Goal: Task Accomplishment & Management: Manage account settings

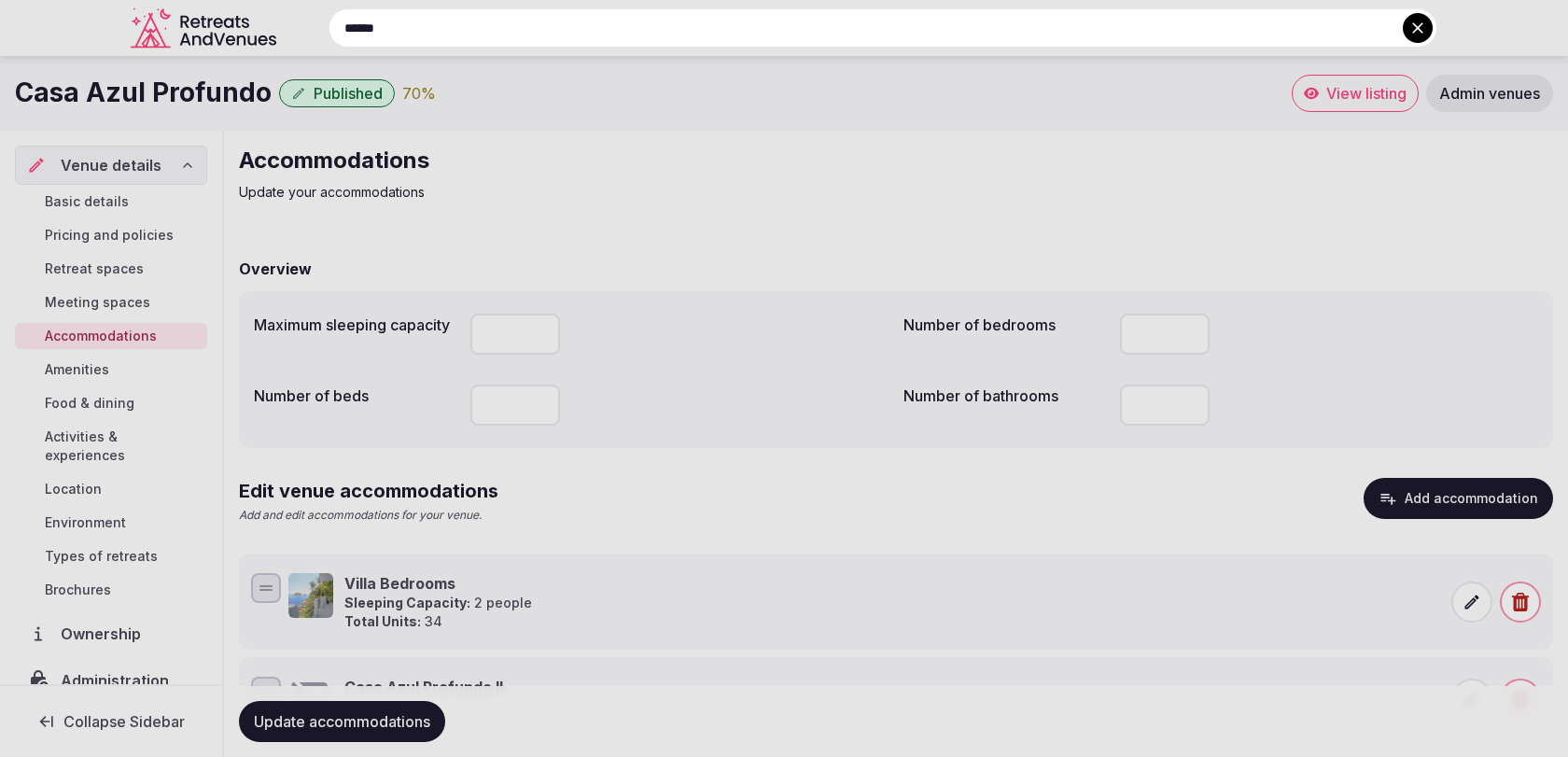
click at [789, 40] on input "******" at bounding box center [882, 28] width 1108 height 39
click at [1382, 30] on input "*******" at bounding box center [882, 28] width 1108 height 39
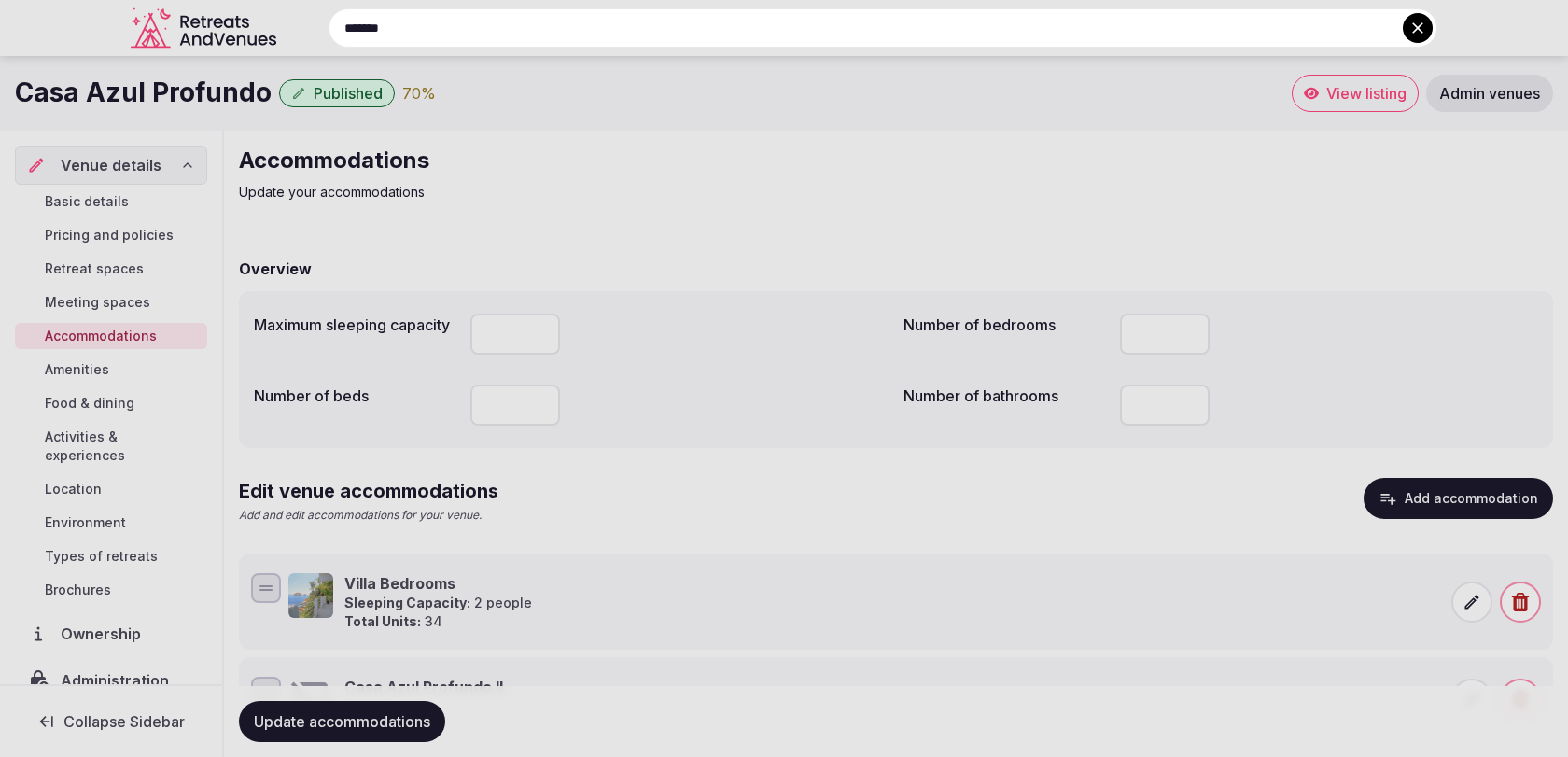
type input "*******"
click at [1419, 36] on icon at bounding box center [1418, 28] width 19 height 19
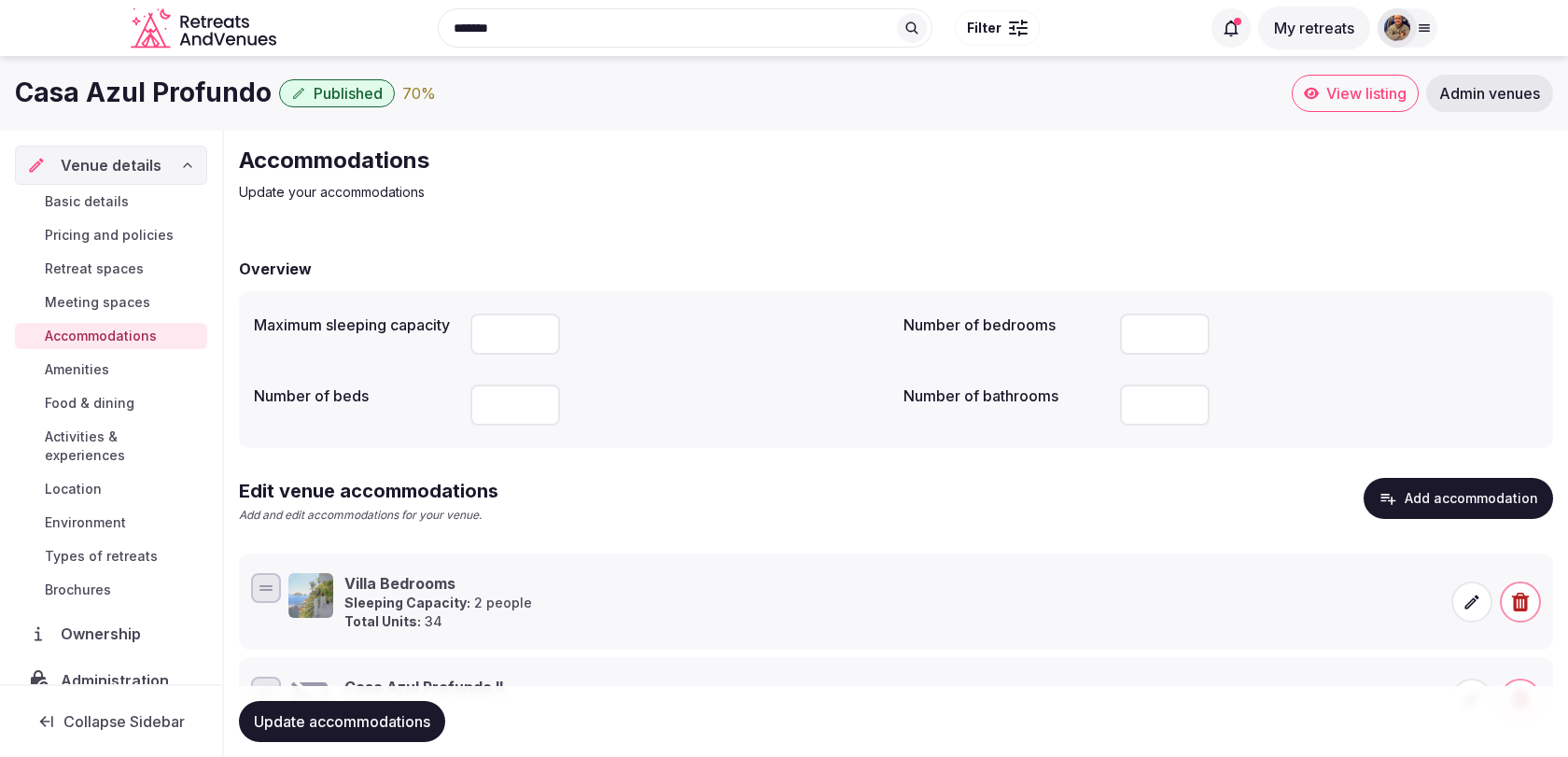
click at [1419, 36] on div at bounding box center [1407, 28] width 60 height 39
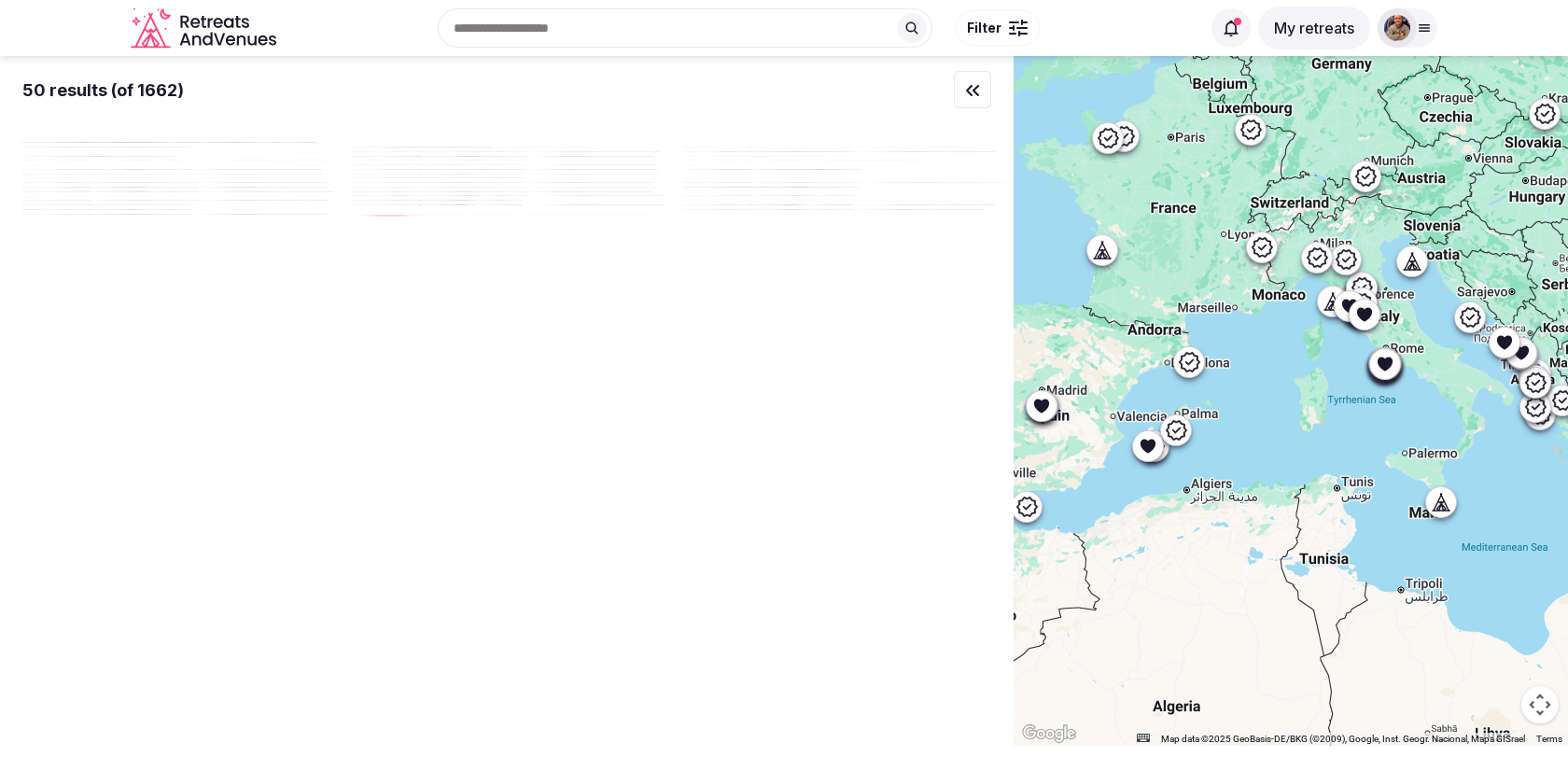
click at [629, 24] on div "Recent searches Valencia, Spain Badalona, Barcelona, Spain 43840 Salou, Tarrago…" at bounding box center [742, 27] width 917 height 80
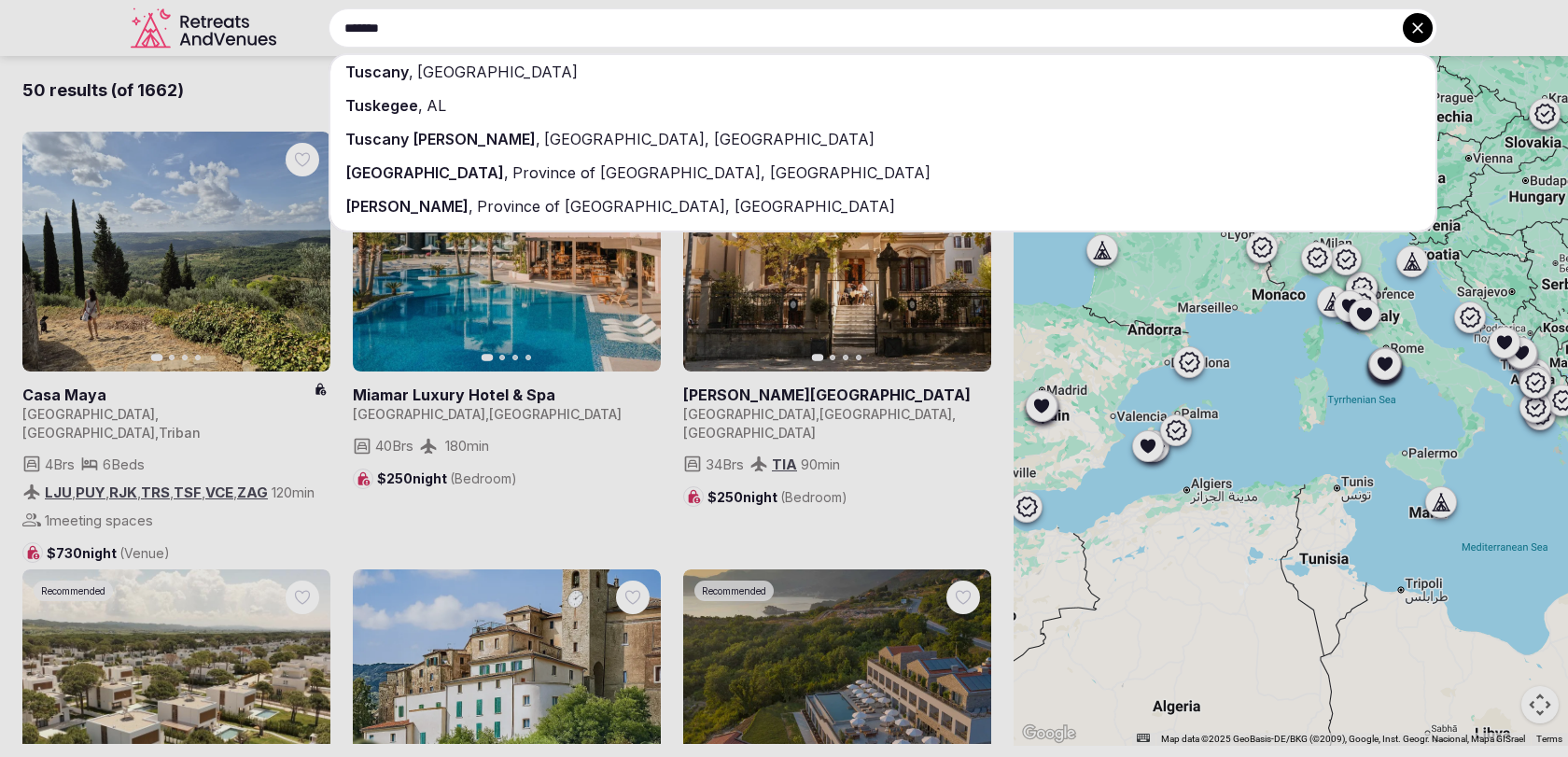
type input "*******"
click at [605, 64] on div "Tuscany , Italy" at bounding box center [882, 72] width 1105 height 34
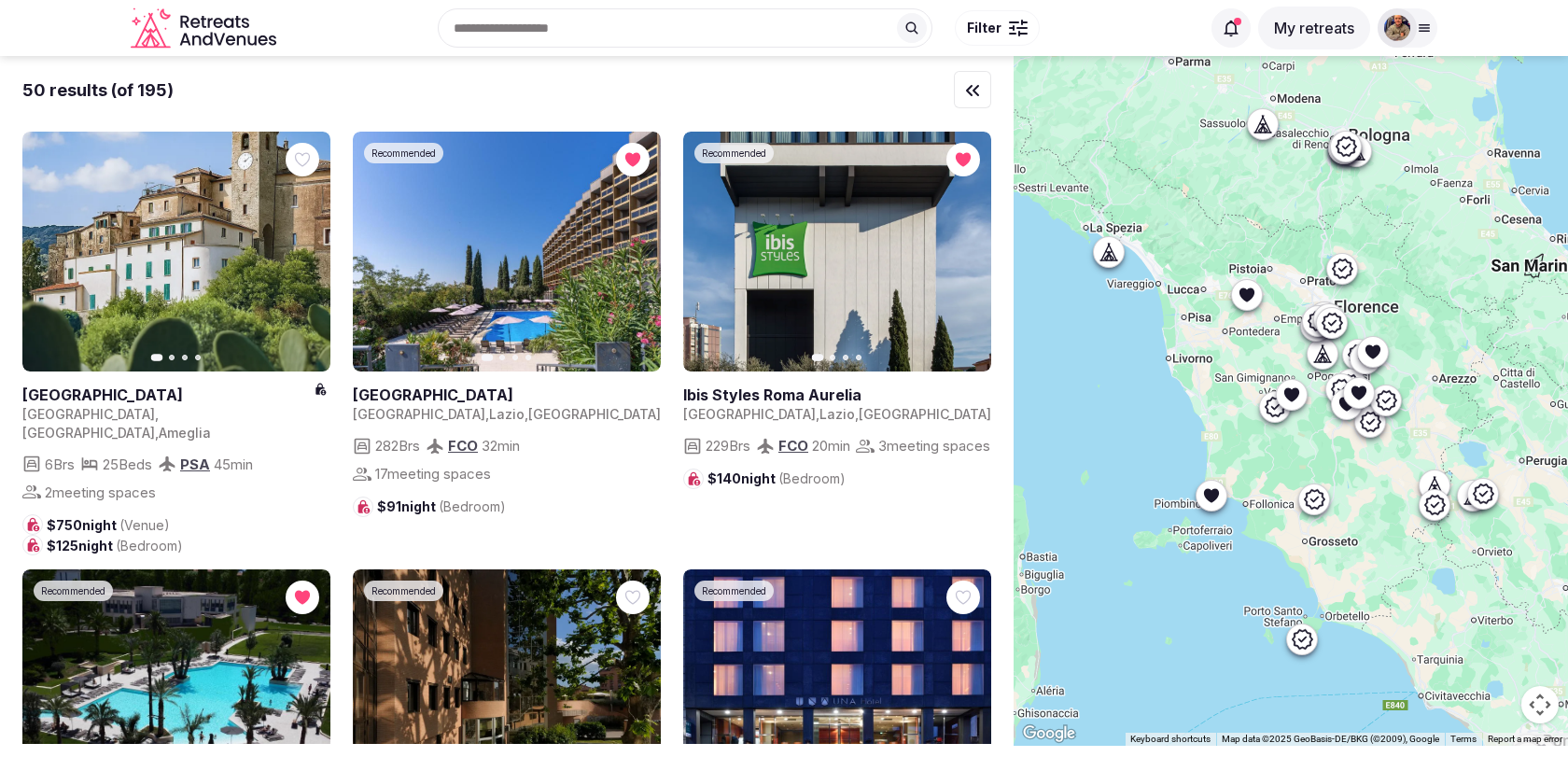
click at [1017, 25] on div at bounding box center [1018, 28] width 19 height 6
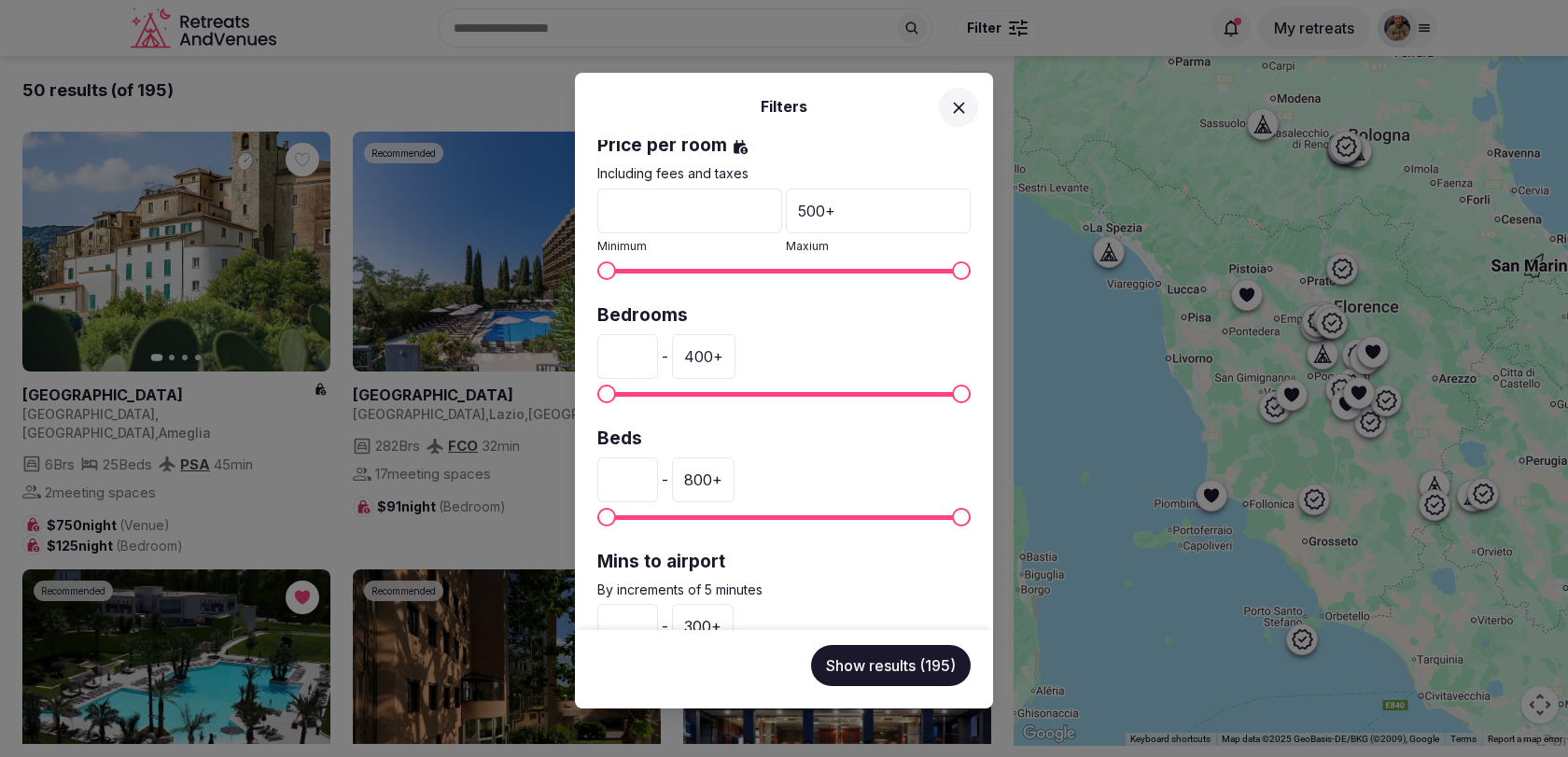
scroll to position [397, 0]
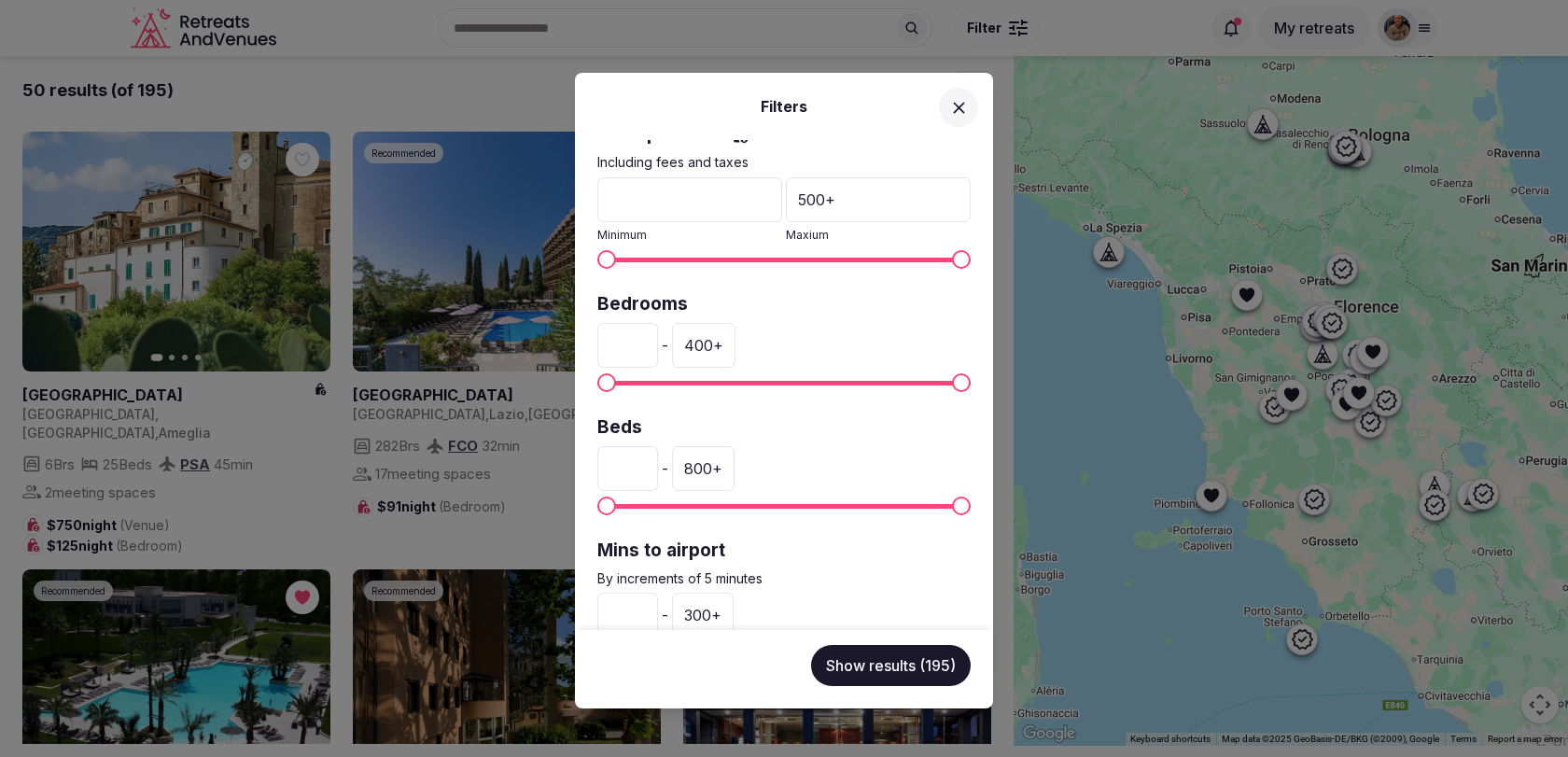
click at [708, 335] on div "400 +" at bounding box center [704, 345] width 64 height 45
click at [708, 335] on input "***" at bounding box center [702, 345] width 61 height 45
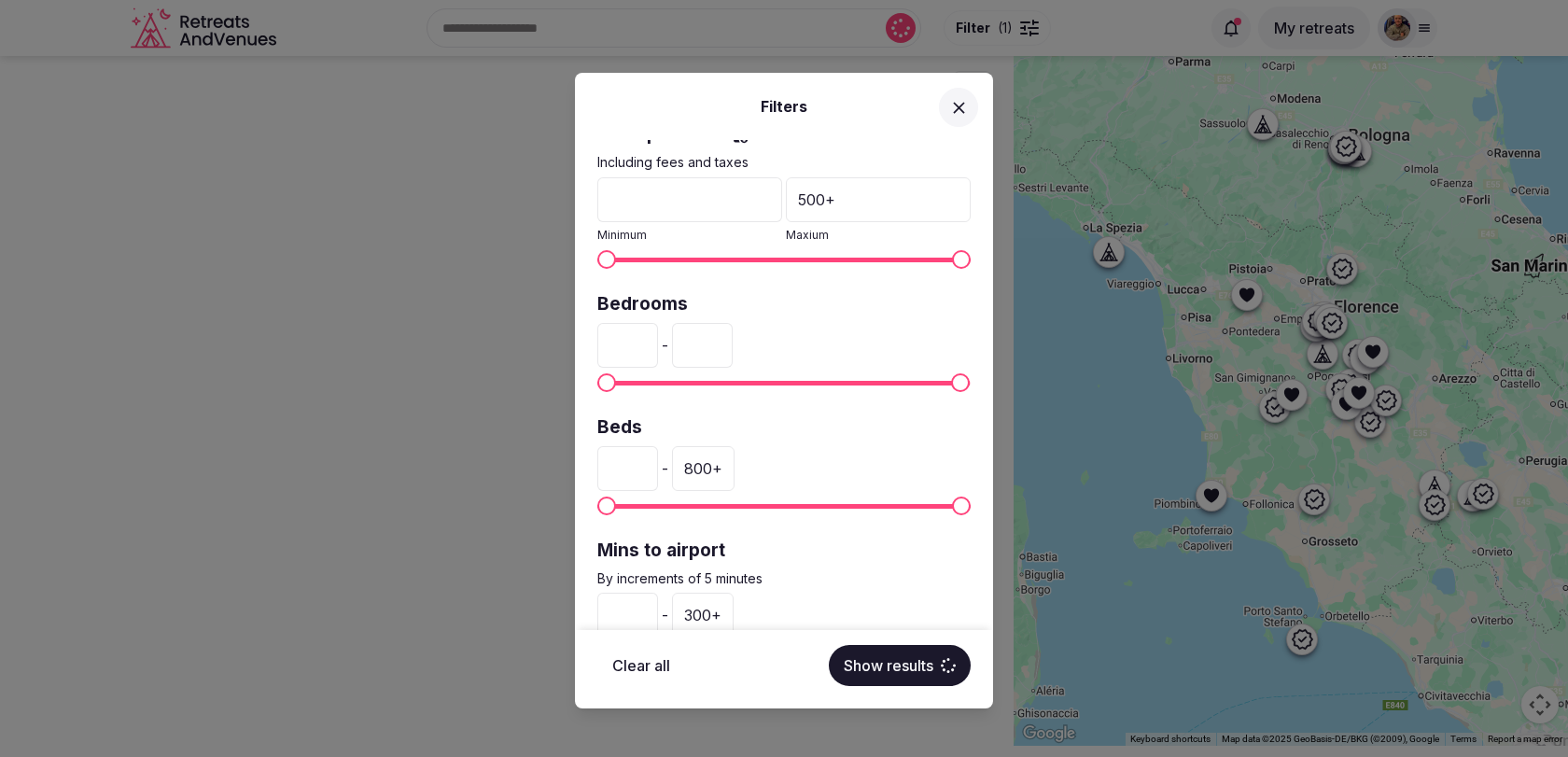
click at [708, 335] on input "***" at bounding box center [702, 345] width 61 height 45
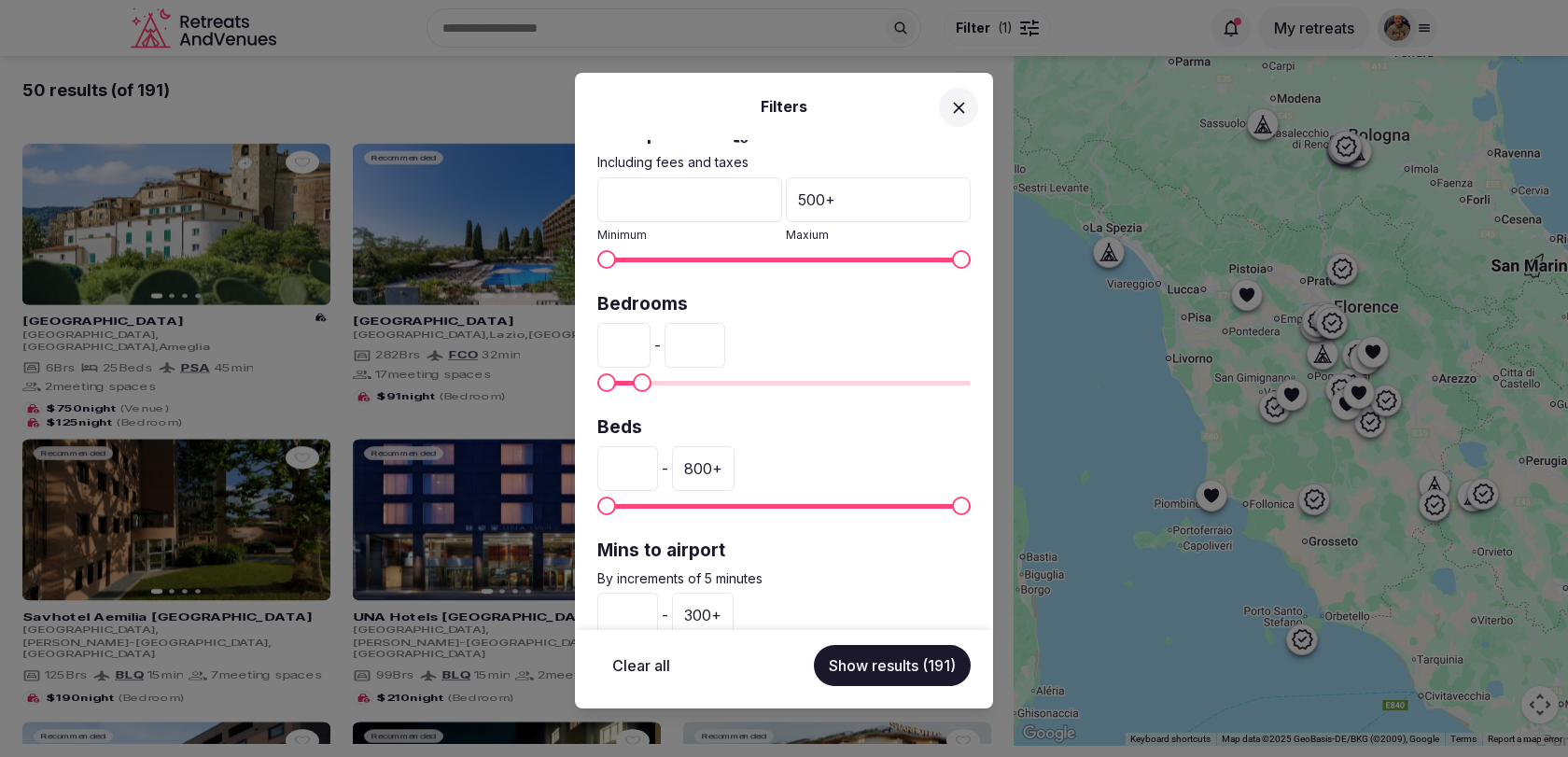
type input "**"
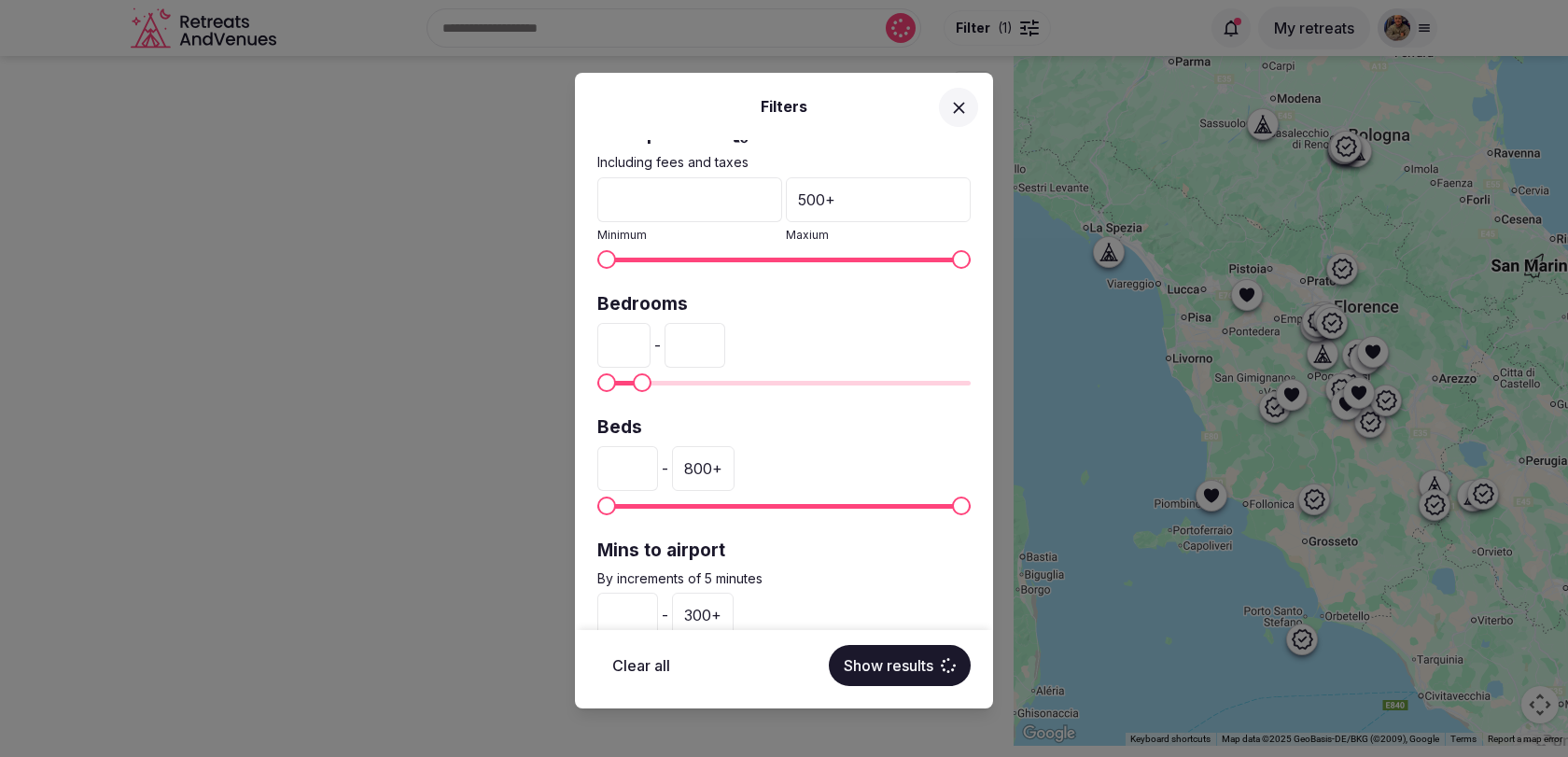
scroll to position [452, 0]
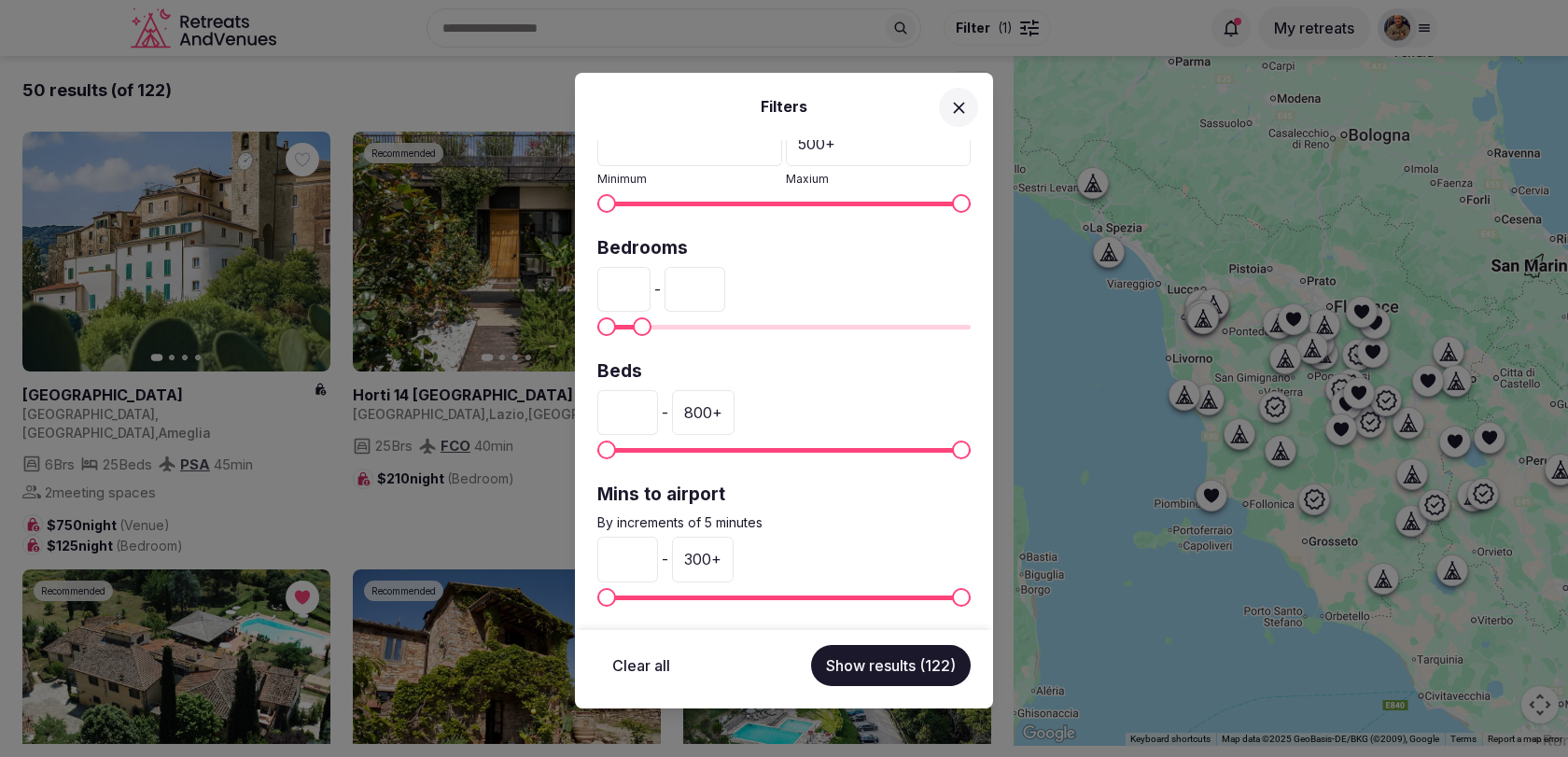
click at [717, 559] on div "300 +" at bounding box center [703, 560] width 62 height 45
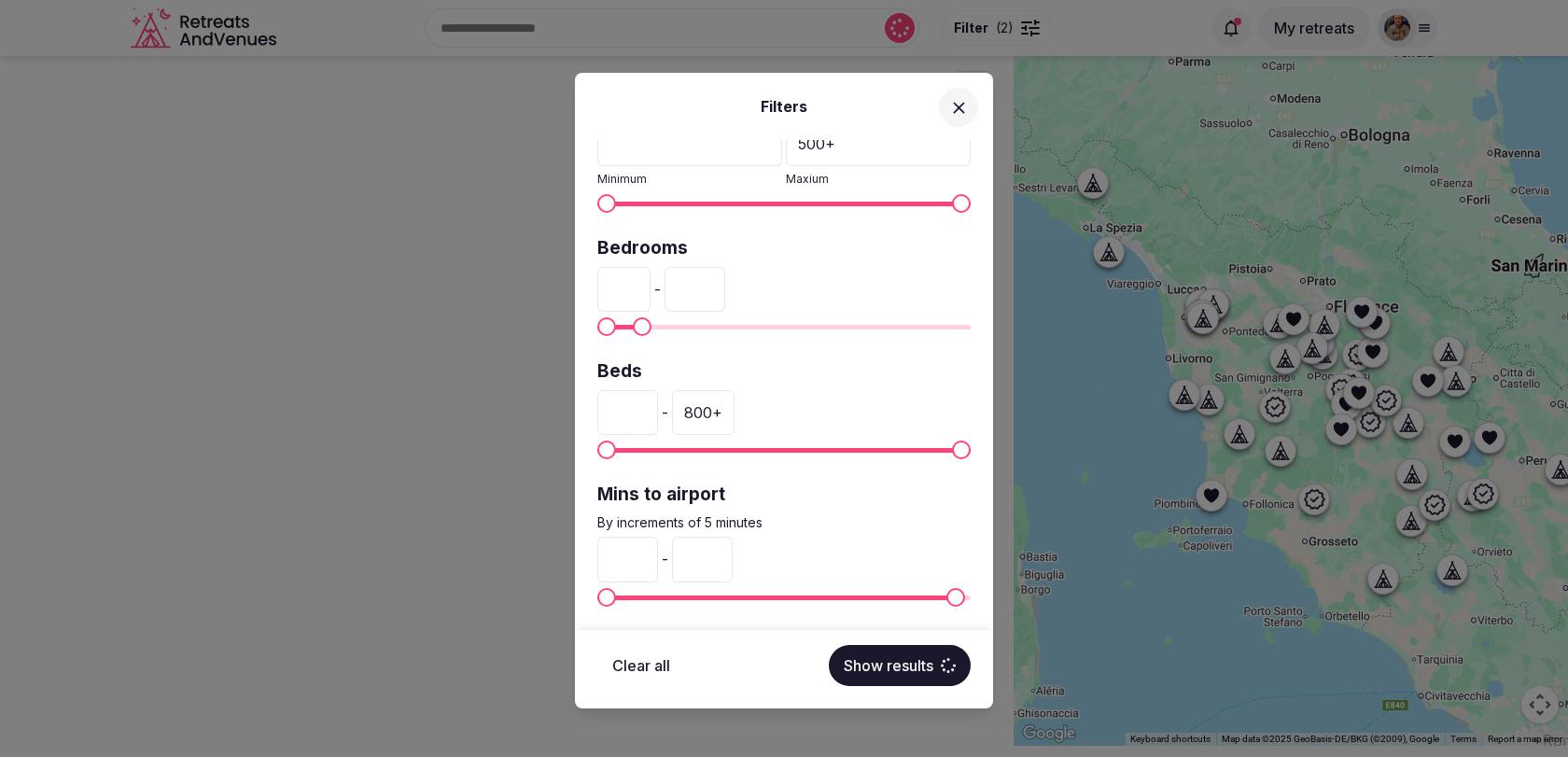
click at [697, 556] on input "***" at bounding box center [702, 560] width 61 height 45
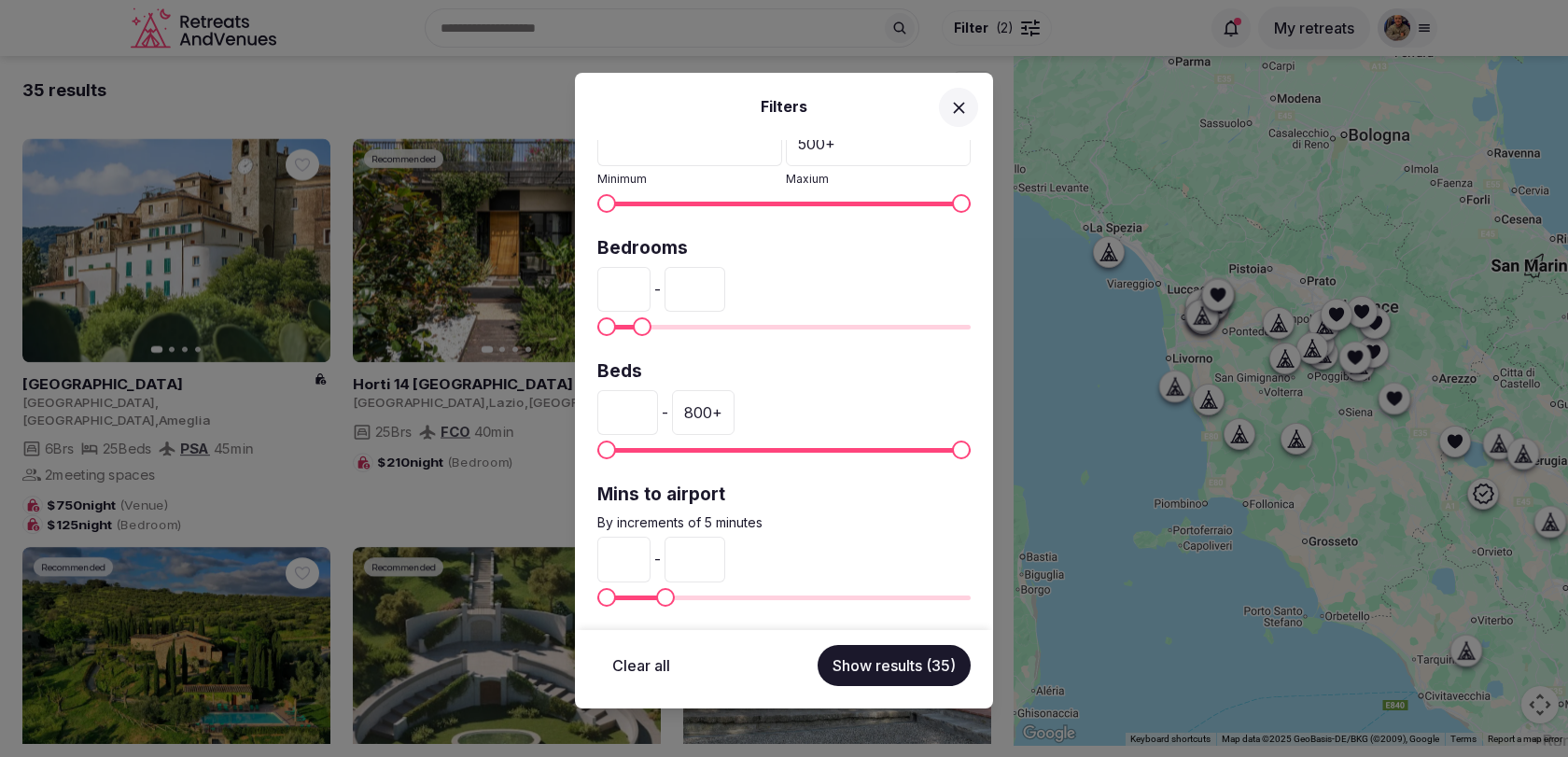
type input "**"
click at [801, 537] on div "* - **" at bounding box center [783, 560] width 373 height 45
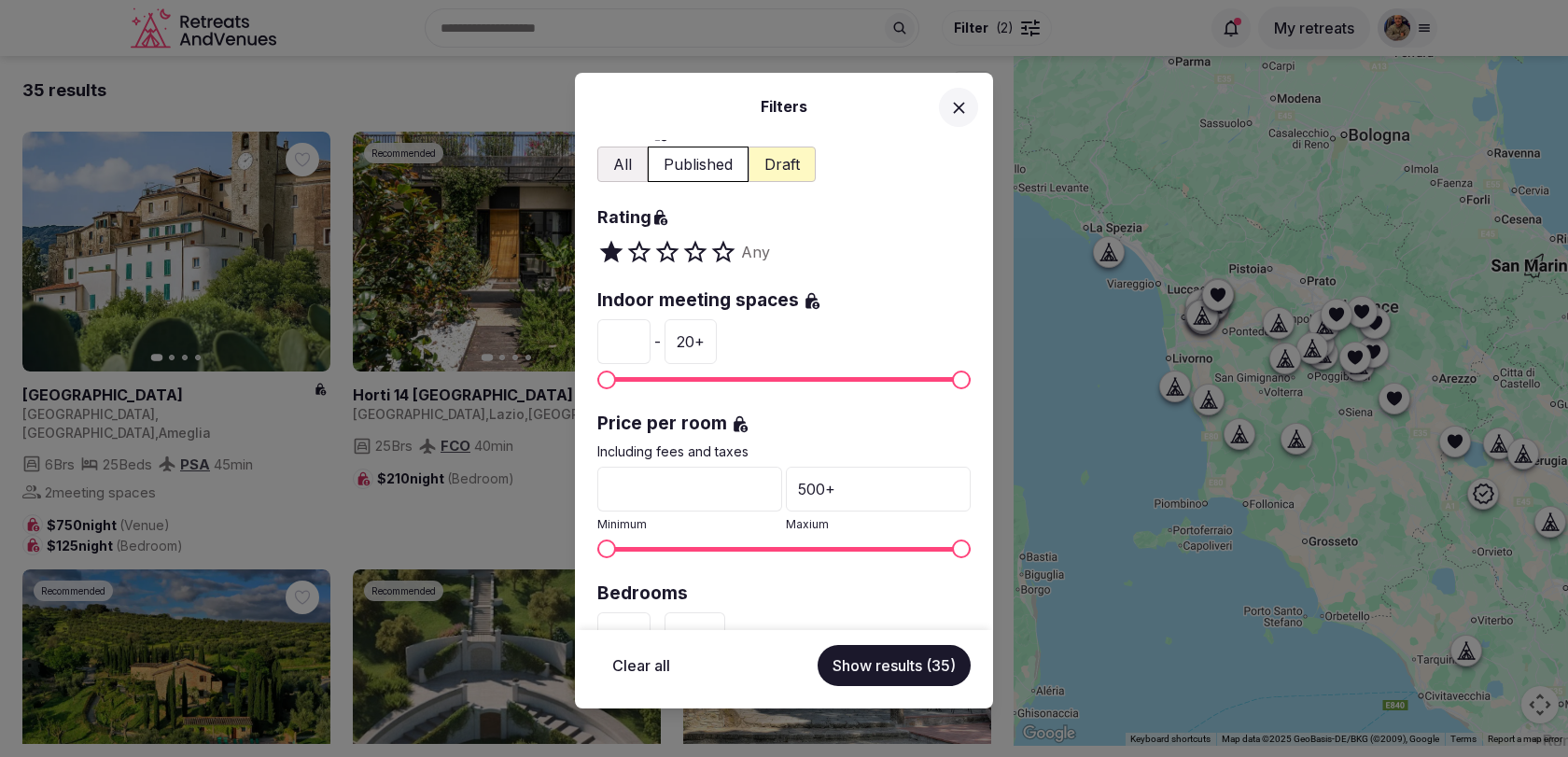
scroll to position [0, 0]
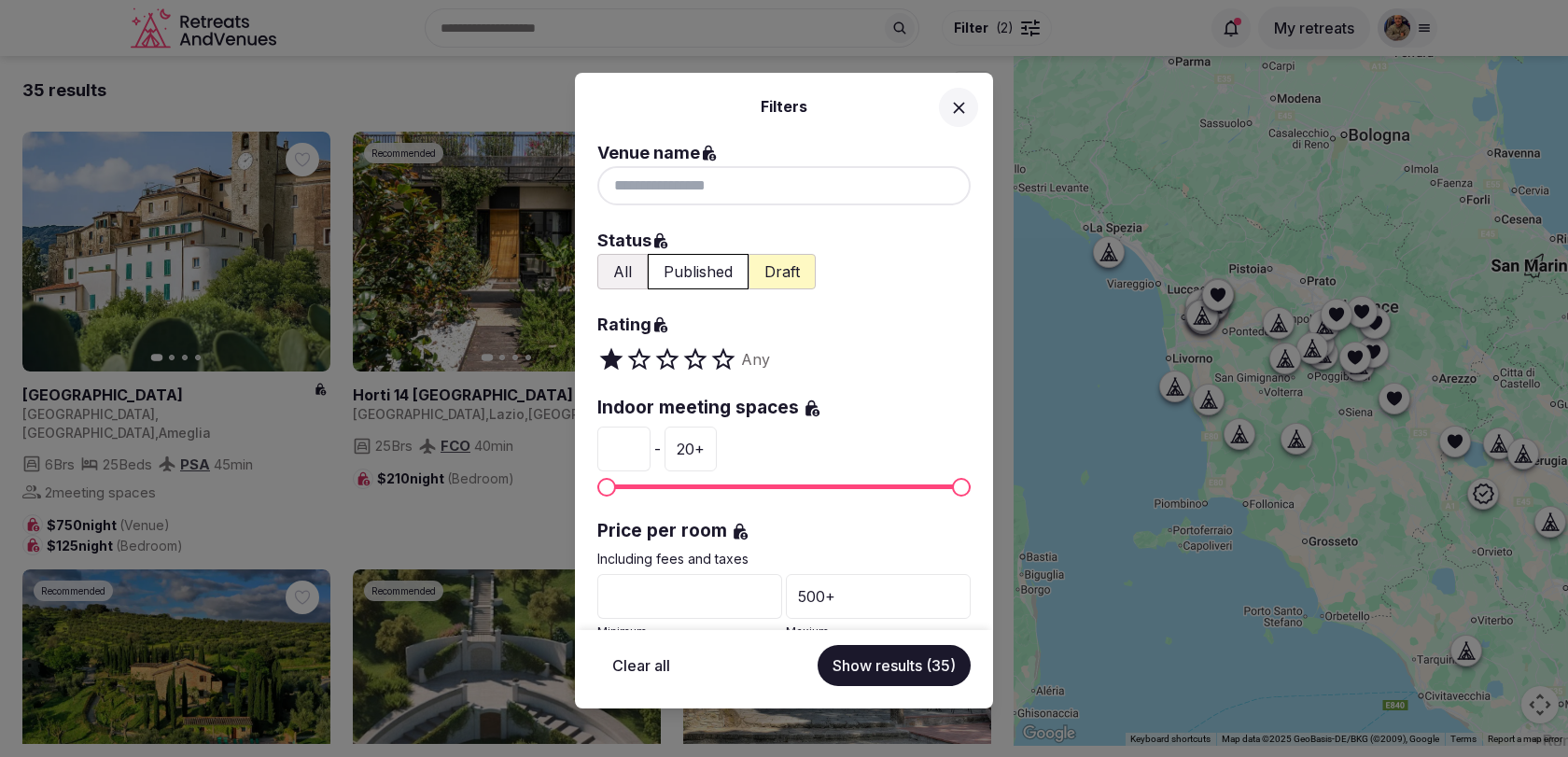
type input "*"
click at [631, 440] on input "*" at bounding box center [623, 449] width 54 height 45
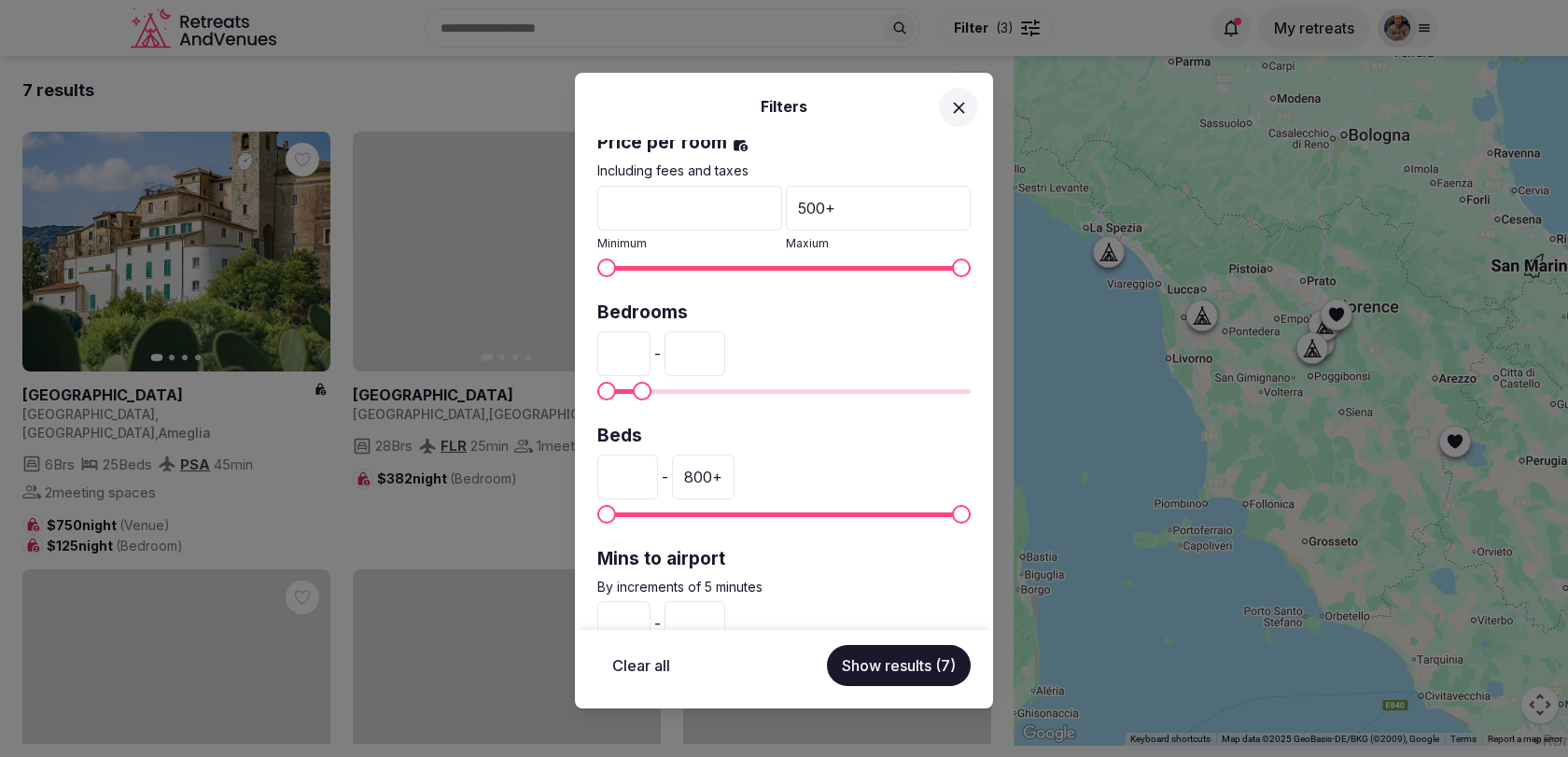
scroll to position [452, 0]
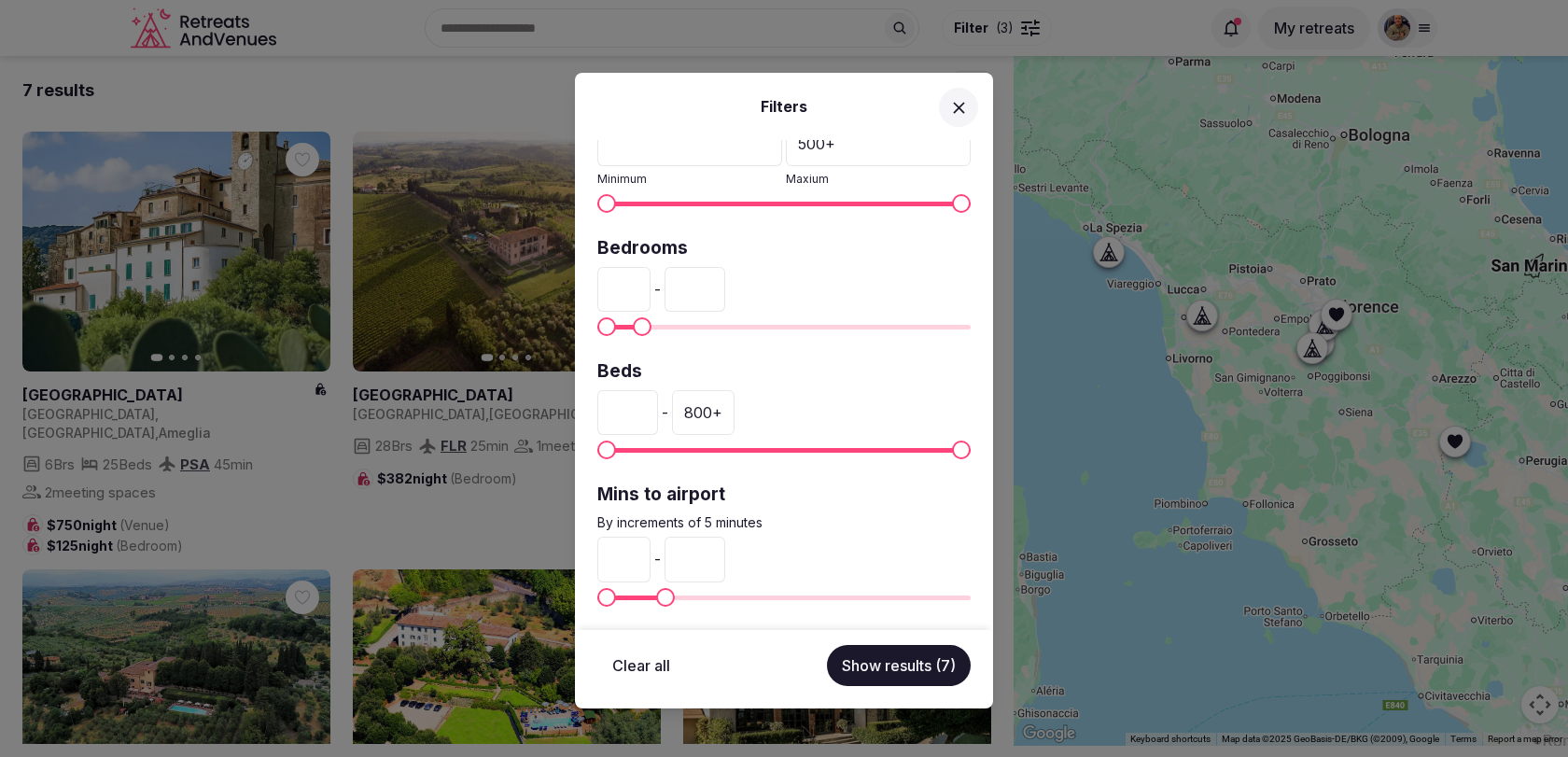
click at [902, 659] on button "Show results (7)" at bounding box center [899, 666] width 144 height 41
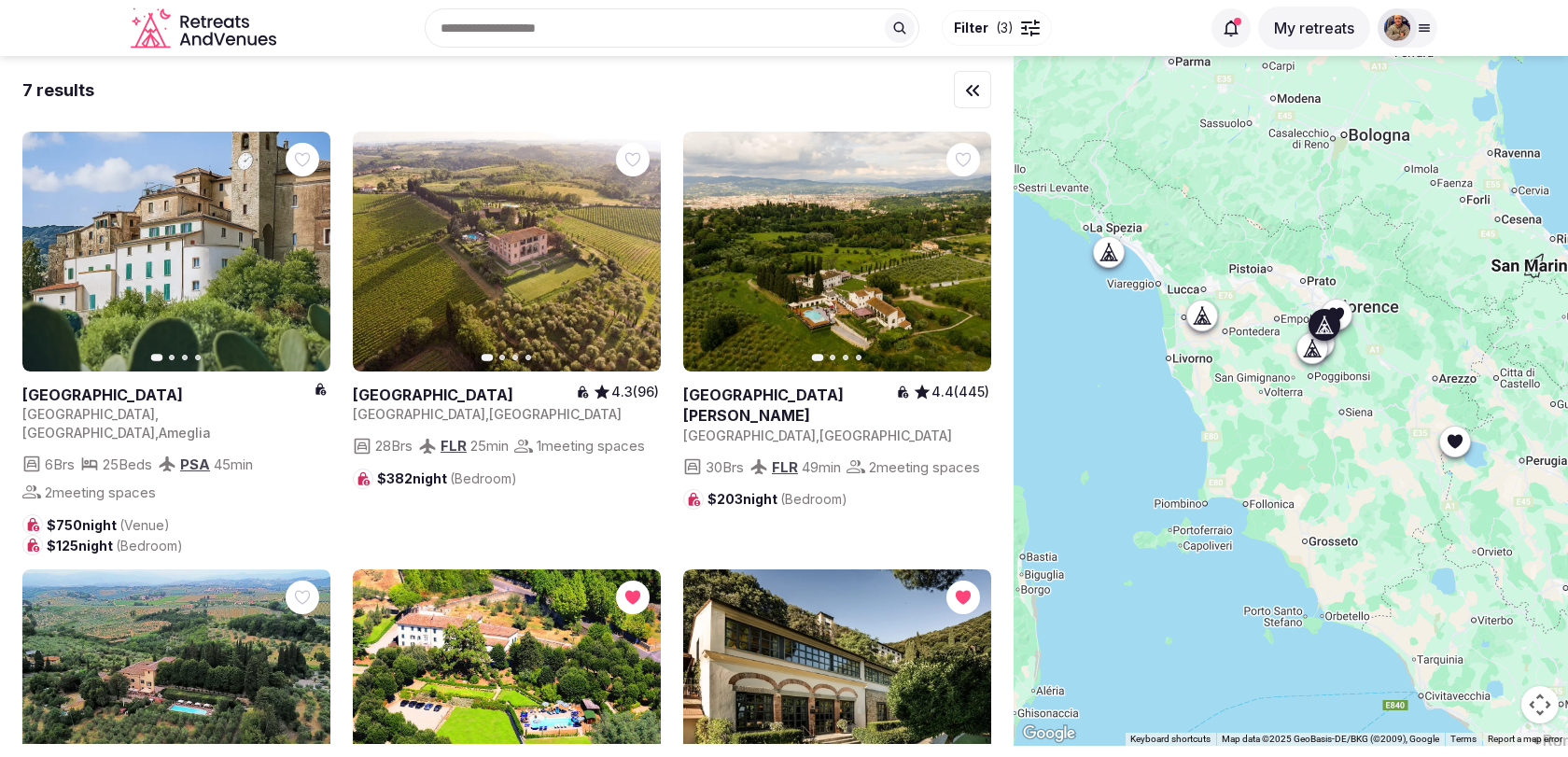
click at [962, 249] on icon "button" at bounding box center [965, 252] width 15 height 15
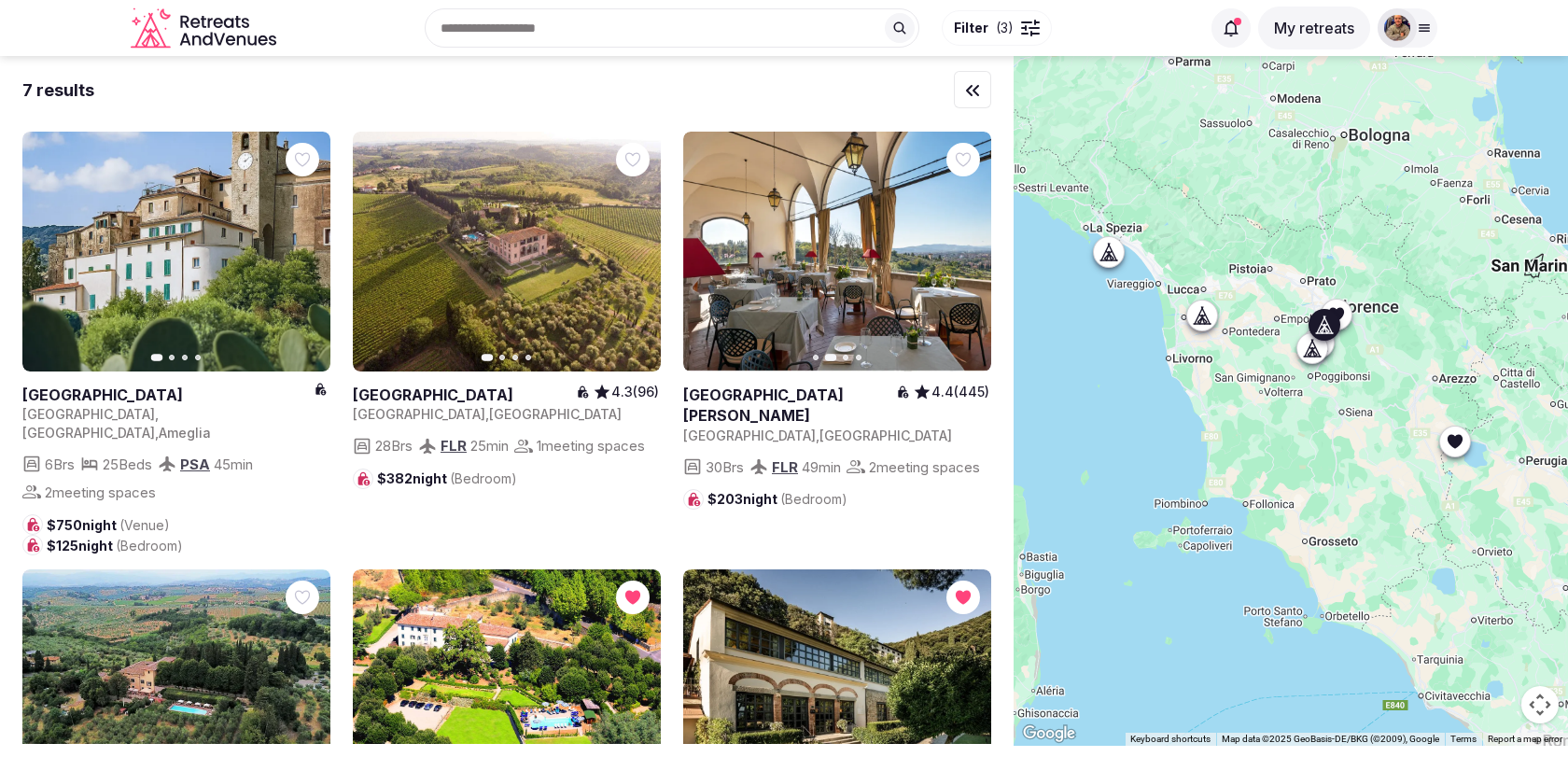
click at [962, 249] on icon "button" at bounding box center [965, 252] width 15 height 15
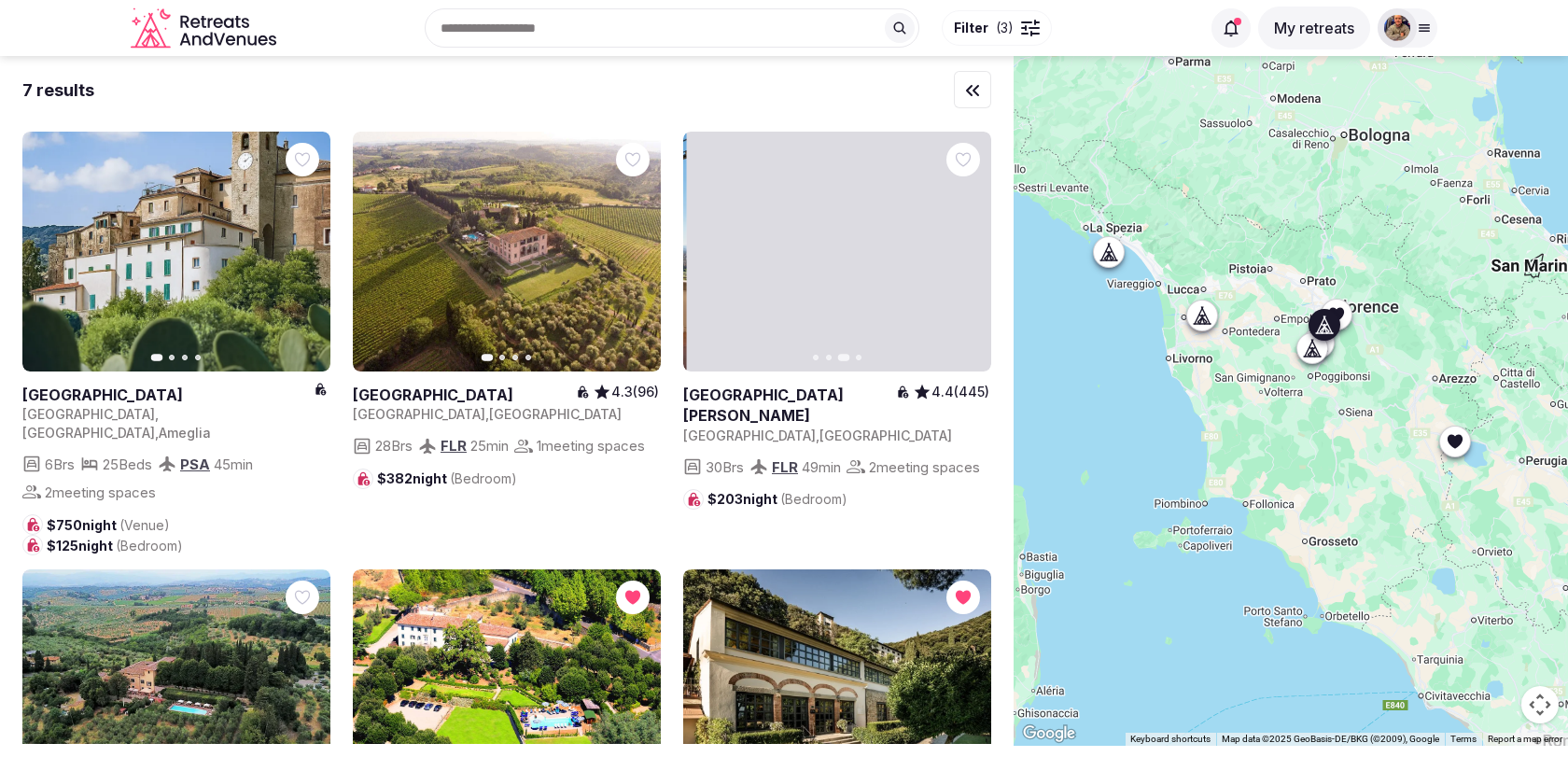
click at [962, 249] on icon "button" at bounding box center [965, 252] width 15 height 15
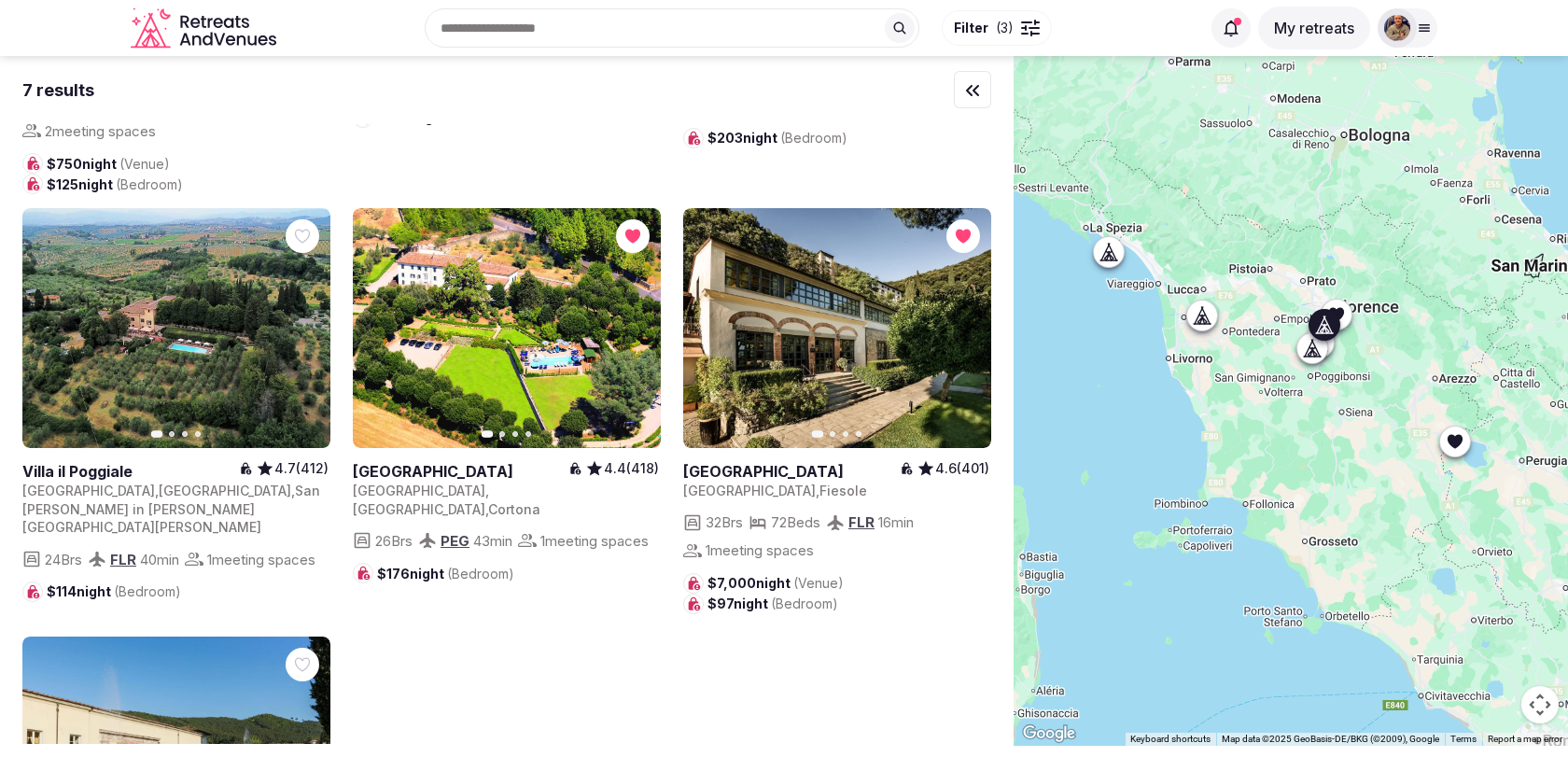
scroll to position [362, 0]
click at [964, 321] on icon "button" at bounding box center [965, 328] width 15 height 15
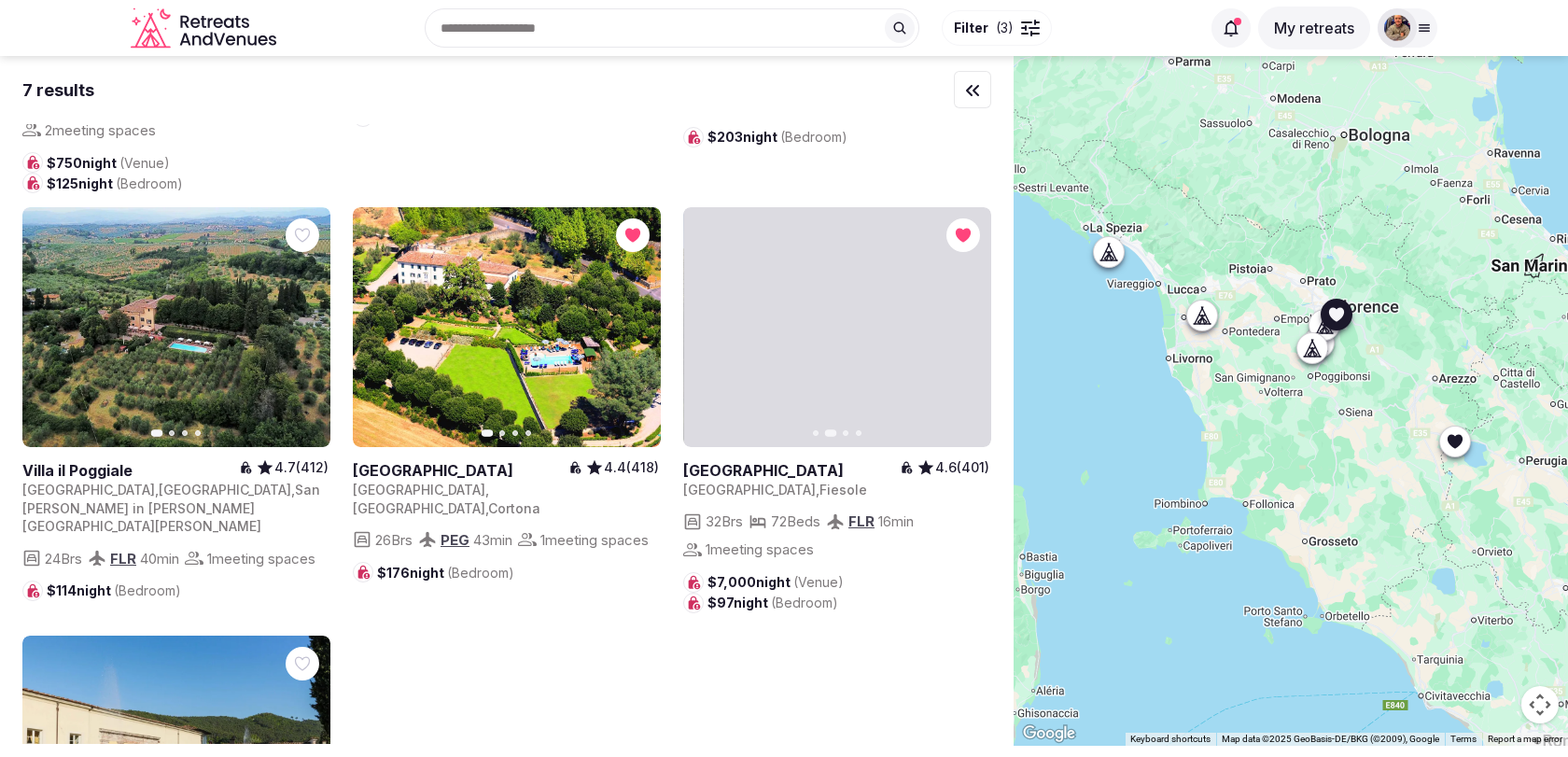
click at [964, 321] on icon "button" at bounding box center [965, 328] width 15 height 15
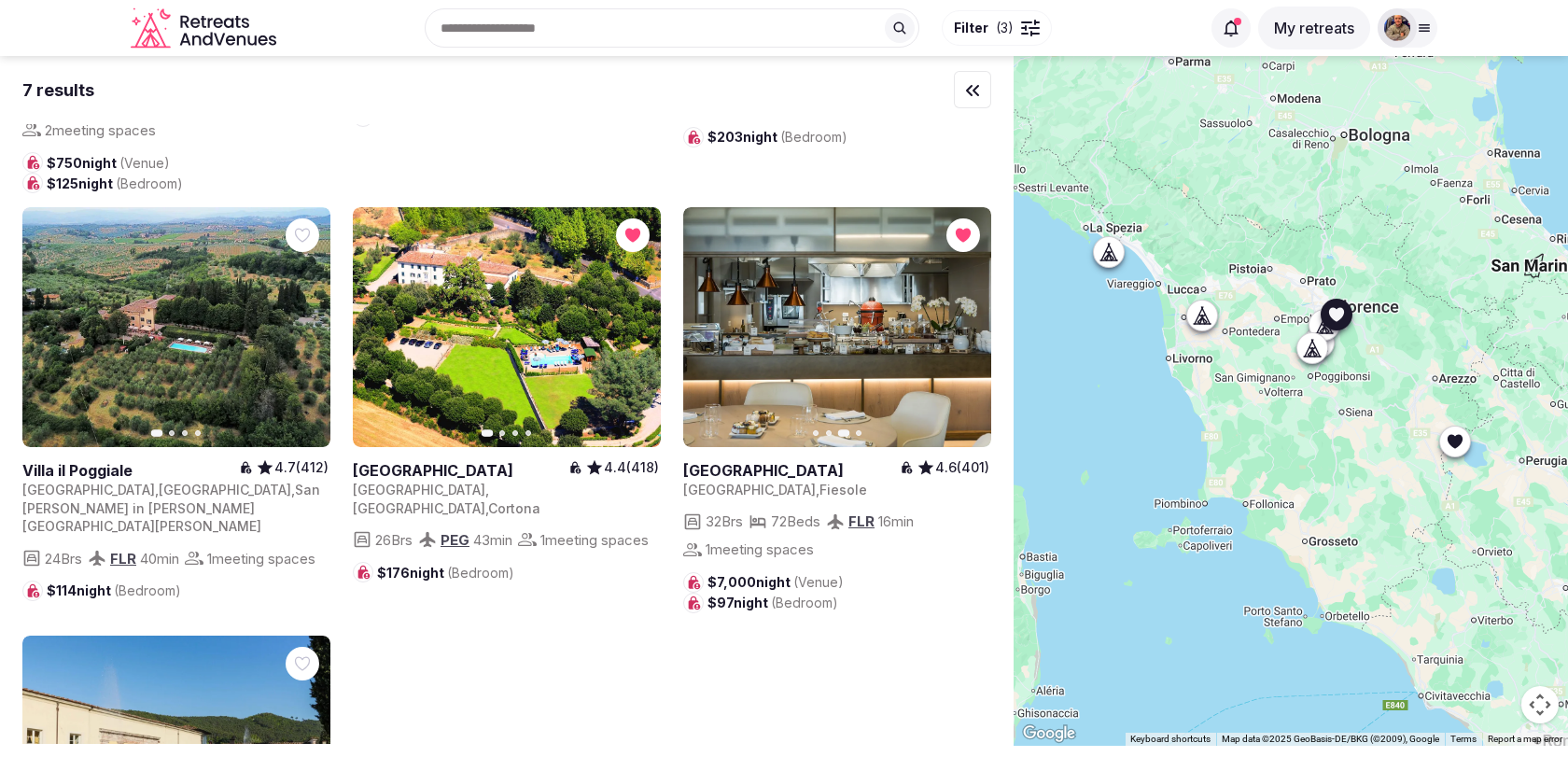
click at [964, 321] on icon "button" at bounding box center [965, 328] width 15 height 15
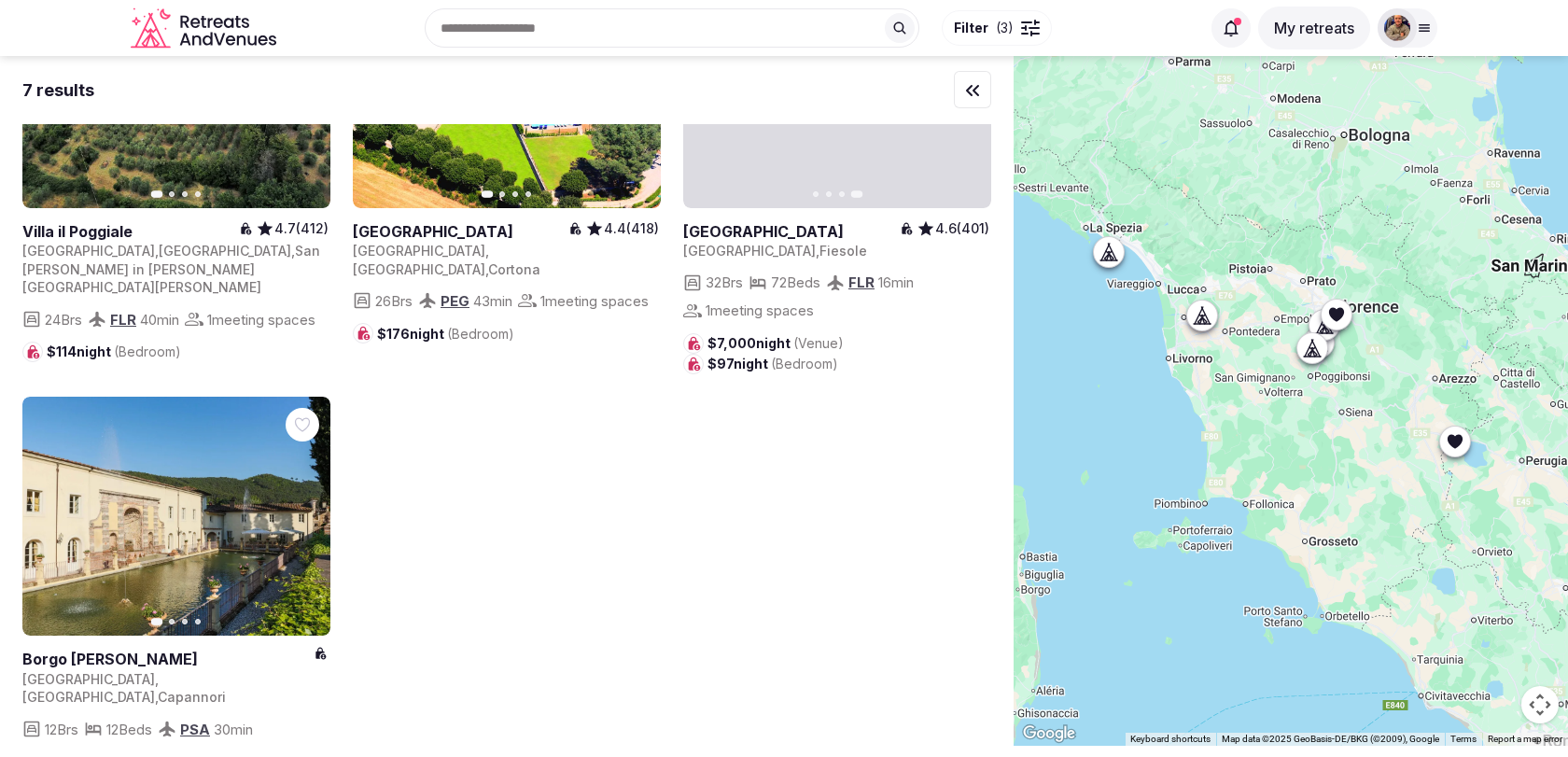
scroll to position [623, 0]
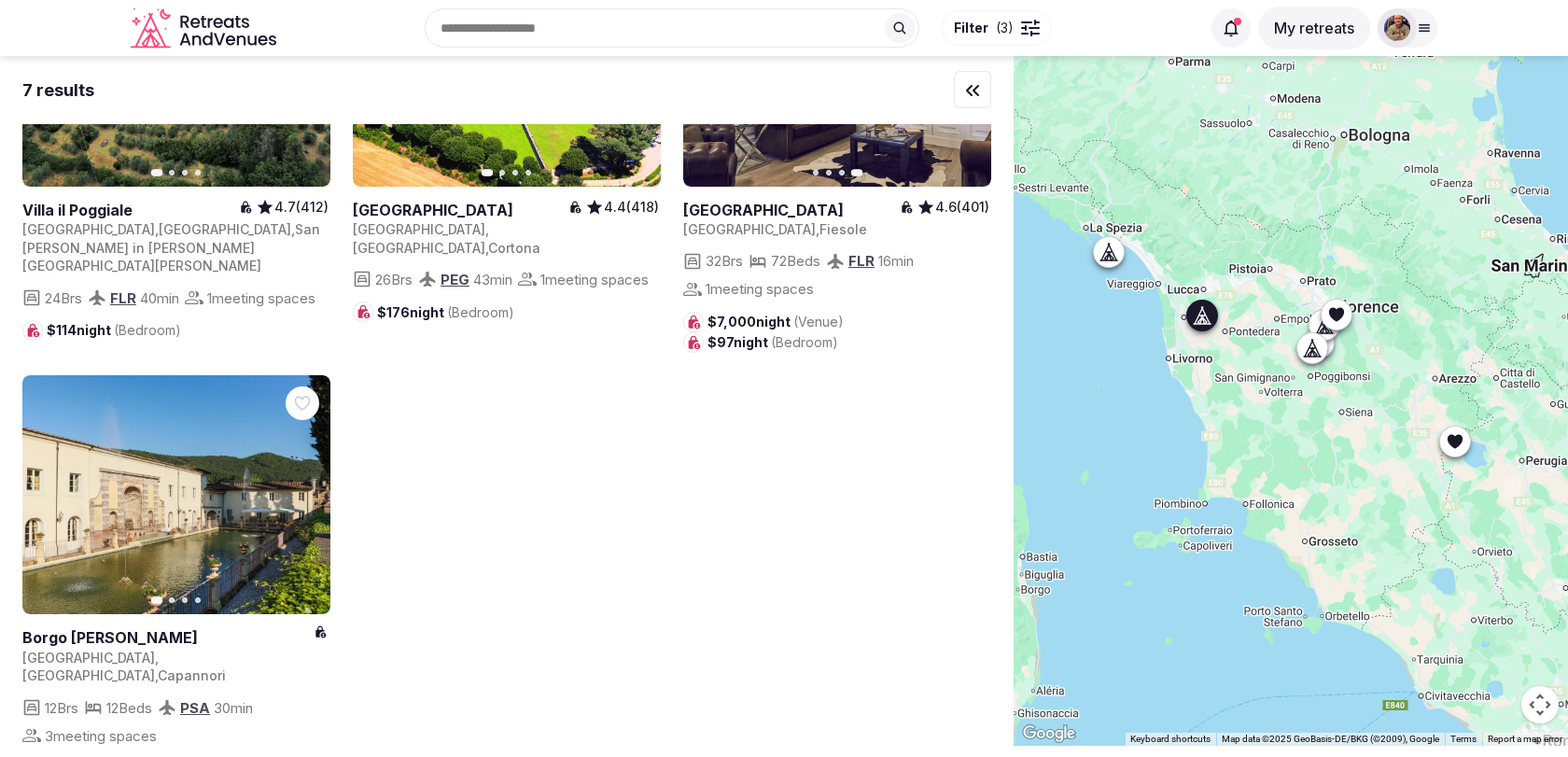
click at [310, 487] on icon "button" at bounding box center [305, 495] width 15 height 15
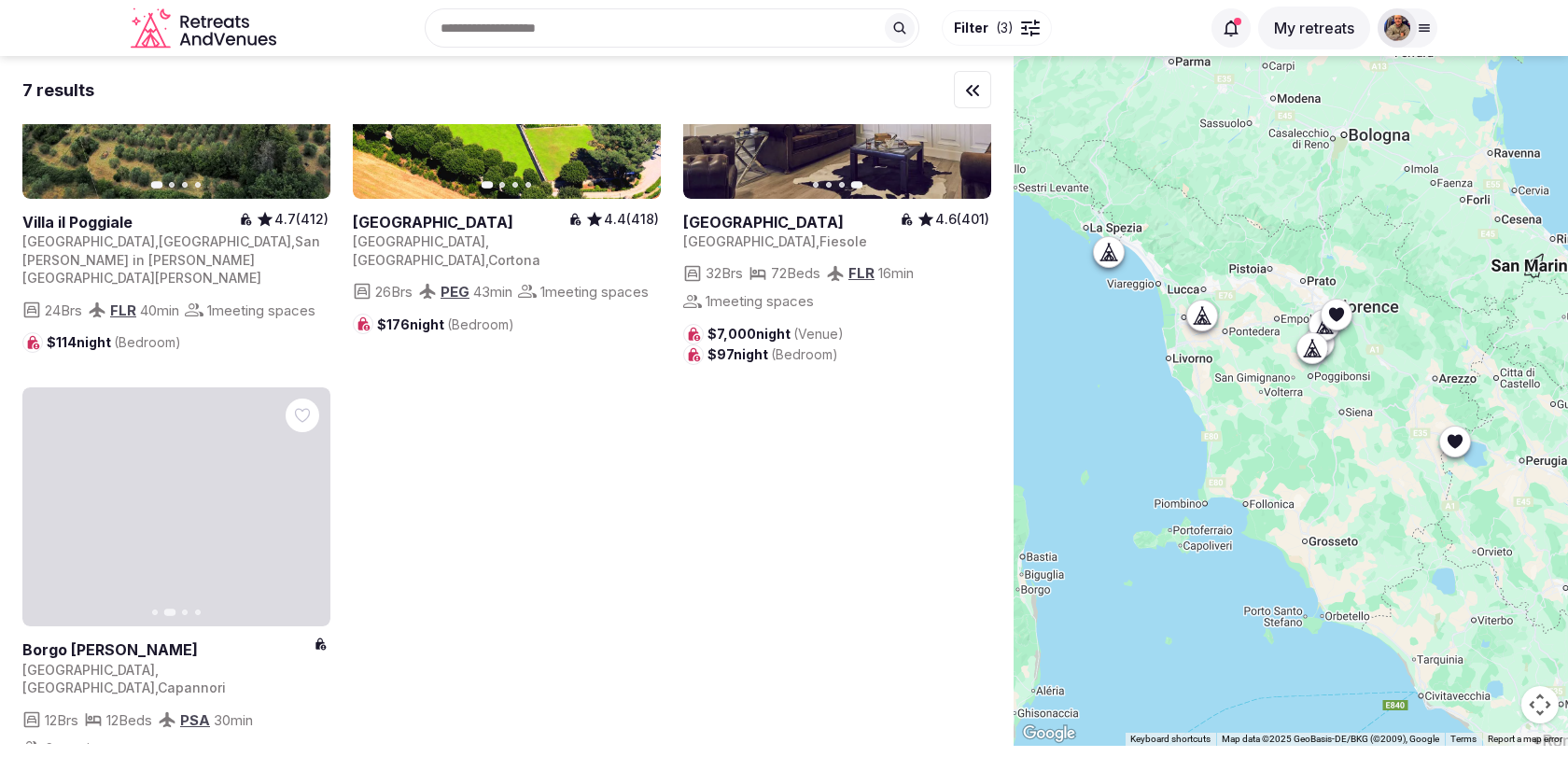
scroll to position [598, 0]
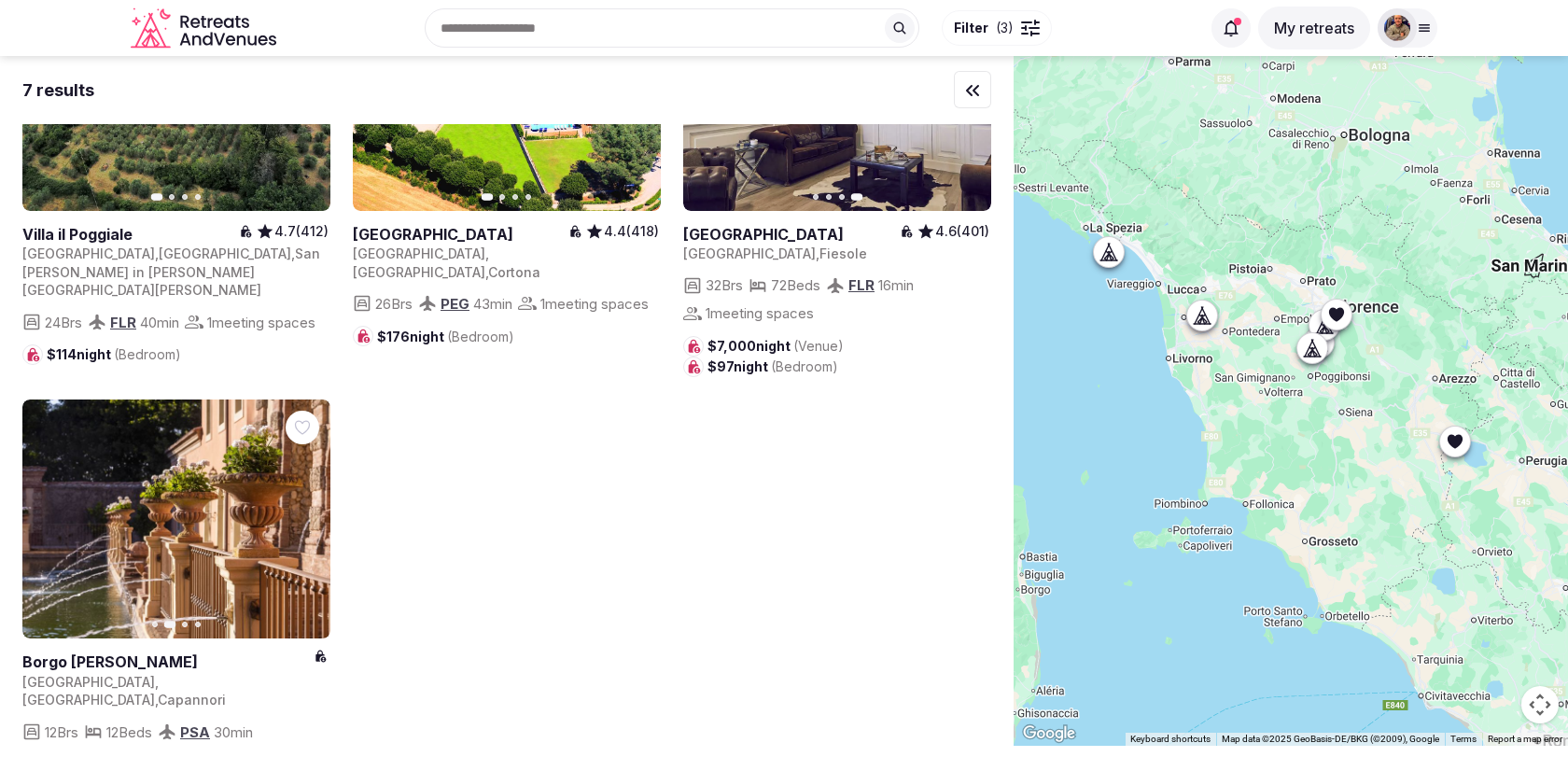
click at [1023, 29] on div at bounding box center [1024, 28] width 6 height 6
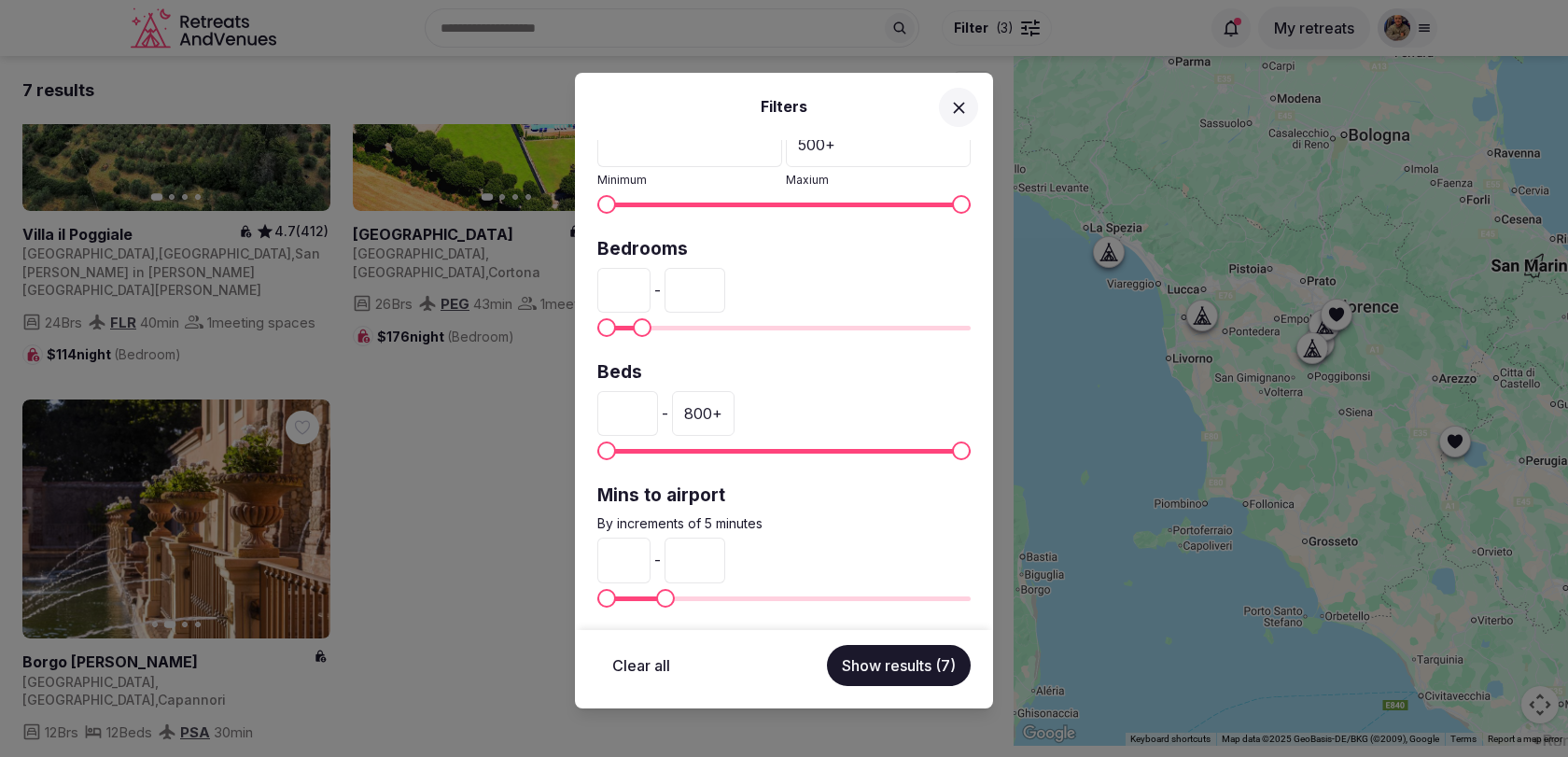
scroll to position [452, 0]
click at [620, 286] on input "*" at bounding box center [623, 290] width 54 height 45
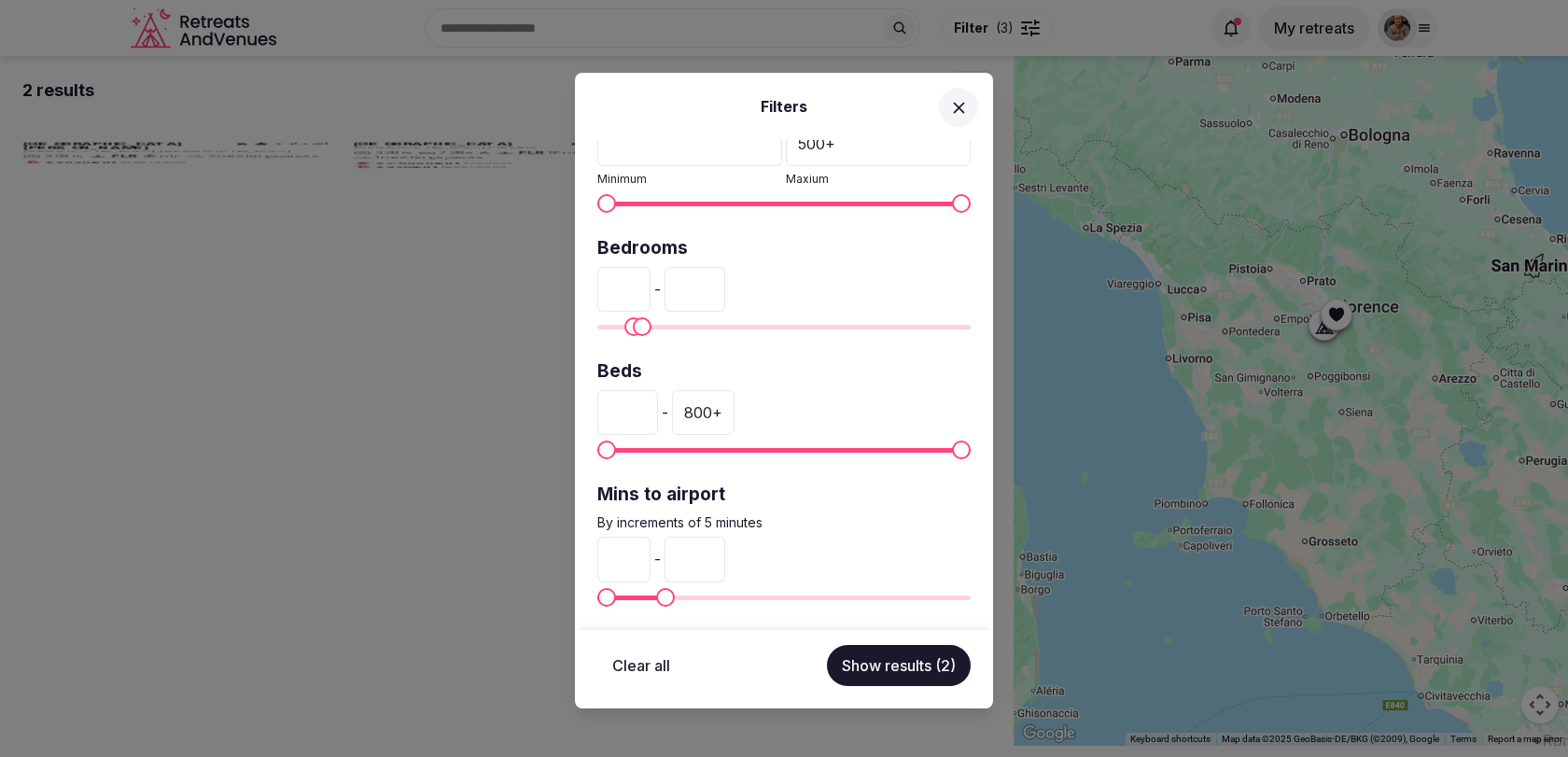
type input "**"
click at [694, 285] on input "**" at bounding box center [695, 290] width 61 height 45
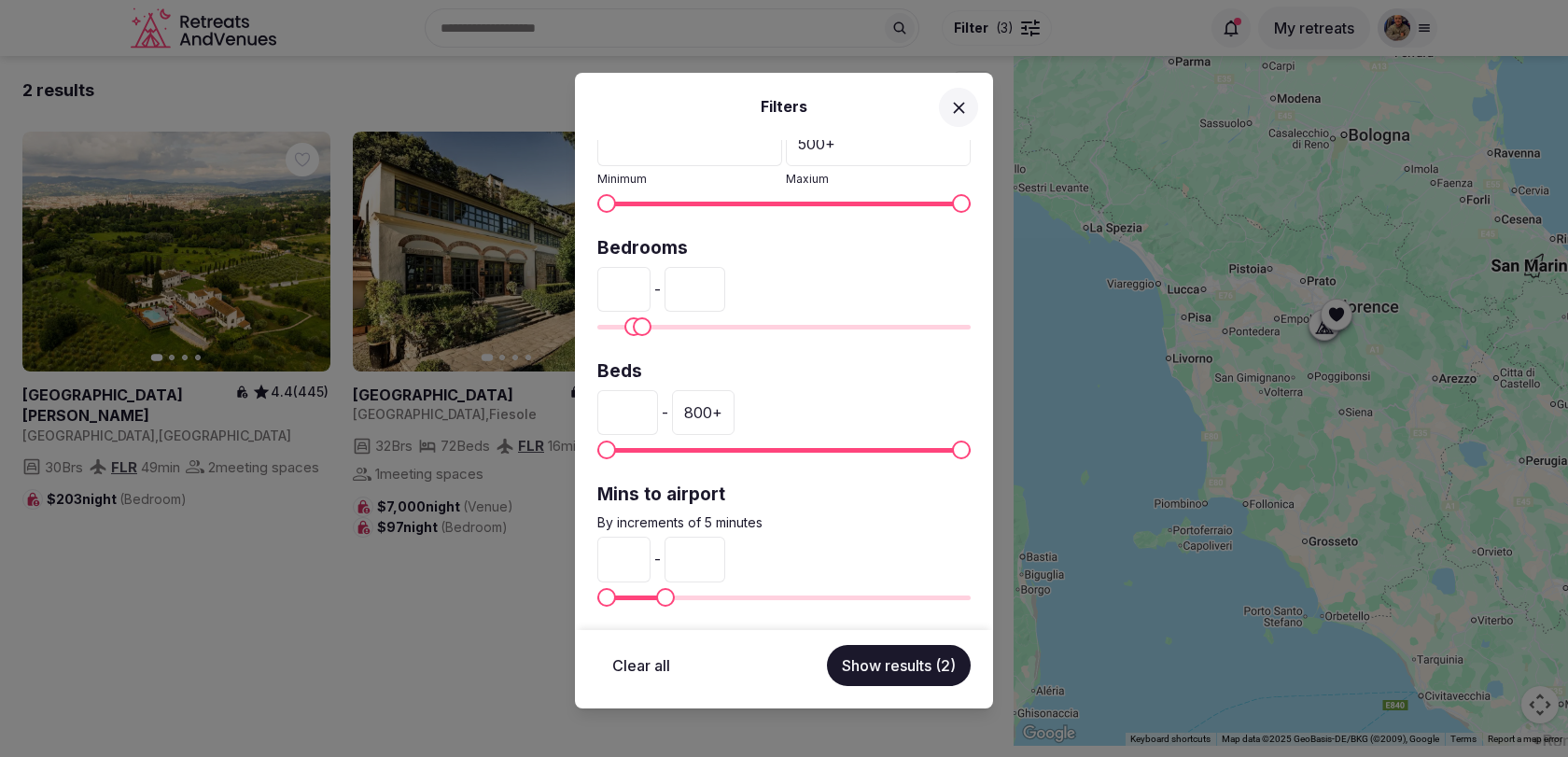
click at [694, 285] on input "**" at bounding box center [695, 290] width 61 height 45
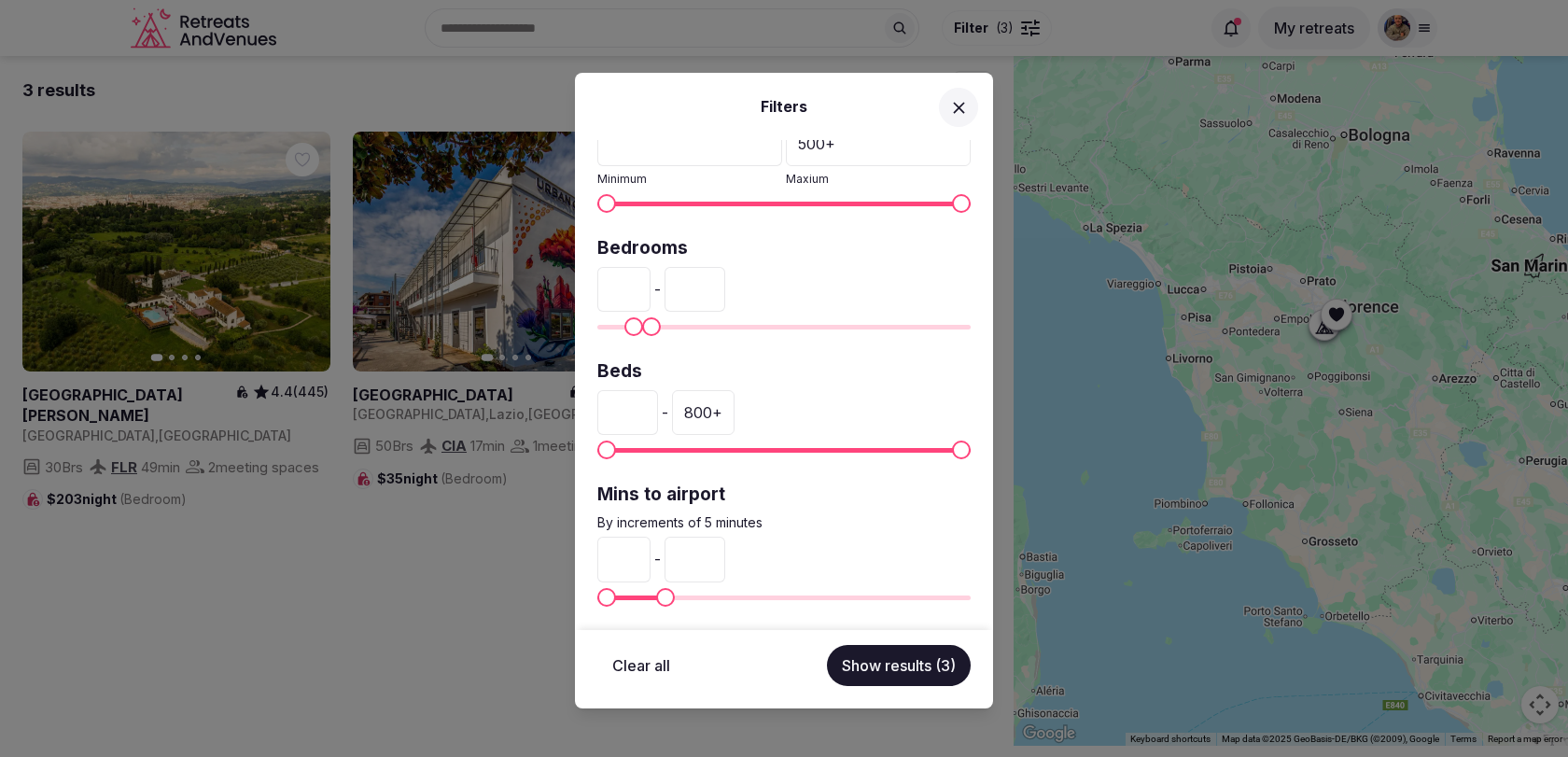
type input "**"
click at [794, 281] on div "** - **" at bounding box center [783, 290] width 373 height 45
click at [885, 667] on button "Show results (3)" at bounding box center [899, 666] width 144 height 41
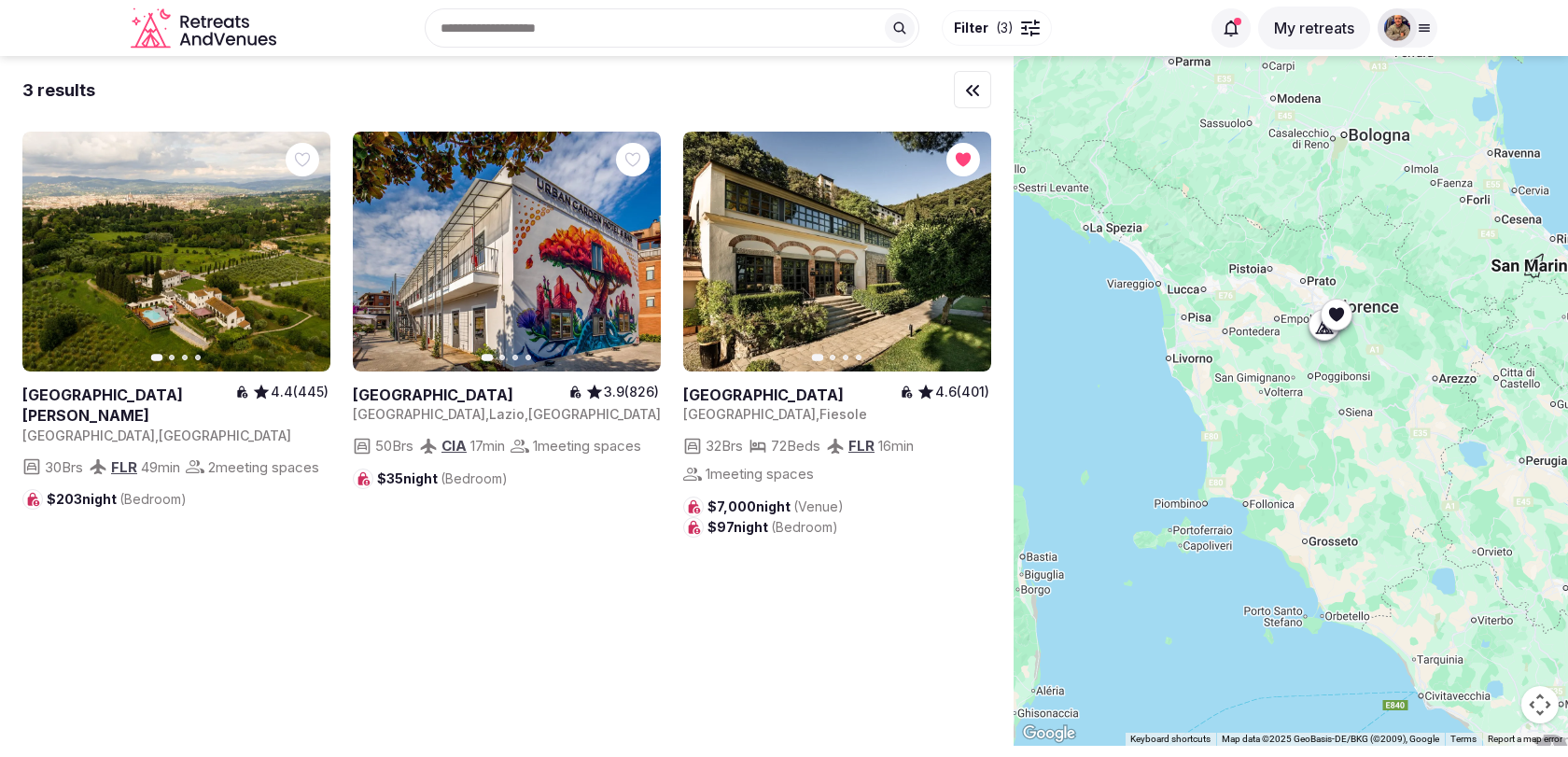
click at [638, 253] on icon "button" at bounding box center [635, 252] width 15 height 15
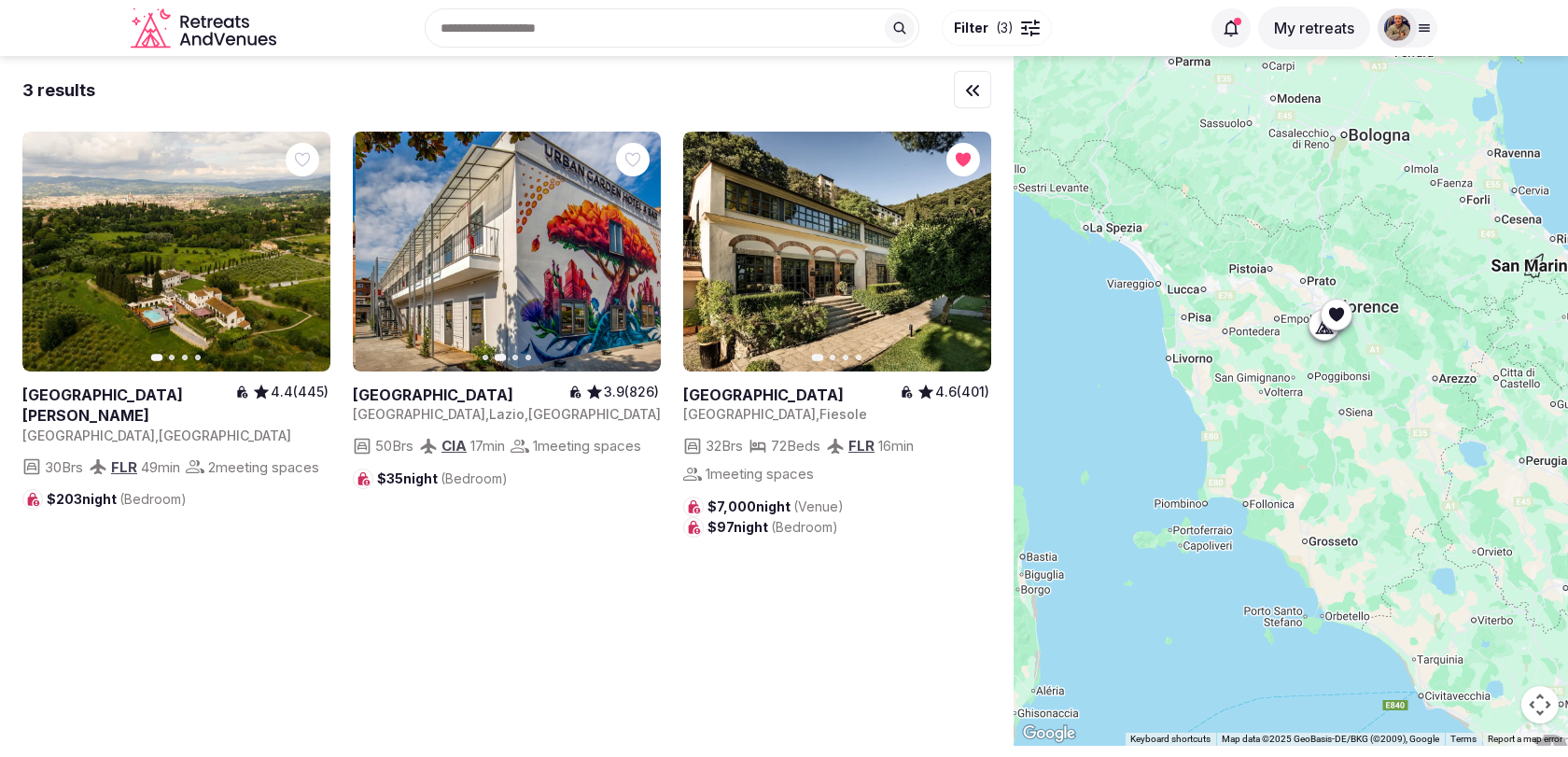
click at [638, 253] on icon "button" at bounding box center [635, 252] width 15 height 15
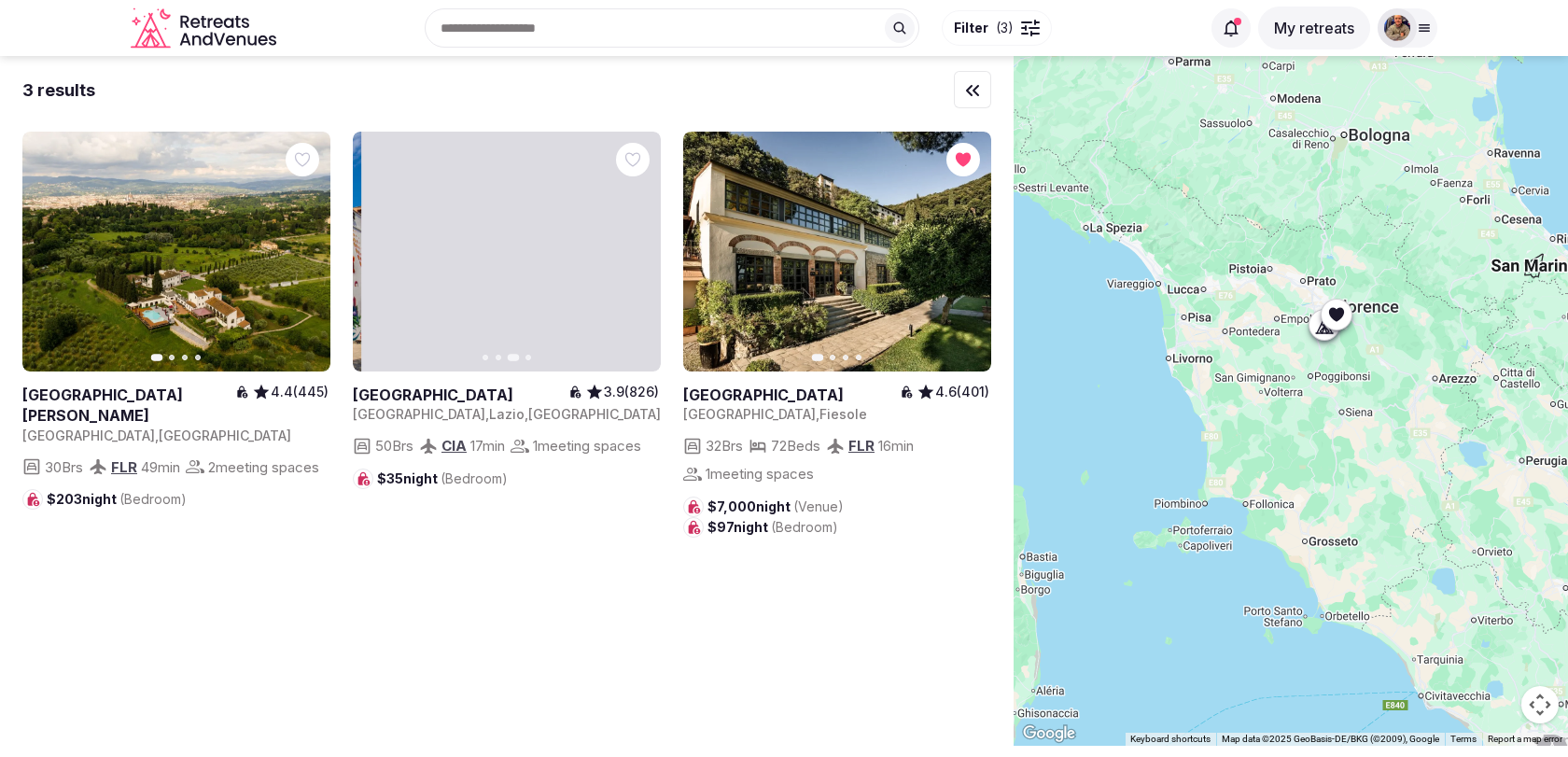
click at [638, 253] on icon "button" at bounding box center [635, 252] width 15 height 15
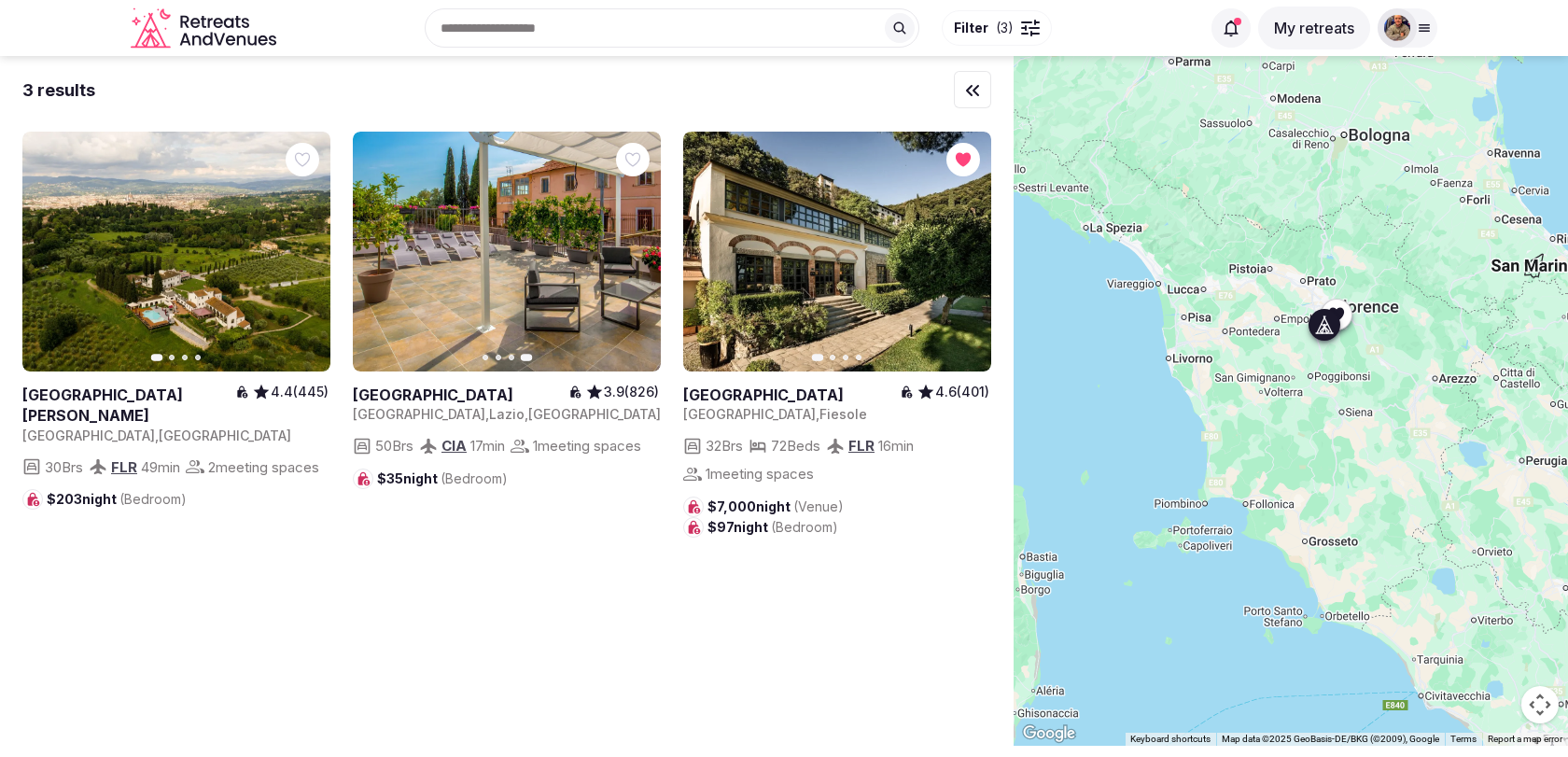
click at [304, 257] on icon "button" at bounding box center [306, 252] width 8 height 13
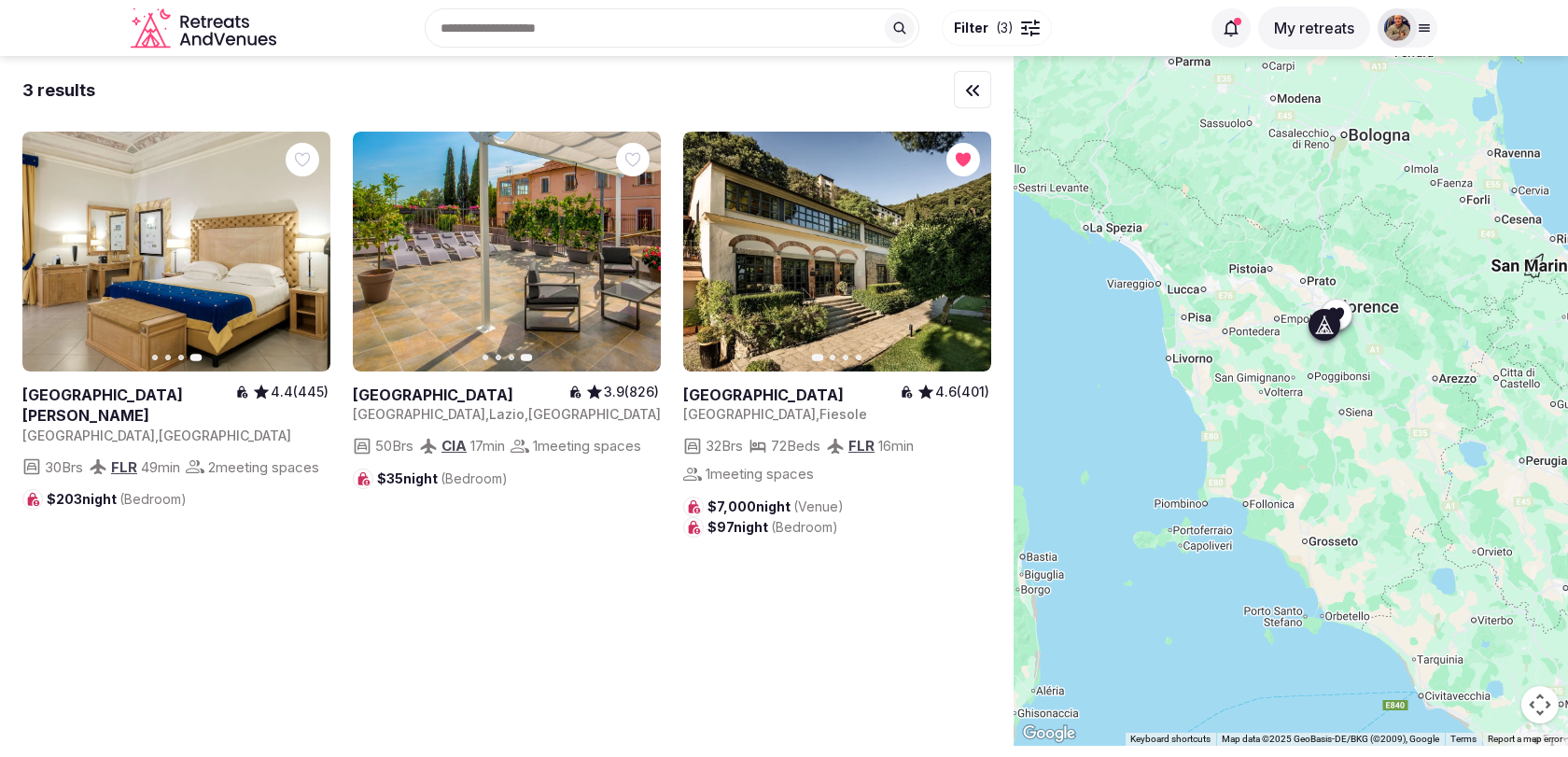
click at [0, 0] on icon "button" at bounding box center [0, 0] width 0 height 0
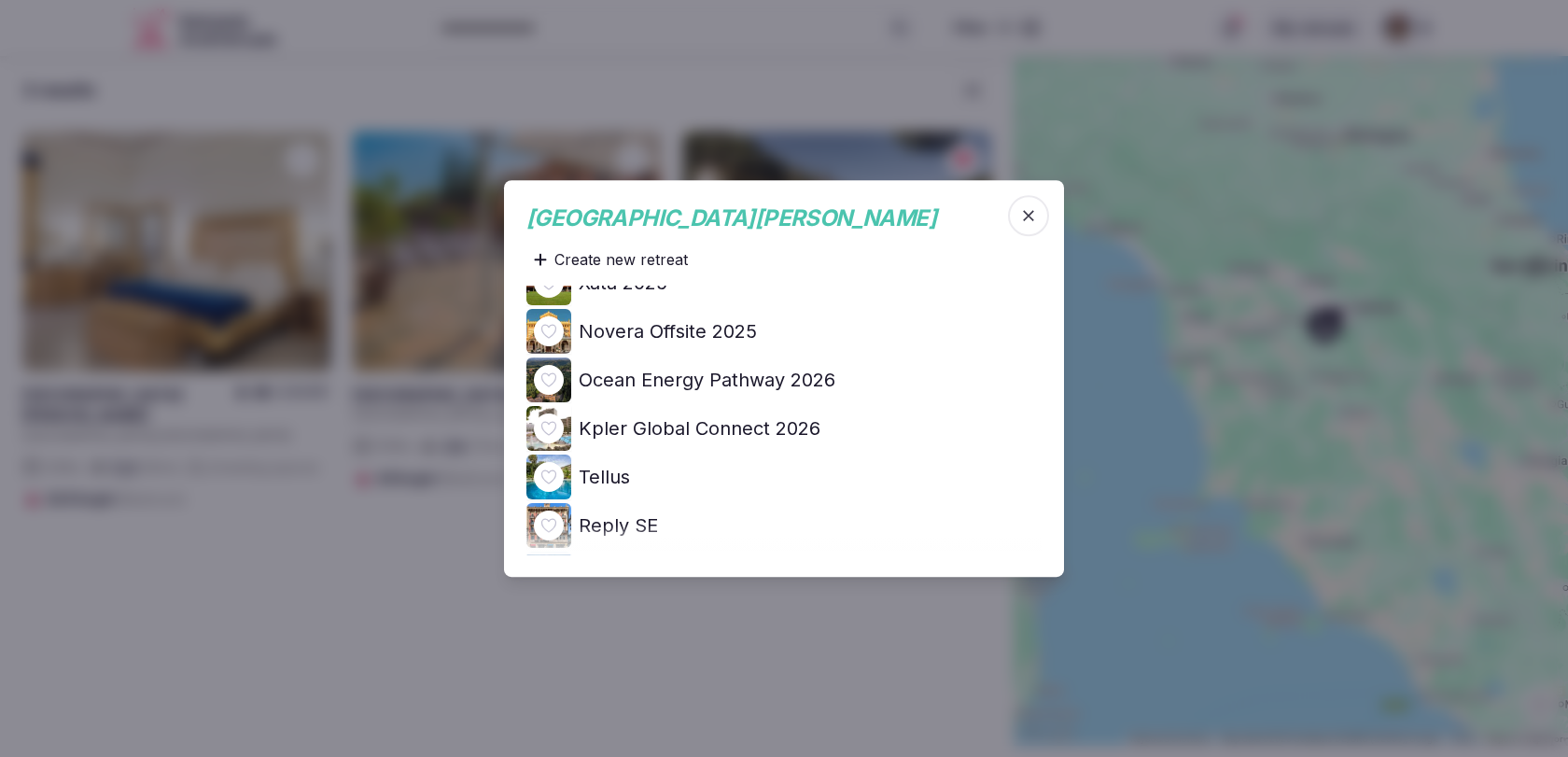
scroll to position [220, 0]
click at [727, 386] on h4 "Ocean Energy Pathway 2026" at bounding box center [707, 379] width 257 height 26
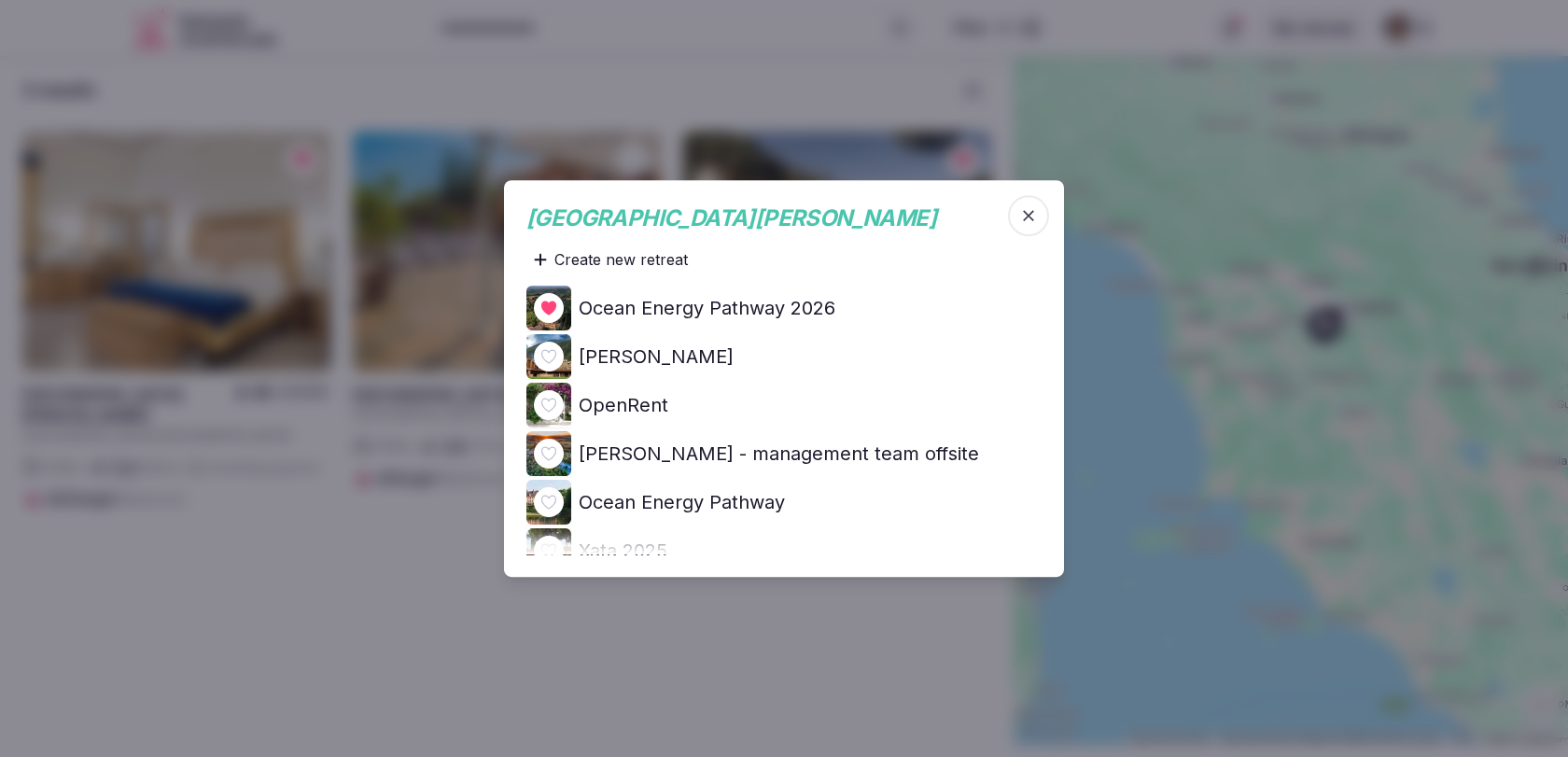
click at [1028, 214] on icon "button" at bounding box center [1028, 215] width 11 height 11
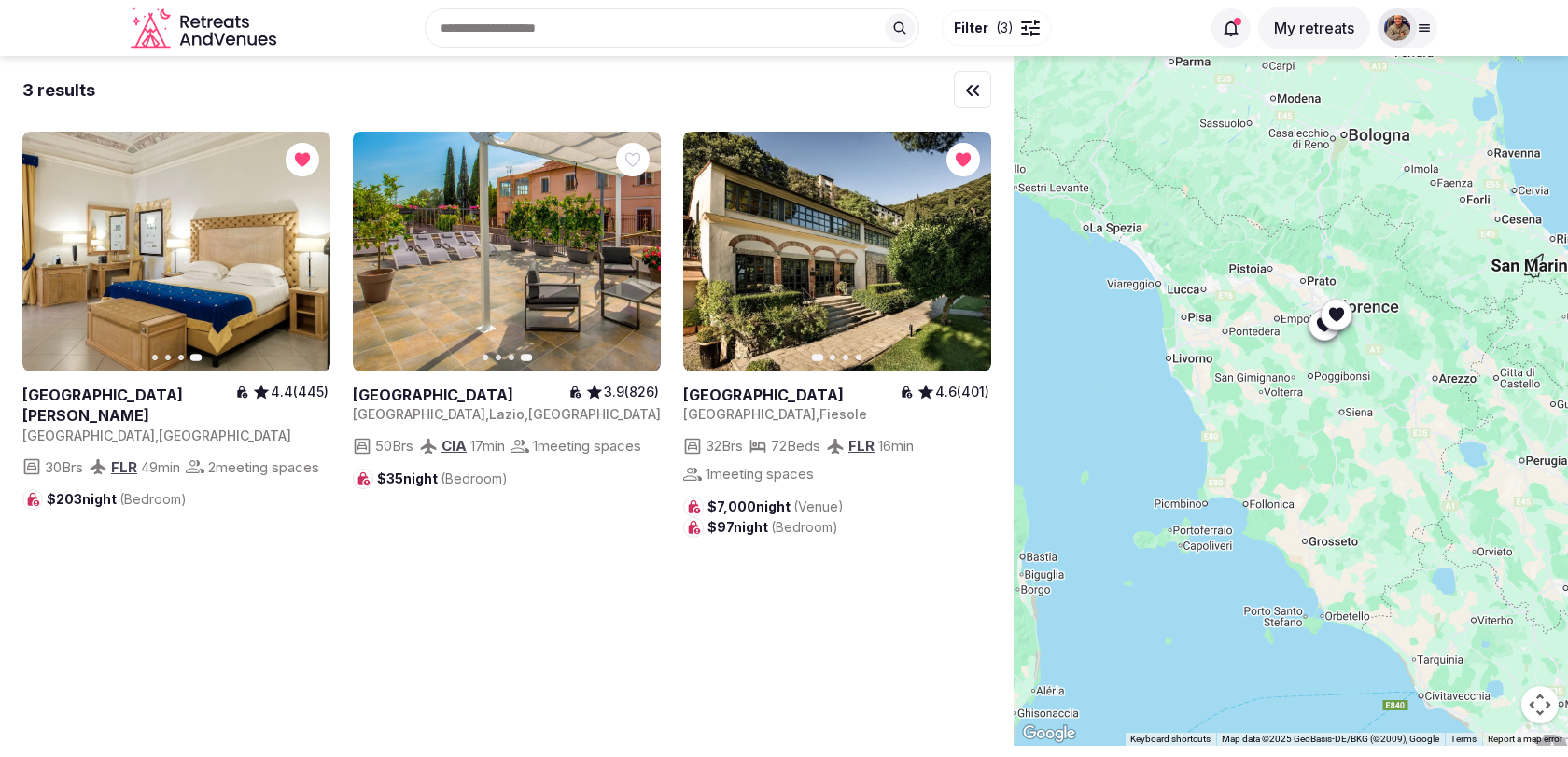
click at [0, 0] on icon "button" at bounding box center [0, 0] width 0 height 0
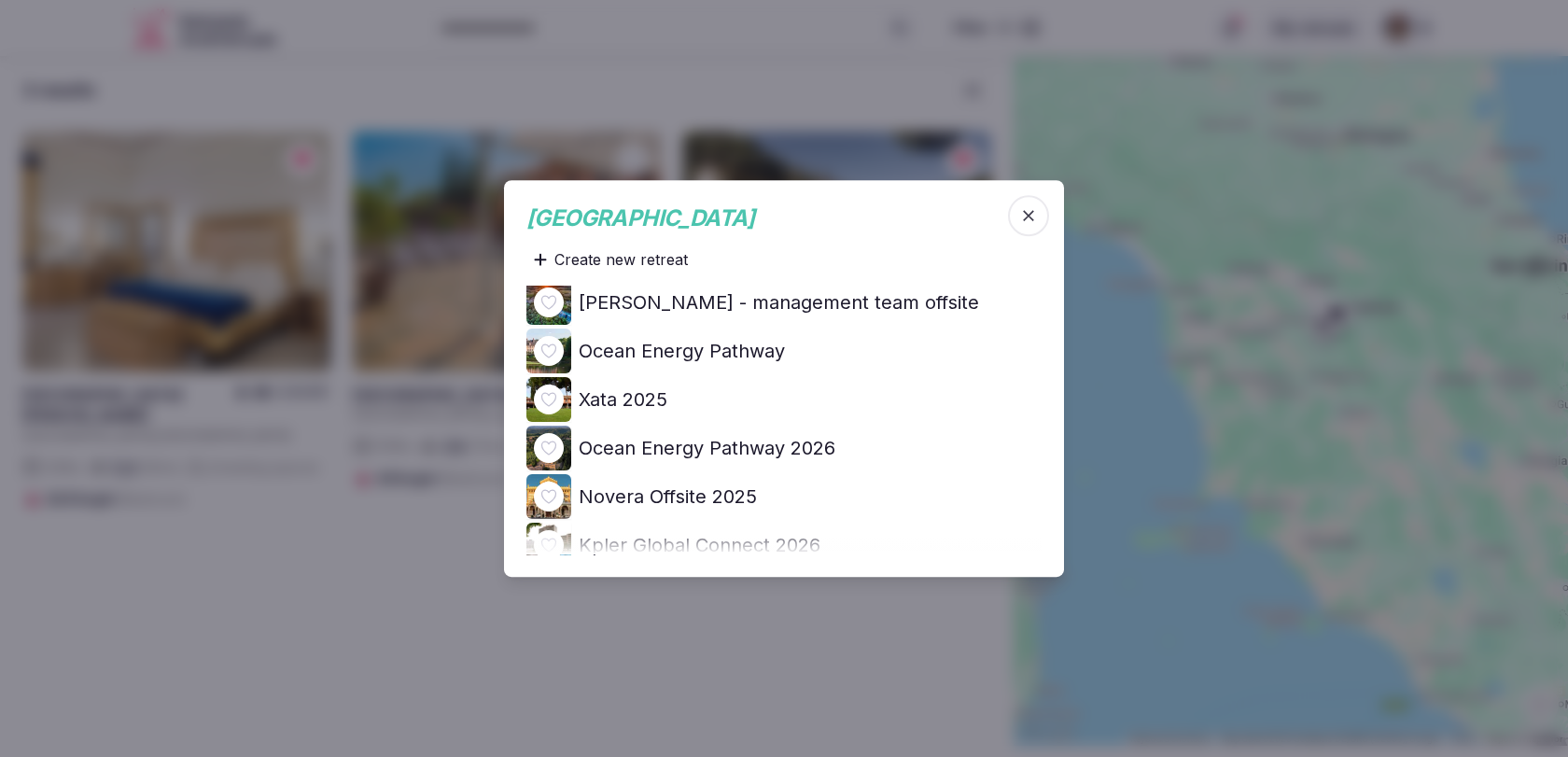
scroll to position [137, 0]
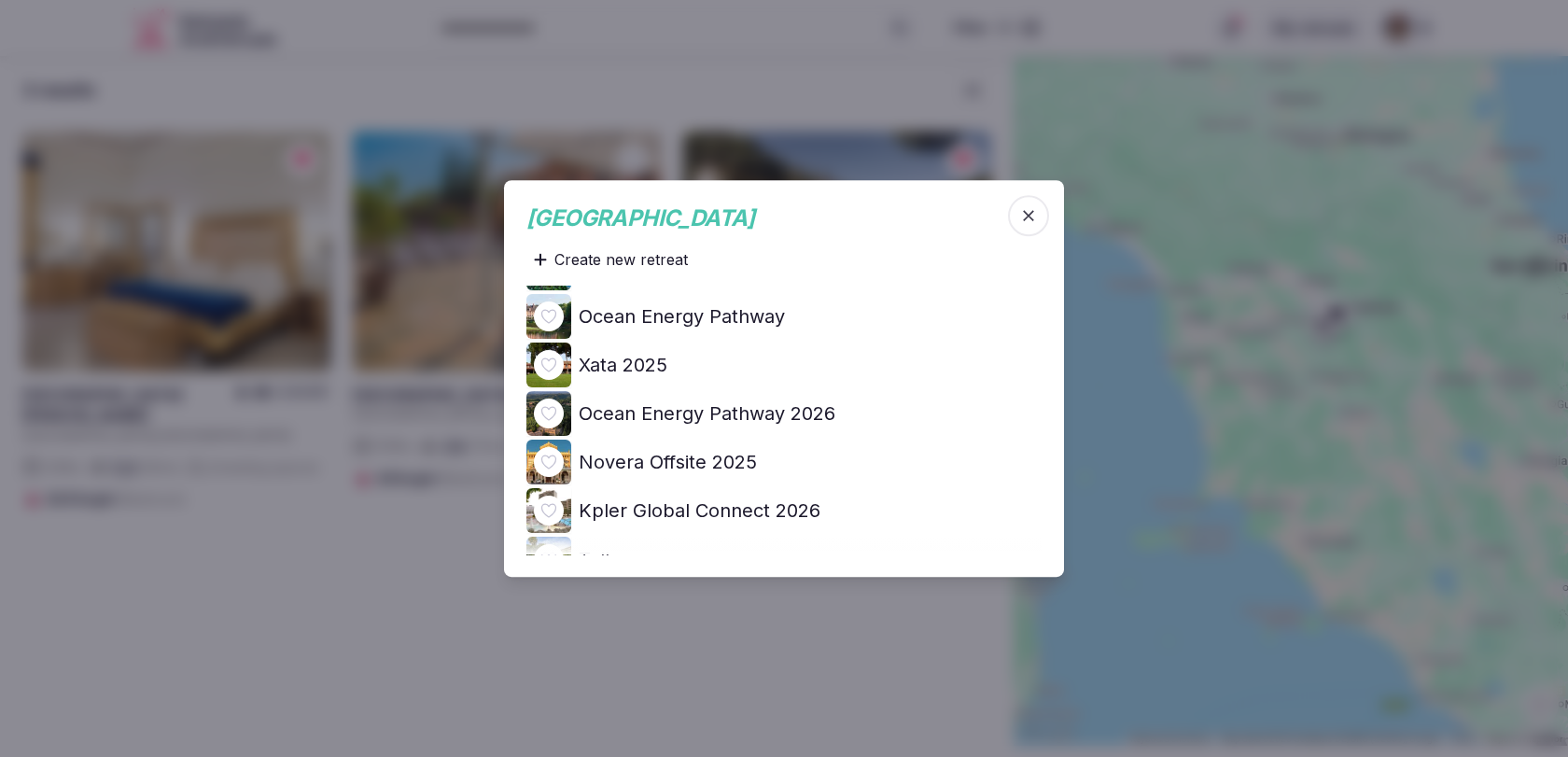
click at [670, 413] on h4 "Ocean Energy Pathway 2026" at bounding box center [707, 414] width 257 height 26
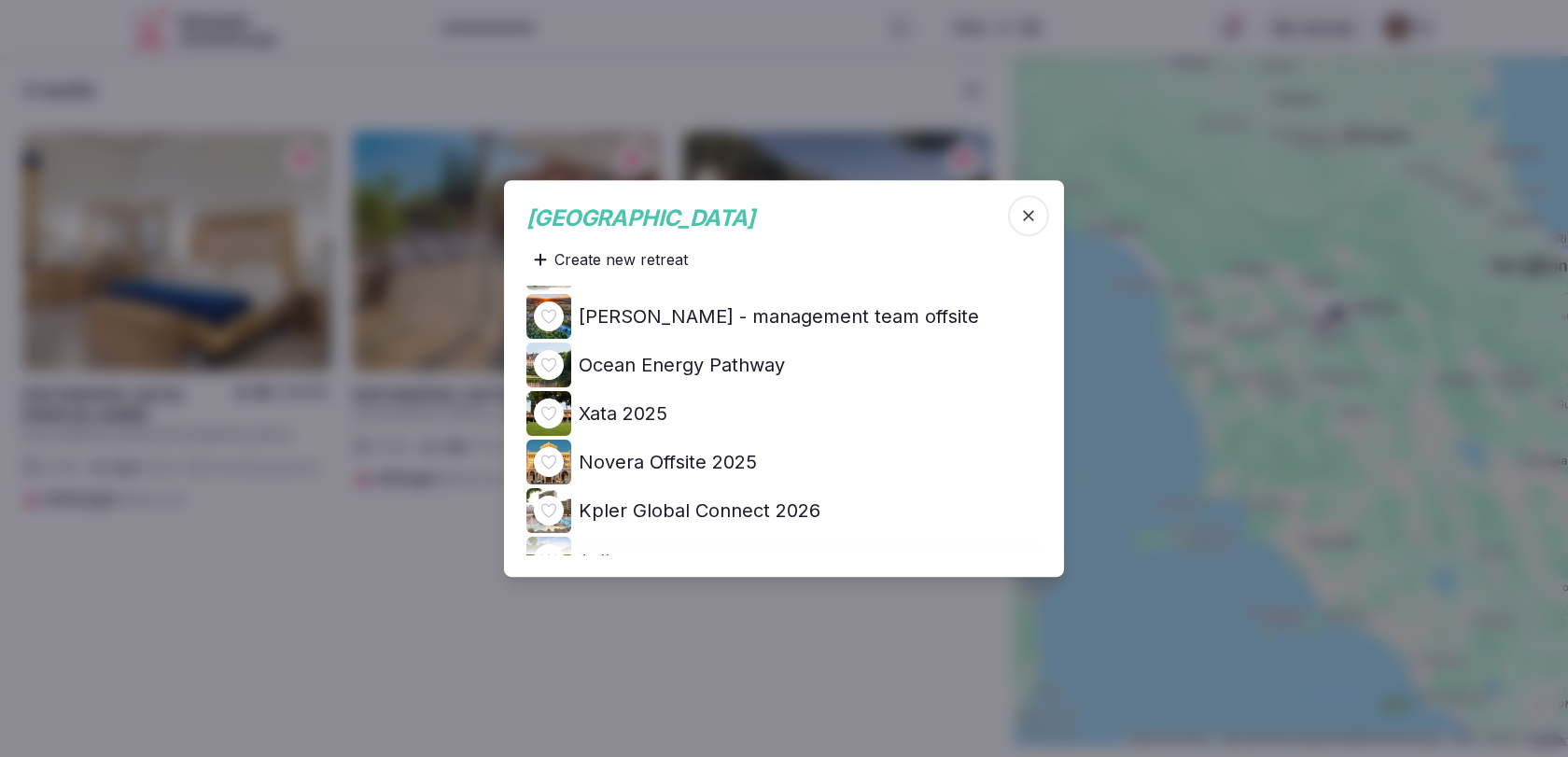
scroll to position [0, 0]
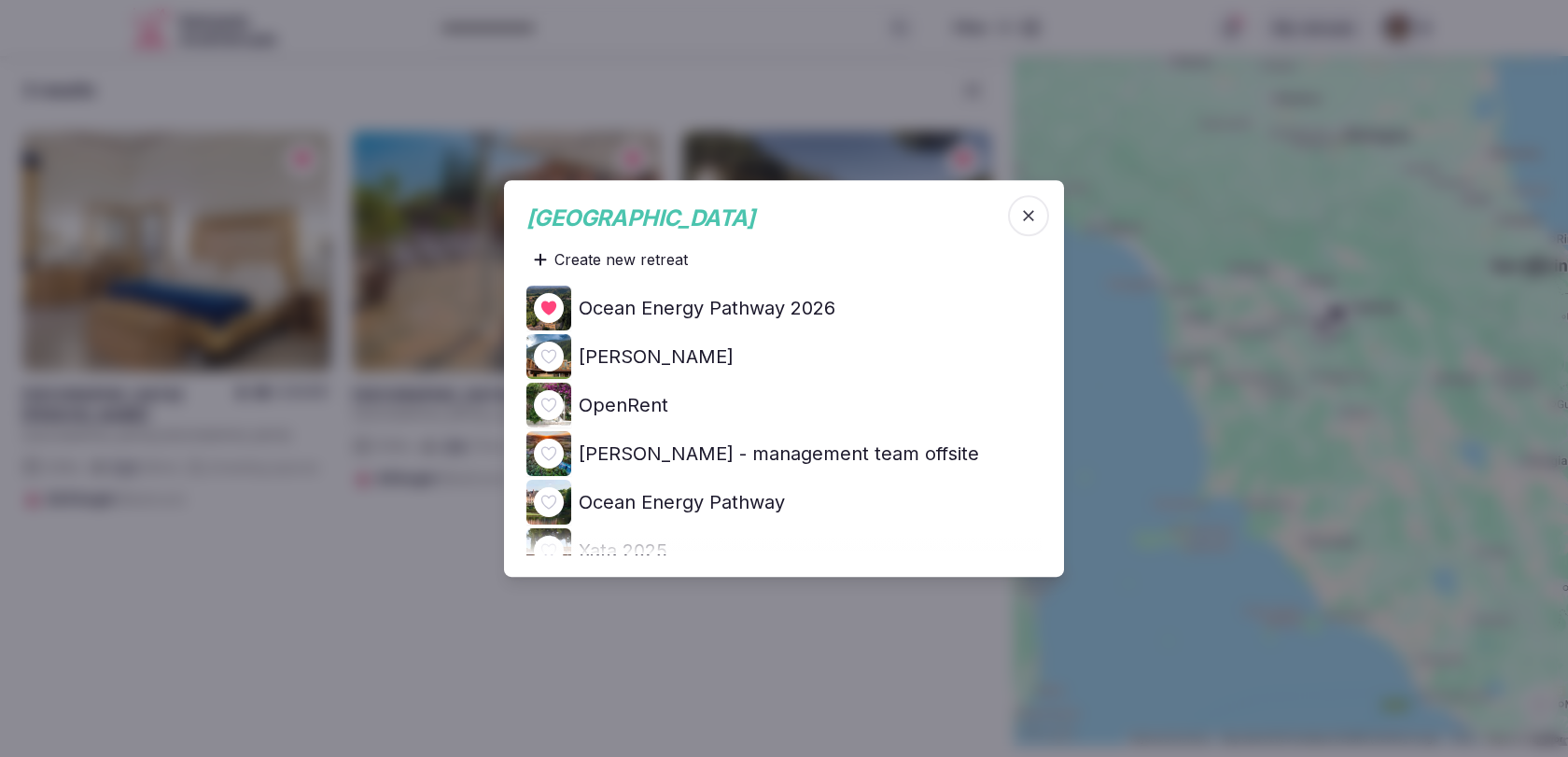
click at [1030, 224] on span "button" at bounding box center [1028, 215] width 41 height 41
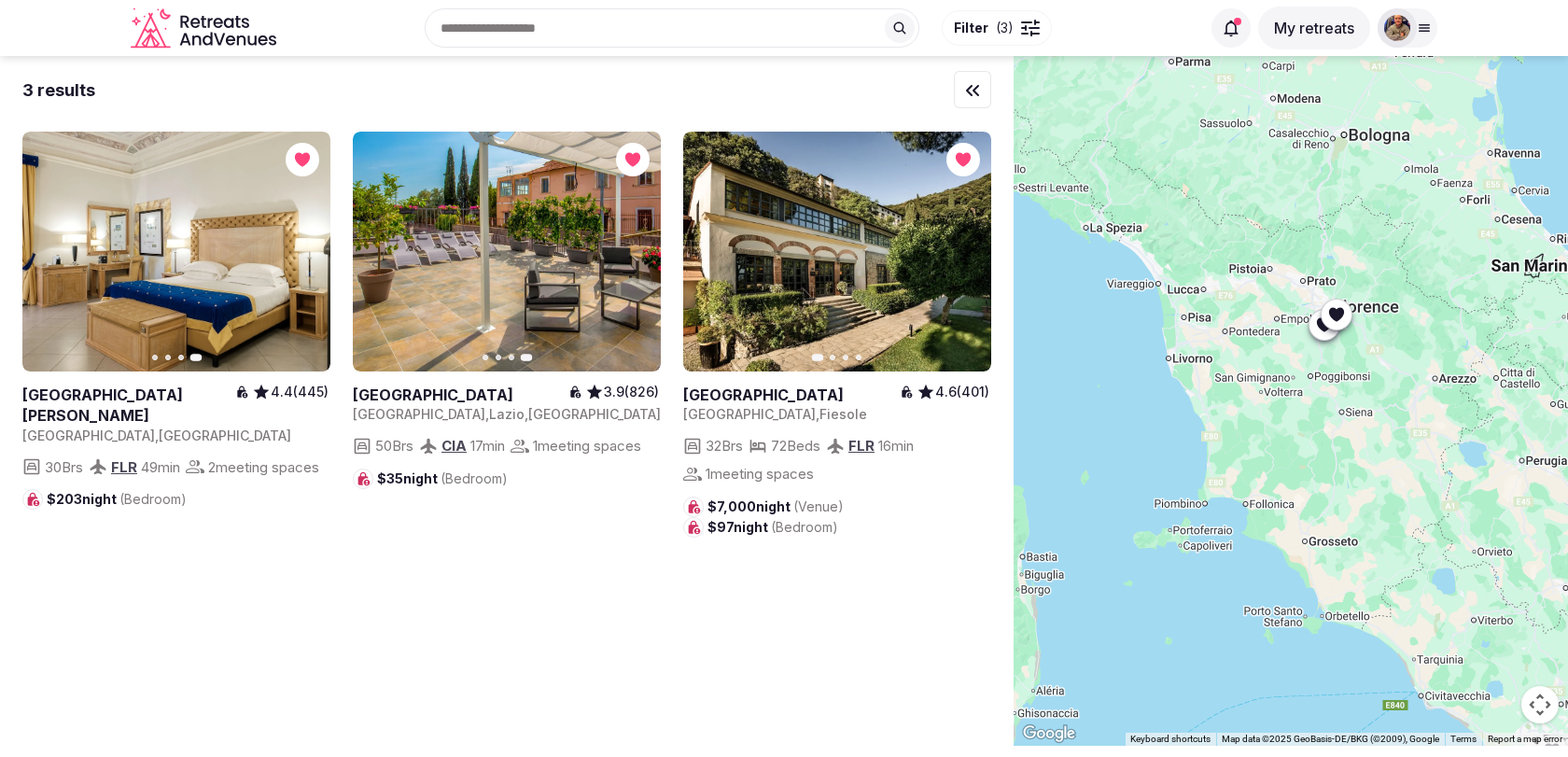
click at [1030, 384] on div at bounding box center [1291, 402] width 555 height 690
click at [776, 25] on input "text" at bounding box center [672, 28] width 494 height 39
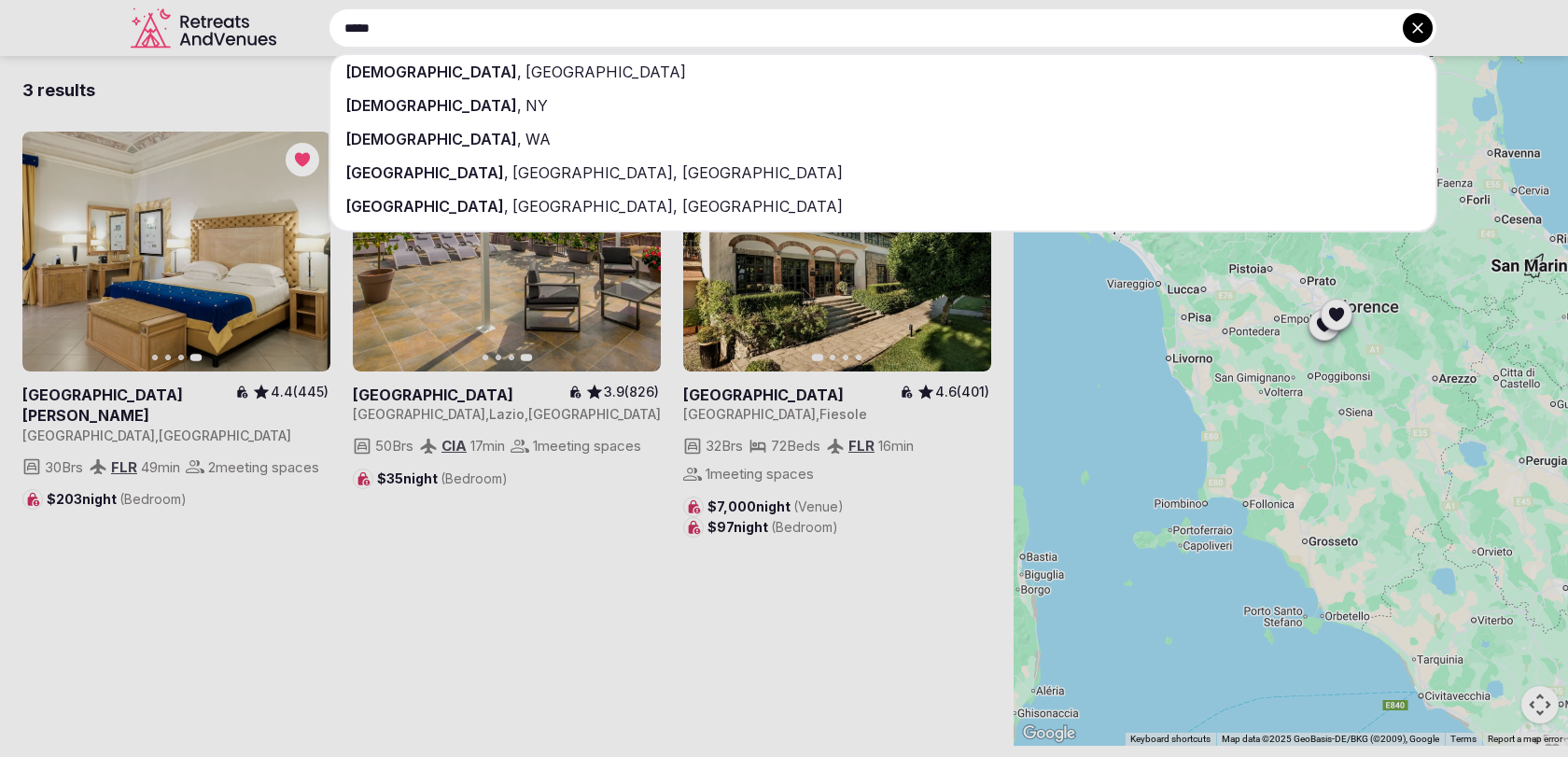
type input "*****"
click at [759, 62] on div "Corfu , Greece" at bounding box center [882, 72] width 1105 height 34
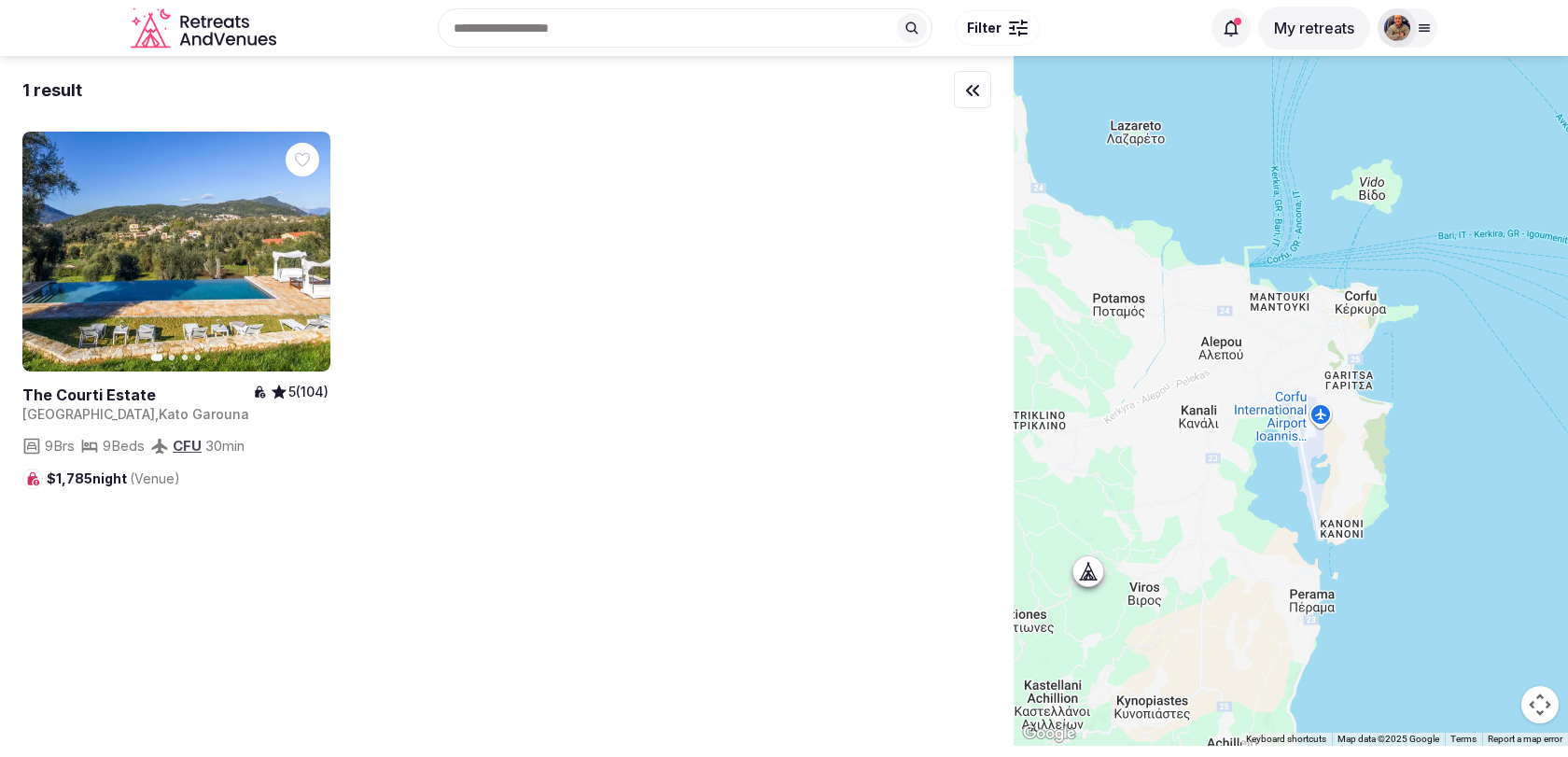
click at [998, 36] on span "Filter" at bounding box center [984, 28] width 35 height 19
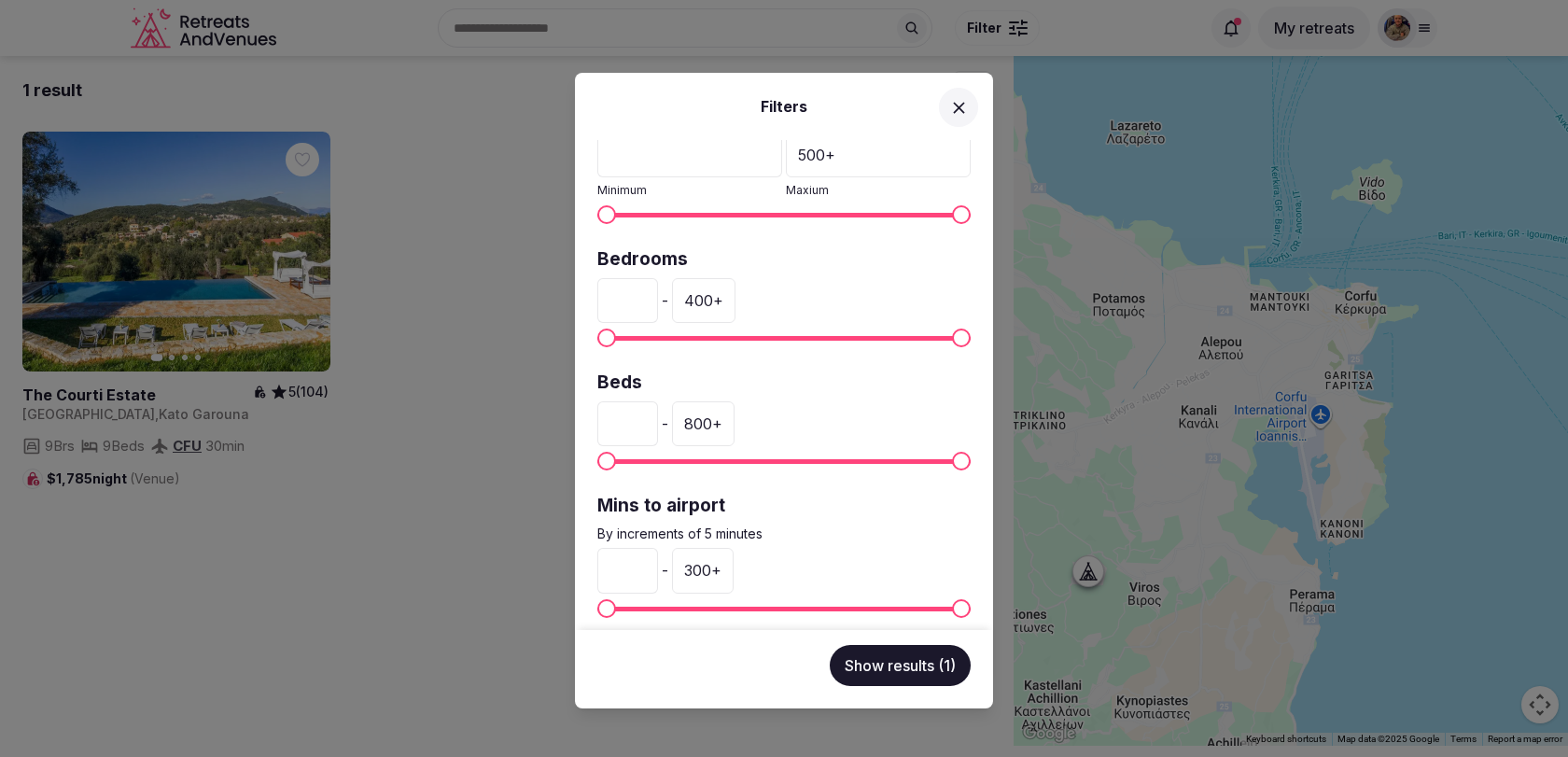
scroll to position [452, 0]
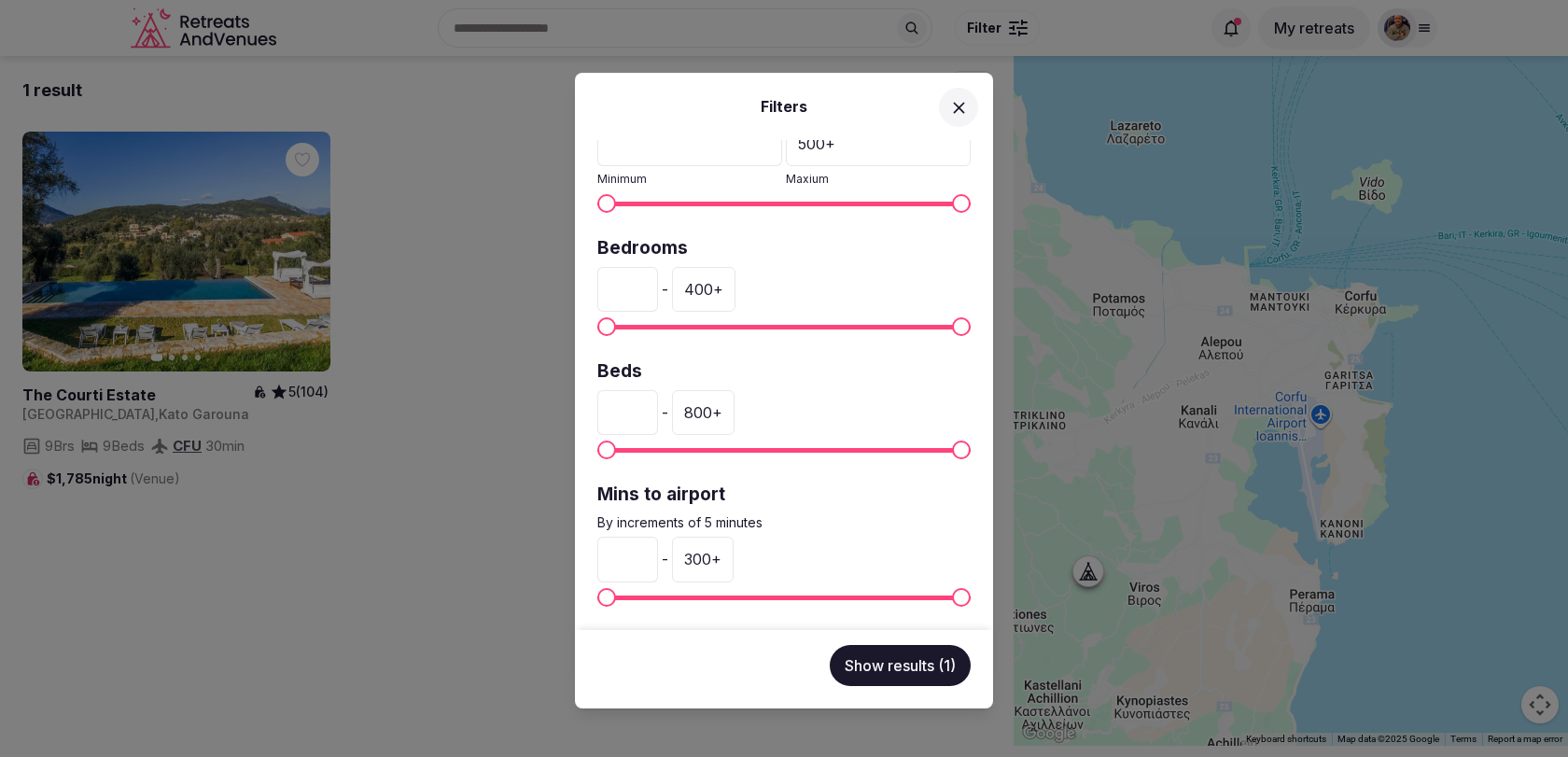
click at [451, 407] on div "Filters Venue name Status All Published Draft Rating Any Indoor meeting spaces …" at bounding box center [784, 378] width 1568 height 757
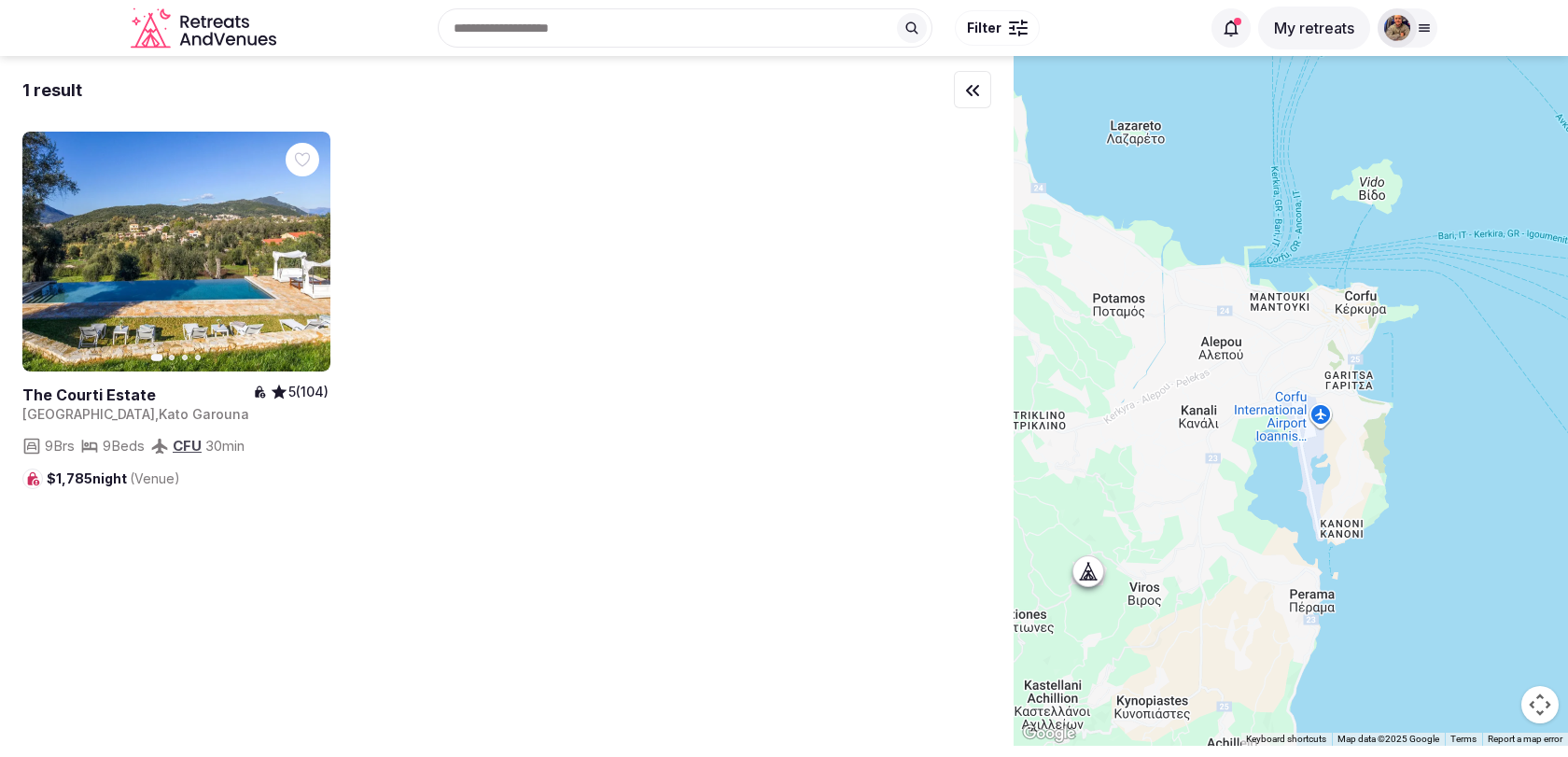
click at [998, 8] on div "Recent searches Corfu, Greece Tuscany, Italy Valencia, Spain Badalona, Barcelon…" at bounding box center [742, 27] width 917 height 80
click at [998, 26] on span "Filter" at bounding box center [984, 28] width 35 height 19
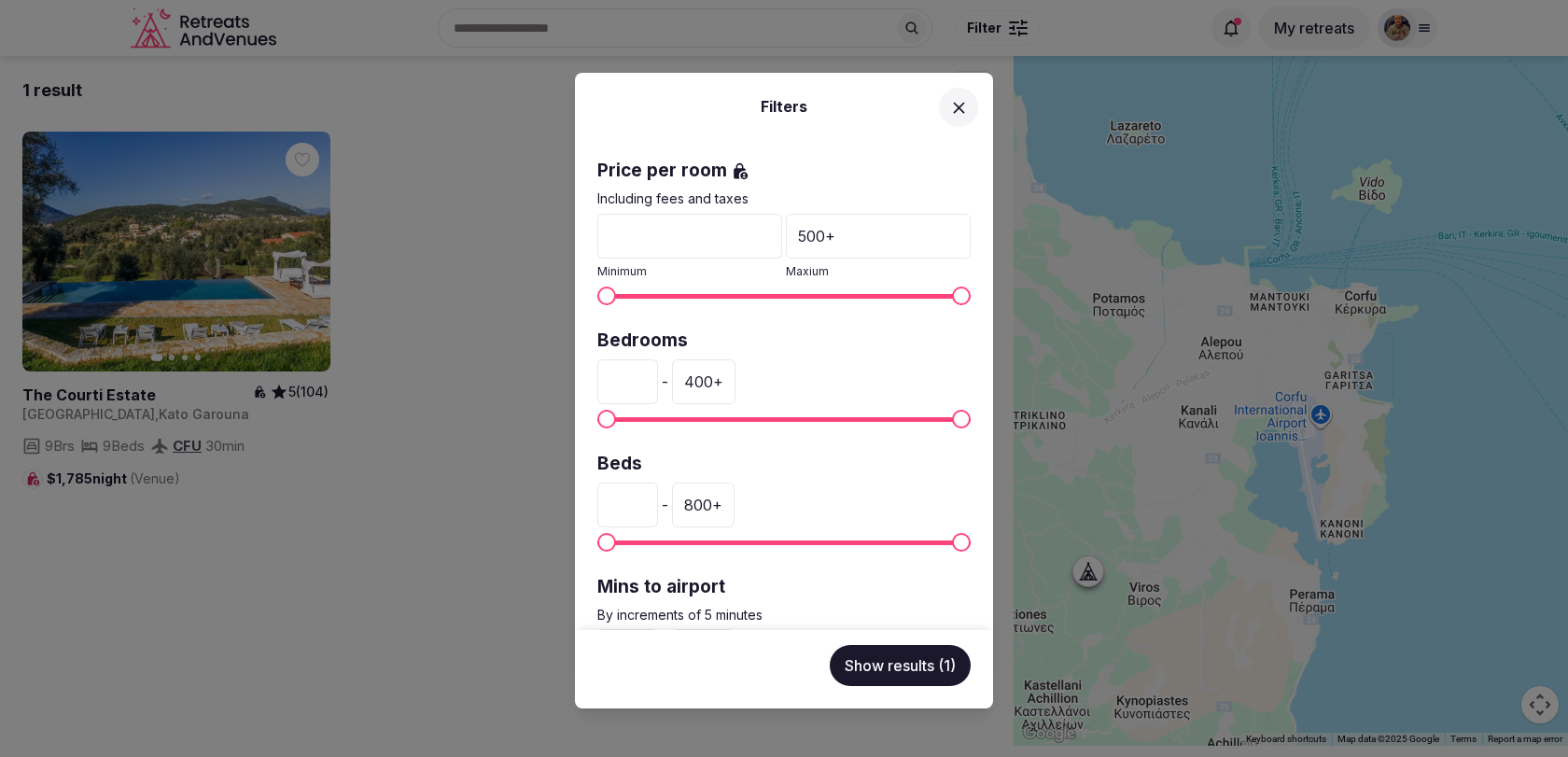
scroll to position [343, 0]
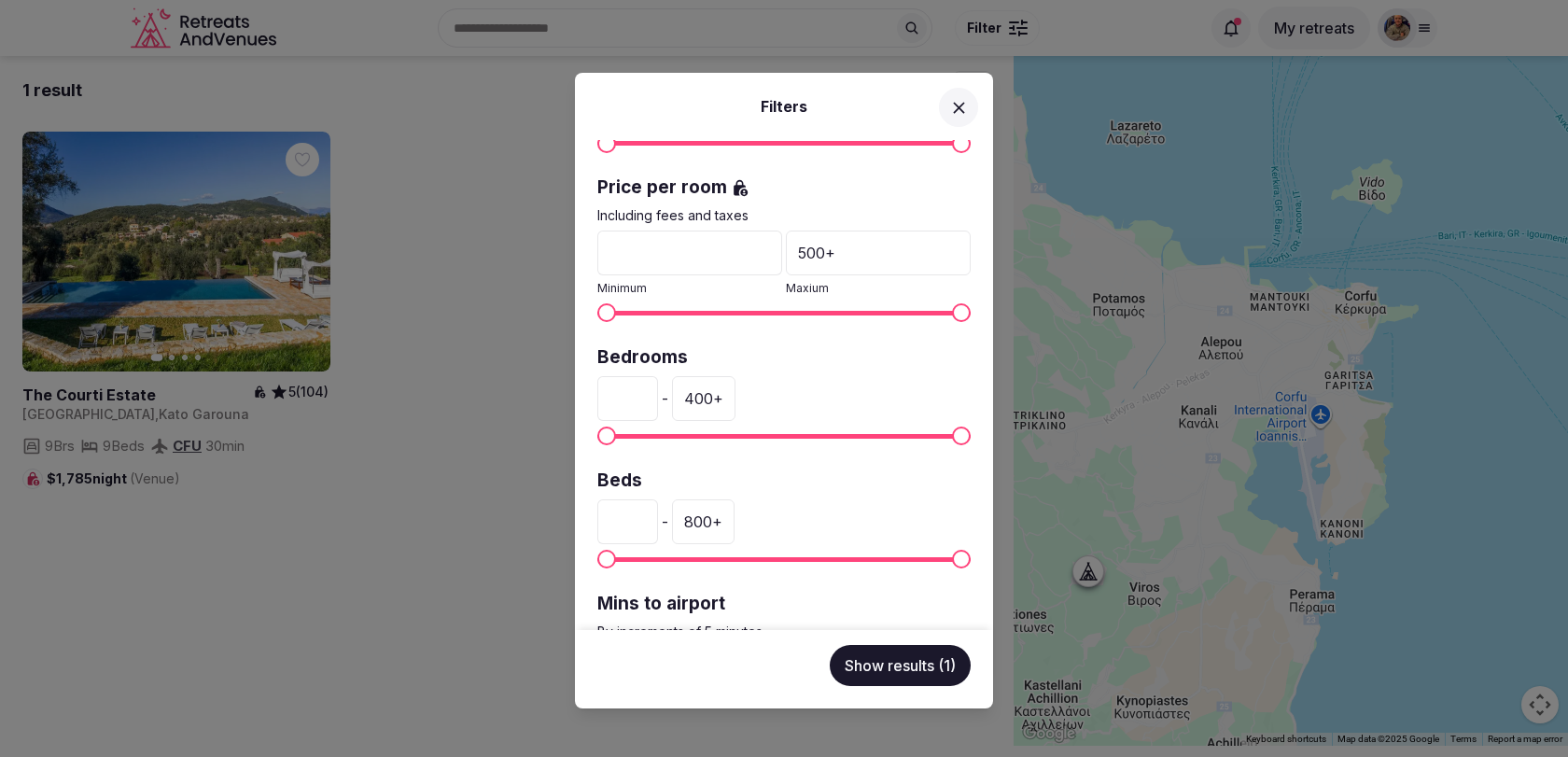
click at [638, 391] on input "*" at bounding box center [627, 399] width 61 height 45
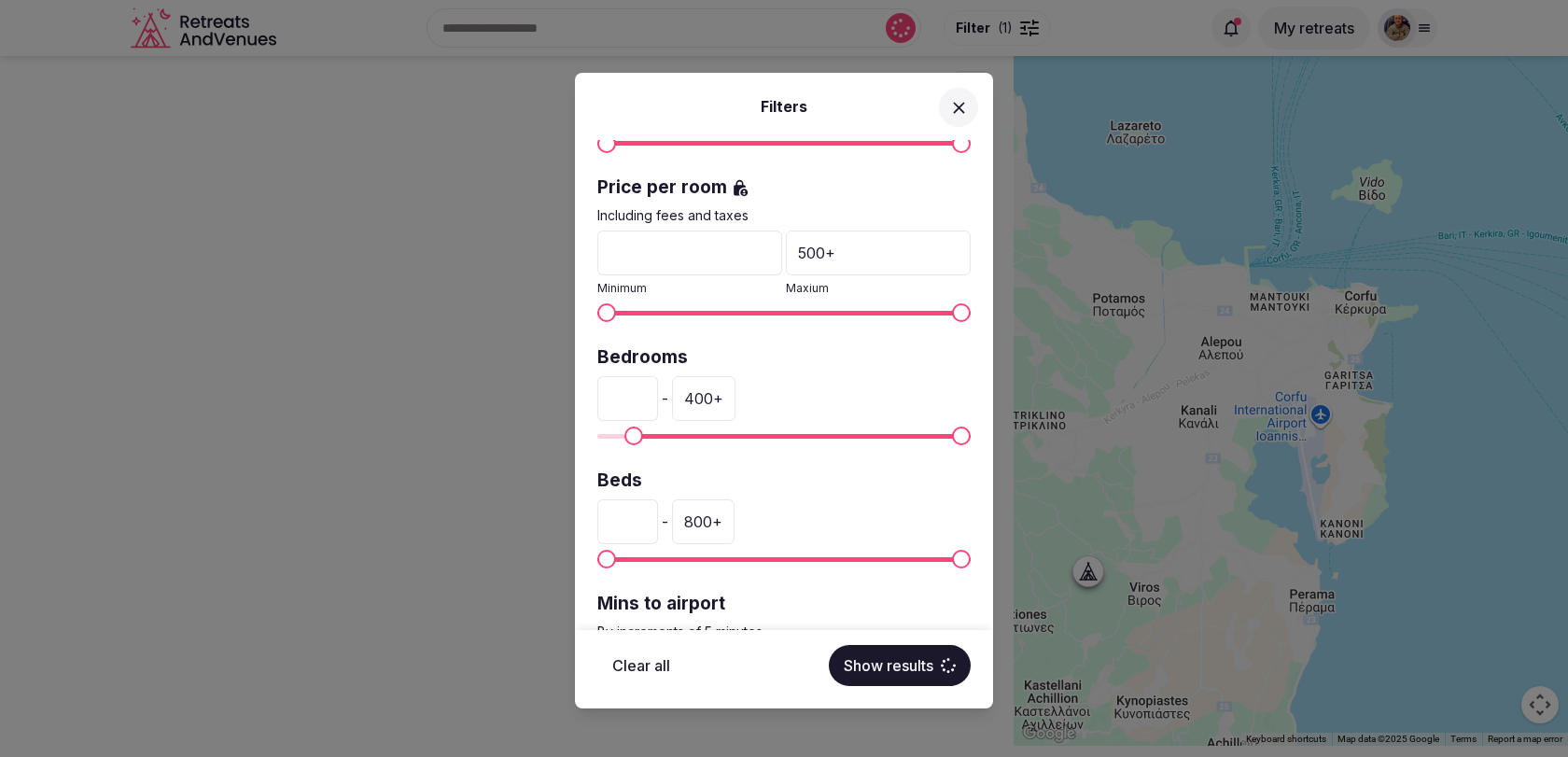
type input "**"
click at [723, 380] on div "400 +" at bounding box center [704, 399] width 64 height 45
click at [708, 394] on input "***" at bounding box center [702, 399] width 61 height 45
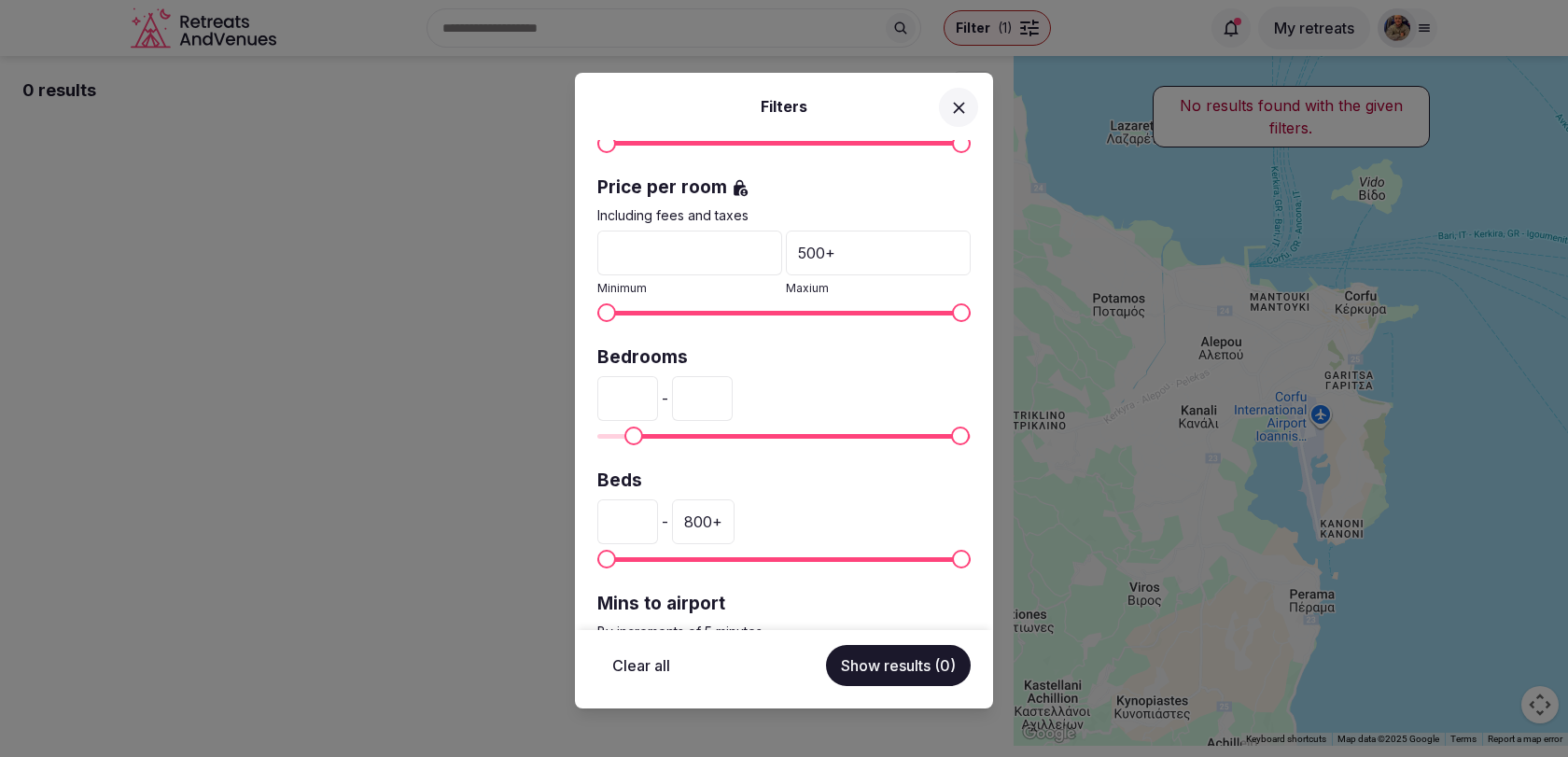
click at [708, 394] on input "***" at bounding box center [702, 399] width 61 height 45
type input "*"
type input "**"
click at [816, 356] on label "Bedrooms" at bounding box center [783, 357] width 373 height 25
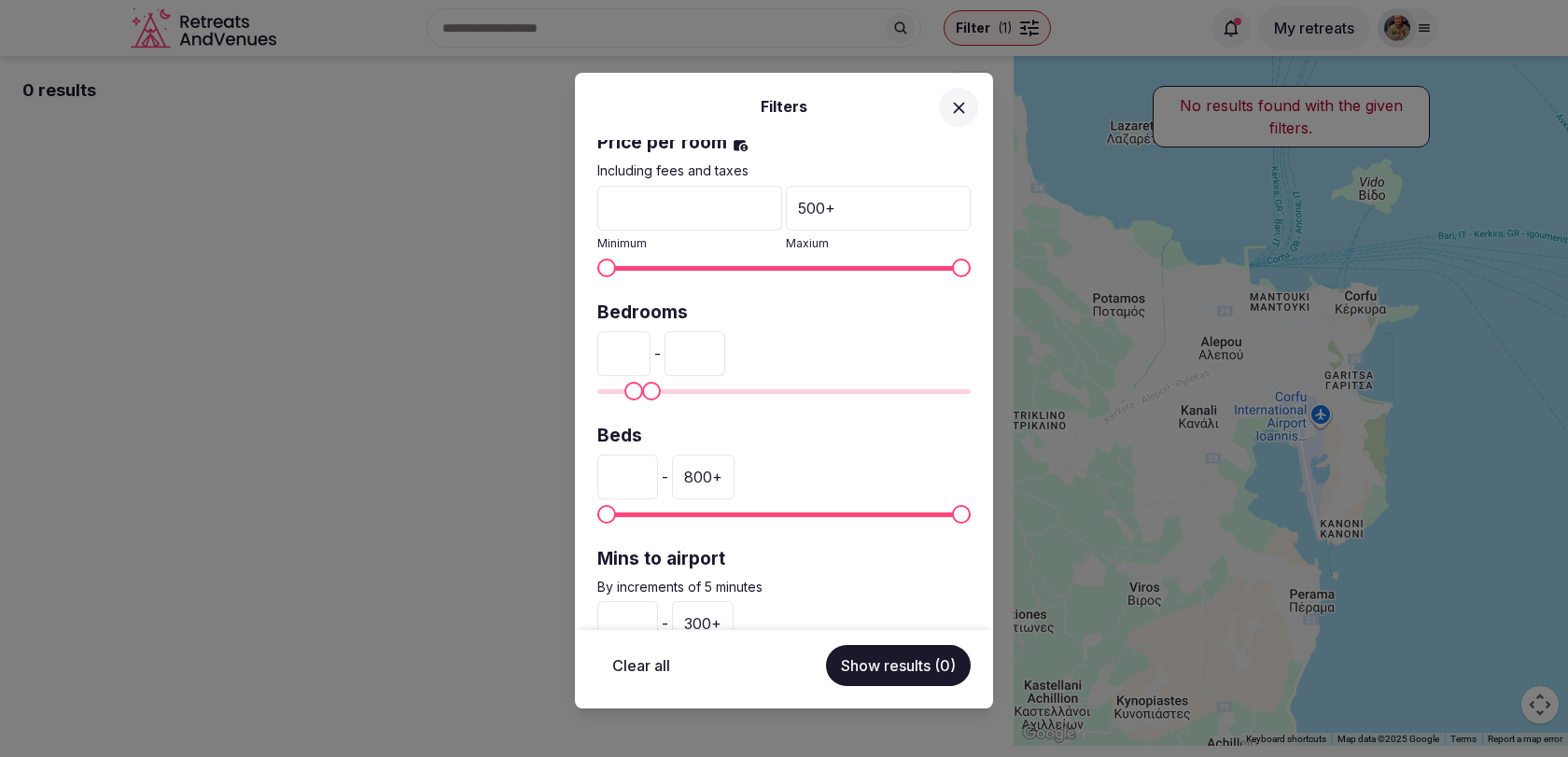
scroll to position [452, 0]
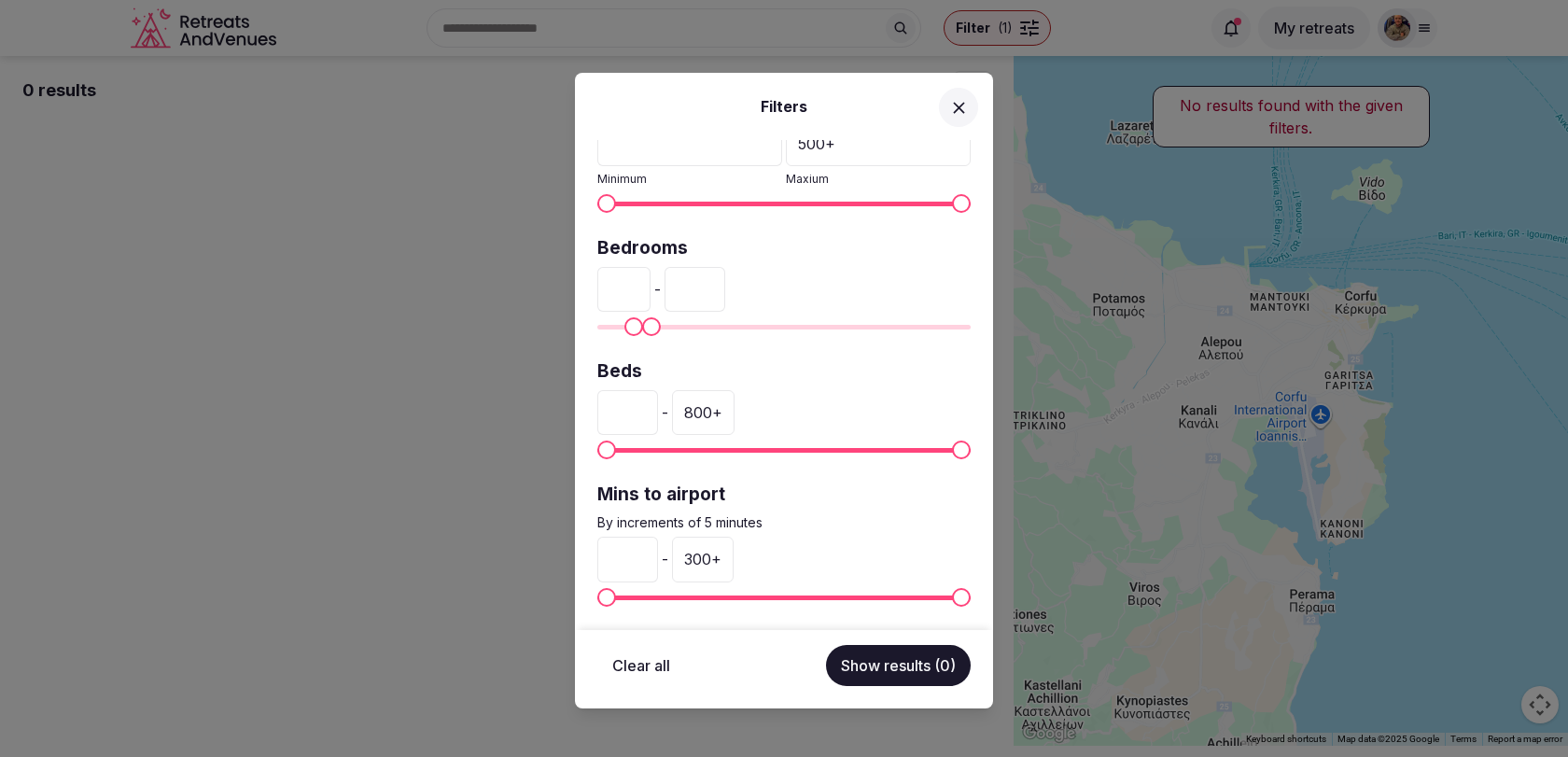
click at [966, 118] on button at bounding box center [959, 107] width 39 height 39
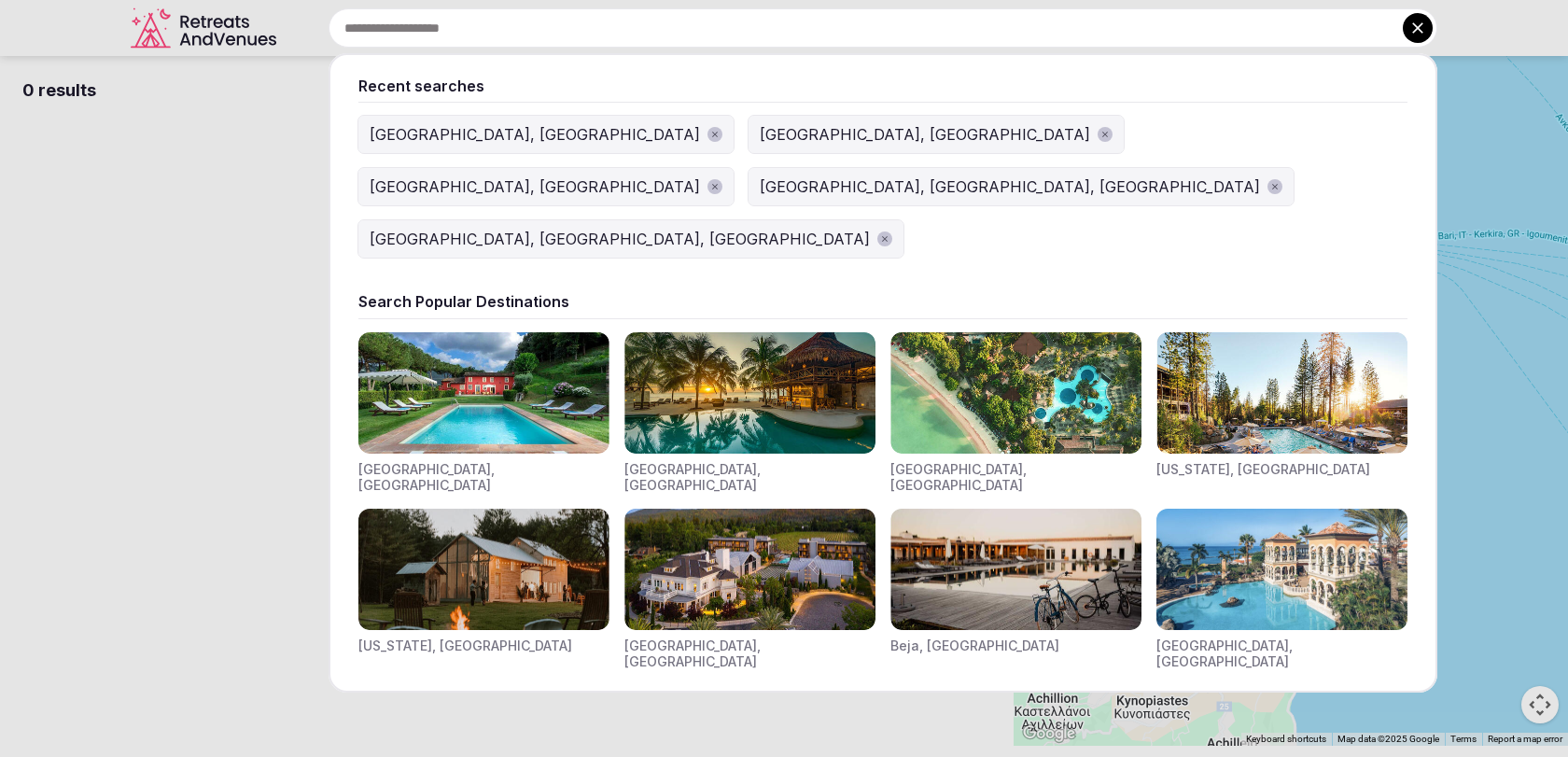
click at [774, 20] on input "text" at bounding box center [882, 28] width 1108 height 39
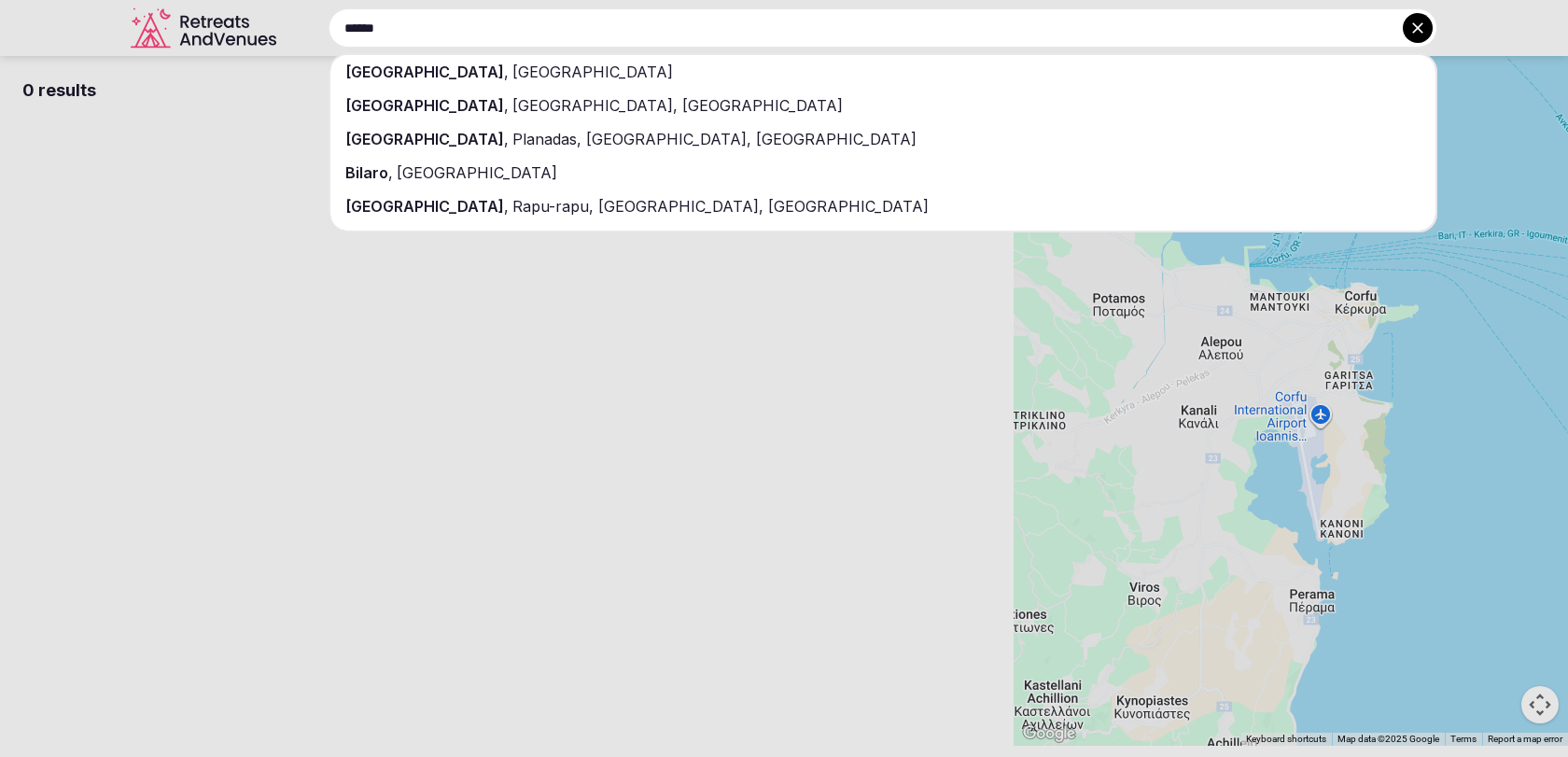
type input "******"
click at [813, 77] on div "Bilbao , Spain" at bounding box center [882, 72] width 1105 height 34
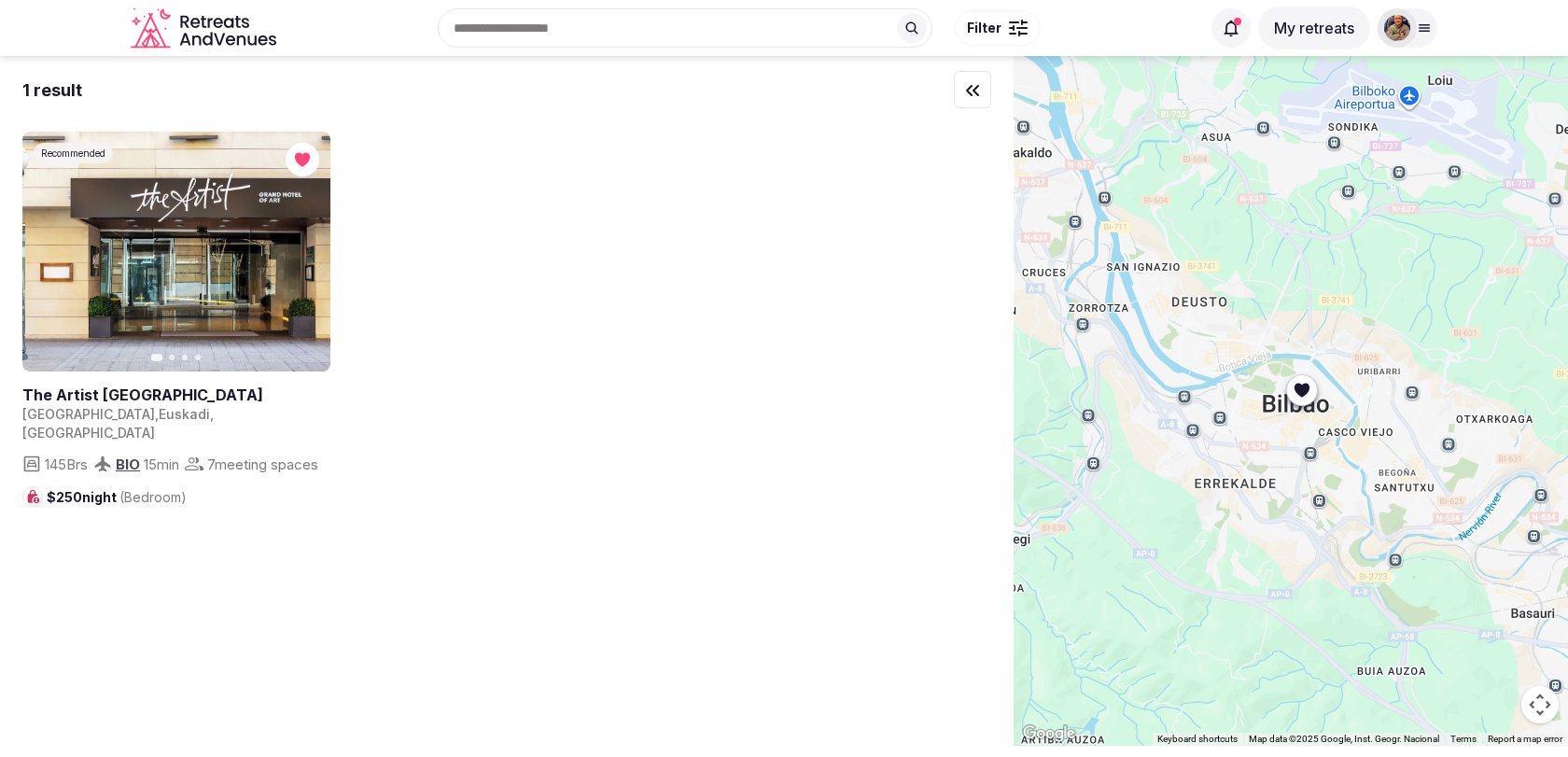
click at [986, 23] on span "Filter" at bounding box center [984, 28] width 35 height 19
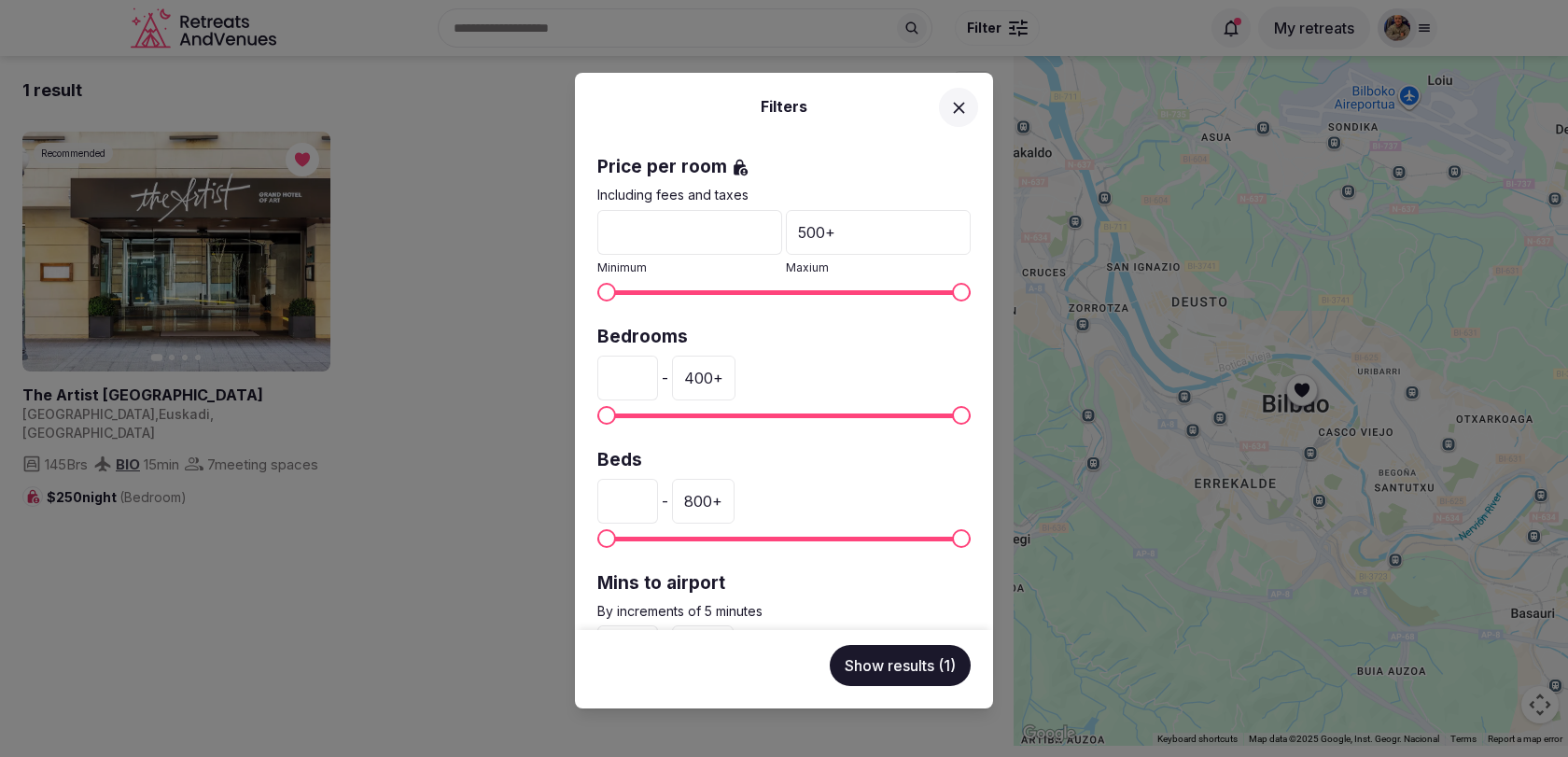
scroll to position [377, 0]
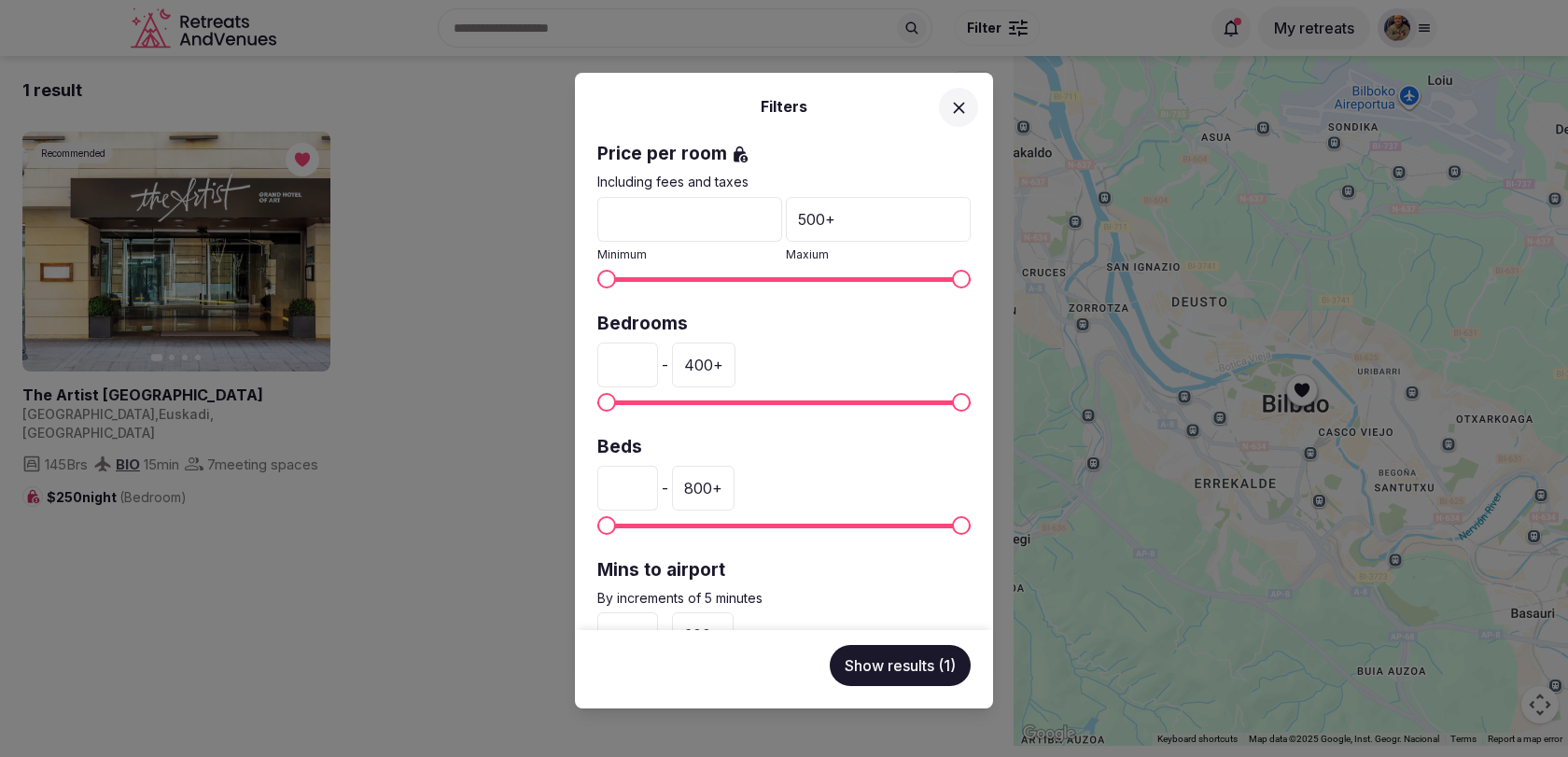
click at [697, 358] on div "400 +" at bounding box center [704, 365] width 64 height 45
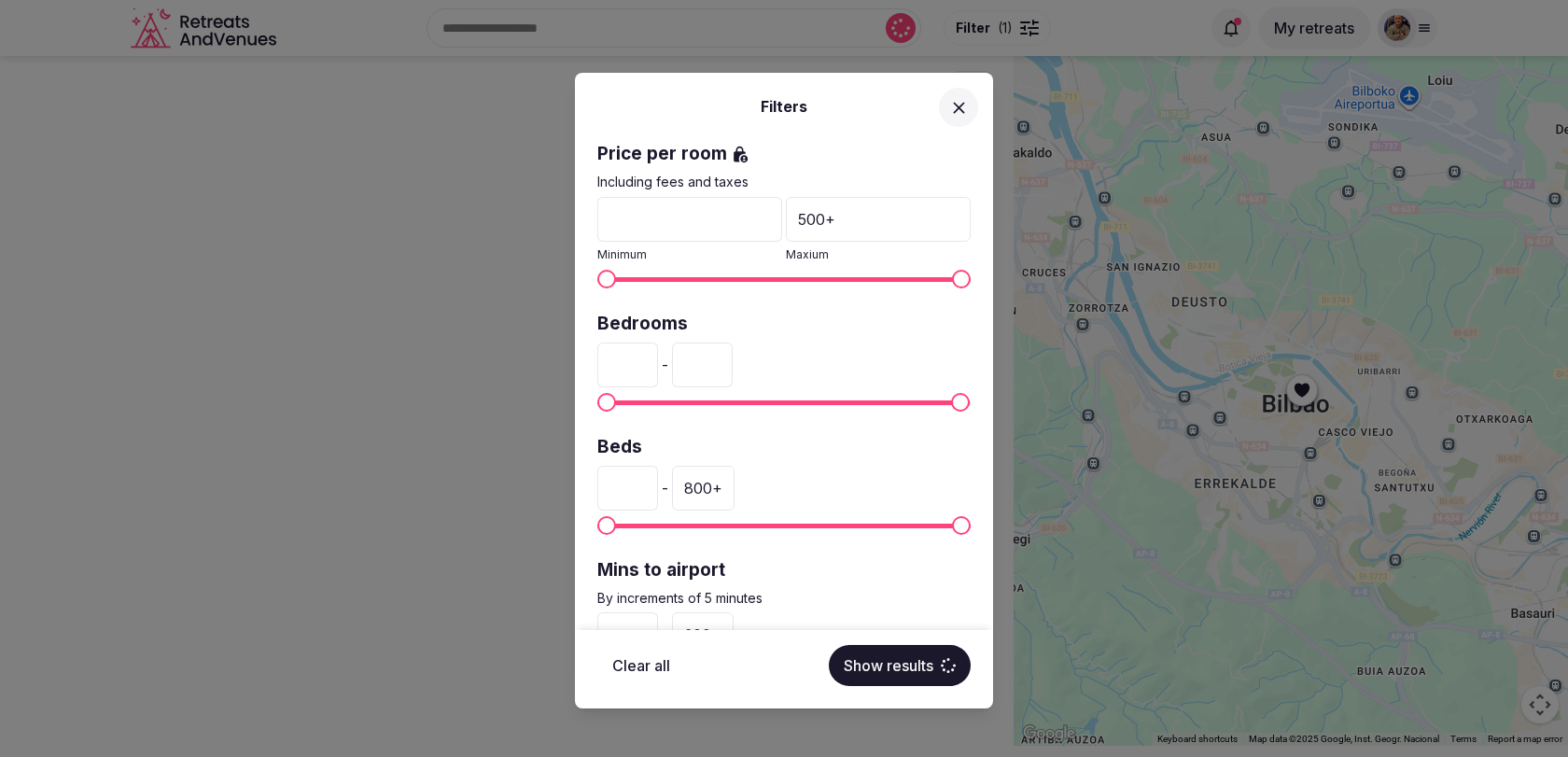
click at [616, 365] on input "*" at bounding box center [627, 365] width 61 height 45
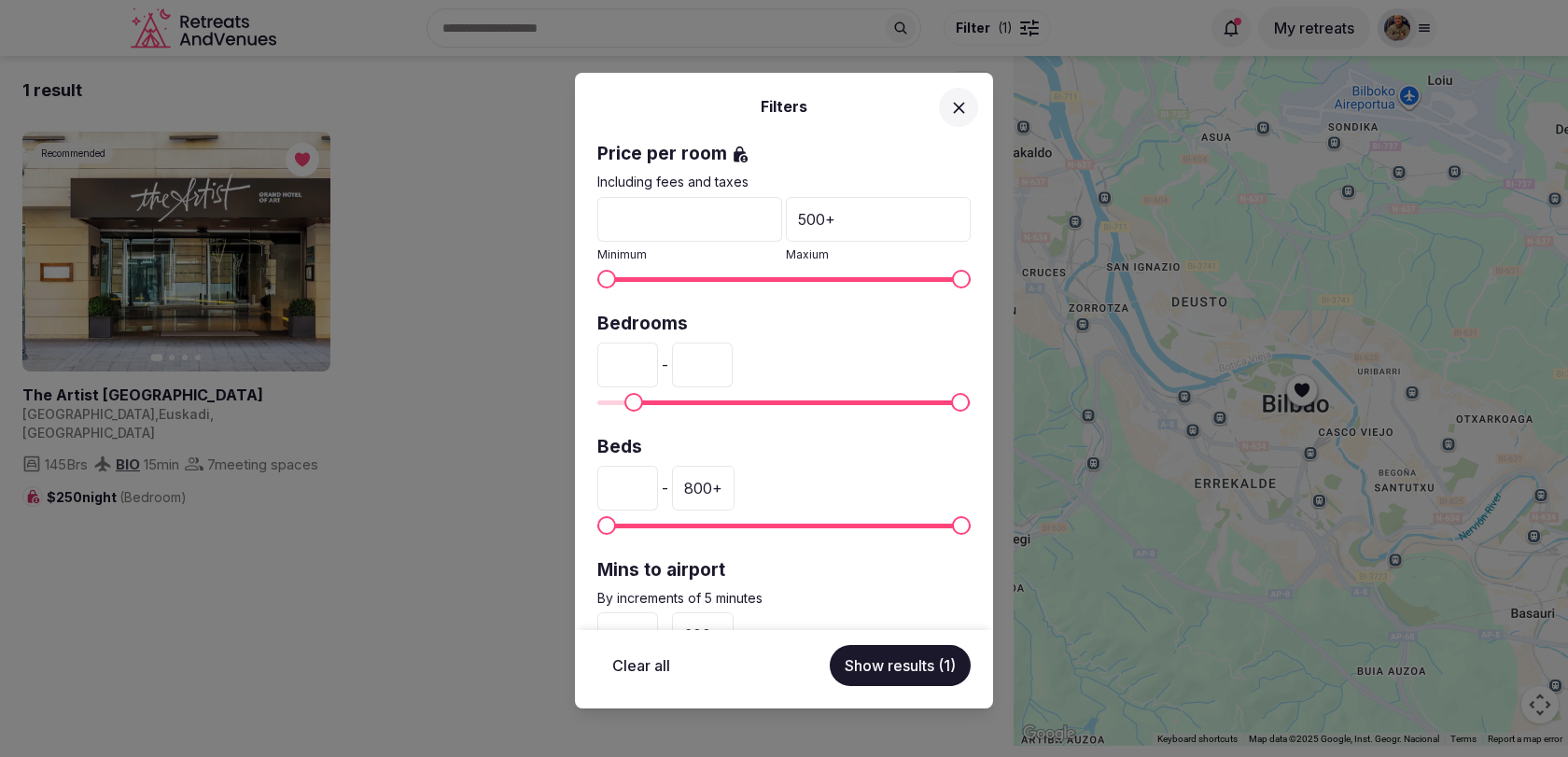
type input "**"
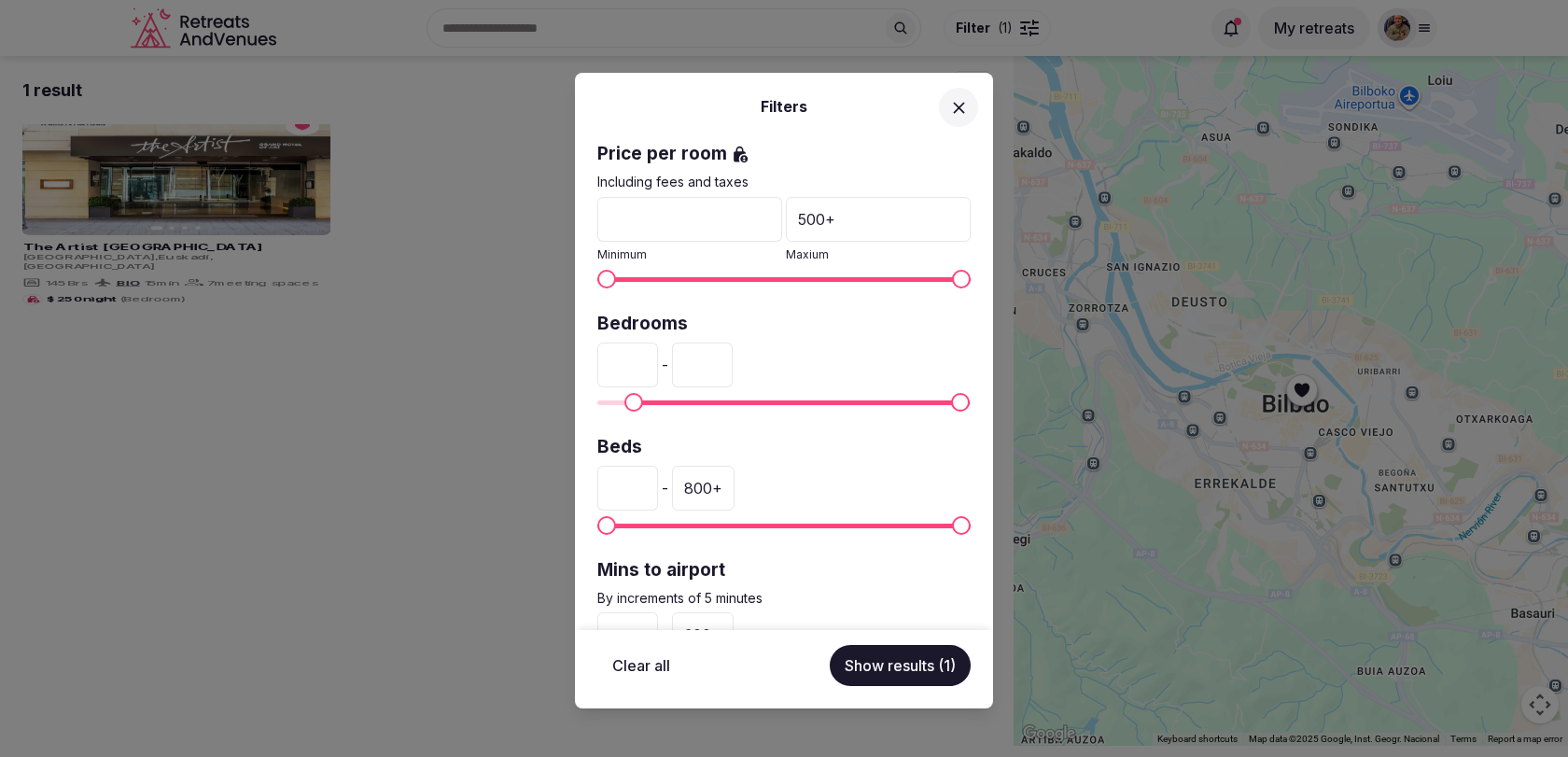
click at [695, 361] on input "***" at bounding box center [702, 365] width 61 height 45
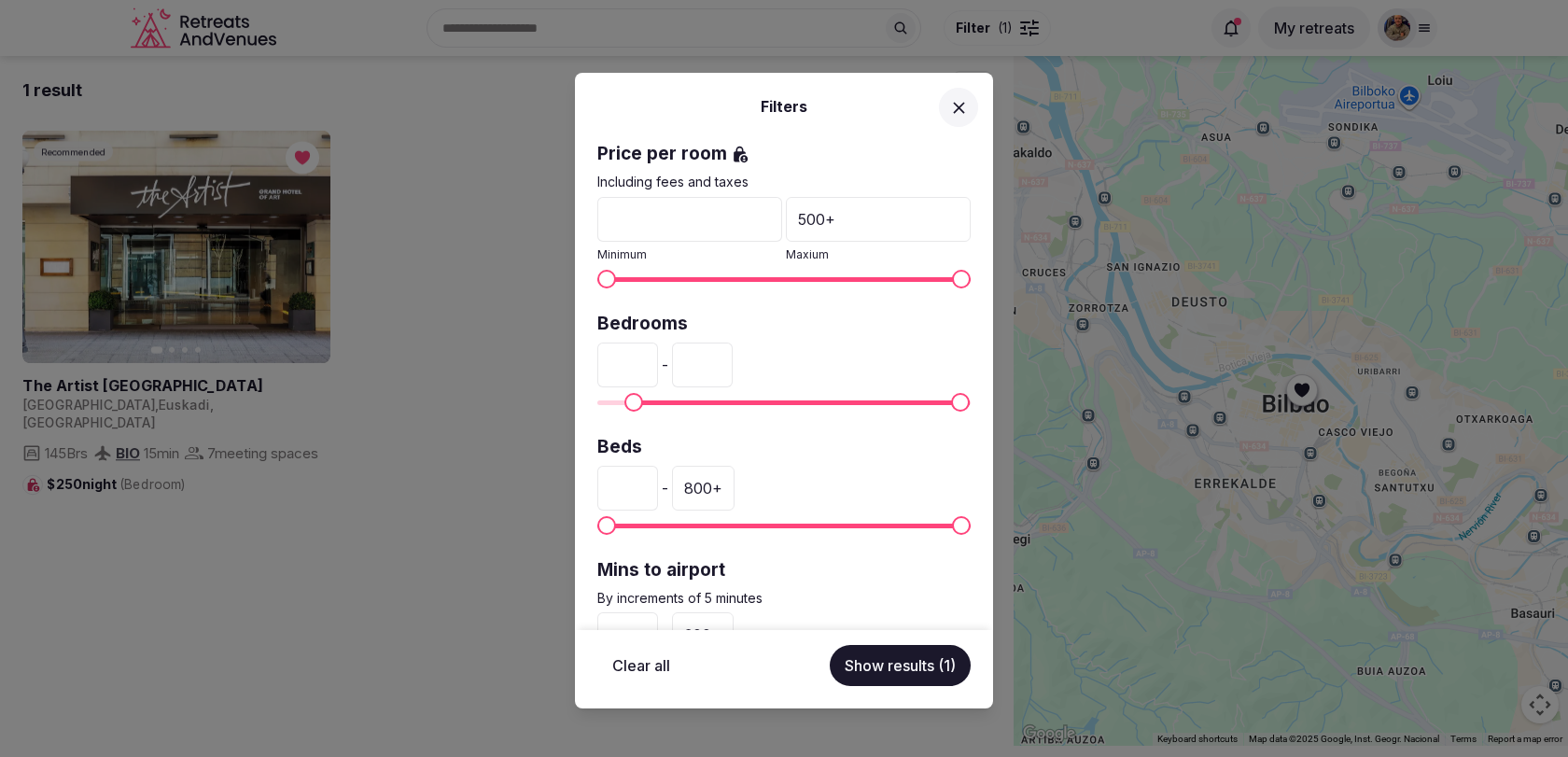
click at [695, 361] on input "***" at bounding box center [702, 365] width 61 height 45
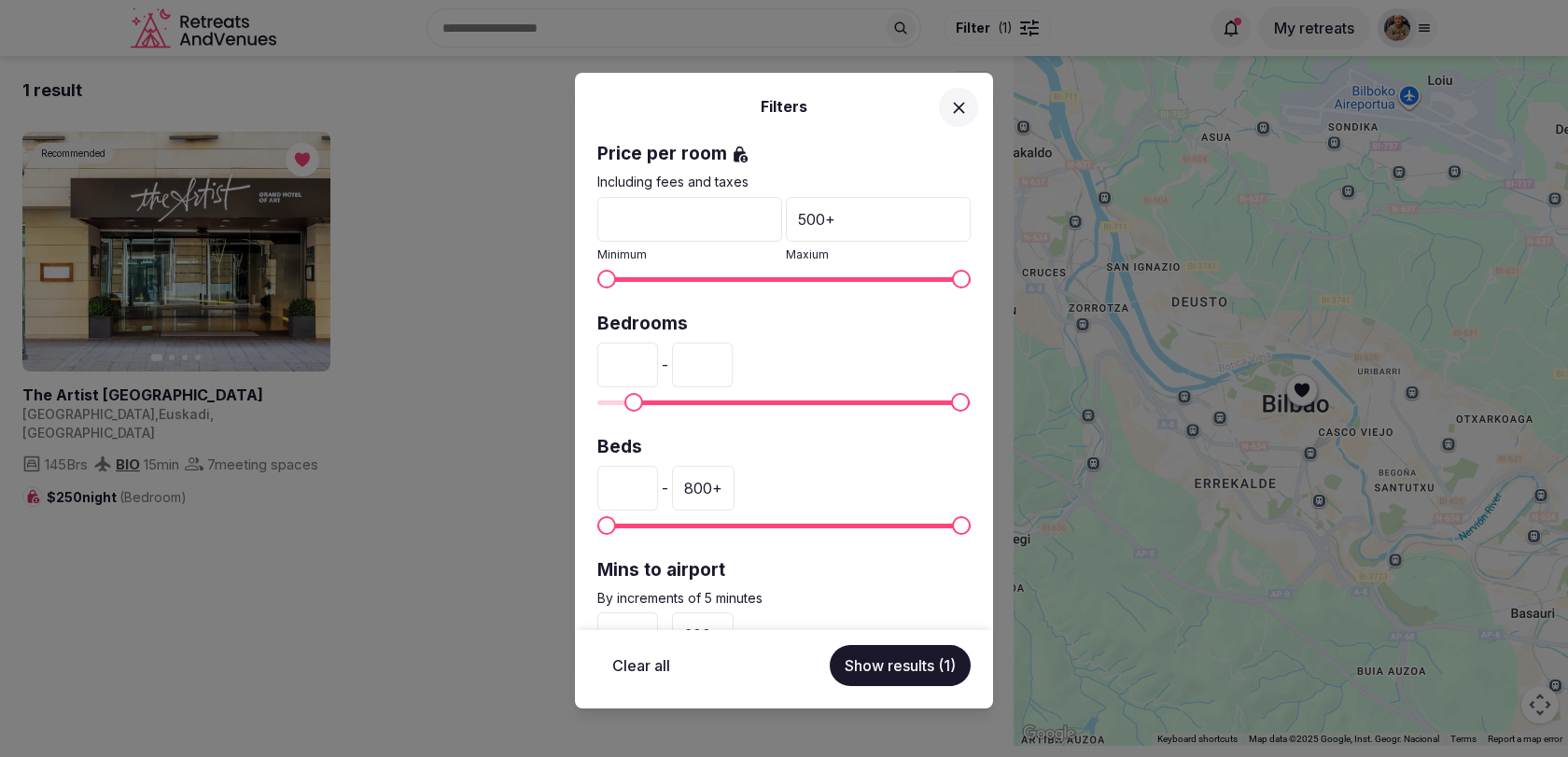
click at [695, 361] on input "***" at bounding box center [702, 365] width 61 height 45
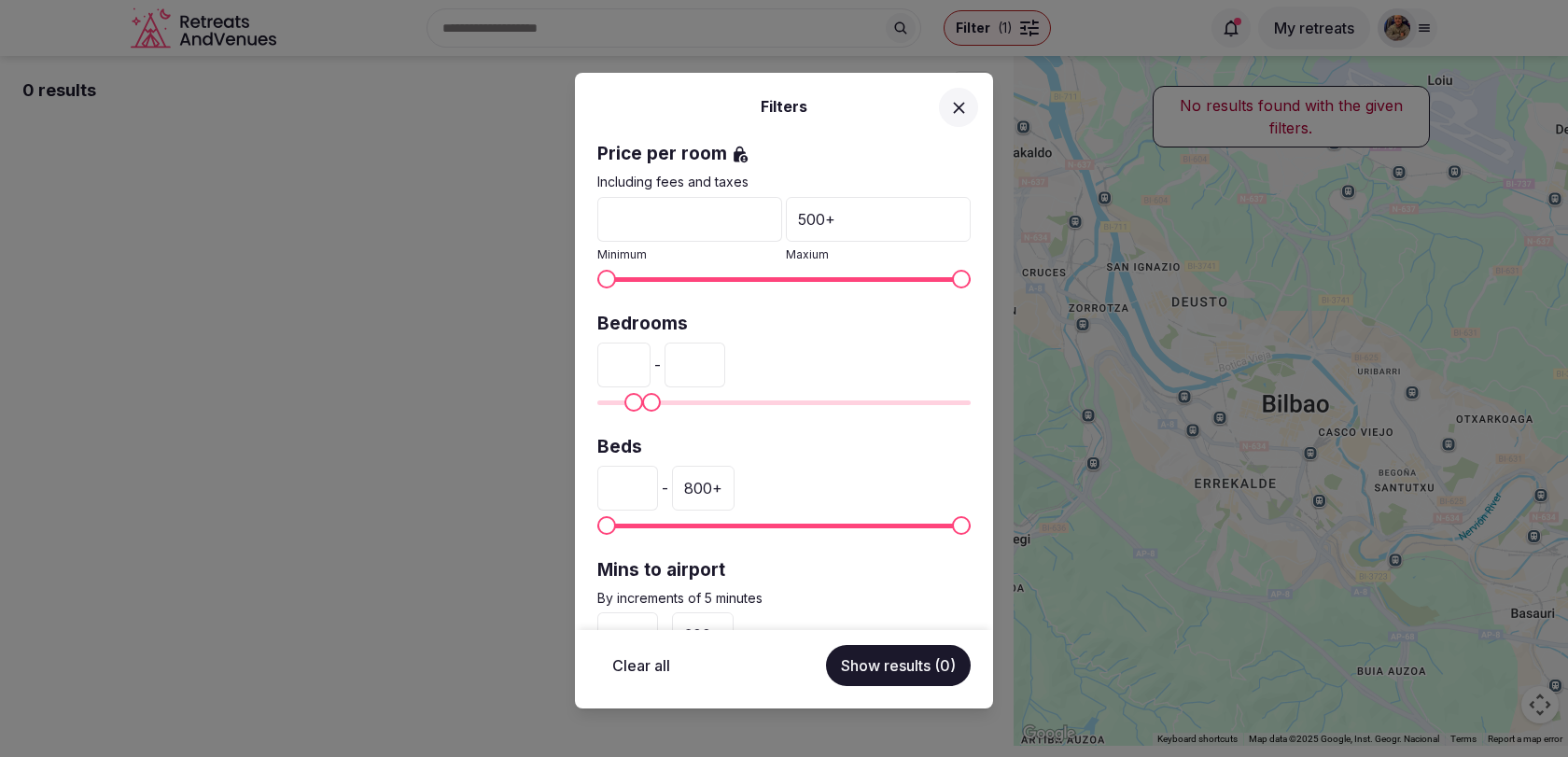
type input "**"
click at [788, 353] on div "** - **" at bounding box center [783, 365] width 373 height 45
click at [966, 113] on icon at bounding box center [959, 107] width 20 height 20
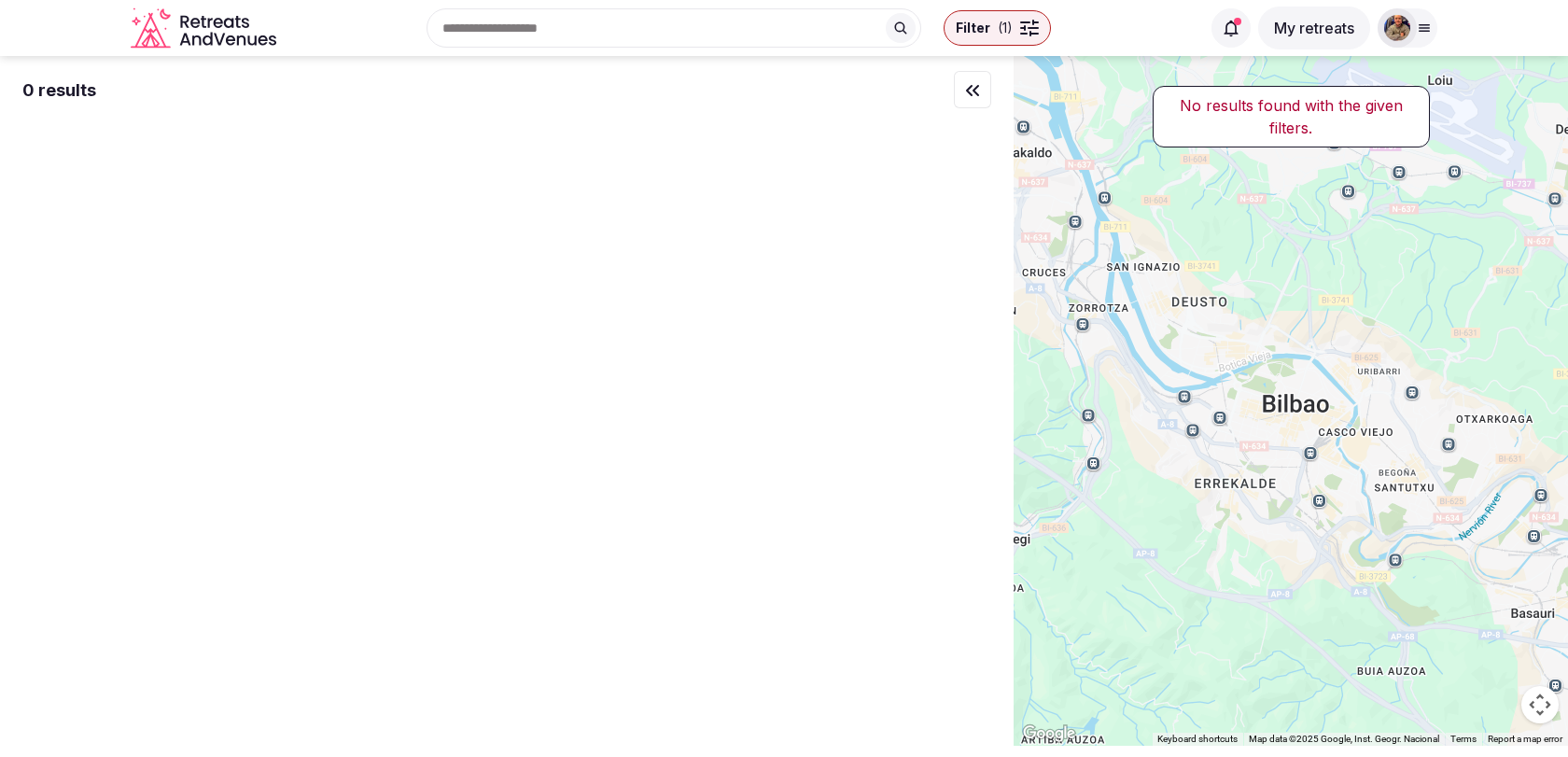
click at [971, 29] on span "Filter" at bounding box center [973, 28] width 35 height 19
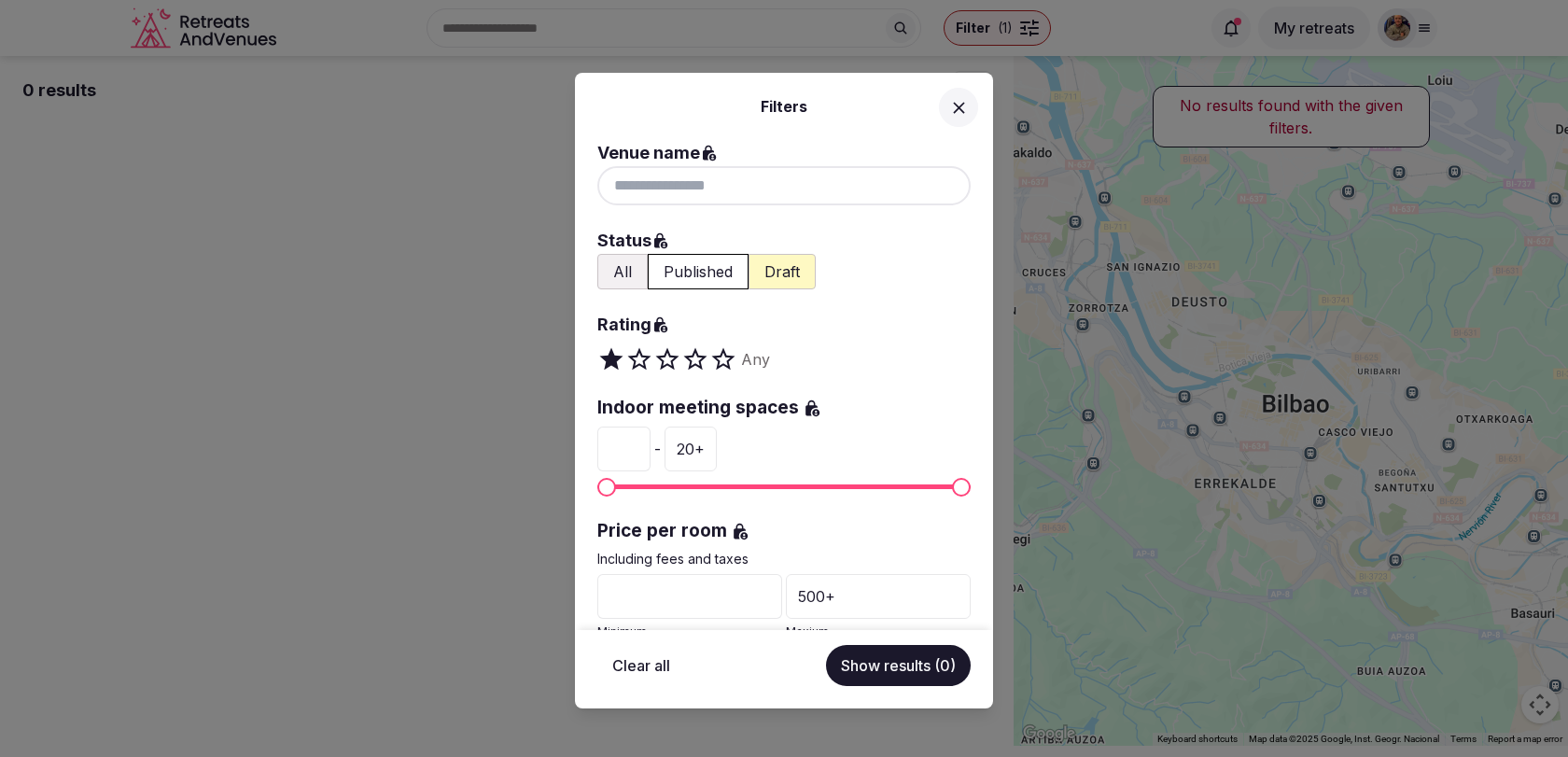
click at [964, 111] on icon at bounding box center [959, 107] width 20 height 20
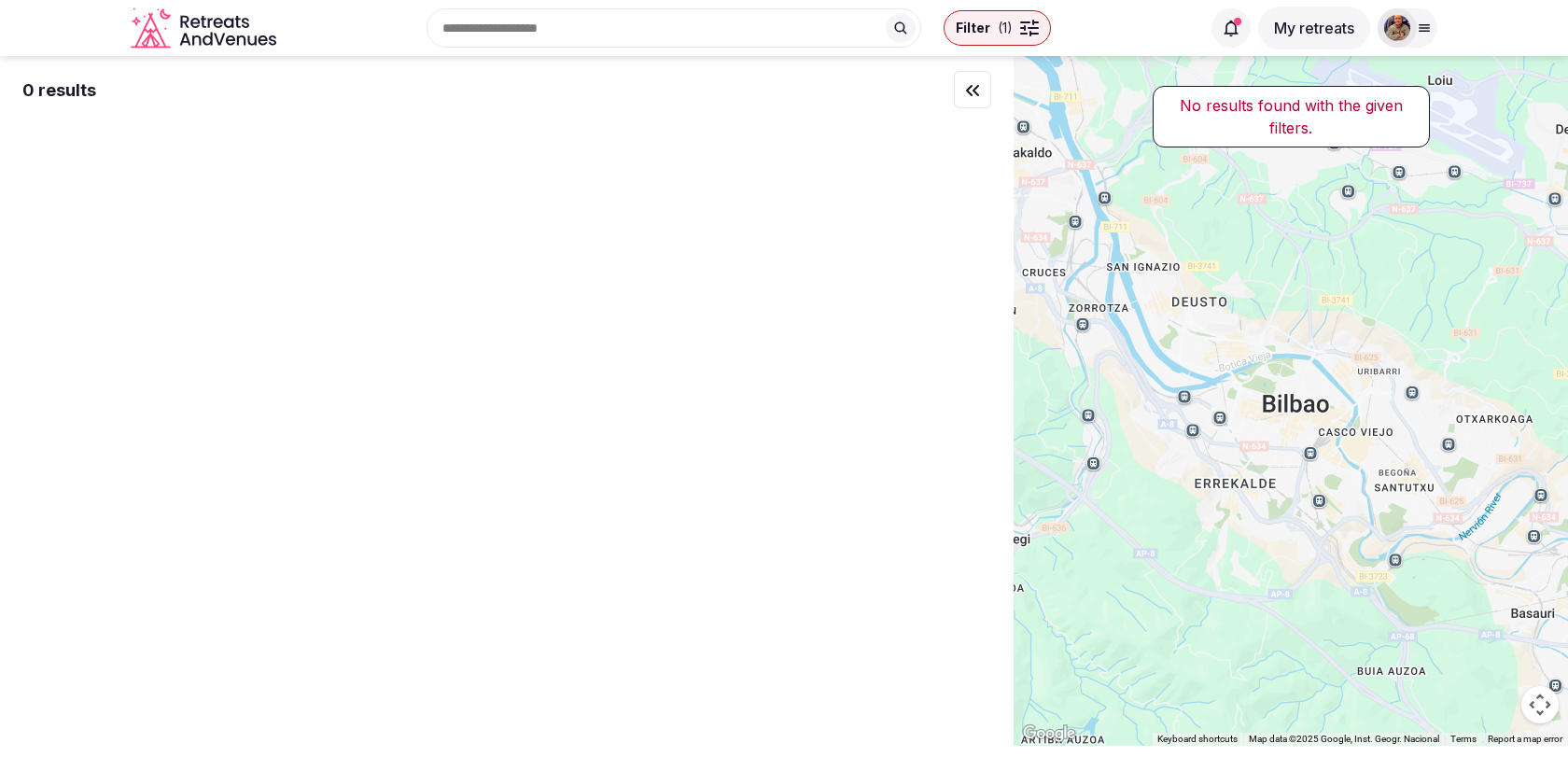
click at [965, 40] on button "Filter ( 1 )" at bounding box center [997, 28] width 107 height 36
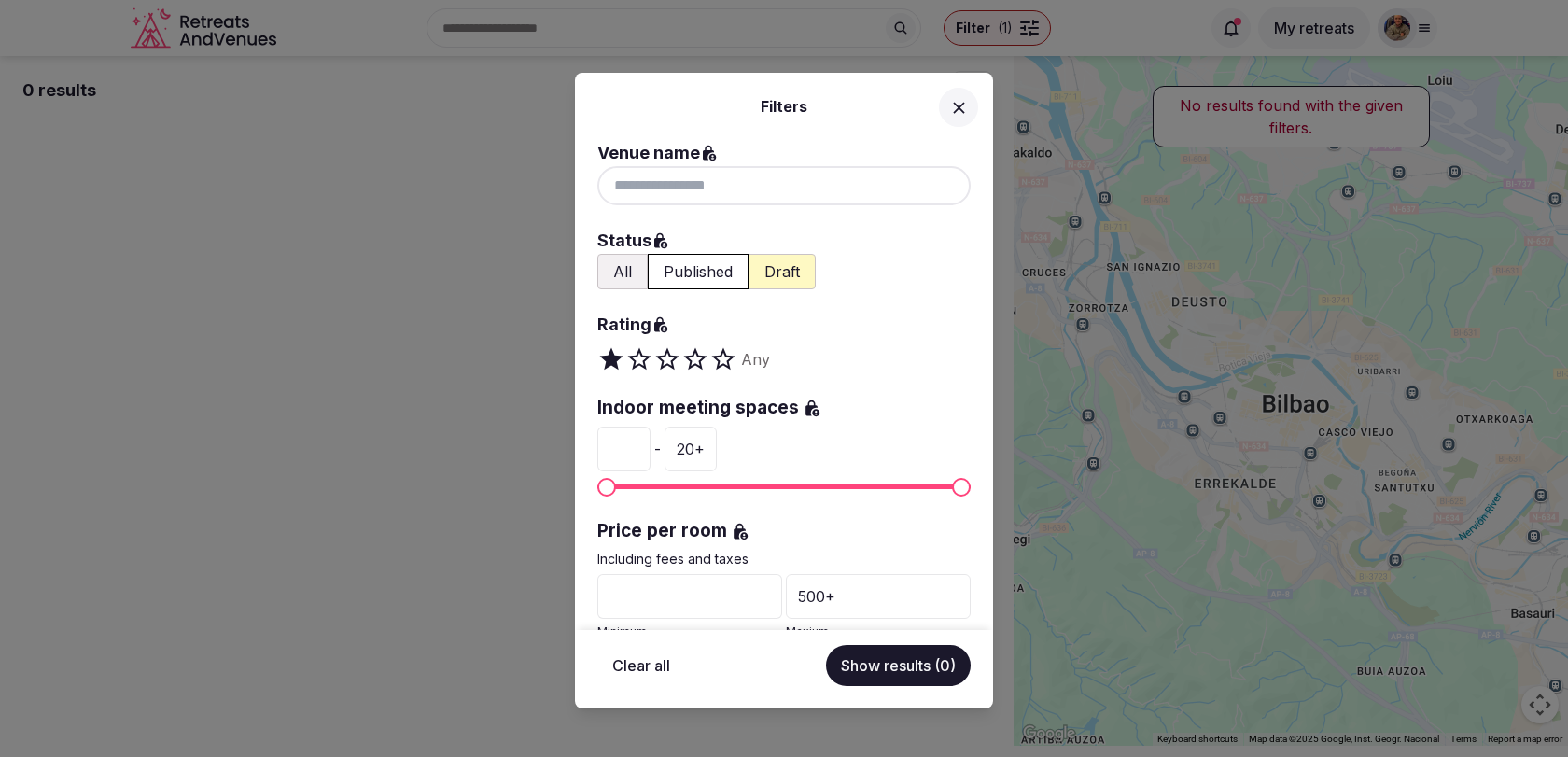
click at [714, 266] on button "Published" at bounding box center [698, 272] width 101 height 36
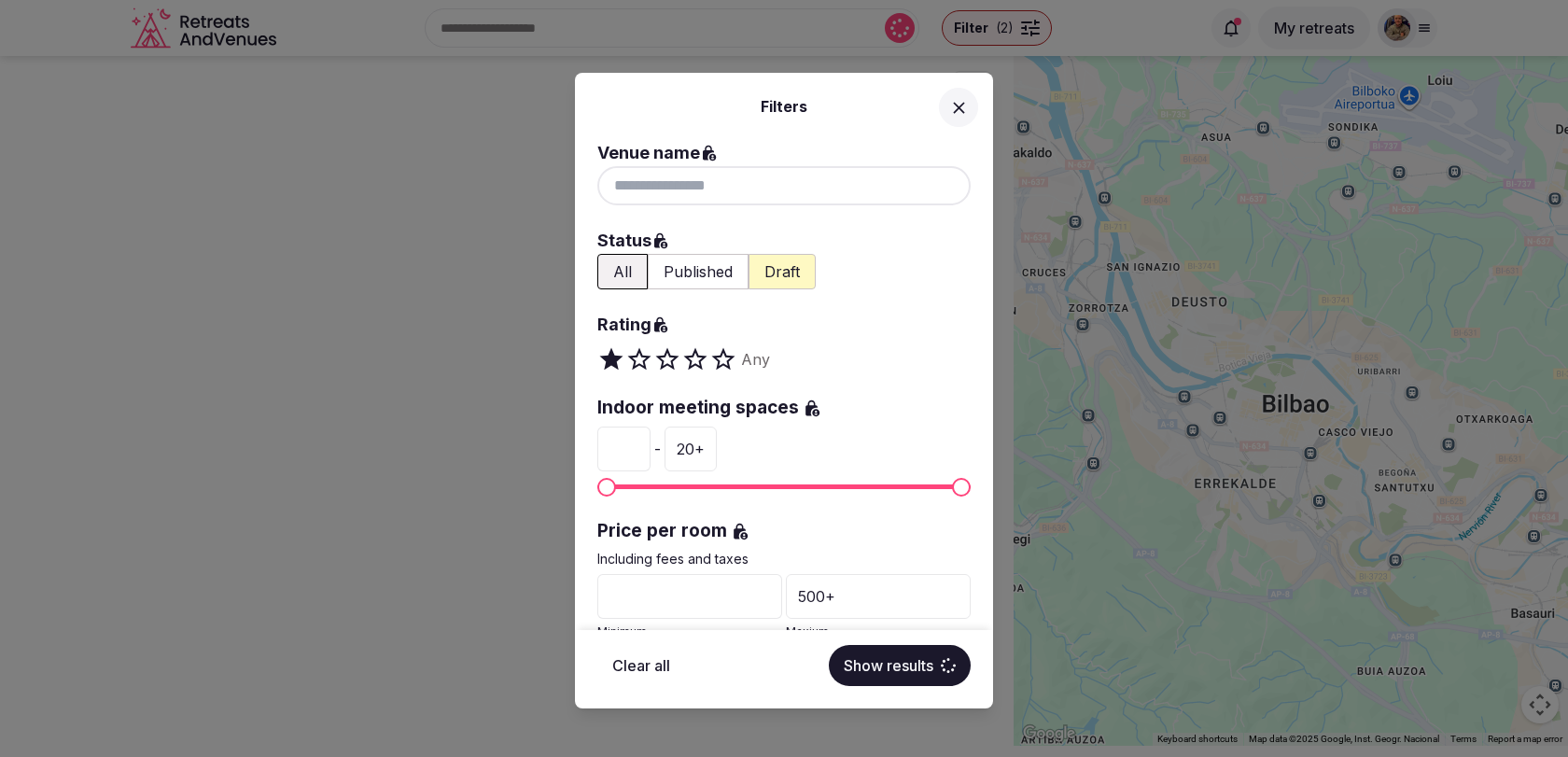
click at [632, 680] on button "Clear all" at bounding box center [640, 666] width 87 height 41
type input "*"
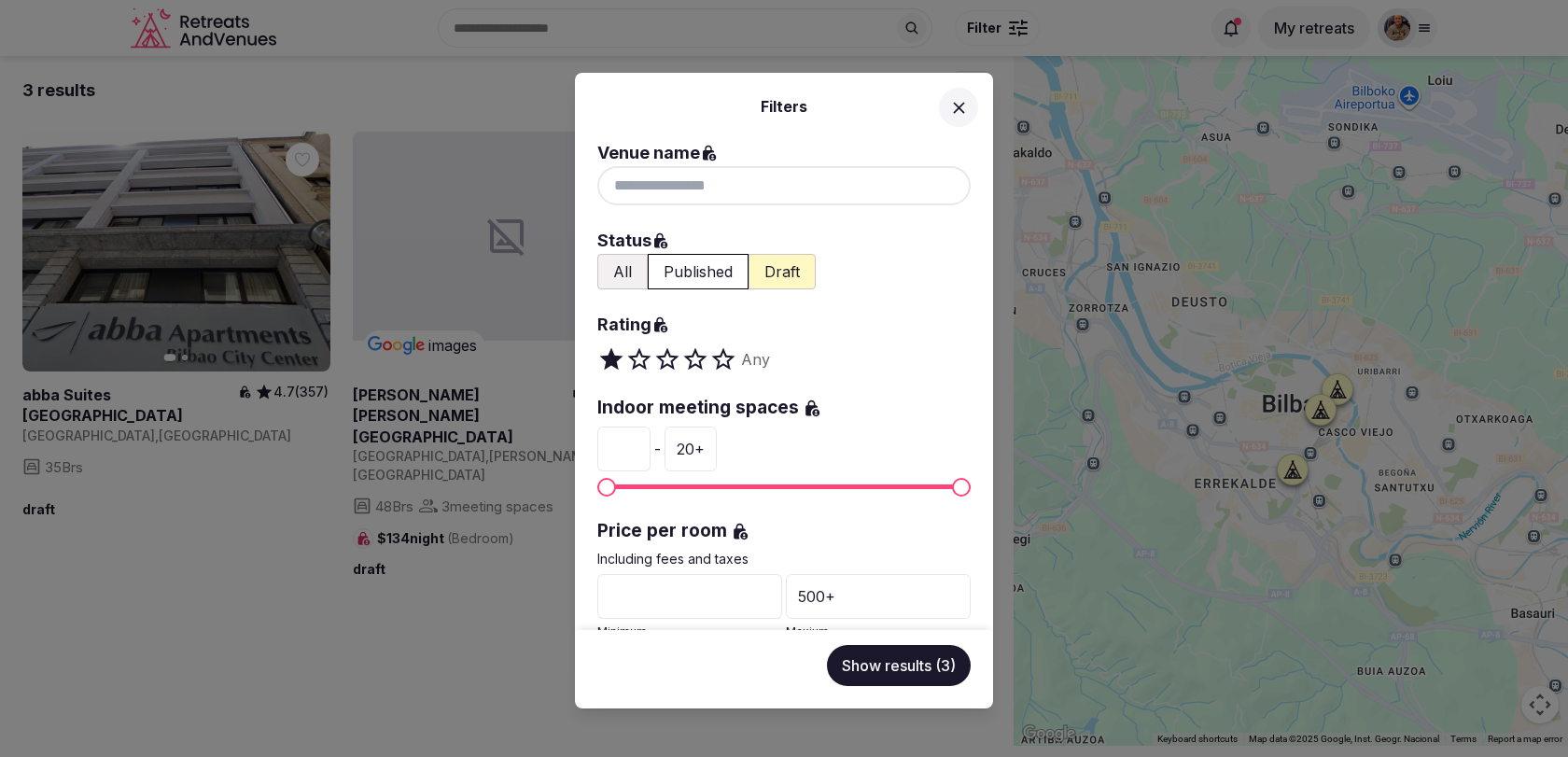
click at [947, 99] on button at bounding box center [959, 107] width 39 height 39
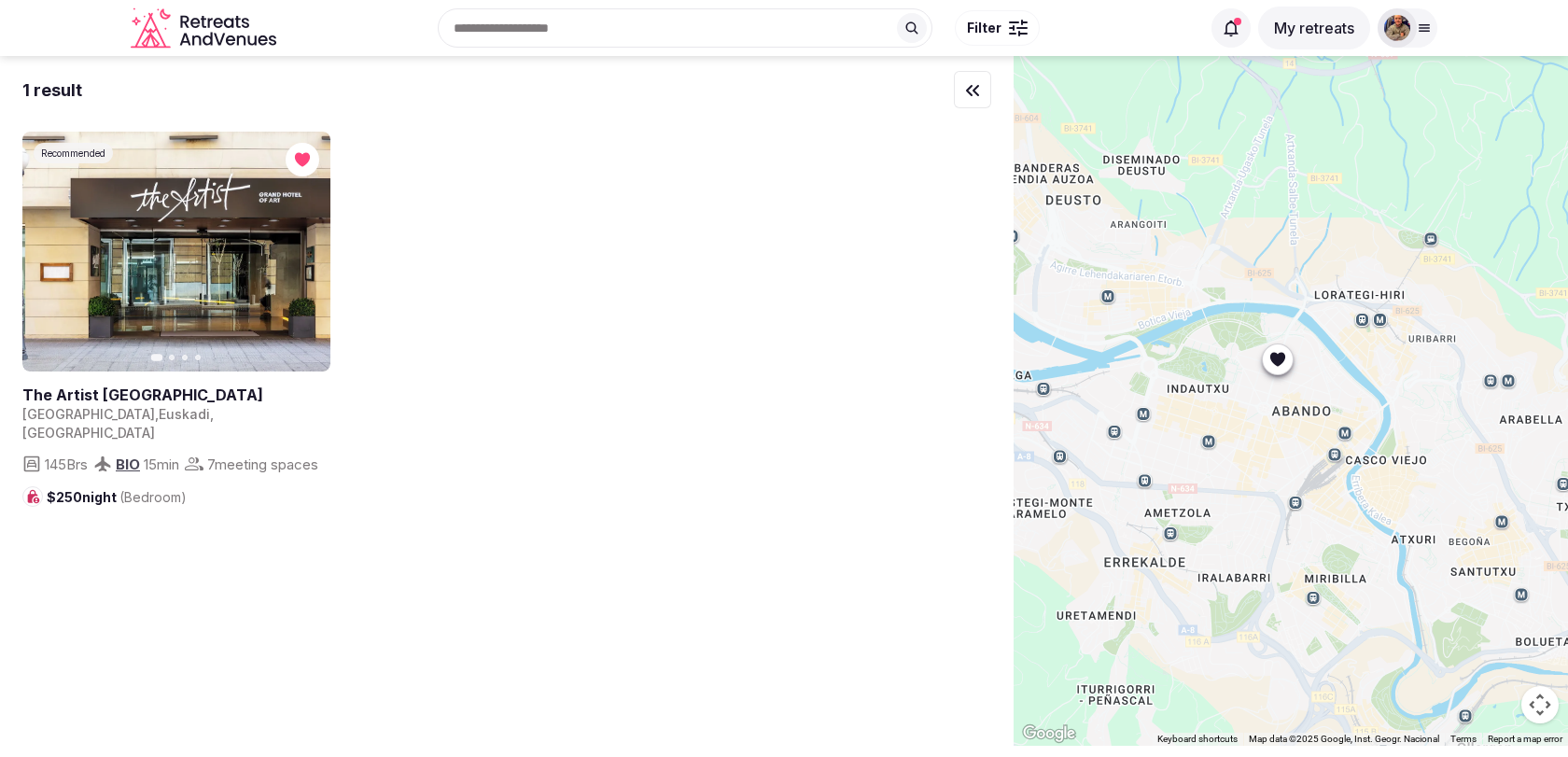
drag, startPoint x: 1293, startPoint y: 433, endPoint x: 1356, endPoint y: 505, distance: 95.7
click at [1356, 505] on div at bounding box center [1291, 402] width 555 height 690
click at [316, 161] on button "button" at bounding box center [303, 160] width 34 height 34
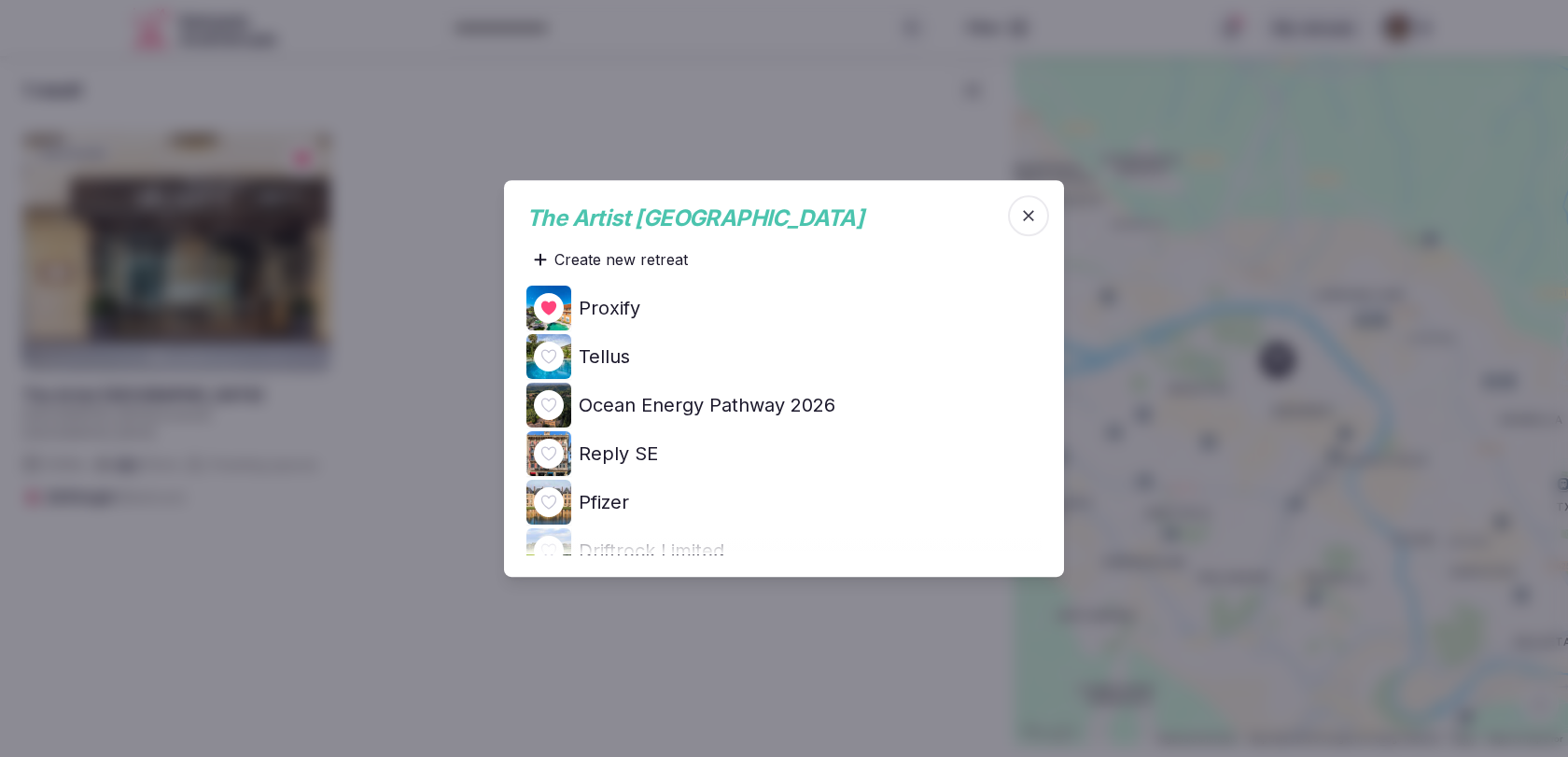
click at [714, 401] on h4 "Ocean Energy Pathway 2026" at bounding box center [707, 405] width 257 height 26
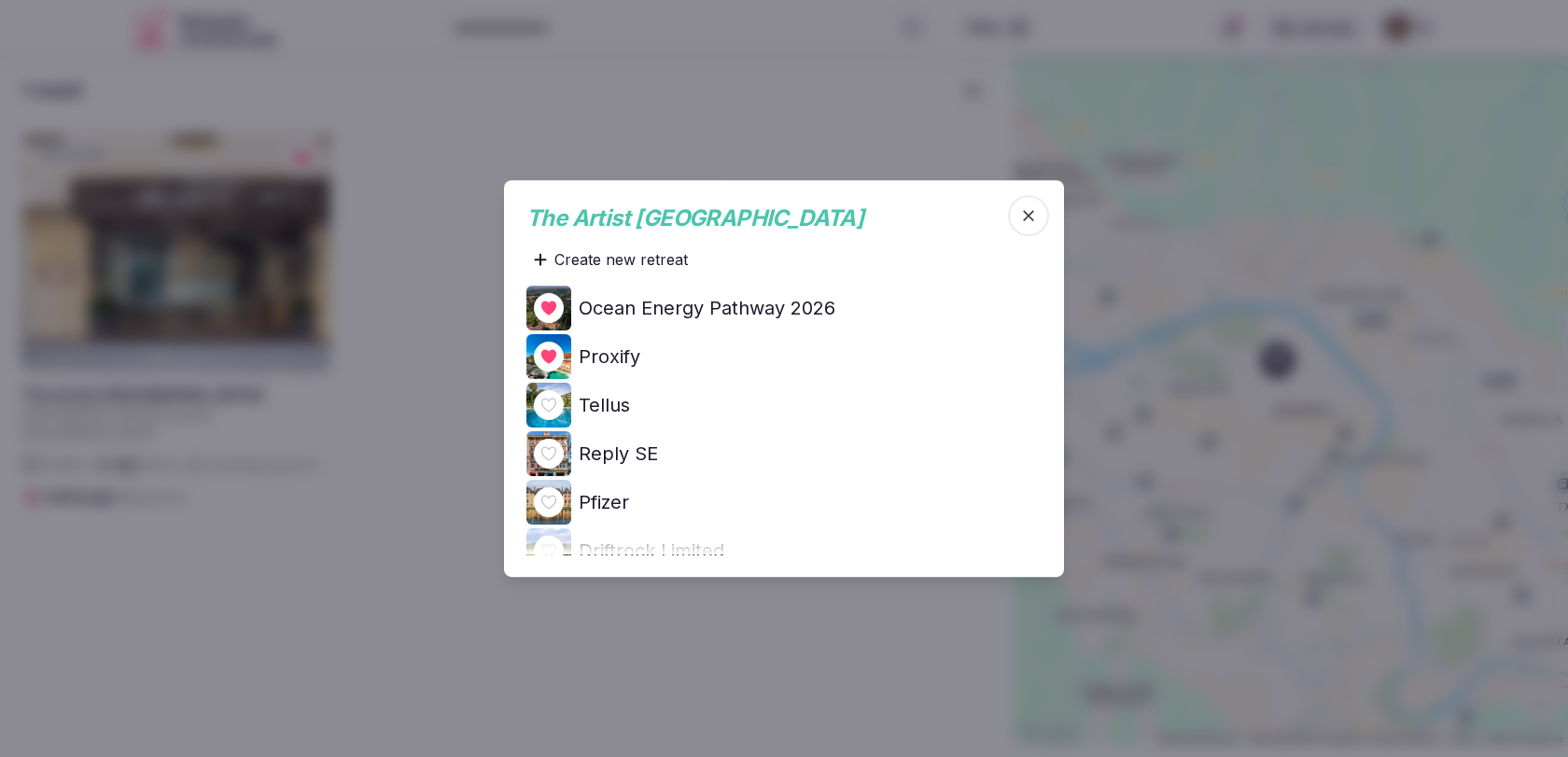
click at [1037, 221] on icon "button" at bounding box center [1028, 215] width 19 height 19
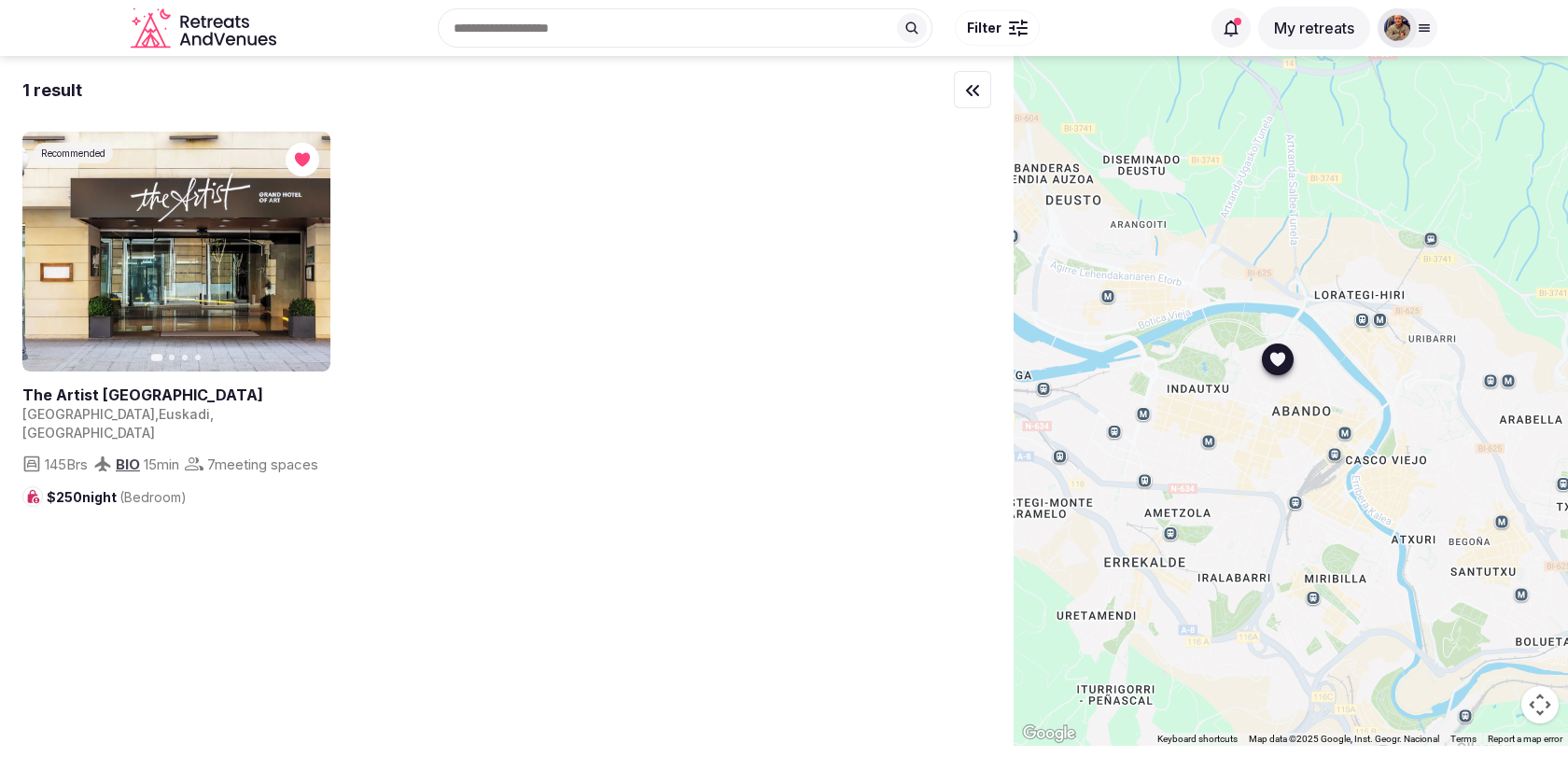
drag, startPoint x: 1239, startPoint y: 284, endPoint x: 1527, endPoint y: 616, distance: 439.5
click at [1519, 608] on div at bounding box center [1291, 402] width 555 height 690
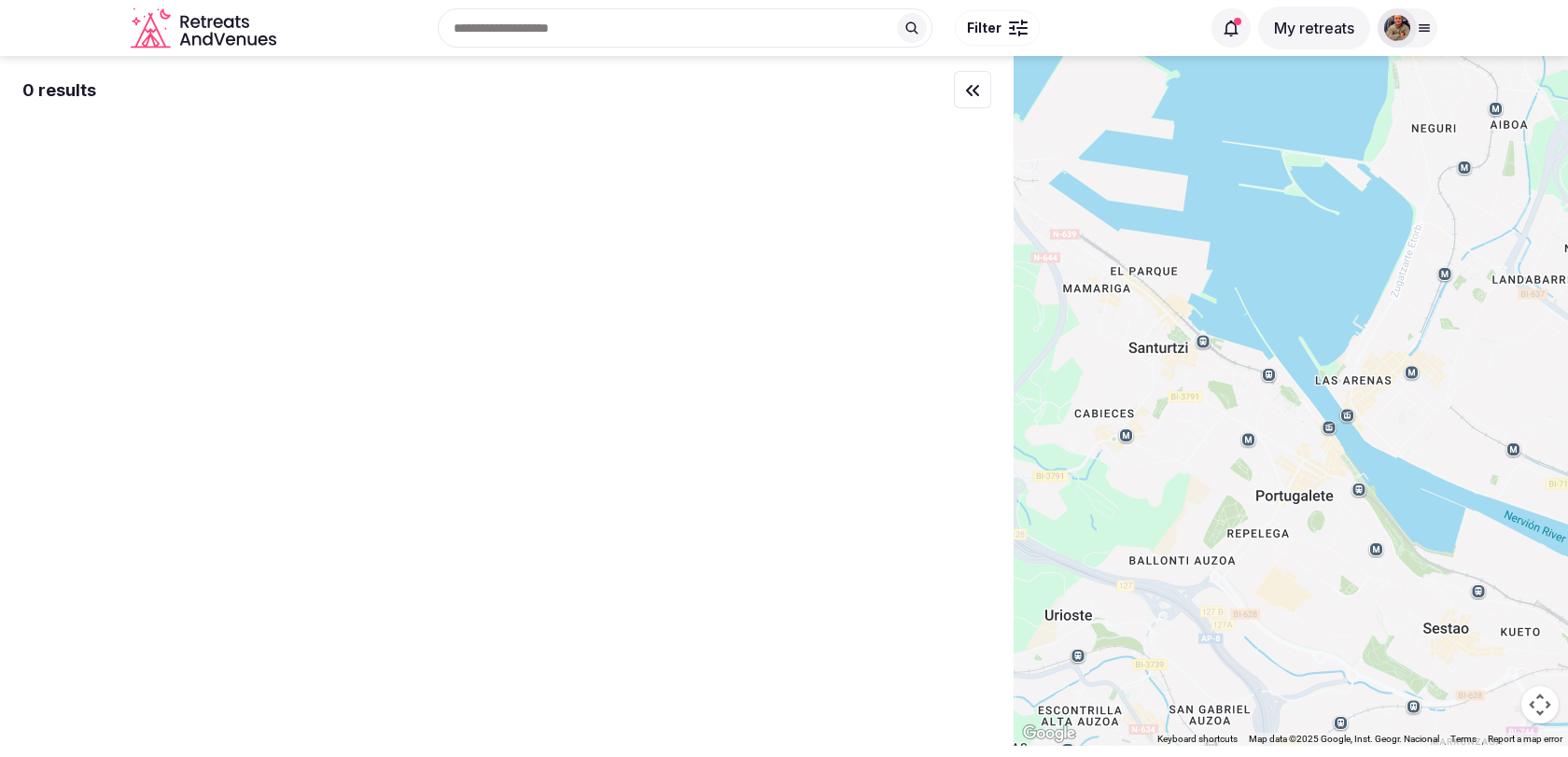
drag, startPoint x: 1349, startPoint y: 499, endPoint x: 1455, endPoint y: 429, distance: 127.0
click at [1455, 429] on div at bounding box center [1291, 402] width 555 height 690
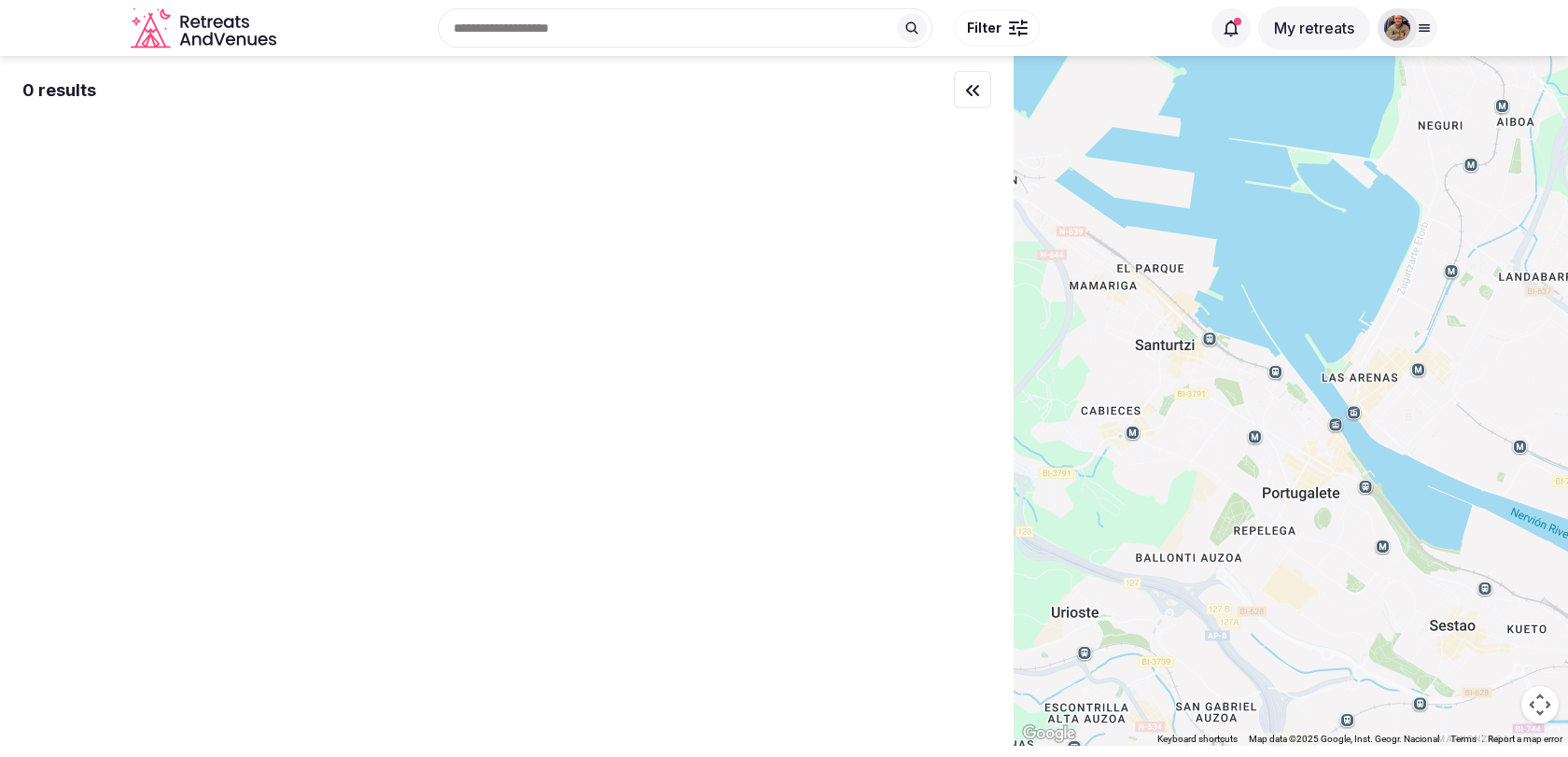
click at [656, 27] on input "text" at bounding box center [685, 28] width 494 height 39
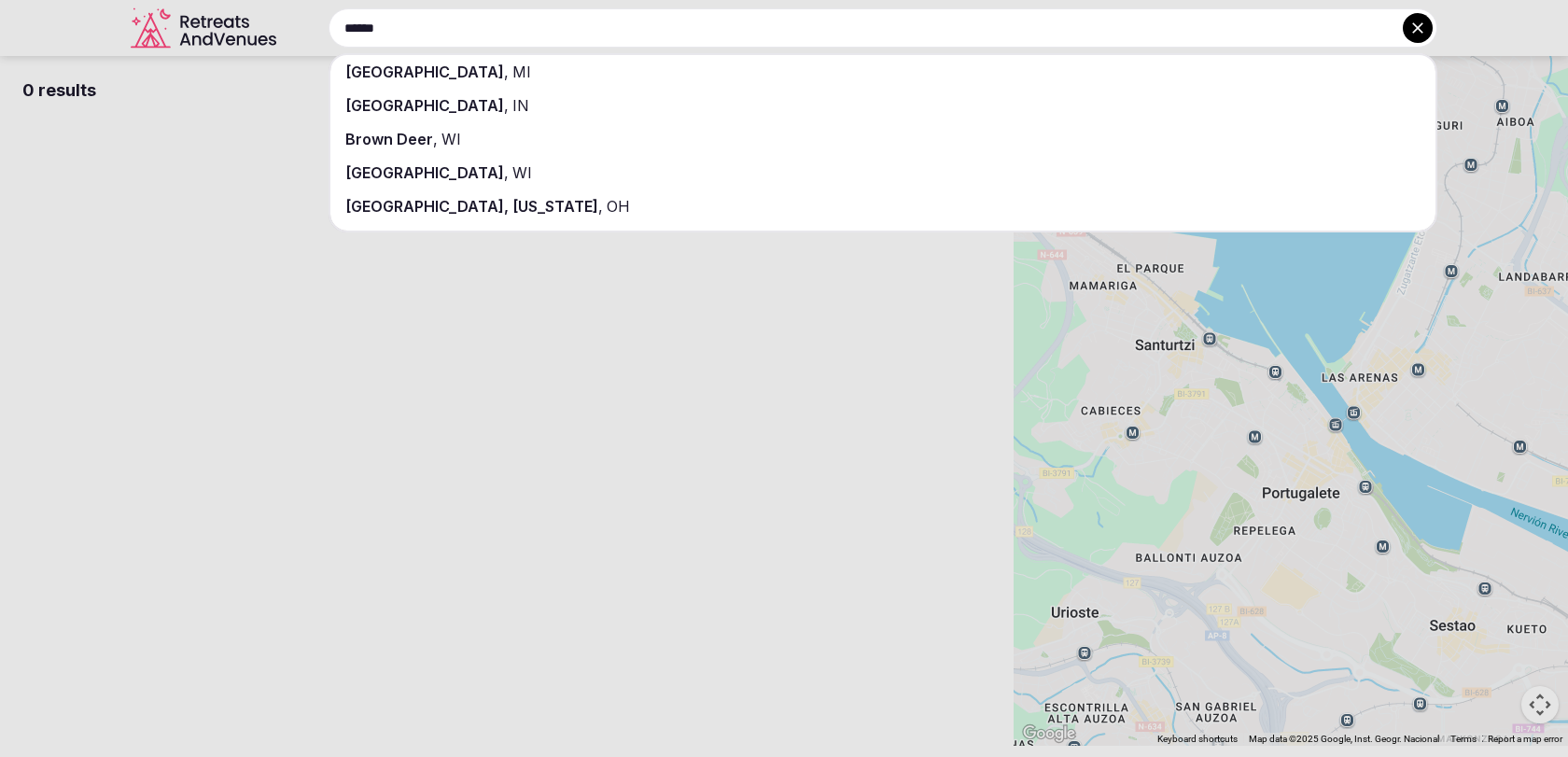
type input "*****"
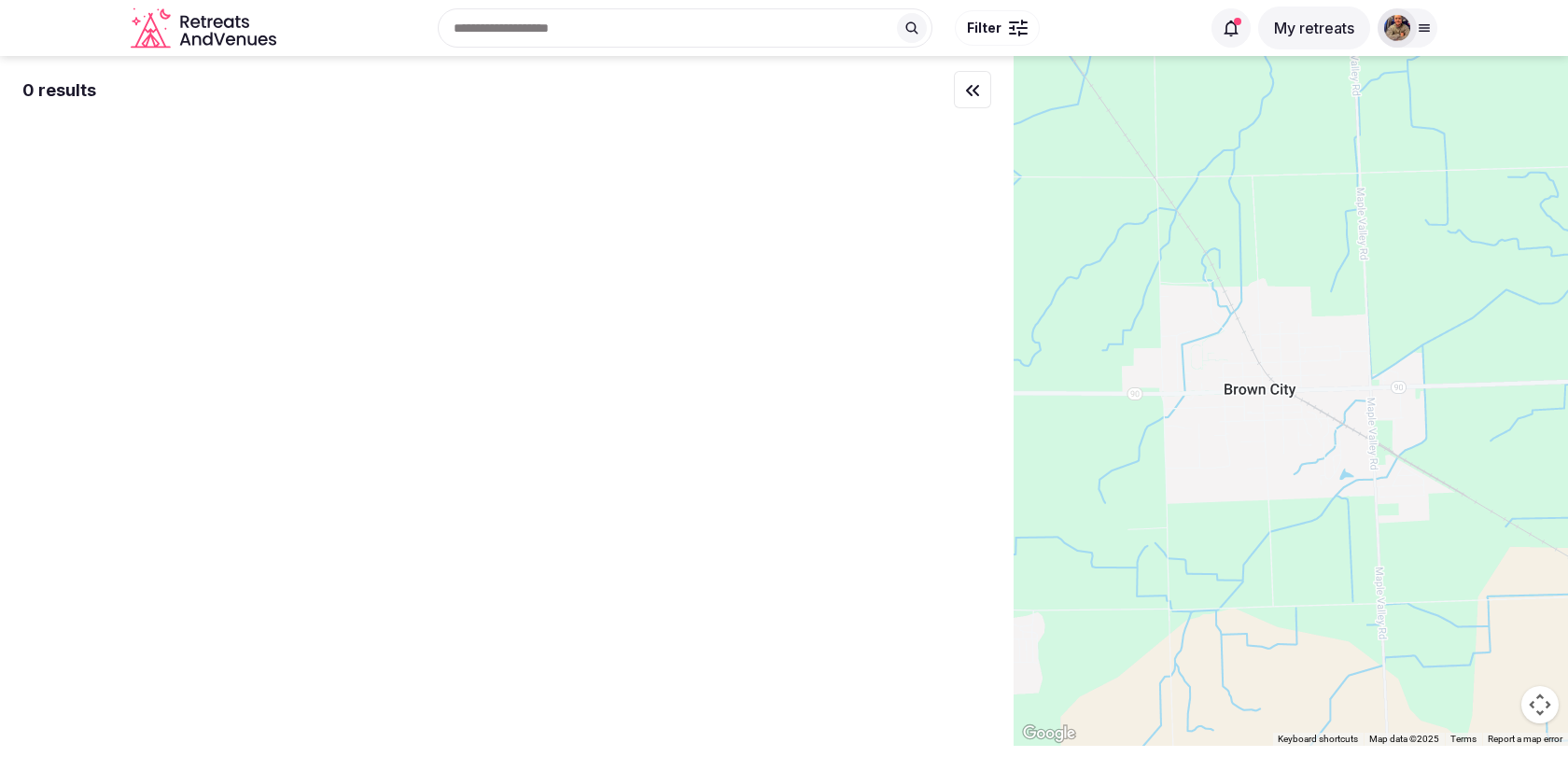
click at [914, 30] on icon at bounding box center [912, 28] width 15 height 15
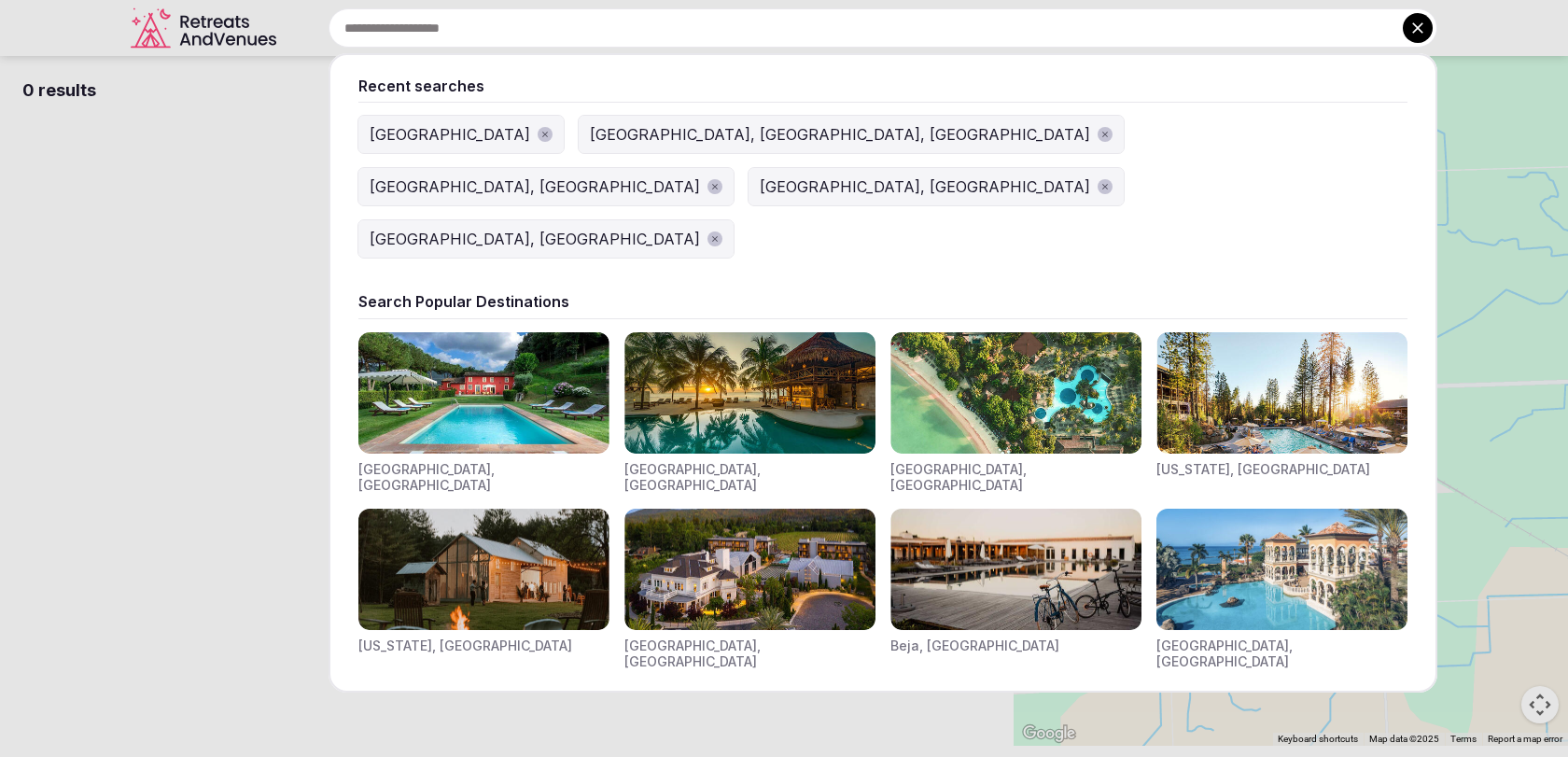
click at [801, 26] on input "text" at bounding box center [882, 28] width 1108 height 39
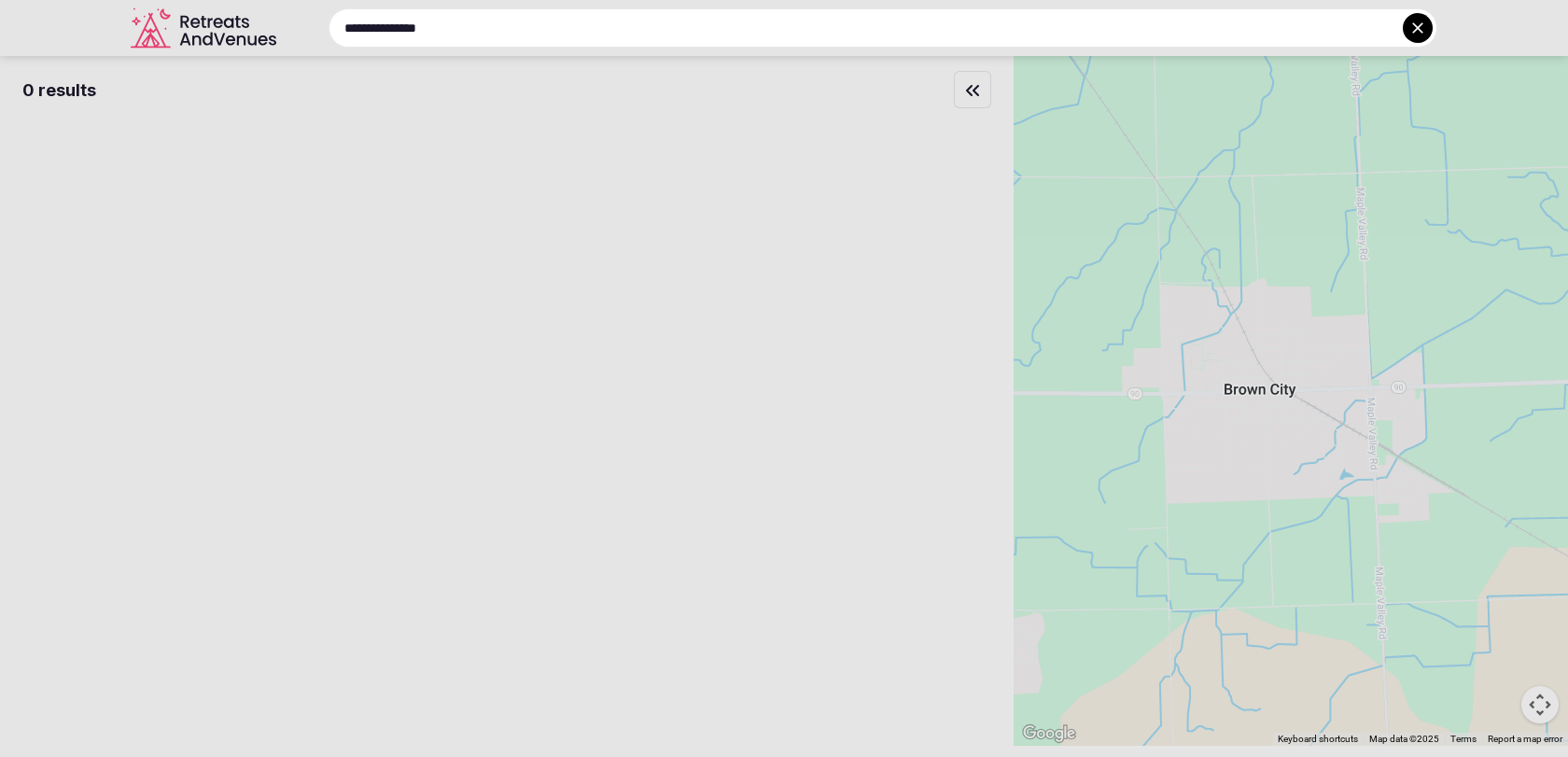
type input "**********"
click at [1419, 33] on icon at bounding box center [1418, 28] width 19 height 19
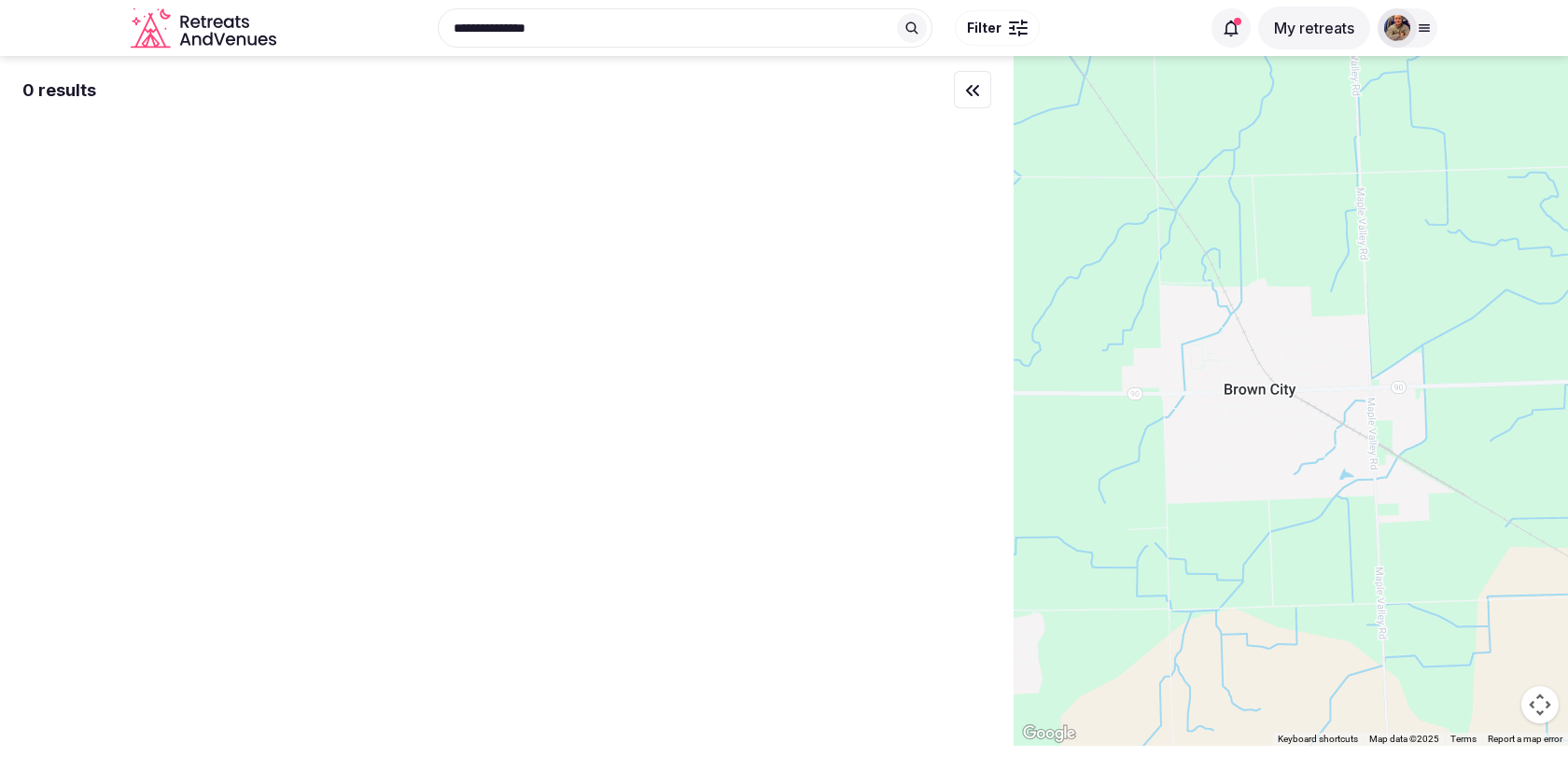
click at [1419, 33] on icon at bounding box center [1424, 28] width 15 height 15
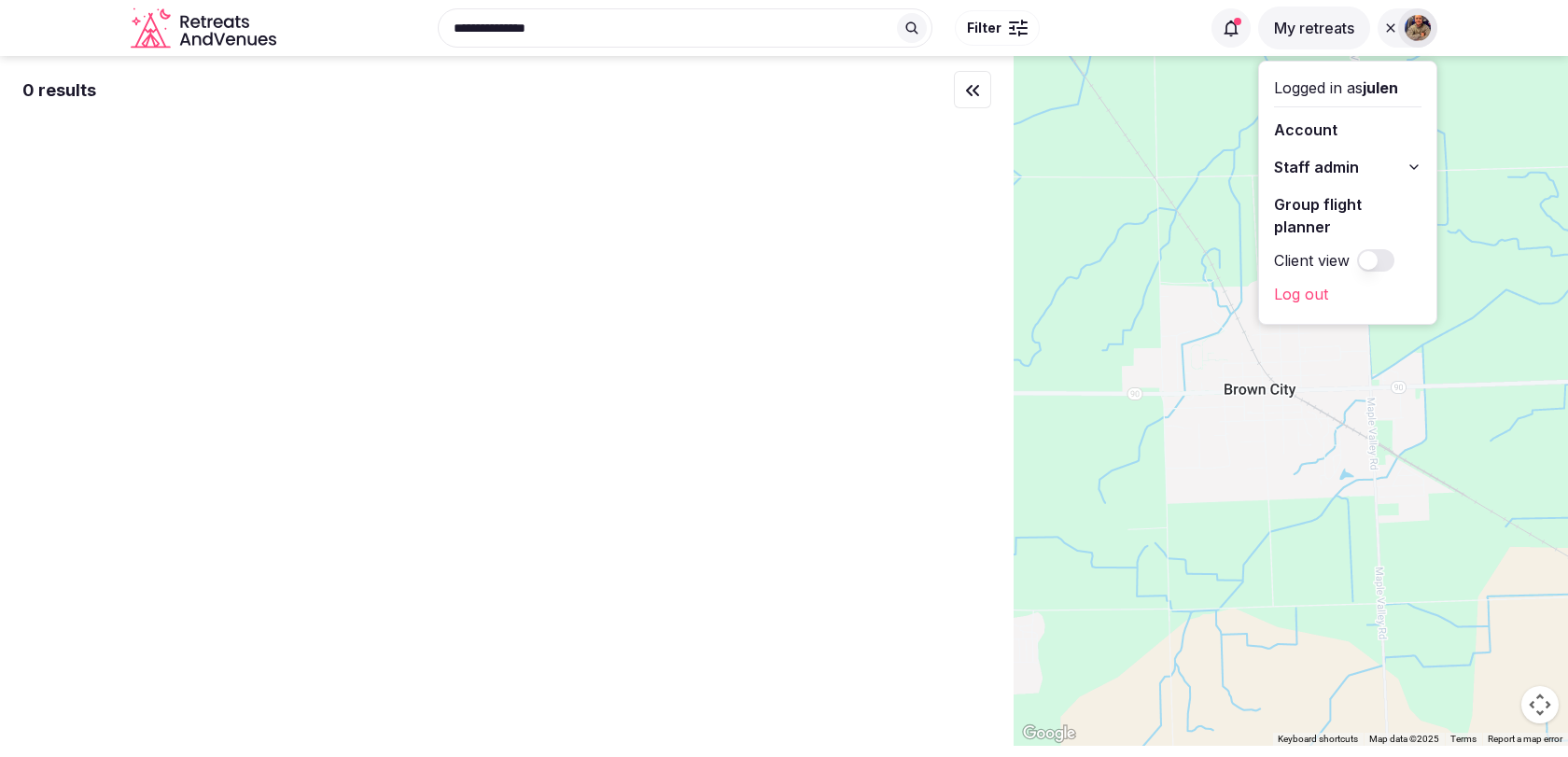
click at [1385, 173] on button "Staff admin" at bounding box center [1347, 167] width 148 height 30
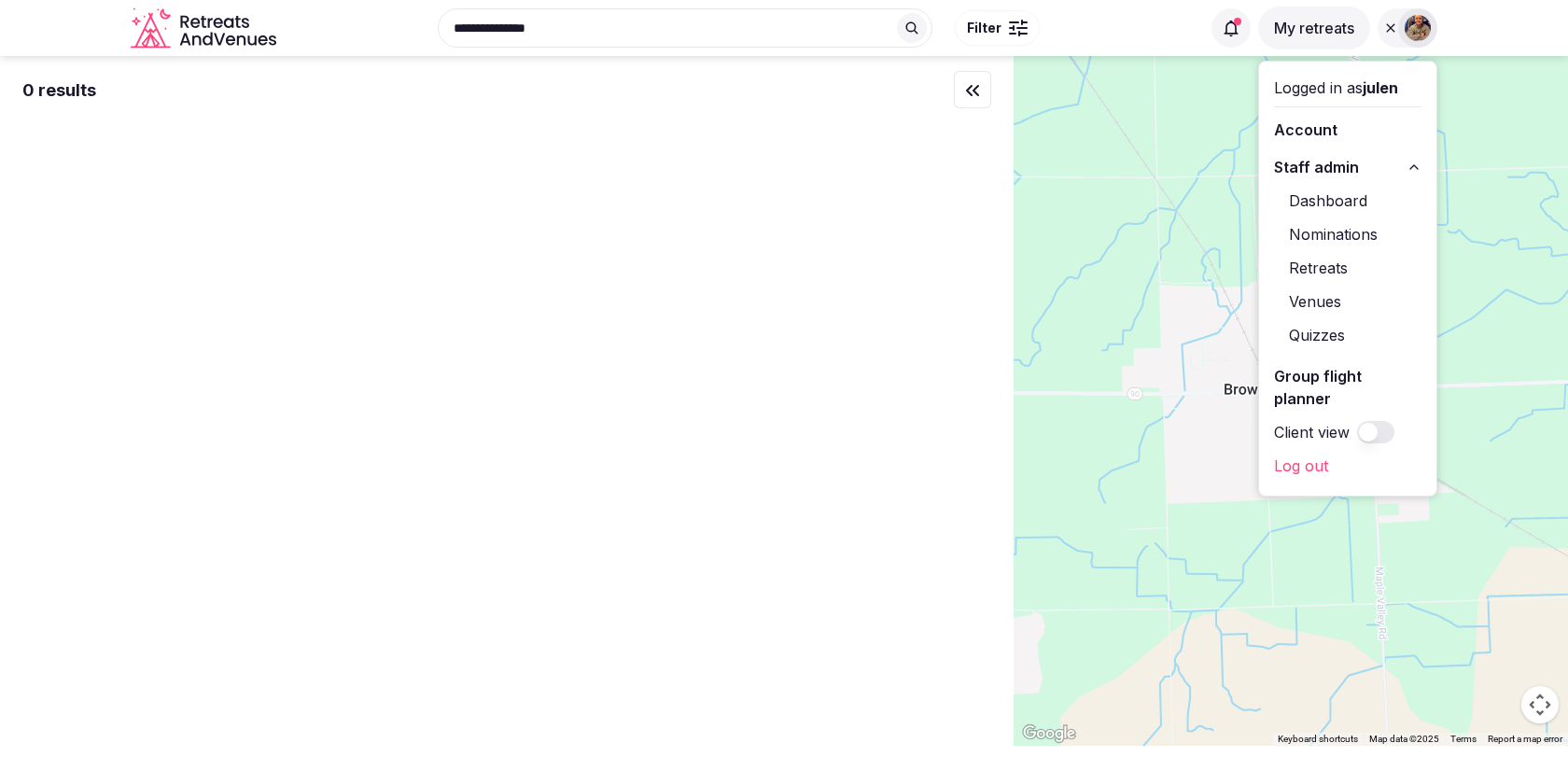
click at [1337, 299] on link "Venues" at bounding box center [1347, 302] width 148 height 30
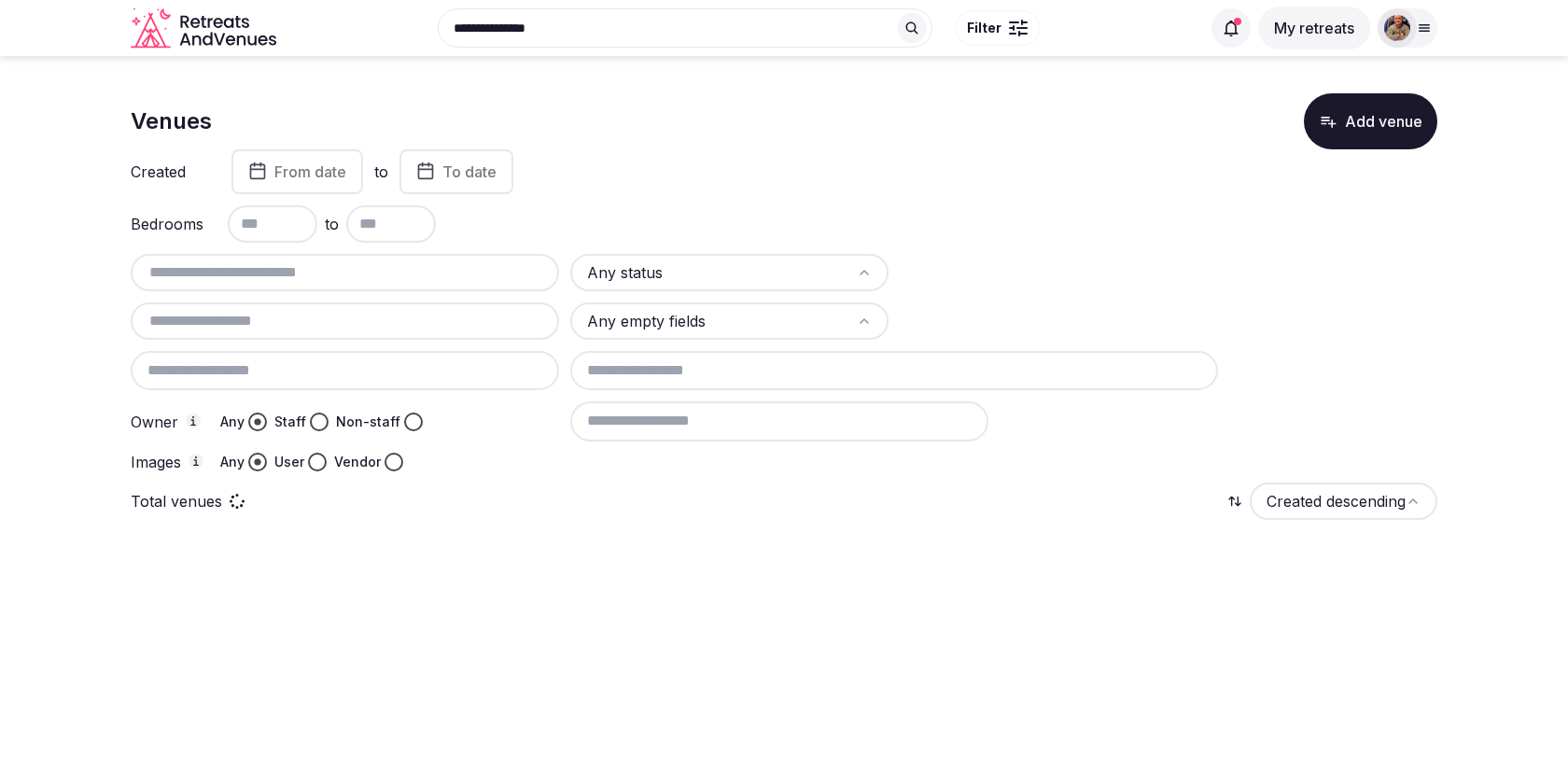
click at [366, 274] on input "text" at bounding box center [345, 273] width 414 height 23
type input "*****"
click at [491, 483] on div "Total venues Created descending" at bounding box center [784, 501] width 1307 height 38
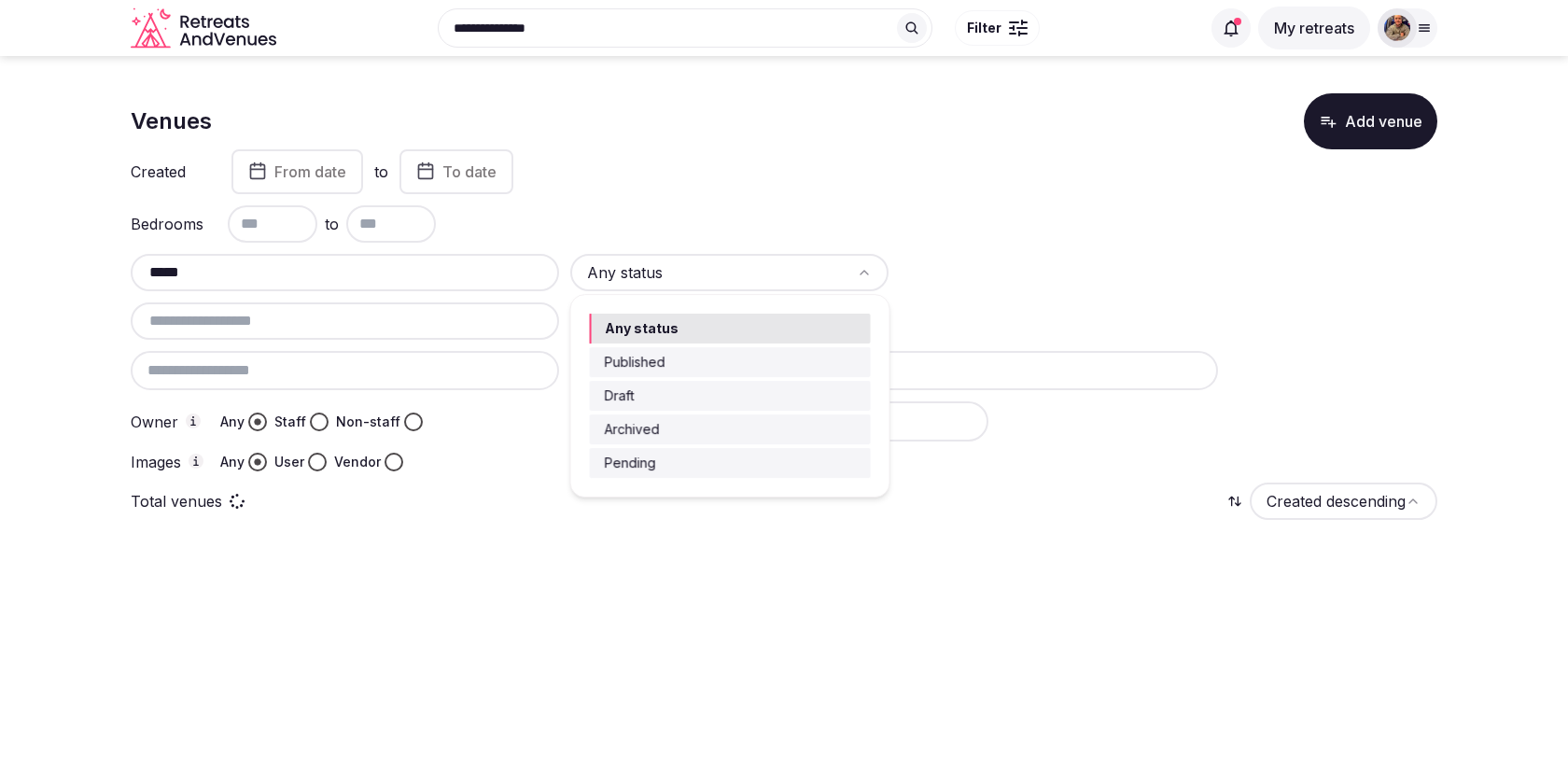
click at [616, 284] on html "**********" at bounding box center [784, 378] width 1568 height 757
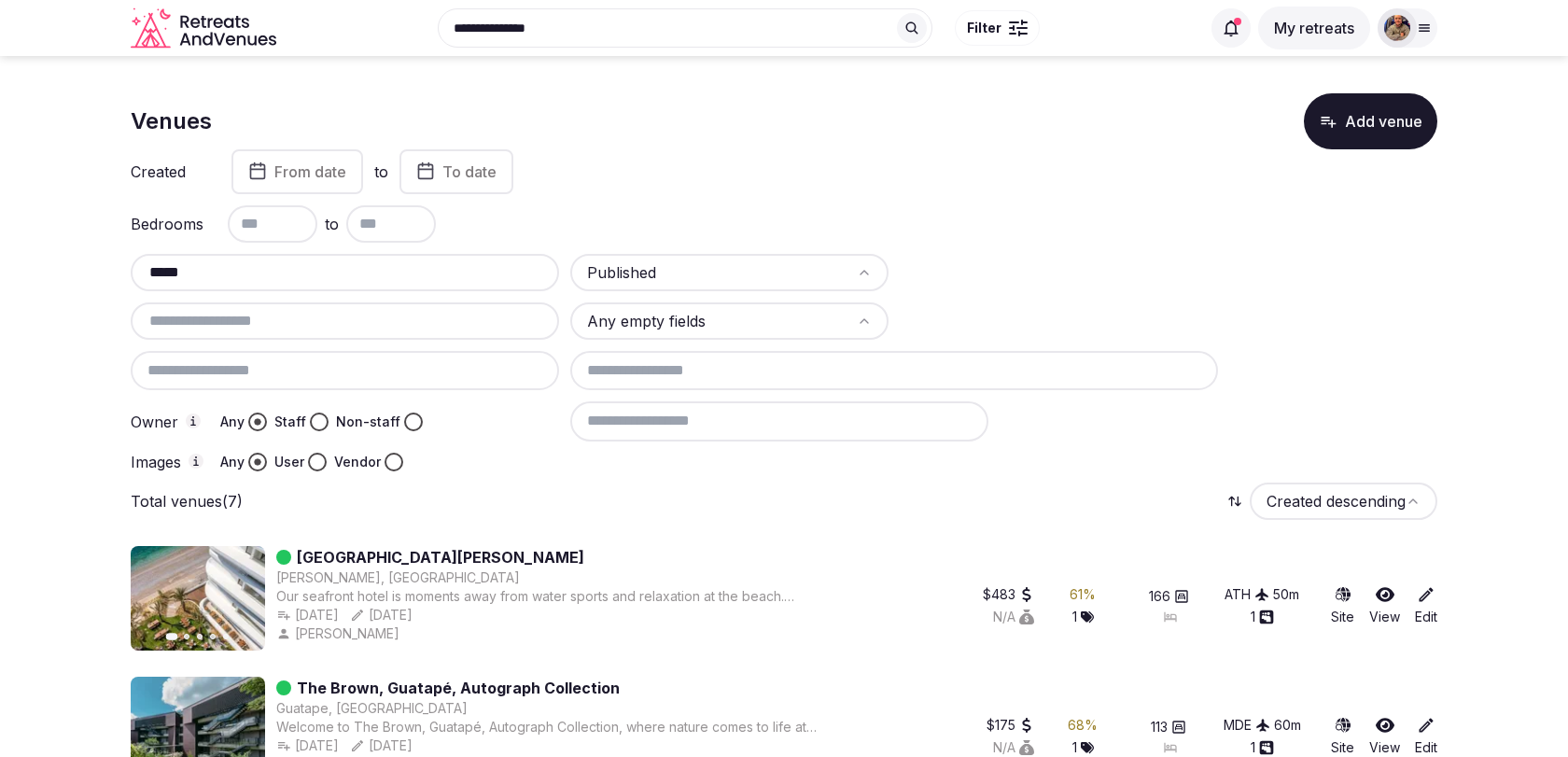
click at [885, 24] on input "**********" at bounding box center [685, 28] width 494 height 39
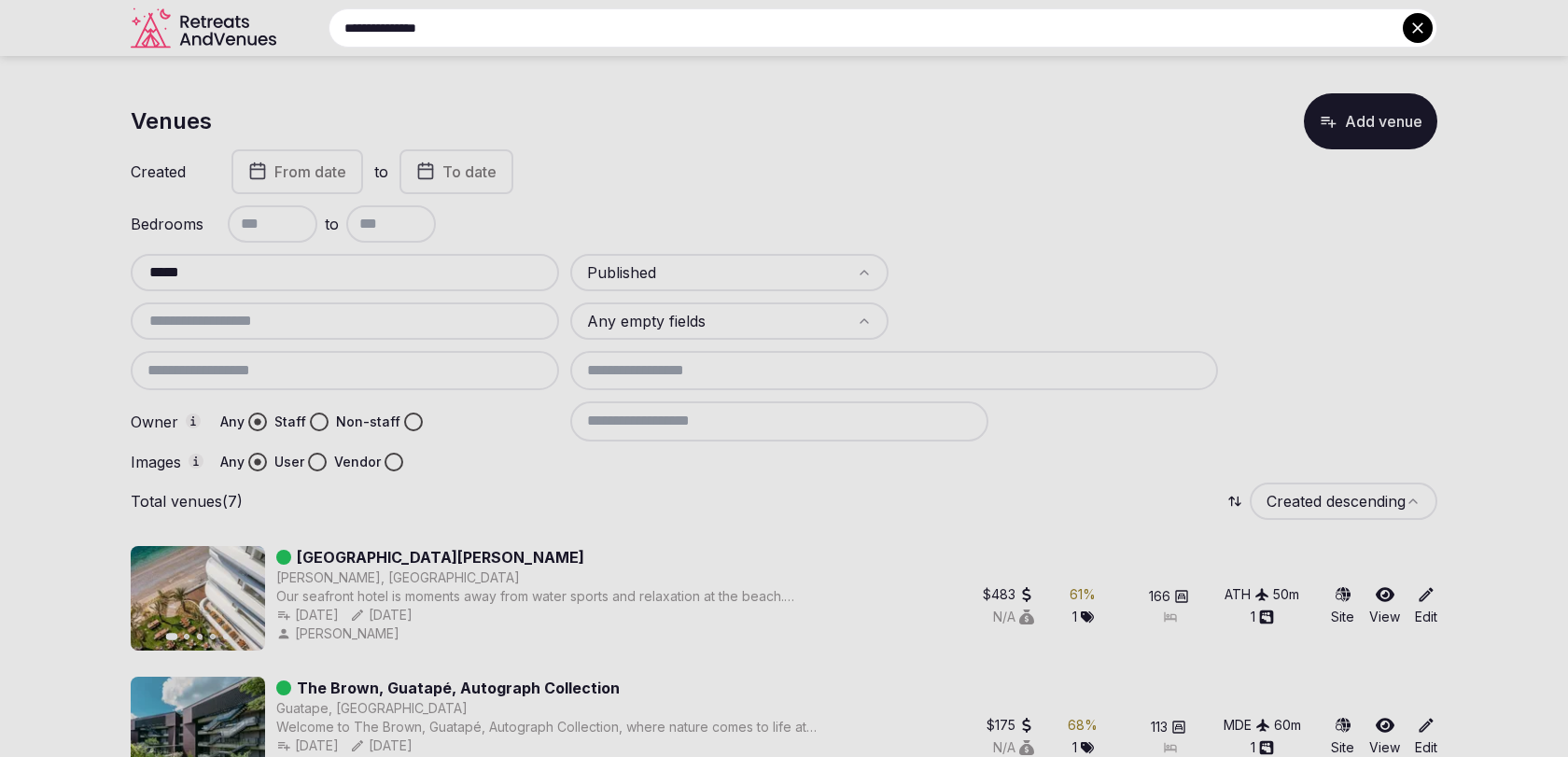
click at [885, 24] on input "**********" at bounding box center [882, 28] width 1108 height 39
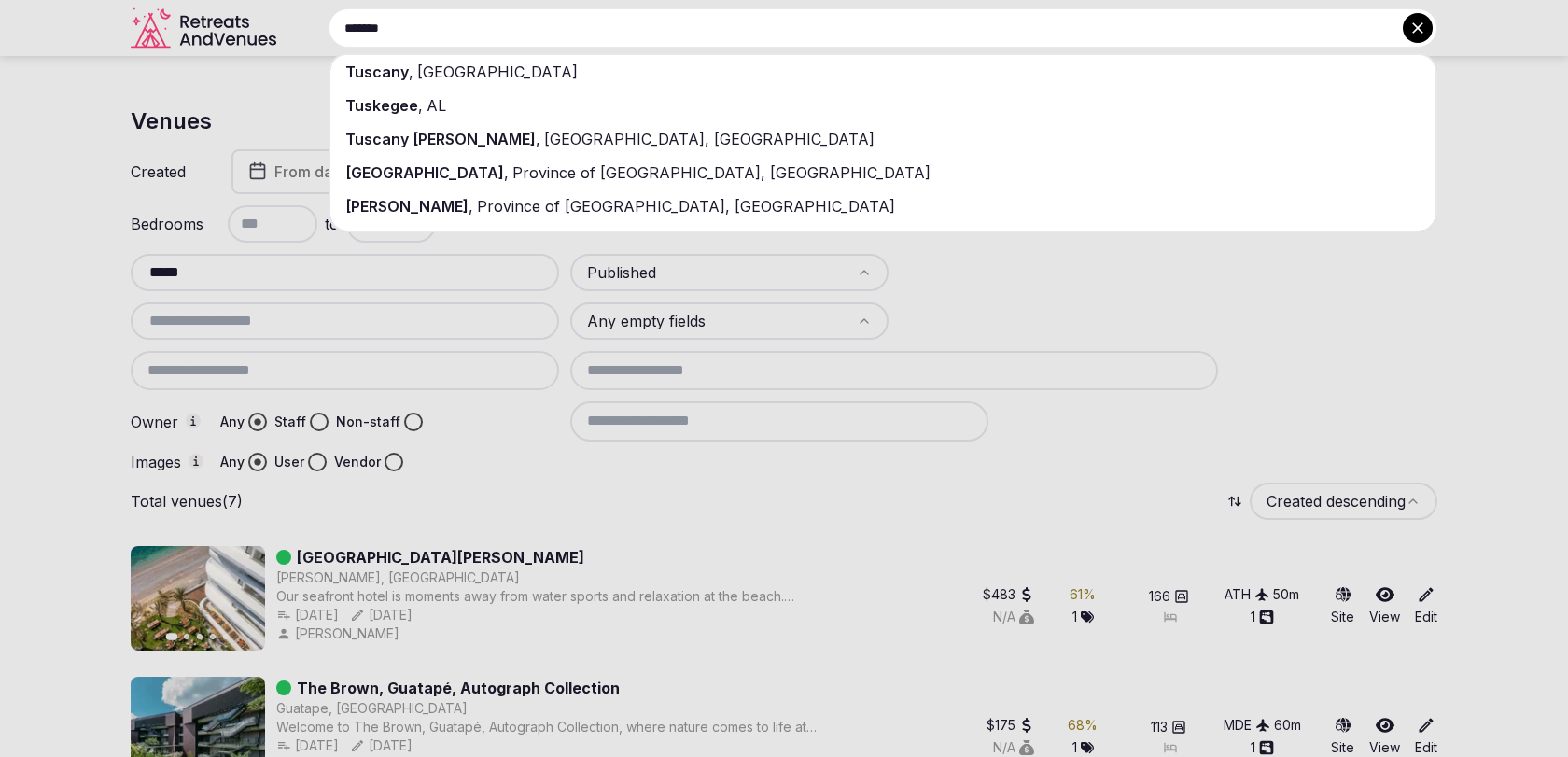
type input "*******"
click at [889, 71] on div "Tuscany , Italy" at bounding box center [882, 72] width 1105 height 34
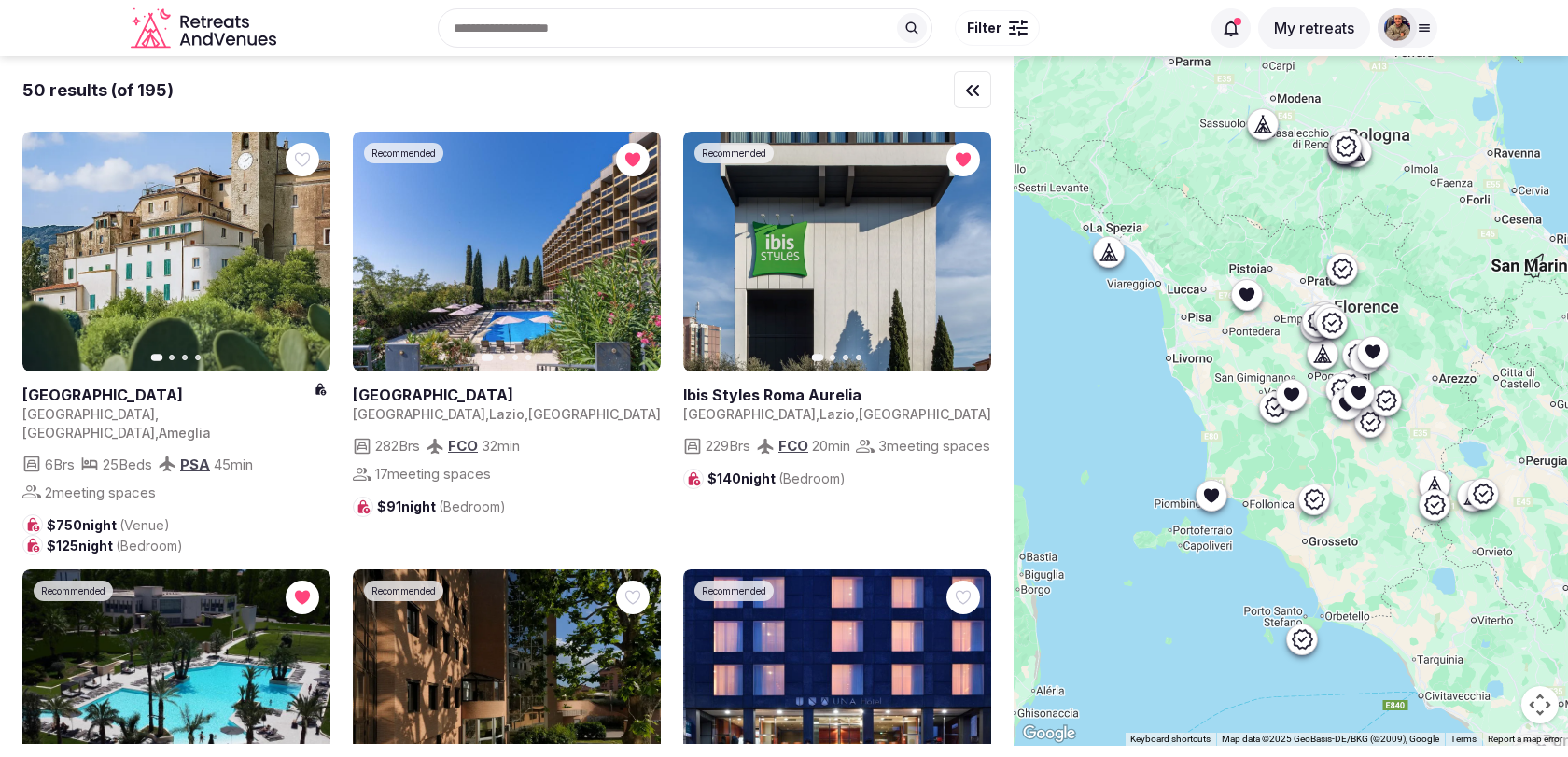
click at [1443, 33] on div "Recent searches Brown City, MI 48416 Bilbao, Biscay, Spain Corfu, Greece Tuscan…" at bounding box center [784, 28] width 1568 height 56
click at [1419, 33] on icon at bounding box center [1424, 28] width 15 height 15
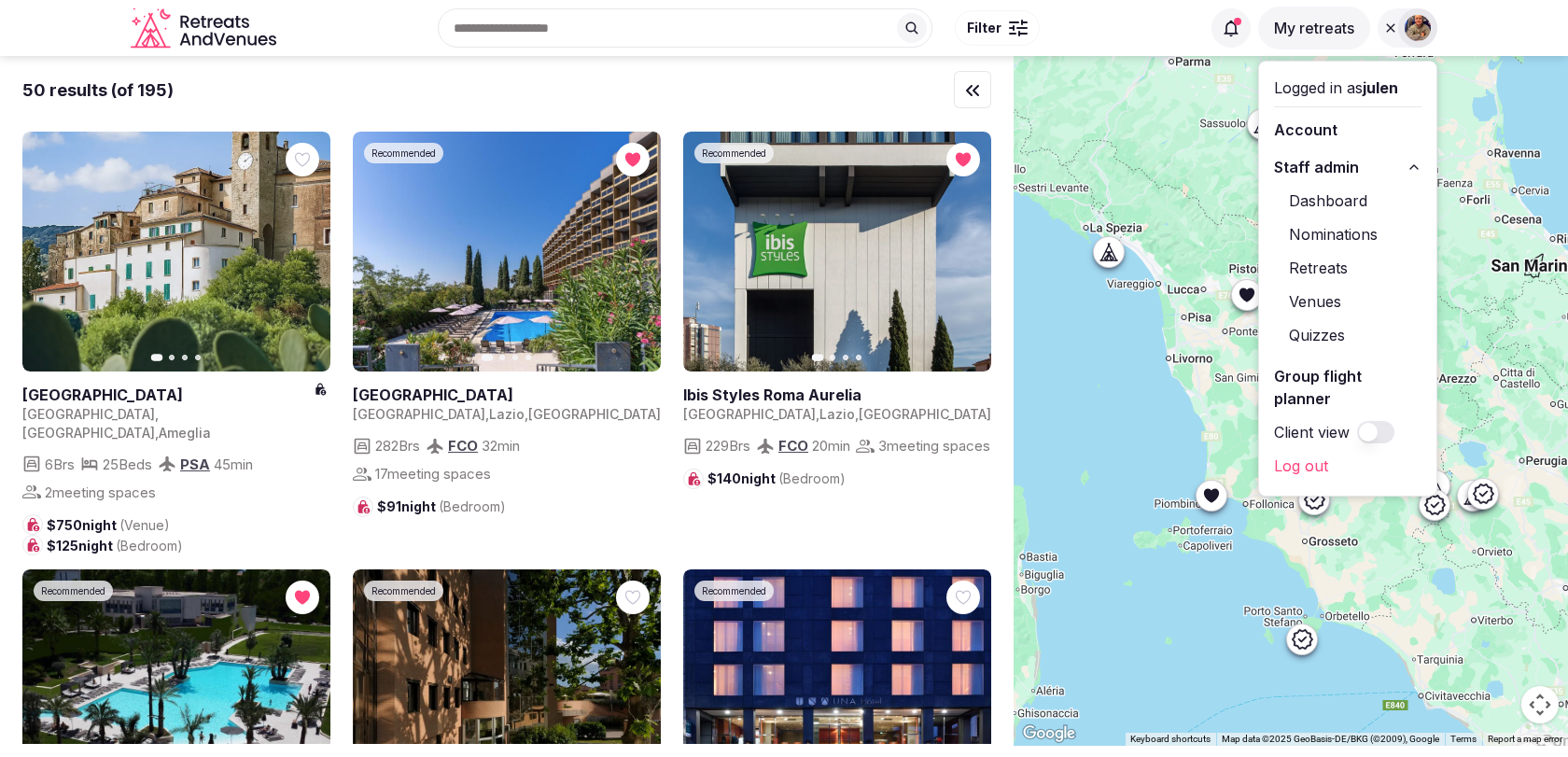
click at [1327, 305] on link "Venues" at bounding box center [1347, 302] width 148 height 30
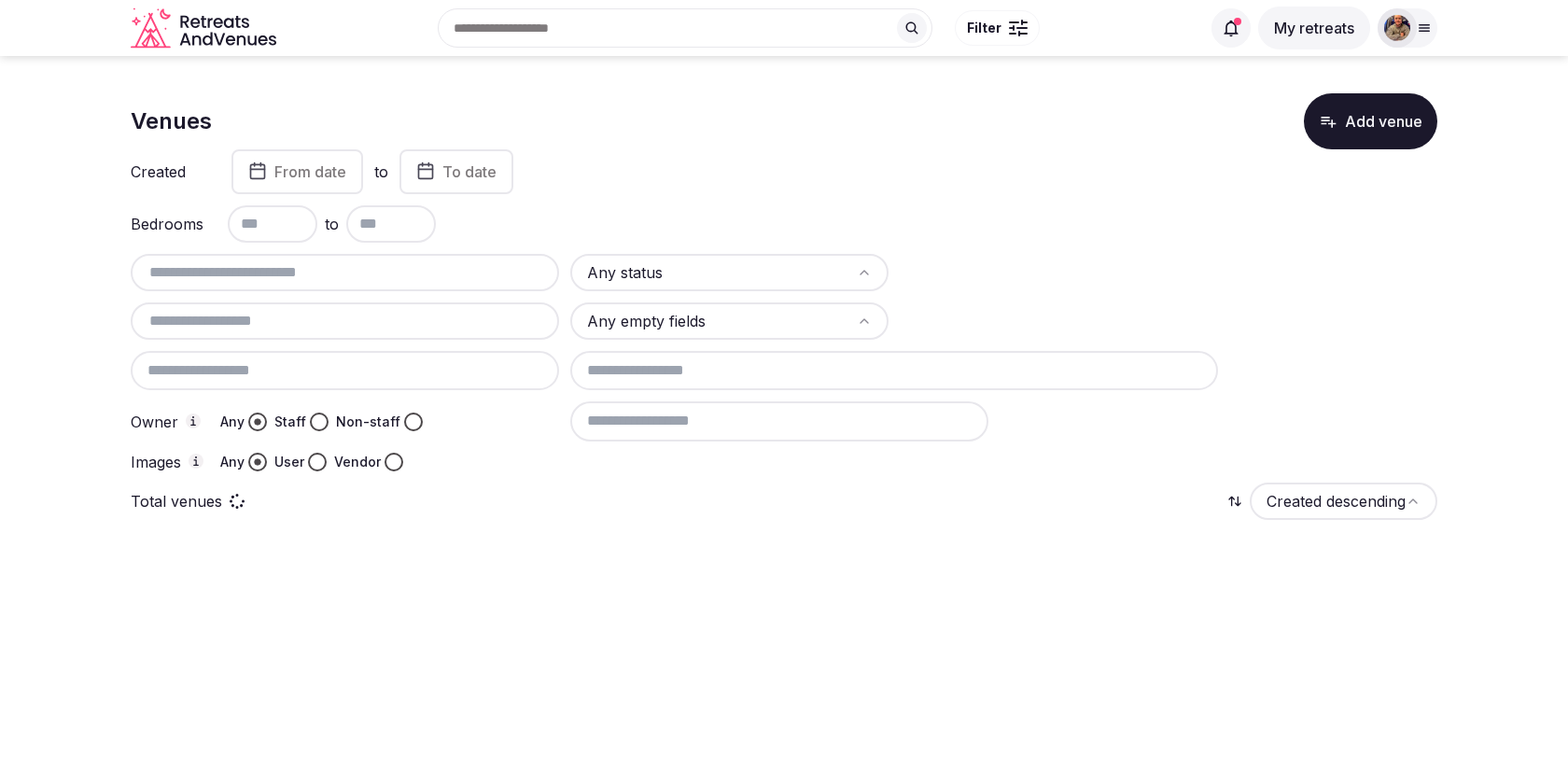
click at [417, 279] on input "text" at bounding box center [345, 273] width 414 height 23
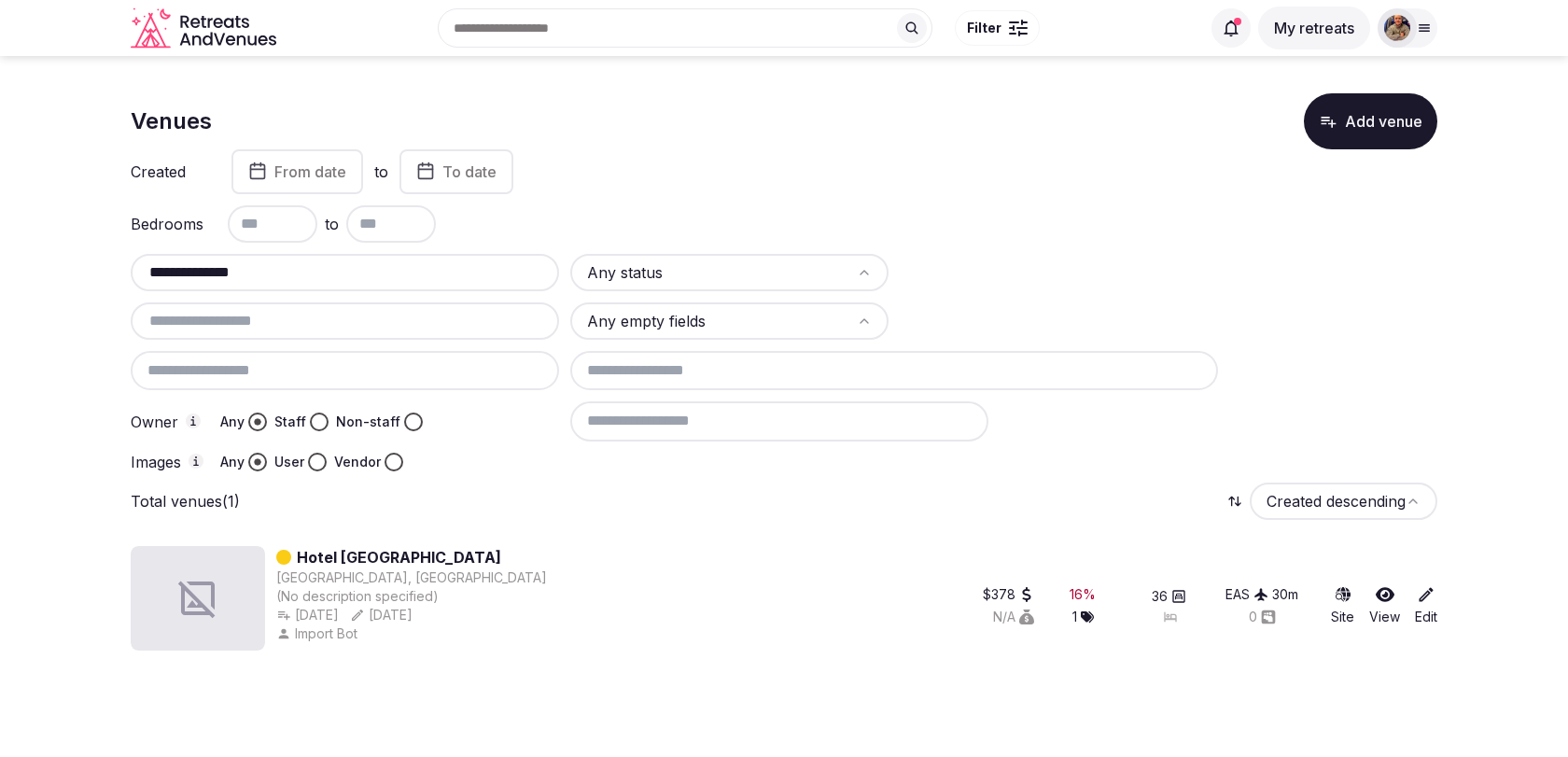
type input "**********"
click at [662, 279] on html "**********" at bounding box center [784, 378] width 1568 height 757
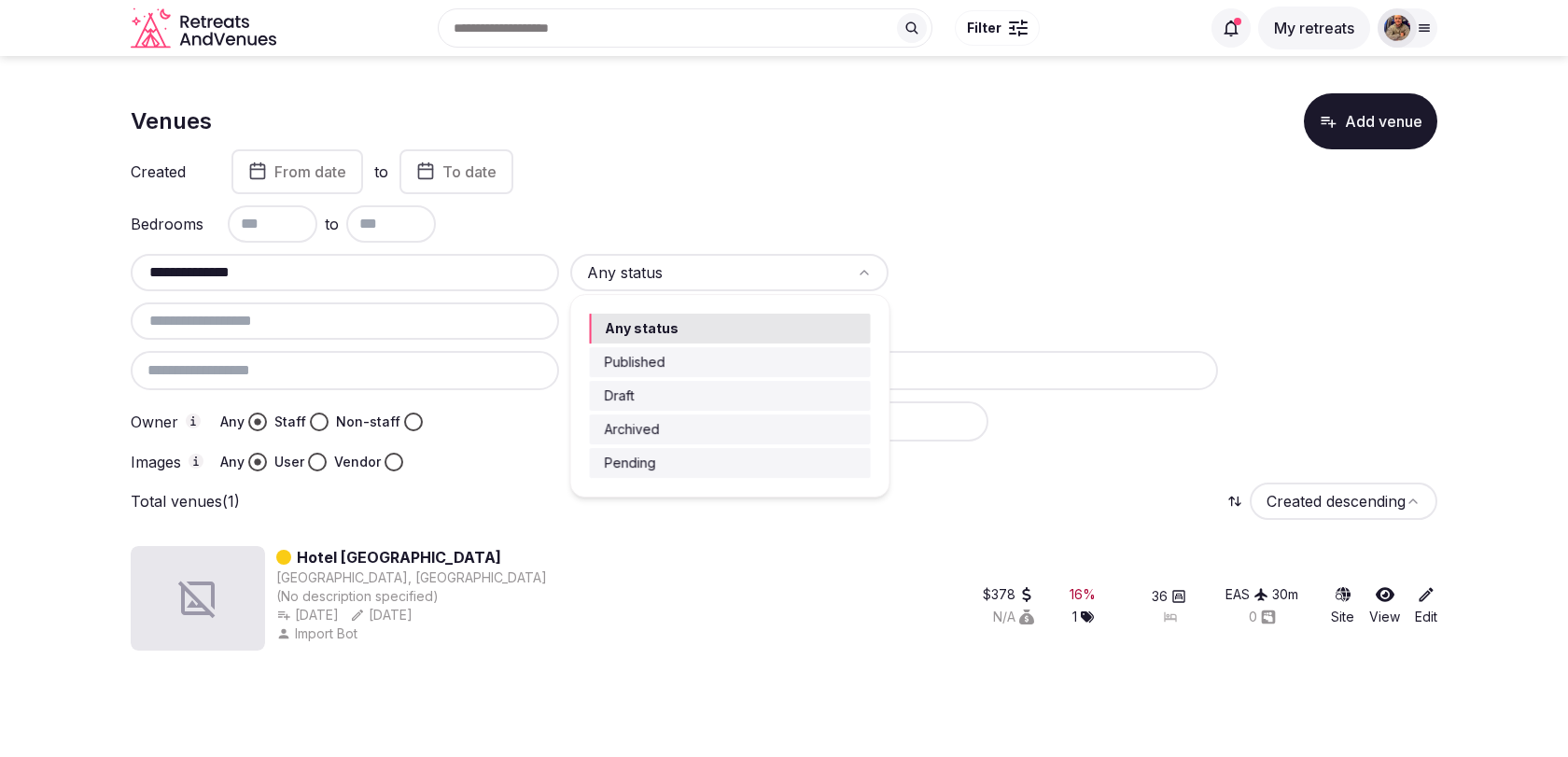
click at [537, 594] on html "**********" at bounding box center [784, 378] width 1568 height 757
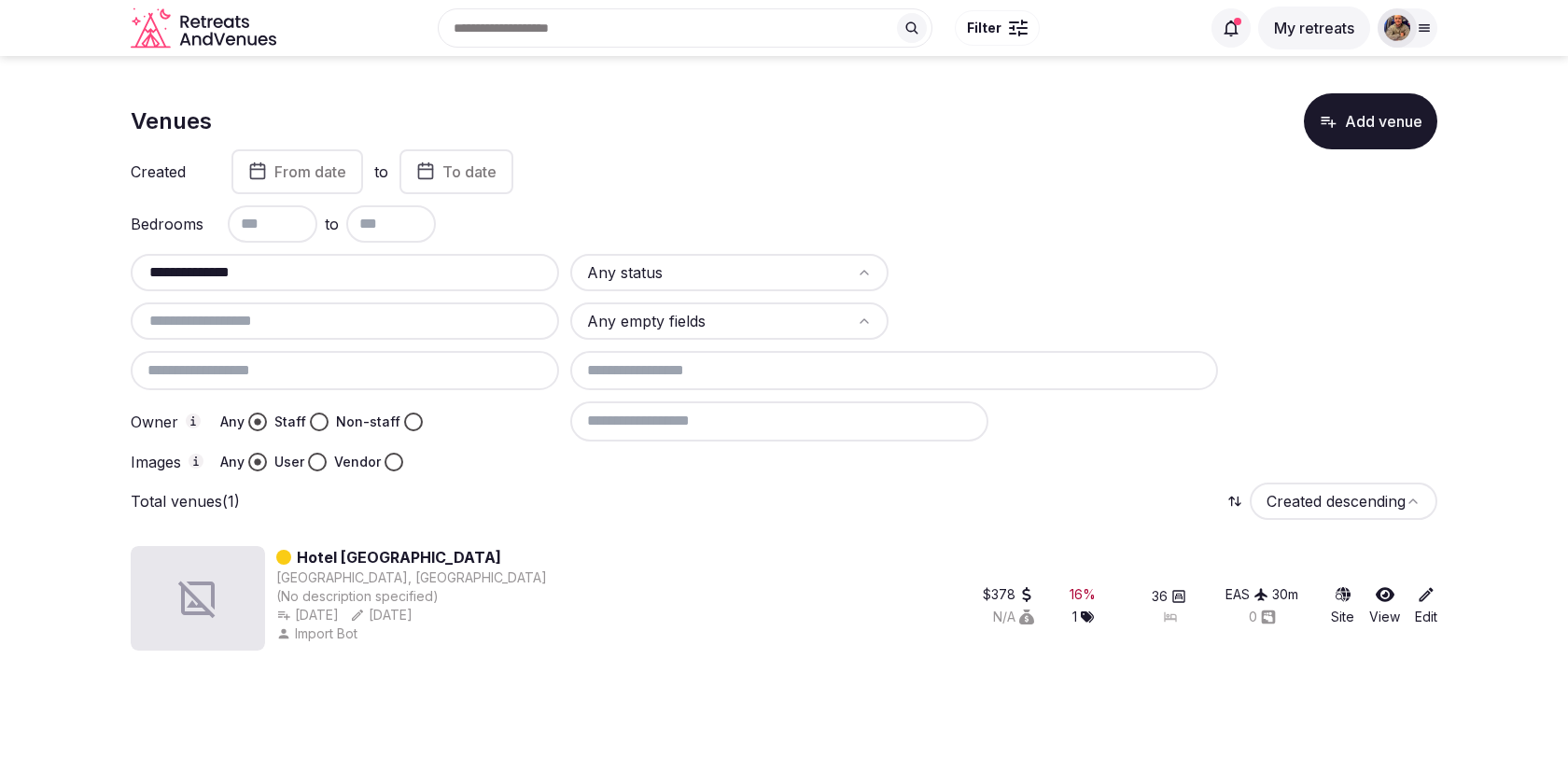
click at [423, 557] on link "Hotel Villa Favorita" at bounding box center [399, 558] width 204 height 23
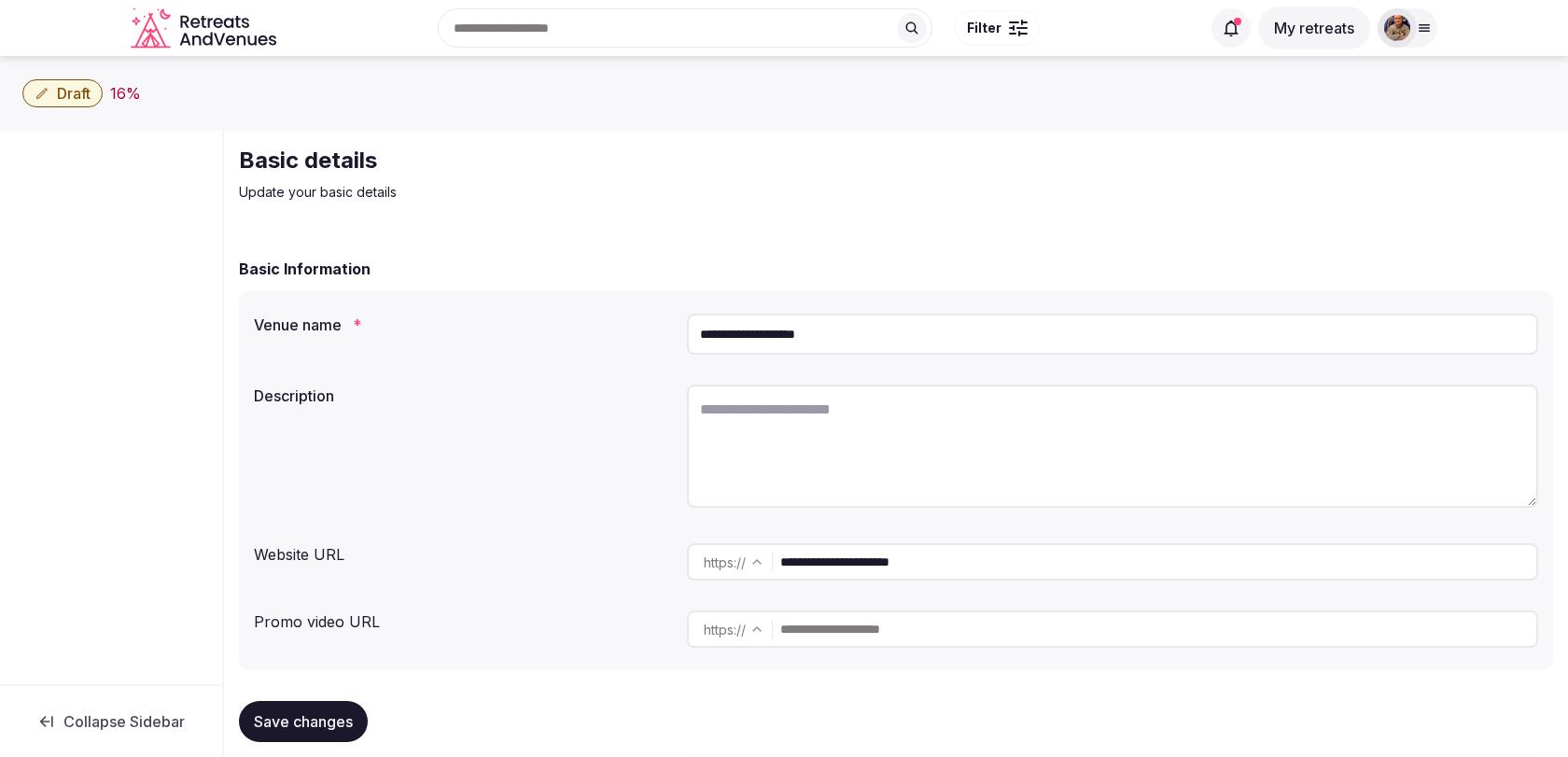
click at [783, 335] on input "**********" at bounding box center [1112, 335] width 851 height 41
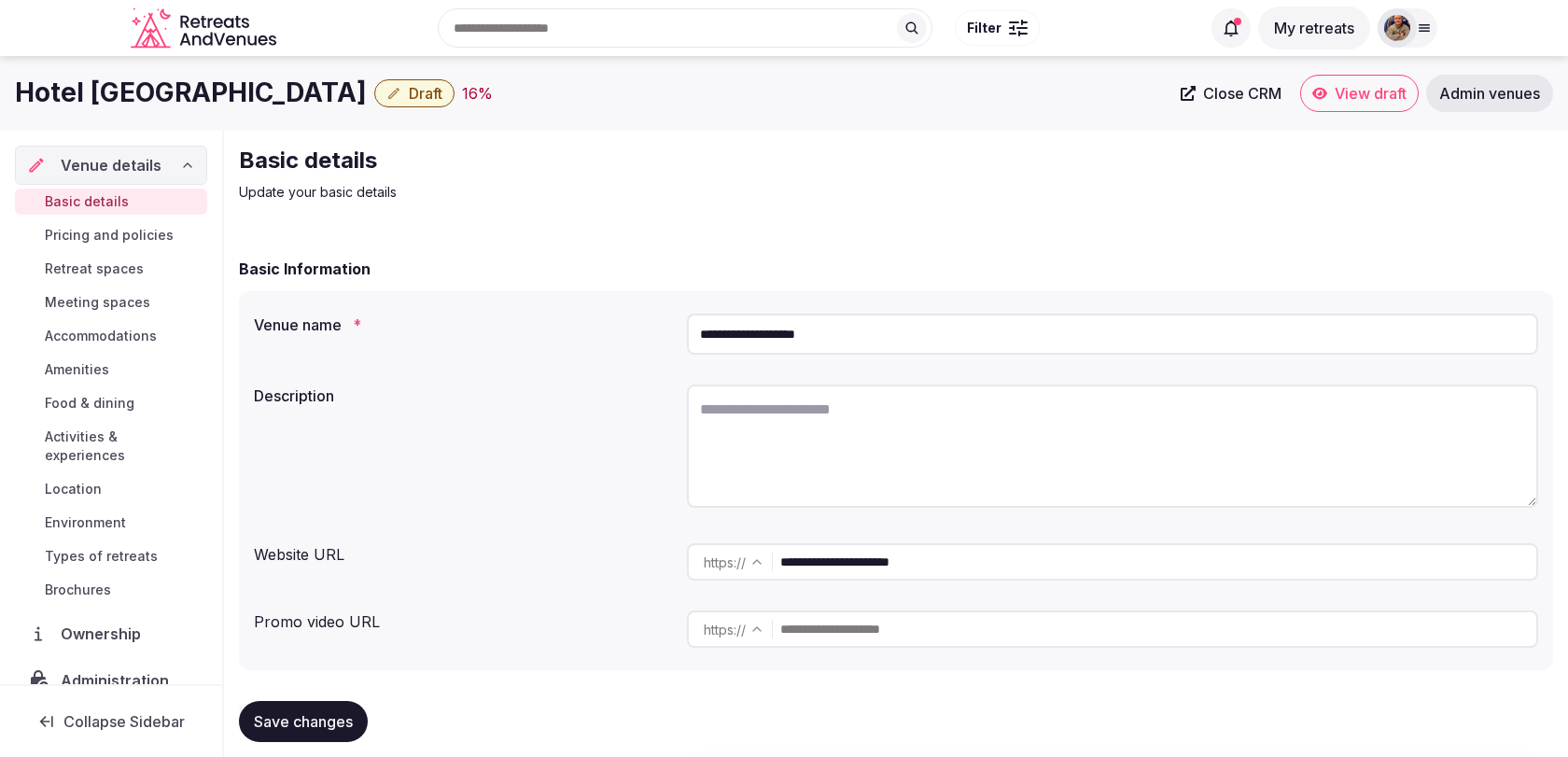
click at [839, 552] on input "**********" at bounding box center [1158, 562] width 756 height 38
click at [1418, 26] on icon at bounding box center [1424, 28] width 15 height 15
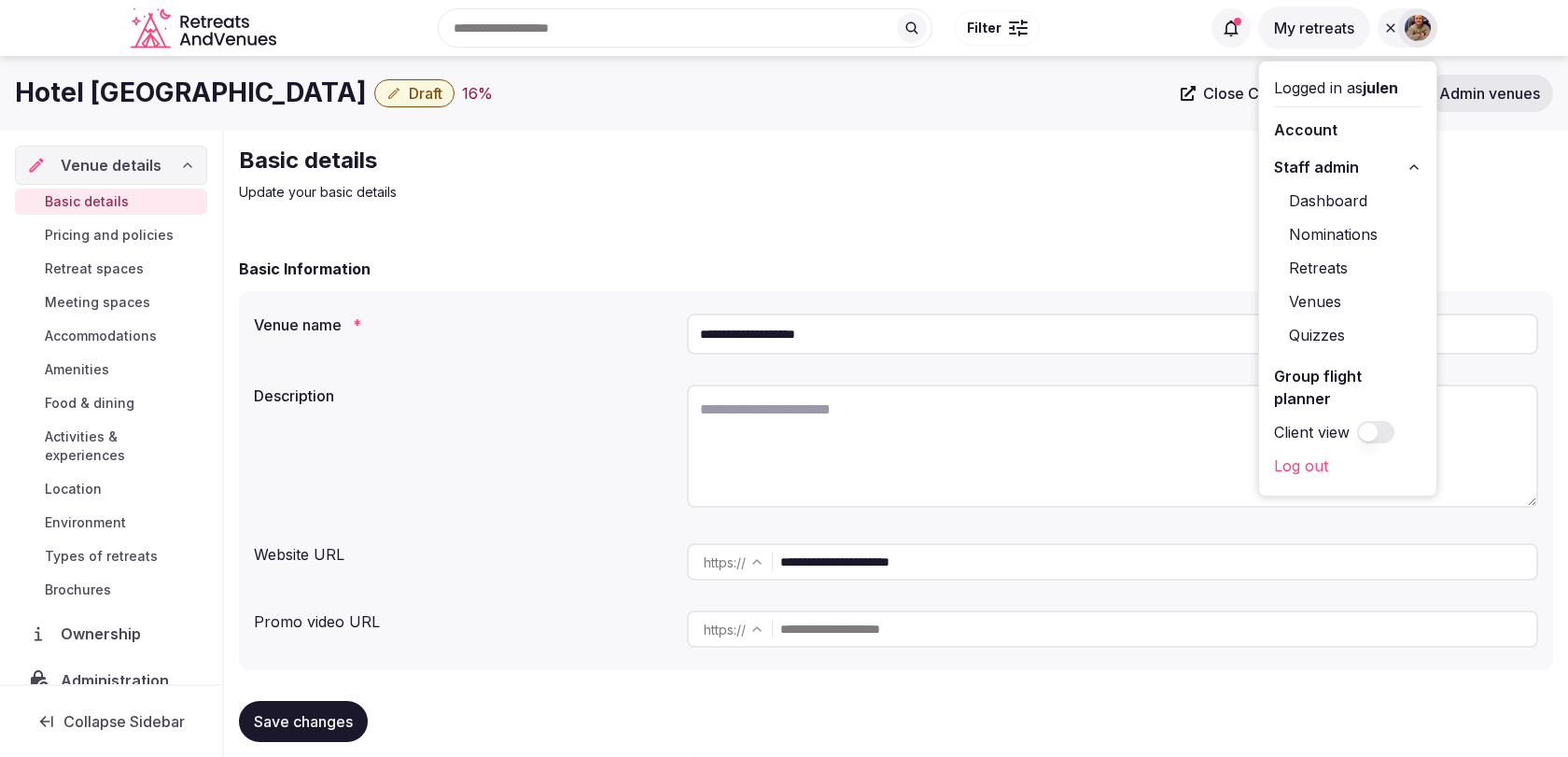
click at [1321, 305] on link "Venues" at bounding box center [1347, 302] width 148 height 30
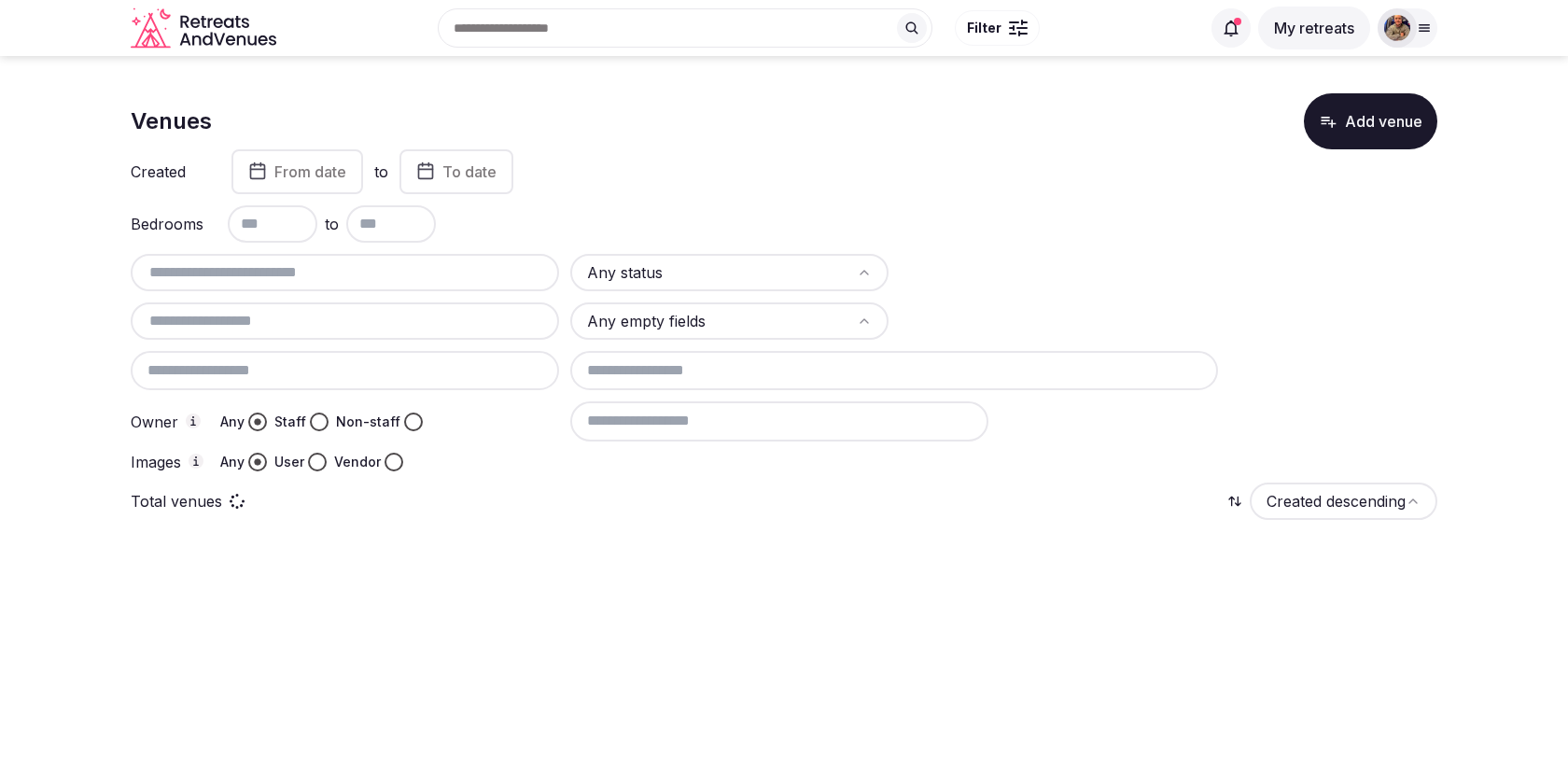
click at [335, 269] on input "text" at bounding box center [345, 273] width 414 height 23
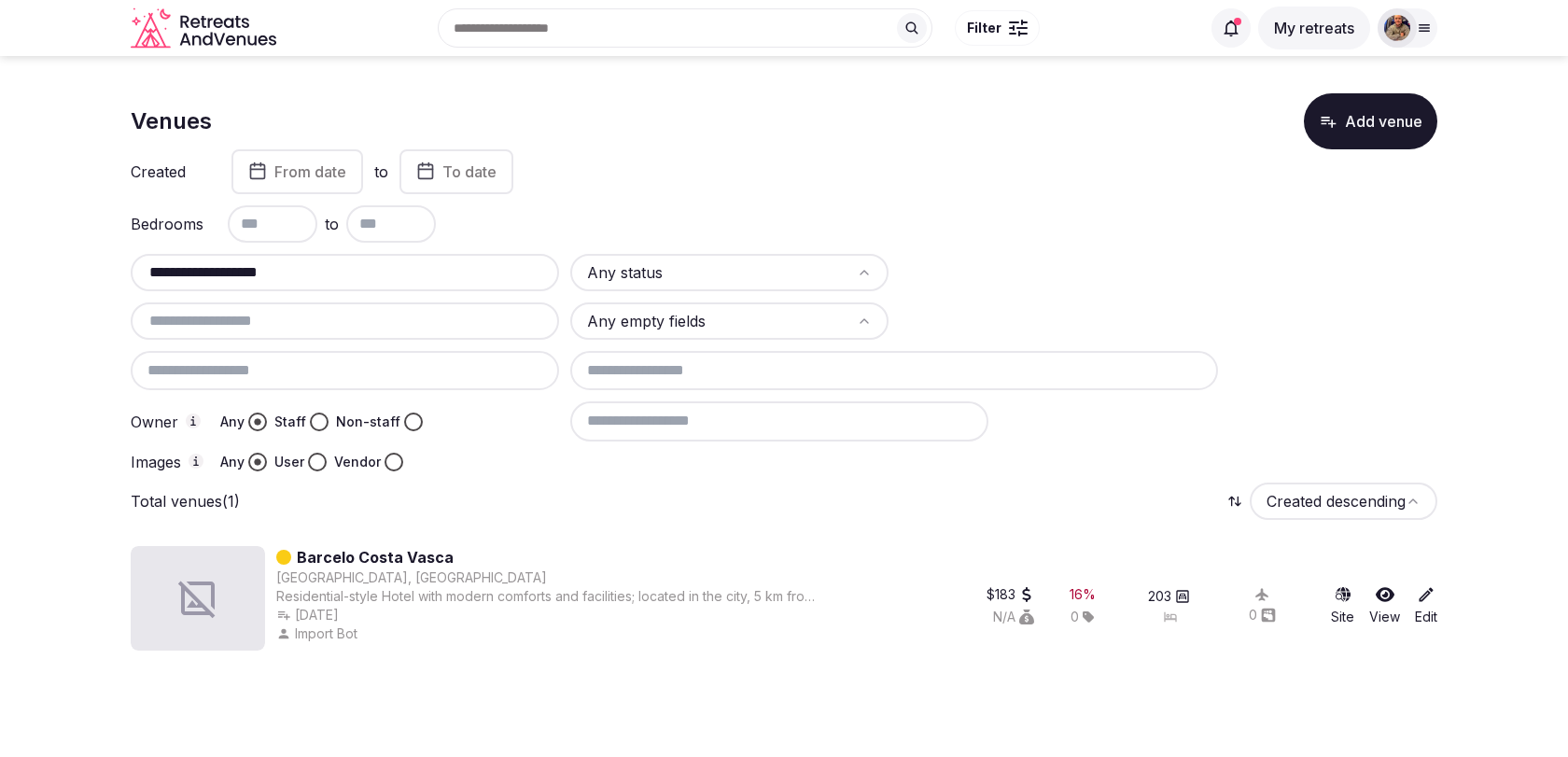
type input "**********"
click at [427, 561] on link "Barcelo Costa Vasca" at bounding box center [375, 558] width 157 height 23
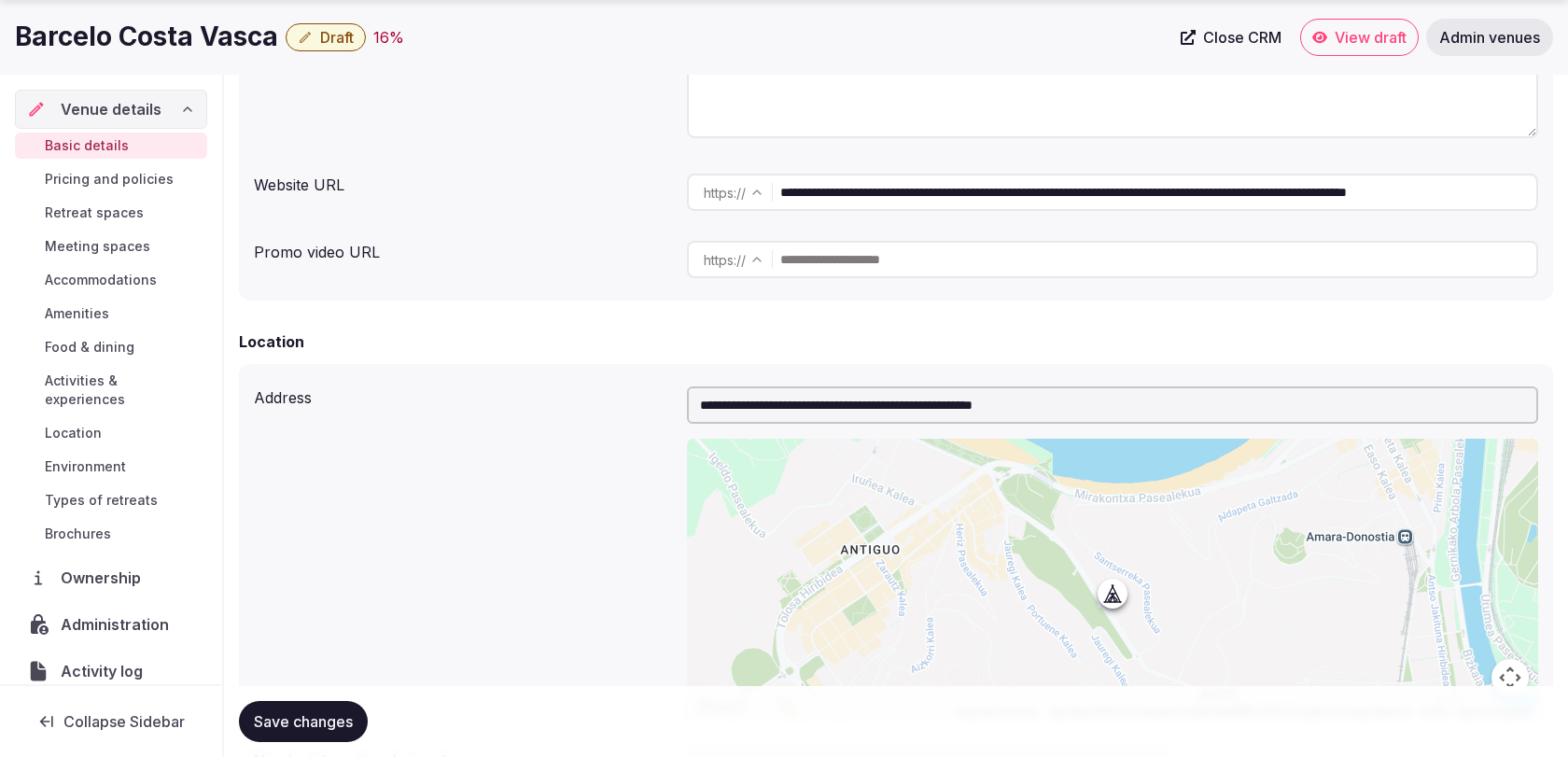
scroll to position [0, 118]
drag, startPoint x: 1068, startPoint y: 186, endPoint x: 1564, endPoint y: 204, distance: 496.3
type input "**********"
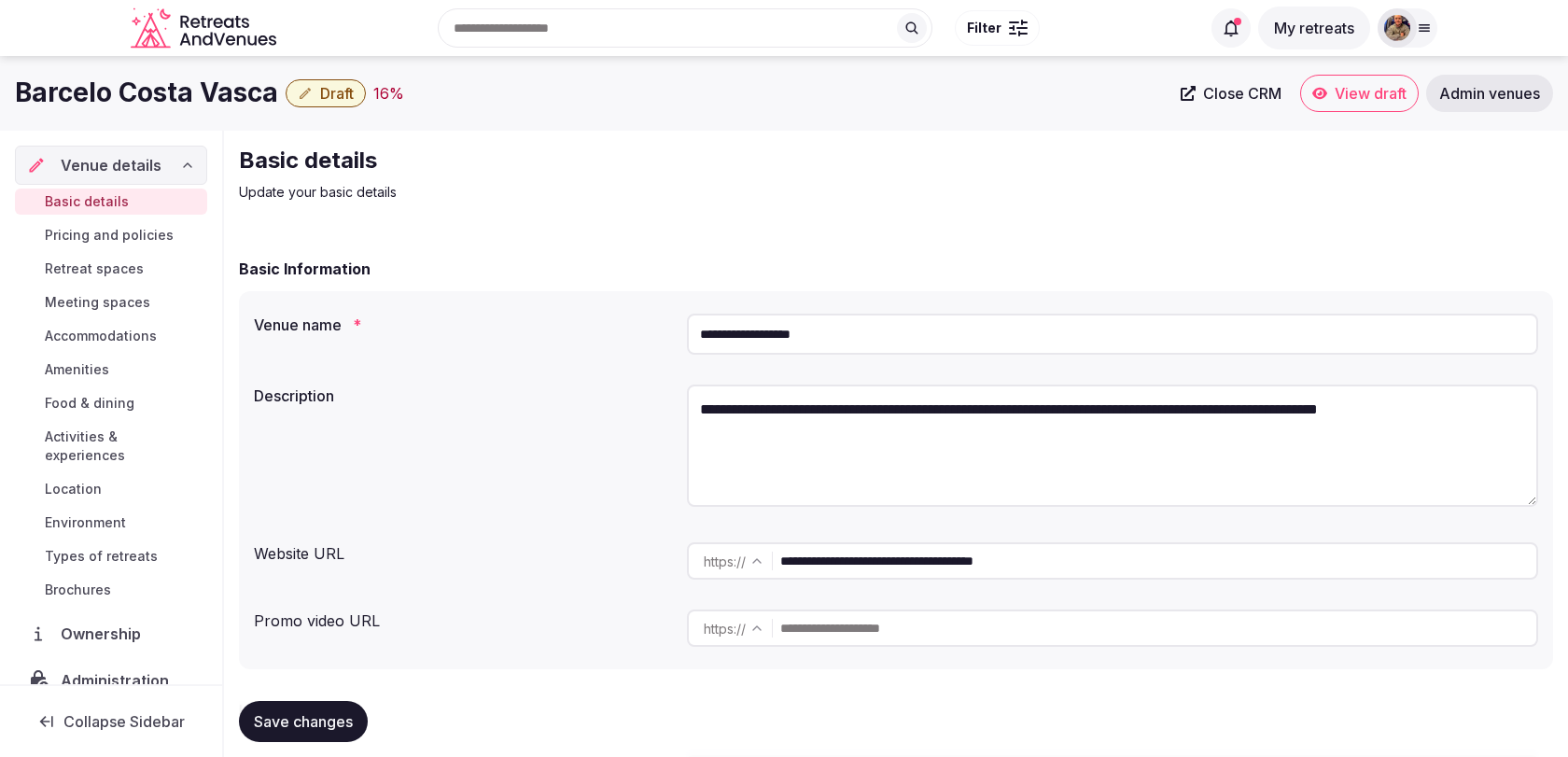
click at [763, 342] on input "**********" at bounding box center [1112, 335] width 851 height 41
click at [924, 552] on input "**********" at bounding box center [1157, 561] width 754 height 38
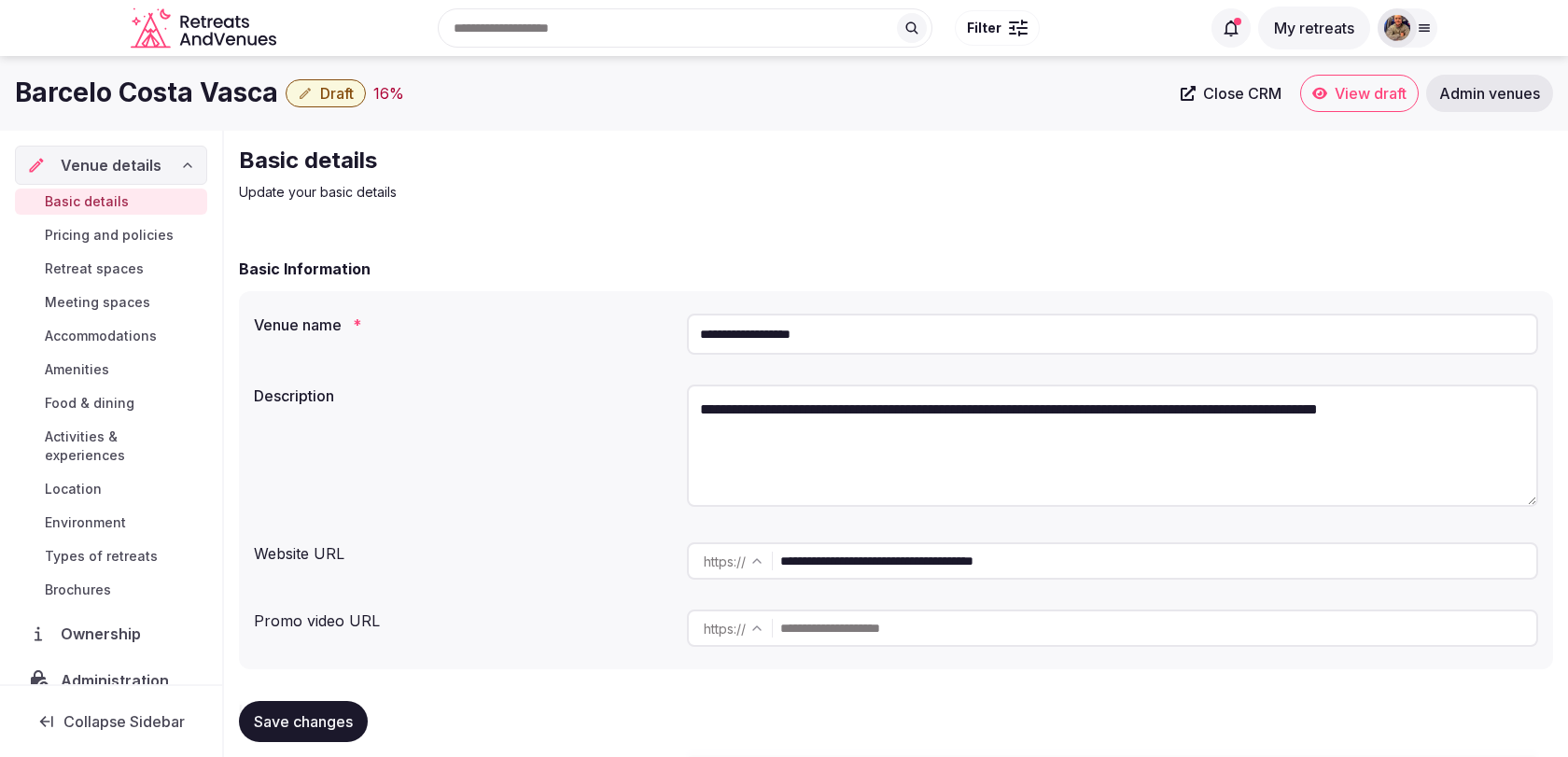
click at [924, 552] on input "**********" at bounding box center [1157, 561] width 754 height 38
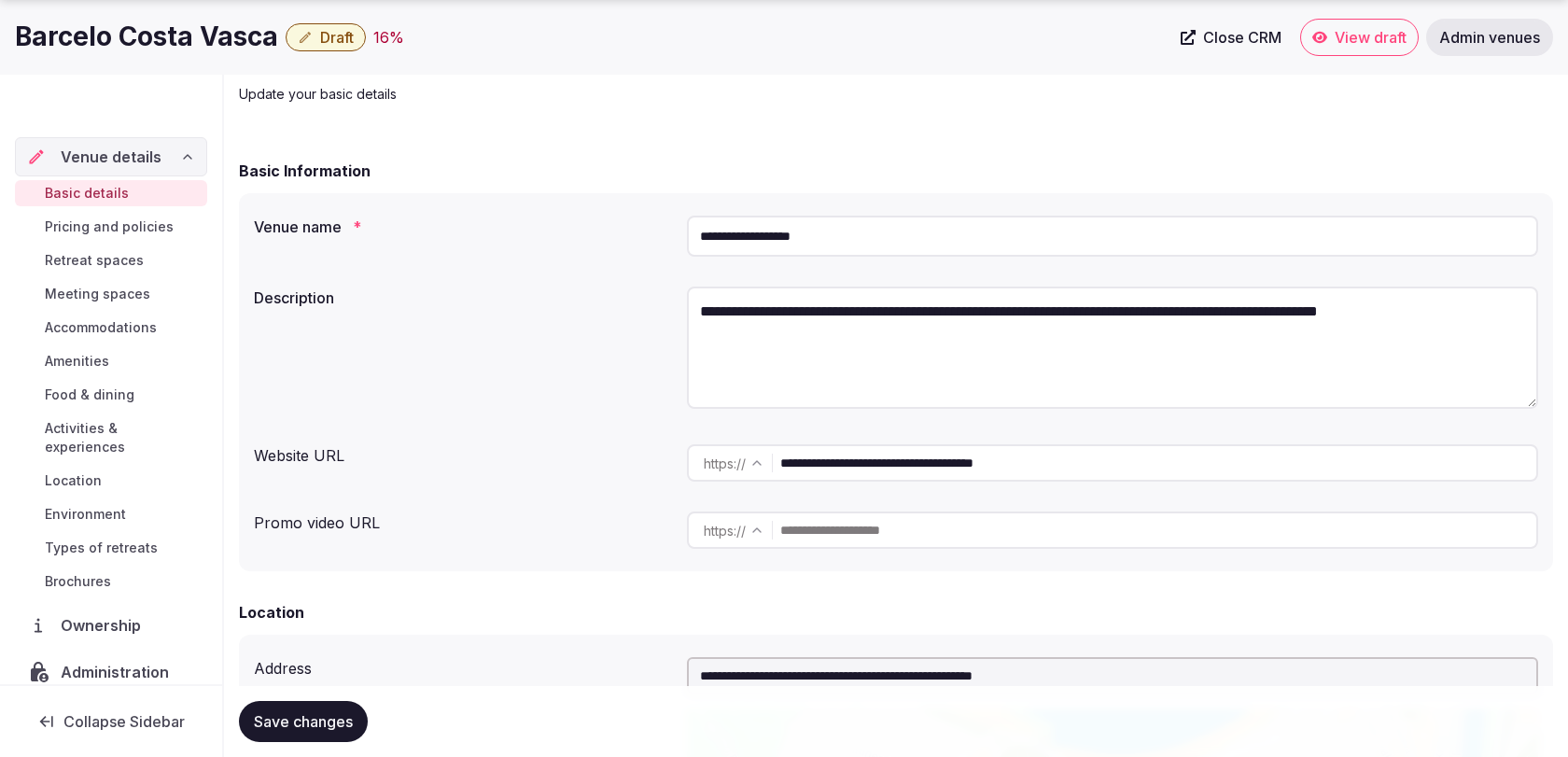
scroll to position [129, 0]
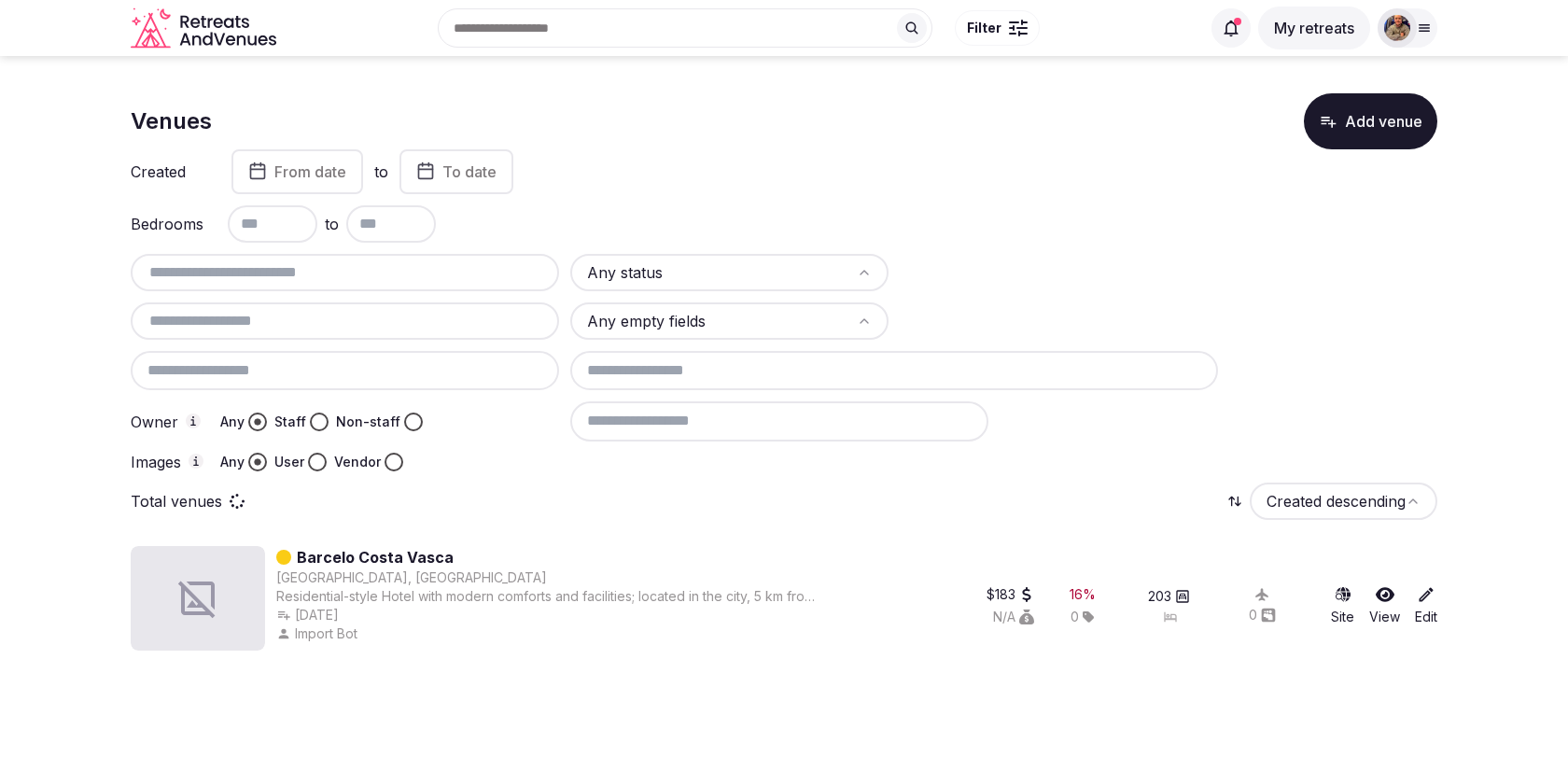
click at [251, 272] on input "text" at bounding box center [345, 273] width 414 height 23
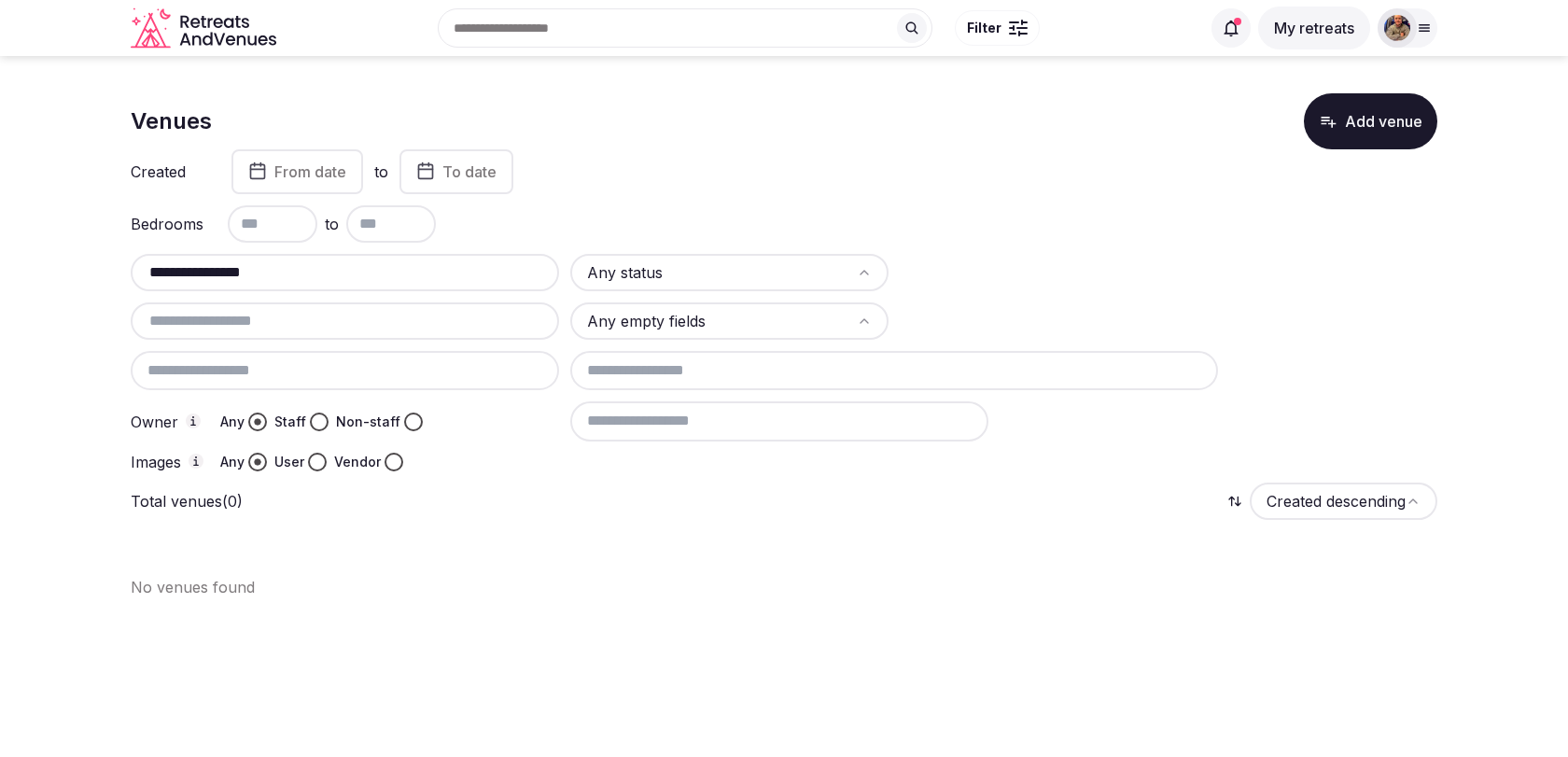
click at [510, 482] on div "Total venues (0) Created descending" at bounding box center [784, 501] width 1307 height 38
click at [349, 275] on input "**********" at bounding box center [345, 273] width 414 height 23
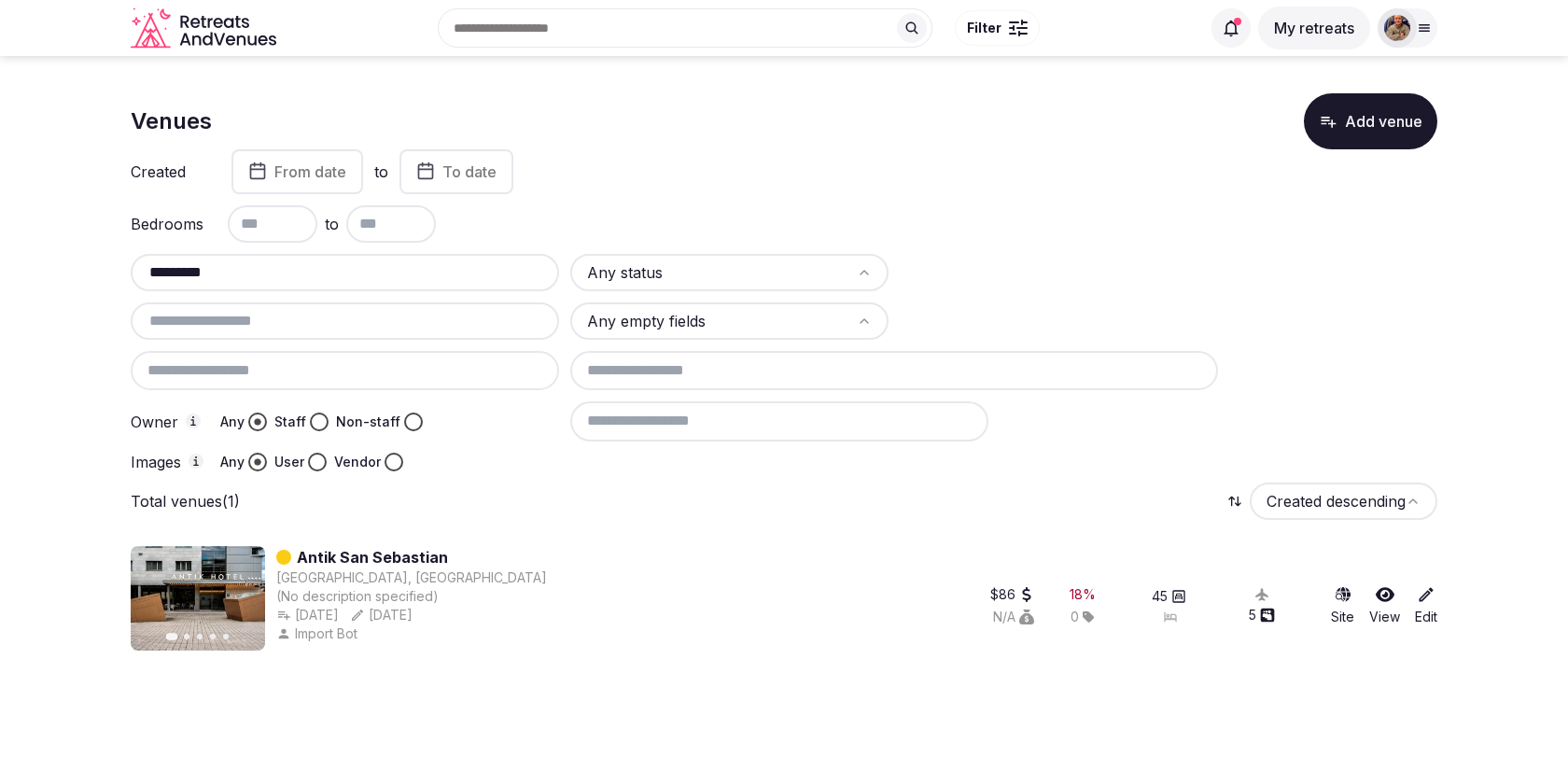
type input "*********"
click at [393, 555] on link "Antik San Sebastian" at bounding box center [372, 558] width 151 height 23
click at [262, 272] on input "text" at bounding box center [345, 273] width 414 height 23
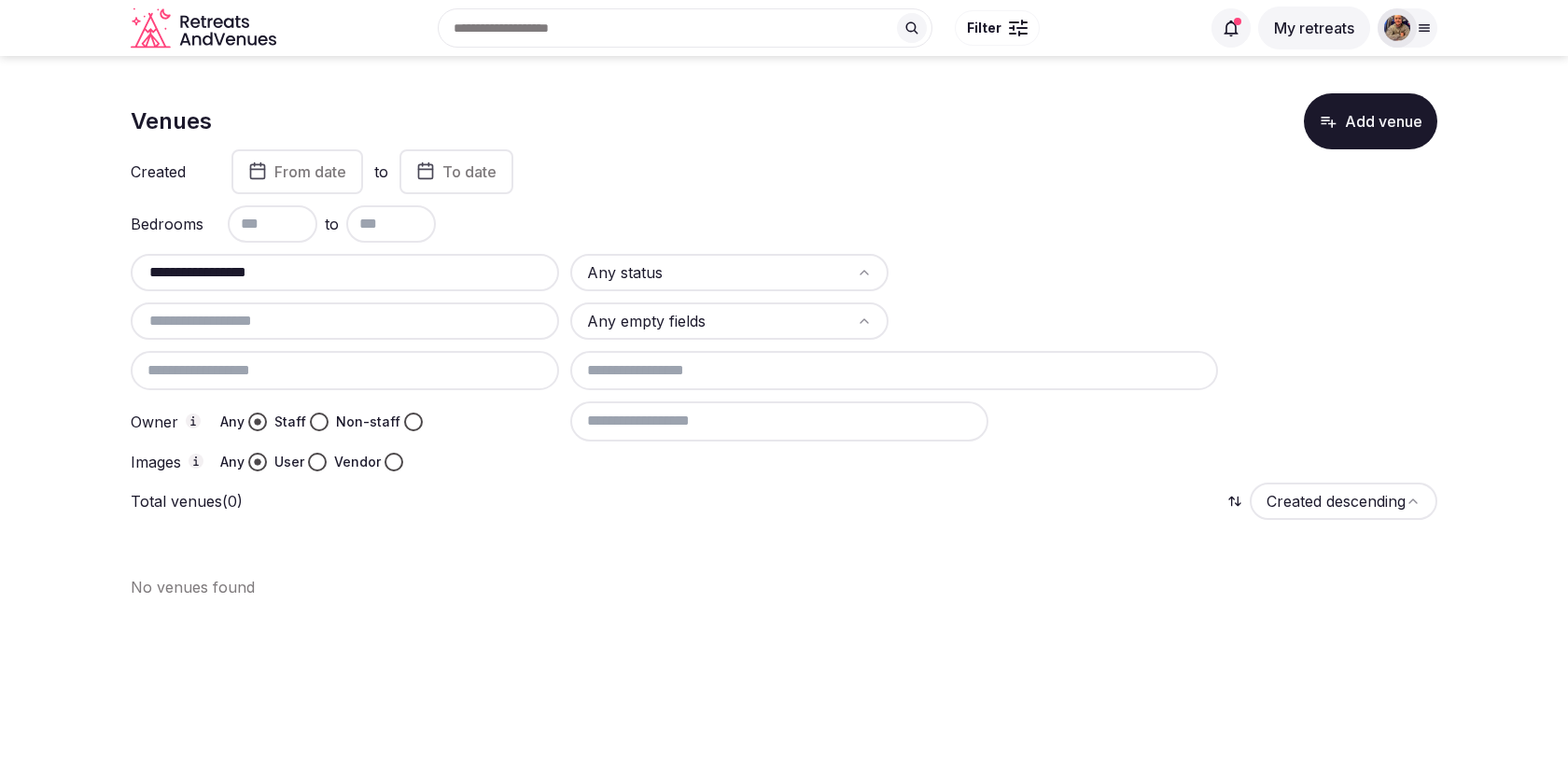
click at [327, 280] on input "**********" at bounding box center [345, 273] width 414 height 23
paste input "******"
click at [427, 276] on input "**********" at bounding box center [345, 273] width 414 height 23
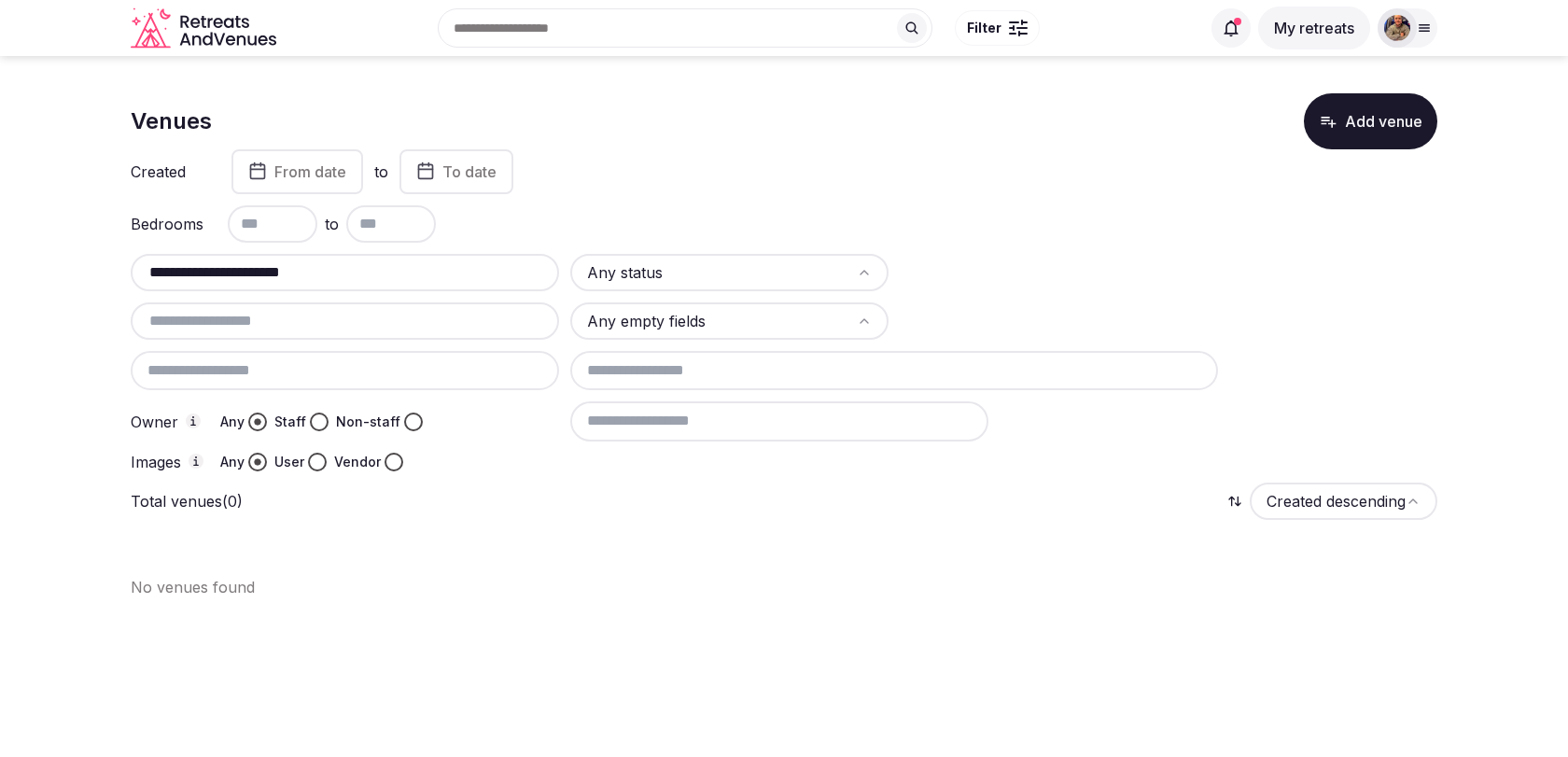
click at [427, 276] on input "**********" at bounding box center [345, 273] width 414 height 23
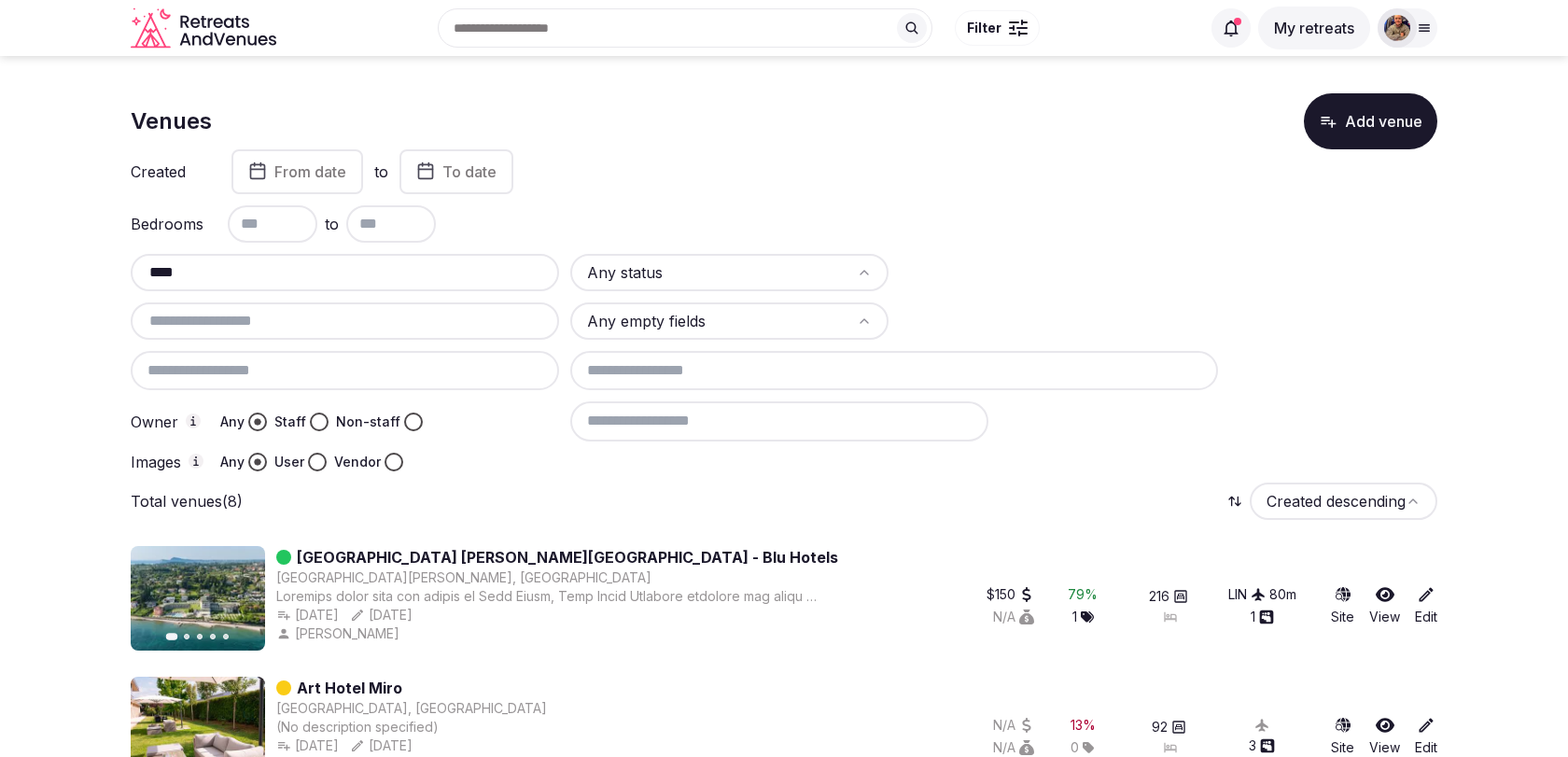
type input "****"
click at [371, 322] on input "text" at bounding box center [345, 322] width 414 height 23
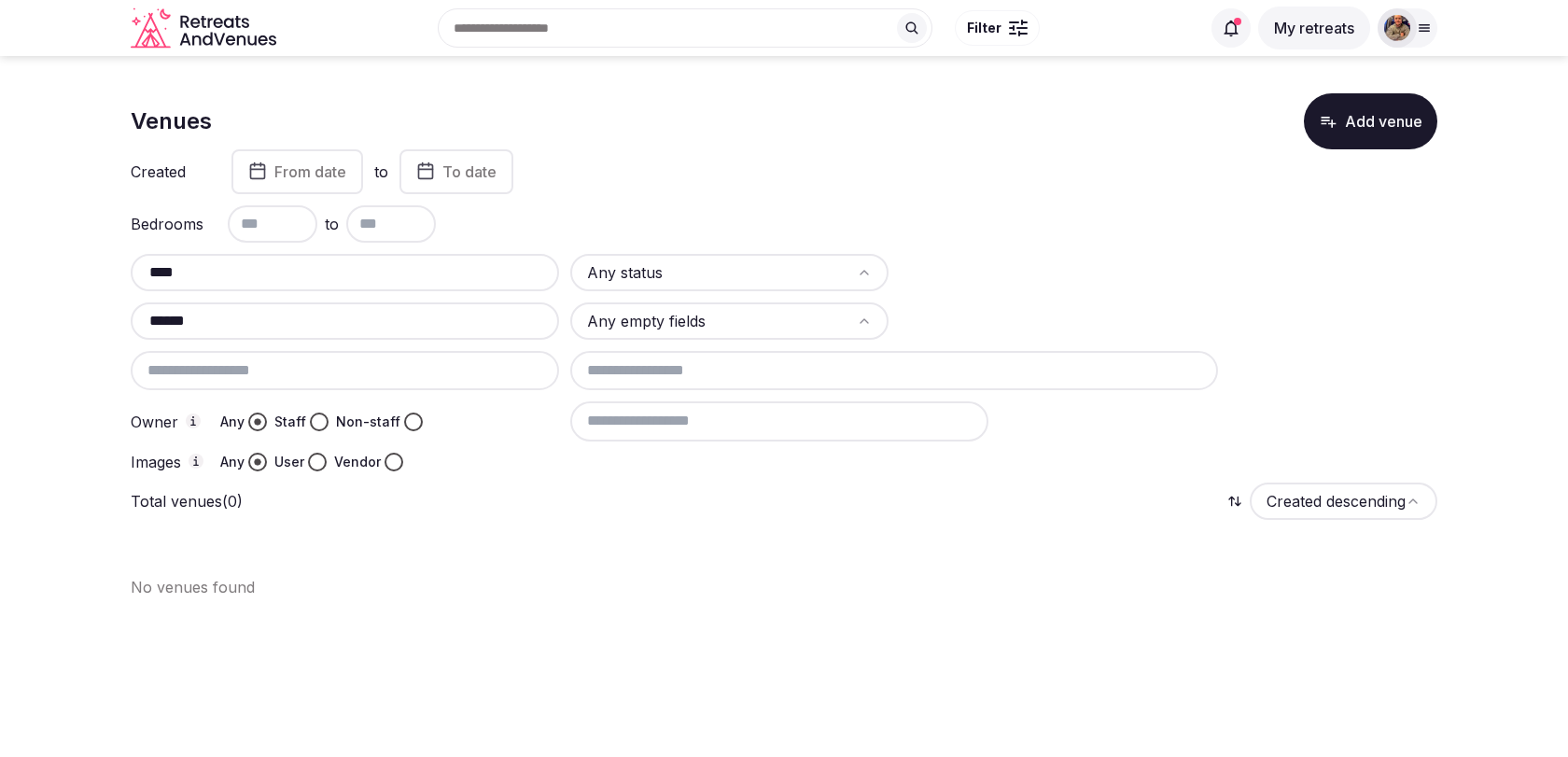
type input "******"
click at [326, 271] on input "****" at bounding box center [345, 273] width 414 height 23
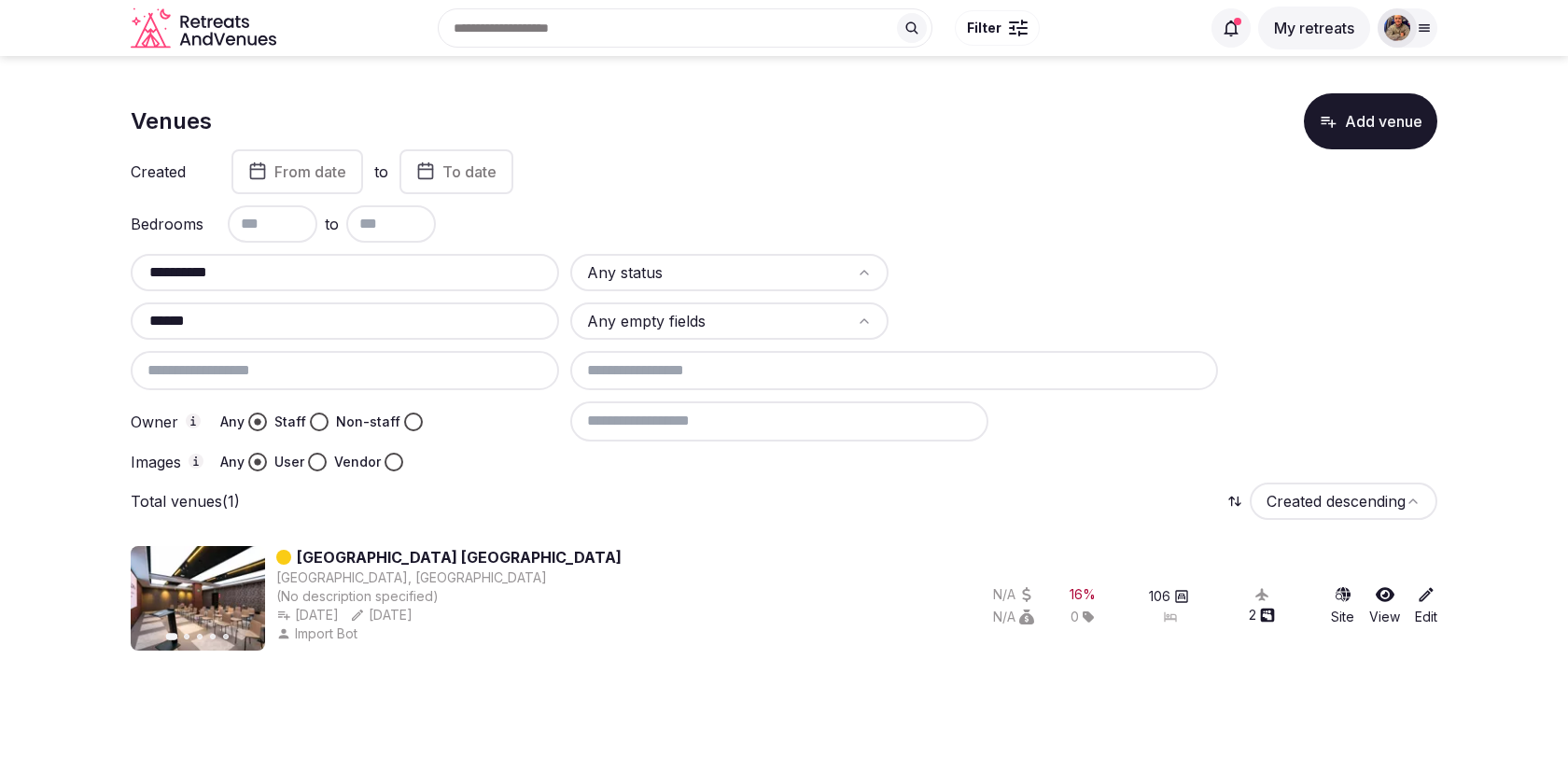
type input "*********"
click at [370, 546] on link "Catalonia Gran Via Bilbao" at bounding box center [459, 558] width 324 height 23
click at [380, 553] on link "Catalonia Gran Via Bilbao" at bounding box center [459, 558] width 324 height 23
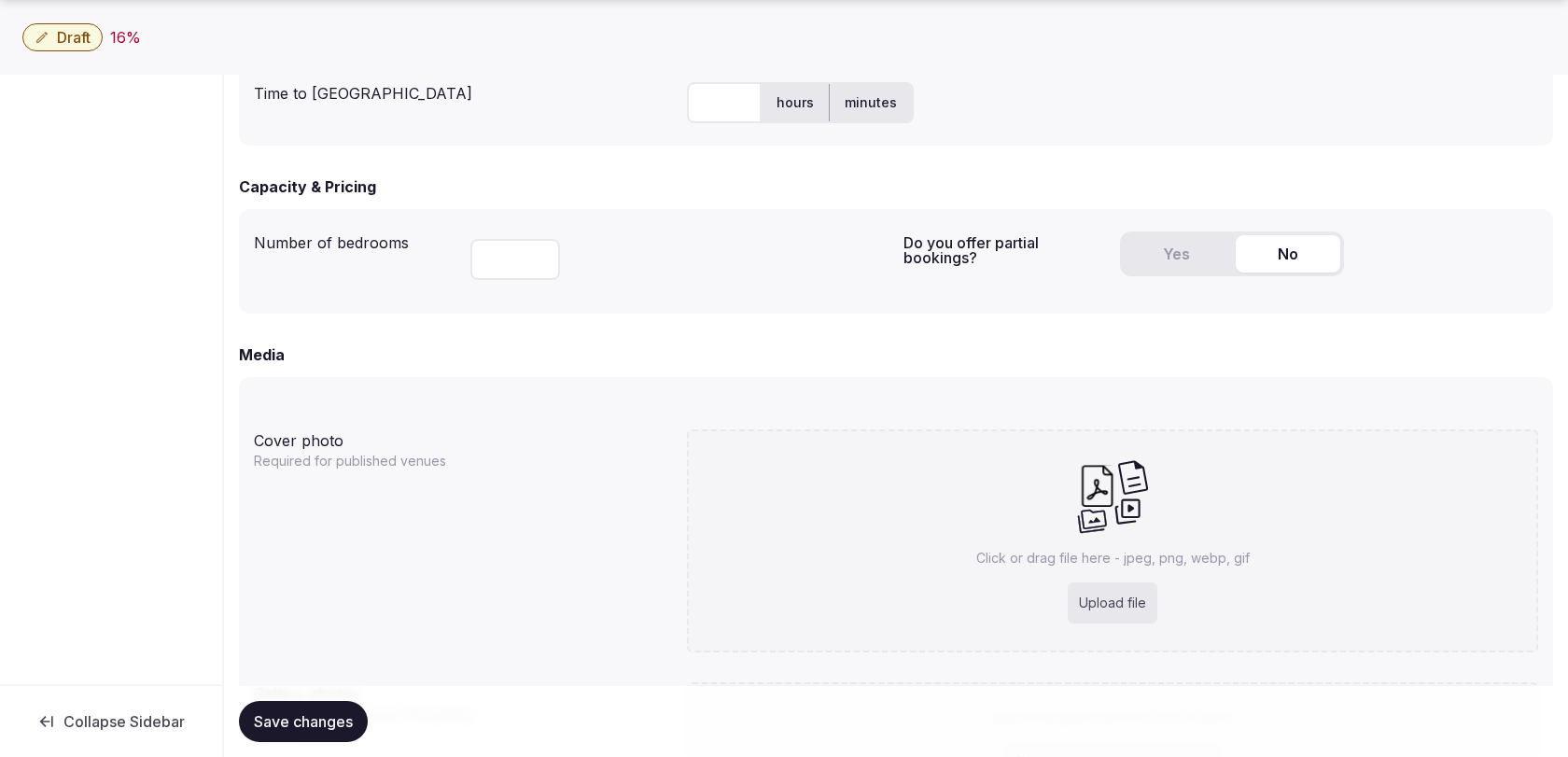
scroll to position [1251, 0]
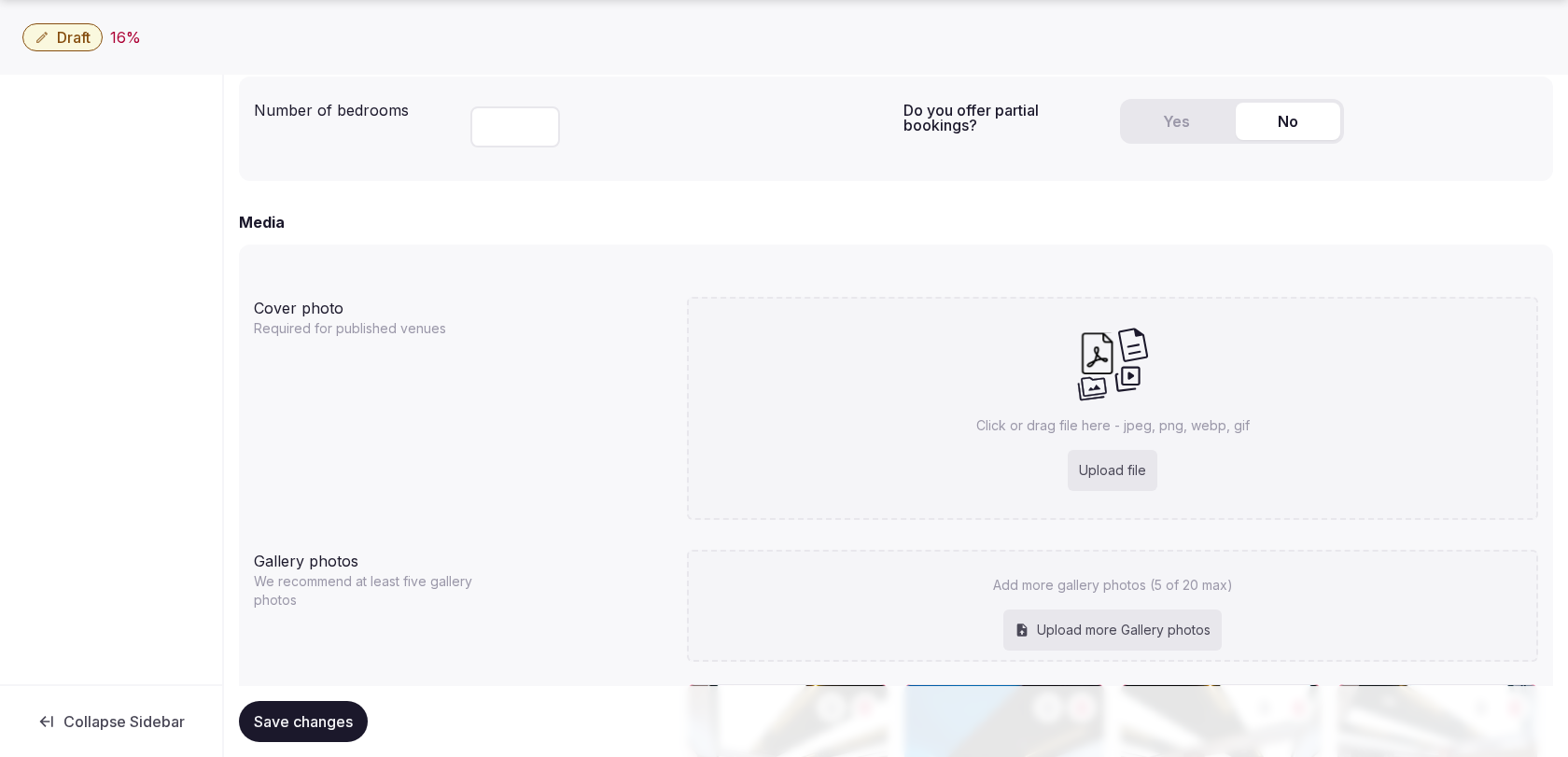
click at [533, 130] on input "***" at bounding box center [514, 127] width 89 height 41
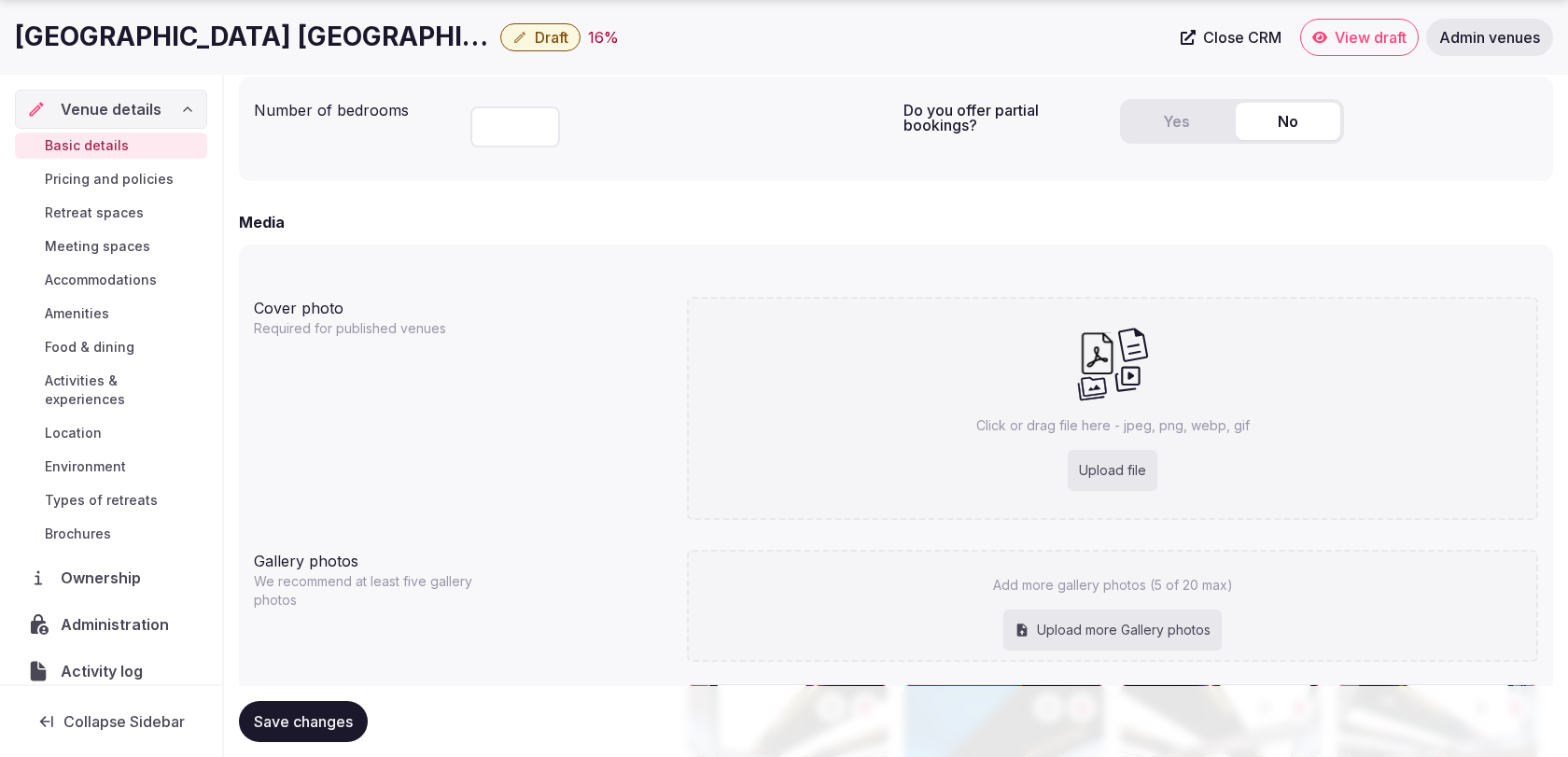
click at [542, 133] on input "***" at bounding box center [514, 127] width 89 height 41
type input "***"
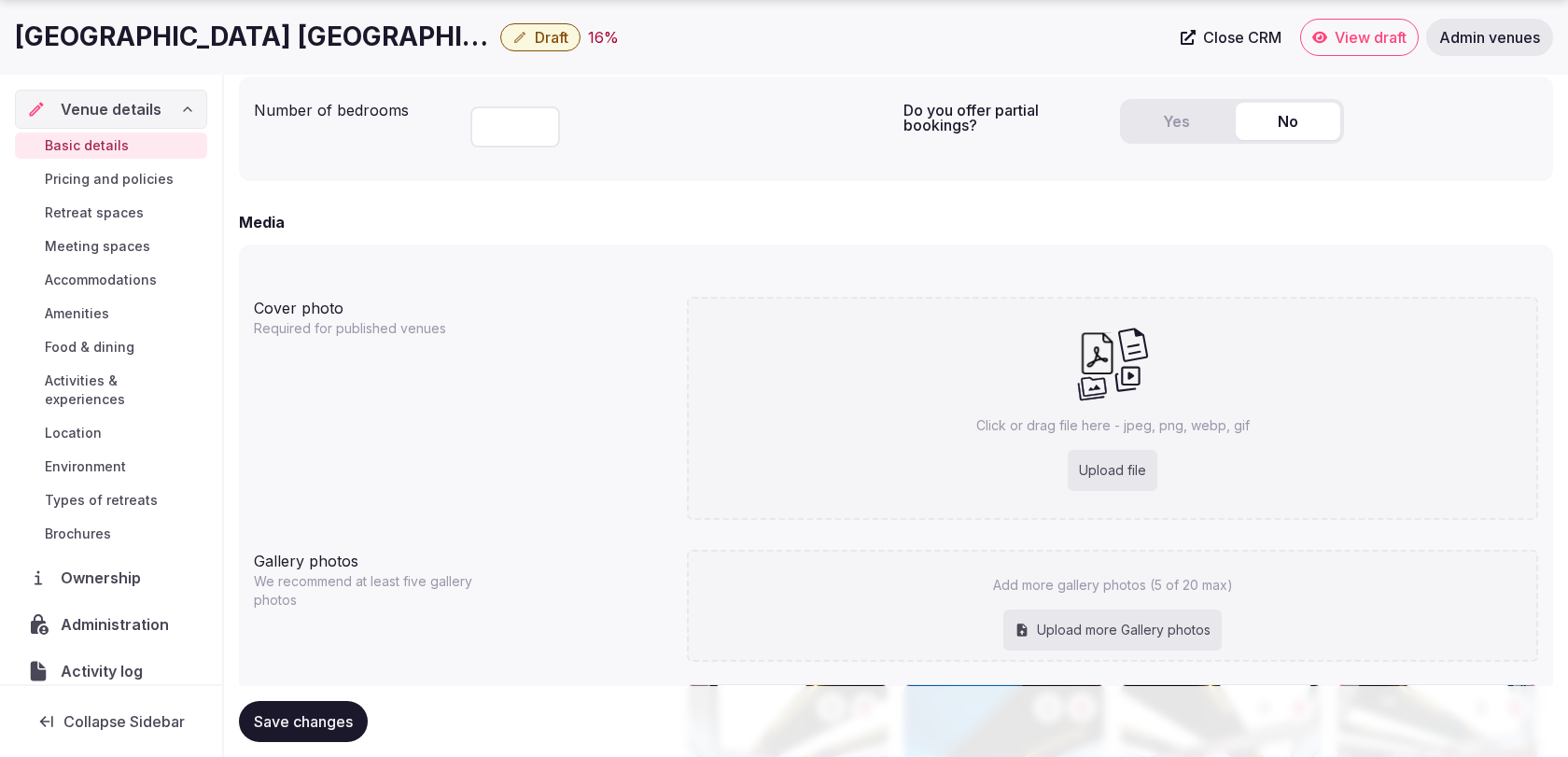
click at [542, 133] on input "***" at bounding box center [514, 127] width 89 height 41
click at [586, 171] on div "Number of bedrooms *** Do you offer partial bookings? Yes No" at bounding box center [896, 128] width 1314 height 104
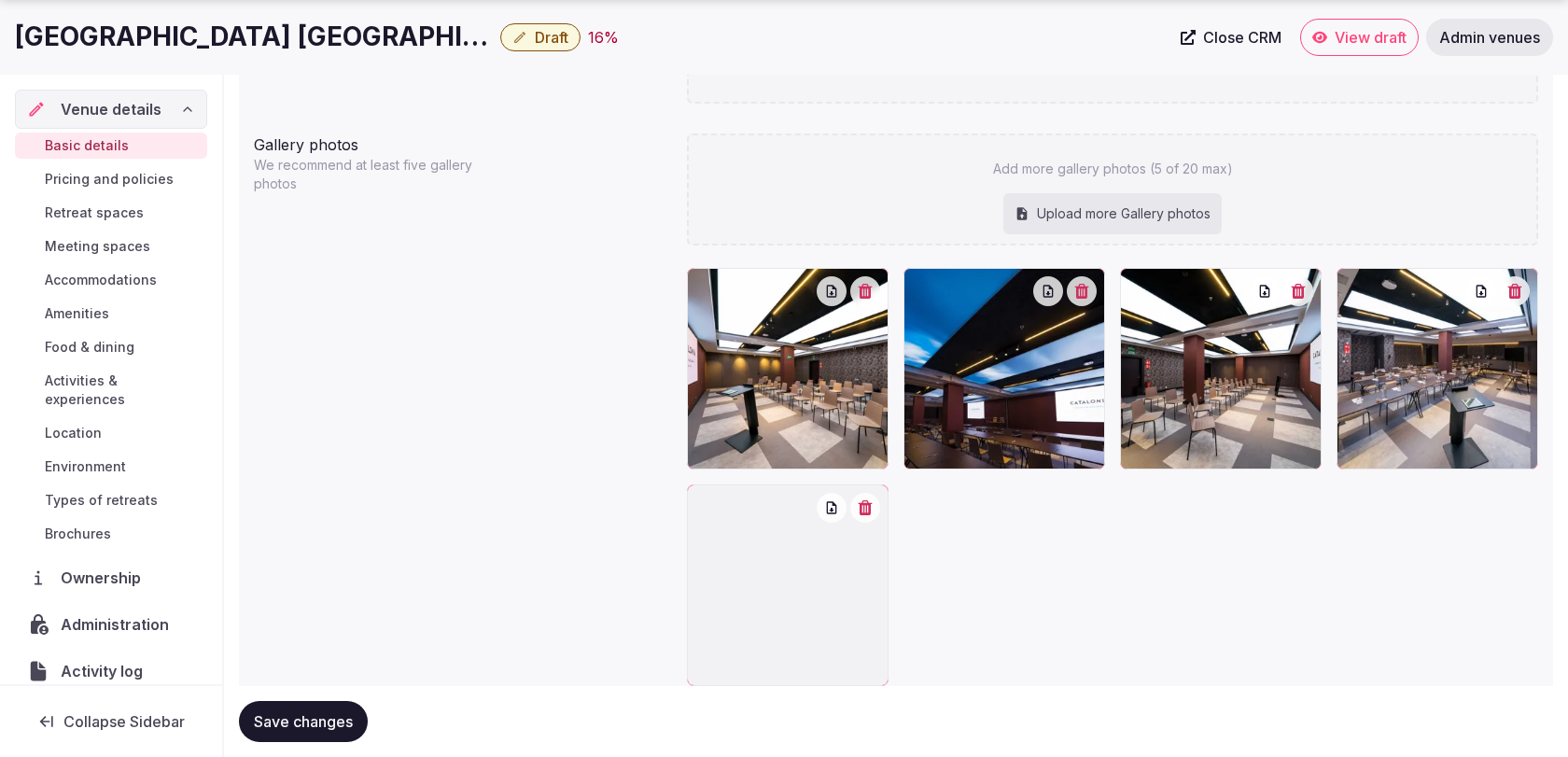
scroll to position [1734, 0]
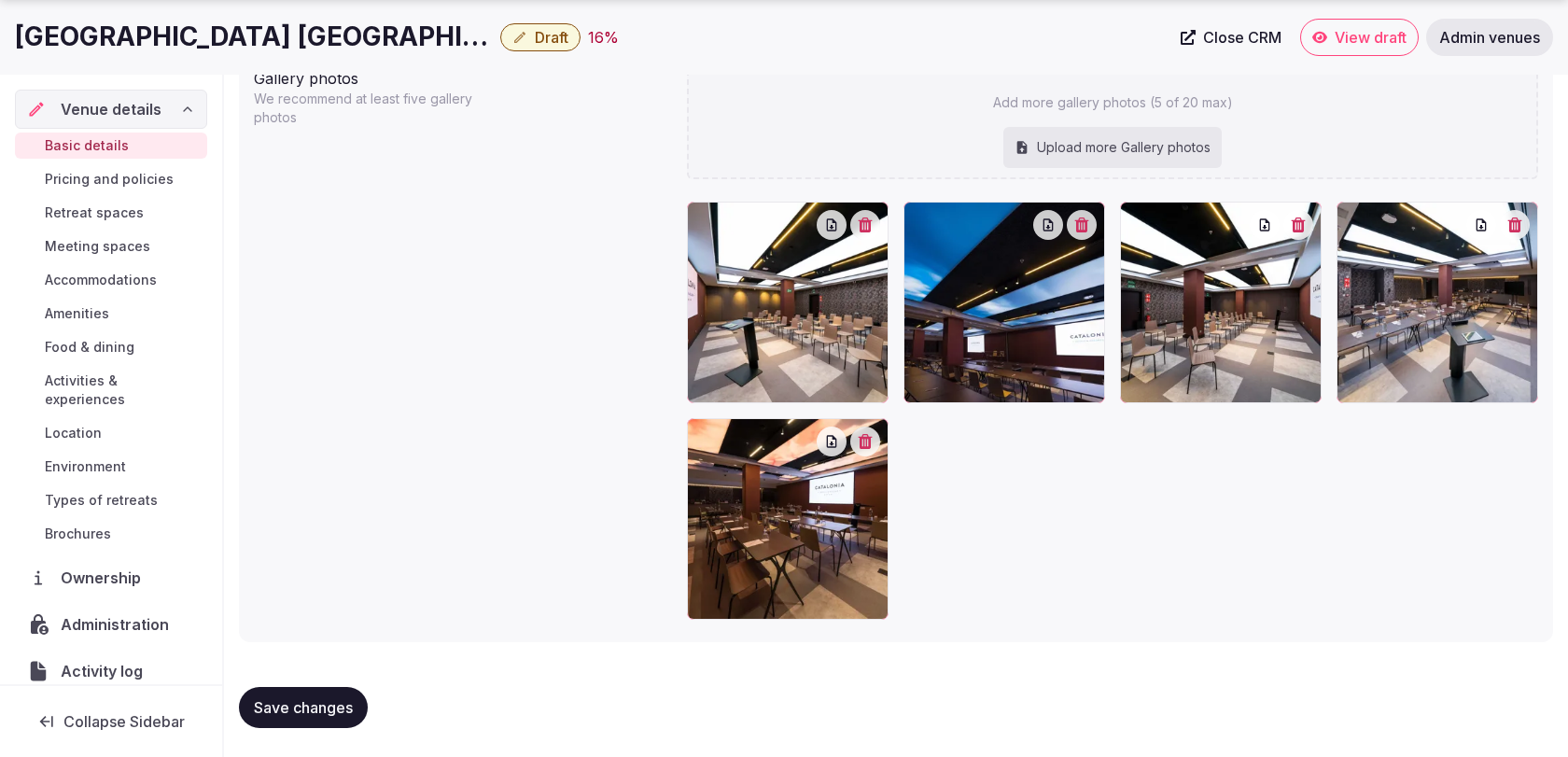
click at [627, 242] on div "Gallery photos We recommend at least five gallery photos Add more gallery photo…" at bounding box center [896, 344] width 1284 height 568
click at [348, 702] on span "Save changes" at bounding box center [303, 708] width 99 height 19
click at [522, 481] on div "Gallery photos We recommend at least five gallery photos Add more gallery photo…" at bounding box center [896, 344] width 1284 height 568
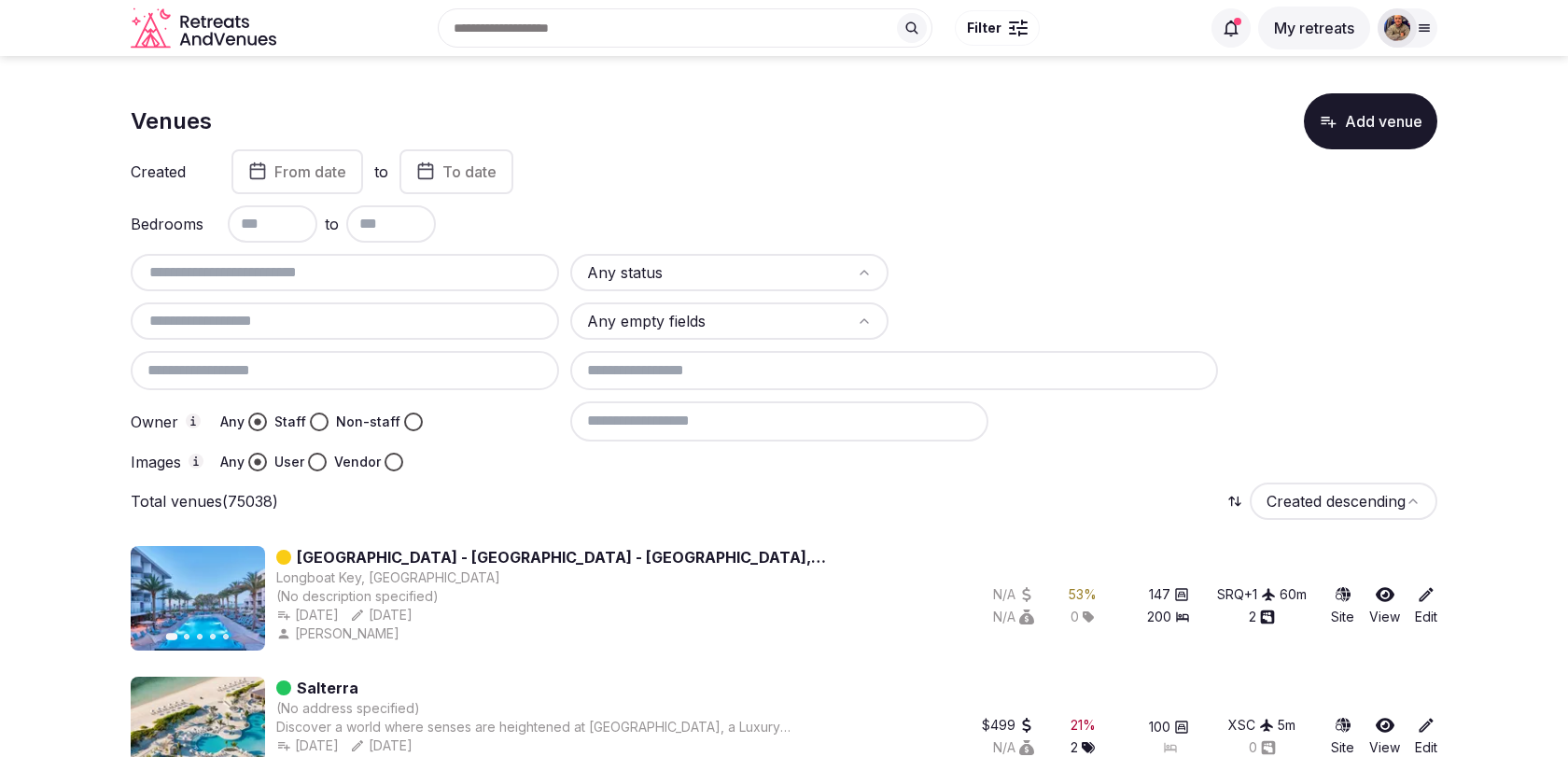
click at [310, 267] on input "text" at bounding box center [345, 273] width 414 height 23
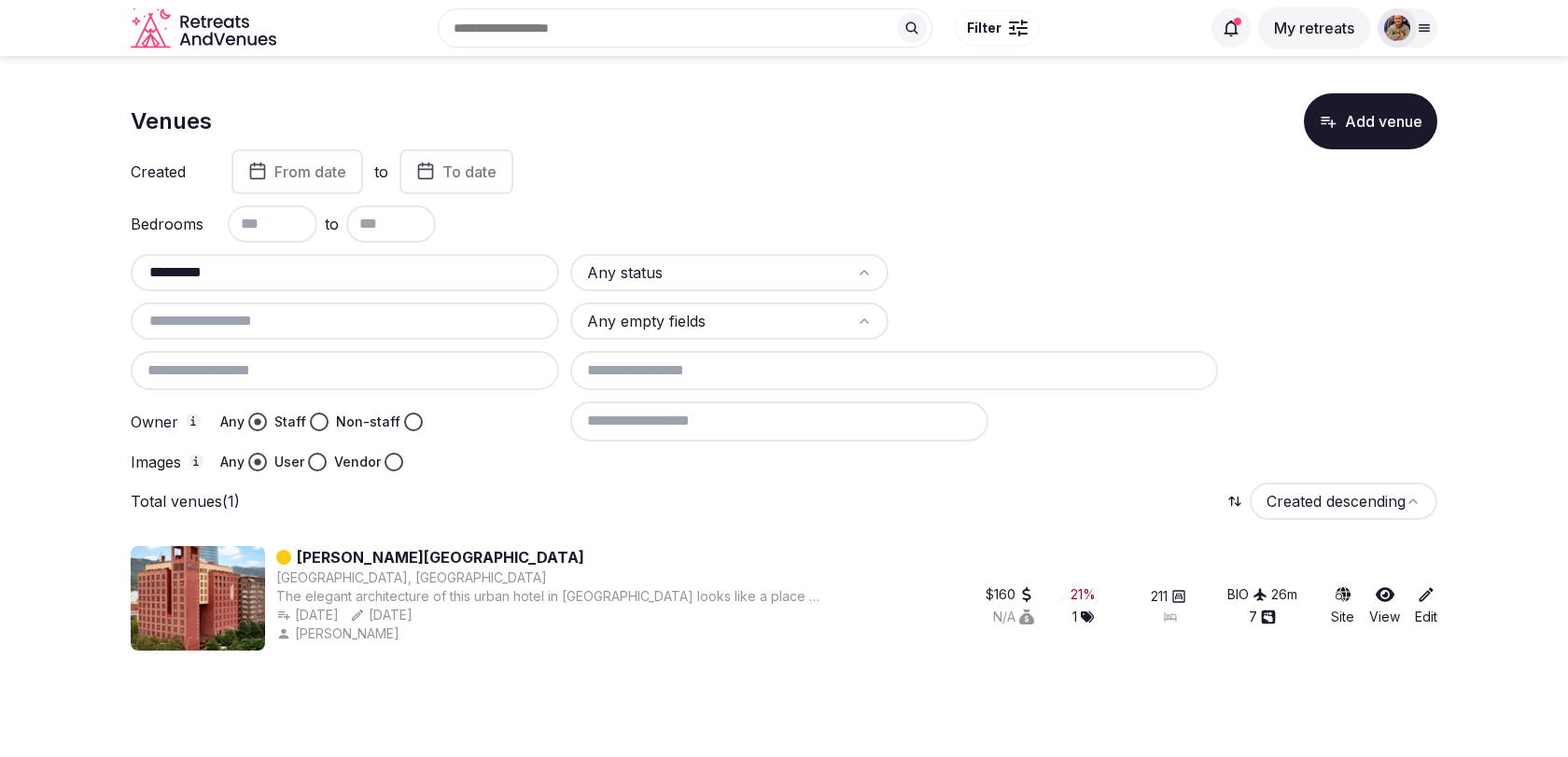
type input "*********"
click at [358, 553] on link "Meliá Bilbao" at bounding box center [441, 558] width 288 height 23
click at [355, 553] on link "Meliá Bilbao" at bounding box center [441, 558] width 288 height 23
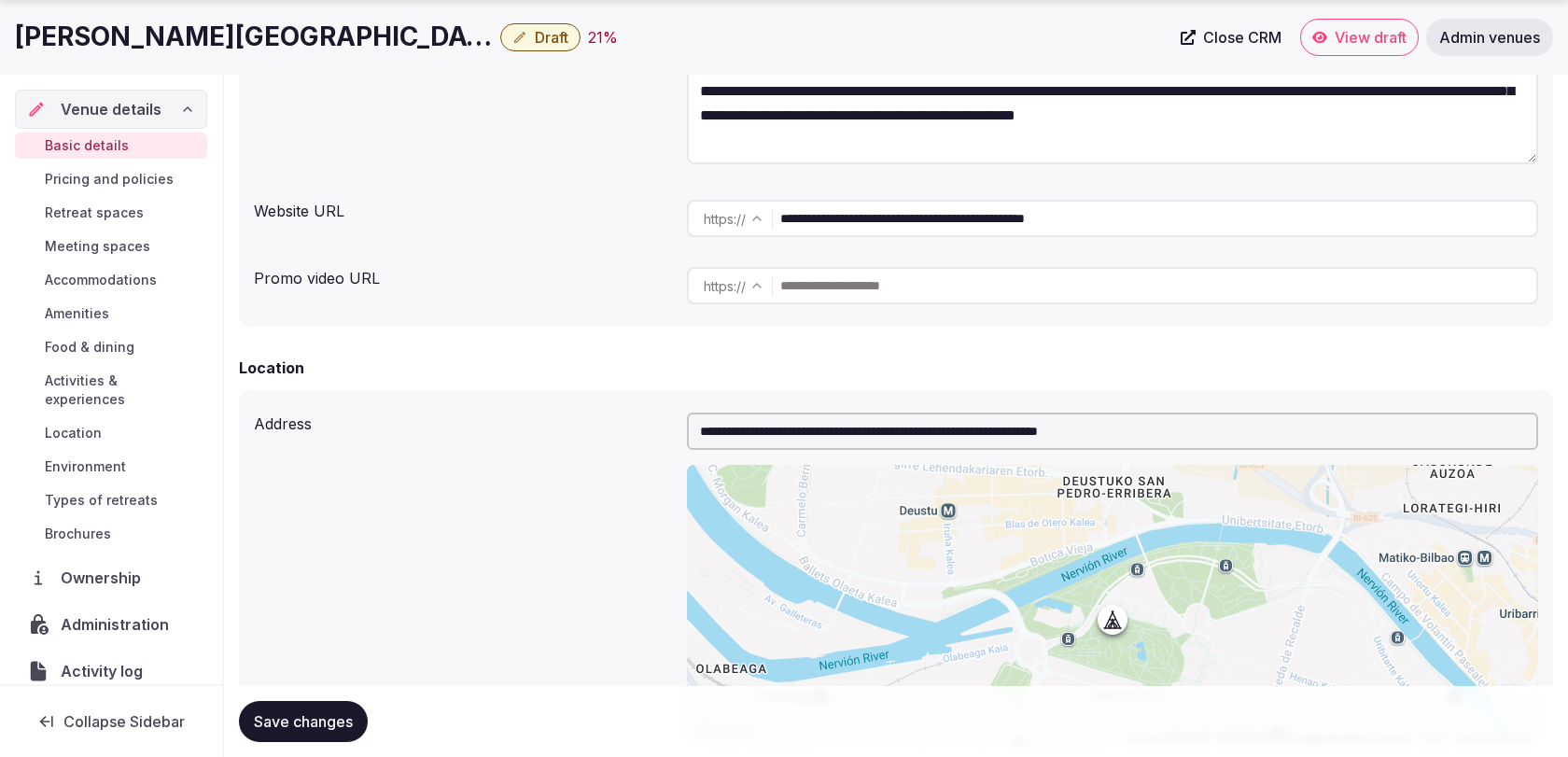
scroll to position [369, 0]
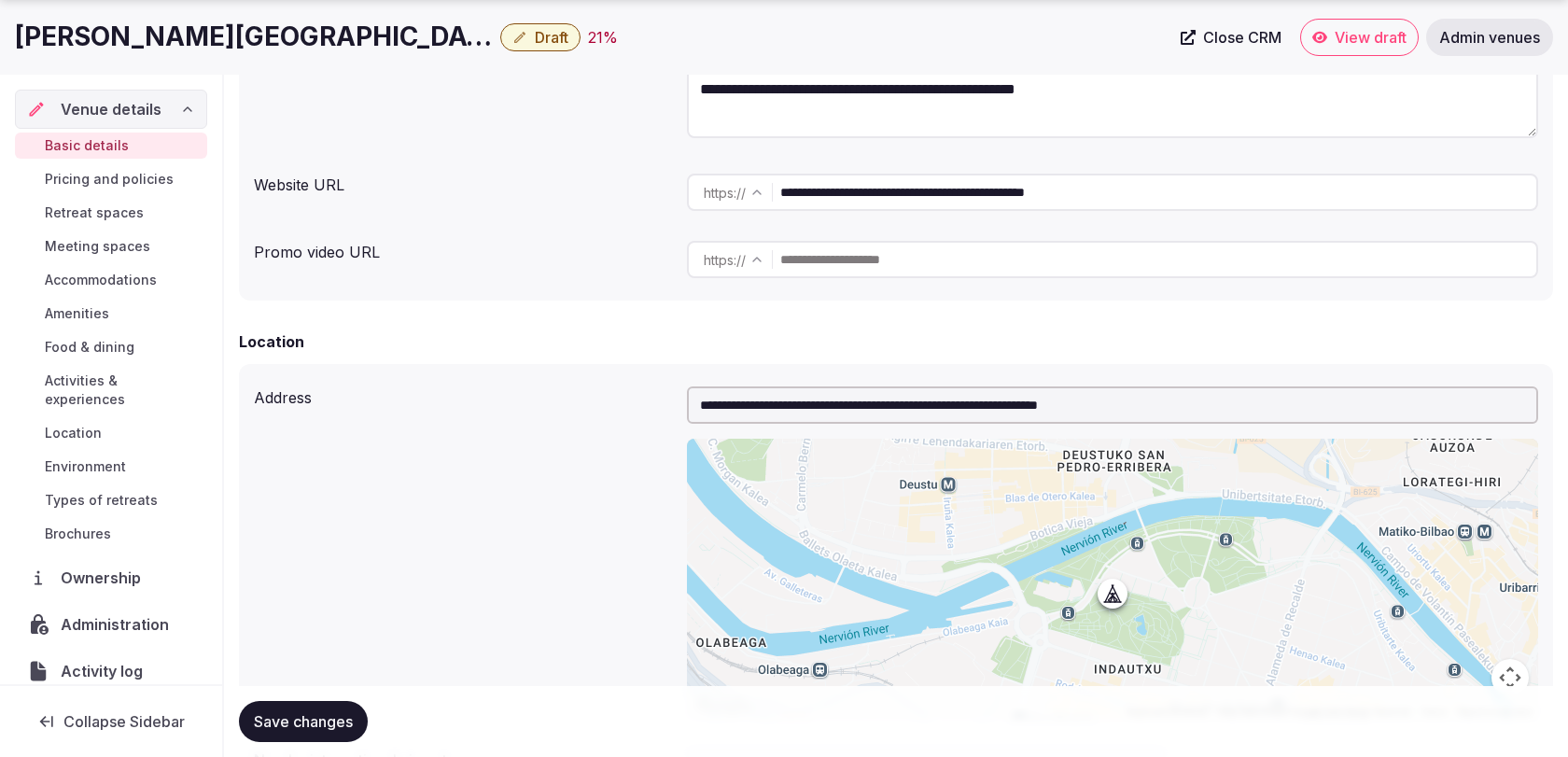
click at [594, 412] on div "**********" at bounding box center [896, 552] width 1284 height 347
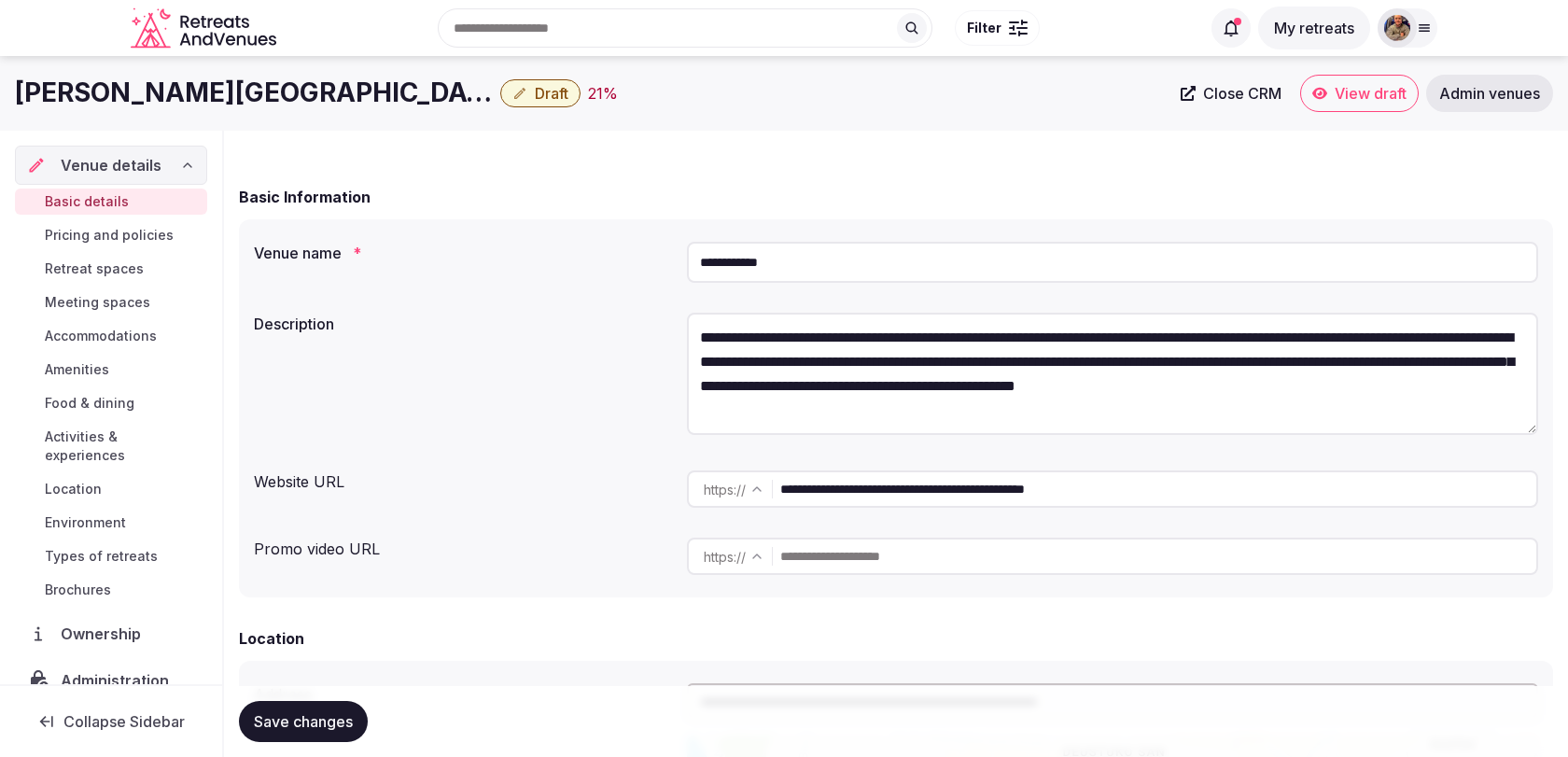
scroll to position [58, 0]
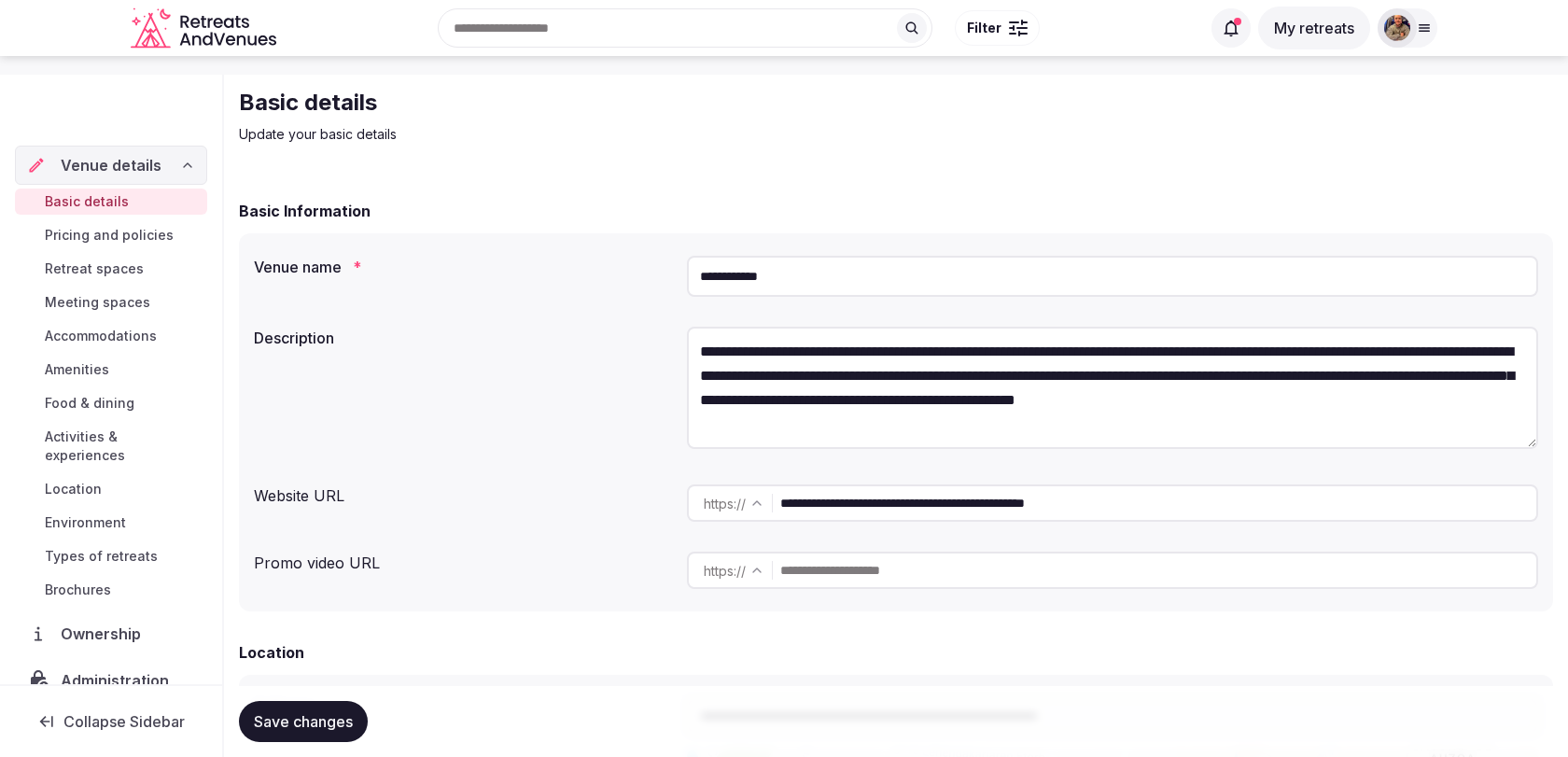
click at [1013, 495] on input "**********" at bounding box center [1158, 503] width 756 height 38
click at [1152, 505] on input "**********" at bounding box center [1158, 503] width 756 height 38
click at [1129, 505] on input "**********" at bounding box center [1158, 503] width 756 height 38
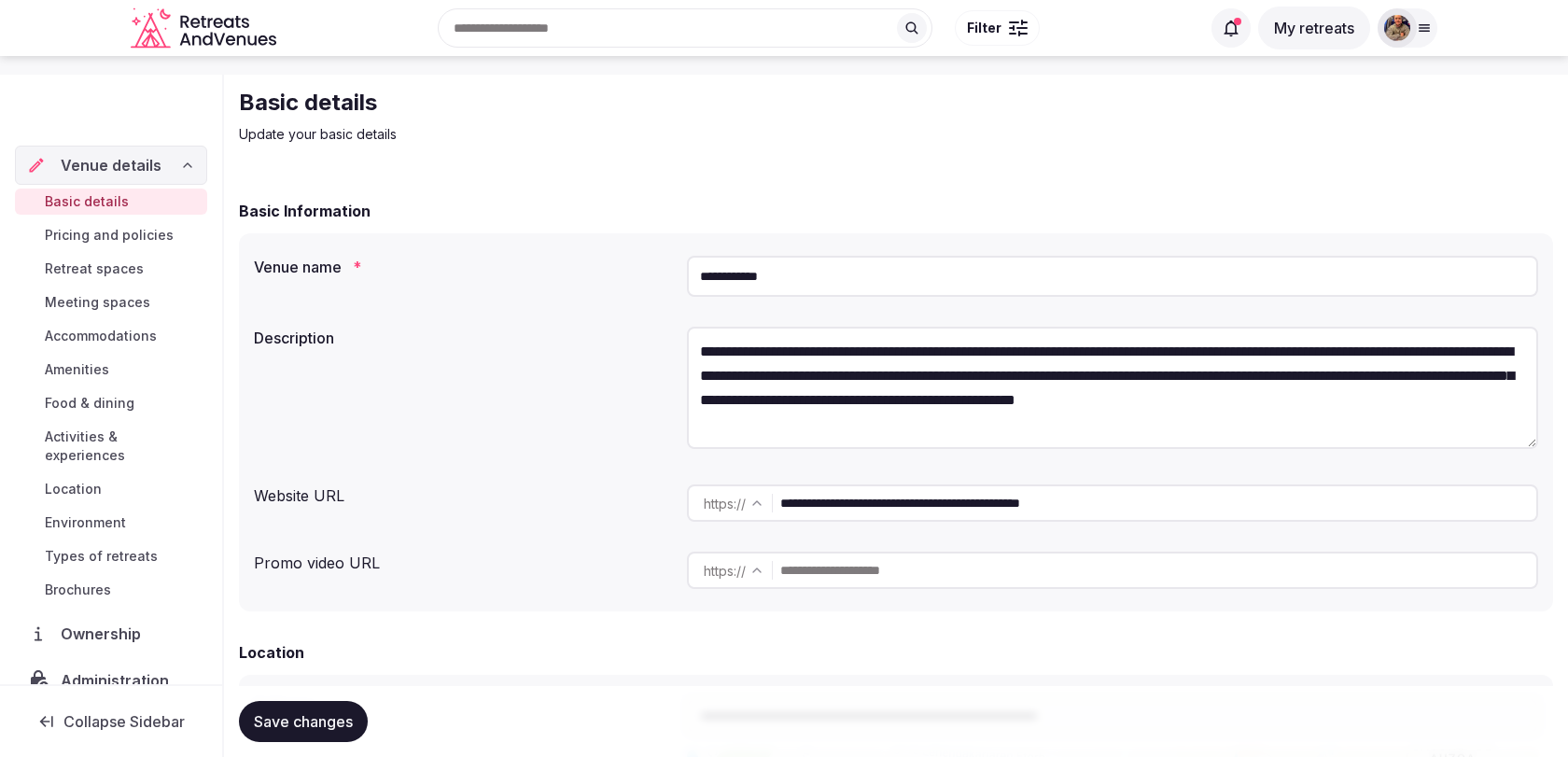
click at [1129, 505] on input "**********" at bounding box center [1158, 503] width 756 height 38
type input "**********"
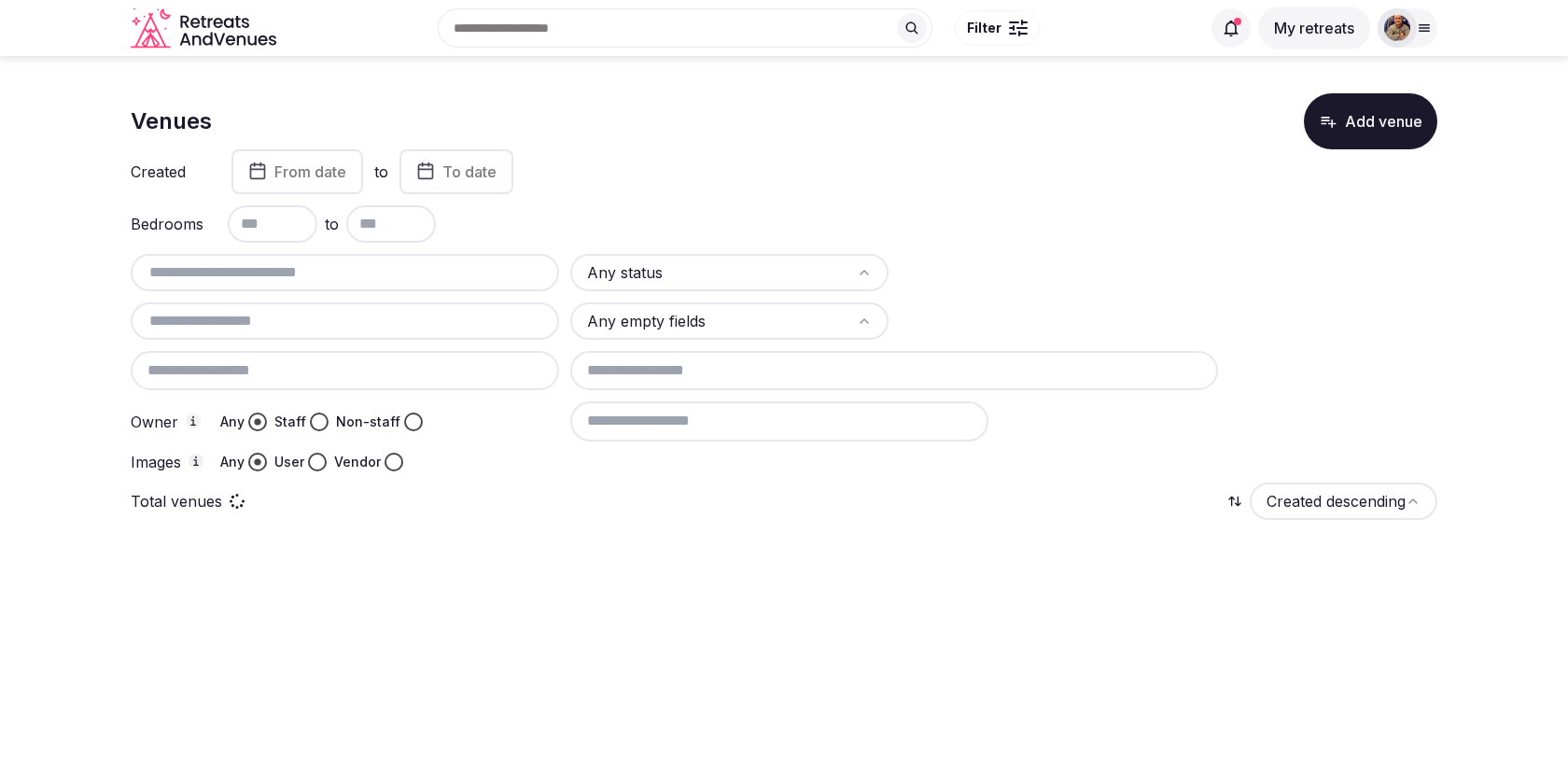
click at [295, 259] on div at bounding box center [345, 273] width 429 height 38
click at [298, 271] on input "text" at bounding box center [345, 273] width 414 height 23
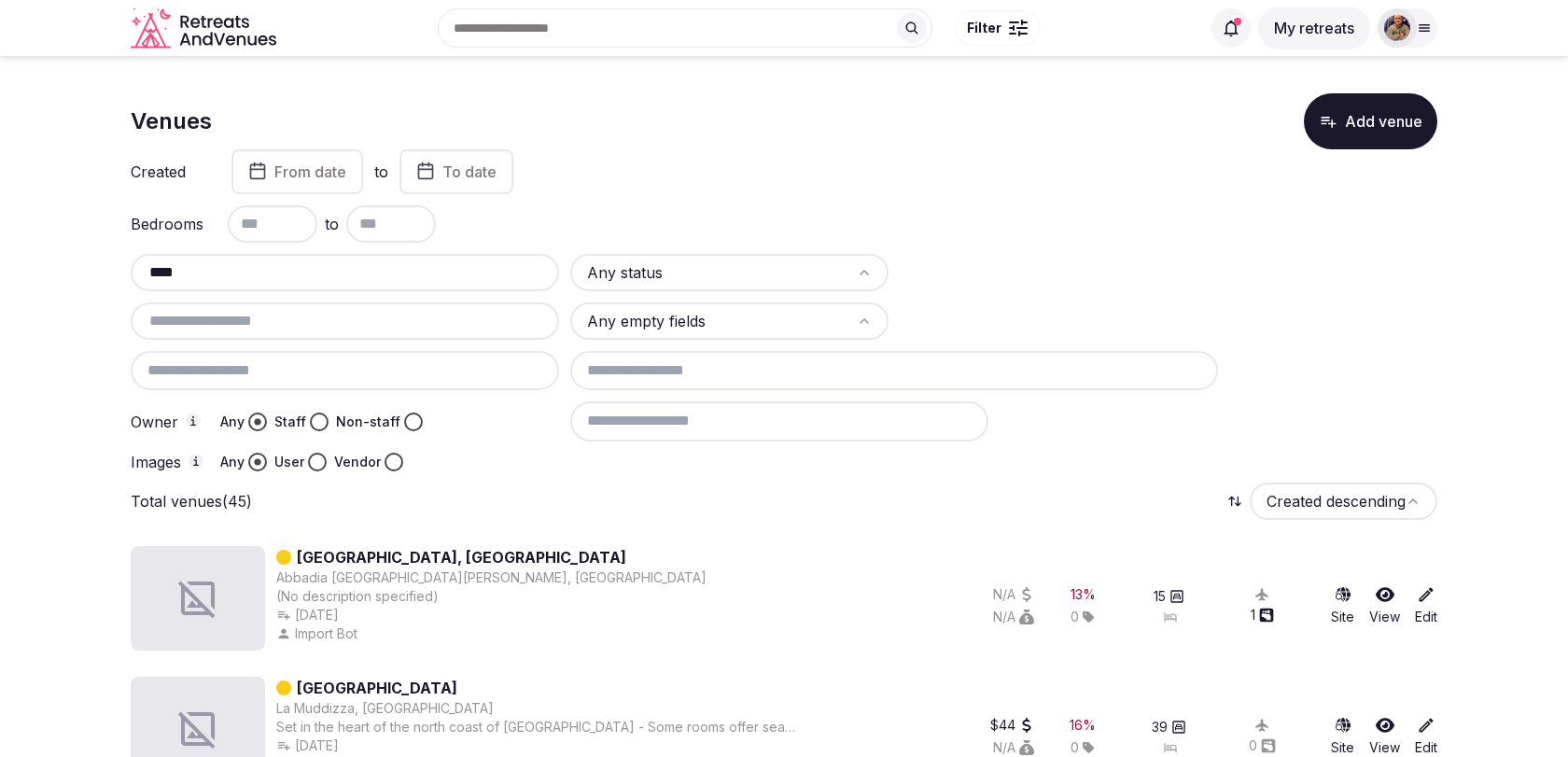
click at [325, 297] on div "**** Any status Any empty fields Owner Any Staff Non-staff Images Any User Vend…" at bounding box center [784, 362] width 1307 height 217
click at [325, 280] on input "****" at bounding box center [345, 273] width 414 height 23
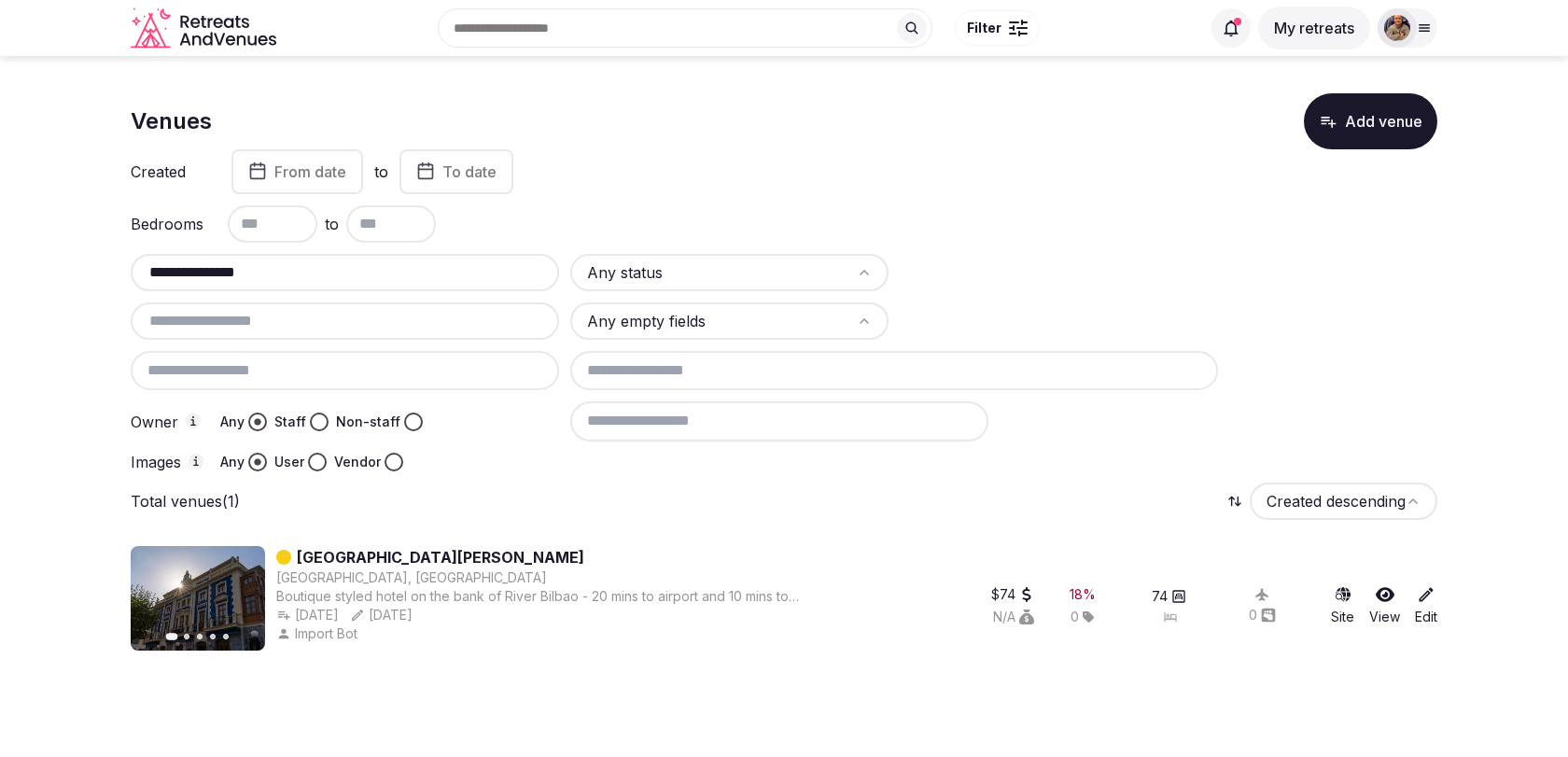
type input "**********"
click at [431, 561] on link "Gran Hotel Puente Colgante" at bounding box center [441, 558] width 288 height 23
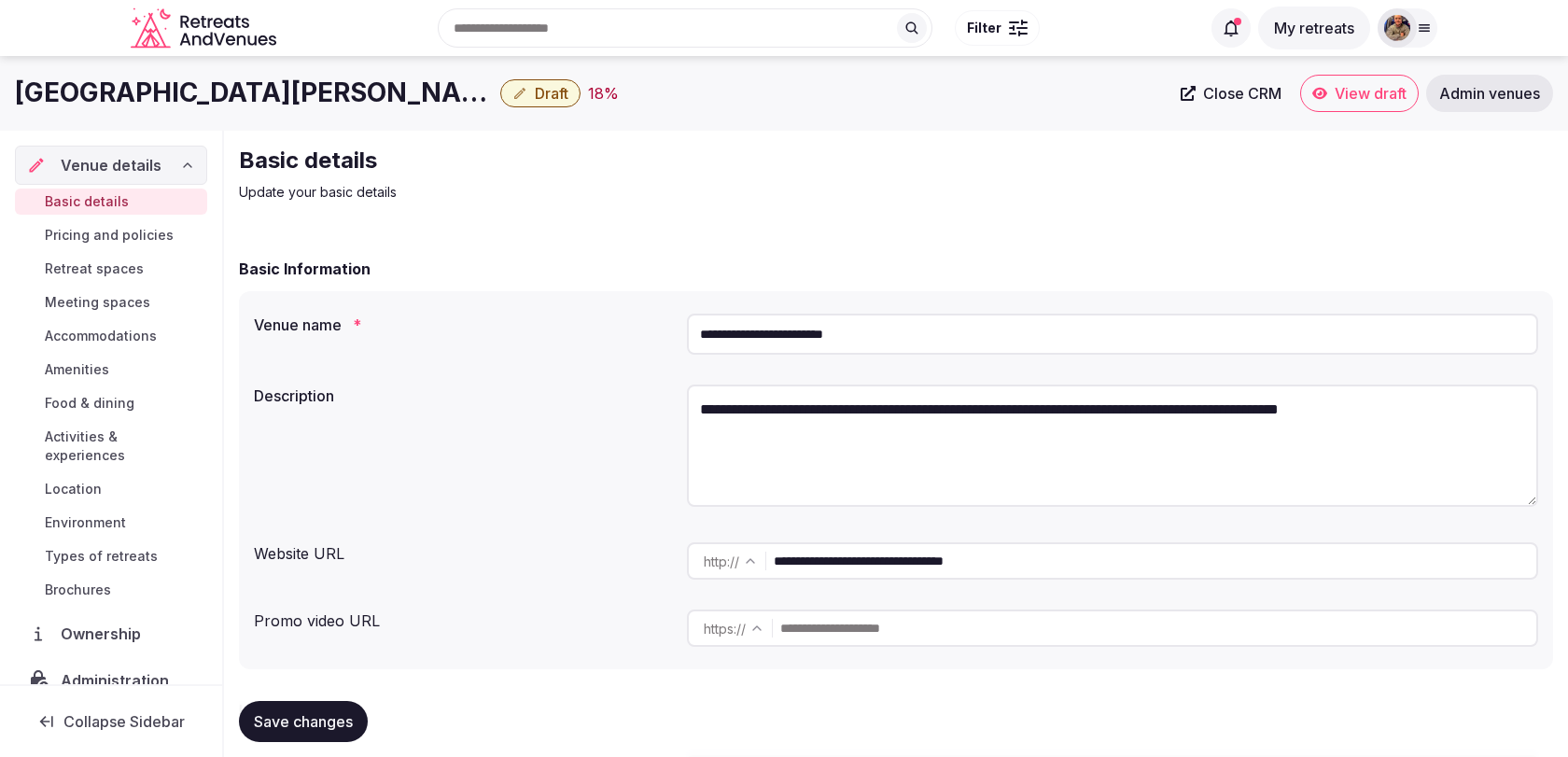
scroll to position [40, 0]
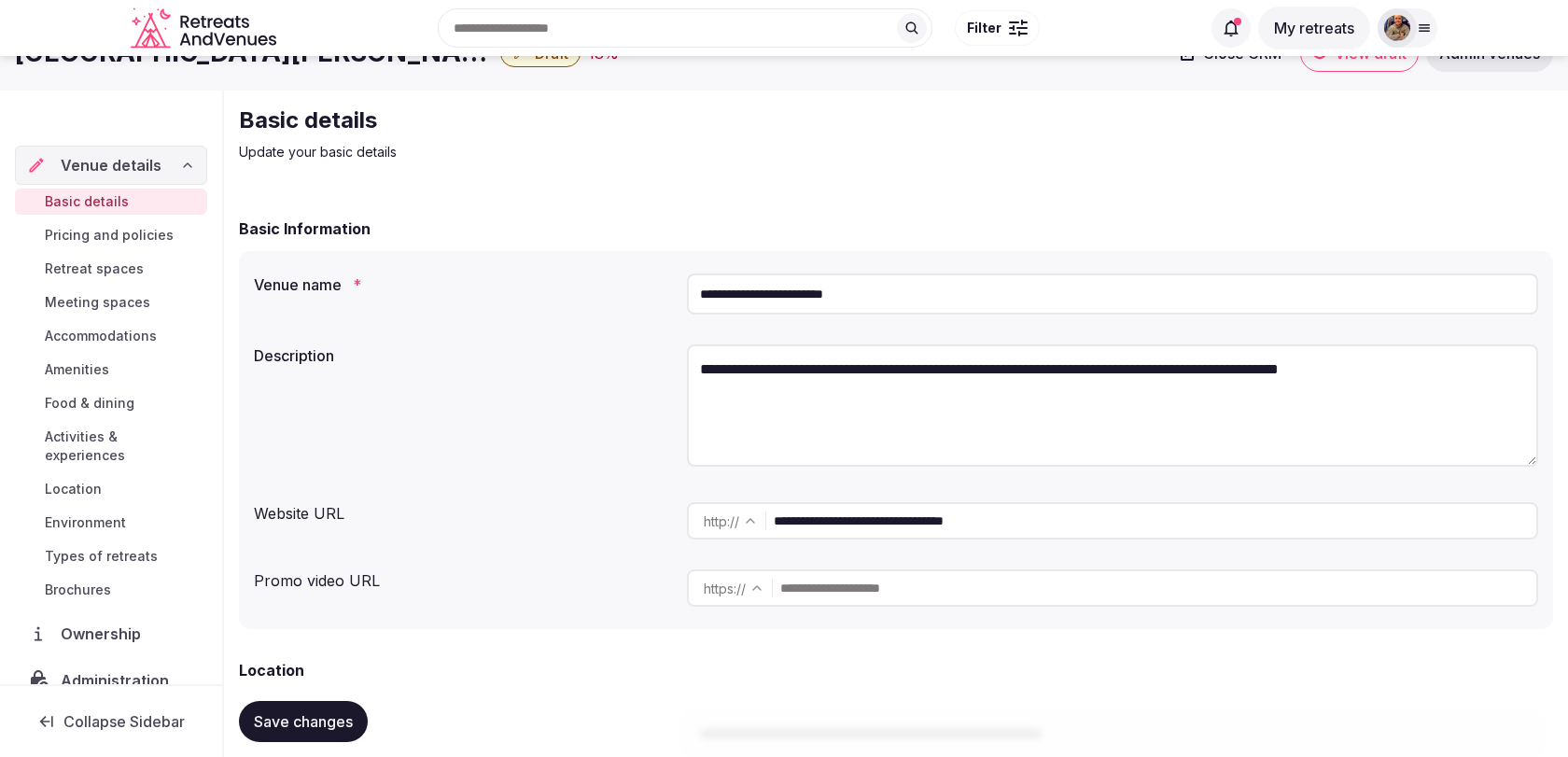
click at [987, 513] on input "**********" at bounding box center [1154, 521] width 762 height 38
click at [894, 293] on input "**********" at bounding box center [1112, 294] width 851 height 41
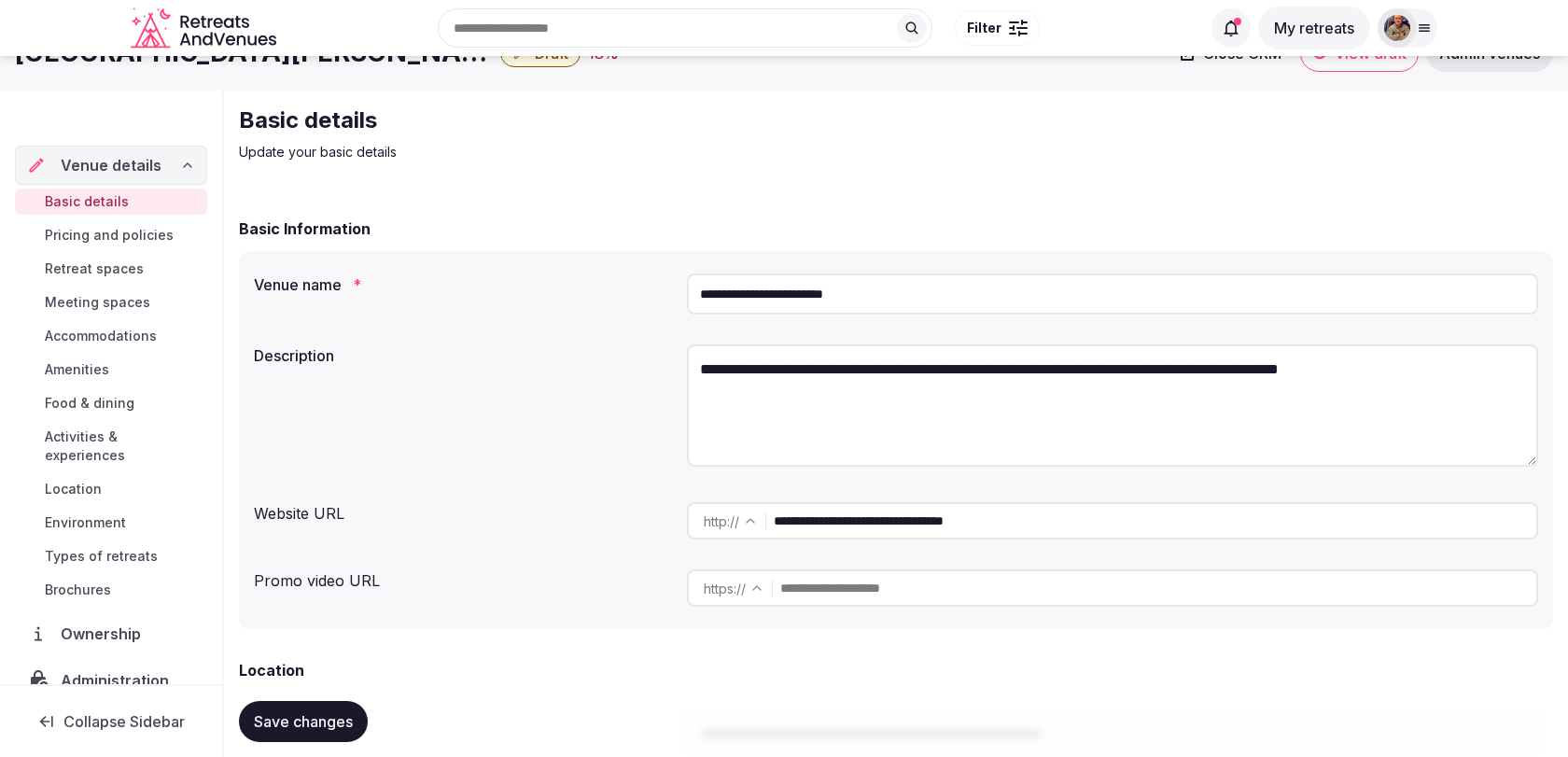
click at [894, 293] on input "**********" at bounding box center [1112, 294] width 851 height 41
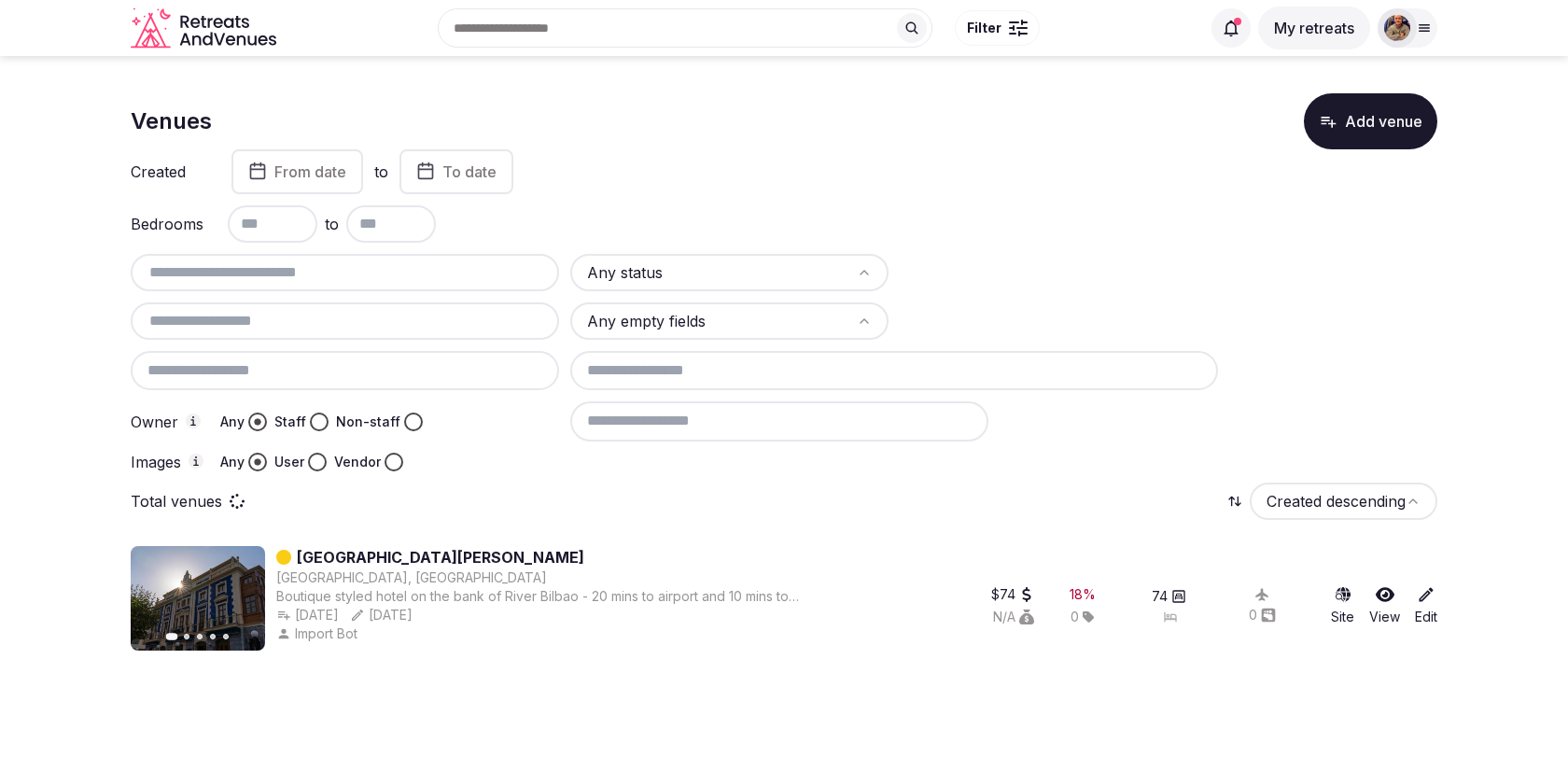
click at [317, 263] on input "text" at bounding box center [345, 273] width 414 height 23
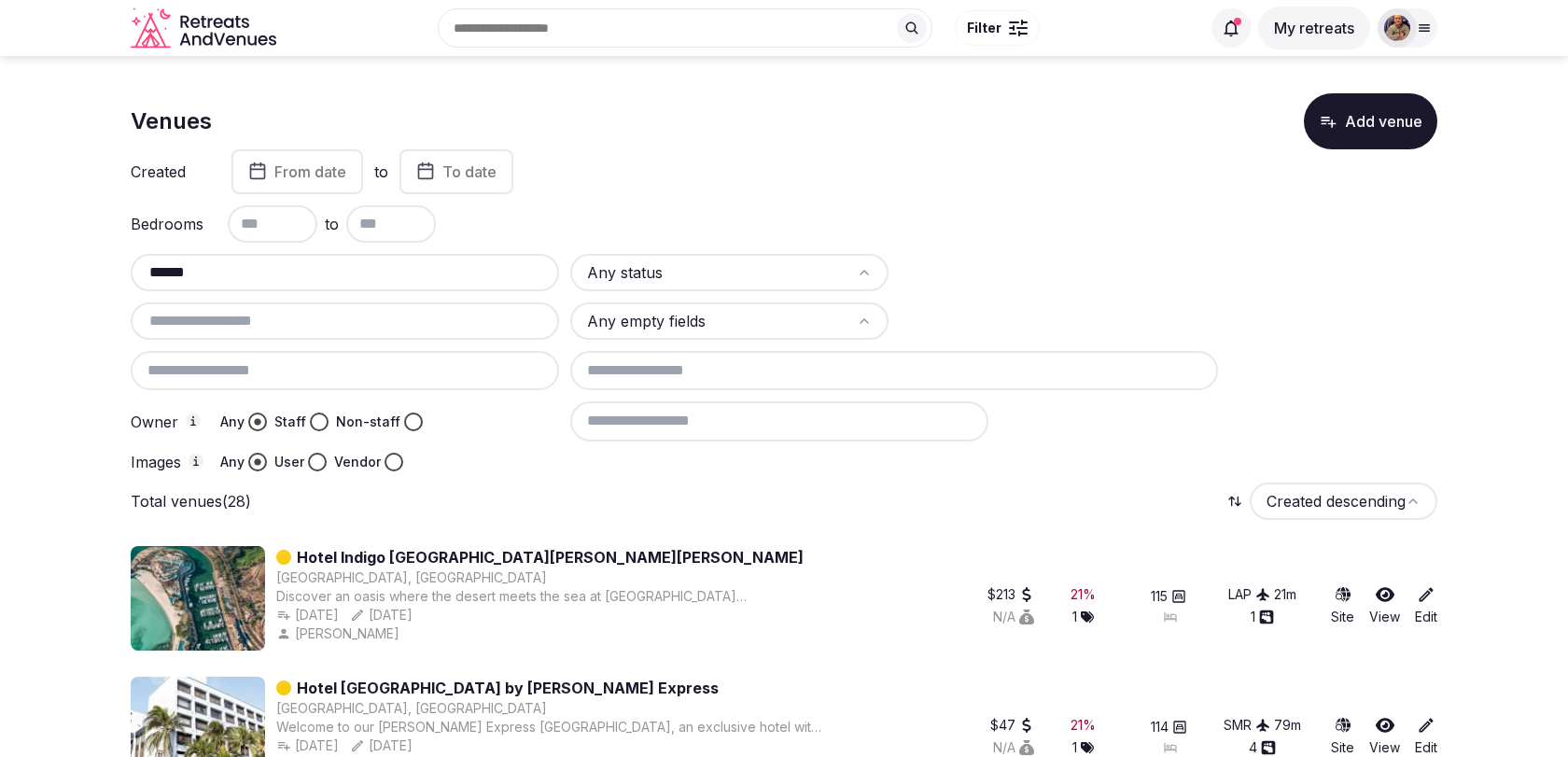
click at [381, 284] on div "******" at bounding box center [345, 273] width 429 height 38
click at [389, 255] on div "******" at bounding box center [345, 273] width 429 height 38
click at [389, 263] on input "******" at bounding box center [345, 273] width 414 height 23
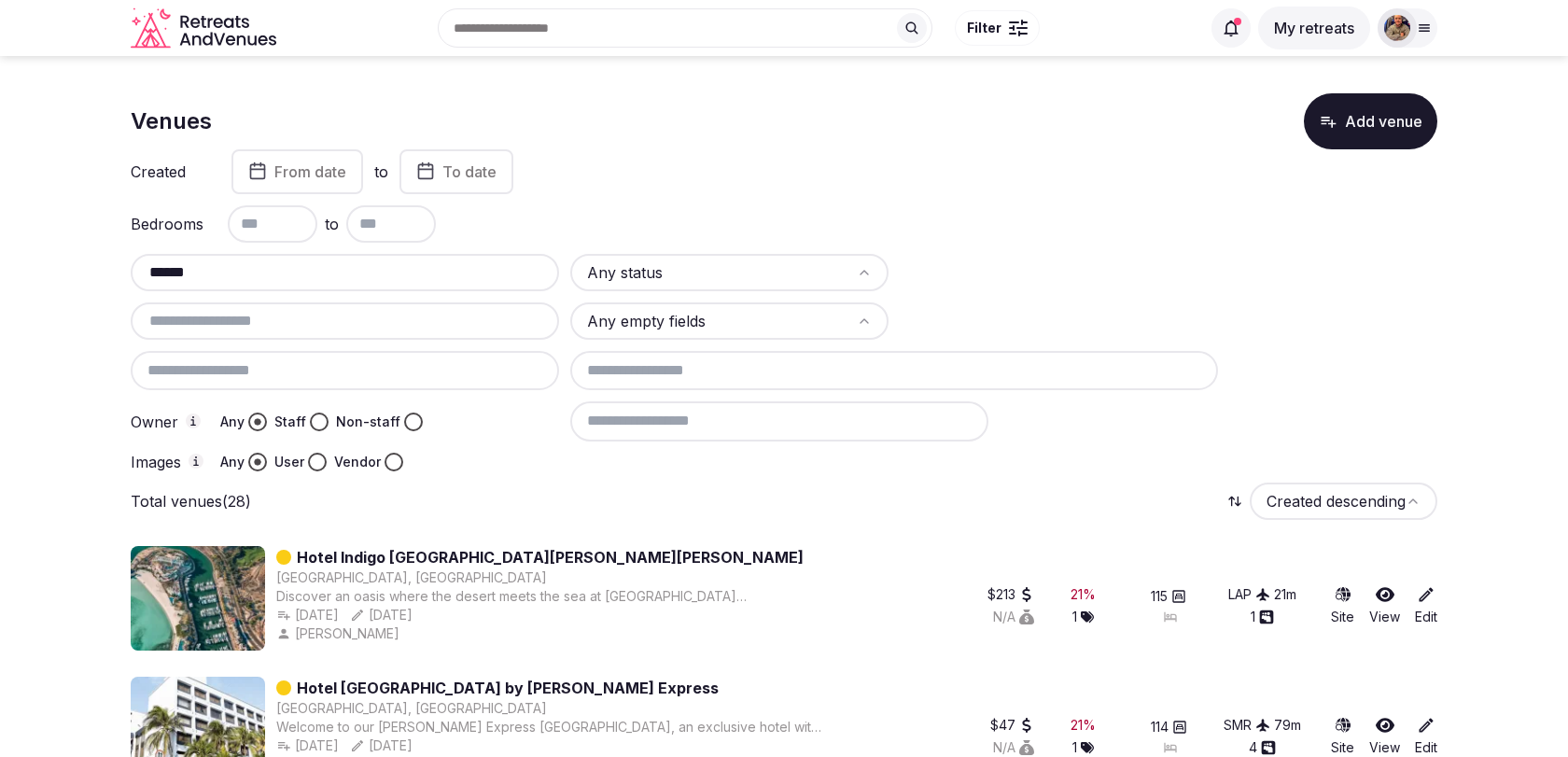
click at [389, 263] on input "******" at bounding box center [345, 273] width 414 height 23
paste input "**********"
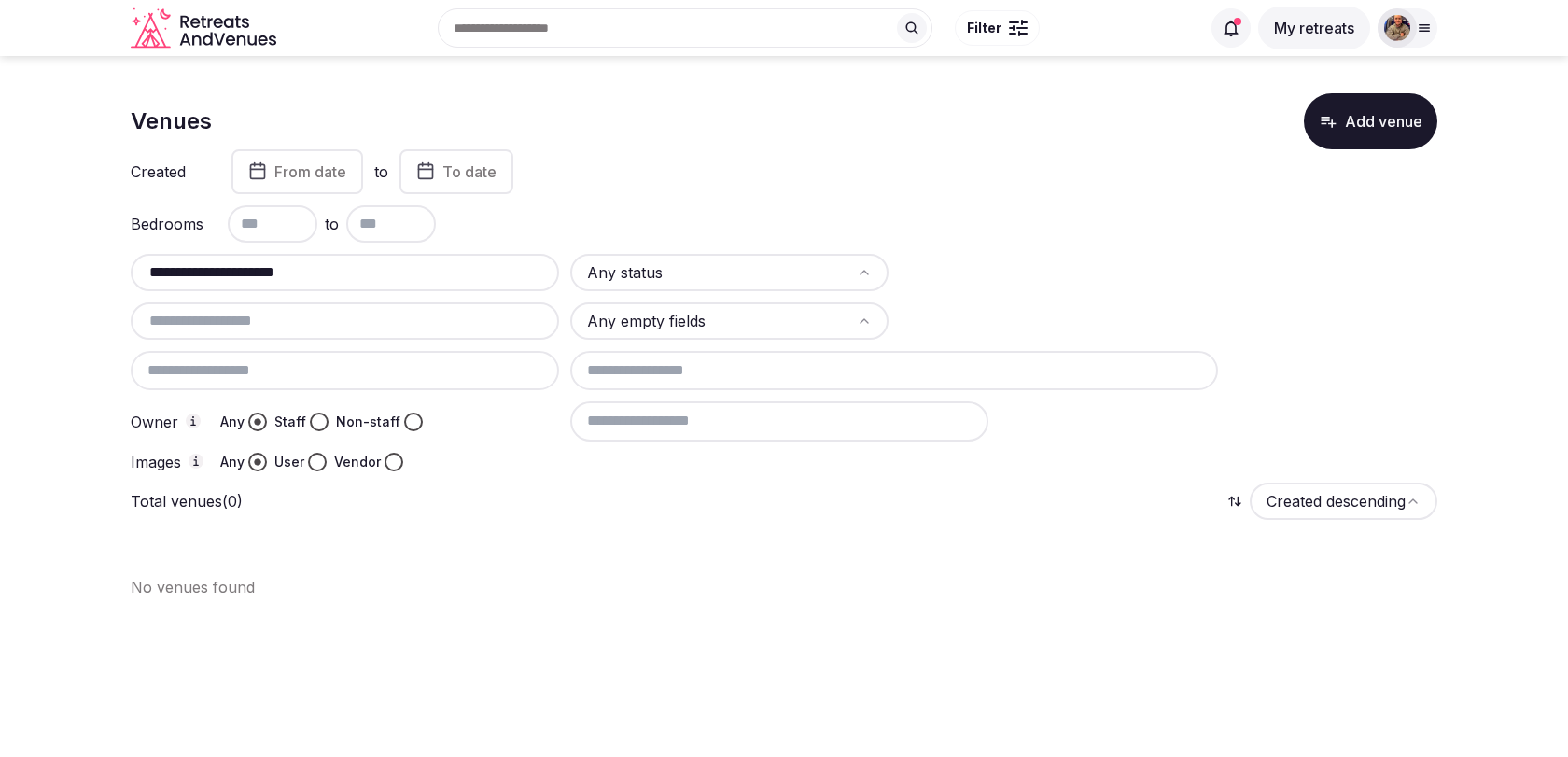
drag, startPoint x: 368, startPoint y: 276, endPoint x: 266, endPoint y: 271, distance: 102.1
click at [266, 271] on input "**********" at bounding box center [345, 273] width 414 height 23
drag, startPoint x: 190, startPoint y: 262, endPoint x: 133, endPoint y: 262, distance: 57.0
click at [133, 262] on div "**********" at bounding box center [345, 273] width 429 height 38
type input "*********"
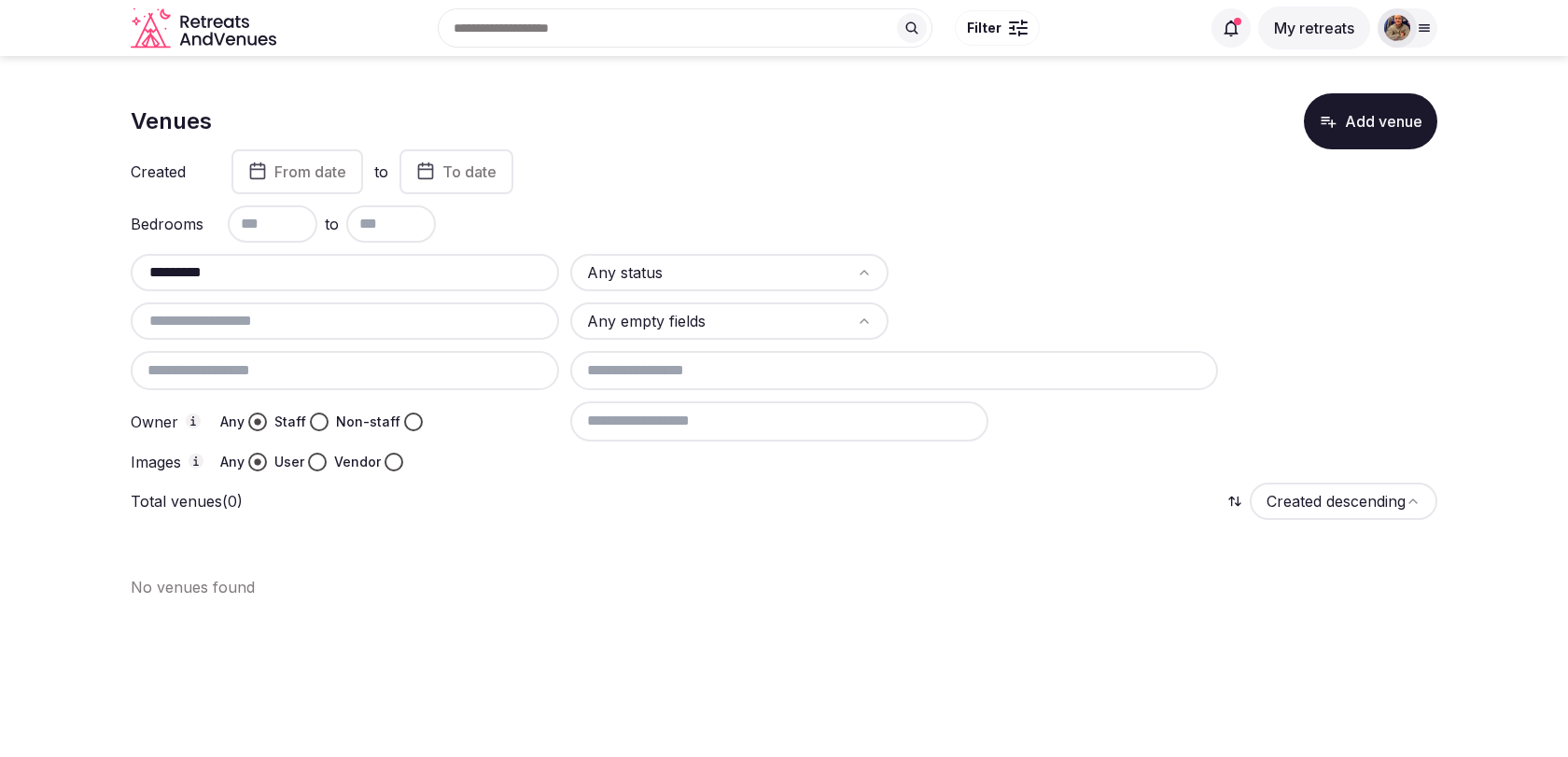
click at [437, 276] on input "*********" at bounding box center [345, 273] width 414 height 23
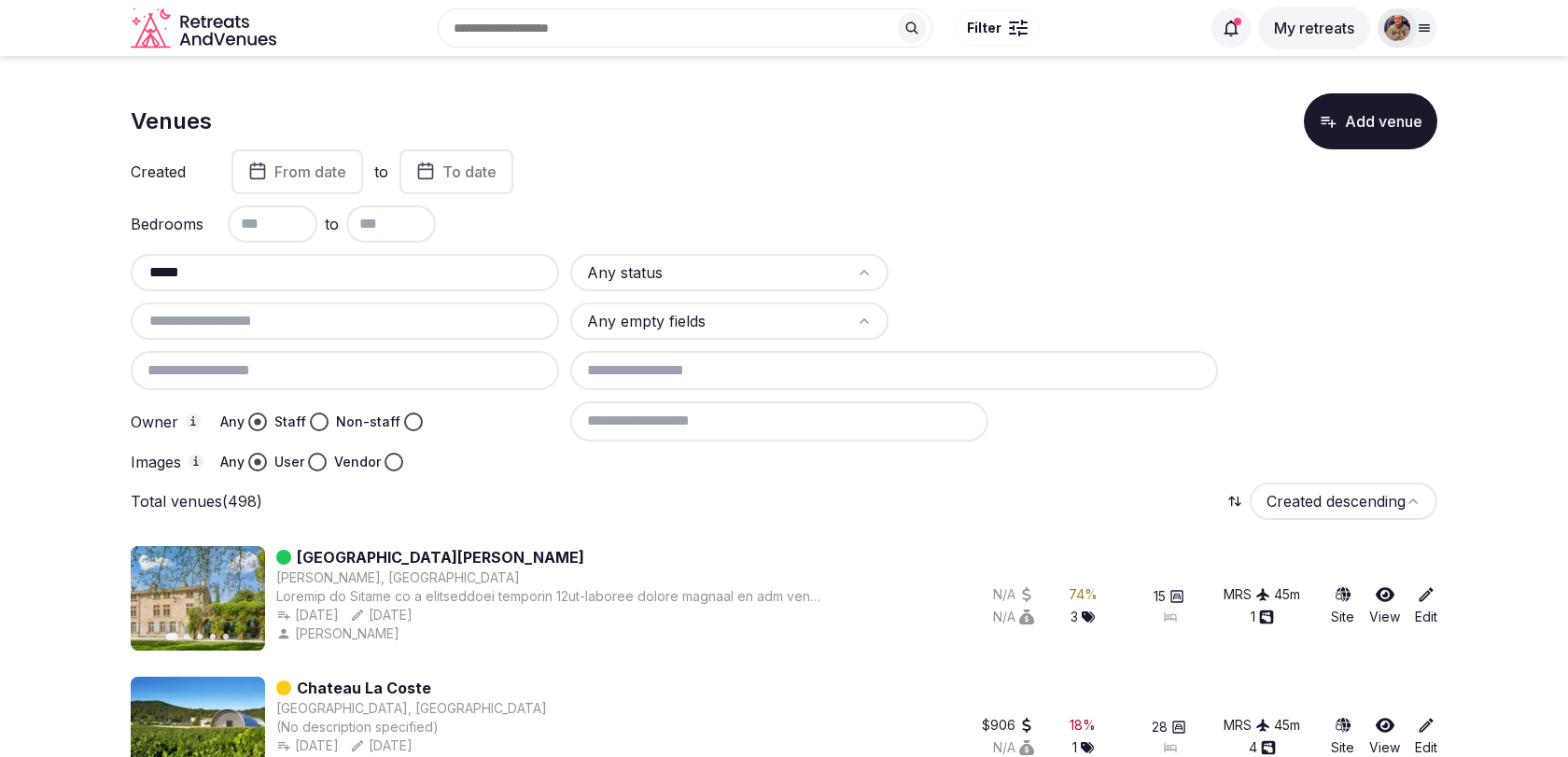
type input "*****"
click at [295, 313] on input "text" at bounding box center [345, 322] width 414 height 23
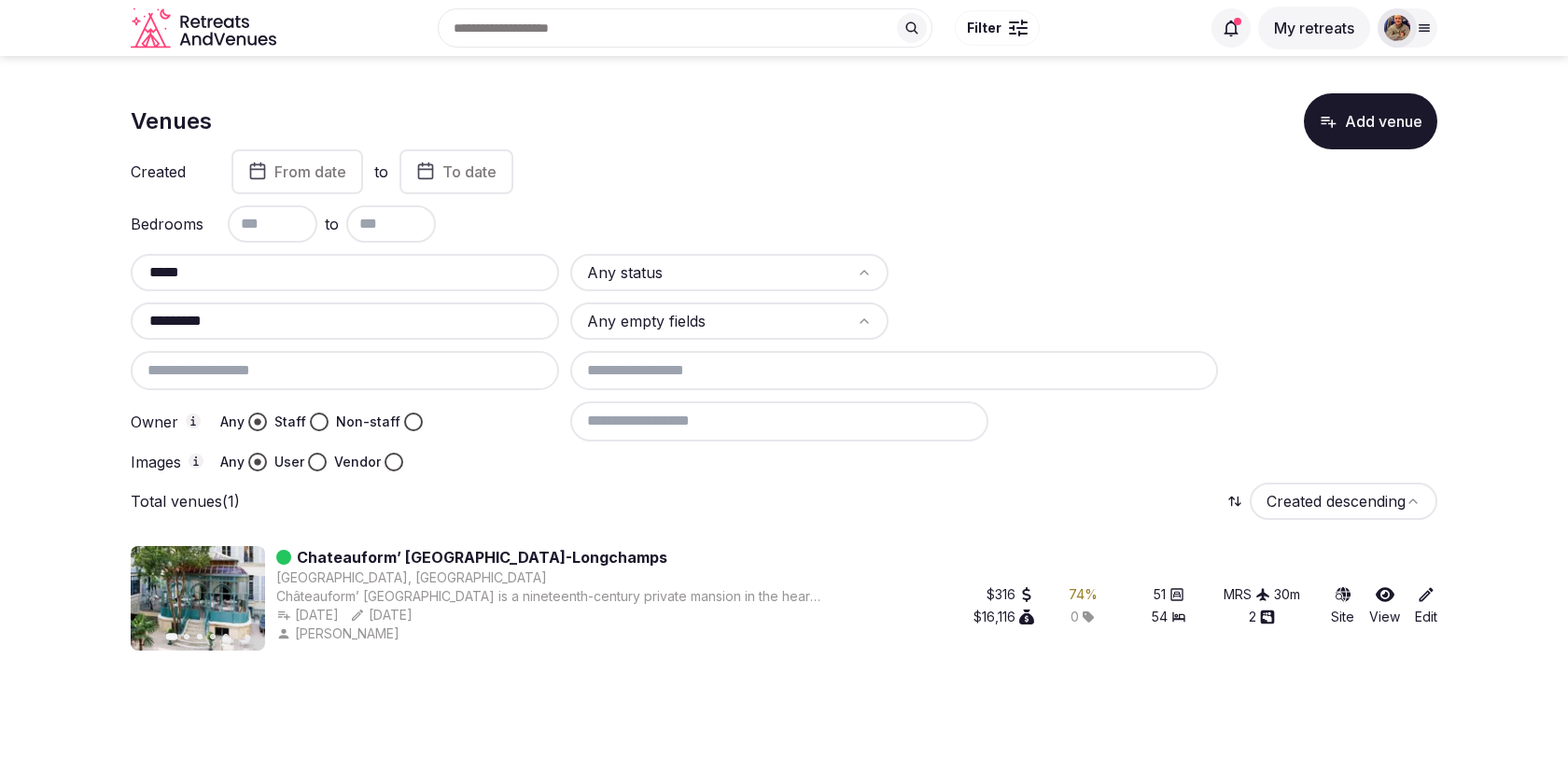
type input "*********"
drag, startPoint x: 328, startPoint y: 316, endPoint x: 0, endPoint y: 320, distance: 328.0
click at [0, 320] on section "Venues Add venue Created From date to To date Bedrooms to ***** Any status ****…" at bounding box center [784, 369] width 1568 height 624
drag, startPoint x: 221, startPoint y: 267, endPoint x: 24, endPoint y: 267, distance: 197.0
click at [24, 267] on section "Venues Add venue Created From date to To date Bedrooms to ***** Any status Any …" at bounding box center [784, 369] width 1568 height 624
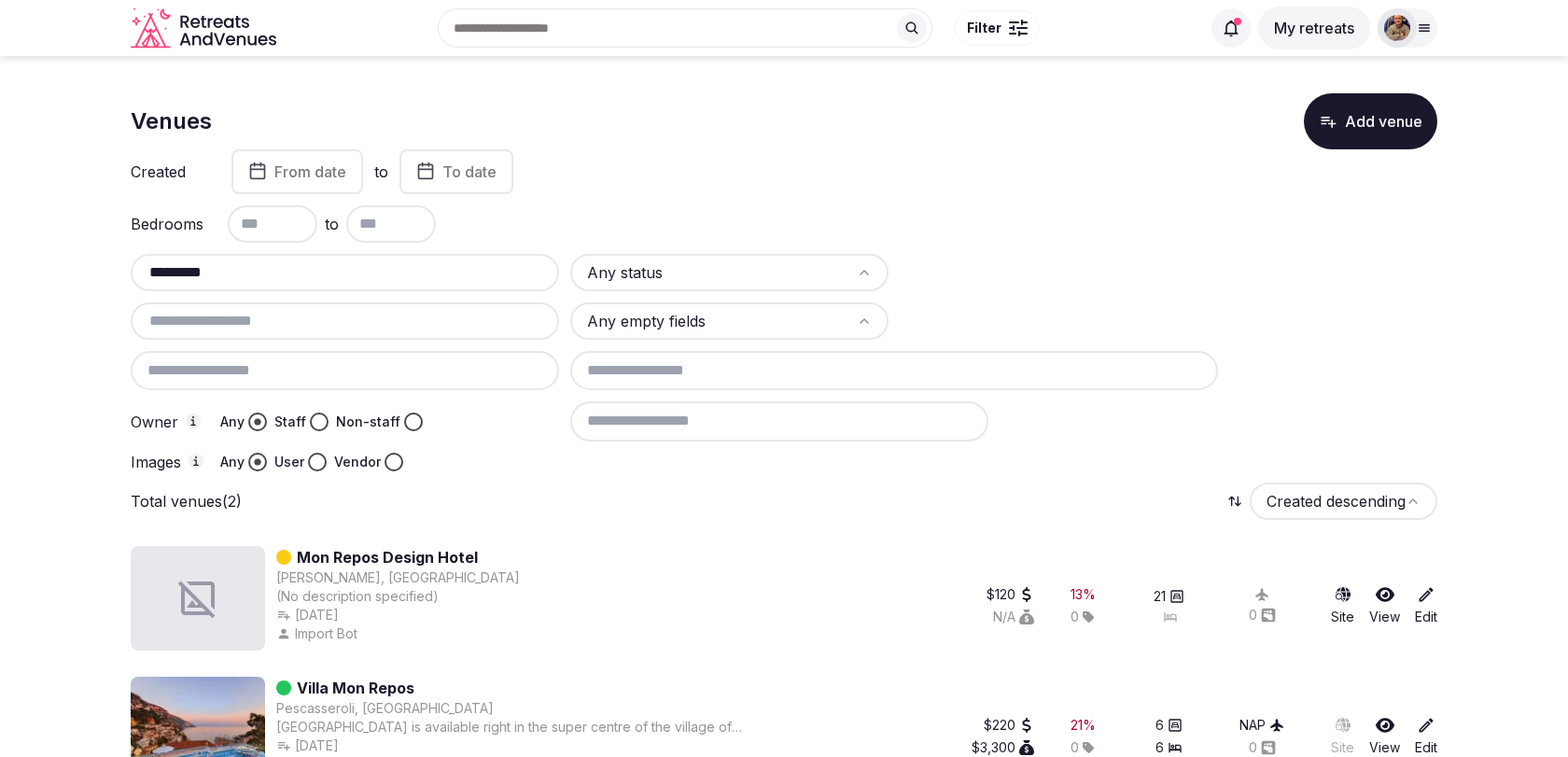
scroll to position [52, 0]
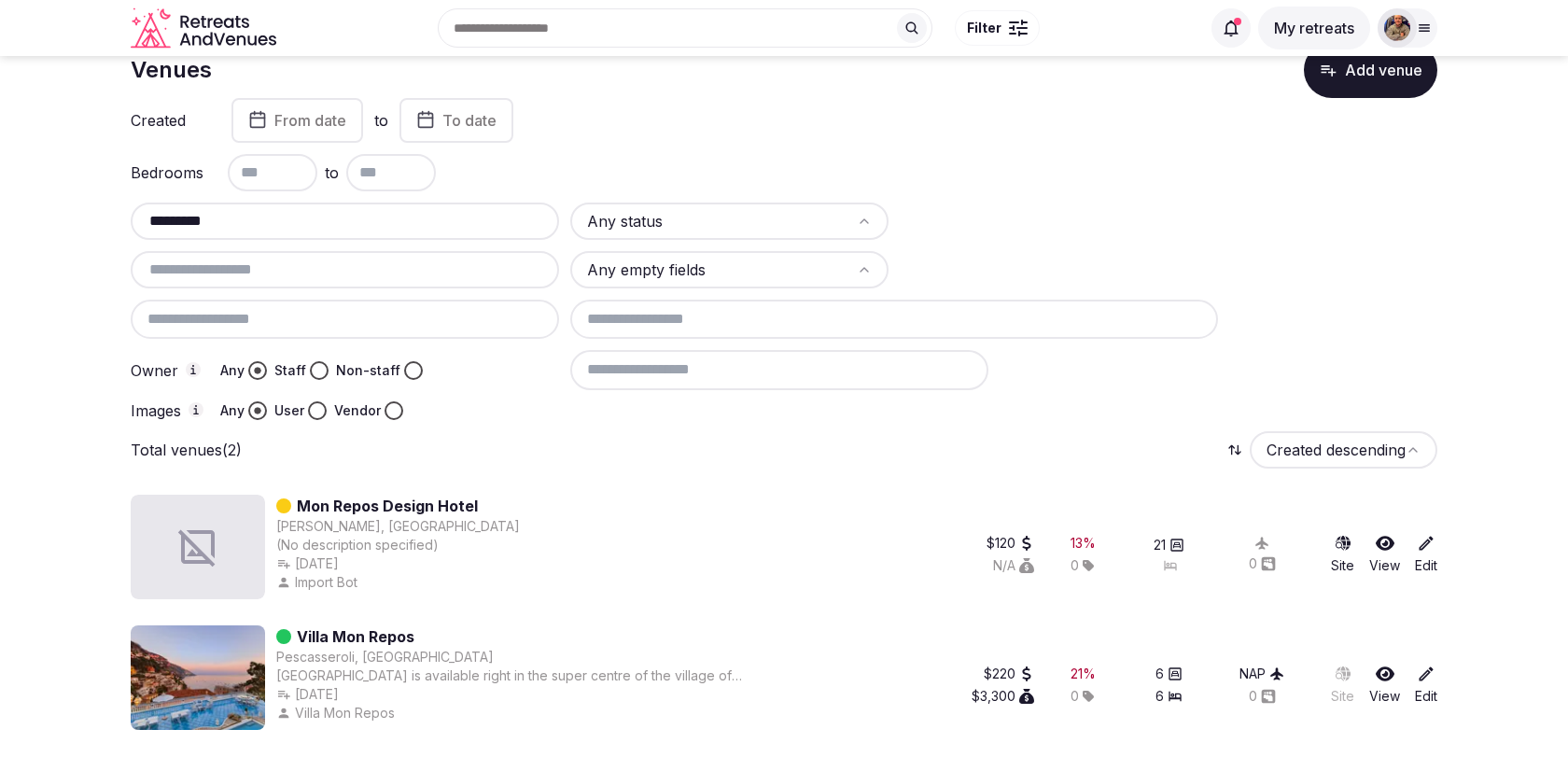
click at [336, 224] on input "*********" at bounding box center [345, 221] width 414 height 23
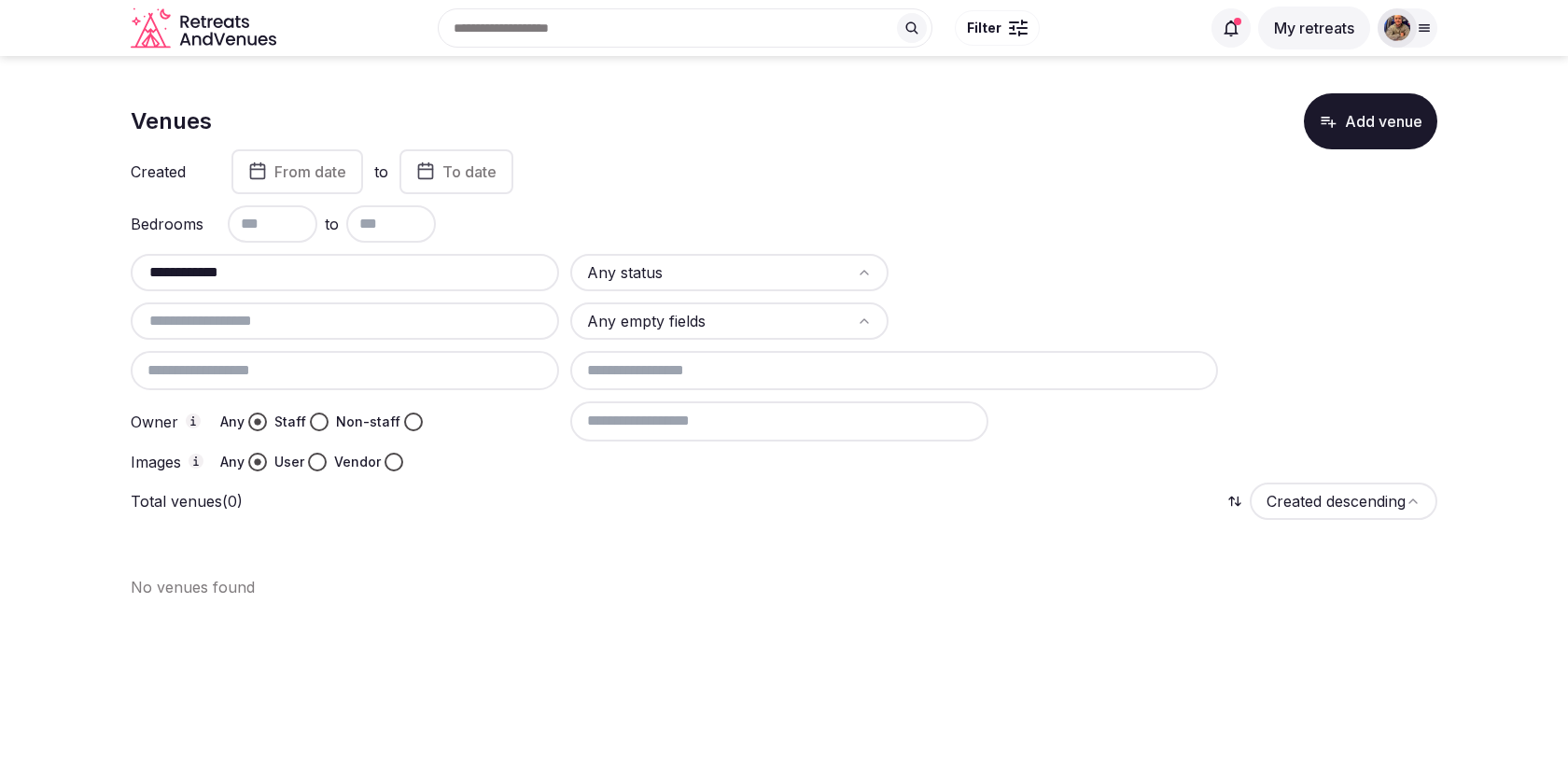
scroll to position [0, 0]
click at [154, 263] on input "**********" at bounding box center [345, 273] width 414 height 23
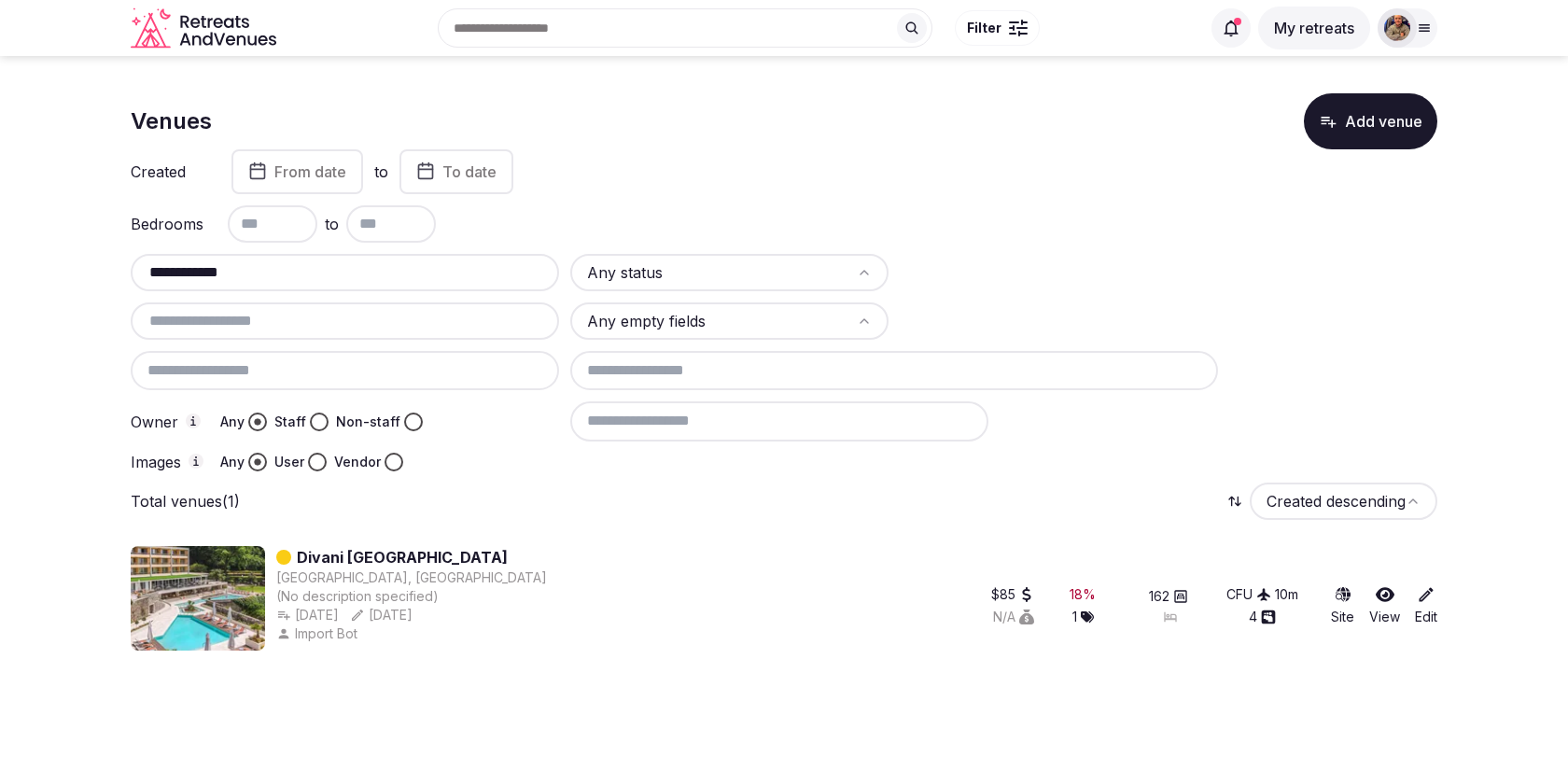
type input "**********"
click at [404, 547] on link "Divani Corfu Palace" at bounding box center [402, 558] width 211 height 23
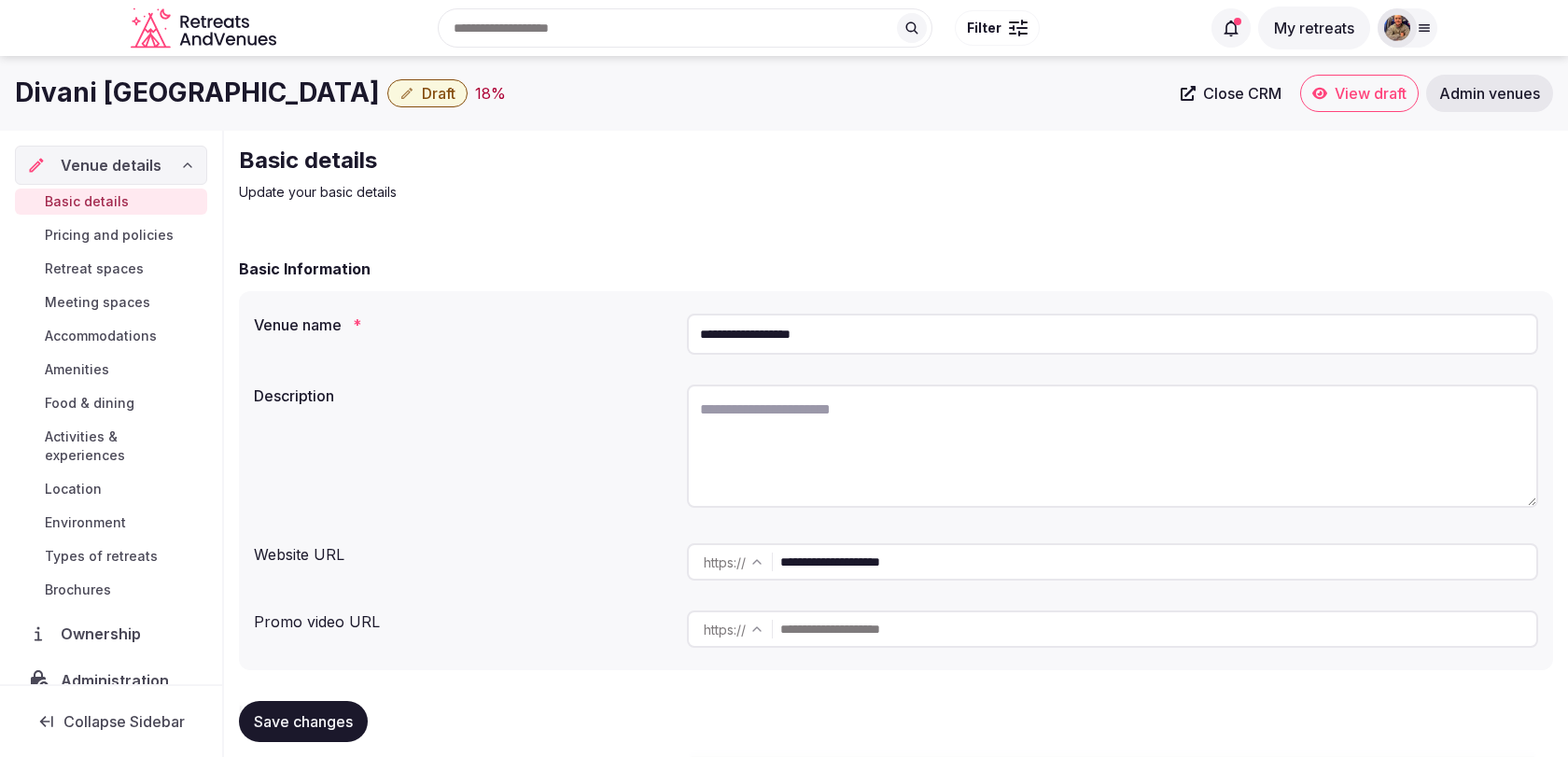
scroll to position [80, 0]
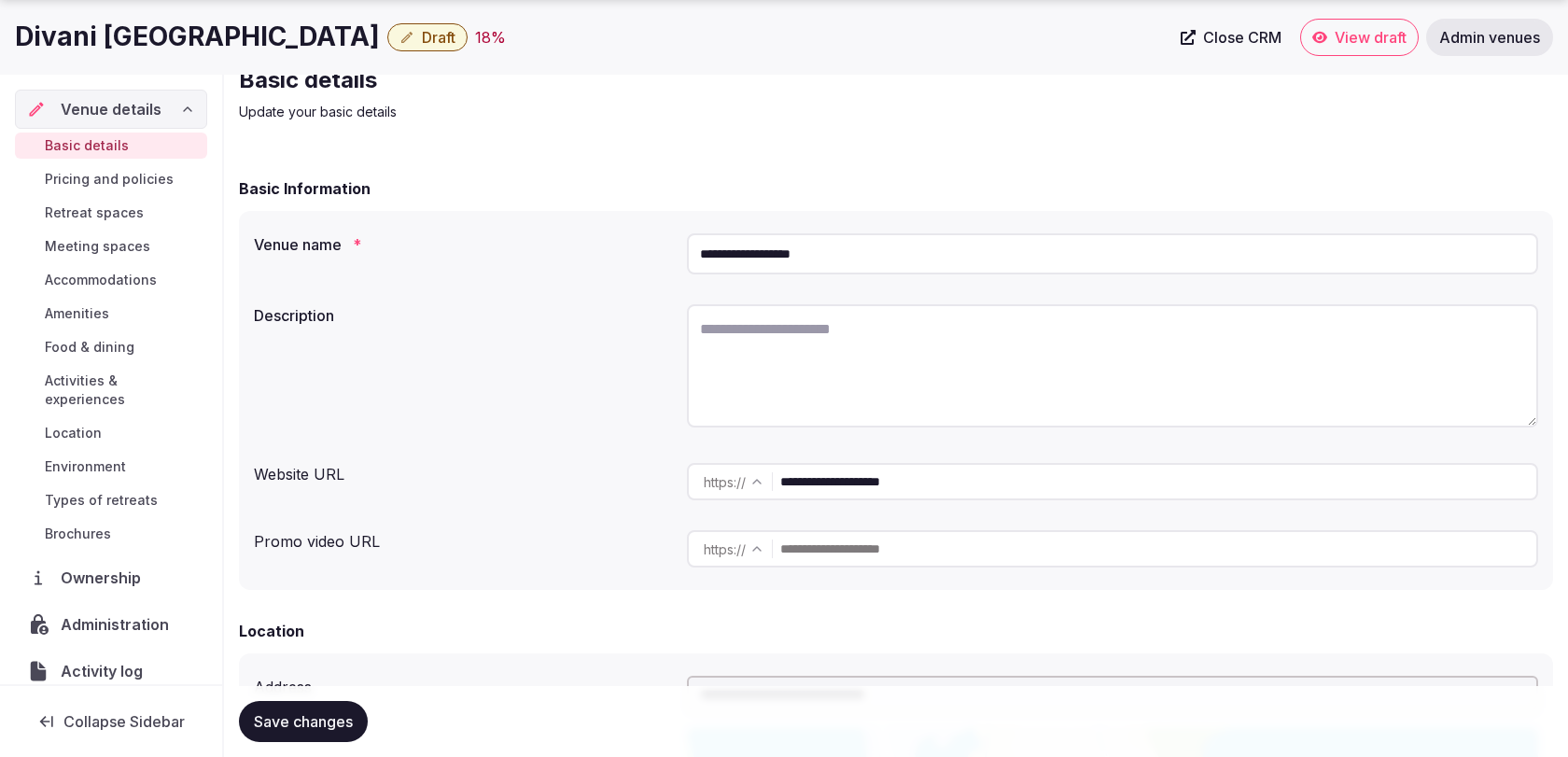
click at [881, 483] on input "**********" at bounding box center [1158, 481] width 756 height 38
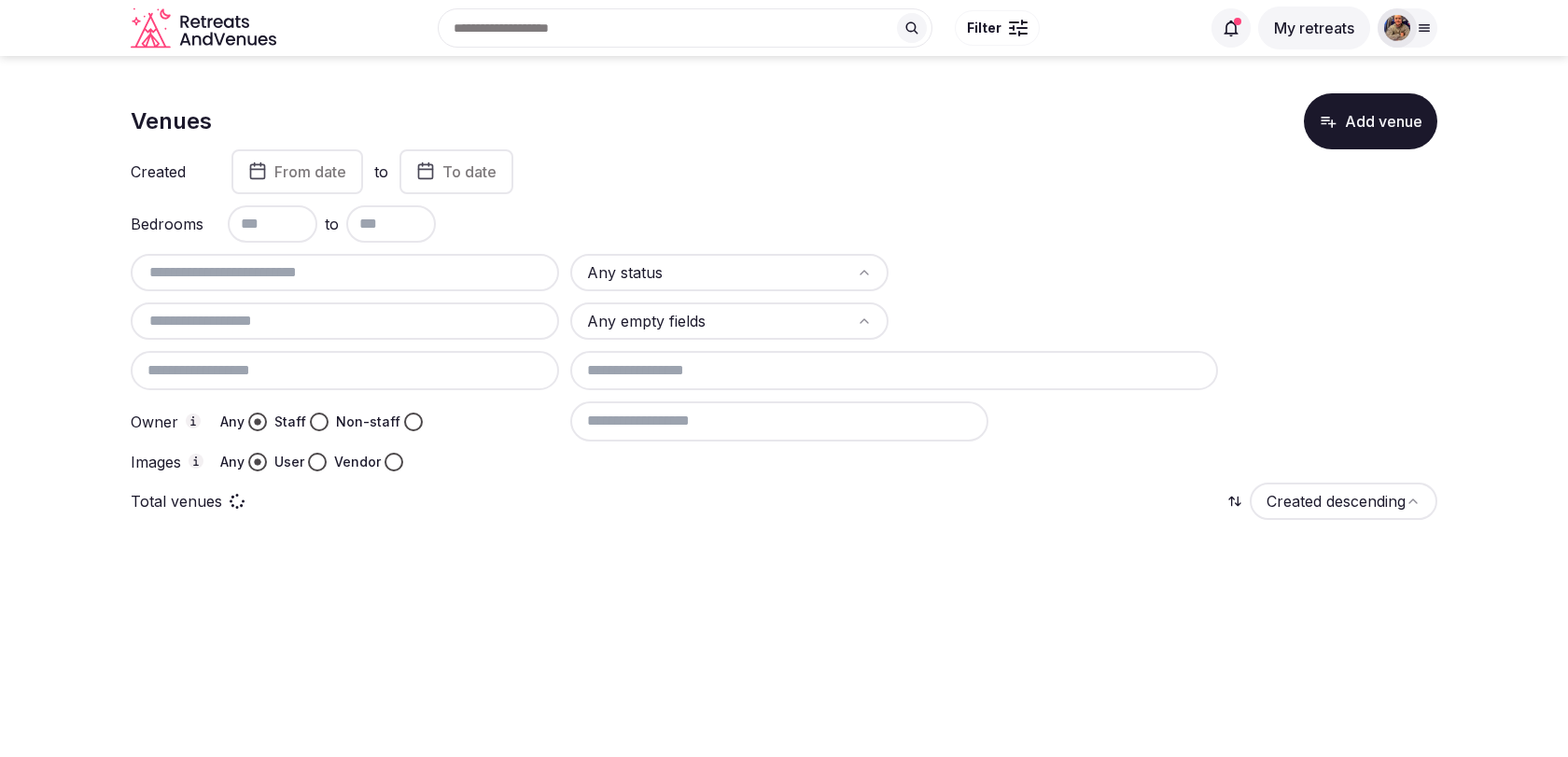
click at [280, 269] on input "text" at bounding box center [345, 273] width 414 height 23
drag, startPoint x: 200, startPoint y: 268, endPoint x: 91, endPoint y: 267, distance: 109.0
click at [92, 267] on section "**********" at bounding box center [784, 339] width 1568 height 565
click at [304, 282] on input "*******" at bounding box center [345, 273] width 414 height 23
click at [335, 247] on div "**********" at bounding box center [784, 310] width 1307 height 323
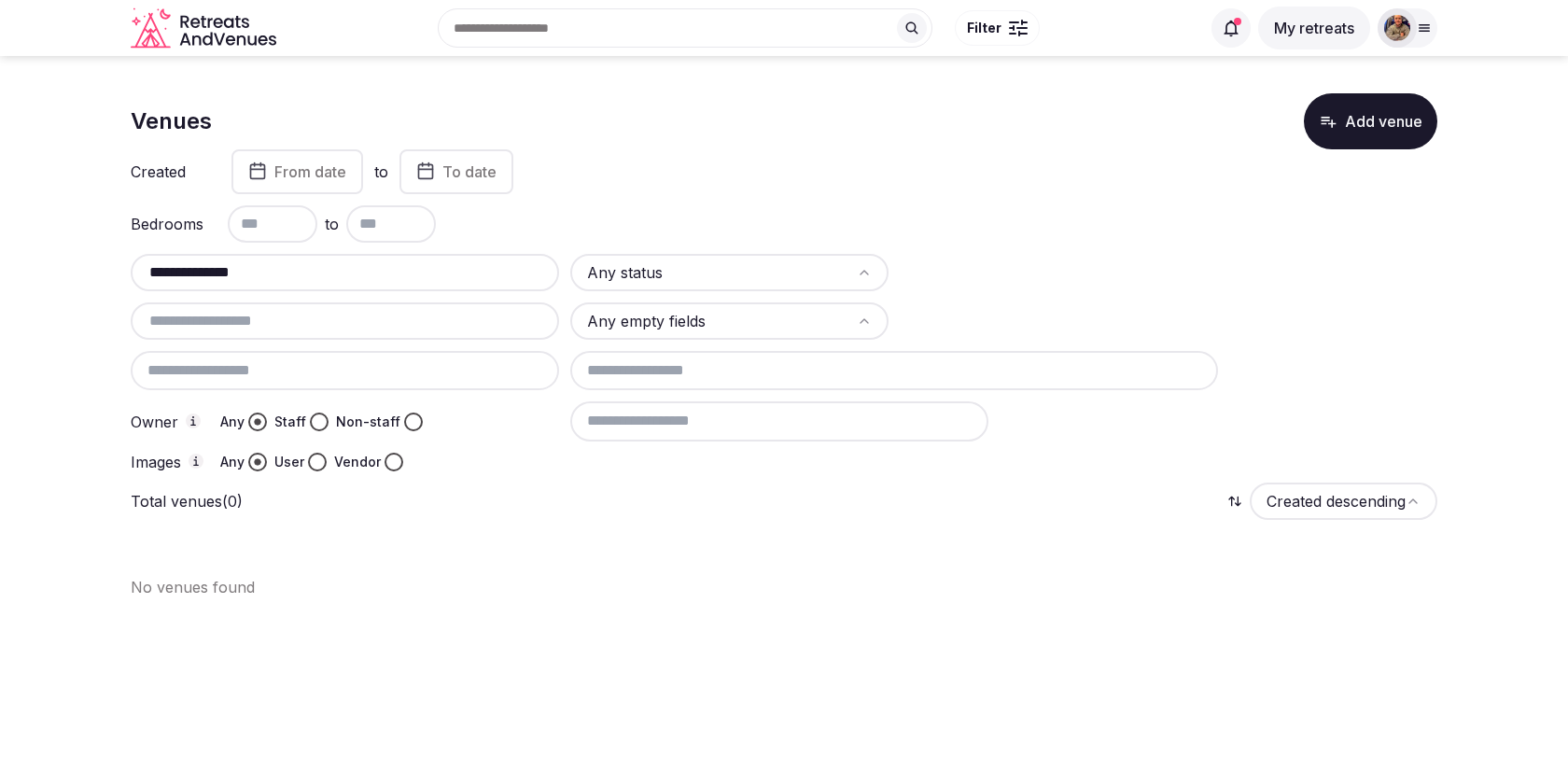
click at [336, 254] on div "**********" at bounding box center [345, 273] width 429 height 38
click at [337, 266] on input "**********" at bounding box center [345, 273] width 414 height 23
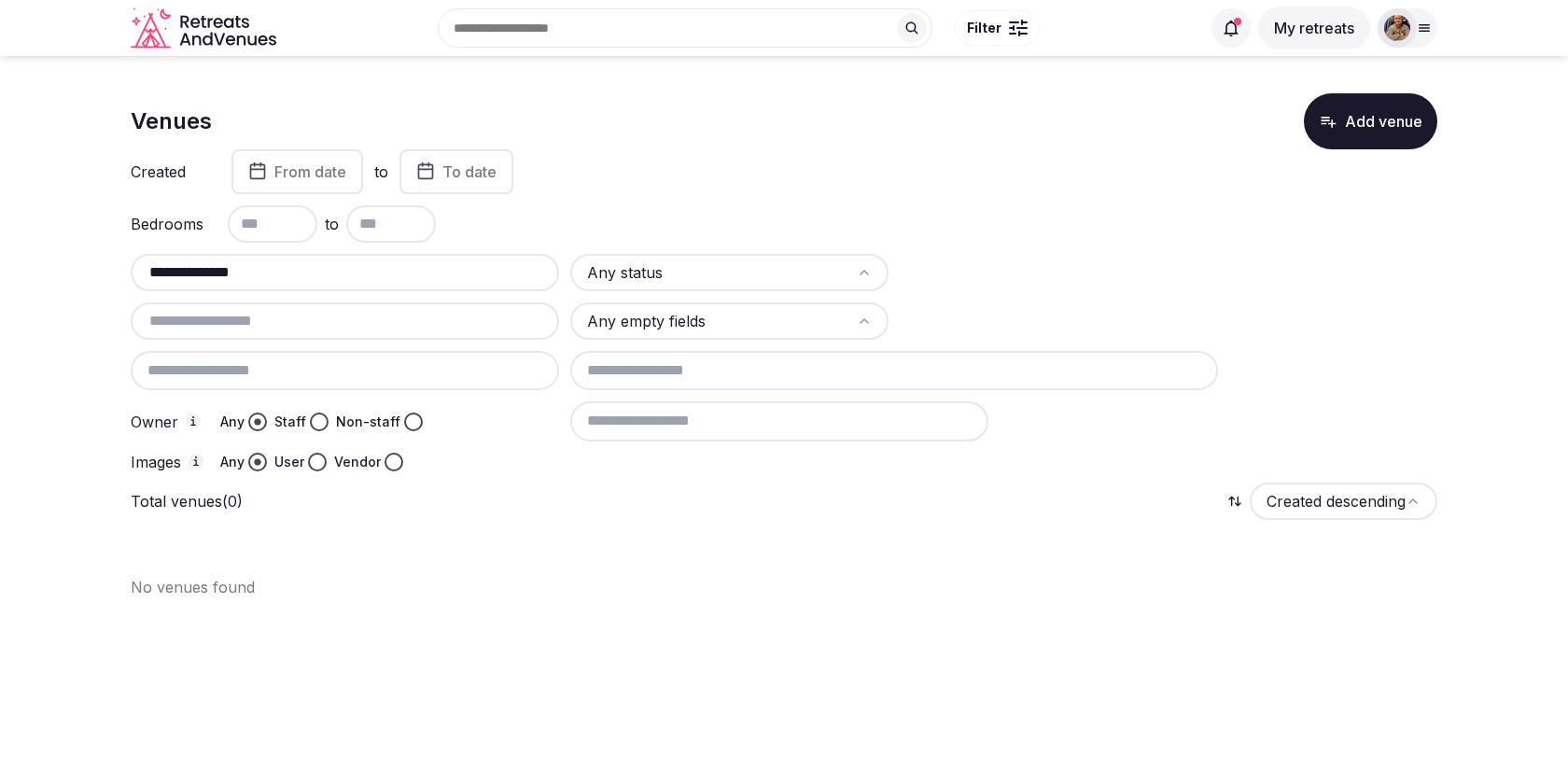
paste input "**********"
click at [337, 266] on input "**********" at bounding box center [345, 273] width 414 height 23
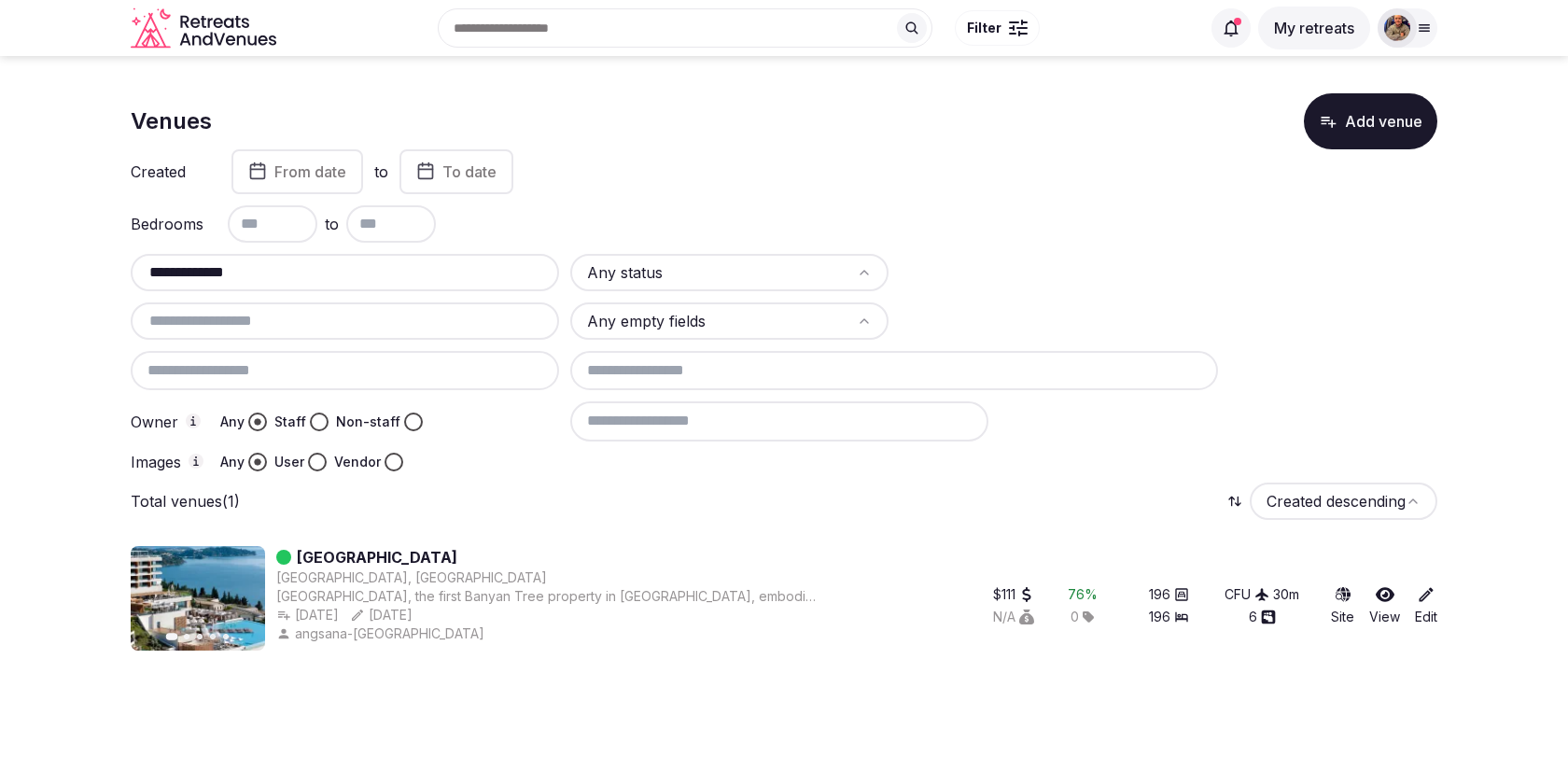
click at [381, 276] on input "**********" at bounding box center [345, 273] width 414 height 23
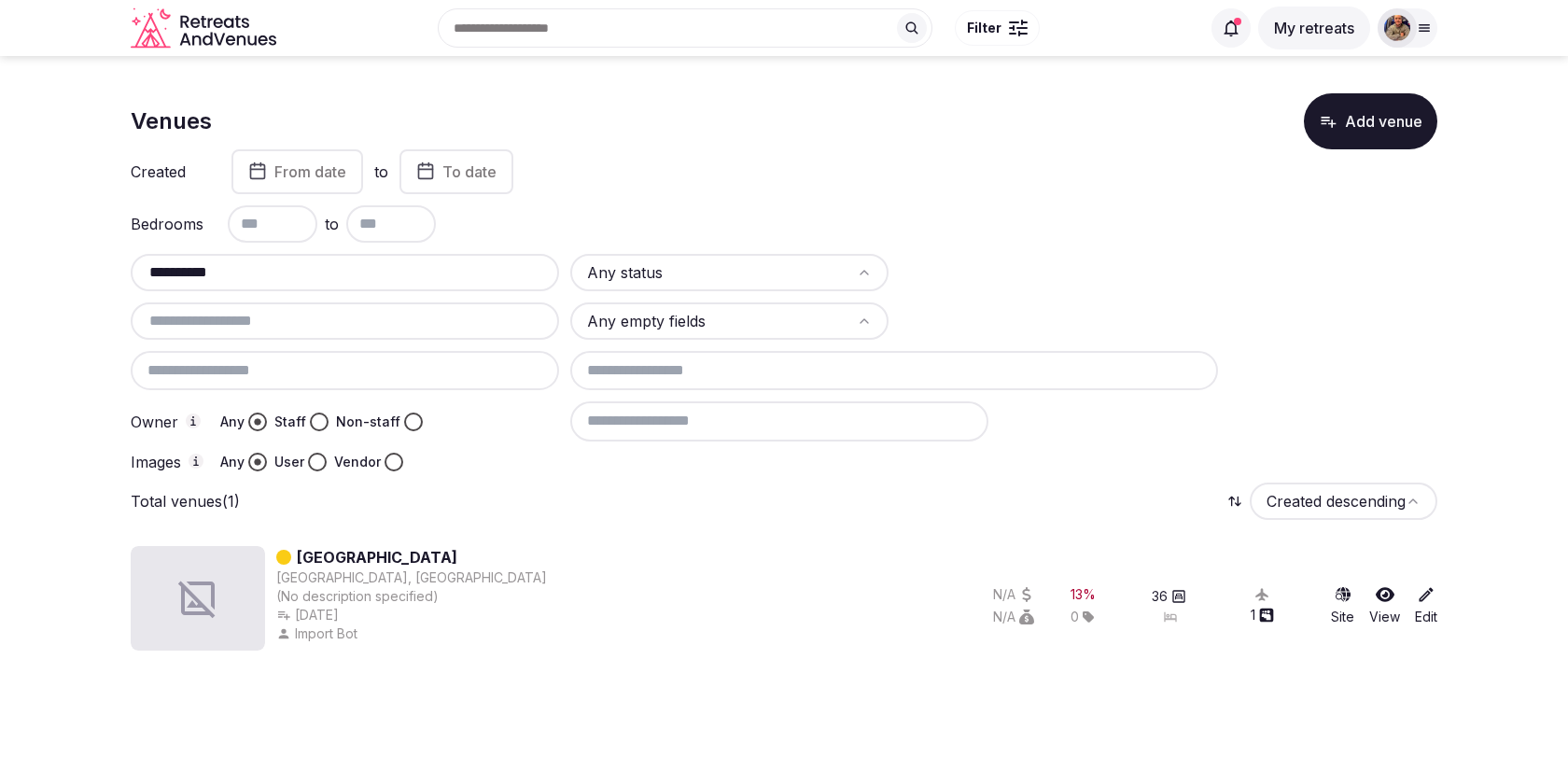
type input "**********"
click at [452, 553] on link "Corfu Mare Boutique Hotel" at bounding box center [377, 558] width 161 height 23
click at [264, 273] on input "text" at bounding box center [345, 273] width 414 height 23
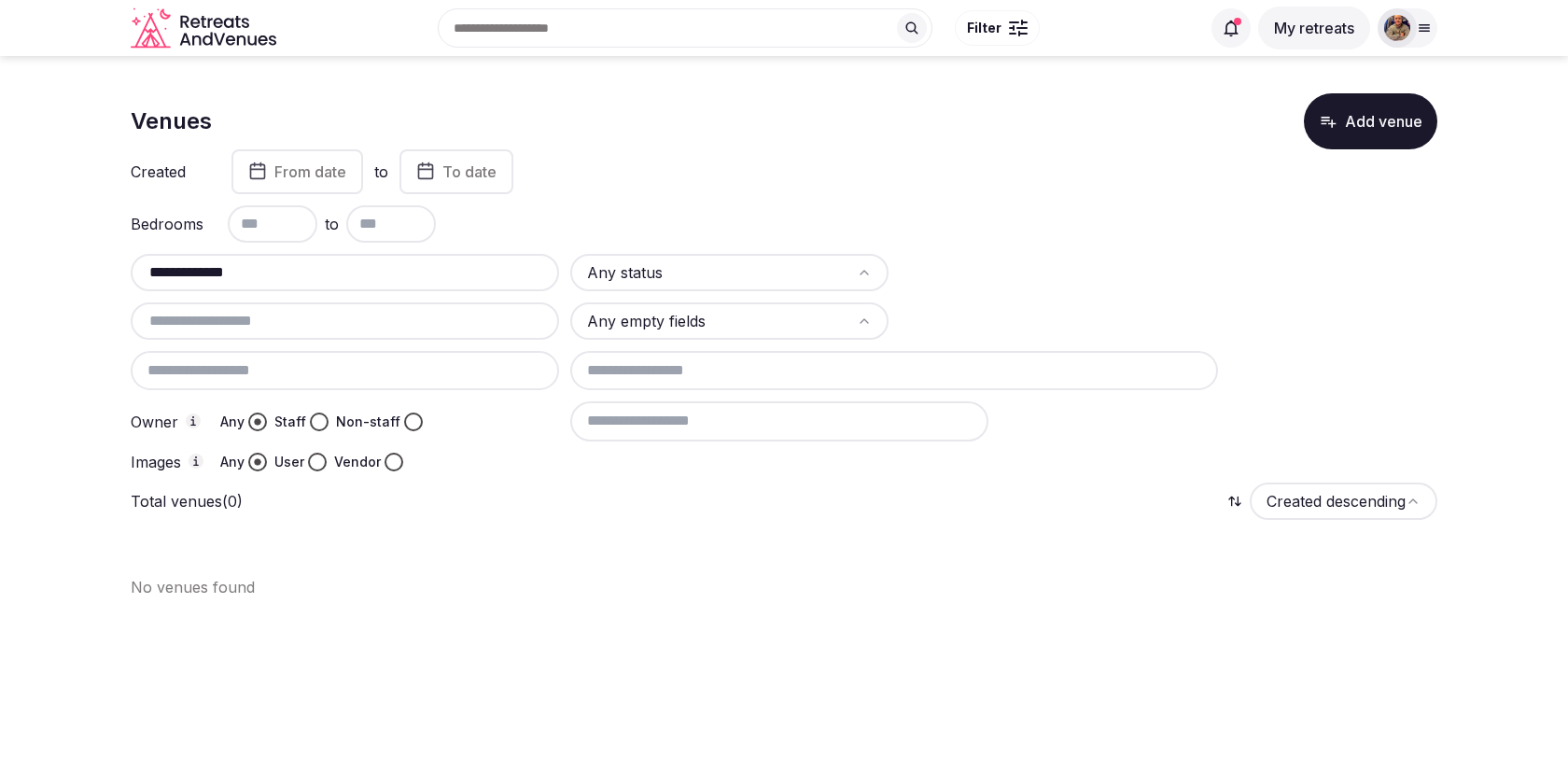
drag, startPoint x: 261, startPoint y: 271, endPoint x: 104, endPoint y: 271, distance: 157.0
click at [104, 271] on section "**********" at bounding box center [784, 339] width 1568 height 565
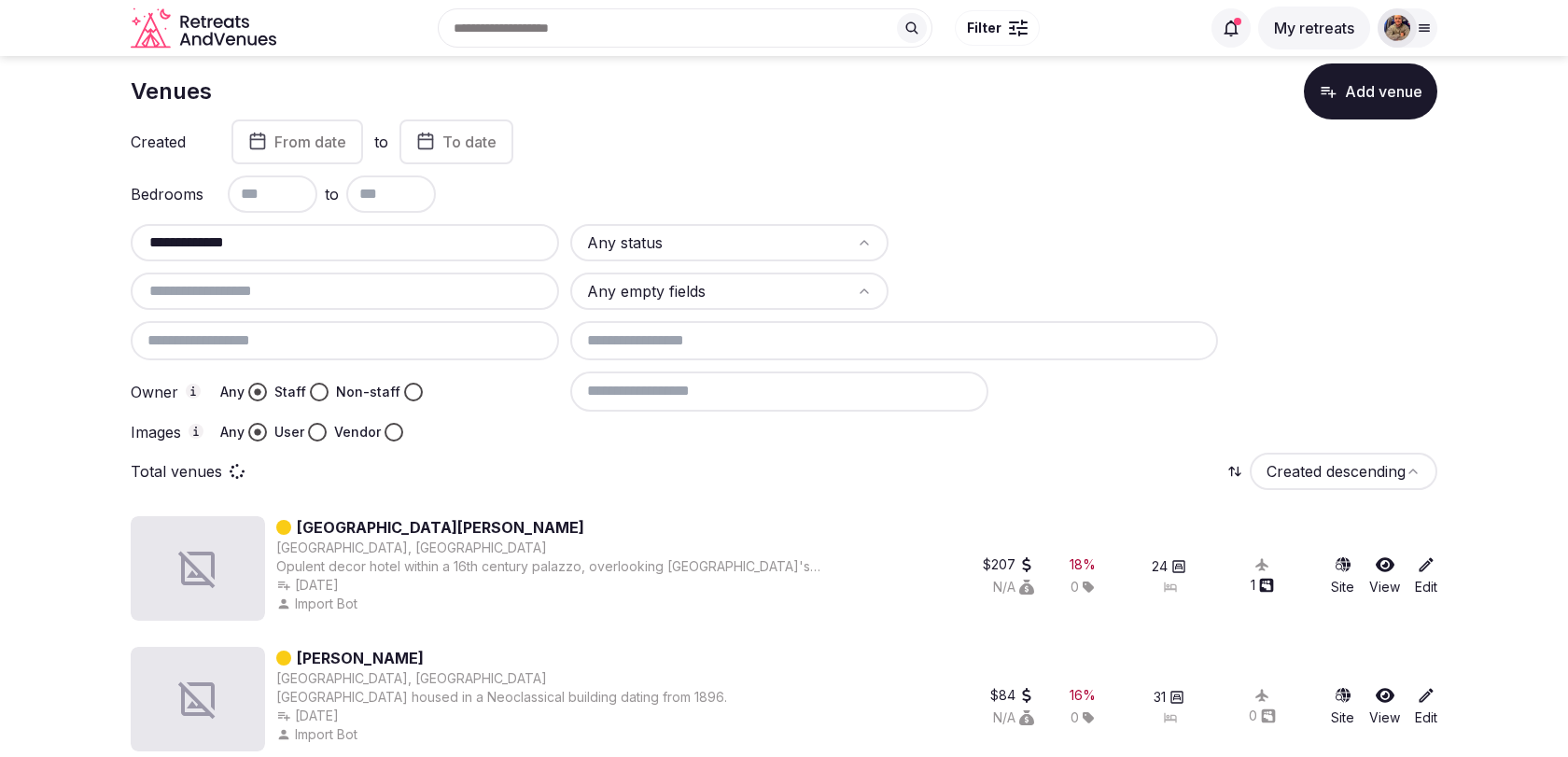
scroll to position [52, 0]
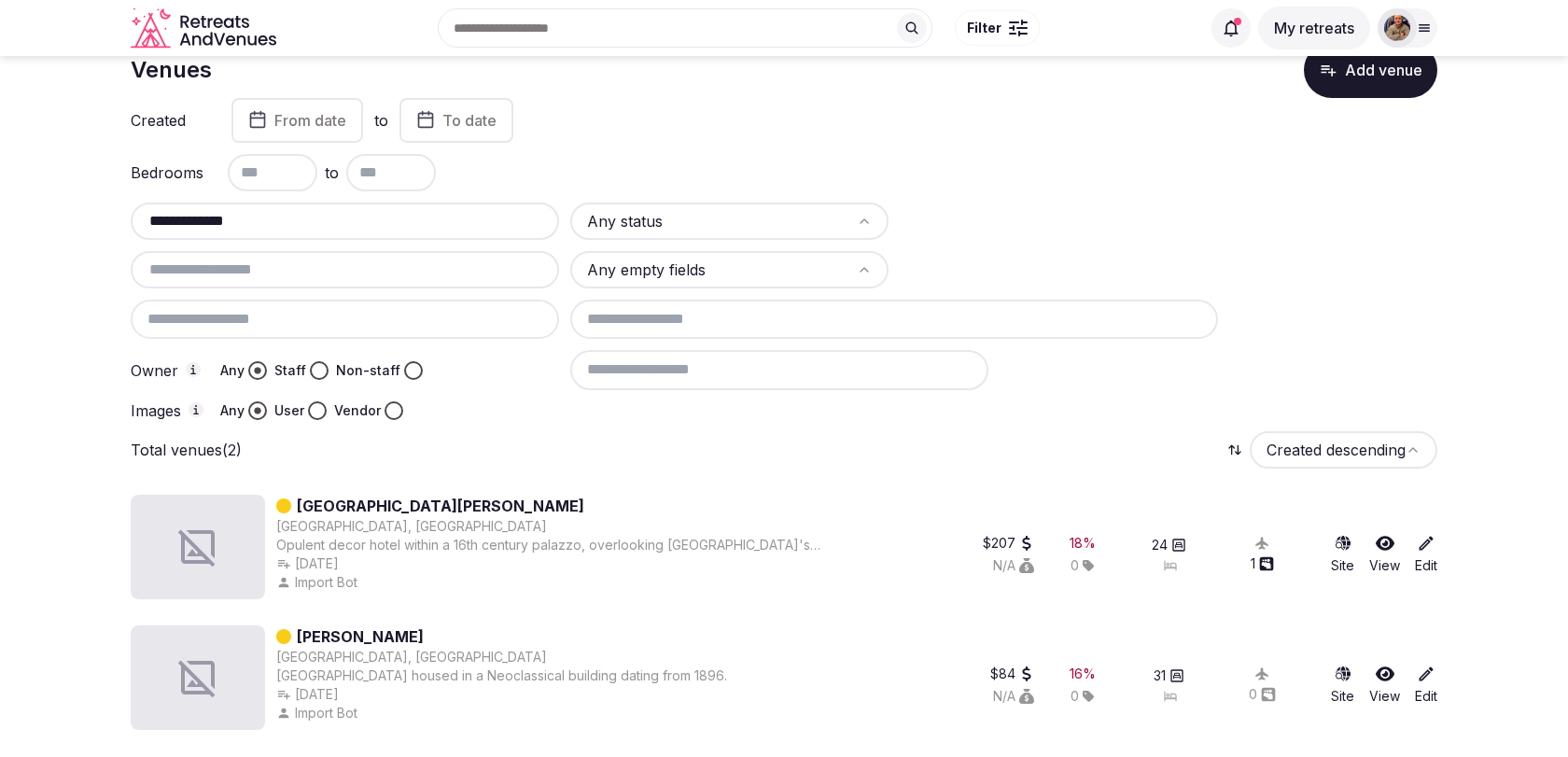
type input "**********"
click at [375, 629] on link "Bella Venezia" at bounding box center [360, 637] width 127 height 23
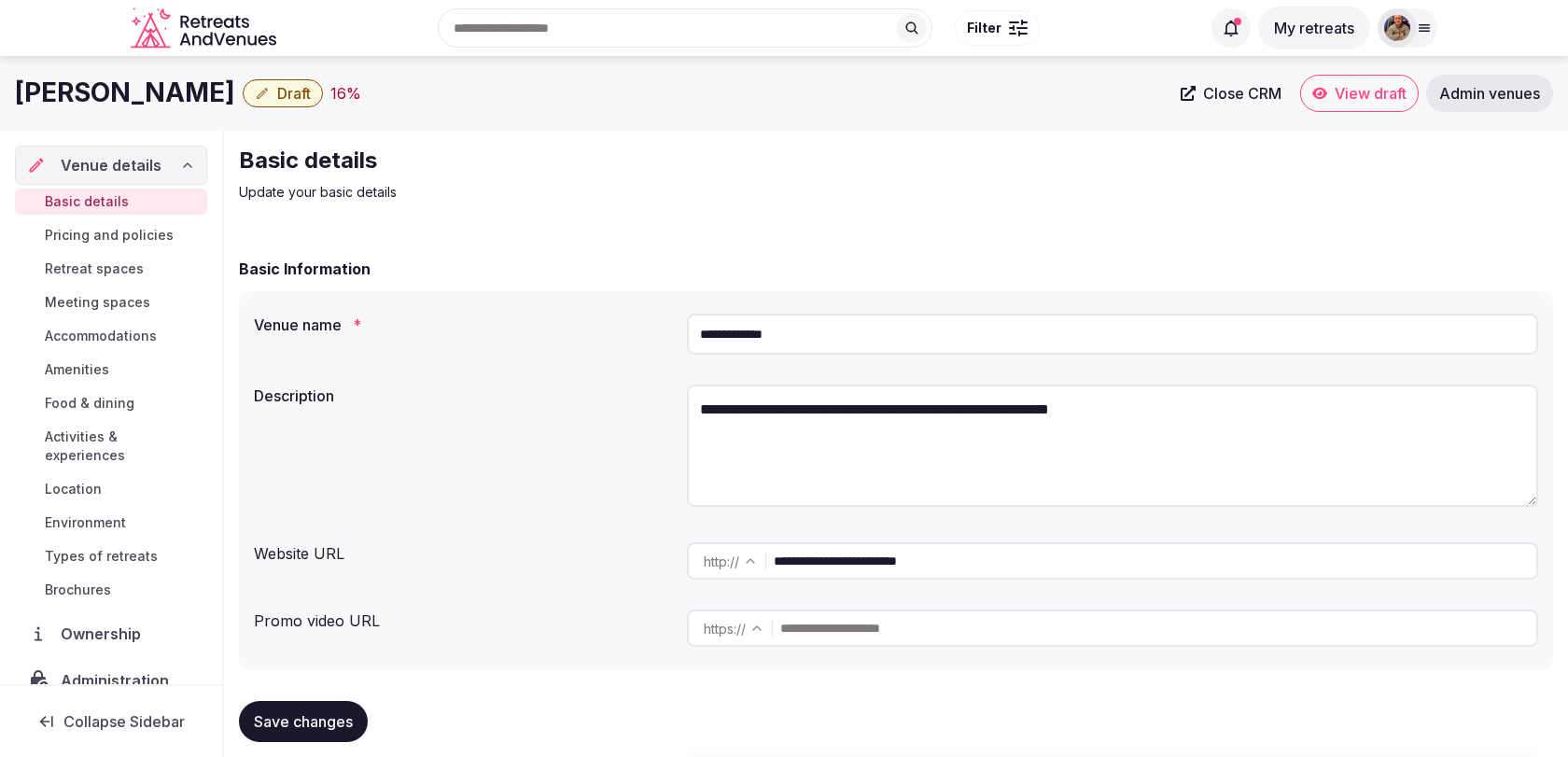
click at [912, 551] on input "**********" at bounding box center [1154, 561] width 762 height 38
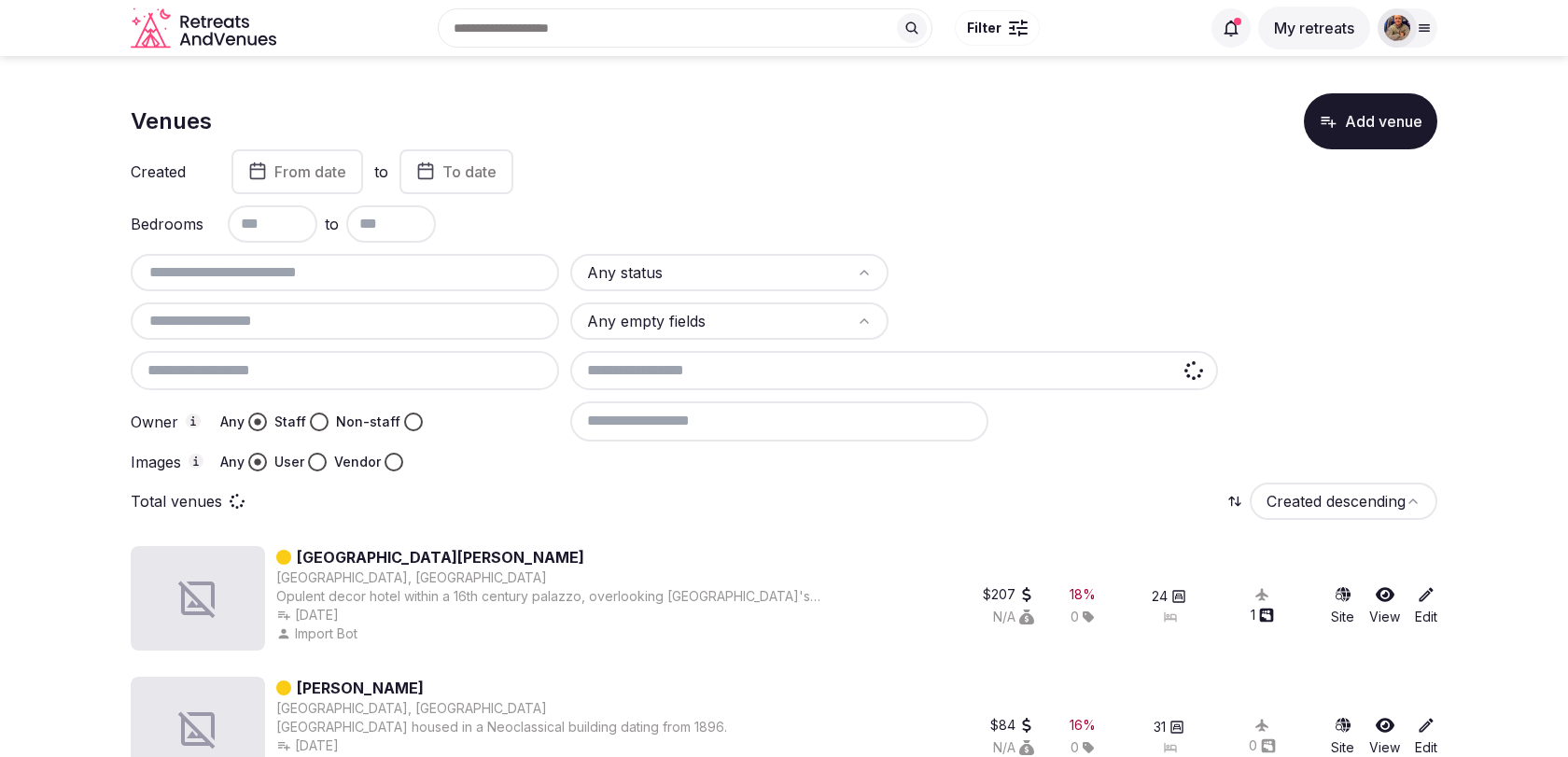
scroll to position [52, 0]
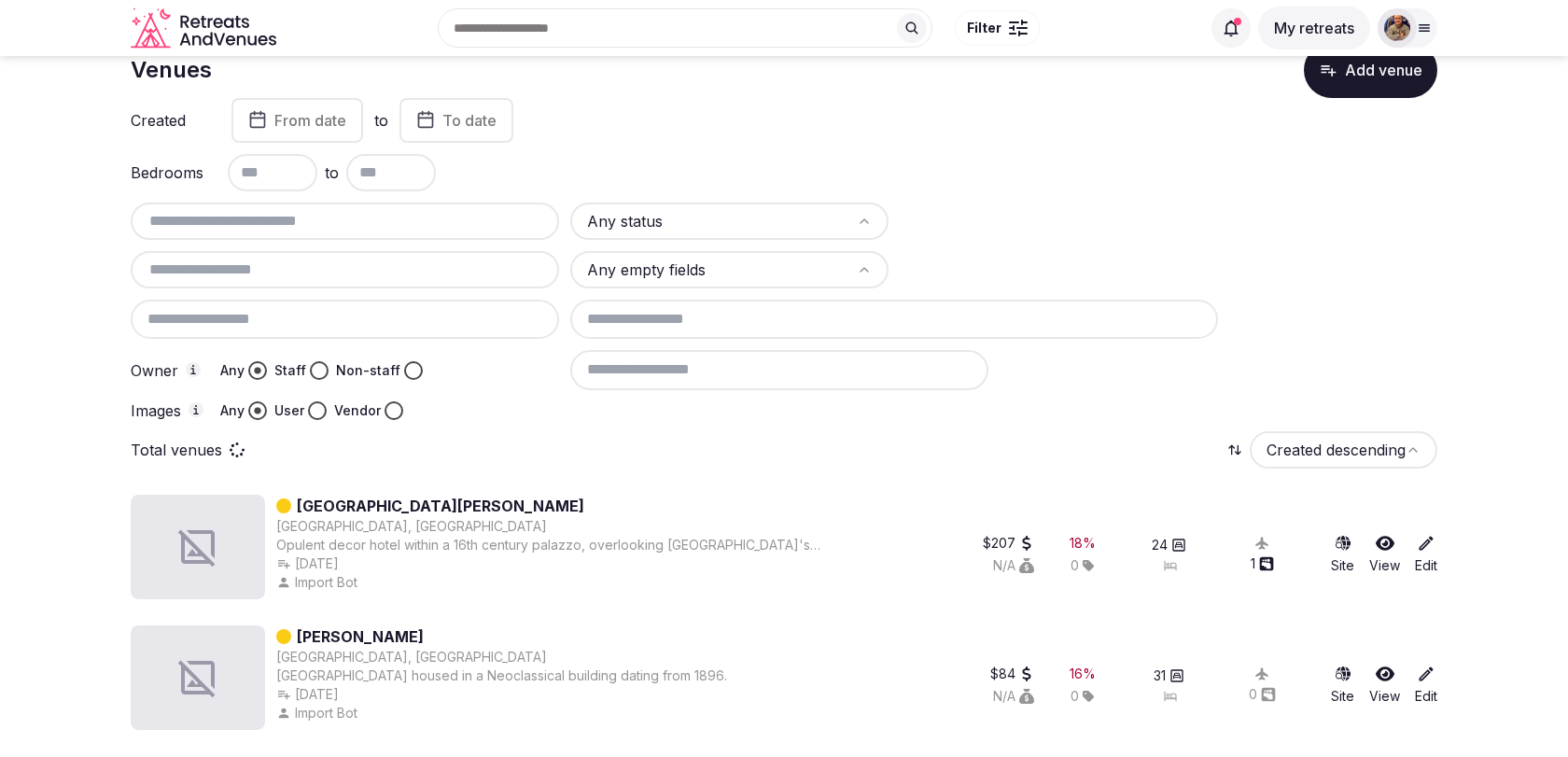
click at [272, 232] on div at bounding box center [345, 221] width 429 height 38
click at [280, 220] on input "text" at bounding box center [345, 221] width 414 height 23
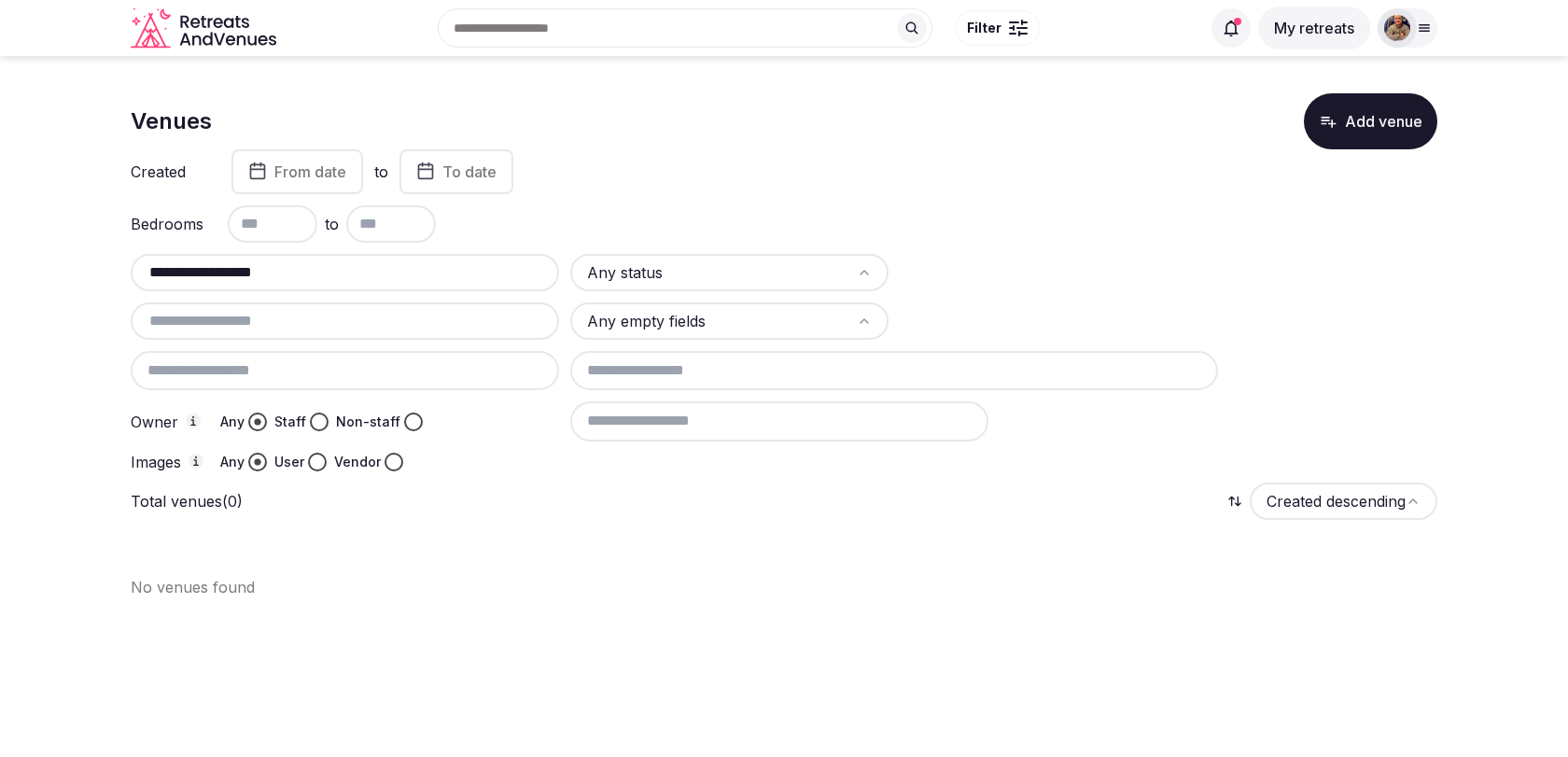
drag, startPoint x: 320, startPoint y: 272, endPoint x: 196, endPoint y: 260, distance: 124.6
click at [196, 261] on input "**********" at bounding box center [345, 273] width 414 height 23
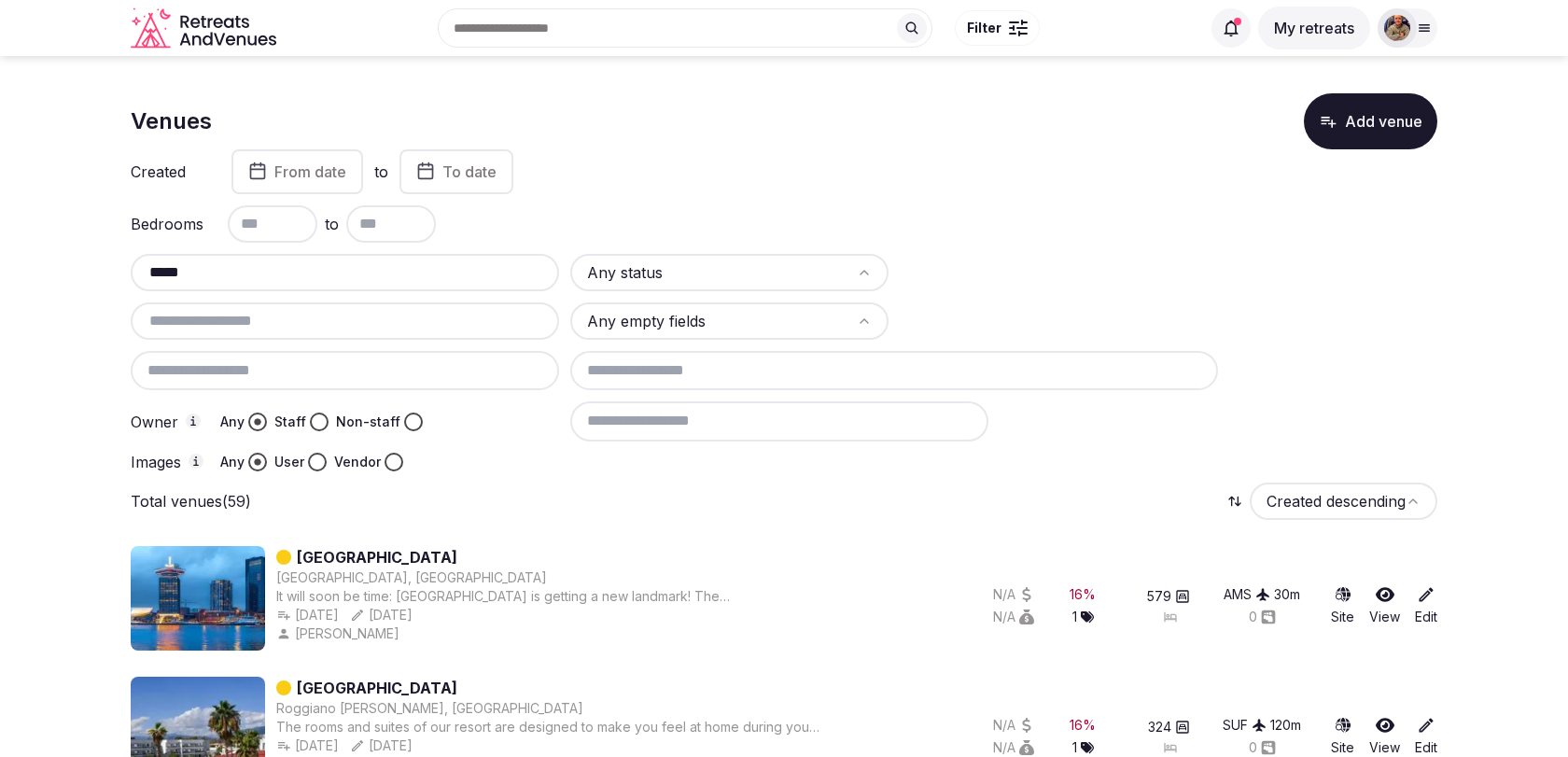
click at [306, 286] on div "*****" at bounding box center [345, 273] width 429 height 38
click at [306, 280] on input "*****" at bounding box center [345, 273] width 414 height 23
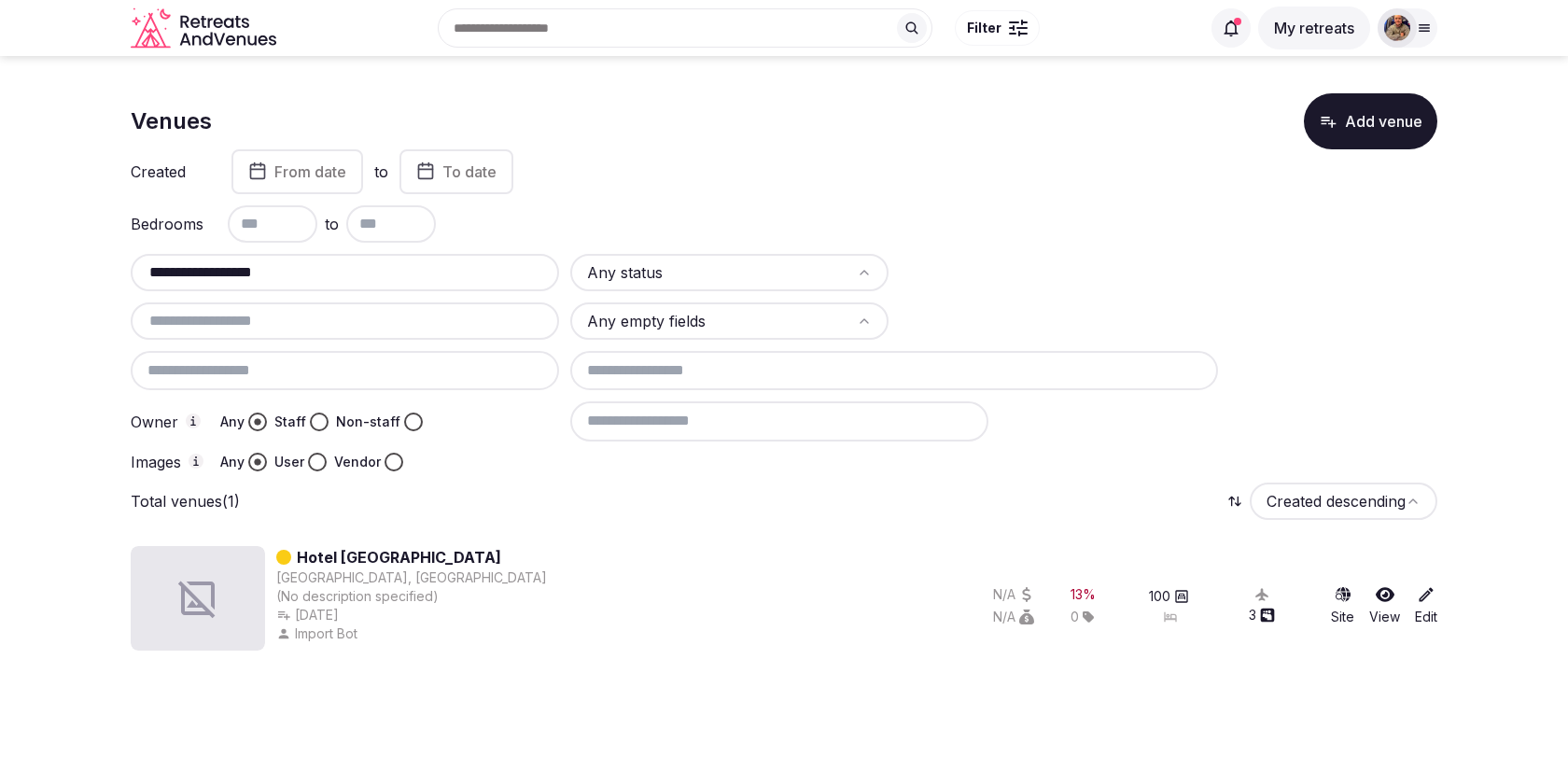
type input "**********"
click at [401, 554] on link "Hotel Castel Vecchio" at bounding box center [399, 558] width 204 height 23
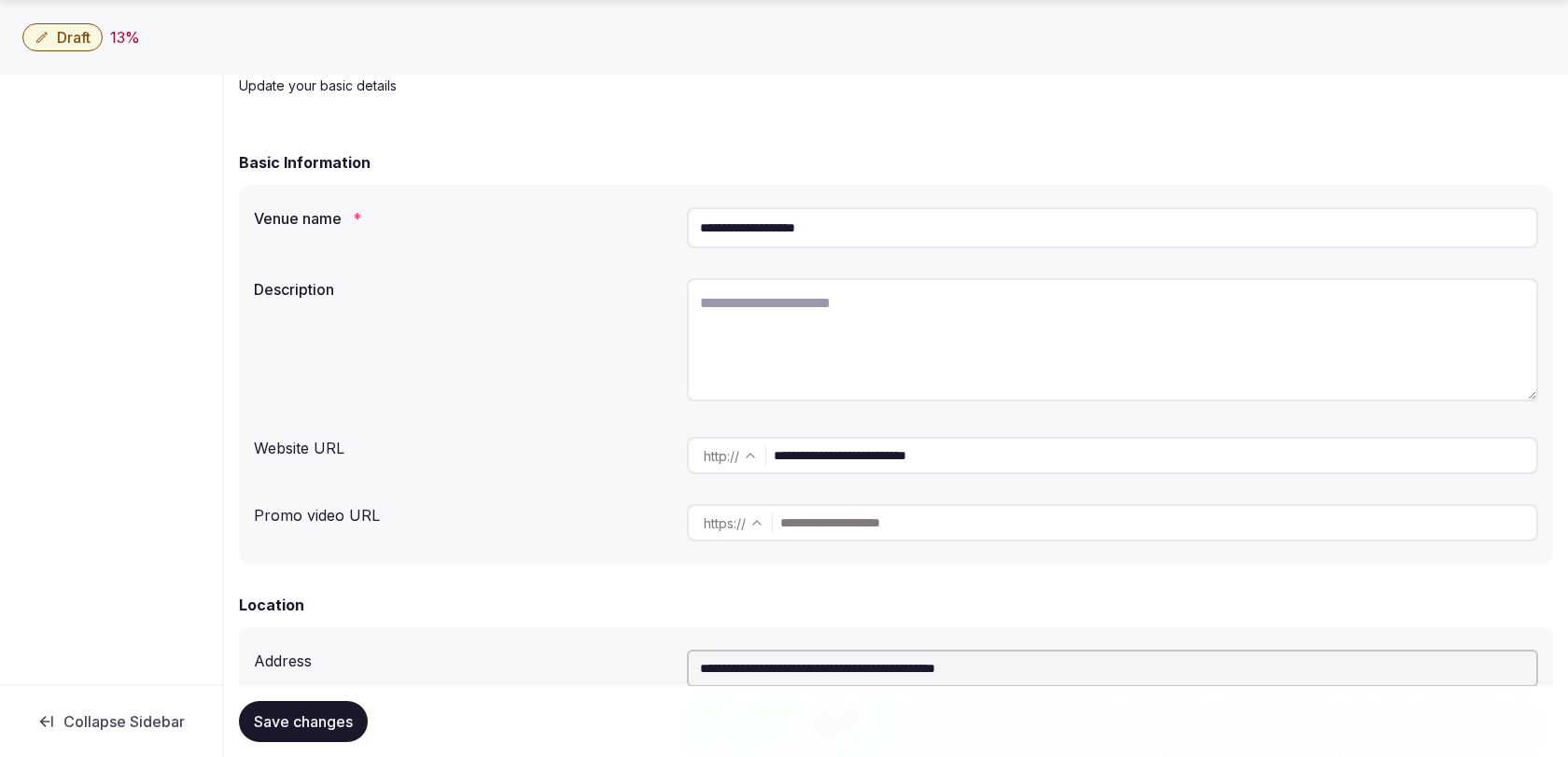
scroll to position [109, 0]
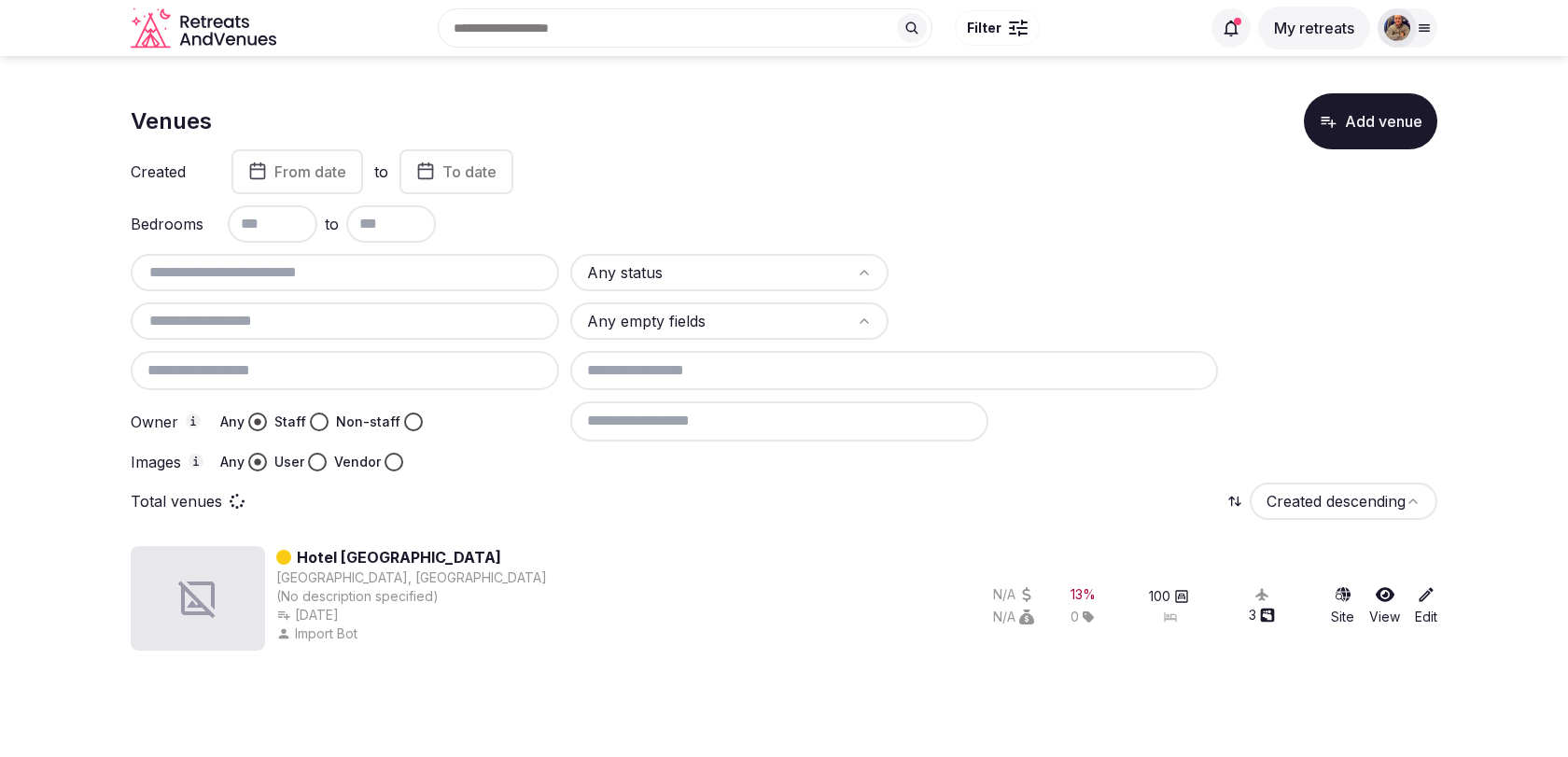
click at [252, 275] on input "text" at bounding box center [345, 273] width 414 height 23
paste input "**********"
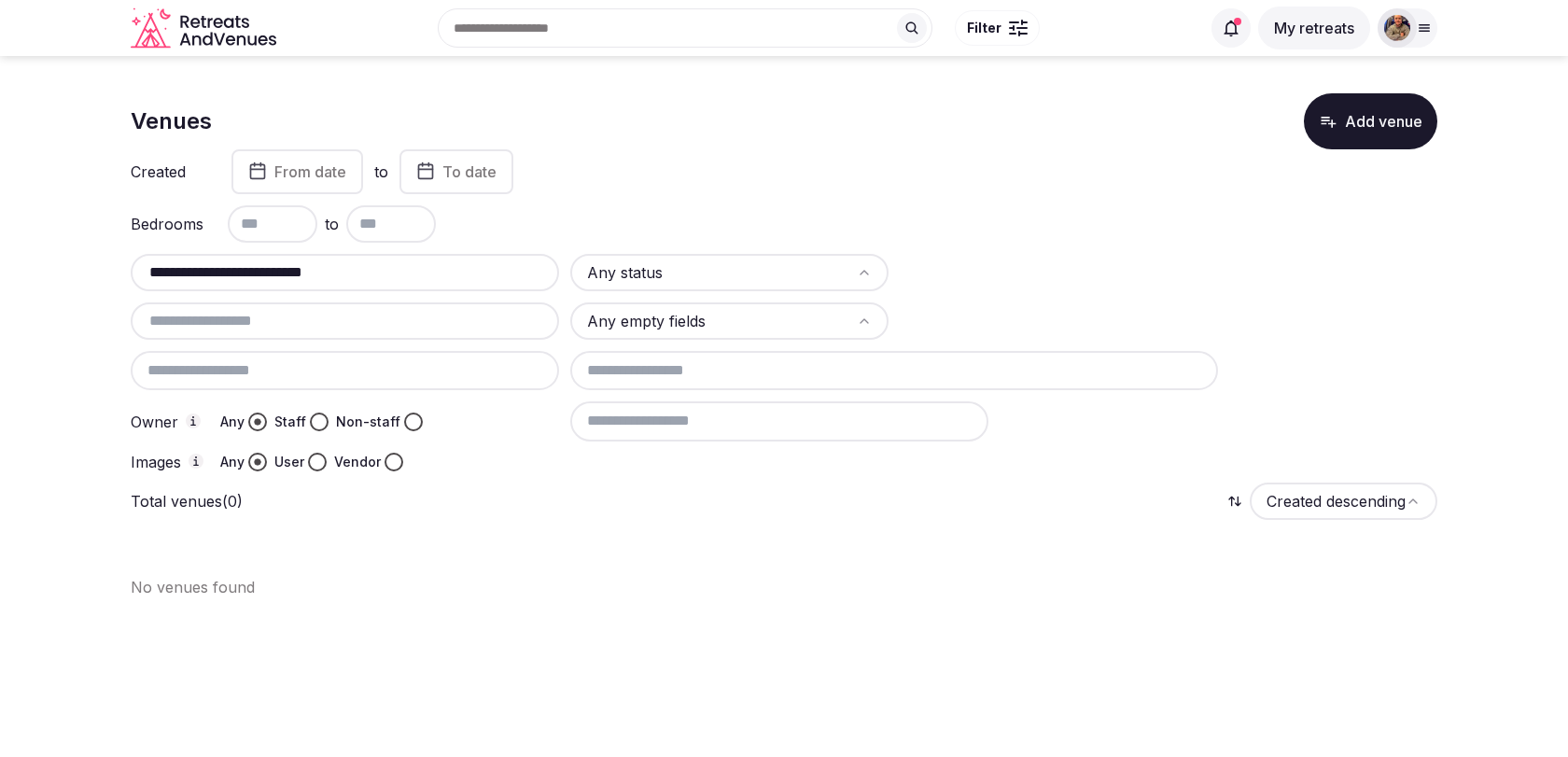
click at [414, 262] on input "**********" at bounding box center [345, 273] width 414 height 23
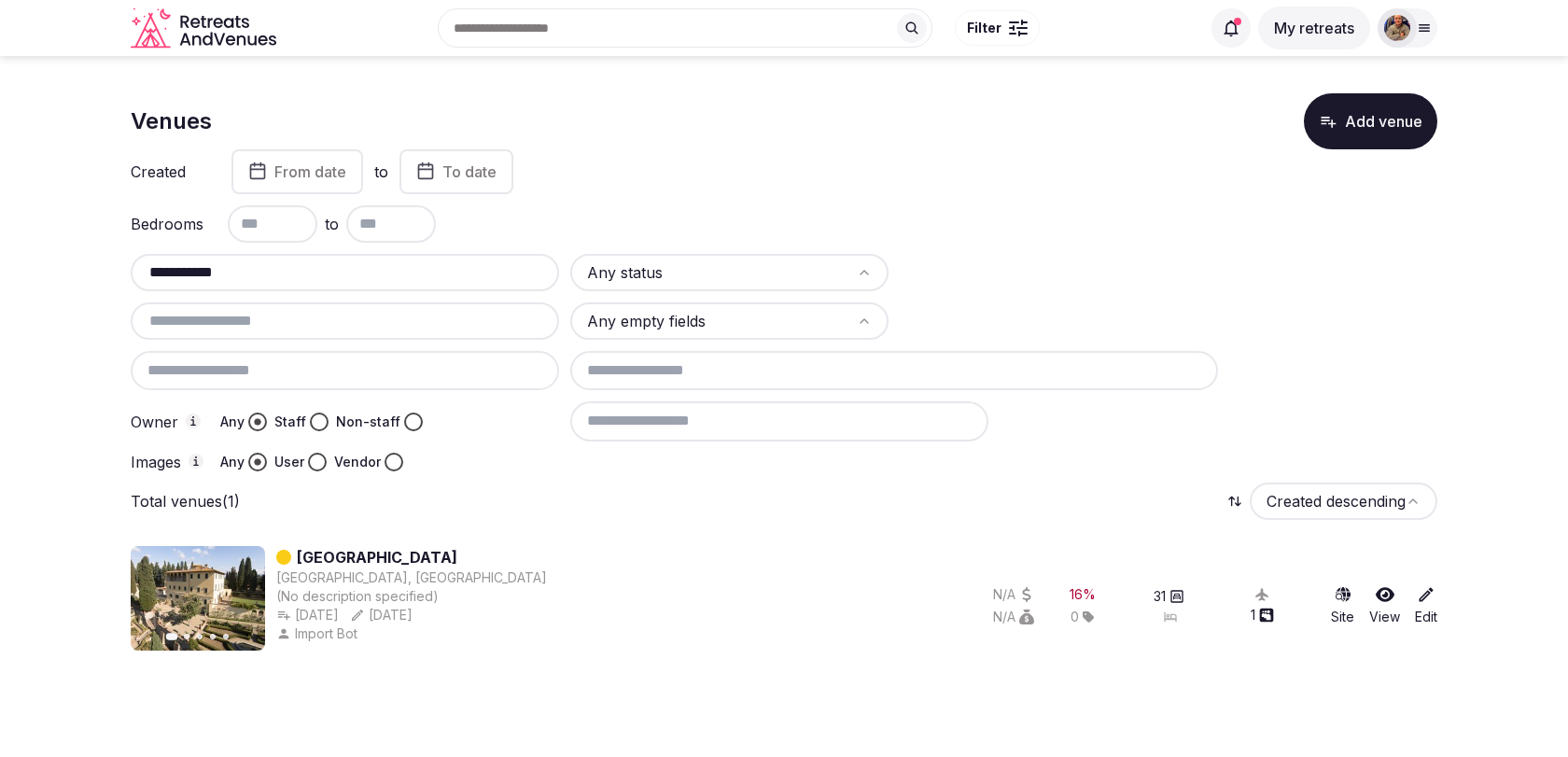
click at [365, 272] on input "**********" at bounding box center [345, 273] width 414 height 23
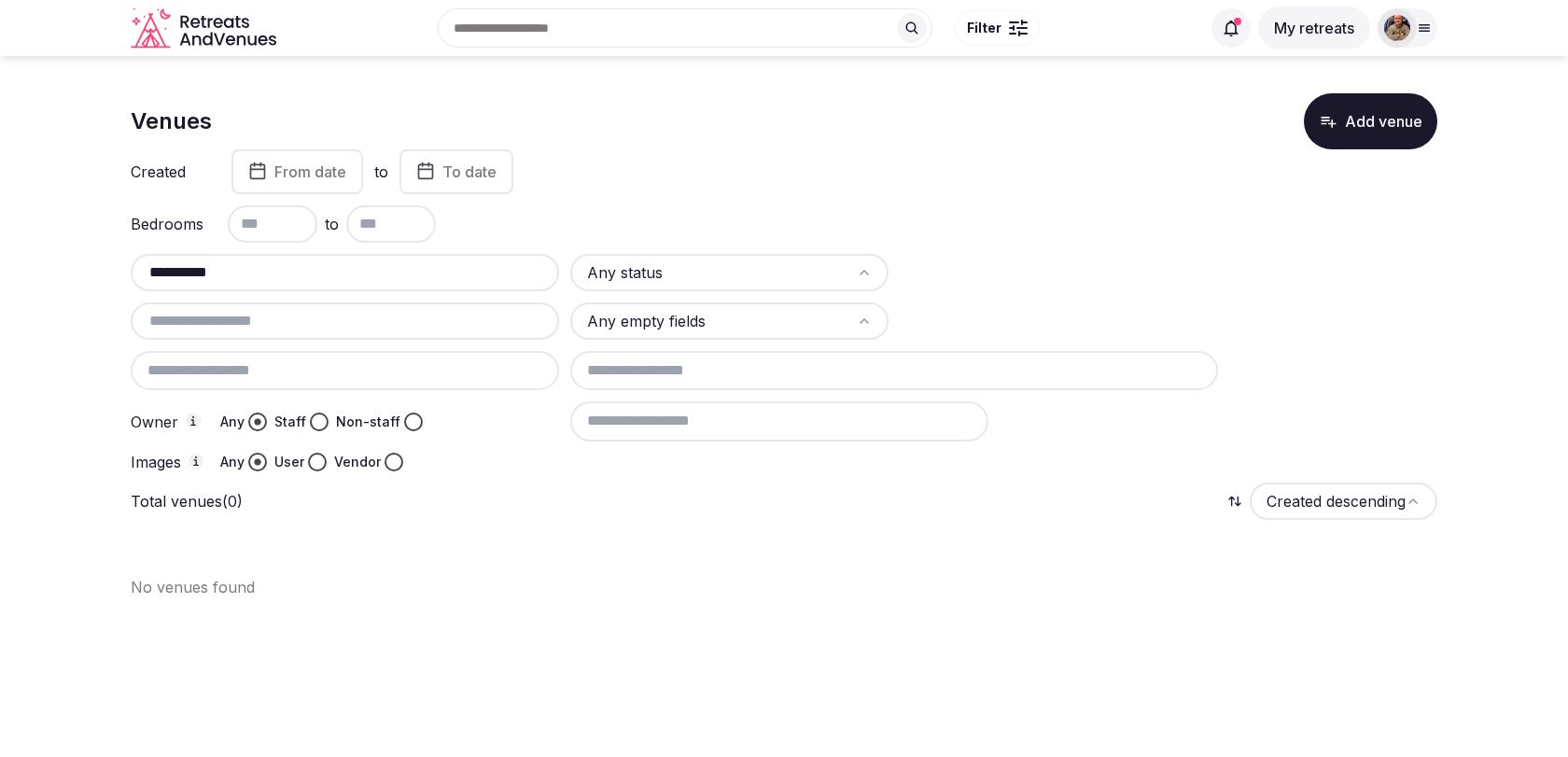
click at [348, 276] on input "**********" at bounding box center [345, 273] width 414 height 23
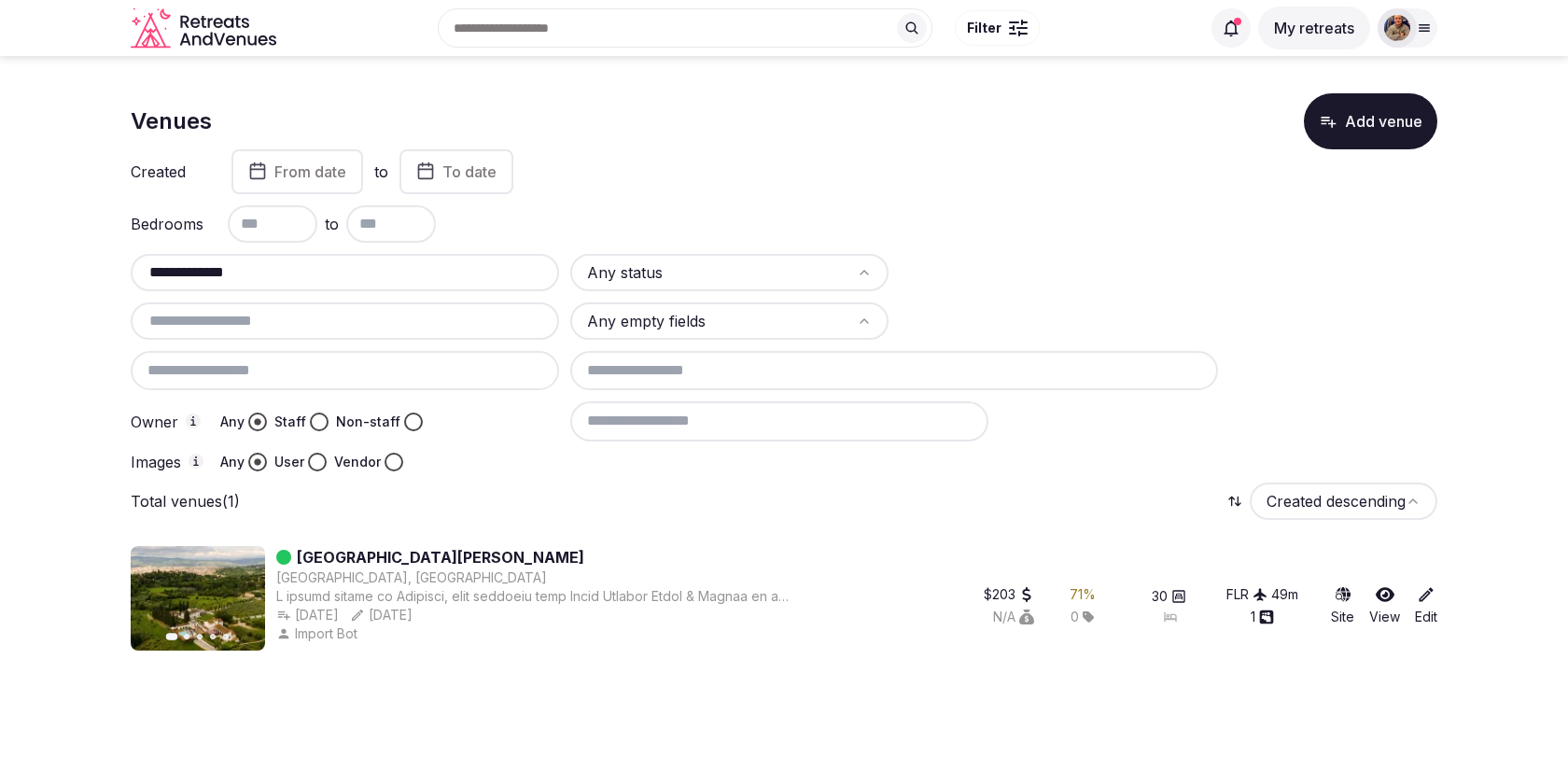
click at [253, 276] on input "**********" at bounding box center [345, 273] width 414 height 23
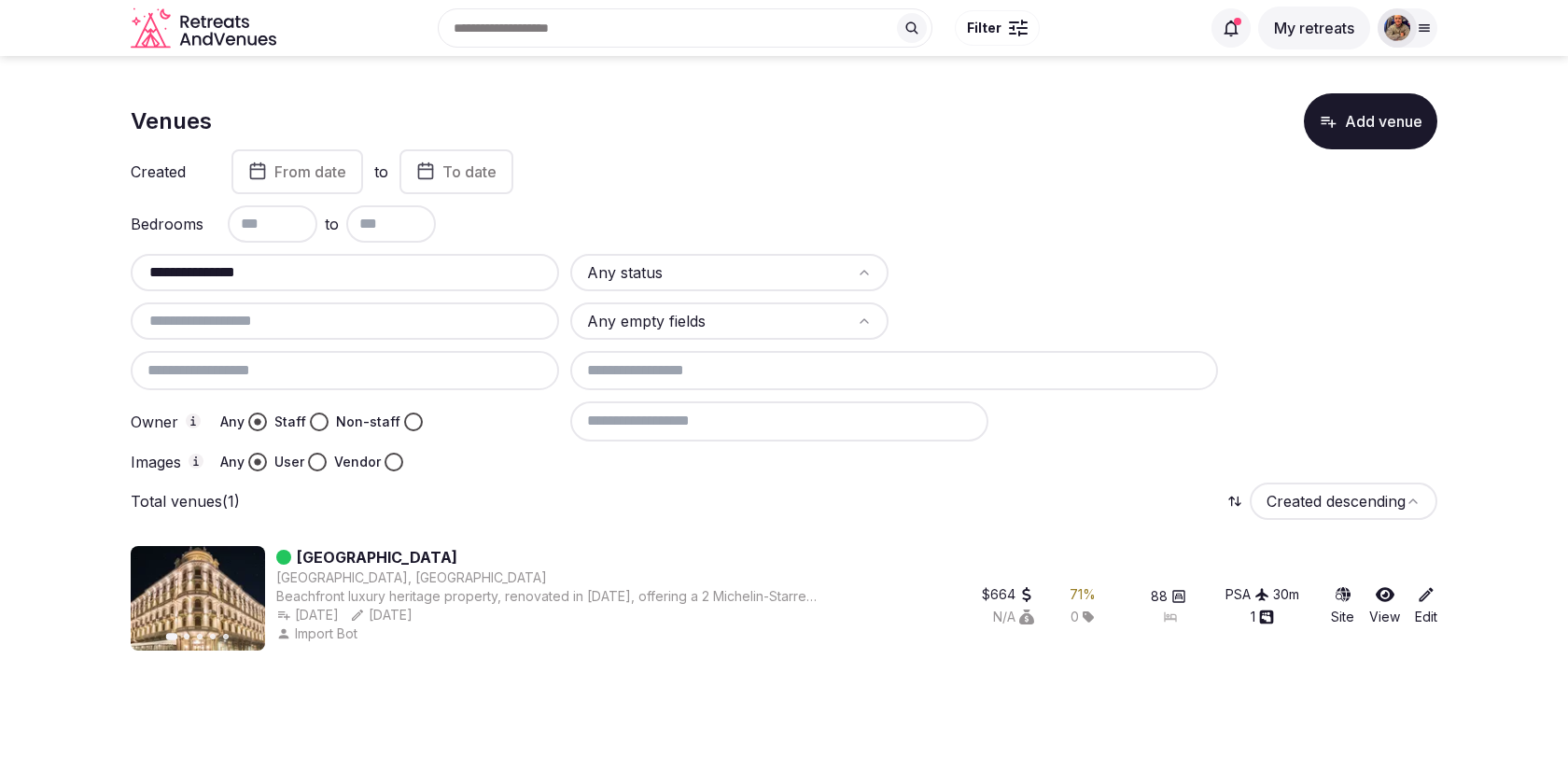
click at [261, 279] on input "**********" at bounding box center [345, 273] width 414 height 23
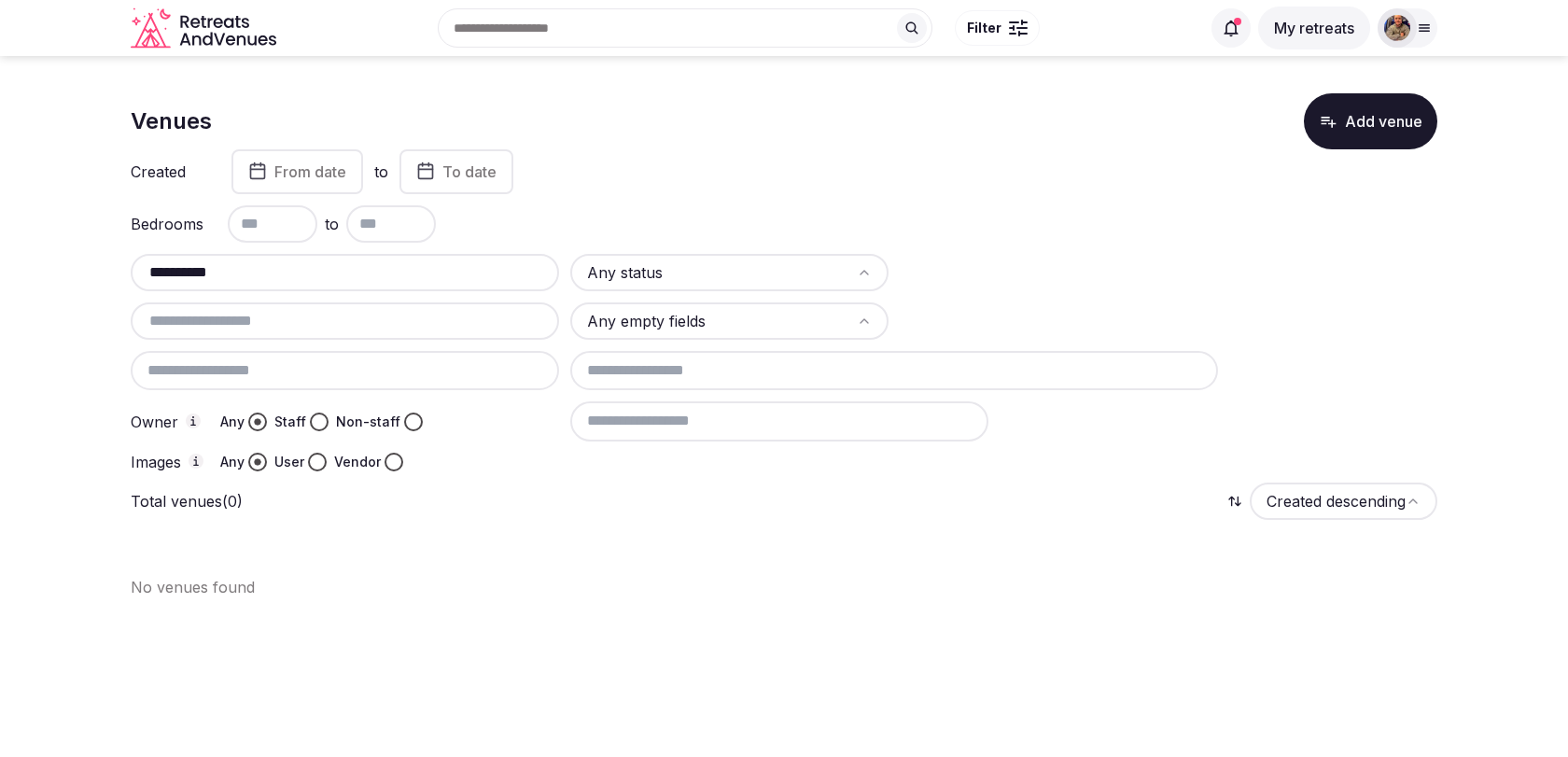
type input "**********"
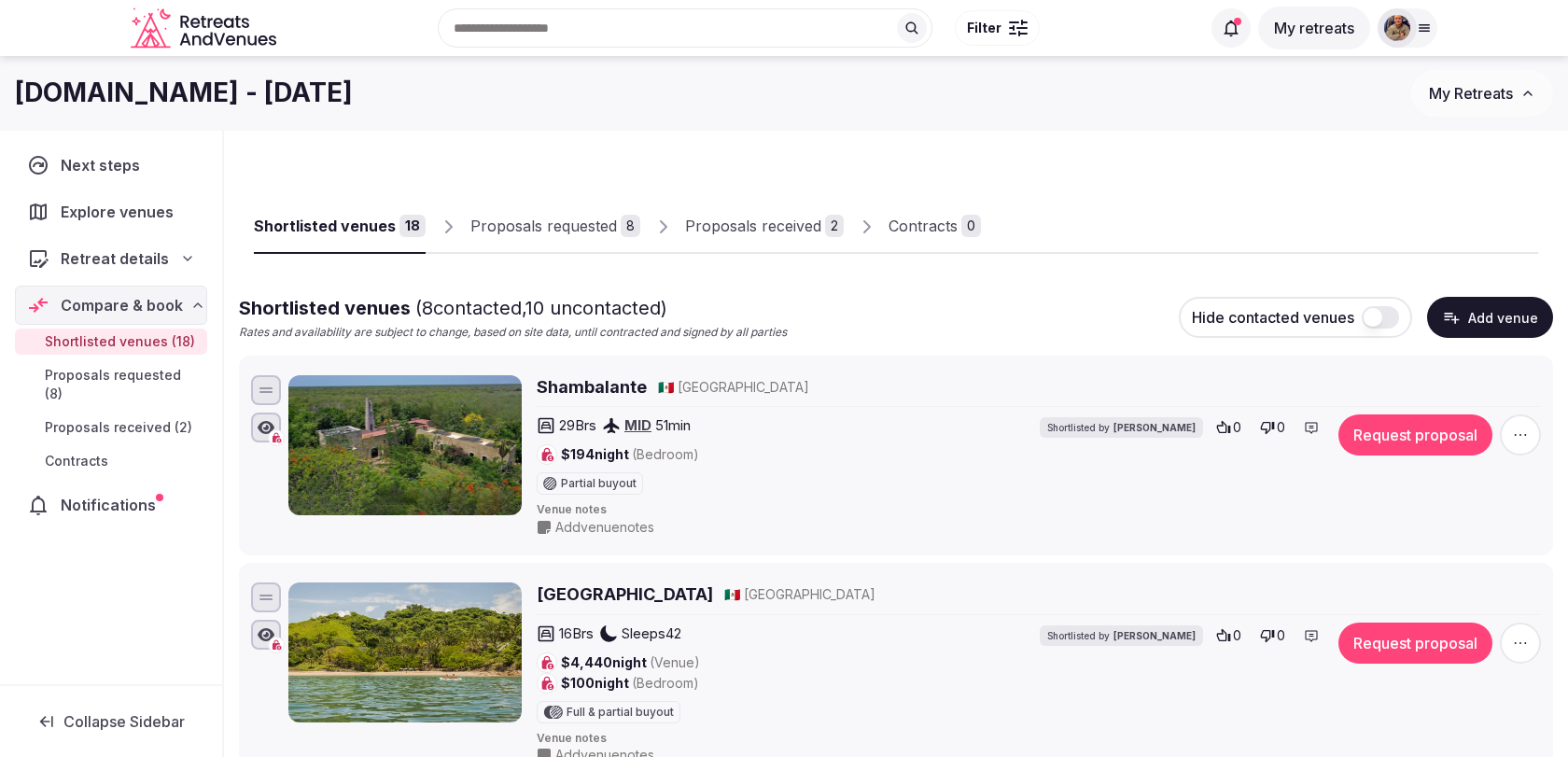
click at [1417, 37] on div at bounding box center [1407, 28] width 60 height 39
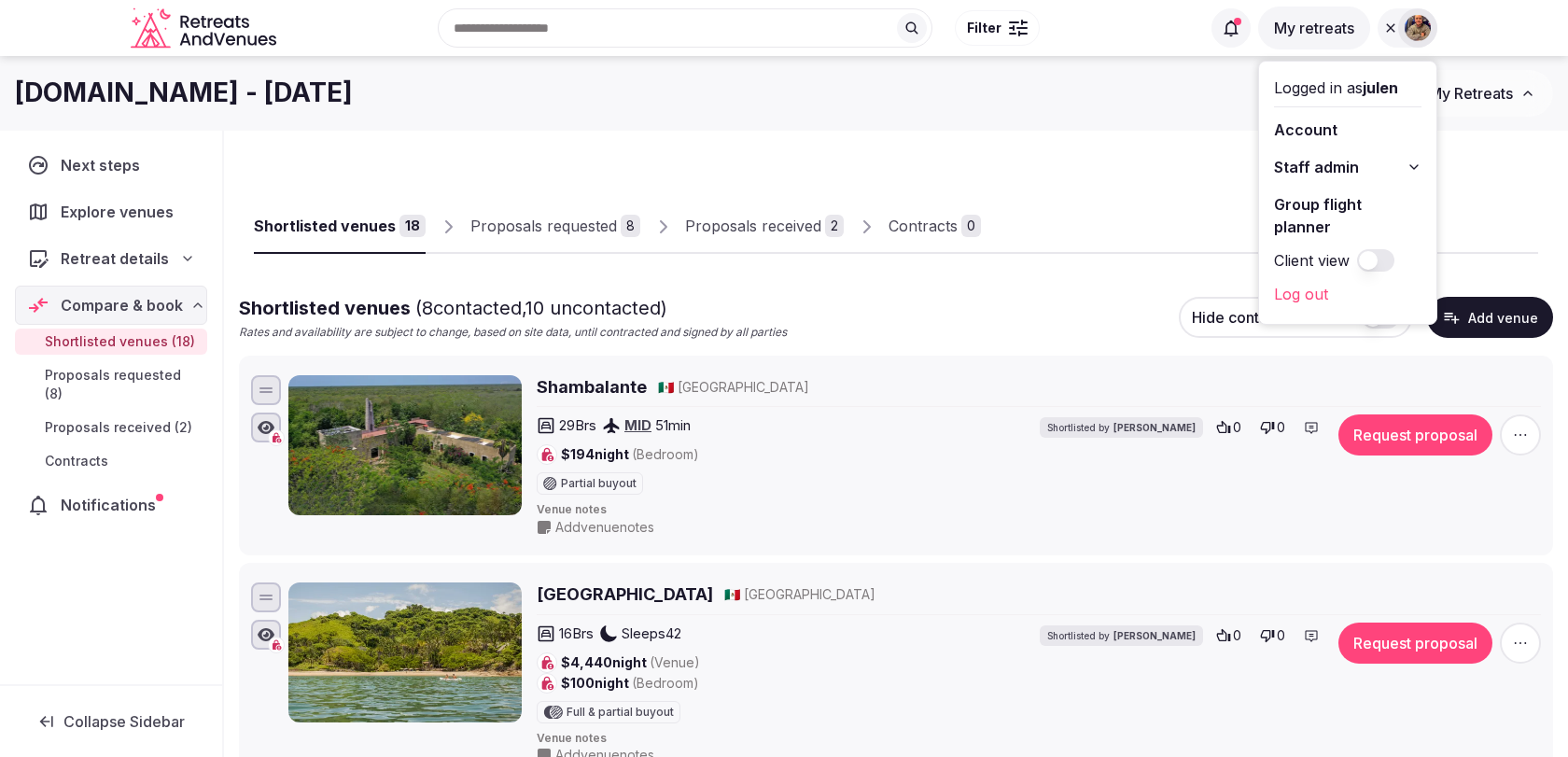
click at [1331, 160] on span "Staff admin" at bounding box center [1316, 167] width 85 height 23
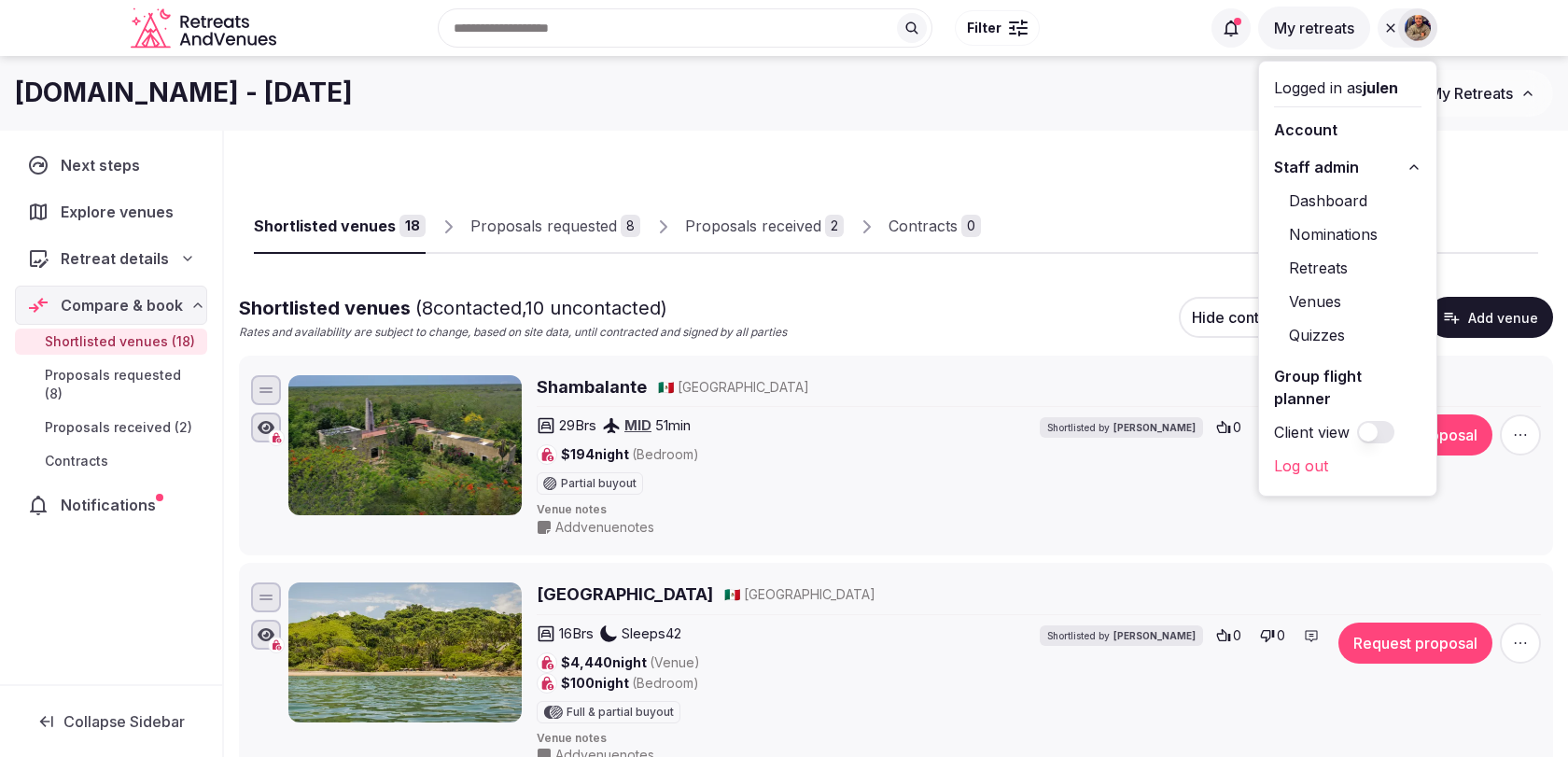
click at [1289, 197] on link "Dashboard" at bounding box center [1347, 201] width 148 height 30
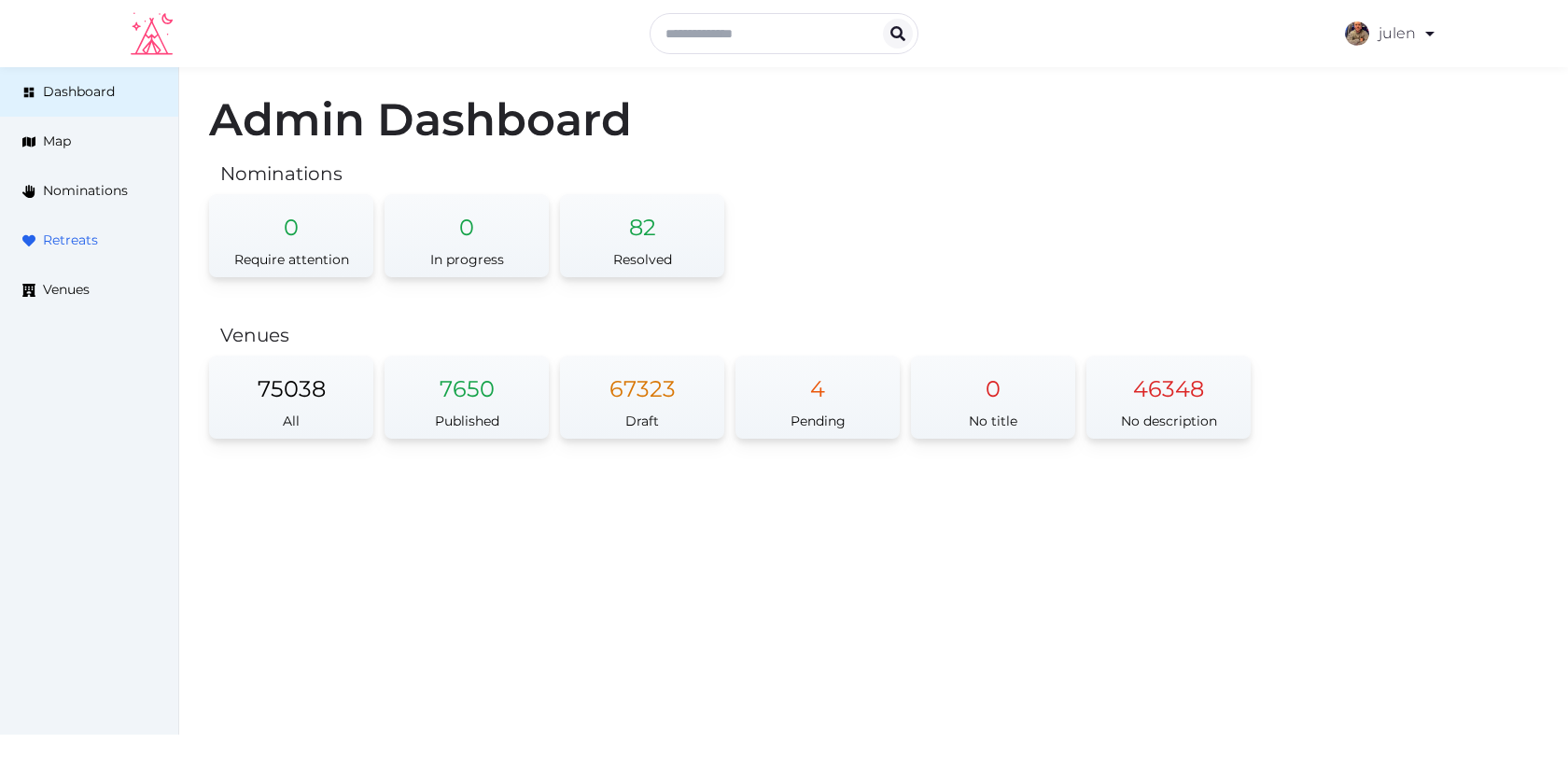
click at [89, 240] on span "Retreats" at bounding box center [71, 240] width 55 height 20
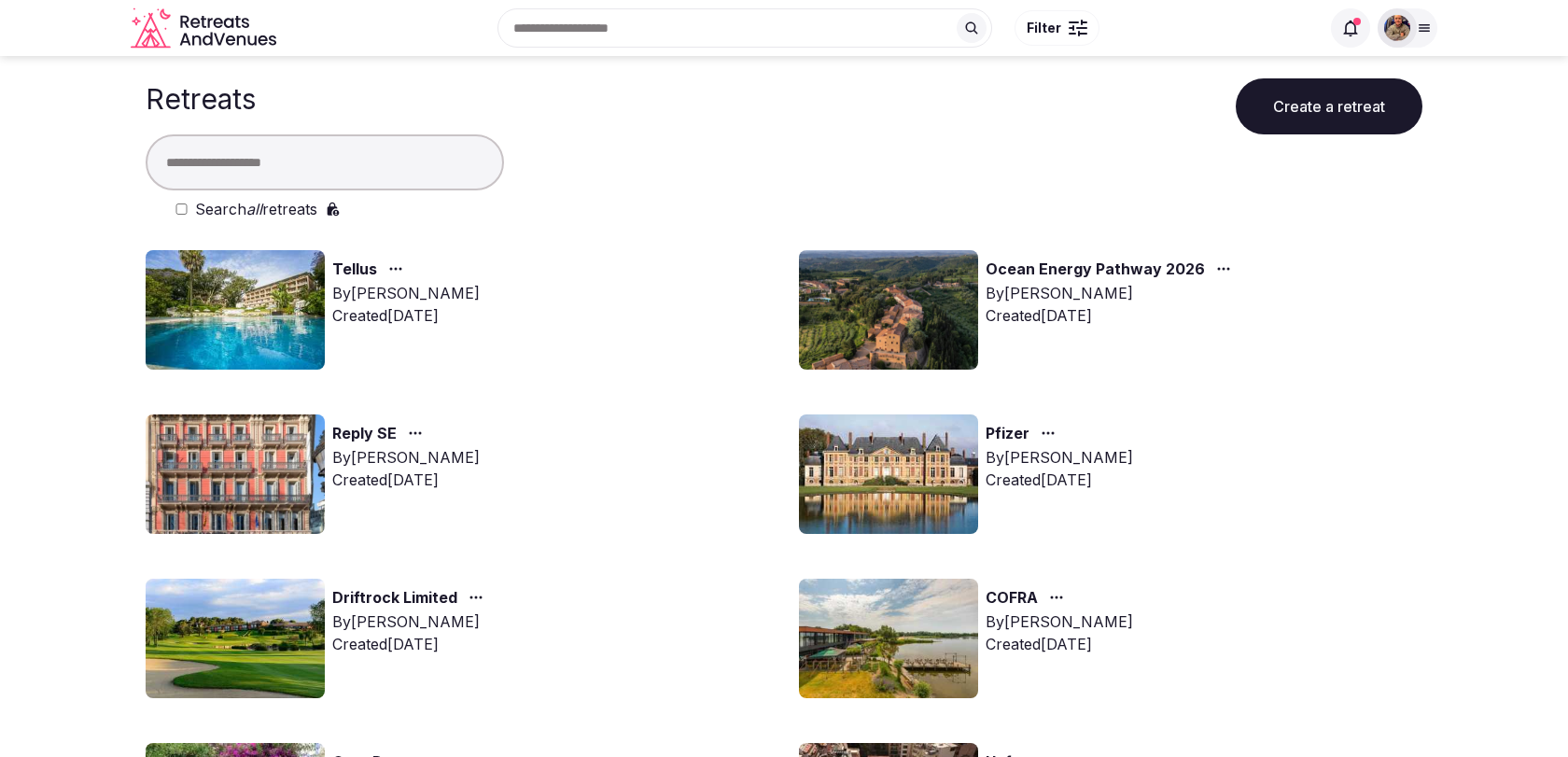
click at [1016, 263] on link "Ocean Energy Pathway 2026" at bounding box center [1094, 270] width 219 height 24
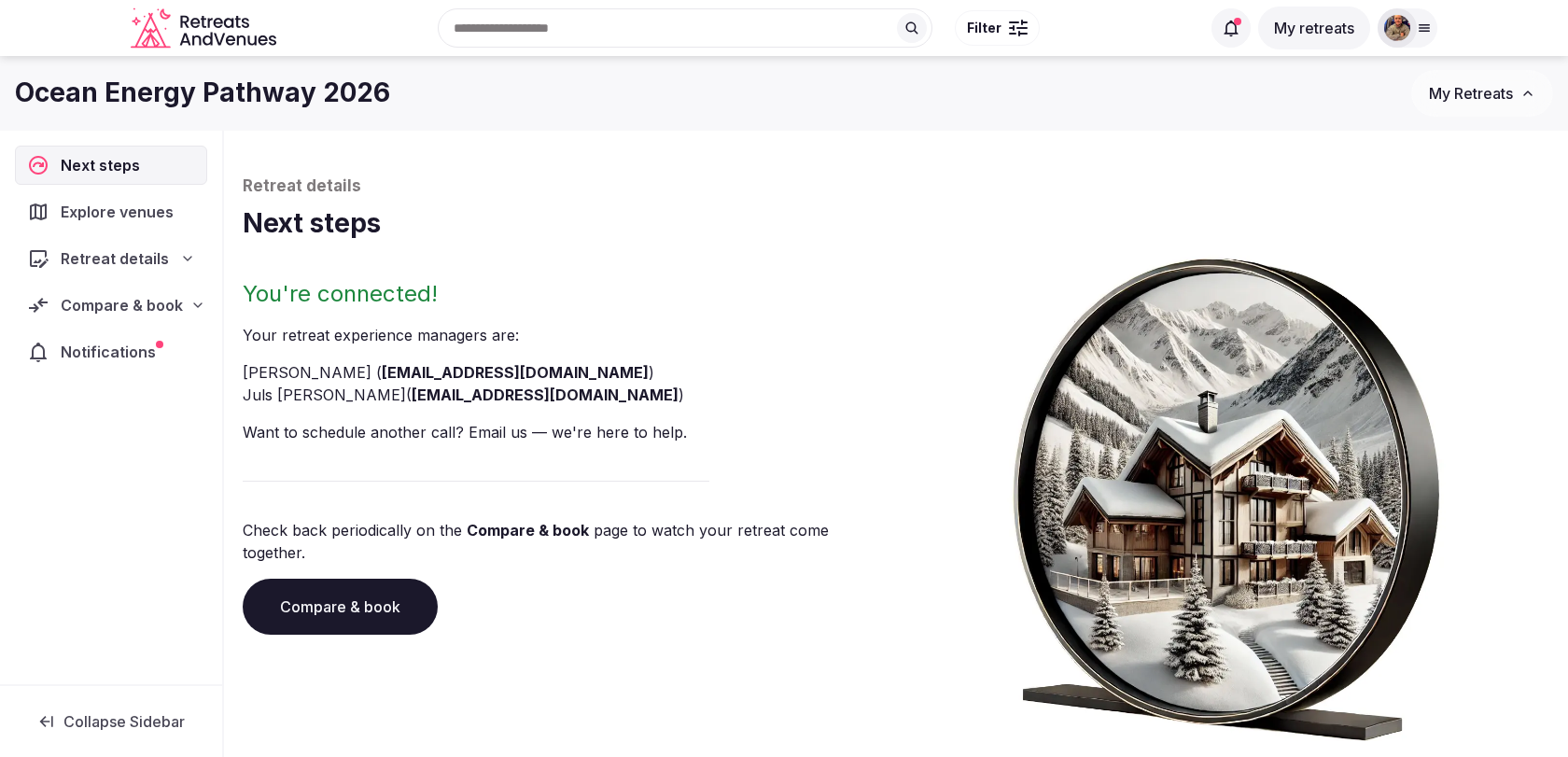
click at [143, 216] on span "Explore venues" at bounding box center [121, 212] width 120 height 23
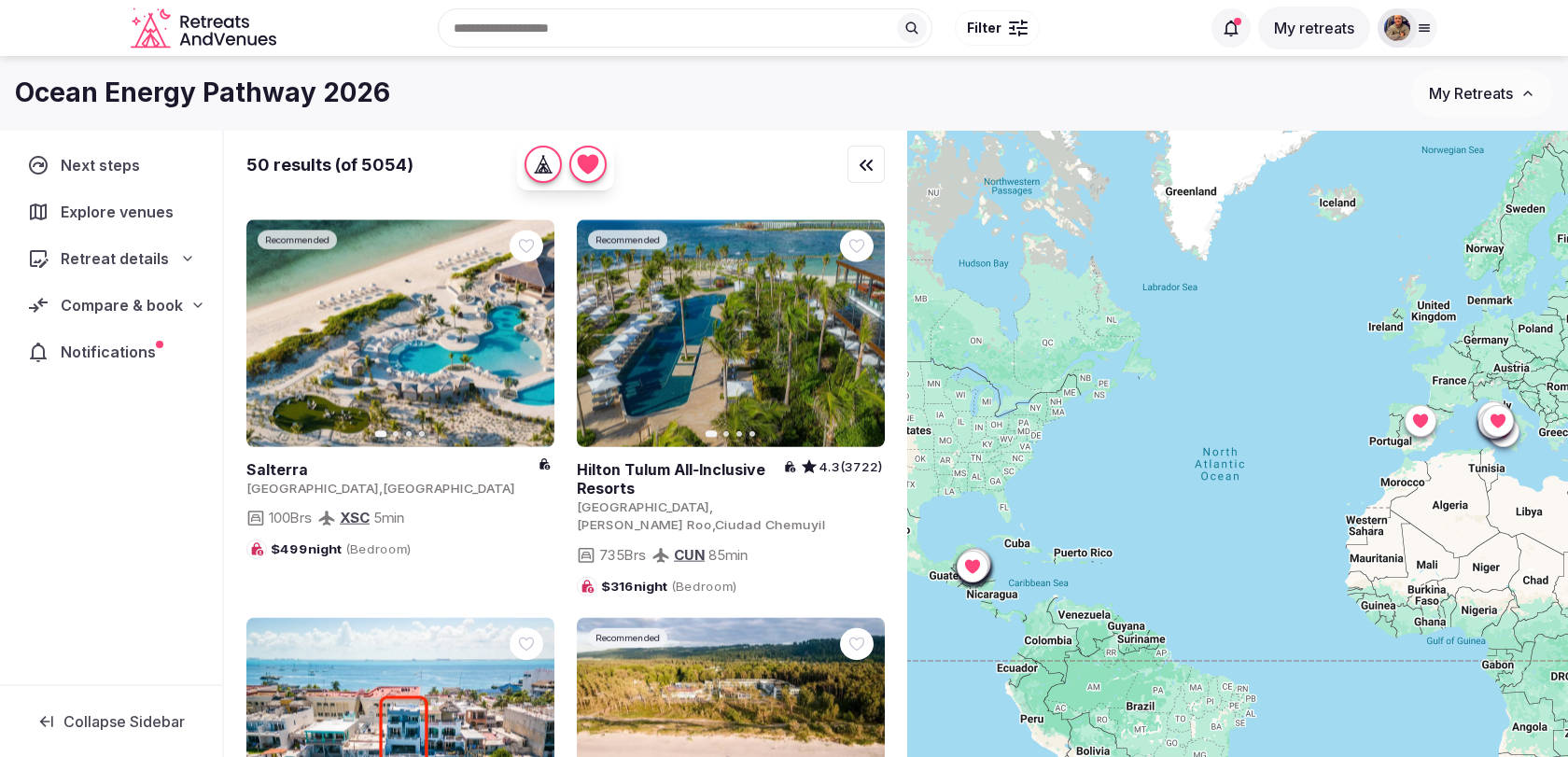
click at [137, 304] on span "Compare & book" at bounding box center [122, 306] width 122 height 23
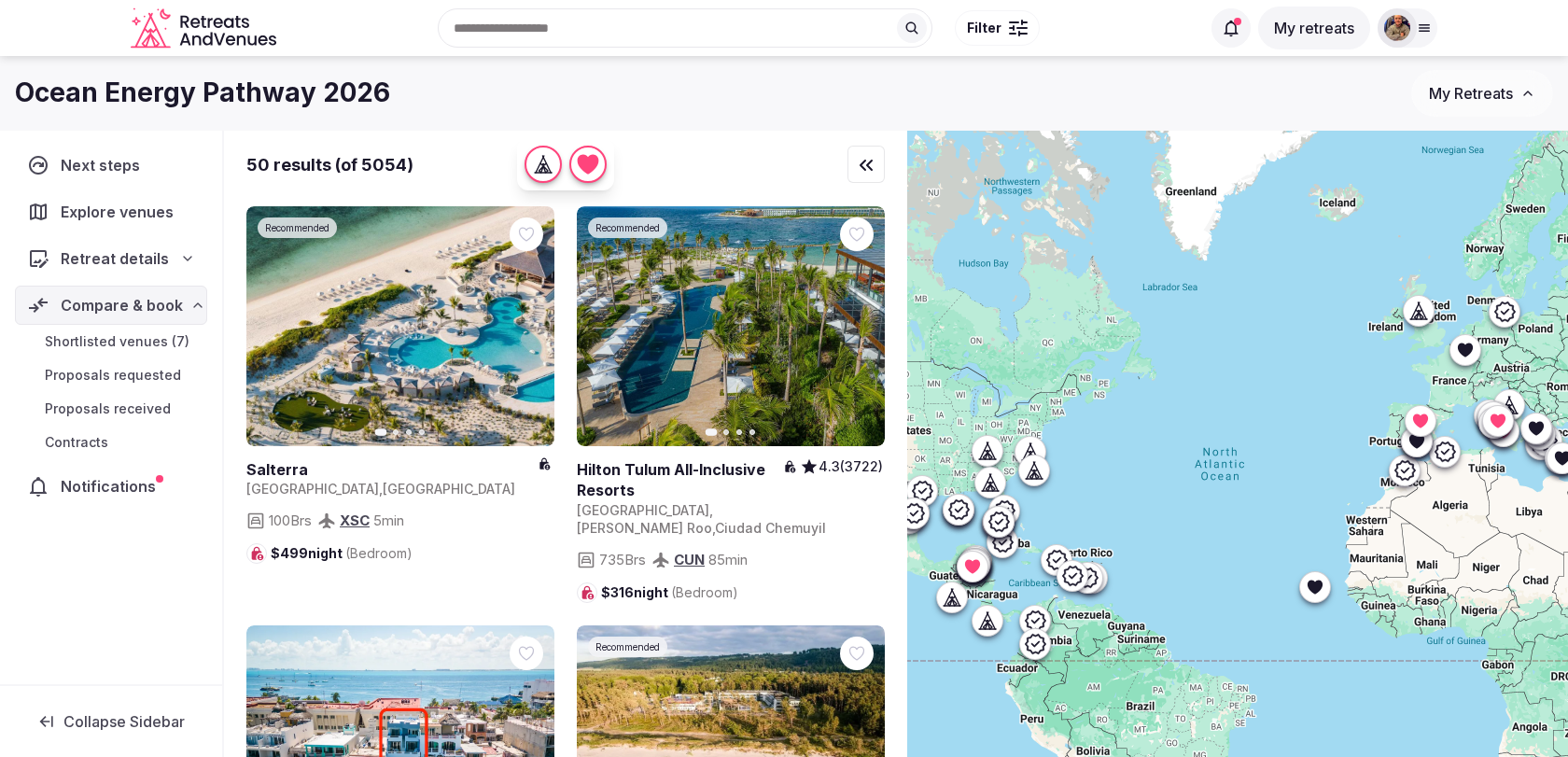
click at [137, 334] on span "Shortlisted venues (7)" at bounding box center [118, 341] width 145 height 19
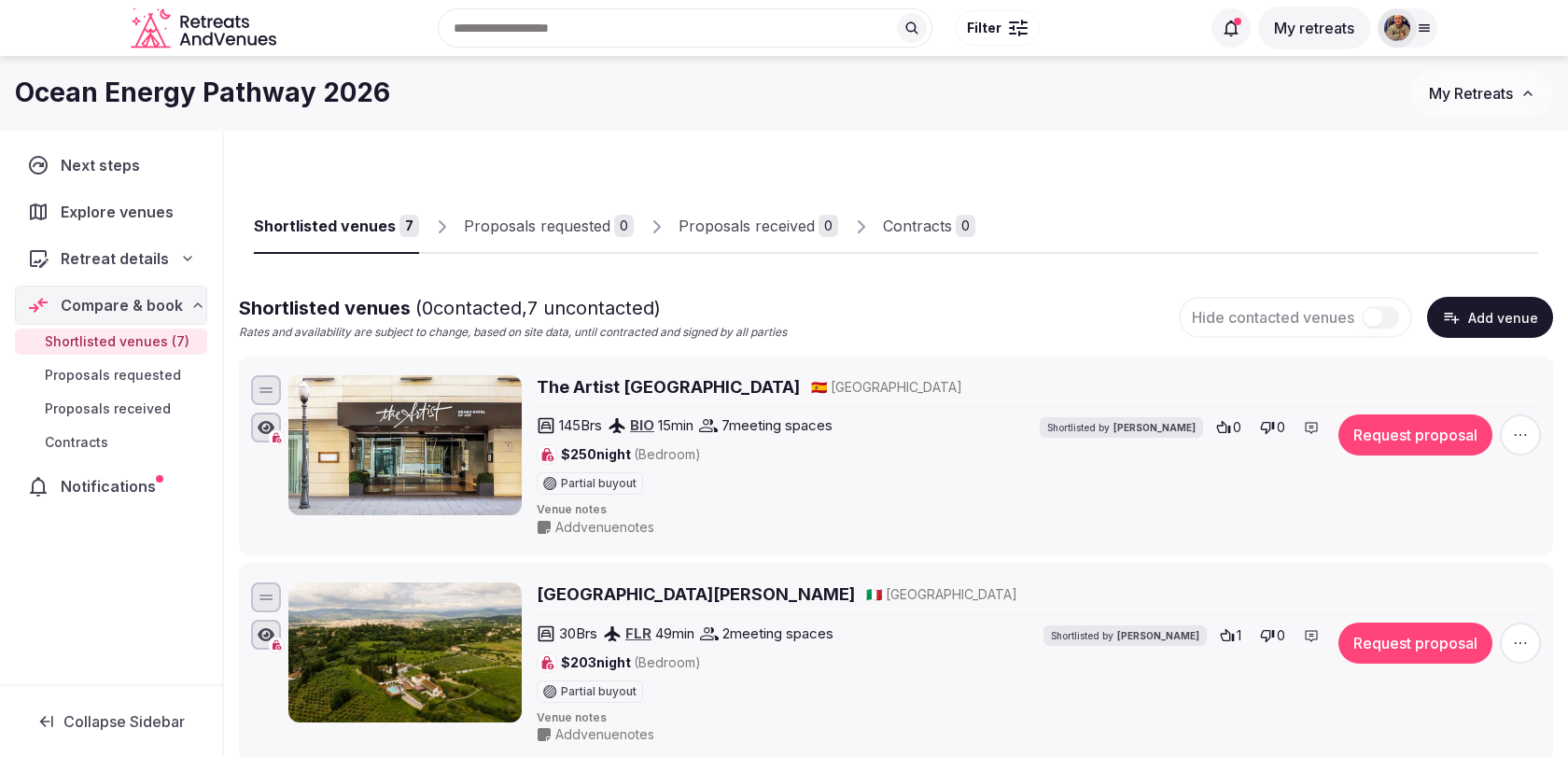
click at [1458, 319] on icon "button" at bounding box center [1452, 319] width 15 height 11
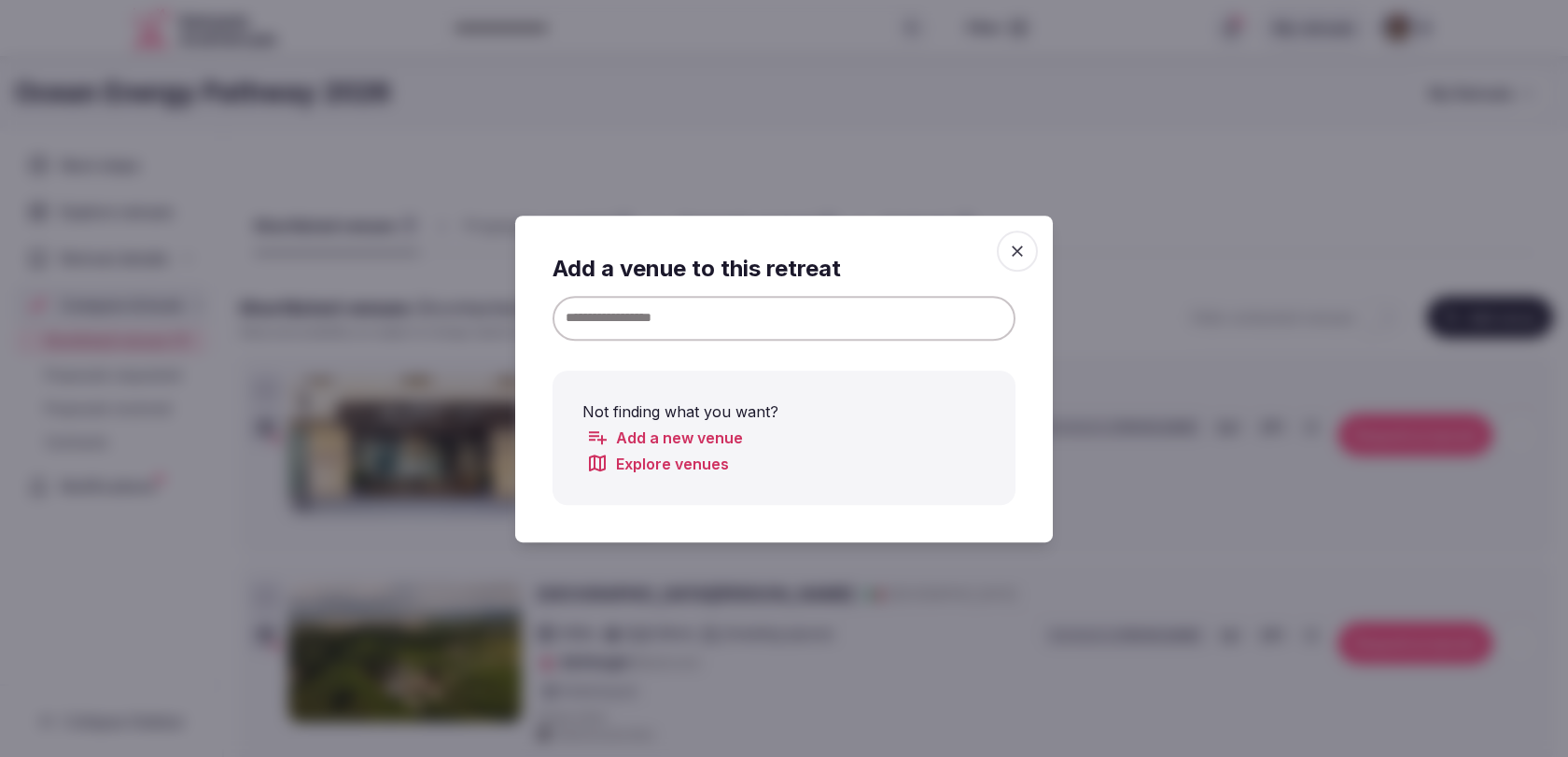
click at [918, 304] on input at bounding box center [784, 318] width 463 height 45
drag, startPoint x: 660, startPoint y: 318, endPoint x: 481, endPoint y: 318, distance: 179.0
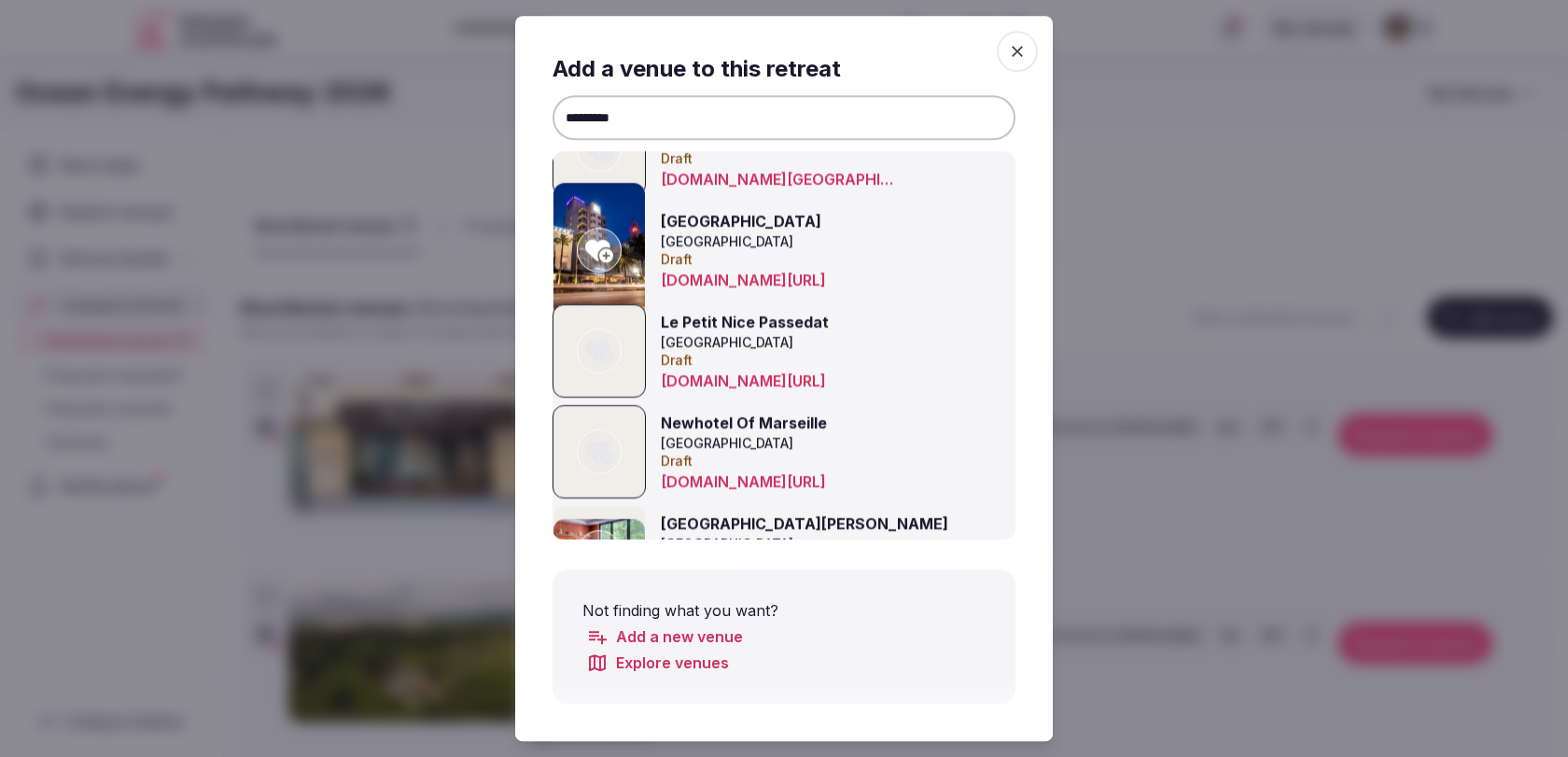
scroll to position [619, 0]
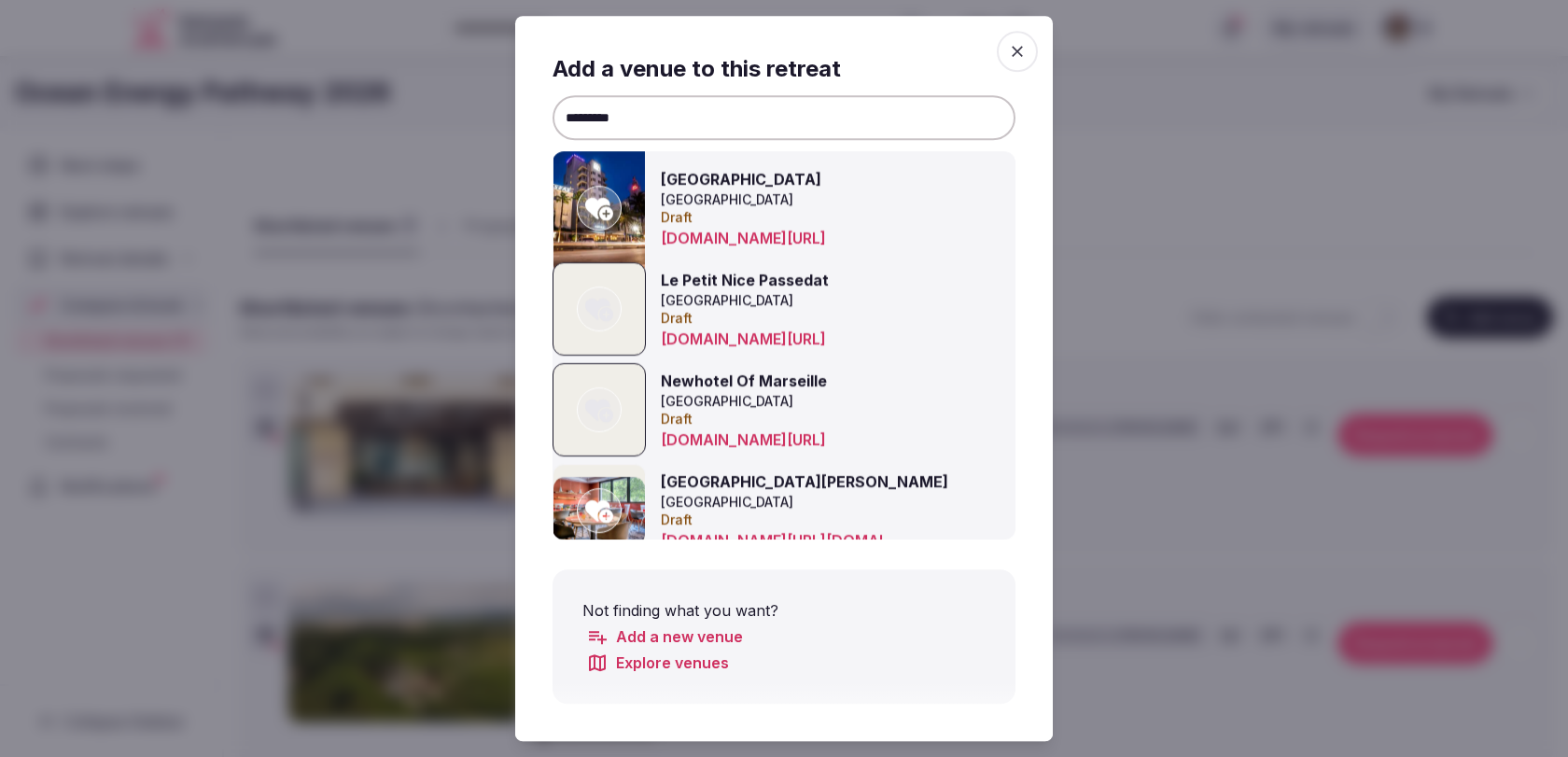
drag, startPoint x: 656, startPoint y: 122, endPoint x: 490, endPoint y: 122, distance: 166.0
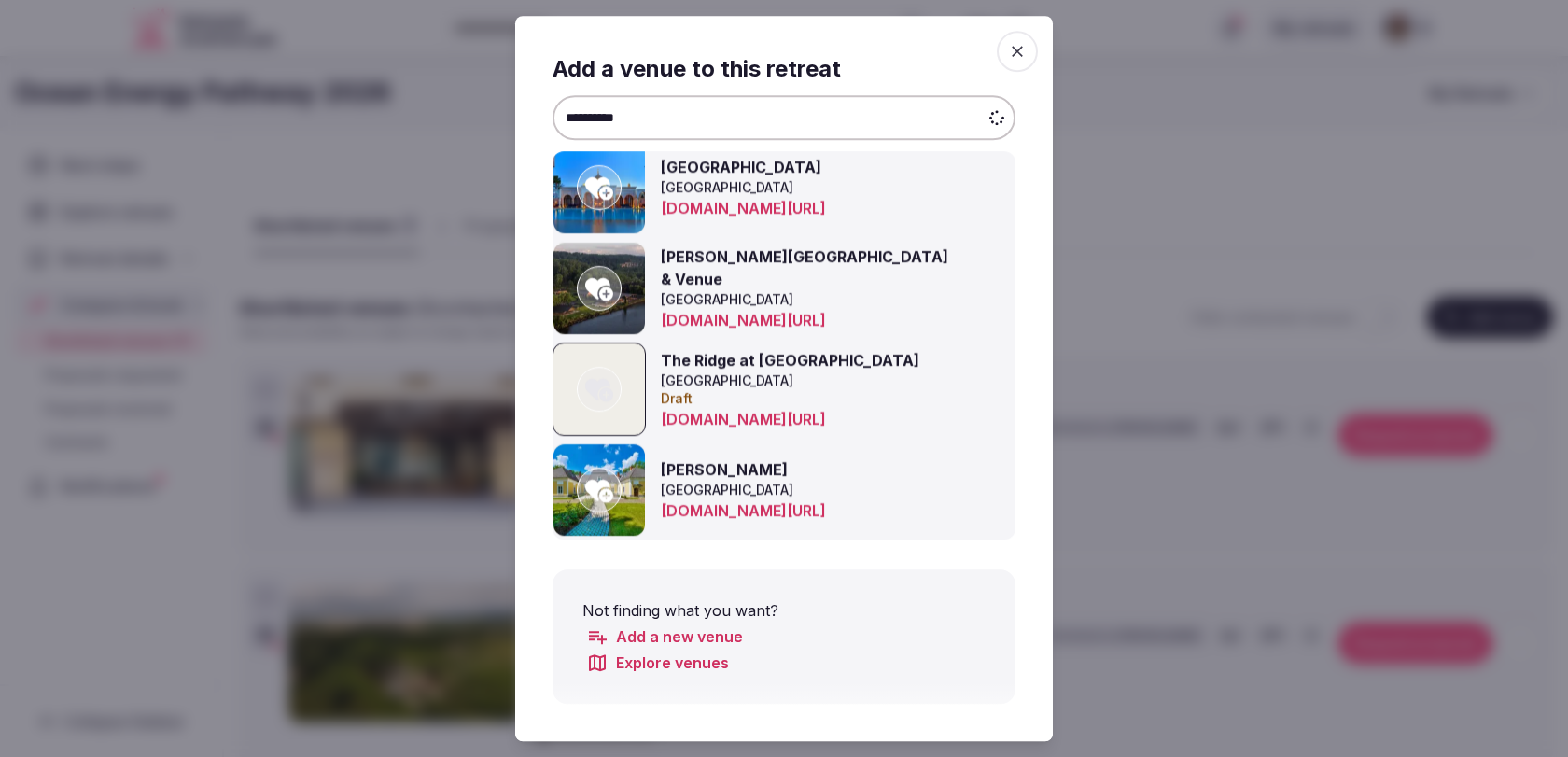
scroll to position [0, 0]
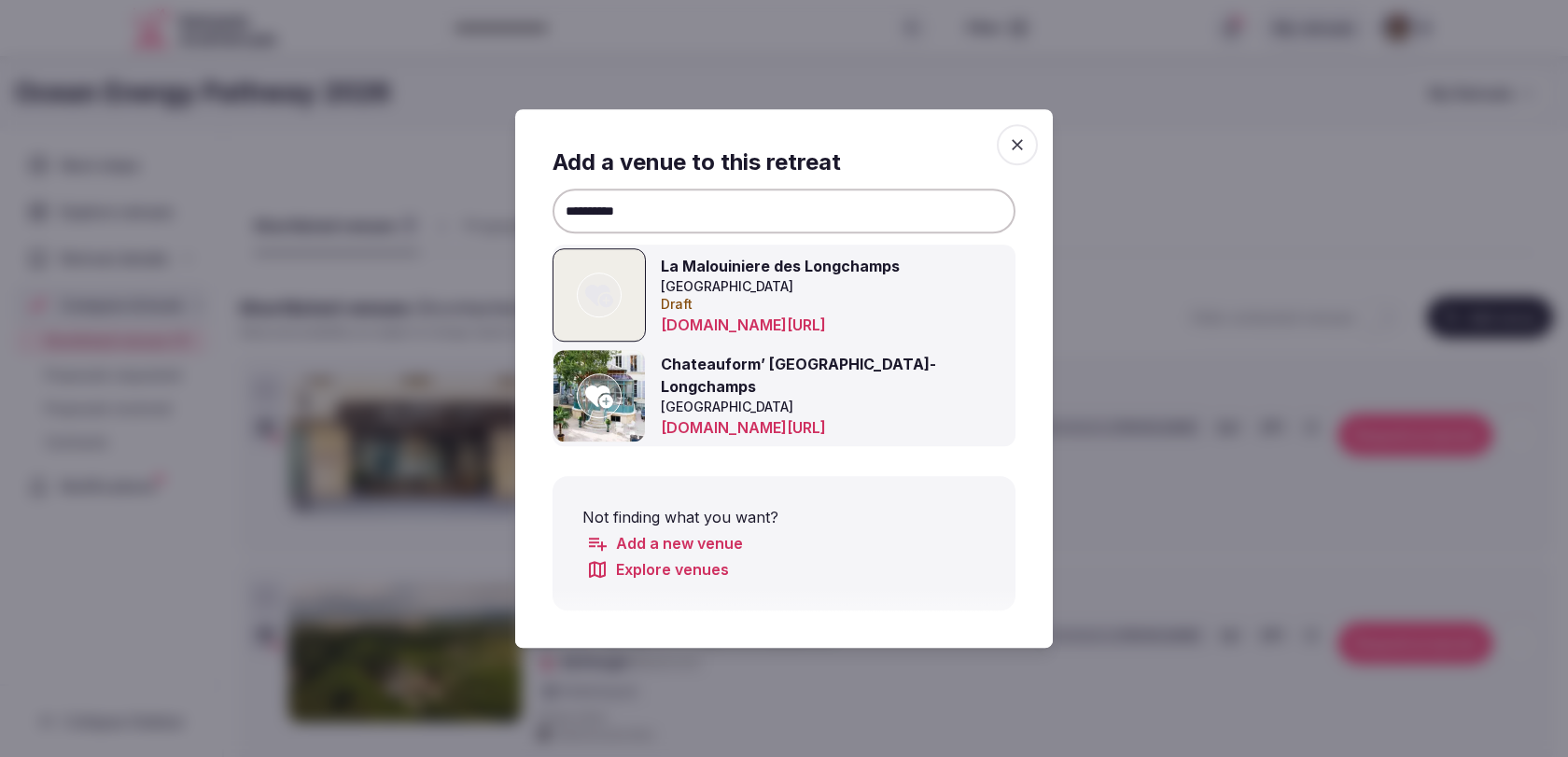
type input "**********"
click at [615, 393] on div at bounding box center [600, 396] width 45 height 45
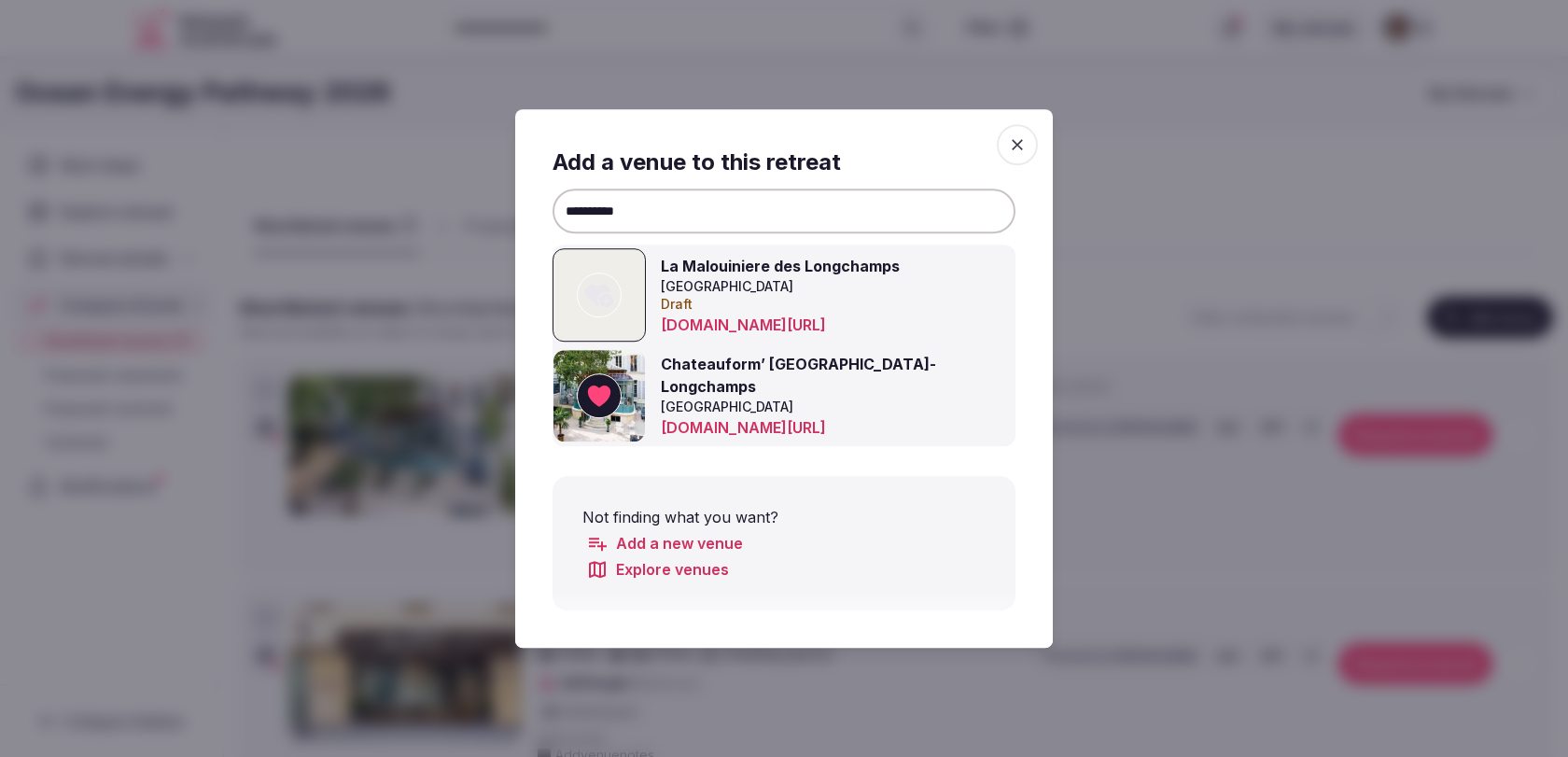
click at [1029, 148] on span "button" at bounding box center [1017, 145] width 41 height 41
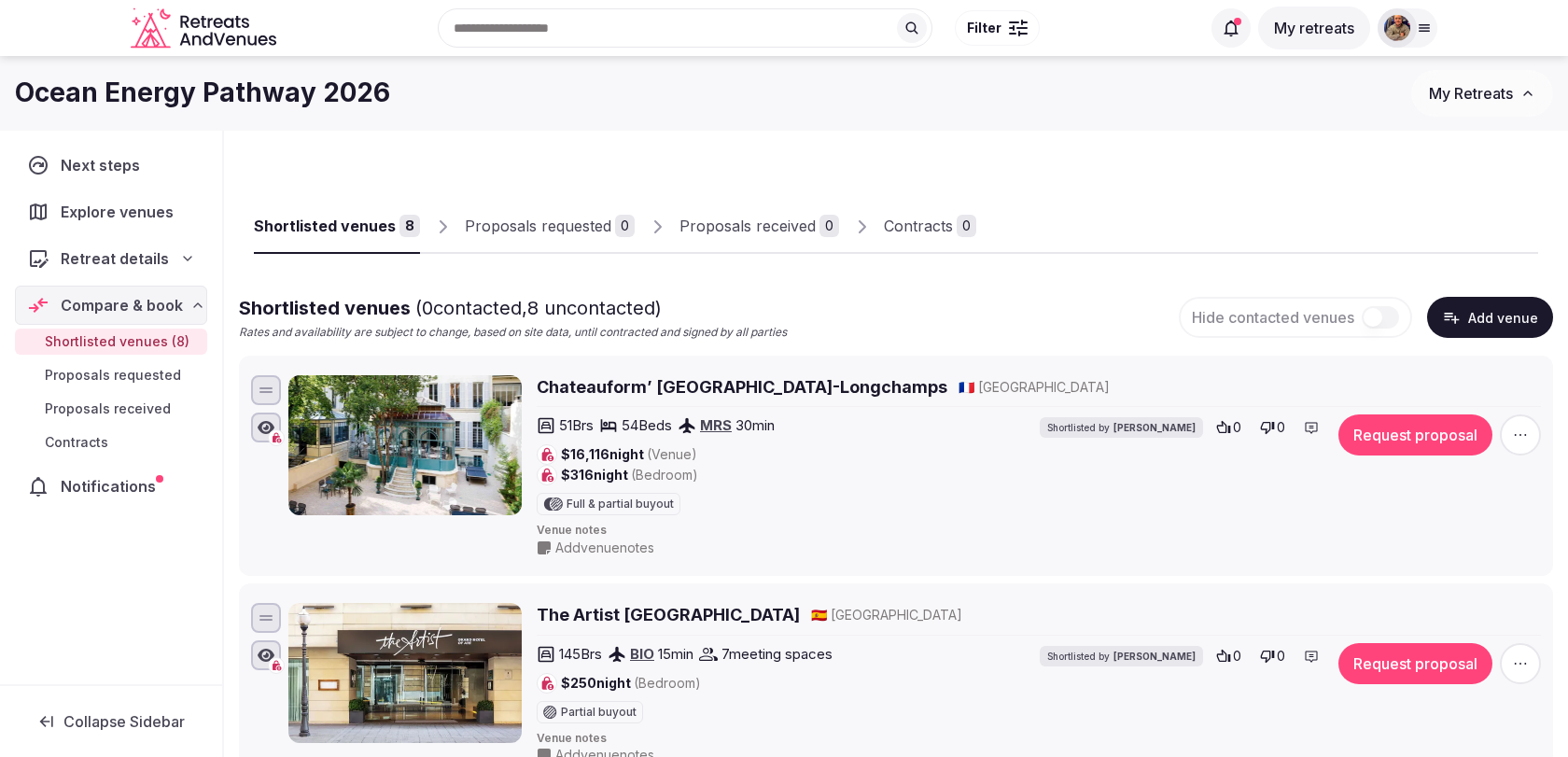
click at [1469, 328] on button "Add venue" at bounding box center [1490, 318] width 126 height 41
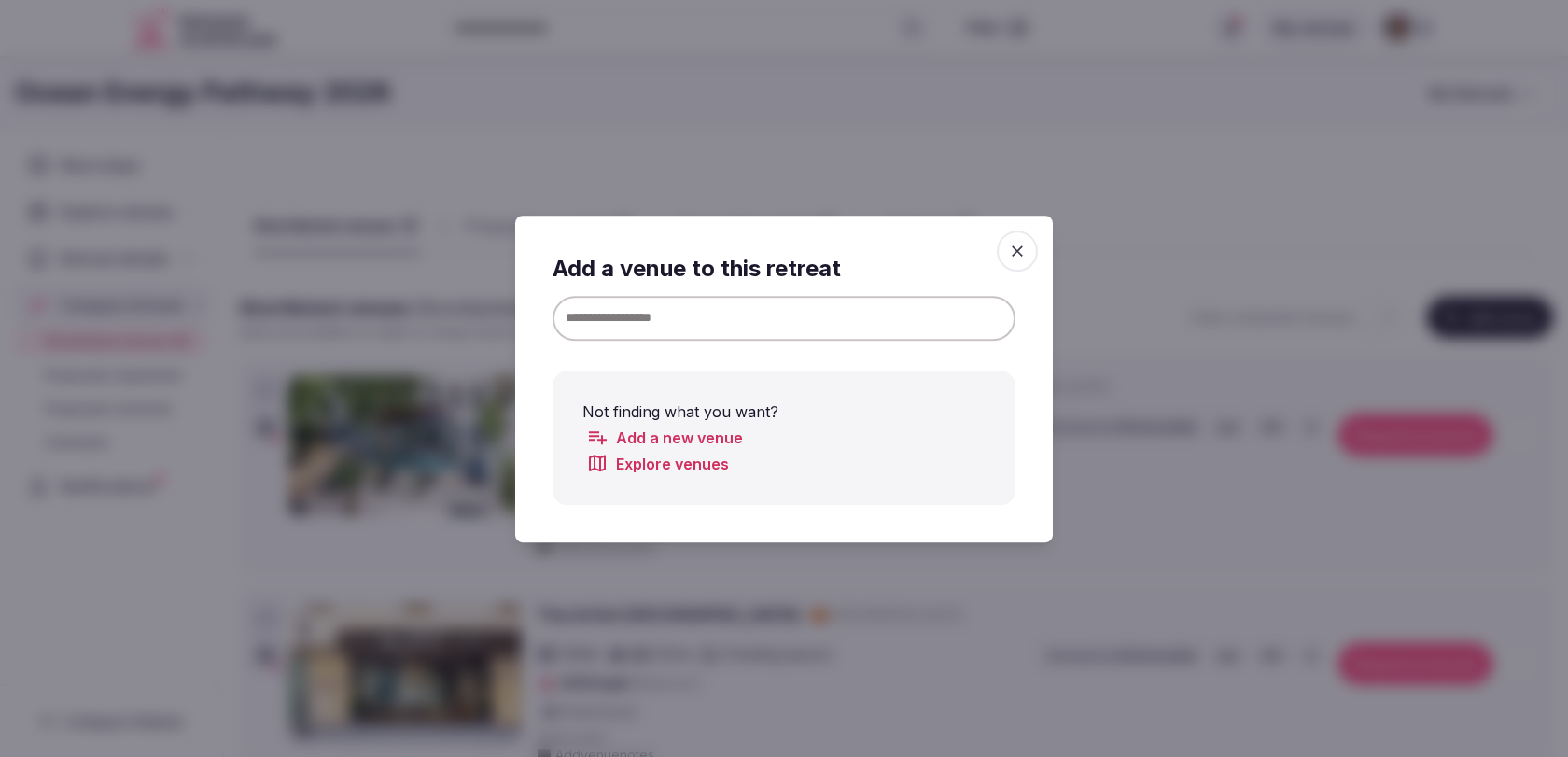
click at [914, 322] on input at bounding box center [784, 318] width 463 height 45
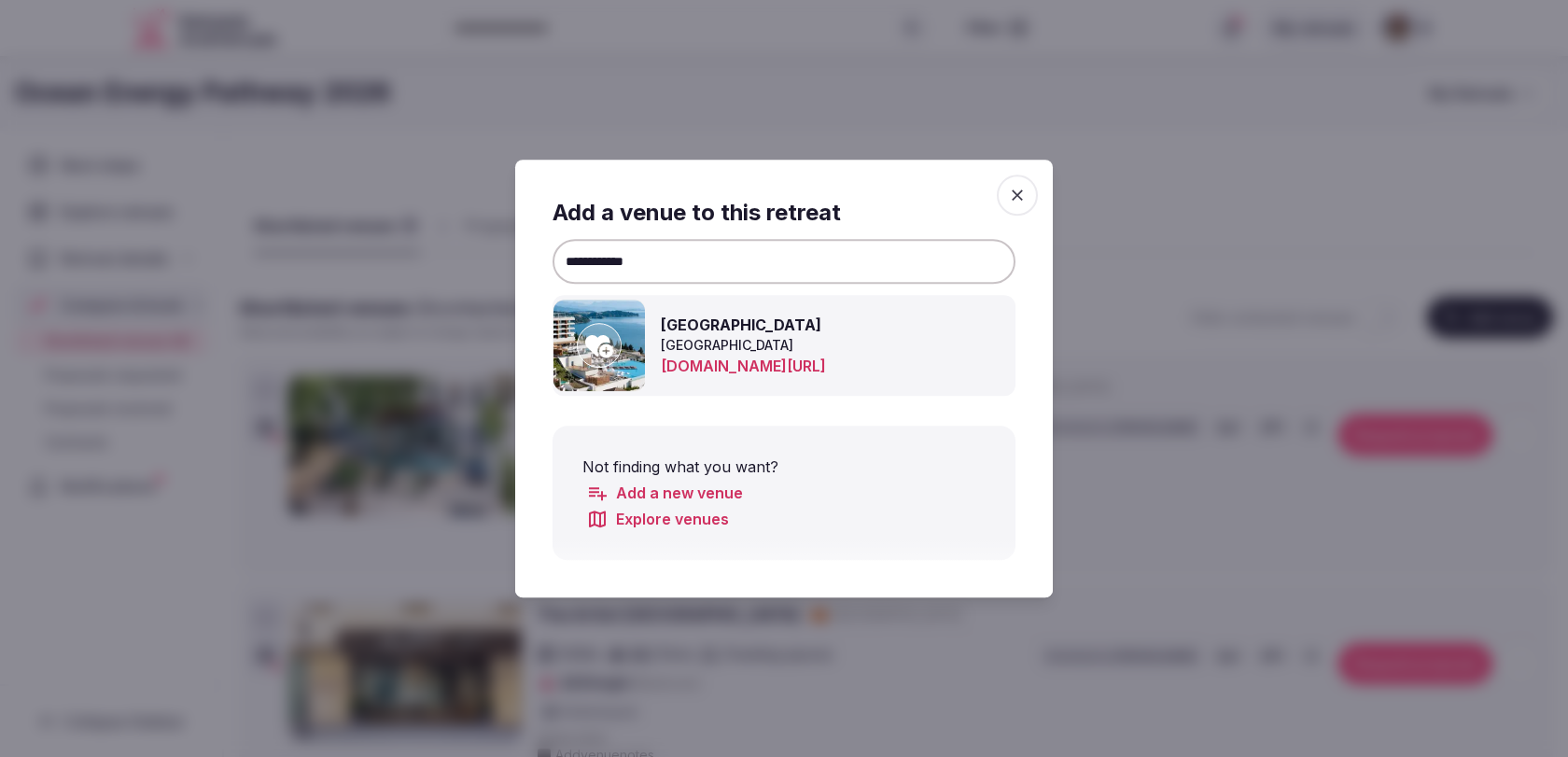
type input "**********"
click at [595, 341] on icon at bounding box center [599, 346] width 28 height 23
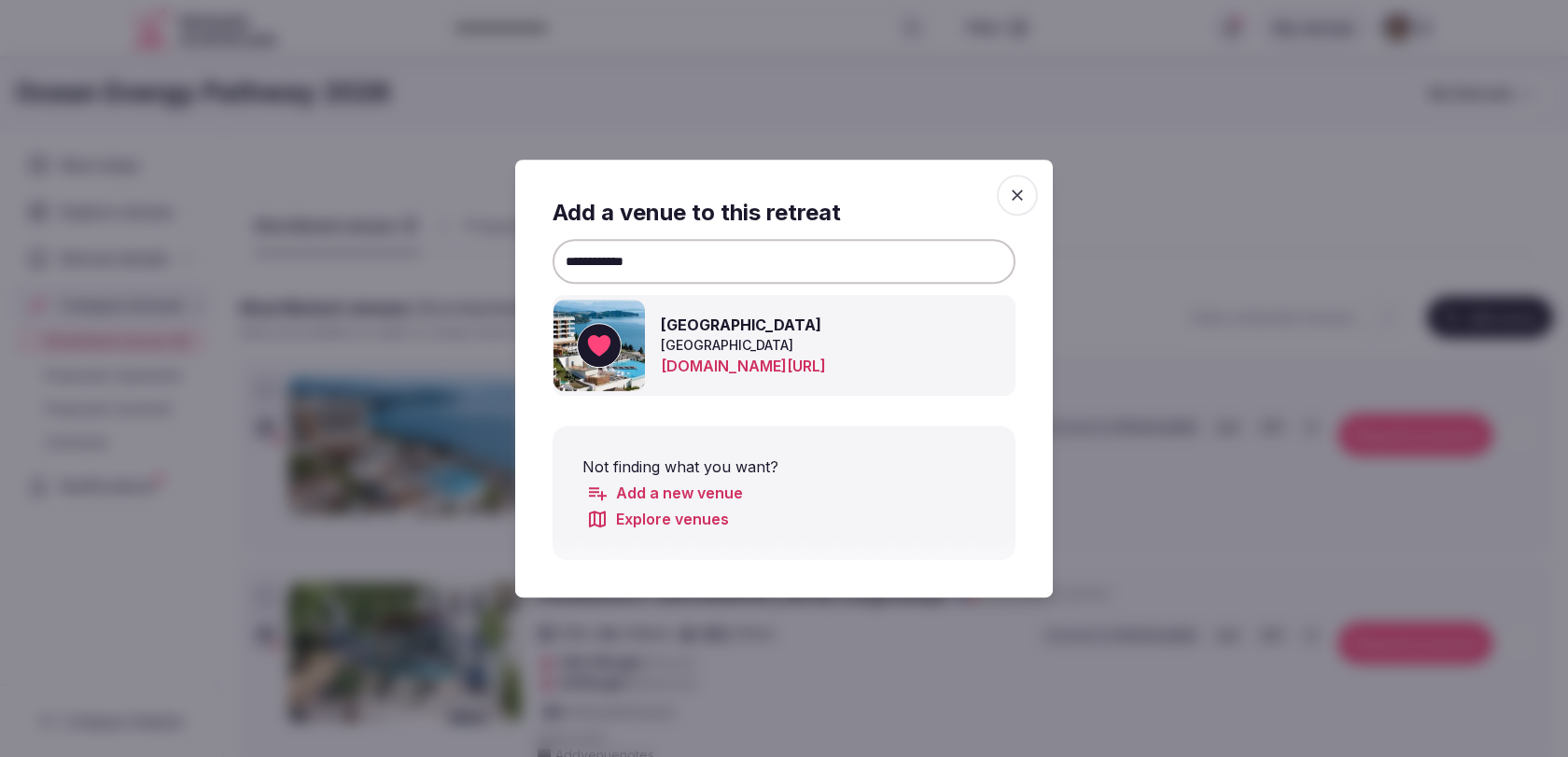
click at [1020, 196] on icon "button" at bounding box center [1017, 196] width 11 height 11
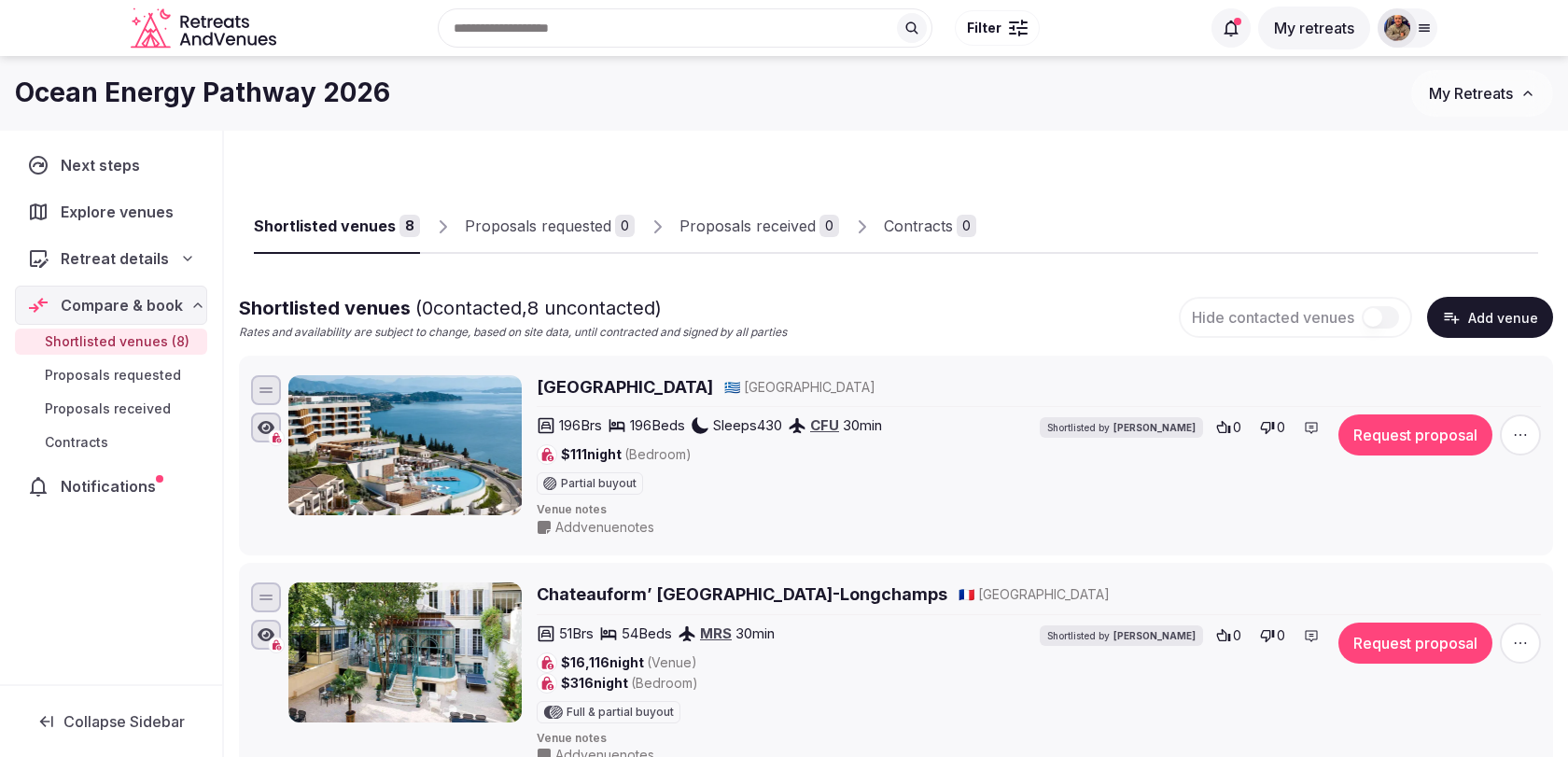
click at [1469, 310] on button "Add venue" at bounding box center [1490, 318] width 126 height 41
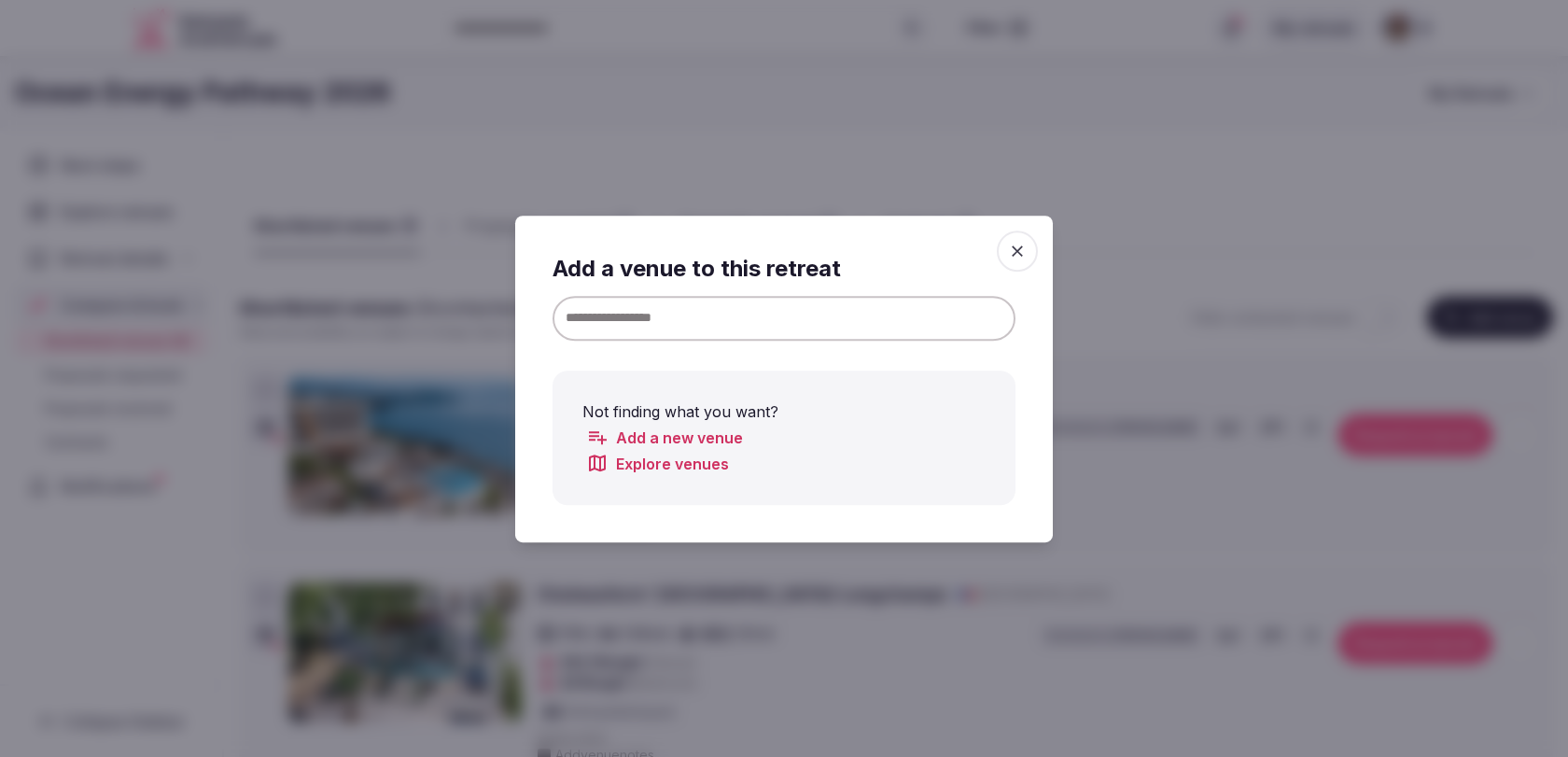
click at [943, 315] on input at bounding box center [784, 318] width 463 height 45
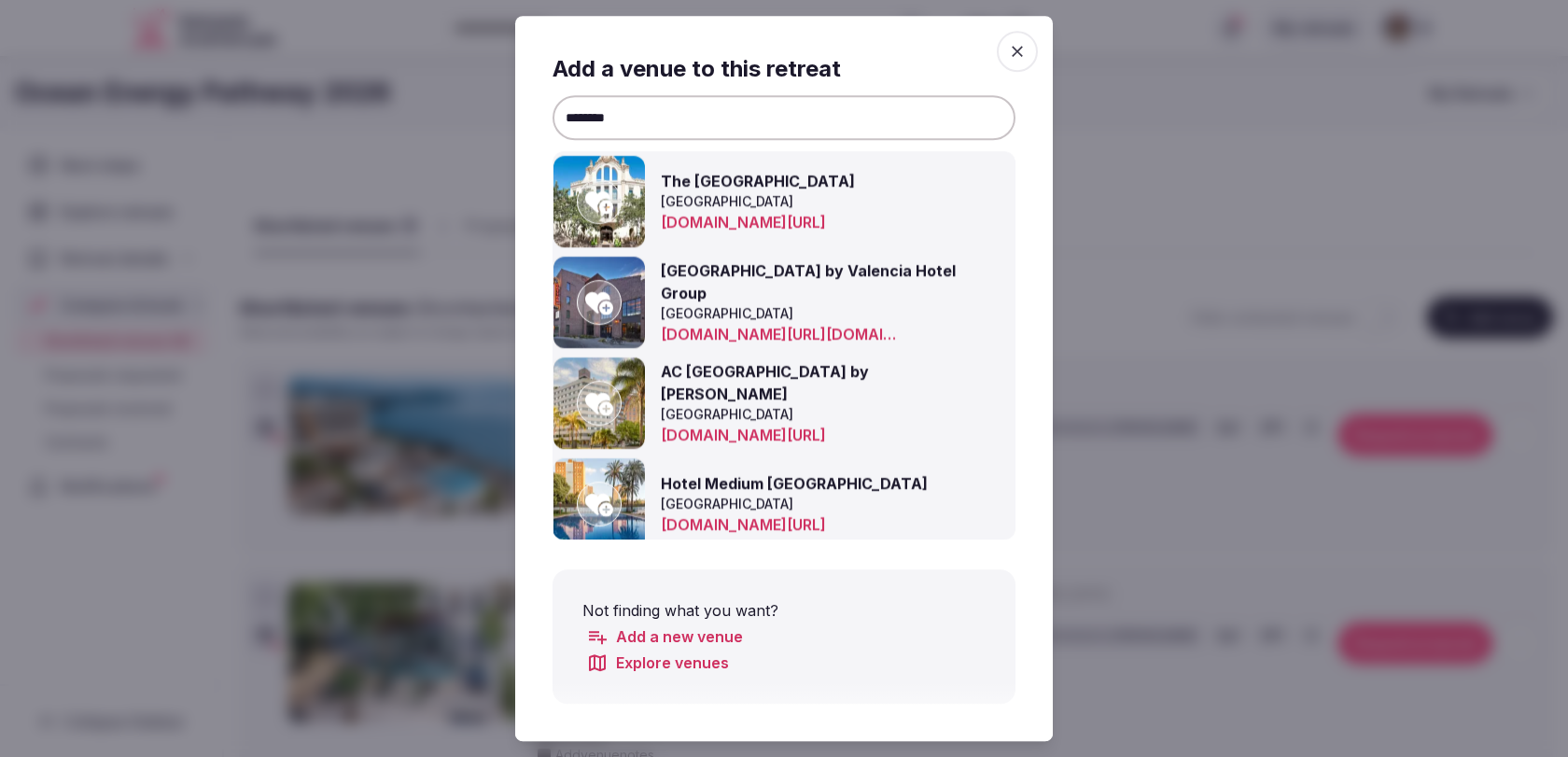
type input "********"
click at [610, 205] on icon at bounding box center [599, 203] width 28 height 23
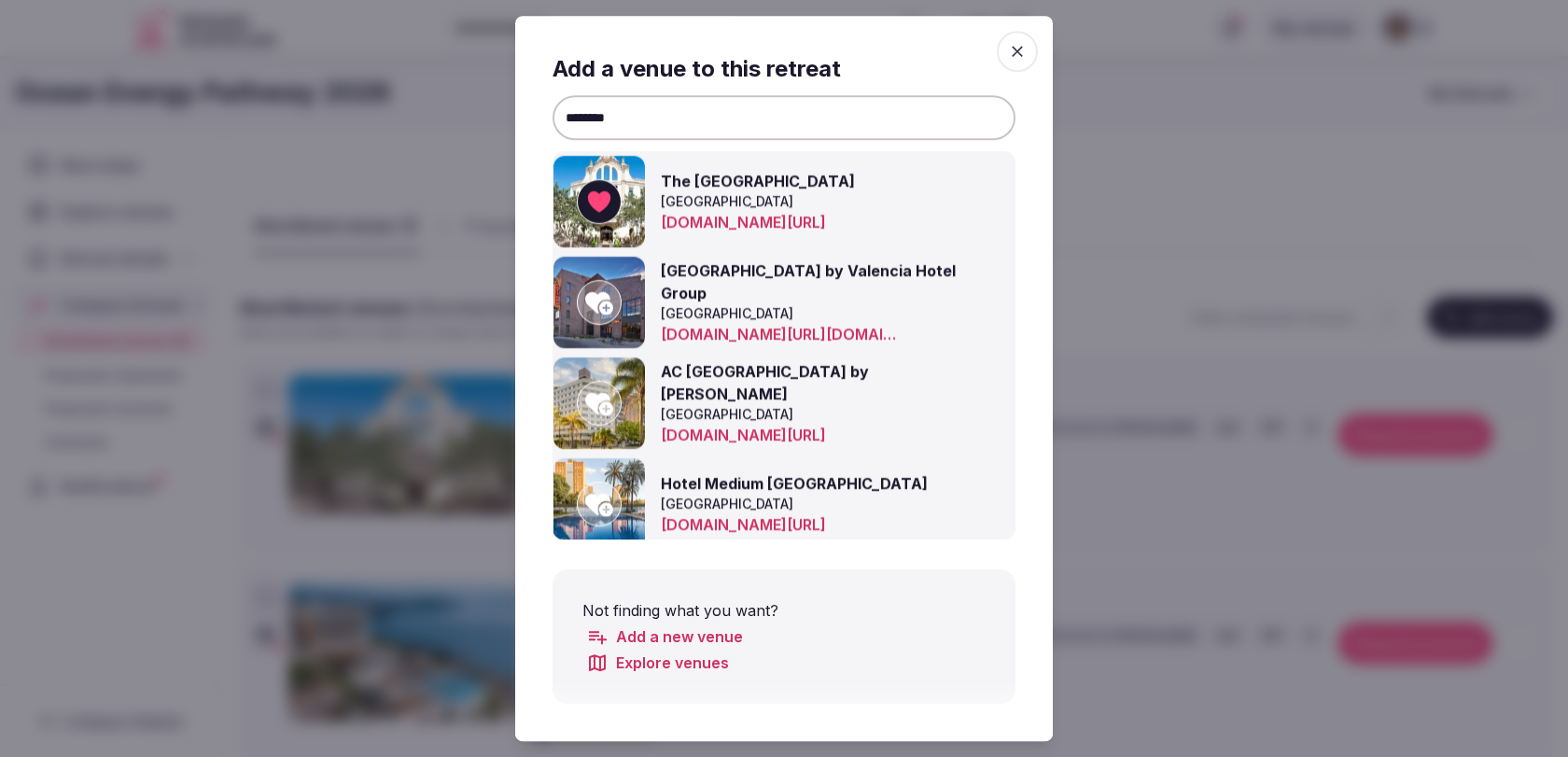
click at [1026, 49] on icon "button" at bounding box center [1017, 52] width 19 height 19
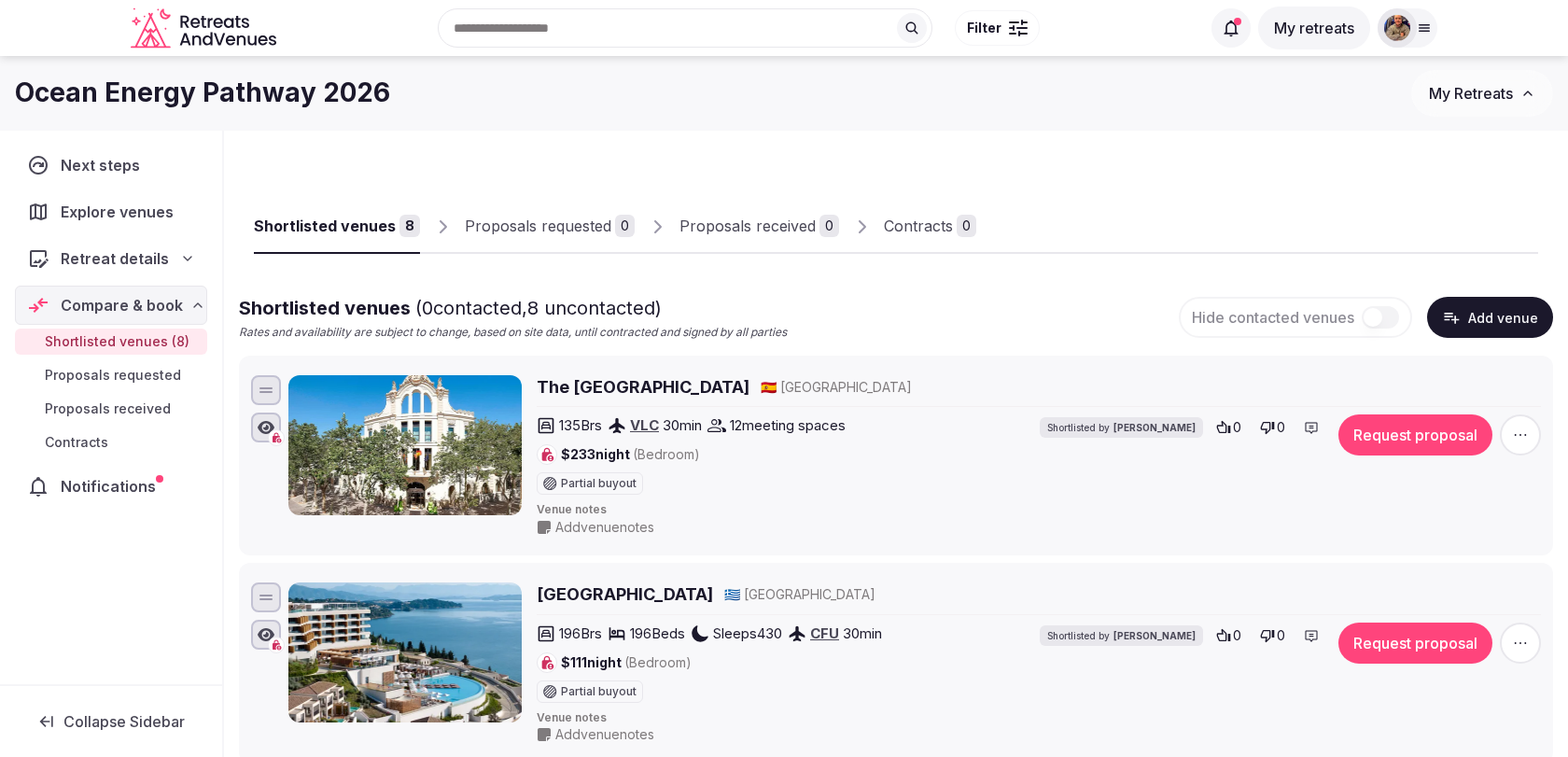
click at [1478, 317] on button "Add venue" at bounding box center [1490, 318] width 126 height 41
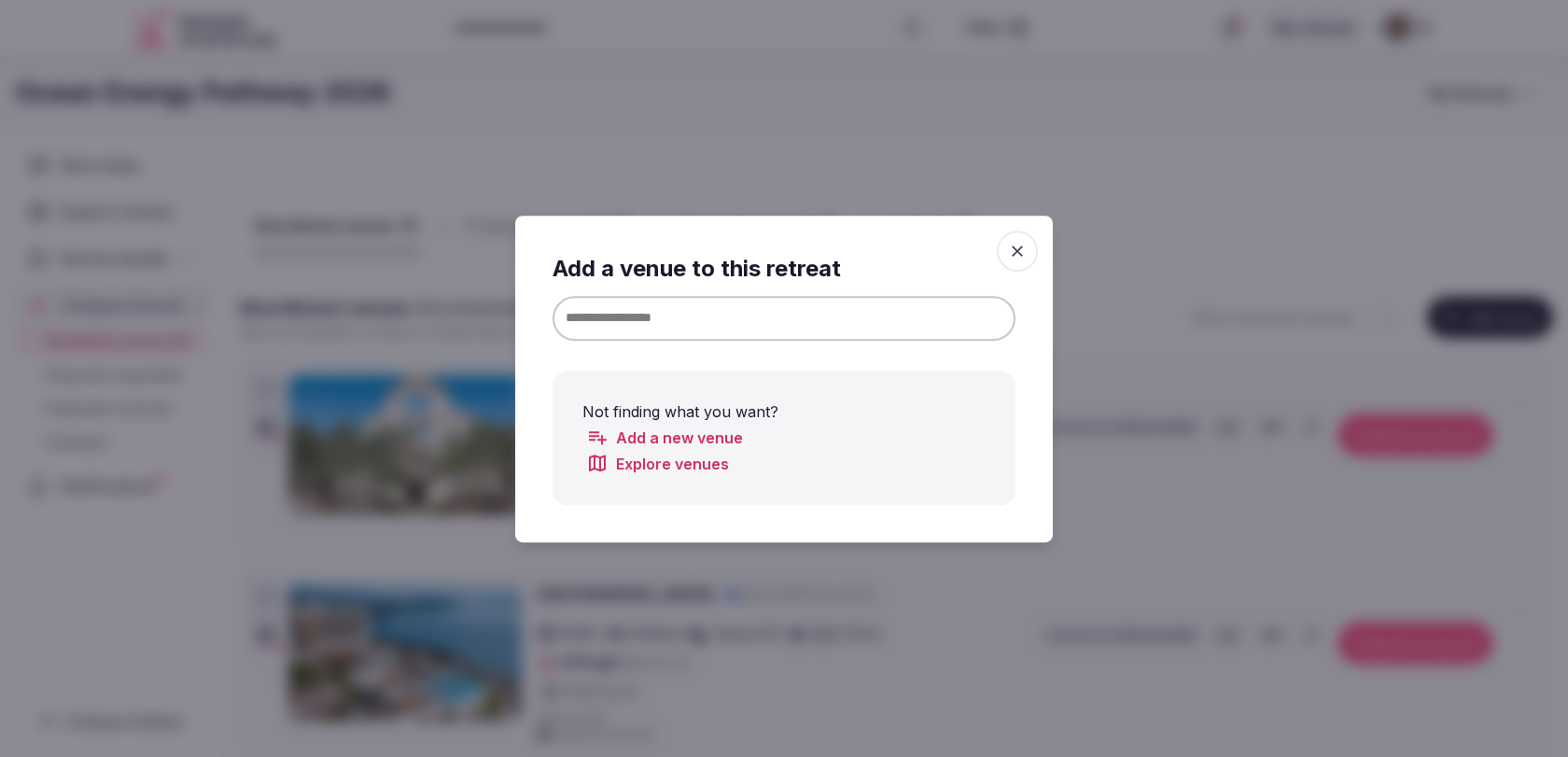
click at [921, 314] on input at bounding box center [784, 318] width 463 height 45
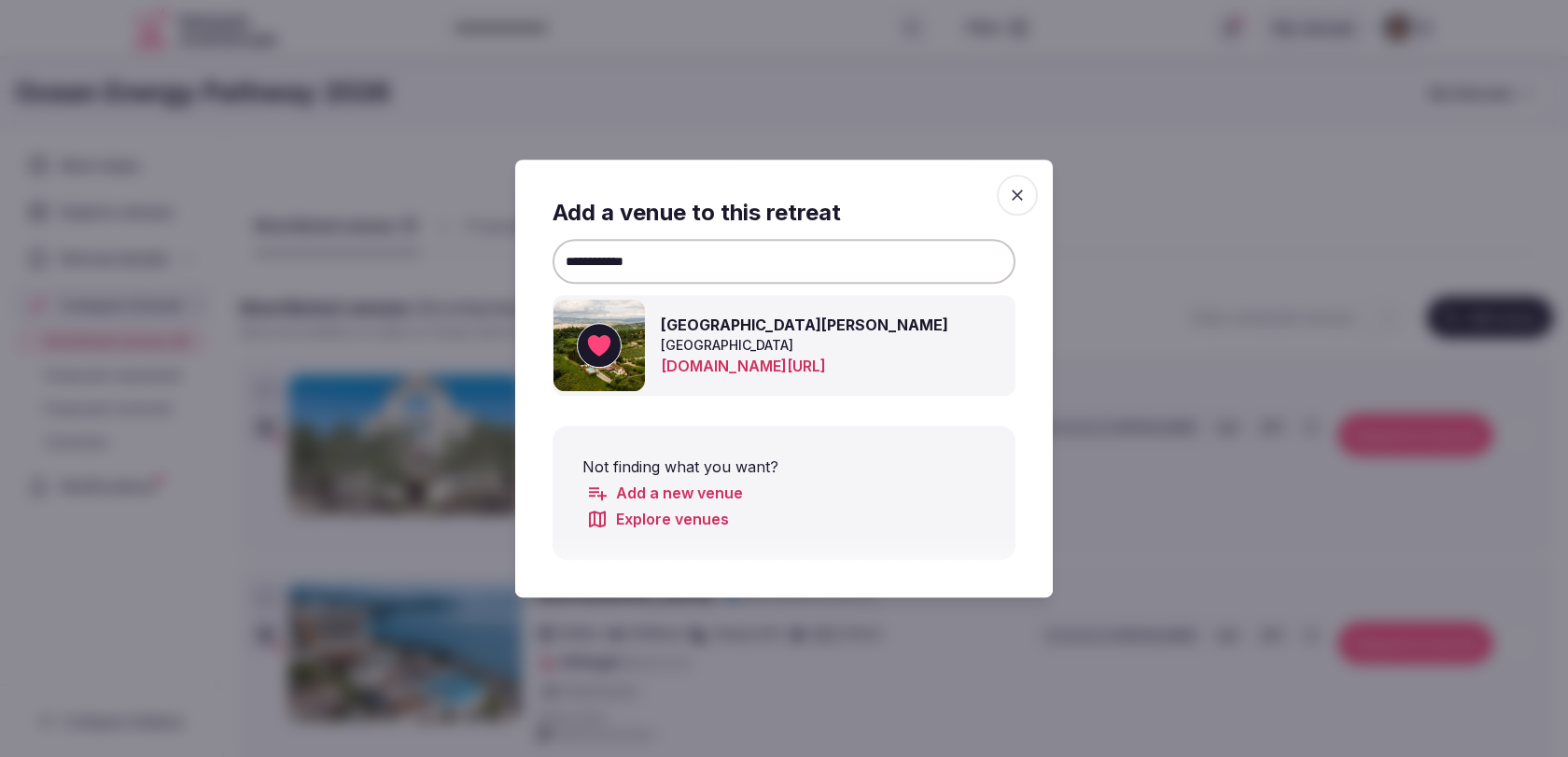
type input "**********"
click at [1030, 201] on span "button" at bounding box center [1017, 196] width 41 height 41
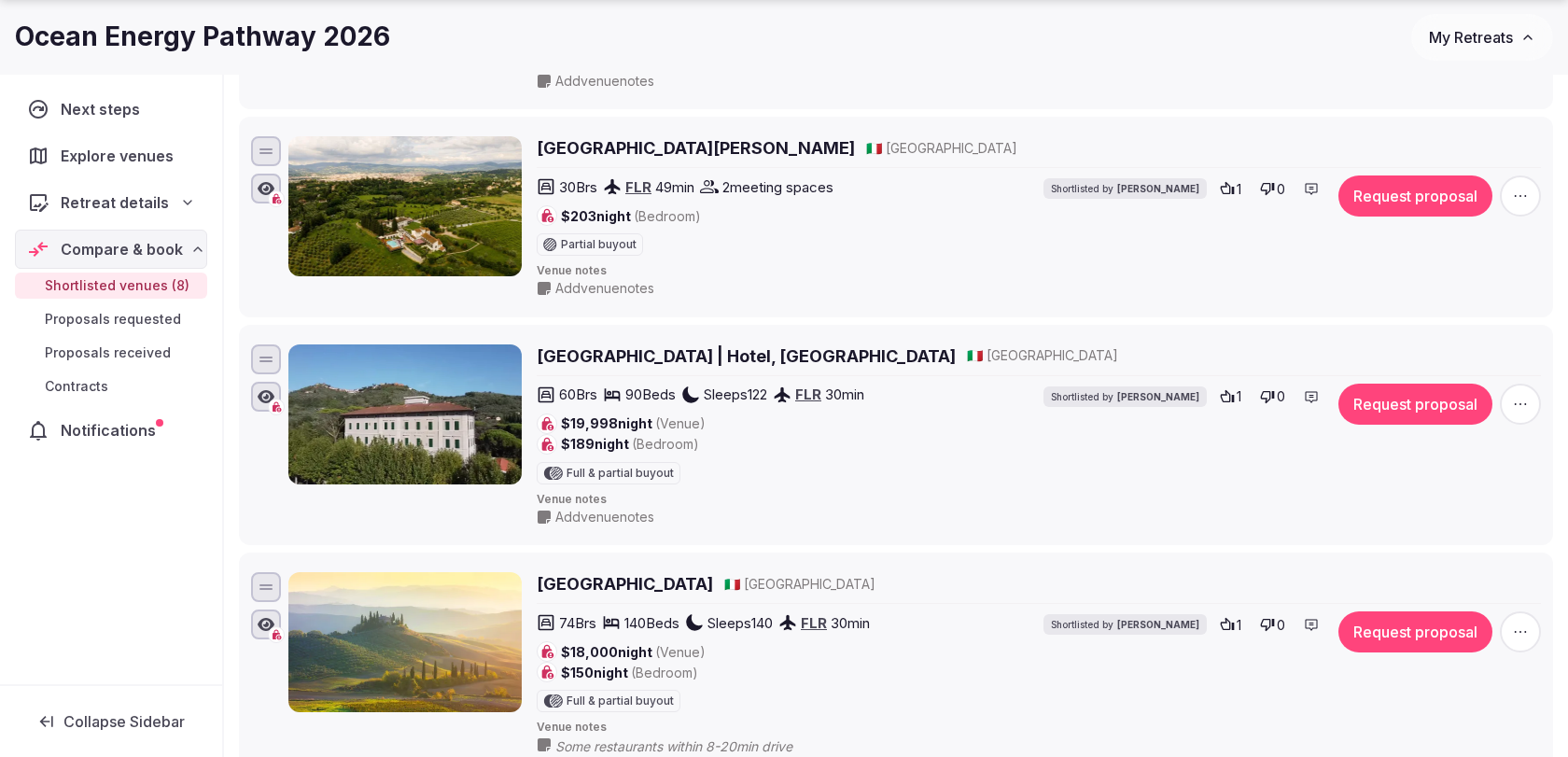
scroll to position [1097, 0]
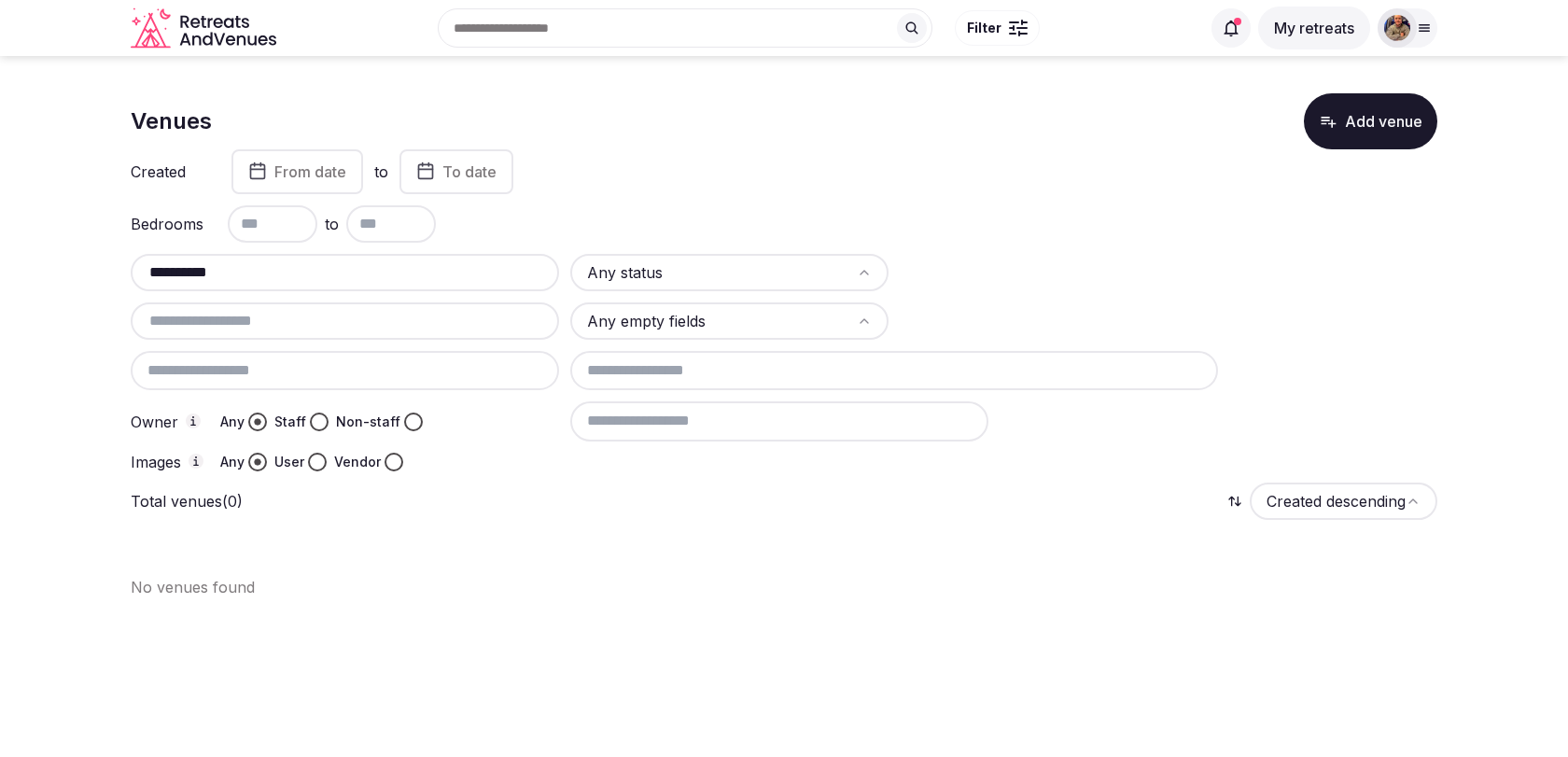
click at [663, 40] on input "text" at bounding box center [685, 28] width 494 height 39
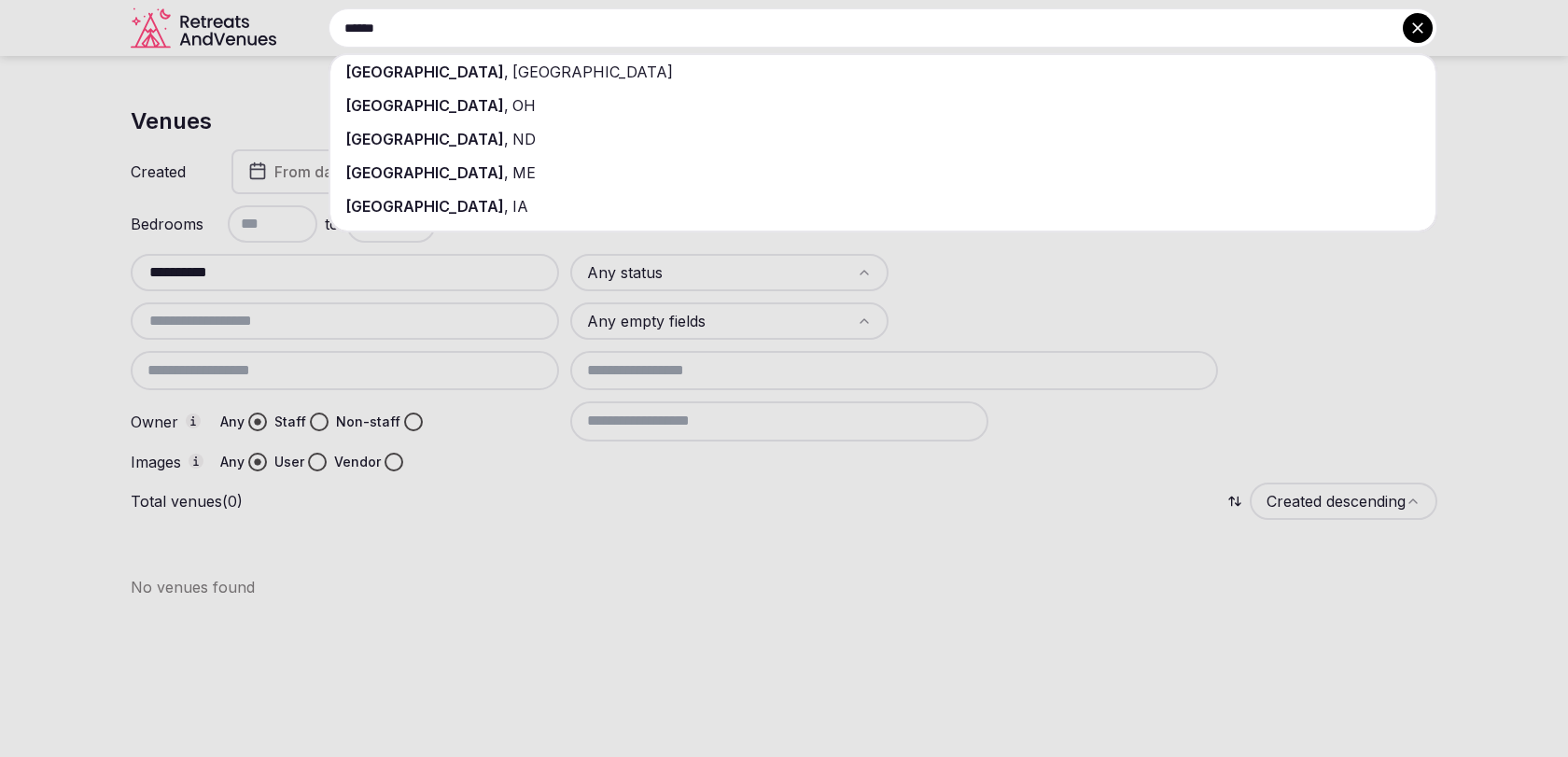
type input "******"
click at [493, 78] on div "[GEOGRAPHIC_DATA] , [GEOGRAPHIC_DATA]" at bounding box center [882, 72] width 1105 height 34
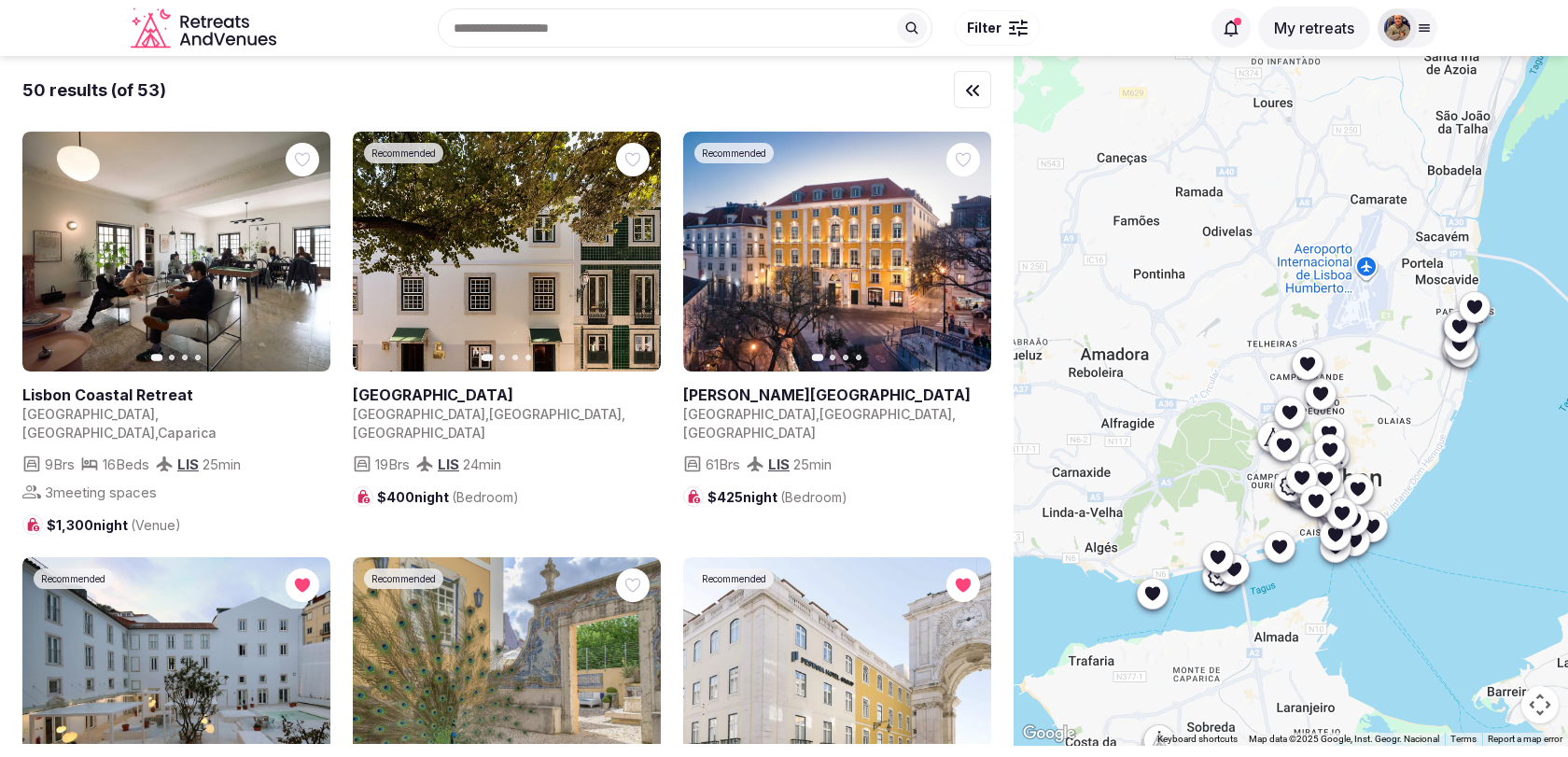
click at [1018, 29] on div at bounding box center [1018, 28] width 19 height 6
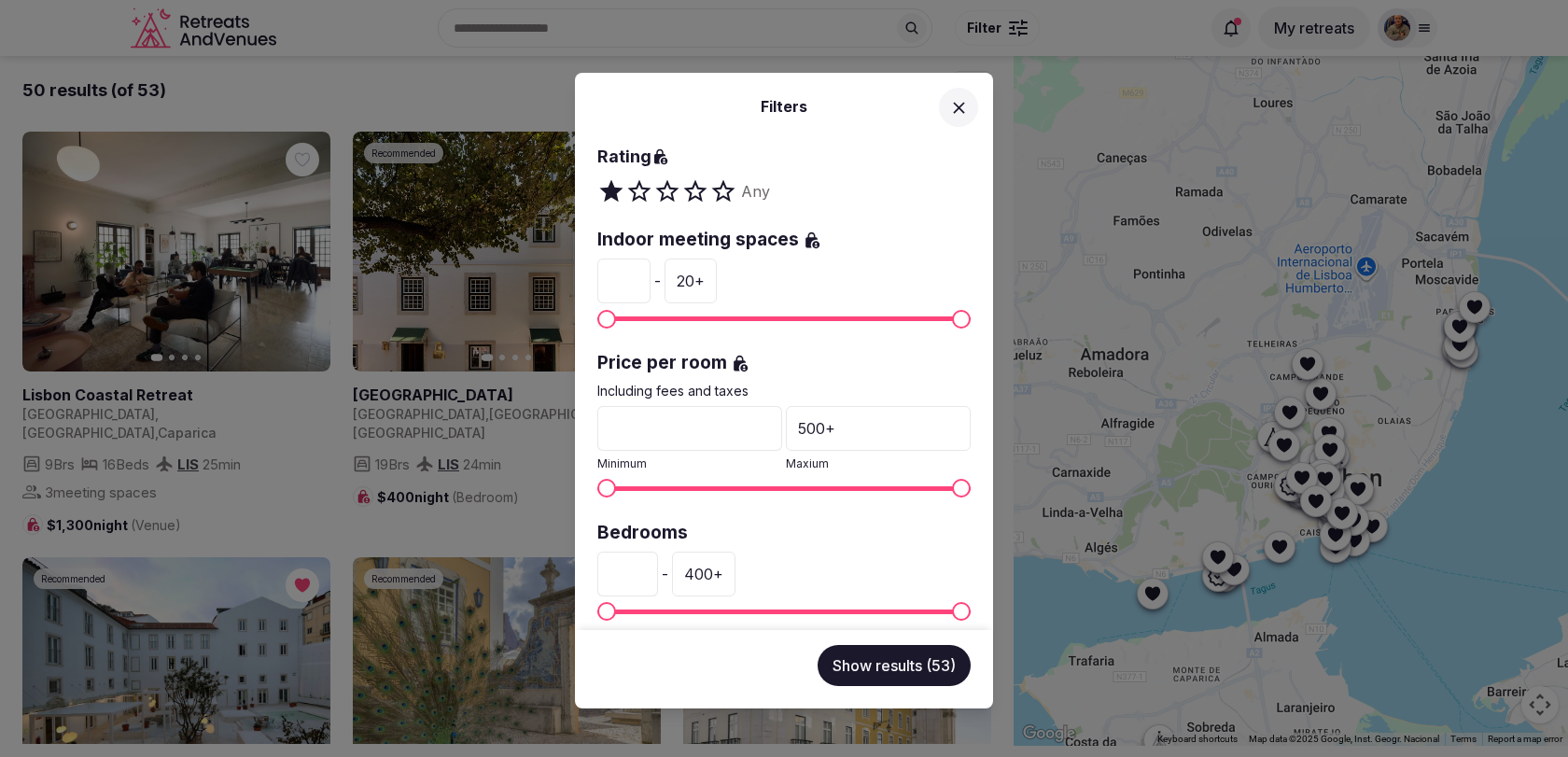
scroll to position [172, 0]
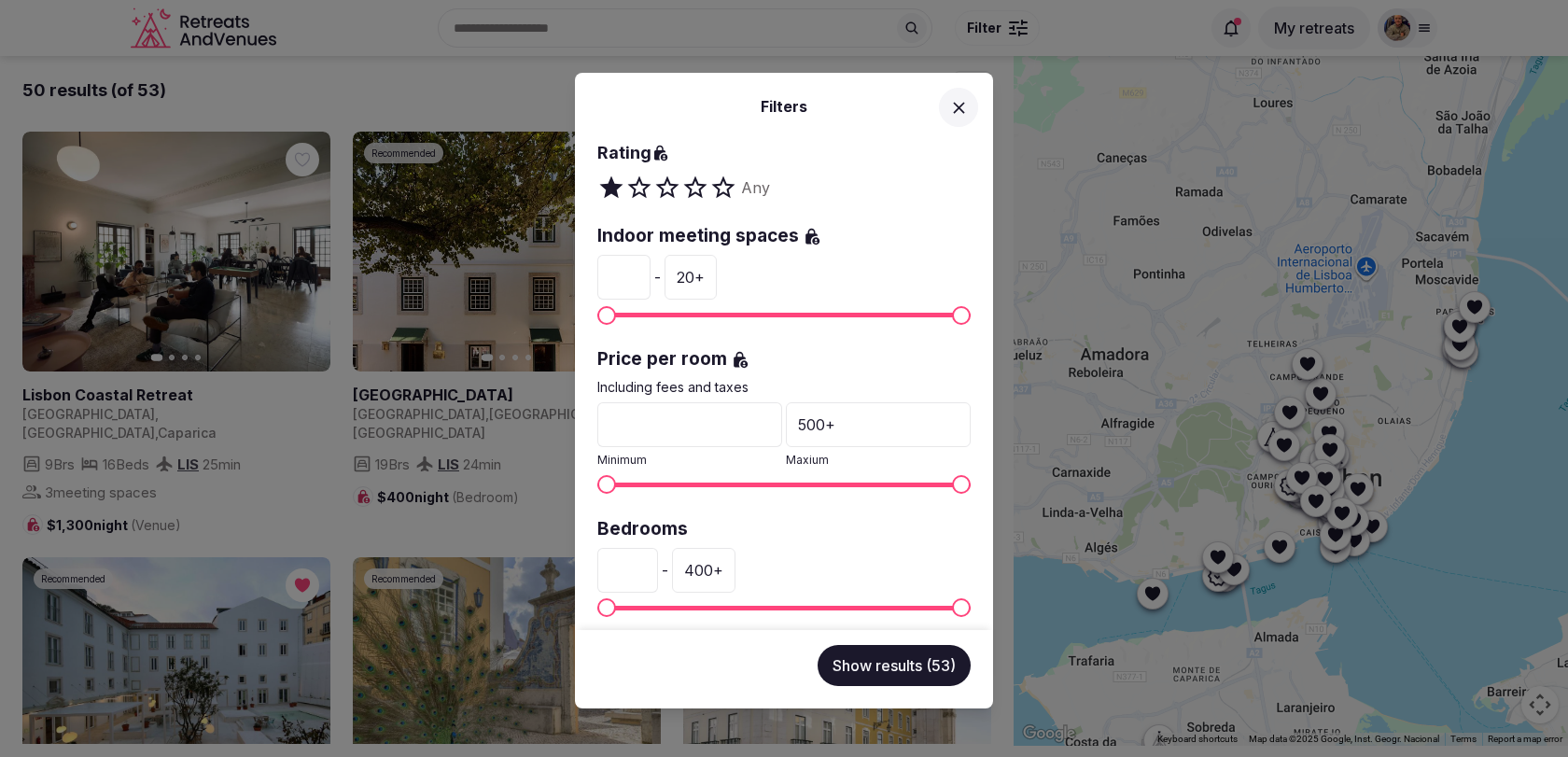
click at [627, 276] on input "*" at bounding box center [623, 277] width 54 height 45
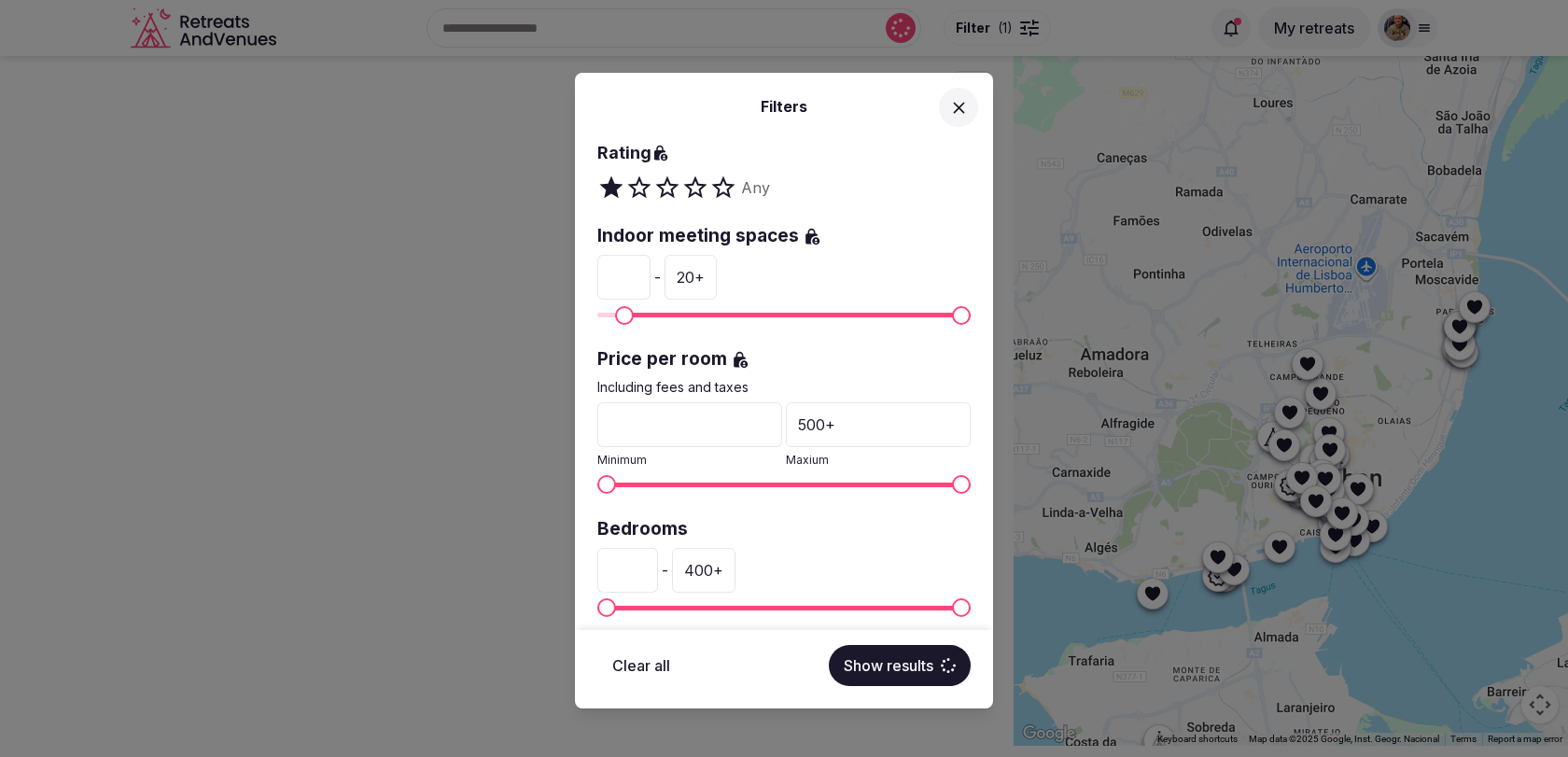
type input "**"
click at [776, 291] on div "** - 20 +" at bounding box center [783, 277] width 373 height 45
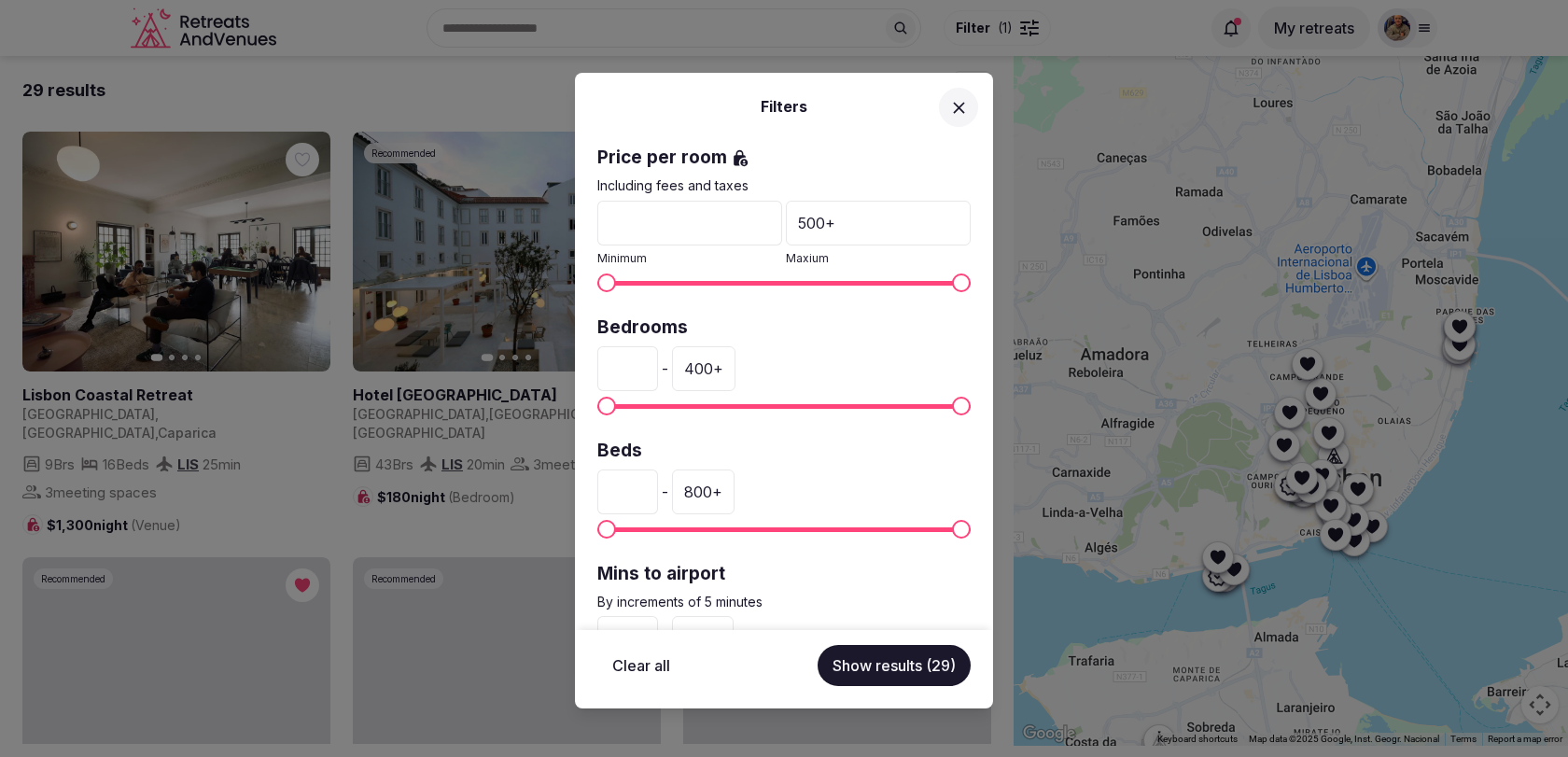
scroll to position [394, 0]
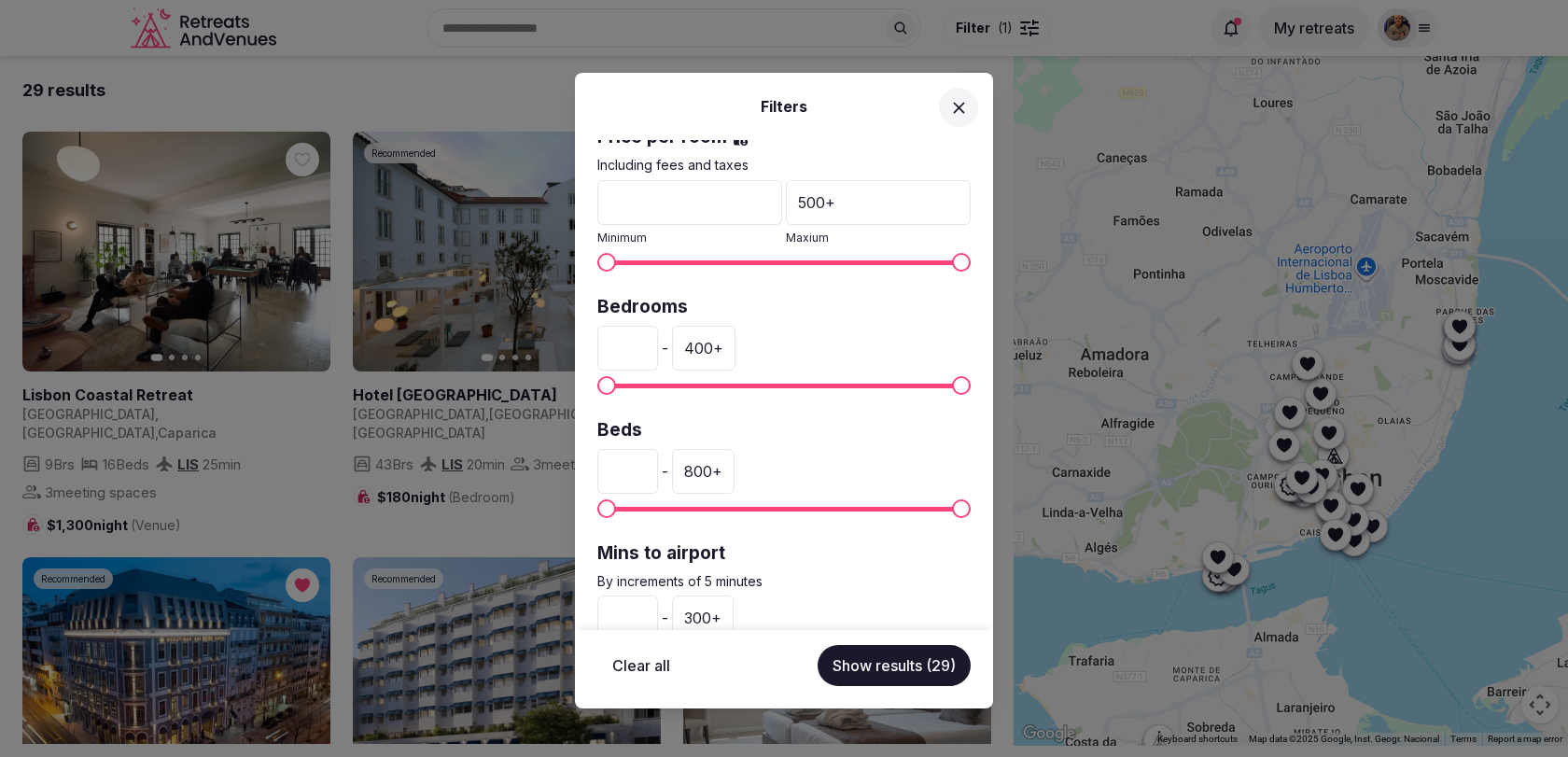
click at [711, 345] on div "400 +" at bounding box center [704, 348] width 64 height 45
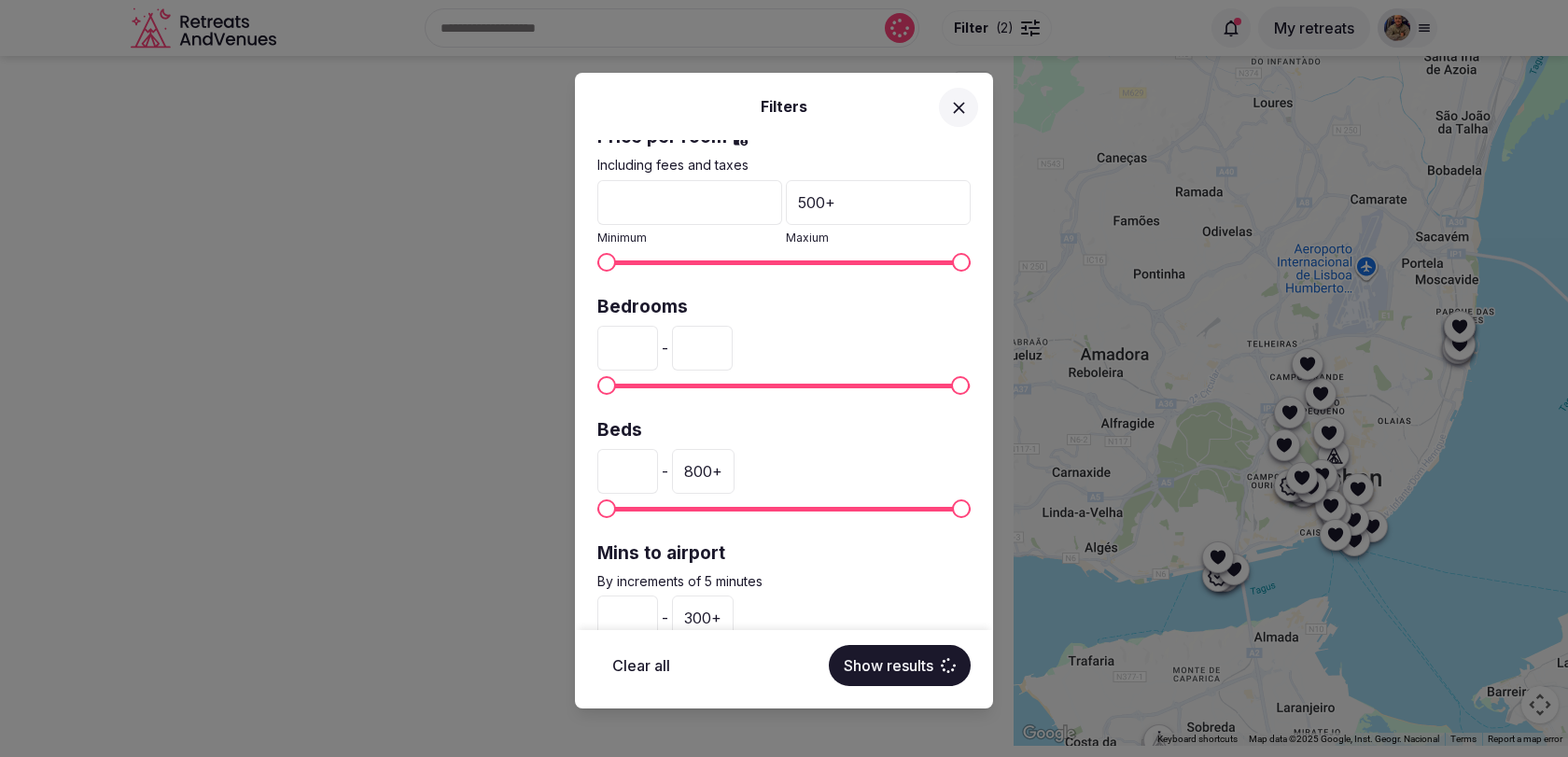
click at [651, 345] on input "*" at bounding box center [627, 348] width 61 height 45
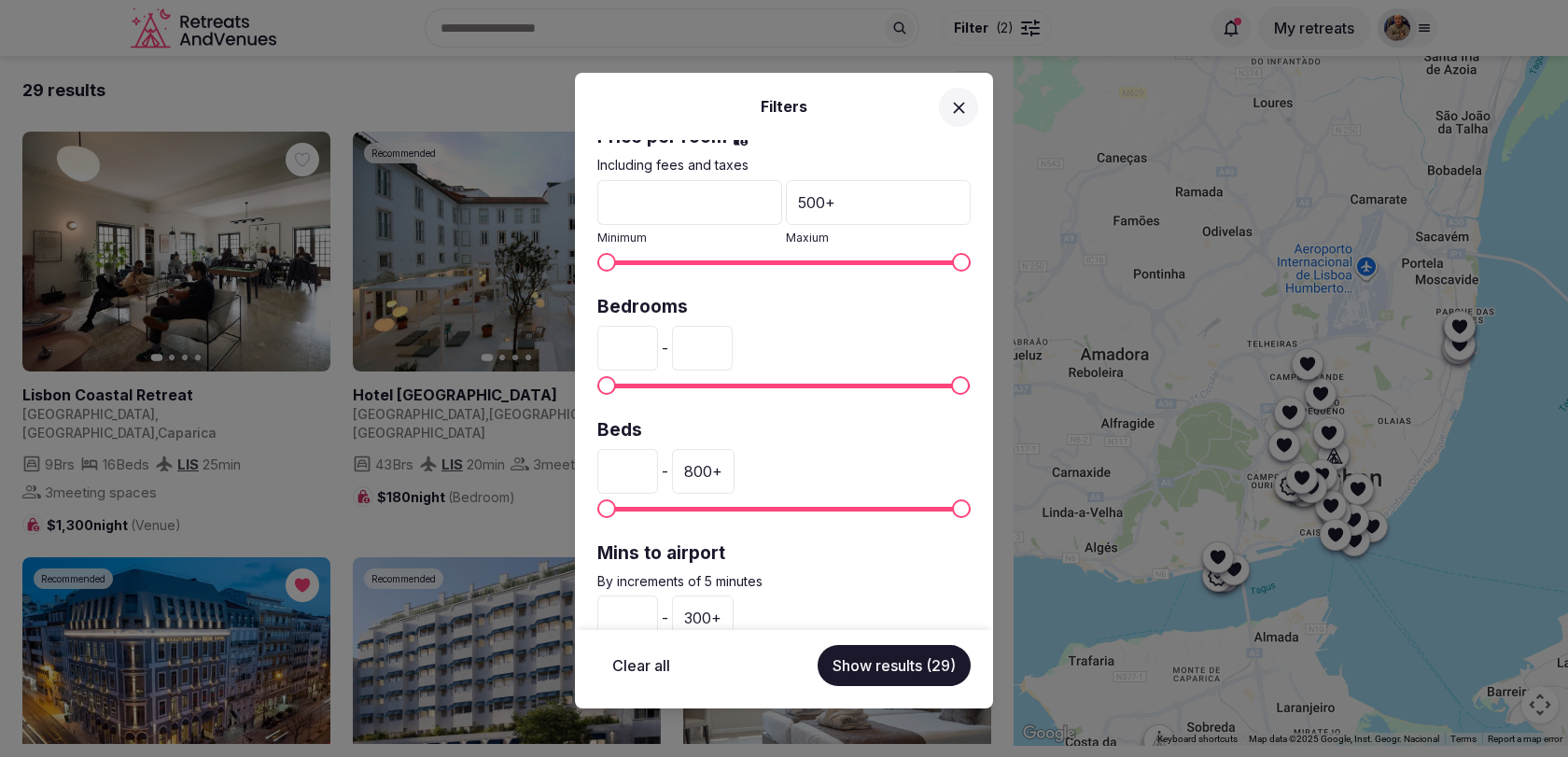
click at [621, 342] on input "*" at bounding box center [627, 348] width 61 height 45
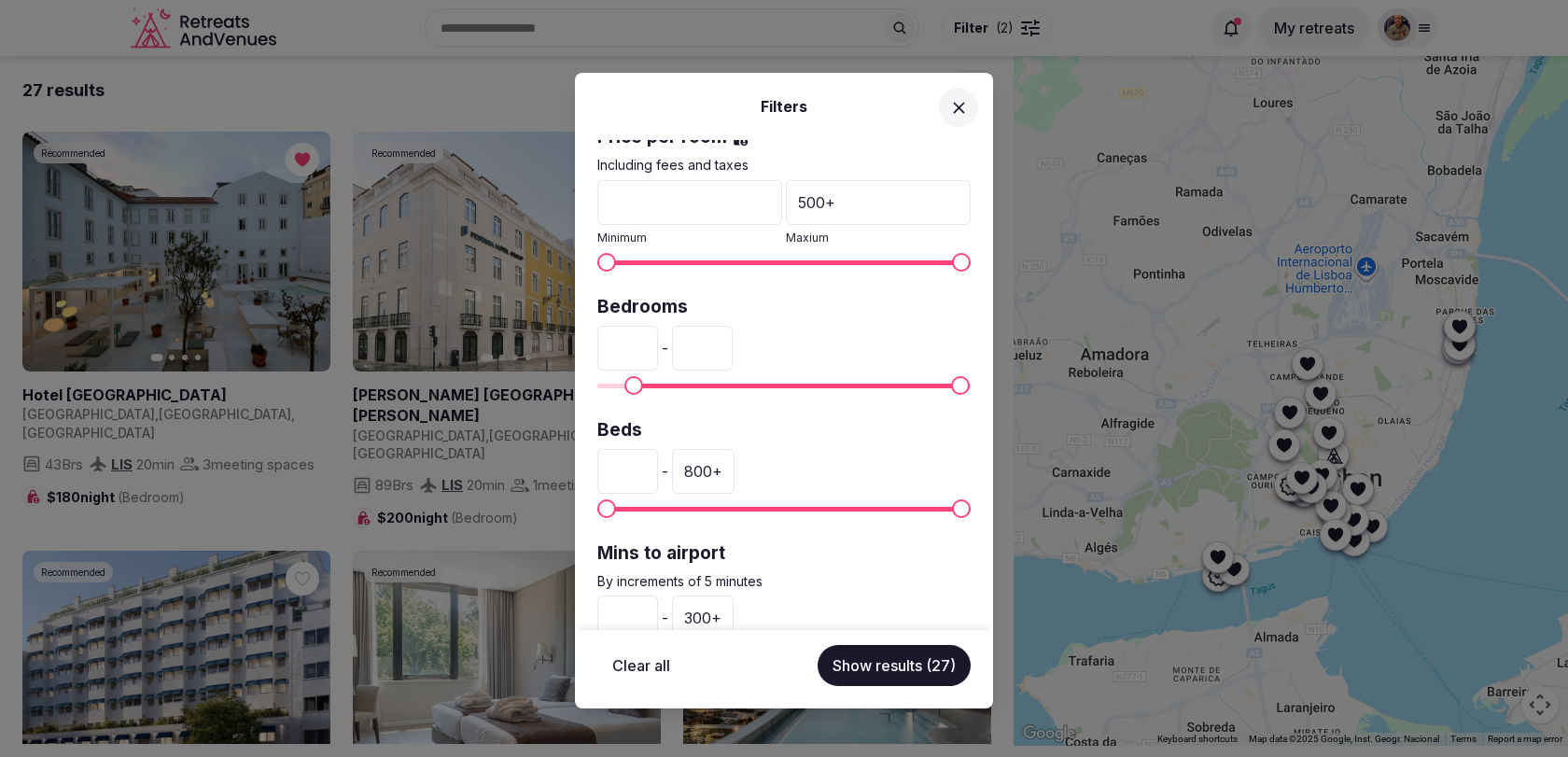
type input "**"
click at [805, 330] on div "** - ***" at bounding box center [783, 348] width 373 height 45
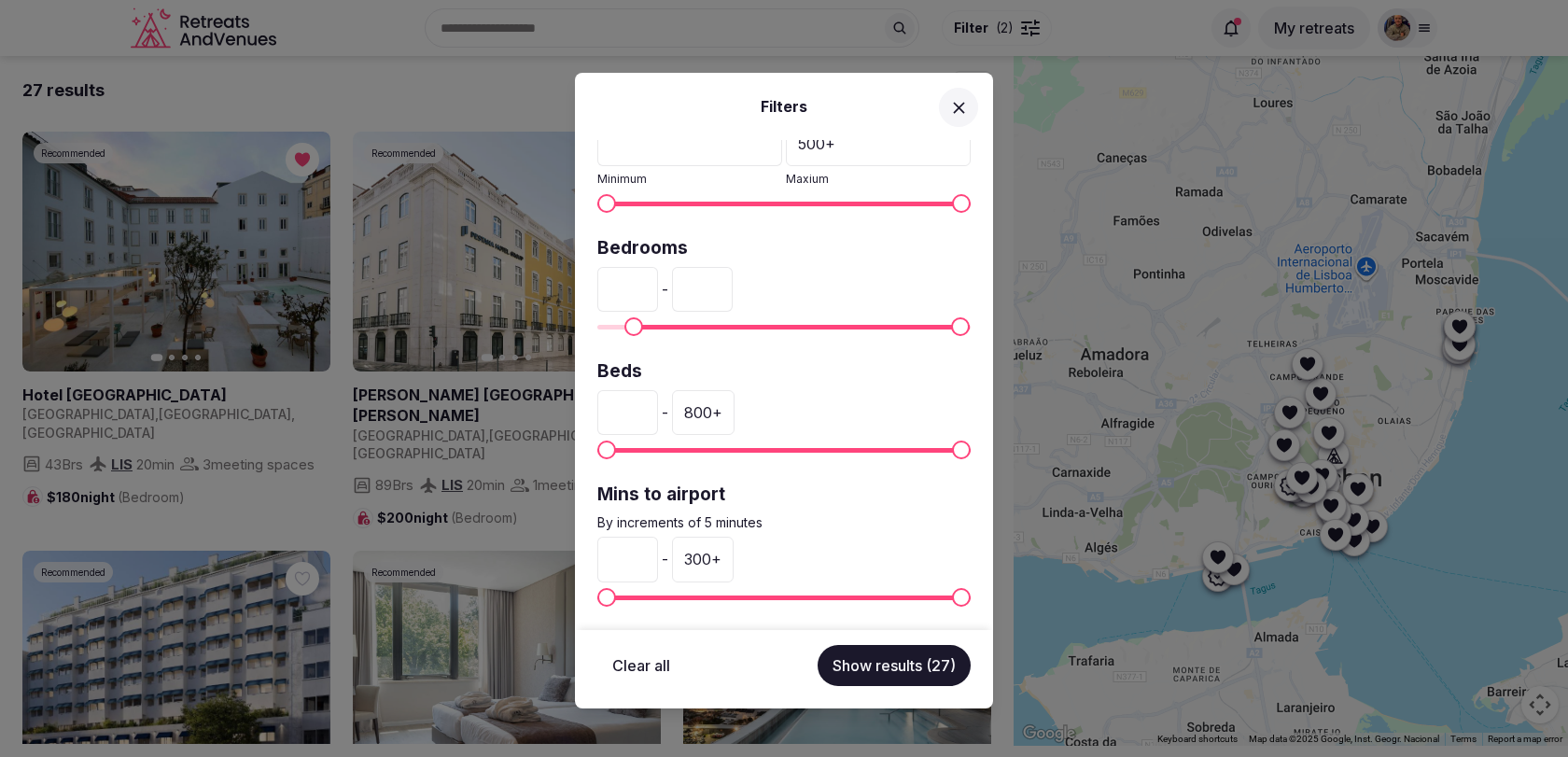
click at [707, 552] on div "300 +" at bounding box center [703, 560] width 62 height 45
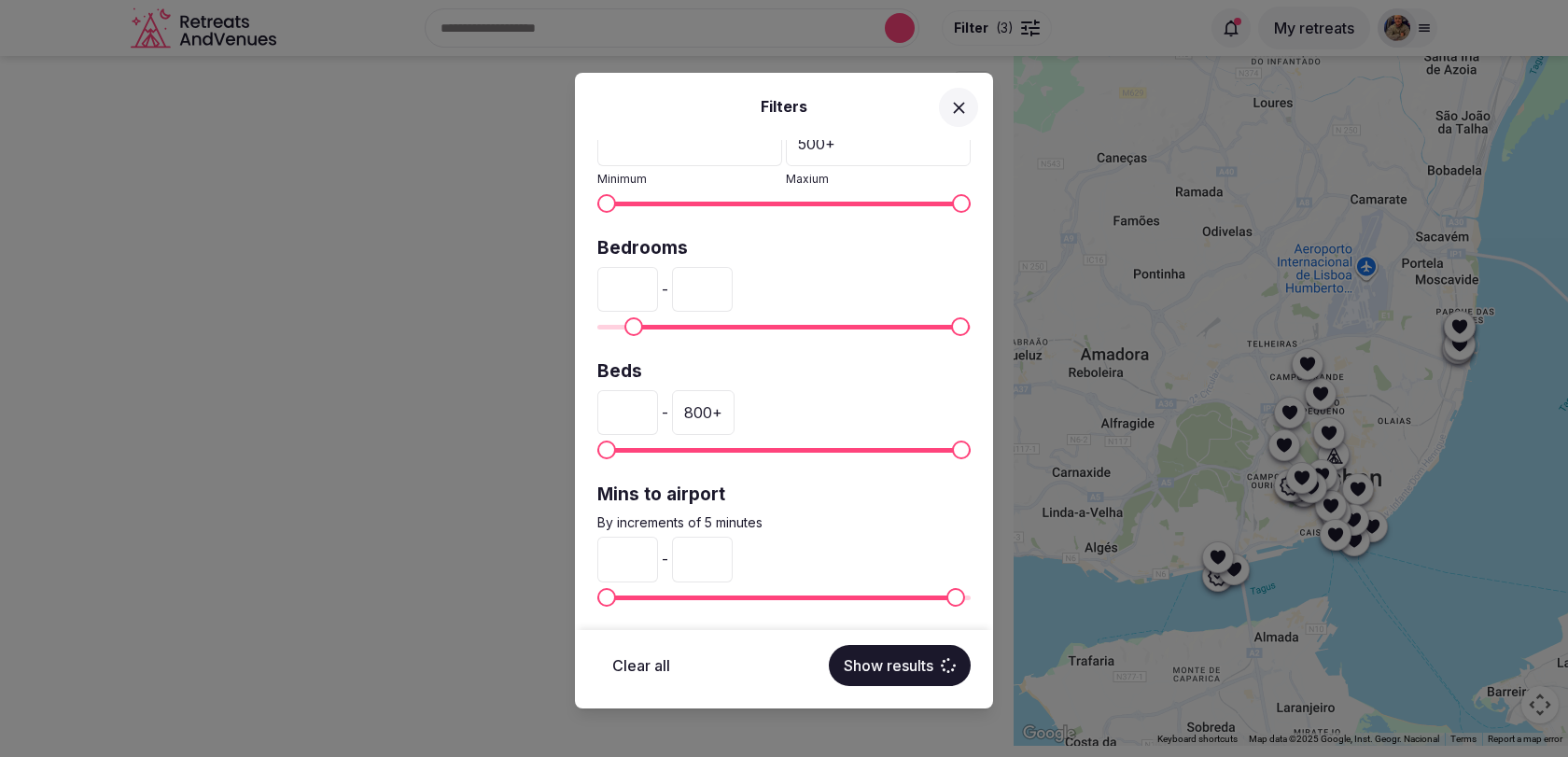
click at [707, 552] on input "***" at bounding box center [702, 560] width 61 height 45
type input "**"
click at [838, 513] on p "By increments of 5 minutes" at bounding box center [783, 523] width 373 height 19
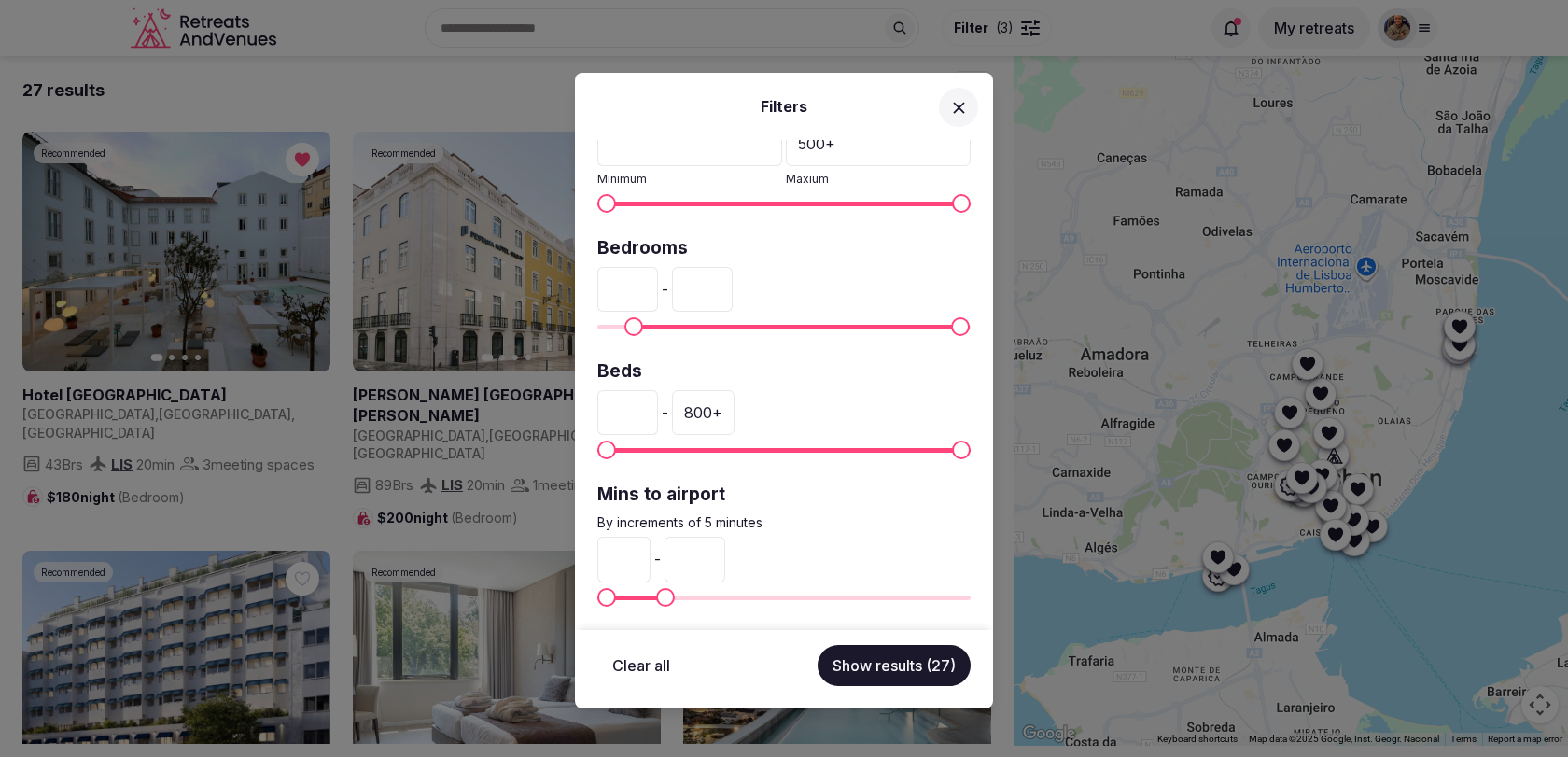
click at [865, 650] on button "Show results (27)" at bounding box center [894, 666] width 153 height 41
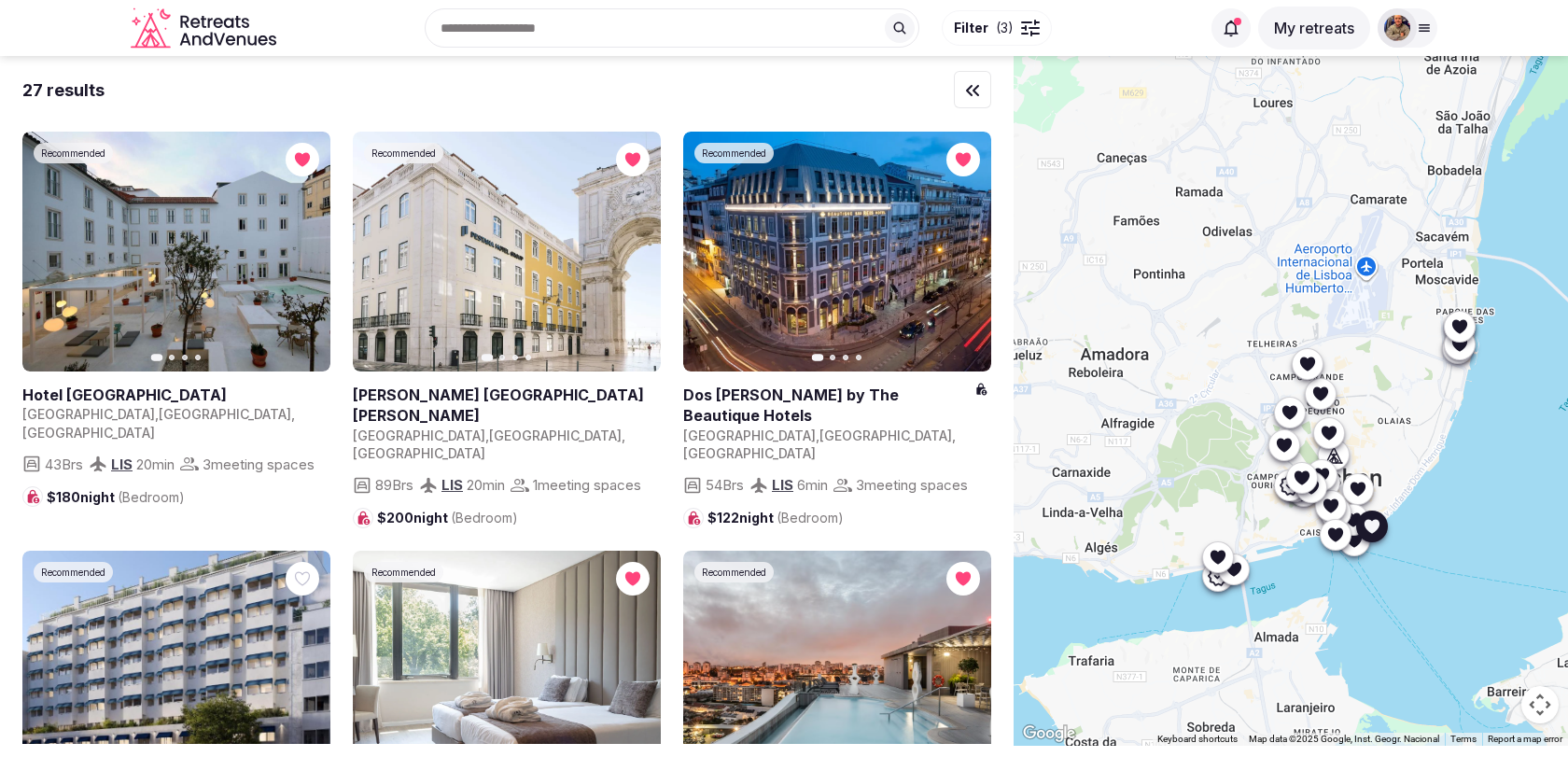
click at [299, 244] on icon "button" at bounding box center [305, 252] width 15 height 15
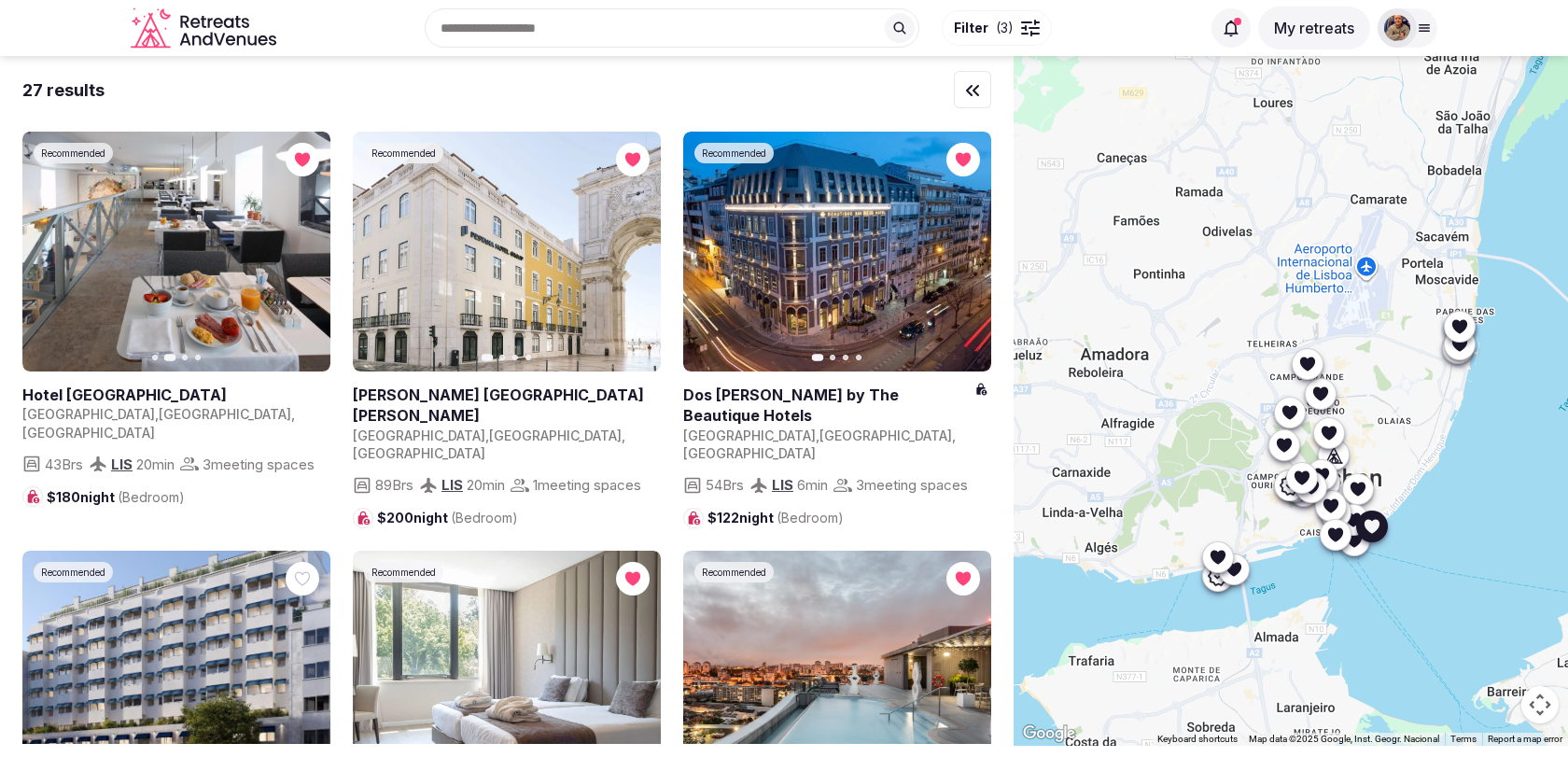
click at [299, 244] on icon "button" at bounding box center [305, 252] width 15 height 15
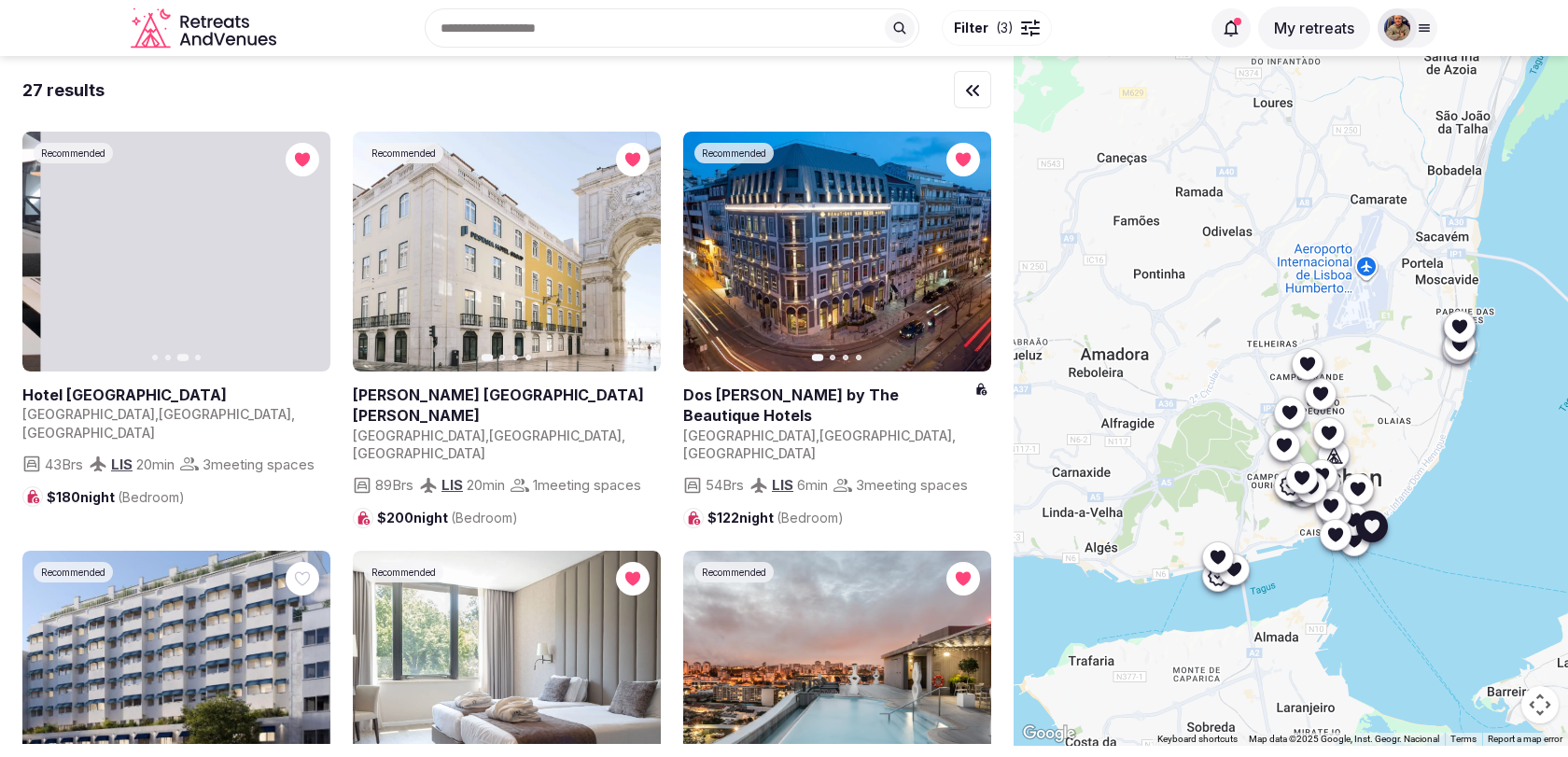
click at [299, 244] on icon "button" at bounding box center [305, 252] width 15 height 15
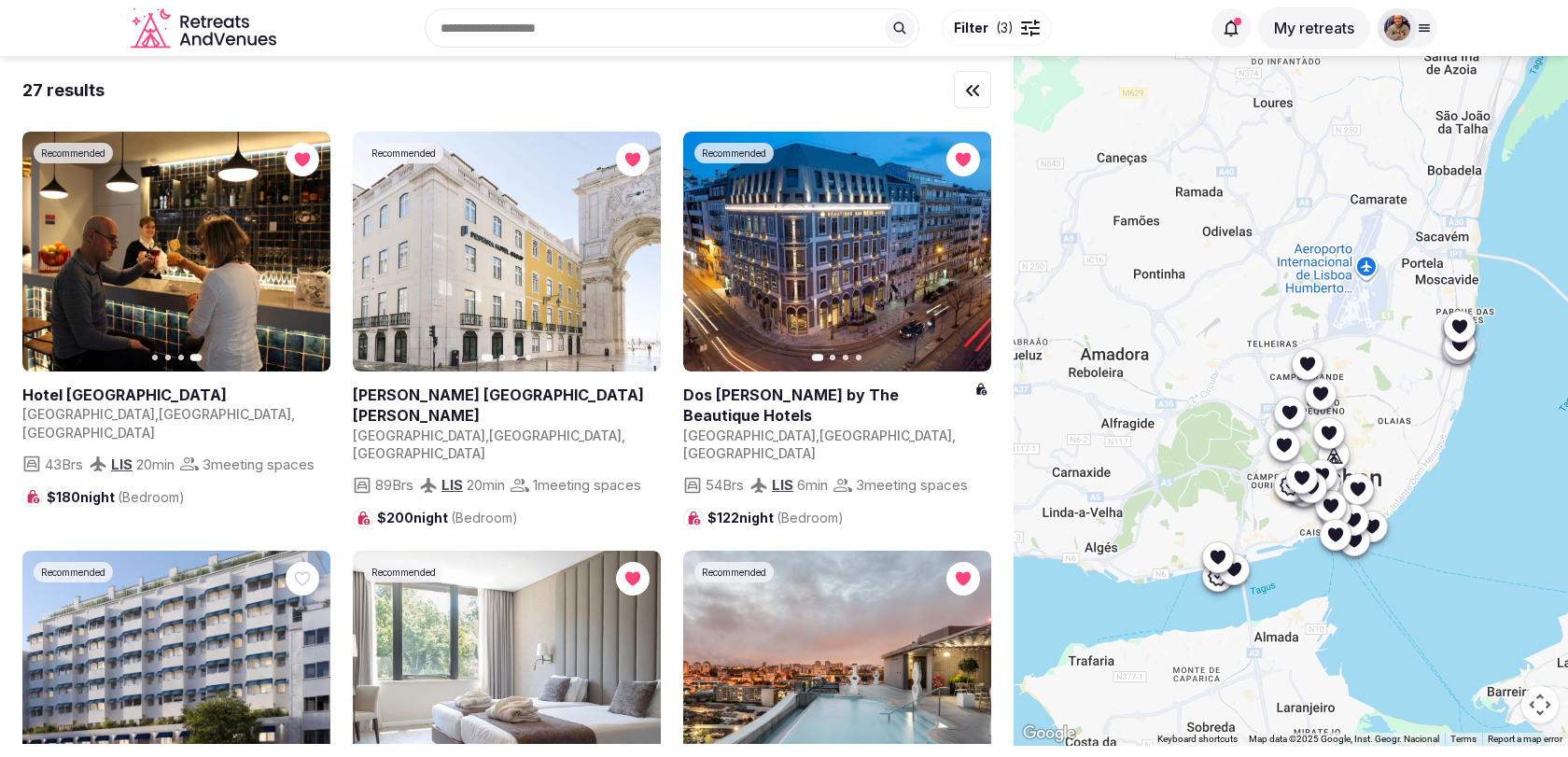
click at [1223, 561] on icon at bounding box center [1218, 557] width 19 height 19
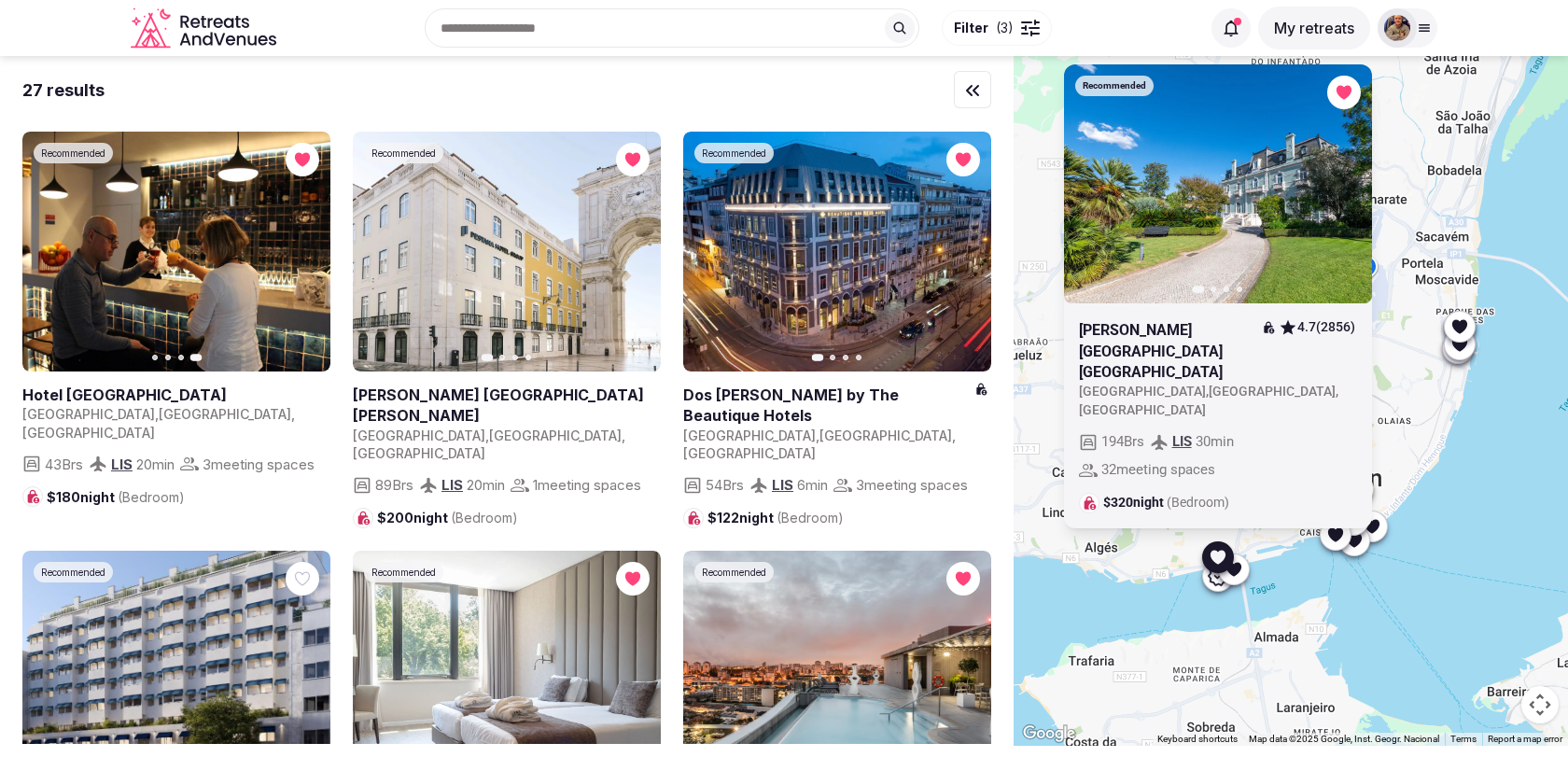
click at [1347, 197] on button "Next slide" at bounding box center [1346, 183] width 30 height 30
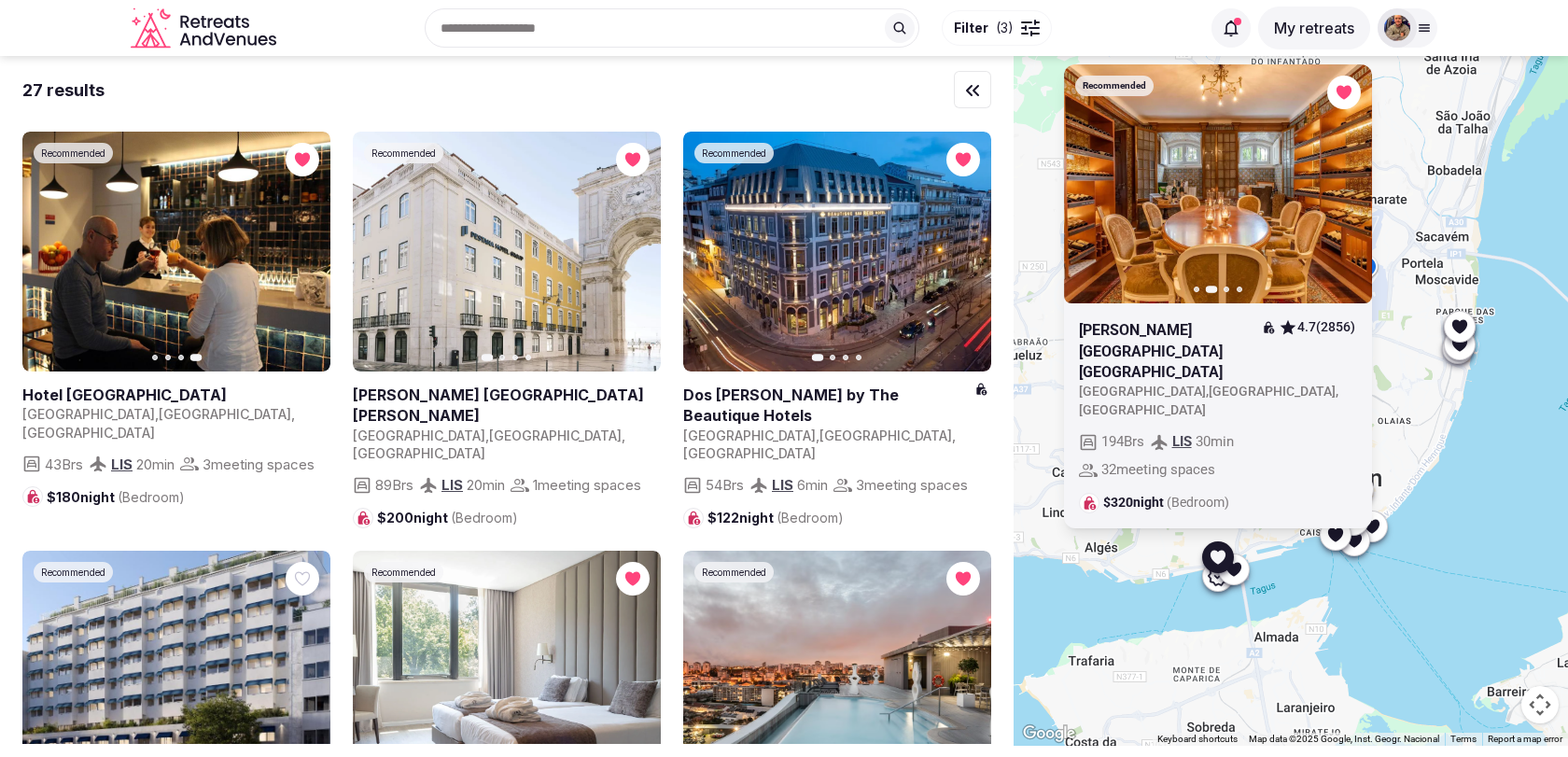
click at [1347, 190] on icon "button" at bounding box center [1347, 183] width 8 height 13
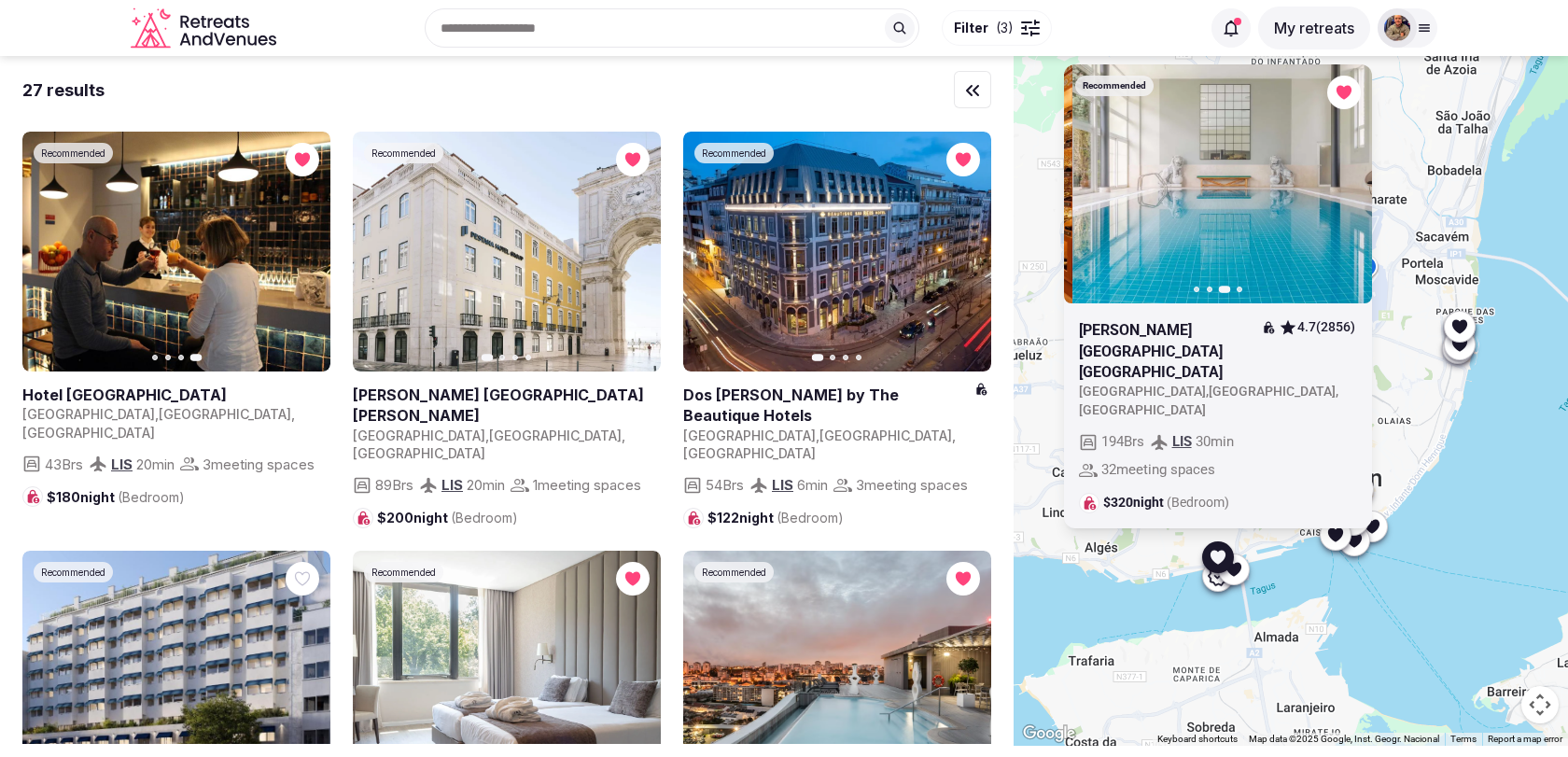
click at [1347, 190] on icon "button" at bounding box center [1347, 183] width 8 height 13
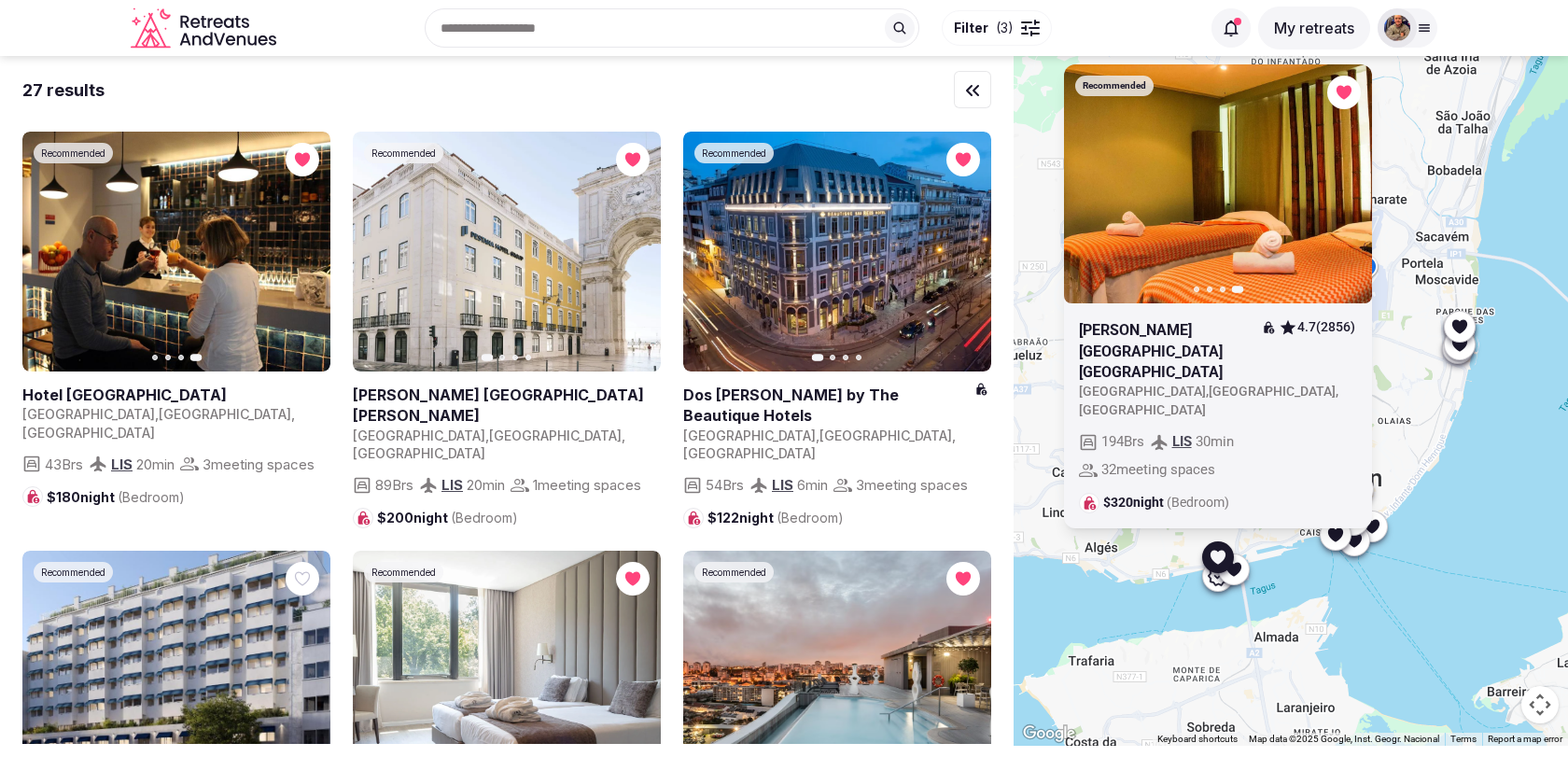
click at [1234, 580] on div at bounding box center [1234, 570] width 30 height 30
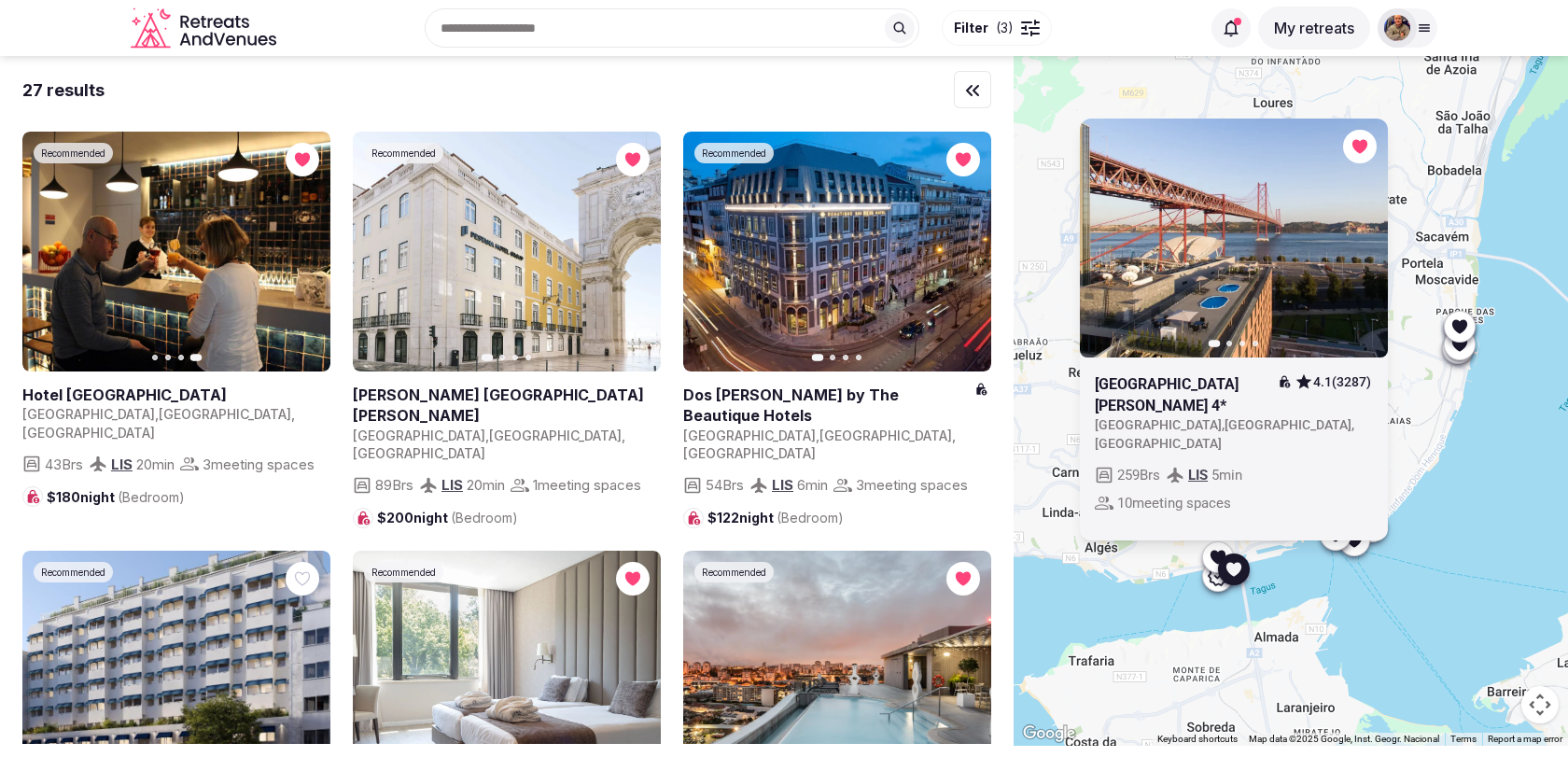
click at [1363, 244] on icon "button" at bounding box center [1362, 238] width 8 height 13
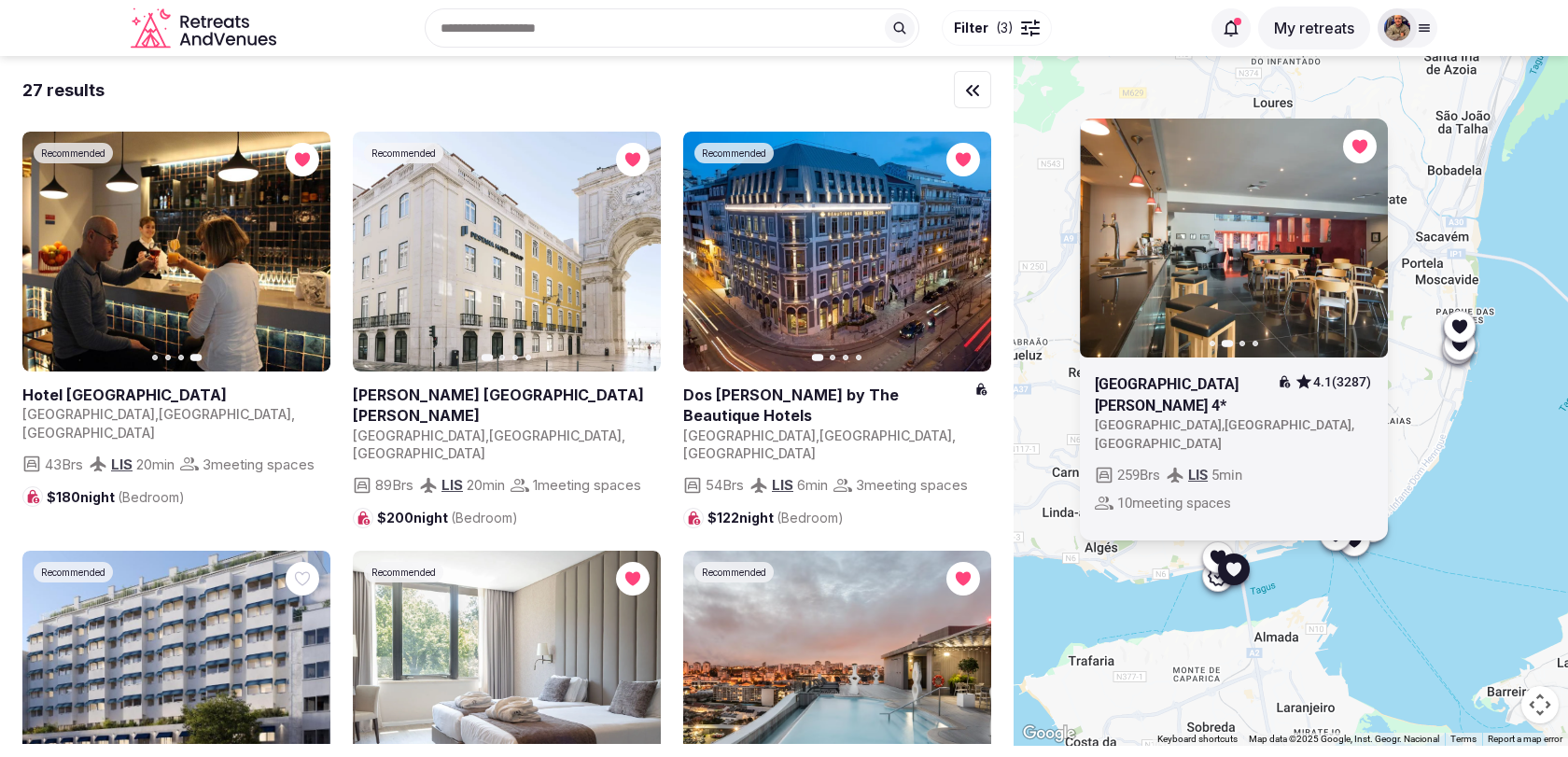
click at [1363, 244] on icon "button" at bounding box center [1362, 238] width 8 height 13
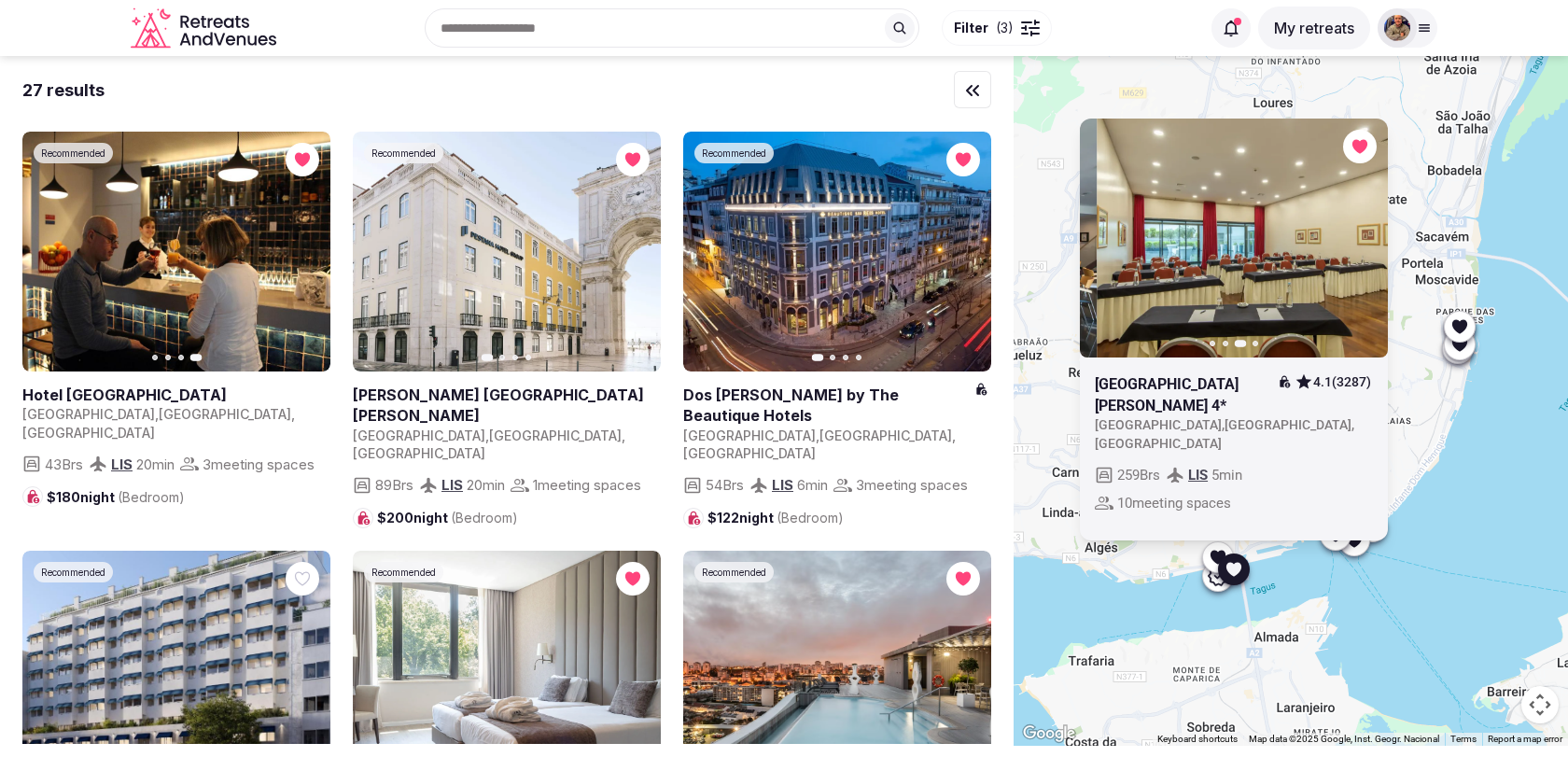
click at [1363, 244] on icon "button" at bounding box center [1362, 238] width 8 height 13
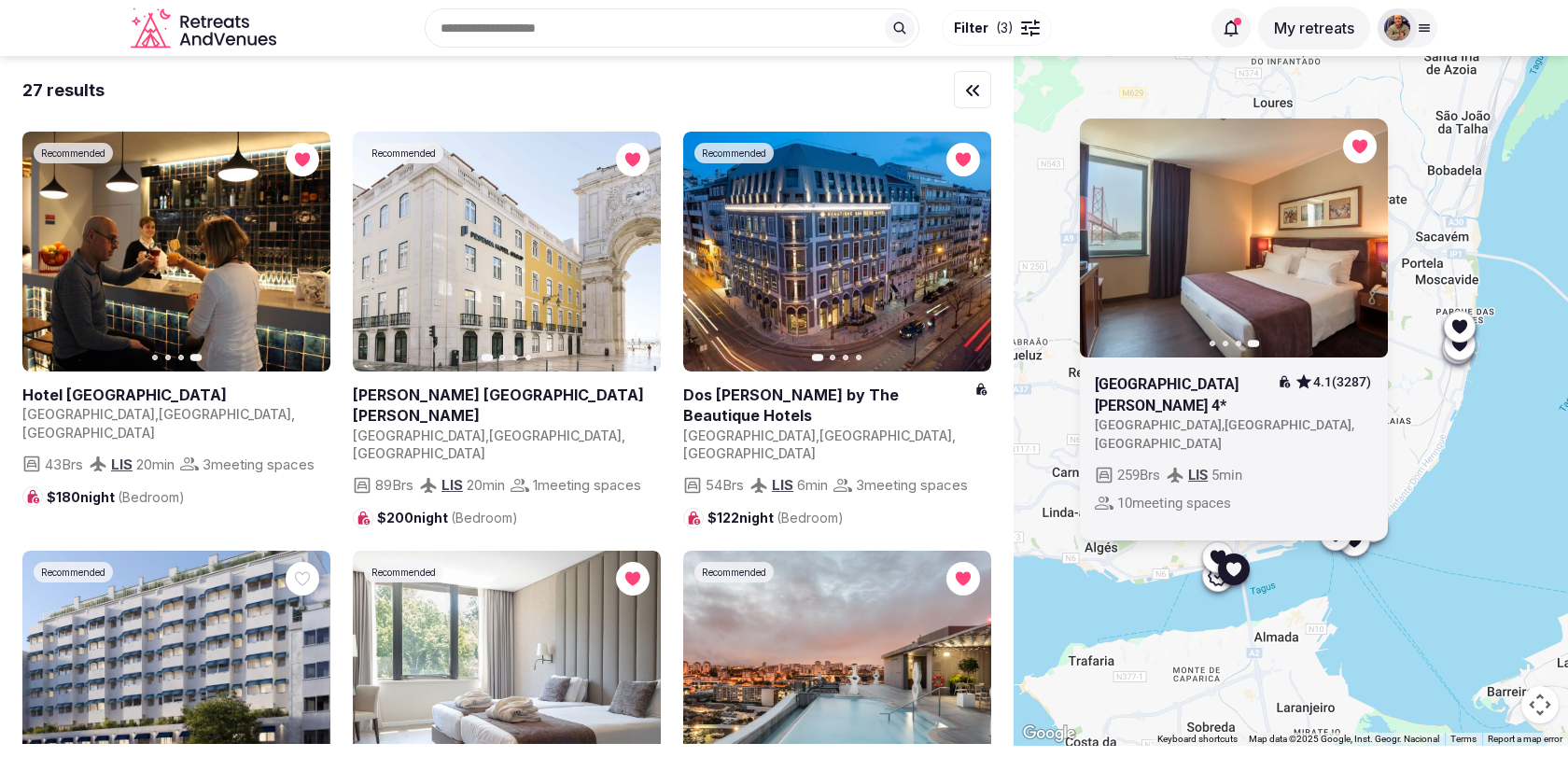
click at [1214, 556] on icon at bounding box center [1217, 557] width 15 height 14
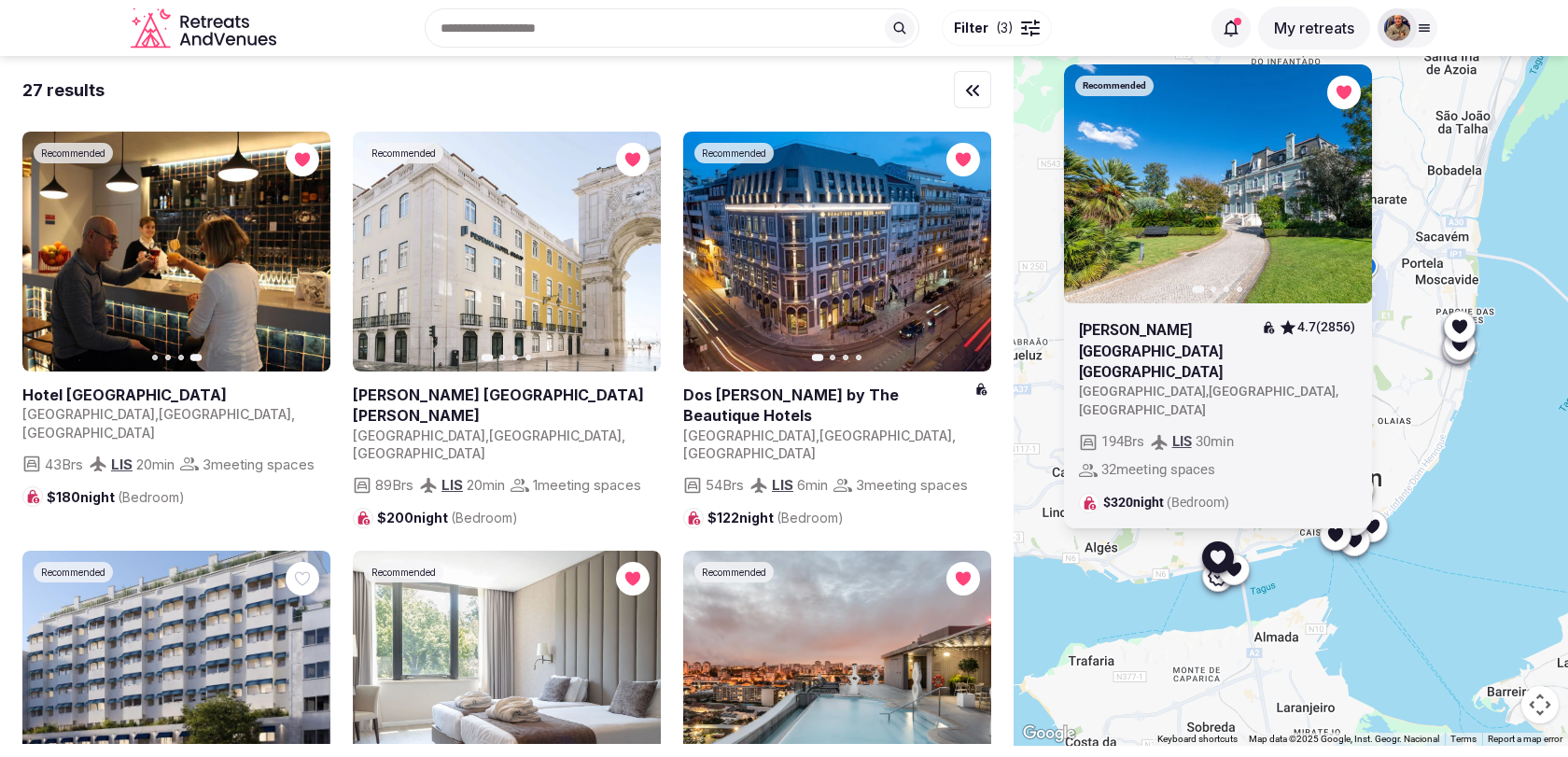
click at [0, 0] on icon "button" at bounding box center [0, 0] width 0 height 0
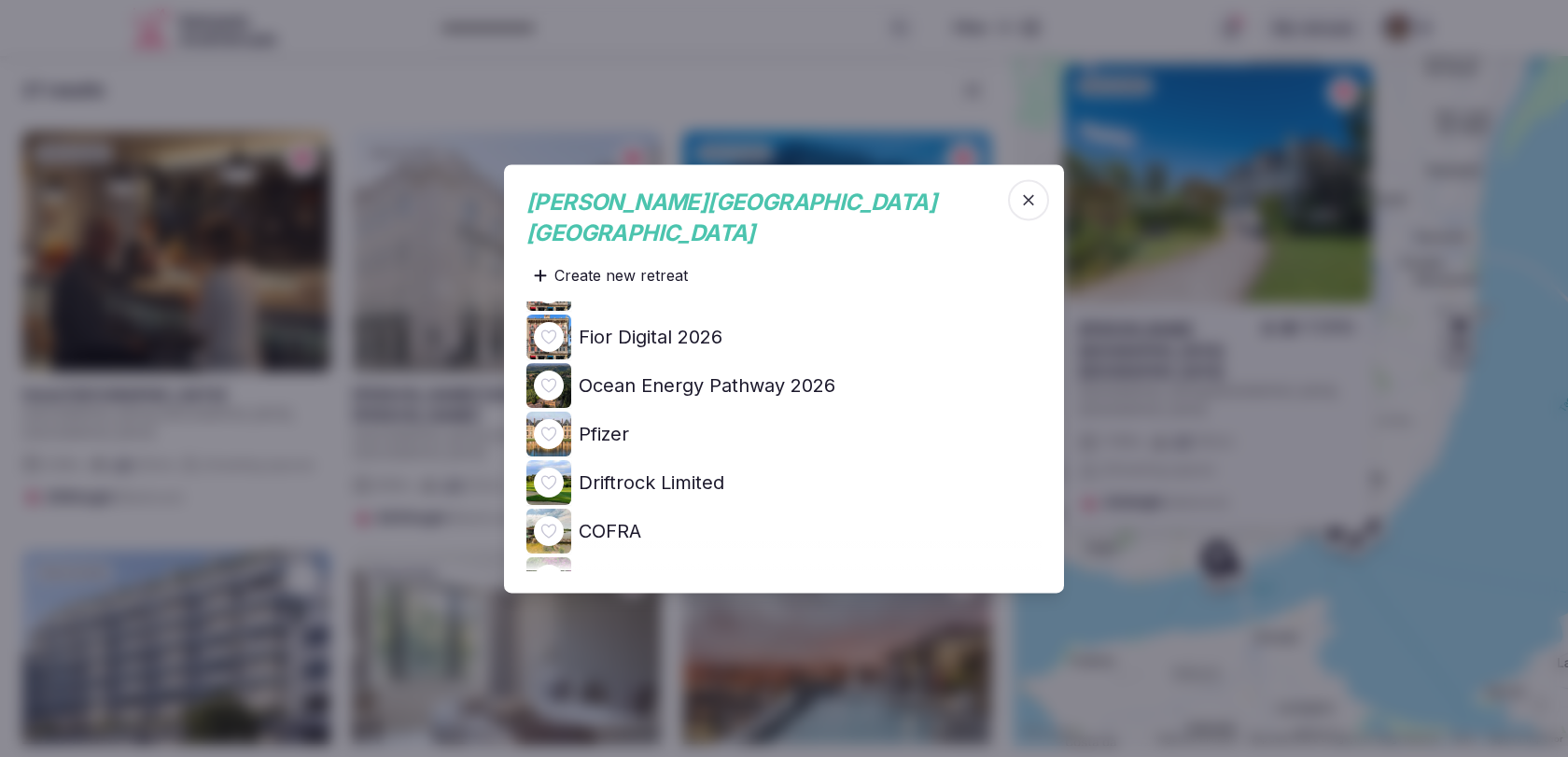
scroll to position [293, 0]
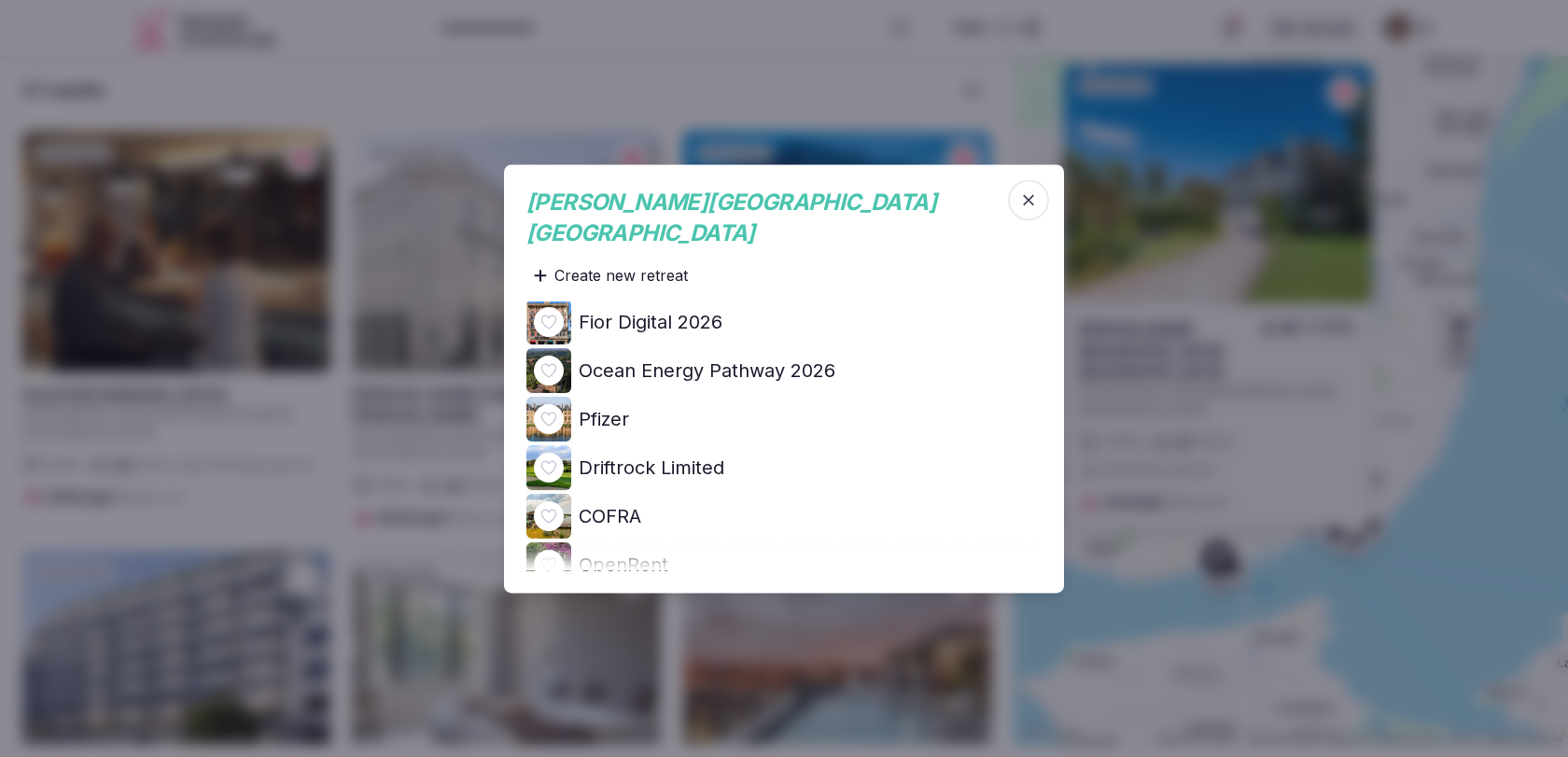
click at [800, 358] on h4 "Ocean Energy Pathway 2026" at bounding box center [707, 371] width 257 height 26
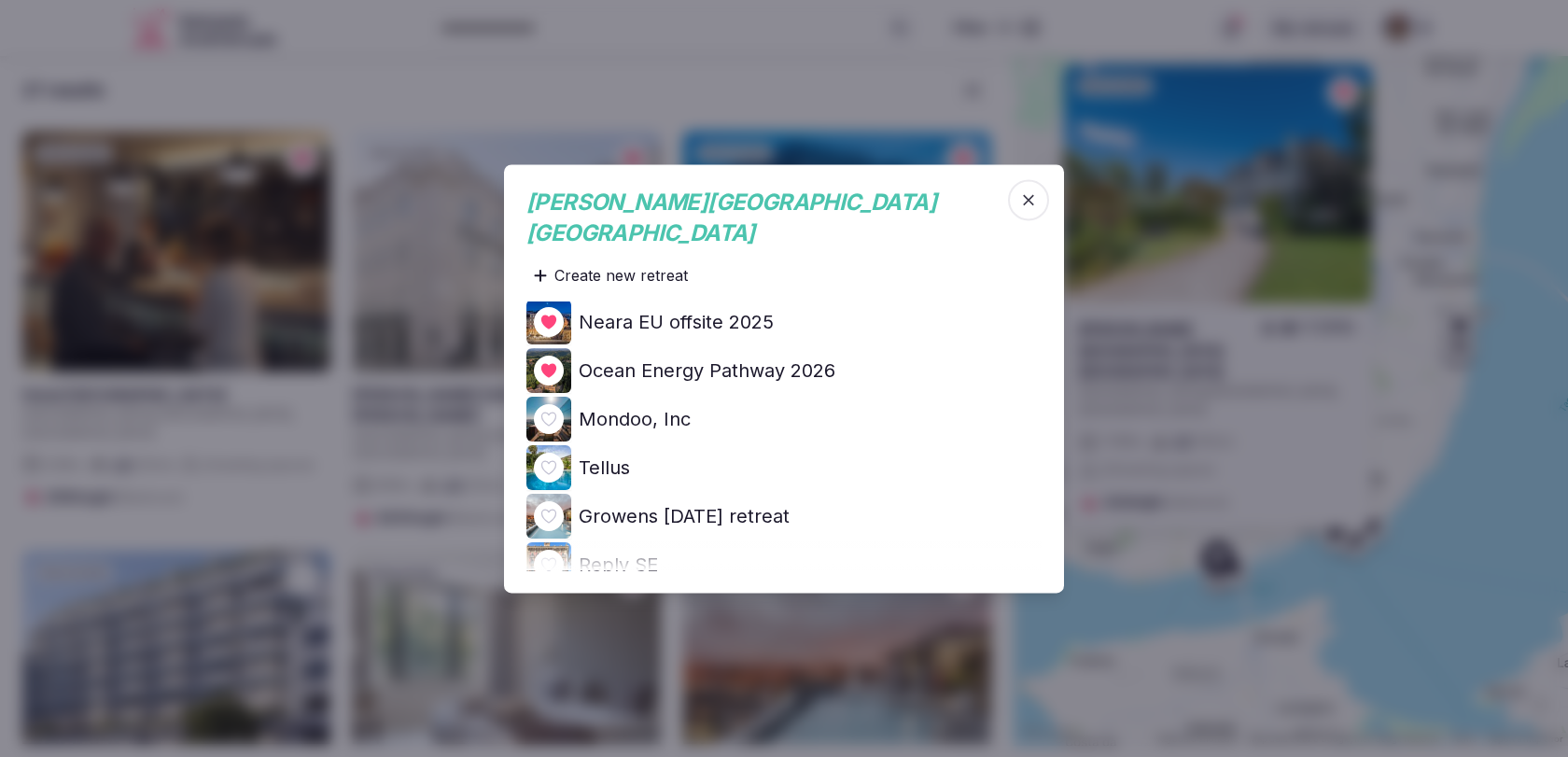
click at [1023, 209] on icon "button" at bounding box center [1028, 200] width 19 height 19
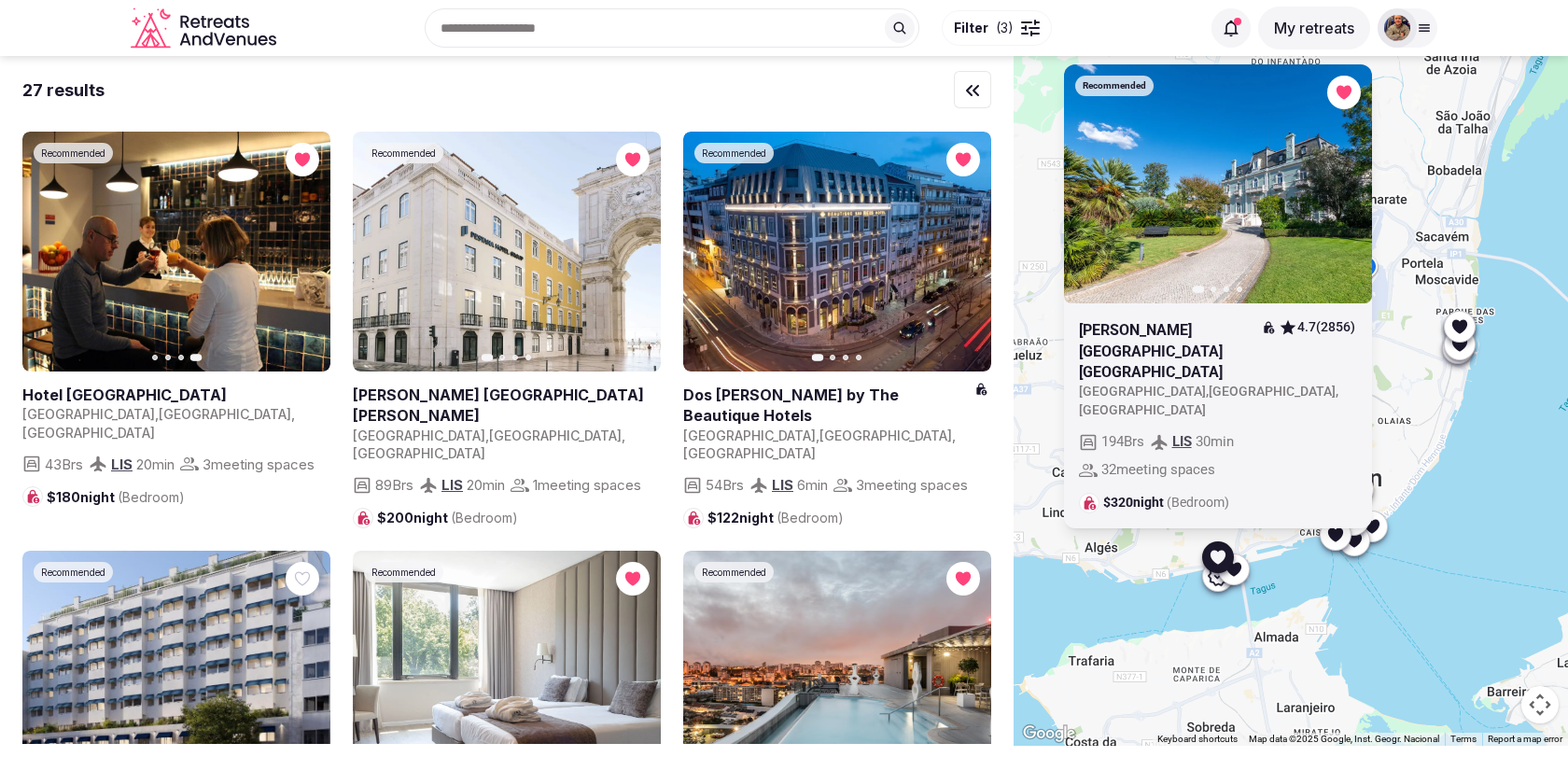
click at [1341, 108] on button "button" at bounding box center [1344, 91] width 34 height 34
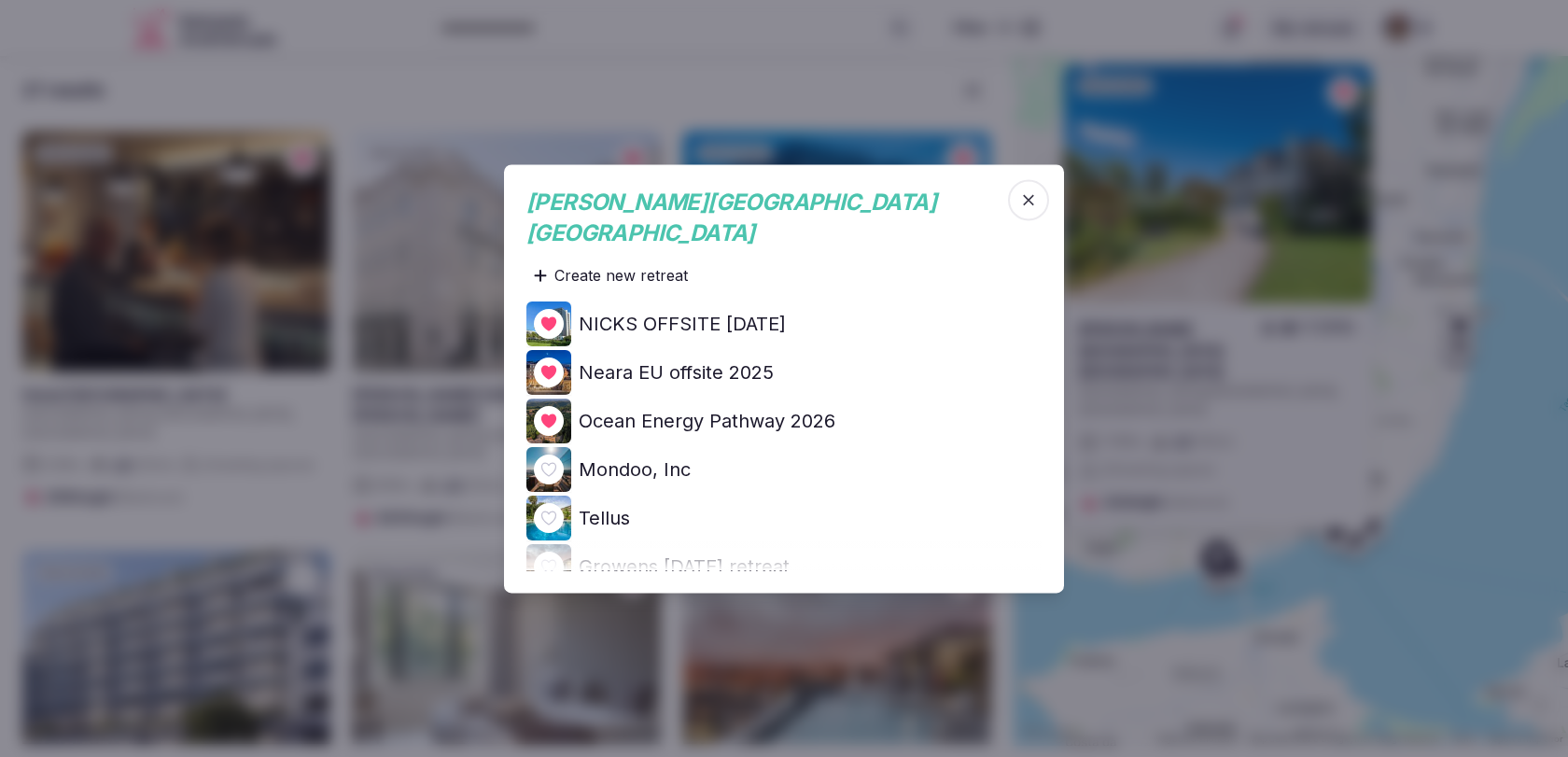
click at [1036, 206] on icon "button" at bounding box center [1028, 200] width 19 height 19
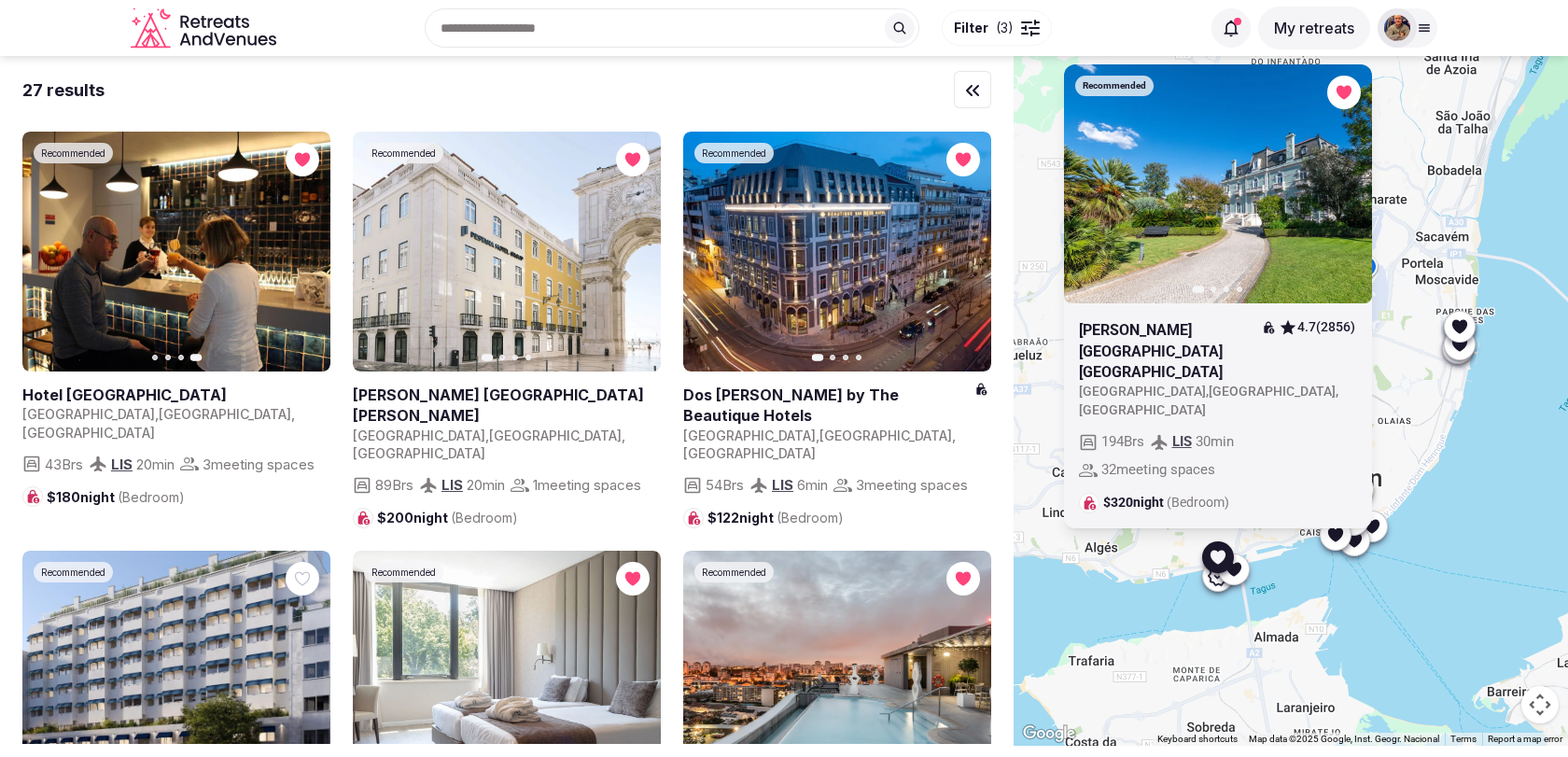
click at [1405, 395] on div "Recommended Previous slide Next slide Pestana Palace Lisboa 4.7 (2856) Portugal…" at bounding box center [1291, 402] width 555 height 690
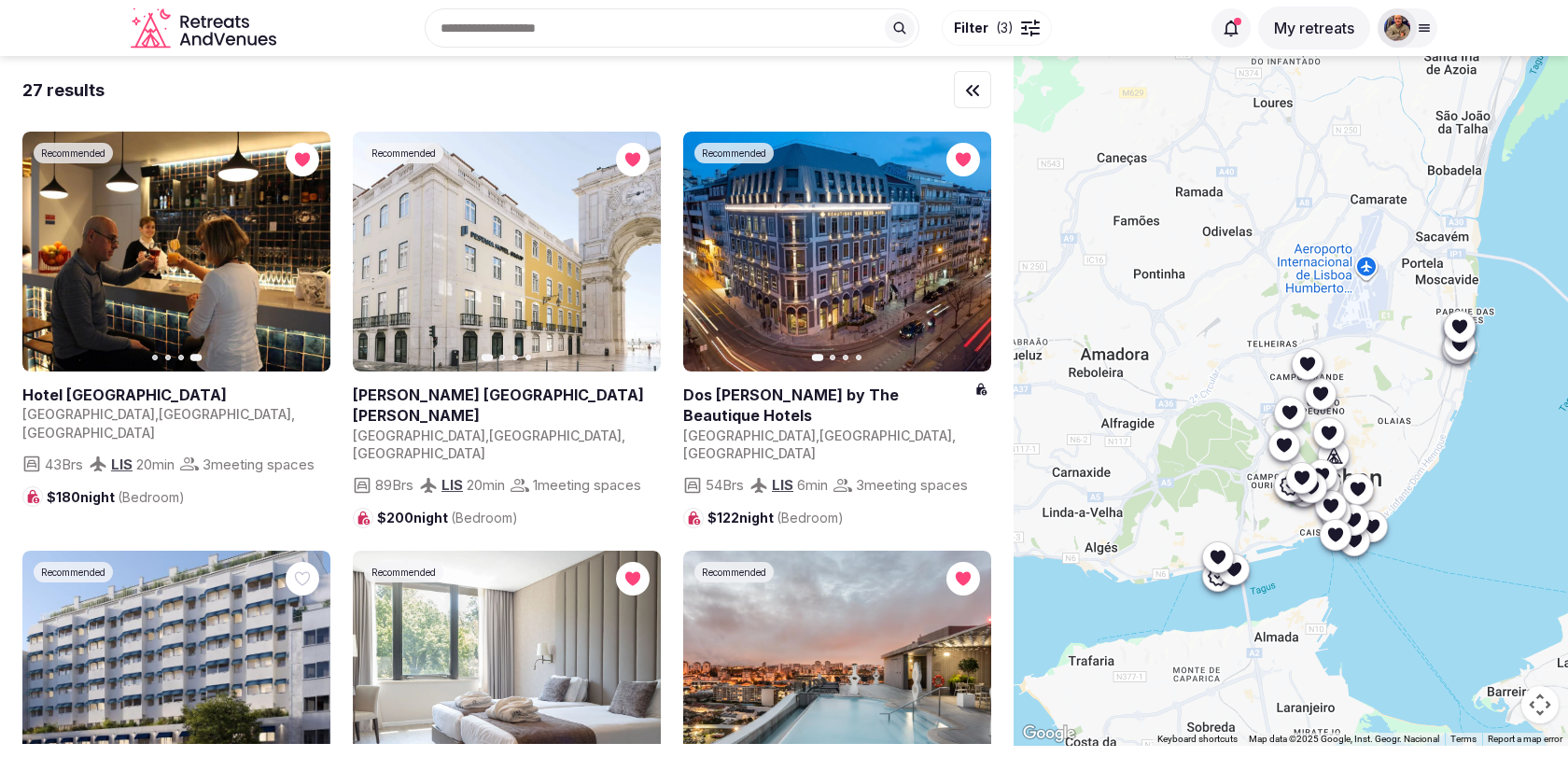
click at [1462, 322] on icon at bounding box center [1460, 326] width 15 height 14
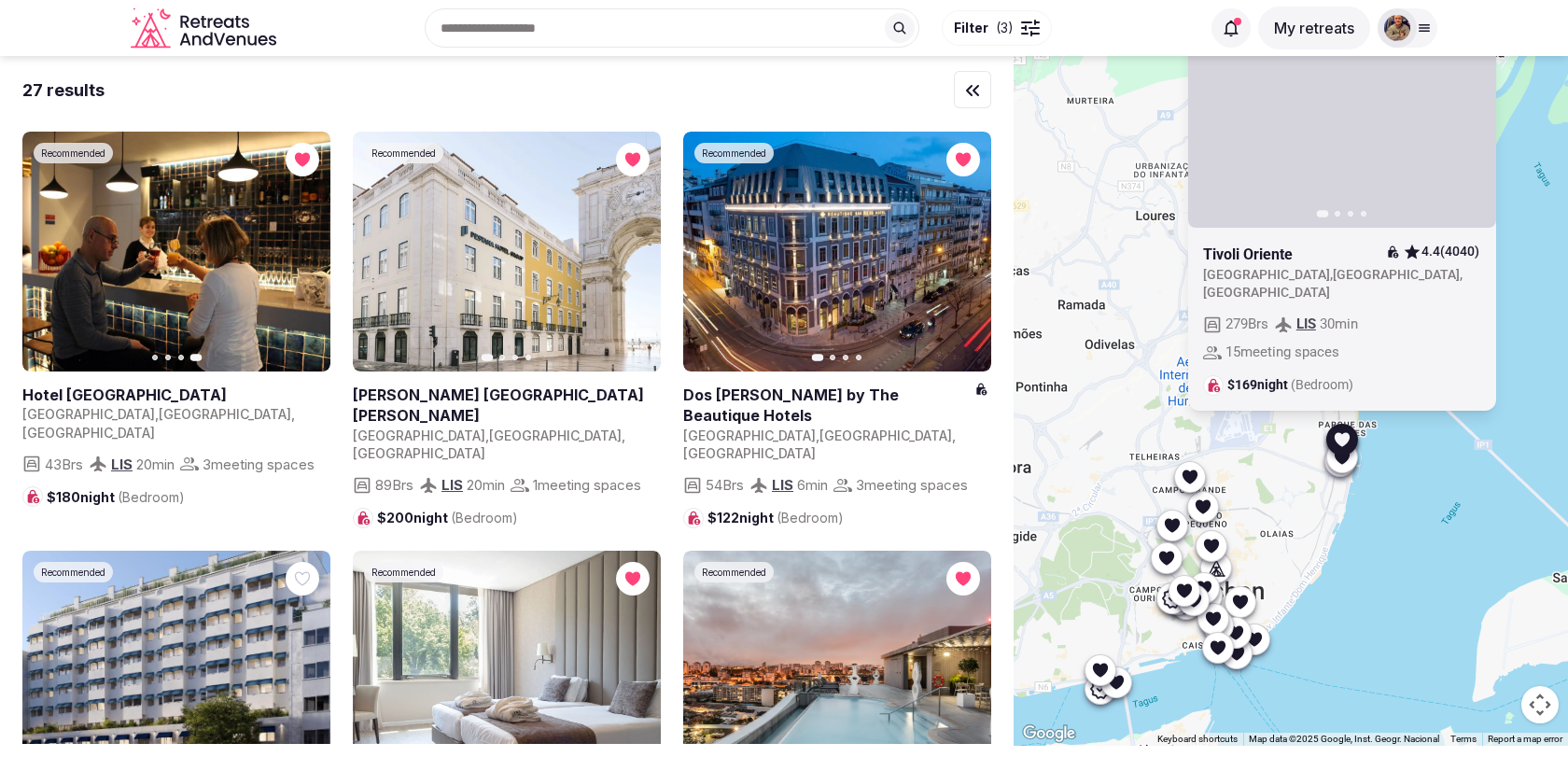
drag, startPoint x: 1419, startPoint y: 372, endPoint x: 1298, endPoint y: 485, distance: 165.6
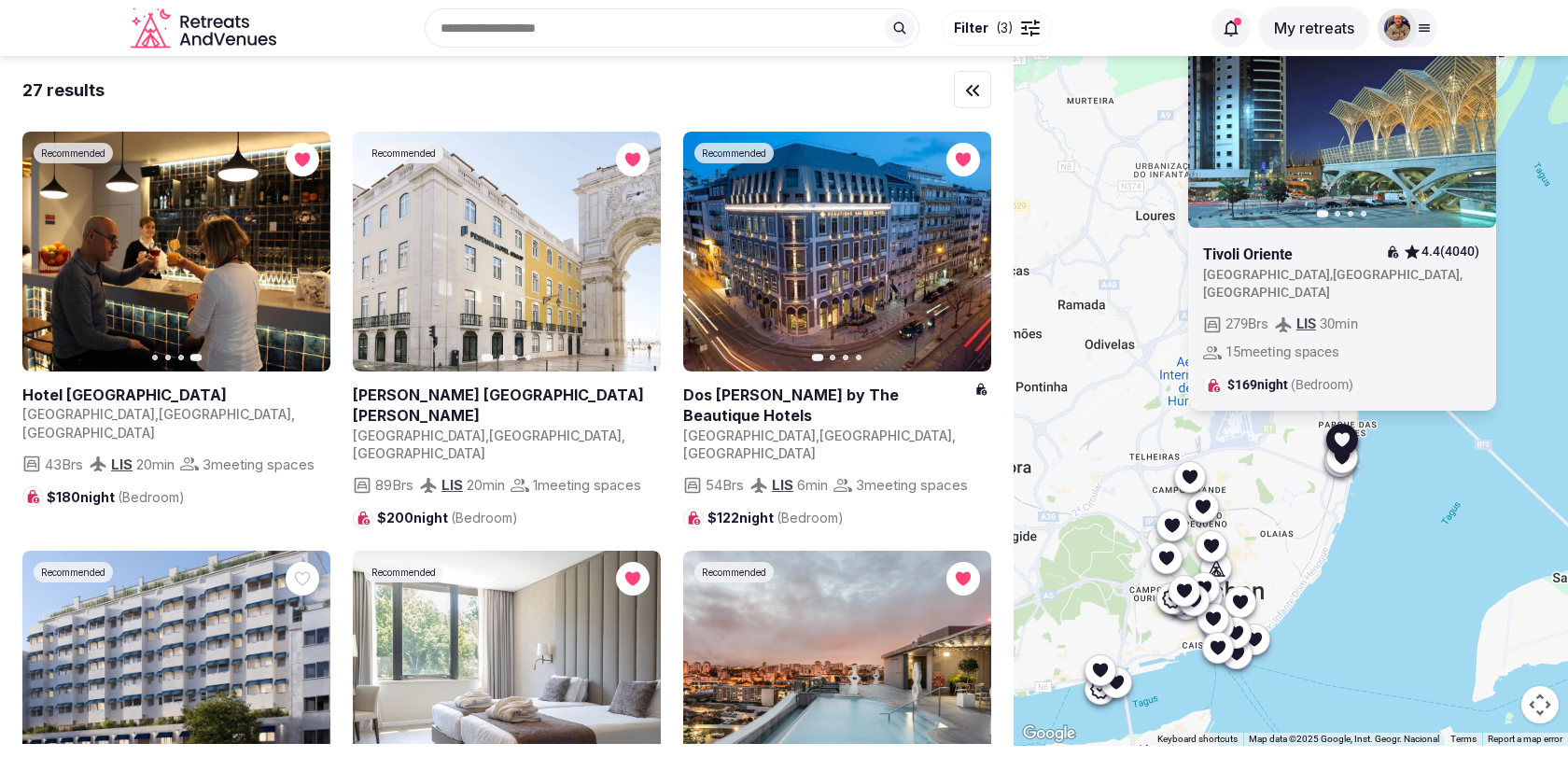
click at [1298, 485] on div "Recommended Previous slide Next slide Tivoli Oriente 4.4 (4040) Portugal , Lisb…" at bounding box center [1291, 402] width 555 height 690
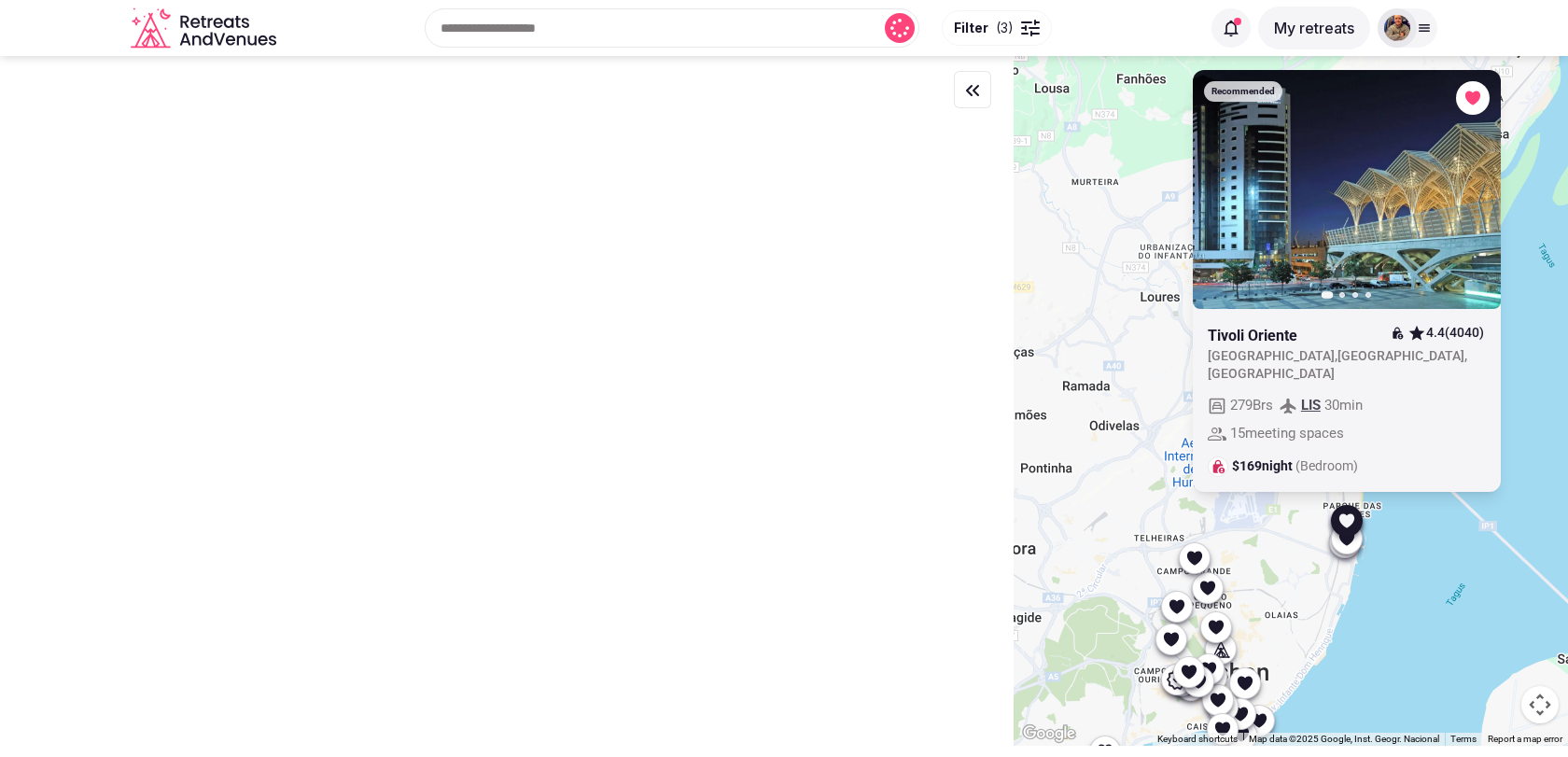
drag, startPoint x: 1298, startPoint y: 485, endPoint x: 1303, endPoint y: 576, distance: 91.1
click at [1303, 576] on div "Recommended Previous slide Next slide Tivoli Oriente 4.4 (4040) Portugal , Lisb…" at bounding box center [1291, 402] width 555 height 690
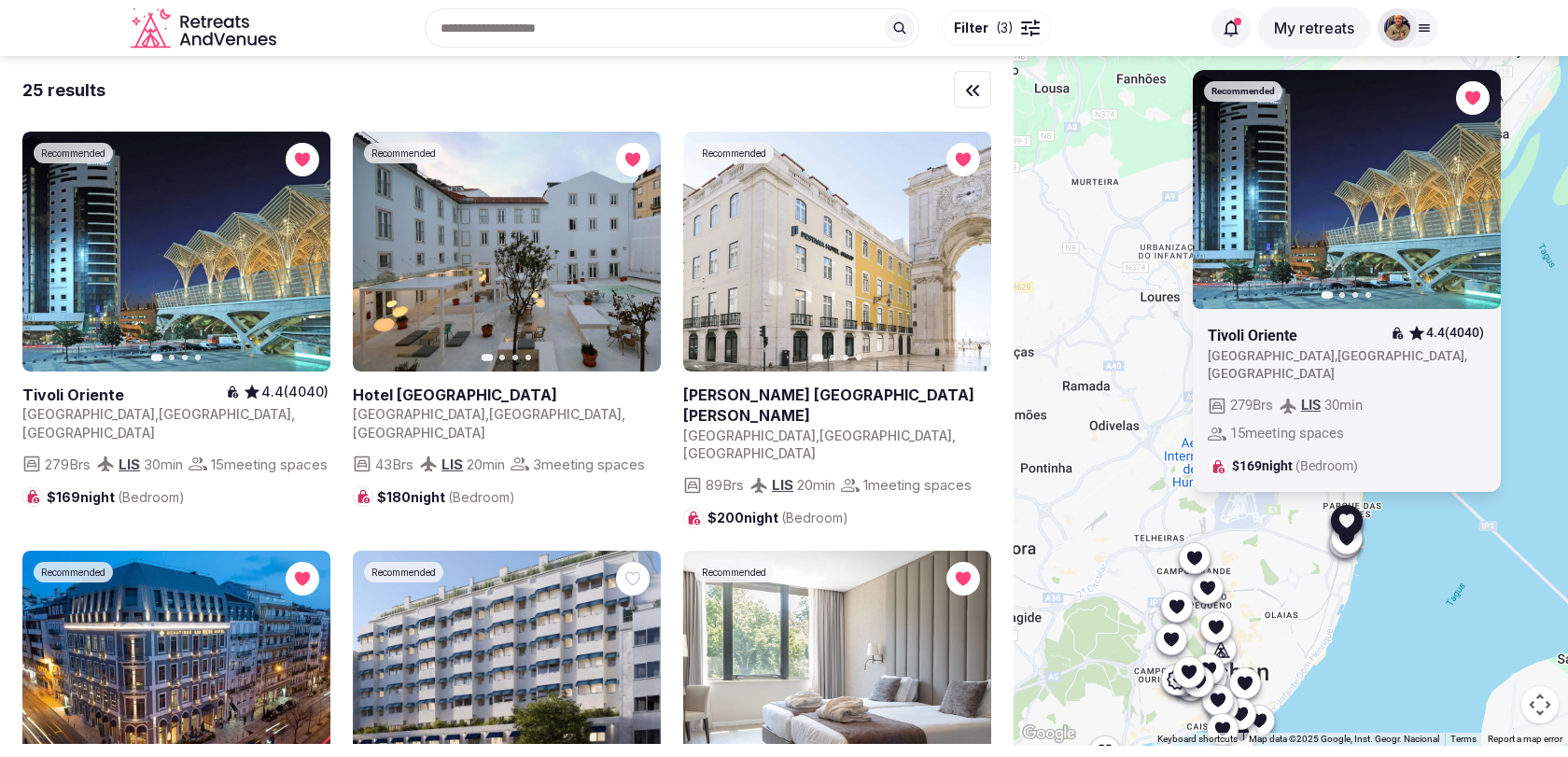
click at [1475, 196] on icon "button" at bounding box center [1475, 189] width 15 height 15
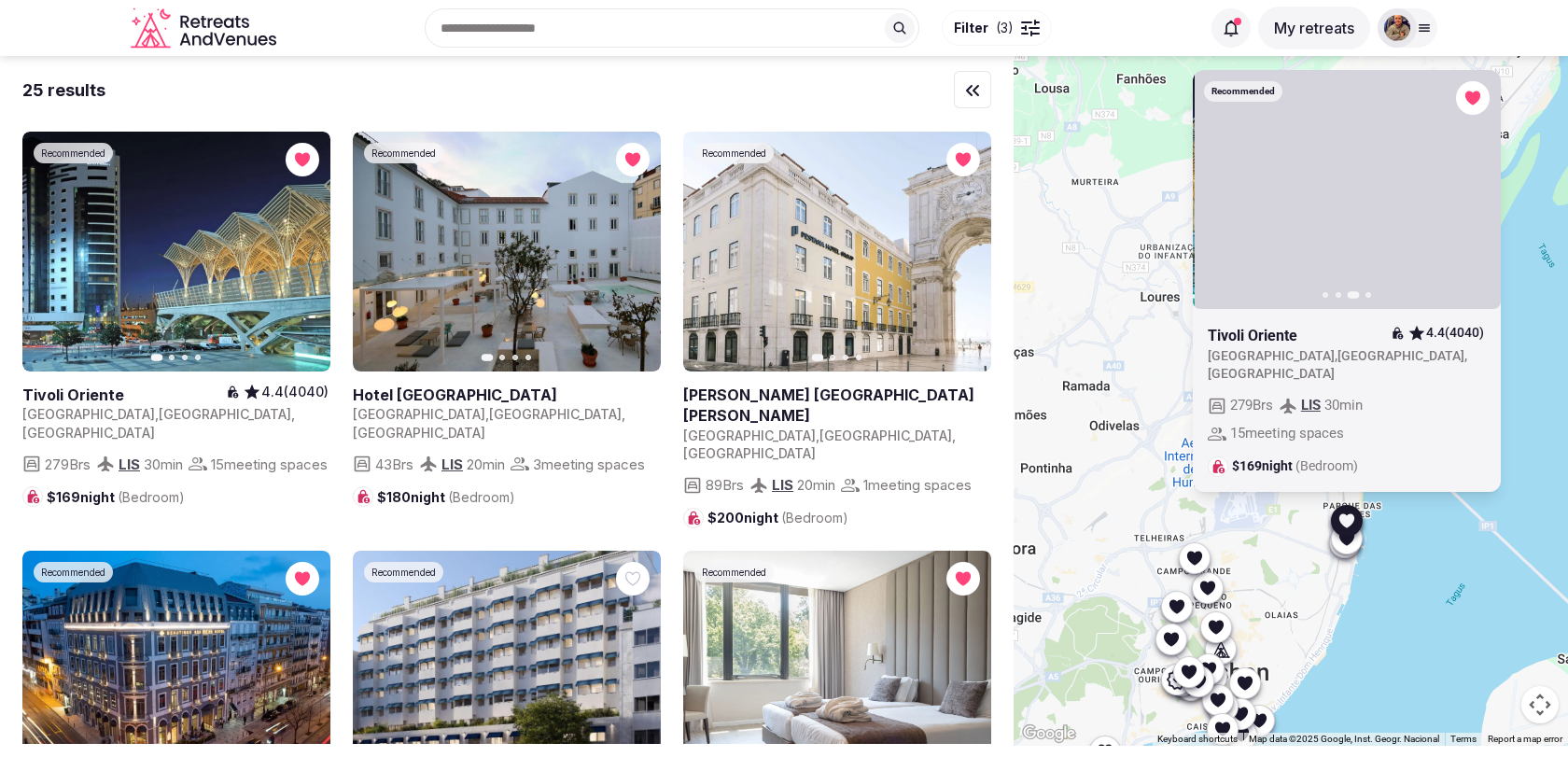
click at [1475, 196] on icon "button" at bounding box center [1475, 189] width 15 height 15
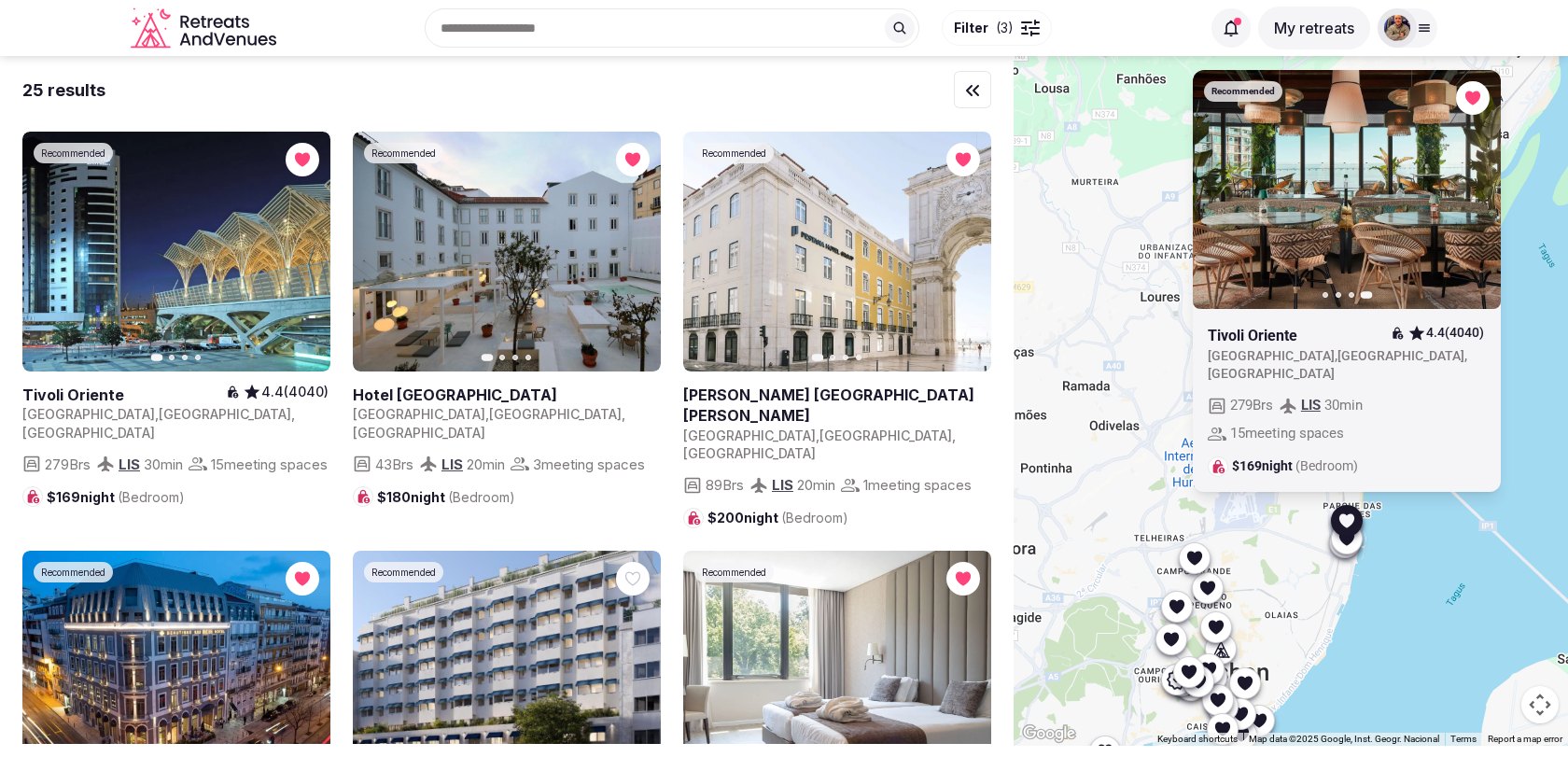
click at [1213, 196] on icon "button" at bounding box center [1219, 189] width 15 height 15
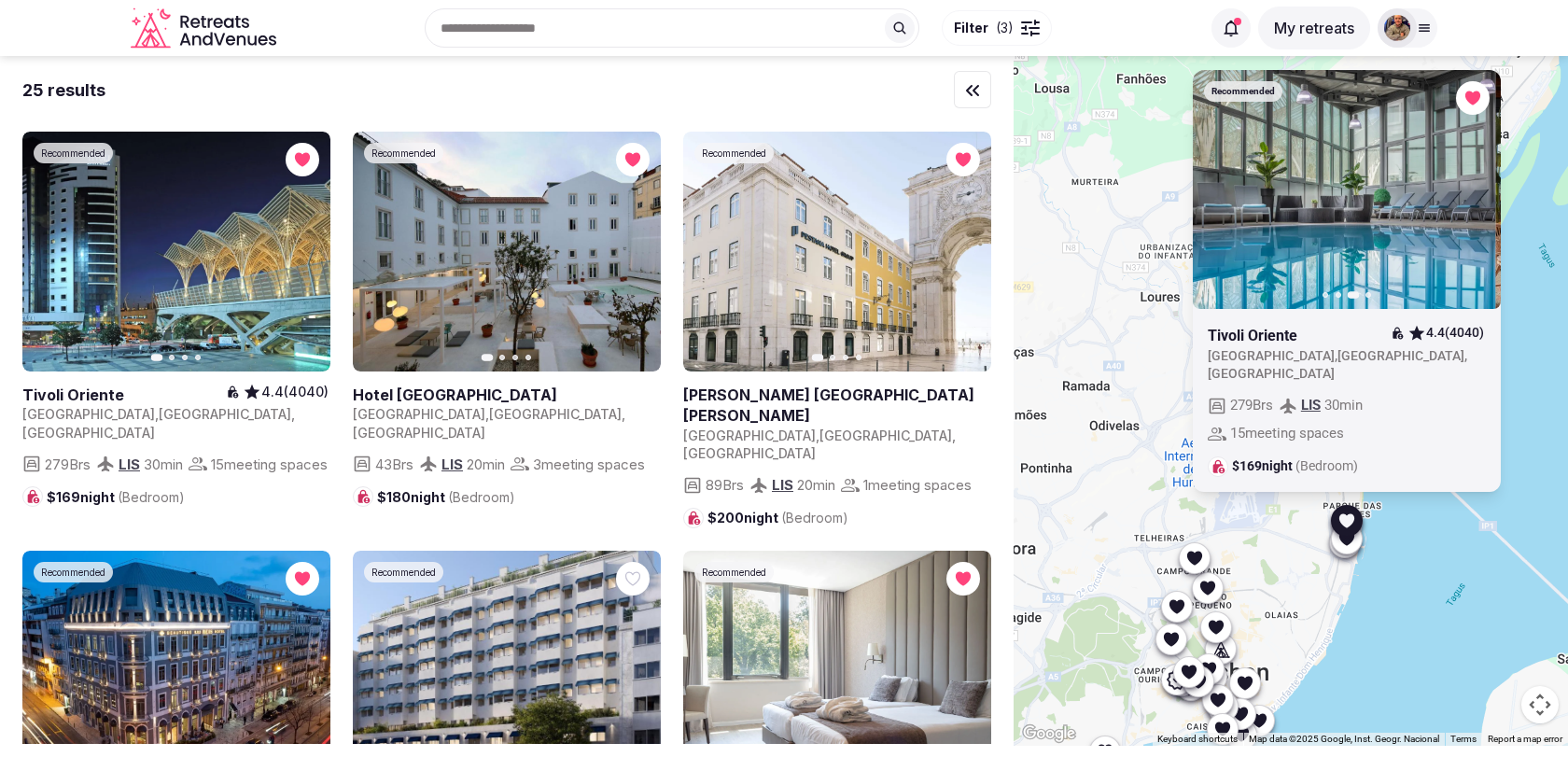
click at [1213, 196] on icon "button" at bounding box center [1219, 189] width 15 height 15
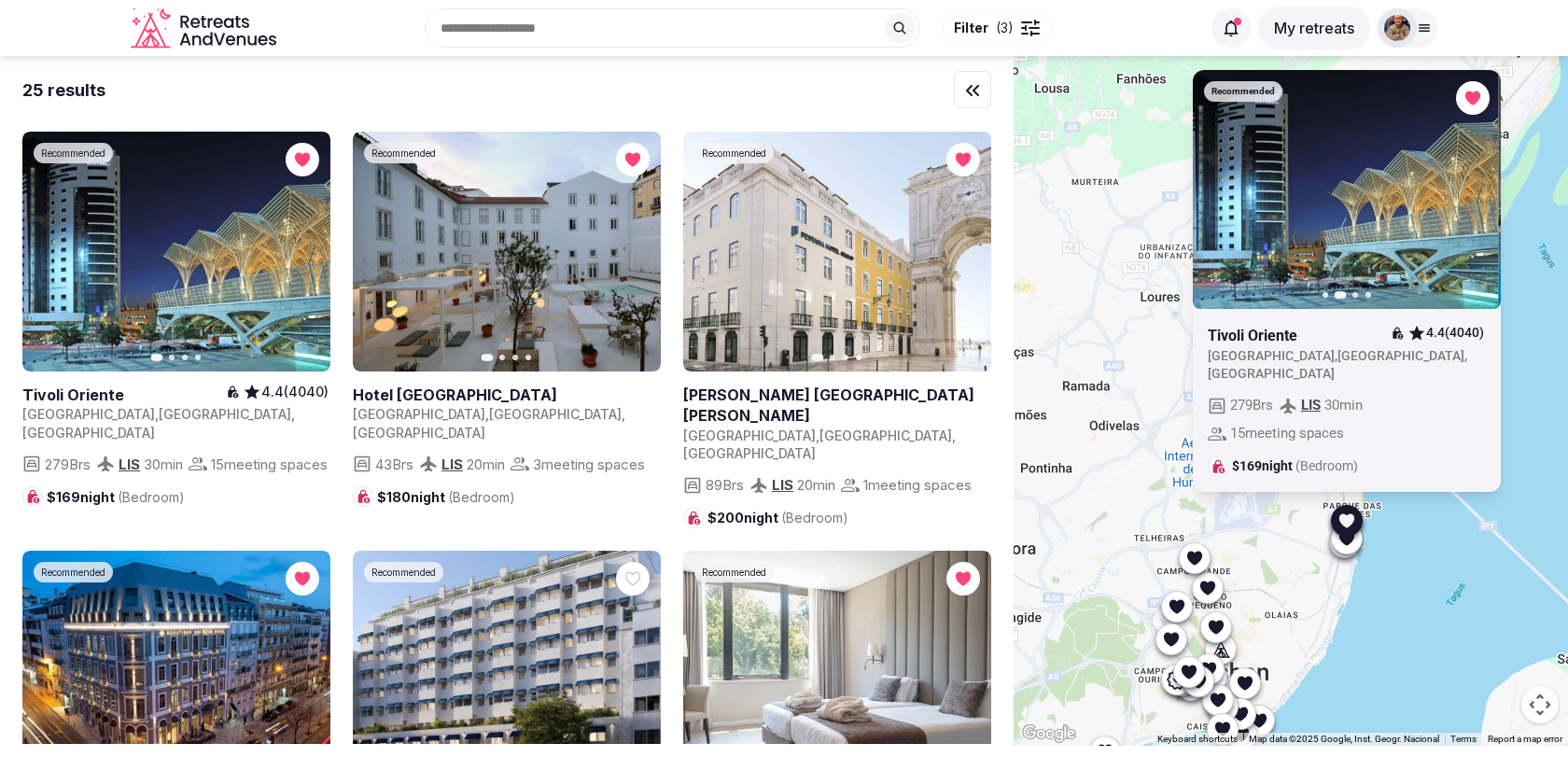
click at [1213, 196] on icon "button" at bounding box center [1219, 189] width 15 height 15
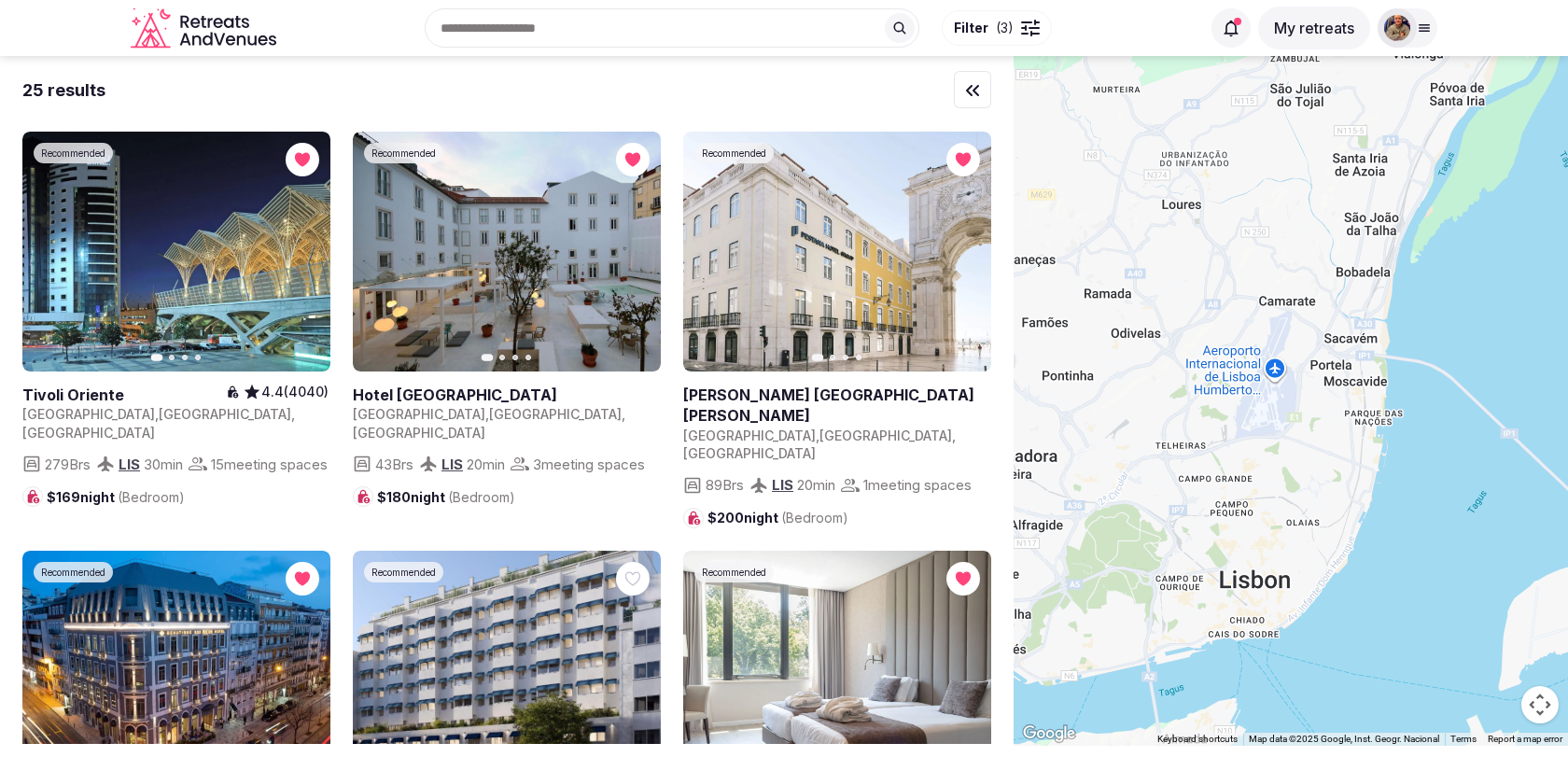
drag, startPoint x: 1284, startPoint y: 603, endPoint x: 1327, endPoint y: 466, distance: 143.6
click at [1327, 466] on div at bounding box center [1291, 402] width 555 height 690
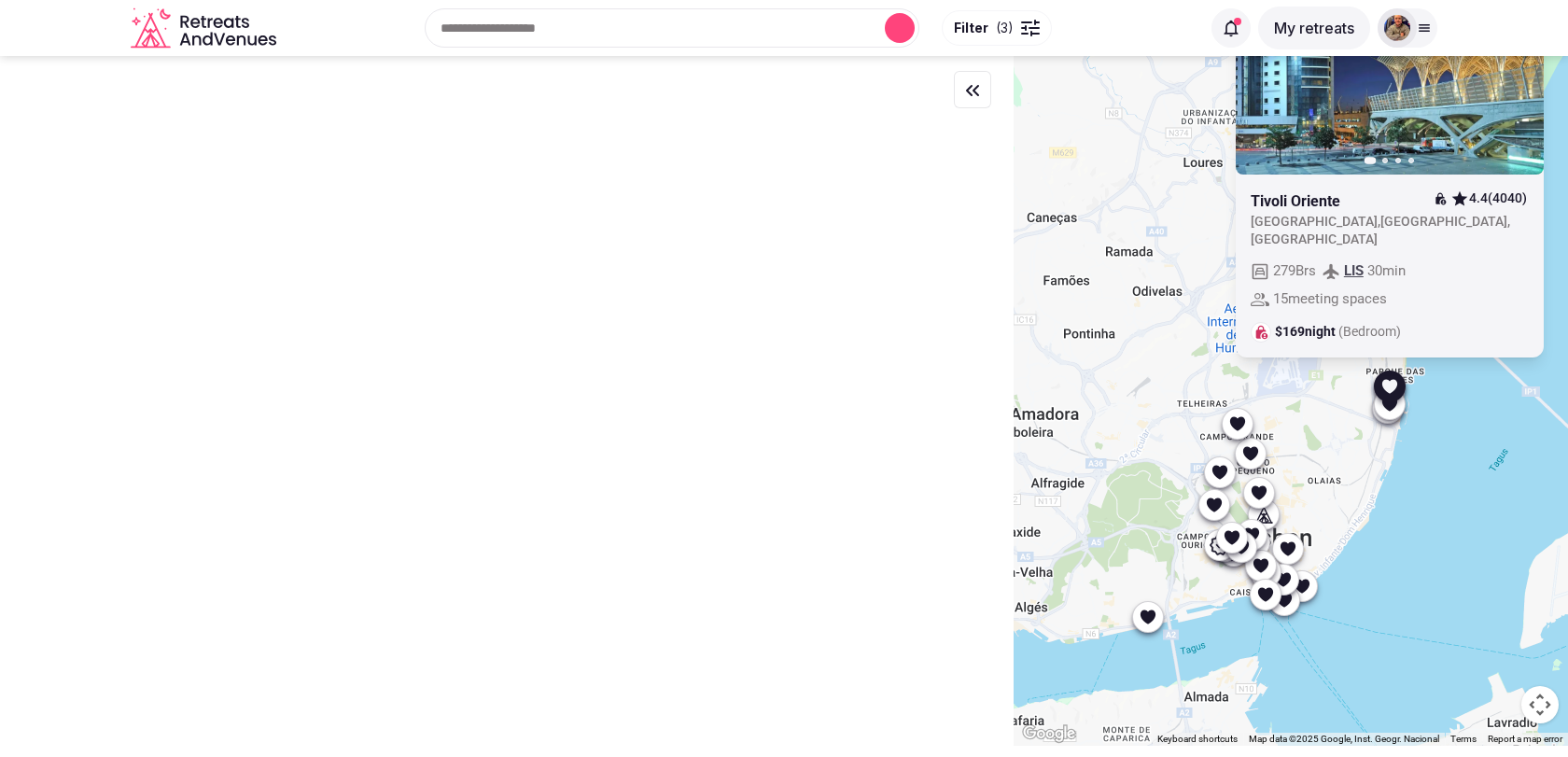
click at [1244, 426] on icon at bounding box center [1237, 424] width 19 height 19
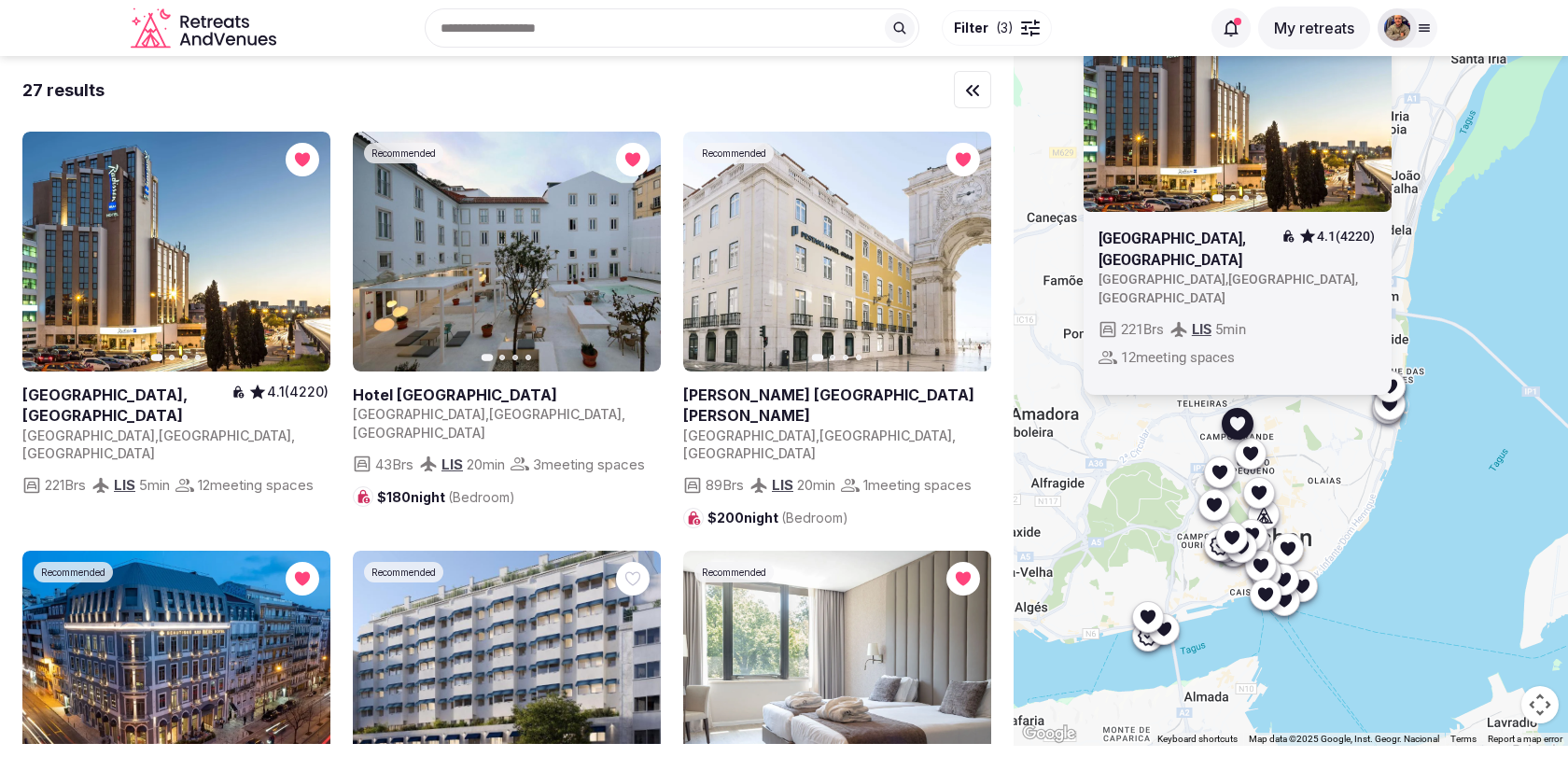
click at [1251, 458] on icon at bounding box center [1250, 454] width 19 height 19
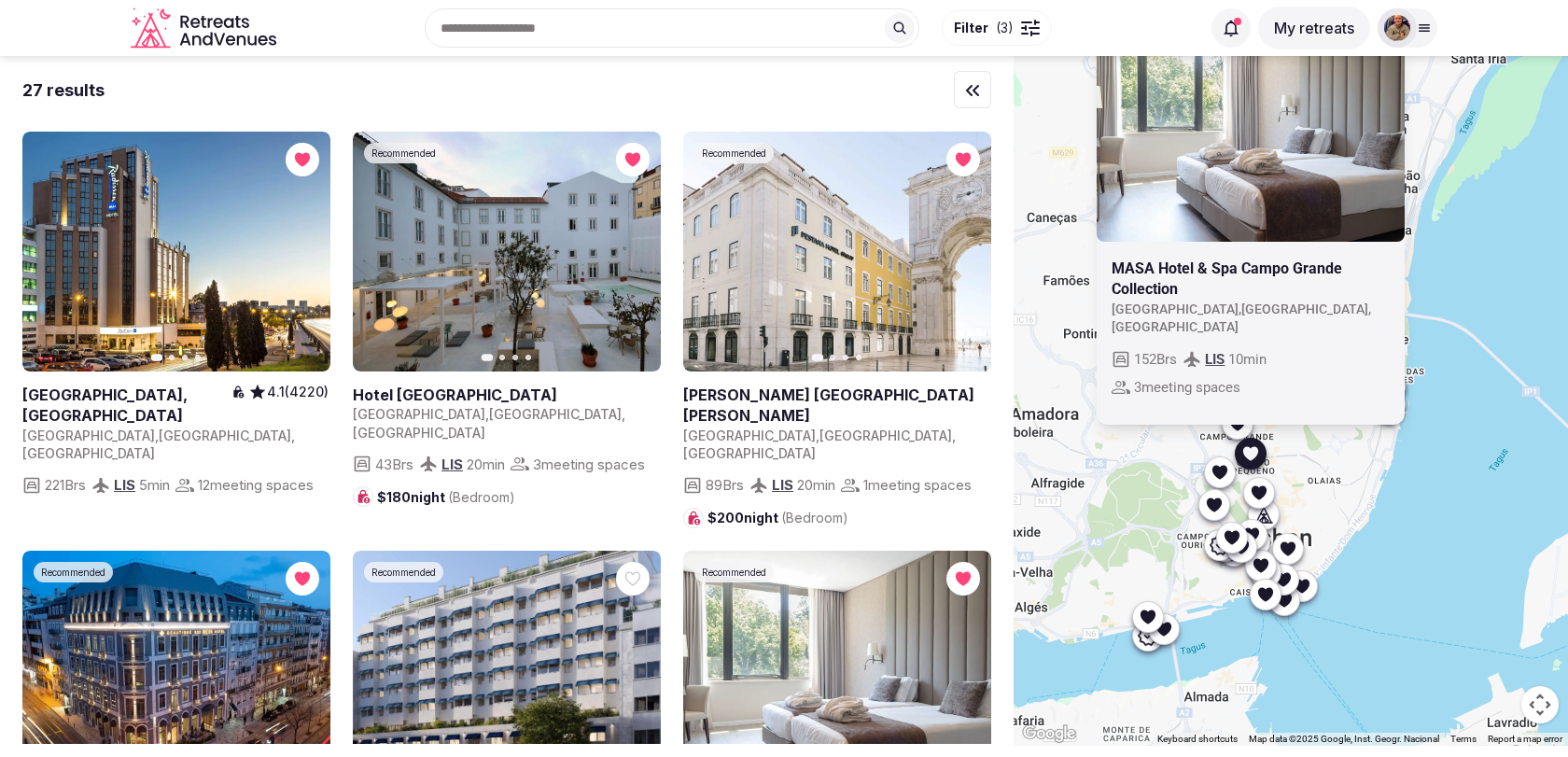
click at [1220, 473] on icon at bounding box center [1220, 471] width 15 height 14
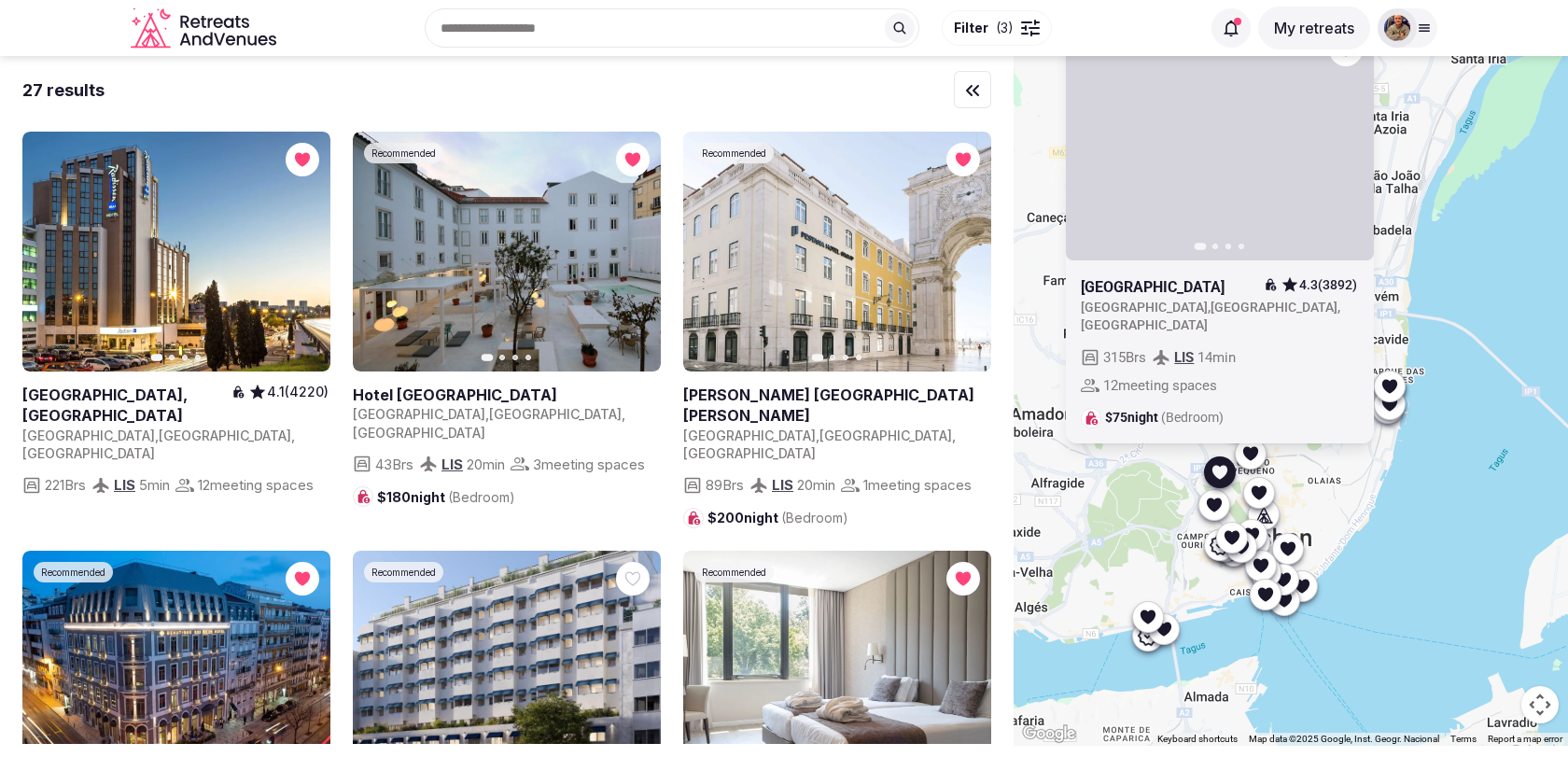
click at [1265, 498] on icon at bounding box center [1259, 492] width 19 height 19
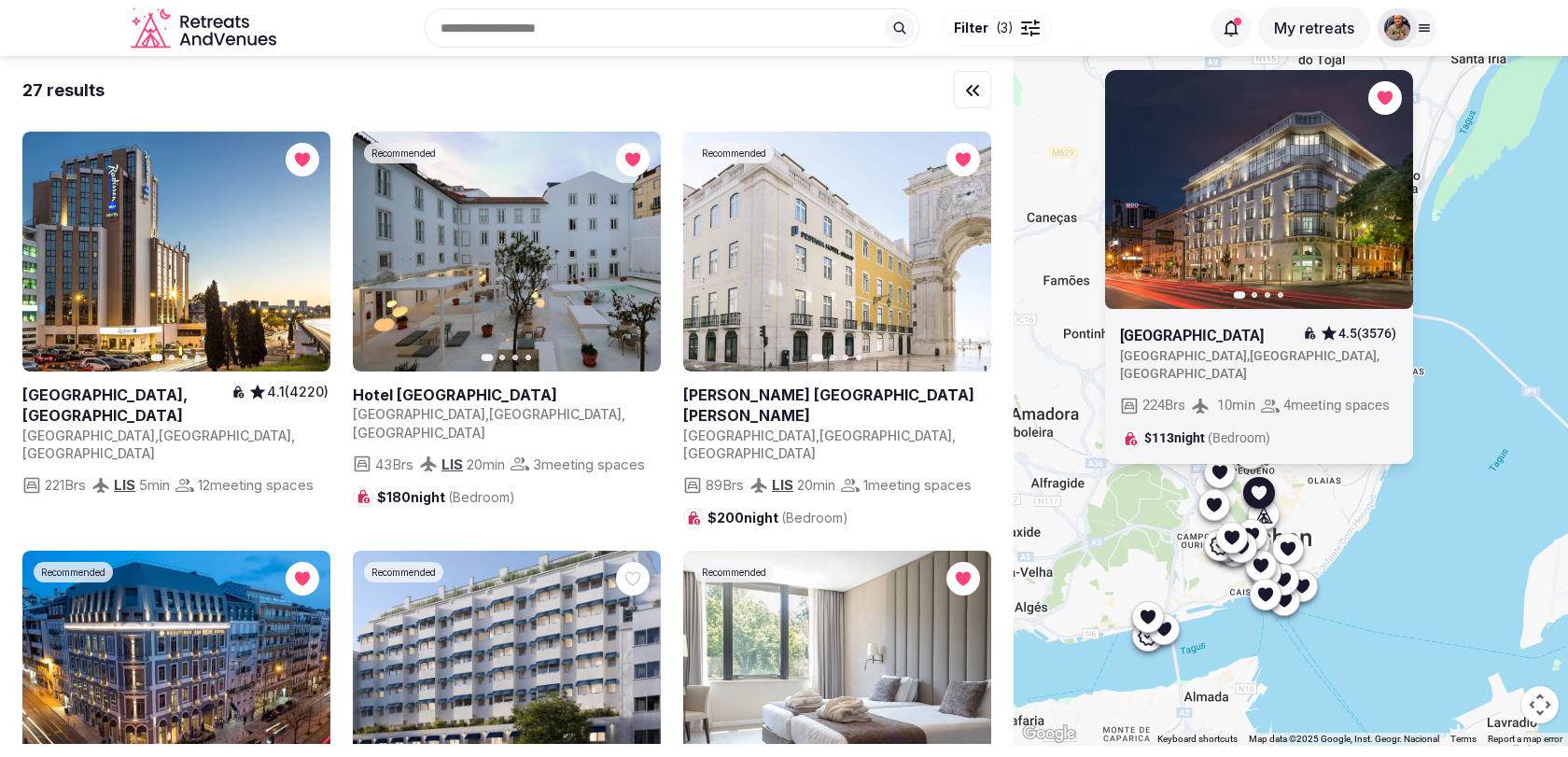
click at [1375, 183] on button "Next slide" at bounding box center [1387, 190] width 30 height 30
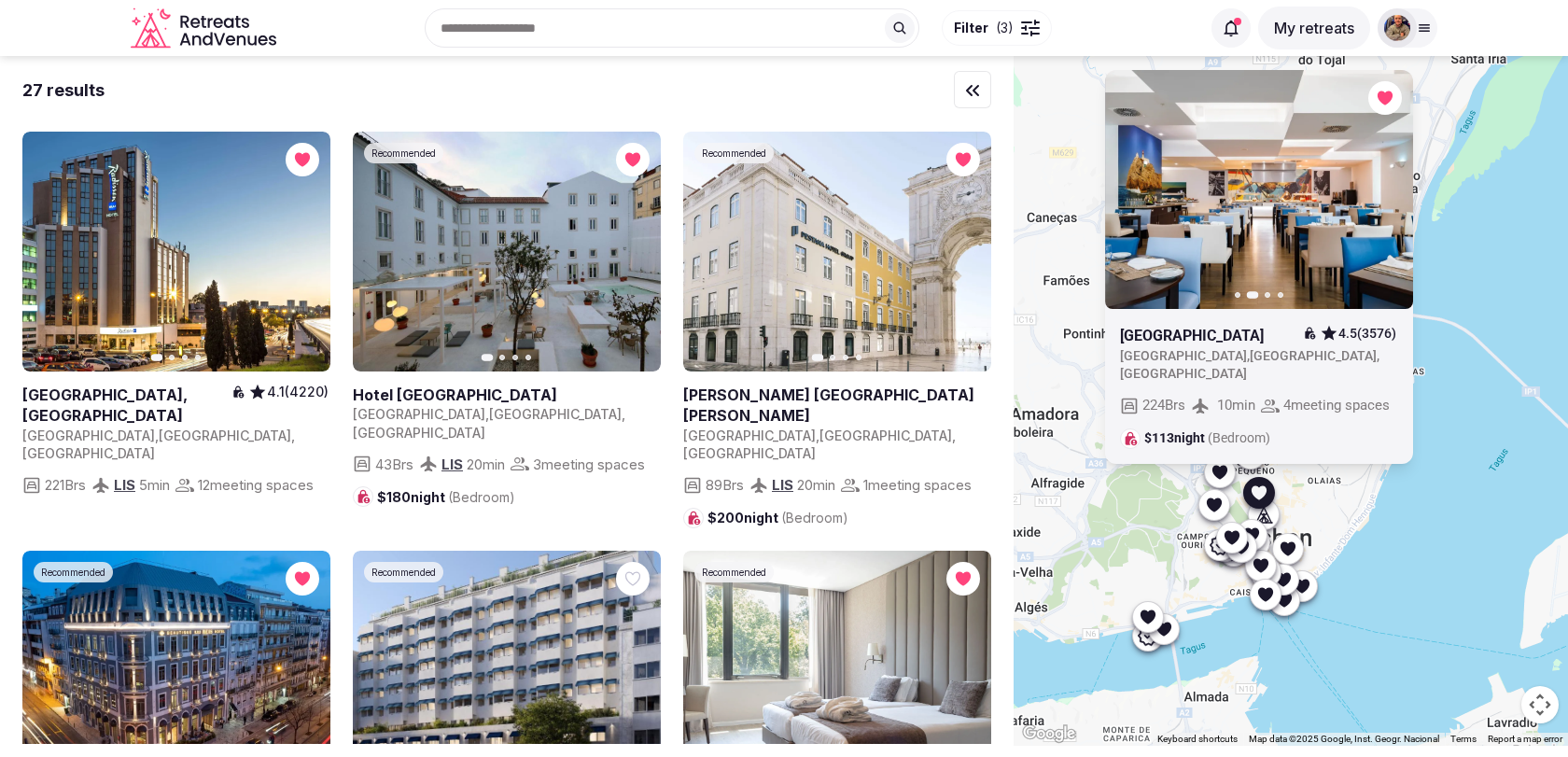
click at [1386, 182] on icon "button" at bounding box center [1387, 190] width 15 height 15
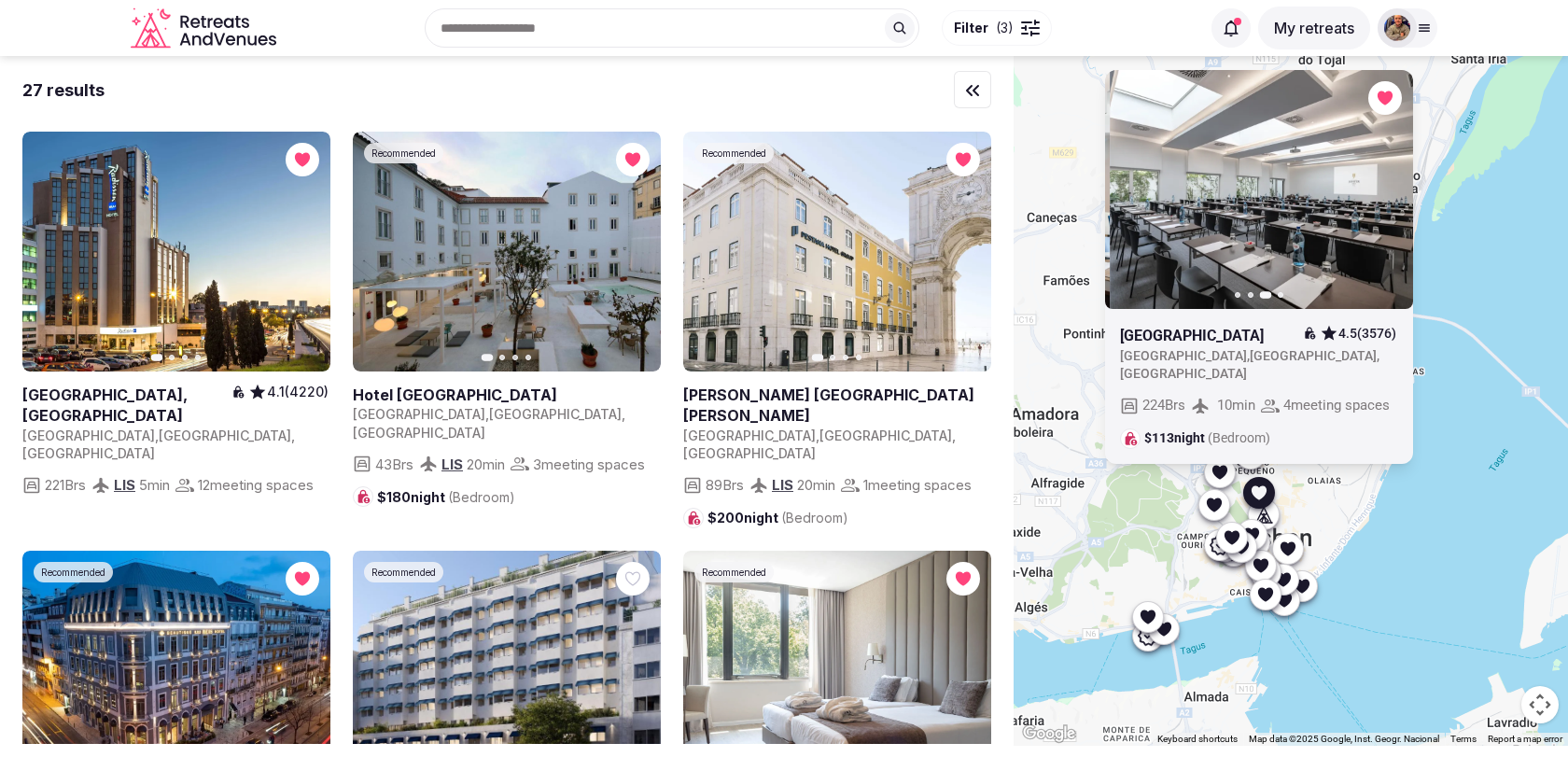
click at [1386, 182] on icon "button" at bounding box center [1387, 190] width 15 height 15
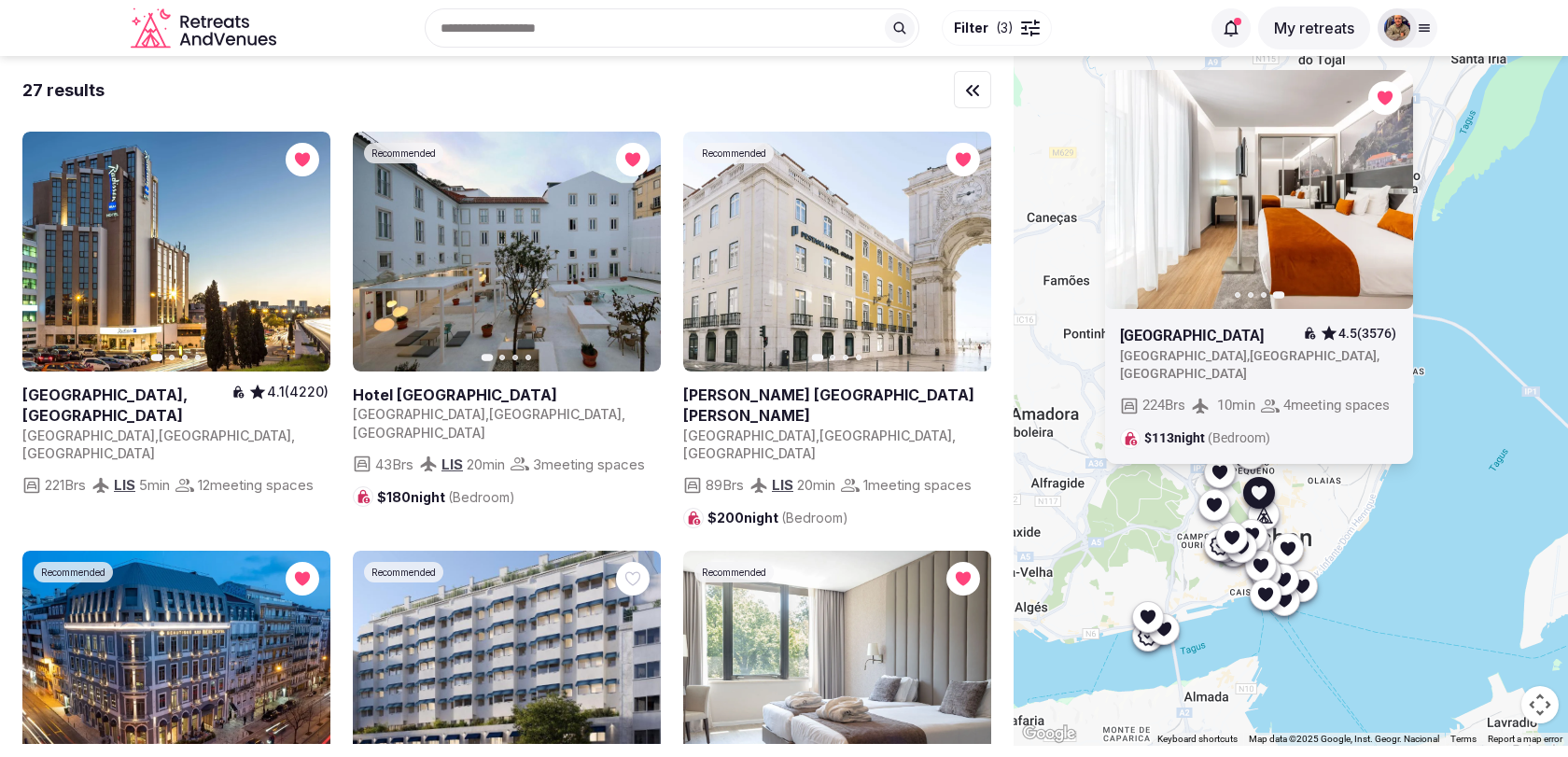
click at [1216, 508] on icon at bounding box center [1215, 504] width 15 height 14
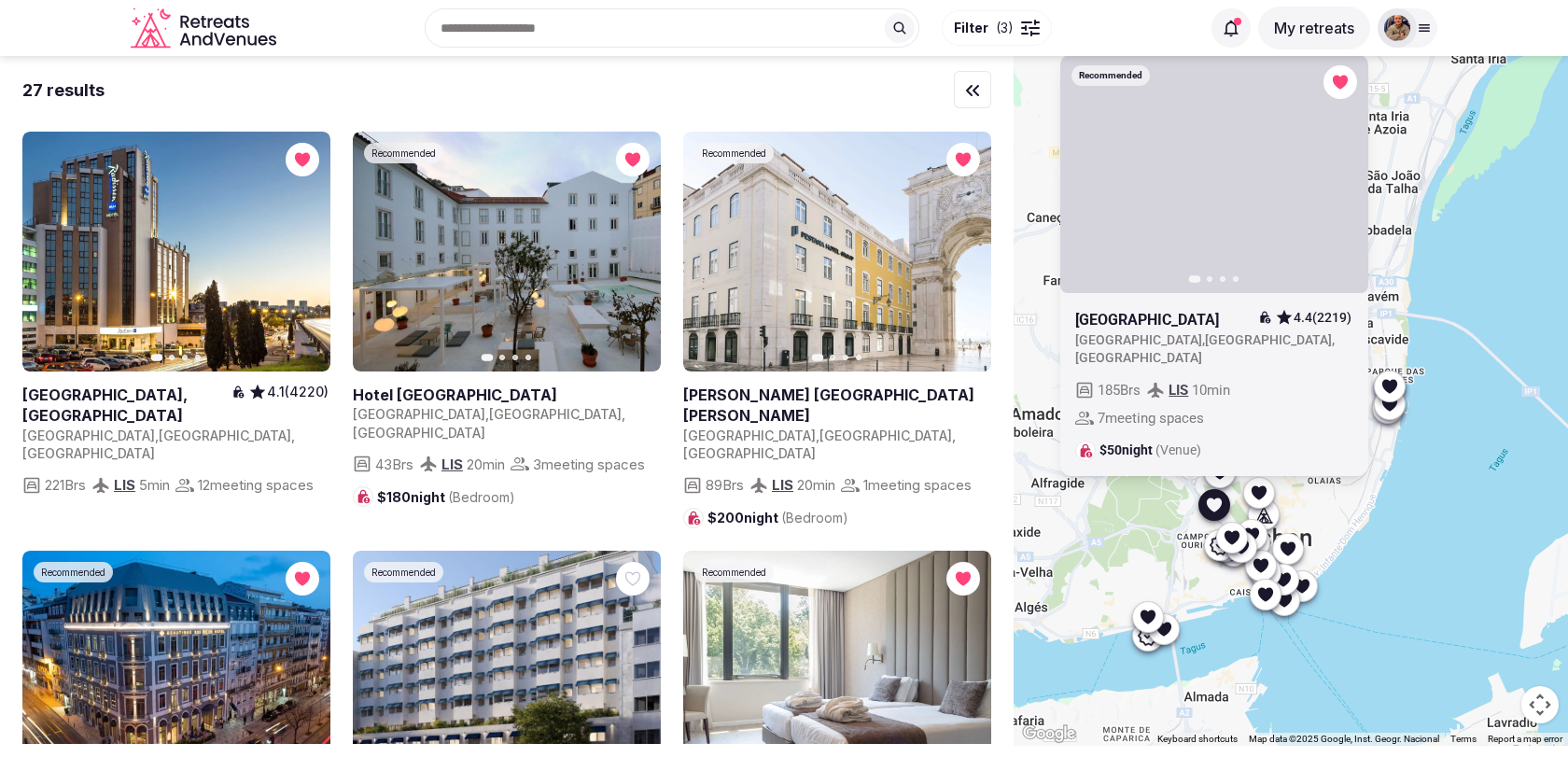
click at [1347, 181] on icon "button" at bounding box center [1342, 174] width 15 height 15
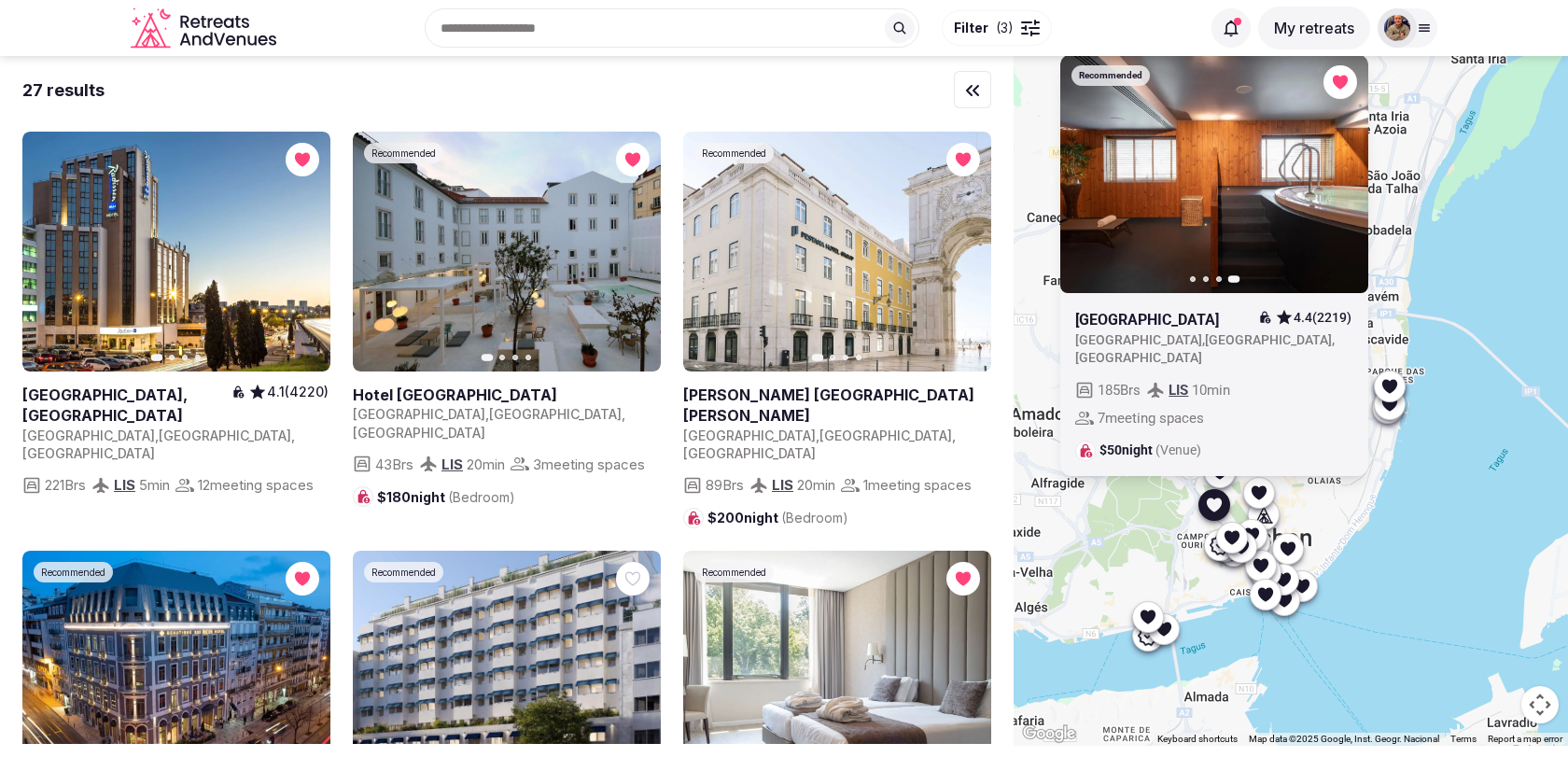
click at [0, 0] on icon "button" at bounding box center [0, 0] width 0 height 0
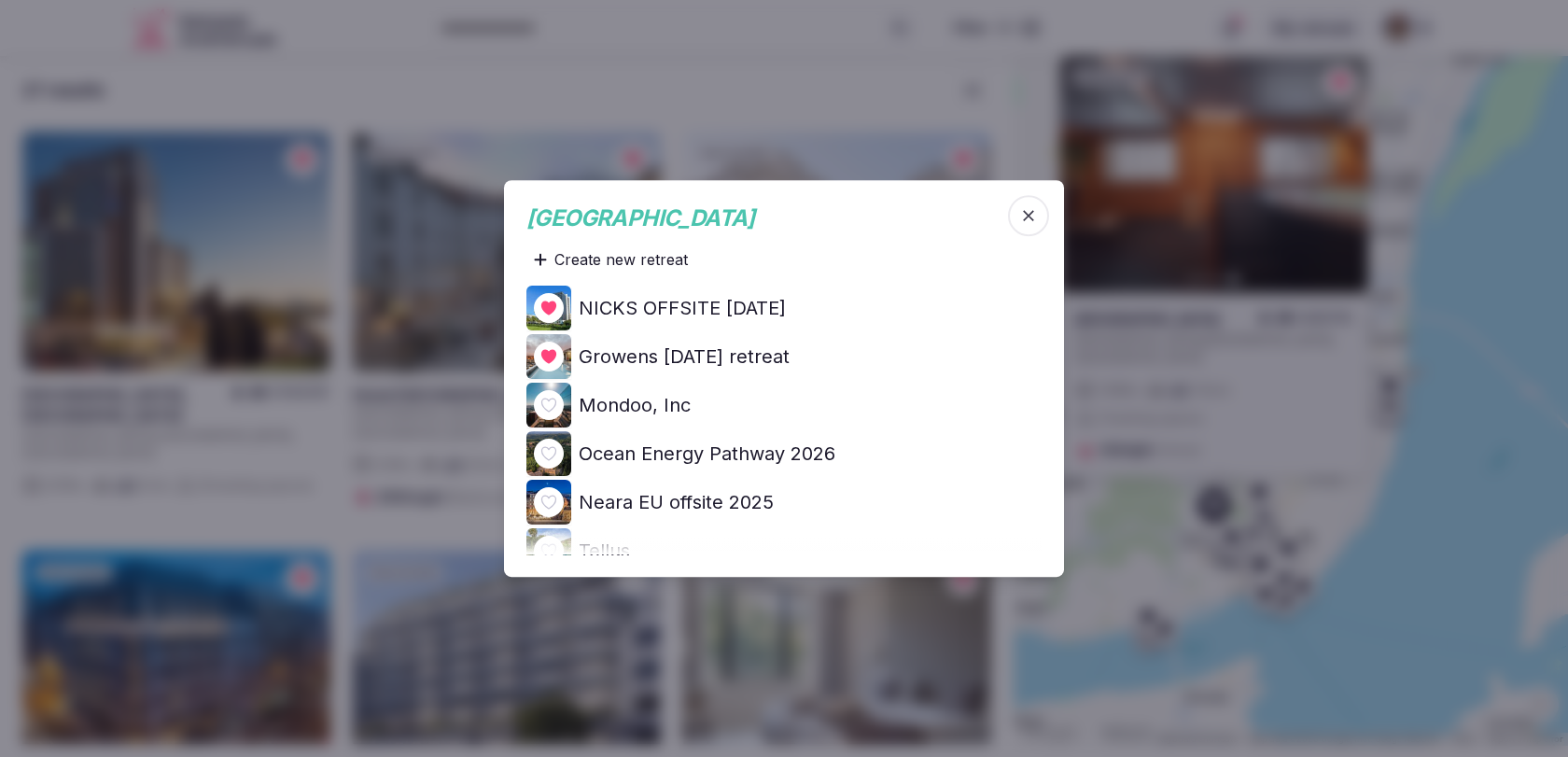
click at [805, 454] on h4 "Ocean Energy Pathway 2026" at bounding box center [707, 454] width 257 height 26
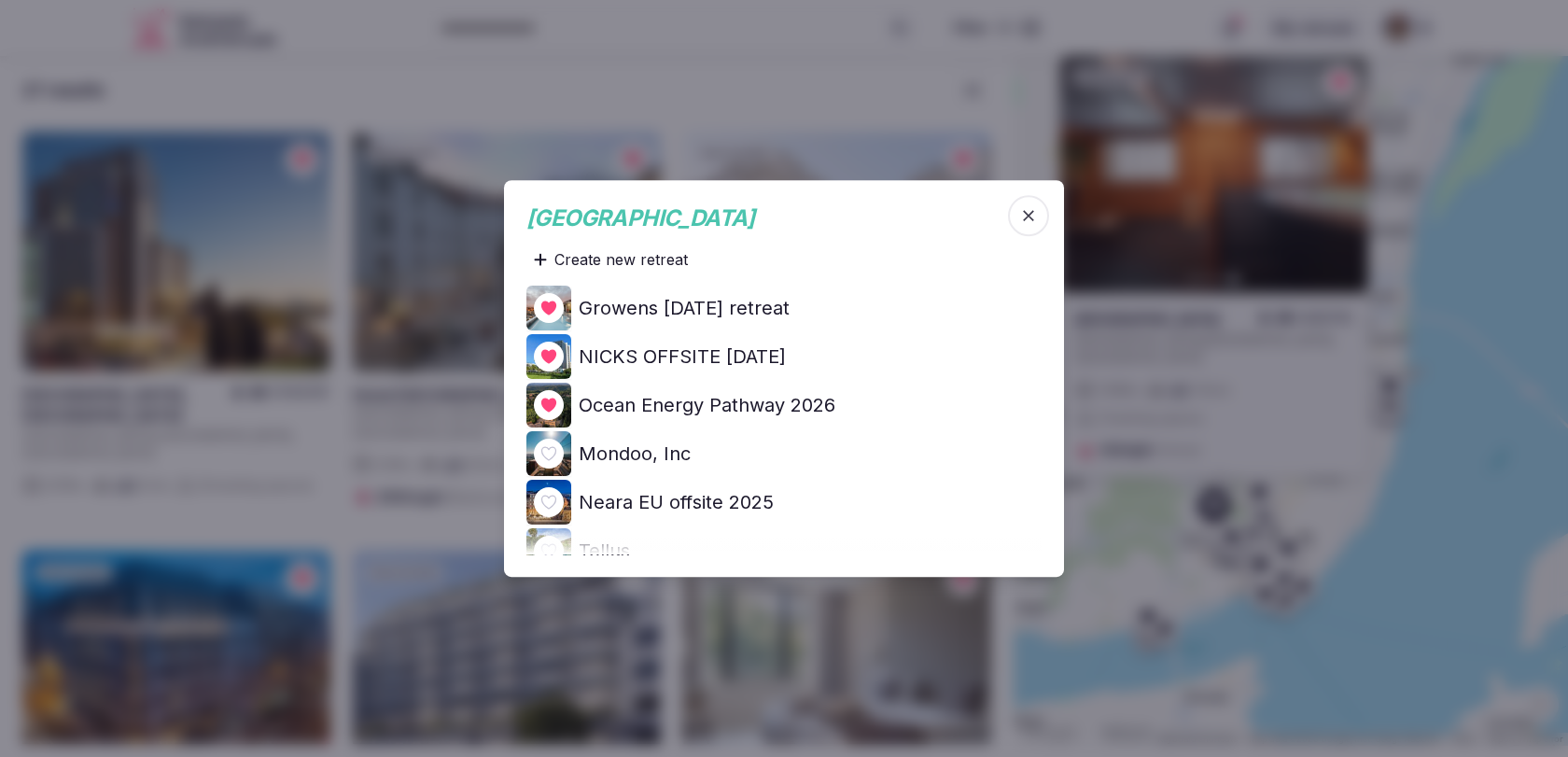
click at [1027, 211] on icon "button" at bounding box center [1028, 215] width 19 height 19
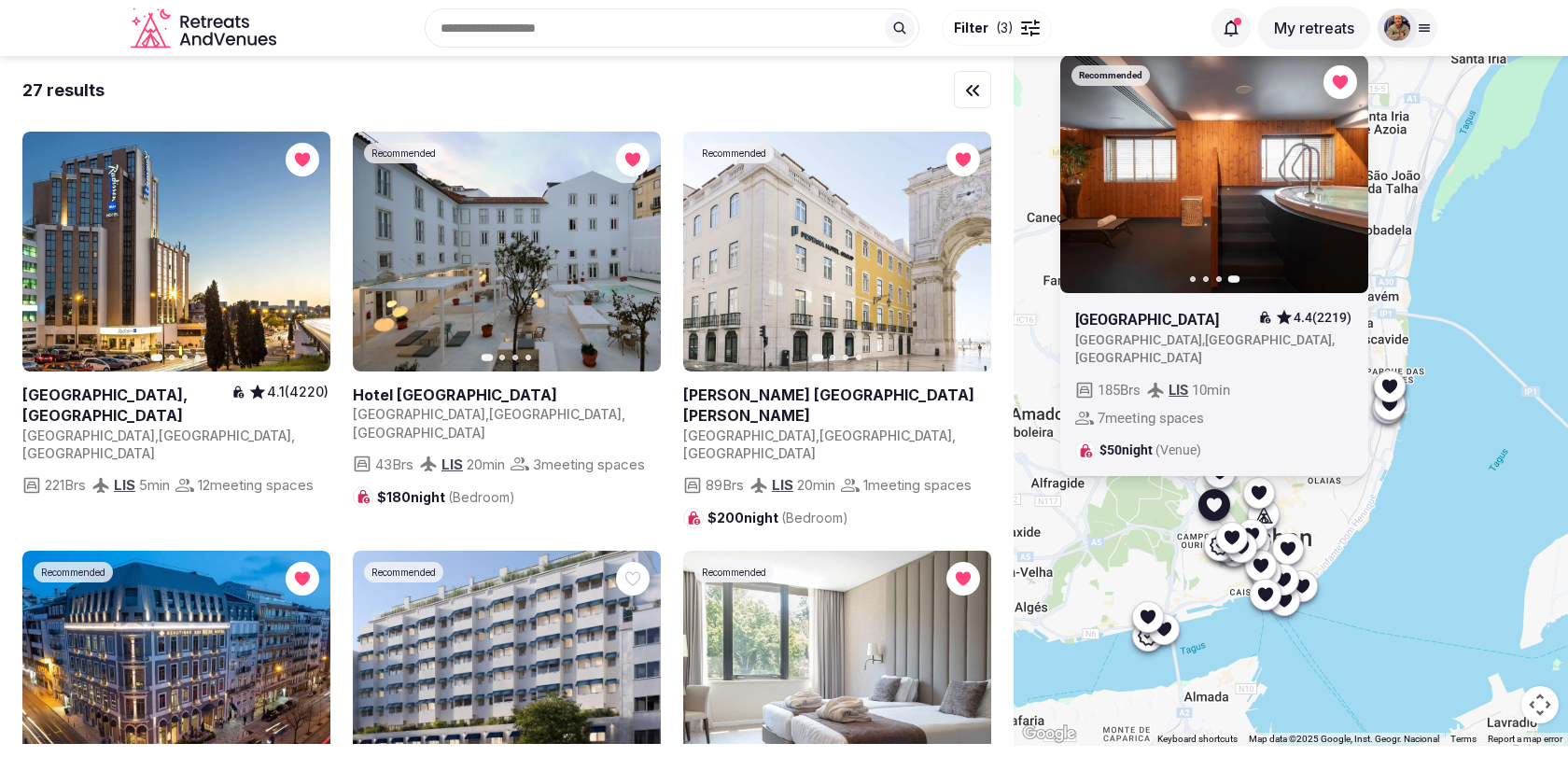
click at [1253, 529] on icon at bounding box center [1251, 534] width 15 height 14
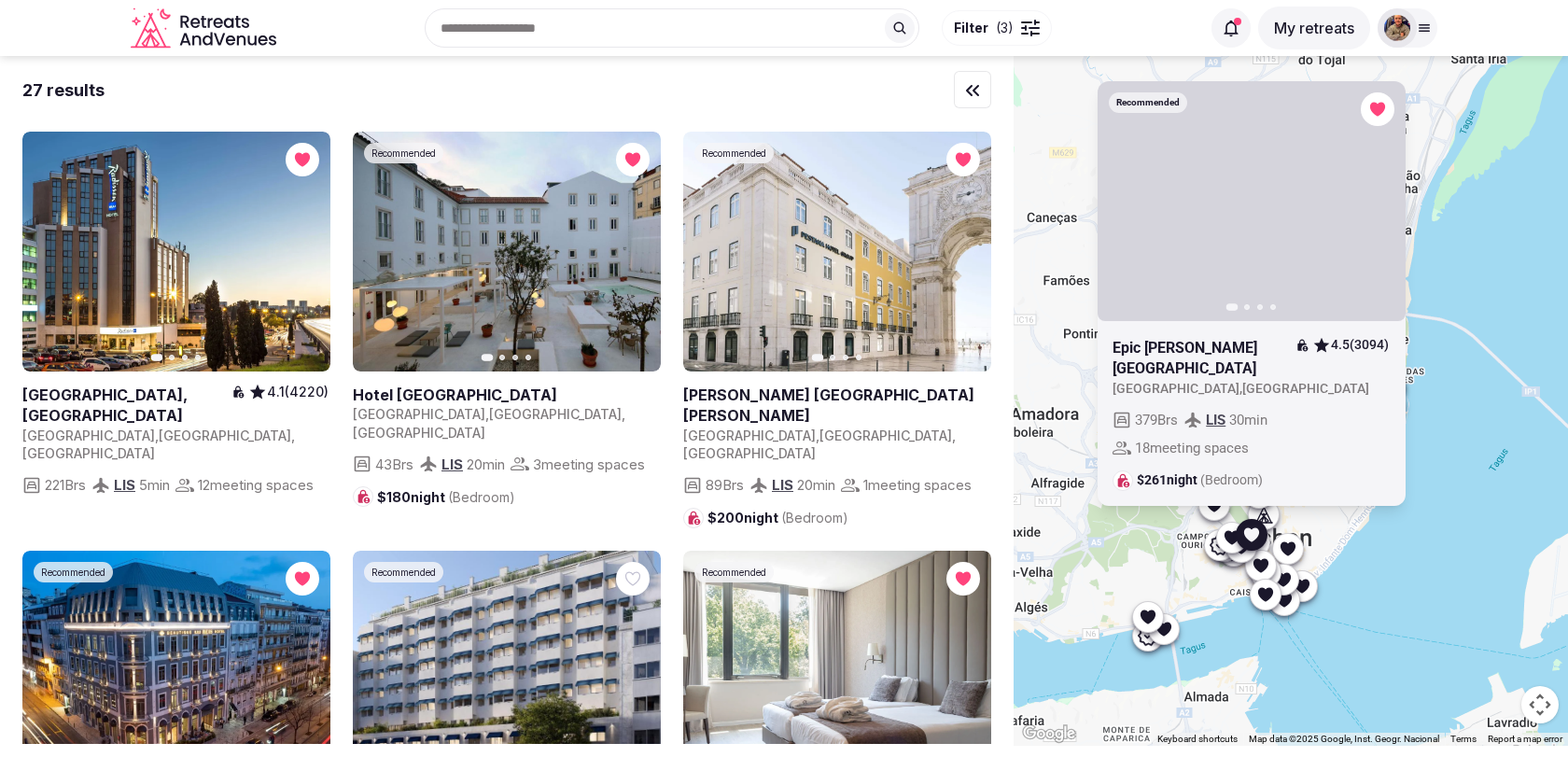
click at [1265, 516] on icon at bounding box center [1263, 514] width 19 height 19
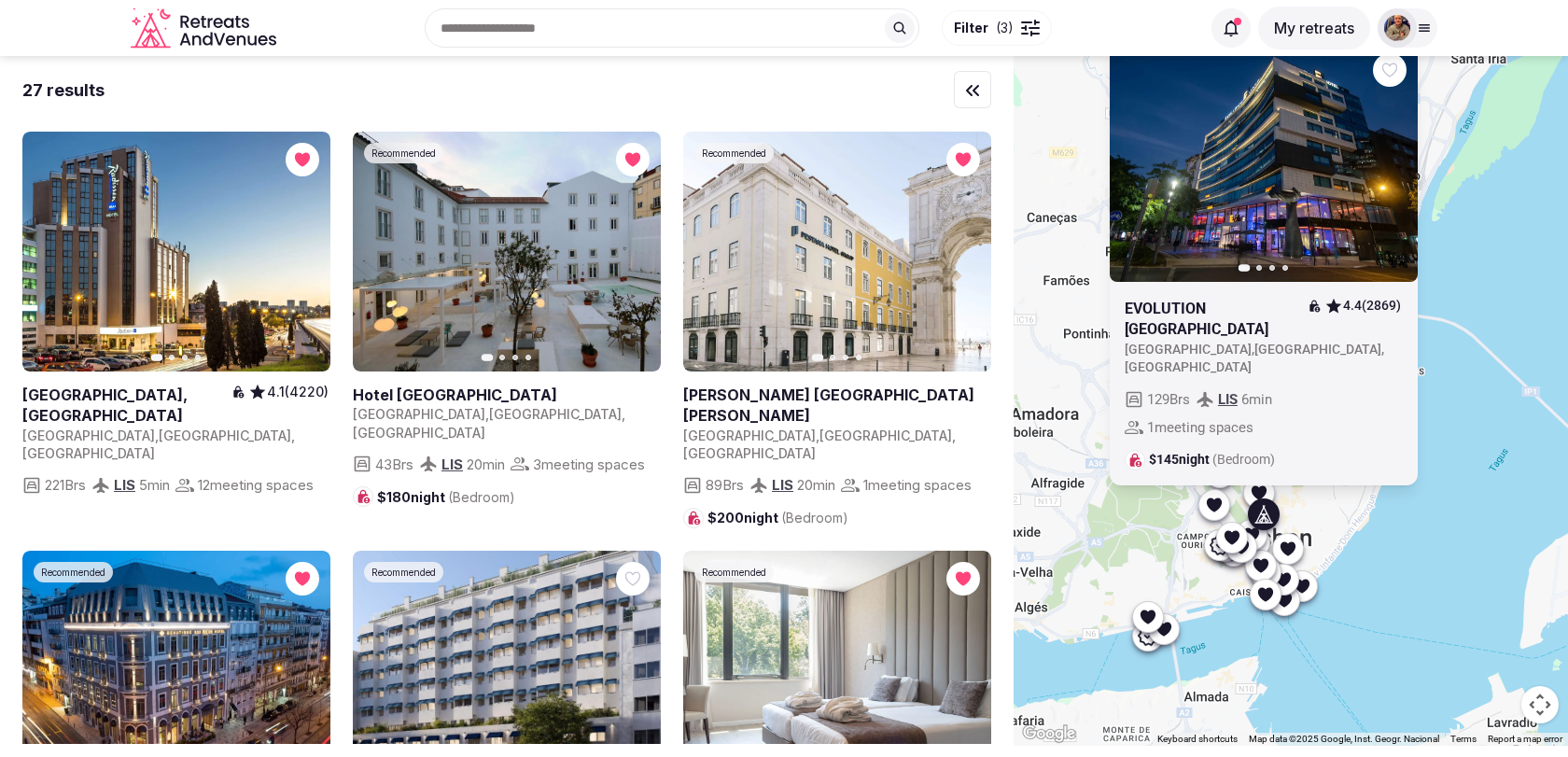
click at [1386, 169] on icon "button" at bounding box center [1391, 162] width 15 height 15
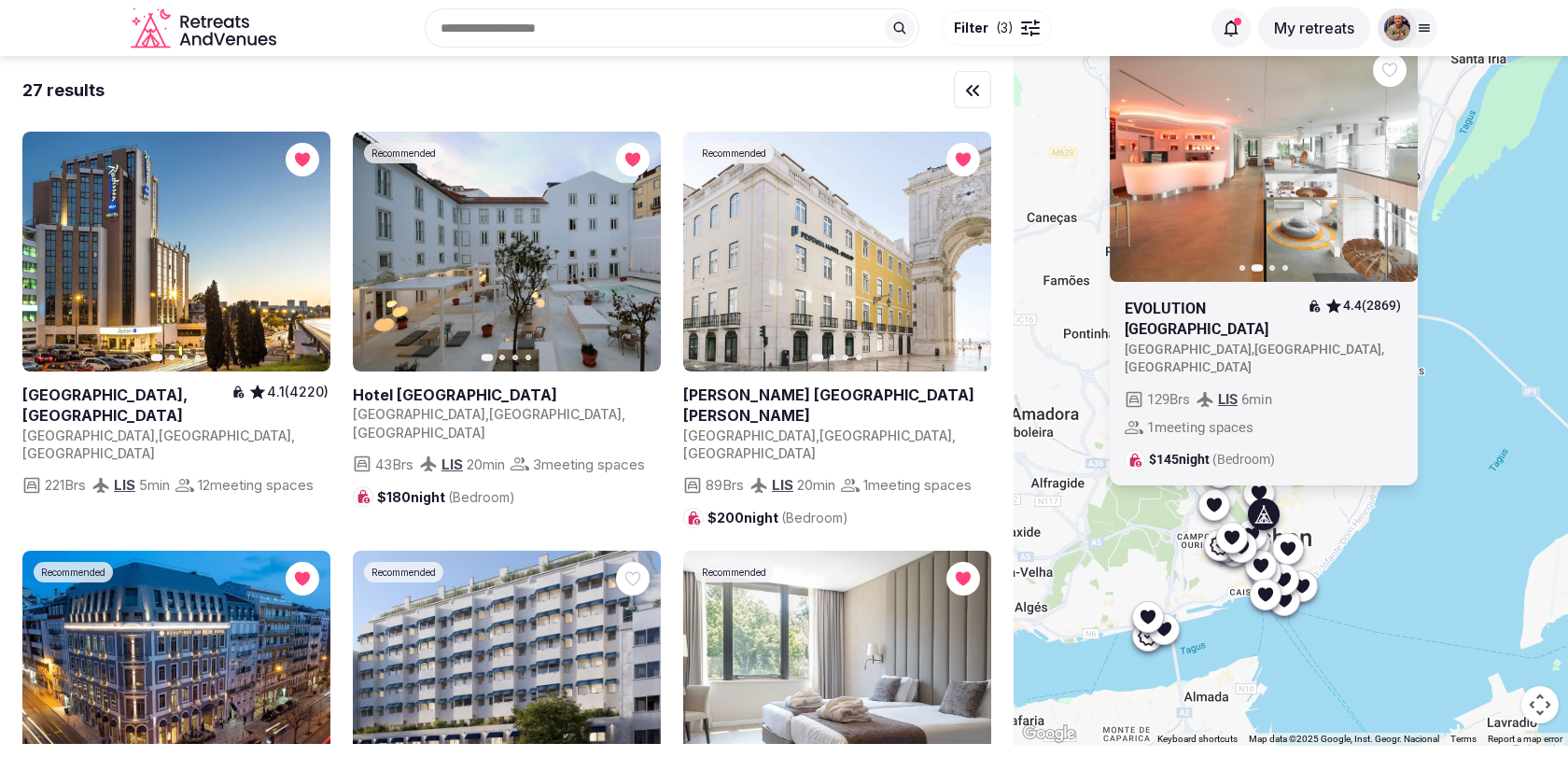
click at [1386, 169] on icon "button" at bounding box center [1391, 162] width 15 height 15
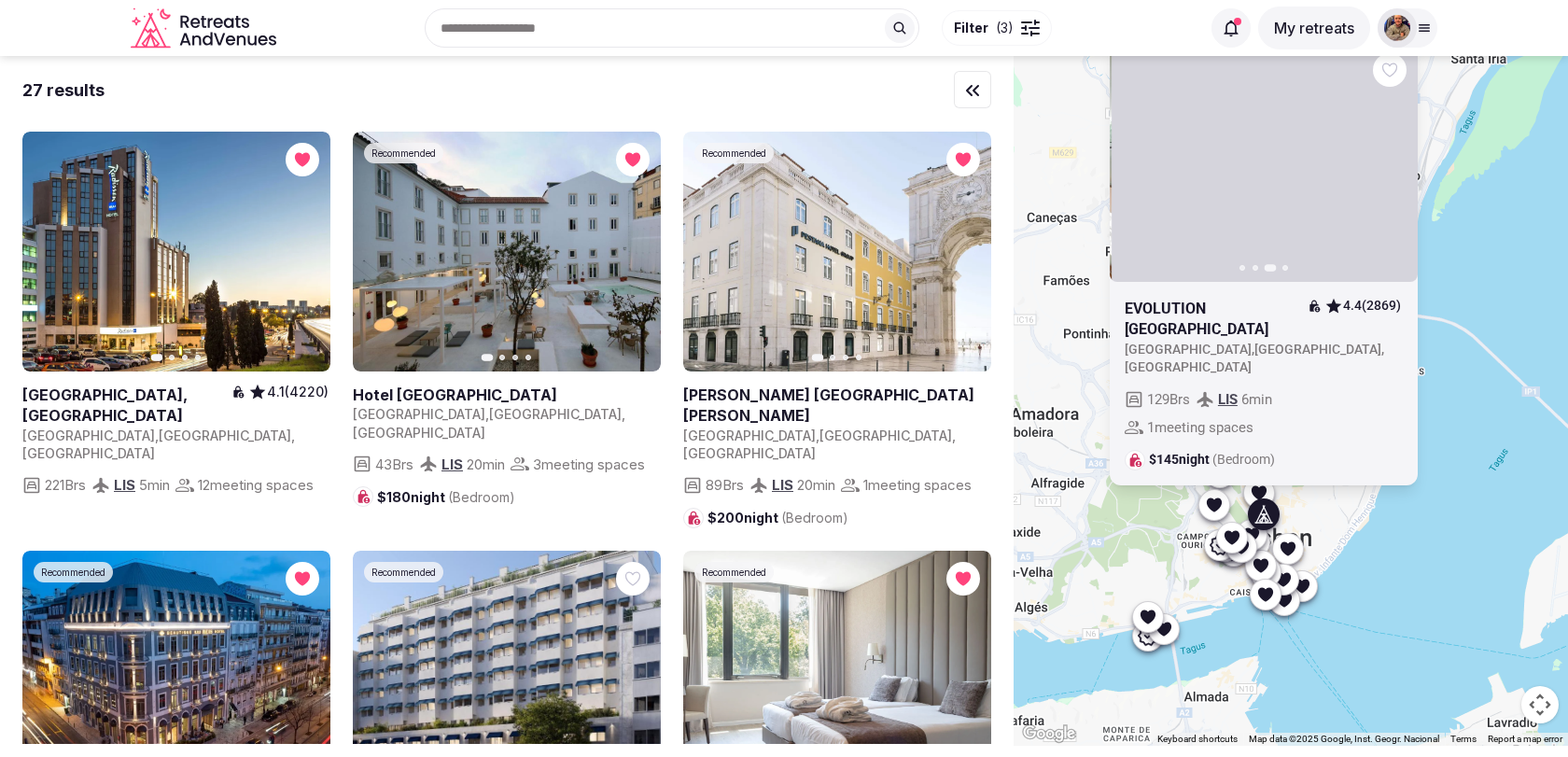
click at [1386, 169] on icon "button" at bounding box center [1391, 162] width 15 height 15
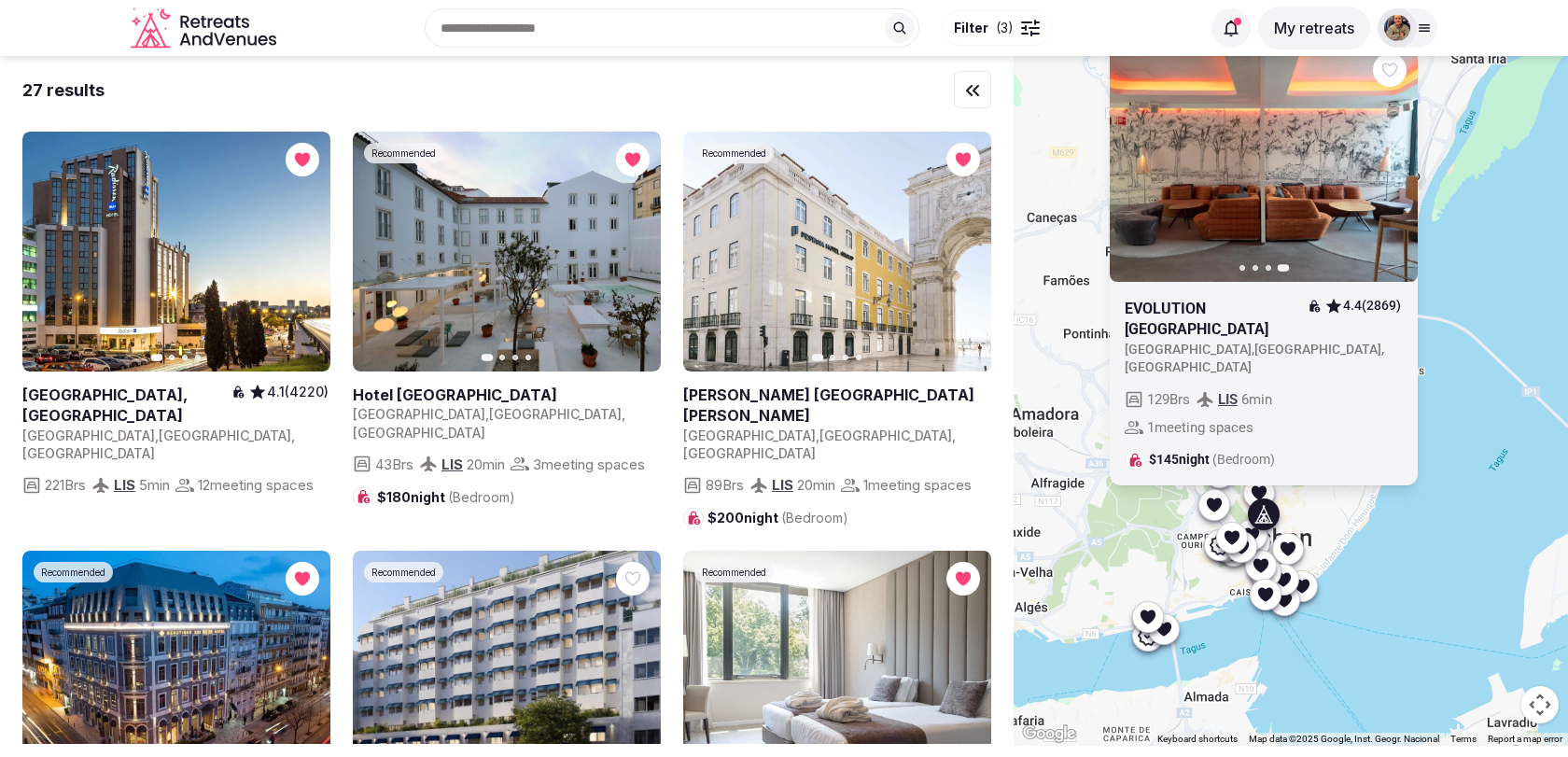
click at [1231, 535] on icon at bounding box center [1232, 537] width 15 height 14
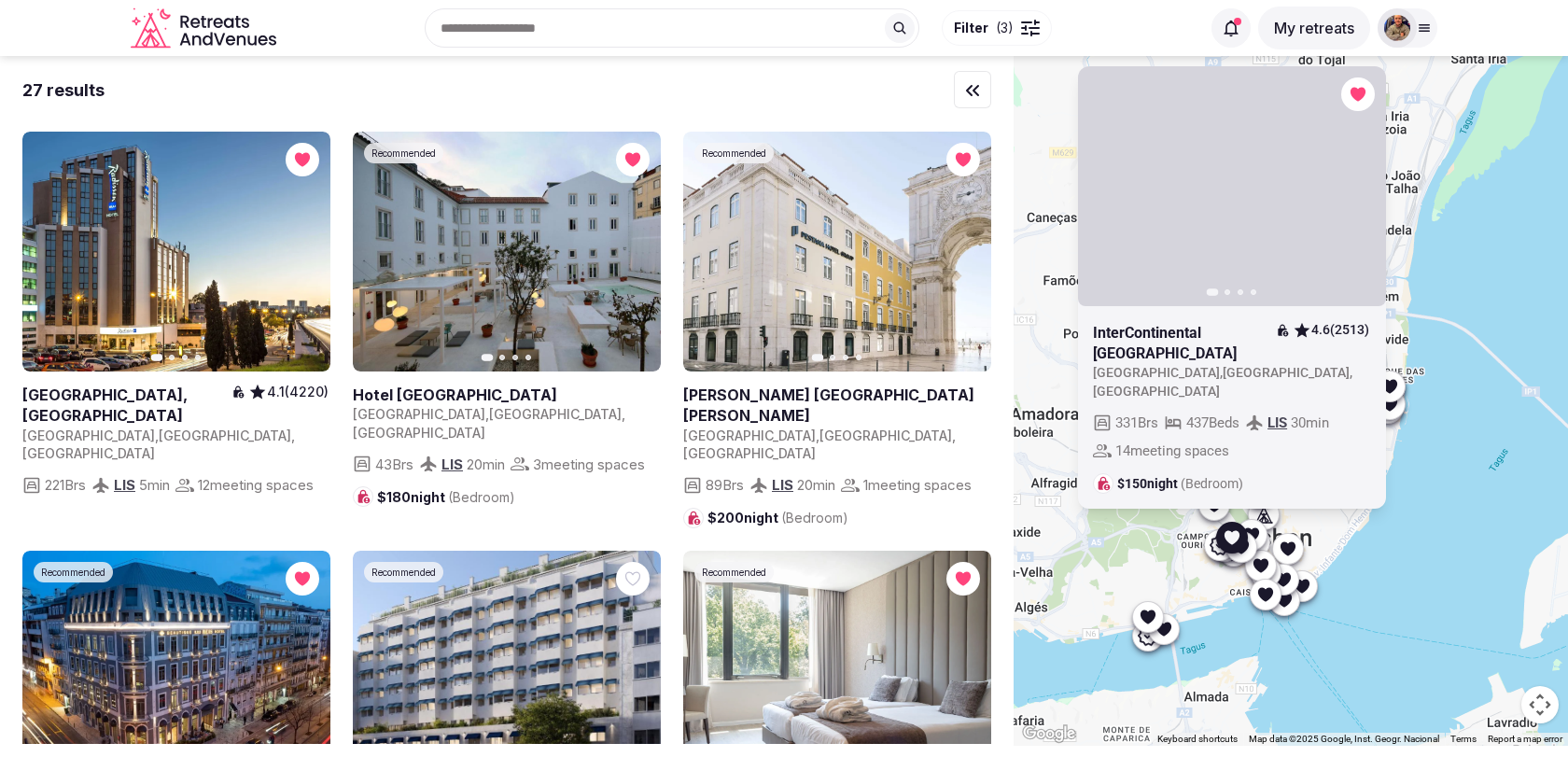
click at [1362, 193] on icon "button" at bounding box center [1360, 186] width 8 height 13
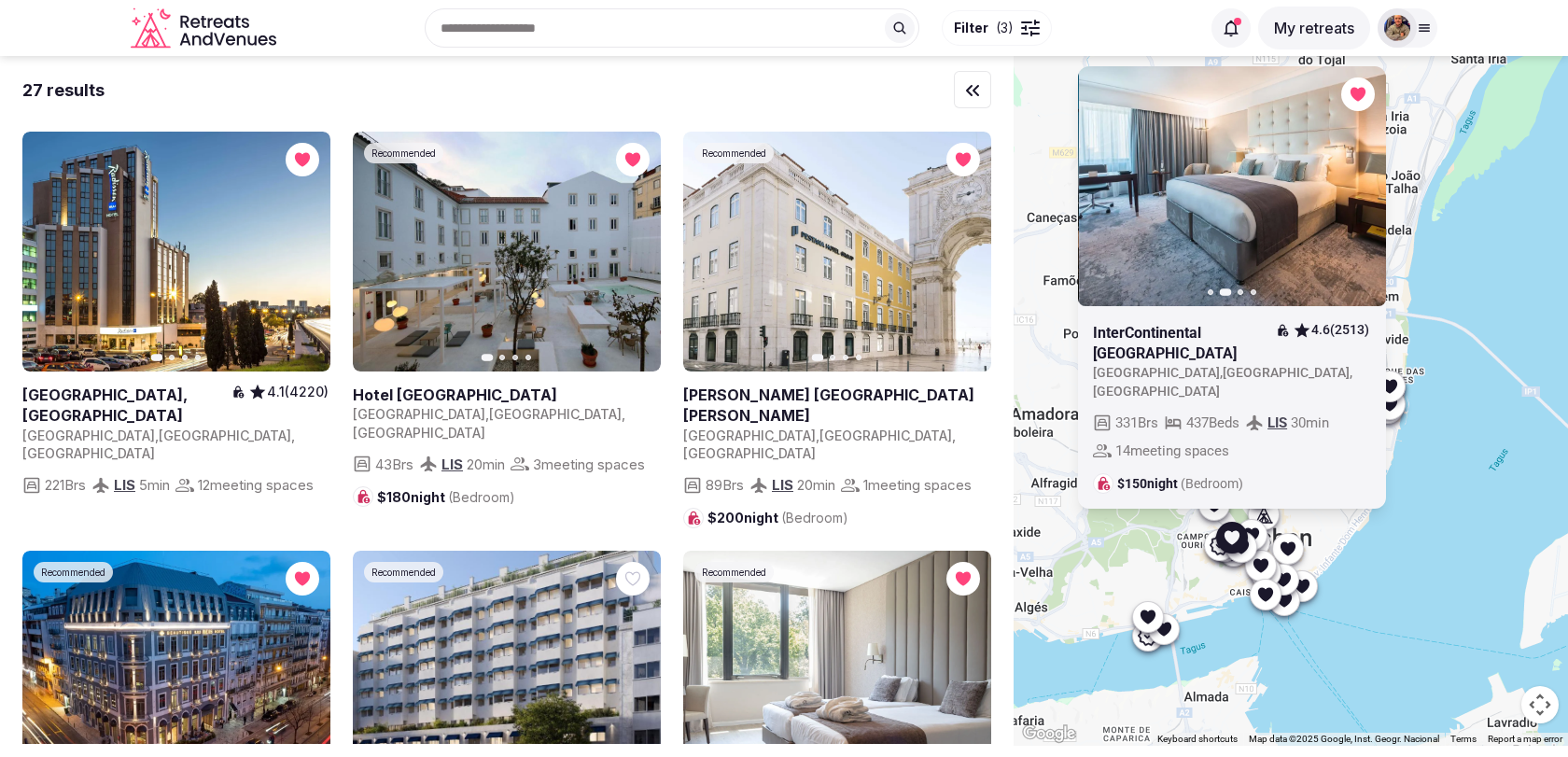
click at [1362, 193] on icon "button" at bounding box center [1360, 186] width 8 height 13
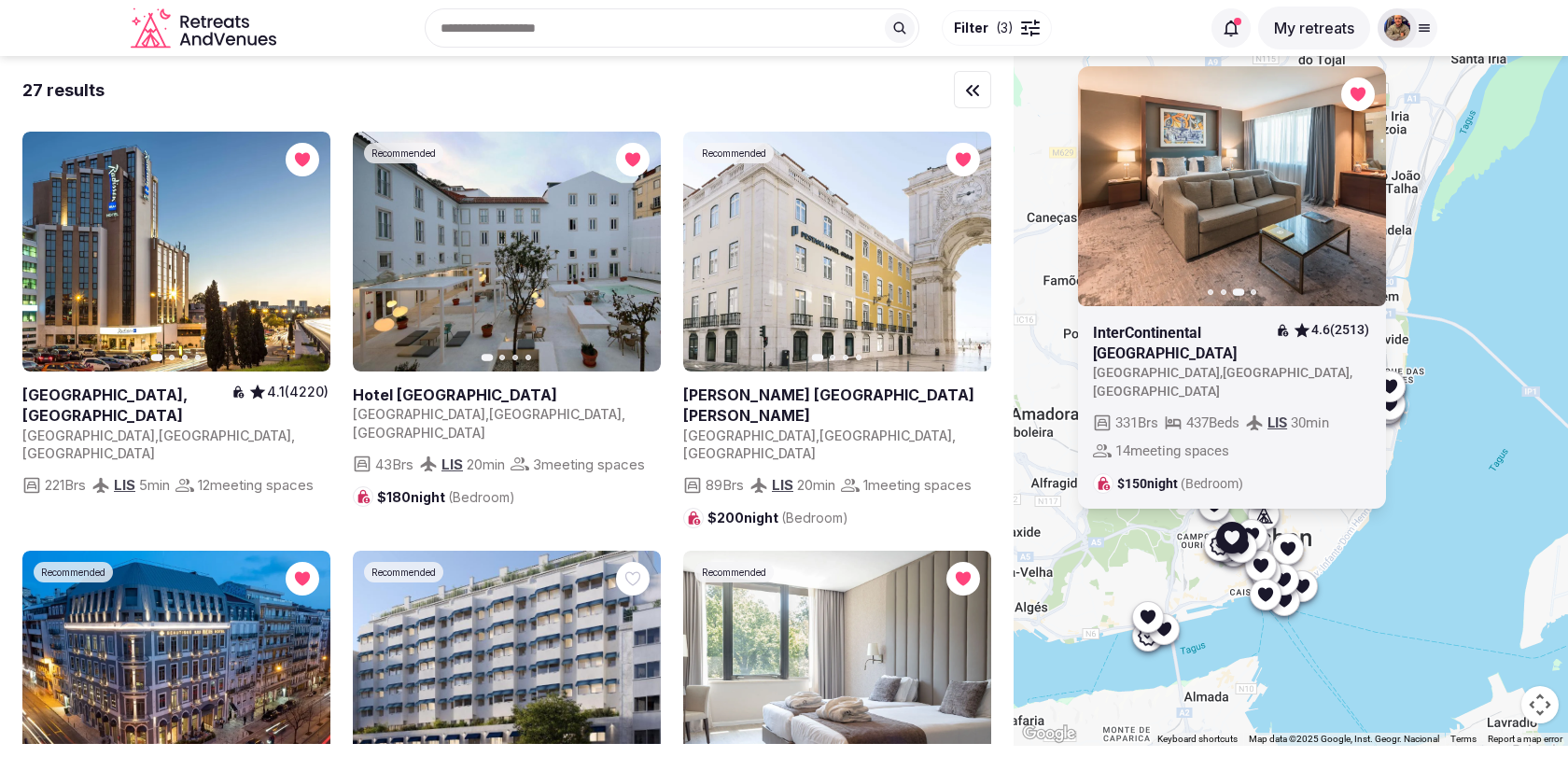
click at [1172, 586] on div "Previous slide Next slide InterContinental Lisbon 4.6 (2513) Portugal , Lisboa …" at bounding box center [1291, 402] width 555 height 690
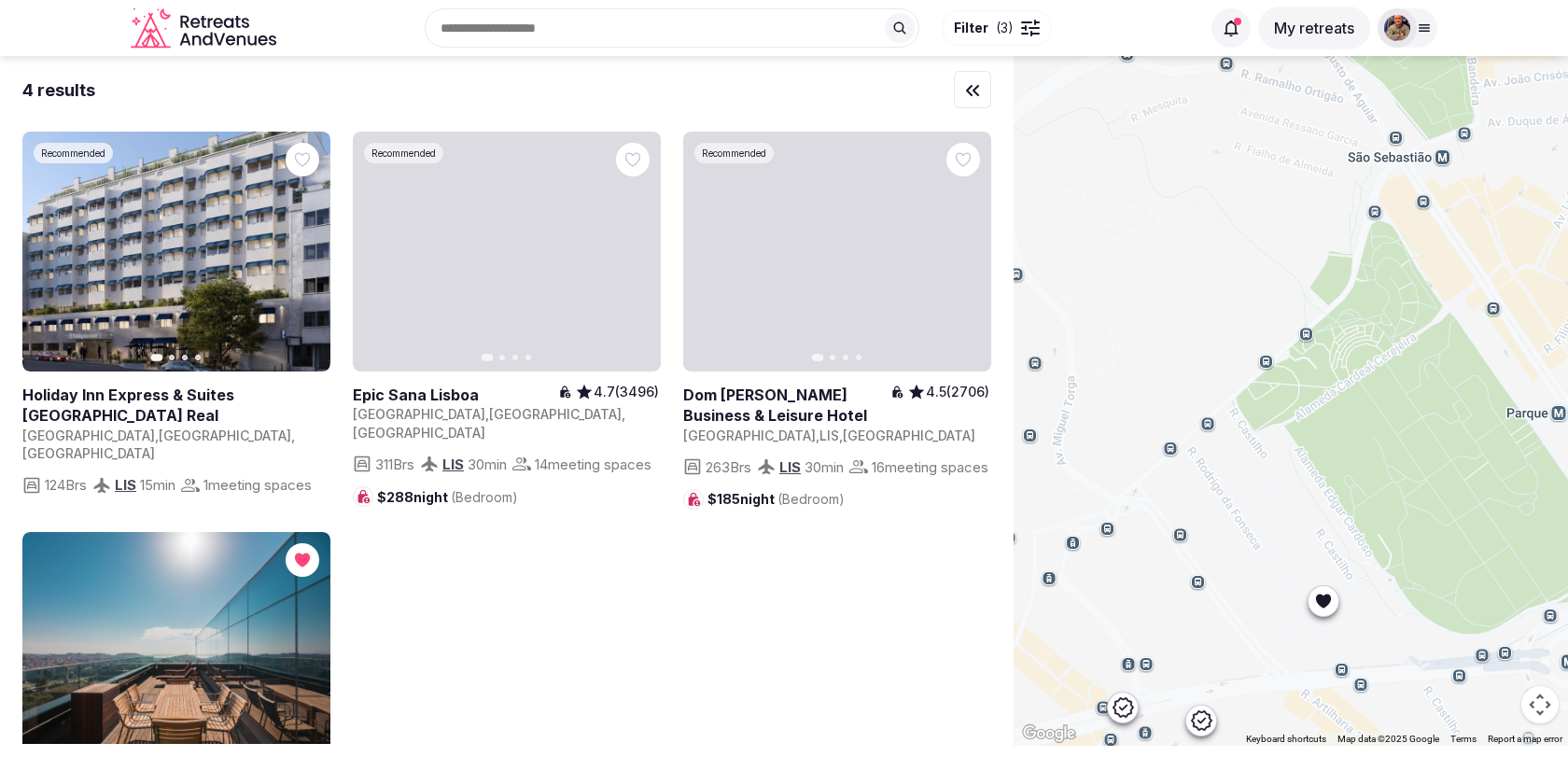
drag, startPoint x: 1412, startPoint y: 453, endPoint x: 1262, endPoint y: 506, distance: 159.1
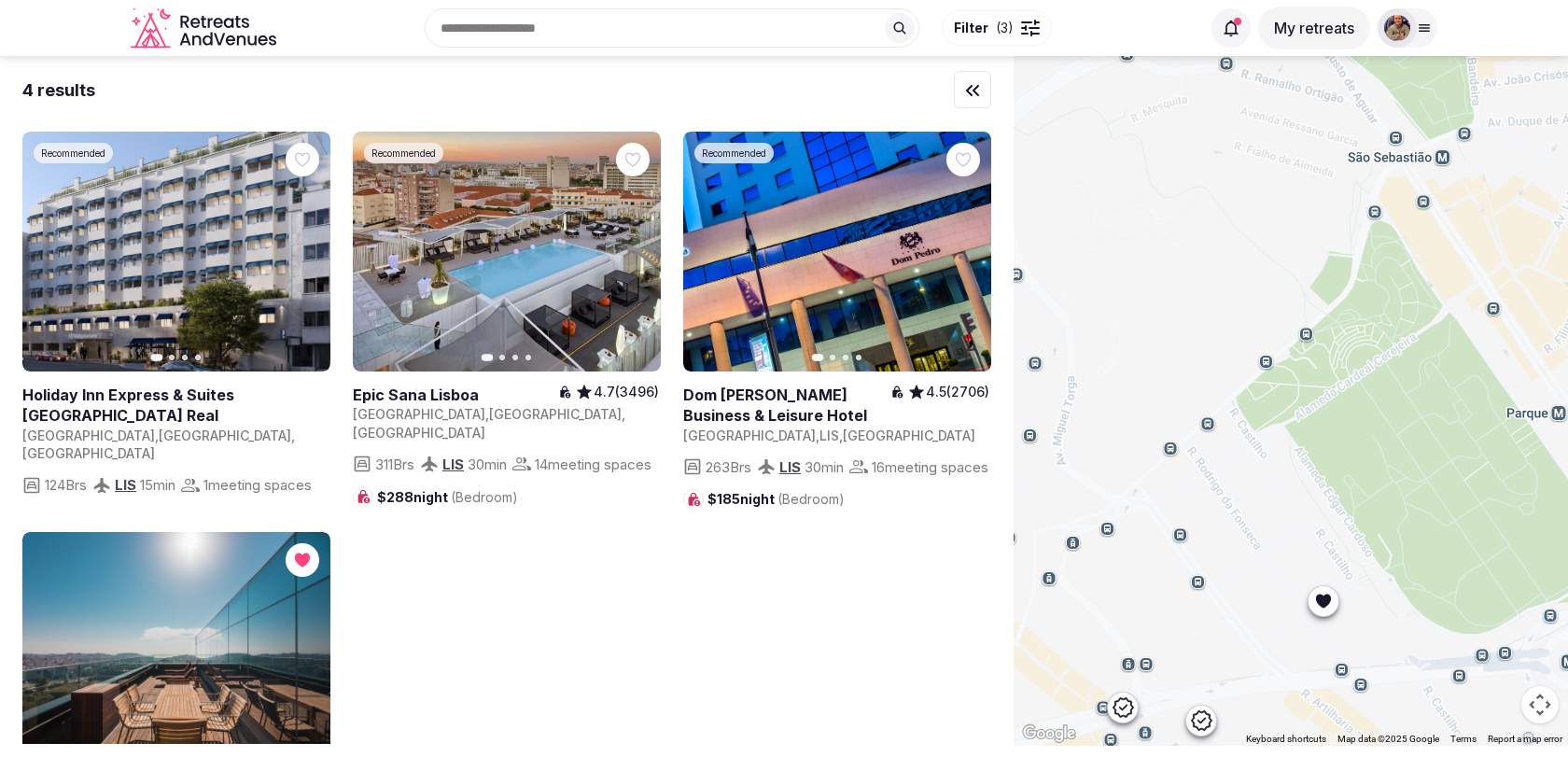
click at [1262, 506] on div at bounding box center [1291, 402] width 555 height 690
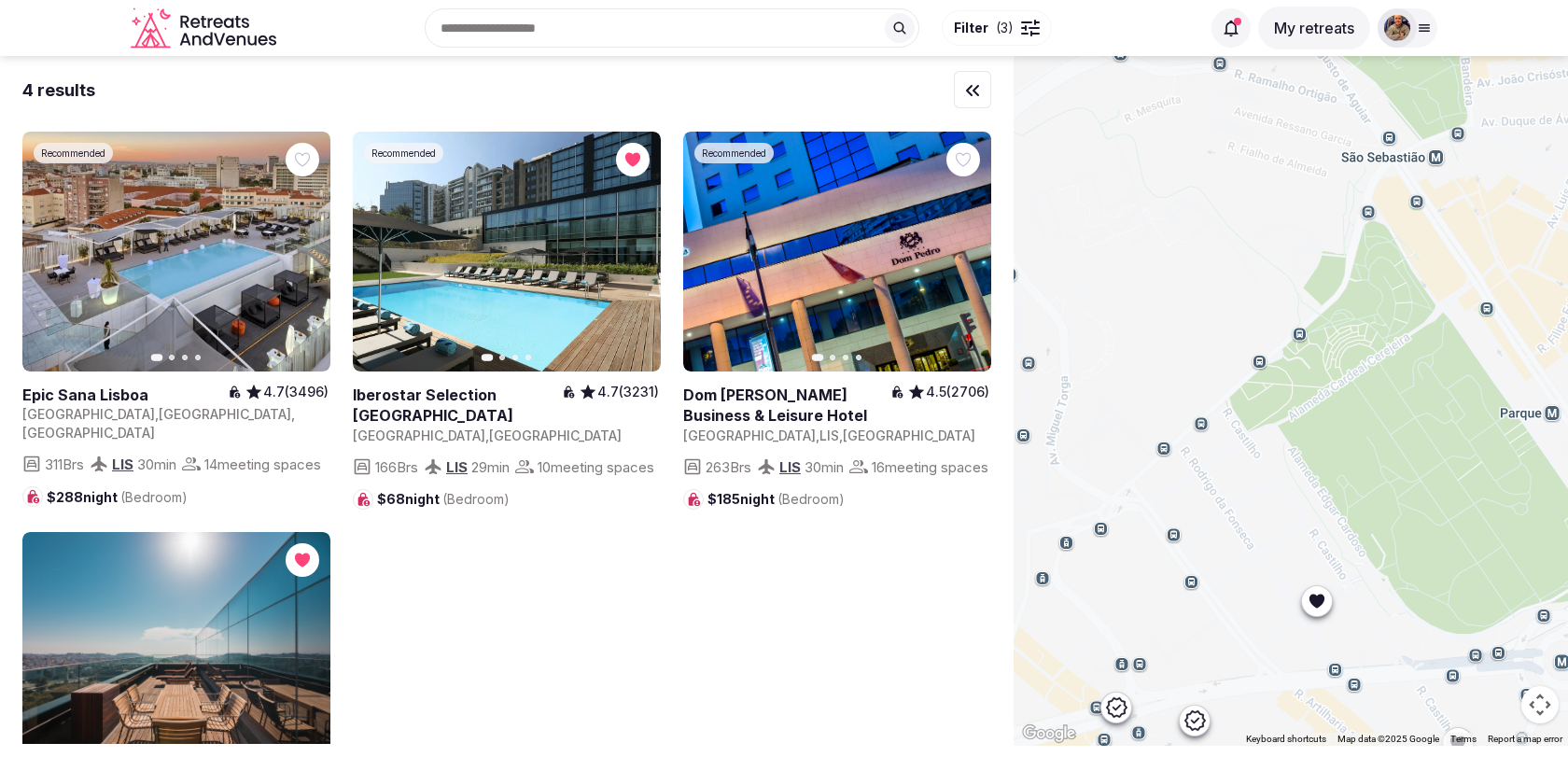
click at [1309, 602] on icon at bounding box center [1317, 600] width 19 height 19
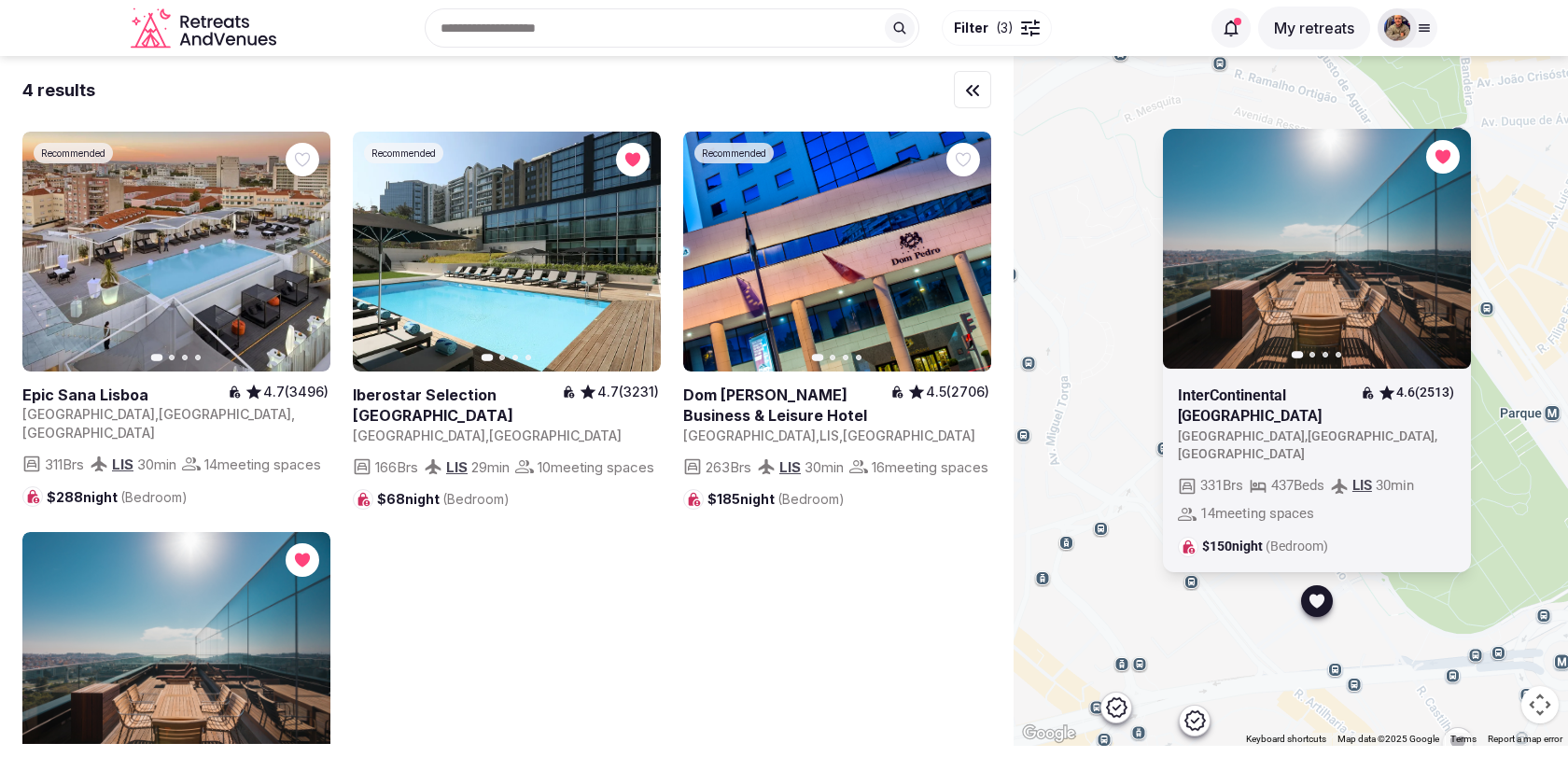
click at [1443, 263] on button "Next slide" at bounding box center [1445, 248] width 30 height 30
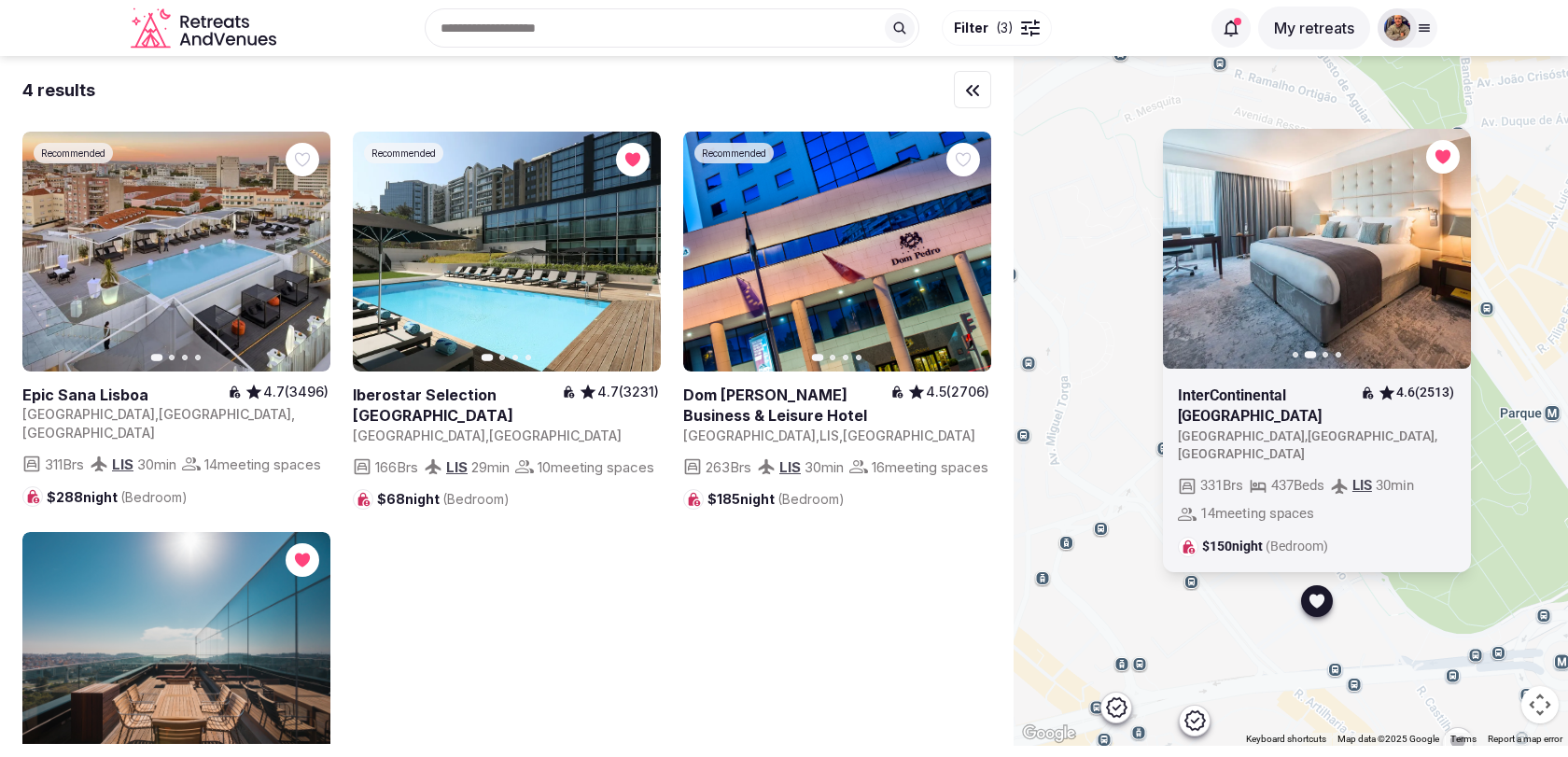
click at [1144, 394] on div "Previous slide Next slide InterContinental Lisbon 4.6 (2513) Portugal , Lisboa …" at bounding box center [1291, 402] width 555 height 690
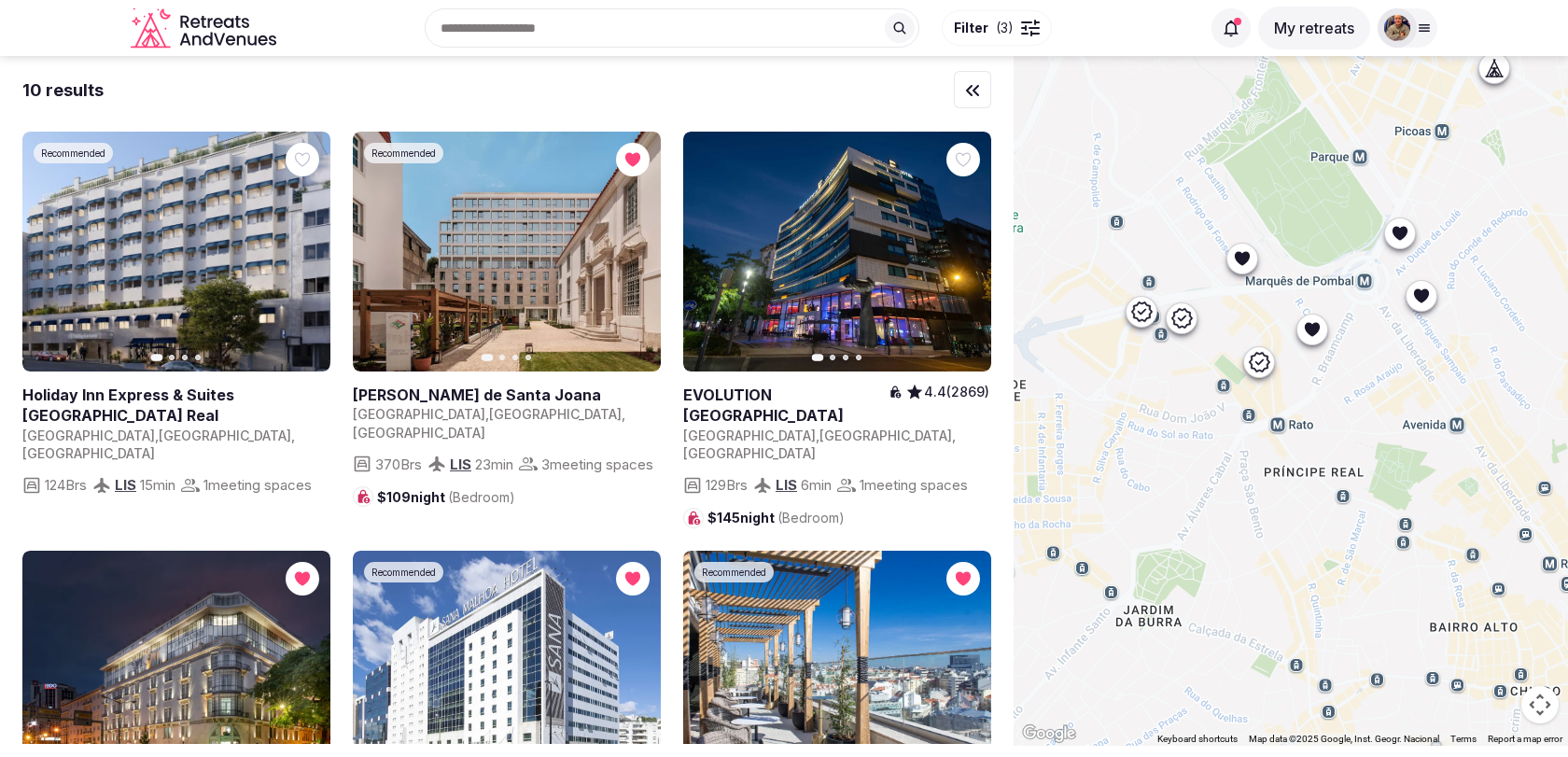
drag, startPoint x: 1310, startPoint y: 465, endPoint x: 1292, endPoint y: 169, distance: 296.5
click at [1292, 169] on div at bounding box center [1291, 402] width 555 height 690
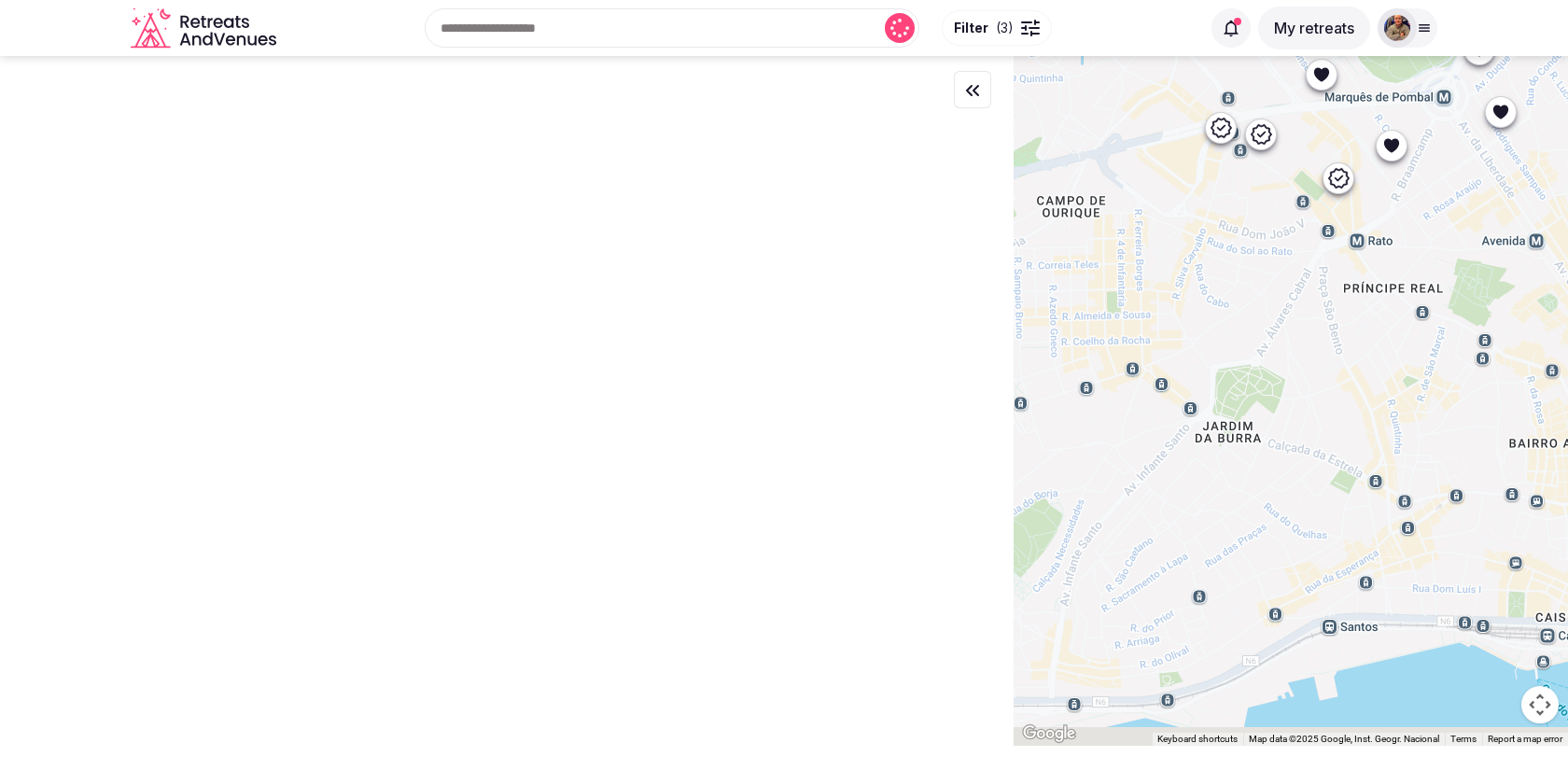
drag, startPoint x: 1280, startPoint y: 581, endPoint x: 1434, endPoint y: 328, distance: 296.2
click at [1434, 329] on div at bounding box center [1291, 402] width 555 height 690
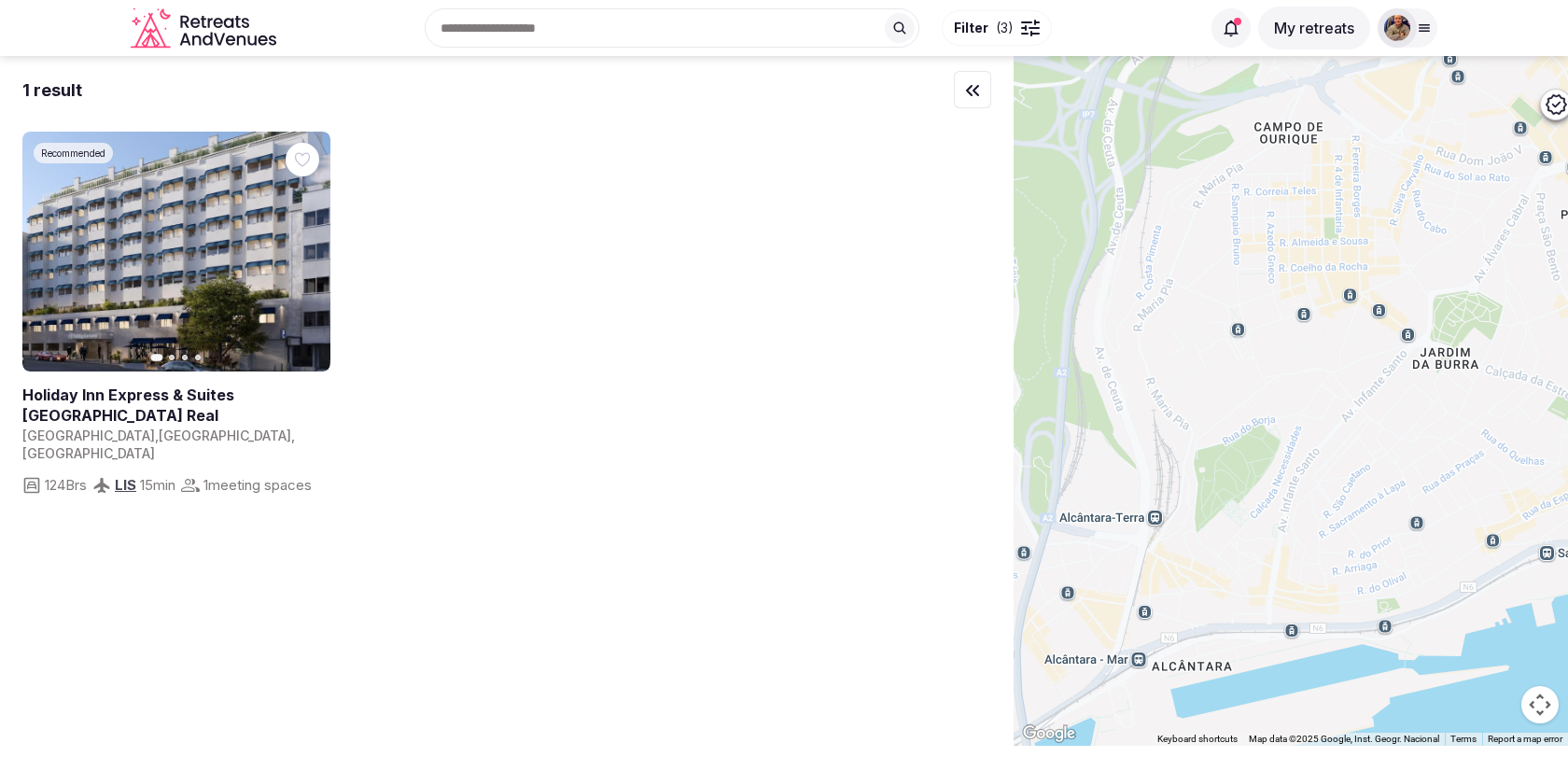
drag, startPoint x: 1231, startPoint y: 465, endPoint x: 1379, endPoint y: 466, distance: 148.0
click at [1379, 466] on div at bounding box center [1291, 402] width 555 height 690
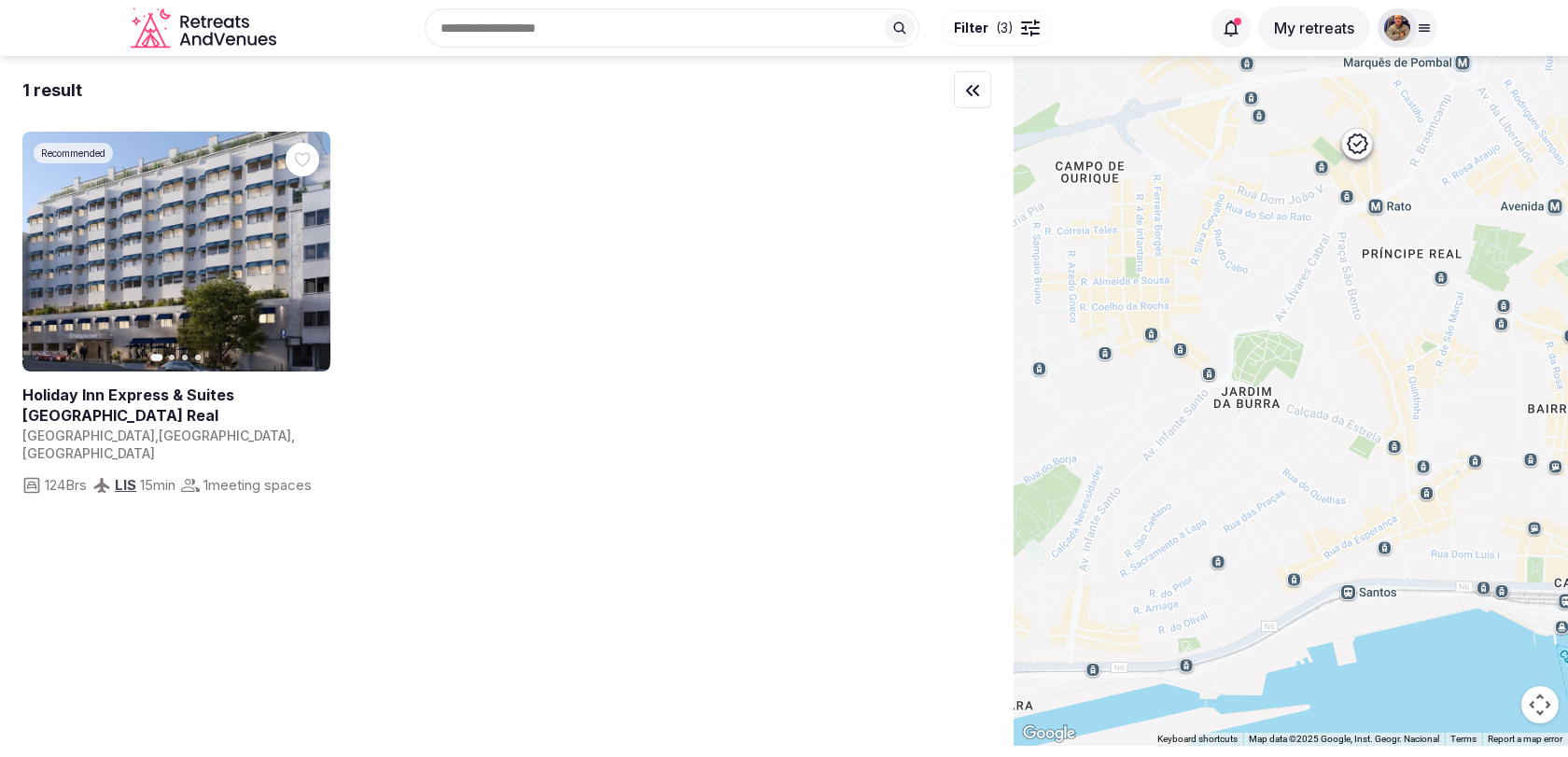
drag, startPoint x: 1379, startPoint y: 466, endPoint x: 1085, endPoint y: 515, distance: 298.1
click at [1086, 515] on div at bounding box center [1291, 402] width 555 height 690
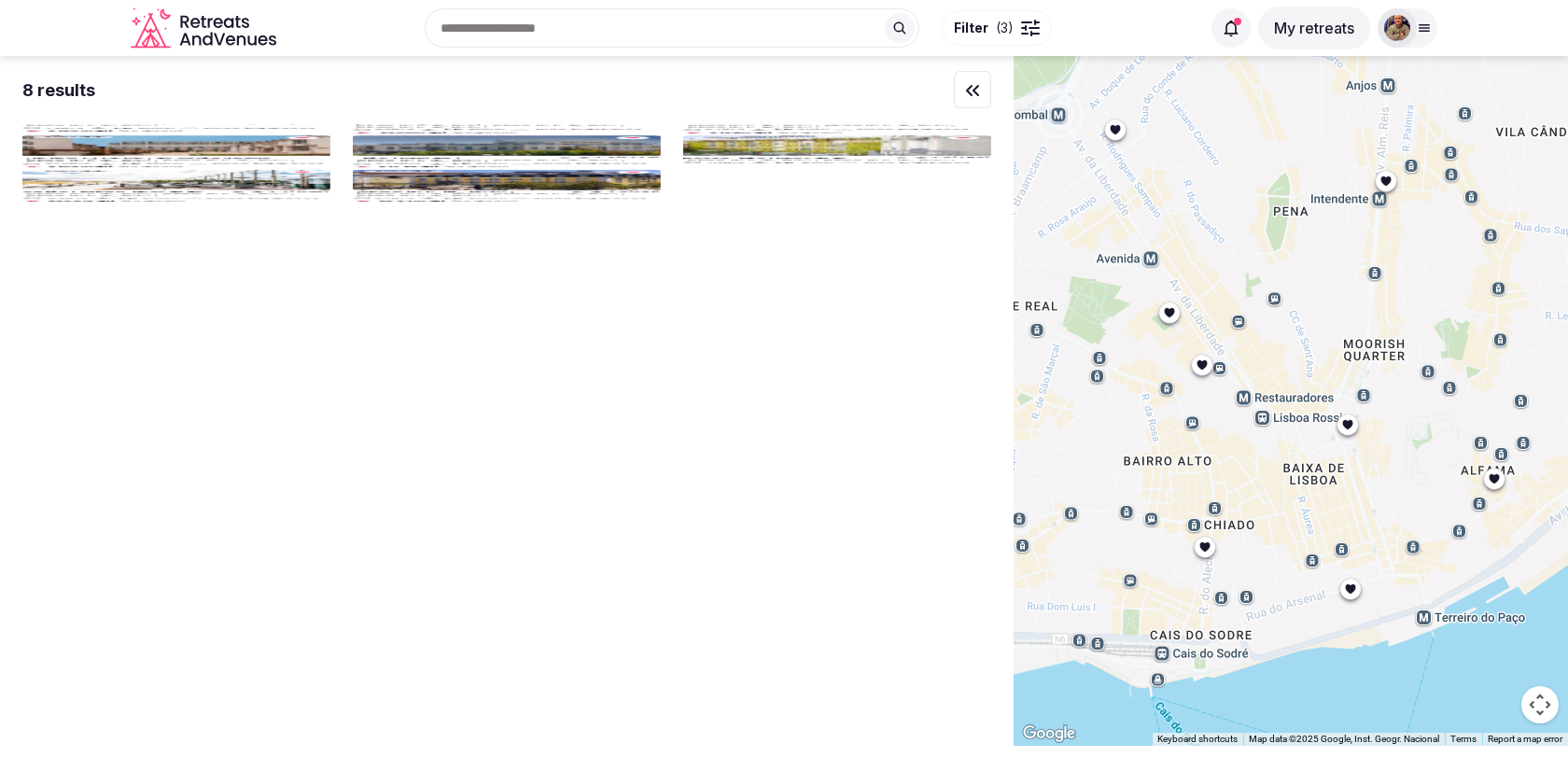
drag, startPoint x: 1284, startPoint y: 435, endPoint x: 1083, endPoint y: 482, distance: 206.4
click at [1088, 480] on div at bounding box center [1291, 402] width 555 height 690
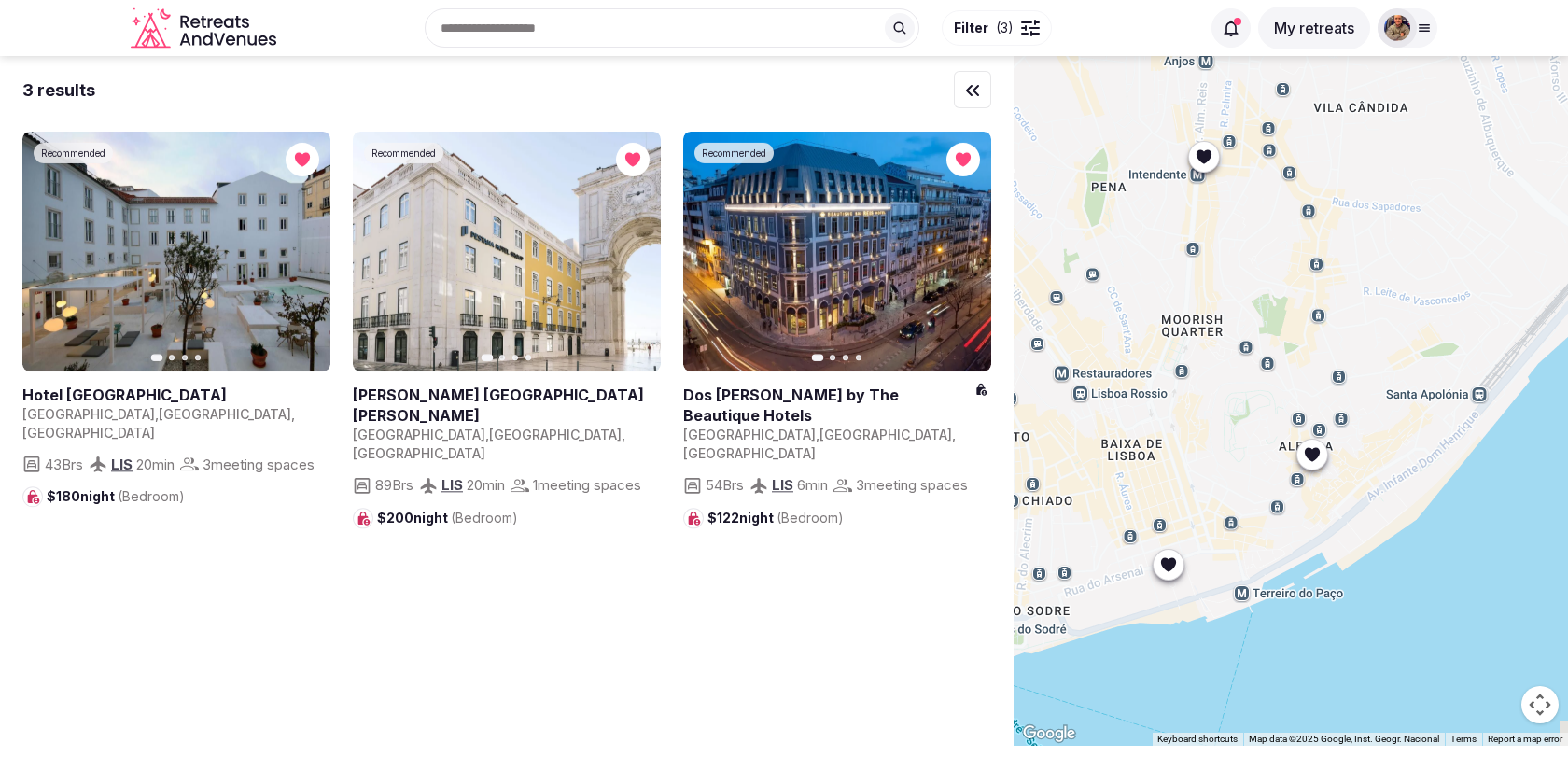
drag, startPoint x: 1104, startPoint y: 449, endPoint x: 1335, endPoint y: 300, distance: 274.9
click at [1335, 300] on div at bounding box center [1291, 402] width 555 height 690
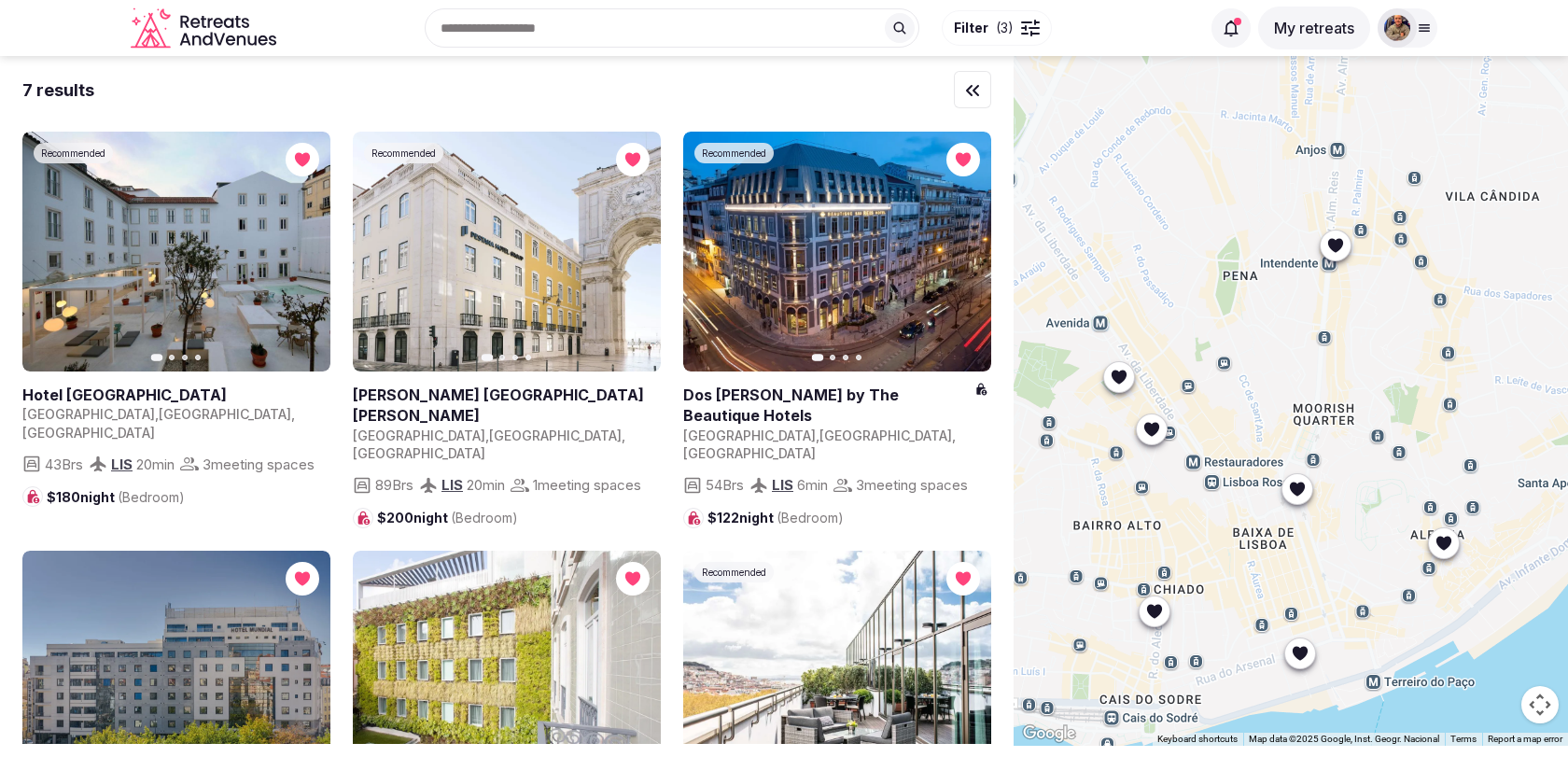
drag, startPoint x: 1335, startPoint y: 408, endPoint x: 1379, endPoint y: 551, distance: 149.6
click at [1379, 551] on div at bounding box center [1291, 402] width 555 height 690
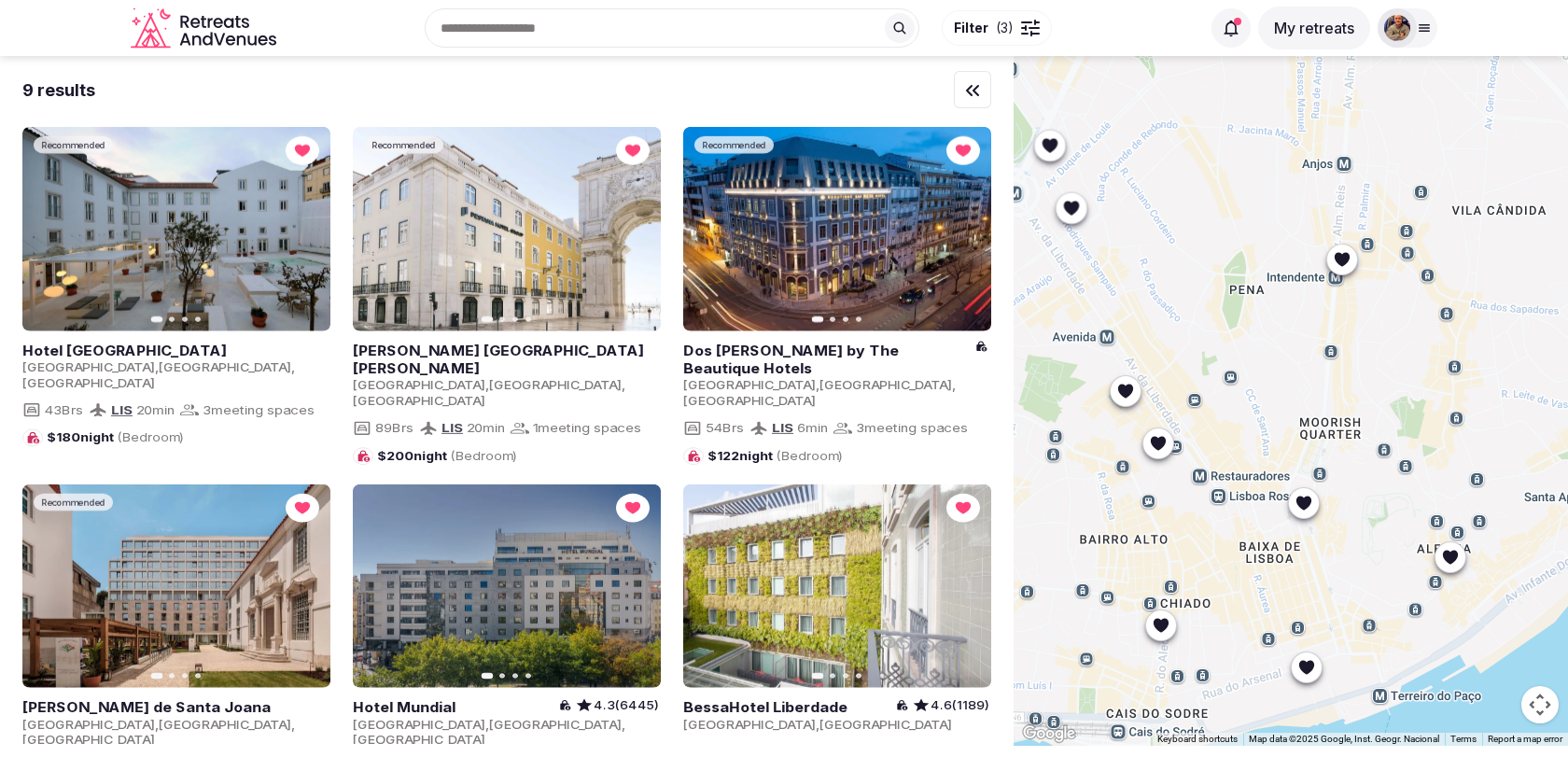
click at [1348, 265] on icon at bounding box center [1342, 260] width 19 height 19
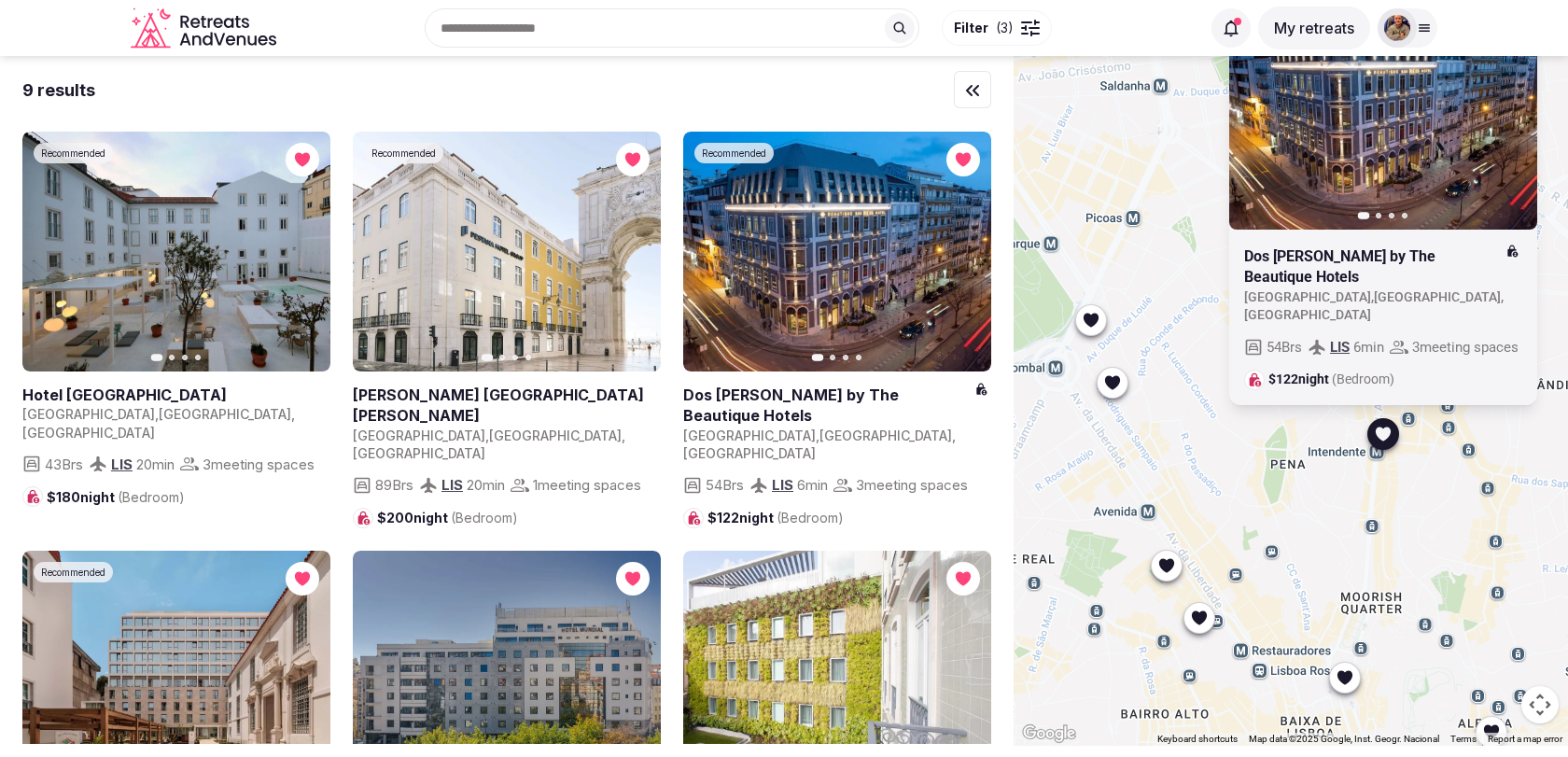
drag, startPoint x: 1362, startPoint y: 310, endPoint x: 1412, endPoint y: 481, distance: 178.2
click at [1412, 481] on div "Recommended Previous slide Next slide Dos Reis by The Beautique Hotels Portugal…" at bounding box center [1291, 402] width 555 height 690
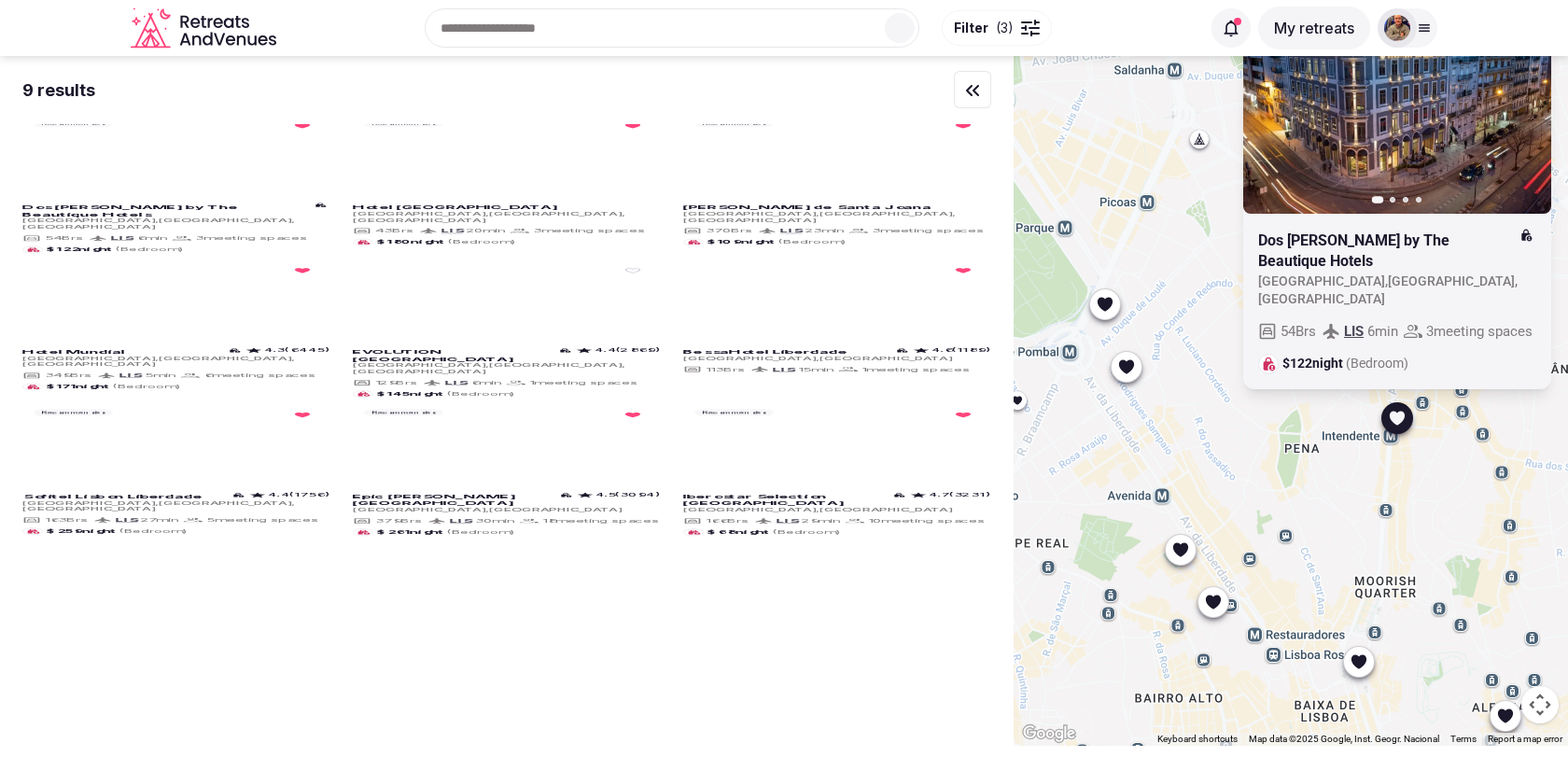
click at [1115, 313] on div "Recommended Previous slide Next slide Dos Reis by The Beautique Hotels Portugal…" at bounding box center [1291, 402] width 555 height 690
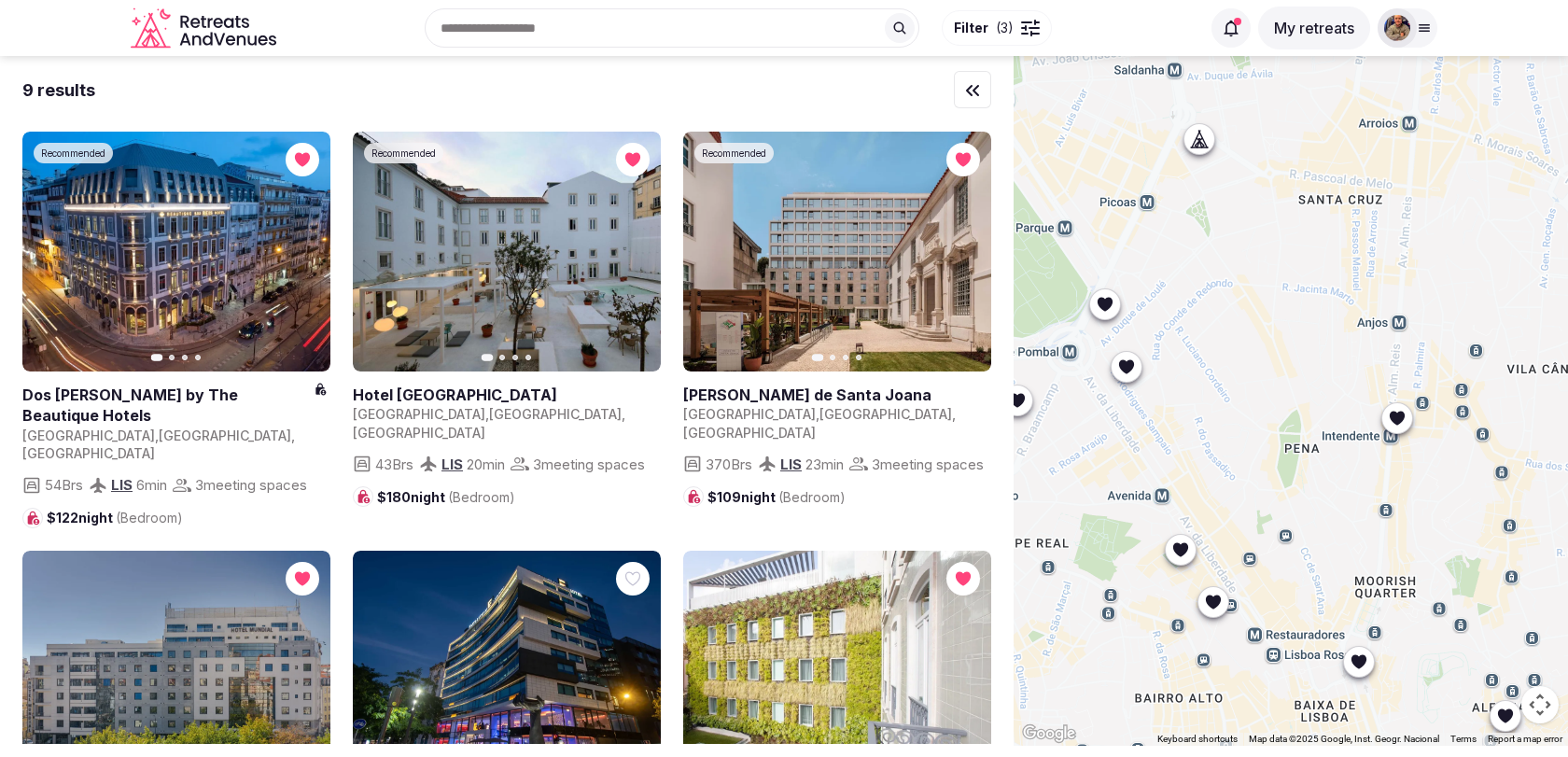
drag, startPoint x: 1142, startPoint y: 298, endPoint x: 1313, endPoint y: 375, distance: 187.5
click at [1313, 375] on div at bounding box center [1291, 402] width 555 height 690
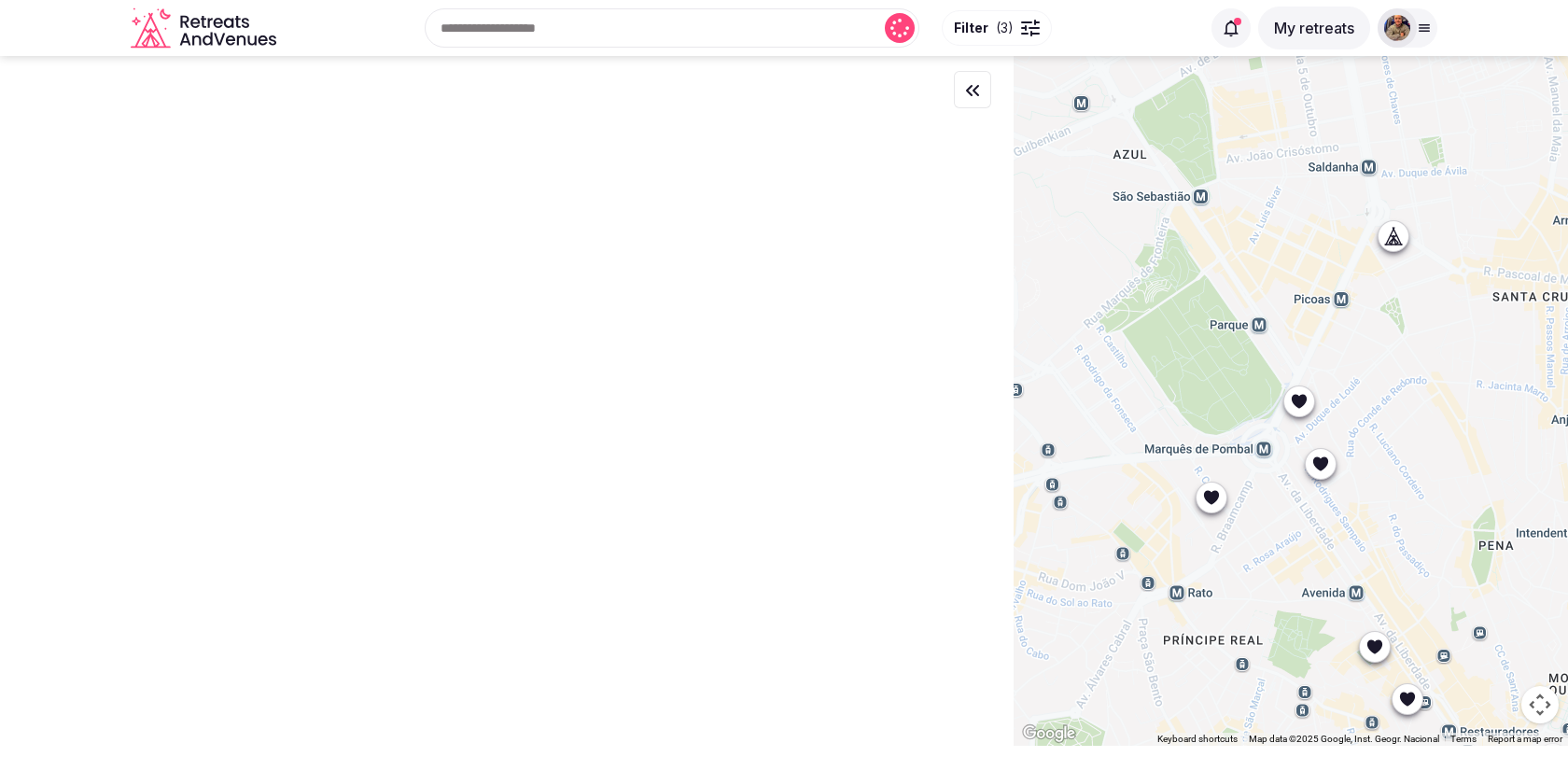
click at [1305, 407] on icon at bounding box center [1299, 402] width 19 height 19
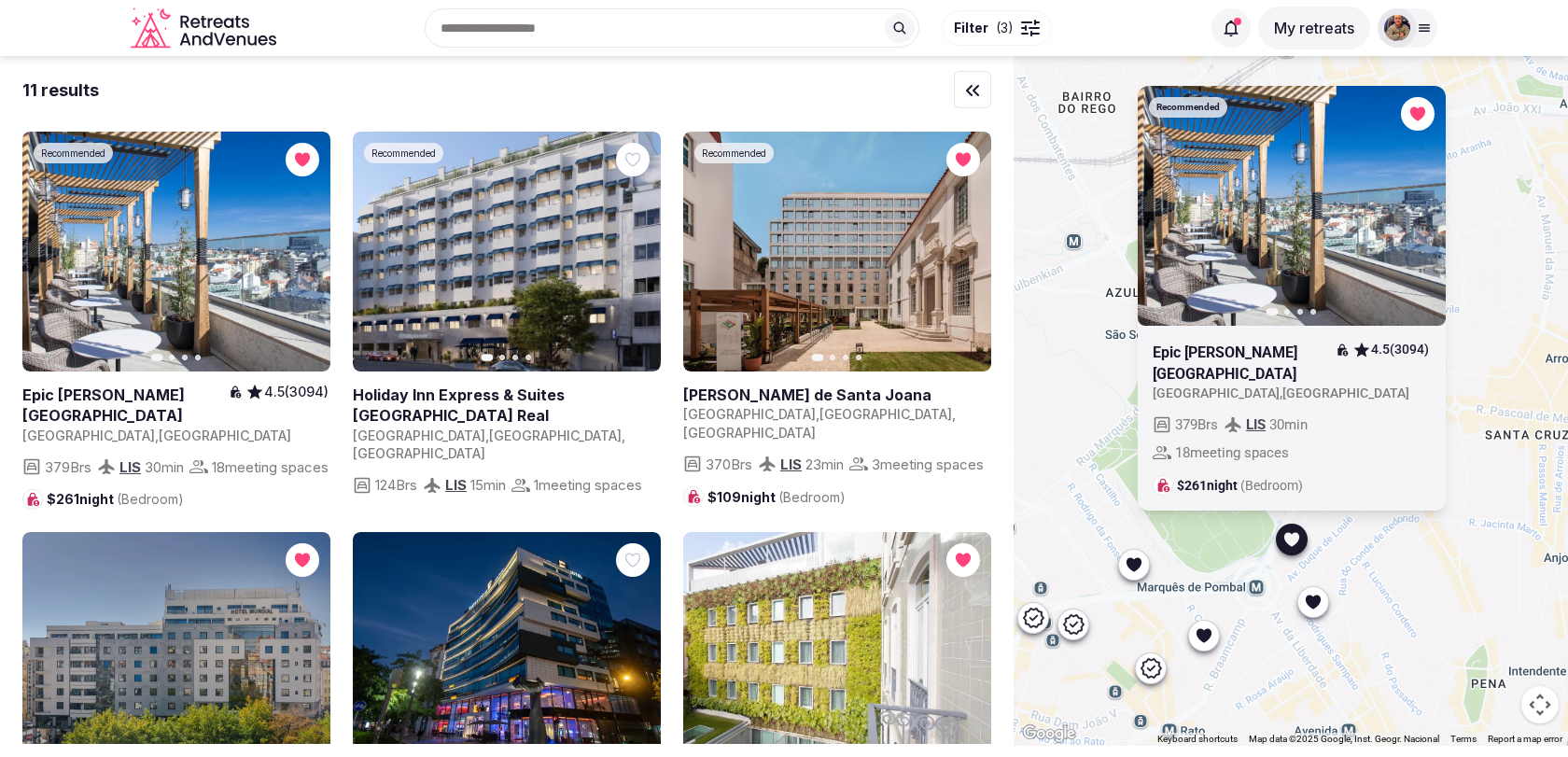
drag, startPoint x: 1361, startPoint y: 389, endPoint x: 1353, endPoint y: 529, distance: 140.2
click at [1353, 529] on div "Recommended Previous slide Next slide Epic Sana Marquês Hotel 4.5 (3094) Portug…" at bounding box center [1291, 402] width 555 height 690
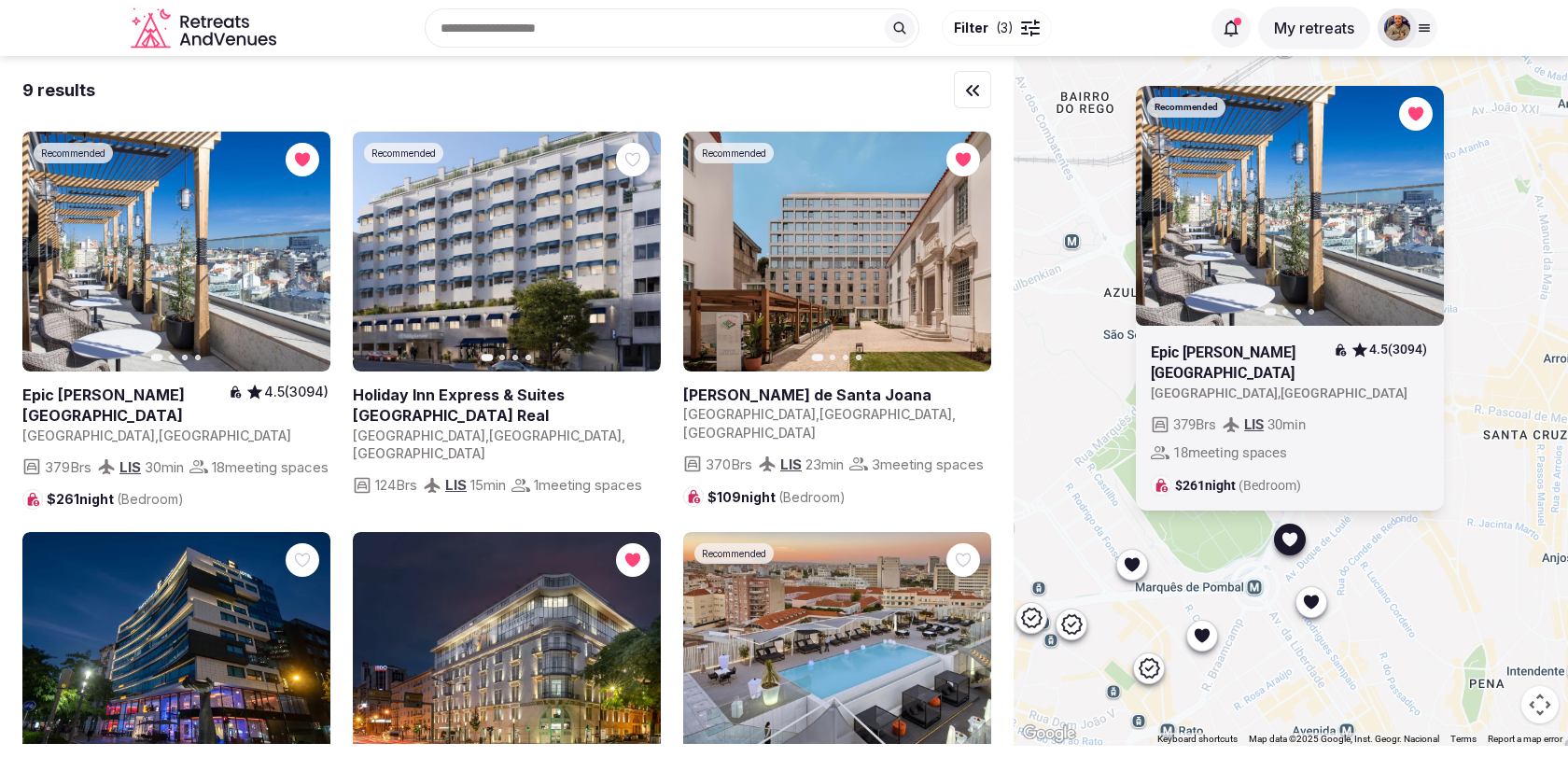
click at [0, 0] on icon "button" at bounding box center [0, 0] width 0 height 0
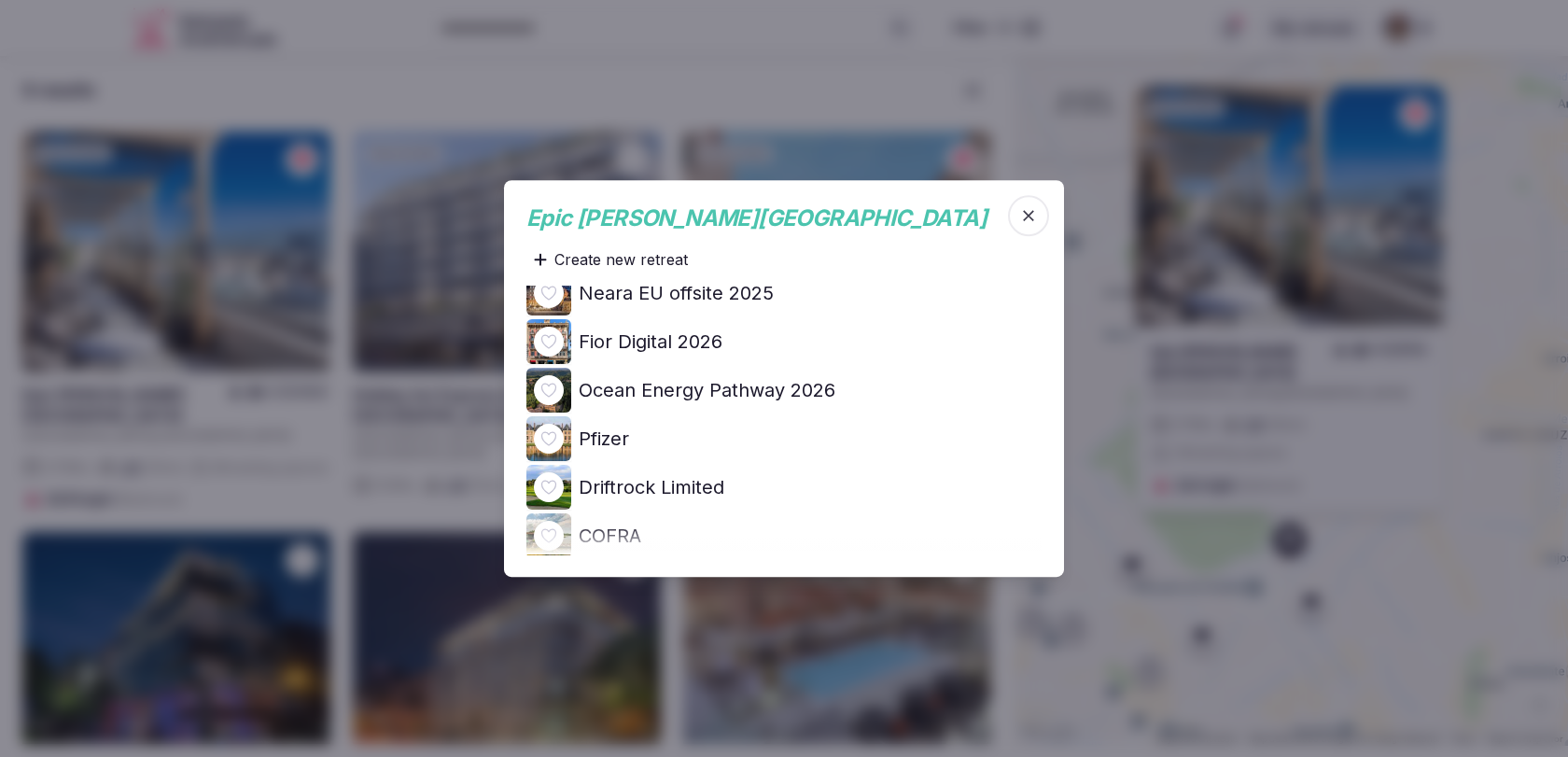
scroll to position [276, 0]
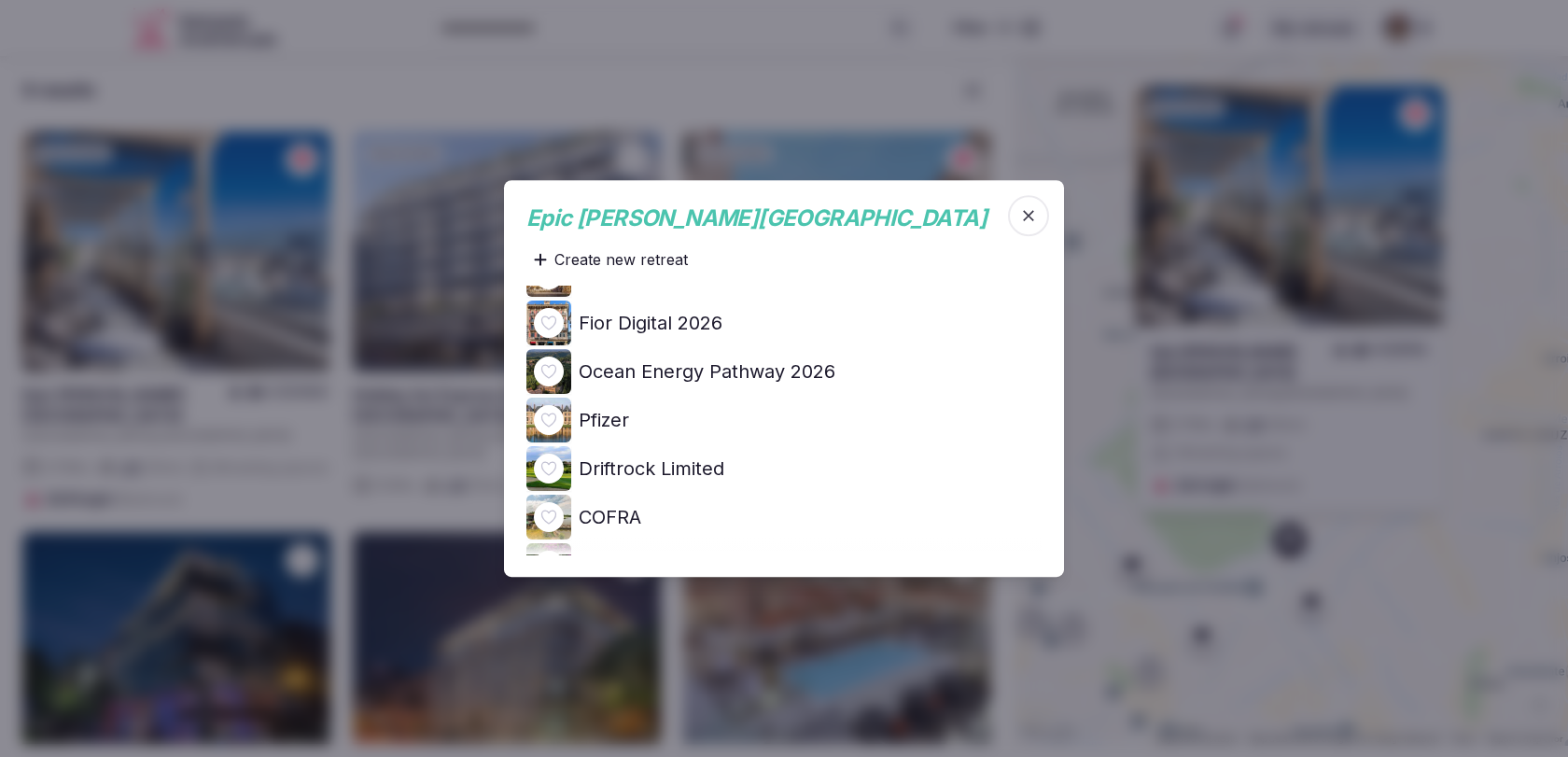
click at [817, 369] on h4 "Ocean Energy Pathway 2026" at bounding box center [707, 371] width 257 height 26
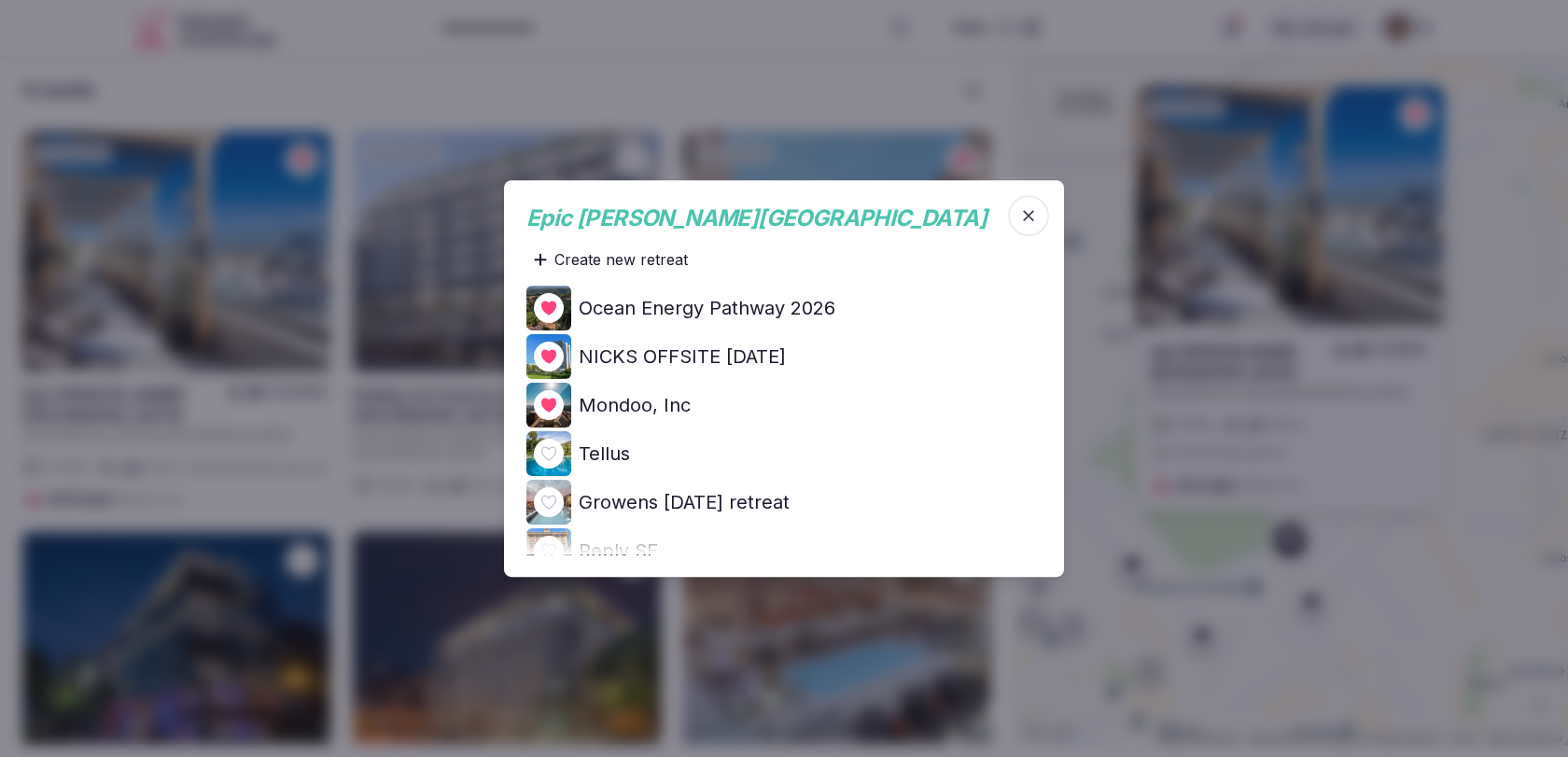
click at [1025, 225] on span "button" at bounding box center [1028, 215] width 41 height 41
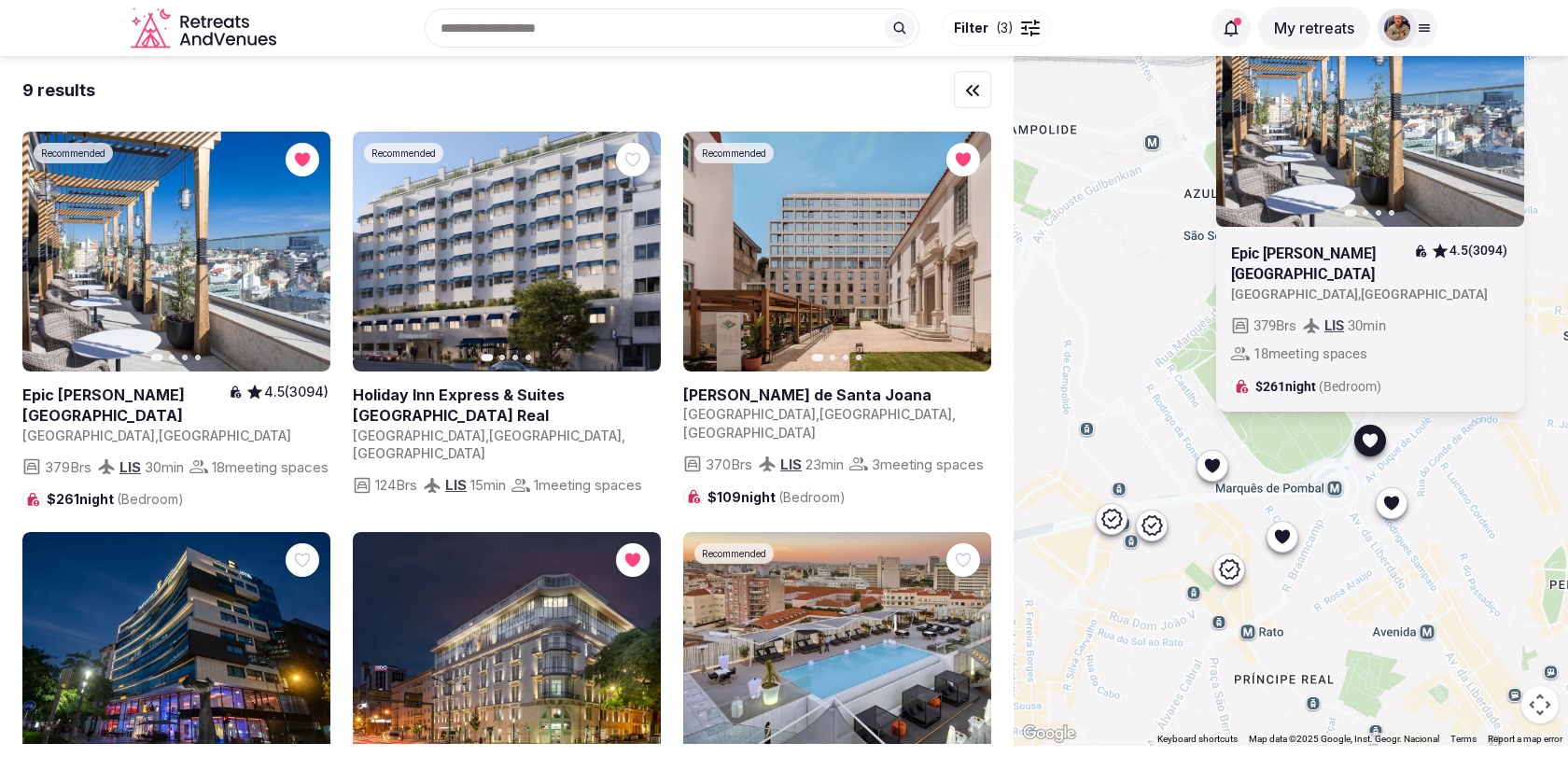
drag, startPoint x: 1081, startPoint y: 394, endPoint x: 1170, endPoint y: 290, distance: 136.9
click at [1170, 290] on div "Recommended Previous slide Next slide Epic Sana Marquês Hotel 4.5 (3094) Portug…" at bounding box center [1291, 402] width 555 height 690
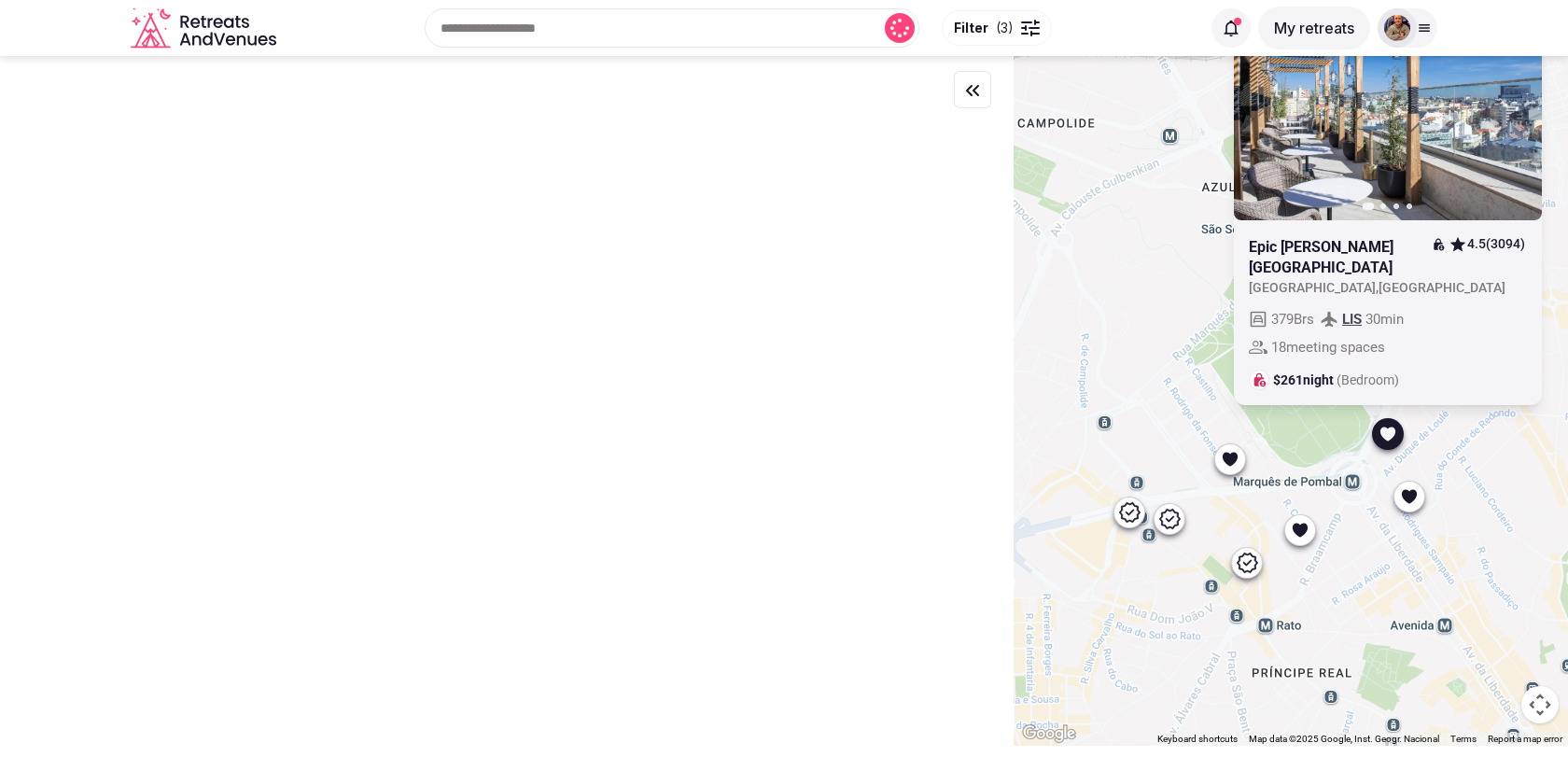
click at [1302, 531] on icon at bounding box center [1300, 529] width 15 height 14
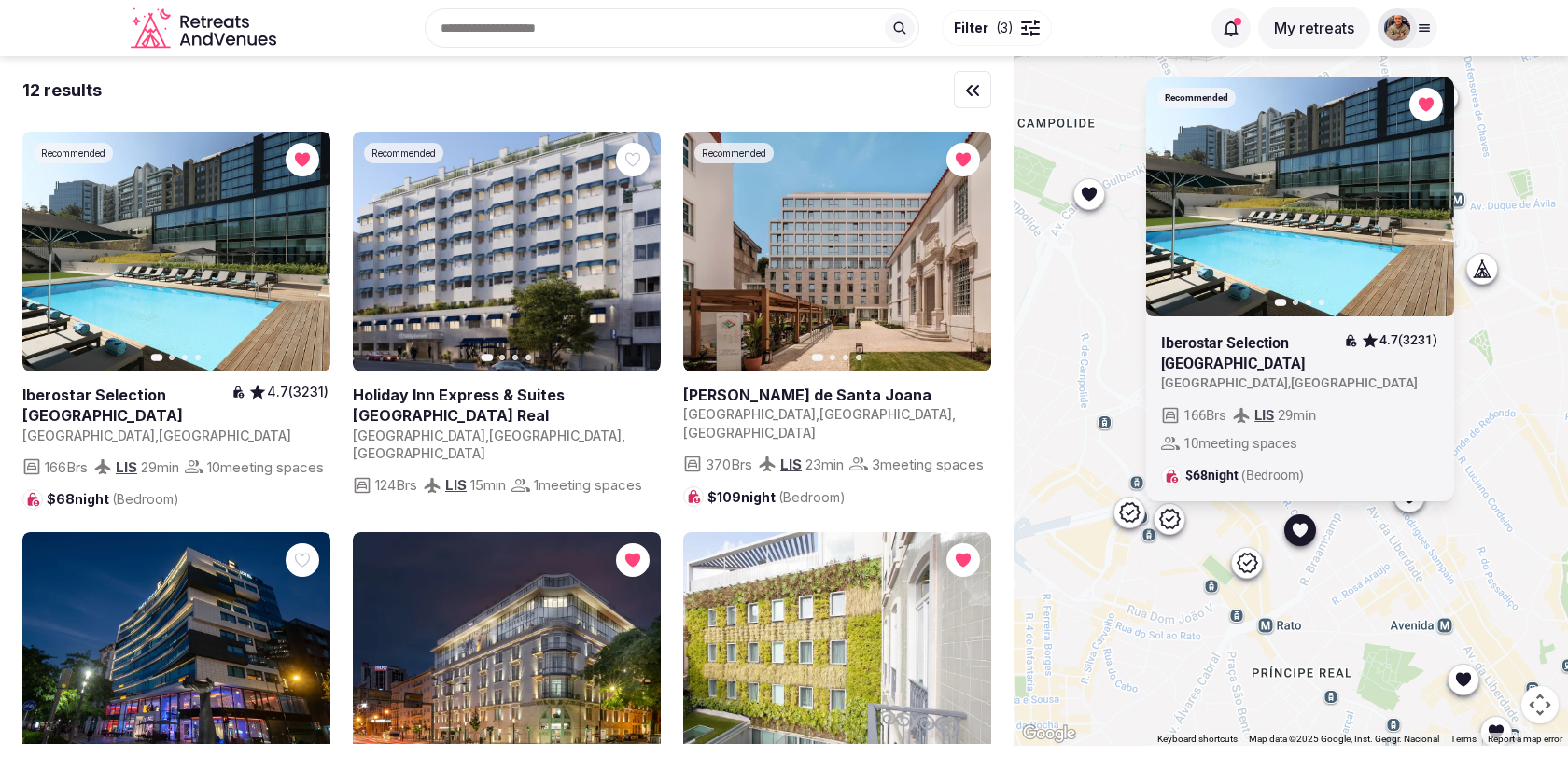
click at [1230, 523] on div "Recommended Previous slide Next slide Iberostar Selection Lisboa 4.7 (3231) Por…" at bounding box center [1291, 402] width 555 height 690
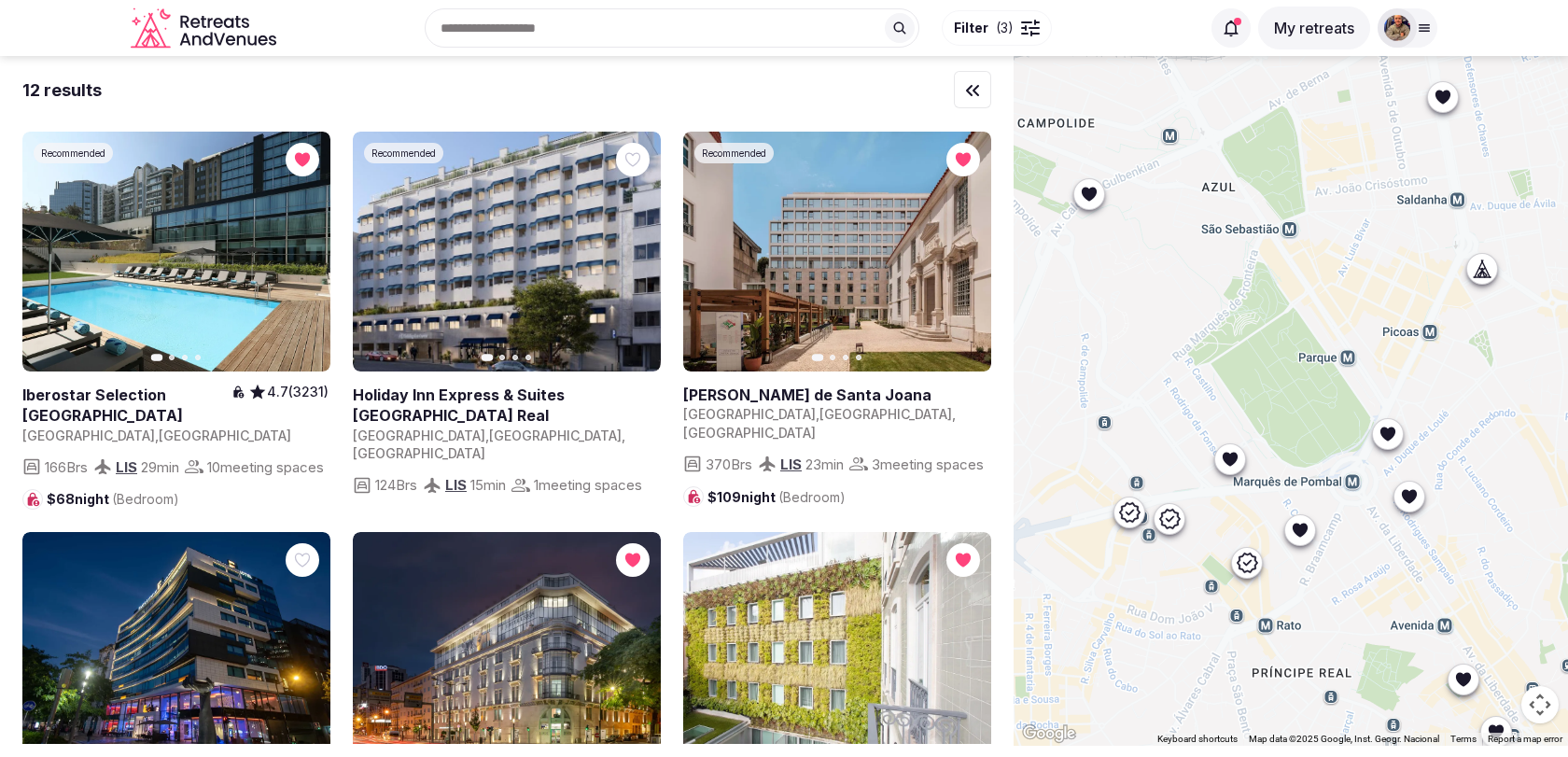
click at [1231, 463] on icon at bounding box center [1231, 459] width 15 height 14
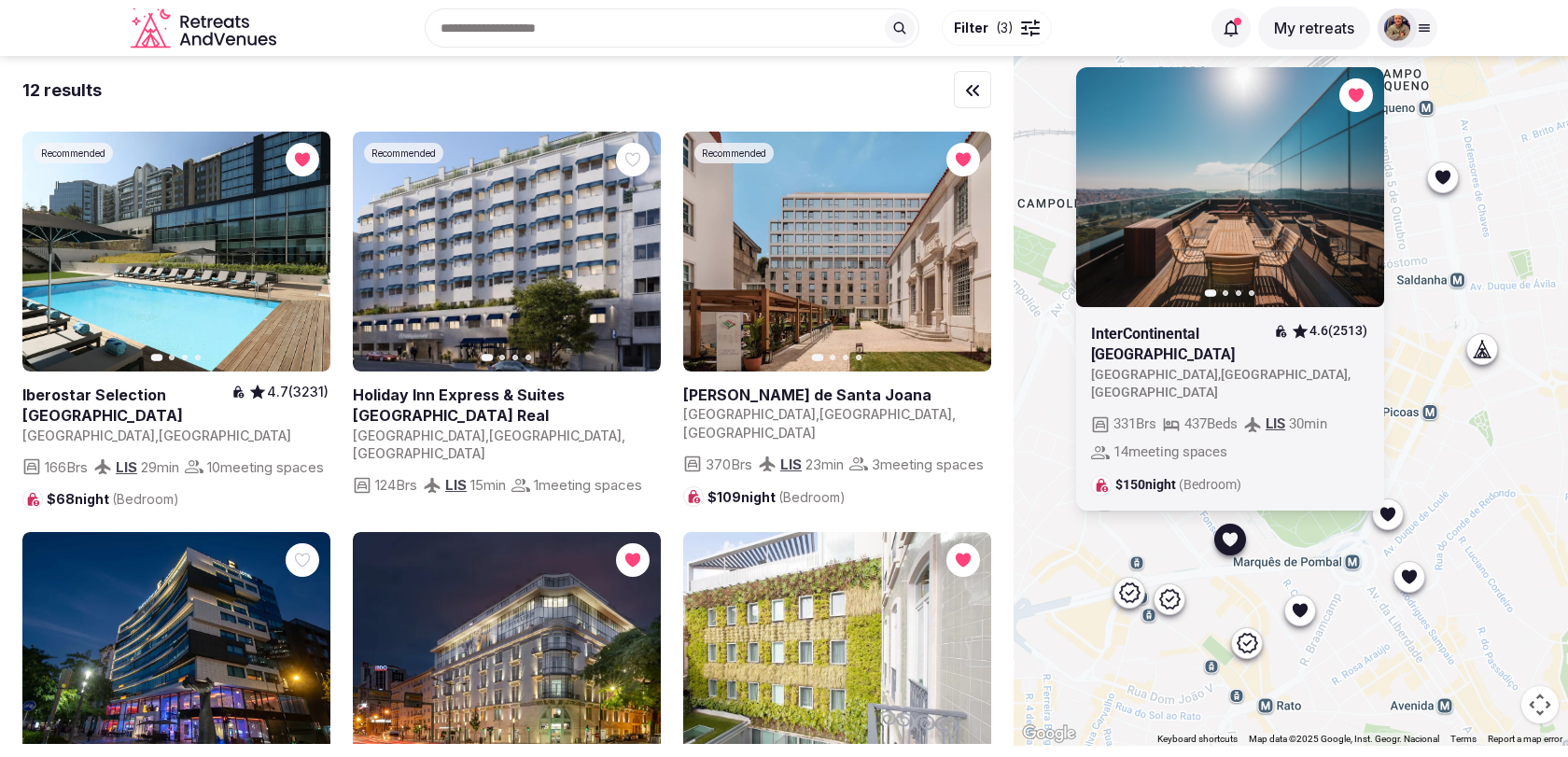
drag, startPoint x: 1307, startPoint y: 433, endPoint x: 1307, endPoint y: 514, distance: 81.0
click at [1307, 514] on div "Previous slide Next slide InterContinental Lisbon 4.6 (2513) Portugal , Lisboa …" at bounding box center [1291, 402] width 555 height 690
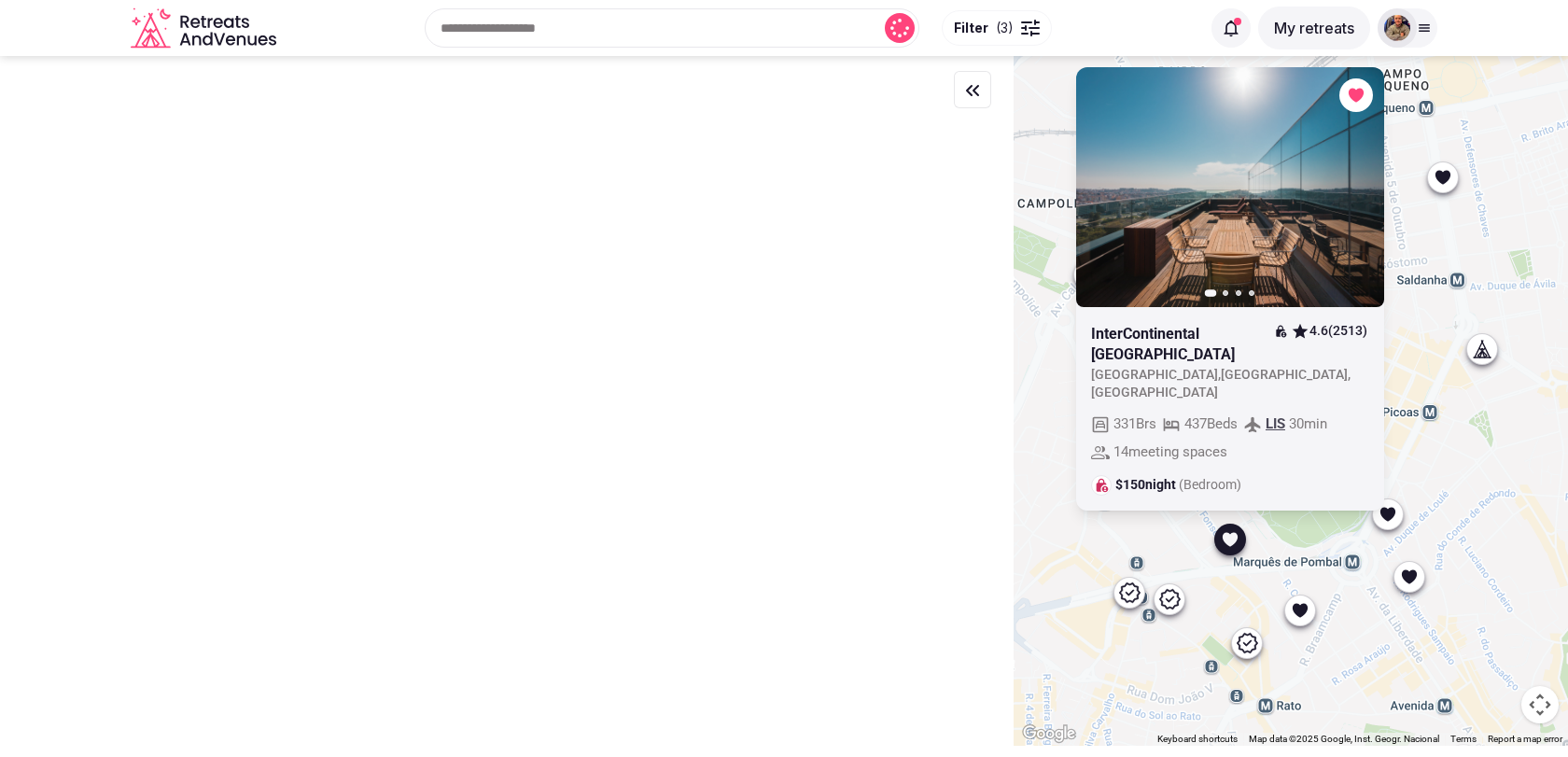
click at [0, 0] on icon "button" at bounding box center [0, 0] width 0 height 0
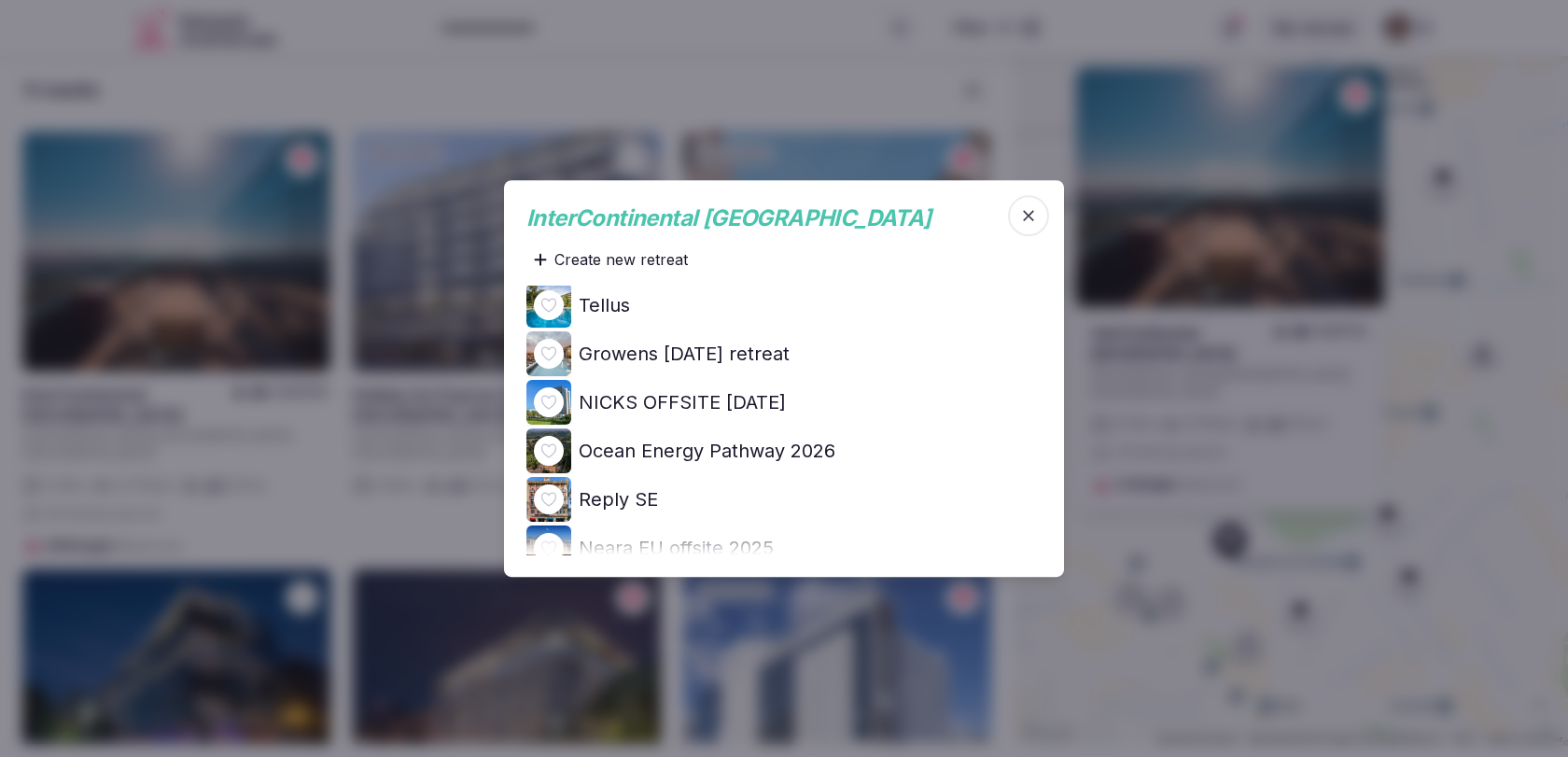
scroll to position [58, 0]
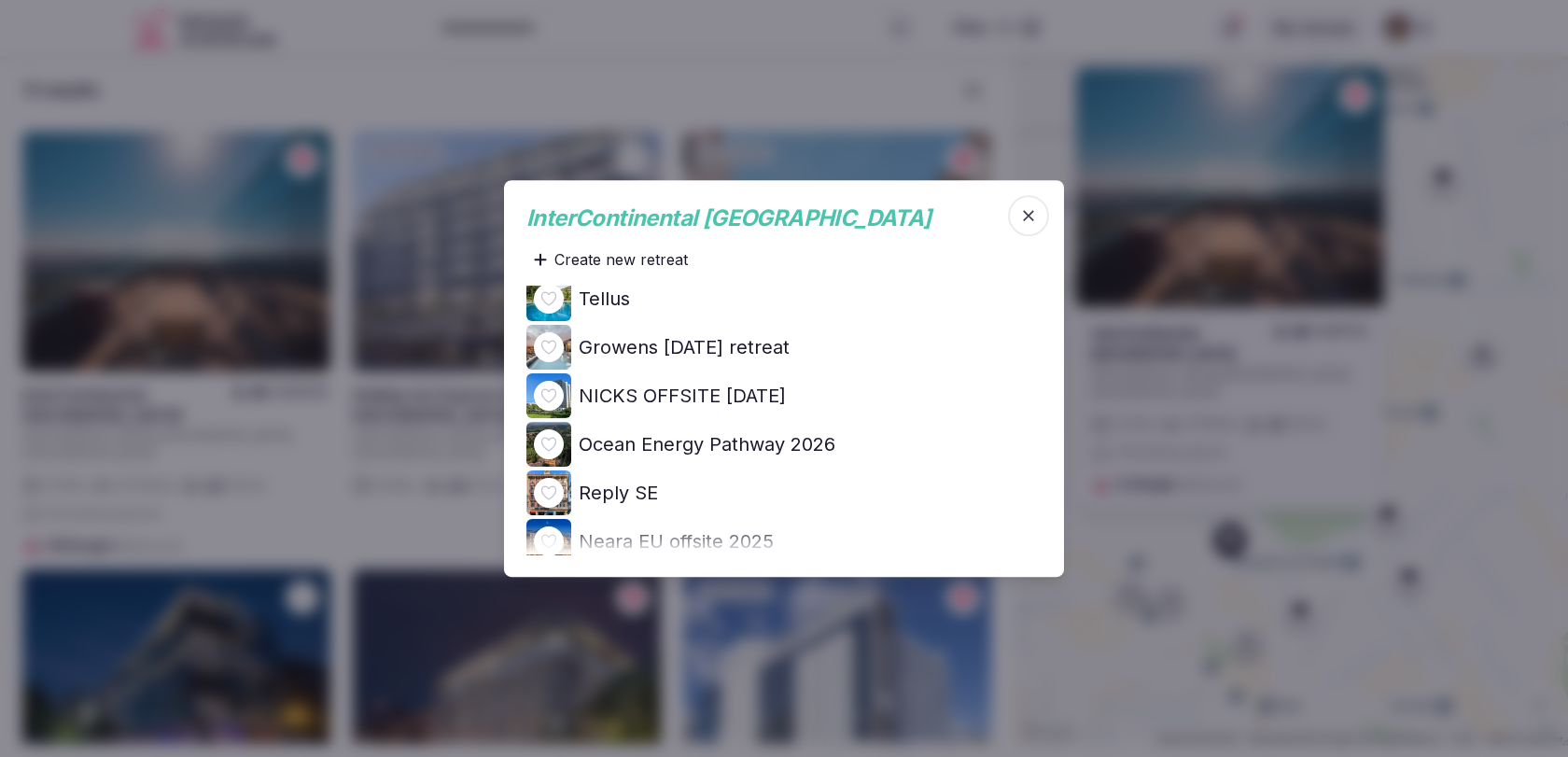
click at [755, 448] on h4 "Ocean Energy Pathway 2026" at bounding box center [707, 445] width 257 height 26
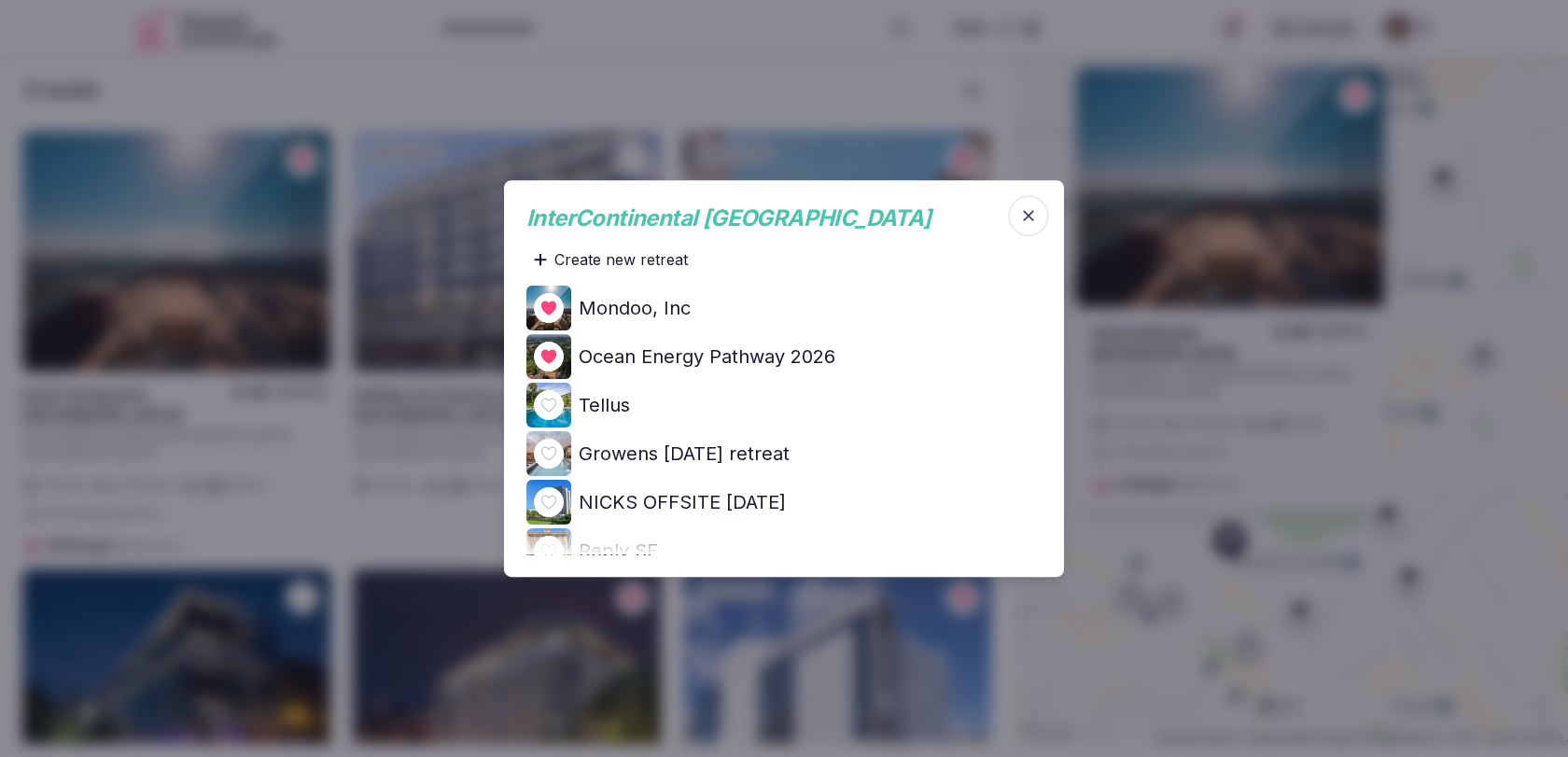
click at [1028, 225] on span "button" at bounding box center [1028, 215] width 41 height 41
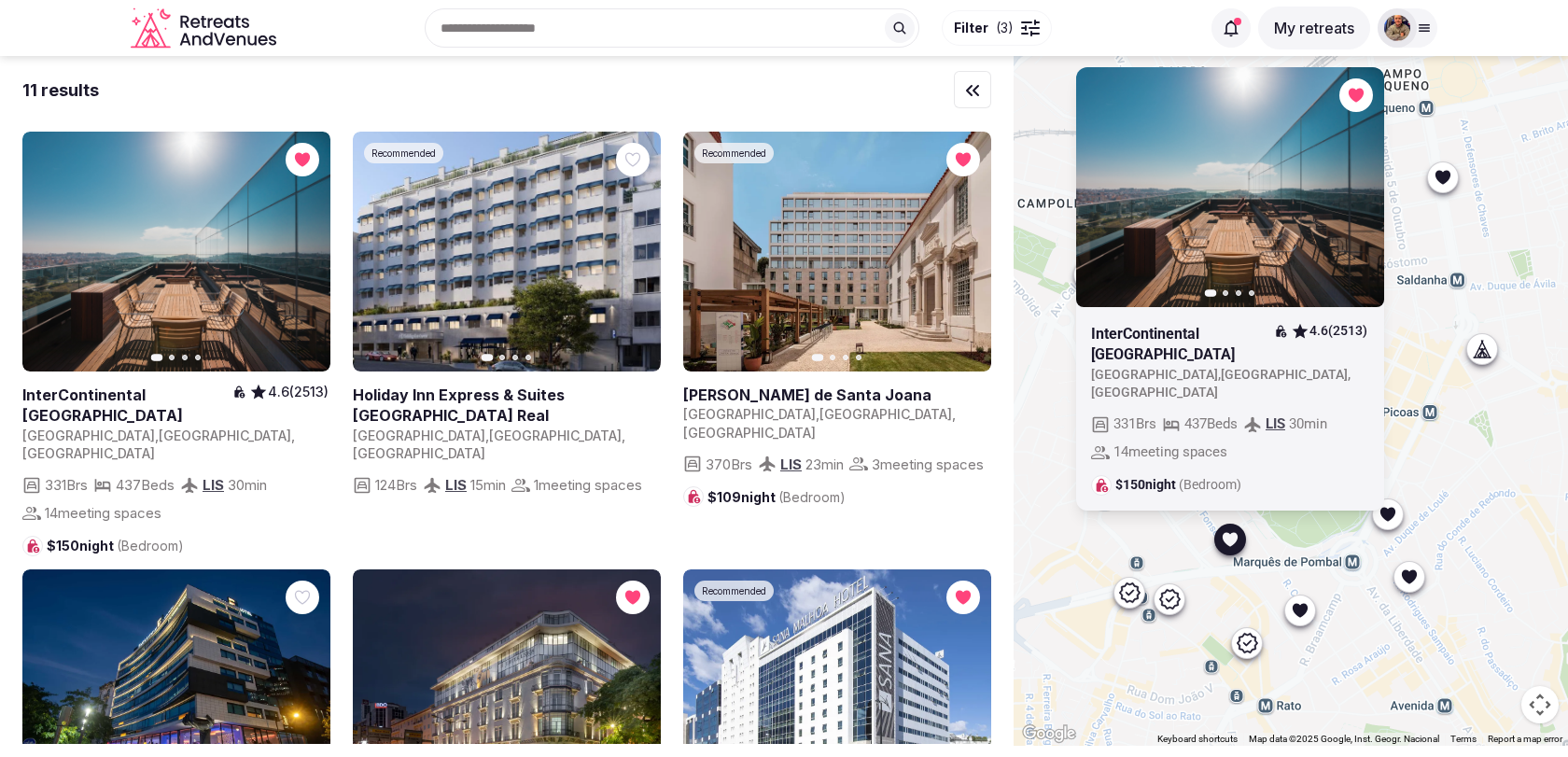
click at [1060, 526] on div "Previous slide Next slide InterContinental Lisbon 4.6 (2513) Portugal , Lisboa …" at bounding box center [1291, 402] width 555 height 690
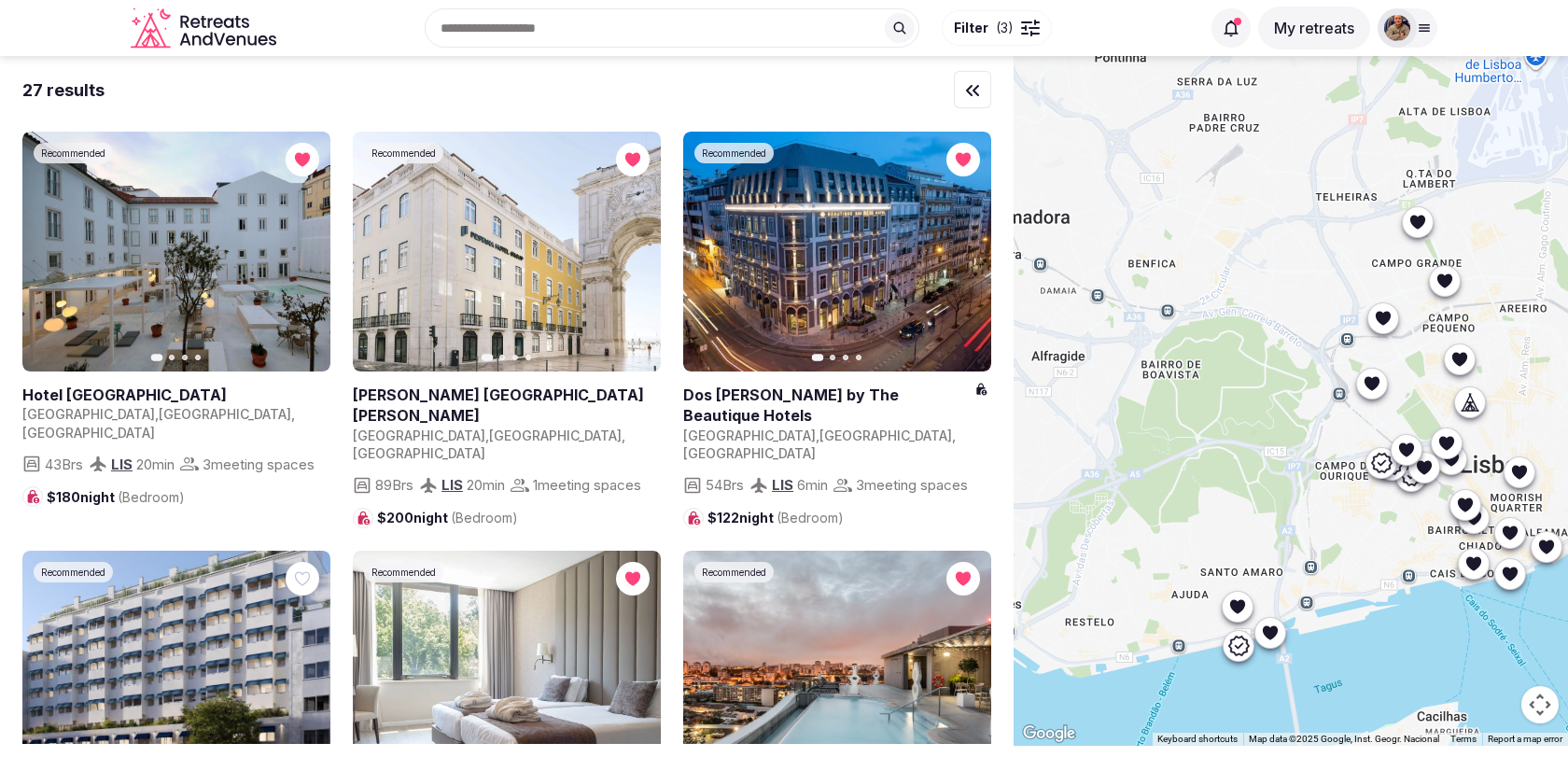
drag, startPoint x: 1197, startPoint y: 291, endPoint x: 1393, endPoint y: 249, distance: 200.4
click at [1393, 249] on div at bounding box center [1291, 402] width 555 height 690
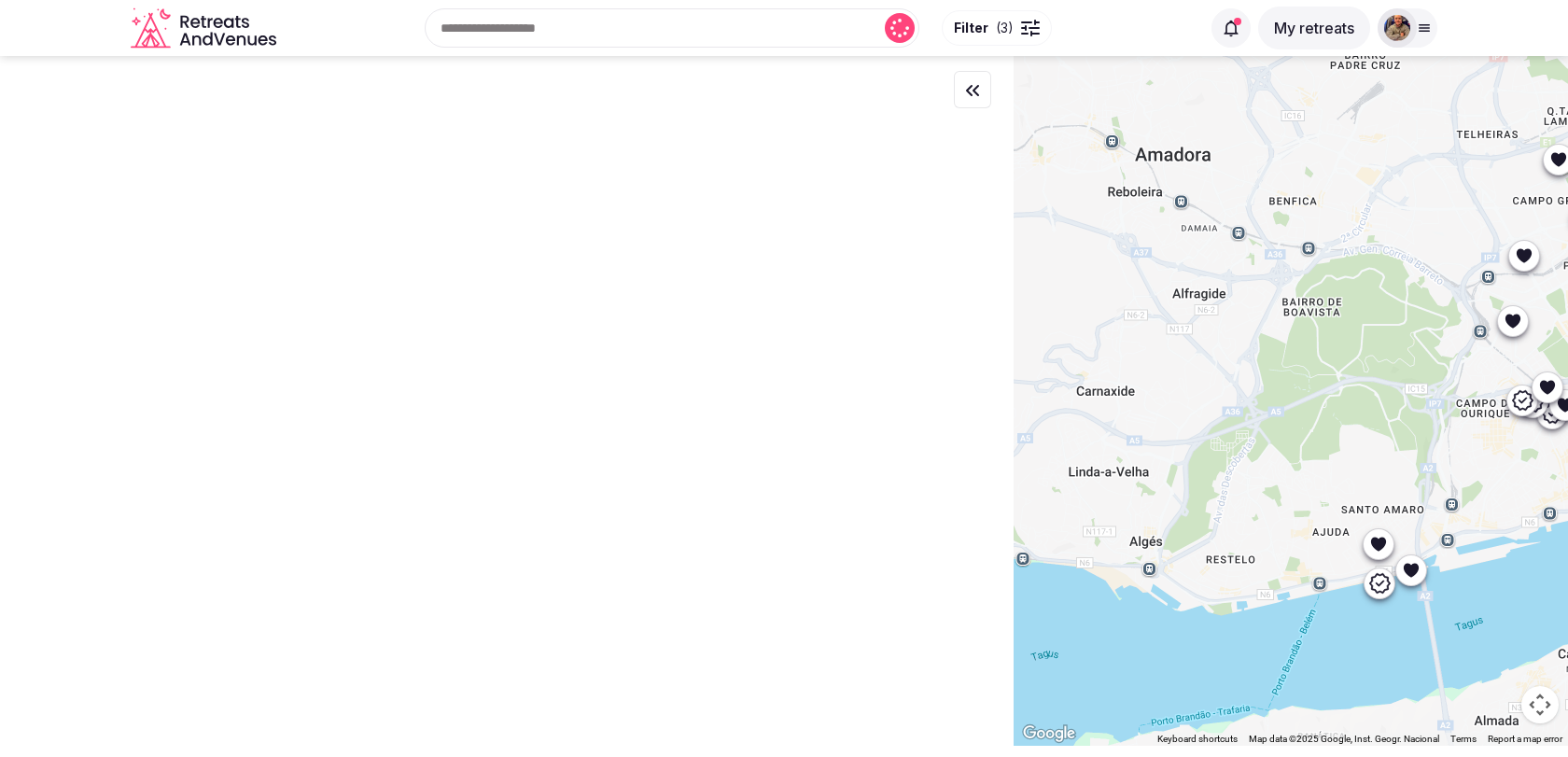
drag, startPoint x: 1216, startPoint y: 439, endPoint x: 1350, endPoint y: 382, distance: 145.6
click at [1350, 382] on div at bounding box center [1291, 402] width 555 height 690
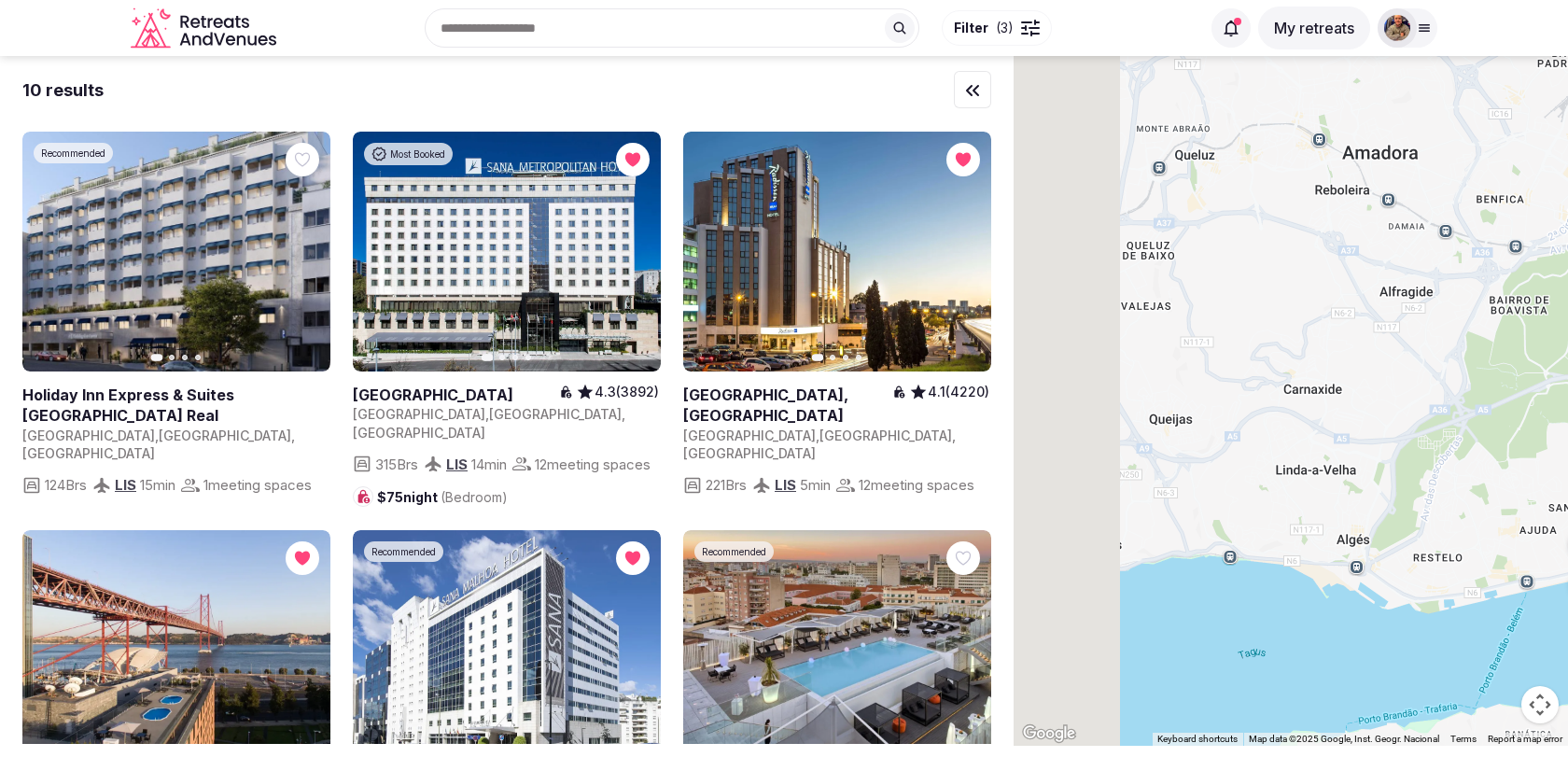
drag, startPoint x: 1162, startPoint y: 507, endPoint x: 1442, endPoint y: 507, distance: 280.0
click at [1440, 507] on div at bounding box center [1291, 402] width 555 height 690
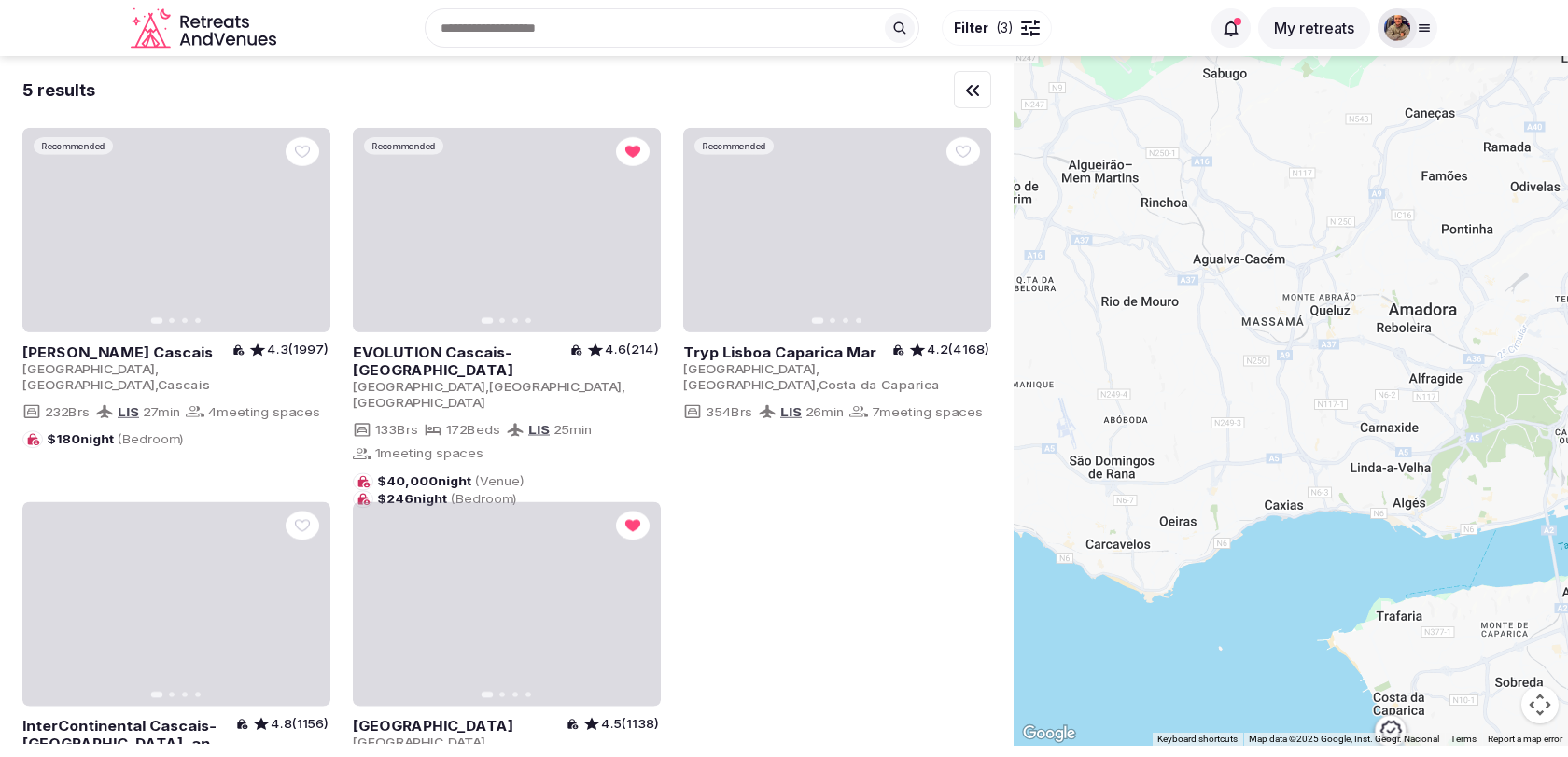
drag, startPoint x: 1392, startPoint y: 449, endPoint x: 1236, endPoint y: 452, distance: 156.0
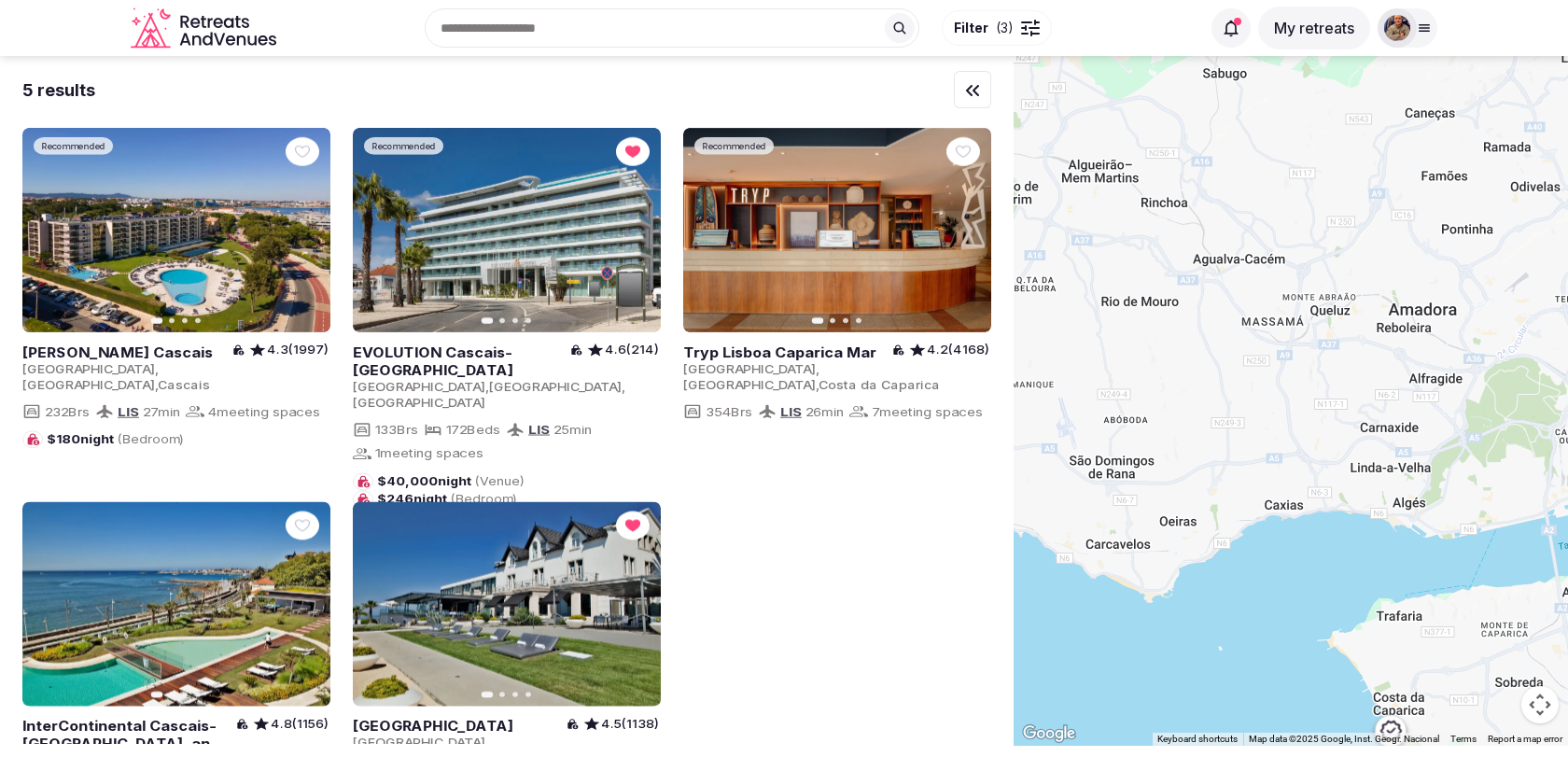
click at [1236, 452] on div at bounding box center [1291, 402] width 555 height 690
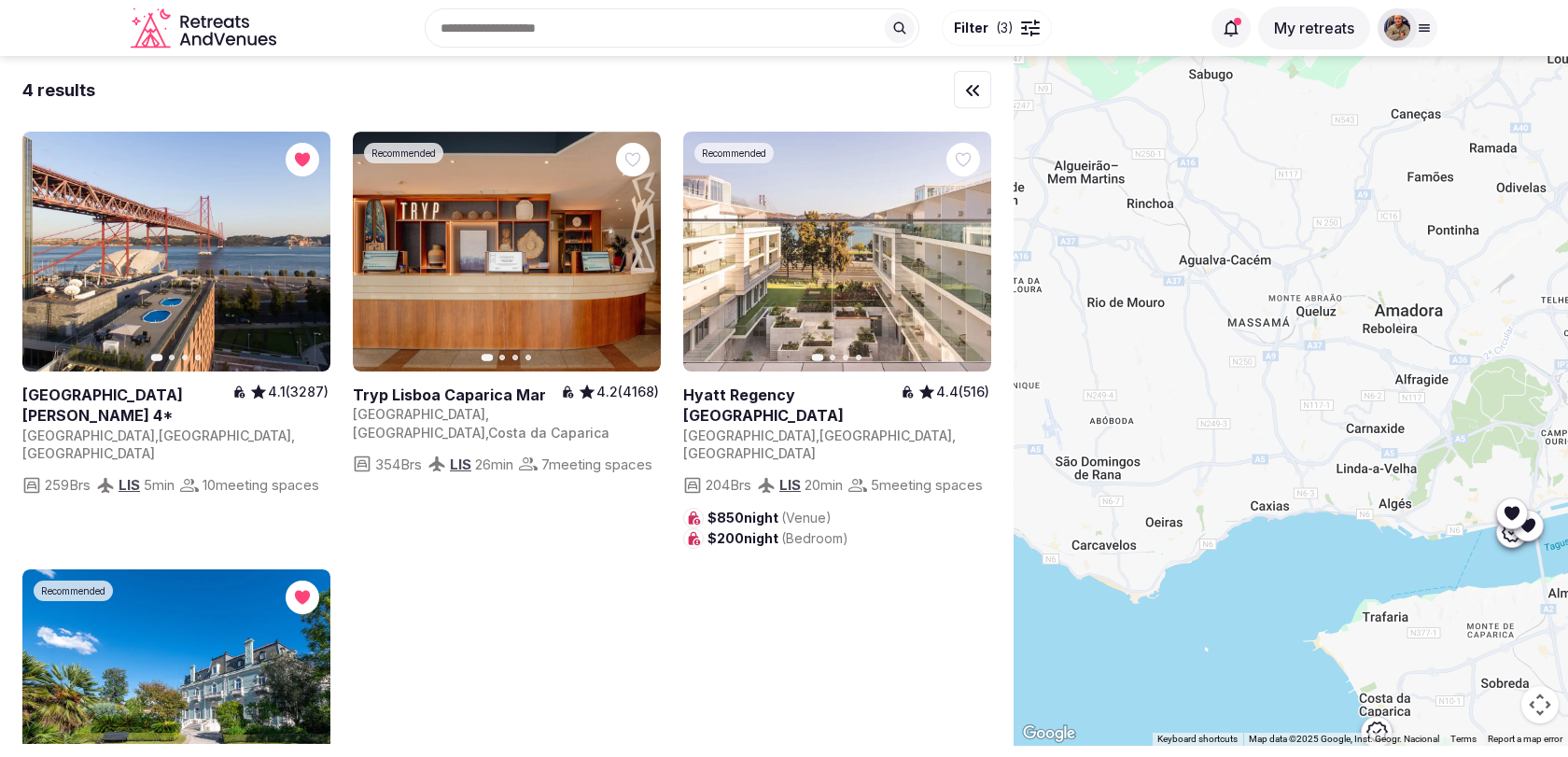
drag, startPoint x: 1263, startPoint y: 452, endPoint x: 1050, endPoint y: 471, distance: 213.8
click at [1051, 471] on div at bounding box center [1291, 402] width 555 height 690
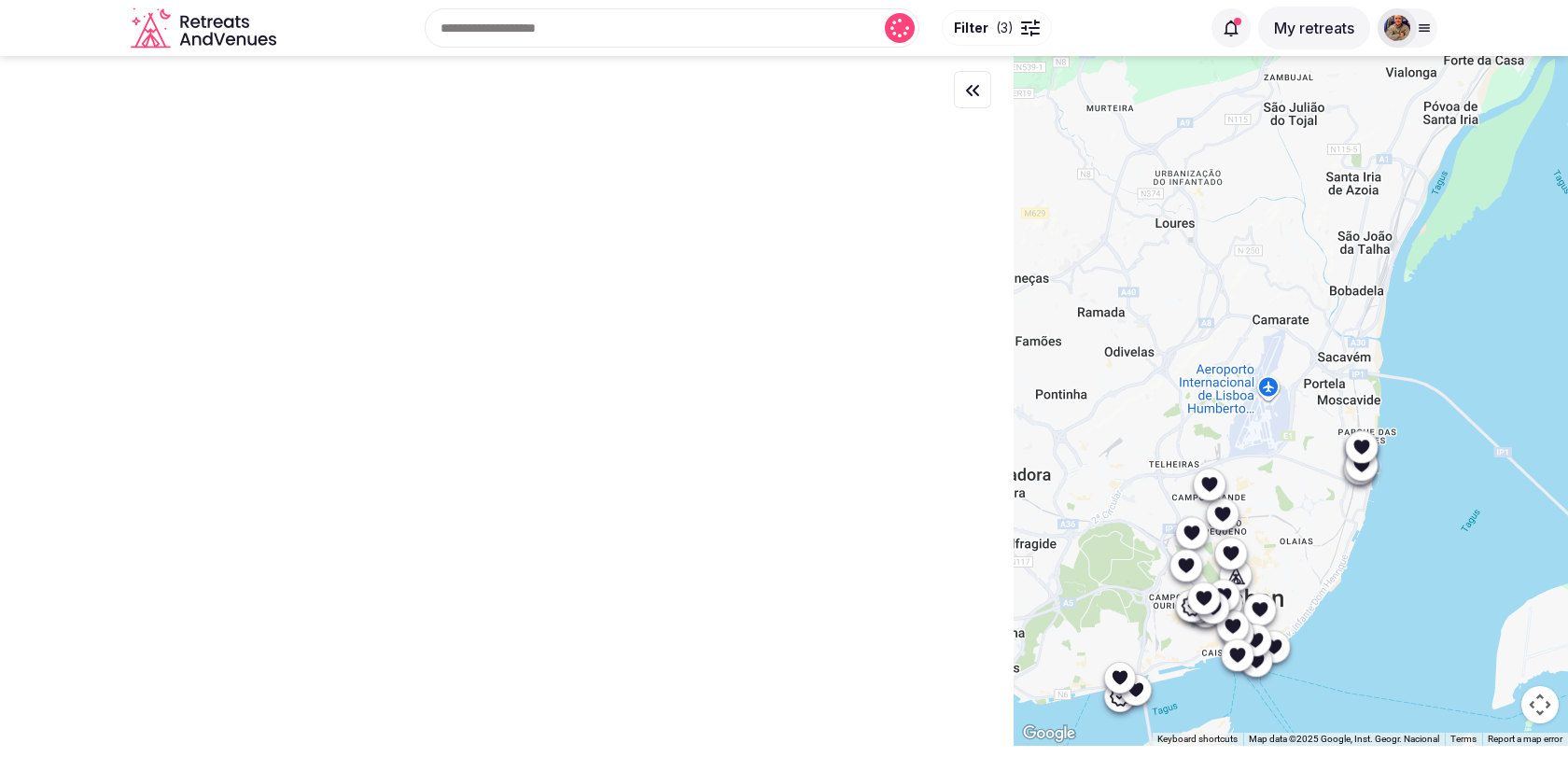
drag, startPoint x: 1314, startPoint y: 398, endPoint x: 1249, endPoint y: 486, distance: 109.4
click at [1248, 490] on div at bounding box center [1291, 402] width 555 height 690
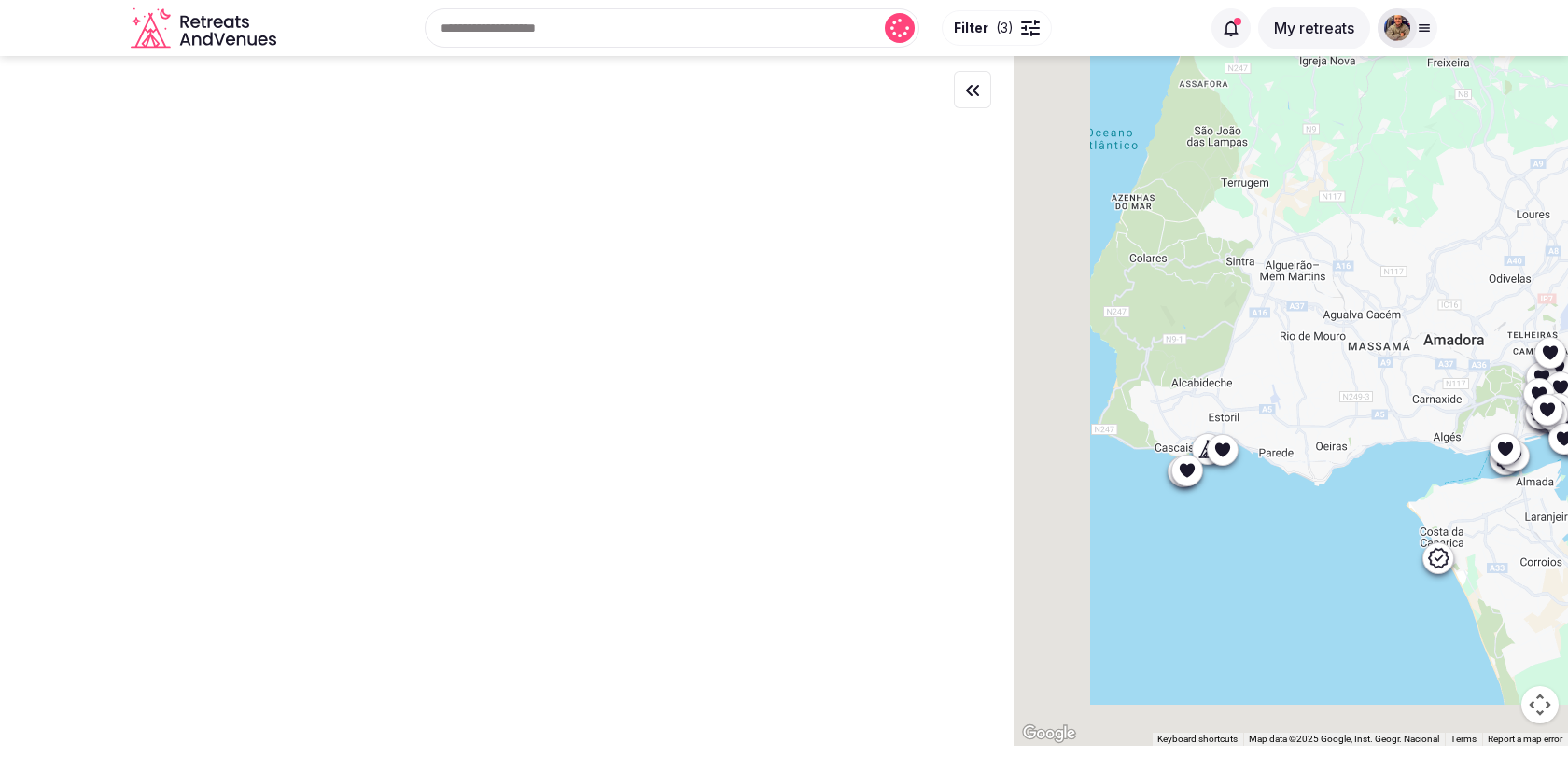
drag, startPoint x: 1114, startPoint y: 469, endPoint x: 1242, endPoint y: 385, distance: 153.1
click at [1242, 385] on div at bounding box center [1291, 402] width 555 height 690
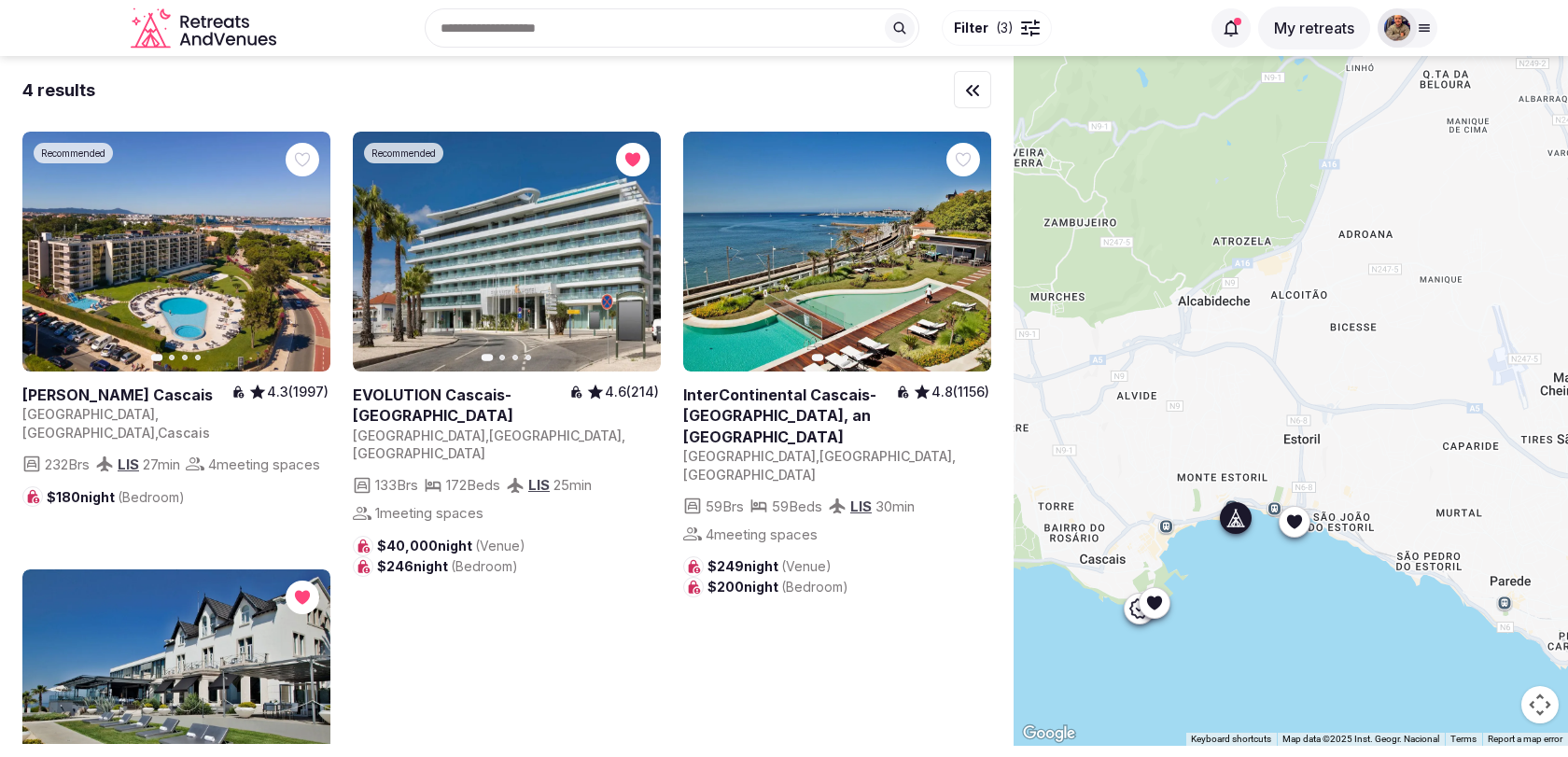
click at [968, 250] on icon "button" at bounding box center [966, 252] width 8 height 13
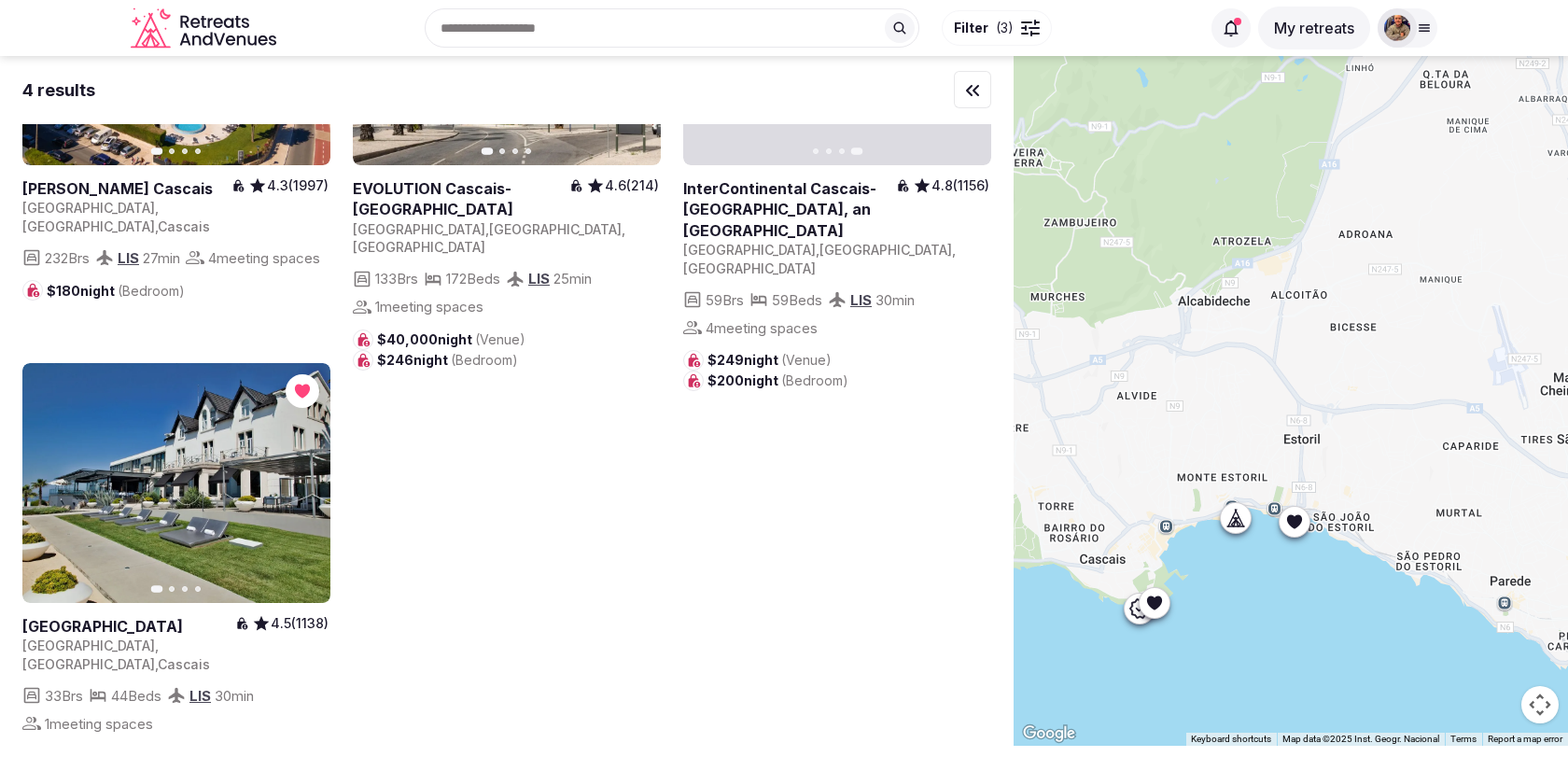
scroll to position [215, 0]
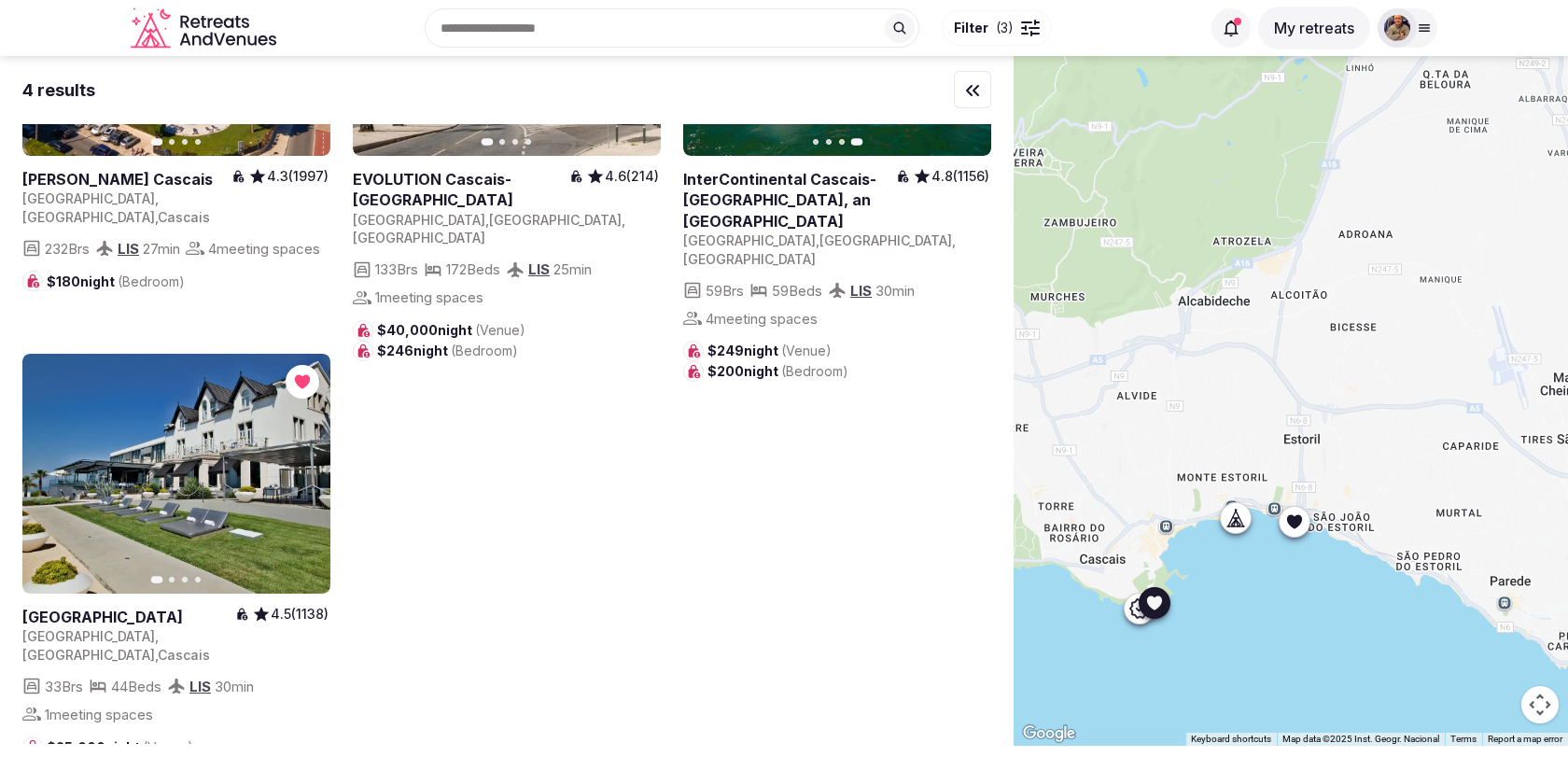
click at [302, 474] on icon "button" at bounding box center [305, 474] width 15 height 15
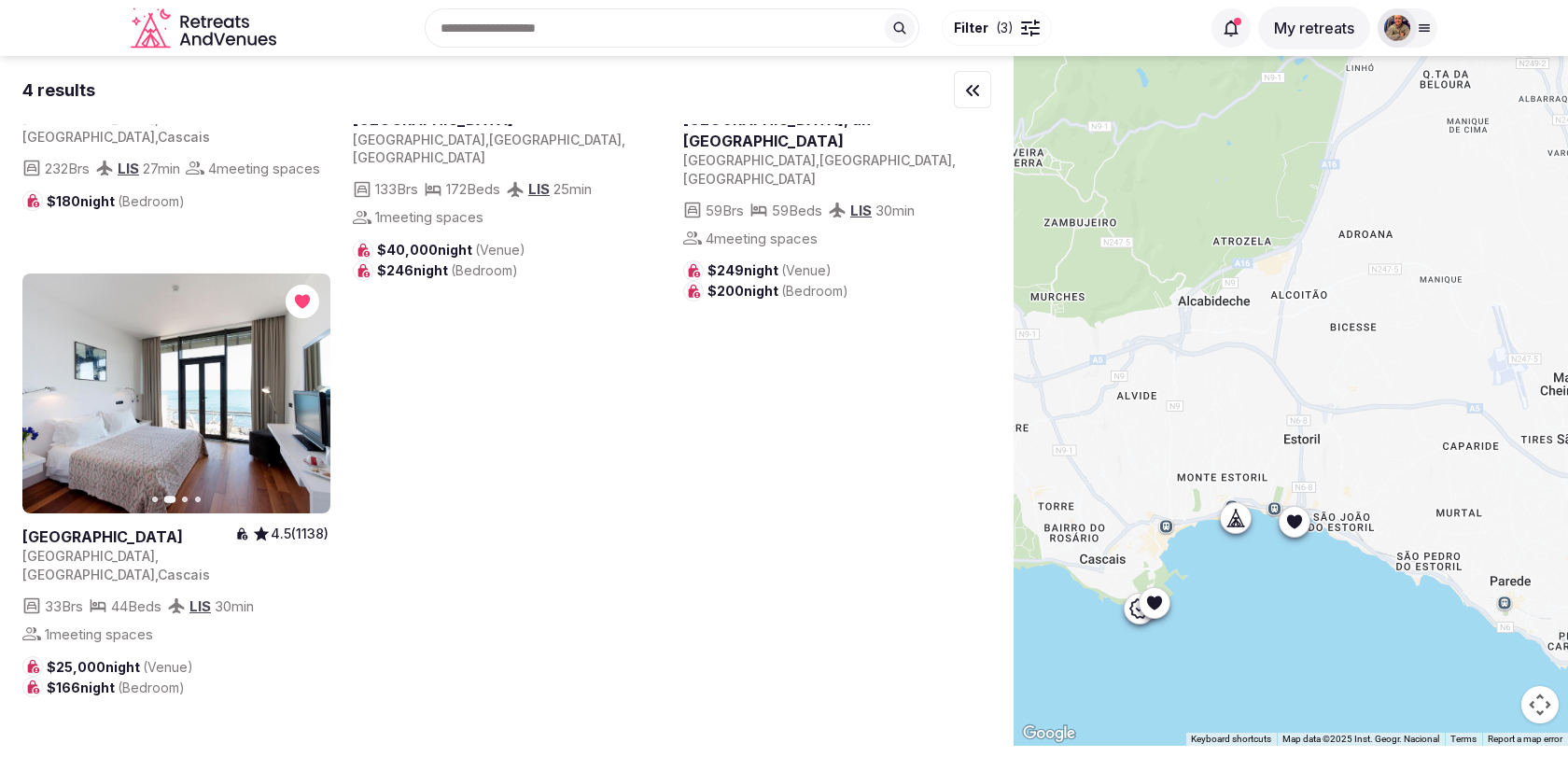
scroll to position [259, 0]
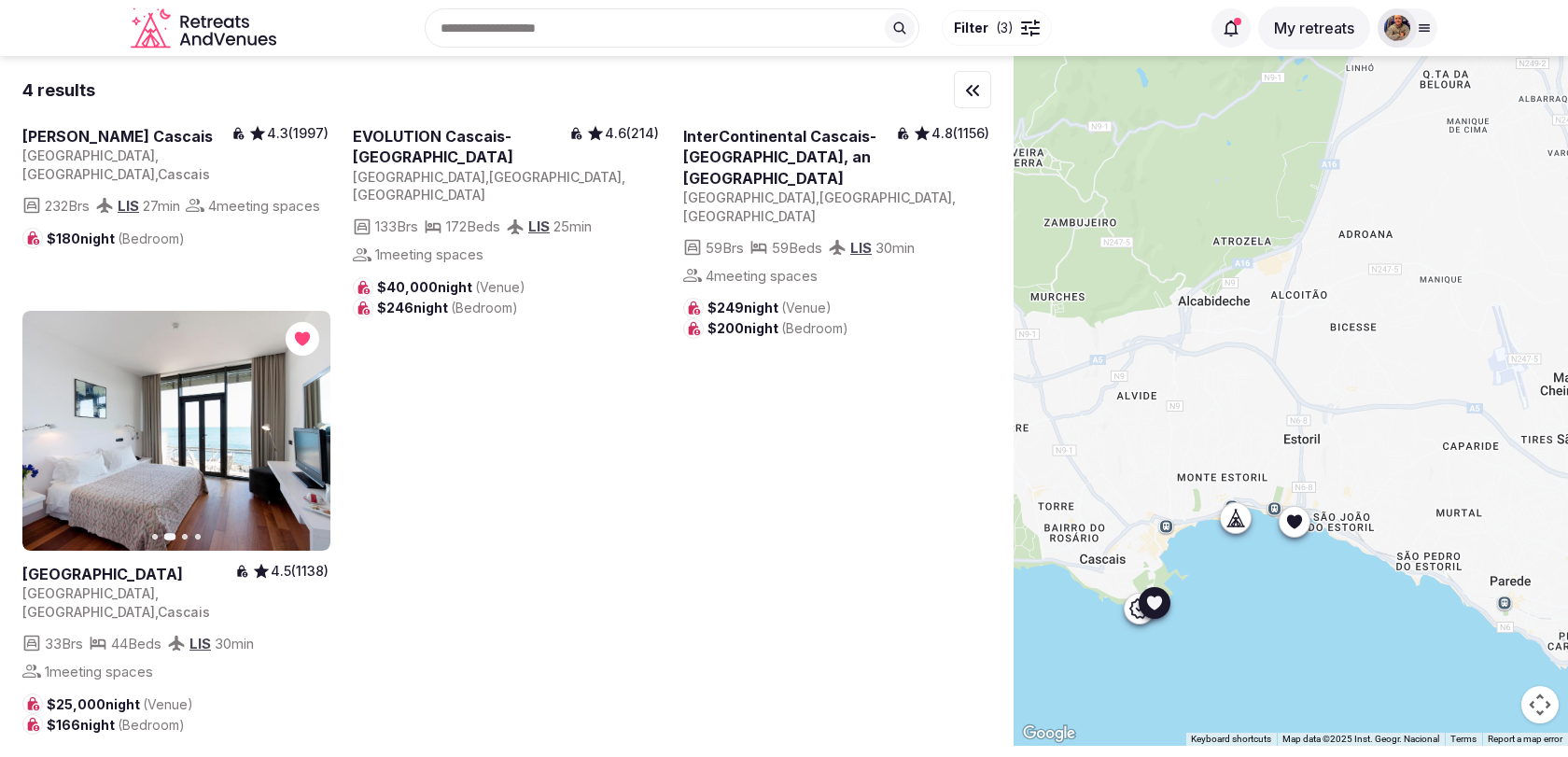
click at [301, 431] on icon "button" at bounding box center [305, 432] width 15 height 15
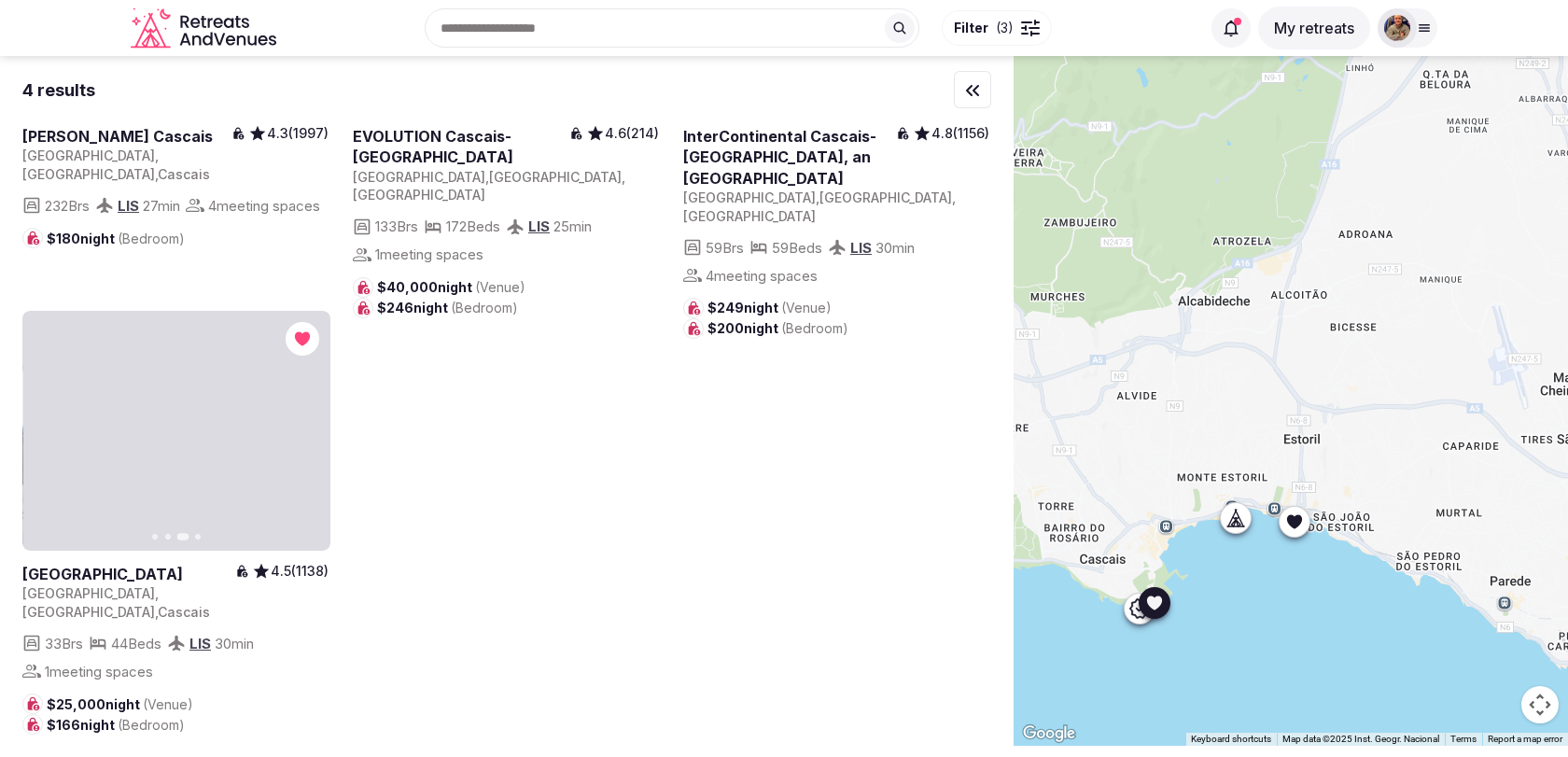
click at [301, 431] on icon "button" at bounding box center [305, 432] width 15 height 15
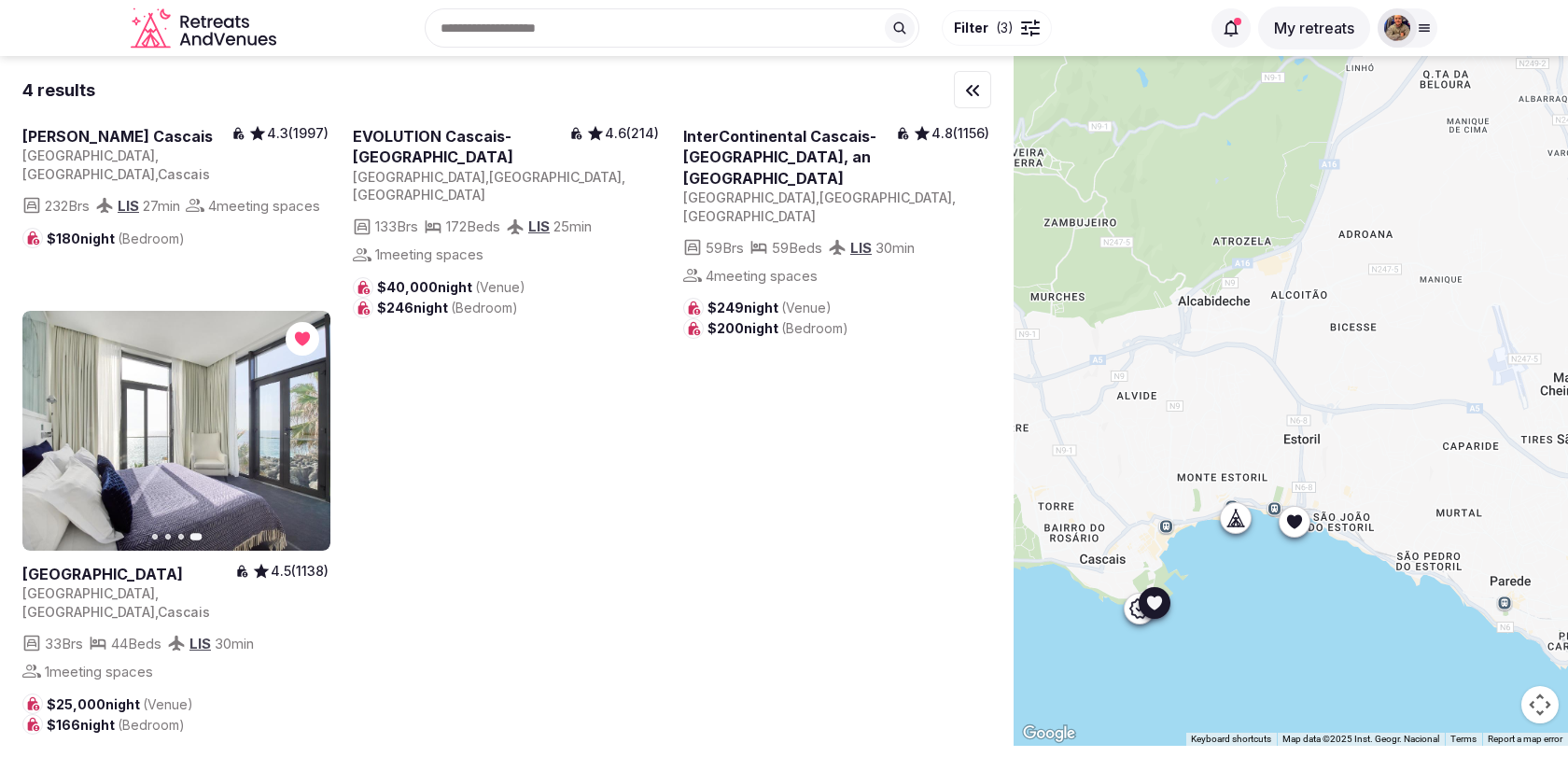
click at [0, 0] on icon "button" at bounding box center [0, 0] width 0 height 0
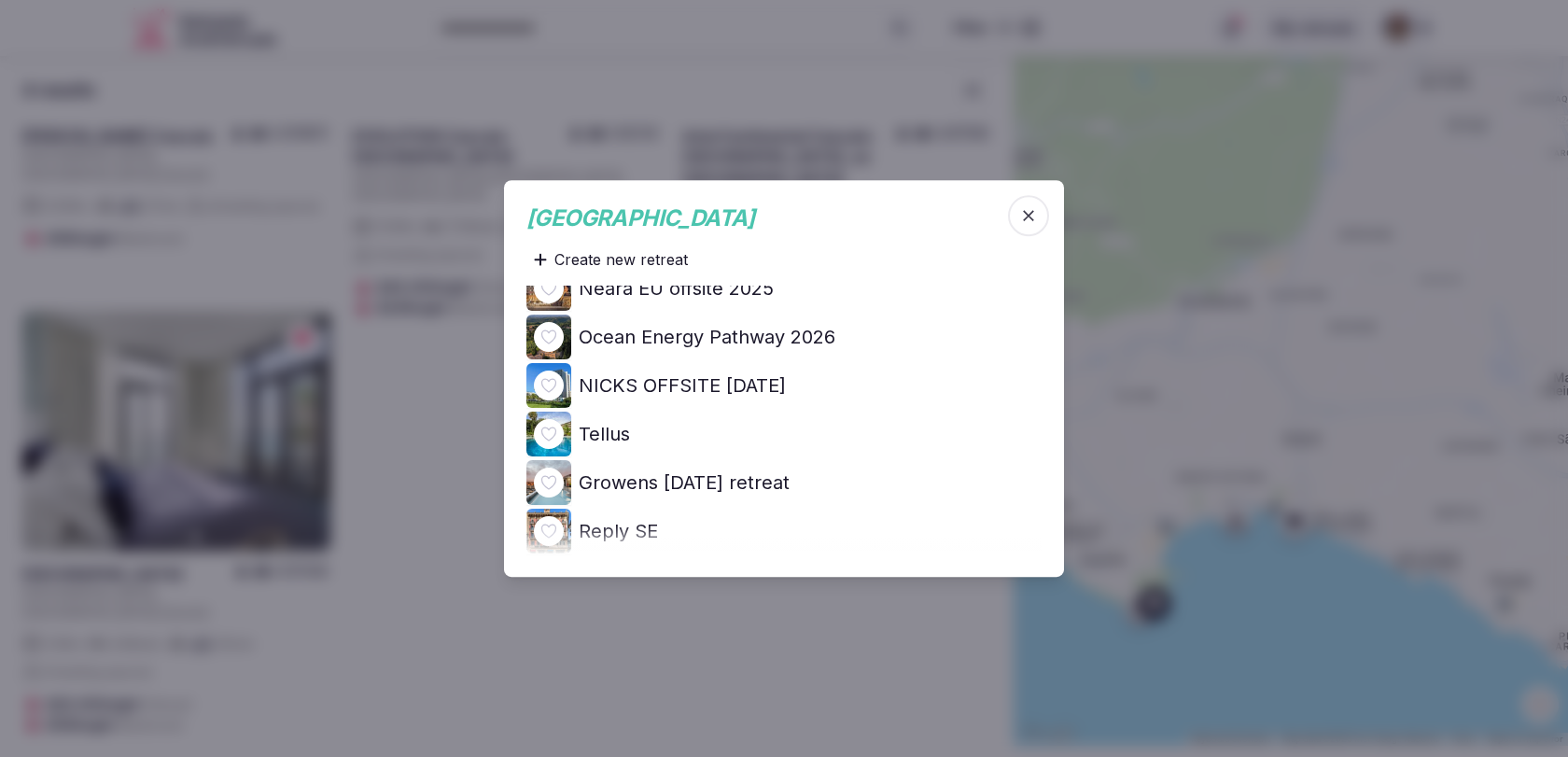
scroll to position [104, 0]
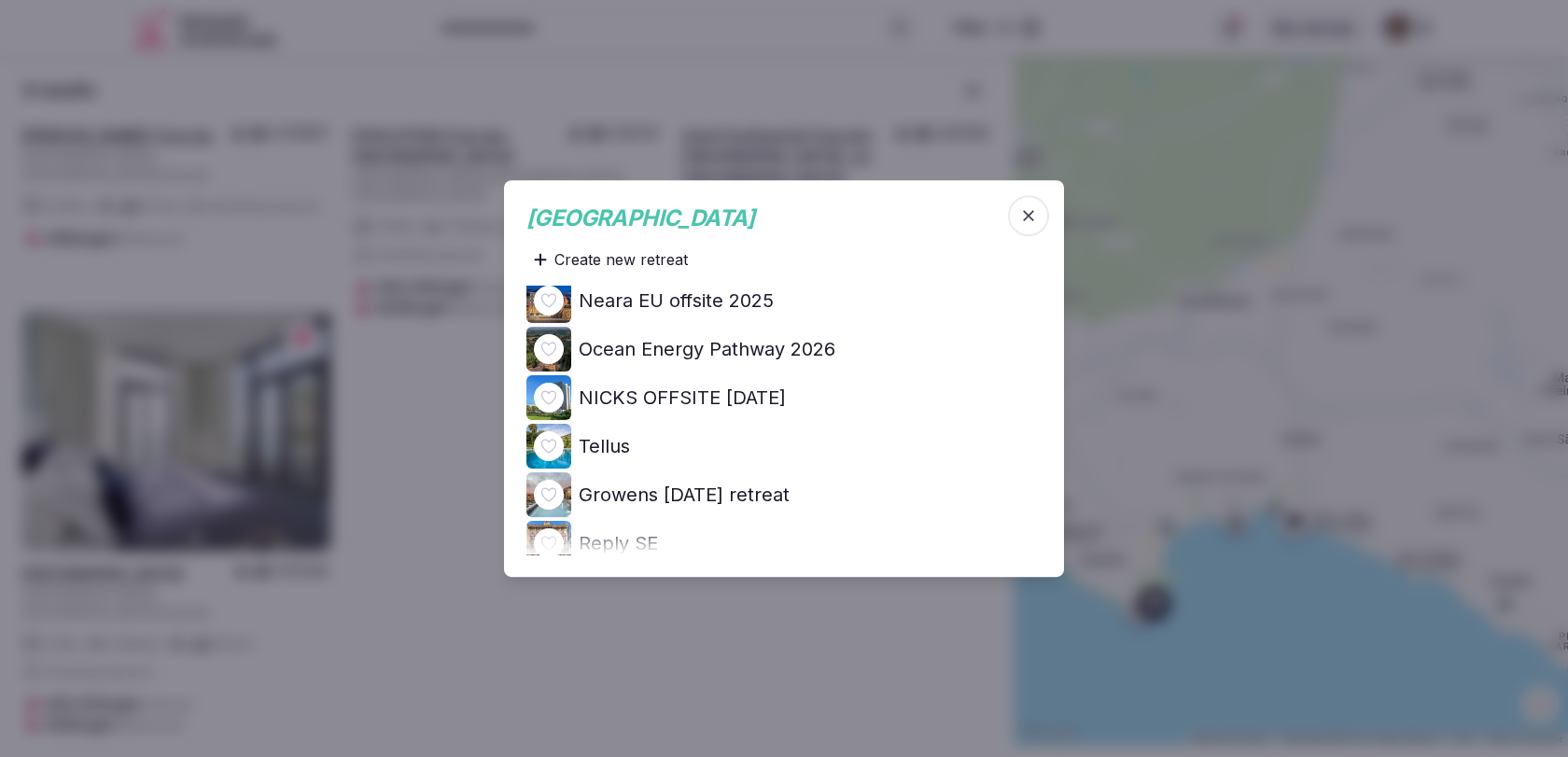
click at [663, 355] on h4 "Ocean Energy Pathway 2026" at bounding box center [707, 349] width 257 height 26
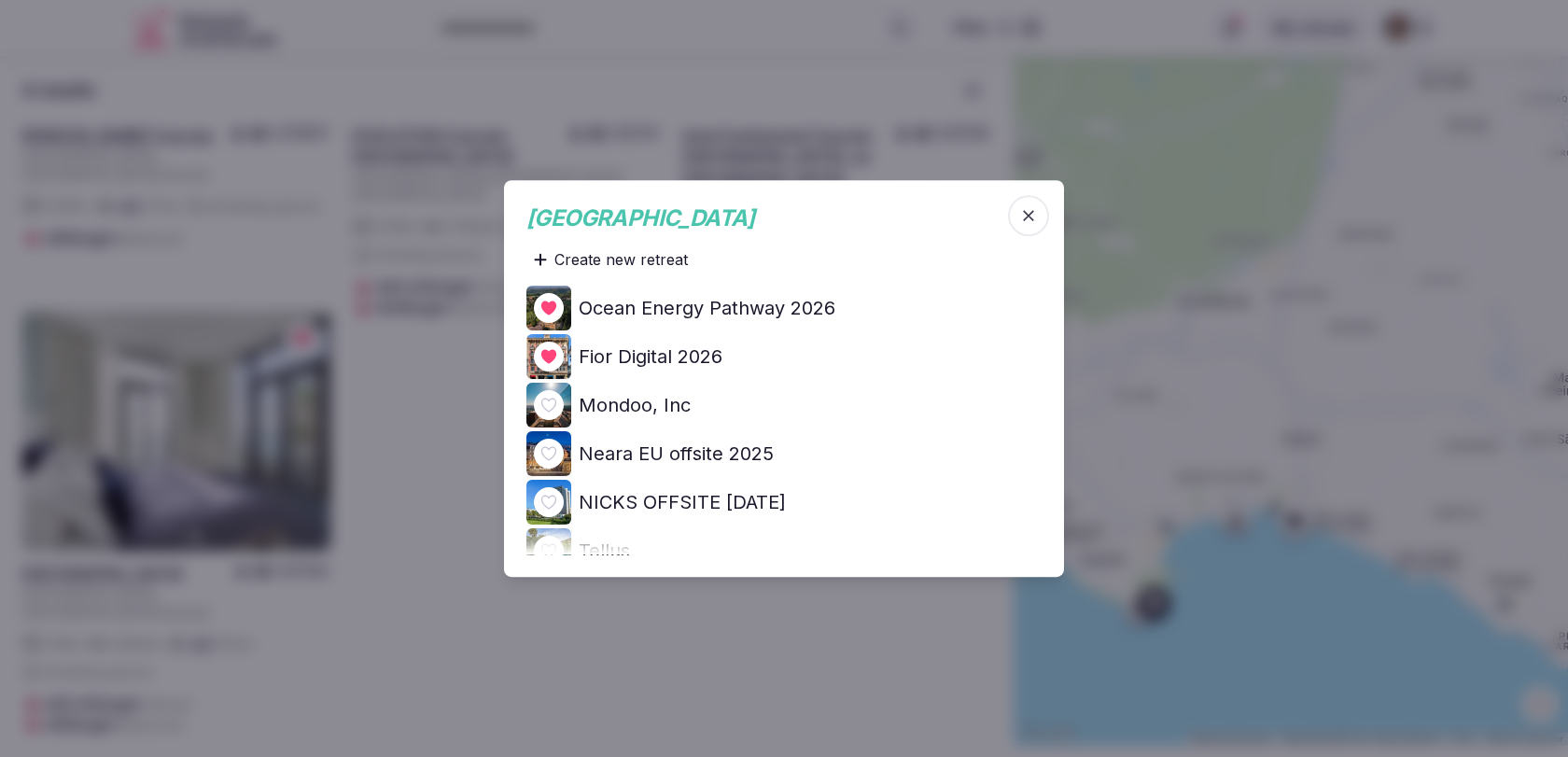
click at [1030, 216] on icon "button" at bounding box center [1028, 215] width 11 height 11
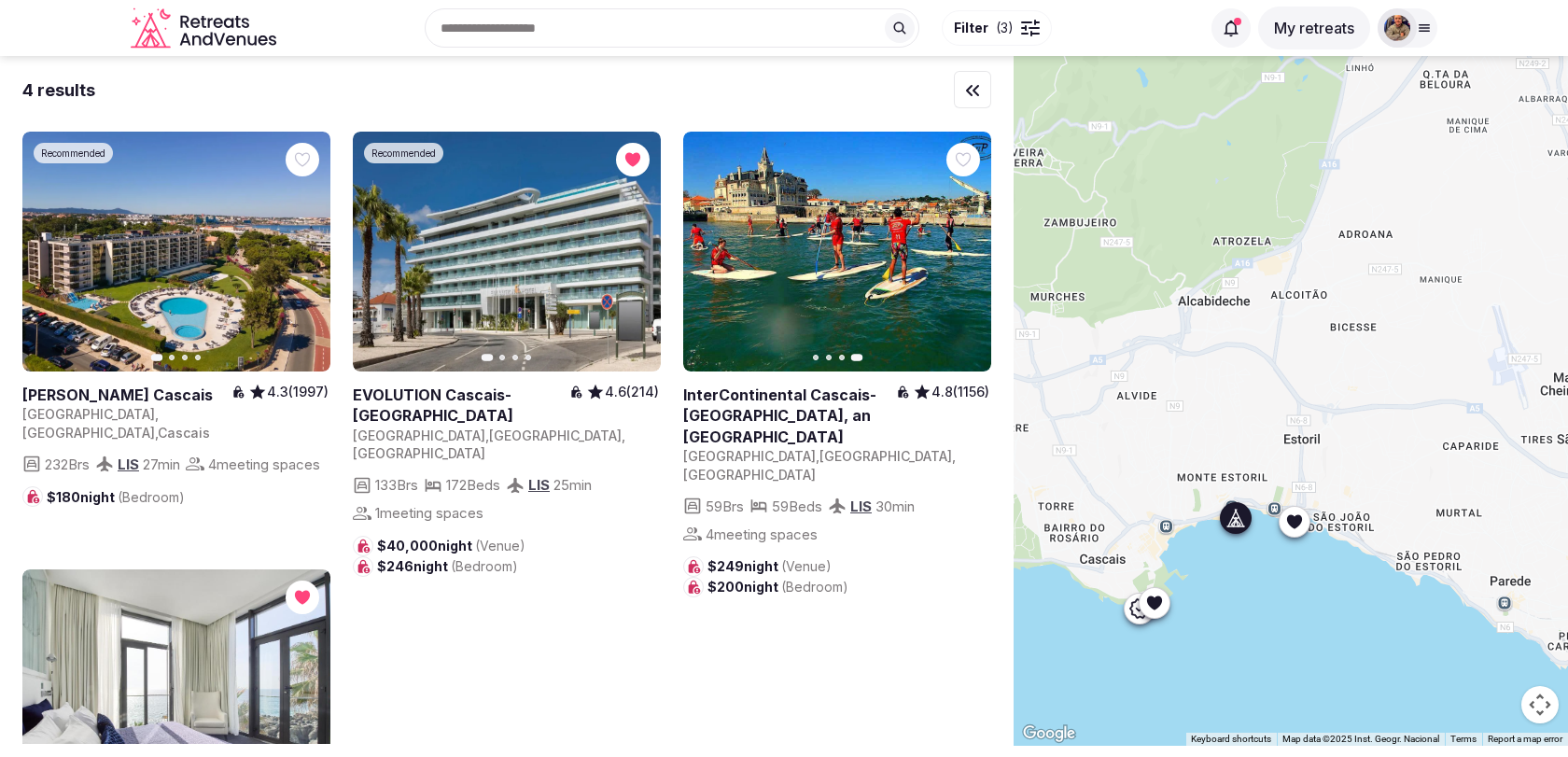
click at [0, 0] on icon "button" at bounding box center [0, 0] width 0 height 0
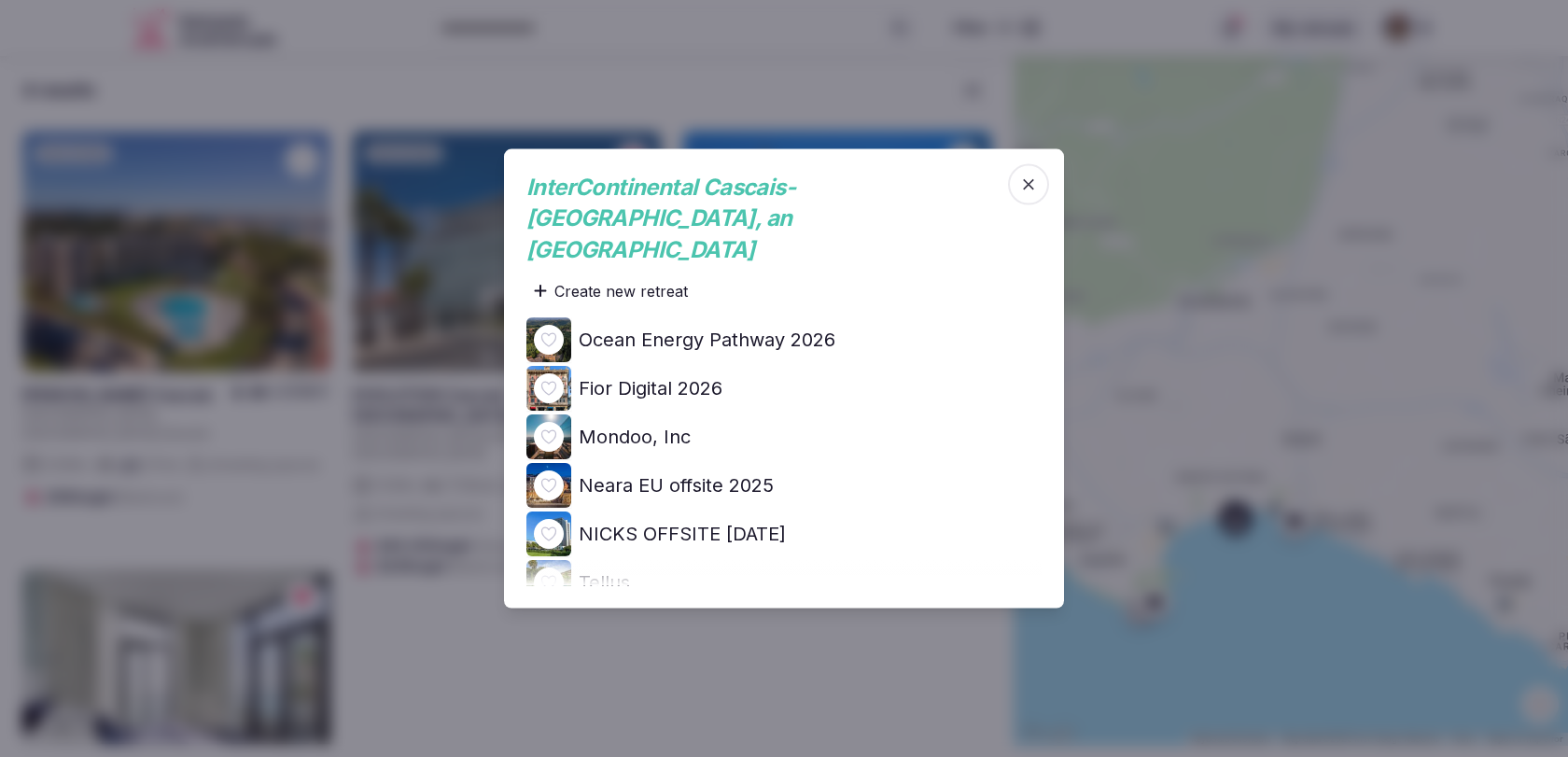
click at [767, 326] on h4 "Ocean Energy Pathway 2026" at bounding box center [707, 339] width 257 height 26
click at [1027, 194] on icon "button" at bounding box center [1028, 184] width 19 height 19
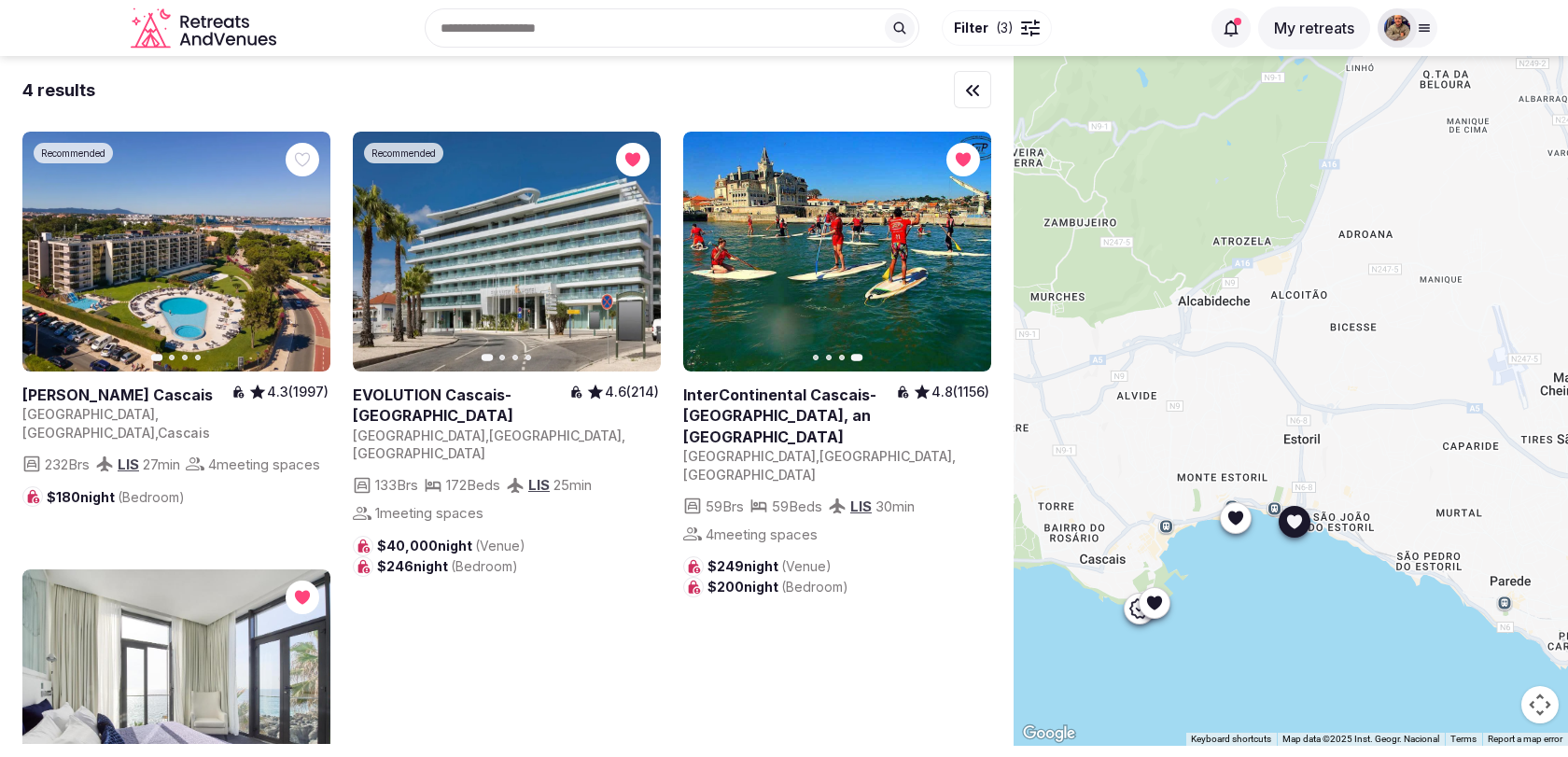
click at [638, 256] on icon "button" at bounding box center [635, 252] width 15 height 15
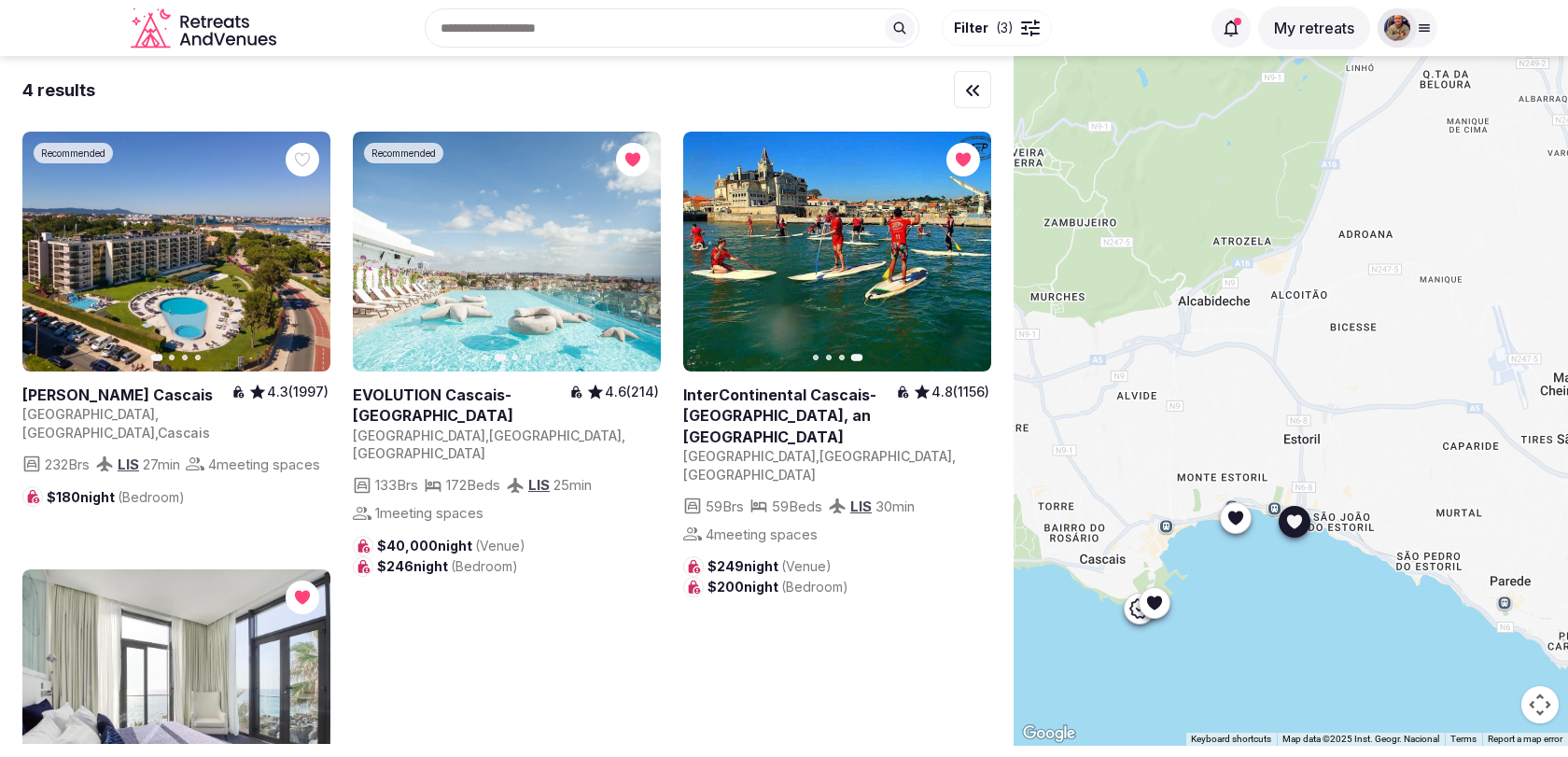
click at [638, 256] on icon "button" at bounding box center [635, 252] width 15 height 15
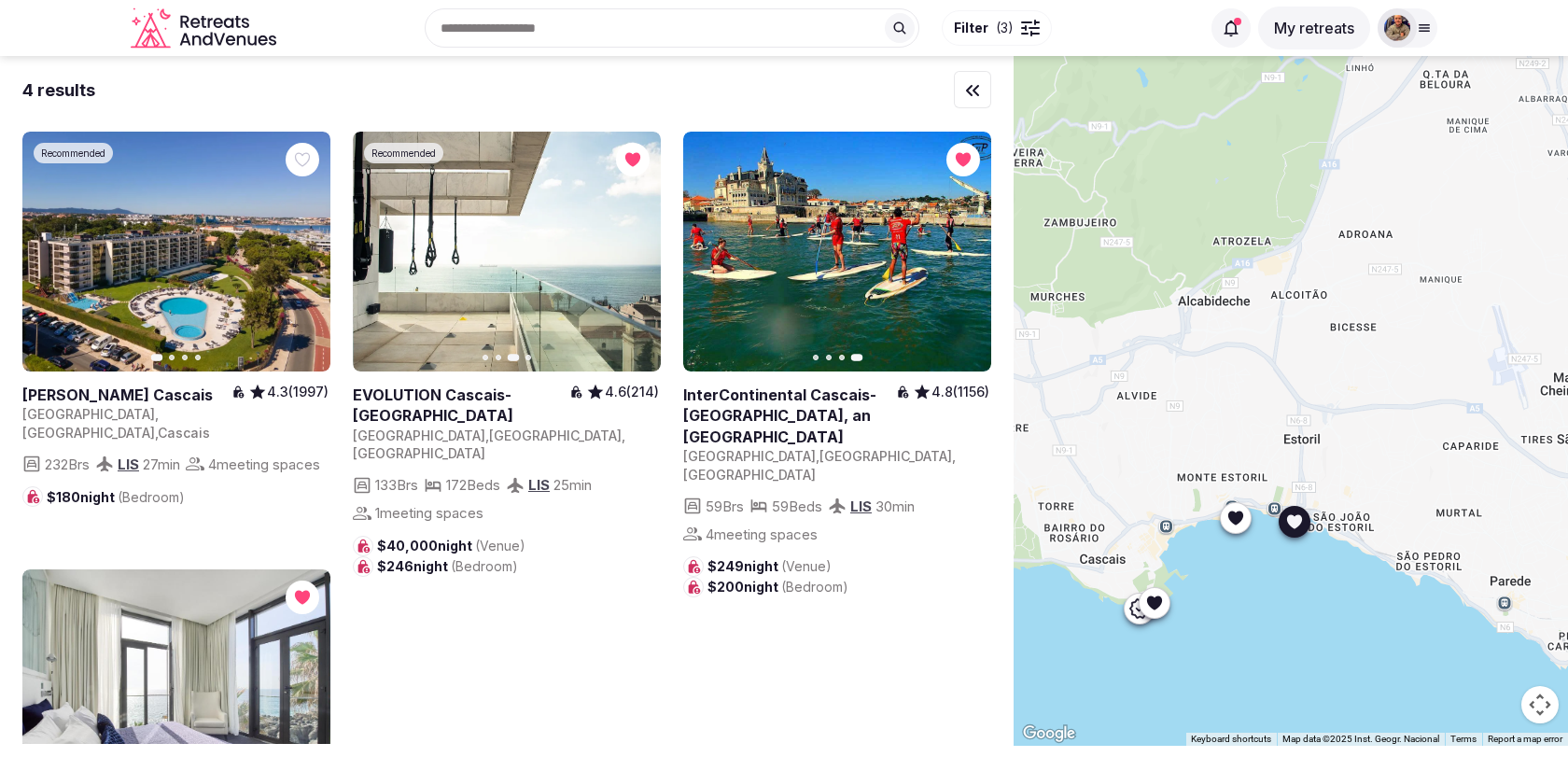
click at [638, 256] on icon "button" at bounding box center [635, 252] width 15 height 15
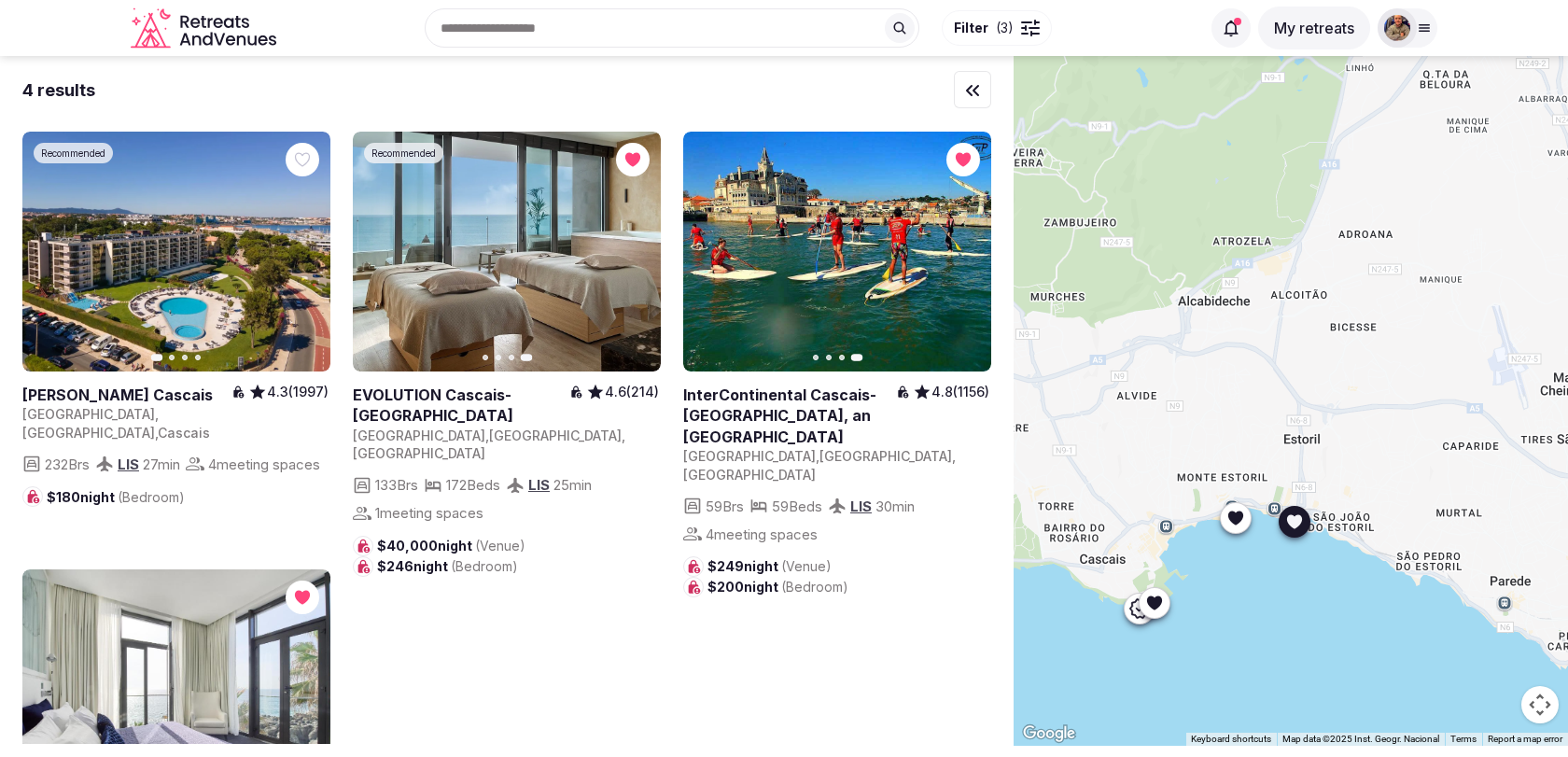
click at [0, 0] on icon "button" at bounding box center [0, 0] width 0 height 0
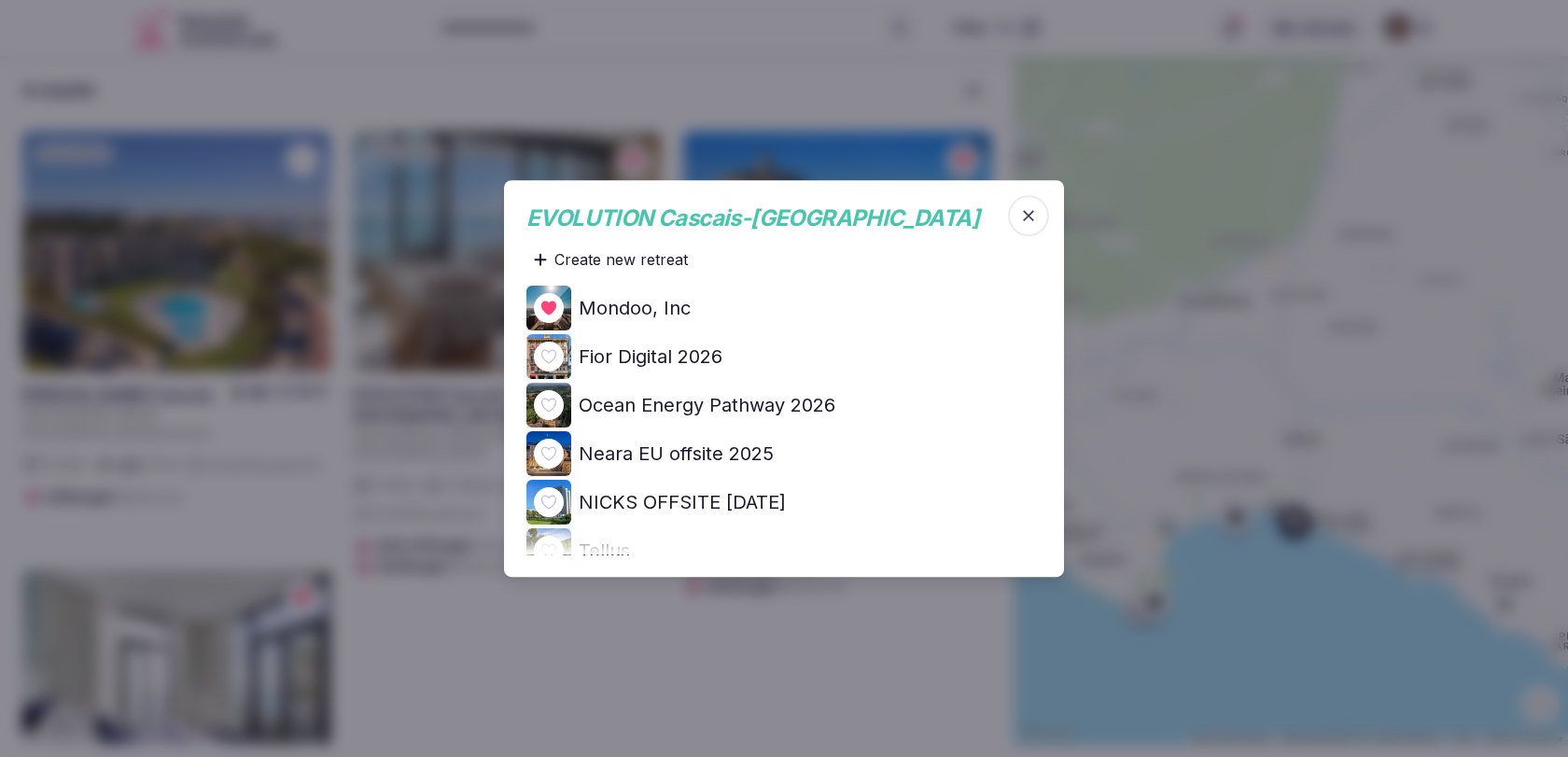
click at [690, 412] on h4 "Ocean Energy Pathway 2026" at bounding box center [707, 405] width 257 height 26
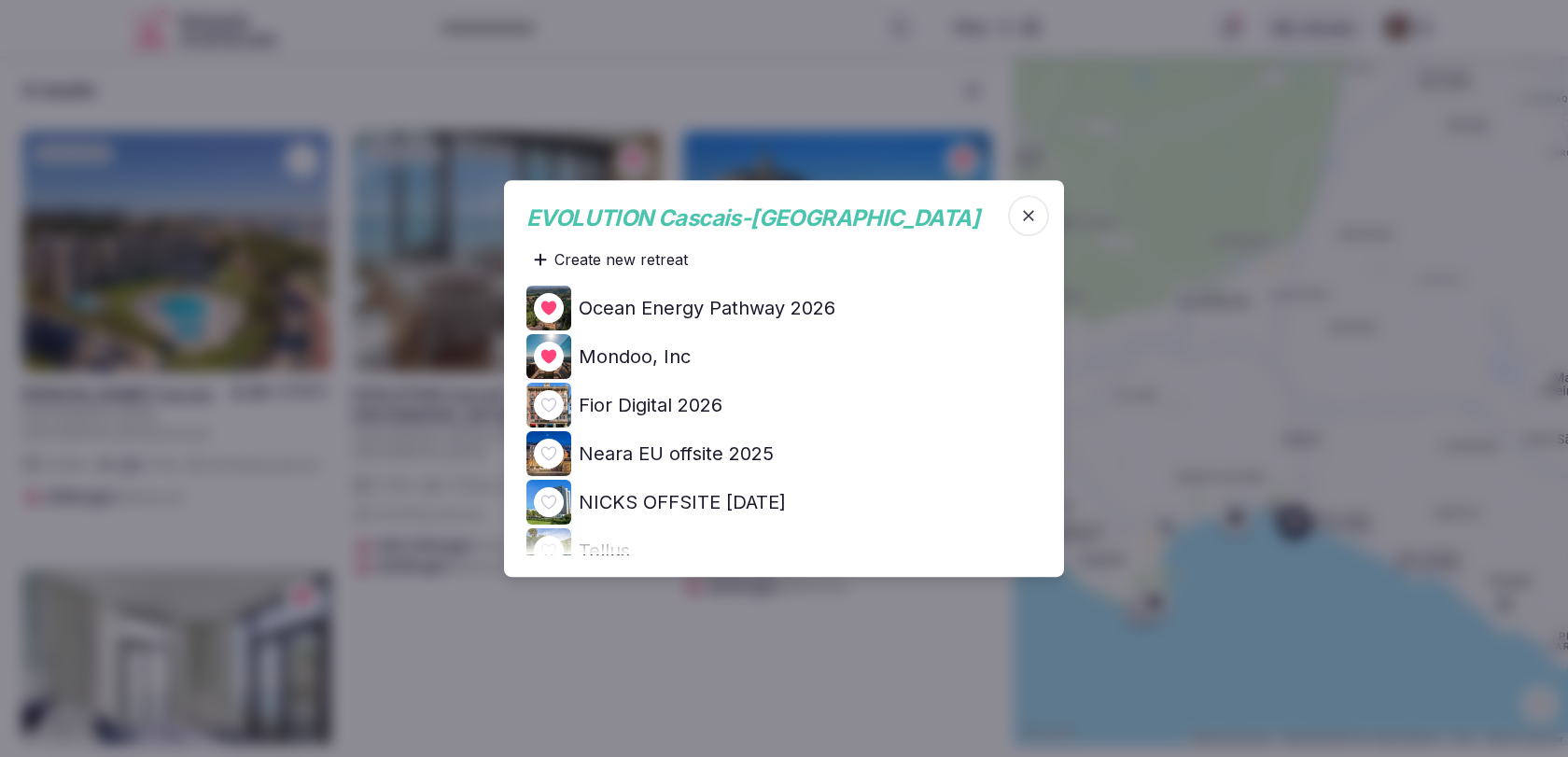
click at [1024, 213] on icon "button" at bounding box center [1028, 215] width 19 height 19
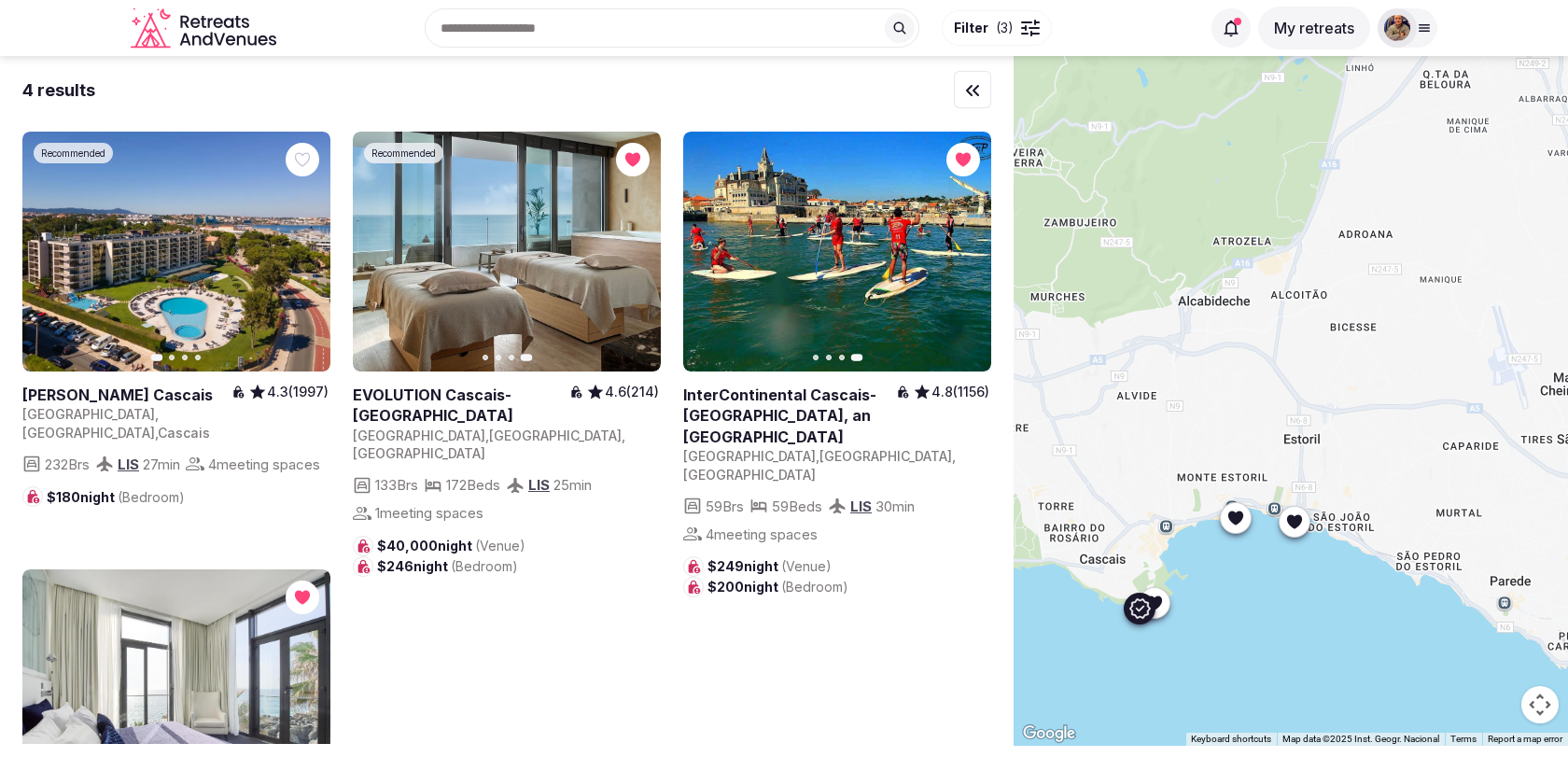
click at [303, 249] on icon "button" at bounding box center [305, 252] width 15 height 15
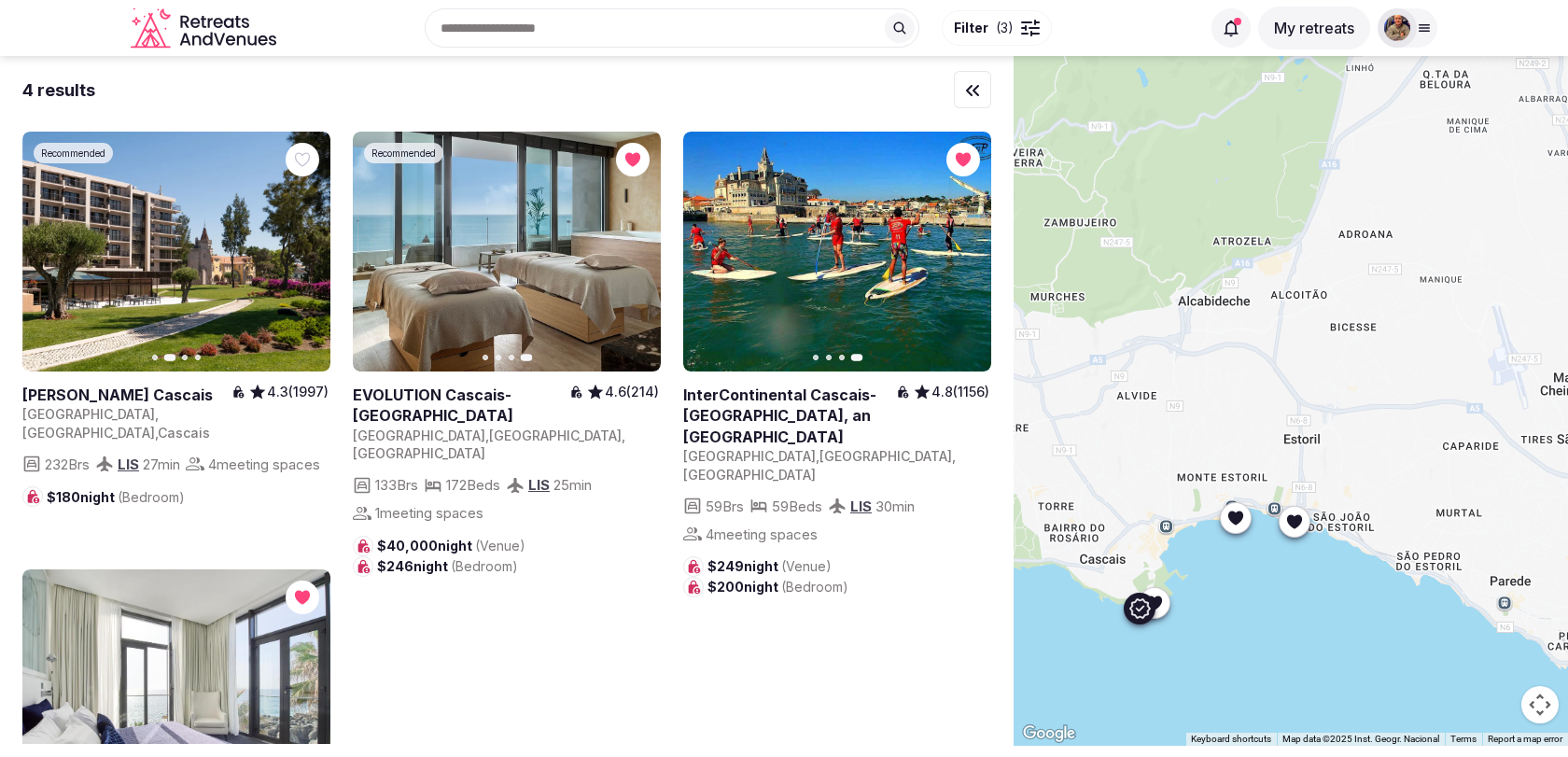
click at [303, 249] on icon "button" at bounding box center [305, 252] width 15 height 15
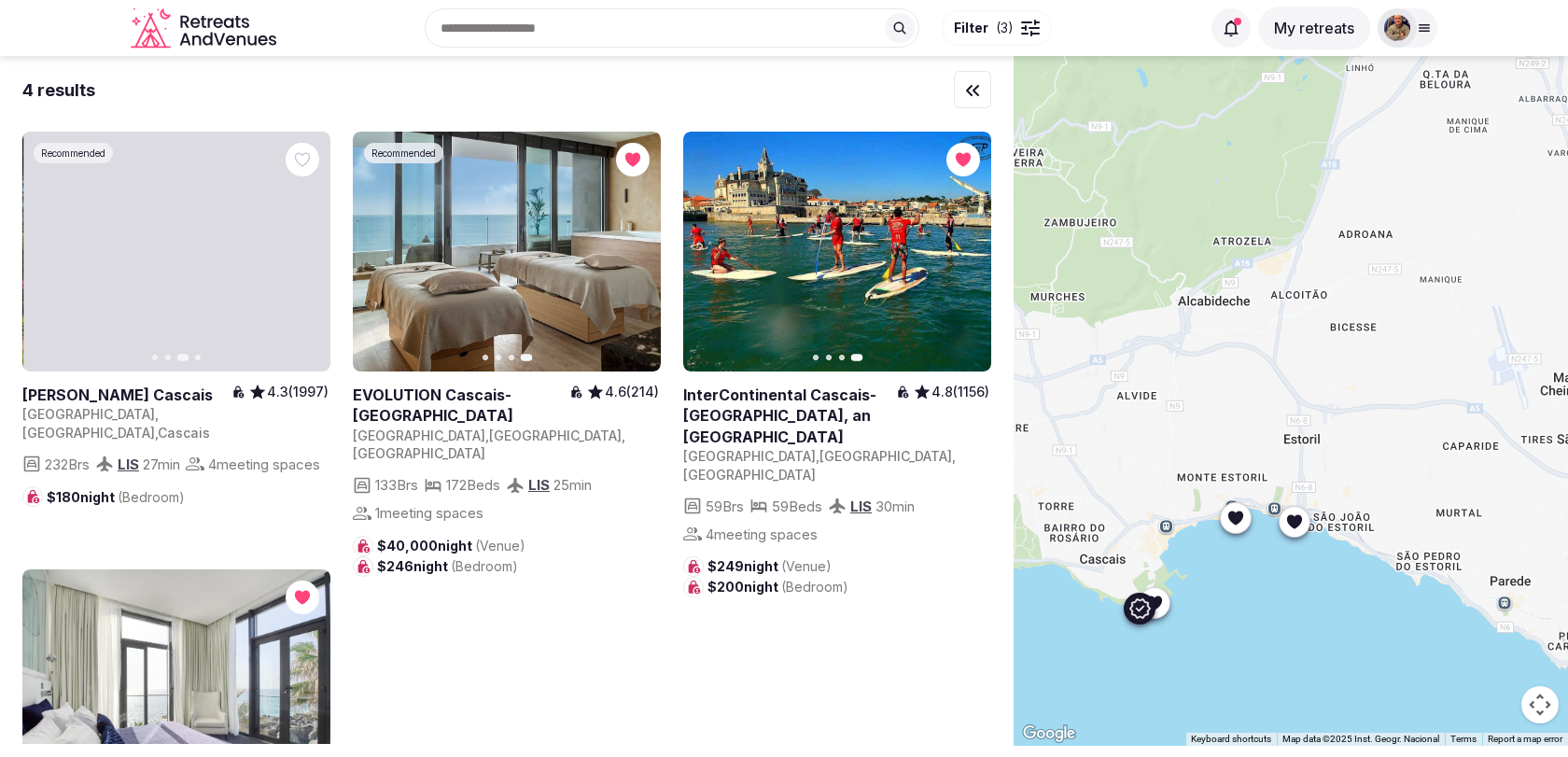
click at [303, 249] on icon "button" at bounding box center [305, 252] width 15 height 15
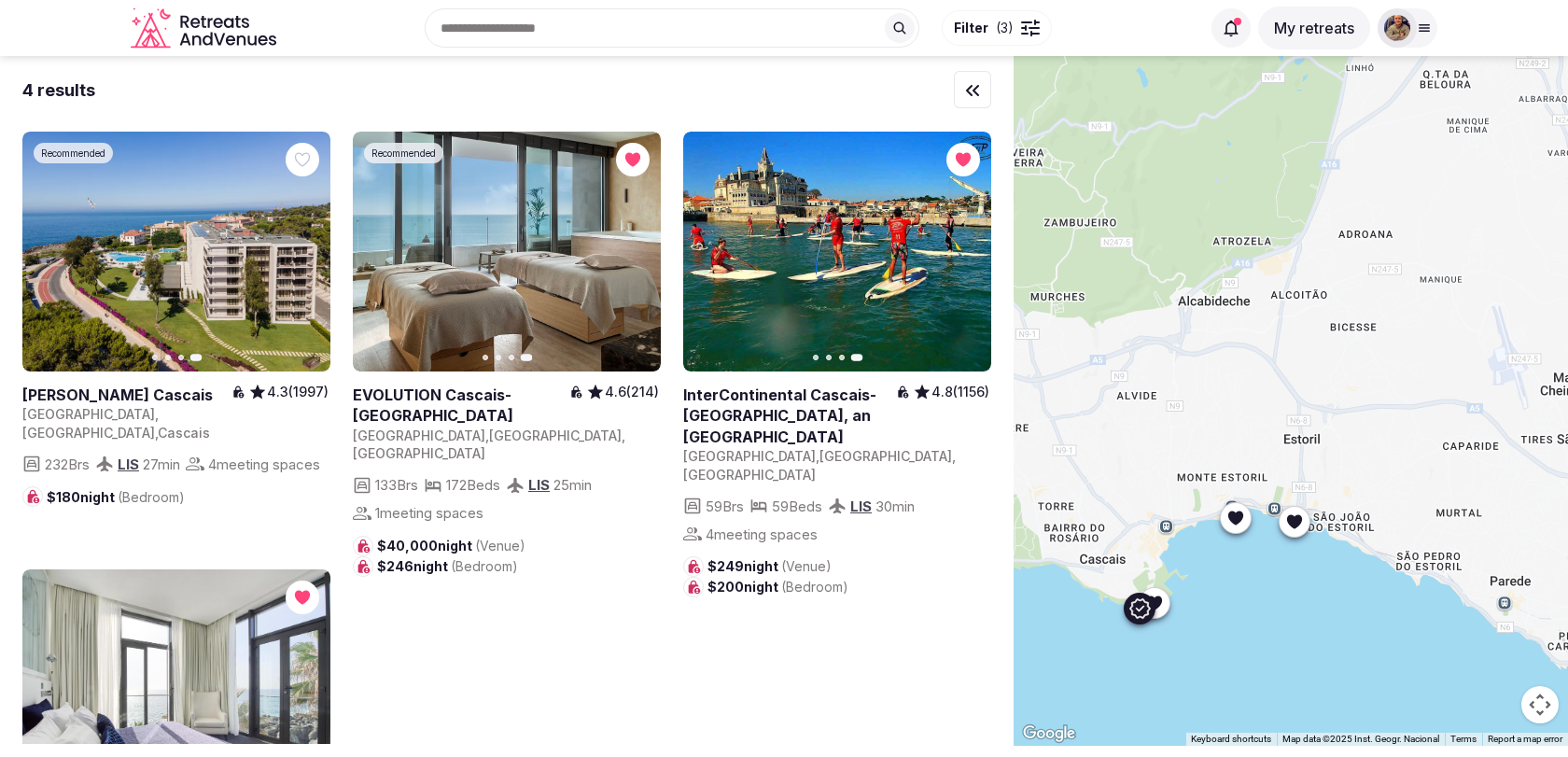
click at [0, 0] on icon "button" at bounding box center [0, 0] width 0 height 0
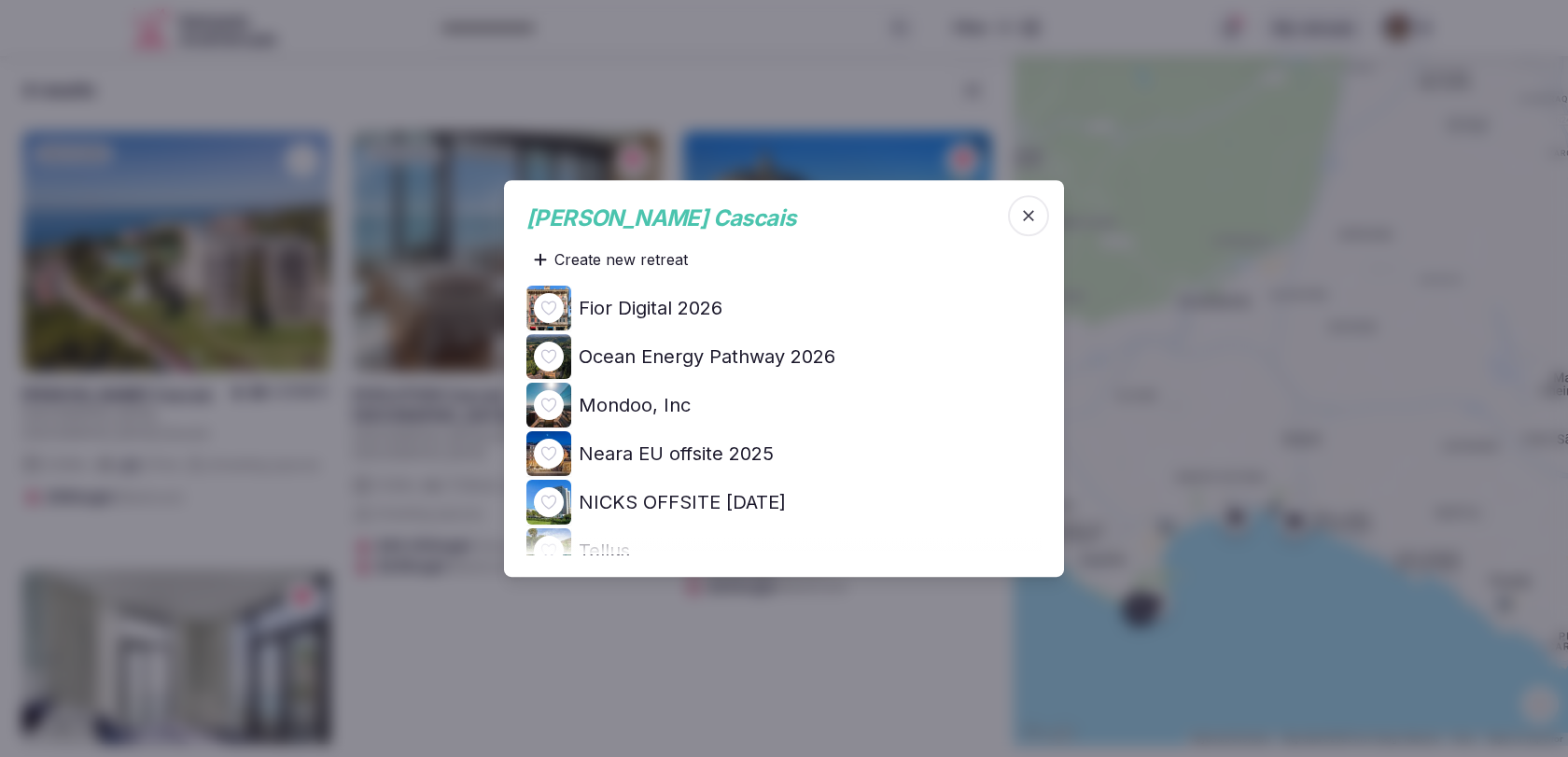
click at [719, 356] on h4 "Ocean Energy Pathway 2026" at bounding box center [707, 356] width 257 height 26
click at [1021, 213] on icon "button" at bounding box center [1028, 215] width 19 height 19
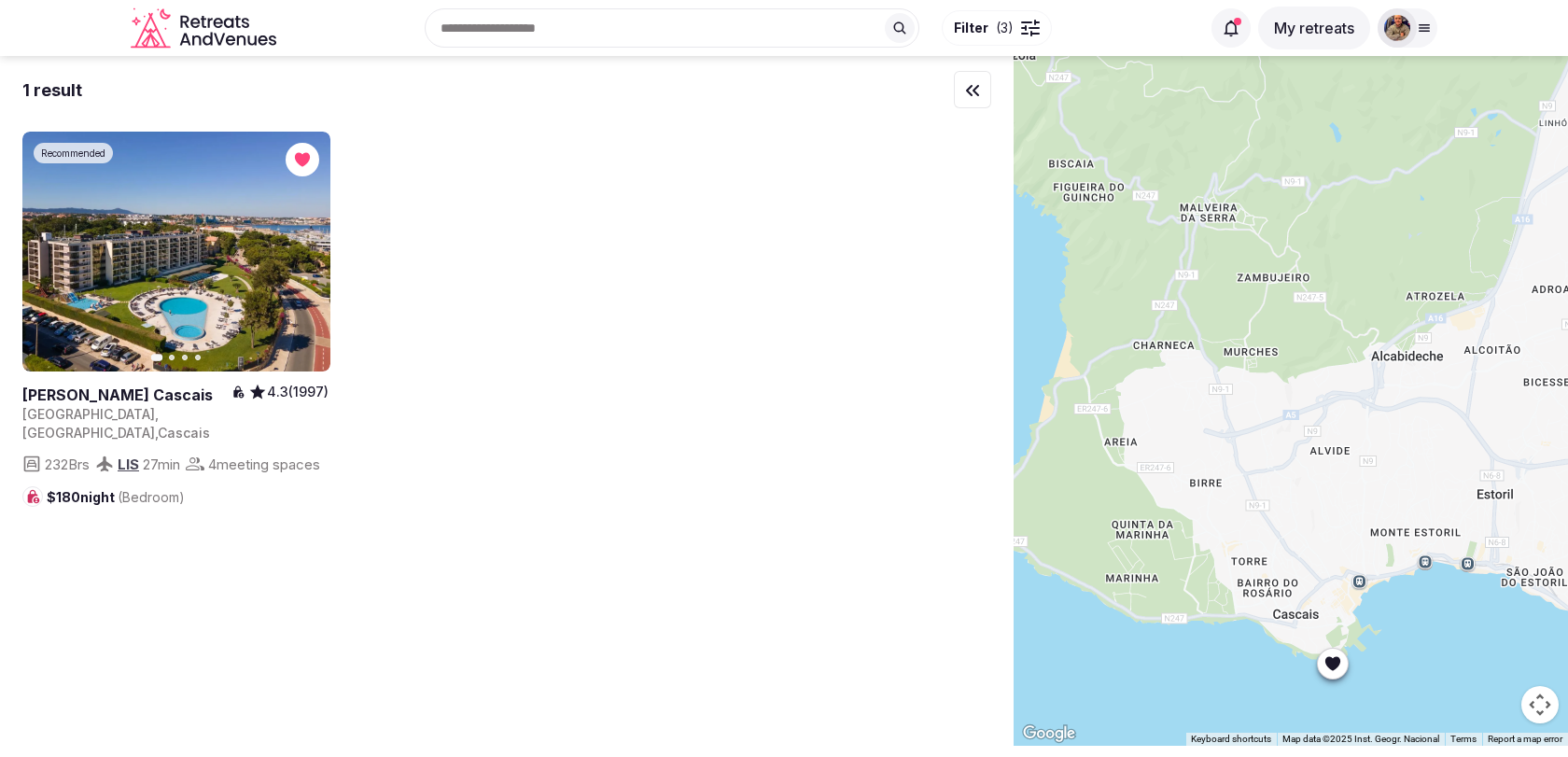
drag, startPoint x: 1121, startPoint y: 386, endPoint x: 1240, endPoint y: 276, distance: 162.1
click at [1245, 285] on div at bounding box center [1291, 402] width 555 height 690
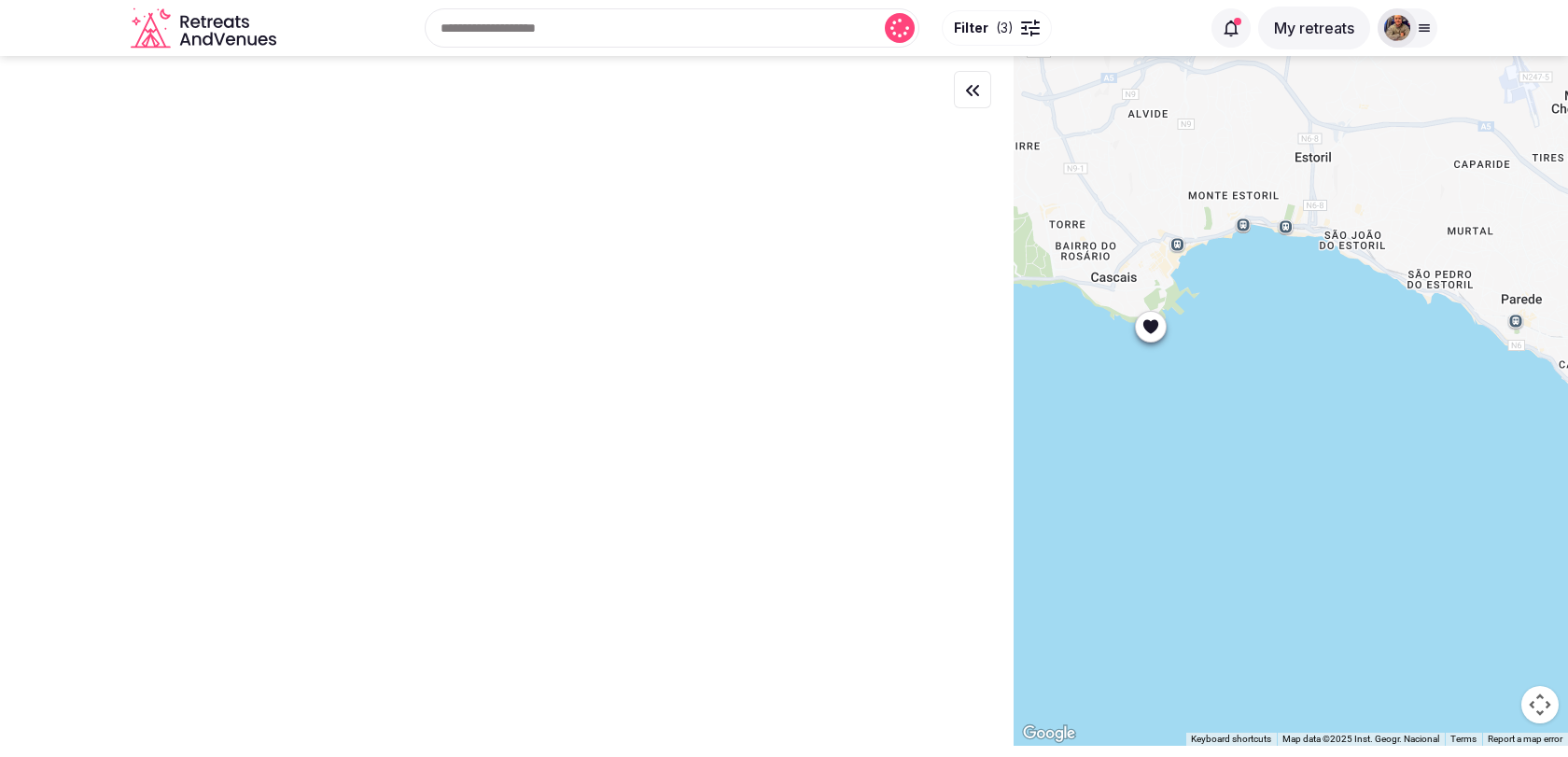
drag, startPoint x: 1462, startPoint y: 267, endPoint x: 1138, endPoint y: 296, distance: 325.3
click at [1138, 296] on div at bounding box center [1291, 402] width 555 height 690
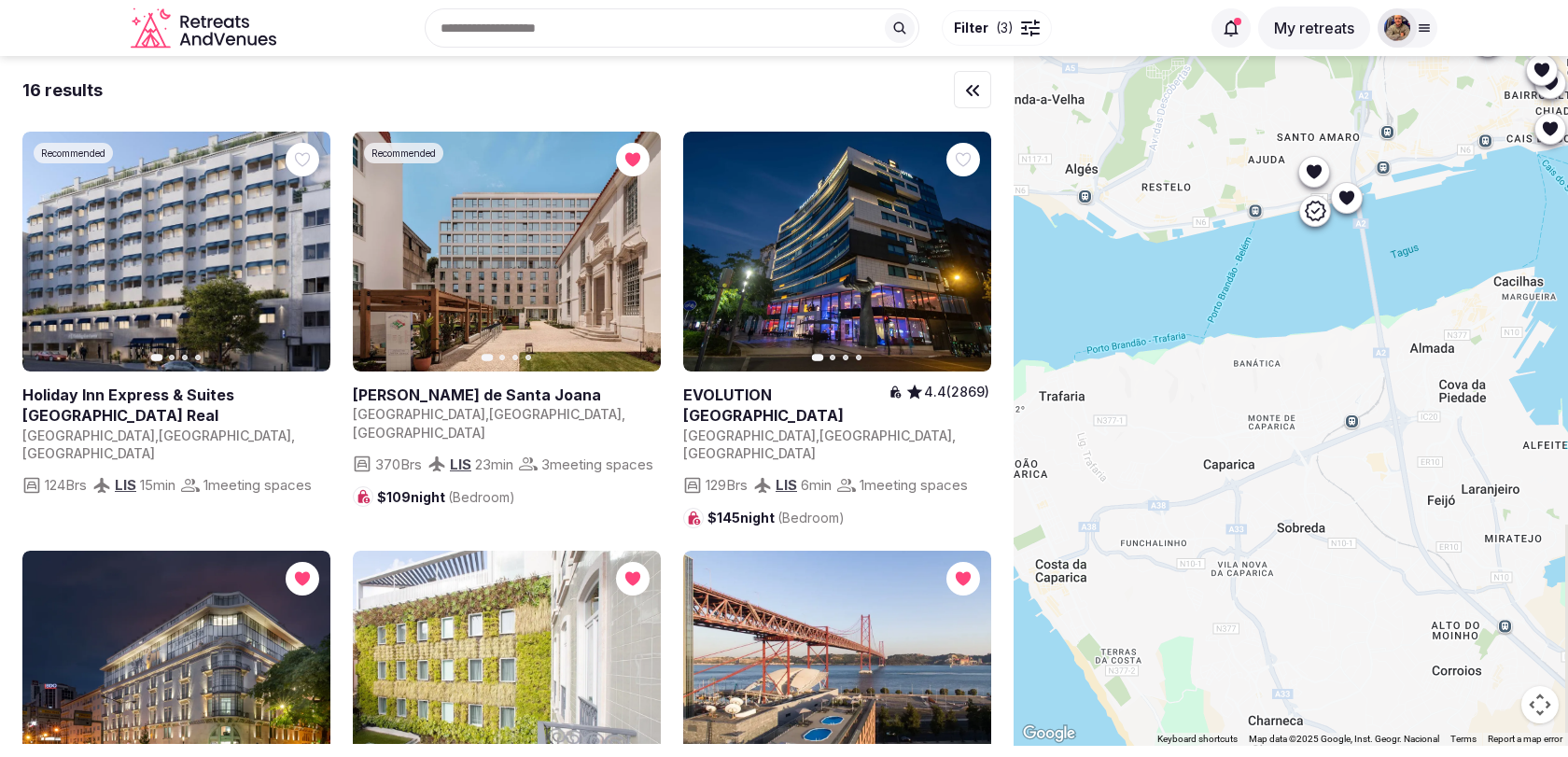
drag, startPoint x: 1143, startPoint y: 295, endPoint x: 1105, endPoint y: 119, distance: 180.1
click at [1105, 118] on div at bounding box center [1291, 402] width 555 height 690
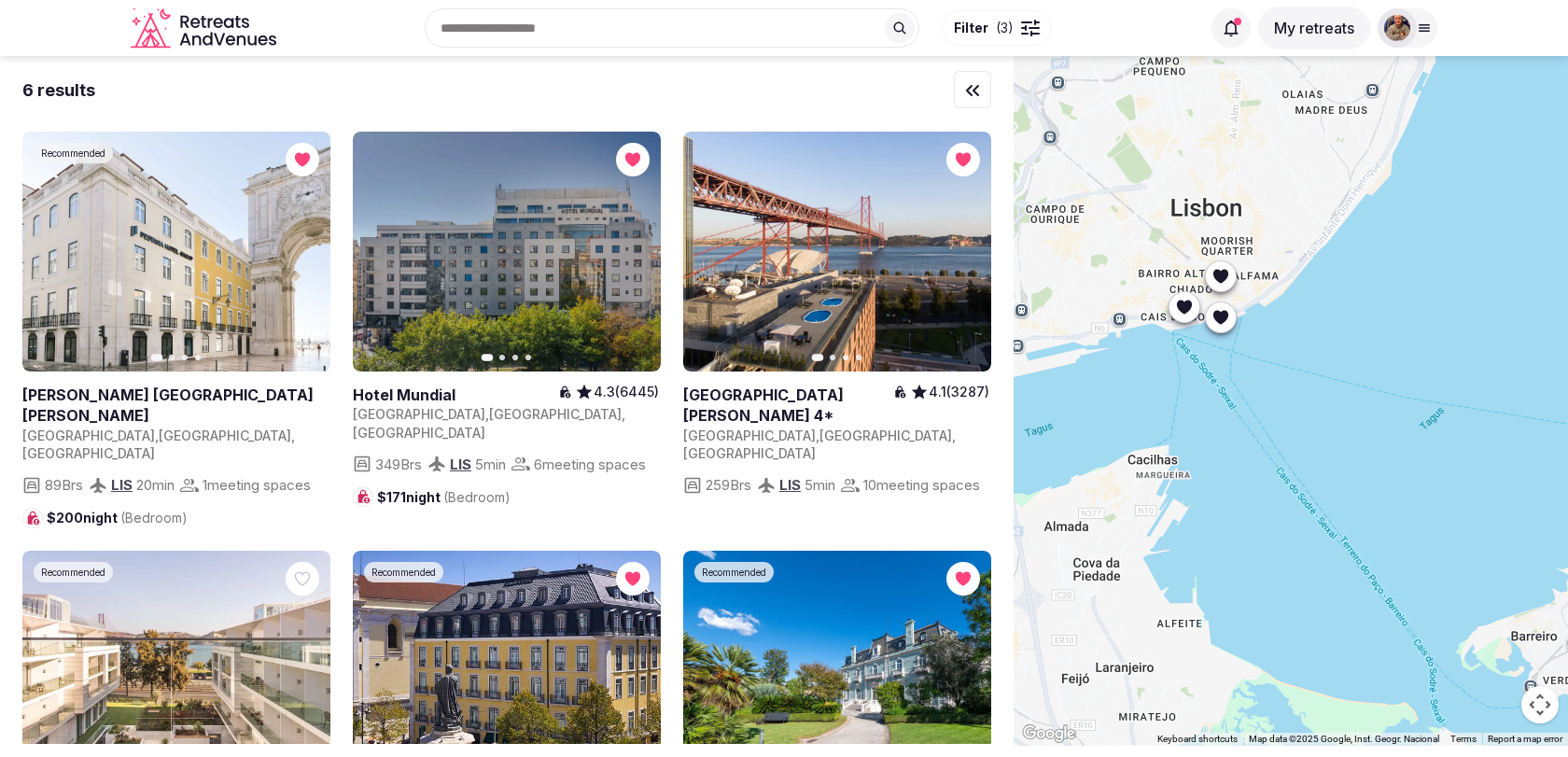
drag, startPoint x: 1430, startPoint y: 314, endPoint x: 1109, endPoint y: 506, distance: 374.0
click at [1109, 506] on div at bounding box center [1291, 402] width 555 height 690
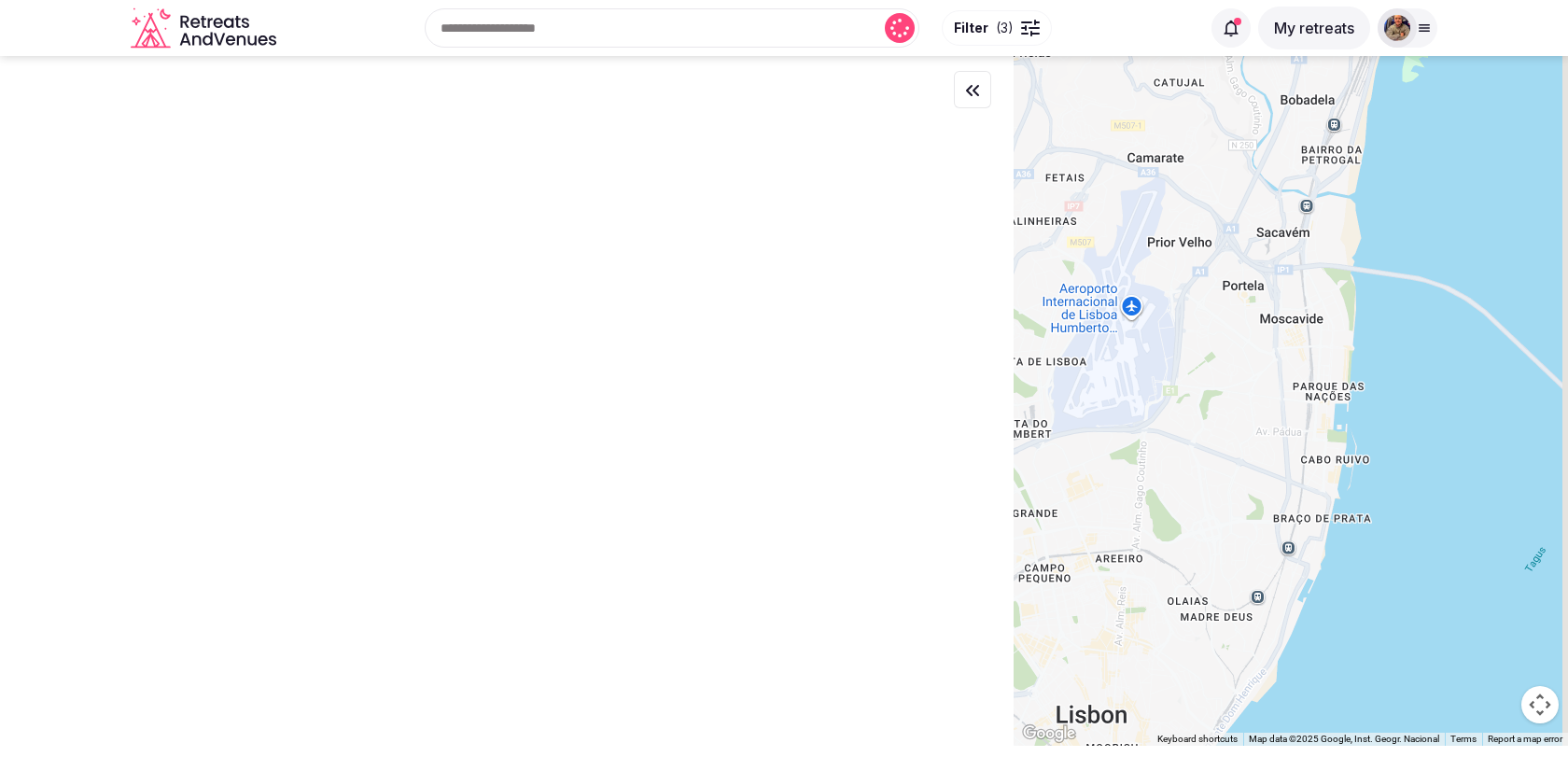
drag, startPoint x: 1262, startPoint y: 206, endPoint x: 1247, endPoint y: 630, distance: 424.3
click at [1247, 630] on div at bounding box center [1291, 402] width 555 height 690
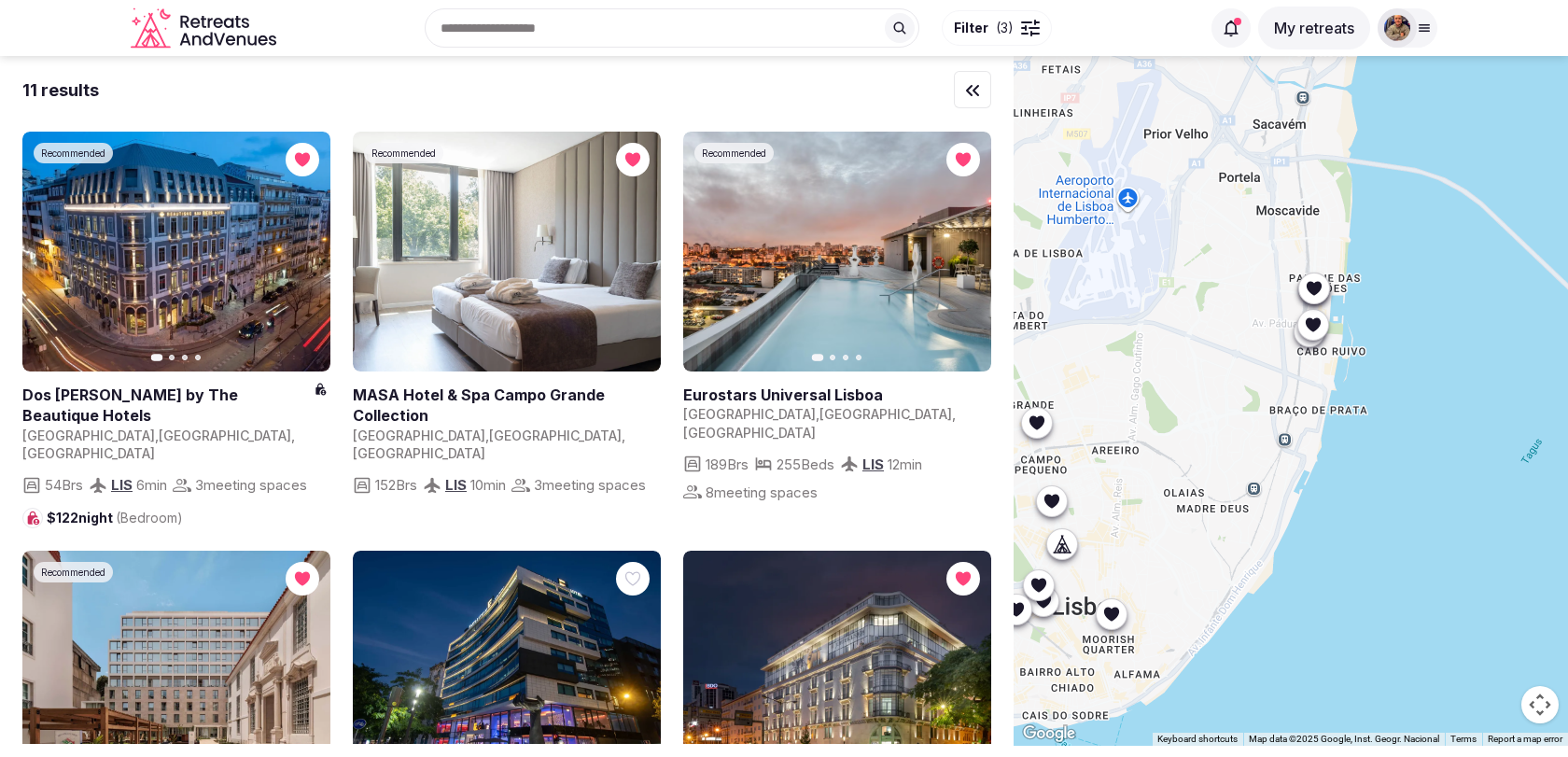
drag, startPoint x: 1244, startPoint y: 375, endPoint x: 1244, endPoint y: 260, distance: 115.0
click at [1244, 259] on div at bounding box center [1291, 402] width 555 height 690
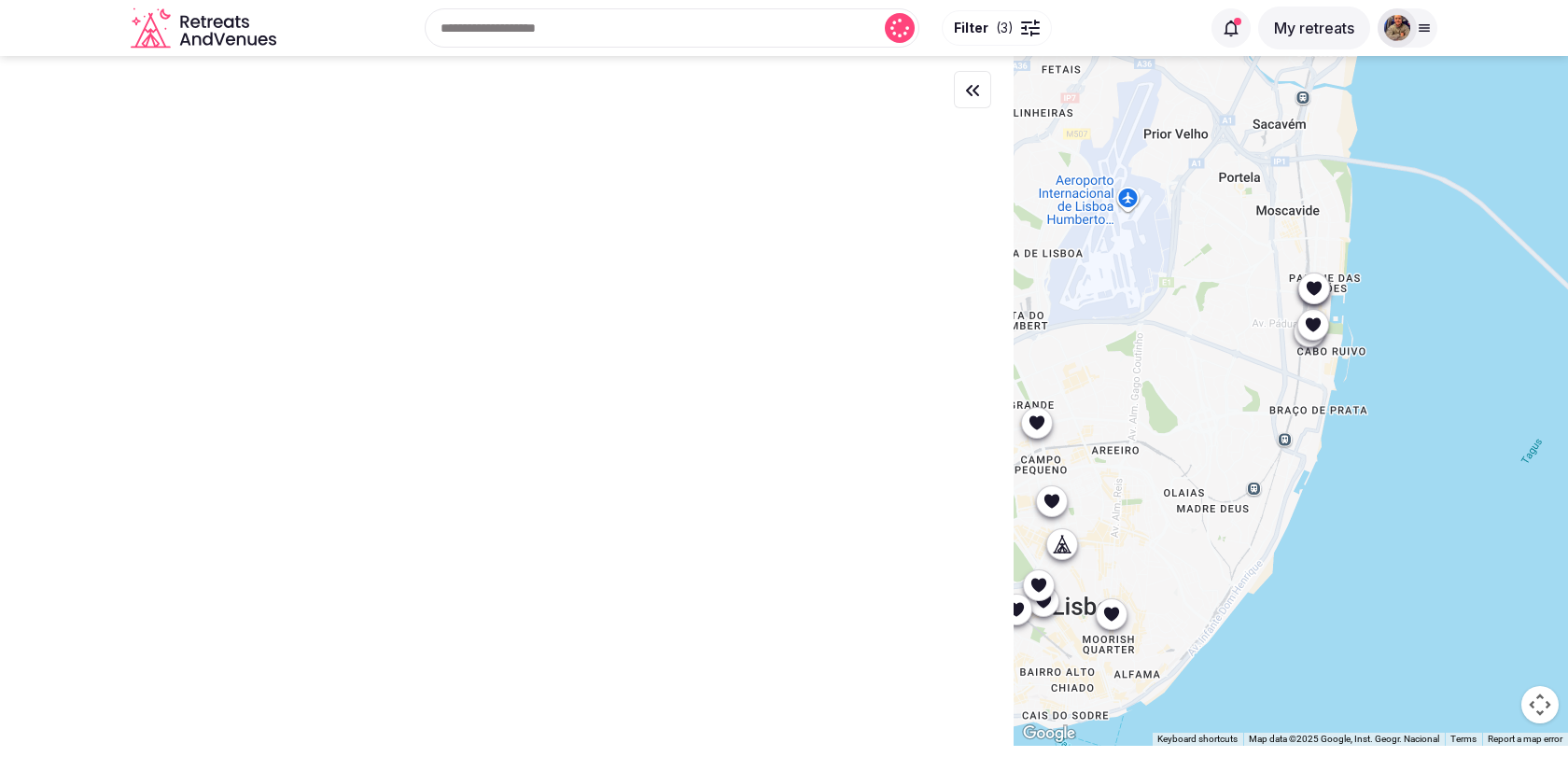
click at [1314, 328] on icon at bounding box center [1313, 324] width 15 height 14
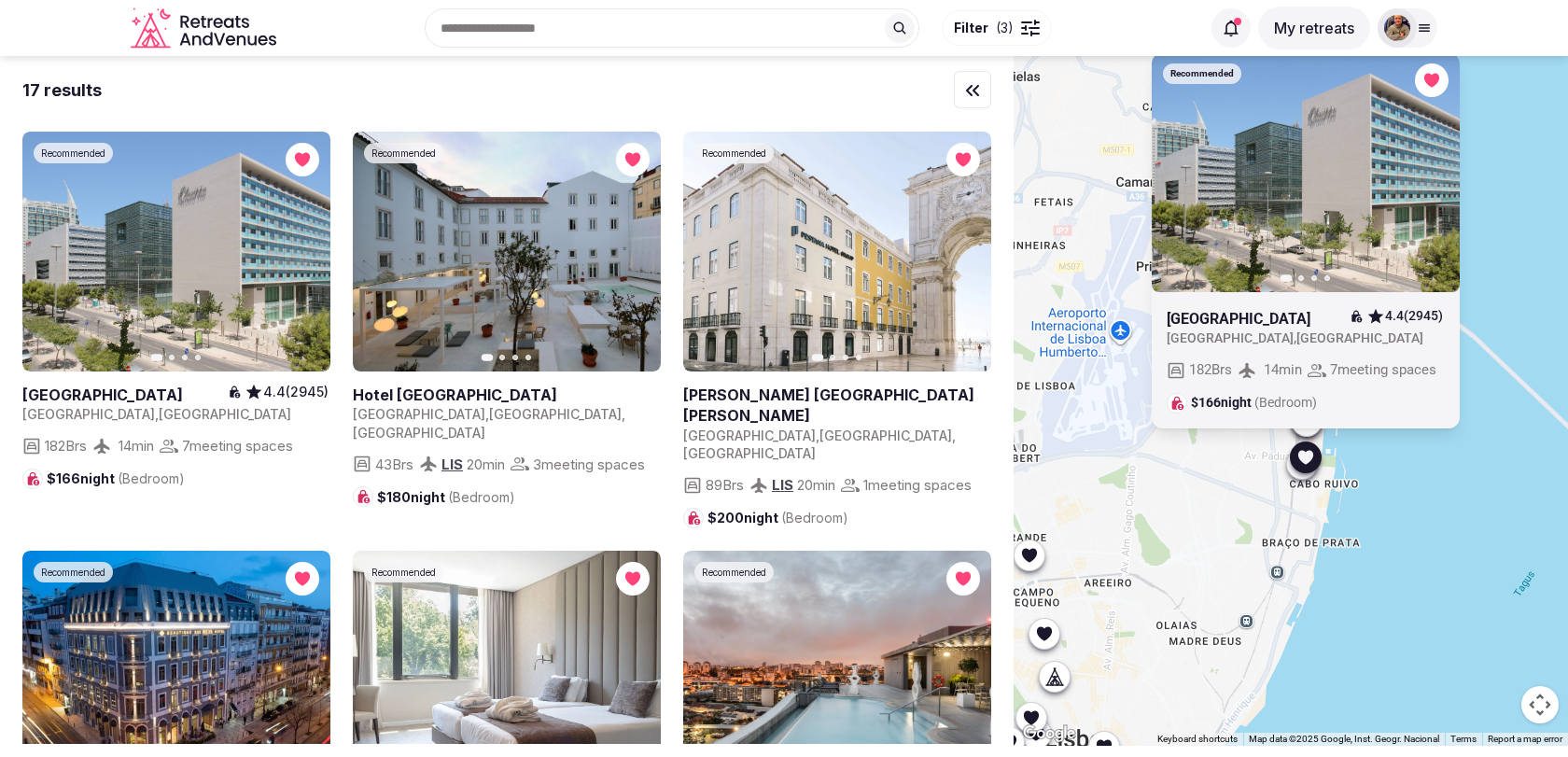
drag, startPoint x: 1231, startPoint y: 371, endPoint x: 1224, endPoint y: 504, distance: 133.2
click at [1224, 504] on div "Recommended Previous slide Next slide Hotel Olissippo Oriente 4.4 (2945) Portug…" at bounding box center [1291, 402] width 555 height 690
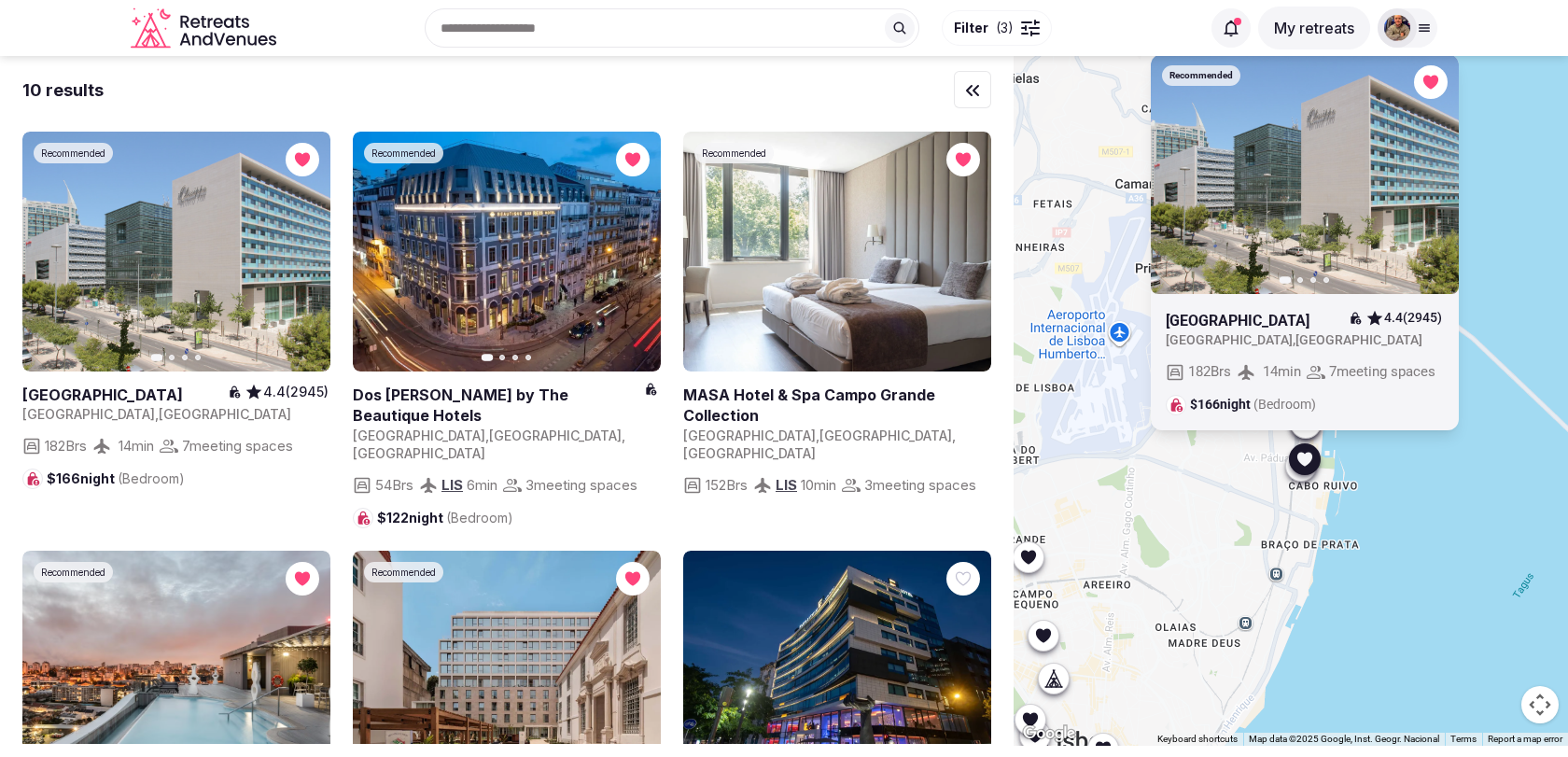
click at [1295, 472] on div at bounding box center [1305, 459] width 30 height 30
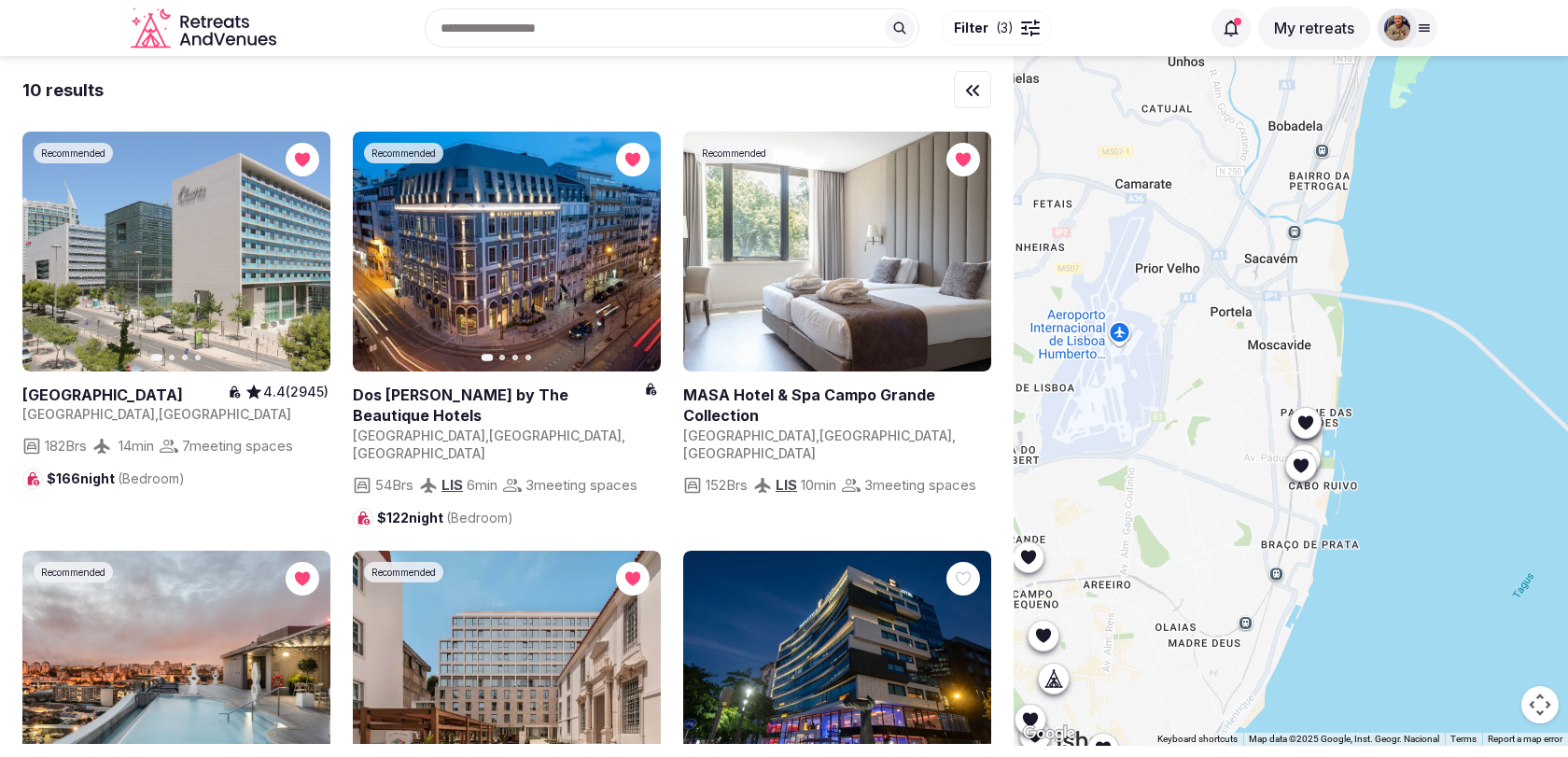
click at [1295, 472] on icon at bounding box center [1301, 465] width 19 height 19
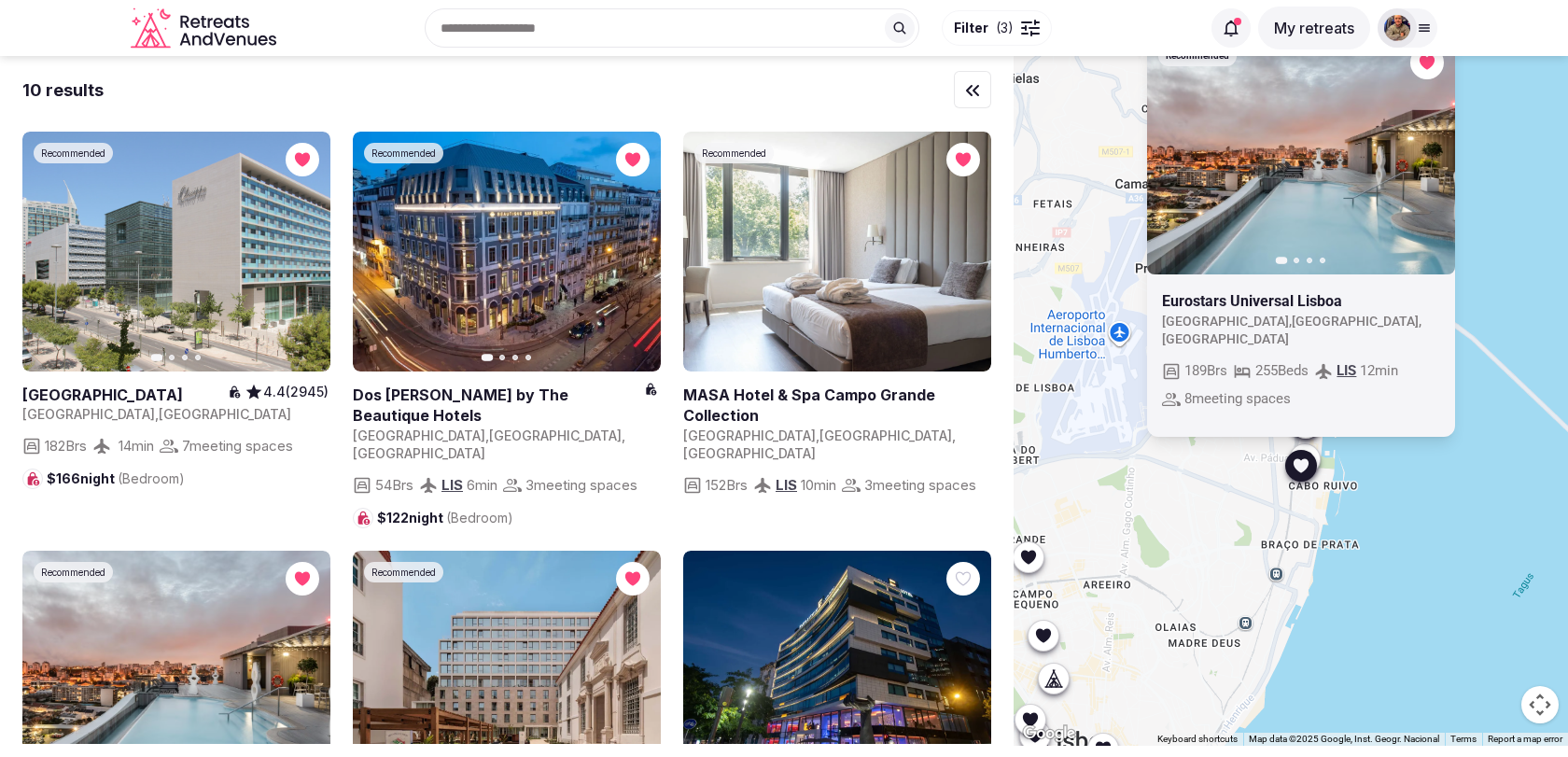
click at [1423, 162] on icon "button" at bounding box center [1429, 154] width 15 height 15
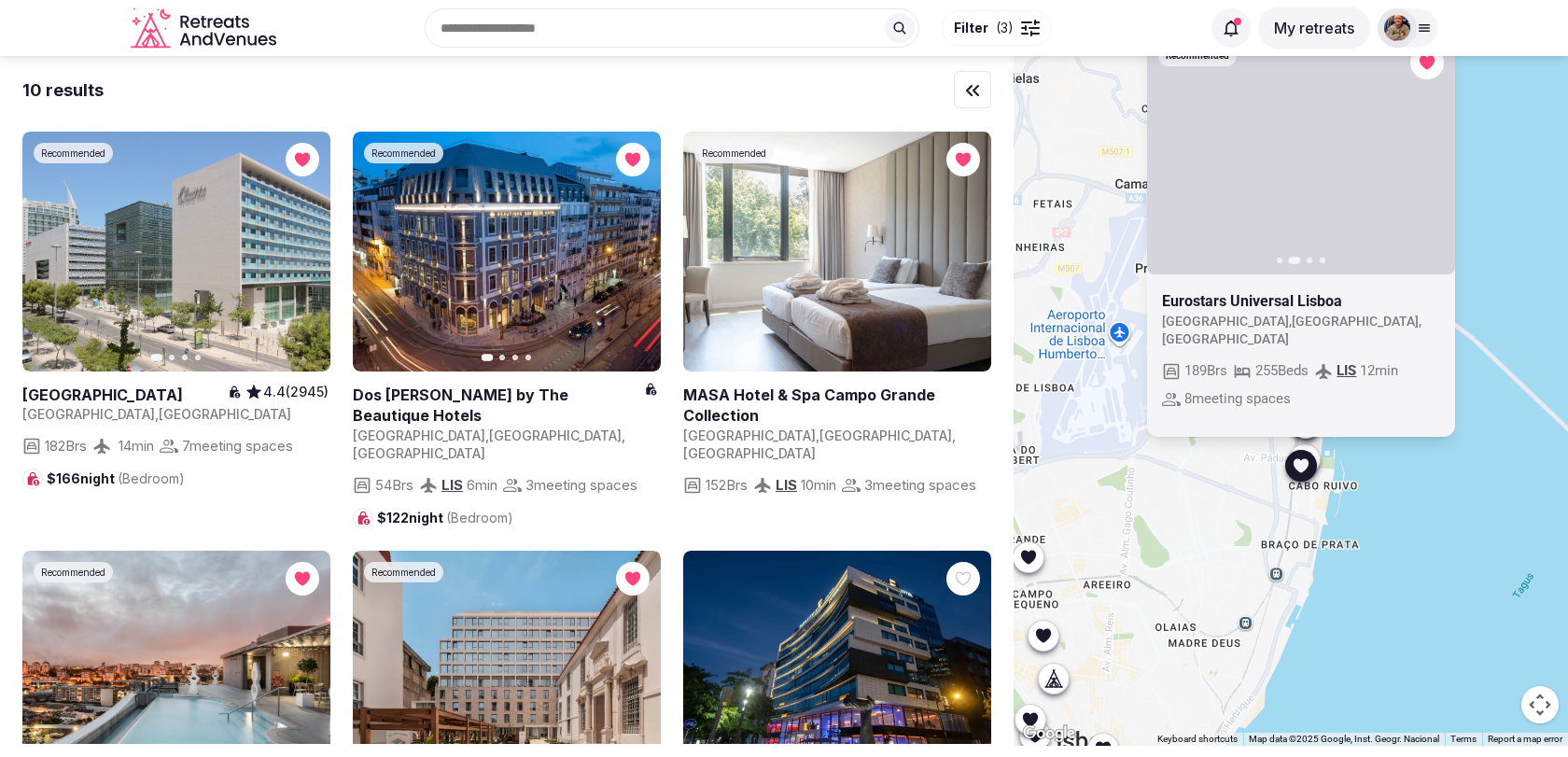
click at [1423, 162] on icon "button" at bounding box center [1429, 154] width 15 height 15
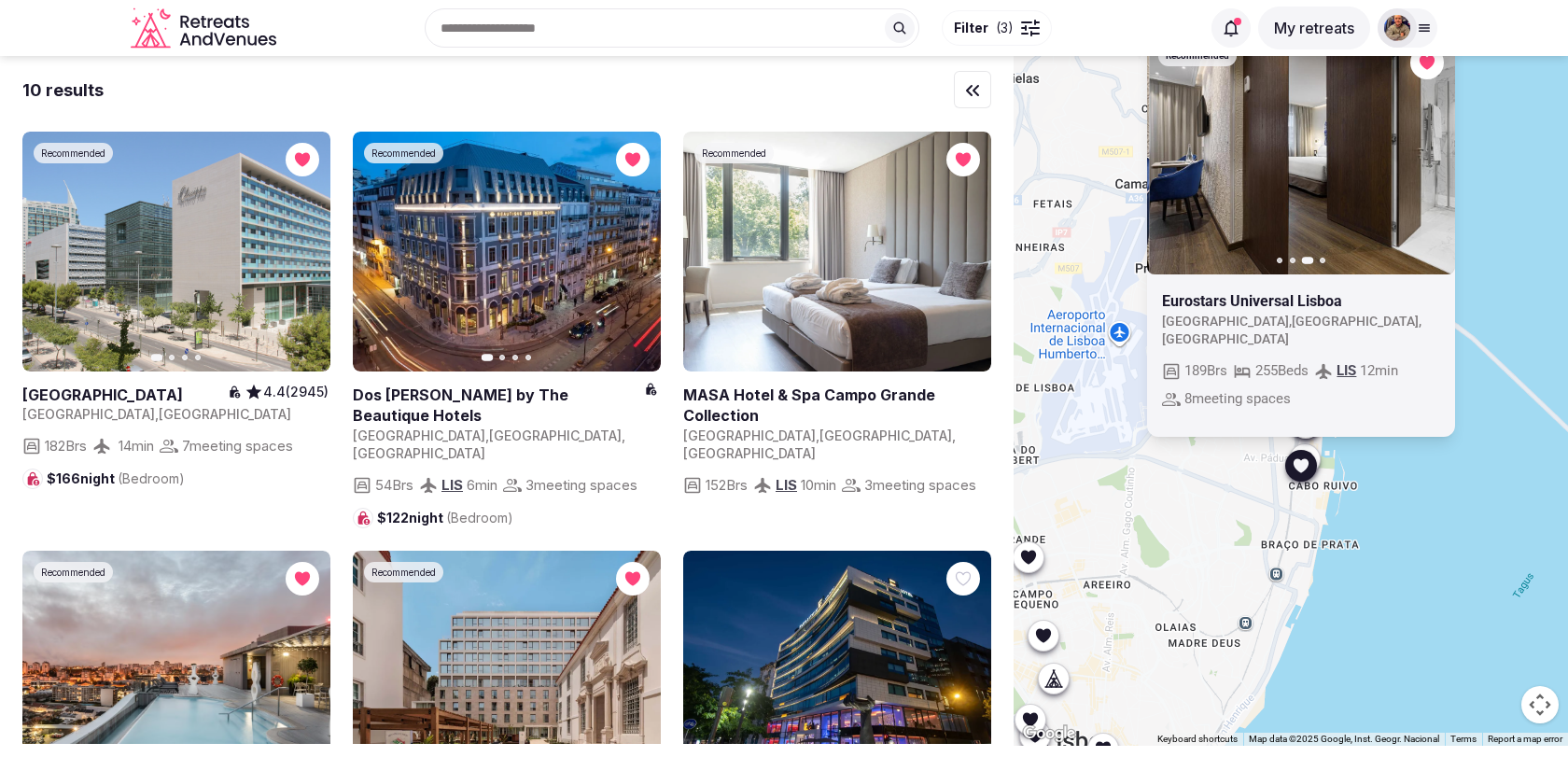
click at [1423, 162] on icon "button" at bounding box center [1429, 154] width 15 height 15
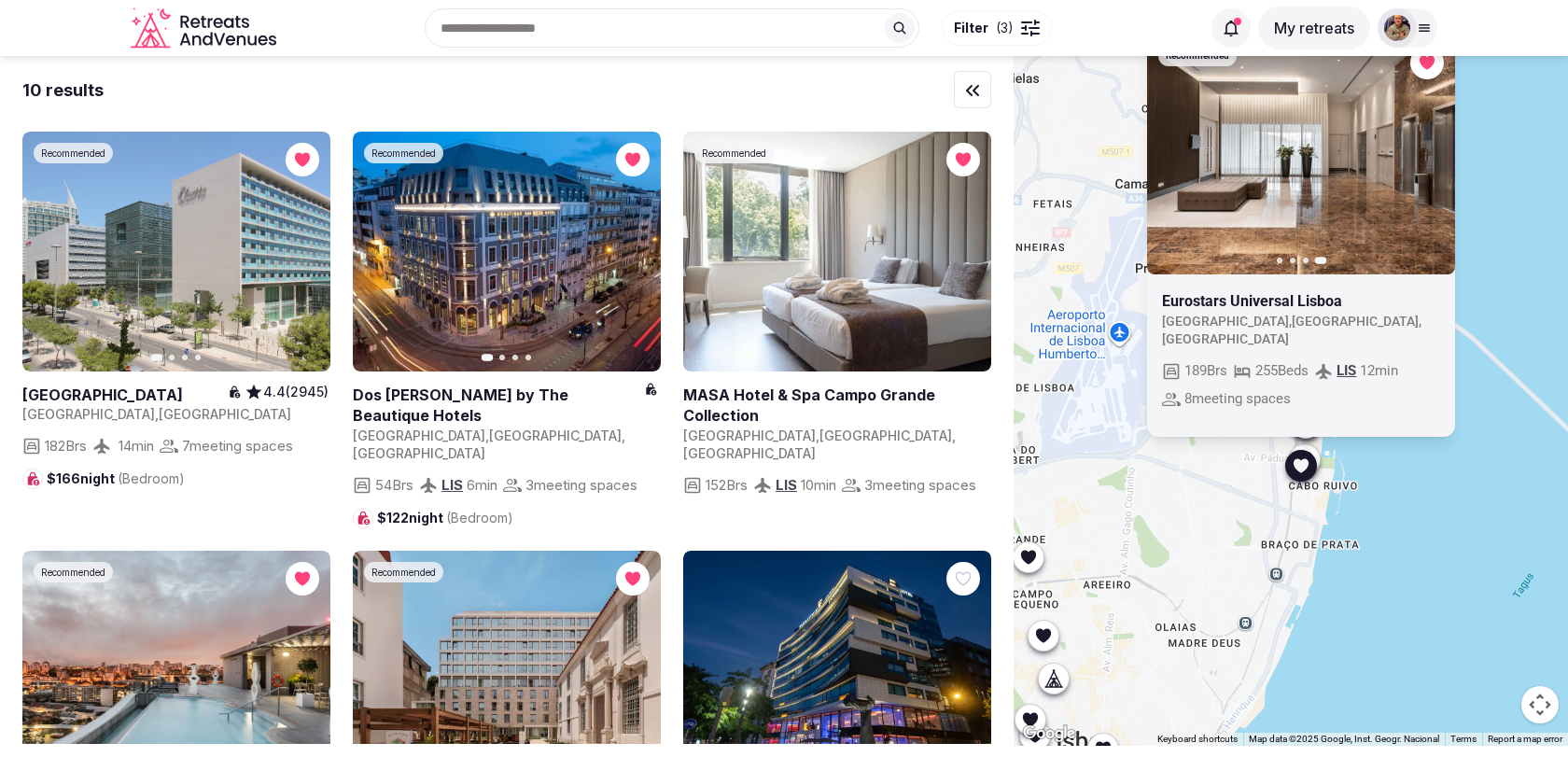
click at [0, 0] on icon "button" at bounding box center [0, 0] width 0 height 0
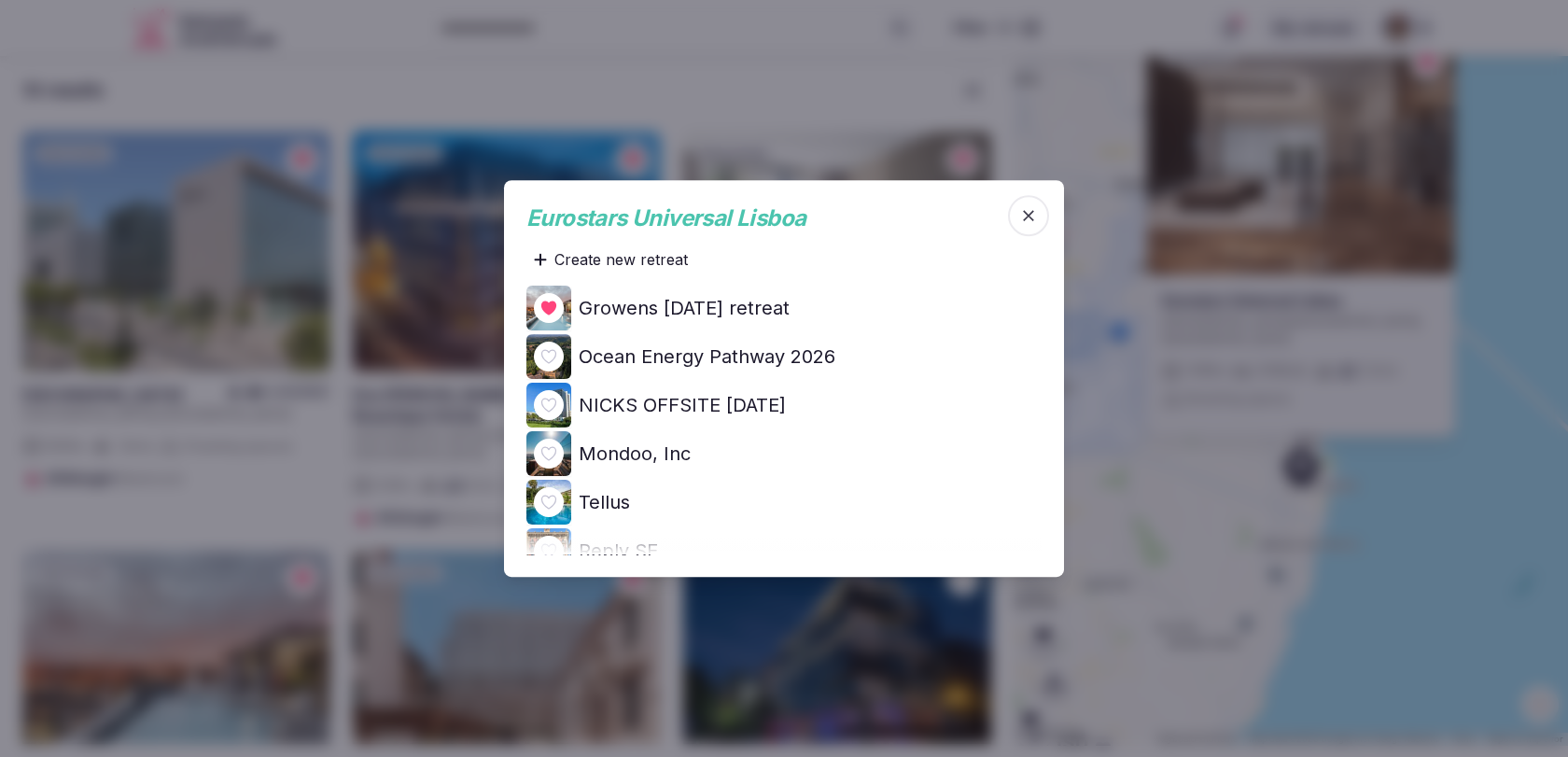
click at [795, 356] on h4 "Ocean Energy Pathway 2026" at bounding box center [707, 356] width 257 height 26
click at [1033, 220] on icon "button" at bounding box center [1028, 215] width 19 height 19
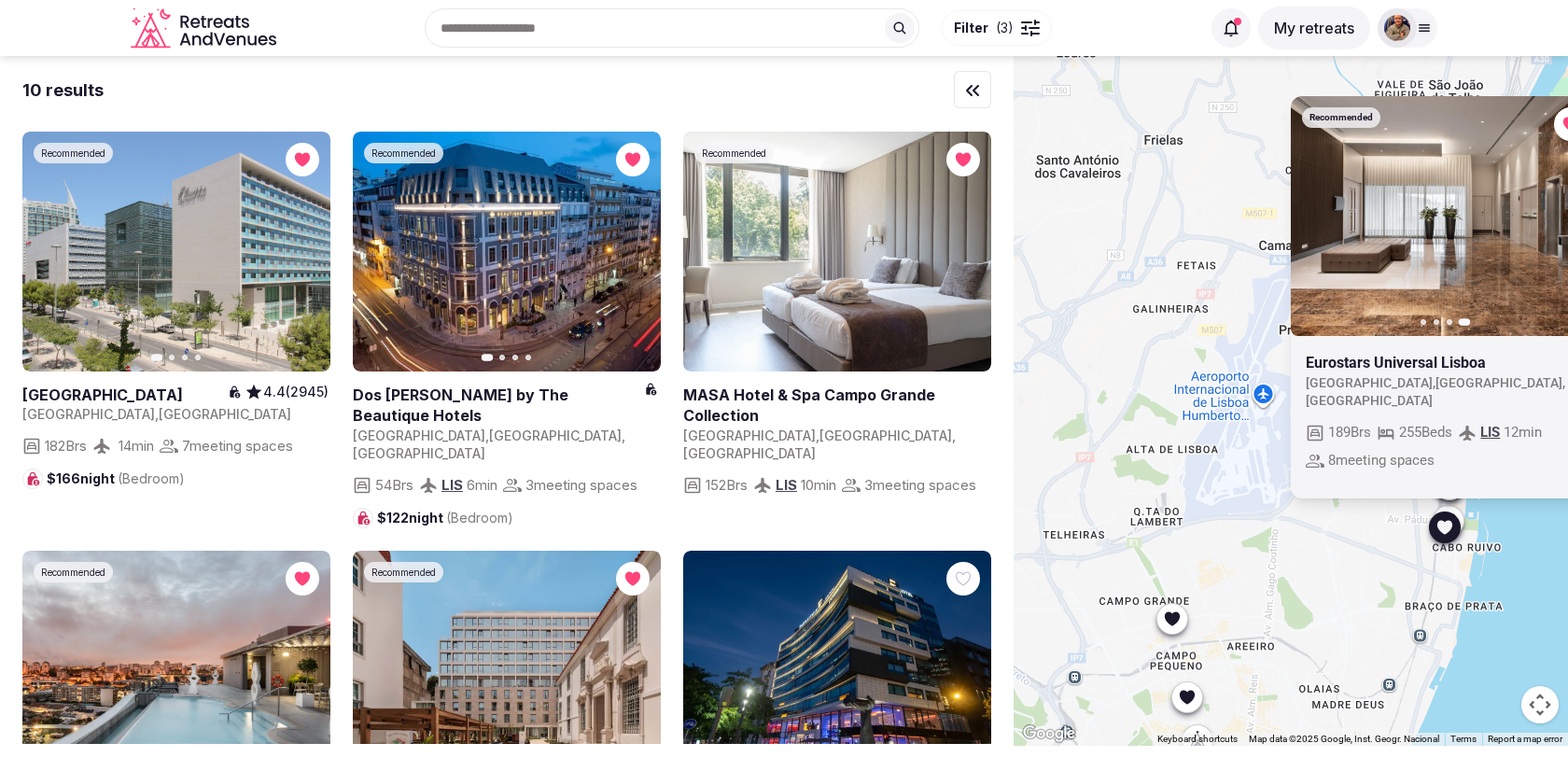
drag, startPoint x: 1152, startPoint y: 513, endPoint x: 1298, endPoint y: 576, distance: 159.0
click at [1298, 576] on div "Recommended Previous slide Next slide Eurostars Universal Lisboa Portugal , Lis…" at bounding box center [1291, 402] width 555 height 690
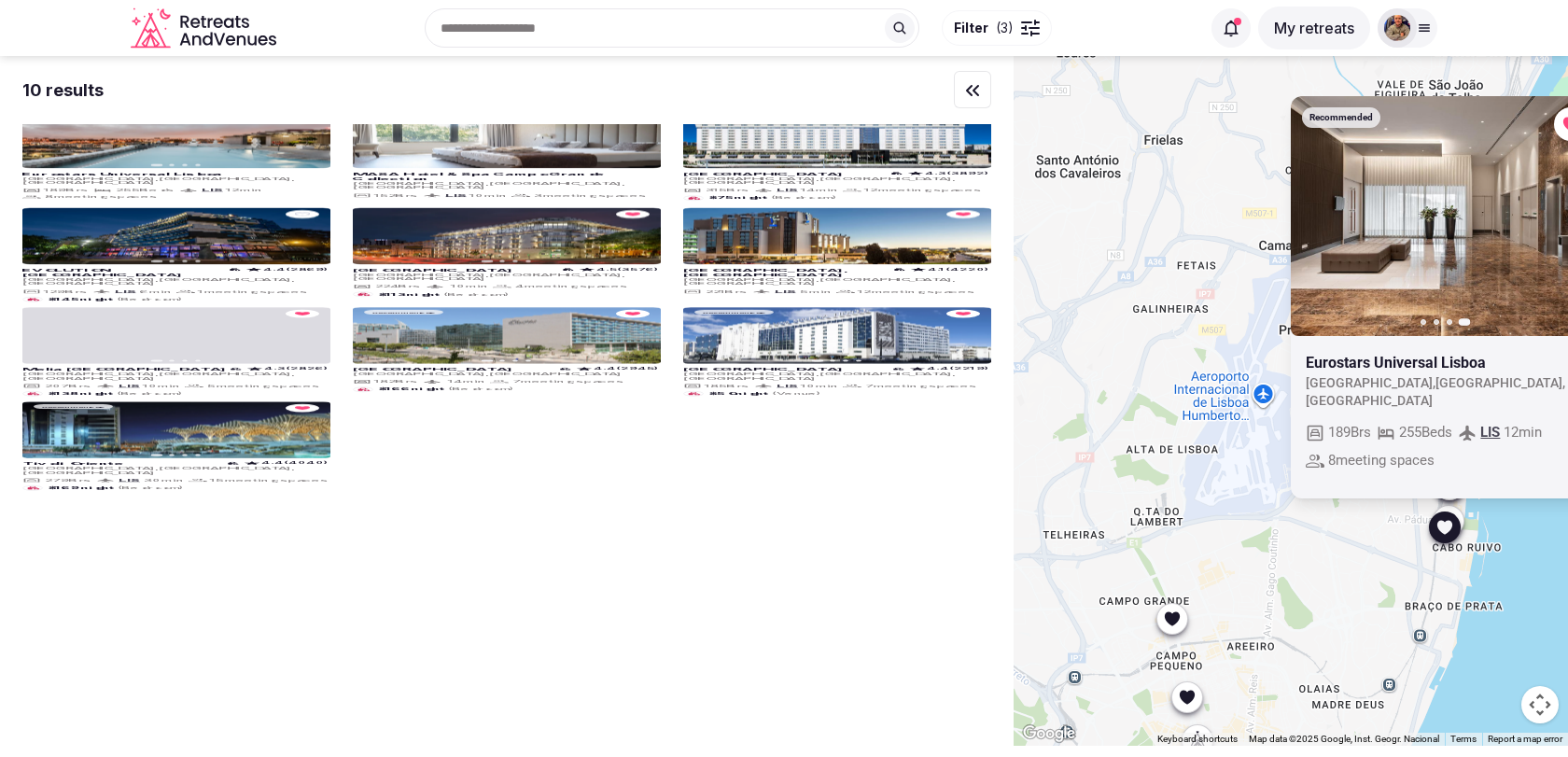
drag, startPoint x: 1364, startPoint y: 522, endPoint x: 1151, endPoint y: 706, distance: 281.5
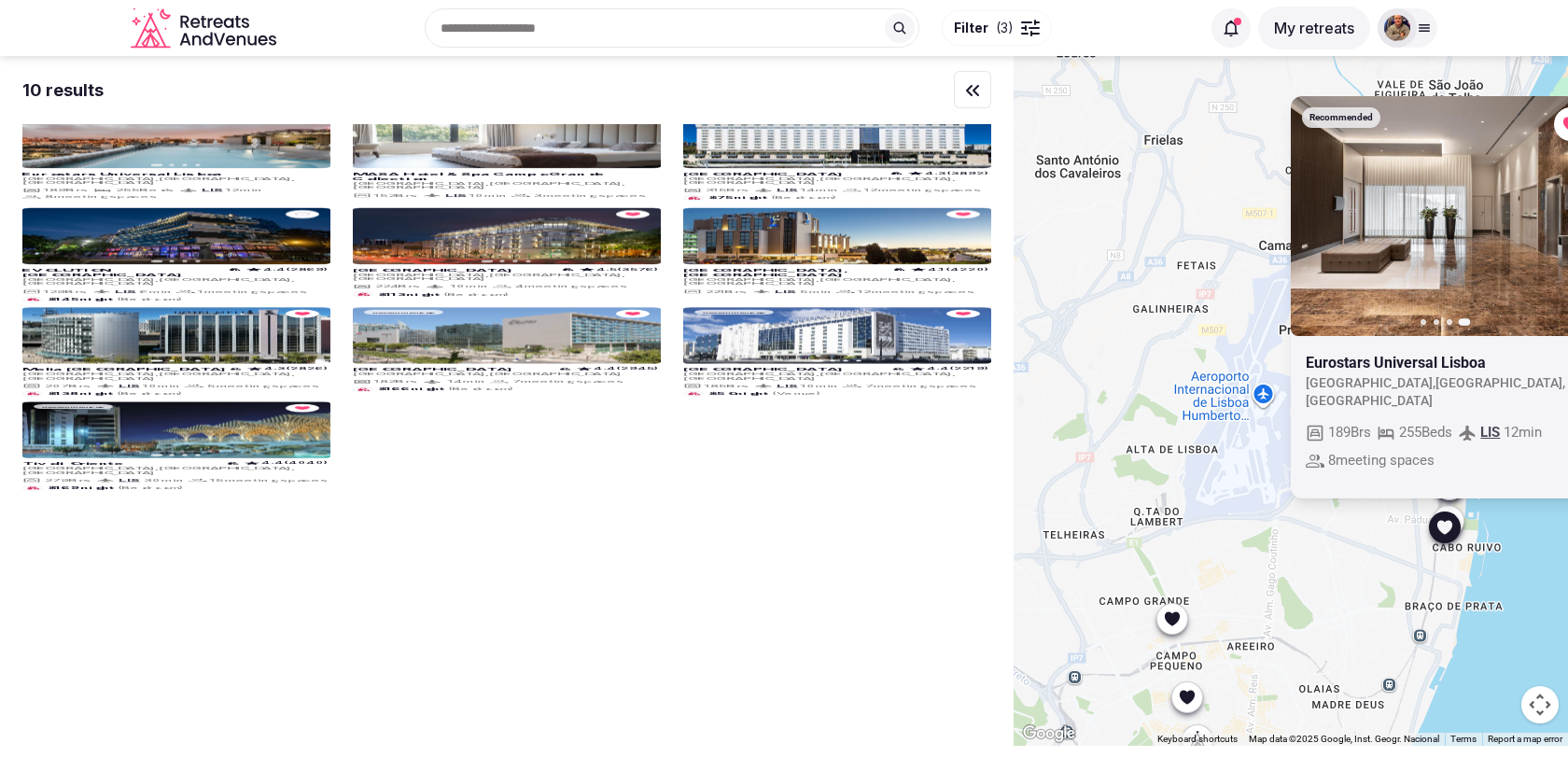
click at [1152, 703] on div "Recommended Previous slide Next slide Eurostars Universal Lisboa Portugal , Lis…" at bounding box center [1291, 402] width 555 height 690
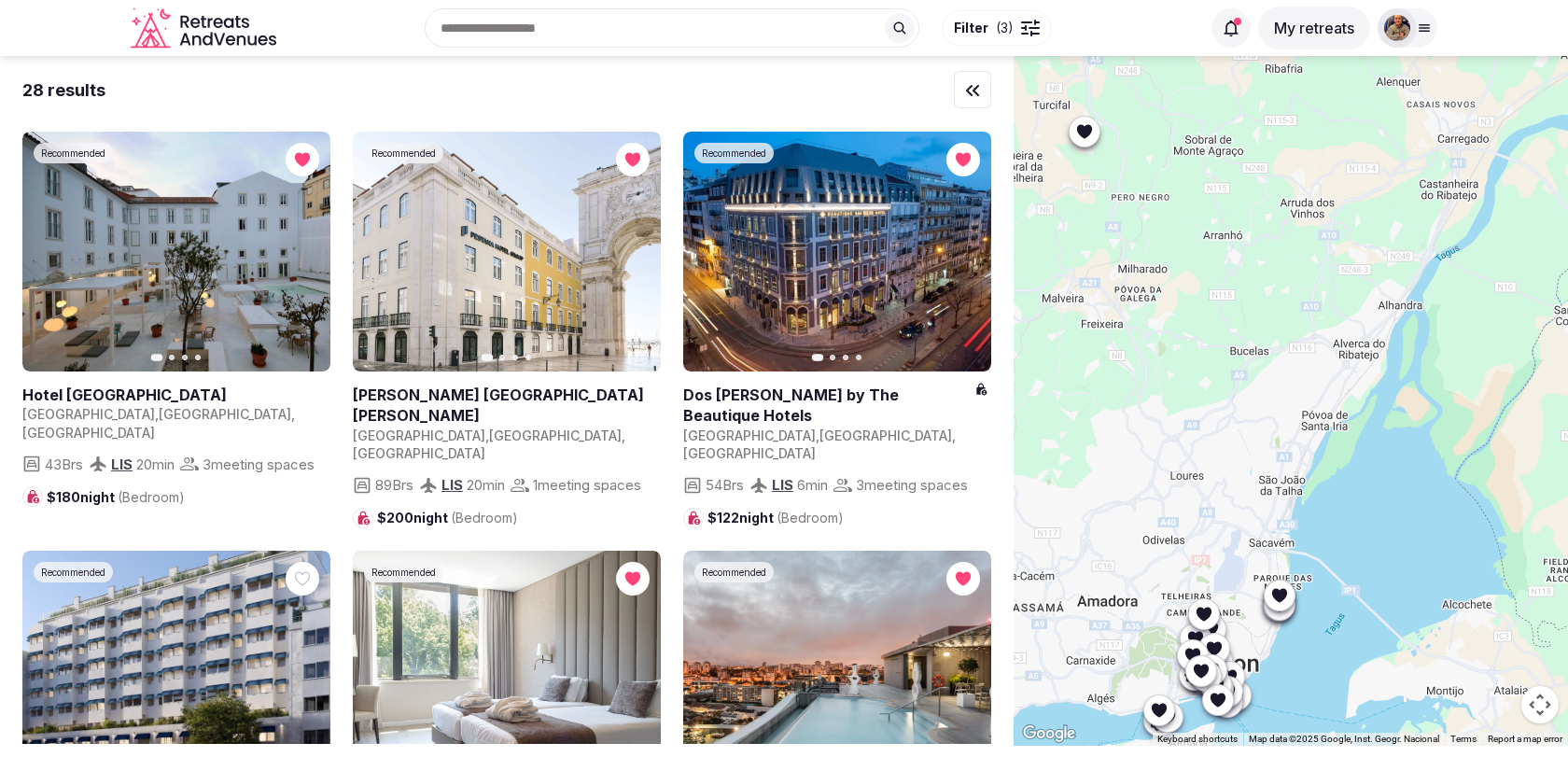
click at [1091, 146] on div at bounding box center [1291, 402] width 555 height 690
click at [1082, 136] on icon at bounding box center [1085, 132] width 19 height 19
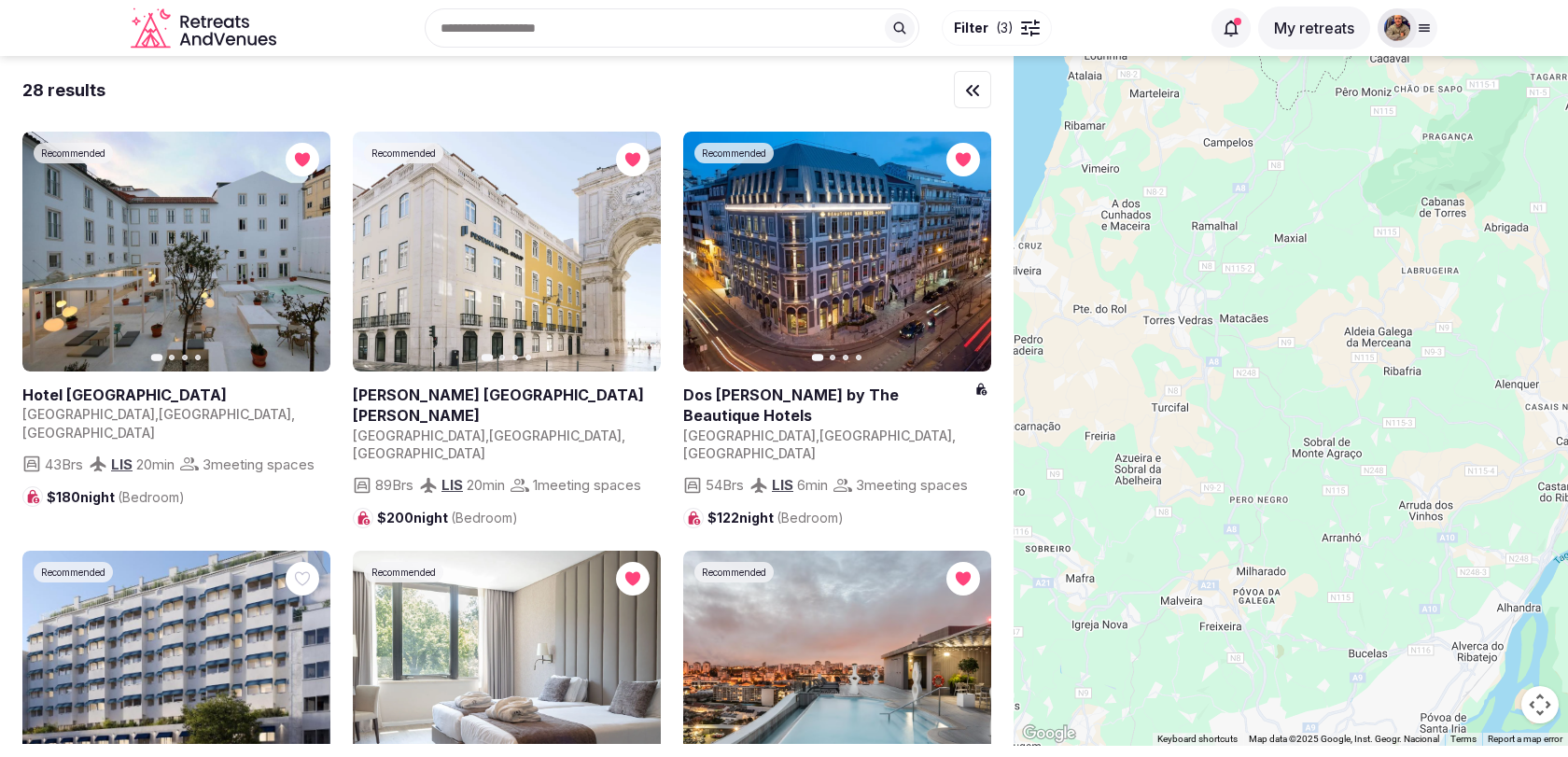
drag, startPoint x: 1067, startPoint y: 197, endPoint x: 1184, endPoint y: 502, distance: 326.7
click at [1184, 502] on div at bounding box center [1291, 402] width 555 height 690
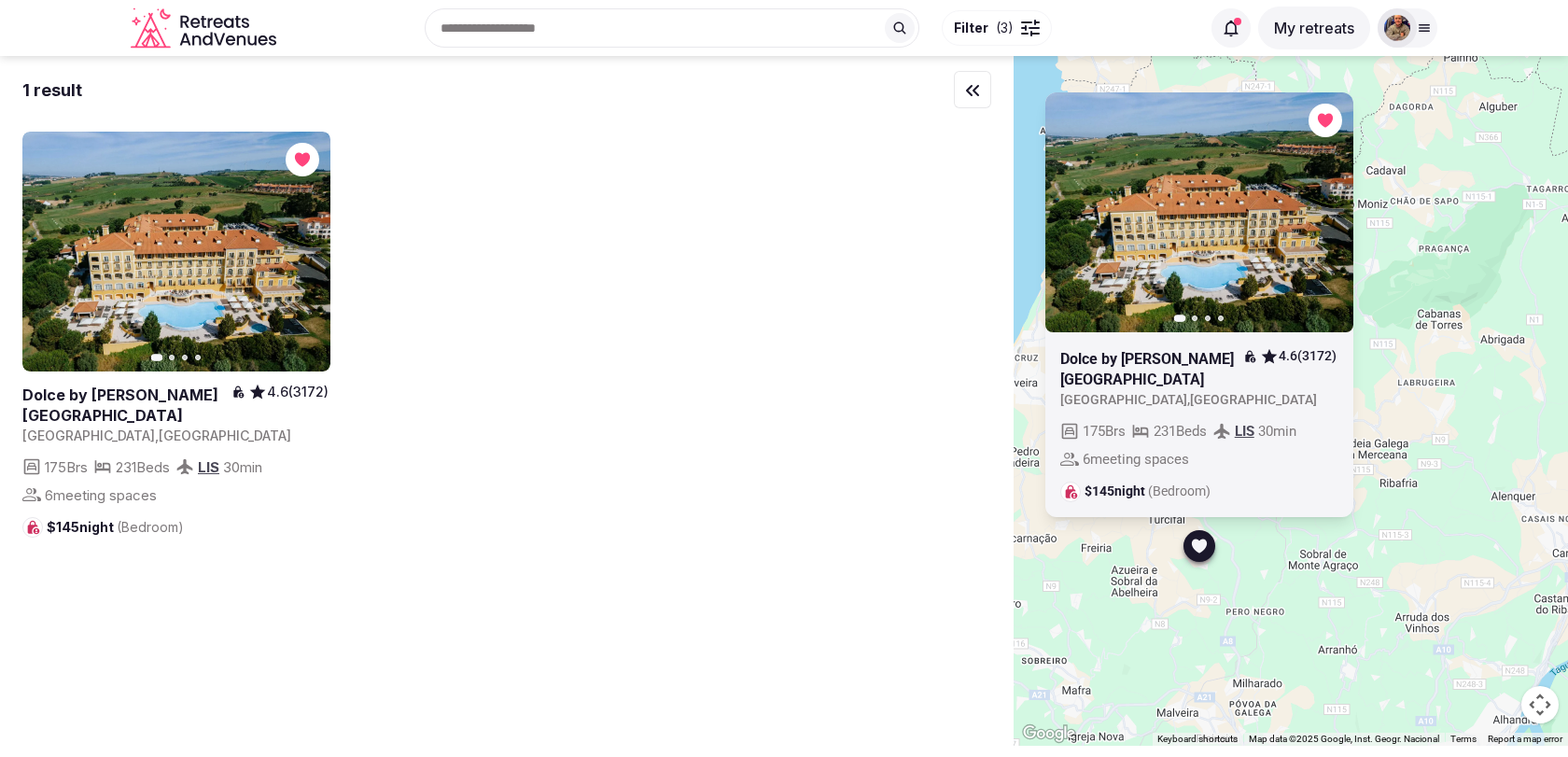
drag, startPoint x: 1184, startPoint y: 499, endPoint x: 1182, endPoint y: 611, distance: 112.0
click at [1182, 611] on div "Previous slide Next slide Dolce by Wyndham CampoReal Lisboa 4.6 (3172) Portugal…" at bounding box center [1291, 402] width 555 height 690
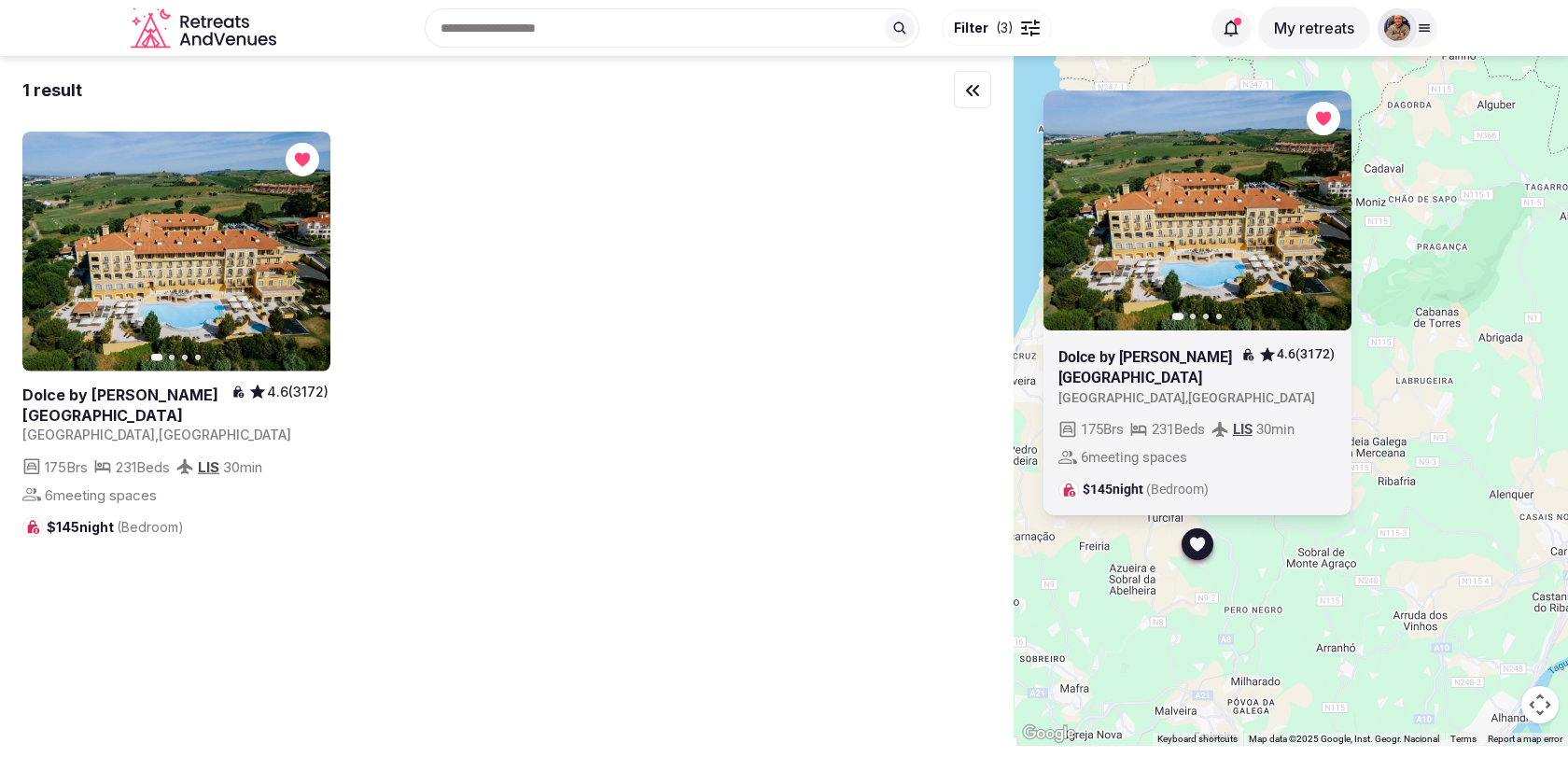
click at [1330, 202] on icon "button" at bounding box center [1325, 210] width 15 height 15
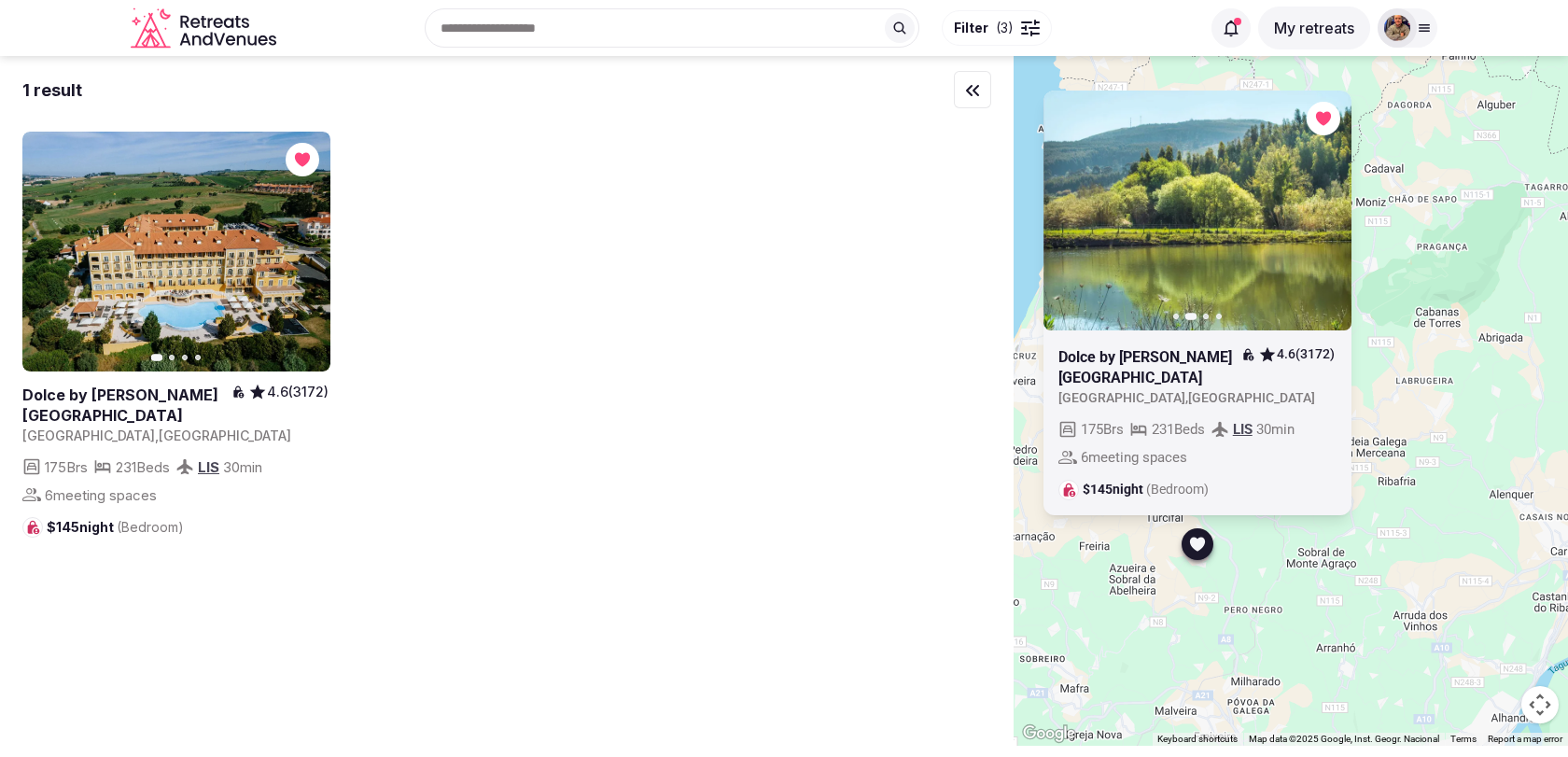
click at [1330, 202] on icon "button" at bounding box center [1325, 210] width 15 height 15
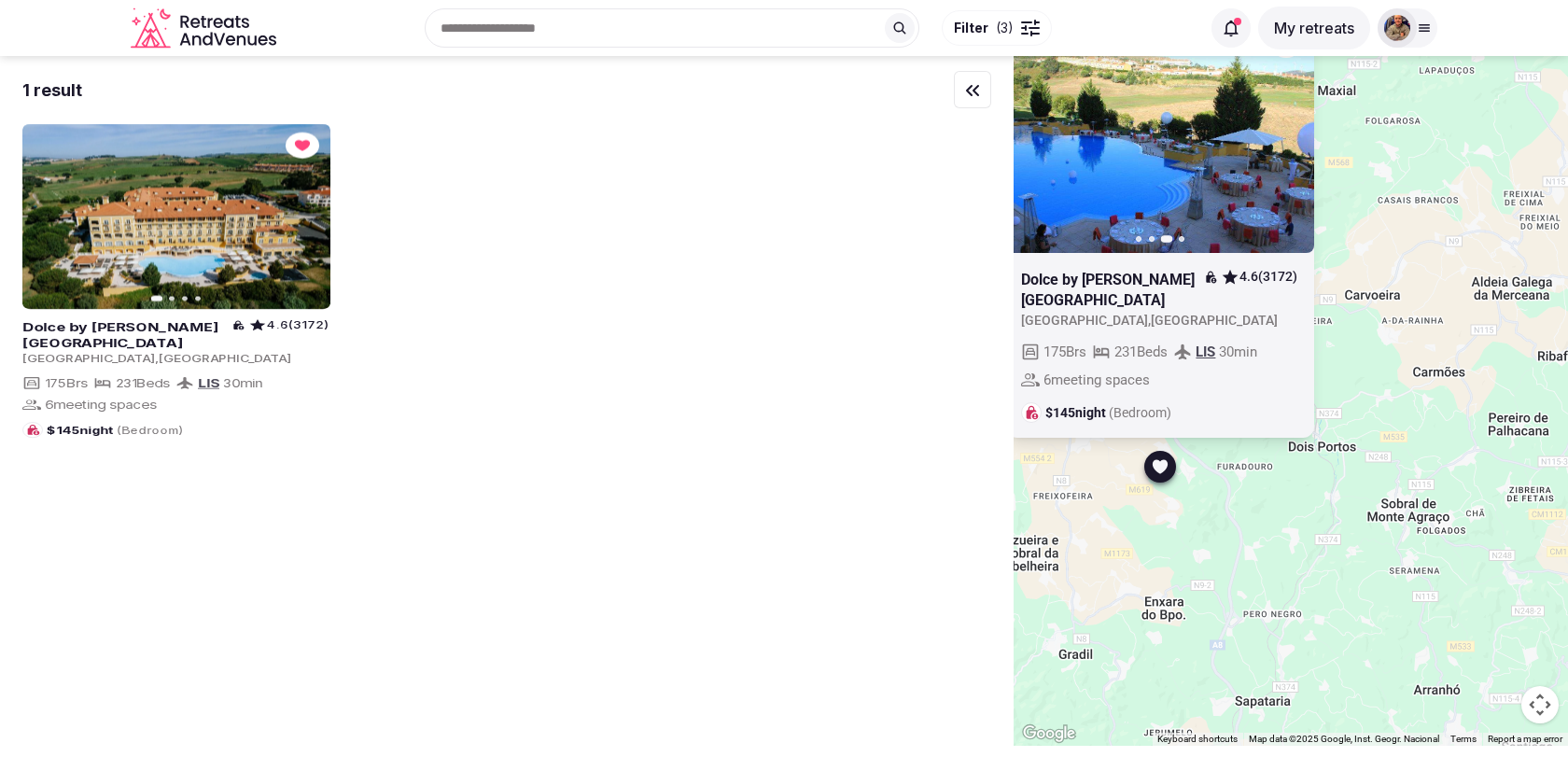
drag, startPoint x: 1198, startPoint y: 532, endPoint x: 1242, endPoint y: 570, distance: 58.1
click at [1241, 568] on div "Previous slide Next slide Dolce by Wyndham CampoReal Lisboa 4.6 (3172) Portugal…" at bounding box center [1291, 402] width 555 height 690
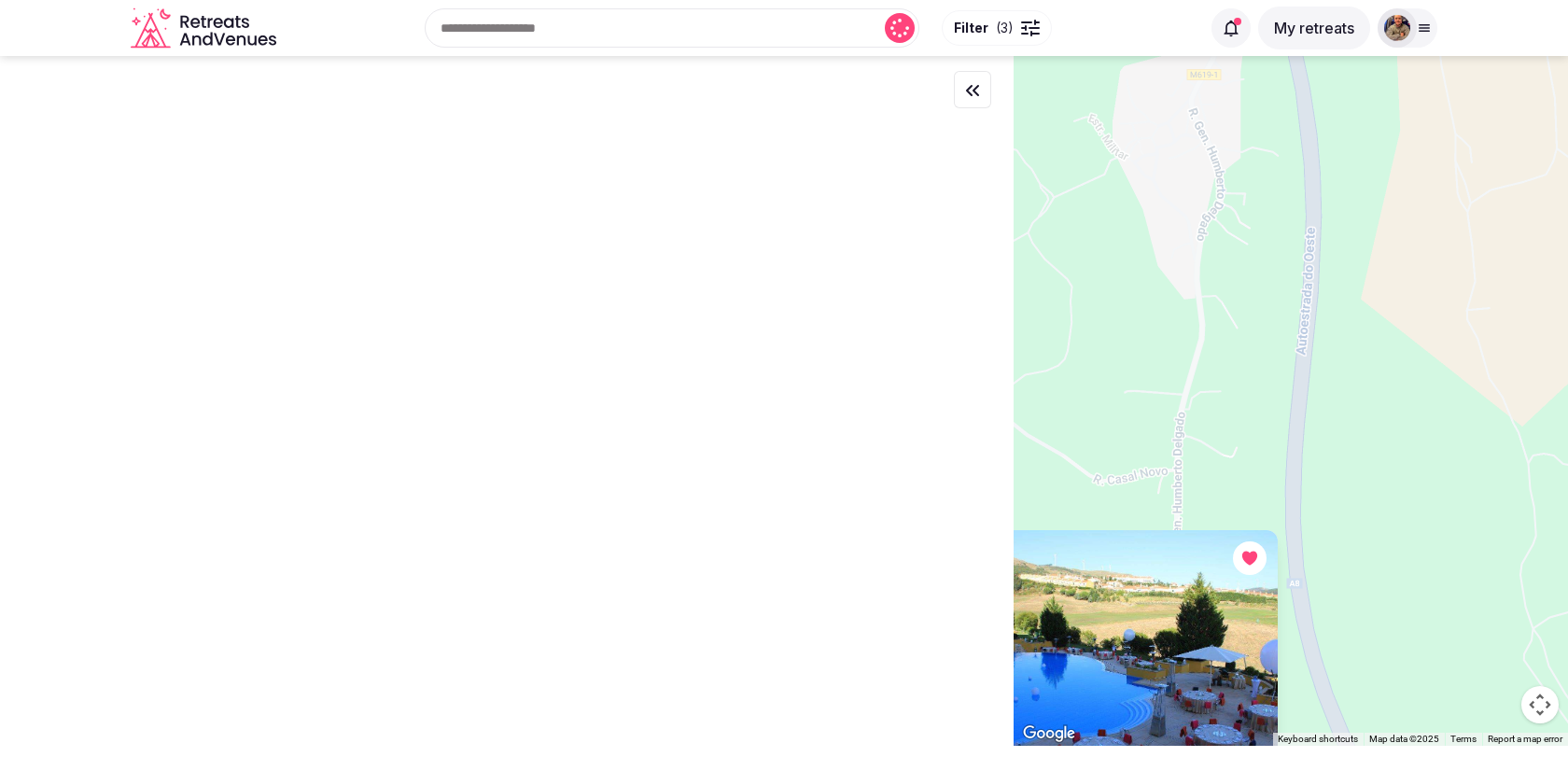
click at [0, 0] on icon "button" at bounding box center [0, 0] width 0 height 0
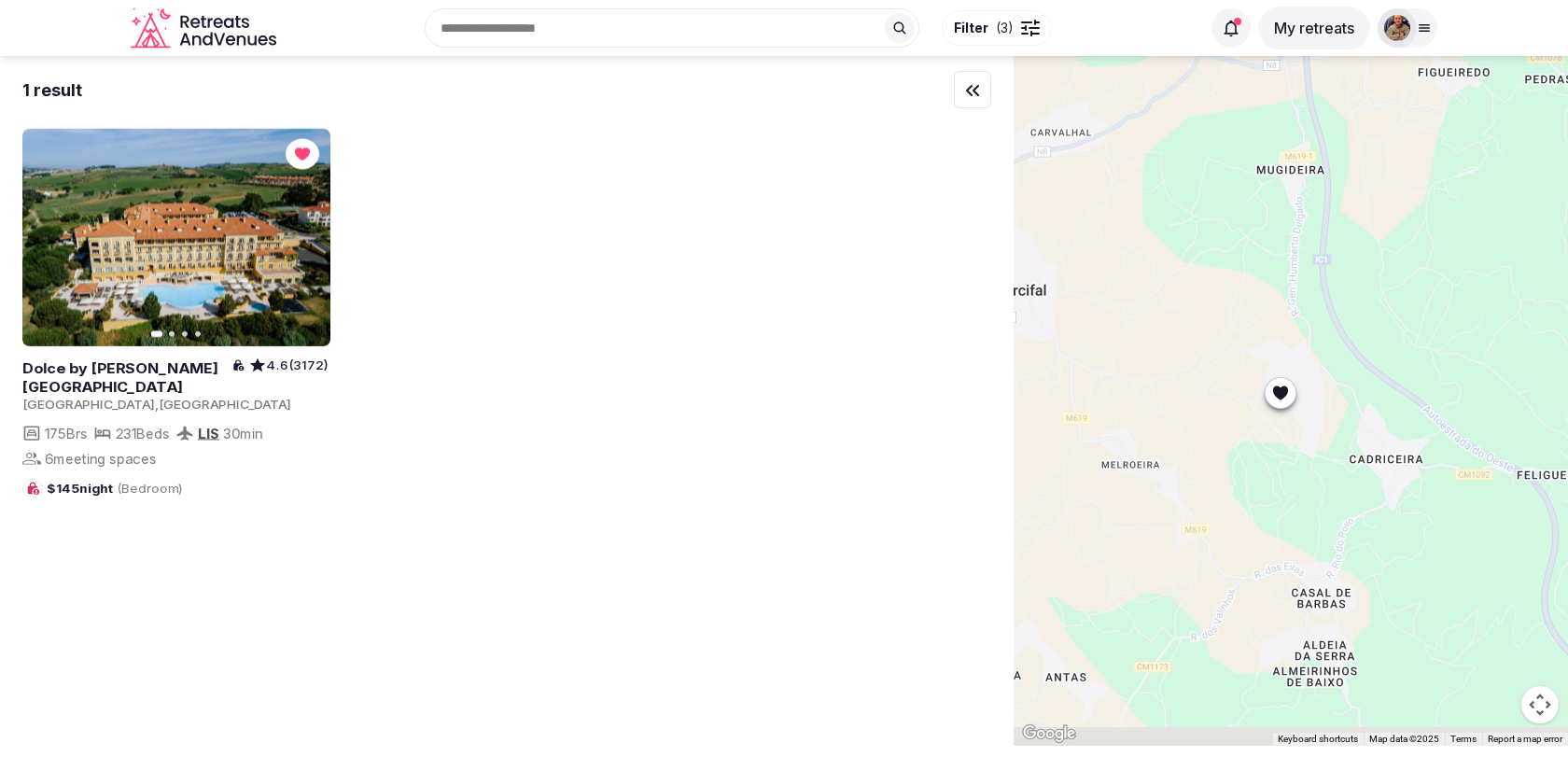
drag, startPoint x: 1338, startPoint y: 487, endPoint x: 1338, endPoint y: 253, distance: 234.0
click at [1338, 253] on div at bounding box center [1291, 402] width 555 height 690
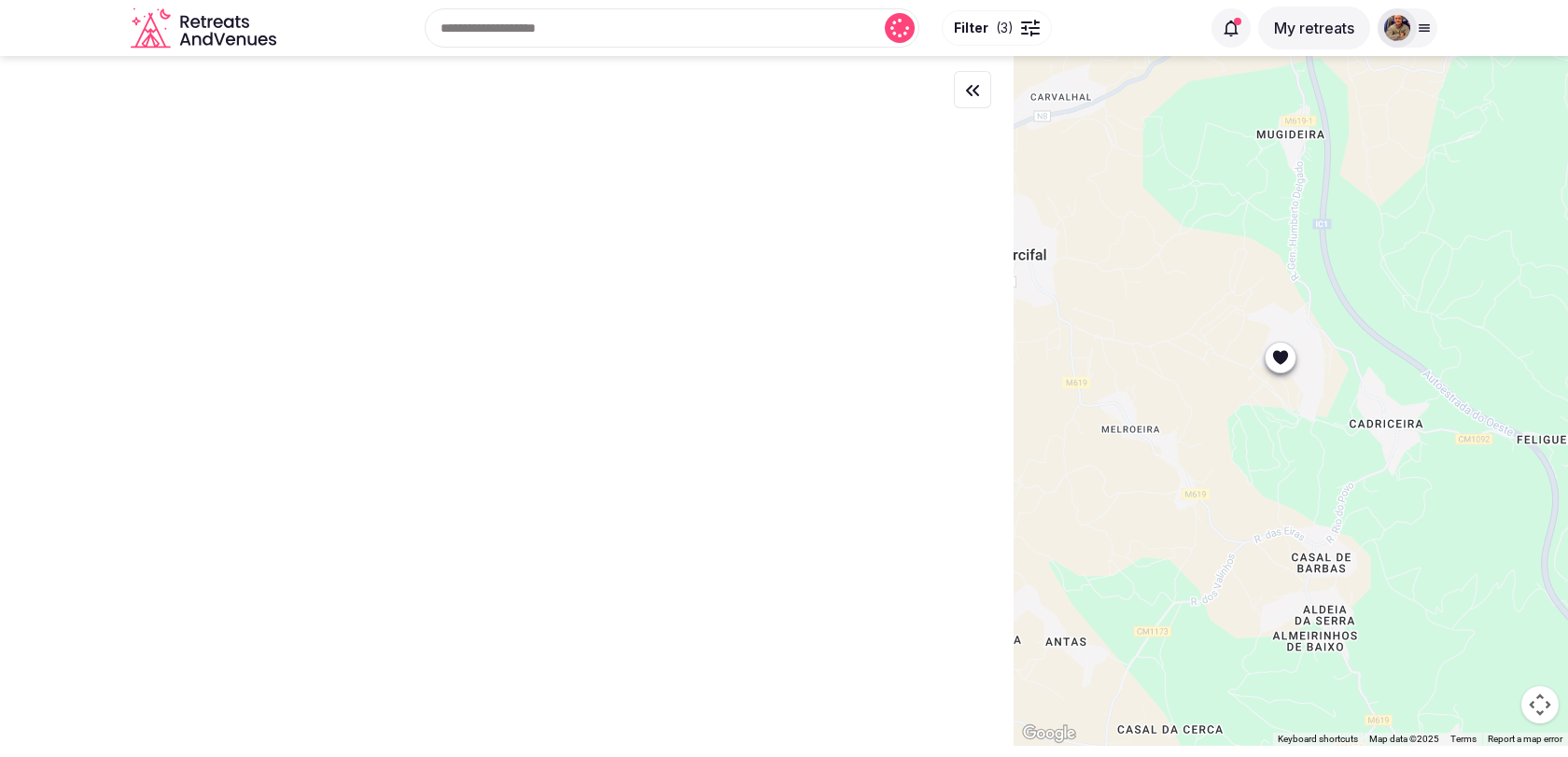
click at [1288, 360] on icon at bounding box center [1280, 357] width 19 height 19
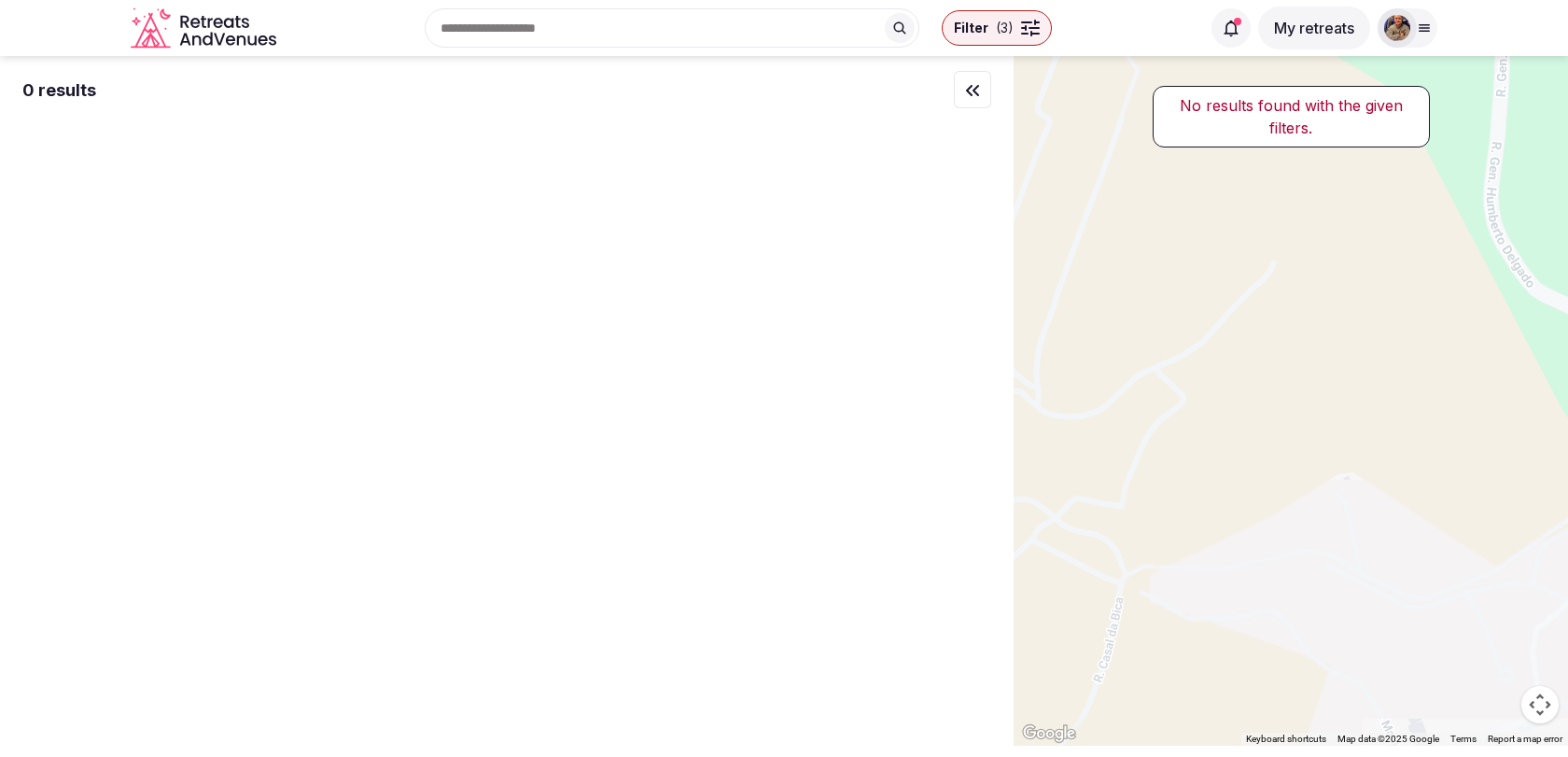
click at [1529, 374] on div at bounding box center [1291, 402] width 555 height 690
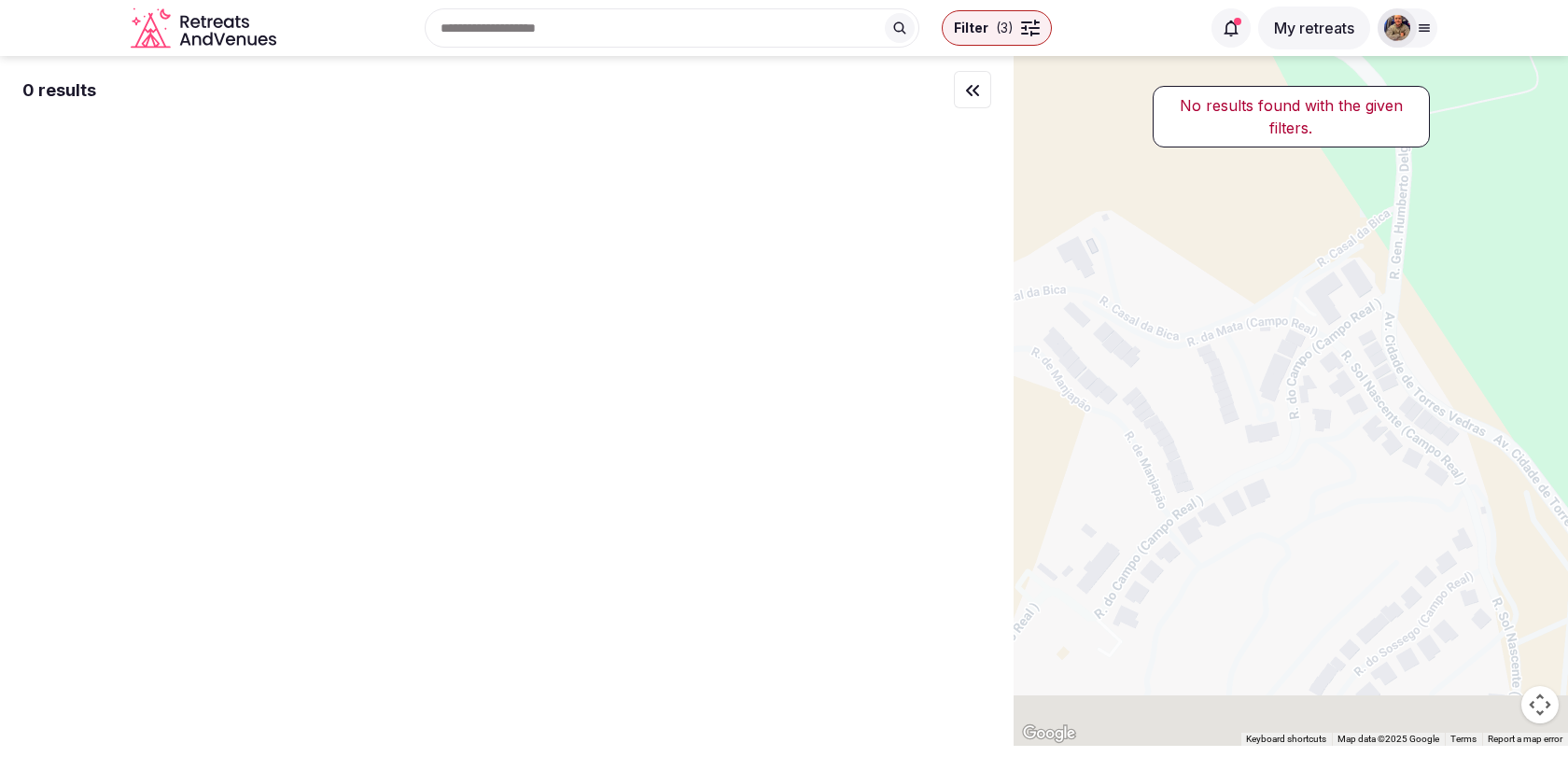
drag, startPoint x: 1385, startPoint y: 435, endPoint x: 1136, endPoint y: 146, distance: 381.5
click at [1136, 146] on div at bounding box center [1291, 402] width 555 height 690
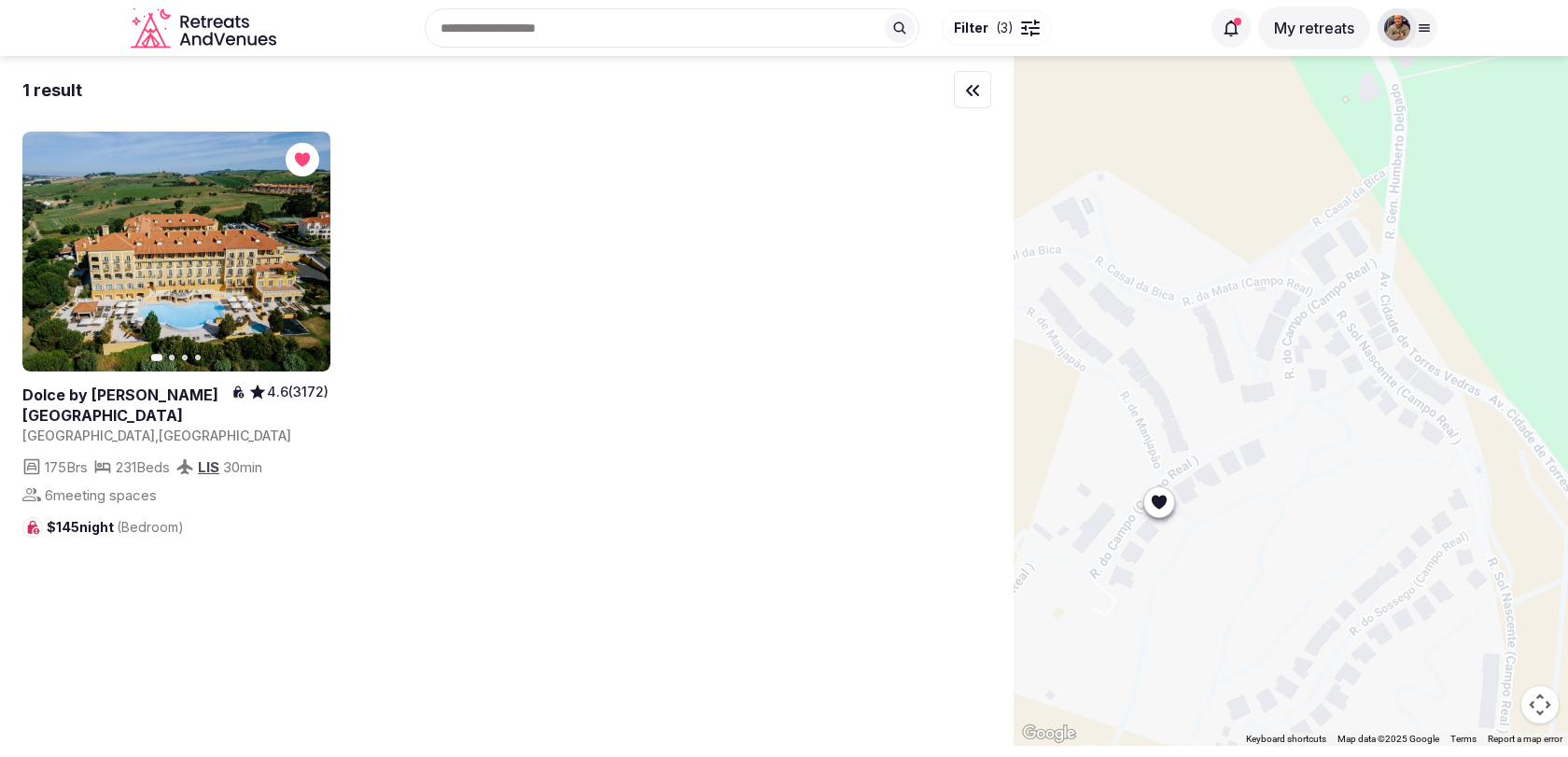
click at [1162, 498] on icon at bounding box center [1158, 501] width 15 height 14
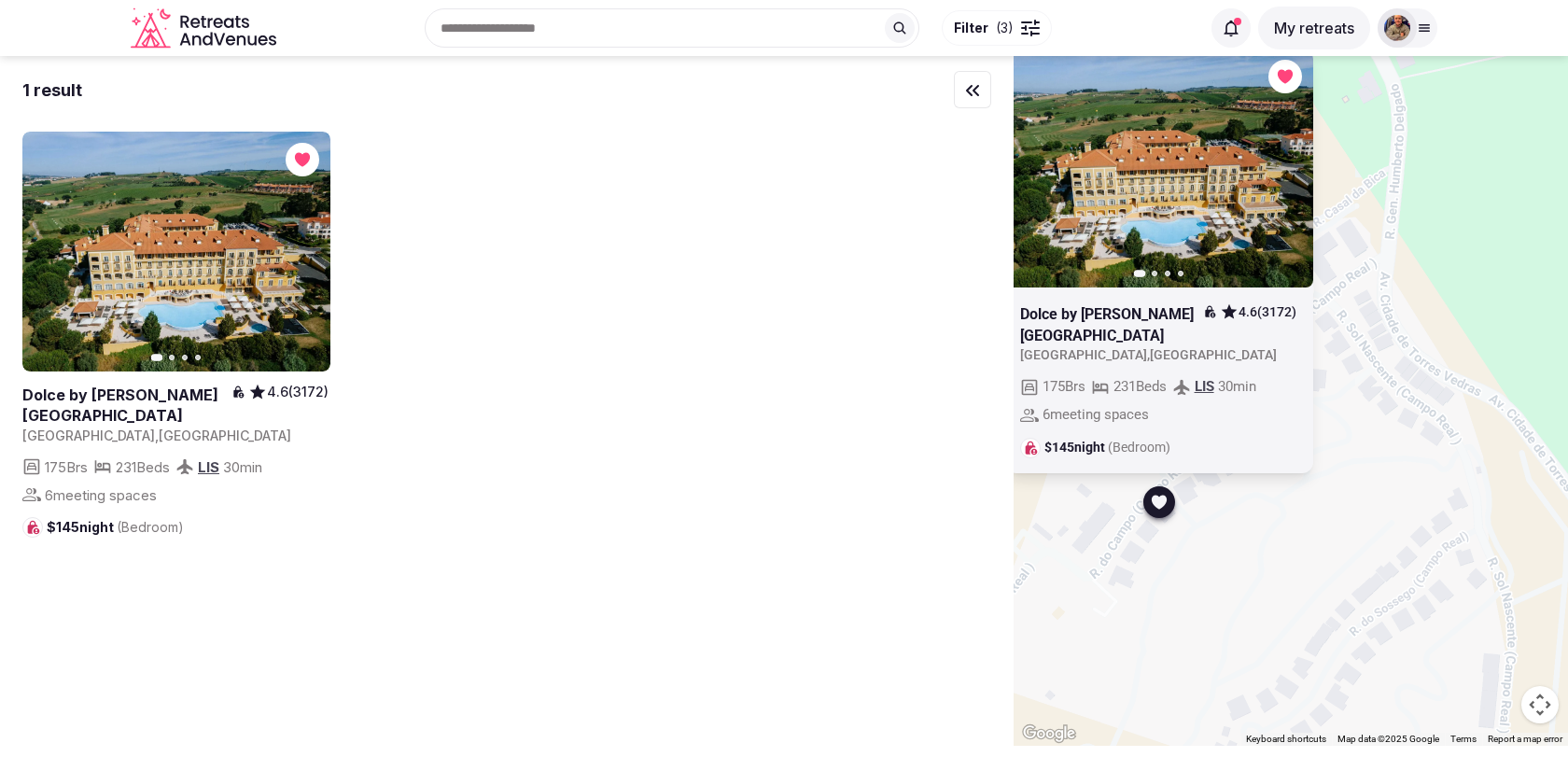
click at [1280, 70] on div "Recent searches Lisbon, Portugal Brown City, MI 48416 Bilbao, Biscay, Spain Cor…" at bounding box center [784, 27] width 1307 height 95
click at [0, 0] on icon "button" at bounding box center [0, 0] width 0 height 0
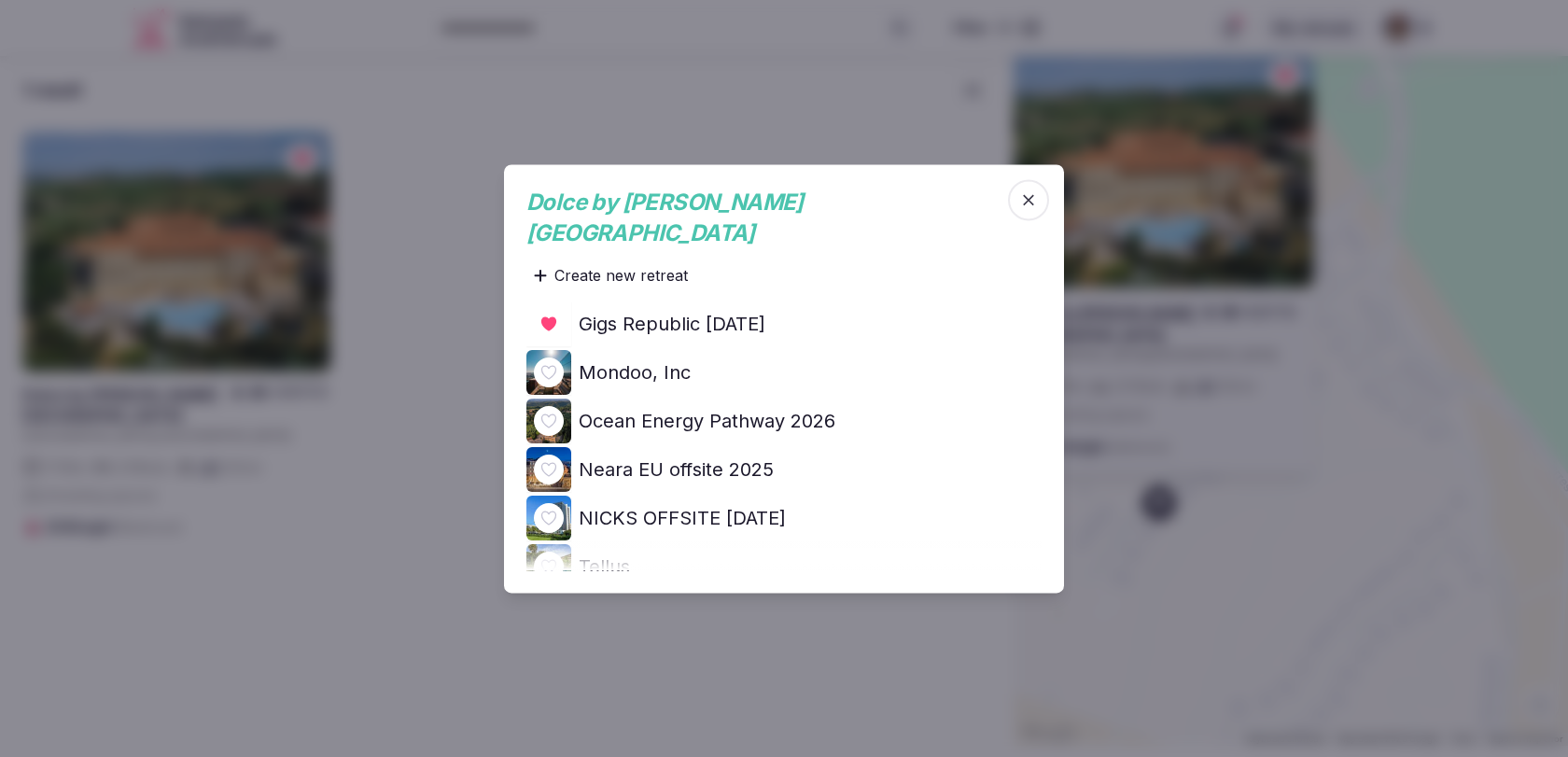
click at [768, 408] on h4 "Ocean Energy Pathway 2026" at bounding box center [707, 421] width 257 height 26
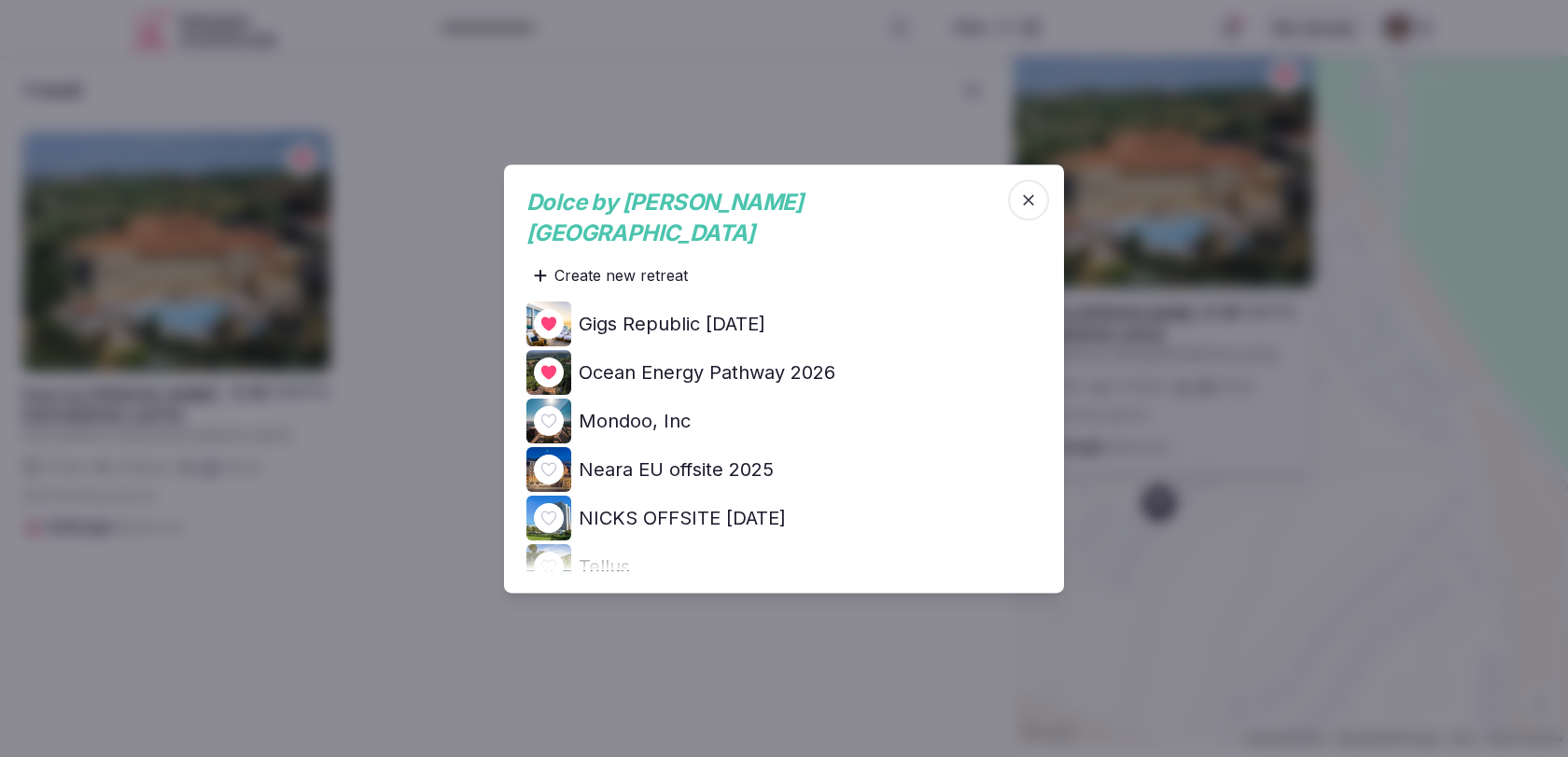
click at [1032, 205] on icon "button" at bounding box center [1028, 200] width 19 height 19
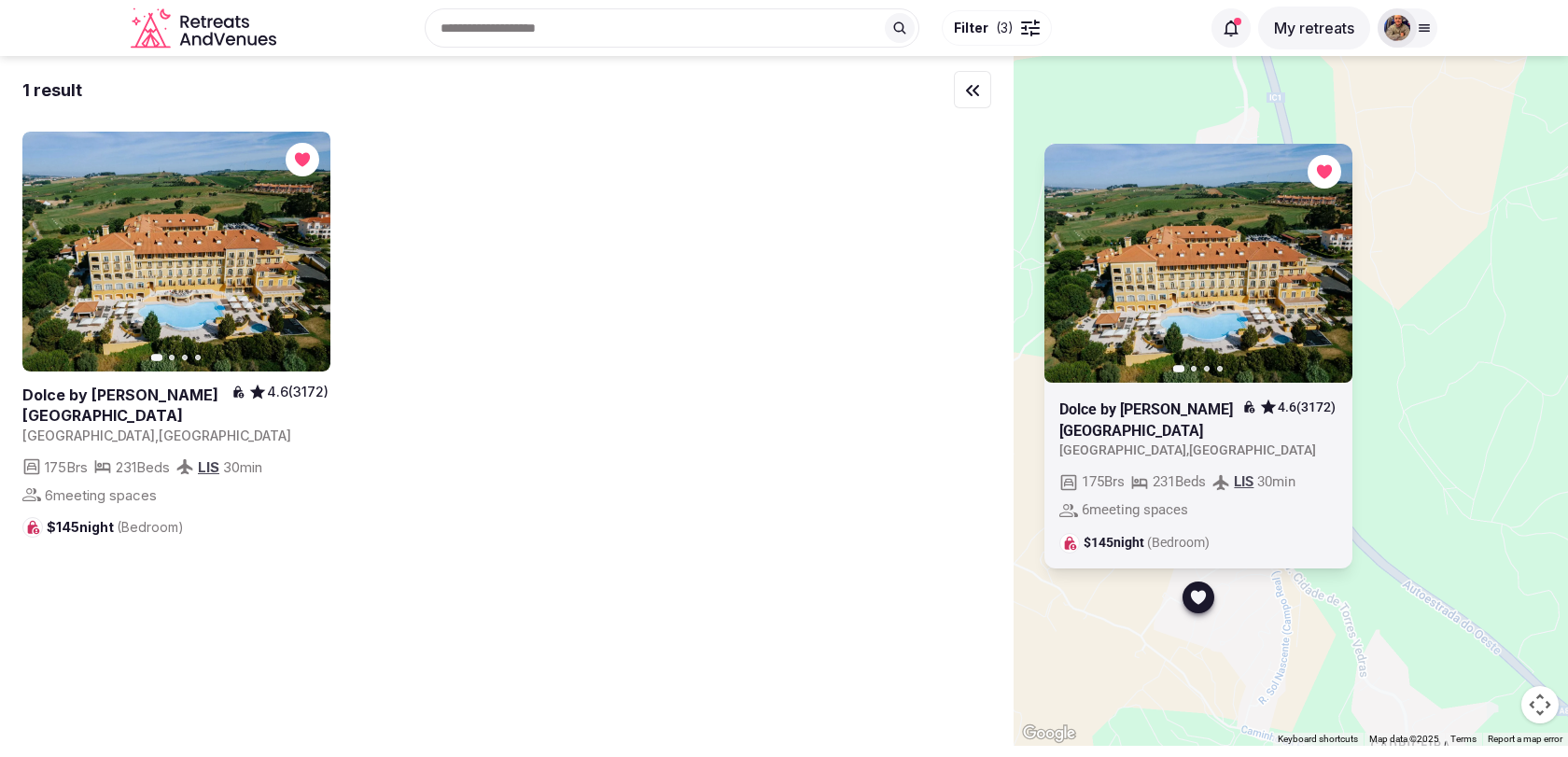
click at [1413, 317] on div "Previous slide Next slide Dolce by Wyndham CampoReal Lisboa 4.6 (3172) Portugal…" at bounding box center [1291, 402] width 555 height 690
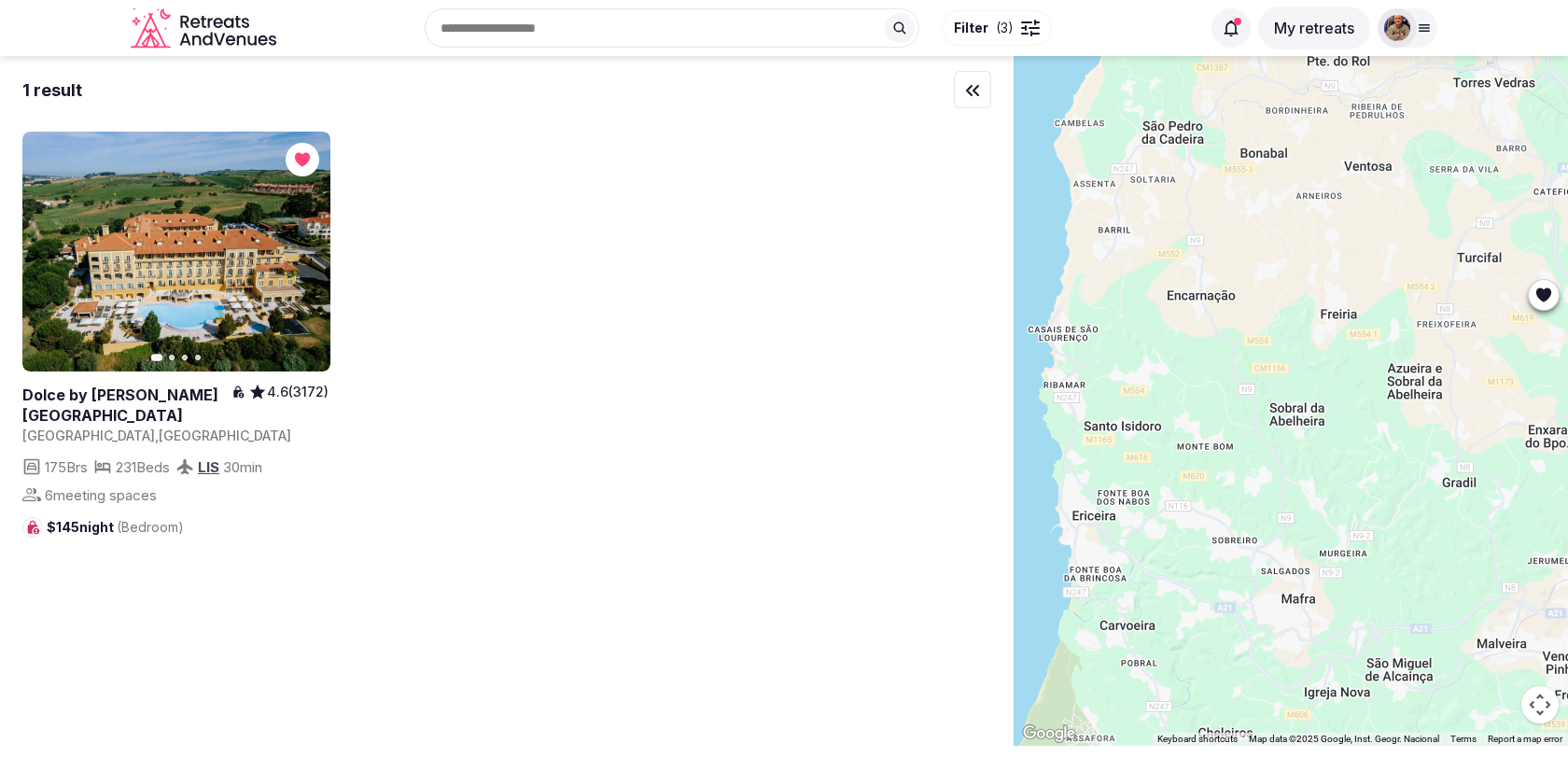
drag, startPoint x: 1190, startPoint y: 585, endPoint x: 1448, endPoint y: 349, distance: 349.7
click at [1448, 349] on div at bounding box center [1291, 402] width 555 height 690
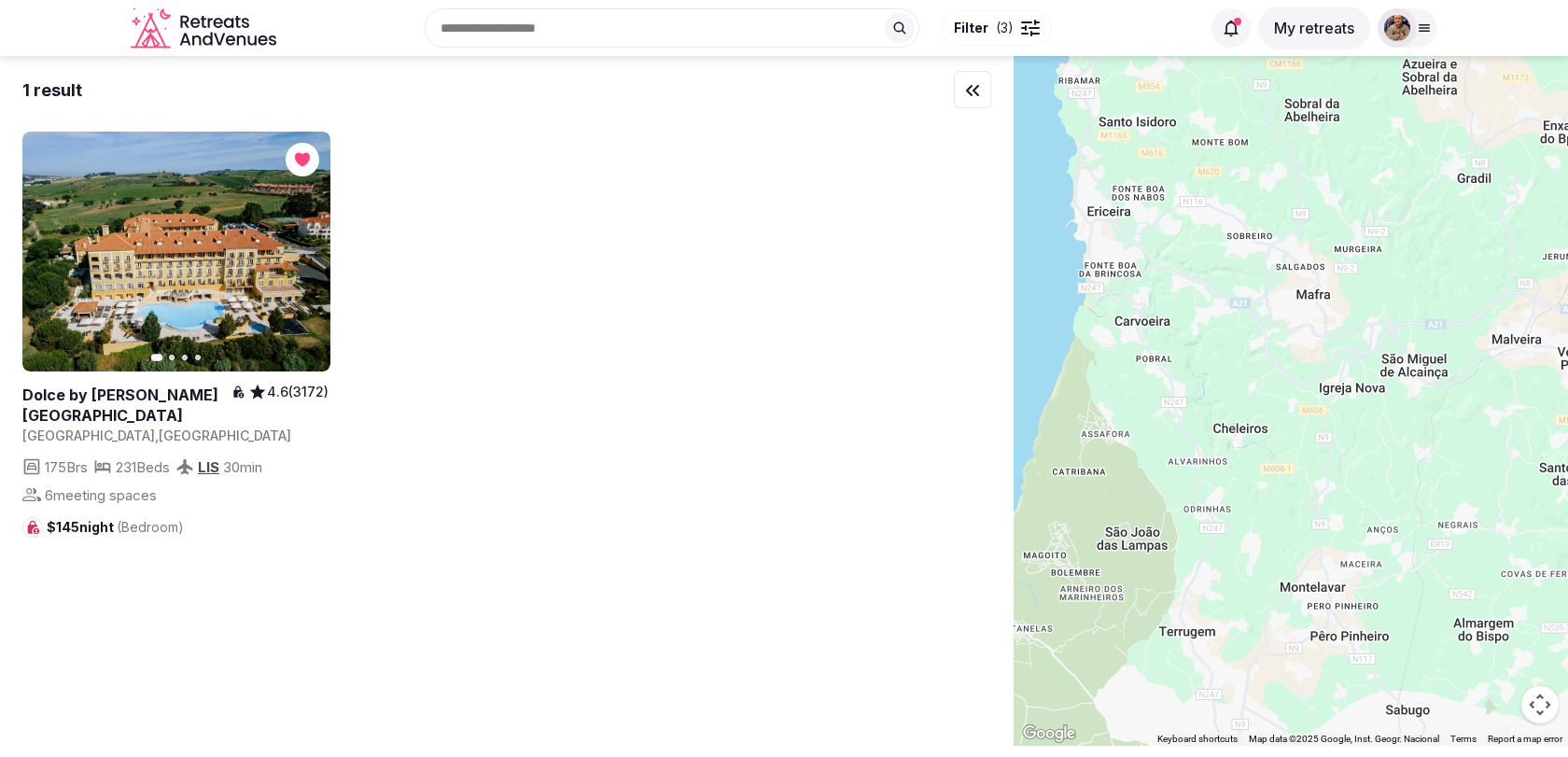
drag, startPoint x: 1478, startPoint y: 522, endPoint x: 1491, endPoint y: 215, distance: 307.3
click at [1491, 215] on div at bounding box center [1291, 402] width 555 height 690
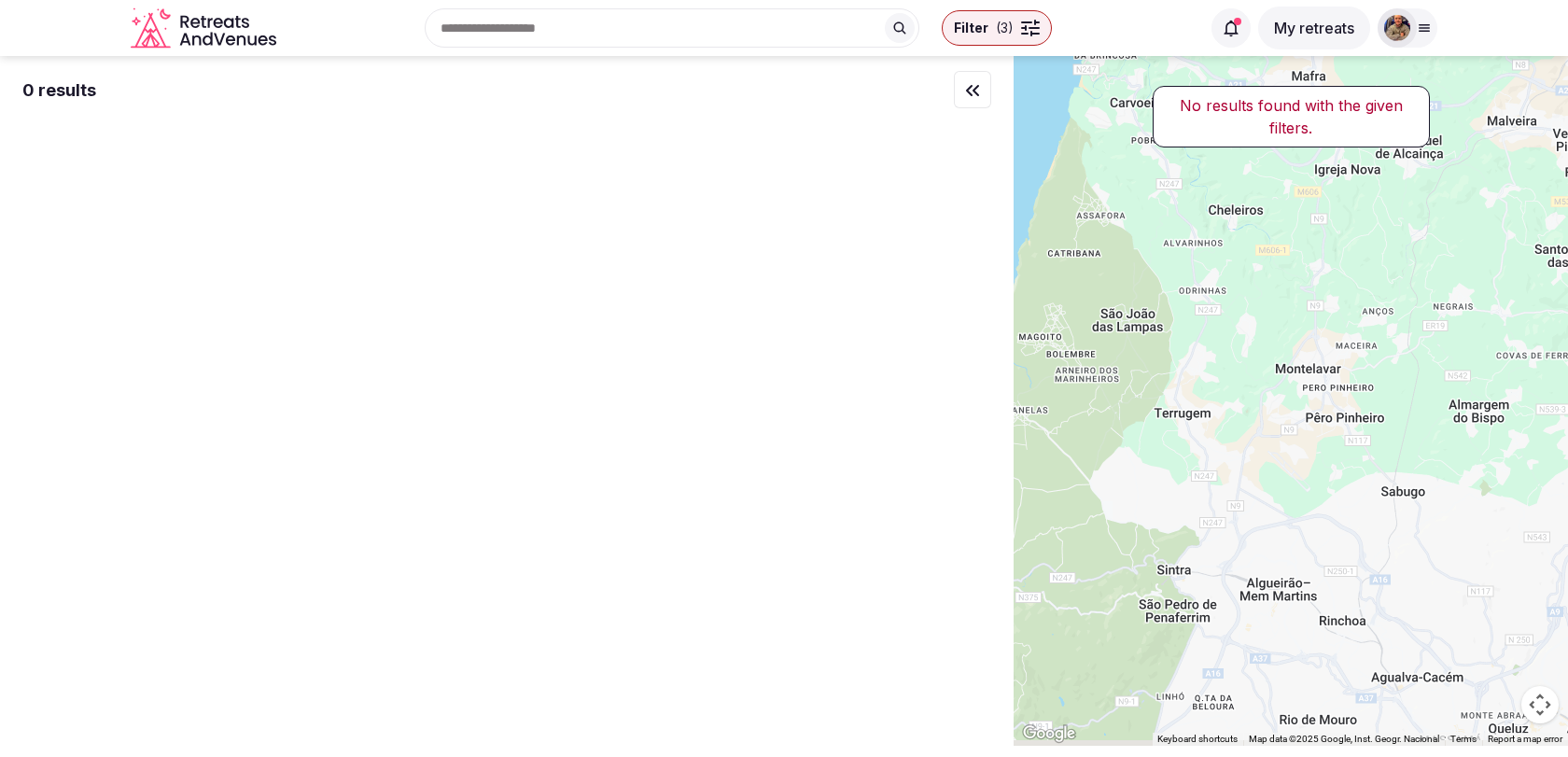
drag, startPoint x: 1444, startPoint y: 567, endPoint x: 1444, endPoint y: 288, distance: 279.0
click at [1444, 288] on div at bounding box center [1291, 402] width 555 height 690
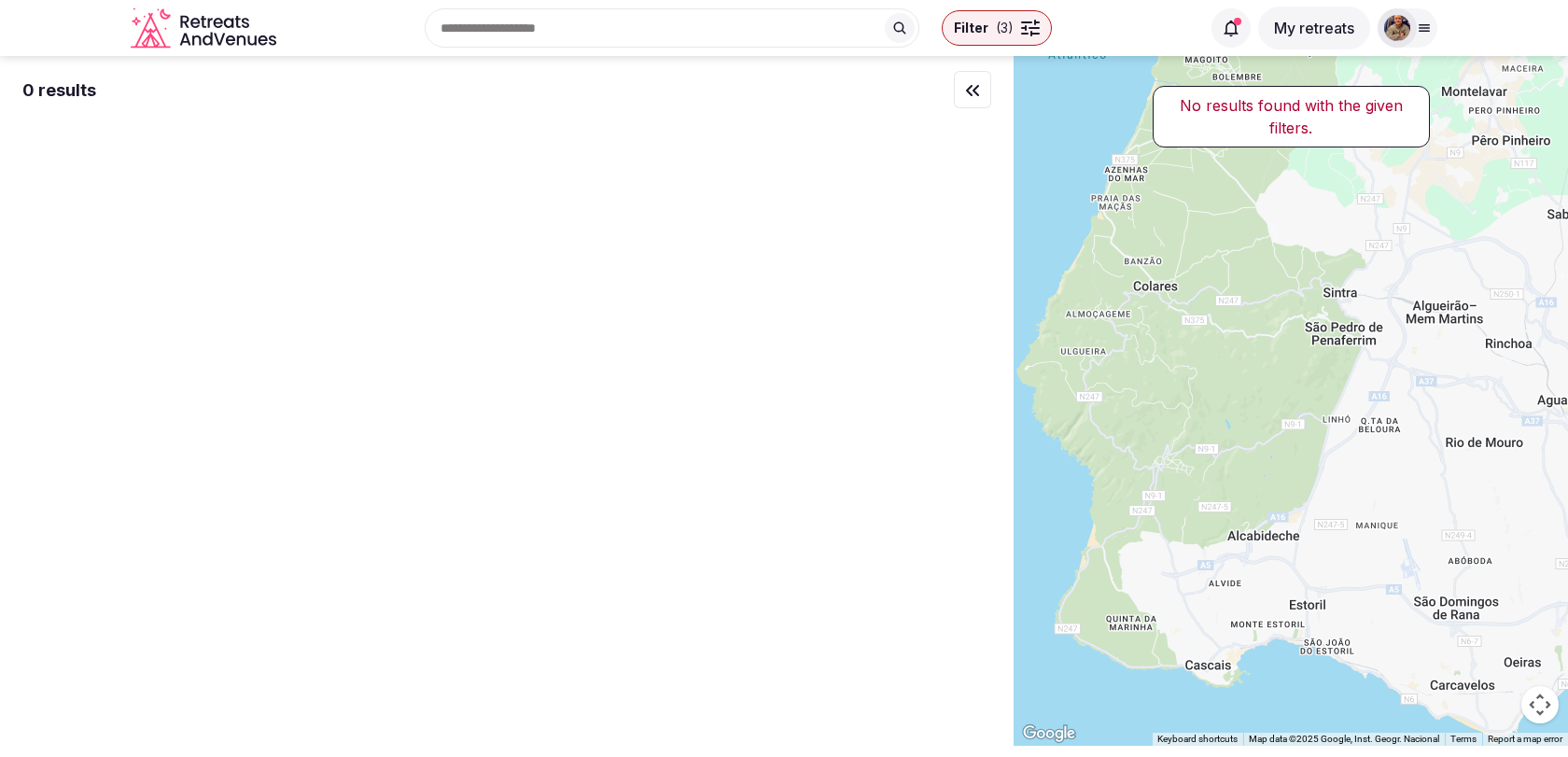
drag, startPoint x: 1306, startPoint y: 576, endPoint x: 1475, endPoint y: 371, distance: 265.7
click at [1475, 371] on div at bounding box center [1291, 402] width 555 height 690
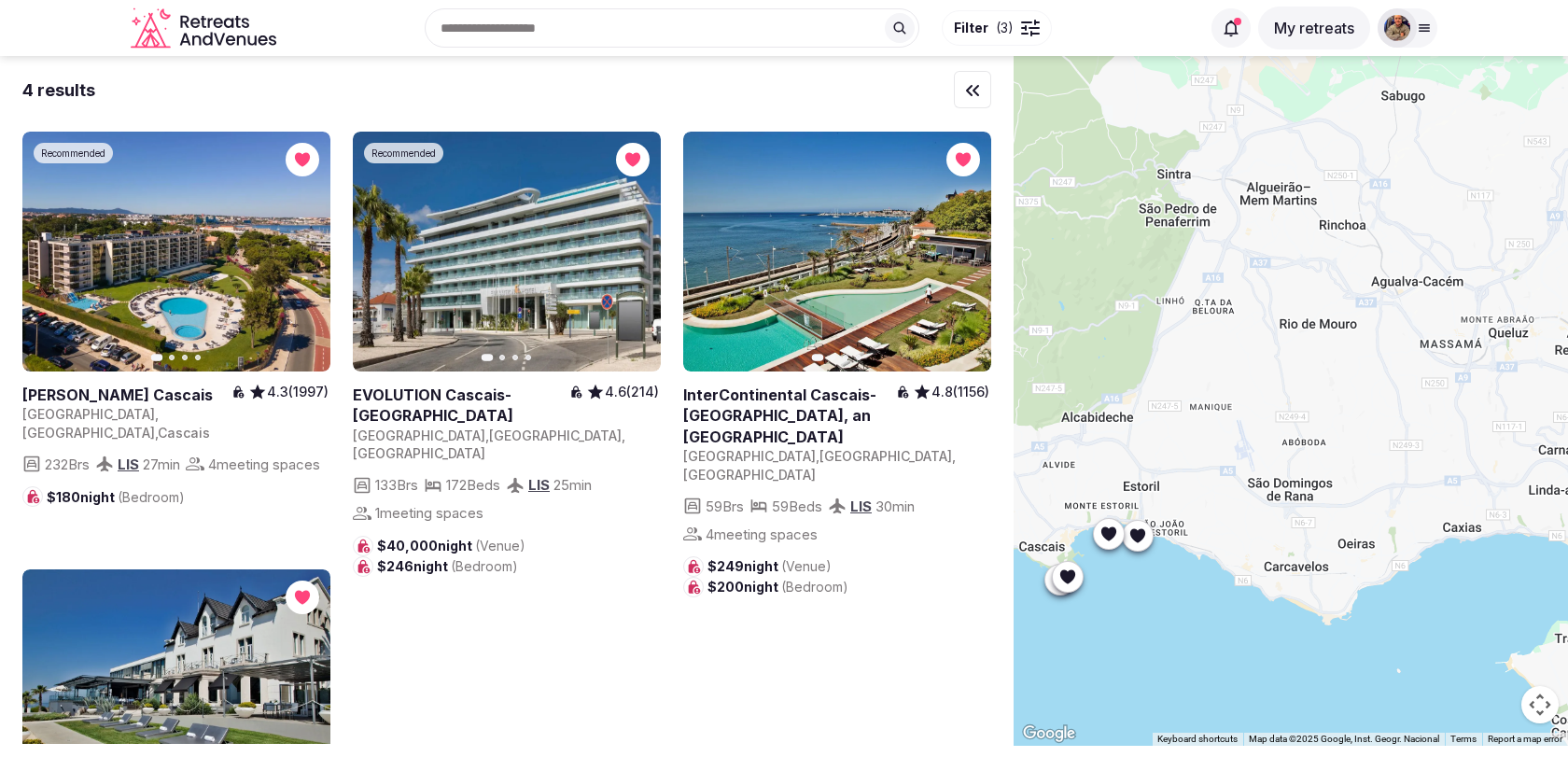
drag, startPoint x: 1475, startPoint y: 371, endPoint x: 1285, endPoint y: 251, distance: 224.7
click at [1285, 251] on div at bounding box center [1291, 402] width 555 height 690
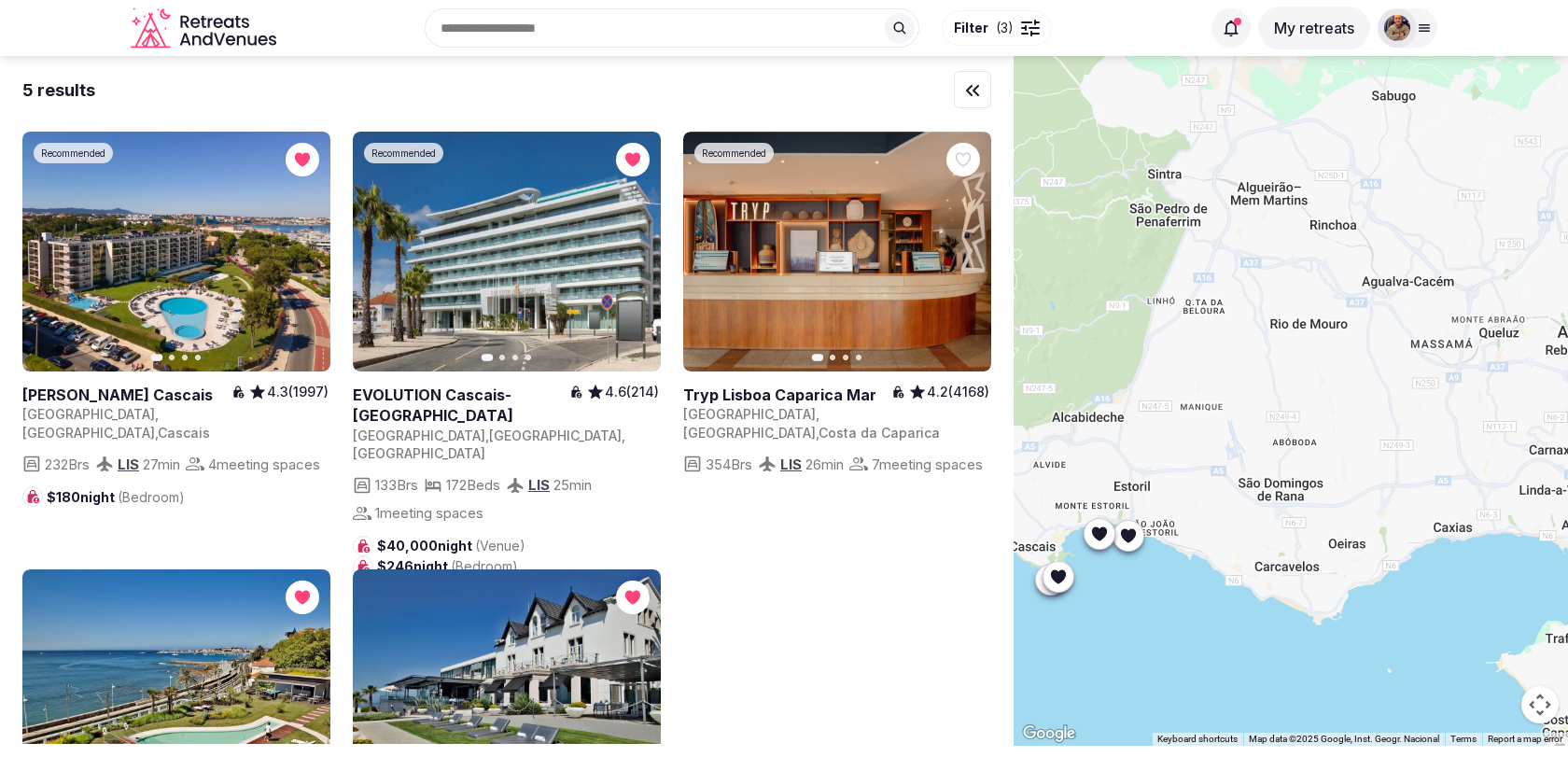
click at [1132, 541] on icon at bounding box center [1128, 536] width 19 height 19
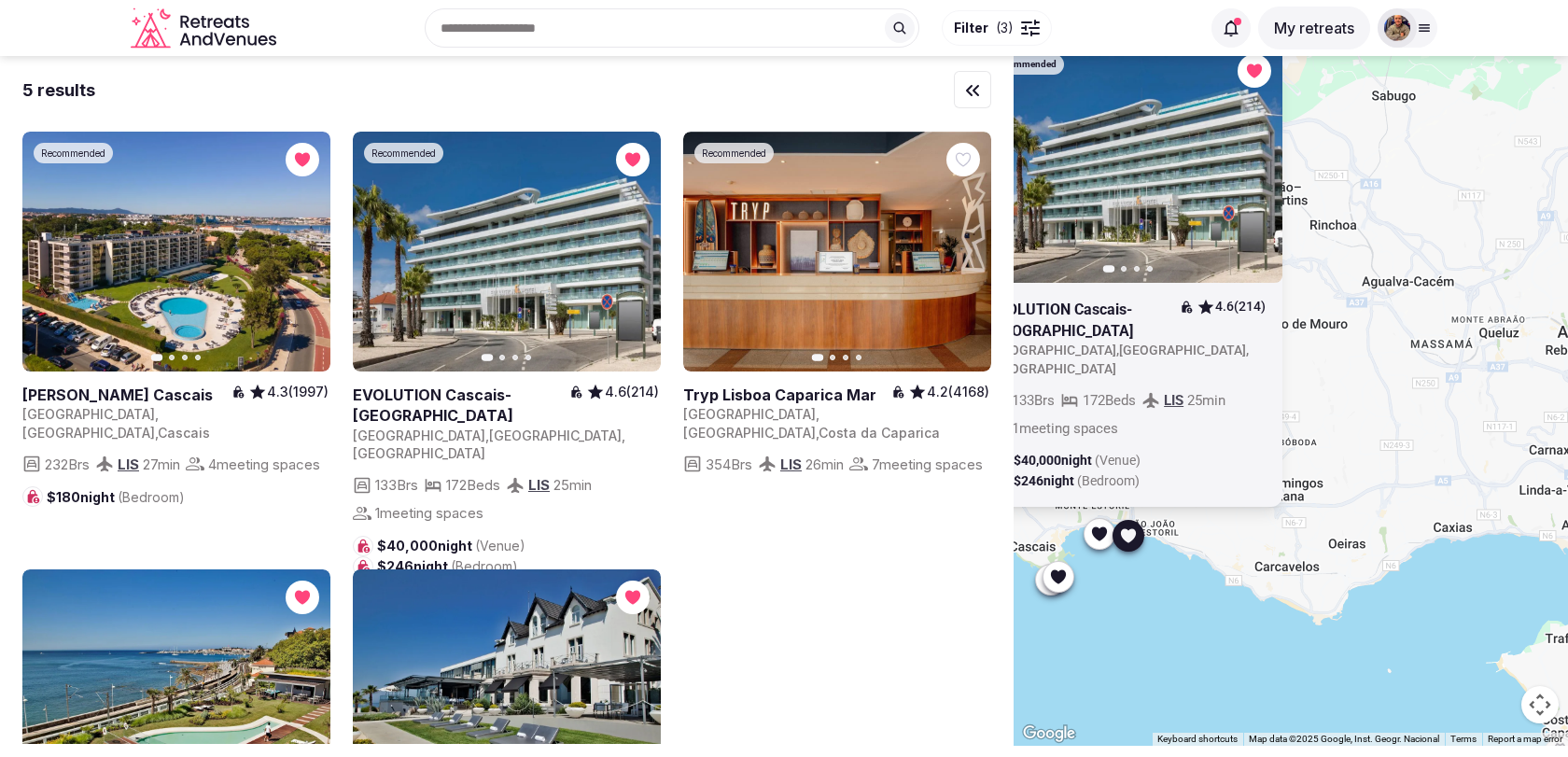
click at [1105, 536] on icon at bounding box center [1100, 534] width 19 height 19
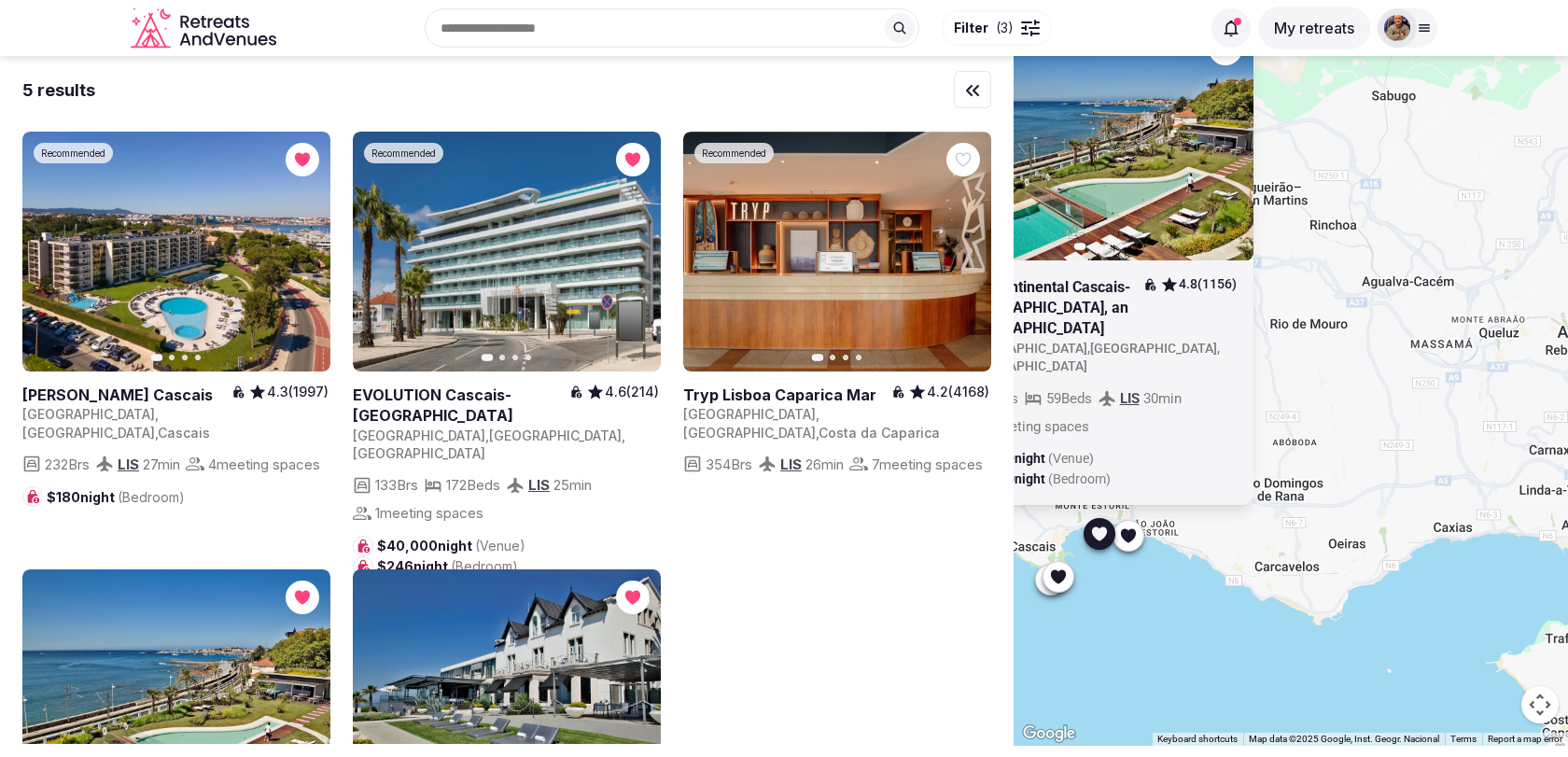
click at [1063, 582] on icon at bounding box center [1058, 576] width 19 height 19
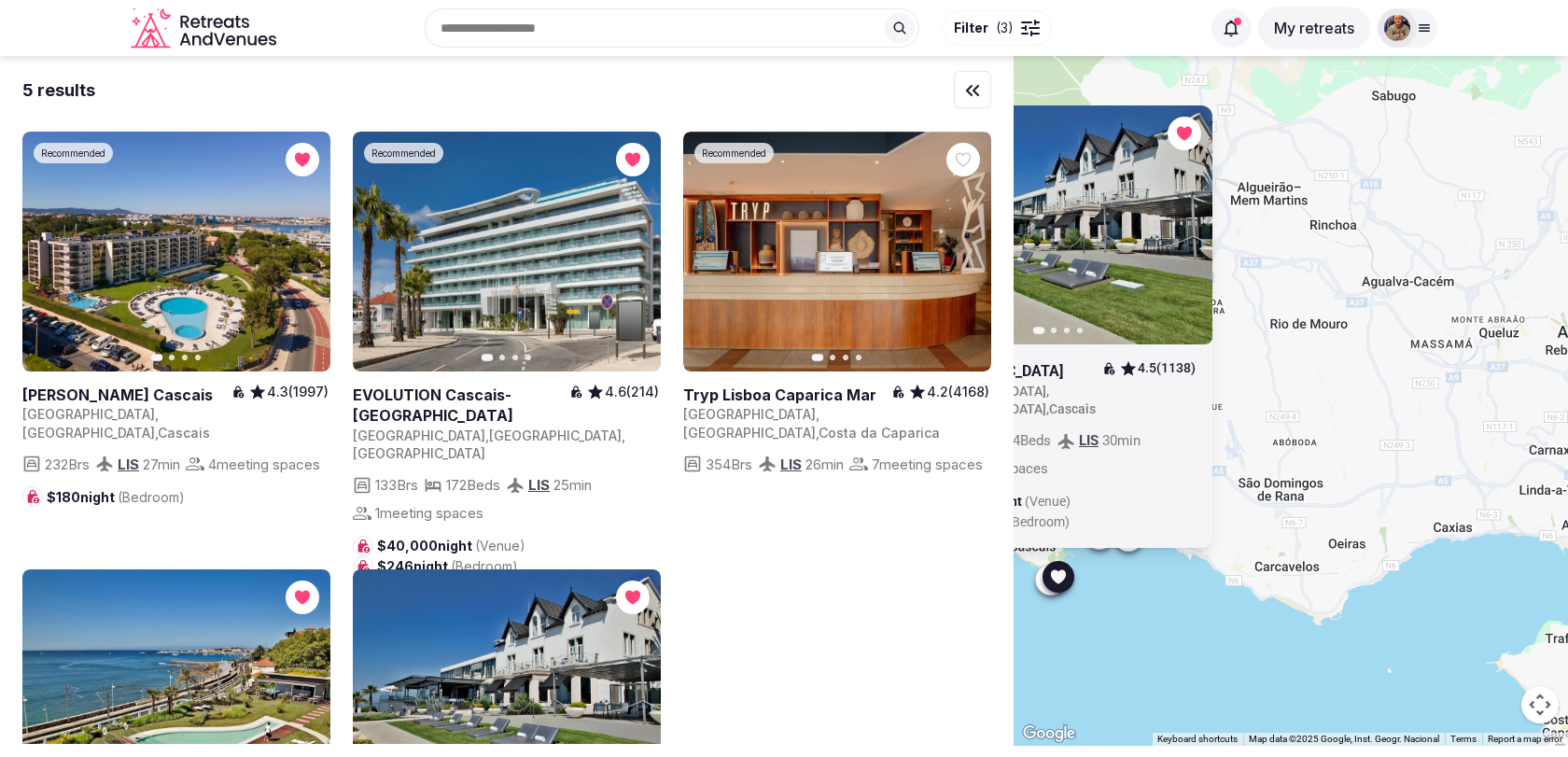
click at [1040, 585] on div at bounding box center [1051, 579] width 30 height 30
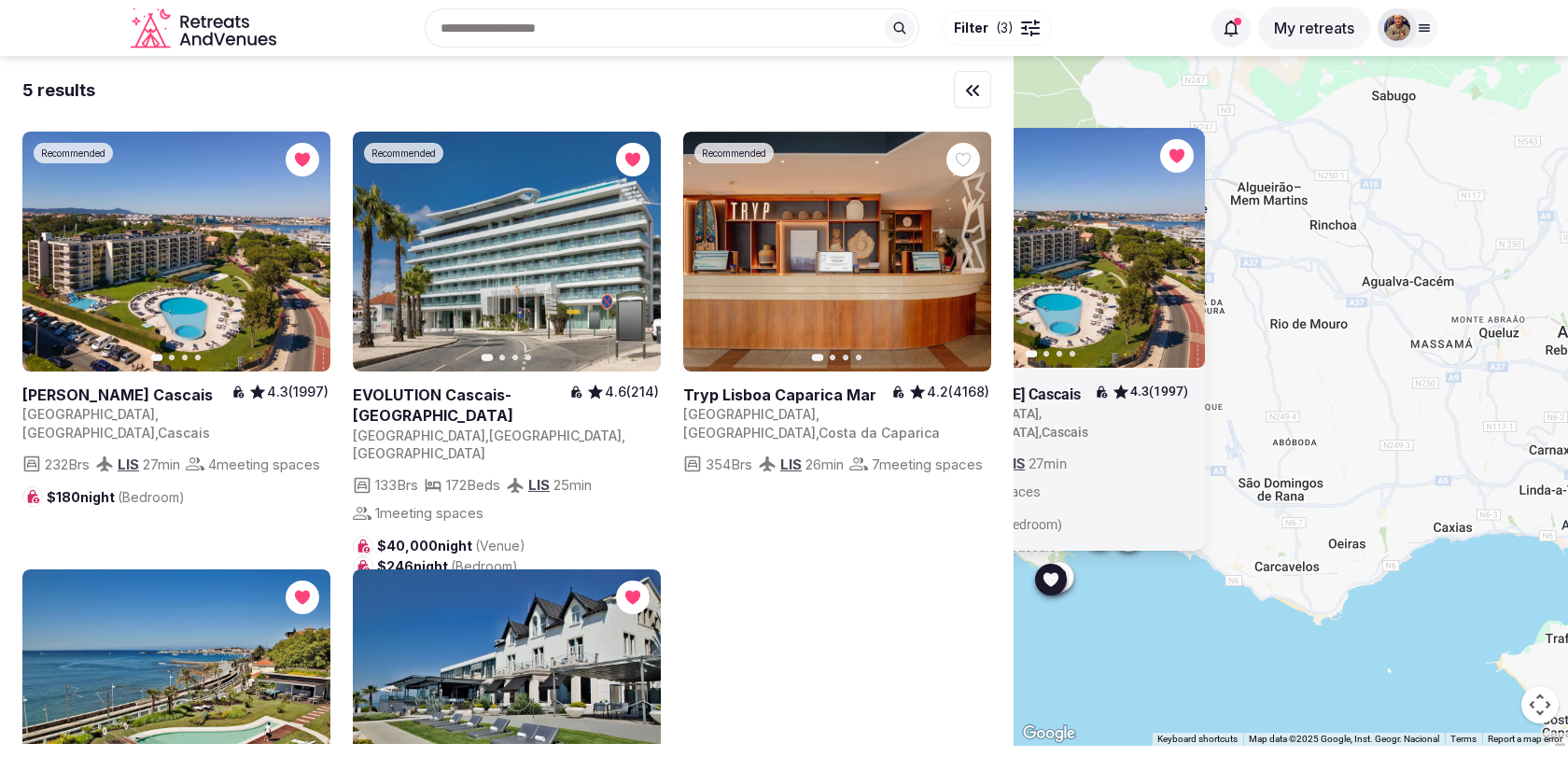
click at [1070, 572] on div at bounding box center [1058, 576] width 30 height 30
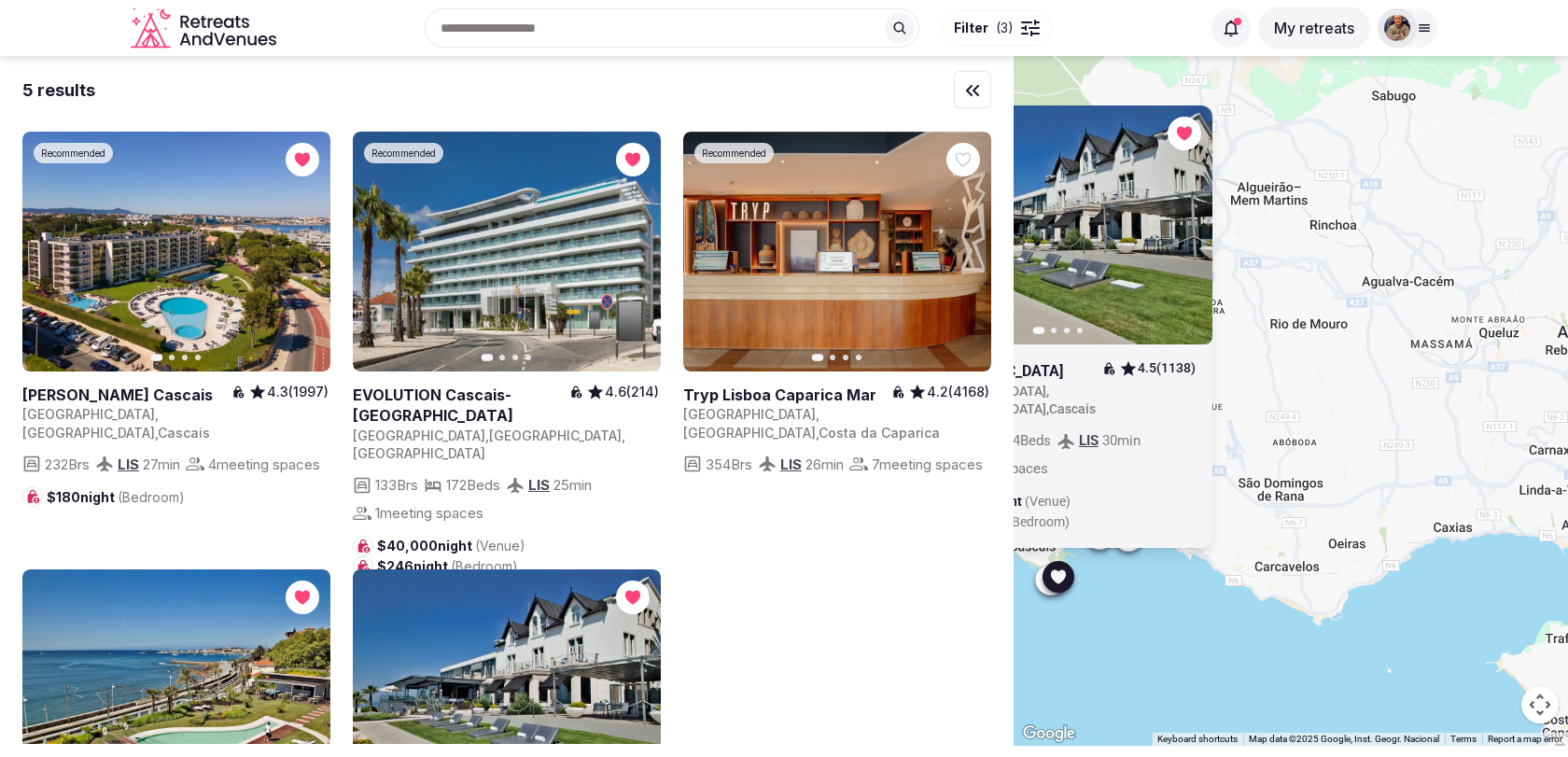
click at [0, 0] on icon "button" at bounding box center [0, 0] width 0 height 0
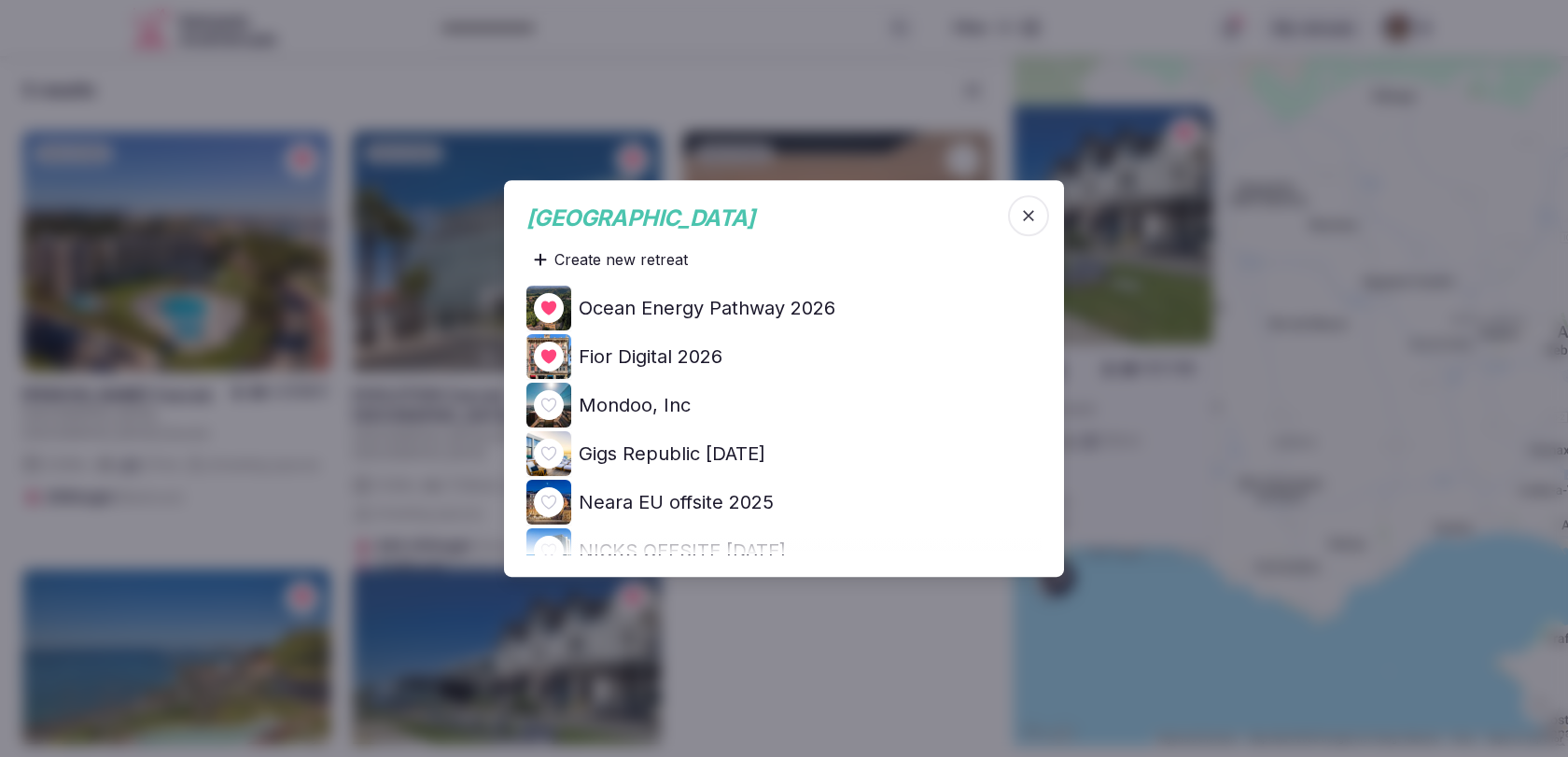
click at [1025, 225] on span "button" at bounding box center [1028, 215] width 41 height 41
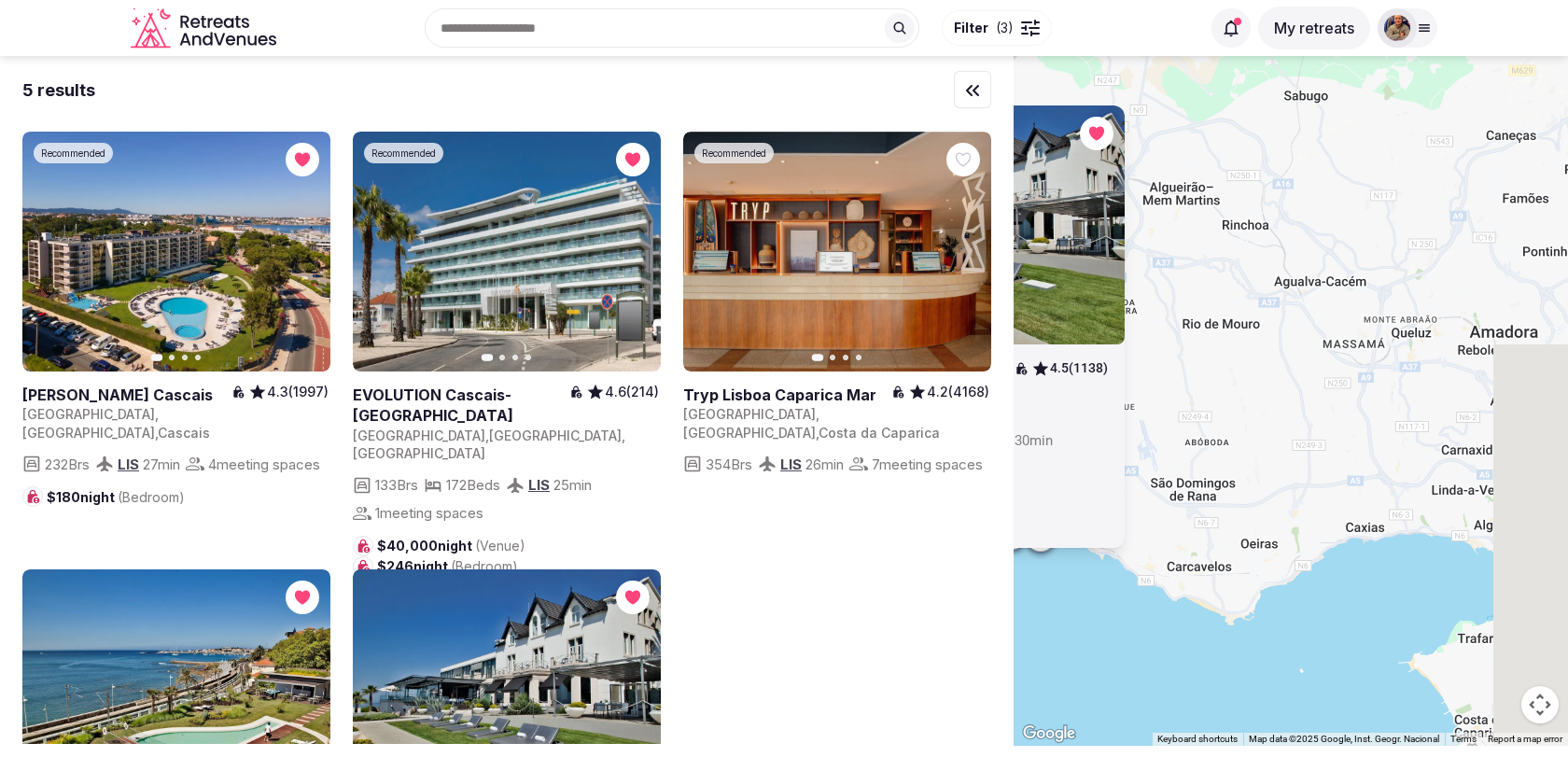
drag, startPoint x: 1376, startPoint y: 433, endPoint x: 1076, endPoint y: 418, distance: 300.4
click at [1077, 418] on div "Previous slide Next slide Farol Hotel 4.5 (1138) Portugal , Lisboa , Cascais 33…" at bounding box center [1291, 402] width 555 height 690
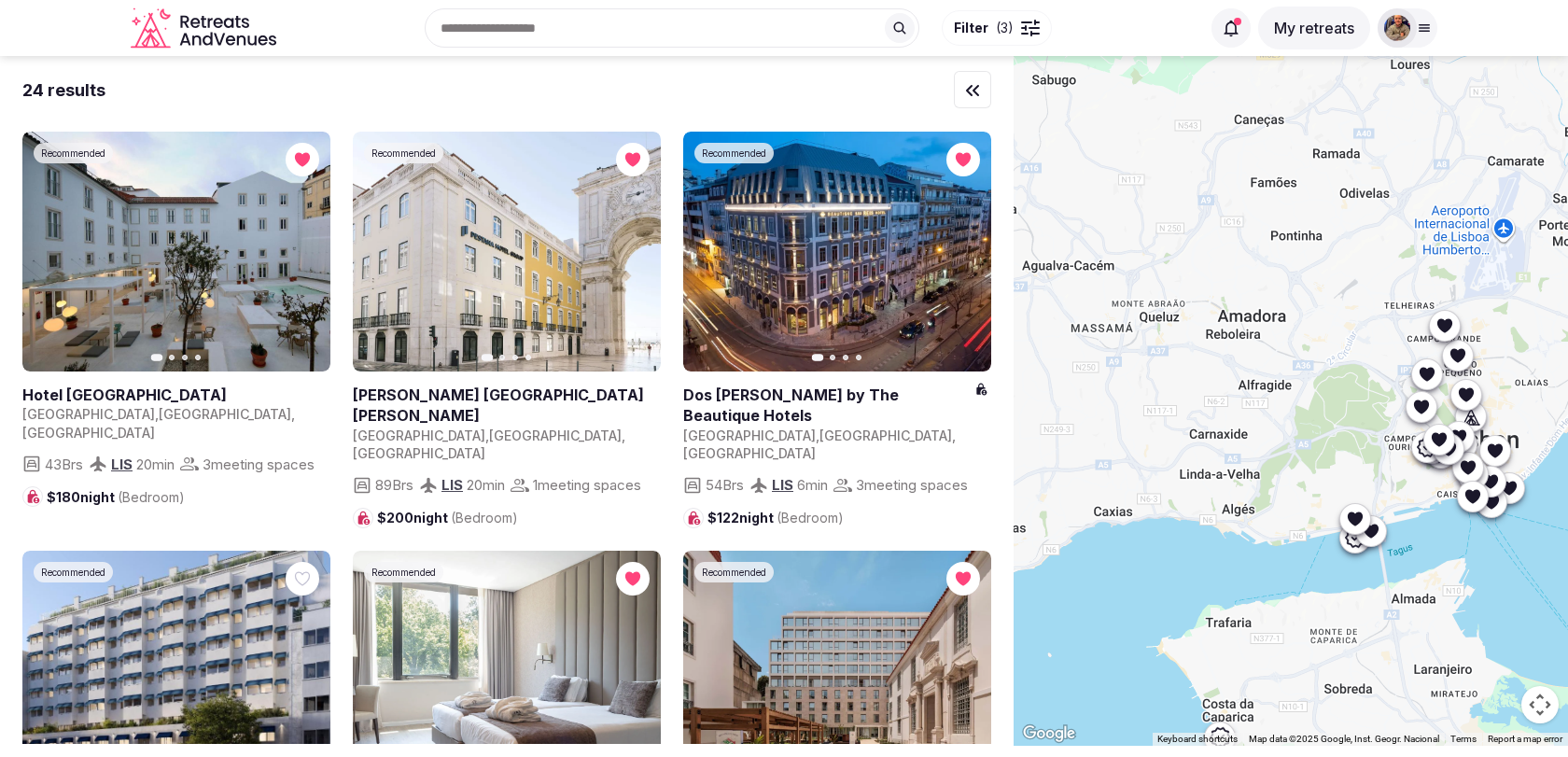
click at [1356, 525] on icon at bounding box center [1356, 518] width 19 height 19
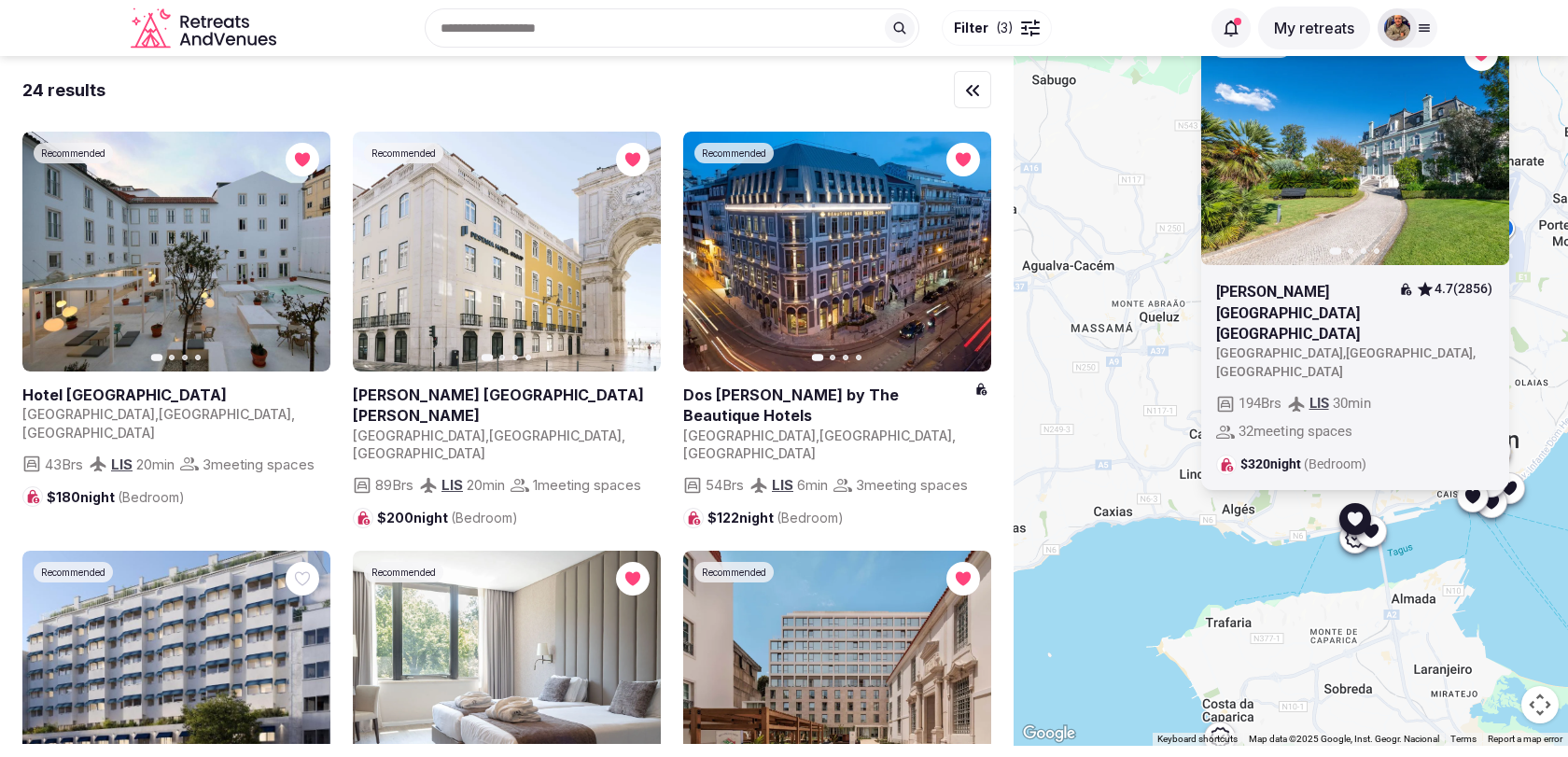
click at [1371, 537] on icon at bounding box center [1371, 530] width 15 height 14
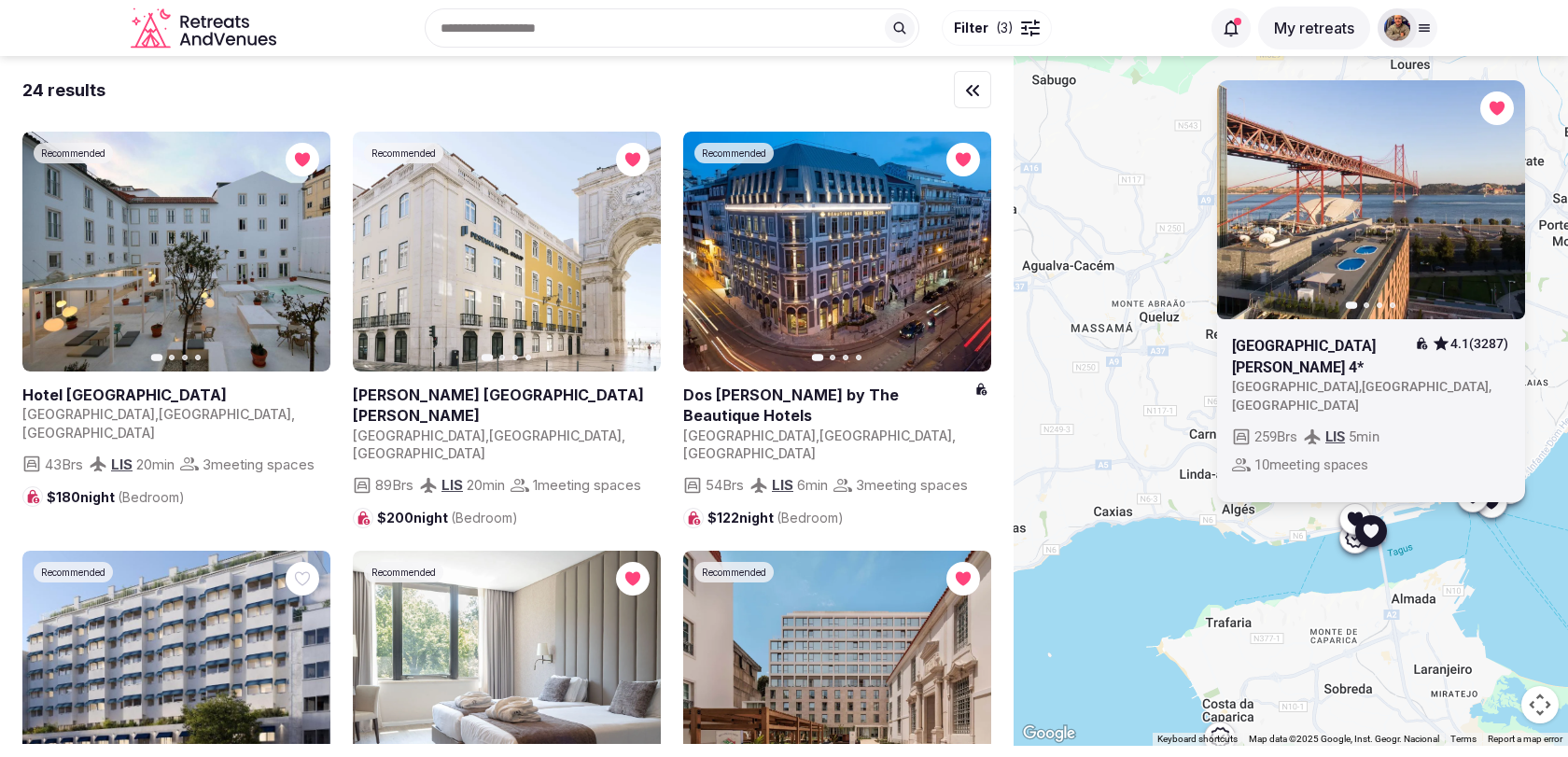
click at [1356, 543] on div at bounding box center [1371, 531] width 30 height 30
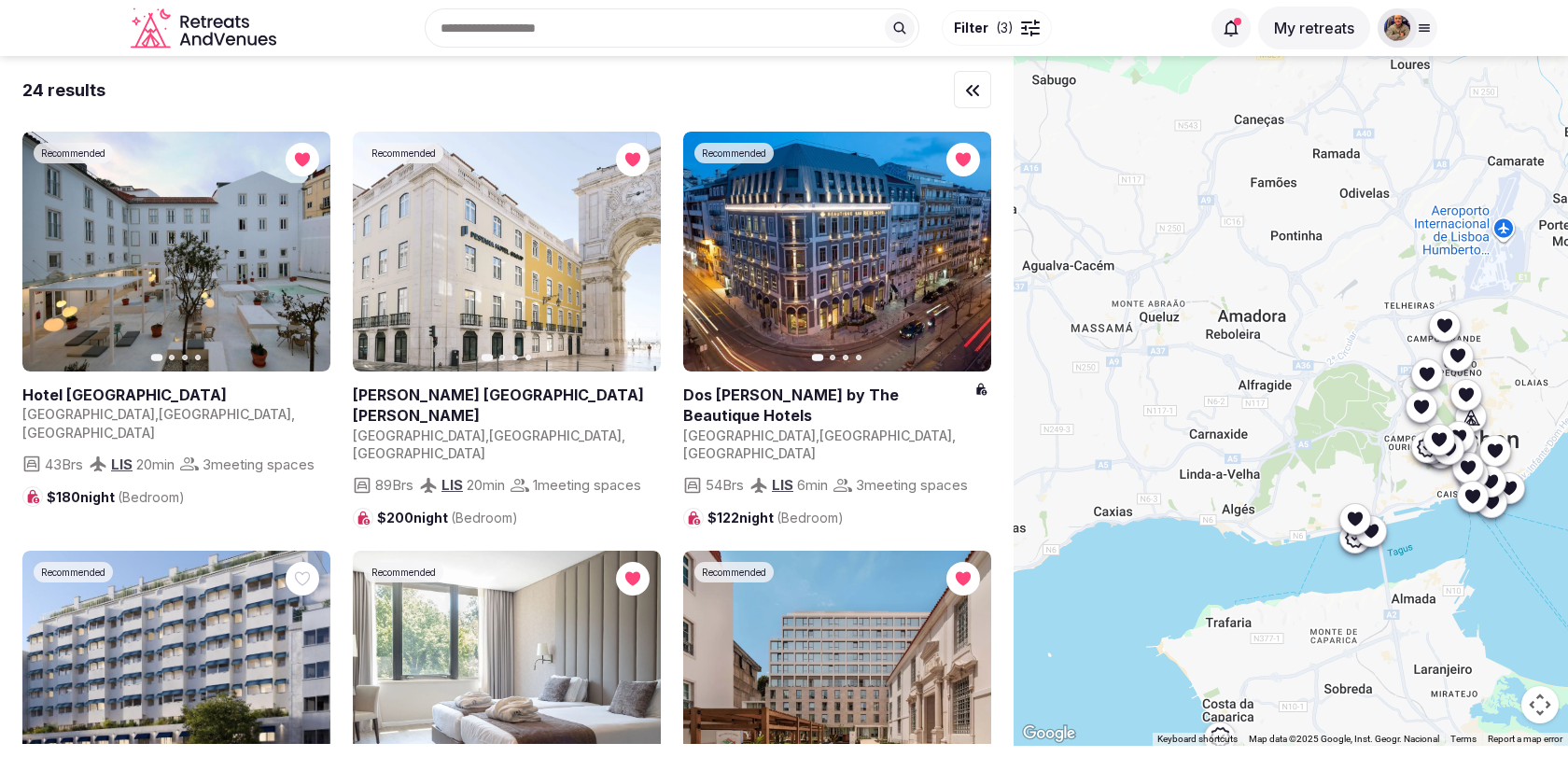
click at [1344, 543] on icon at bounding box center [1356, 538] width 23 height 23
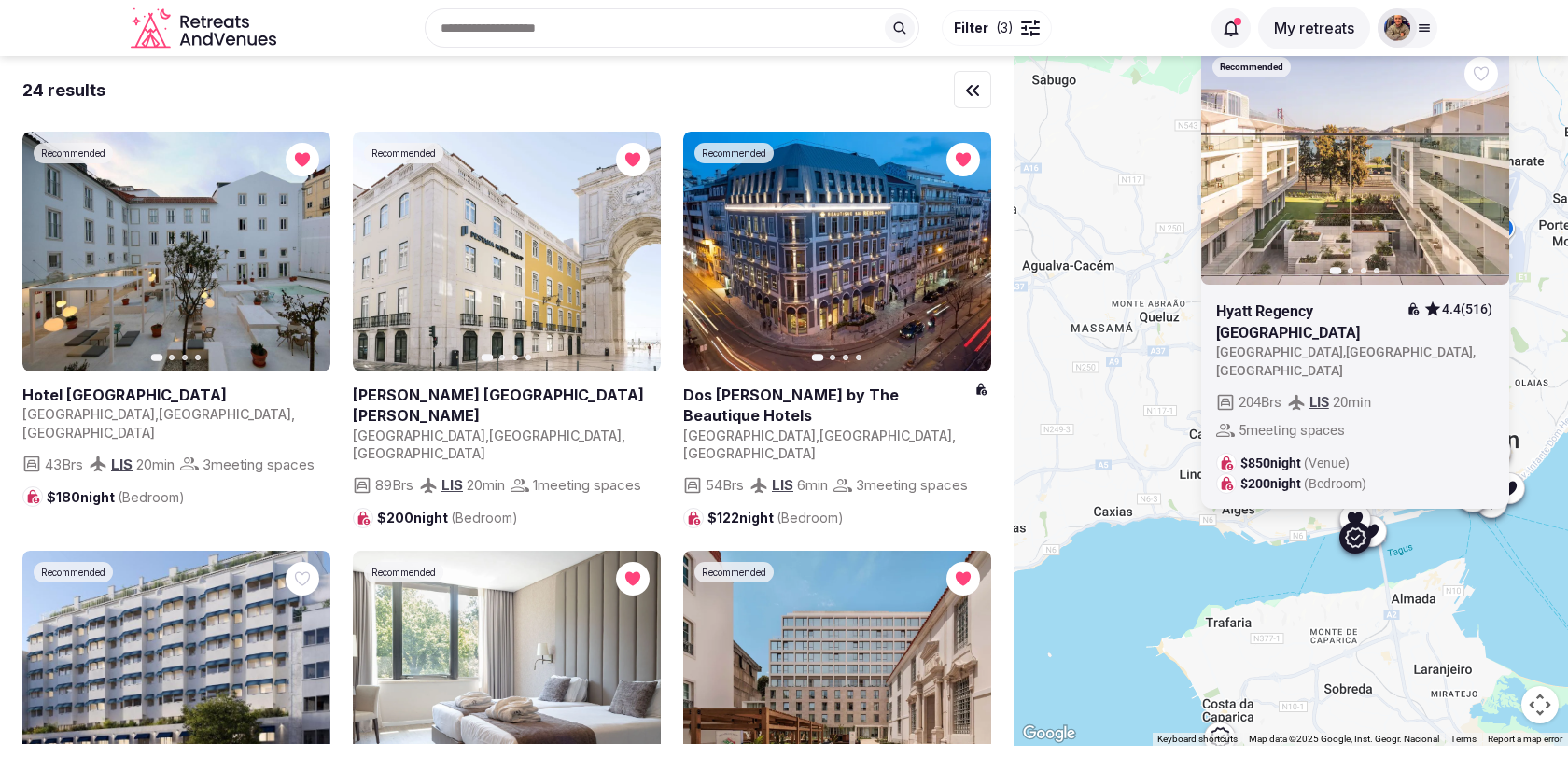
click at [1486, 173] on icon "button" at bounding box center [1483, 166] width 15 height 15
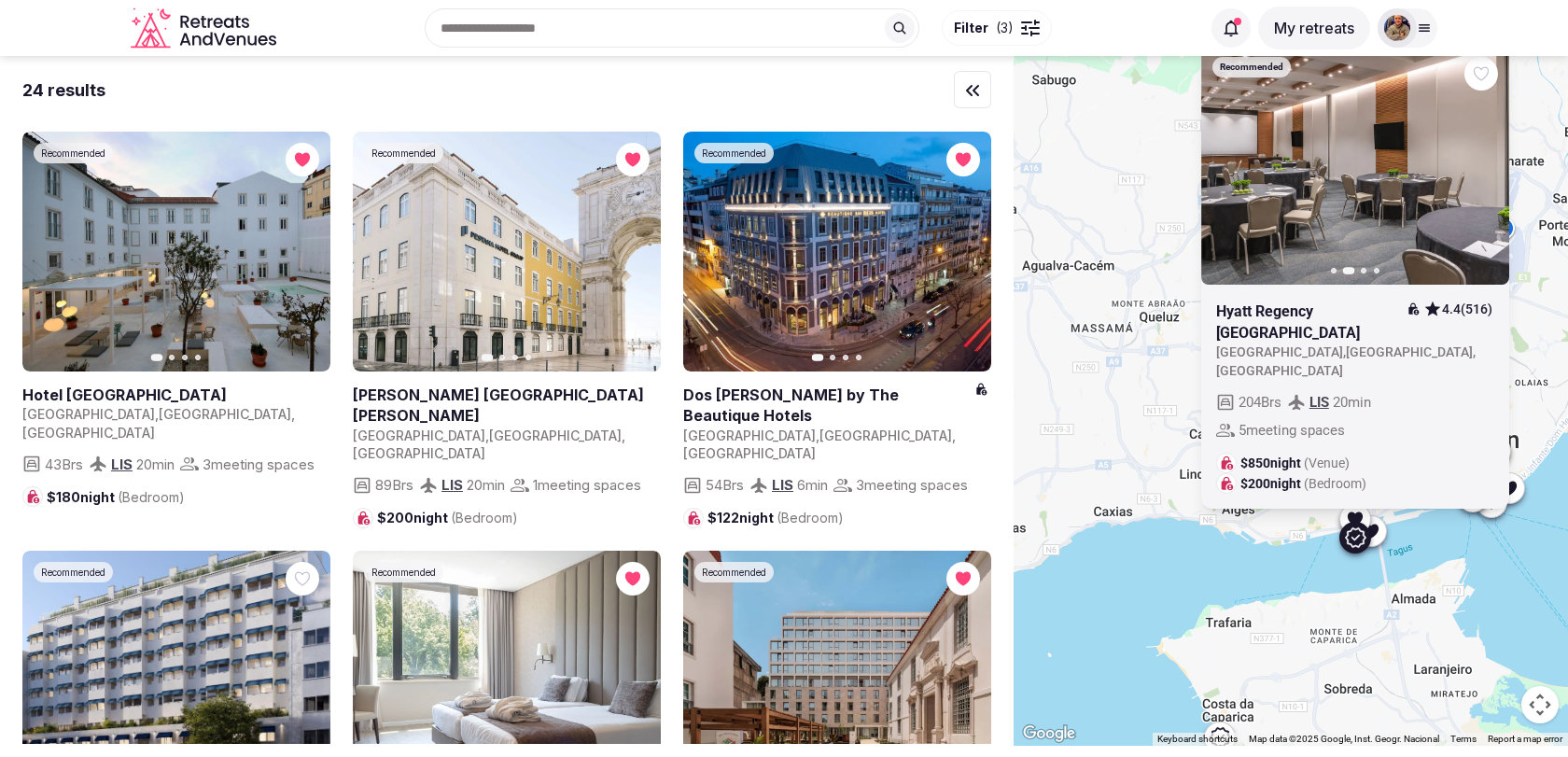
click at [1486, 173] on icon "button" at bounding box center [1483, 166] width 15 height 15
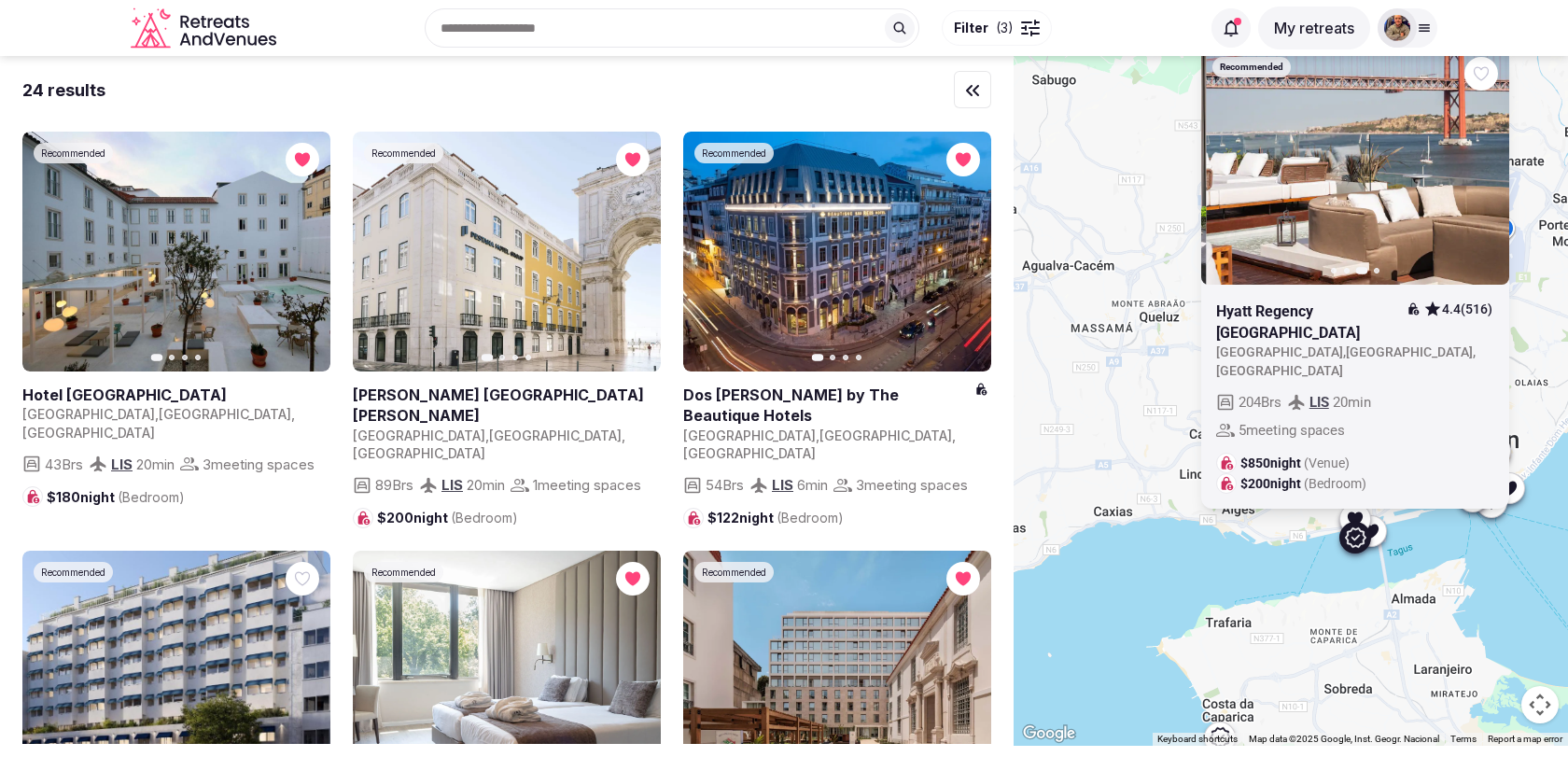
click at [1486, 173] on icon "button" at bounding box center [1483, 166] width 15 height 15
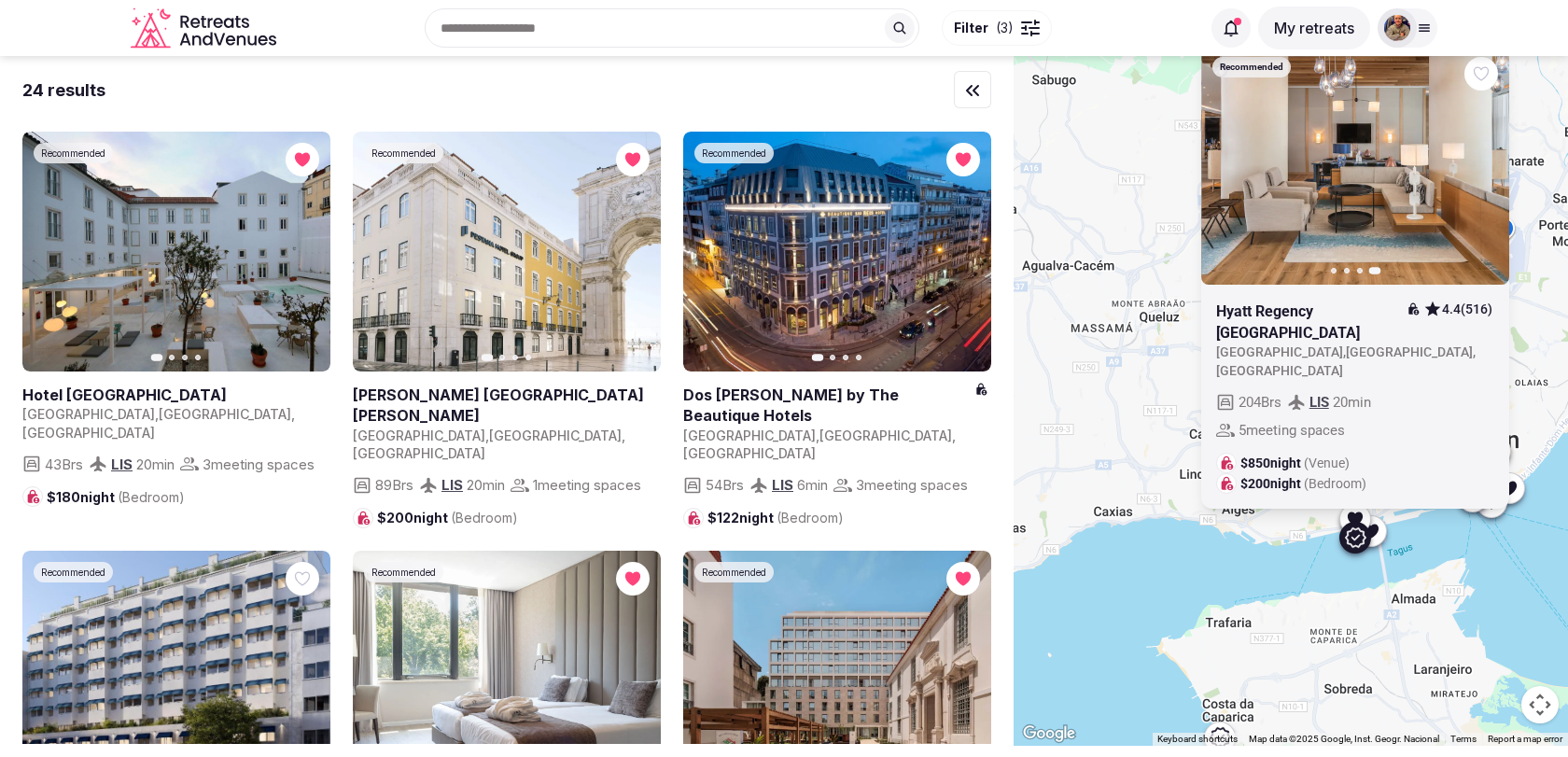
click at [0, 0] on icon "button" at bounding box center [0, 0] width 0 height 0
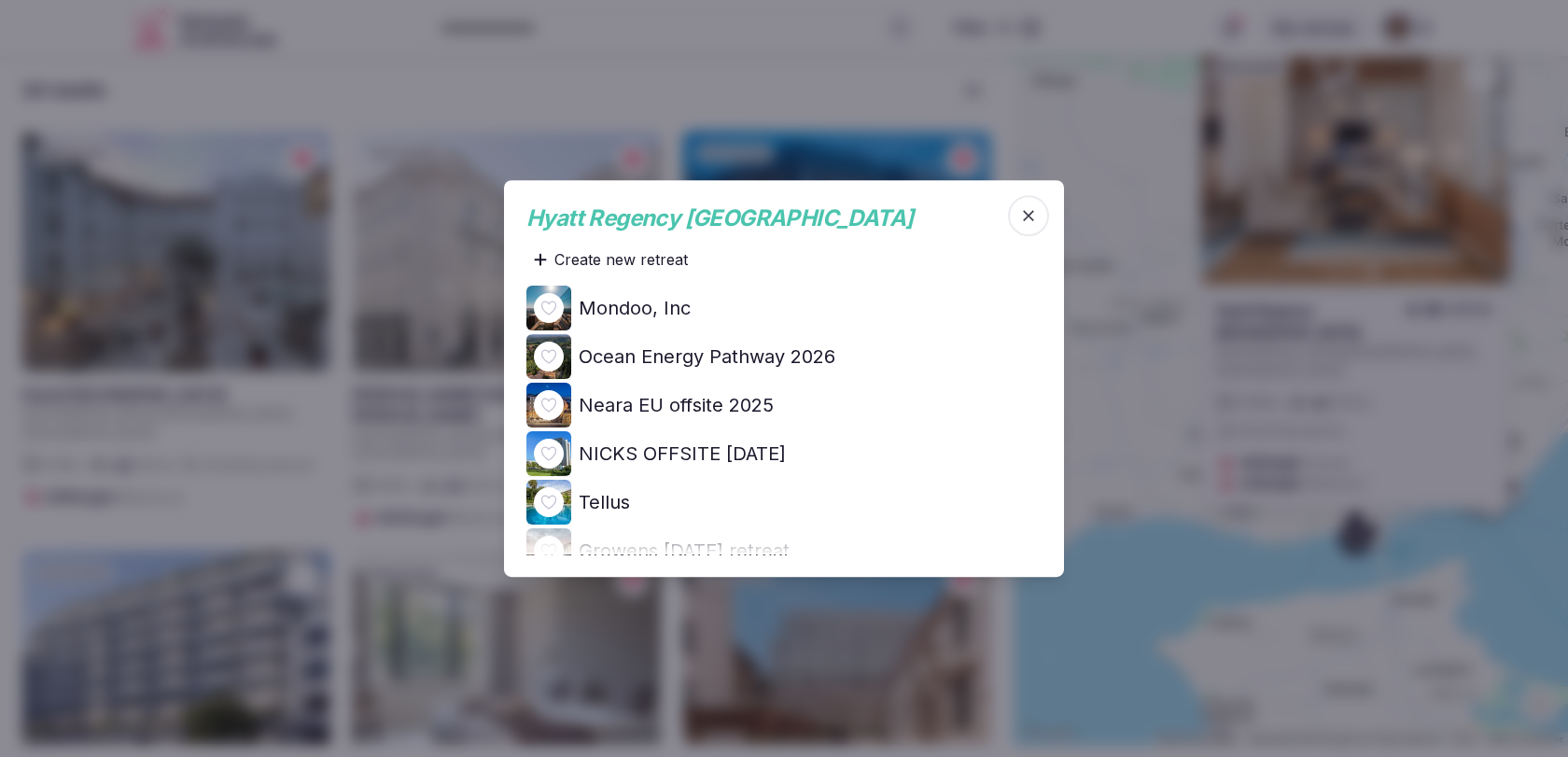
click at [793, 351] on h4 "Ocean Energy Pathway 2026" at bounding box center [707, 356] width 257 height 26
click at [1024, 226] on span "button" at bounding box center [1028, 215] width 41 height 41
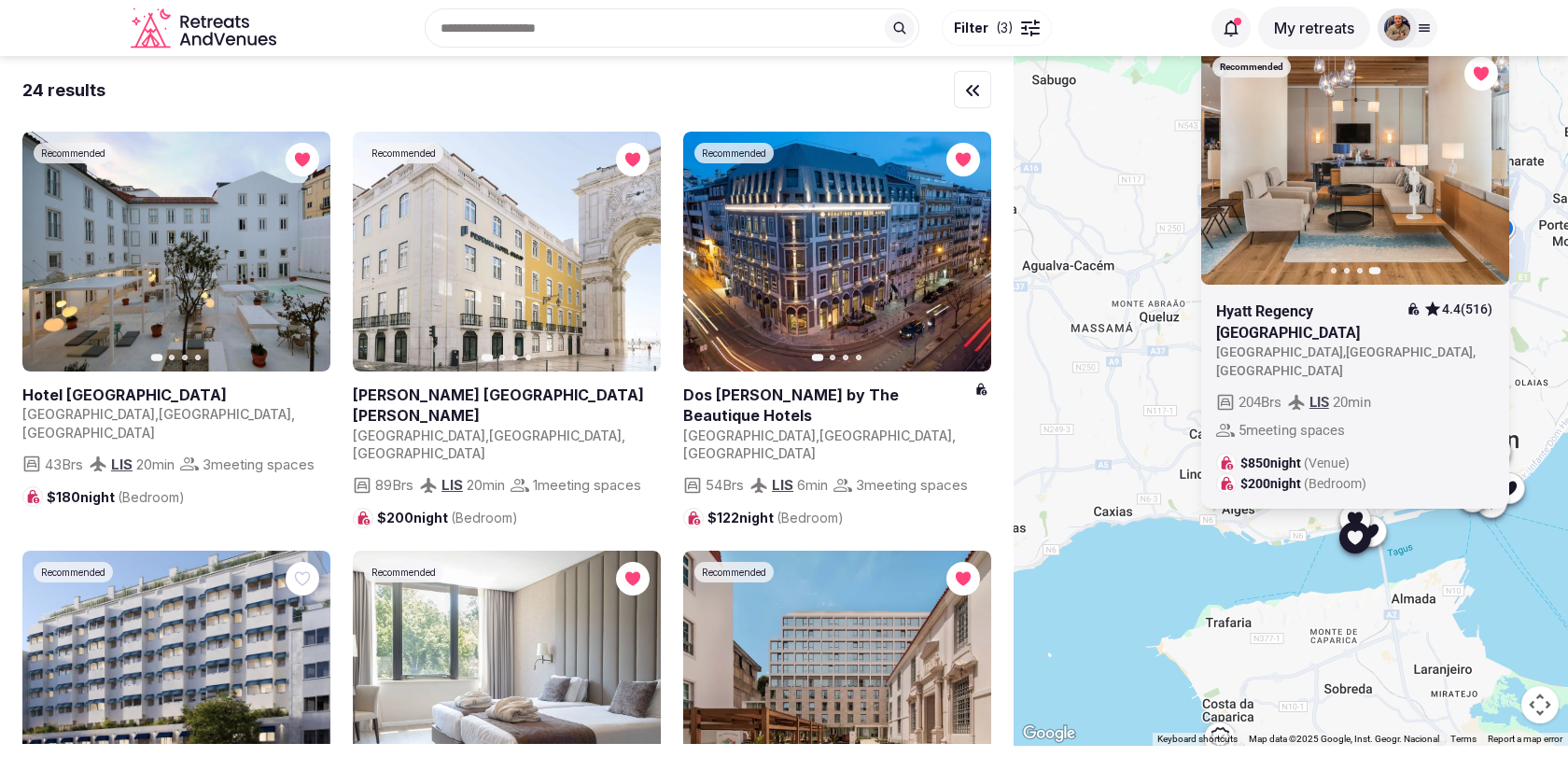
click at [1144, 401] on div "Recommended Previous slide Next slide Hyatt Regency Lisbon 4.4 (516) Portugal ,…" at bounding box center [1291, 402] width 555 height 690
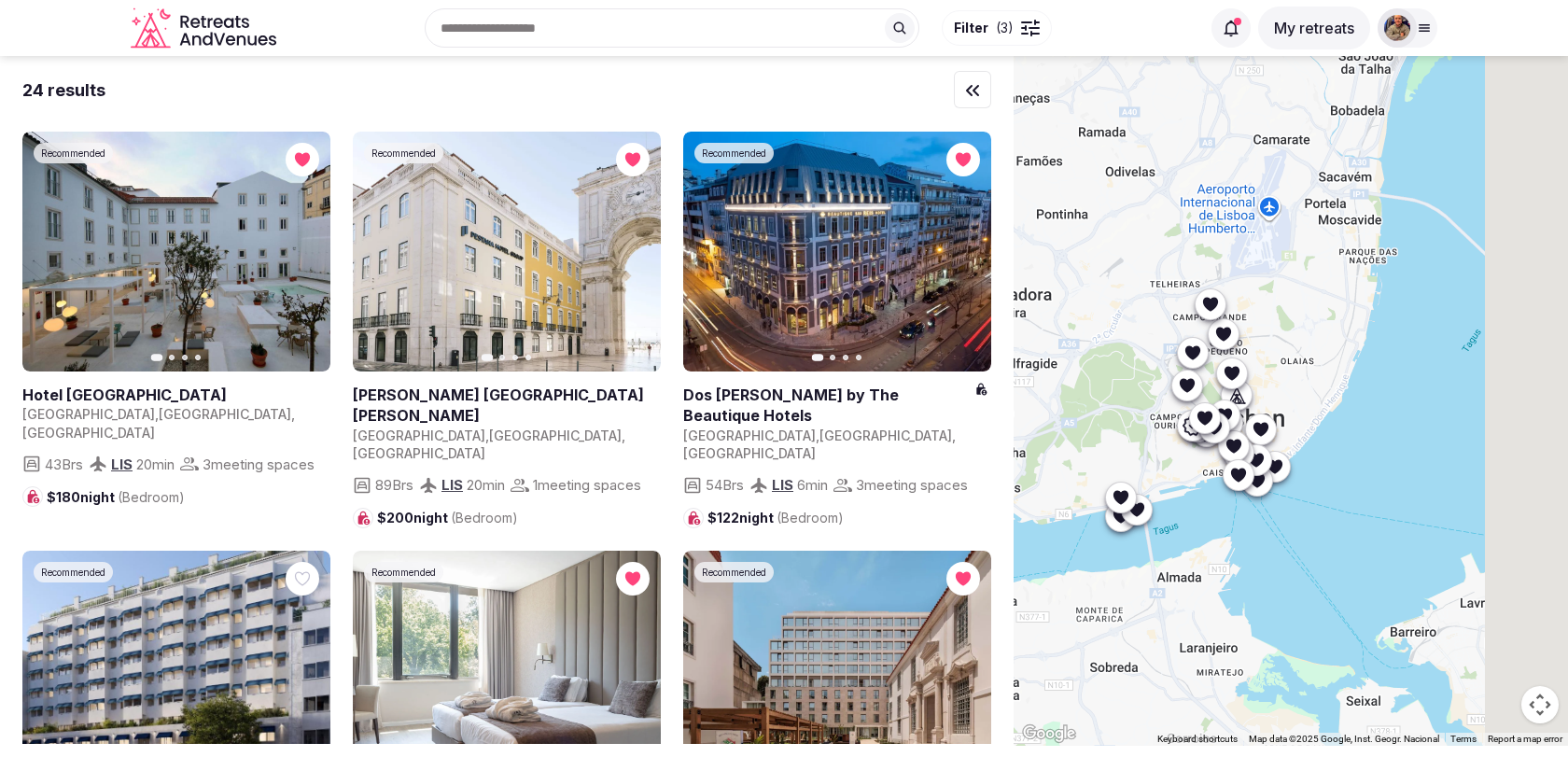
drag, startPoint x: 1313, startPoint y: 469, endPoint x: 980, endPoint y: 452, distance: 333.4
click at [980, 452] on div "24 results Recommended Previous slide Next slide Hotel Convento do Salvador Por…" at bounding box center [784, 402] width 1568 height 690
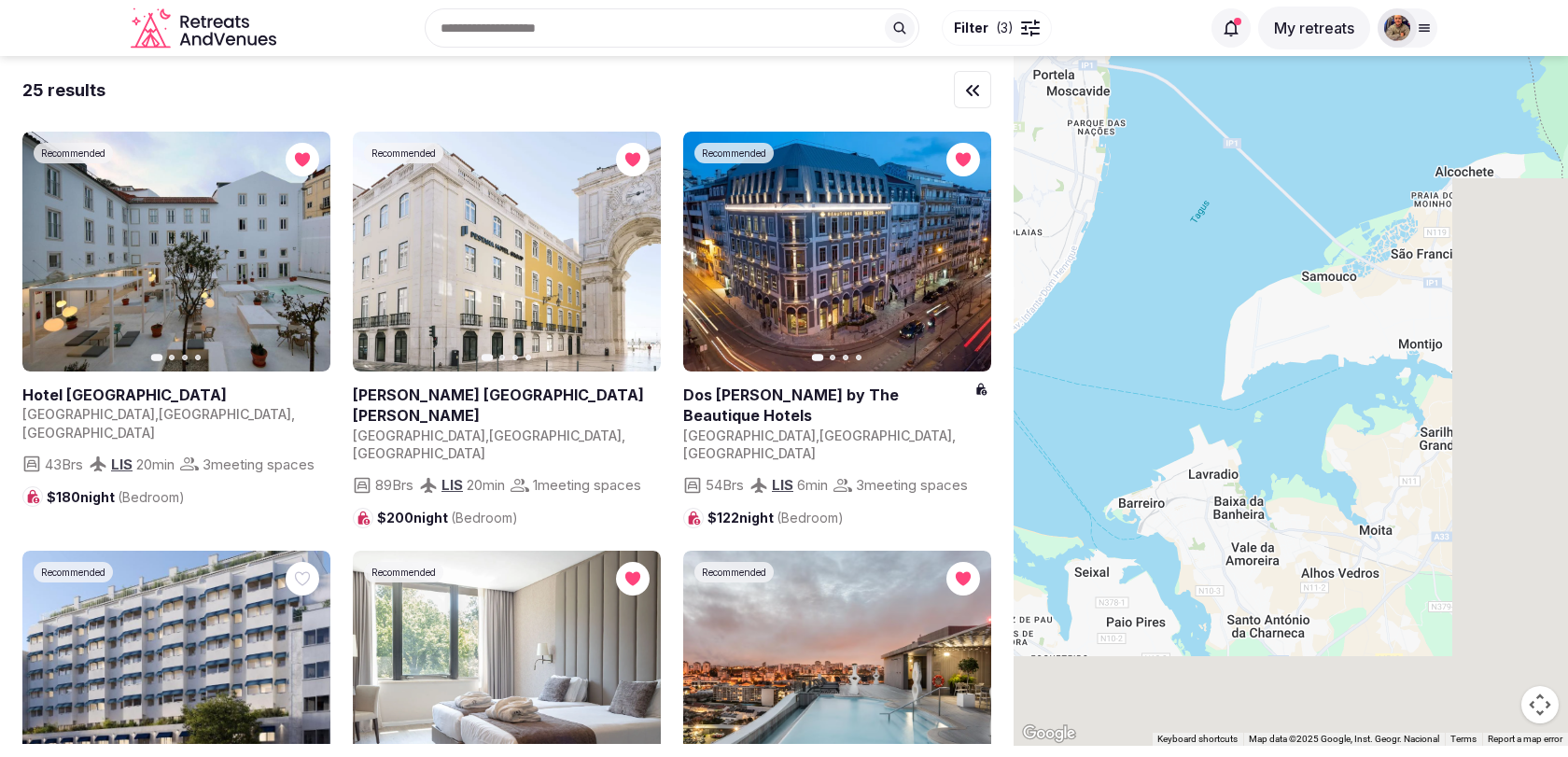
drag, startPoint x: 1200, startPoint y: 366, endPoint x: 1005, endPoint y: 226, distance: 240.1
click at [1011, 226] on div "25 results Recommended Previous slide Next slide Hotel Convento do Salvador Por…" at bounding box center [784, 402] width 1568 height 690
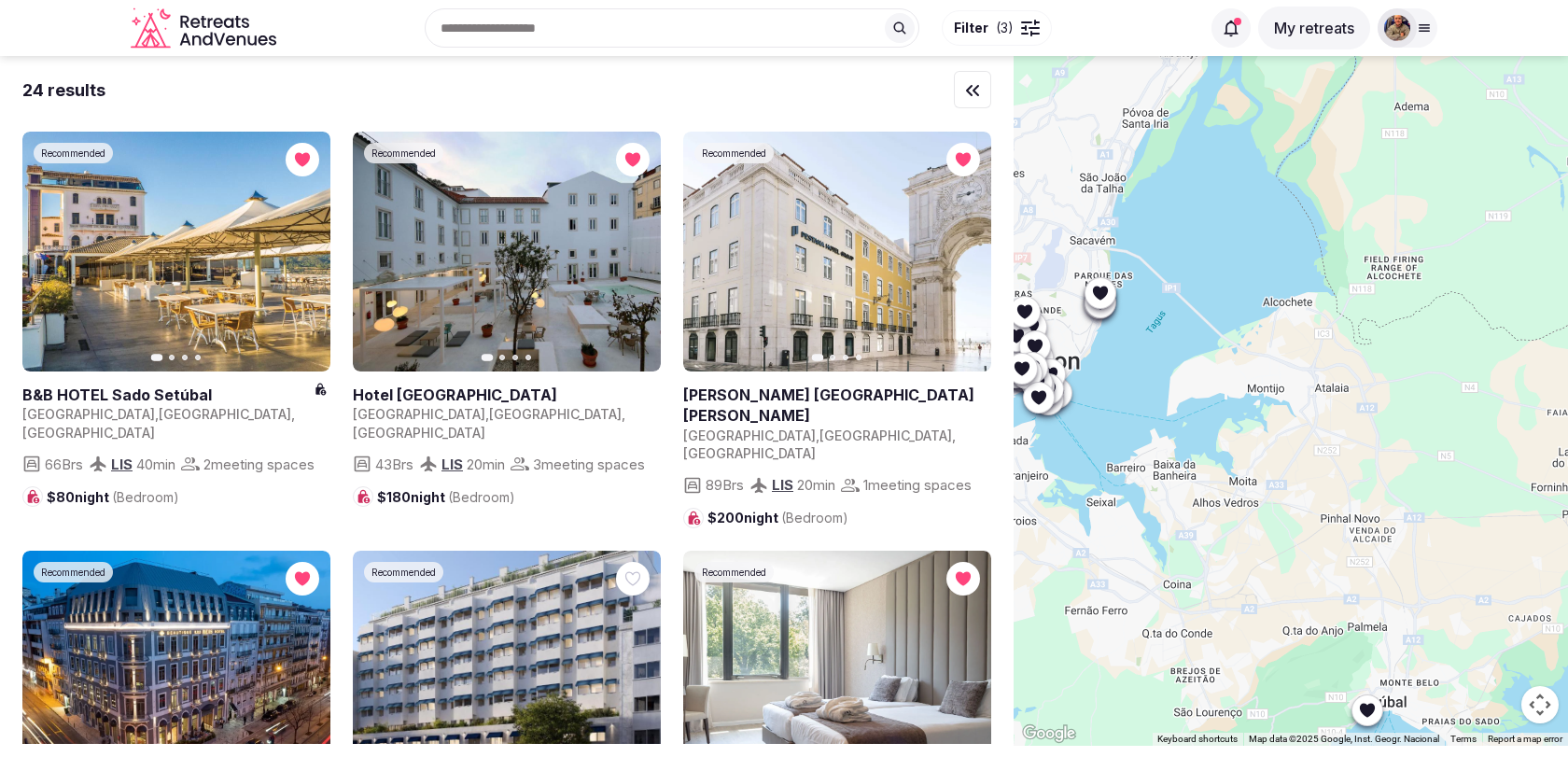
click at [1375, 718] on div at bounding box center [1368, 710] width 30 height 30
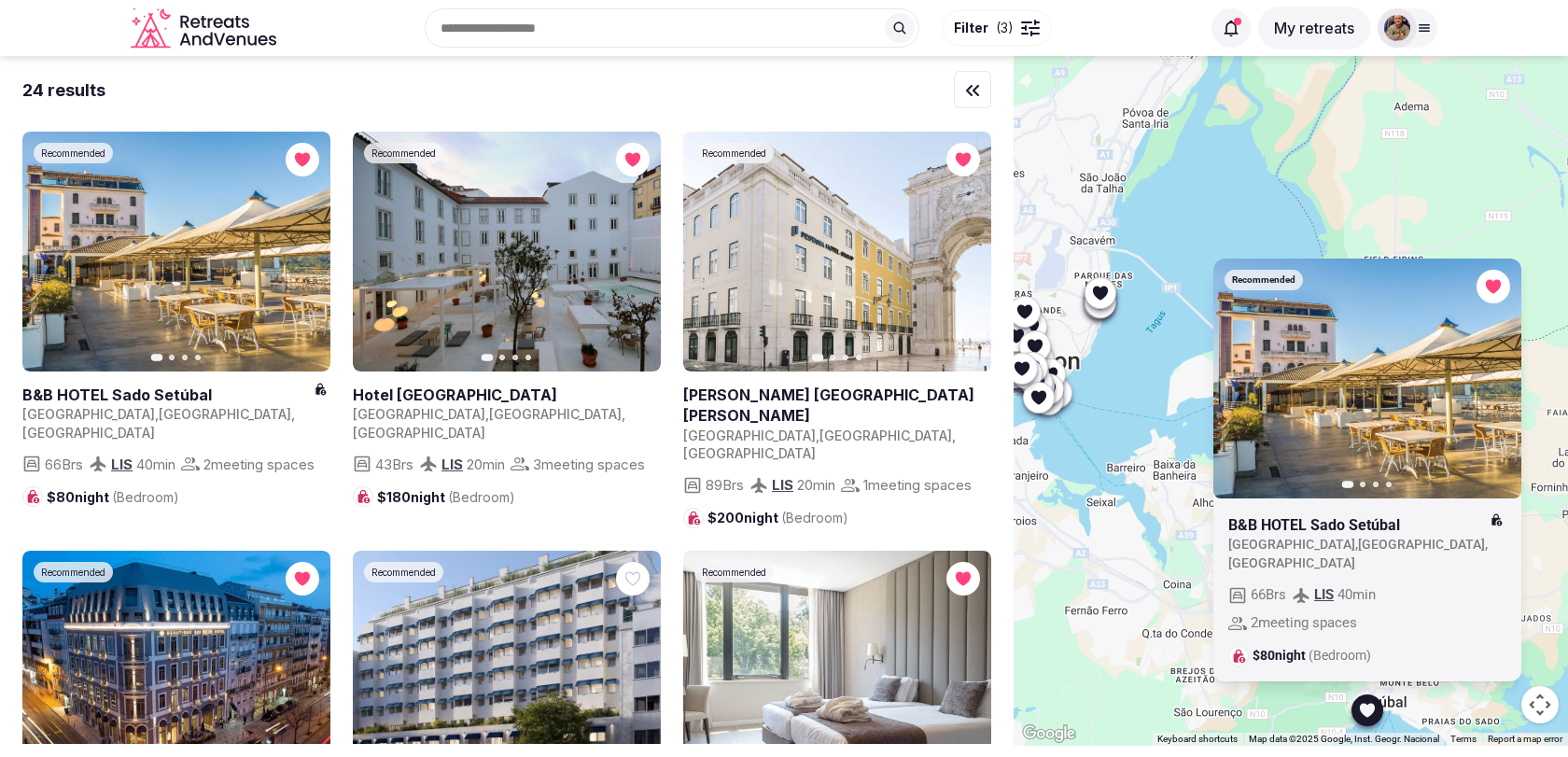
click at [1496, 386] on icon "button" at bounding box center [1495, 378] width 15 height 15
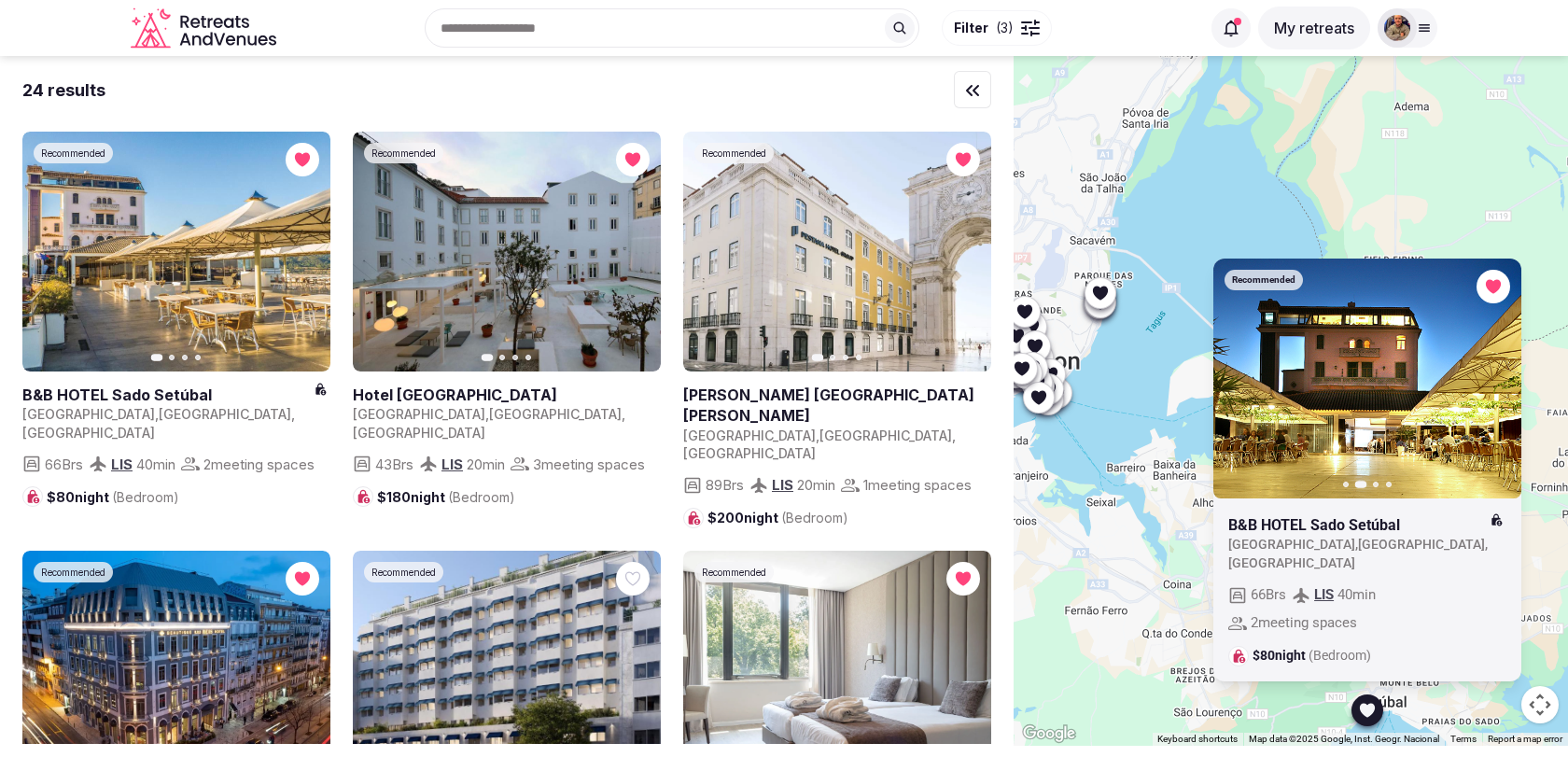
click at [1496, 386] on icon "button" at bounding box center [1495, 378] width 15 height 15
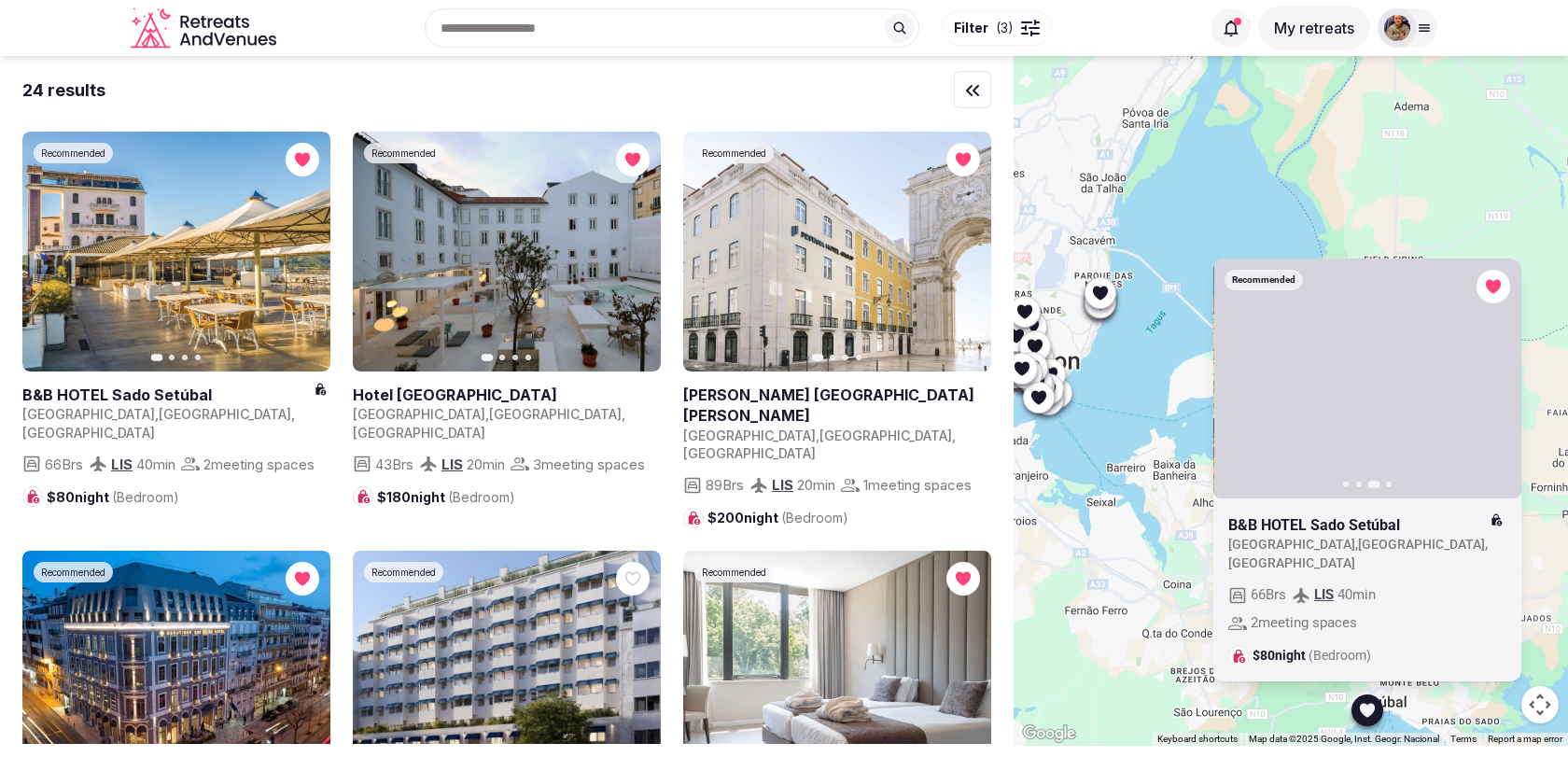
click at [1496, 386] on icon "button" at bounding box center [1495, 378] width 15 height 15
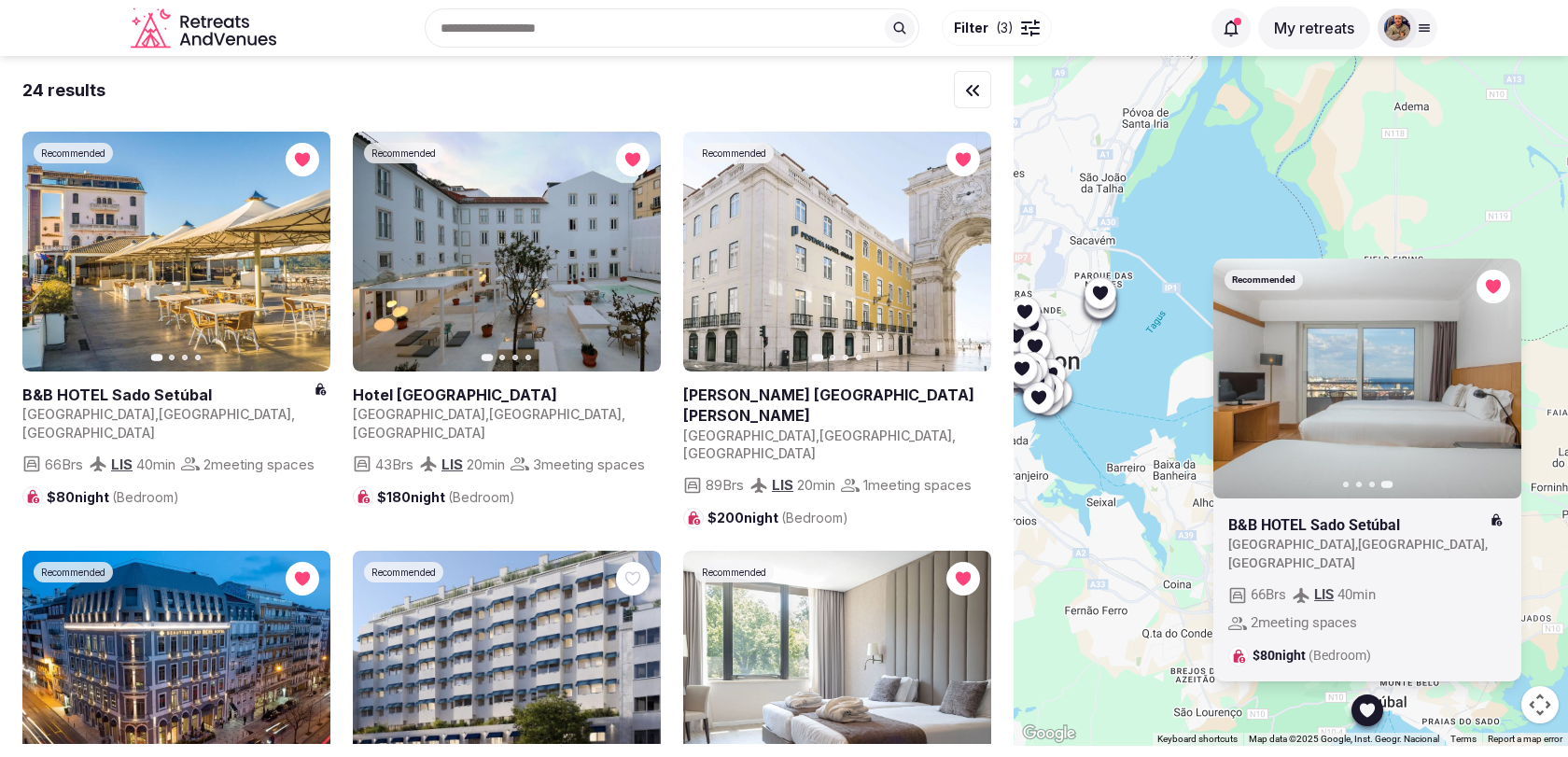
click at [0, 0] on icon "button" at bounding box center [0, 0] width 0 height 0
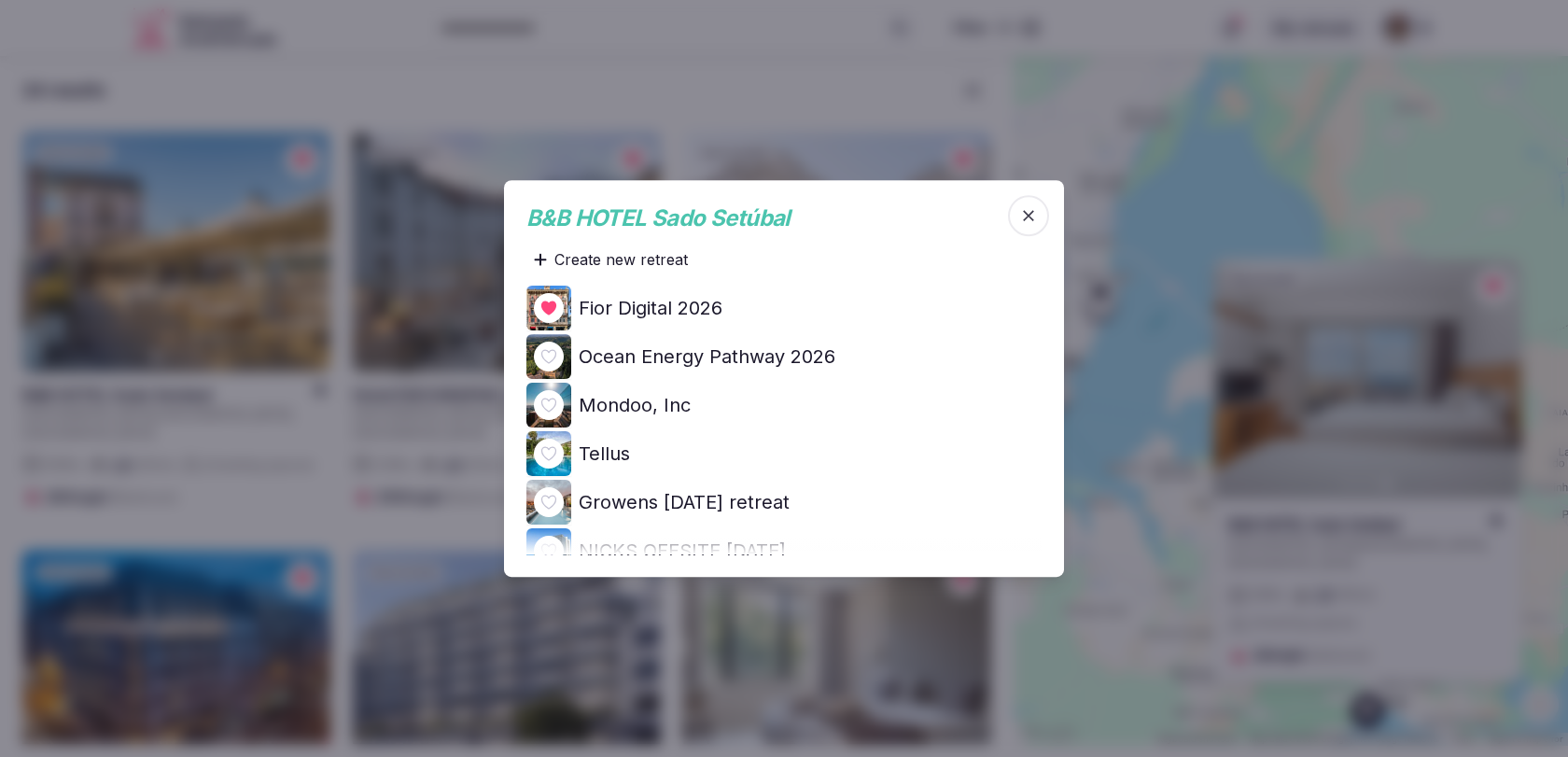
click at [769, 344] on h4 "Ocean Energy Pathway 2026" at bounding box center [707, 356] width 257 height 26
click at [1024, 225] on span "button" at bounding box center [1028, 215] width 41 height 41
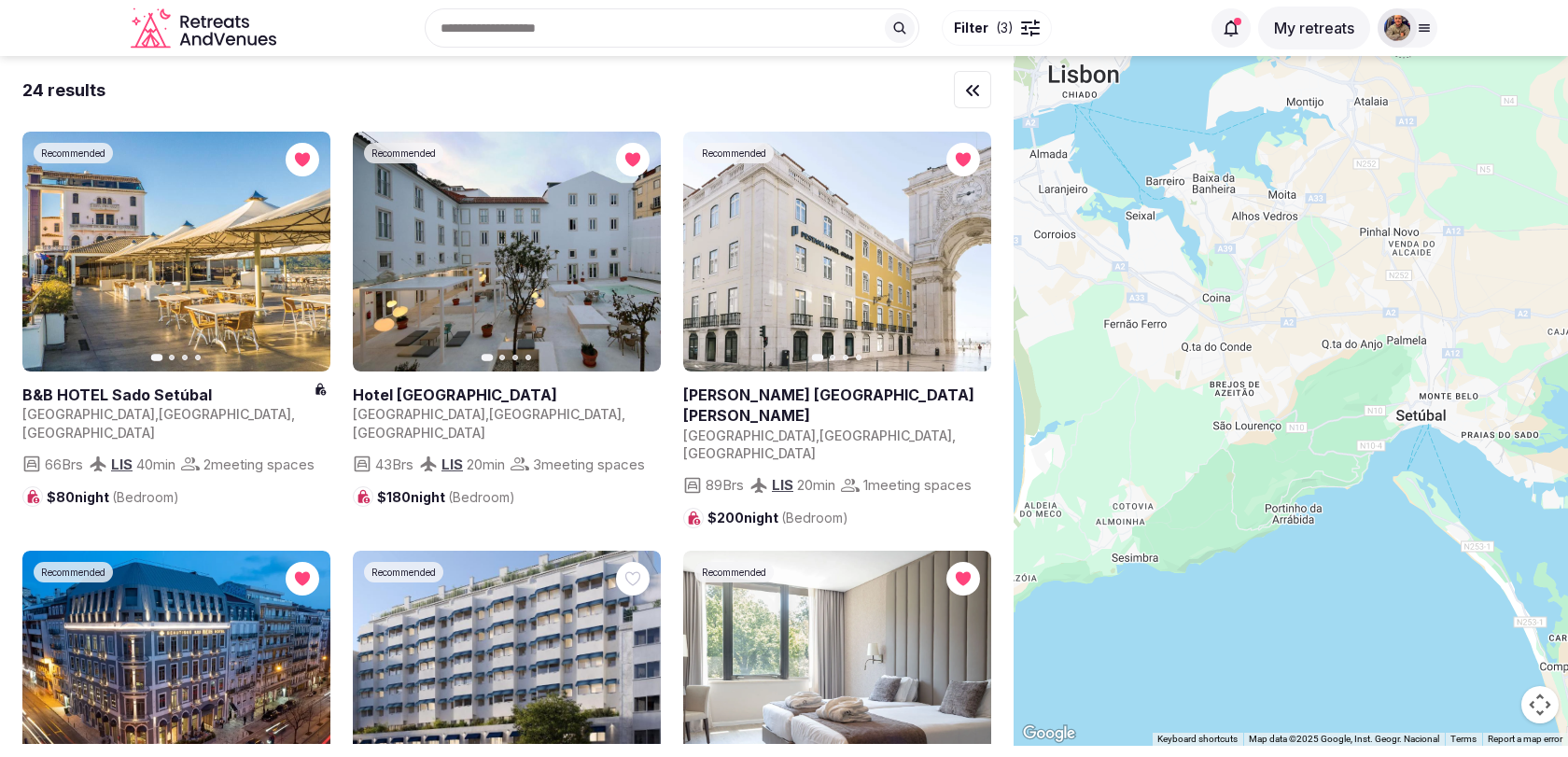
drag, startPoint x: 1105, startPoint y: 492, endPoint x: 1215, endPoint y: 198, distance: 313.9
click at [1215, 198] on div at bounding box center [1291, 402] width 555 height 690
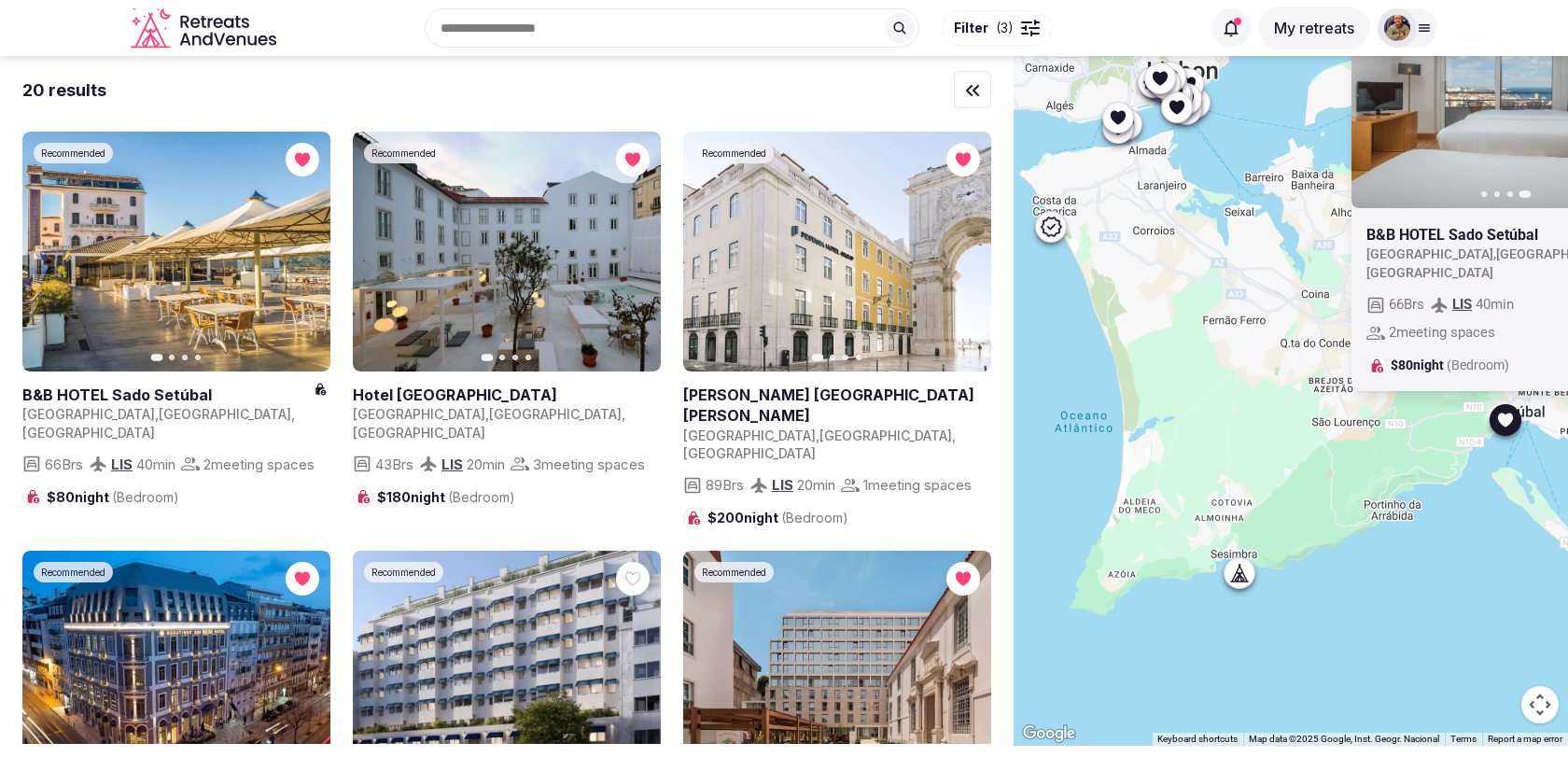
click at [1244, 574] on icon at bounding box center [1239, 574] width 19 height 19
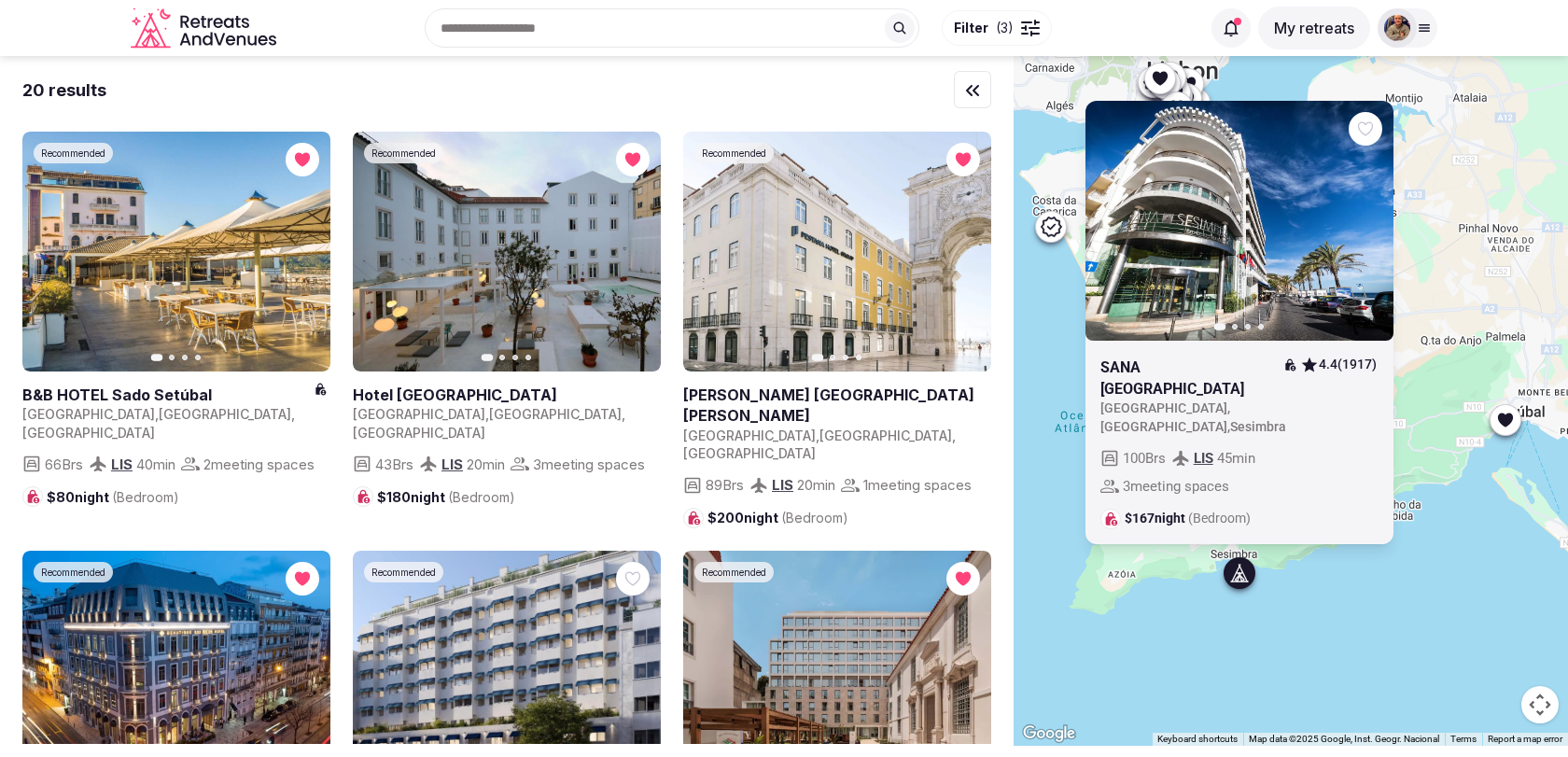
click at [1376, 235] on button "Next slide" at bounding box center [1368, 220] width 30 height 30
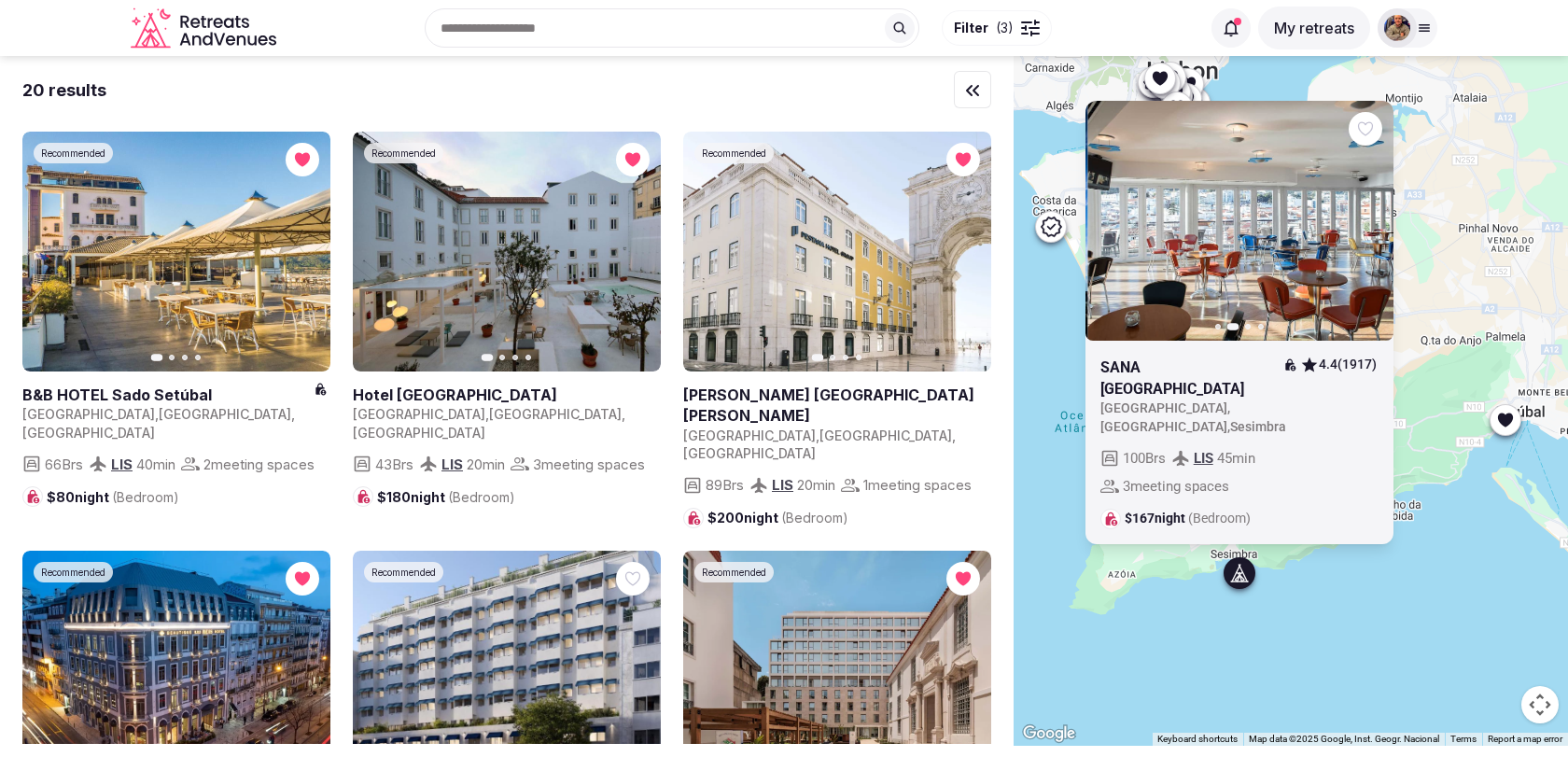
click at [1376, 235] on button "Next slide" at bounding box center [1368, 220] width 30 height 30
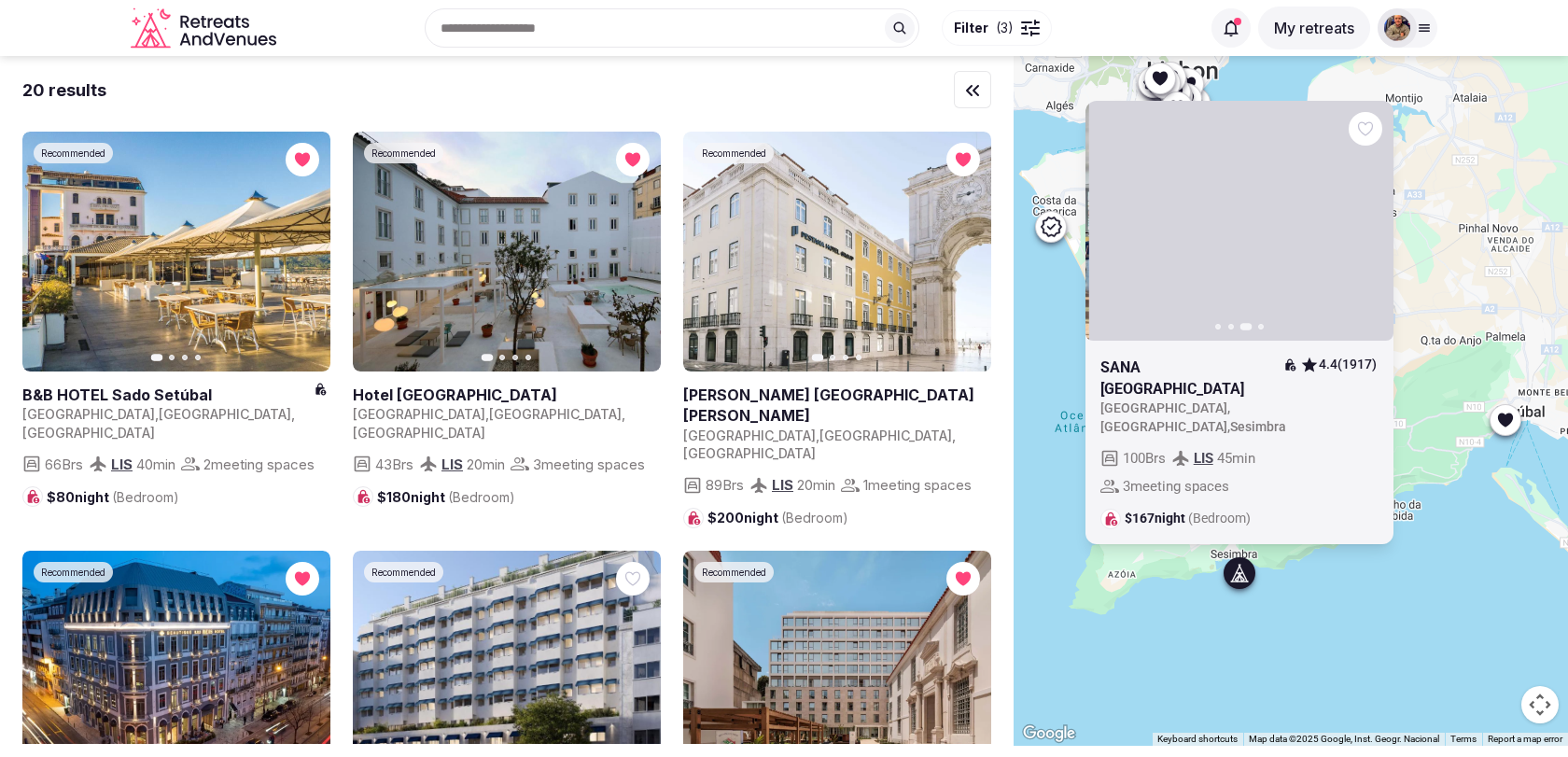
click at [1376, 235] on button "Next slide" at bounding box center [1368, 220] width 30 height 30
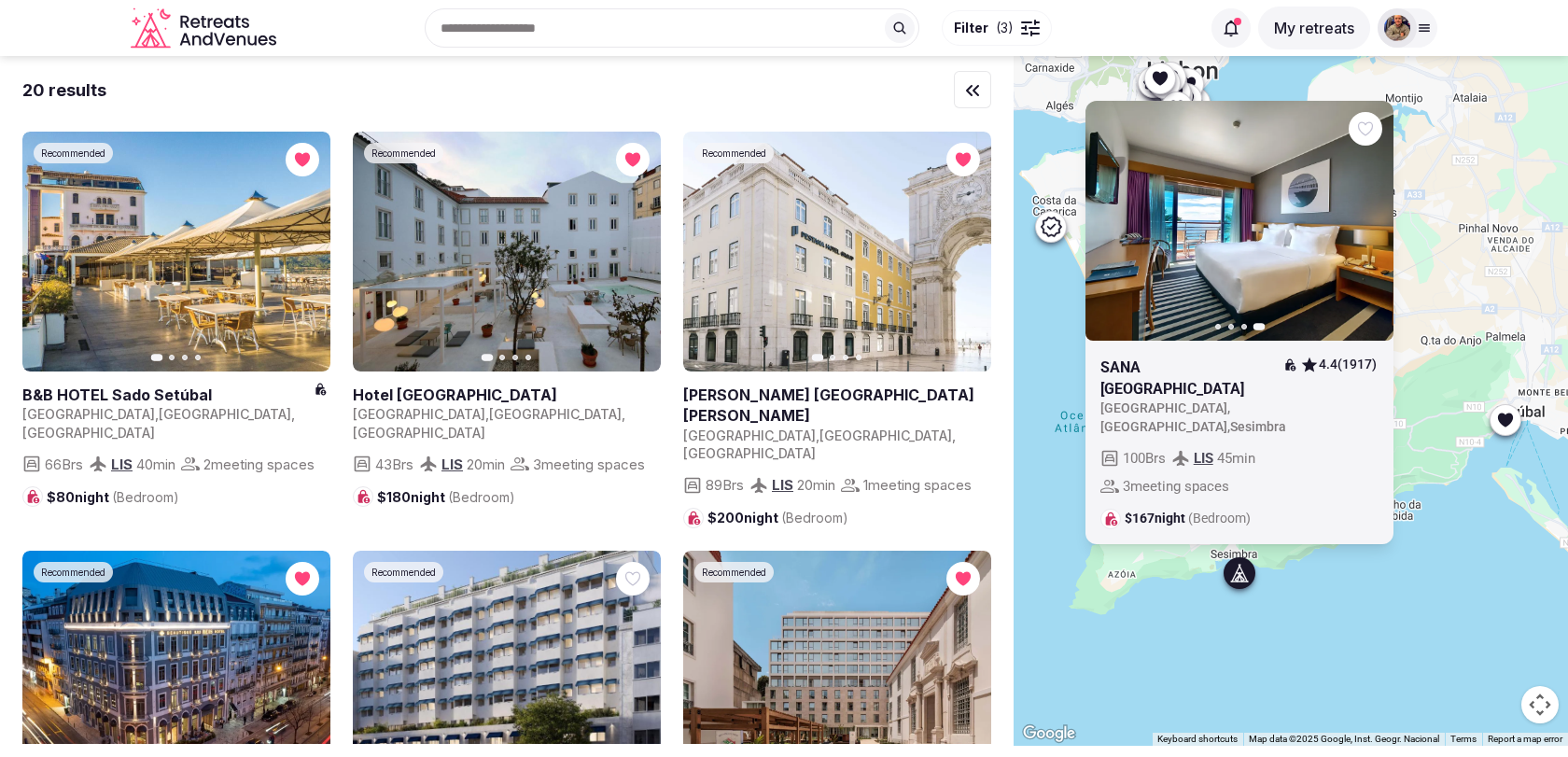
click at [1442, 487] on div "Previous slide Next slide SANA Sesimbra Hotel 4.4 (1917) Portugal , Setúbal , S…" at bounding box center [1291, 402] width 555 height 690
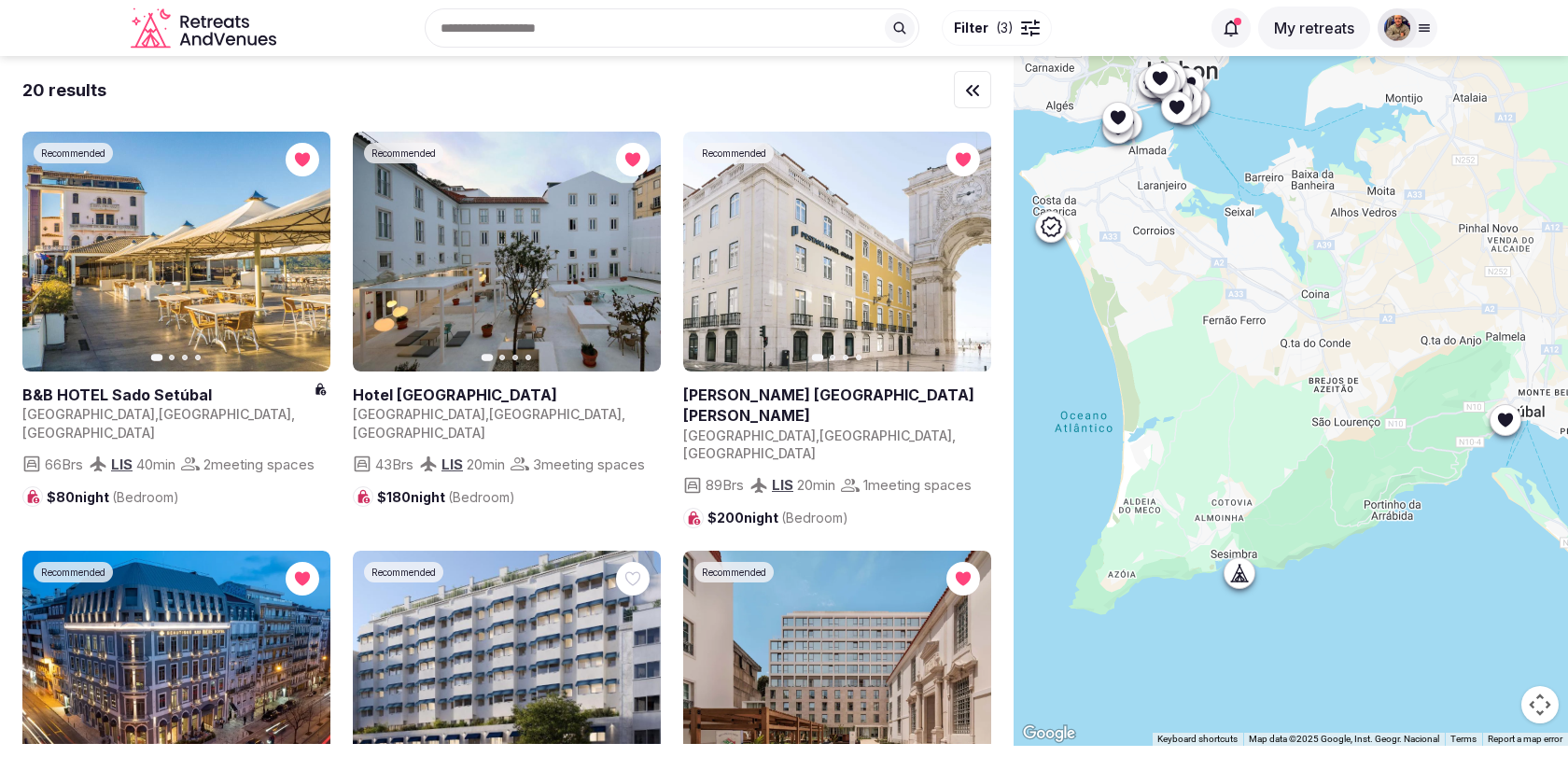
click at [1053, 235] on icon at bounding box center [1051, 226] width 21 height 20
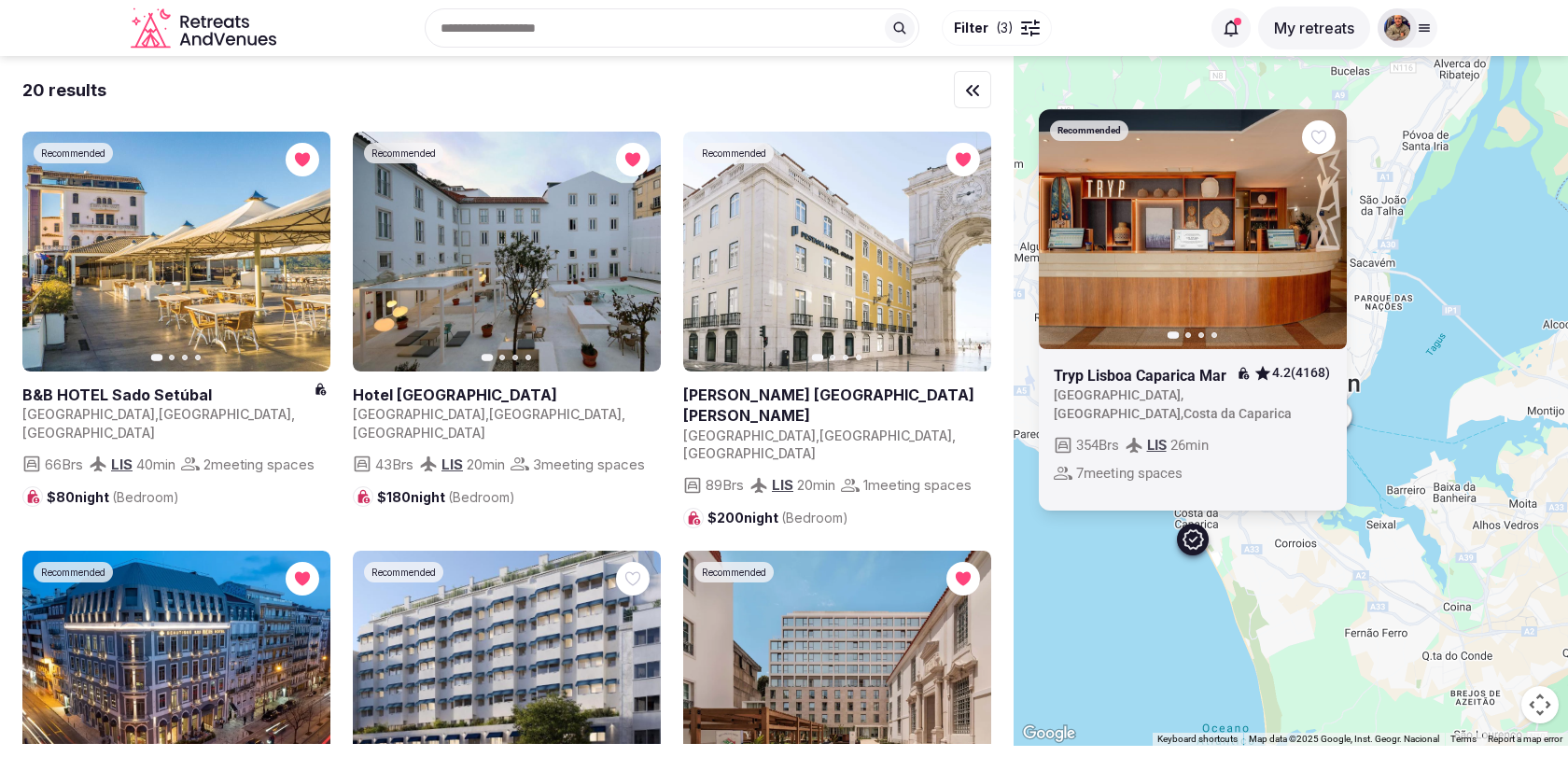
drag, startPoint x: 1115, startPoint y: 296, endPoint x: 1259, endPoint y: 613, distance: 348.2
click at [1259, 613] on div "Recommended Previous slide Next slide Tryp Lisboa Caparica Mar 4.2 (4168) Portu…" at bounding box center [1291, 402] width 555 height 690
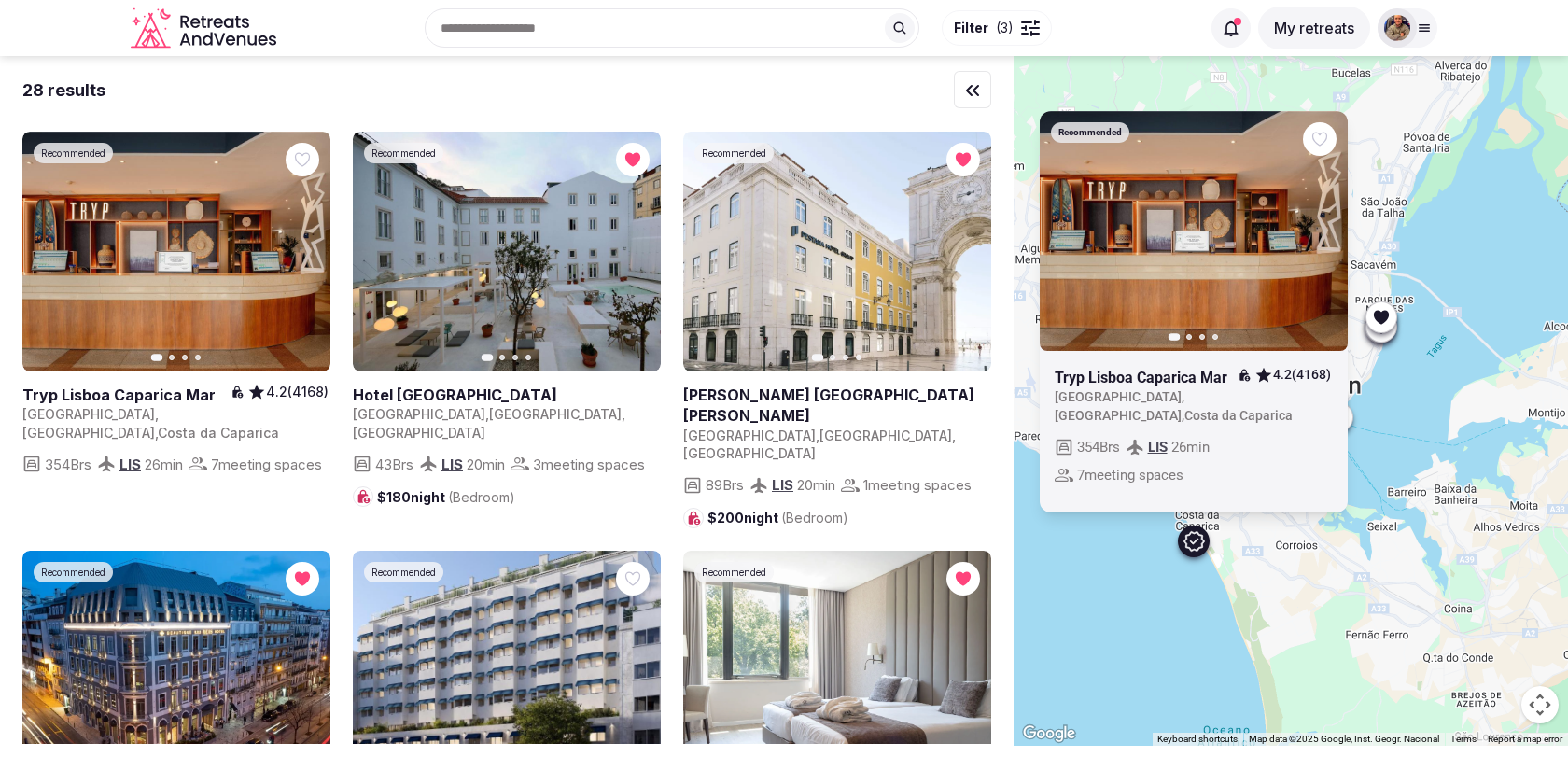
click at [1323, 238] on icon "button" at bounding box center [1322, 230] width 15 height 15
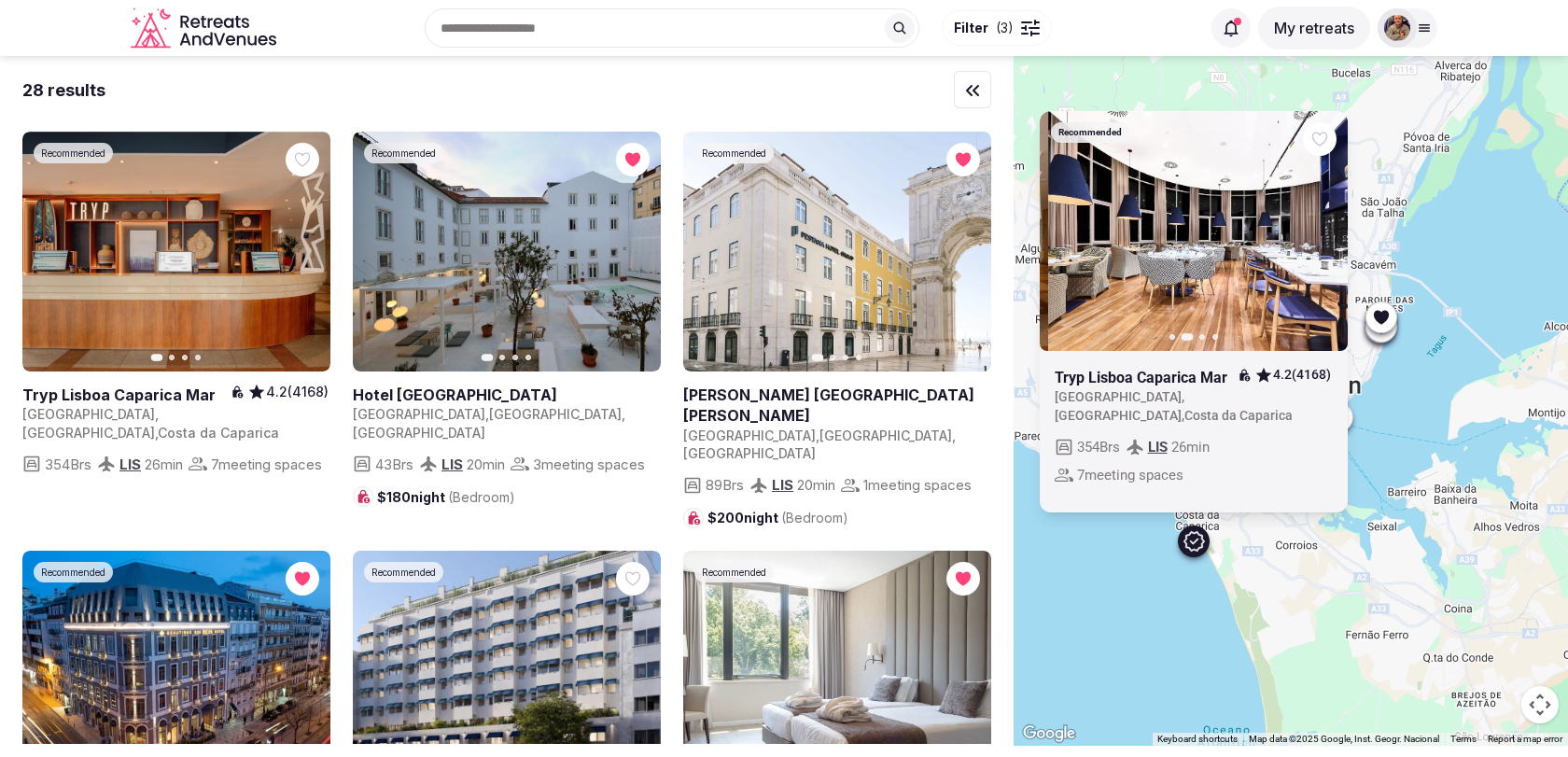
click at [1323, 238] on icon "button" at bounding box center [1322, 230] width 15 height 15
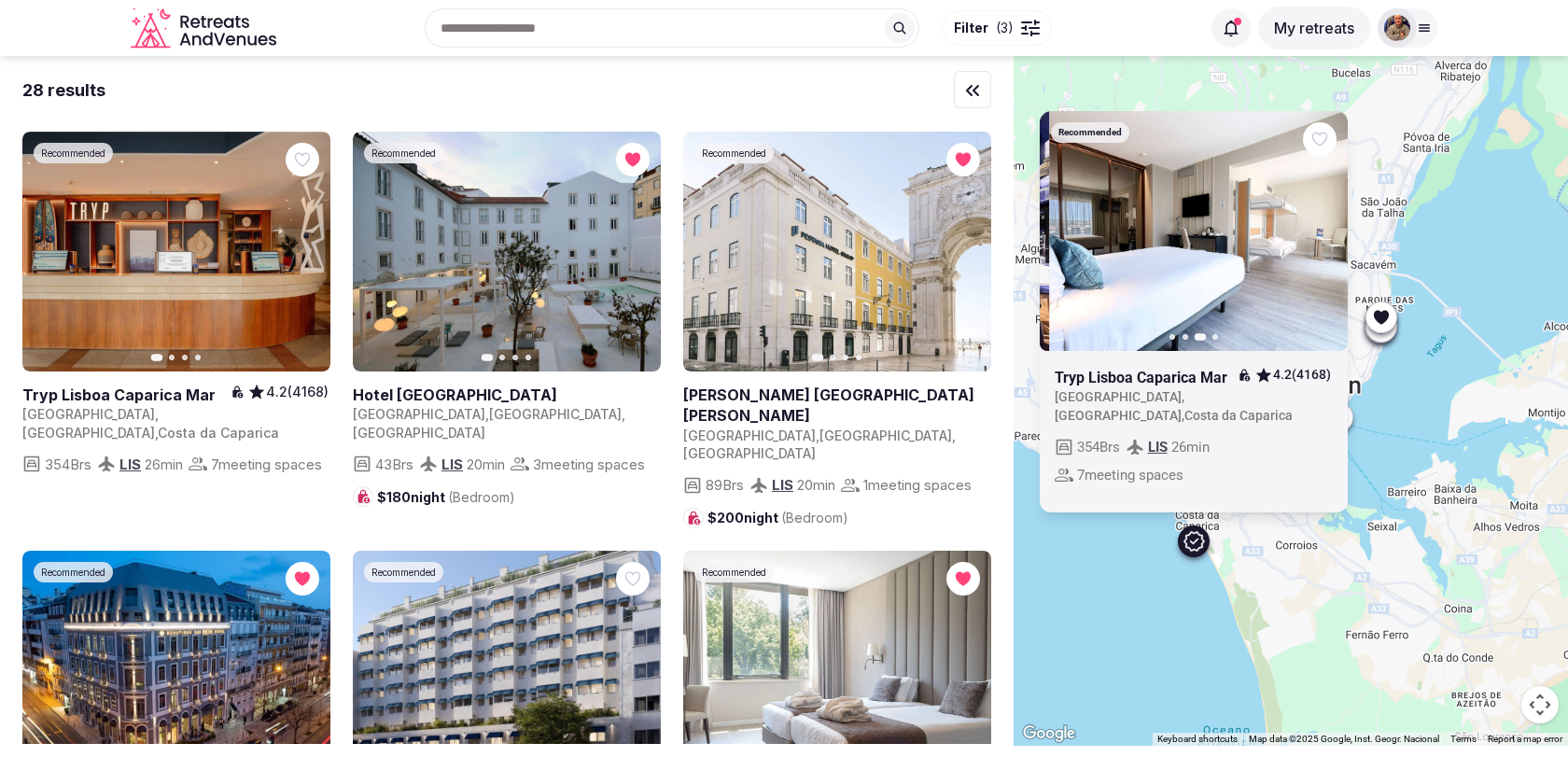
click at [1323, 238] on icon "button" at bounding box center [1322, 230] width 15 height 15
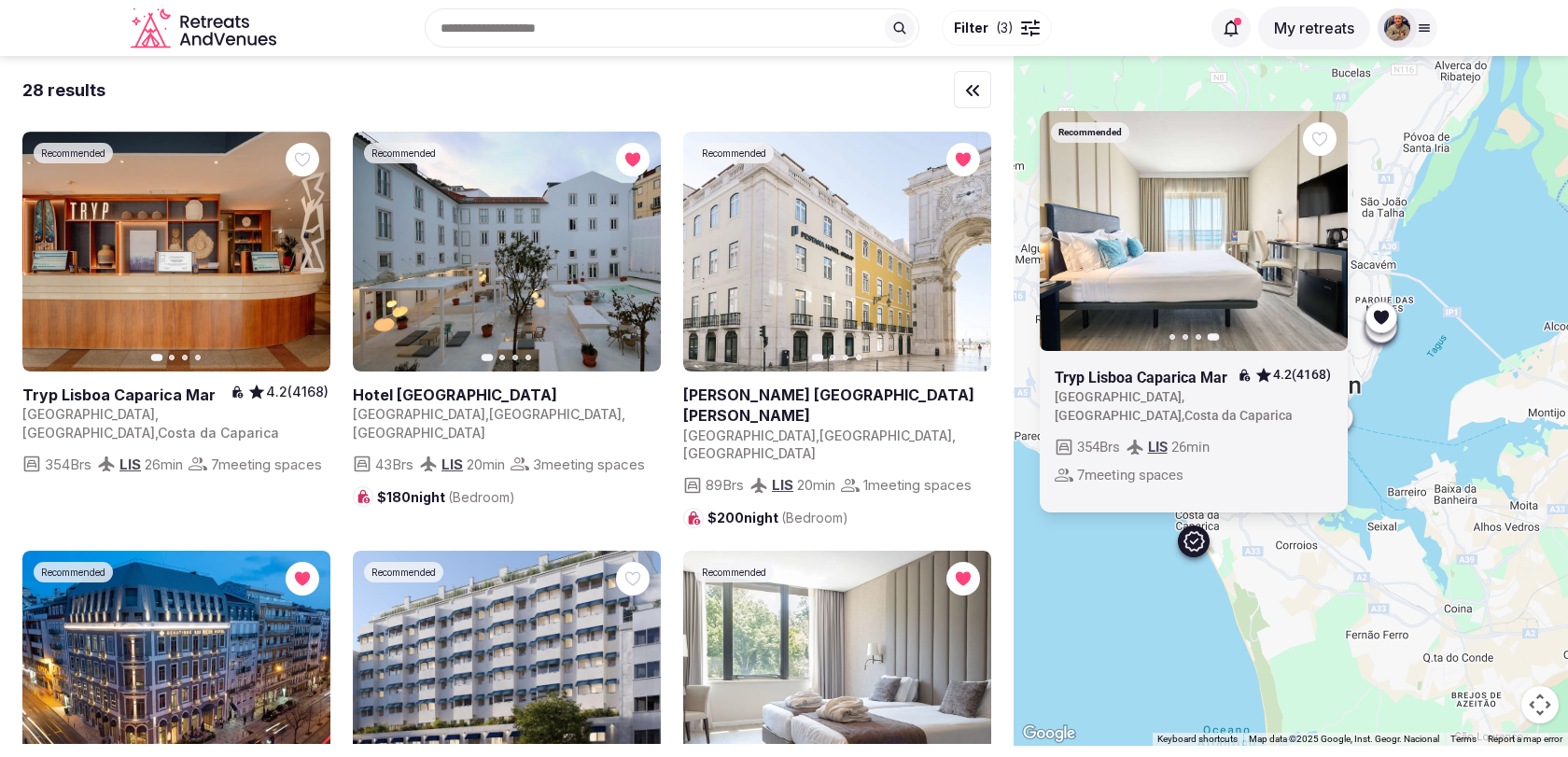
click at [0, 0] on icon "button" at bounding box center [0, 0] width 0 height 0
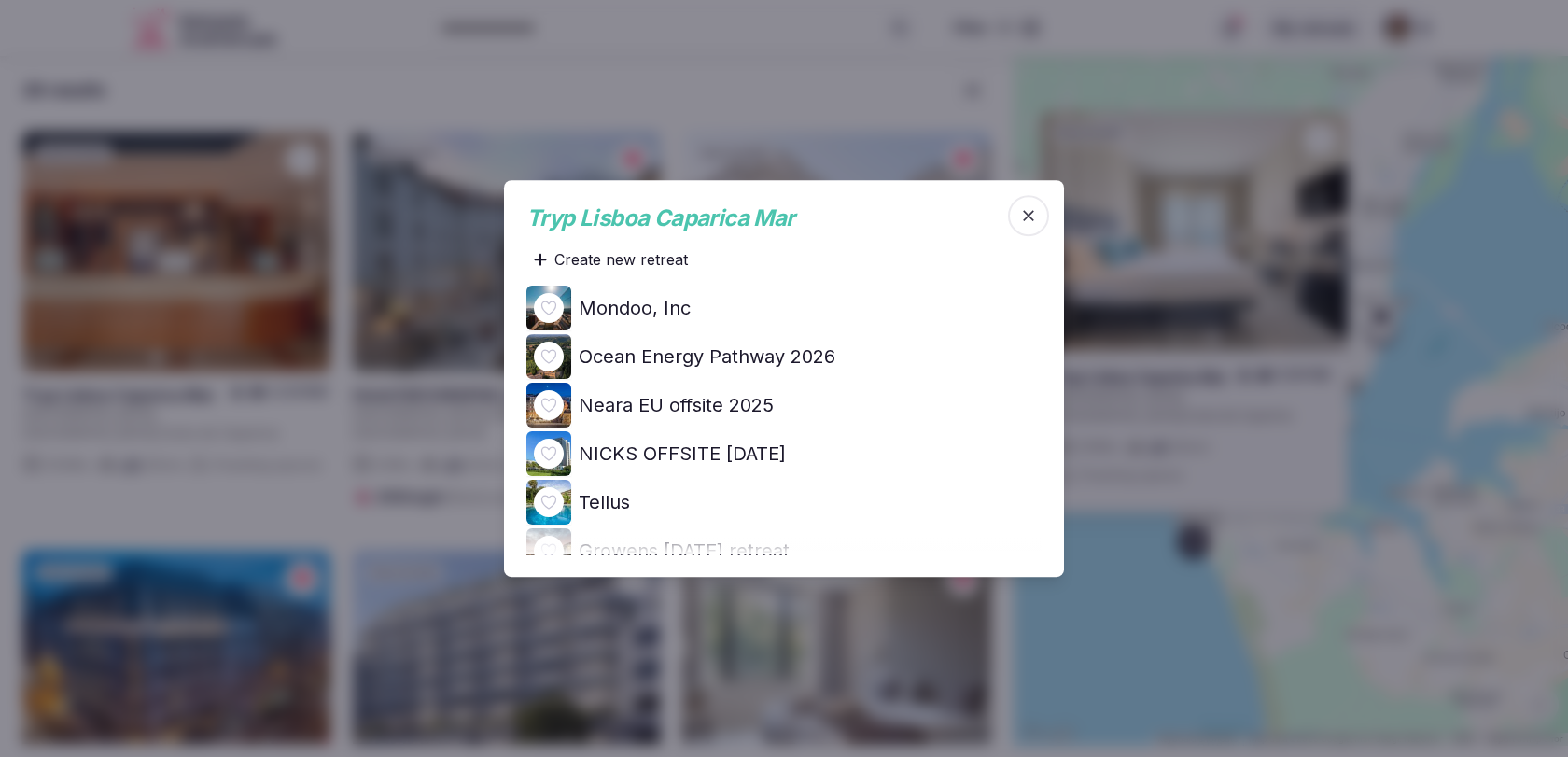
click at [820, 348] on h4 "Ocean Energy Pathway 2026" at bounding box center [707, 356] width 257 height 26
click at [1029, 223] on icon "button" at bounding box center [1028, 215] width 19 height 19
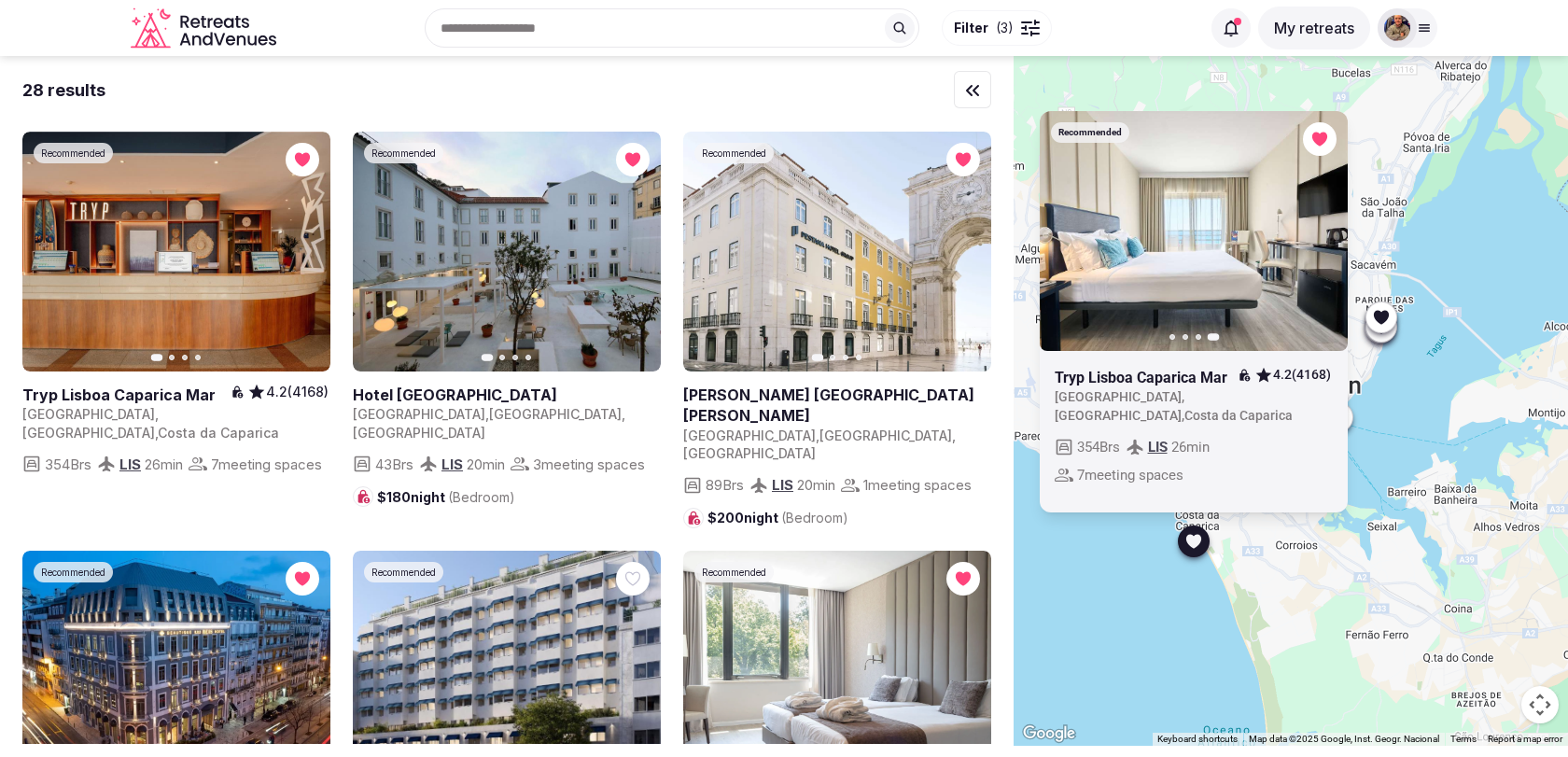
click at [1350, 574] on div "Recommended Previous slide Next slide Tryp Lisboa Caparica Mar 4.2 (4168) Portu…" at bounding box center [1291, 402] width 555 height 690
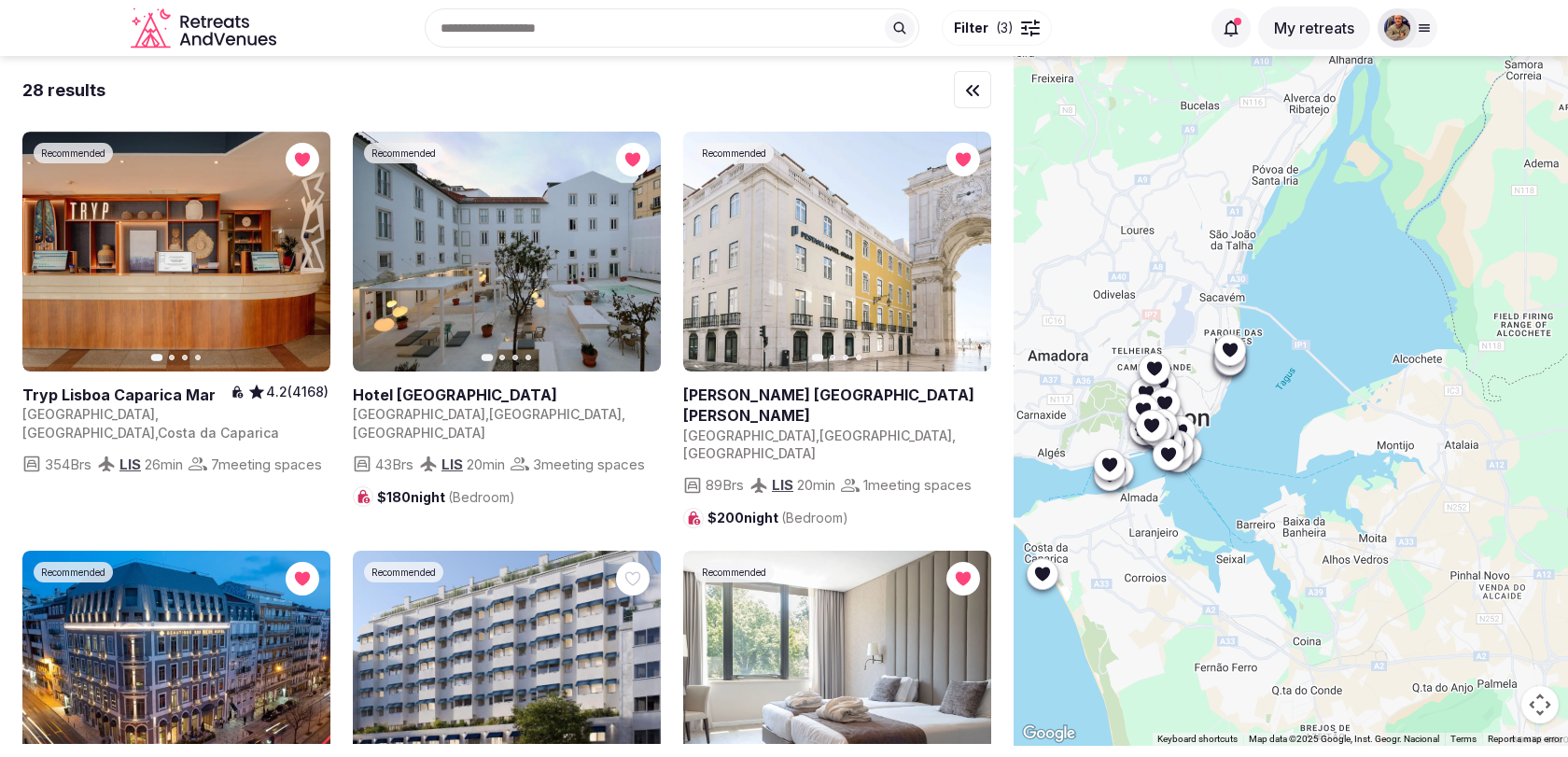
drag, startPoint x: 1427, startPoint y: 519, endPoint x: 1179, endPoint y: 591, distance: 258.2
click at [1184, 591] on div at bounding box center [1291, 402] width 555 height 690
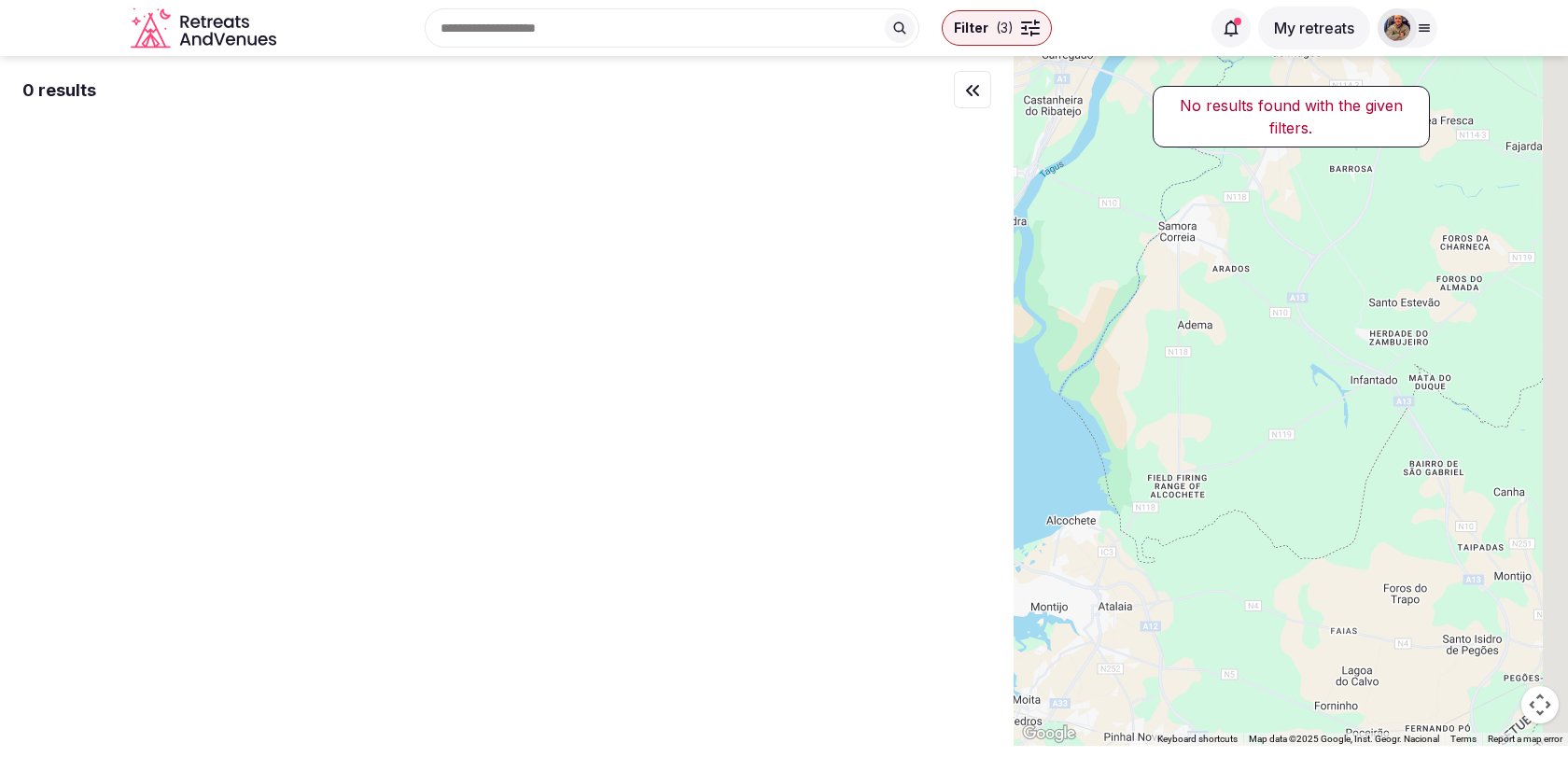
drag, startPoint x: 1268, startPoint y: 441, endPoint x: 1137, endPoint y: 511, distance: 148.5
click at [1139, 505] on div at bounding box center [1291, 402] width 555 height 690
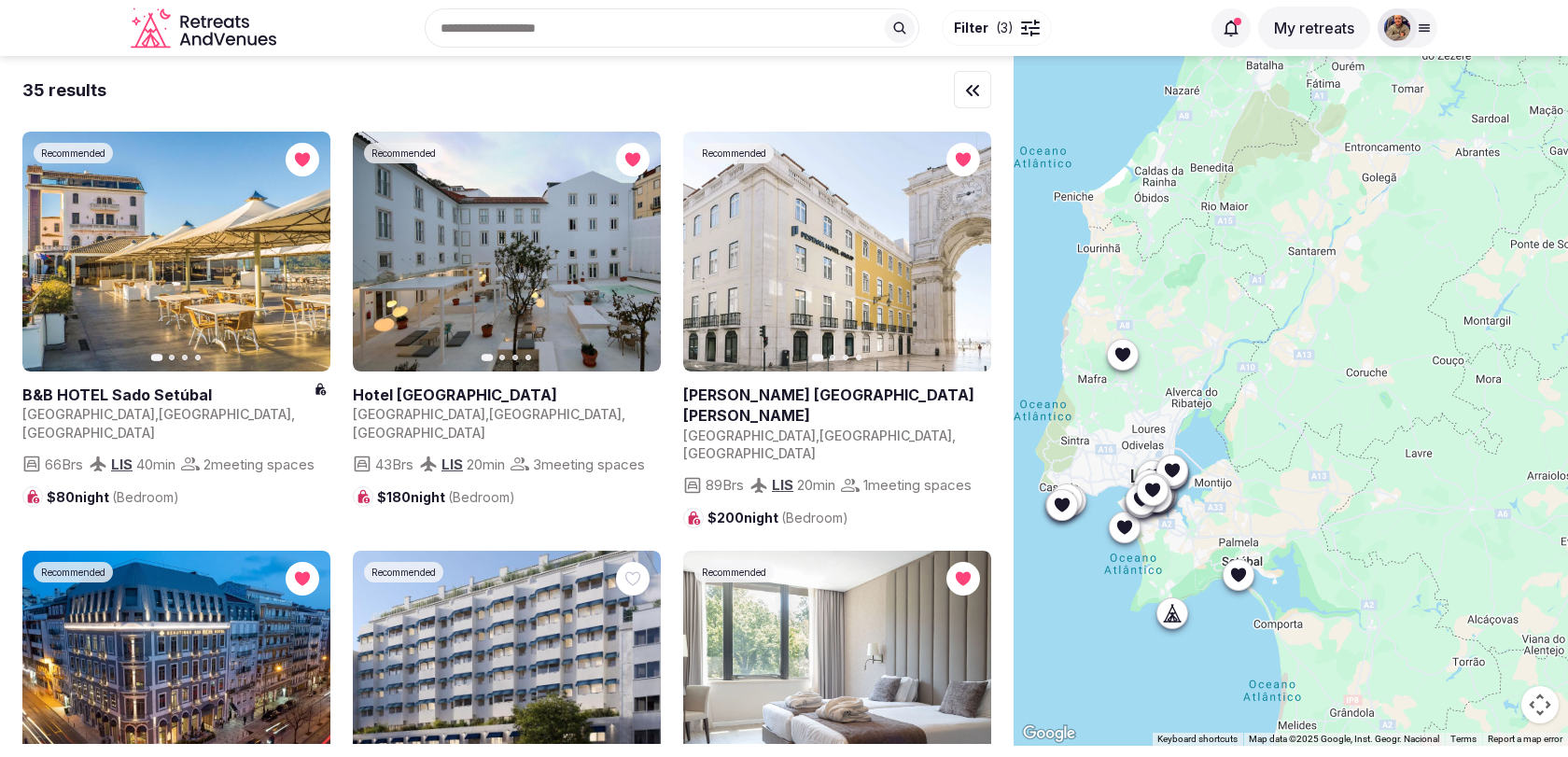
click at [1124, 355] on icon at bounding box center [1122, 354] width 15 height 14
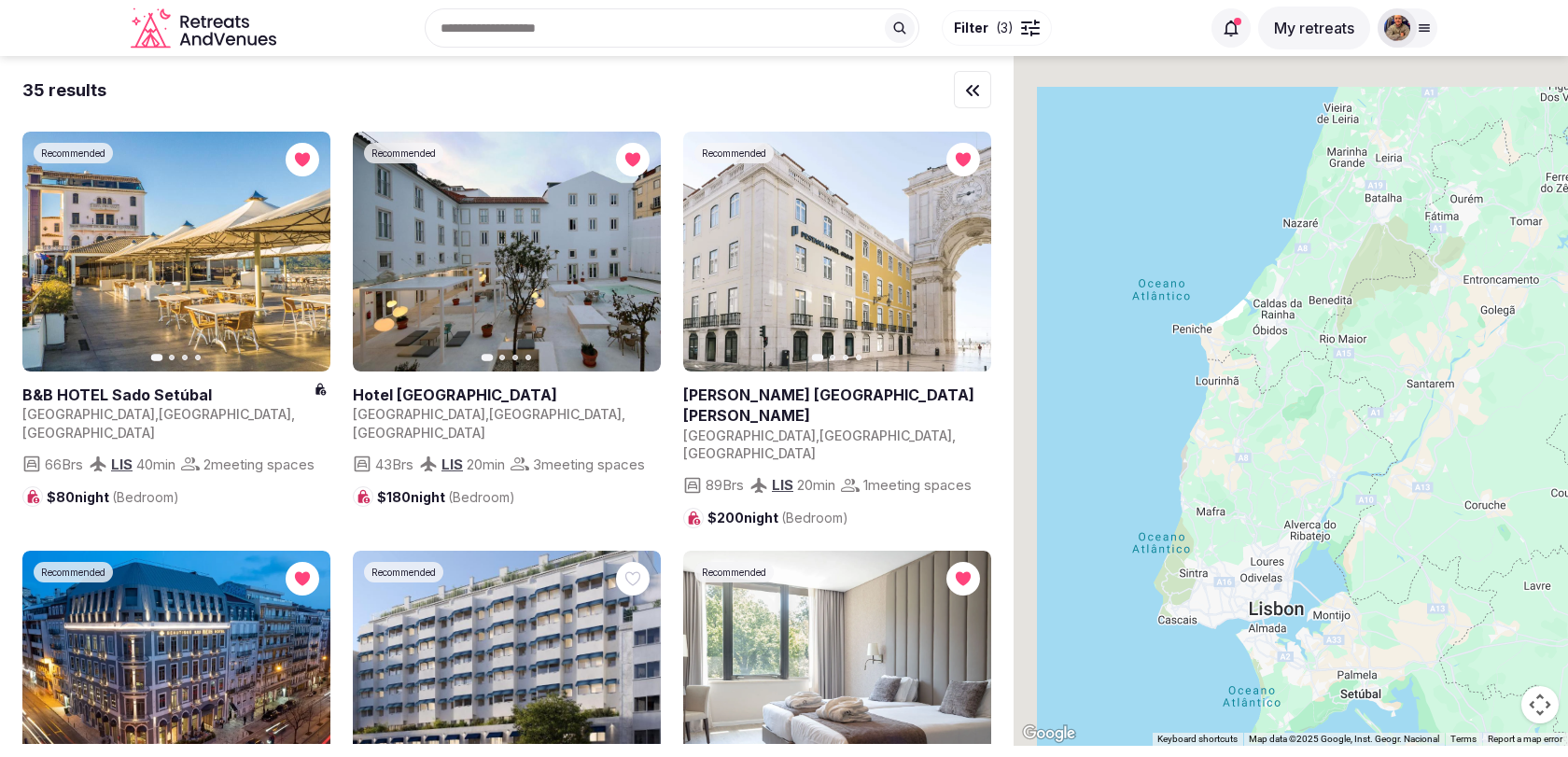
drag, startPoint x: 1209, startPoint y: 367, endPoint x: 1328, endPoint y: 504, distance: 181.5
click at [1329, 504] on div at bounding box center [1291, 402] width 555 height 690
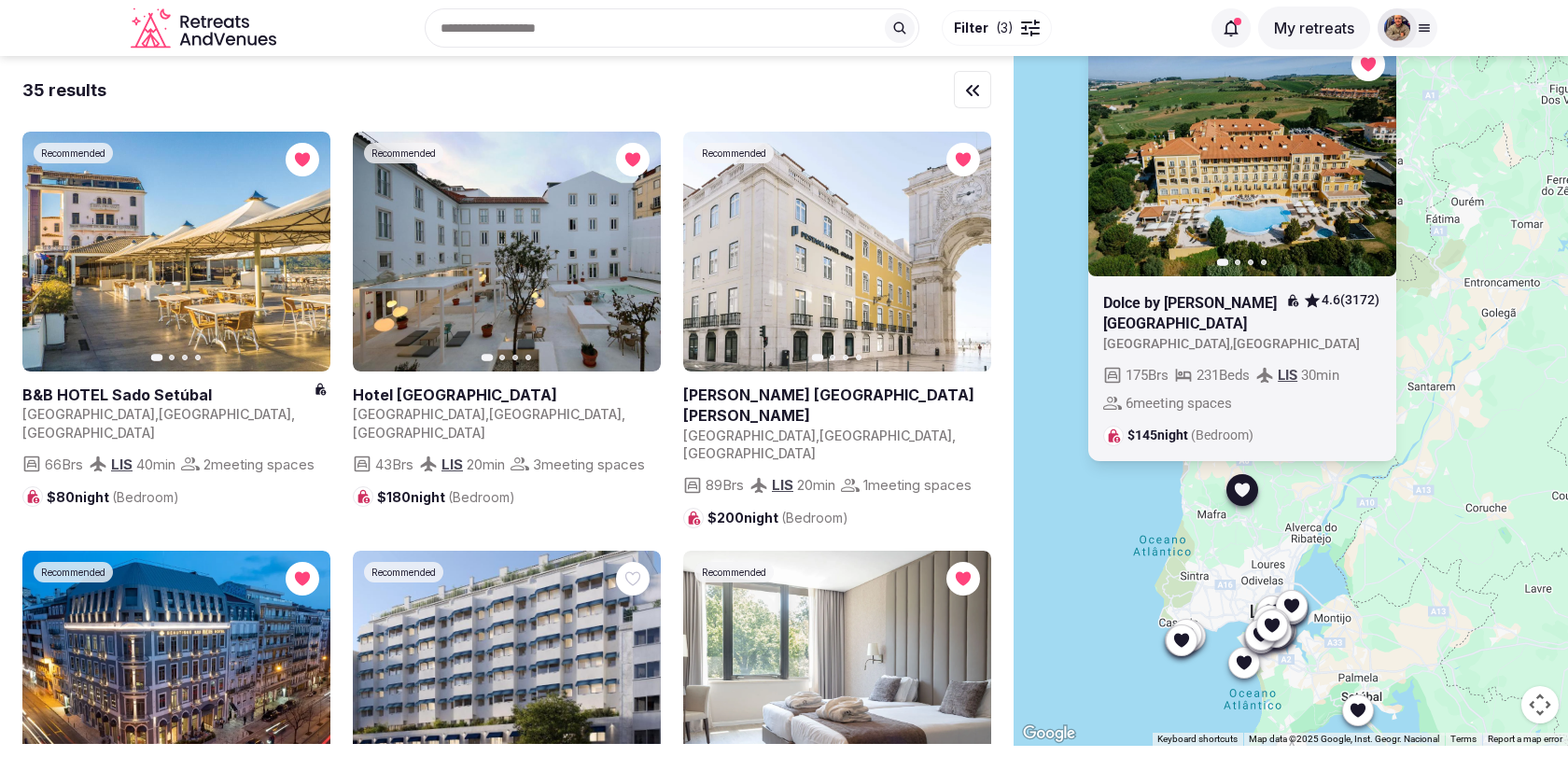
click at [1328, 504] on div "Previous slide Next slide Dolce by Wyndham CampoReal Lisboa 4.6 (3172) Portugal…" at bounding box center [1291, 402] width 555 height 690
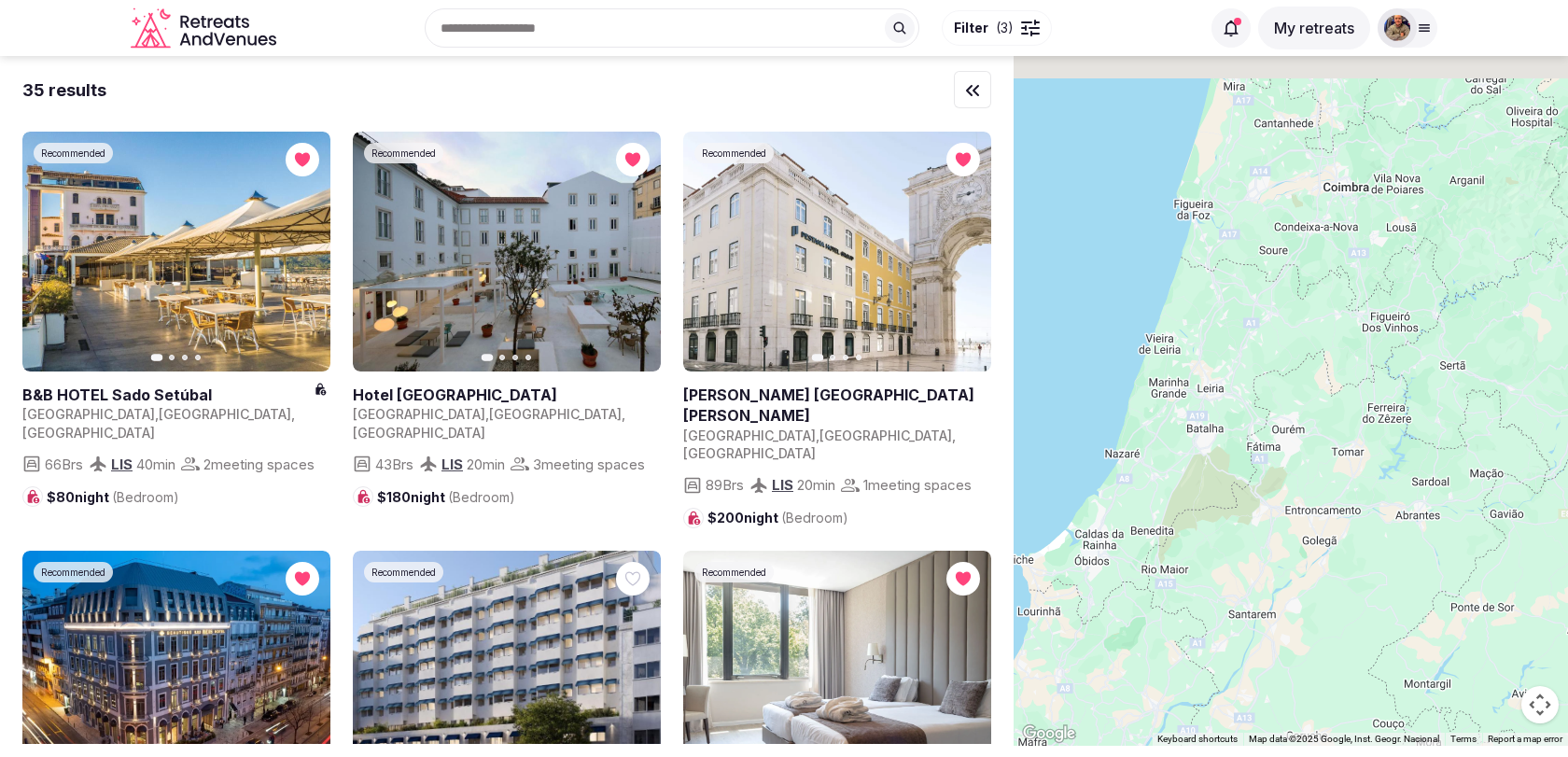
drag, startPoint x: 1345, startPoint y: 356, endPoint x: 1160, endPoint y: 587, distance: 295.9
click at [1160, 587] on div at bounding box center [1291, 402] width 555 height 690
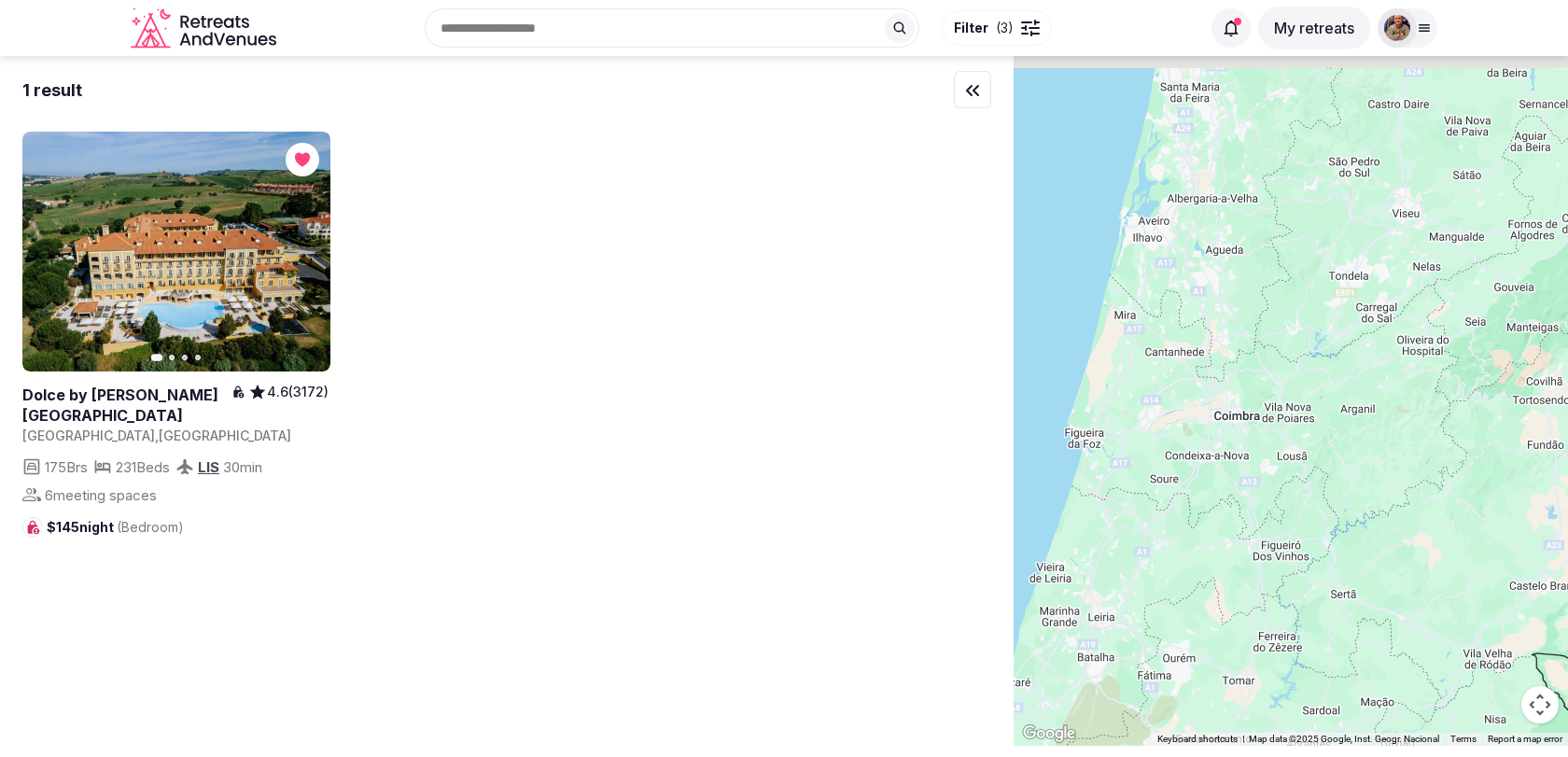
drag, startPoint x: 1305, startPoint y: 438, endPoint x: 1195, endPoint y: 668, distance: 255.0
click at [1195, 667] on div at bounding box center [1291, 402] width 555 height 690
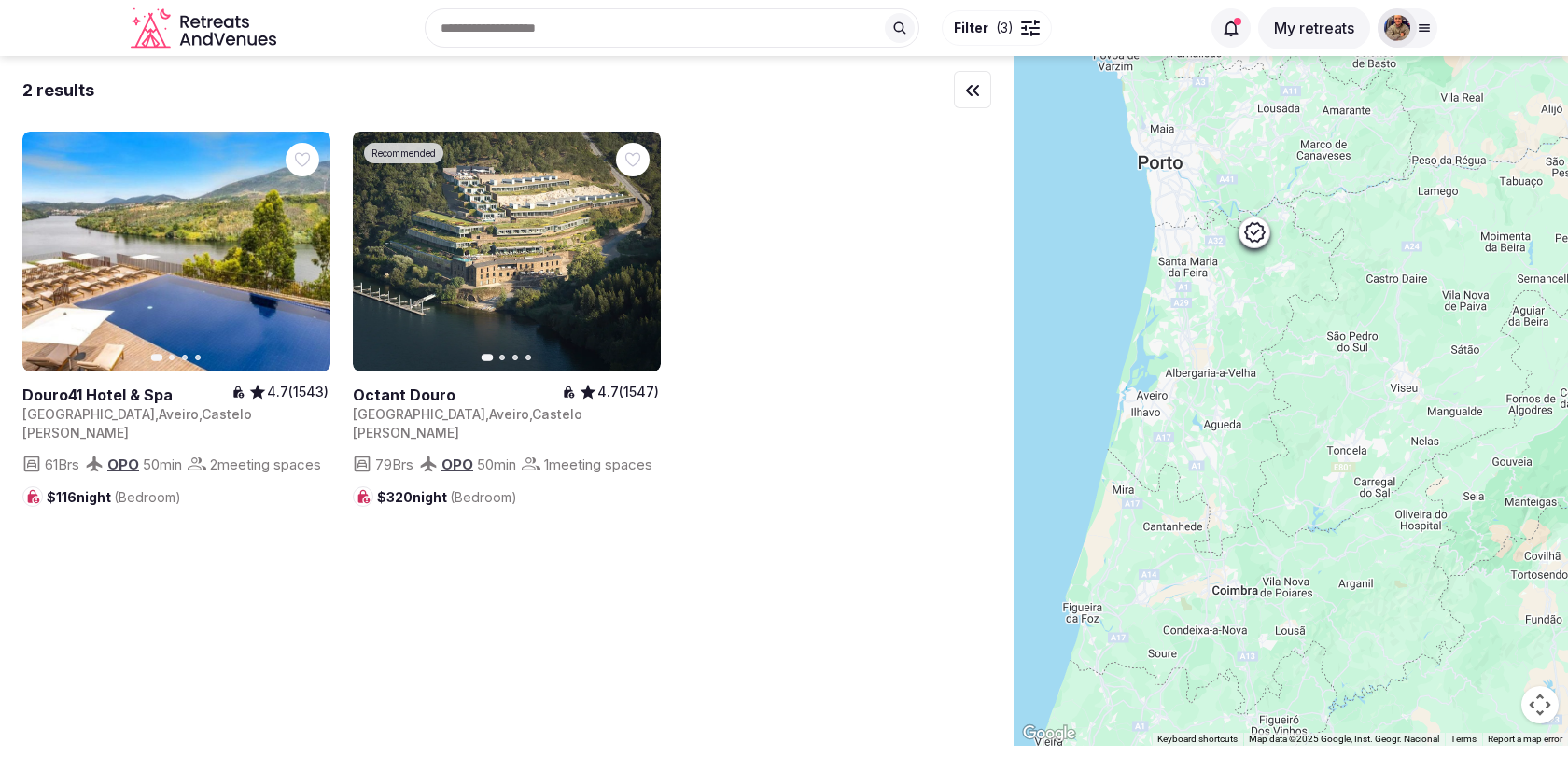
drag, startPoint x: 1170, startPoint y: 420, endPoint x: 1174, endPoint y: 641, distance: 221.0
click at [1174, 641] on div at bounding box center [1291, 402] width 555 height 690
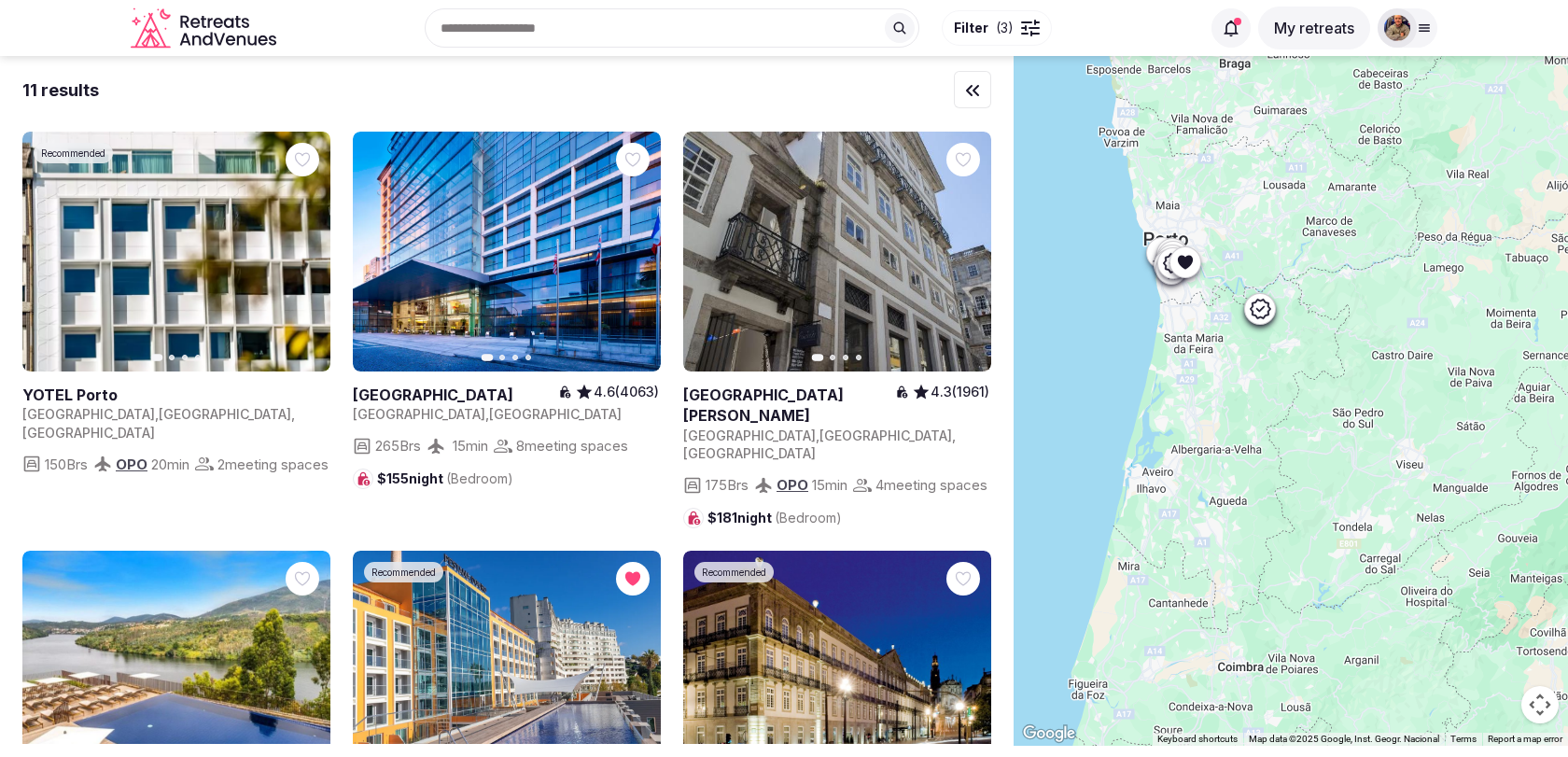
click at [1263, 313] on icon at bounding box center [1260, 308] width 23 height 23
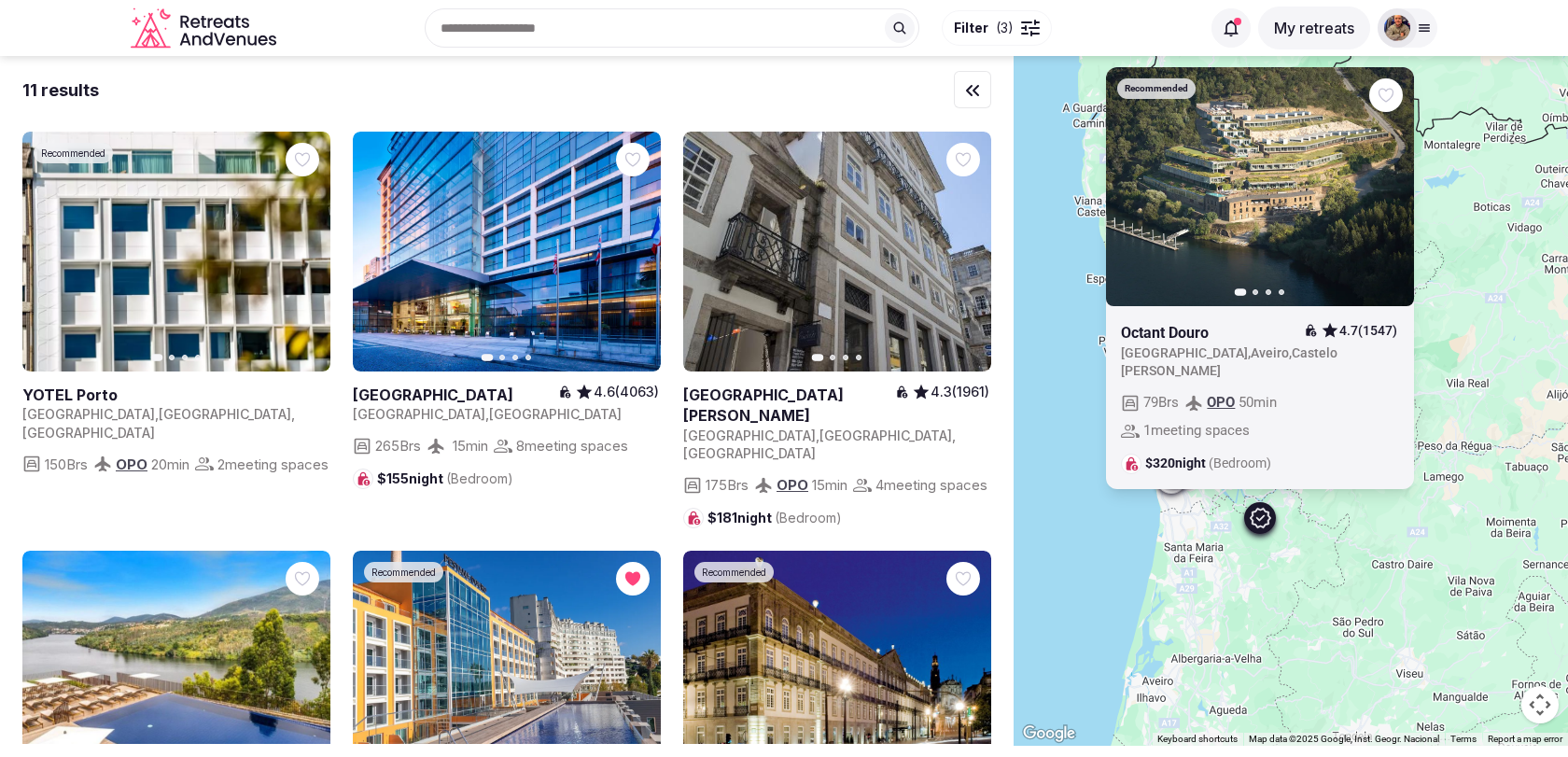
drag, startPoint x: 1231, startPoint y: 409, endPoint x: 1231, endPoint y: 621, distance: 212.0
click at [1231, 621] on div "Recommended Previous slide Next slide Octant Douro 4.7 (1547) Portugal , Aveiro…" at bounding box center [1291, 402] width 555 height 690
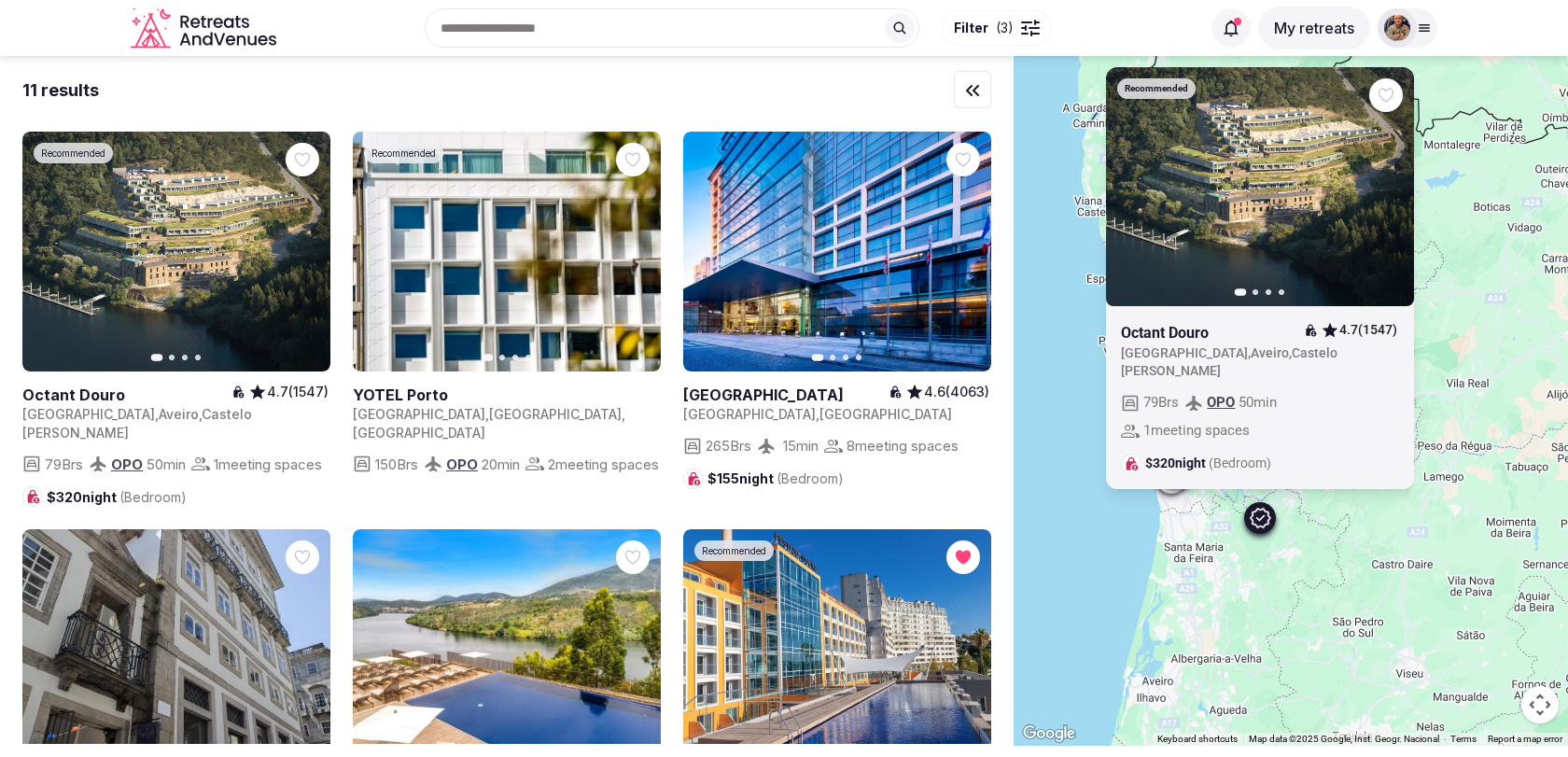
click at [1211, 546] on div "Recommended Previous slide Next slide Octant Douro 4.7 (1547) Portugal , Aveiro…" at bounding box center [1291, 402] width 555 height 690
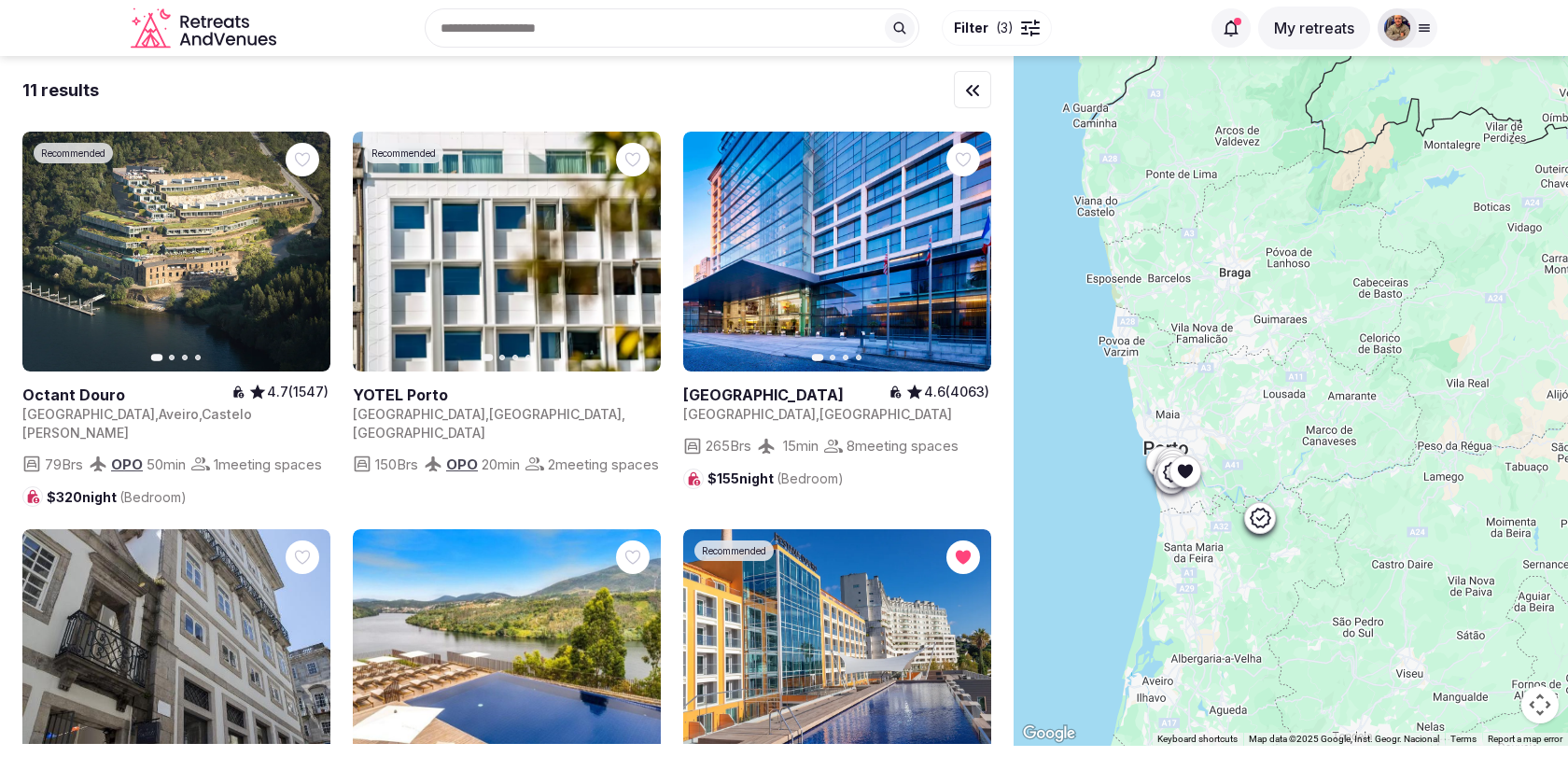
click at [1181, 481] on div at bounding box center [1185, 471] width 30 height 30
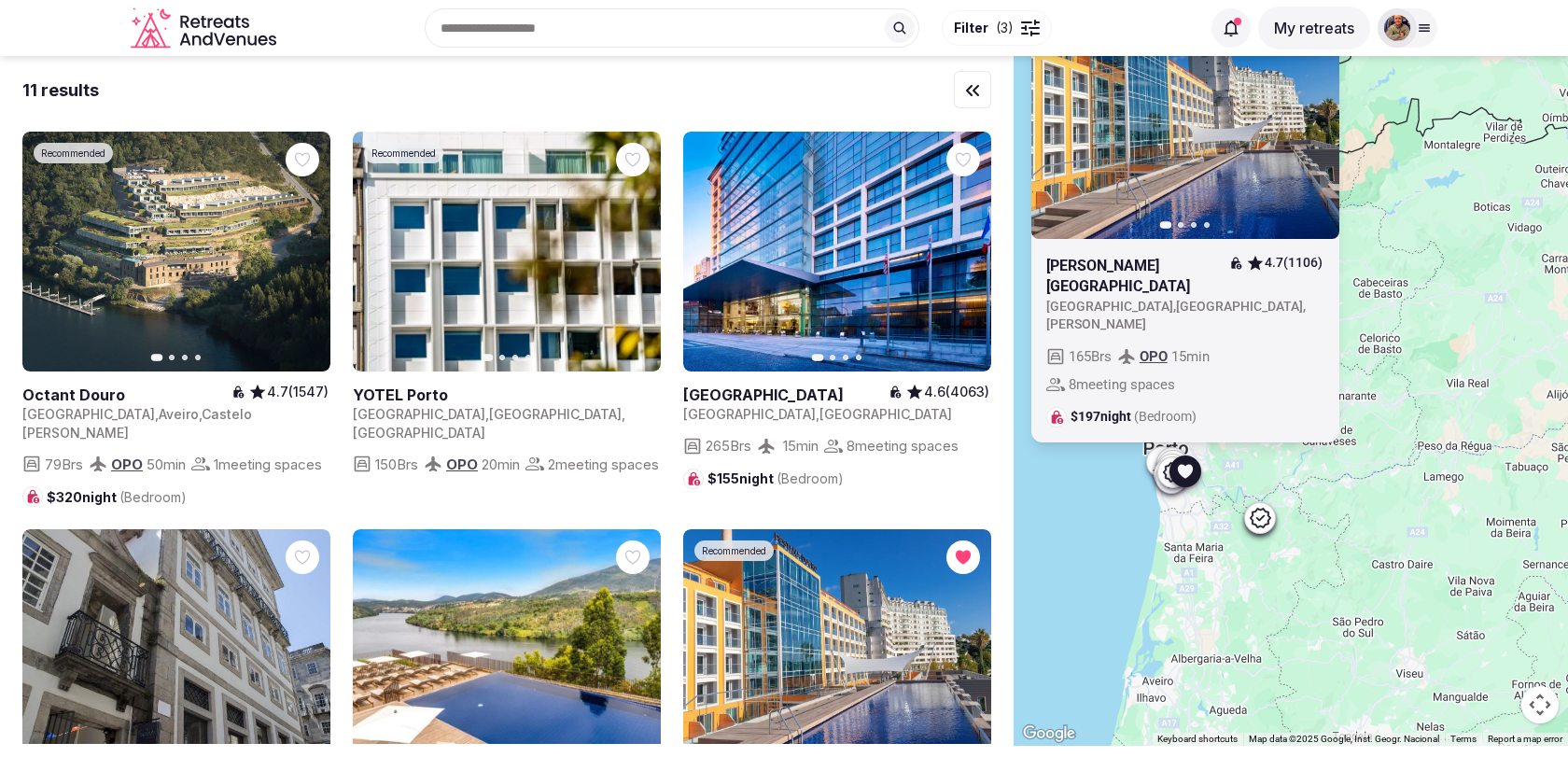
click at [1163, 481] on icon at bounding box center [1173, 472] width 23 height 23
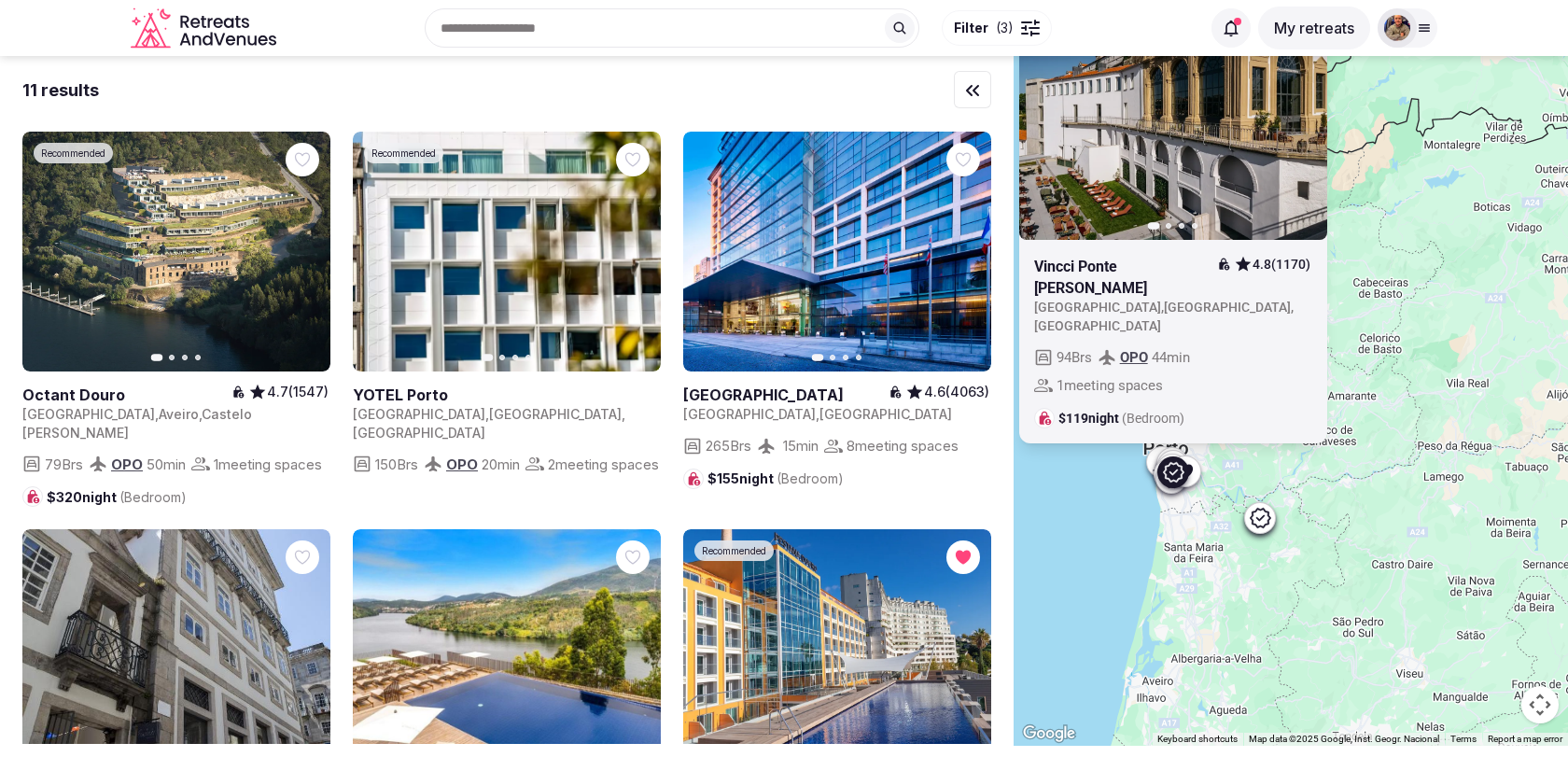
click at [1206, 539] on div "Recommended Previous slide Next slide Vincci Ponte de Ferro 4.8 (1170) Portugal…" at bounding box center [1291, 402] width 555 height 690
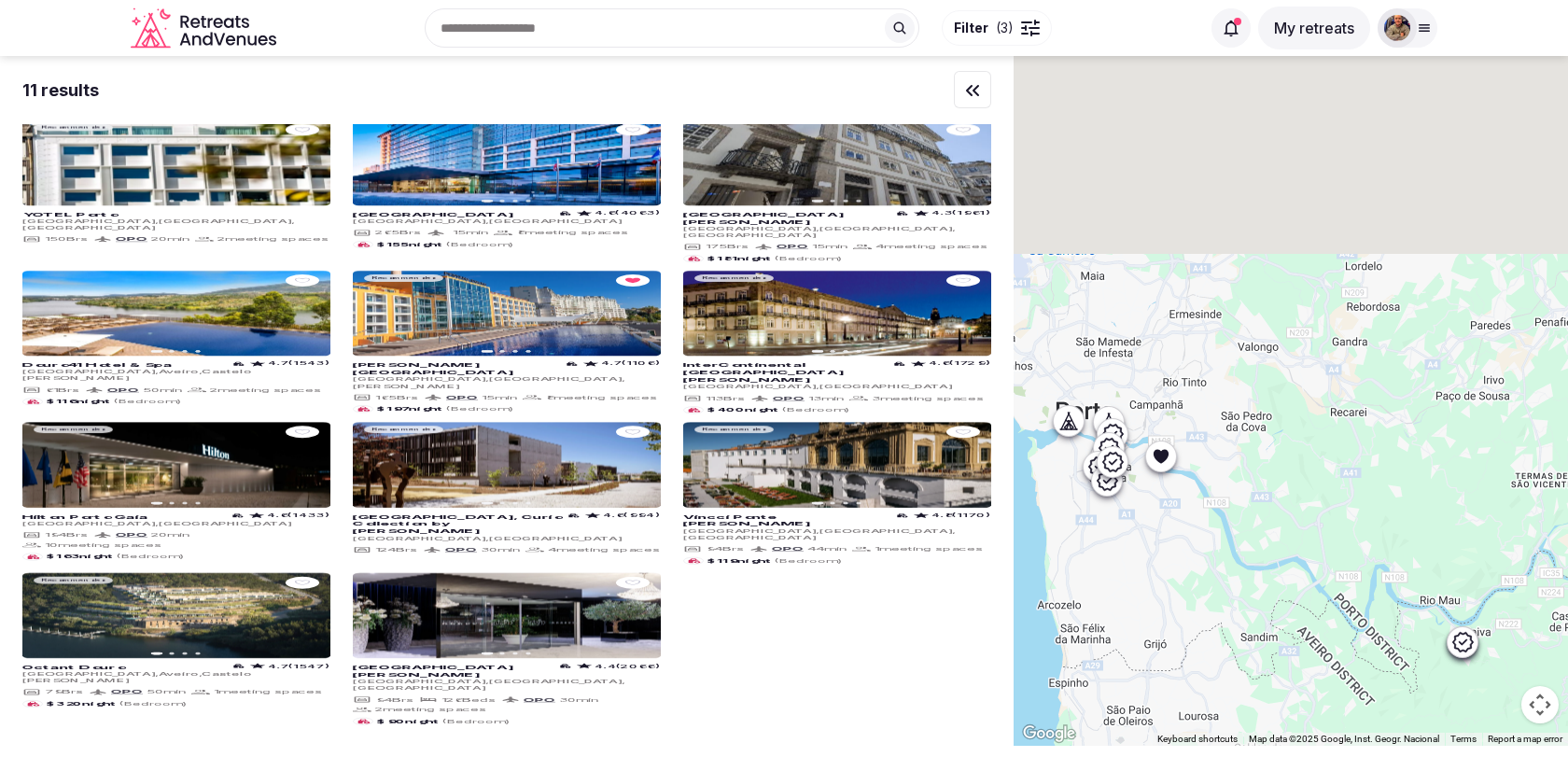
drag, startPoint x: 1169, startPoint y: 384, endPoint x: 1208, endPoint y: 628, distance: 247.1
click at [1208, 627] on div at bounding box center [1291, 402] width 555 height 690
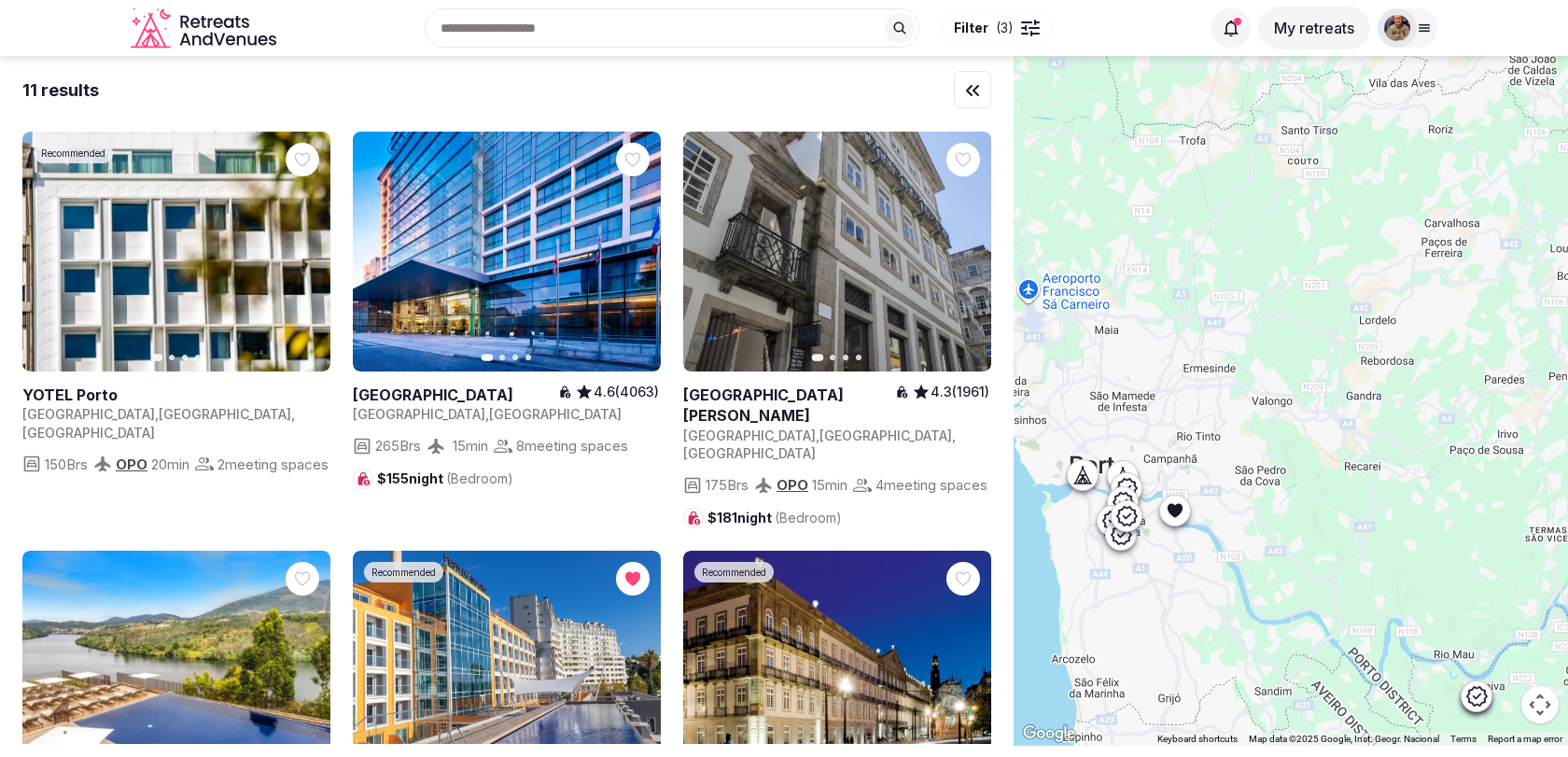
drag, startPoint x: 1168, startPoint y: 590, endPoint x: 1220, endPoint y: 560, distance: 60.0
click at [1220, 560] on div at bounding box center [1291, 402] width 555 height 690
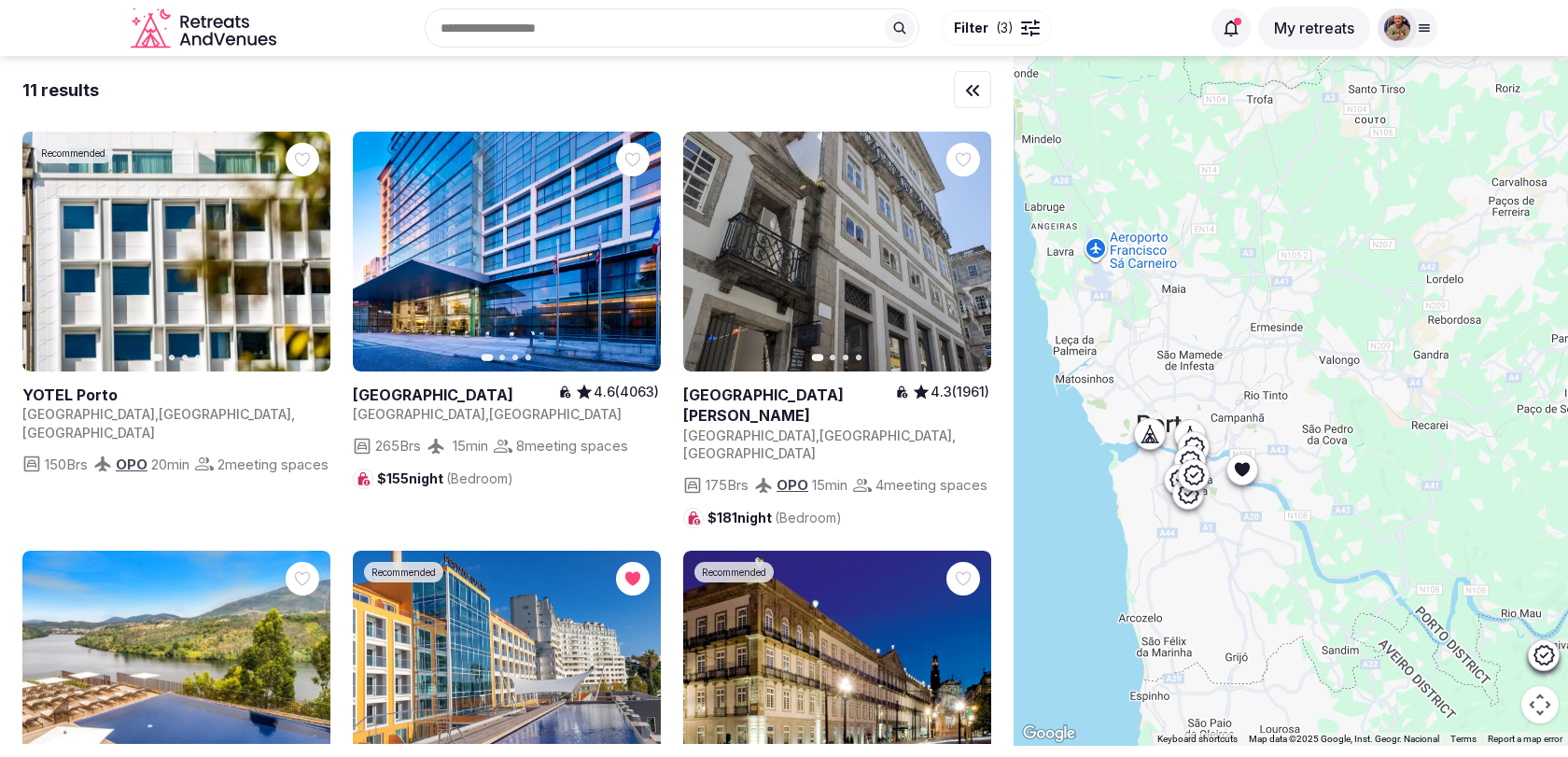
click at [1155, 432] on icon at bounding box center [1150, 434] width 19 height 19
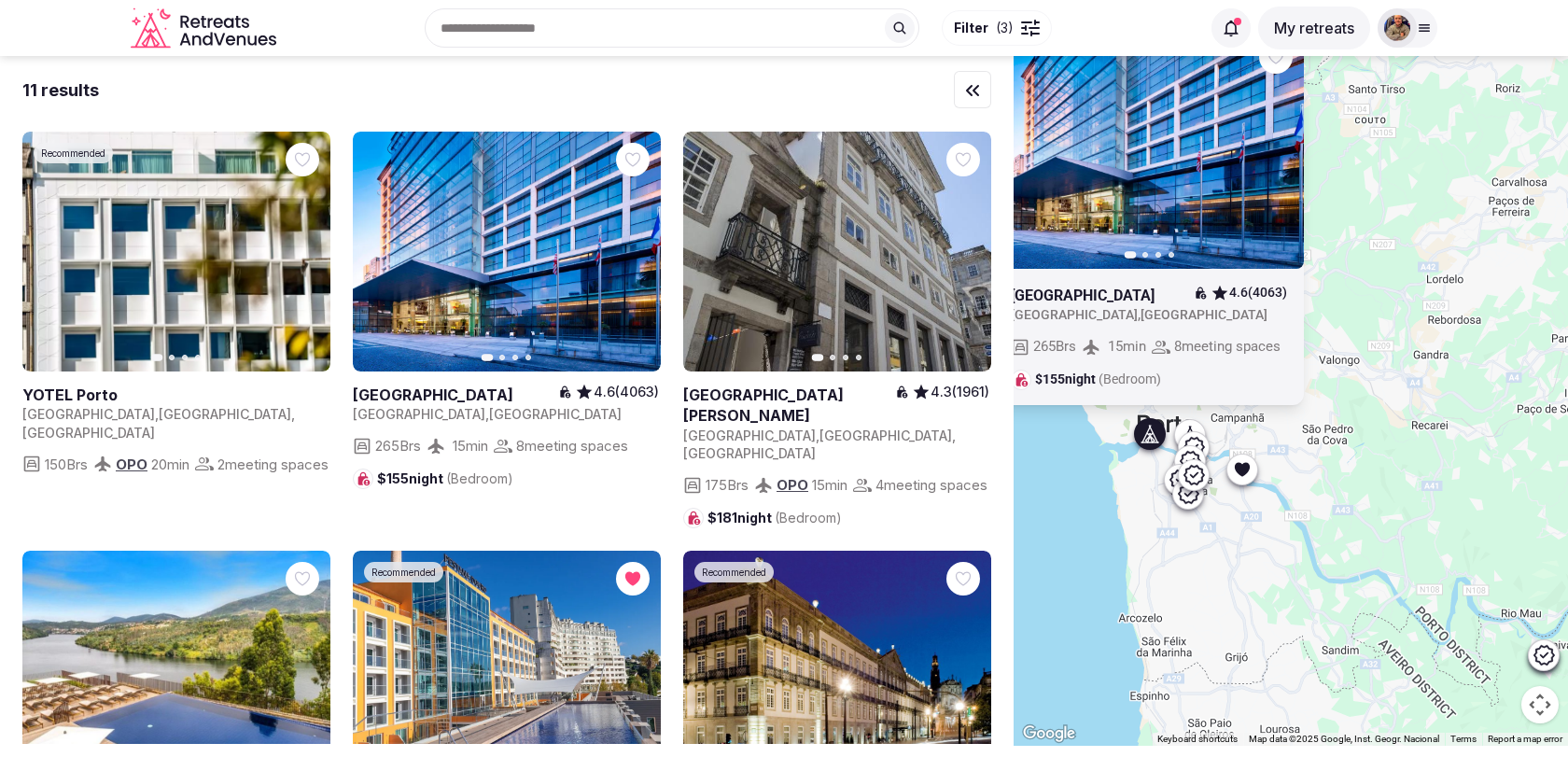
click at [1193, 503] on icon at bounding box center [1188, 494] width 23 height 23
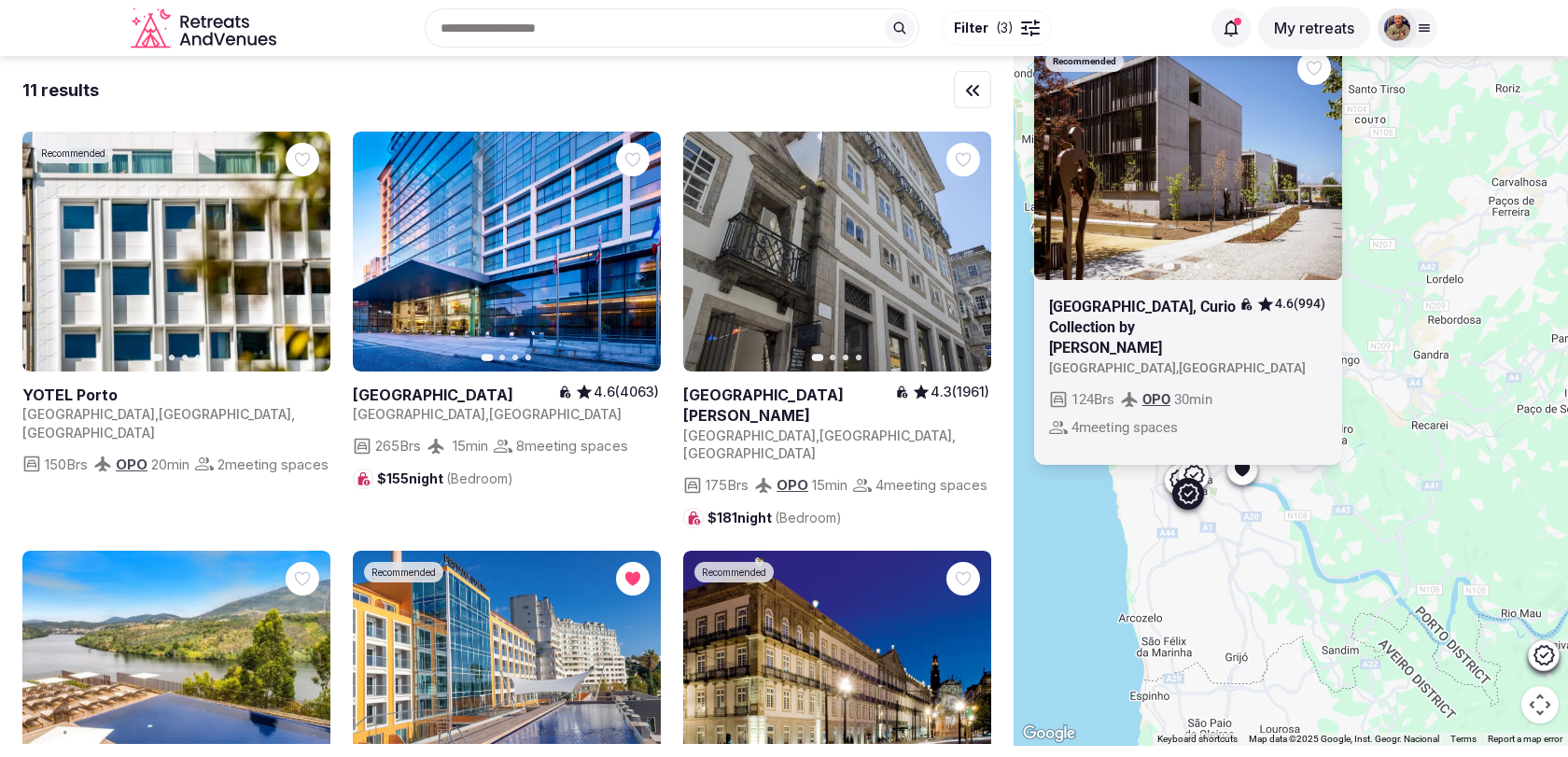
click at [1217, 569] on div "Recommended Previous slide Next slide Boeira Garden Hotel Porto Gaia, Curio Col…" at bounding box center [1291, 402] width 555 height 690
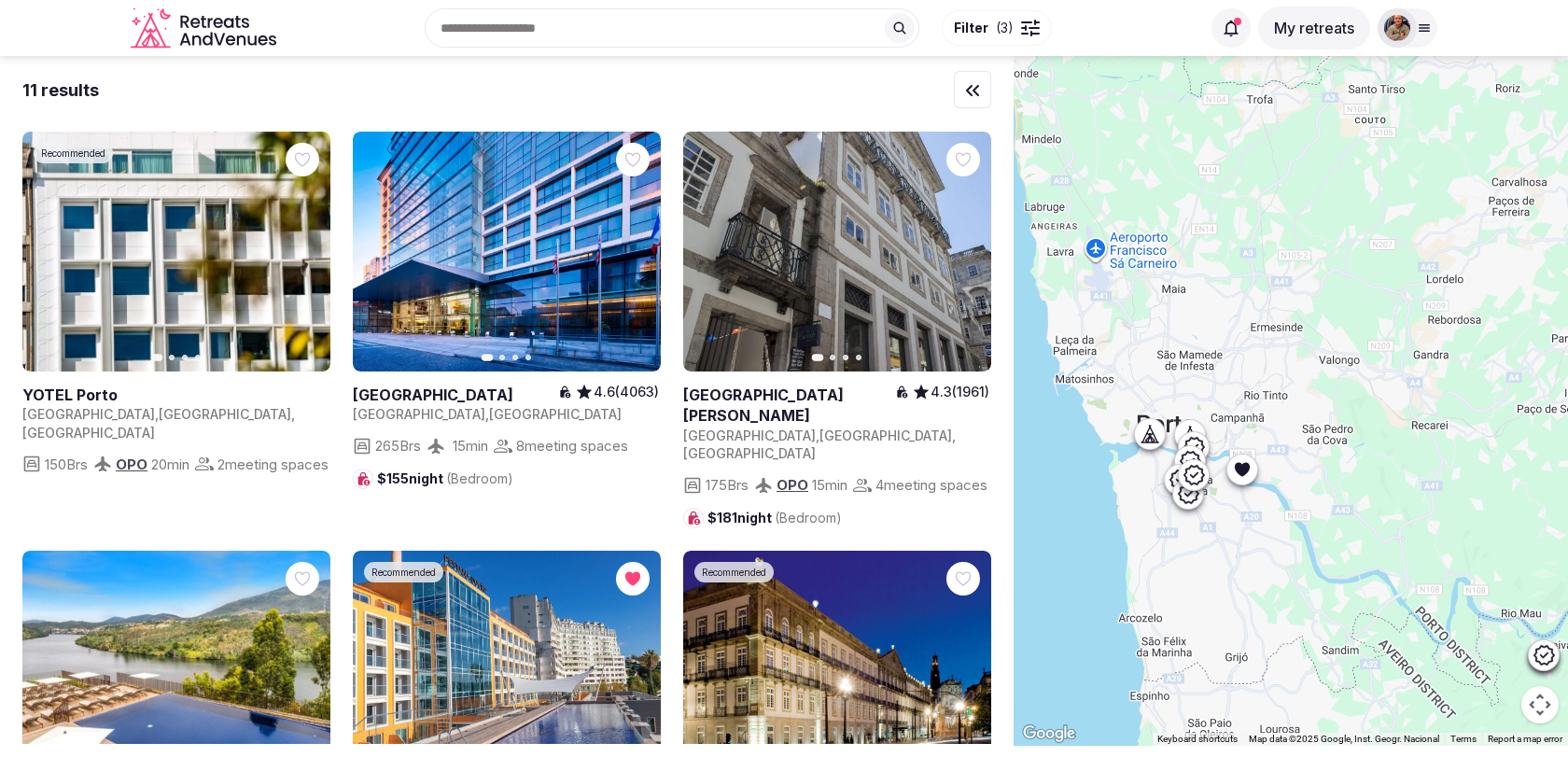
click at [1038, 34] on div at bounding box center [1036, 34] width 8 height 2
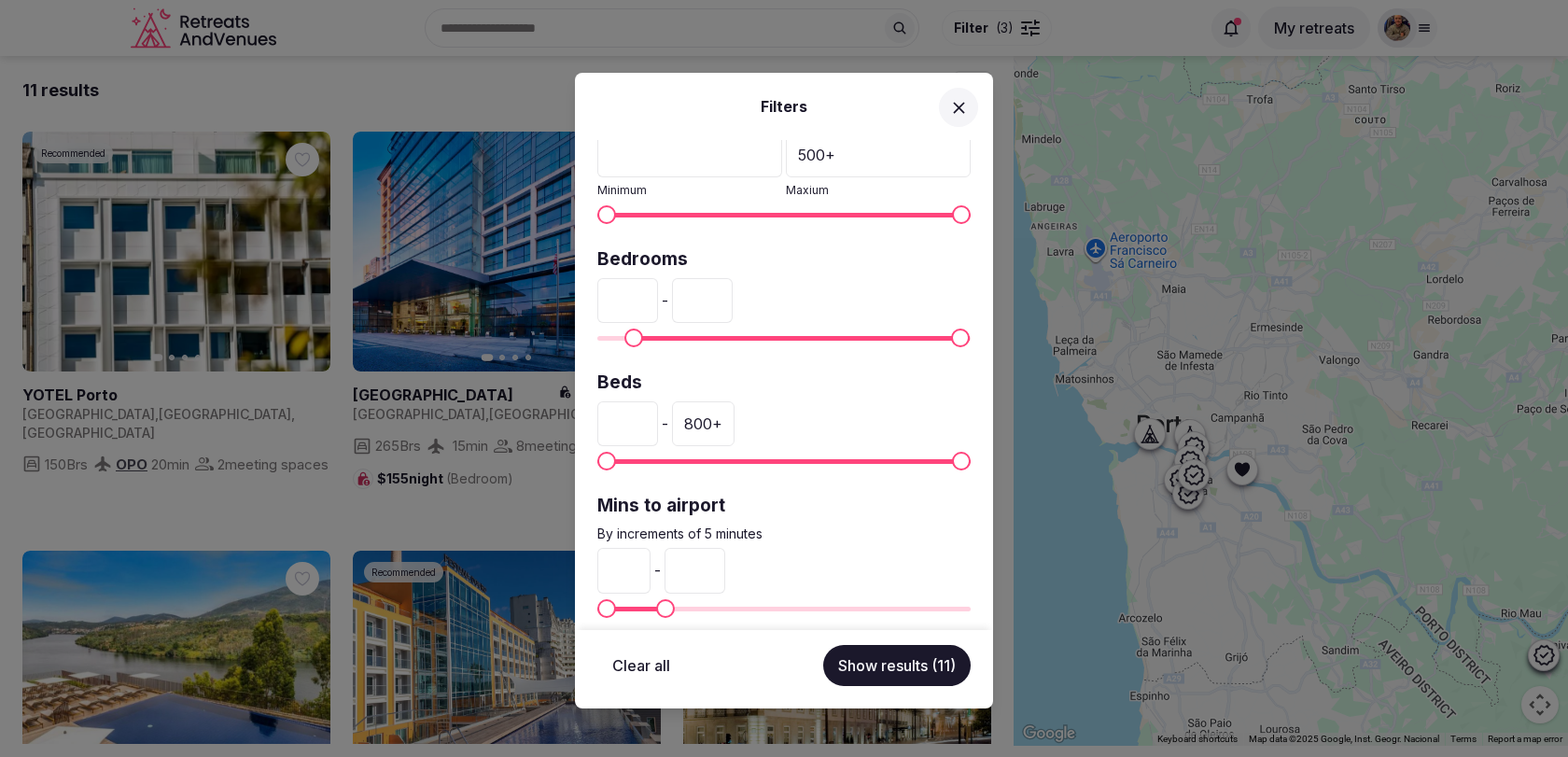
scroll to position [452, 0]
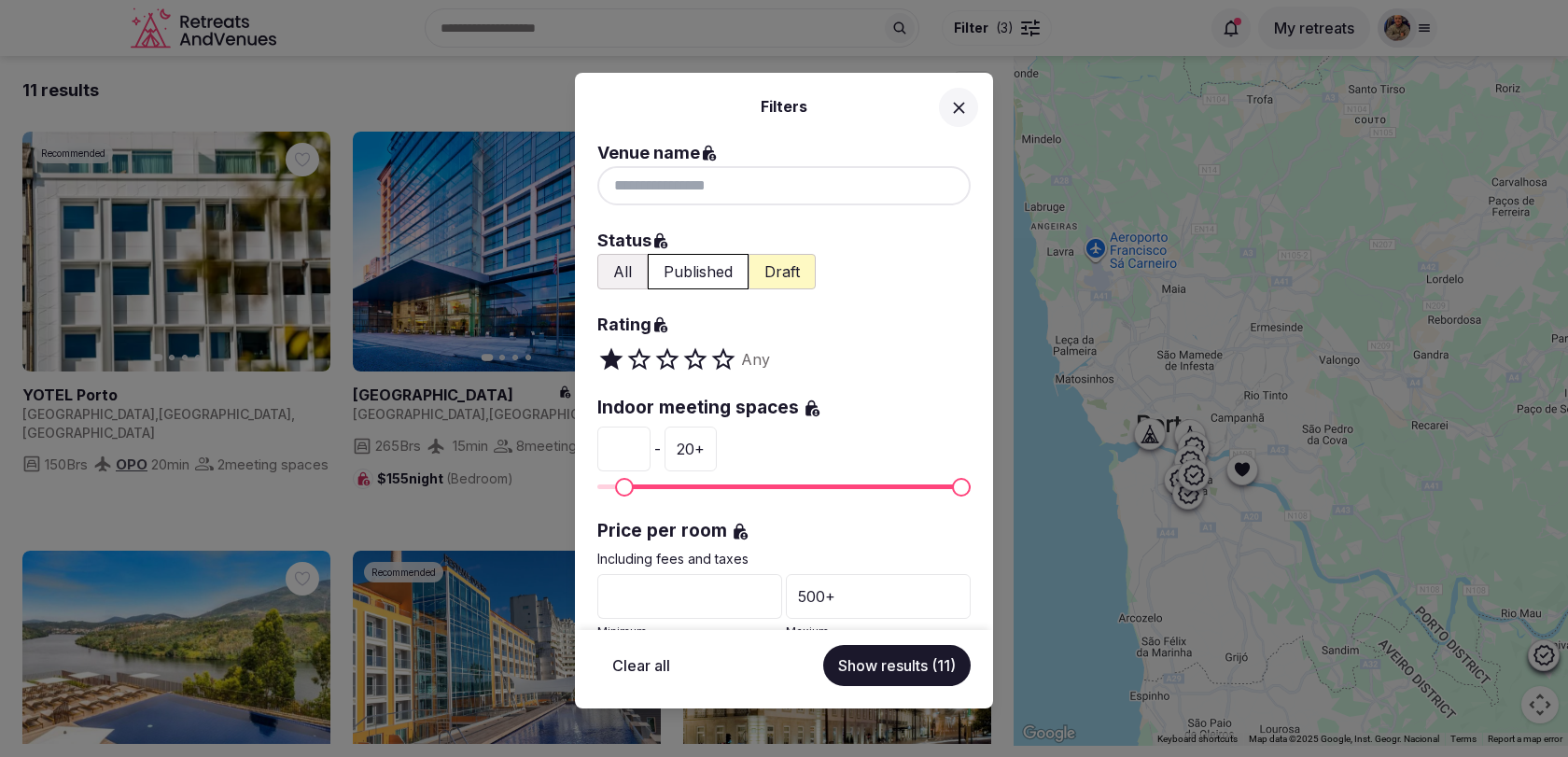
click at [954, 101] on icon at bounding box center [959, 107] width 20 height 20
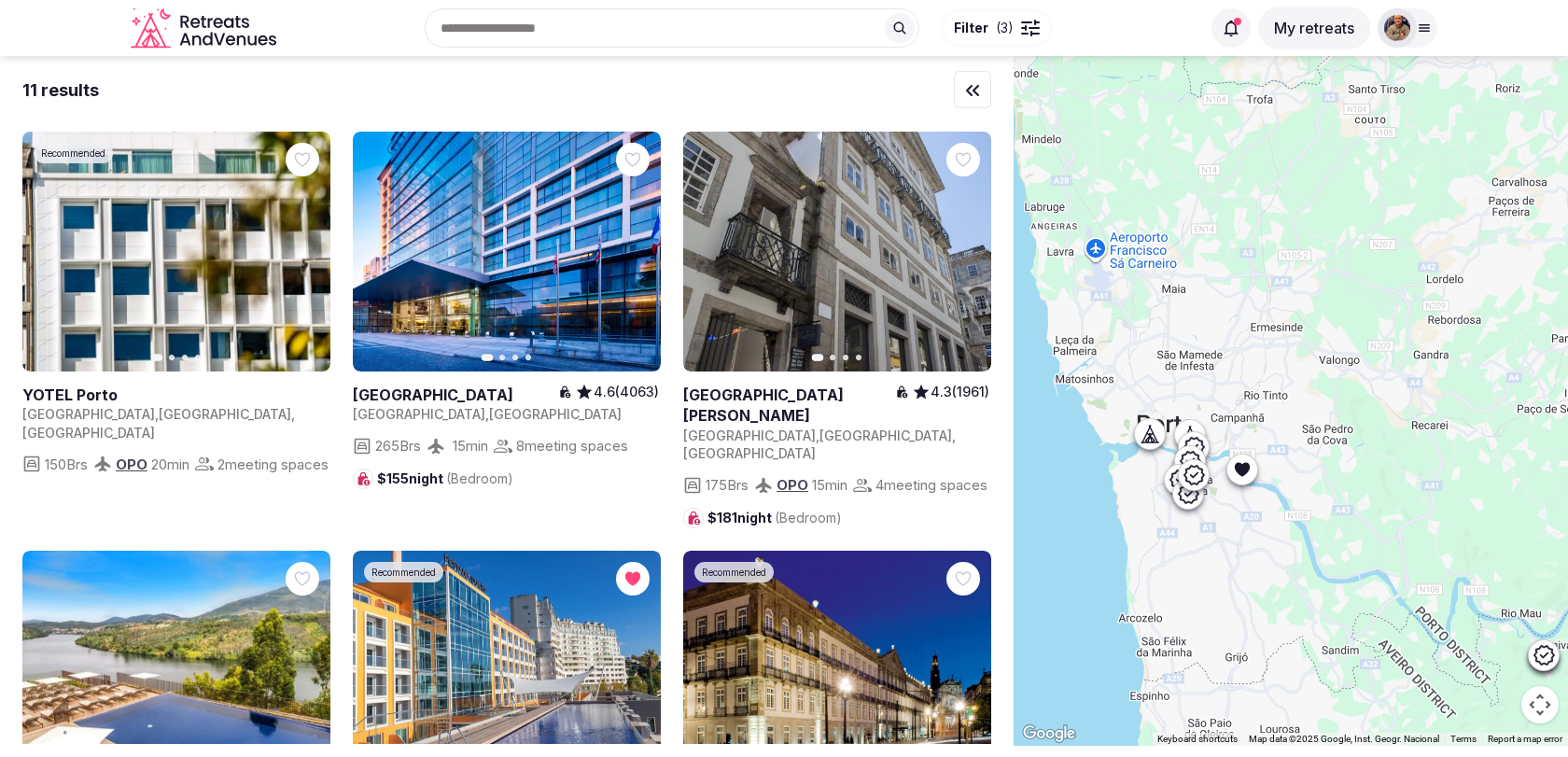
click at [1196, 442] on icon at bounding box center [1194, 448] width 23 height 23
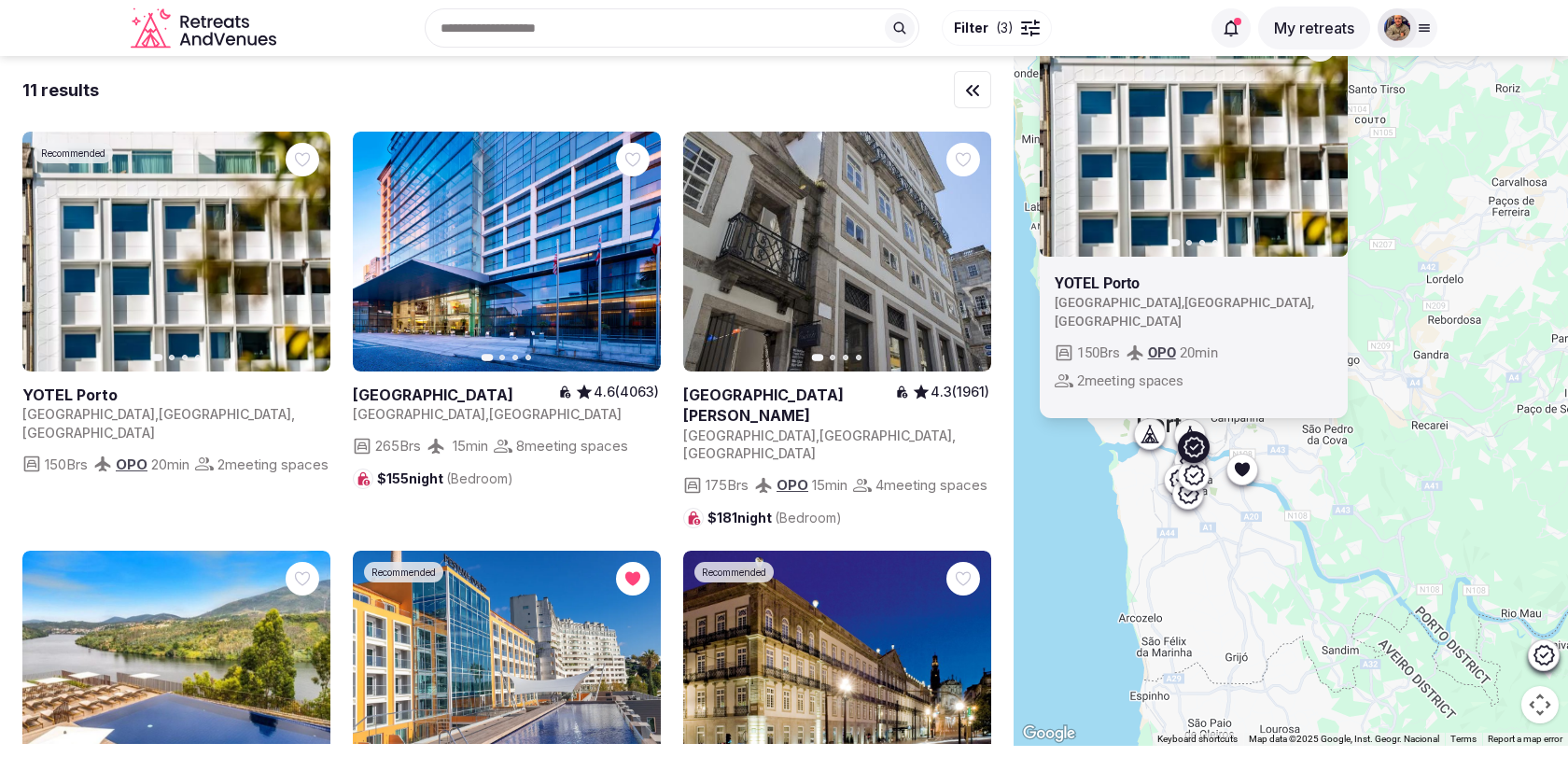
click at [1188, 486] on div at bounding box center [1194, 474] width 30 height 30
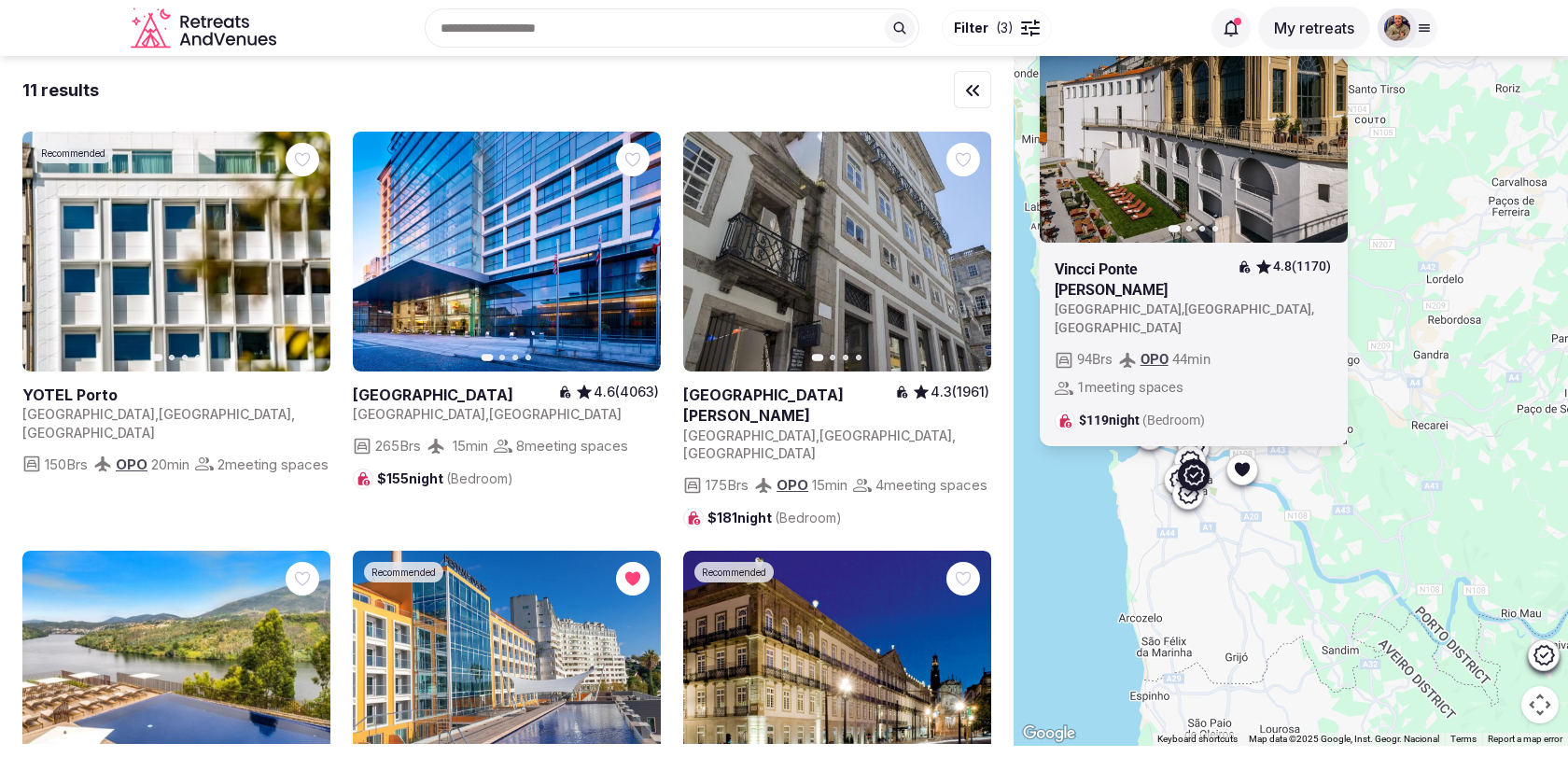
click at [1188, 502] on icon at bounding box center [1188, 494] width 23 height 23
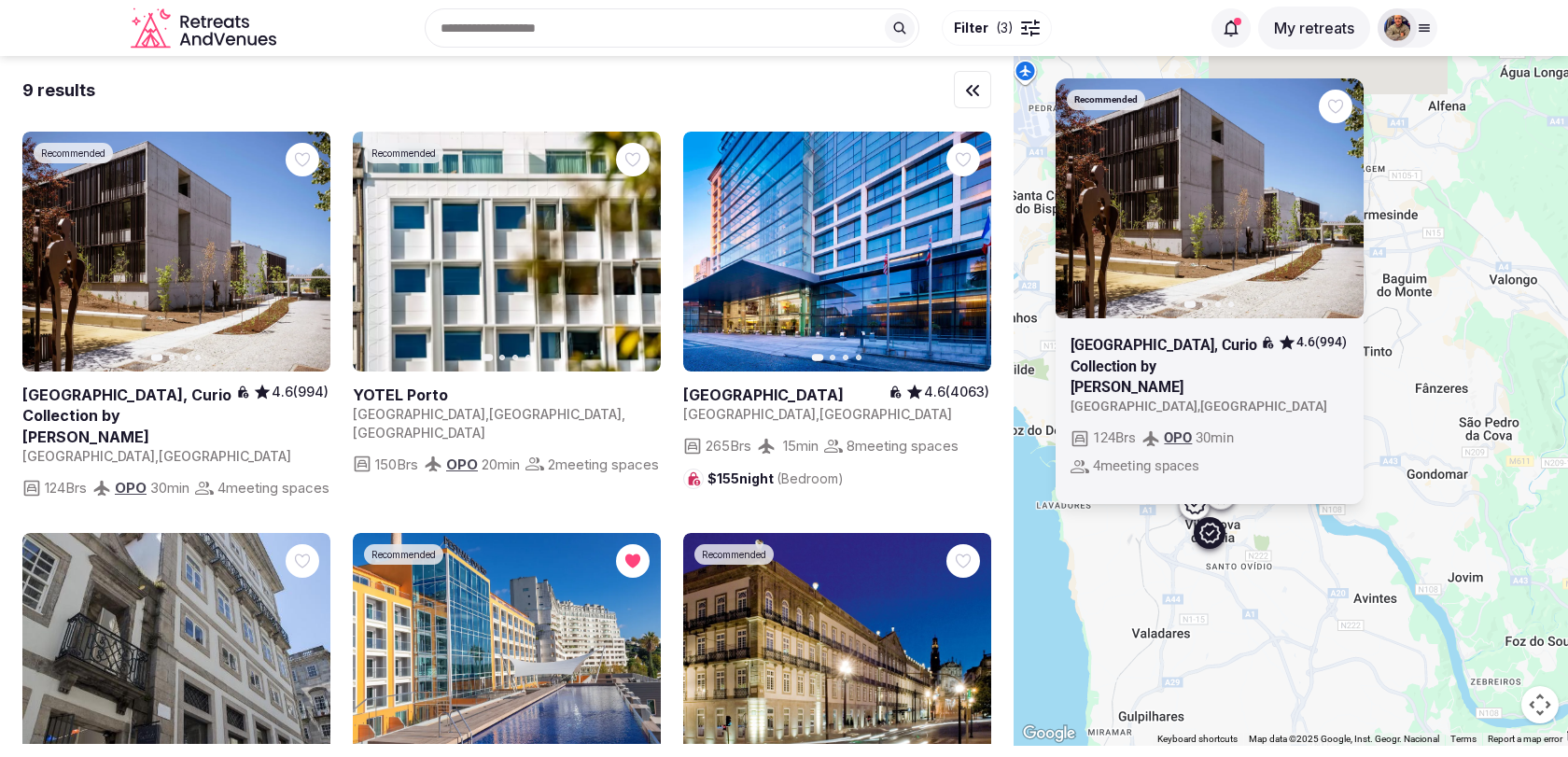
drag, startPoint x: 1197, startPoint y: 478, endPoint x: 1298, endPoint y: 624, distance: 177.5
click at [1298, 624] on div "Recommended Previous slide Next slide Boeira Garden Hotel Porto Gaia, Curio Col…" at bounding box center [1291, 402] width 555 height 690
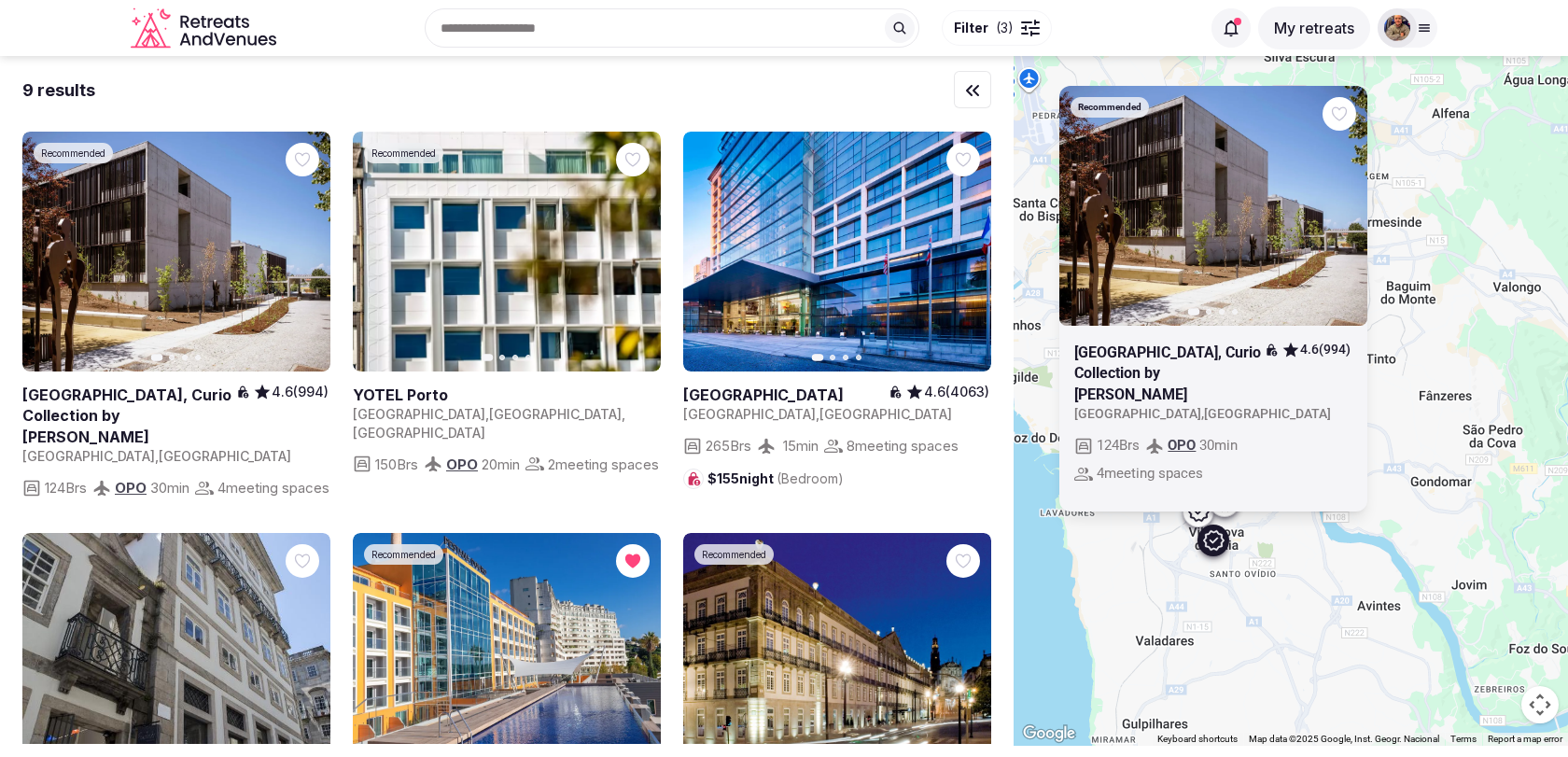
click at [1153, 603] on div "Recommended Previous slide Next slide Boeira Garden Hotel Porto Gaia, Curio Col…" at bounding box center [1291, 402] width 555 height 690
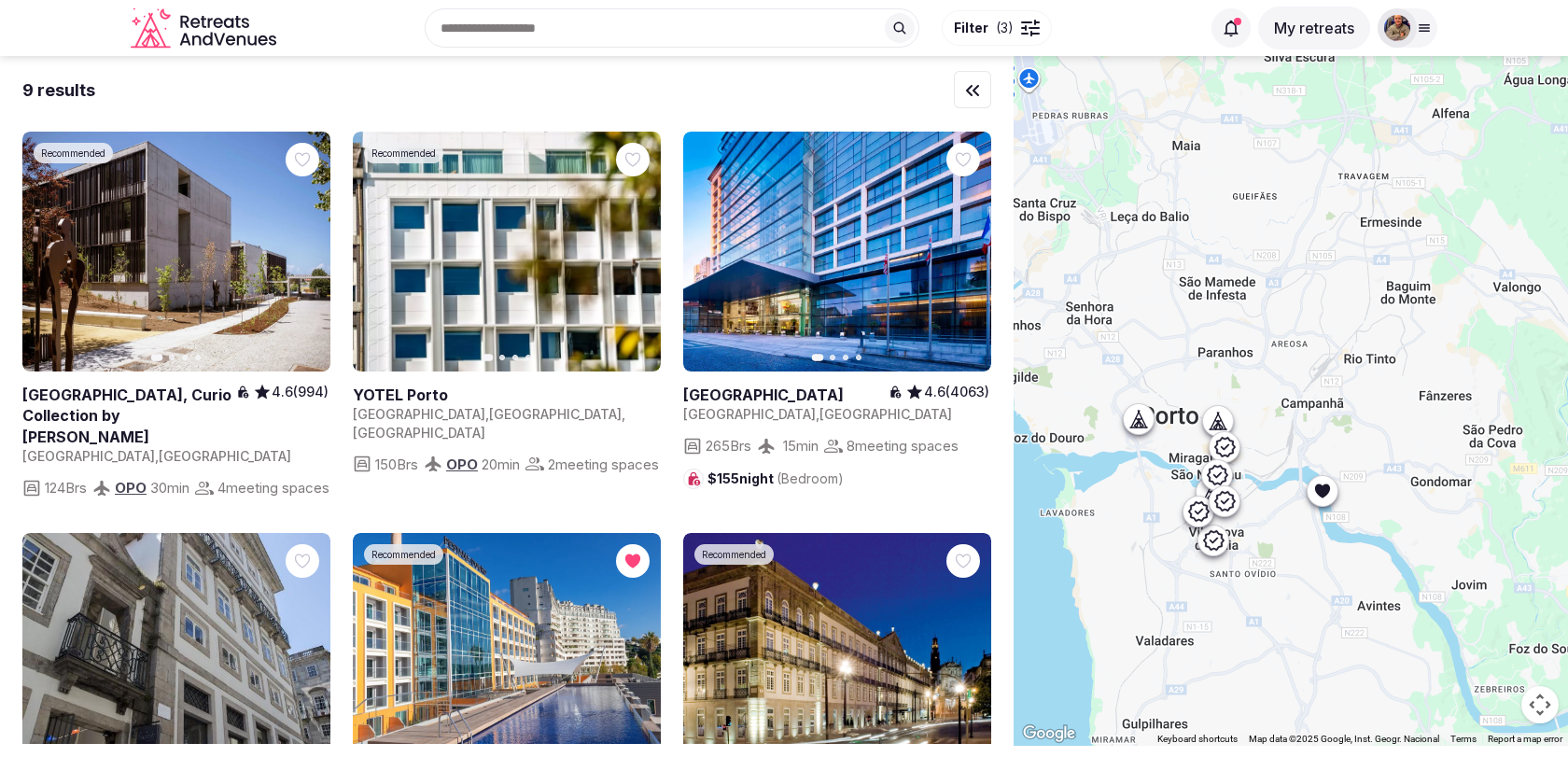
click at [1220, 452] on icon at bounding box center [1226, 446] width 21 height 20
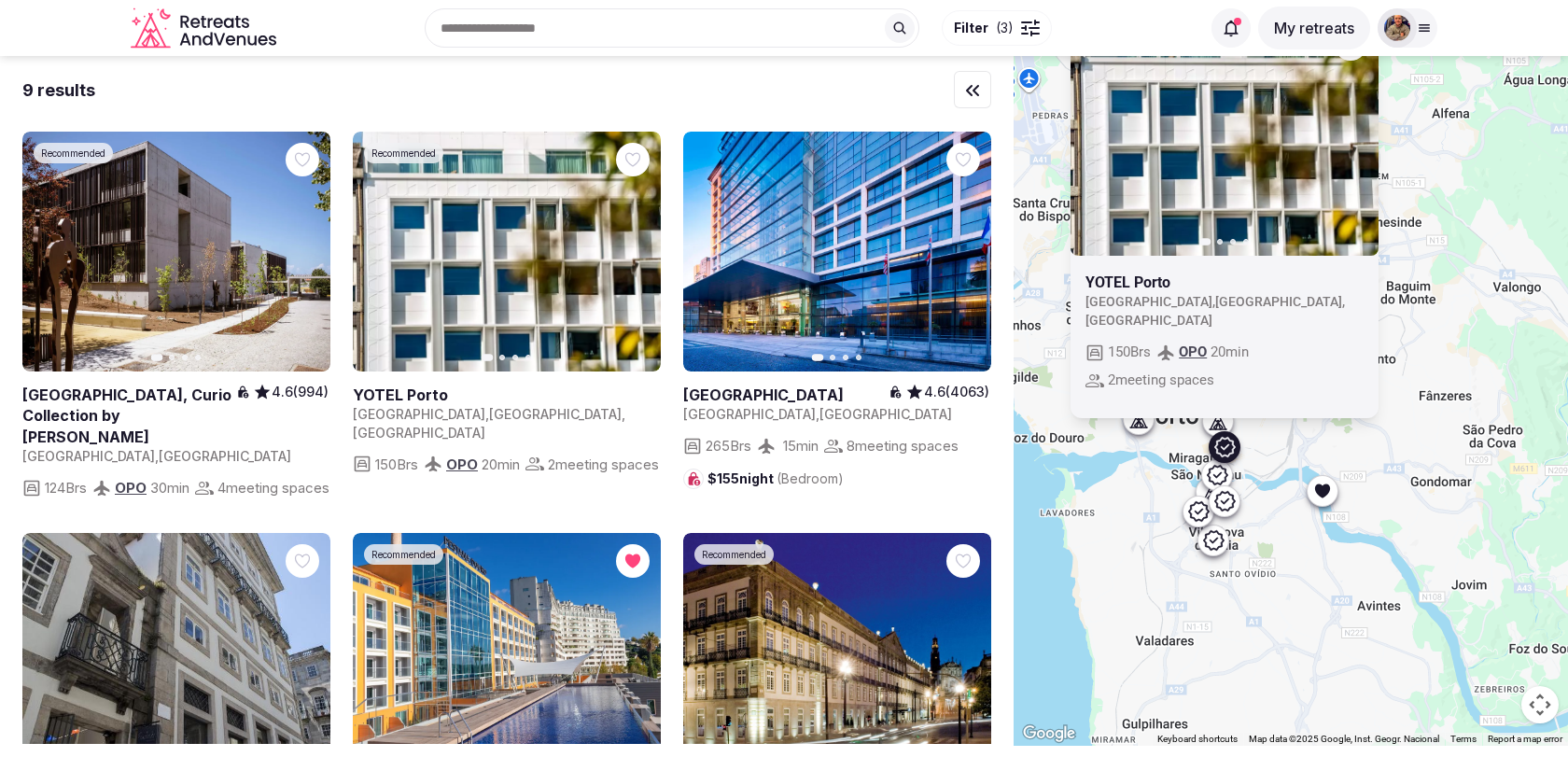
click at [1173, 475] on div "Recommended Previous slide Next slide YOTEL Porto Portugal , Porto , Porto 150 …" at bounding box center [1291, 402] width 555 height 690
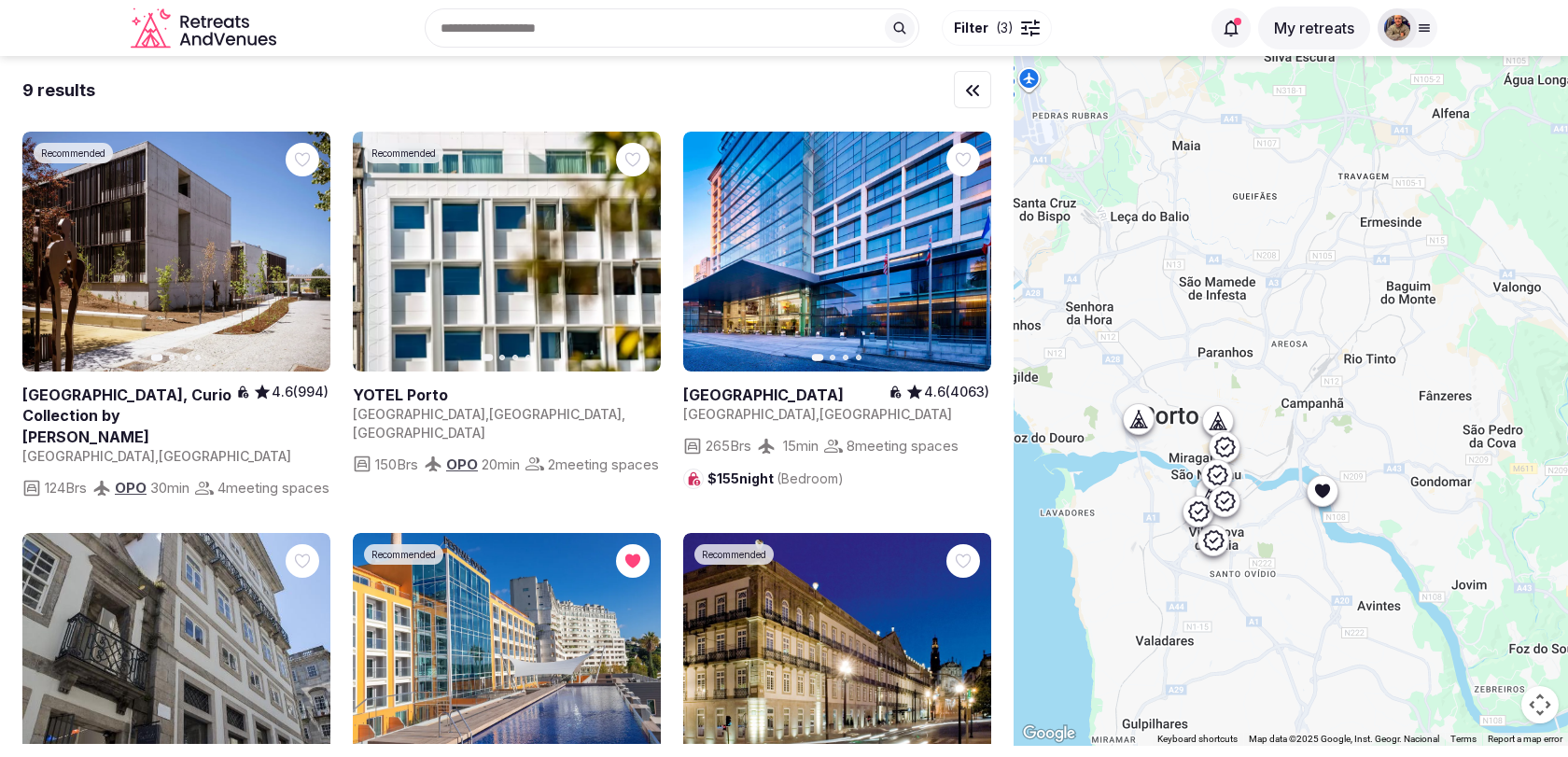
click at [1218, 420] on icon at bounding box center [1218, 421] width 6 height 2
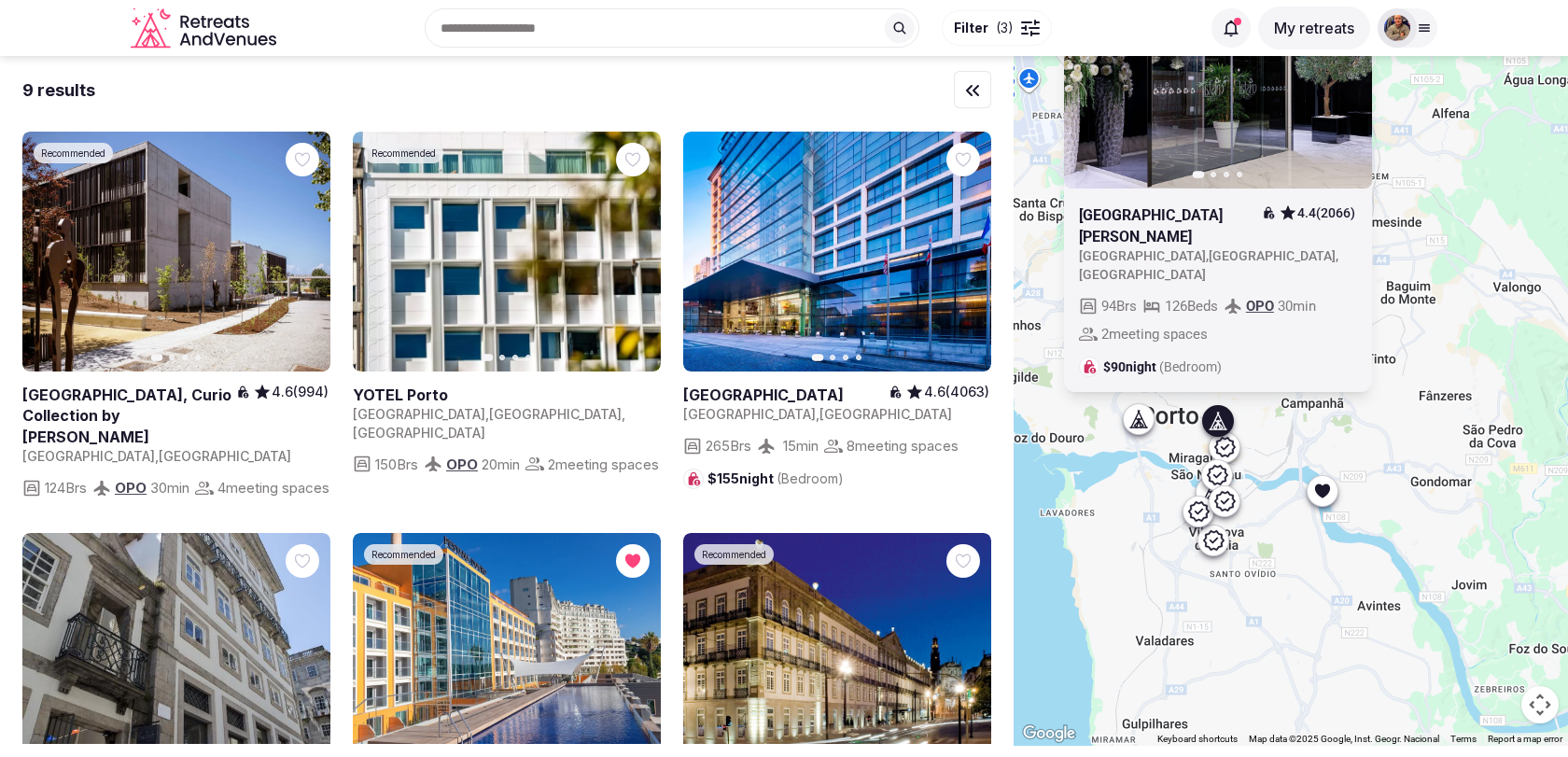
click at [1218, 471] on icon at bounding box center [1217, 474] width 23 height 23
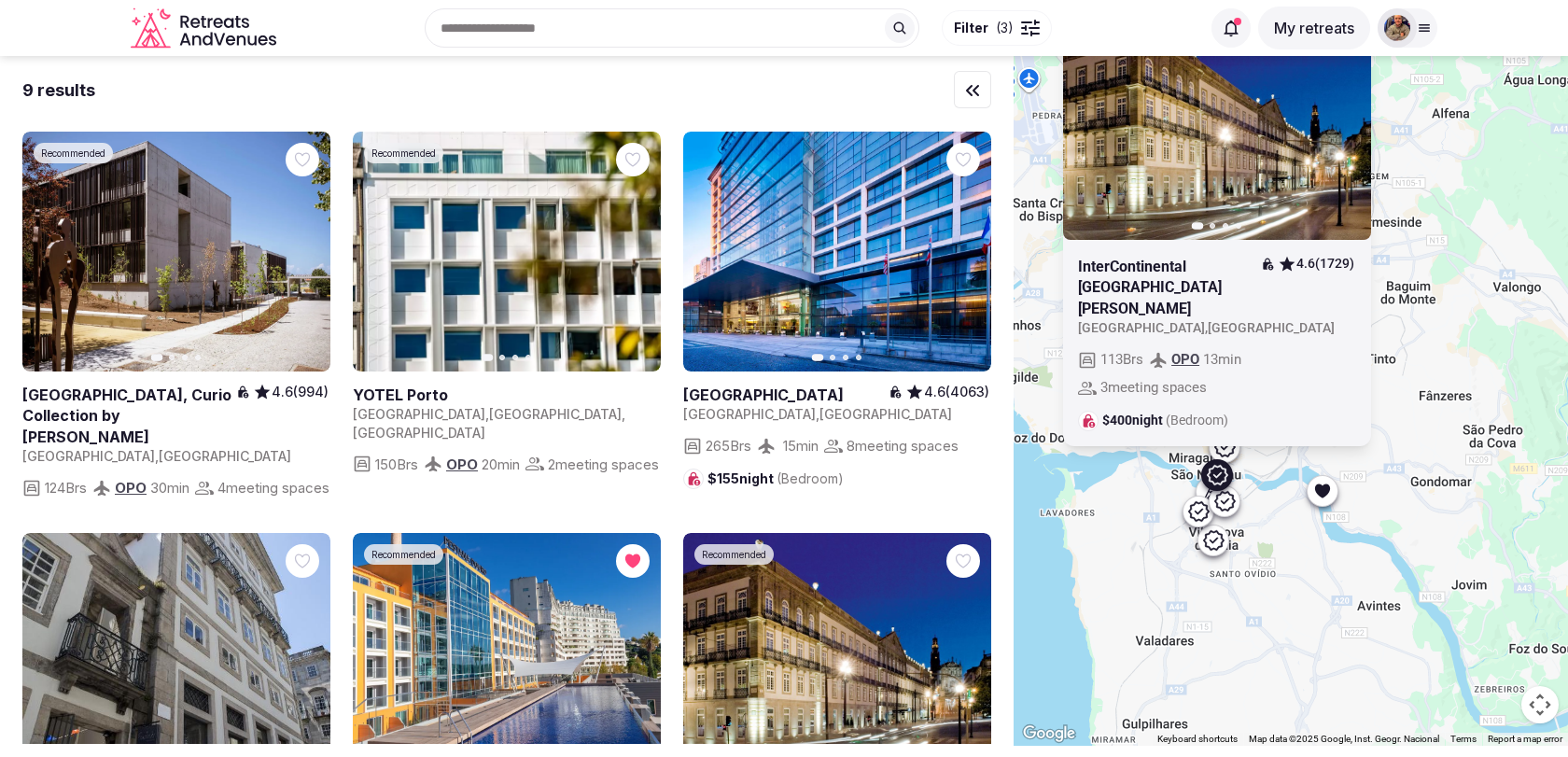
click at [1202, 497] on div at bounding box center [1199, 512] width 30 height 30
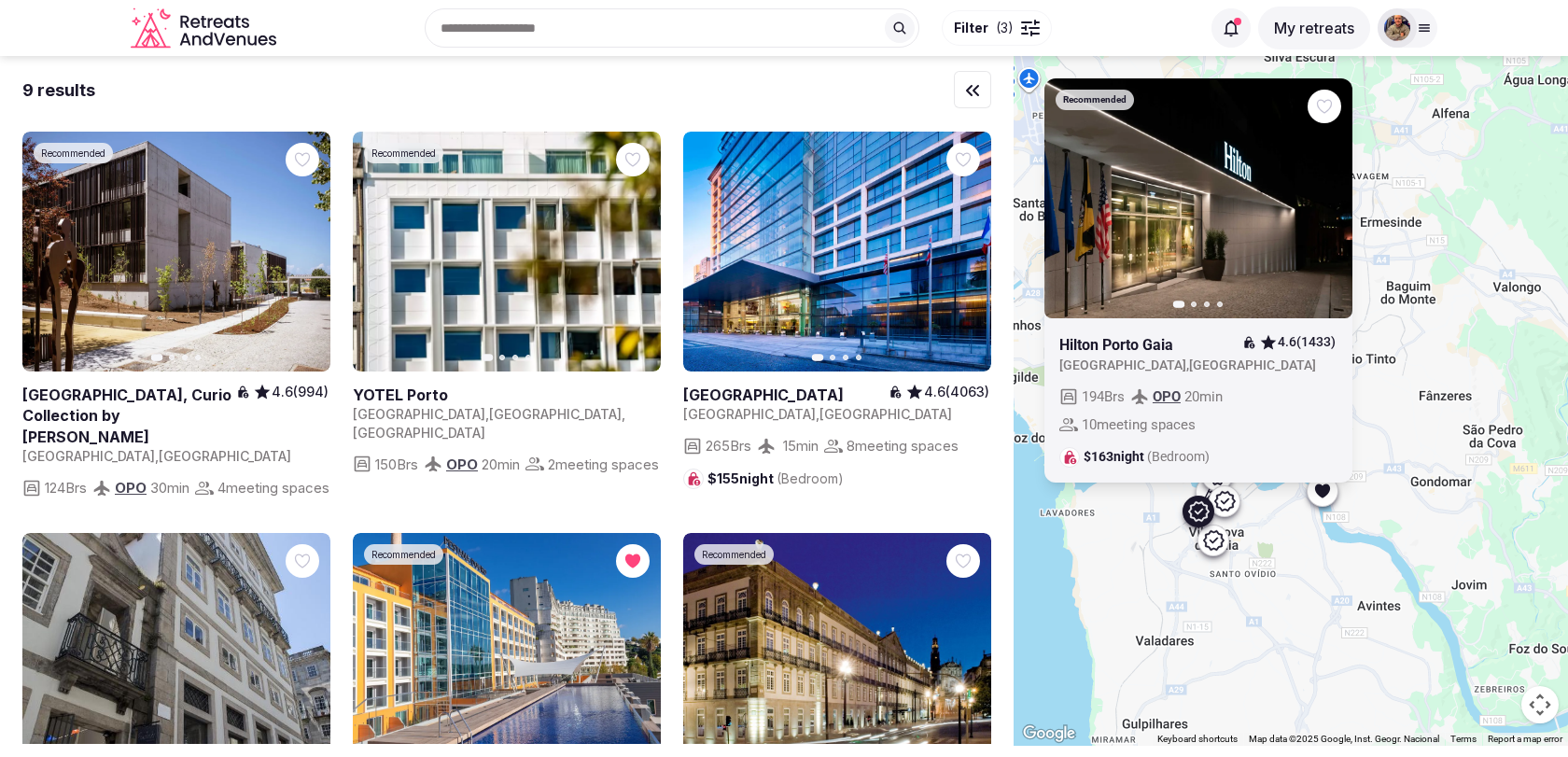
click at [1205, 486] on div at bounding box center [1217, 474] width 30 height 30
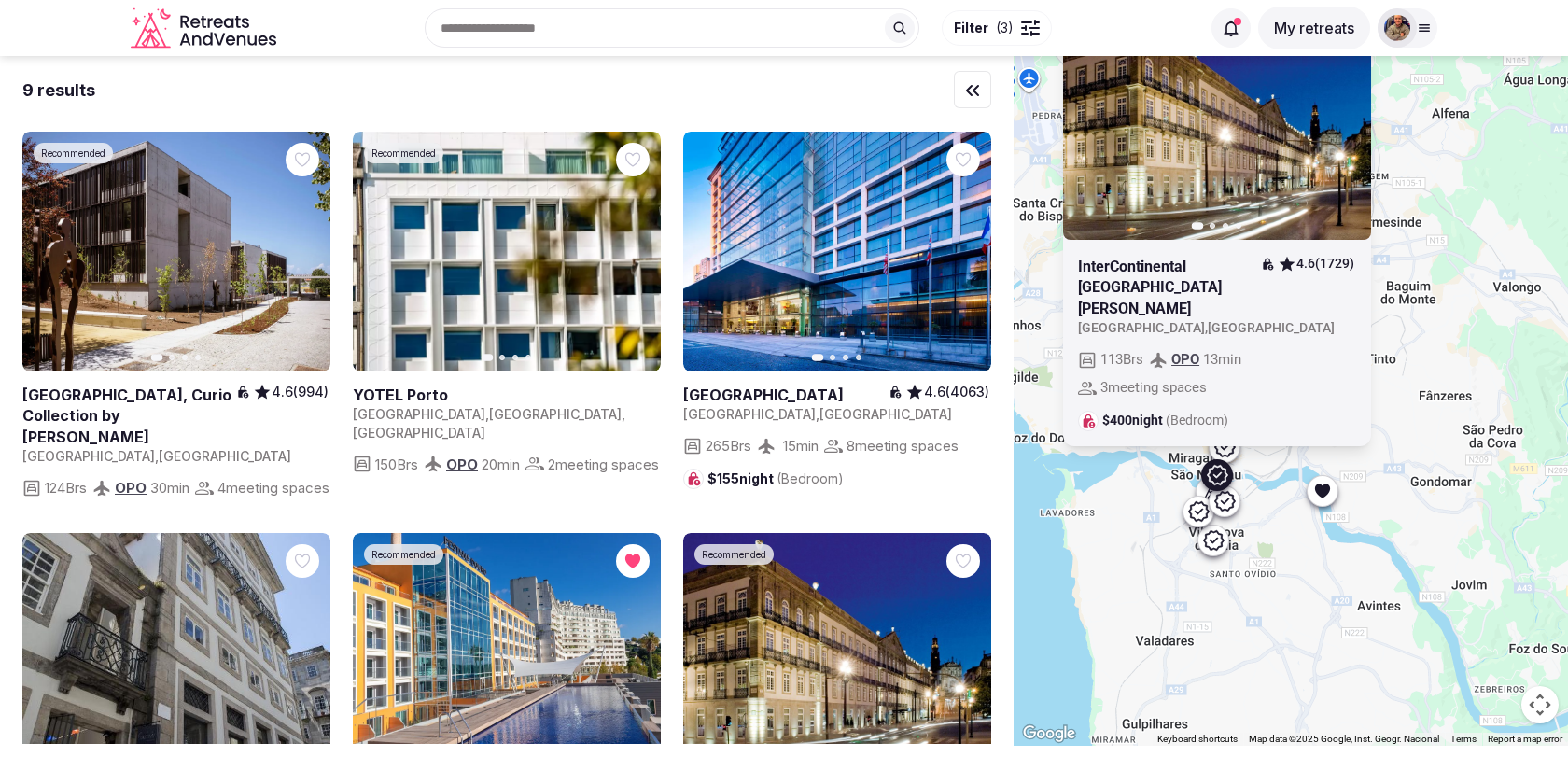
click at [1200, 489] on div at bounding box center [1212, 491] width 30 height 30
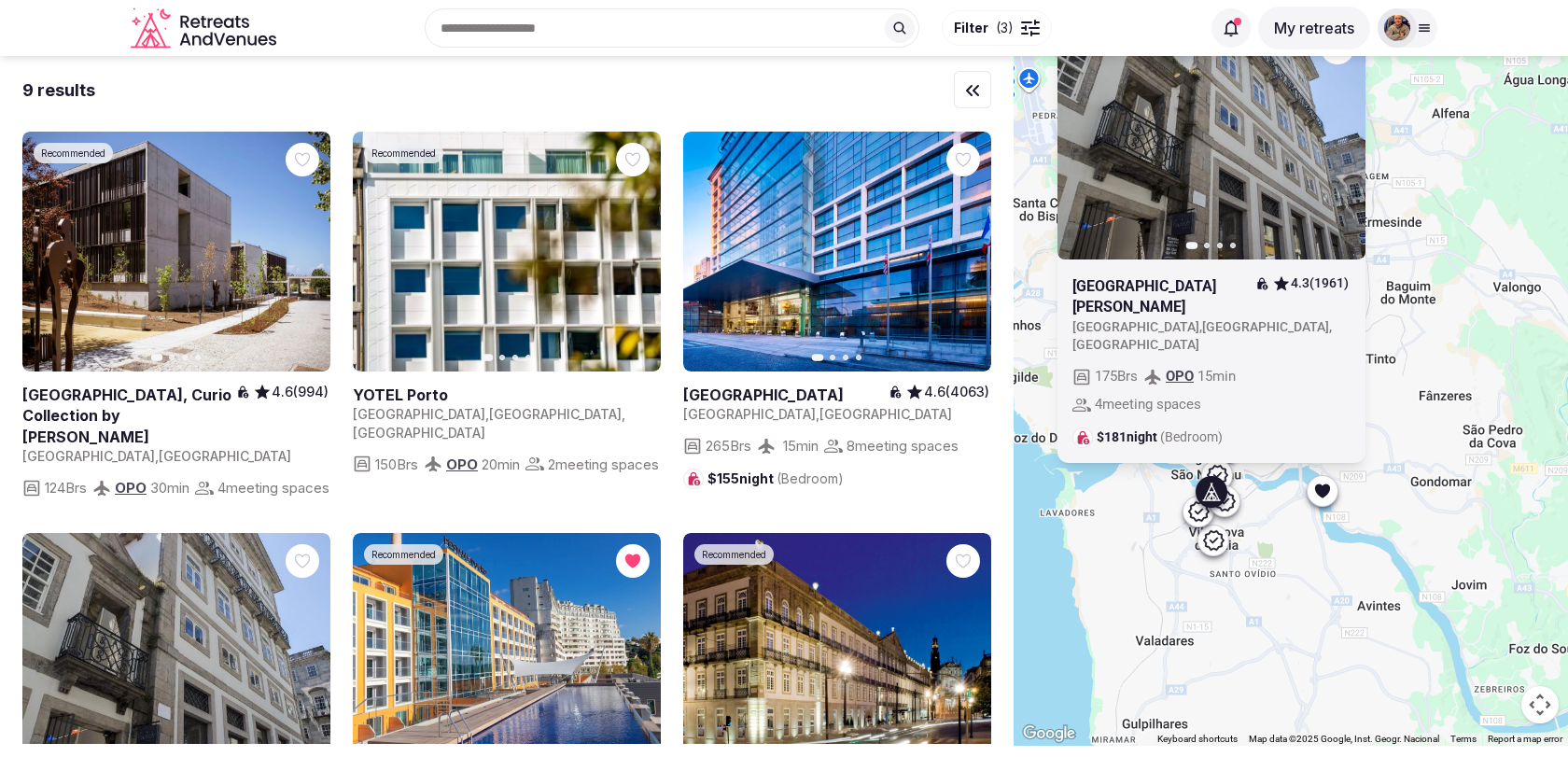
click at [1325, 612] on div "Previous slide Next slide Hotel Carris Porto Ribeira 4.3 (1961) Portugal , Port…" at bounding box center [1291, 402] width 555 height 690
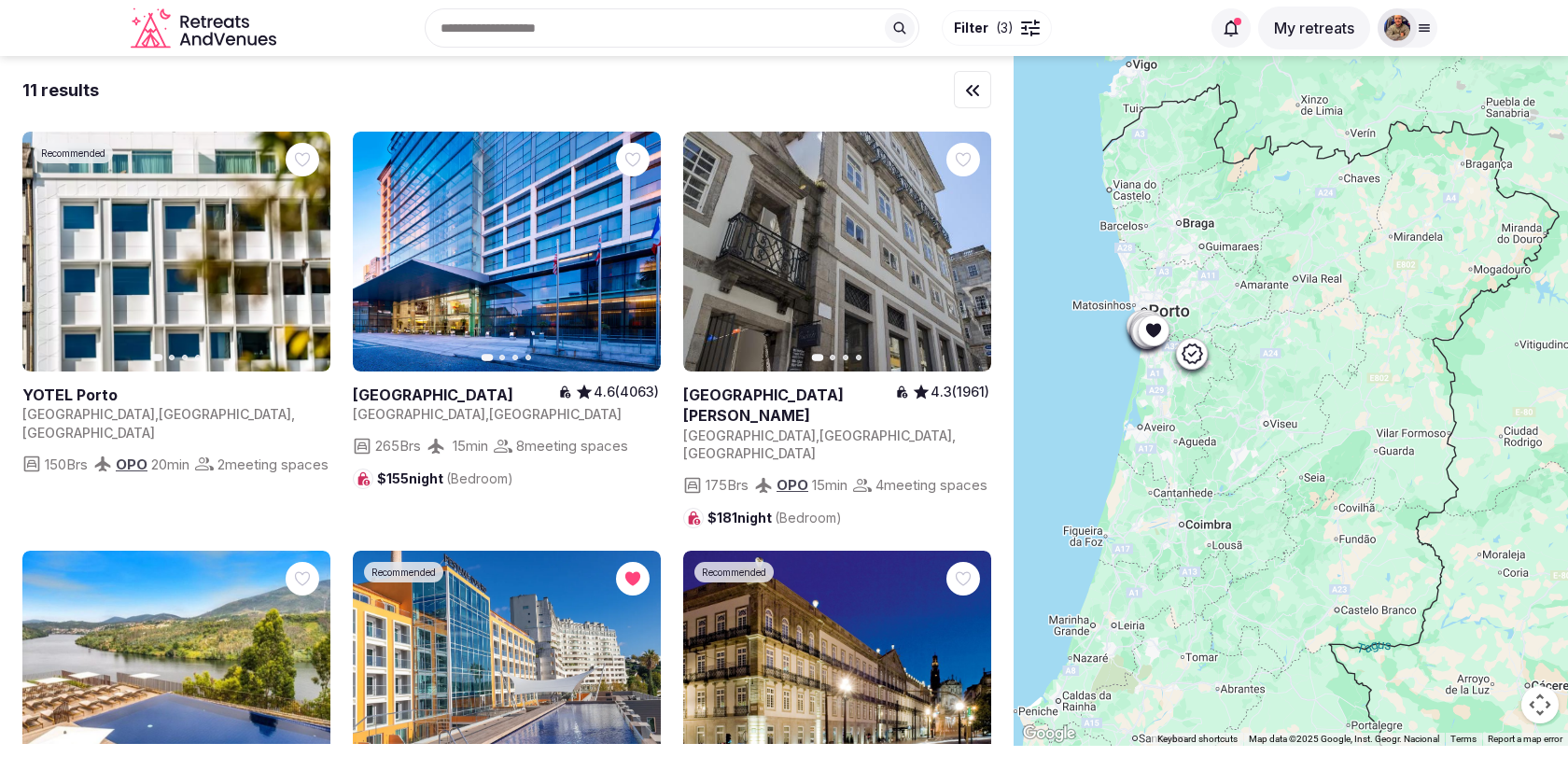
drag, startPoint x: 1437, startPoint y: 635, endPoint x: 1259, endPoint y: 335, distance: 348.8
click at [1259, 335] on div at bounding box center [1291, 402] width 555 height 690
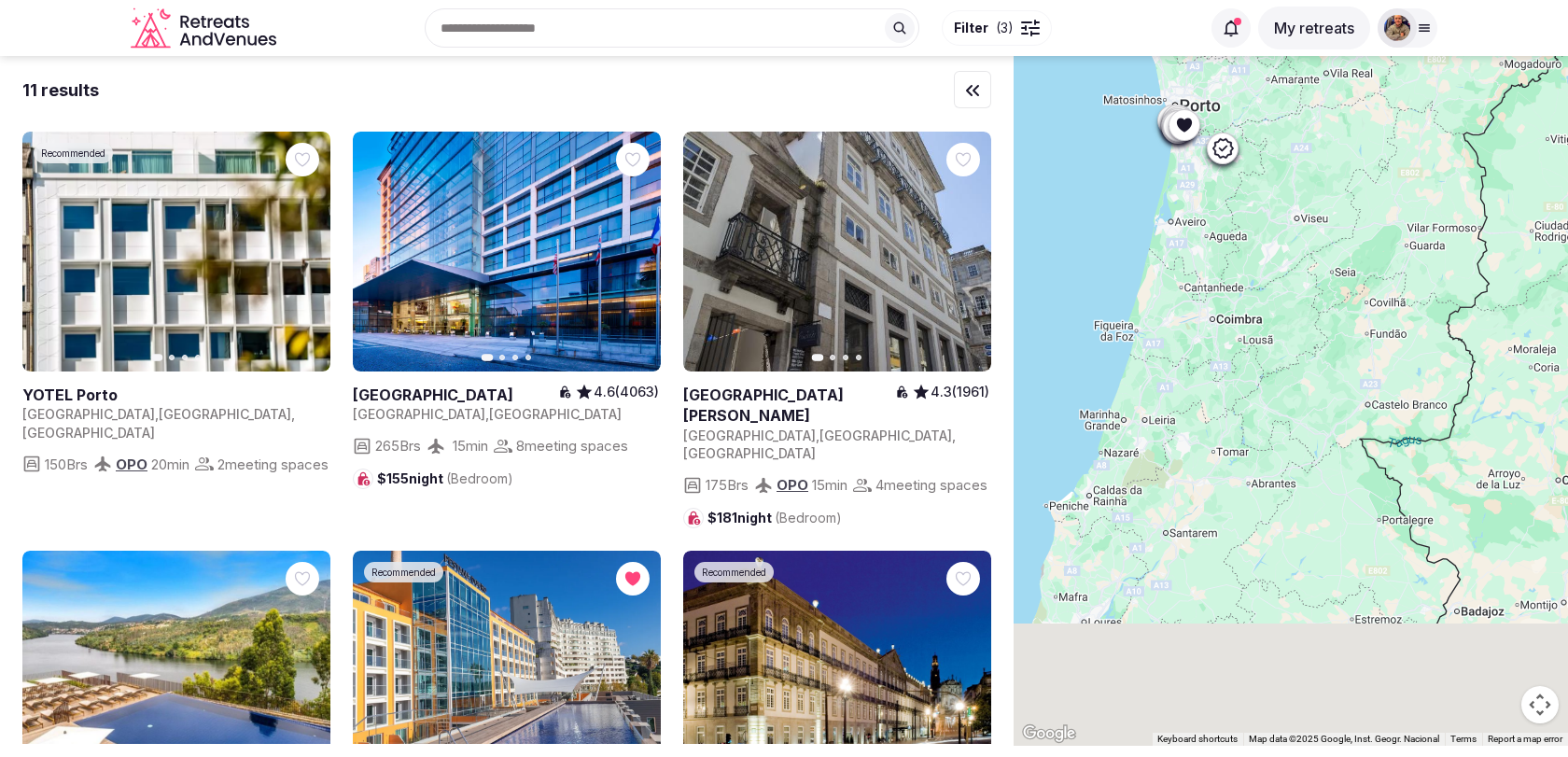
drag, startPoint x: 1237, startPoint y: 590, endPoint x: 1274, endPoint y: 307, distance: 285.4
click at [1274, 319] on div at bounding box center [1291, 402] width 555 height 690
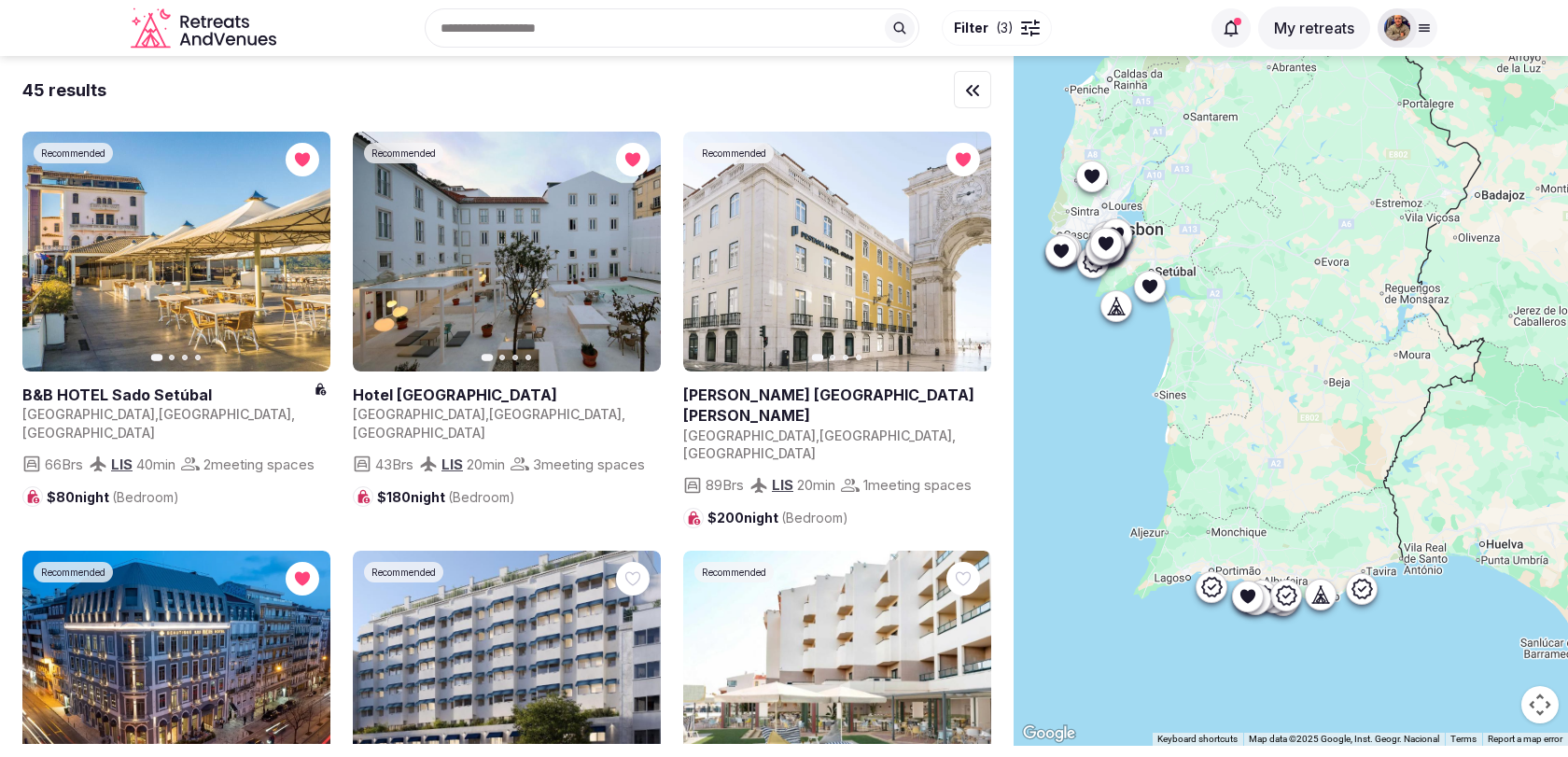
click at [1367, 588] on icon at bounding box center [1362, 590] width 23 height 23
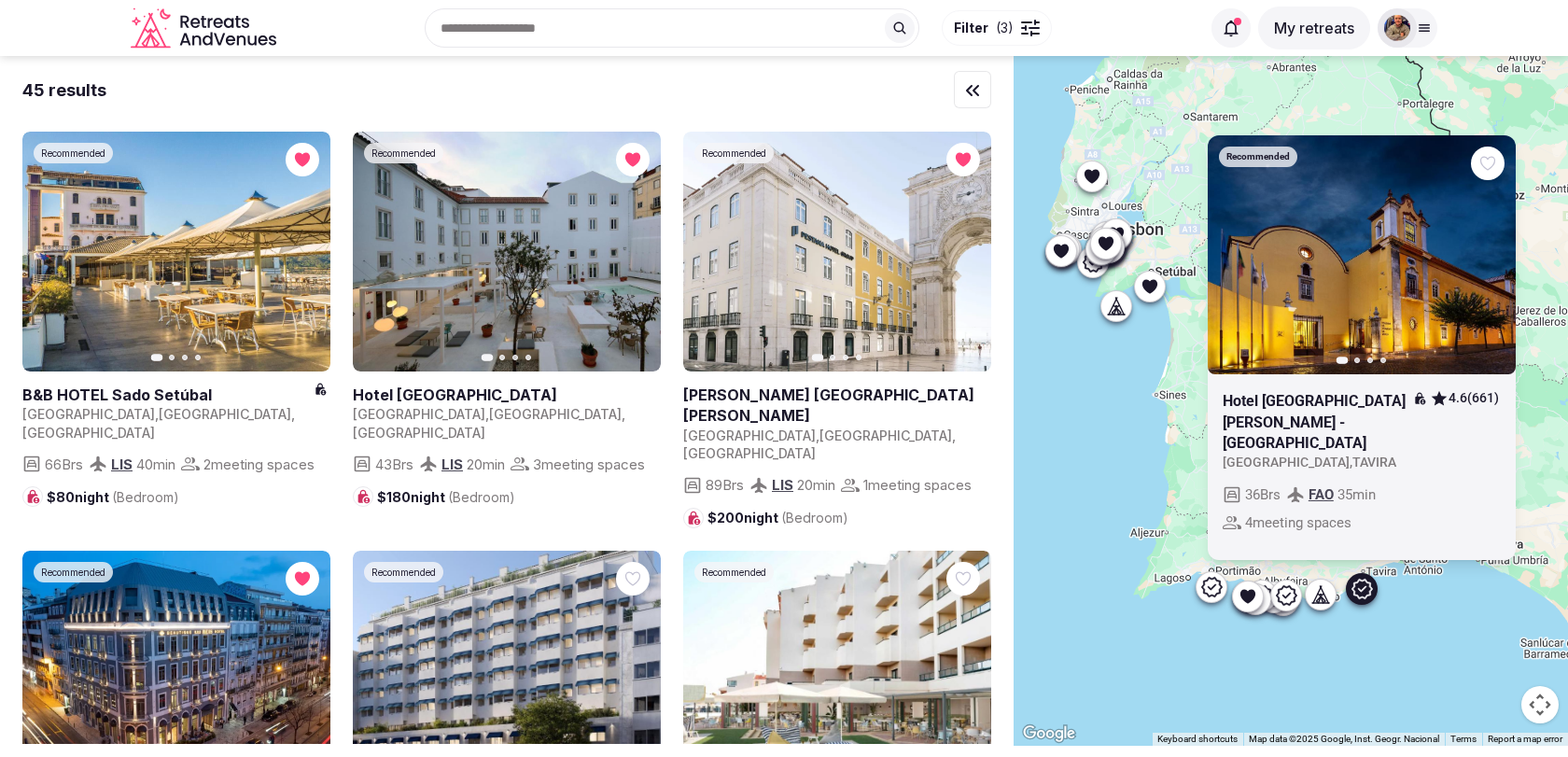
click at [1320, 597] on icon at bounding box center [1318, 599] width 5 height 7
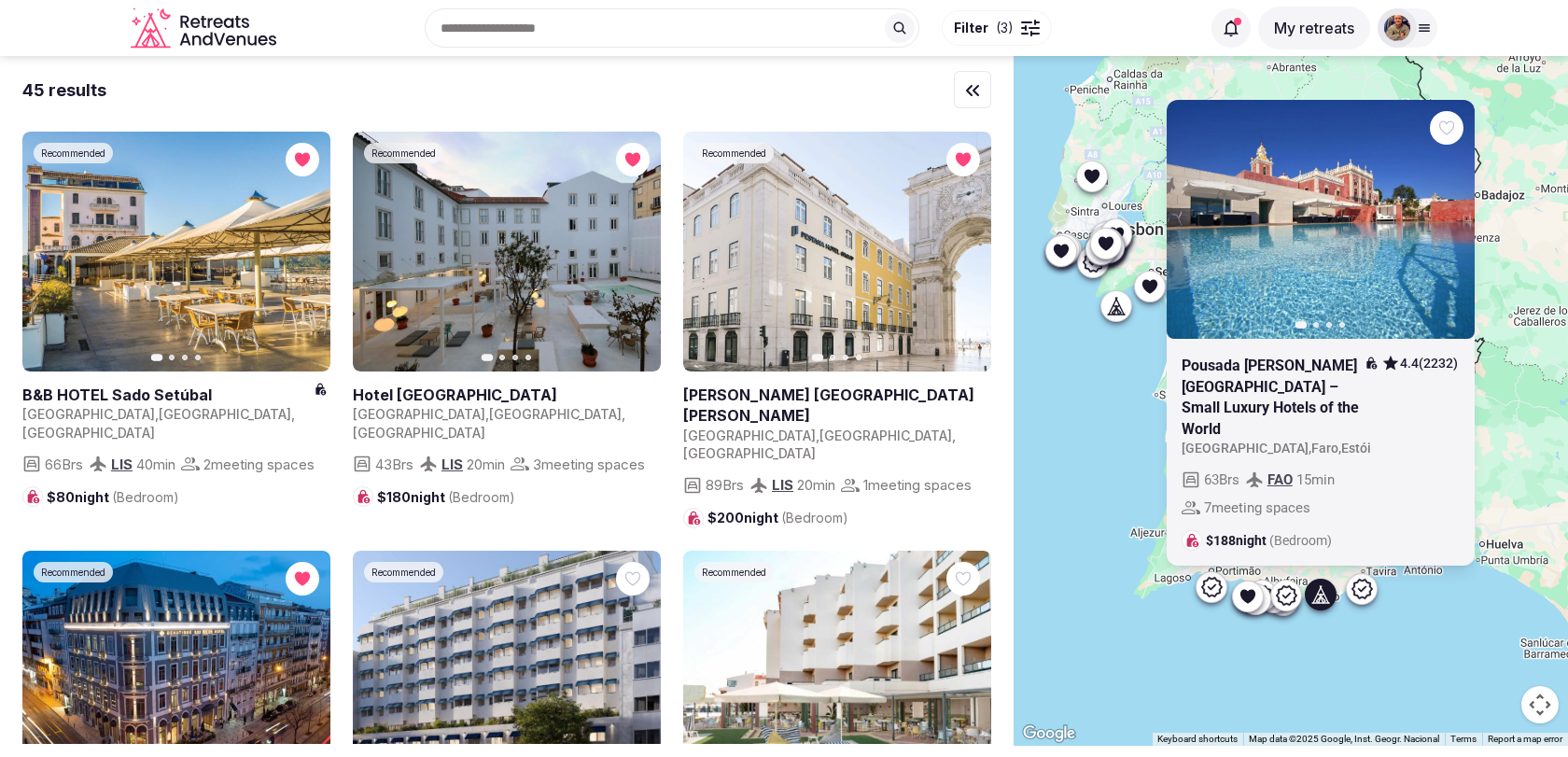
click at [1447, 227] on icon "button" at bounding box center [1449, 219] width 15 height 15
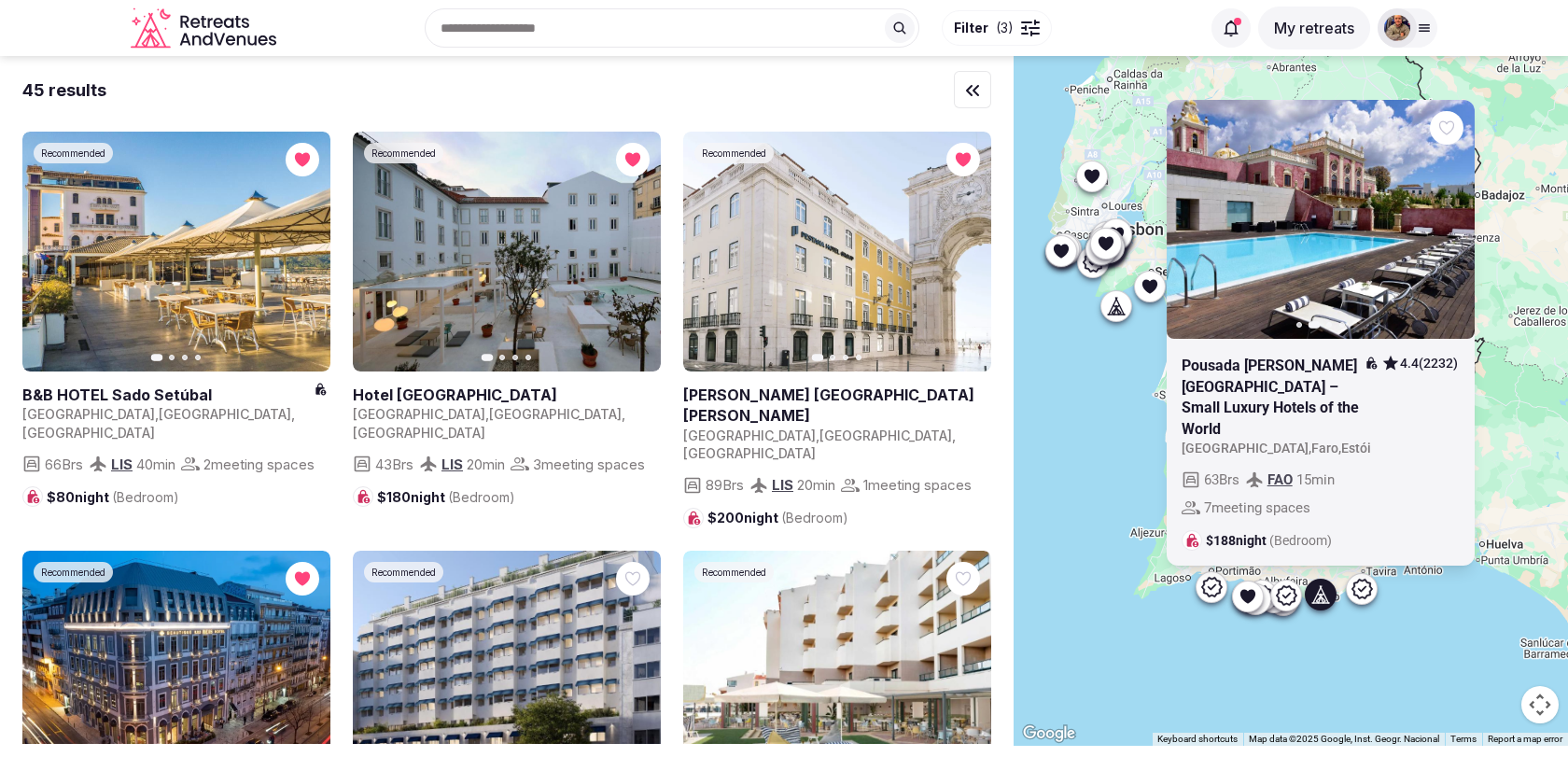
click at [1447, 227] on icon "button" at bounding box center [1449, 219] width 15 height 15
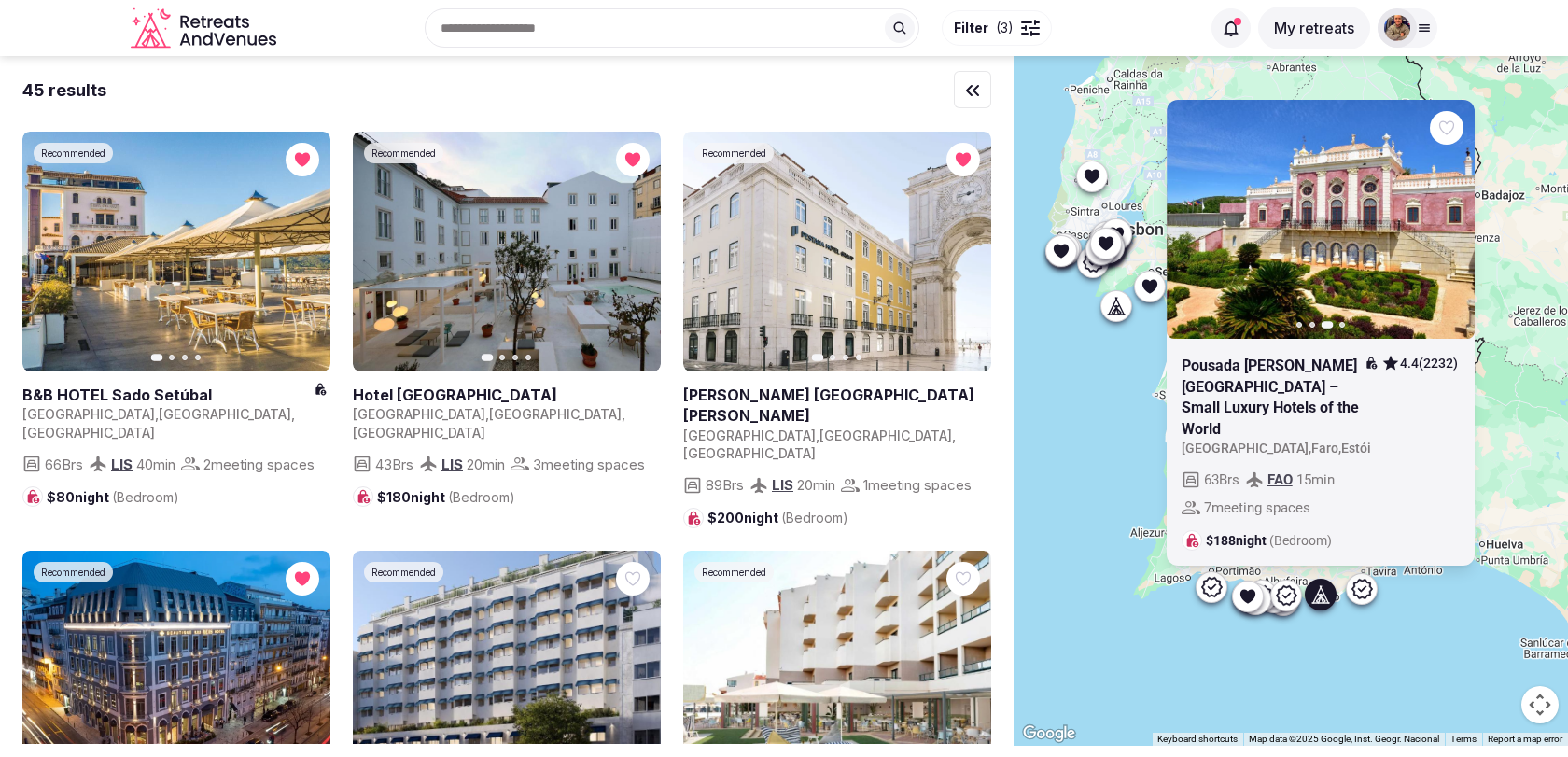
click at [1447, 227] on icon "button" at bounding box center [1449, 219] width 15 height 15
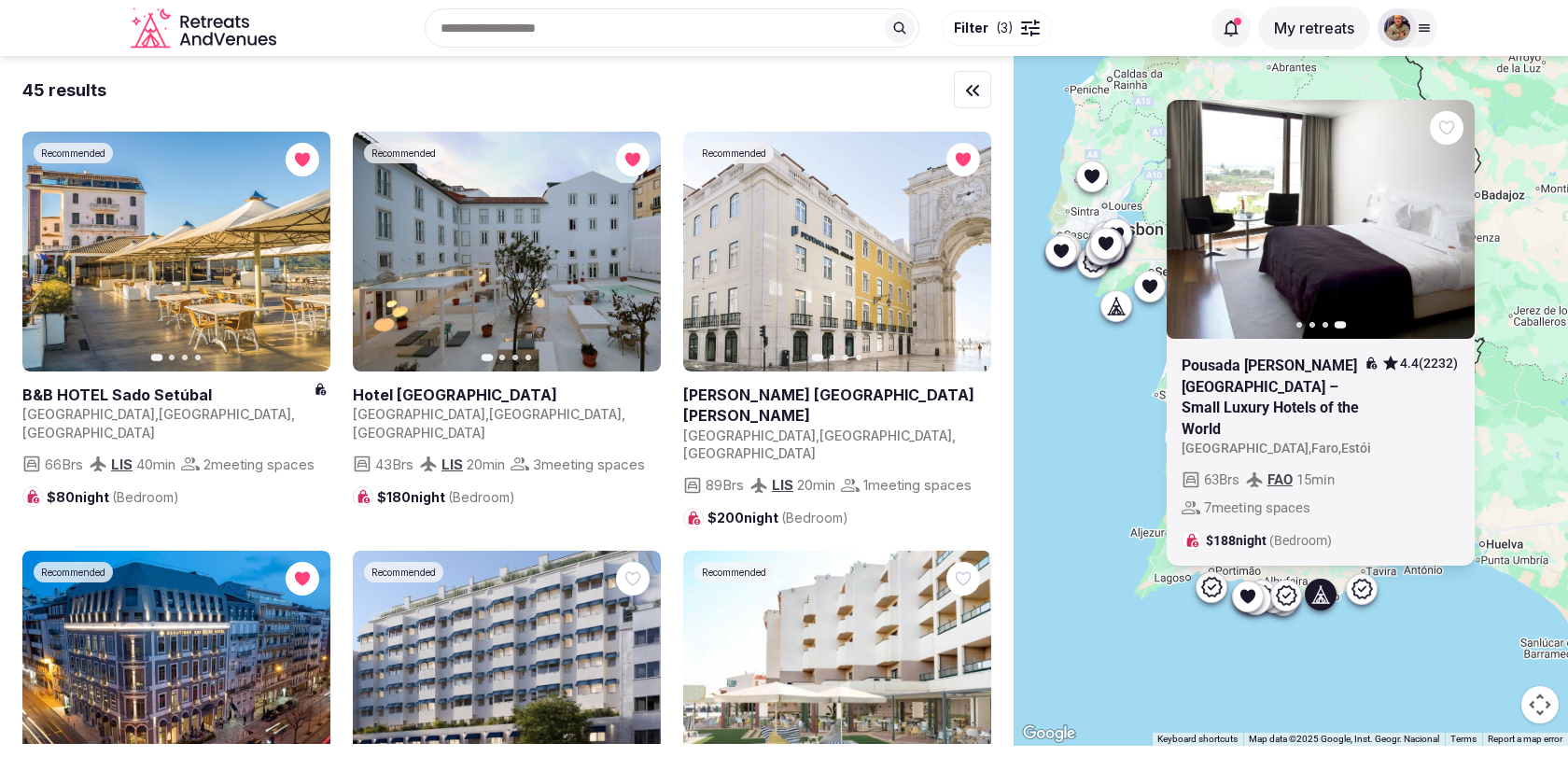
click at [0, 0] on icon "button" at bounding box center [0, 0] width 0 height 0
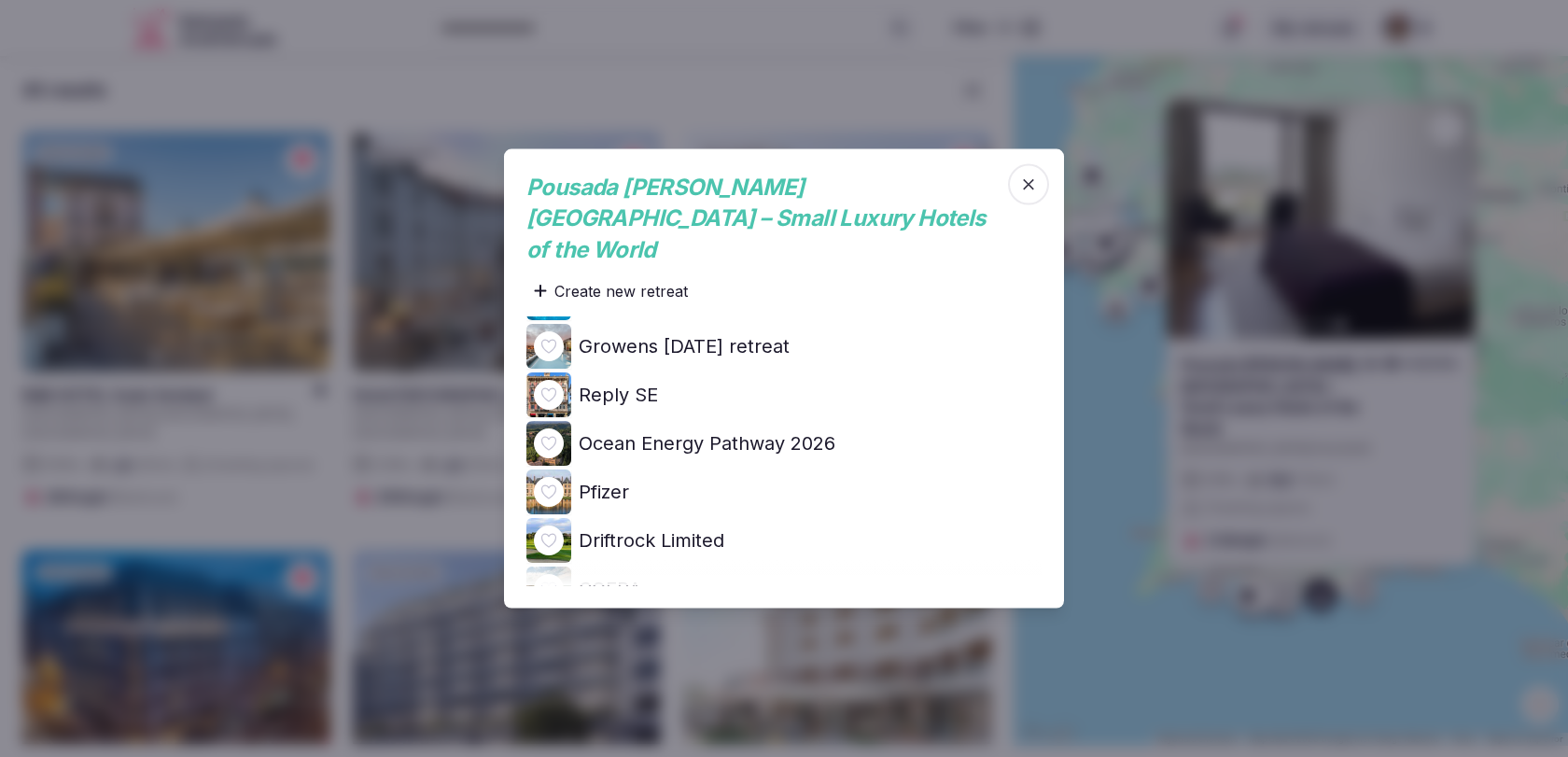
scroll to position [346, 0]
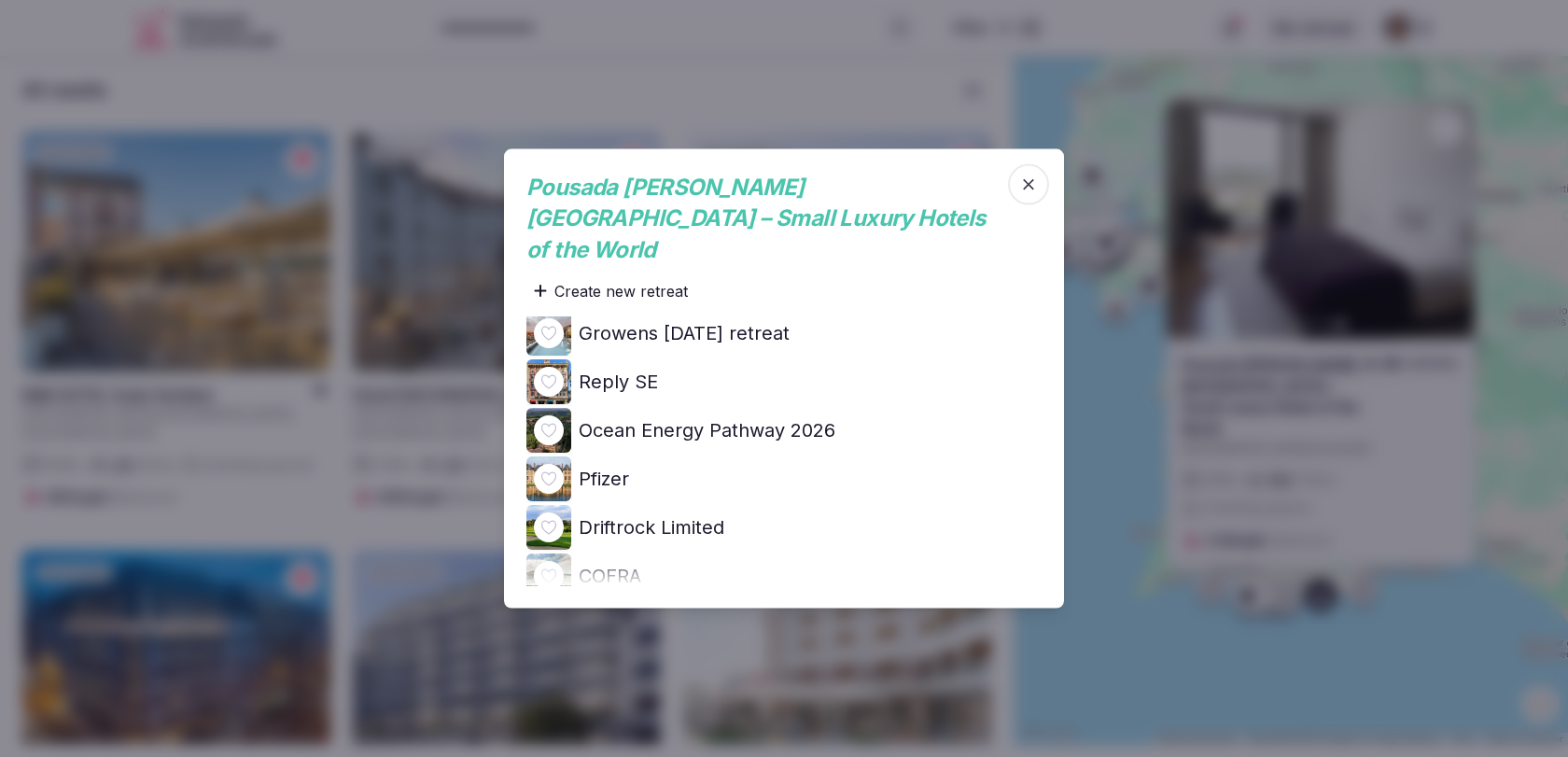
click at [802, 418] on h4 "Ocean Energy Pathway 2026" at bounding box center [707, 431] width 257 height 26
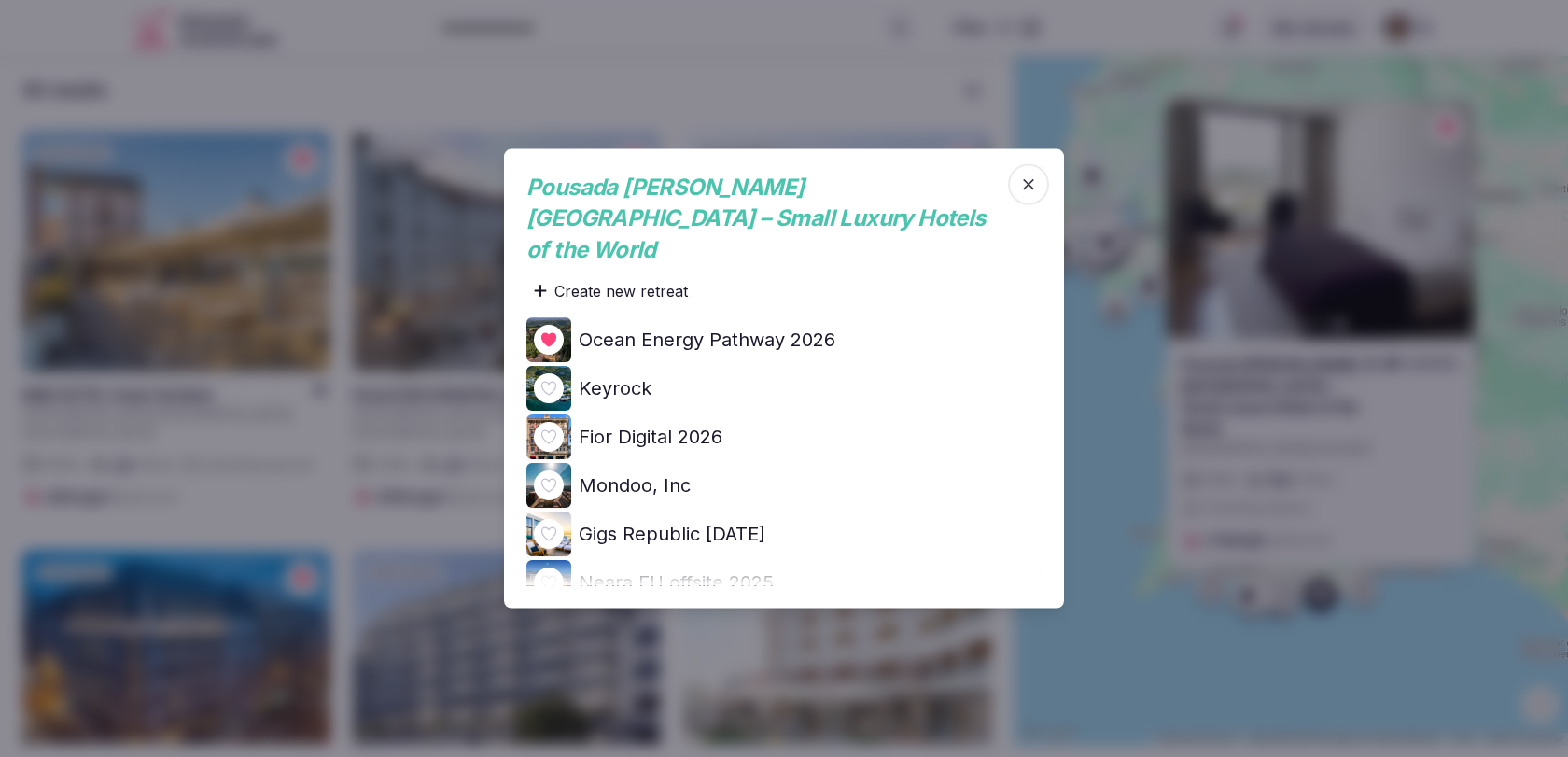
click at [1036, 194] on icon "button" at bounding box center [1028, 184] width 19 height 19
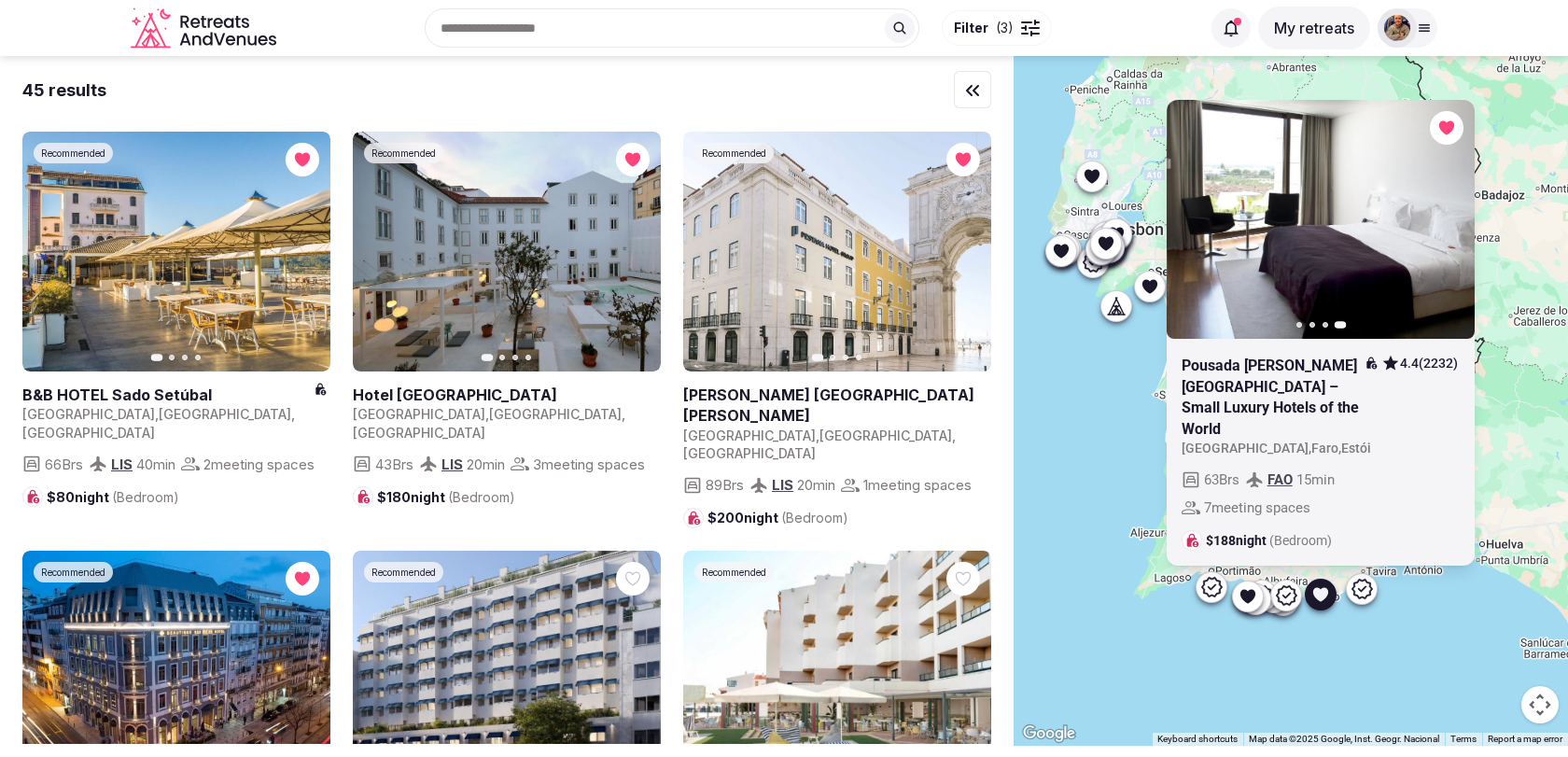
click at [1286, 598] on icon at bounding box center [1286, 595] width 23 height 23
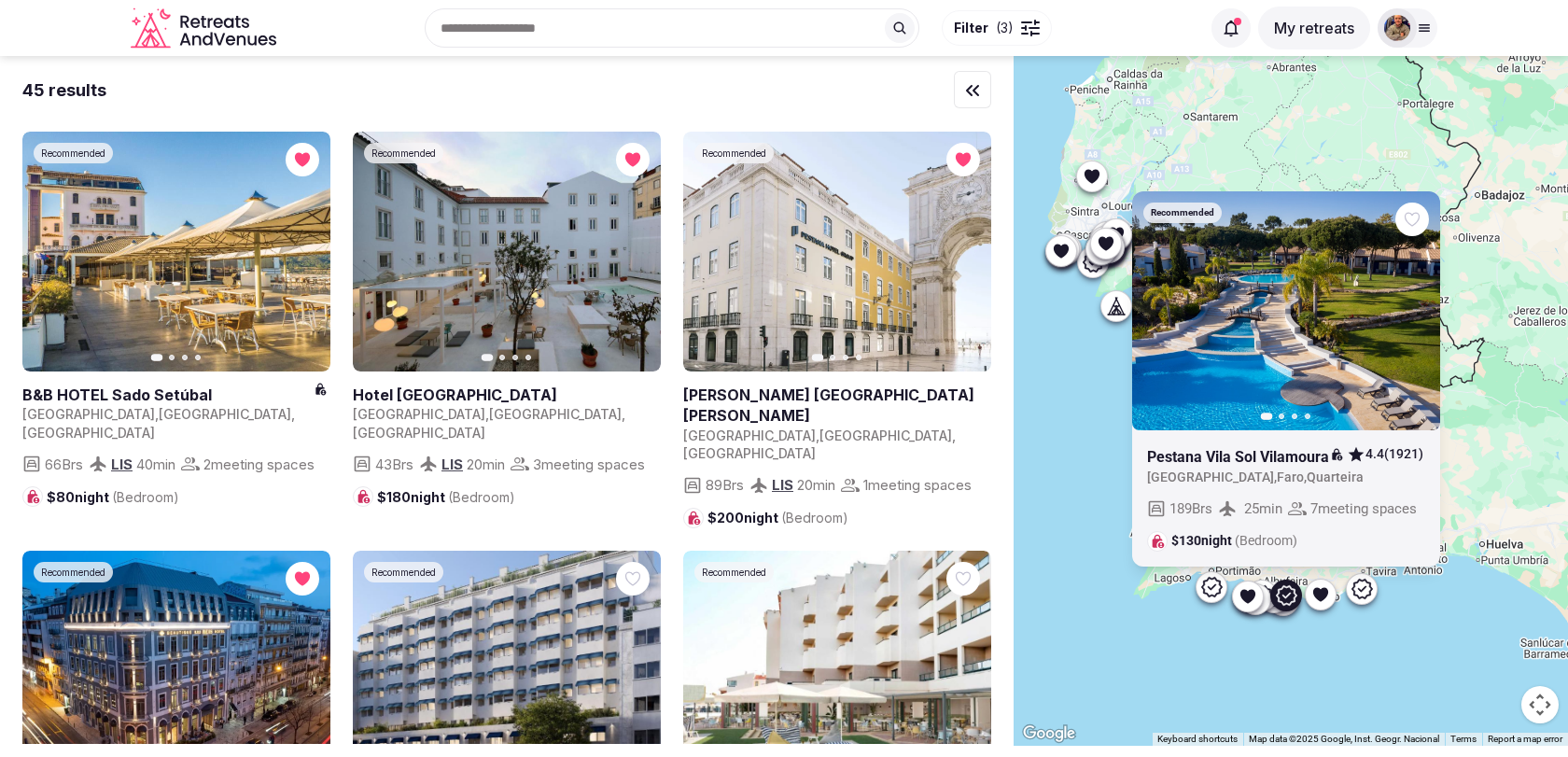
click at [1255, 598] on icon at bounding box center [1247, 595] width 19 height 19
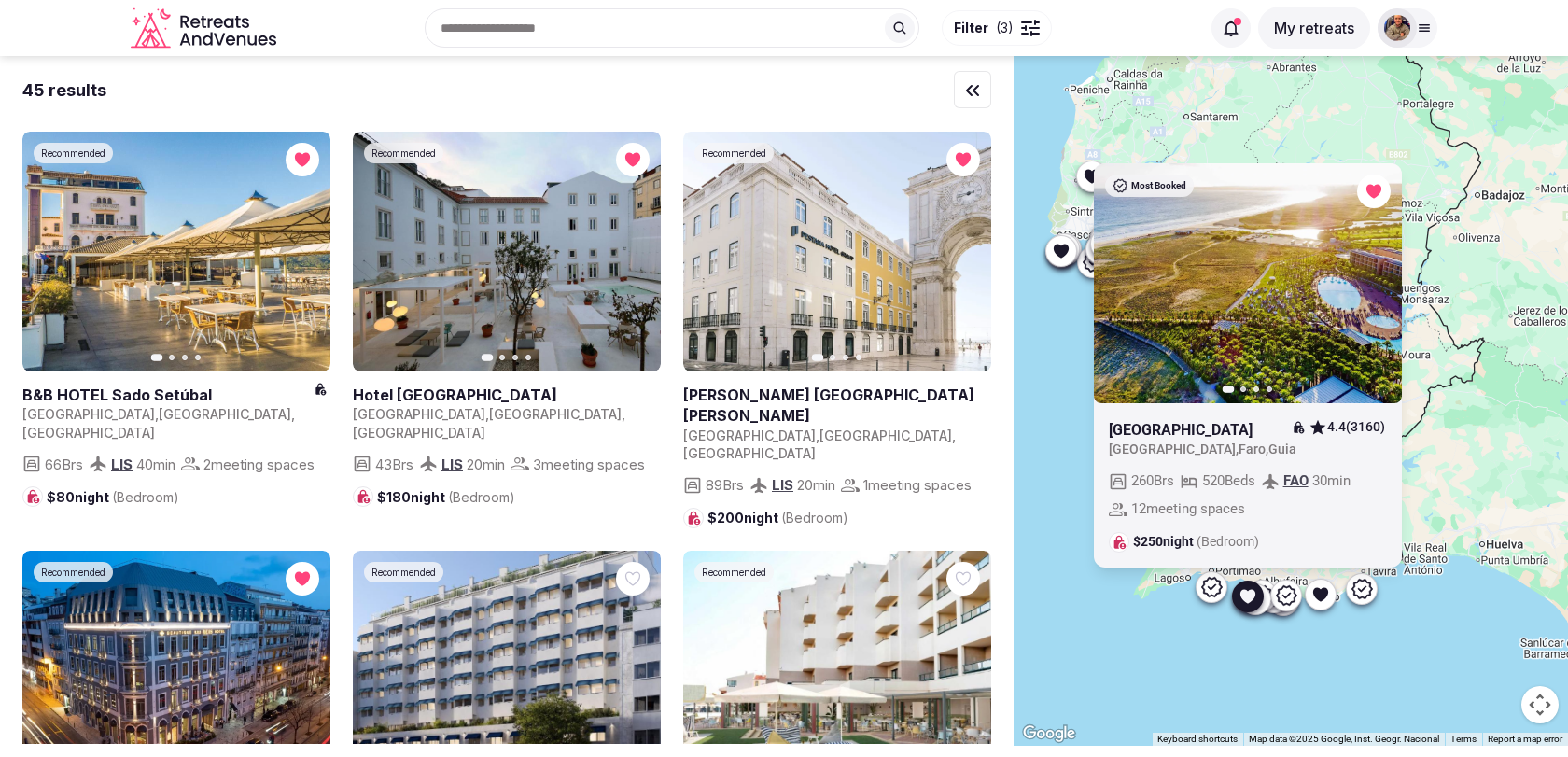
click at [1267, 605] on div at bounding box center [1255, 598] width 30 height 30
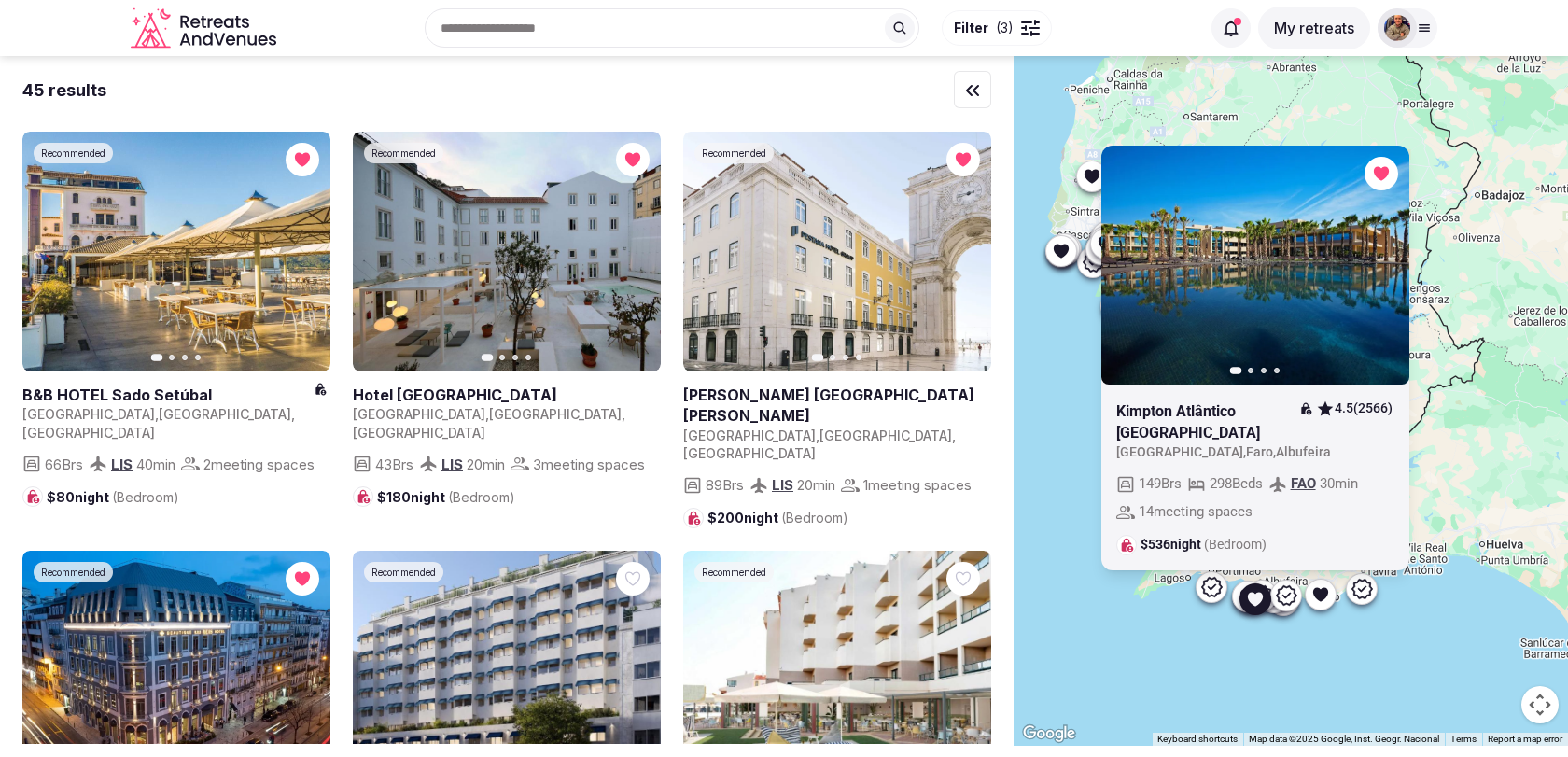
click at [1275, 605] on icon at bounding box center [1286, 595] width 23 height 23
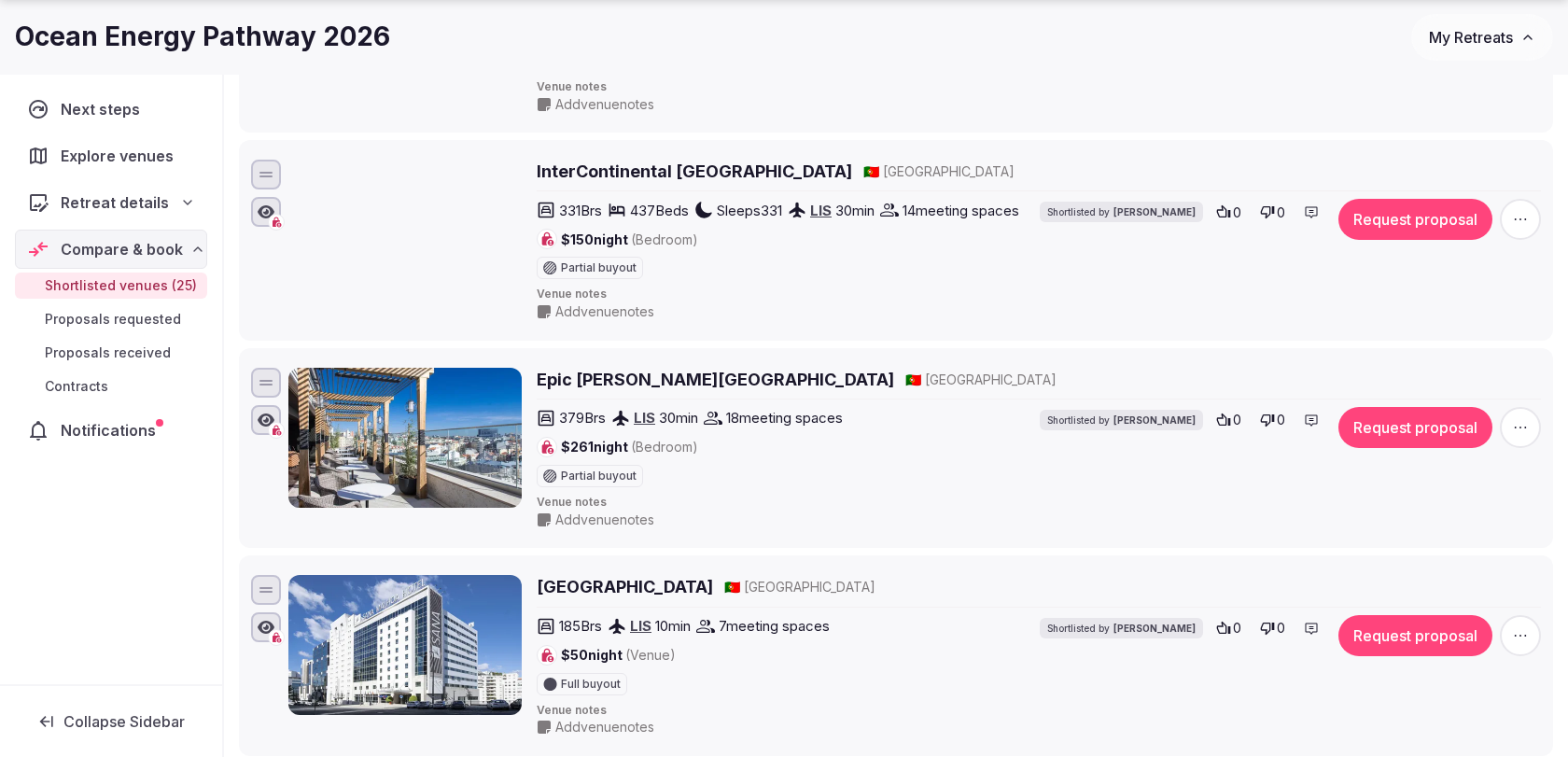
scroll to position [3008, 0]
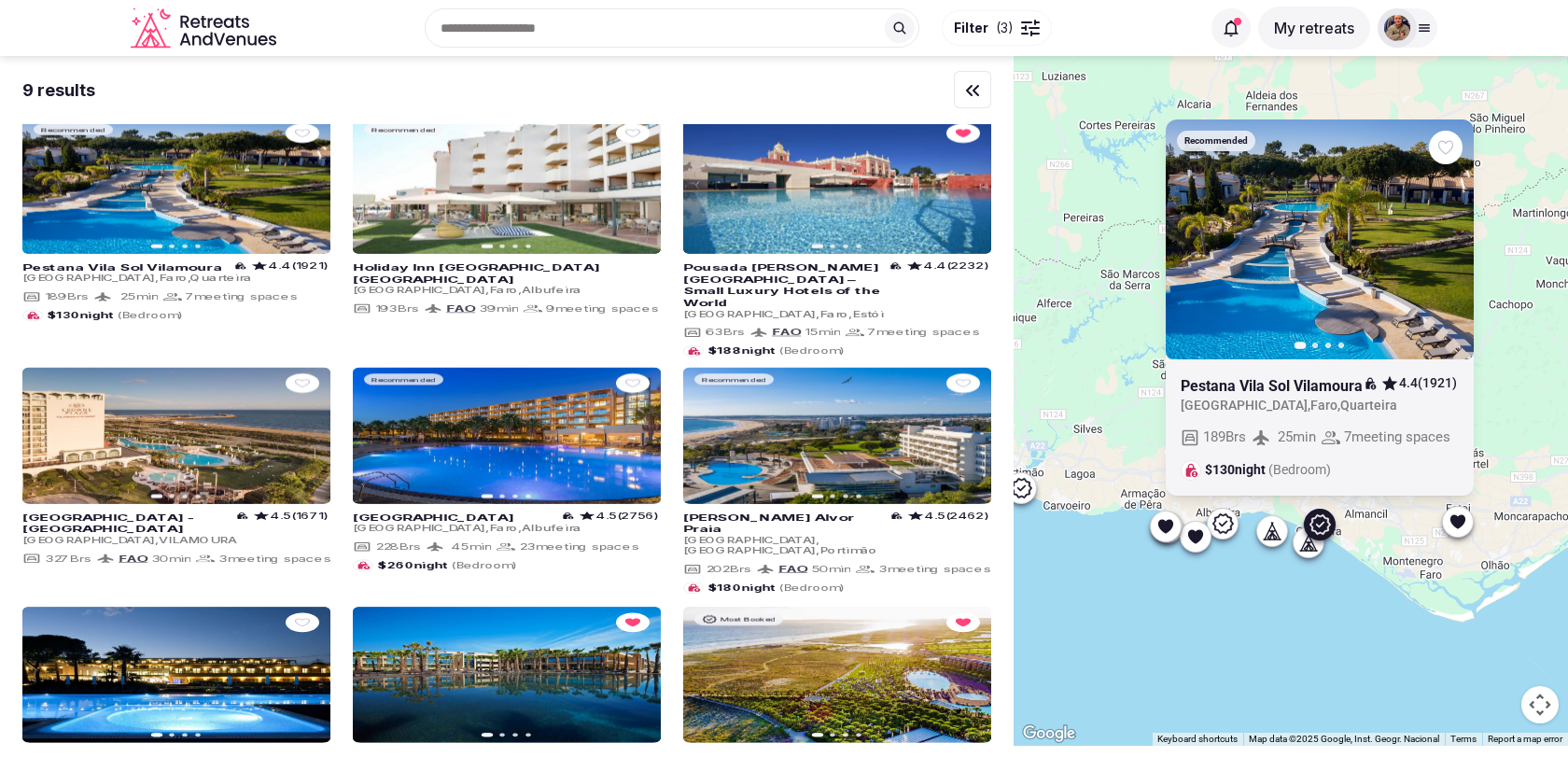
click at [1274, 533] on icon at bounding box center [1274, 535] width 5 height 7
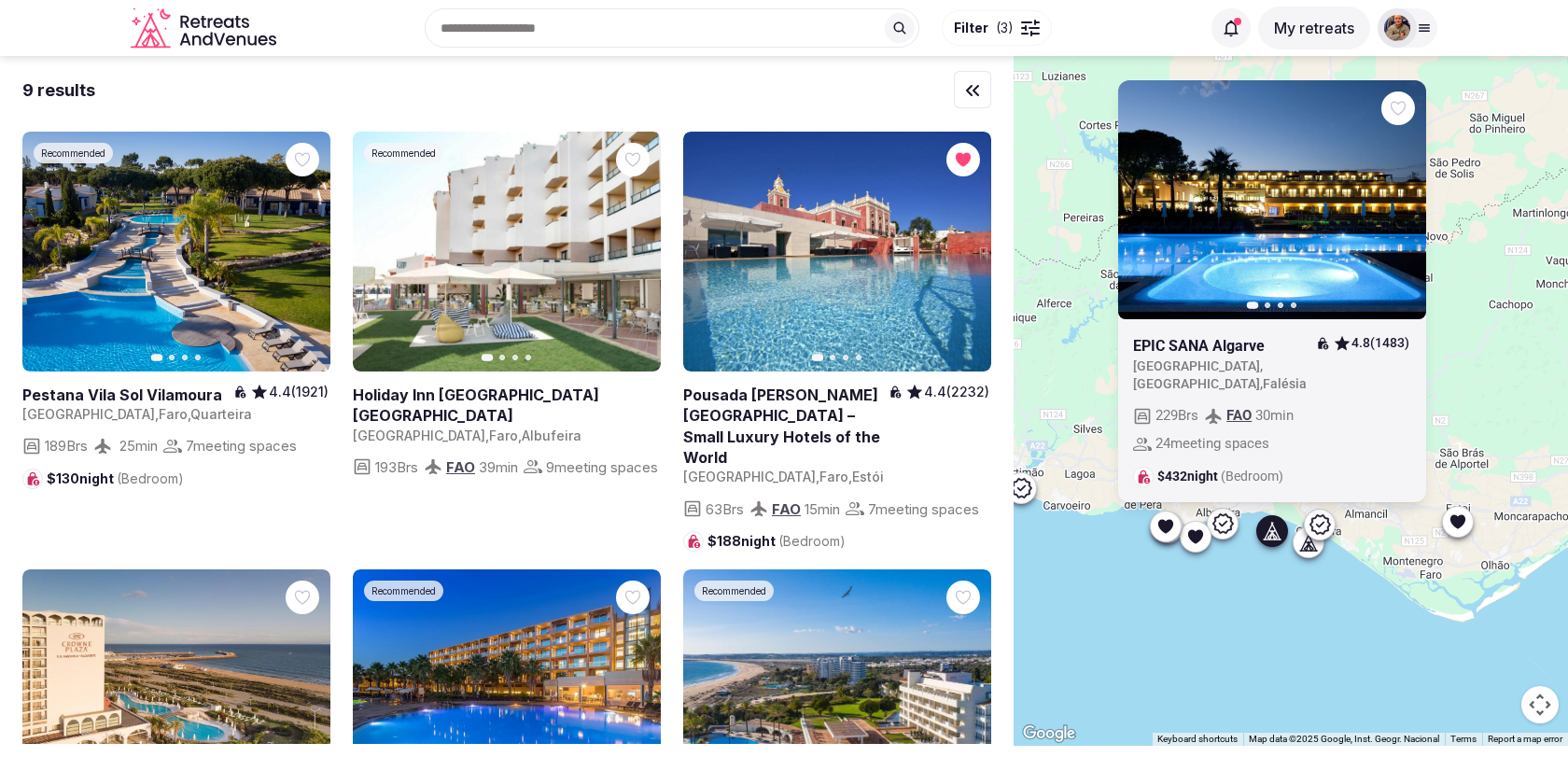
click at [1314, 546] on icon at bounding box center [1312, 542] width 8 height 17
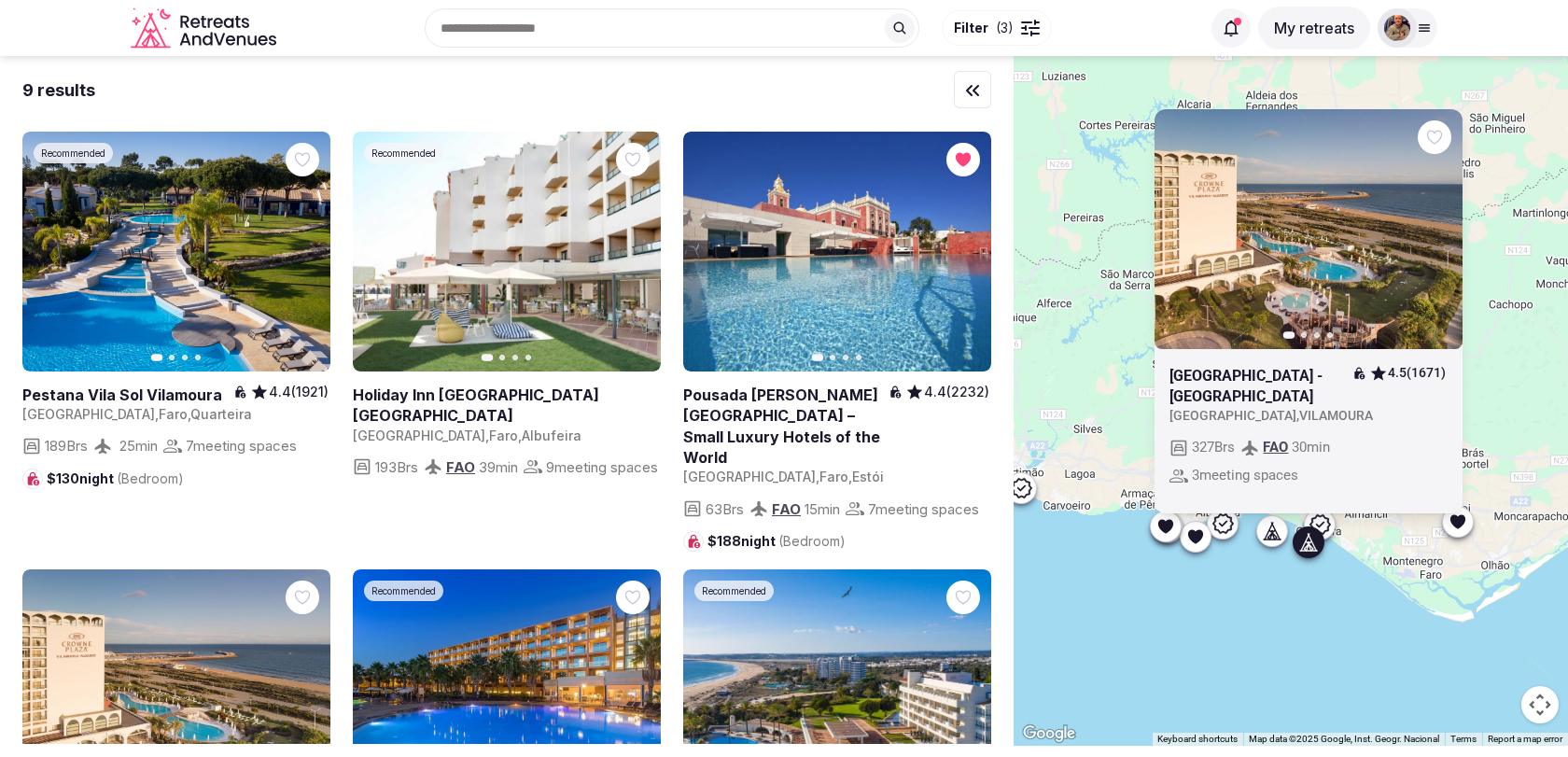
click at [1226, 532] on icon at bounding box center [1224, 523] width 21 height 20
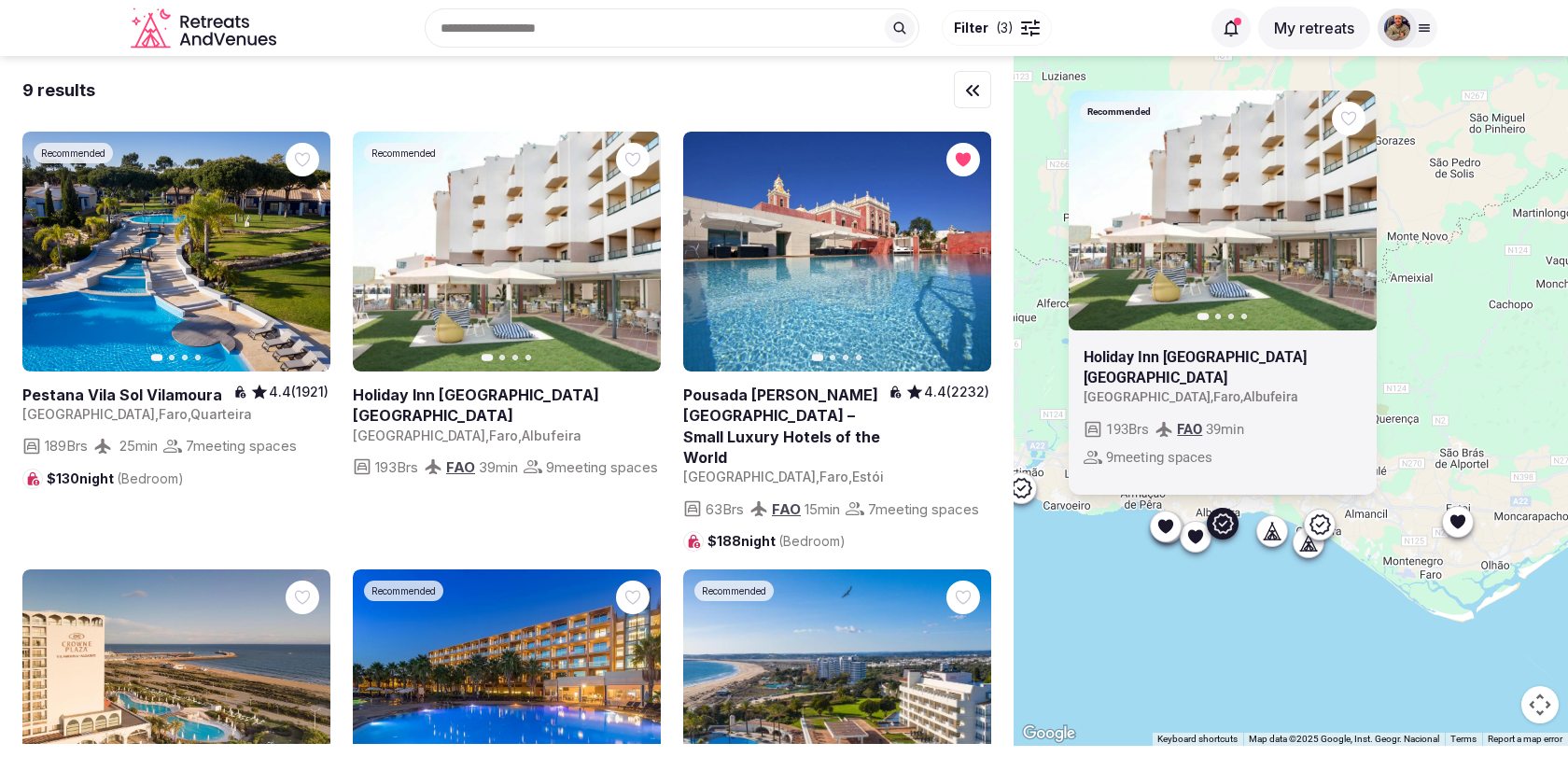
click at [1354, 217] on icon "button" at bounding box center [1351, 210] width 15 height 15
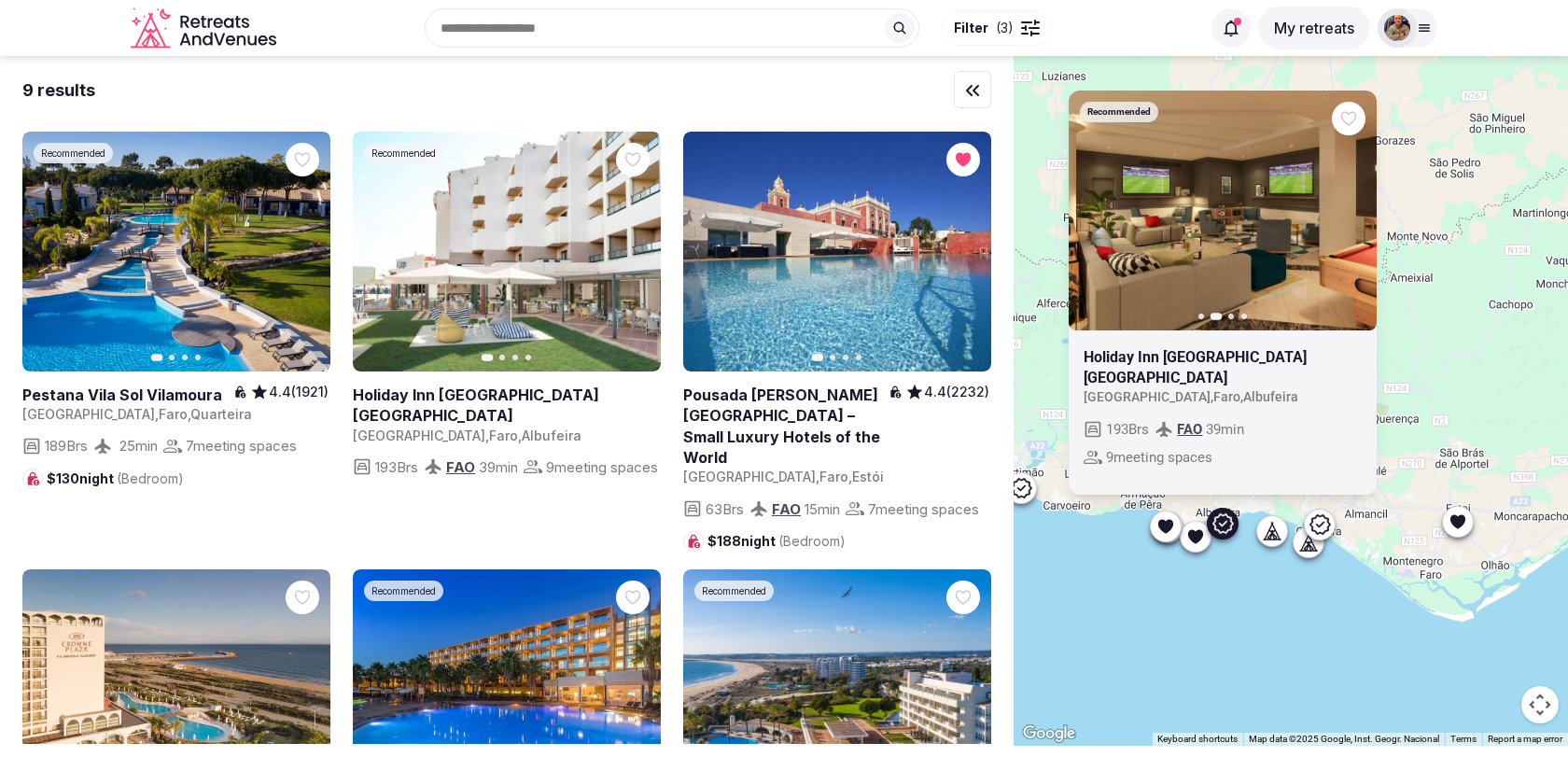
click at [1168, 514] on div at bounding box center [1166, 527] width 30 height 30
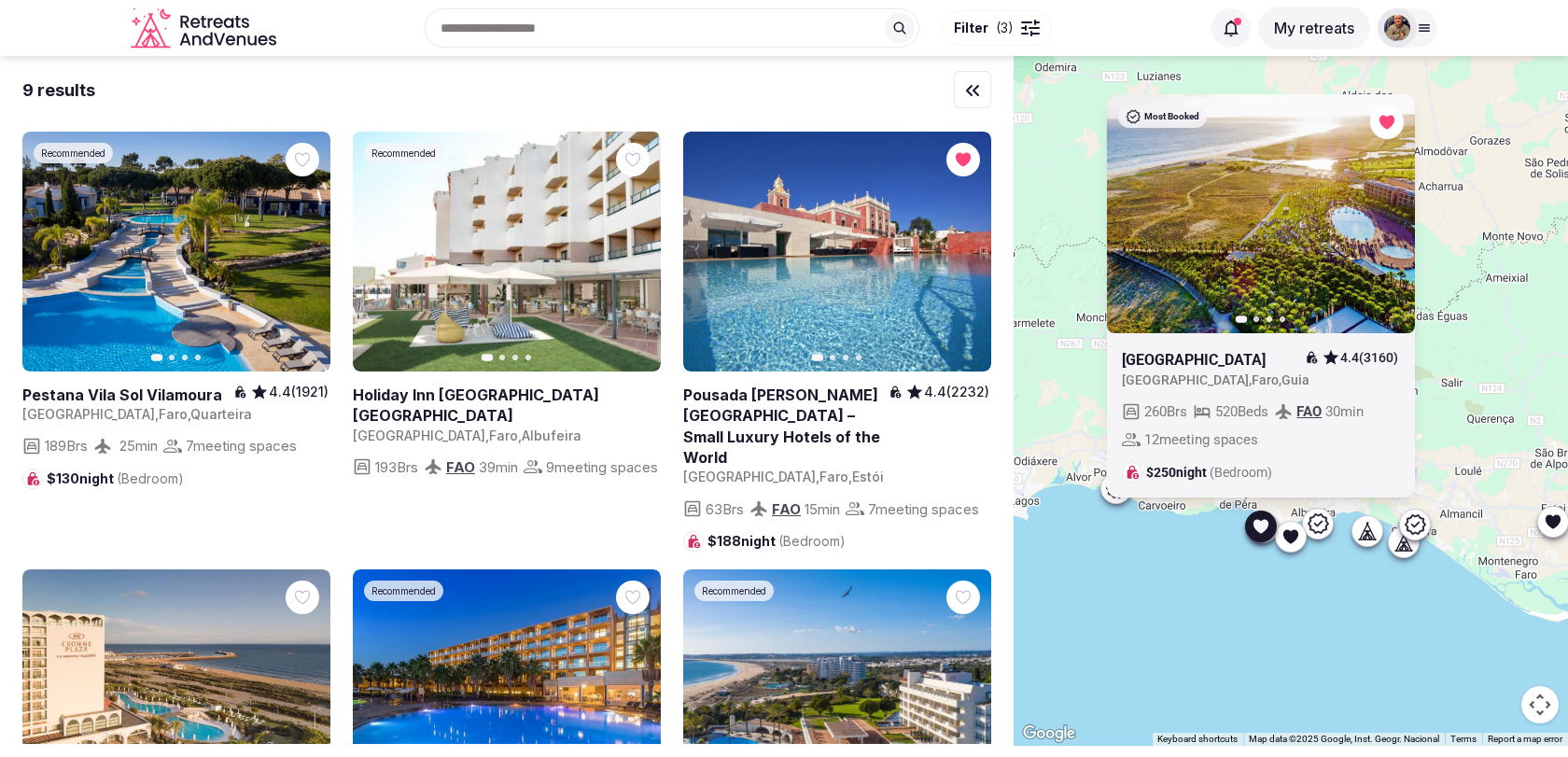
drag, startPoint x: 1101, startPoint y: 549, endPoint x: 1202, endPoint y: 548, distance: 101.0
click at [1202, 549] on div "Most Booked Previous slide Next slide [GEOGRAPHIC_DATA] 4.4 (3160) [GEOGRAPHIC_…" at bounding box center [1291, 402] width 555 height 690
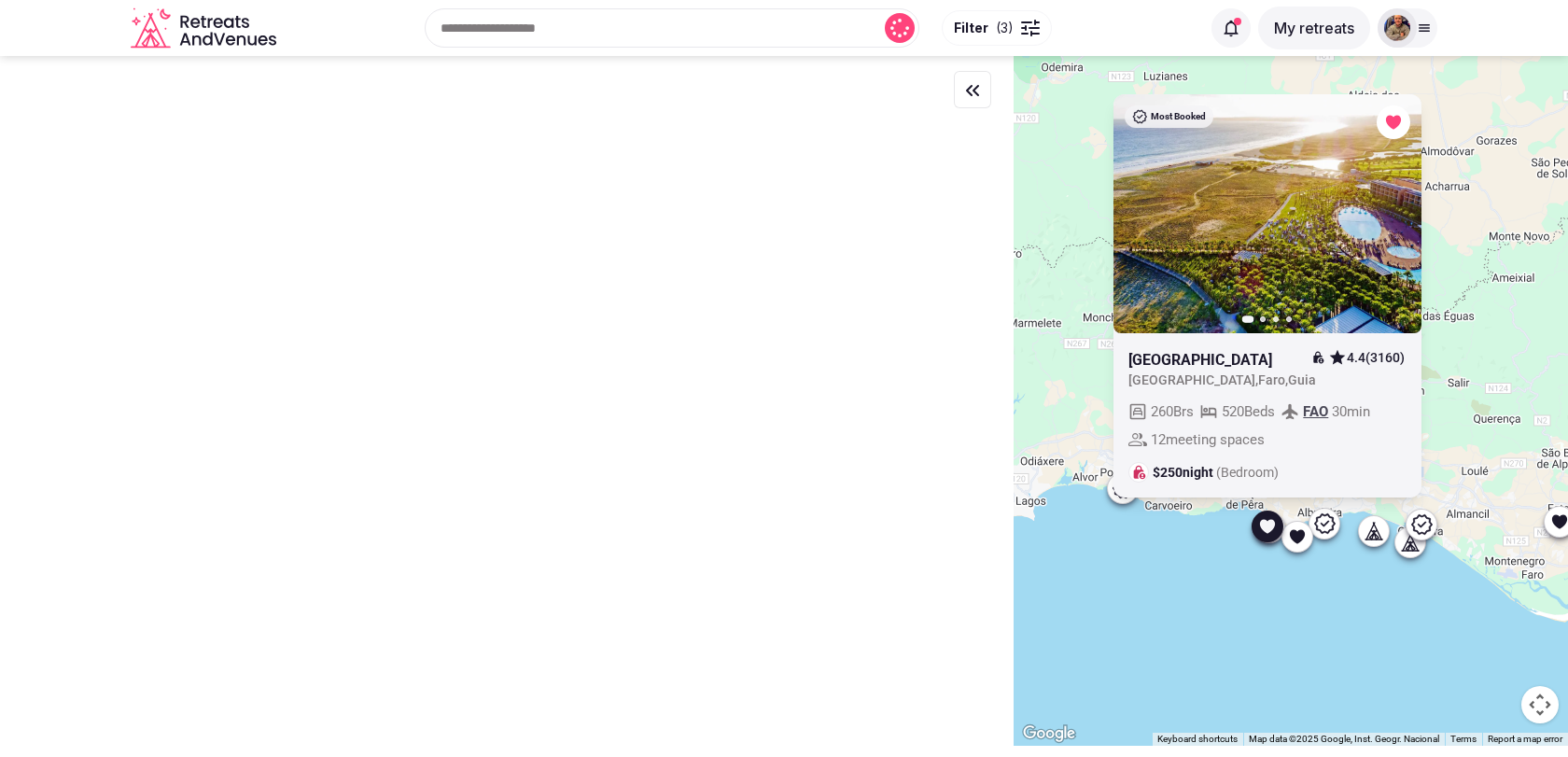
click at [1119, 500] on div at bounding box center [1122, 488] width 30 height 30
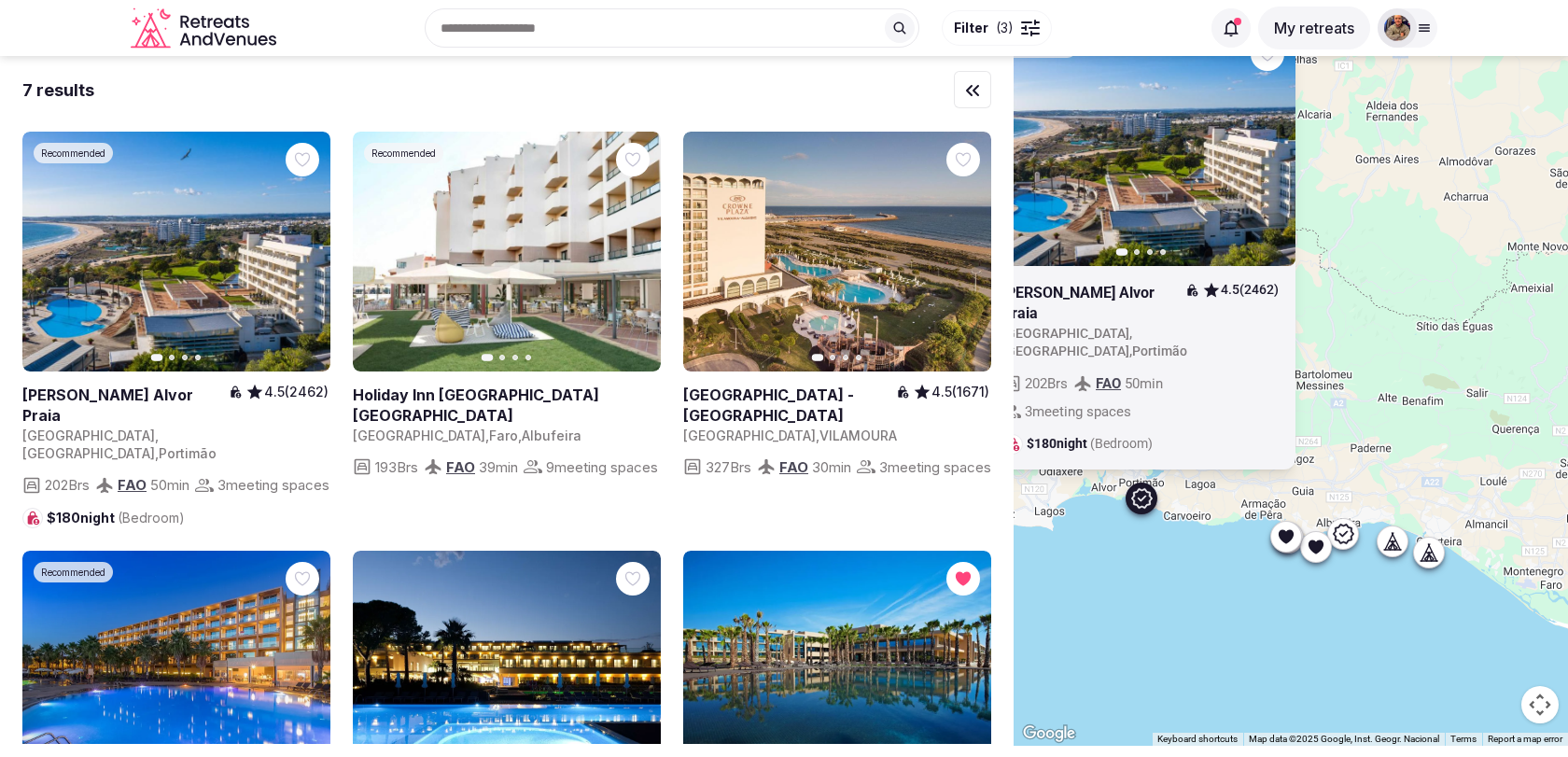
drag, startPoint x: 1200, startPoint y: 544, endPoint x: 1143, endPoint y: 545, distance: 57.0
click at [1143, 546] on div "Recommended Previous slide Next slide [PERSON_NAME] Alvor Praia 4.5 (2462) [GEO…" at bounding box center [1291, 402] width 555 height 690
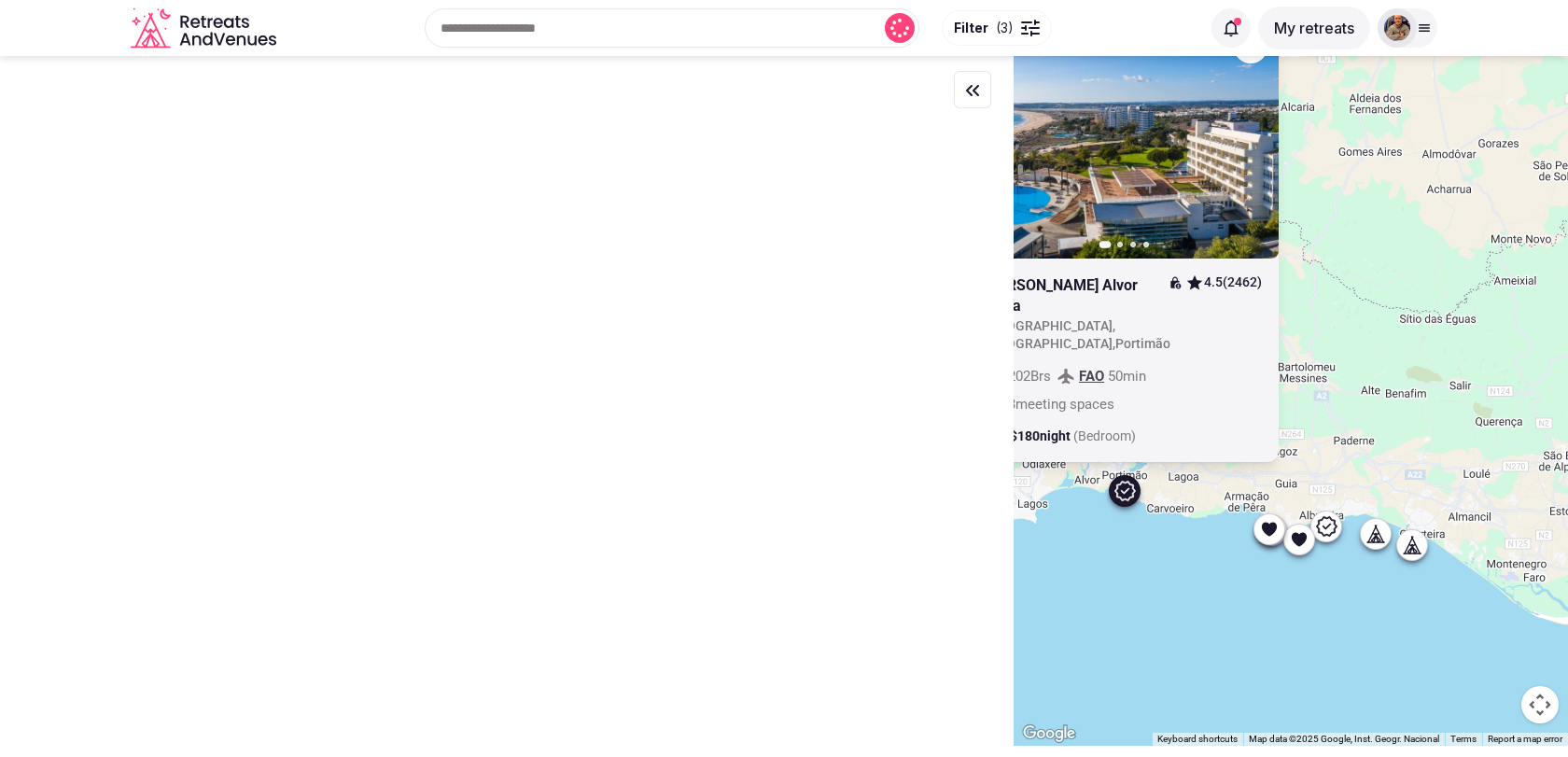
click at [1273, 543] on div "Recommended Previous slide Next slide [PERSON_NAME] Alvor Praia 4.5 (2462) [GEO…" at bounding box center [1291, 402] width 555 height 690
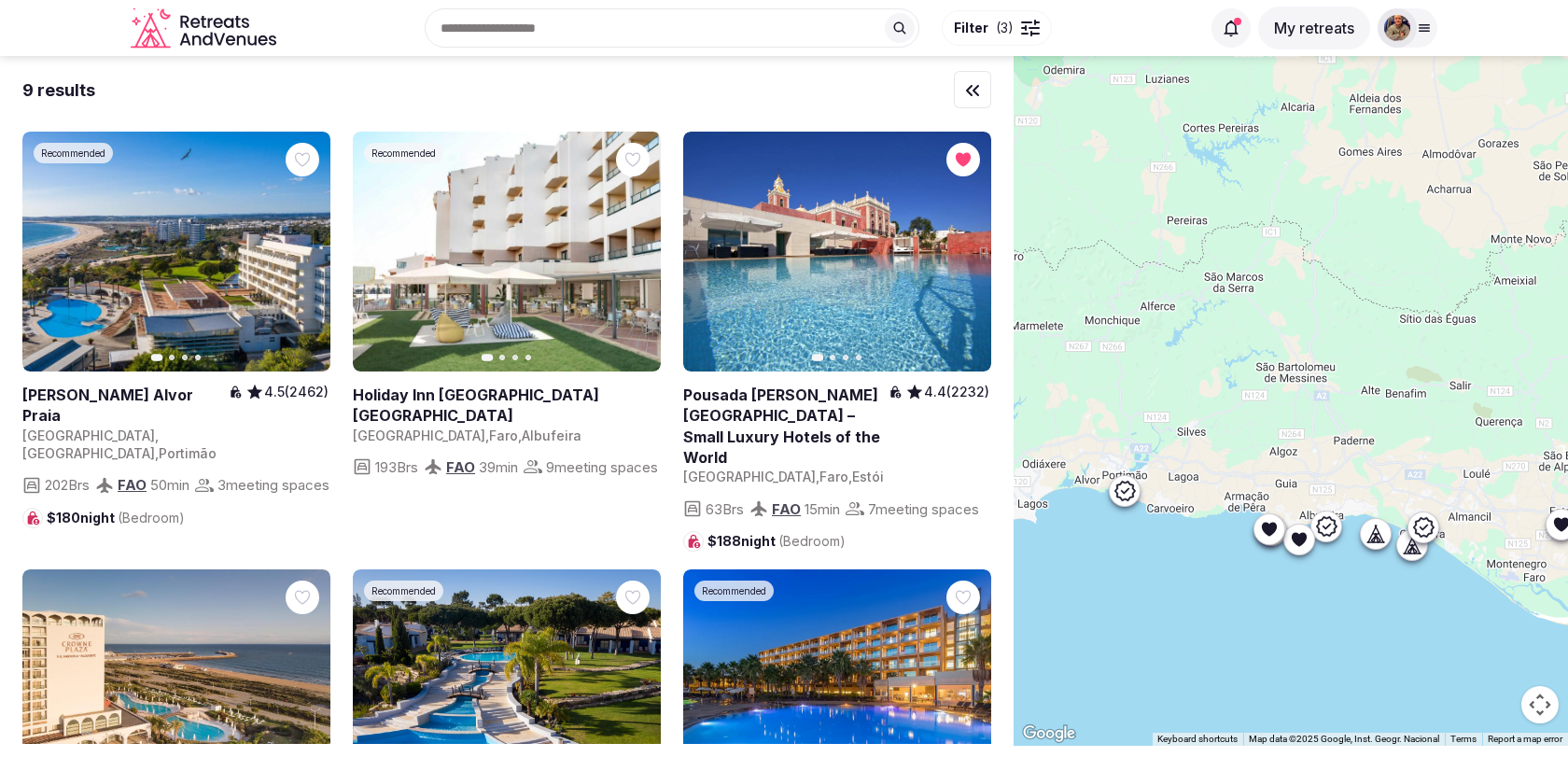
click at [1269, 521] on icon at bounding box center [1269, 529] width 19 height 19
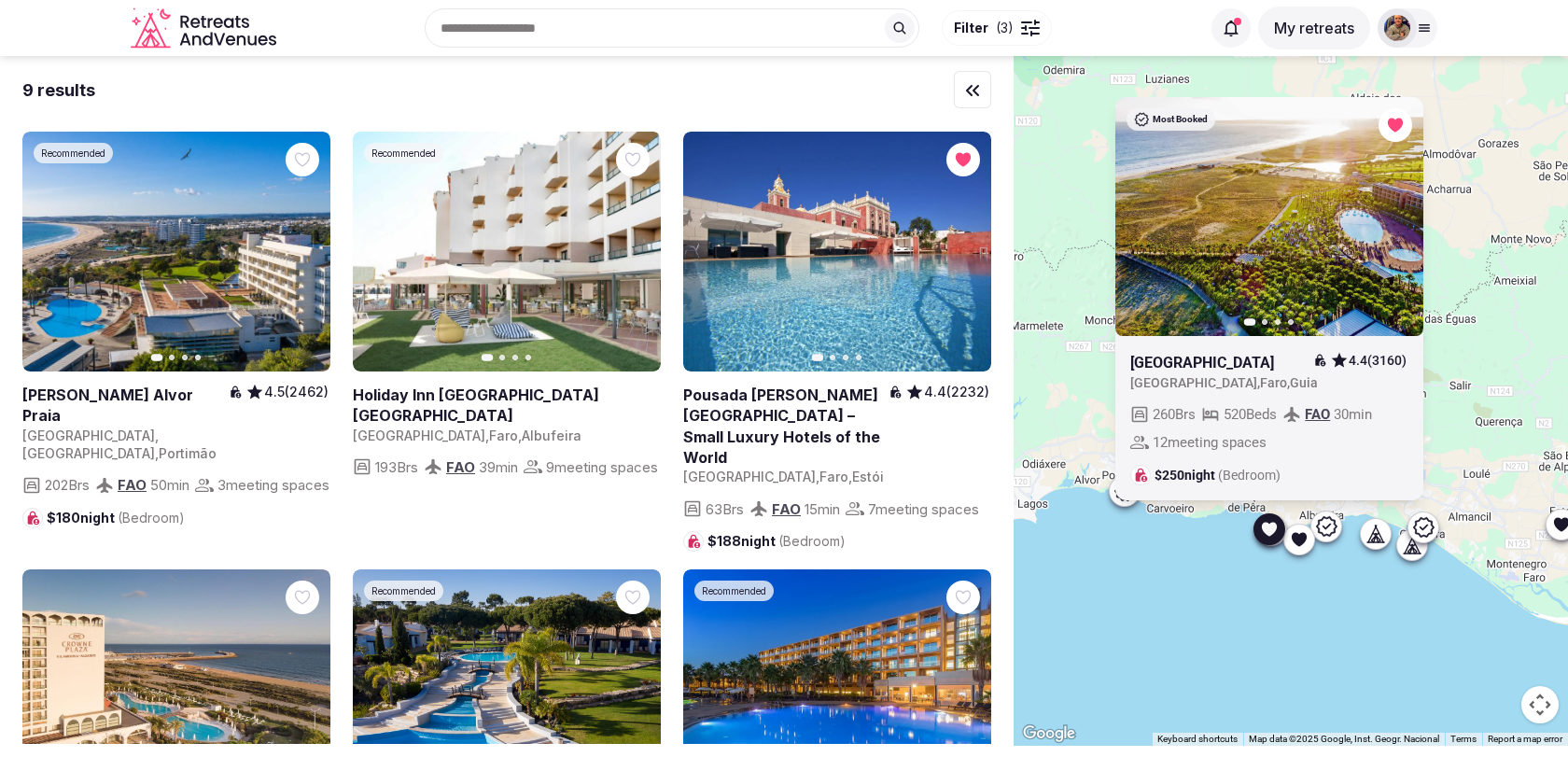
click at [1338, 529] on div at bounding box center [1326, 527] width 30 height 30
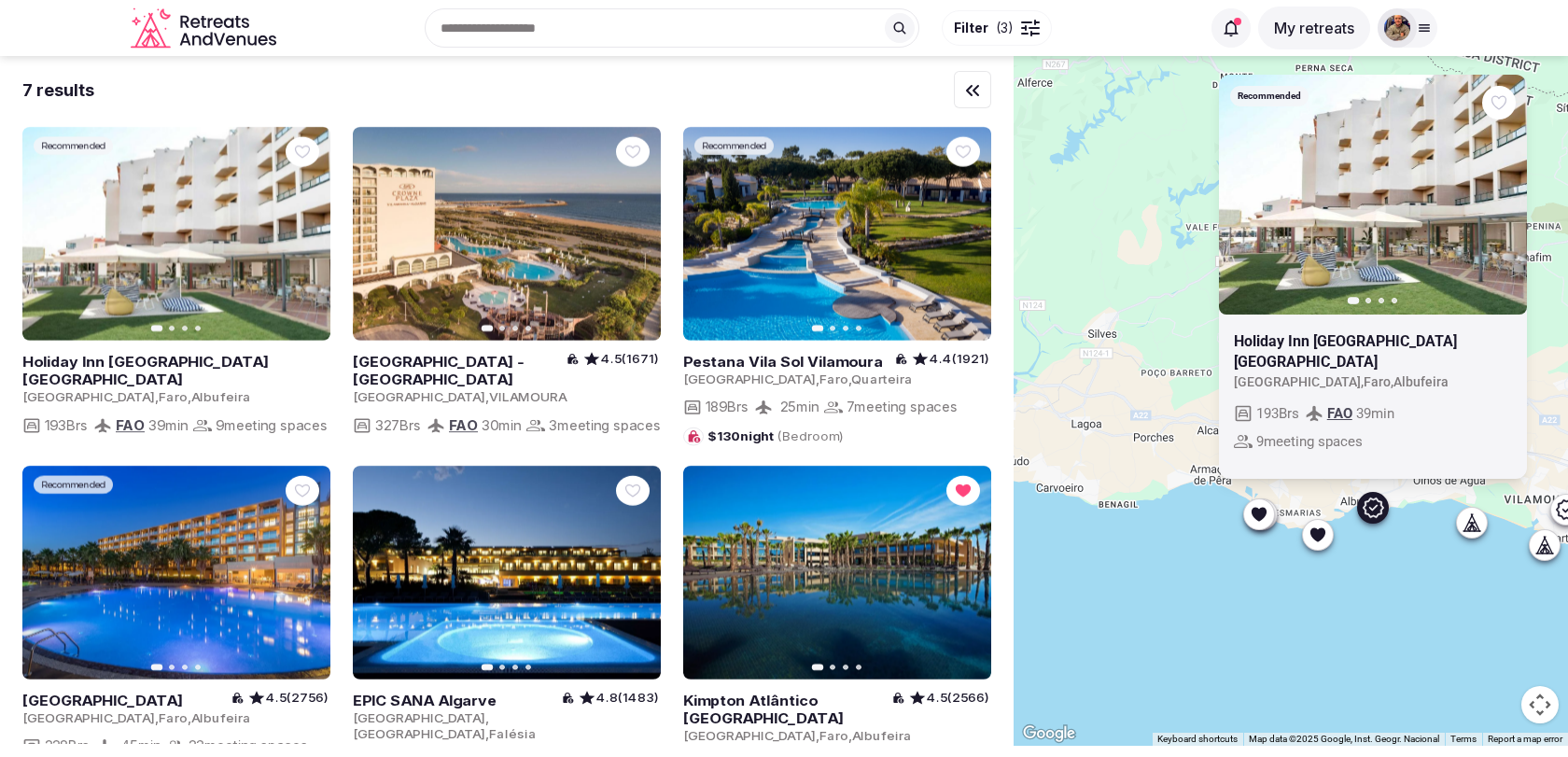
click at [1275, 516] on div at bounding box center [1262, 514] width 30 height 30
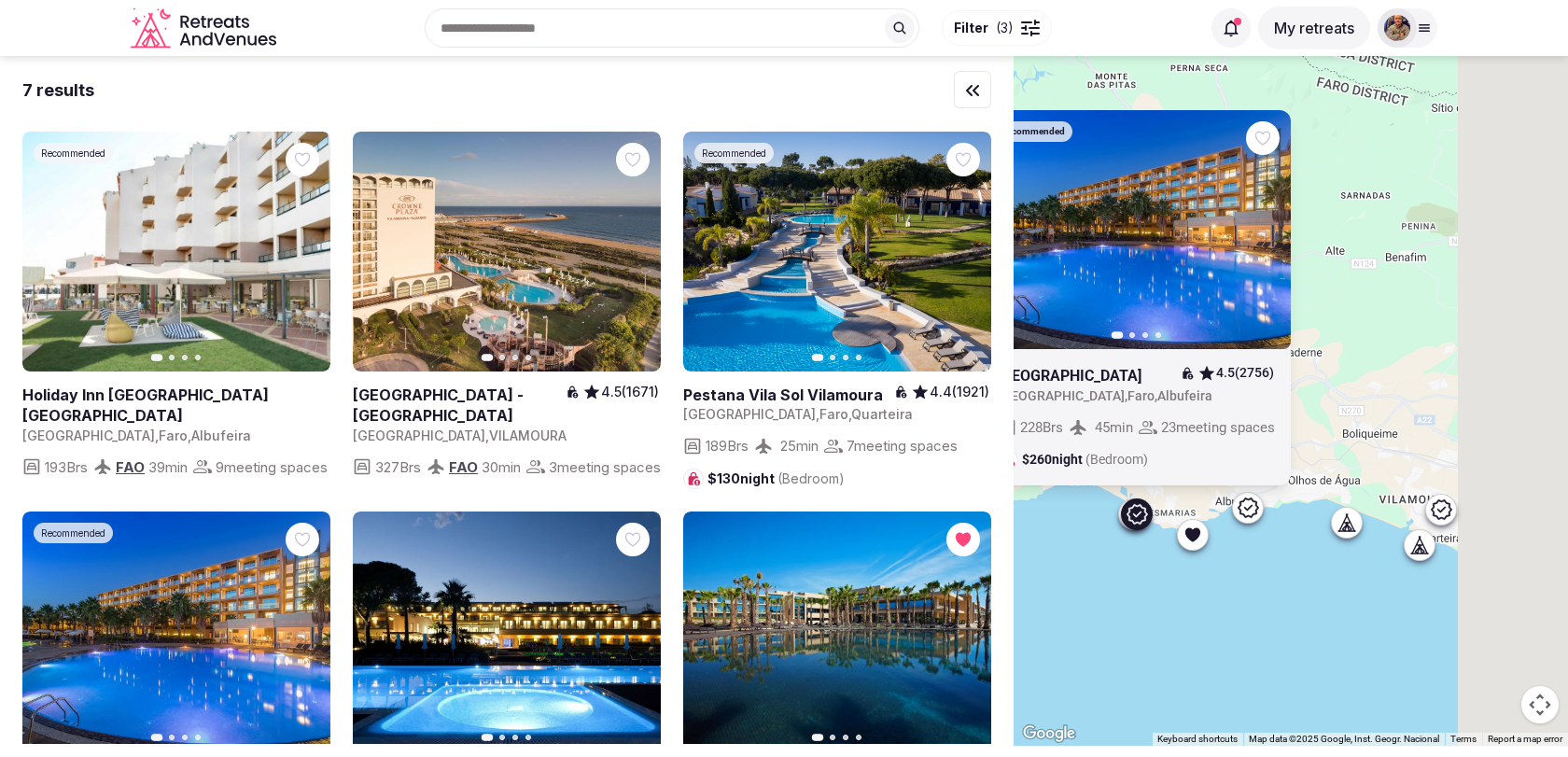
drag, startPoint x: 1364, startPoint y: 547, endPoint x: 1184, endPoint y: 551, distance: 180.0
click at [1185, 551] on div "Recommended Previous slide Next slide [GEOGRAPHIC_DATA] 4.5 (2756) [GEOGRAPHIC_…" at bounding box center [1291, 402] width 555 height 690
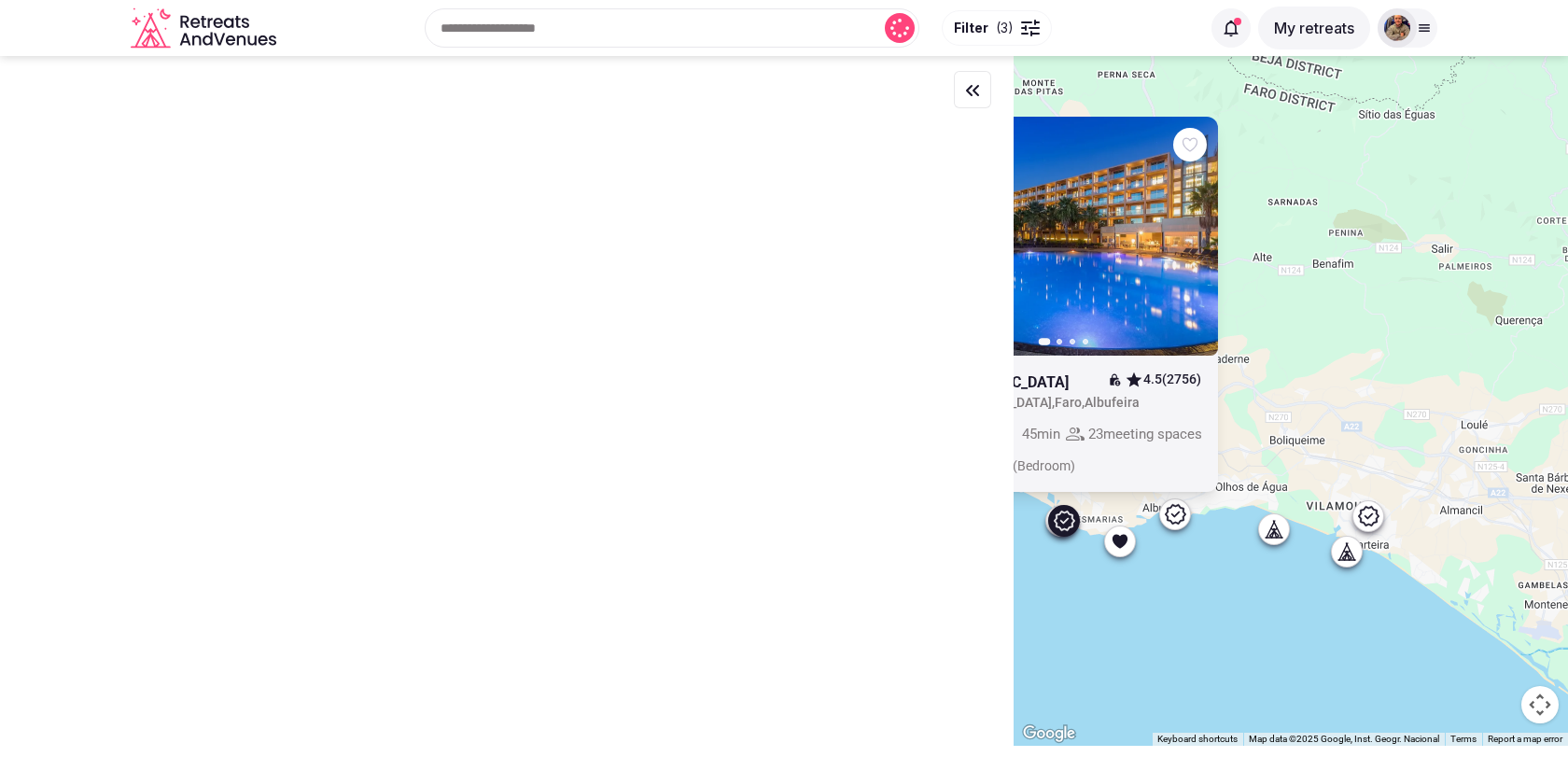
click at [1385, 512] on div at bounding box center [1384, 515] width 32 height 32
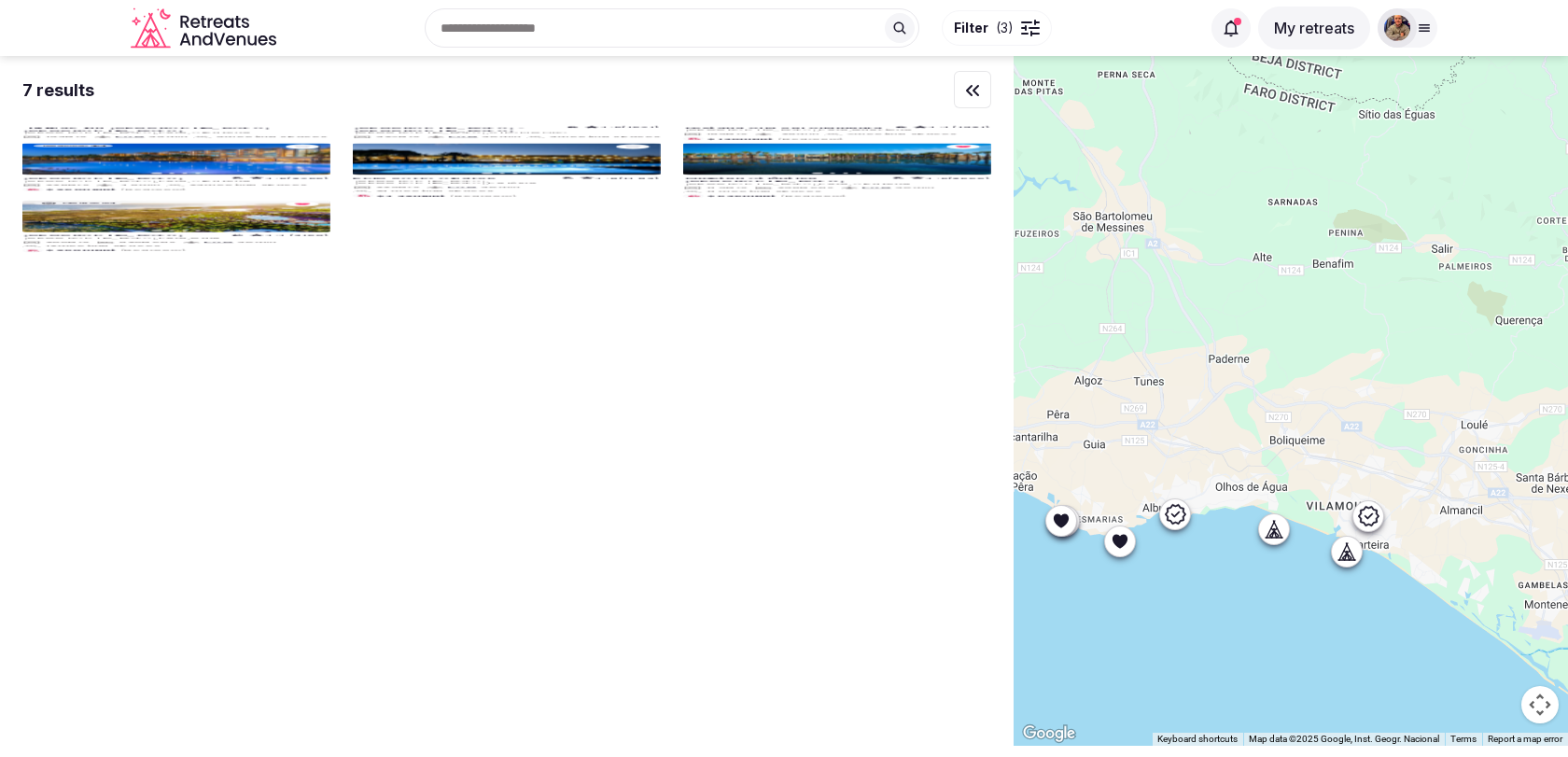
click at [1363, 526] on div at bounding box center [1369, 515] width 30 height 30
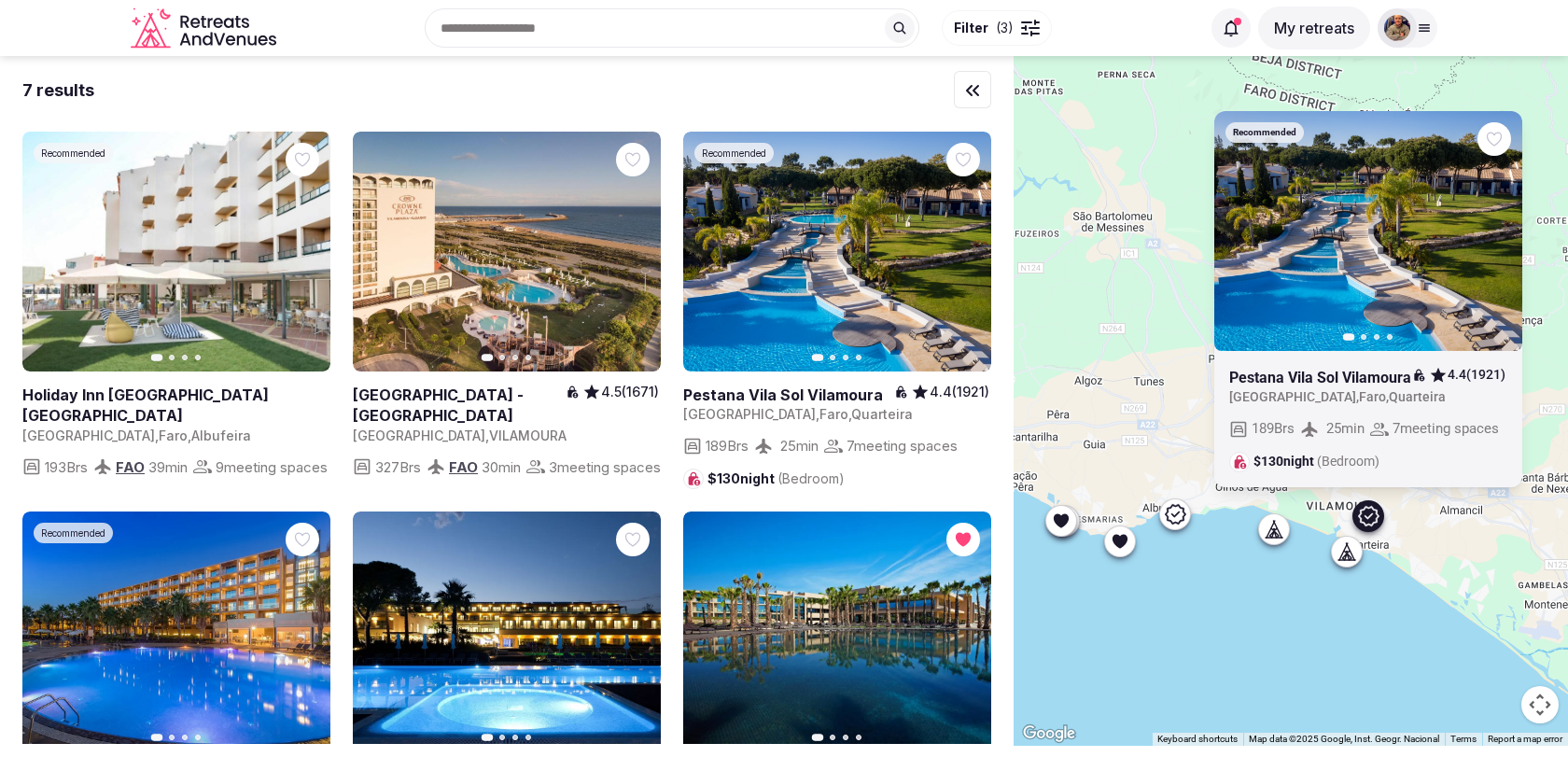
click at [1502, 223] on icon "button" at bounding box center [1496, 230] width 15 height 15
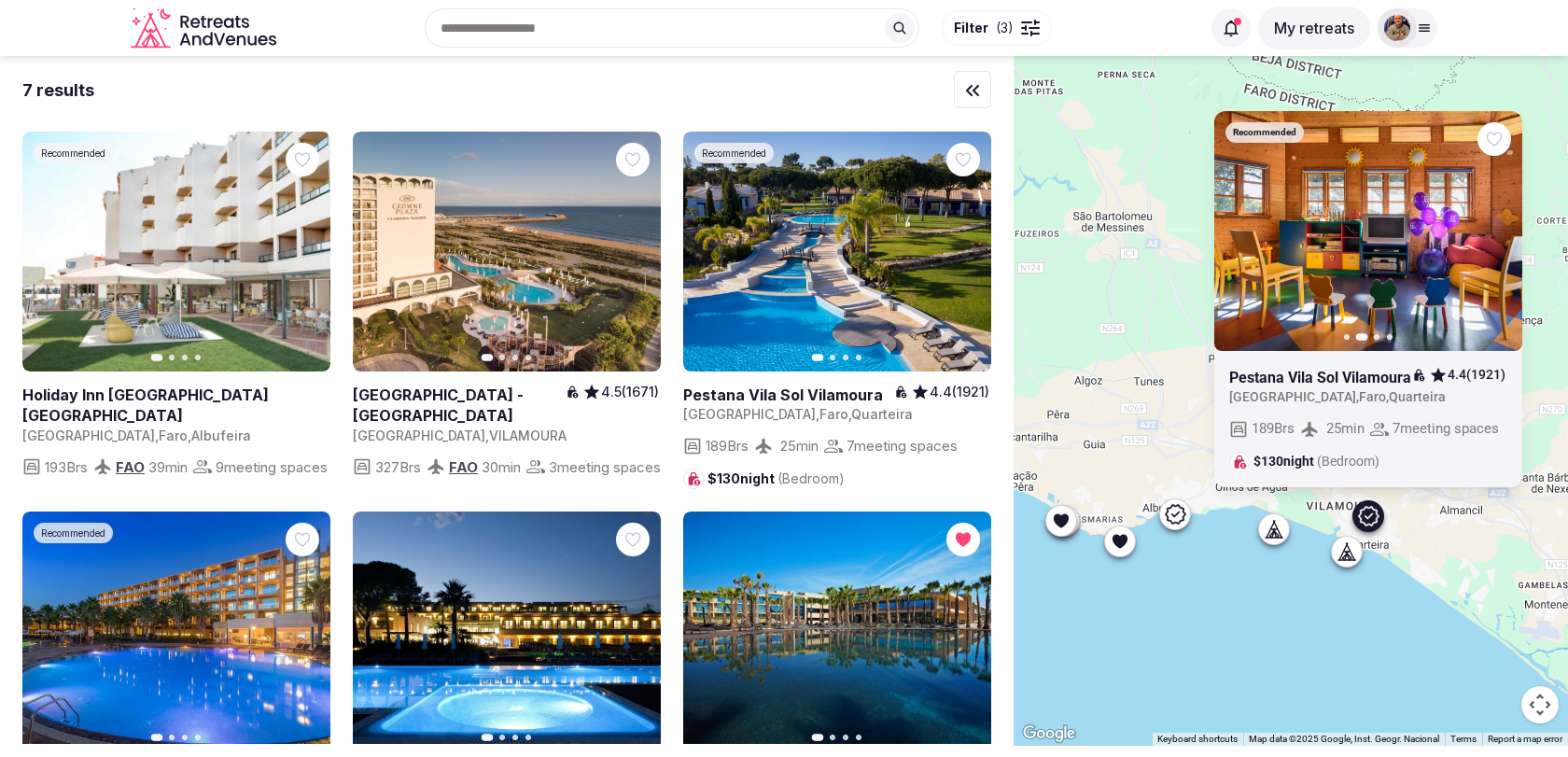
click at [1502, 223] on icon "button" at bounding box center [1496, 230] width 15 height 15
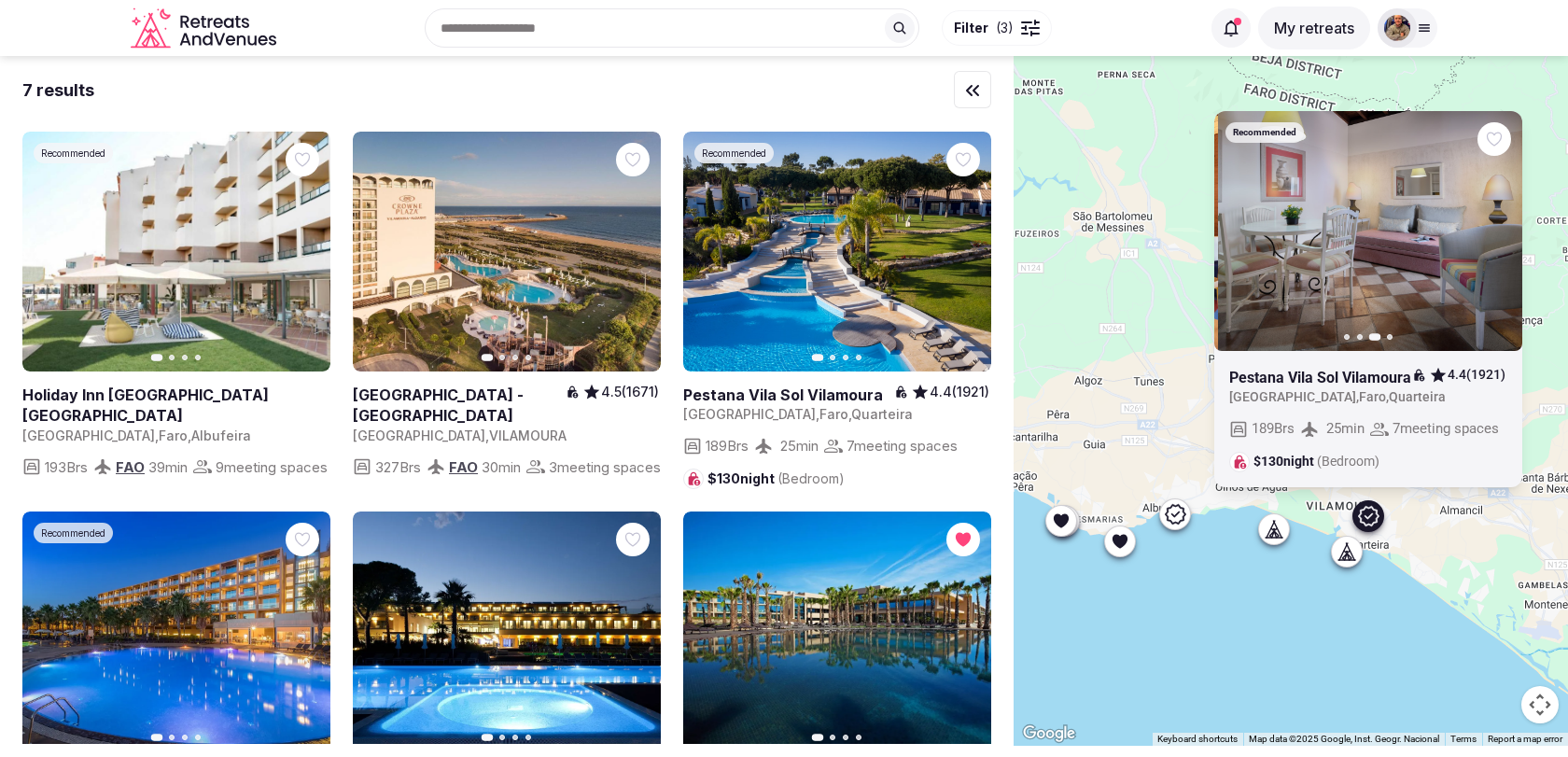
click at [1502, 223] on icon "button" at bounding box center [1496, 230] width 15 height 15
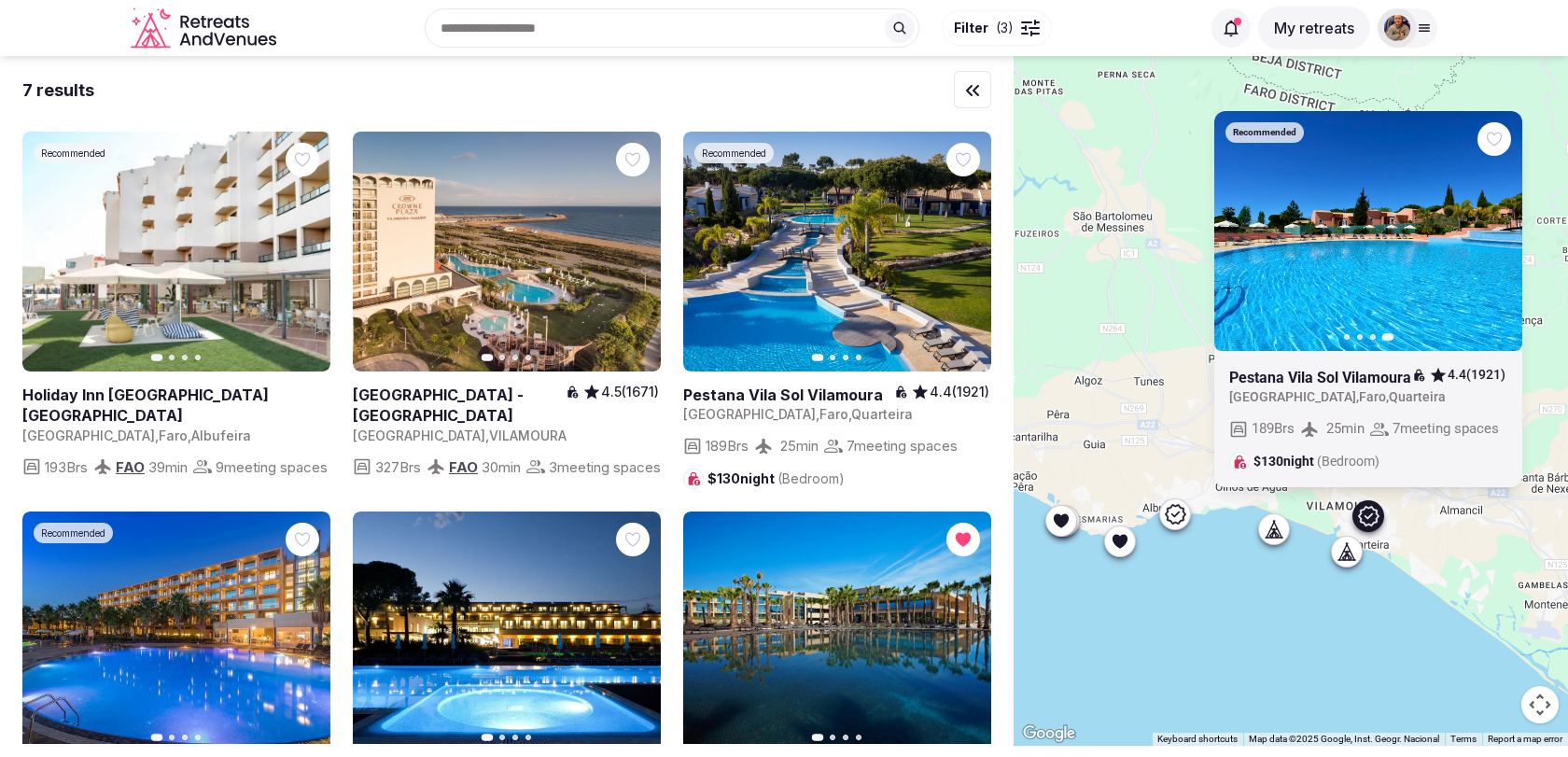
click at [1348, 561] on div at bounding box center [1347, 551] width 30 height 30
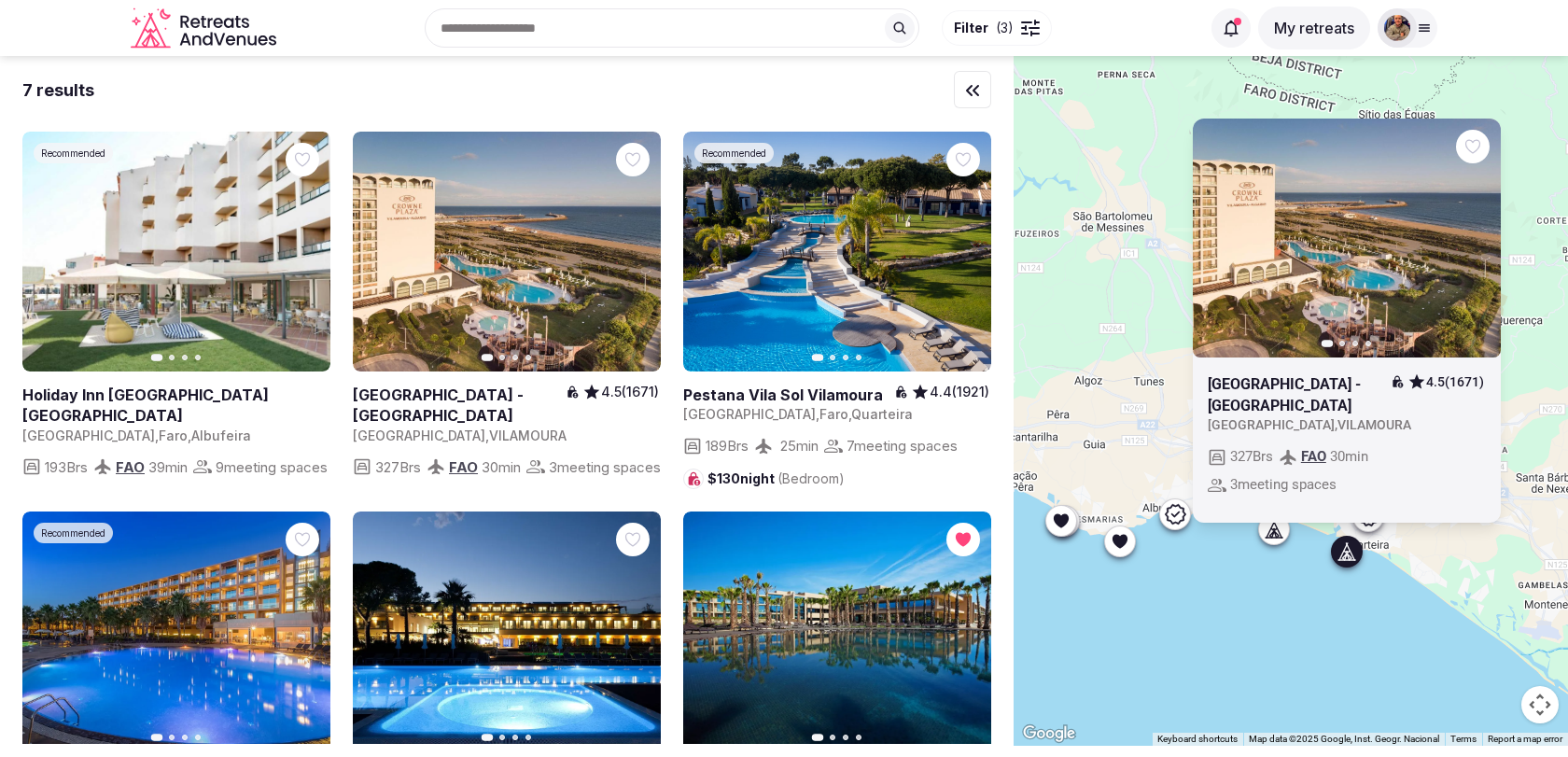
click at [1471, 226] on button "Next slide" at bounding box center [1475, 238] width 30 height 30
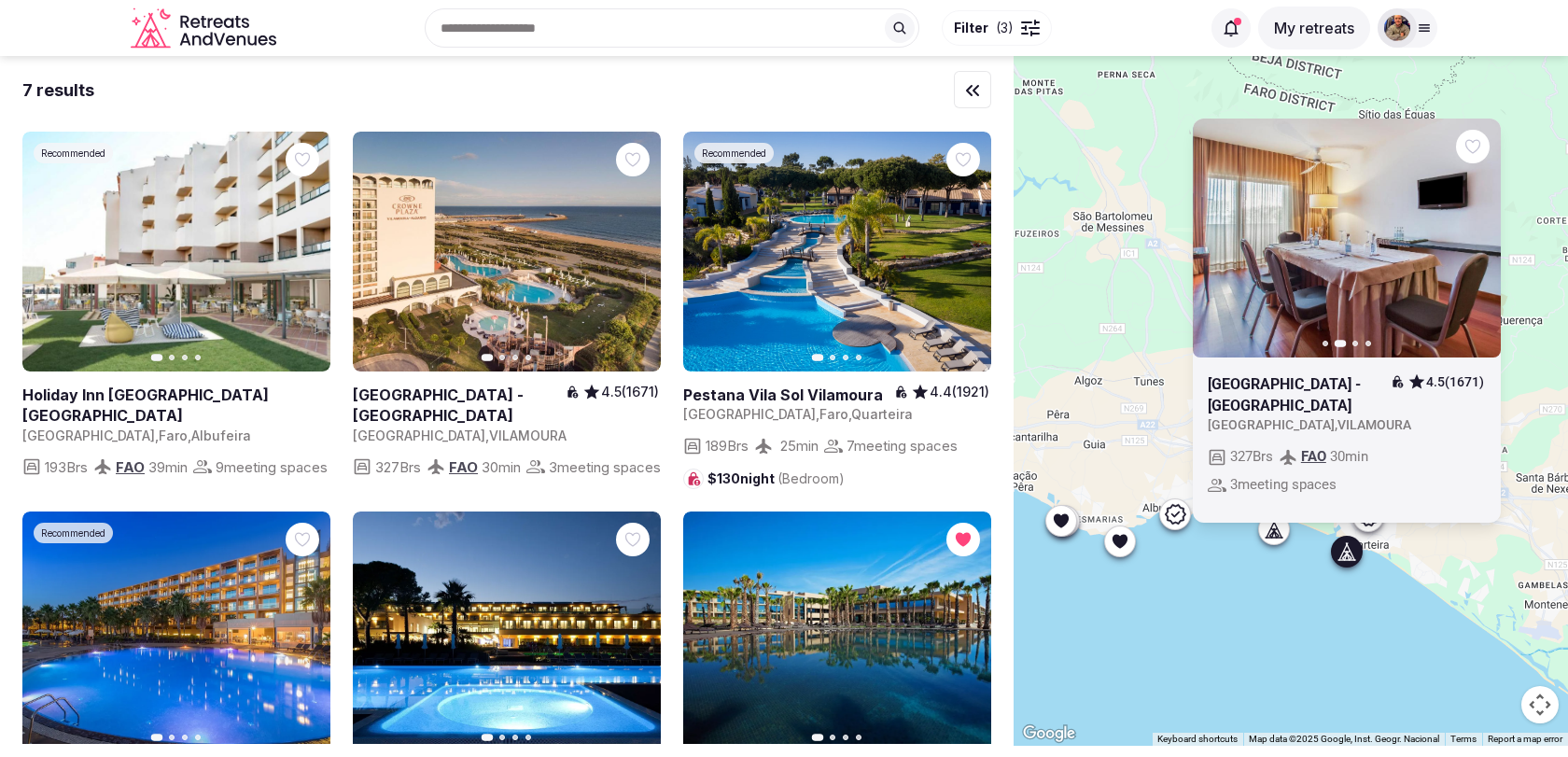
click at [1477, 244] on button "Next slide" at bounding box center [1475, 238] width 30 height 30
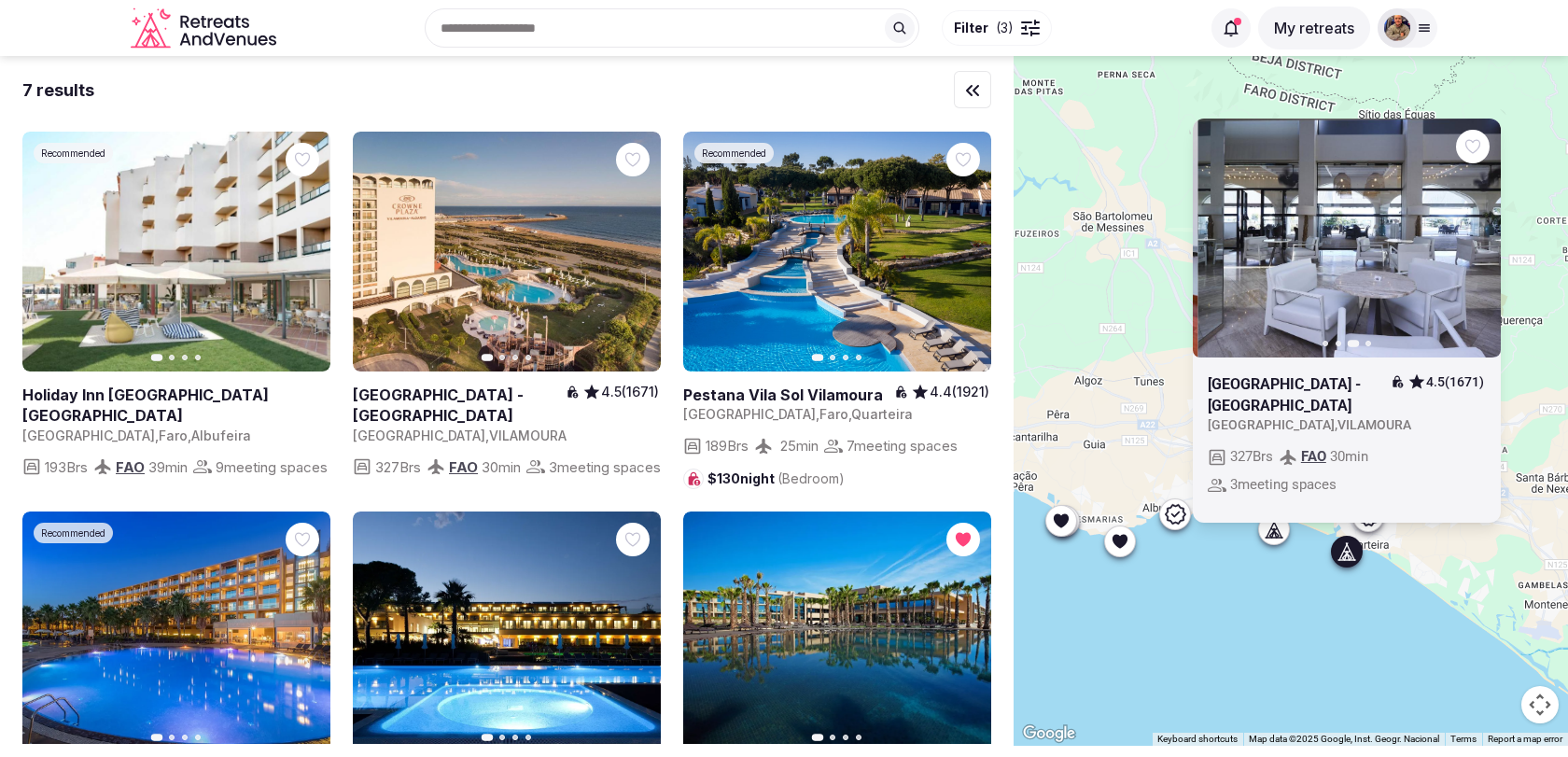
click at [1477, 244] on button "Next slide" at bounding box center [1475, 238] width 30 height 30
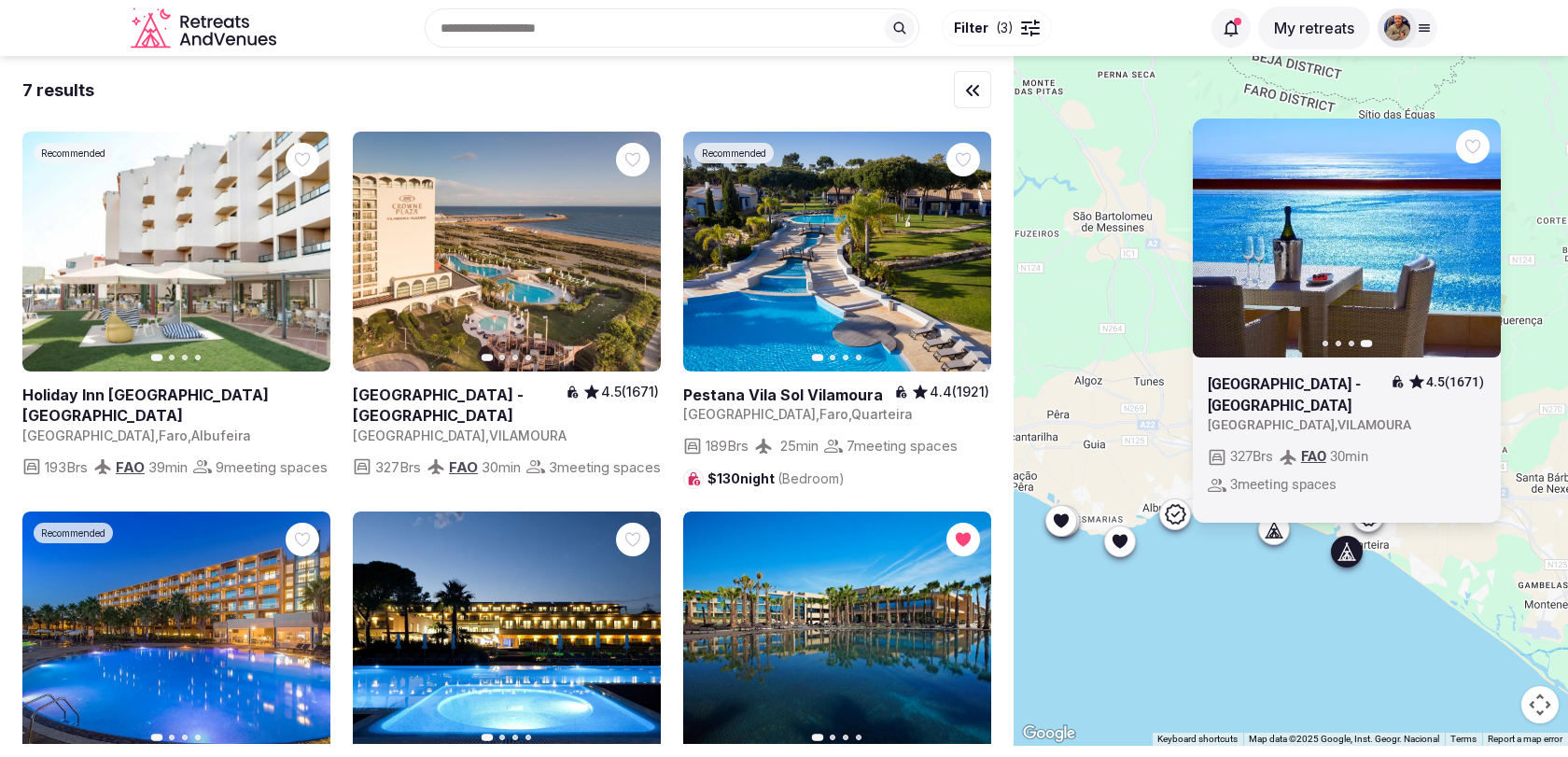
click at [1280, 541] on div at bounding box center [1274, 528] width 30 height 30
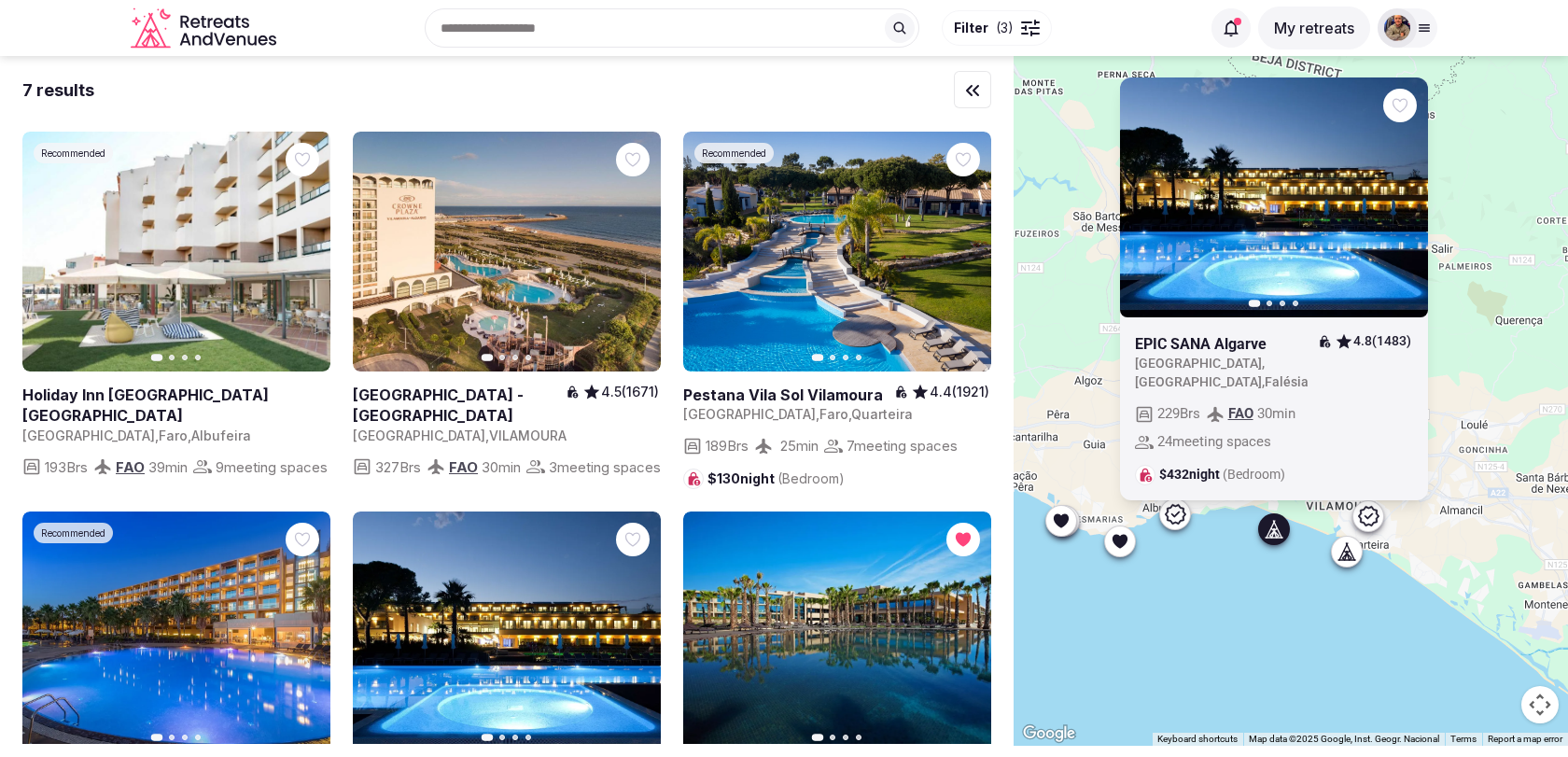
click at [1402, 205] on button "Next slide" at bounding box center [1402, 197] width 30 height 30
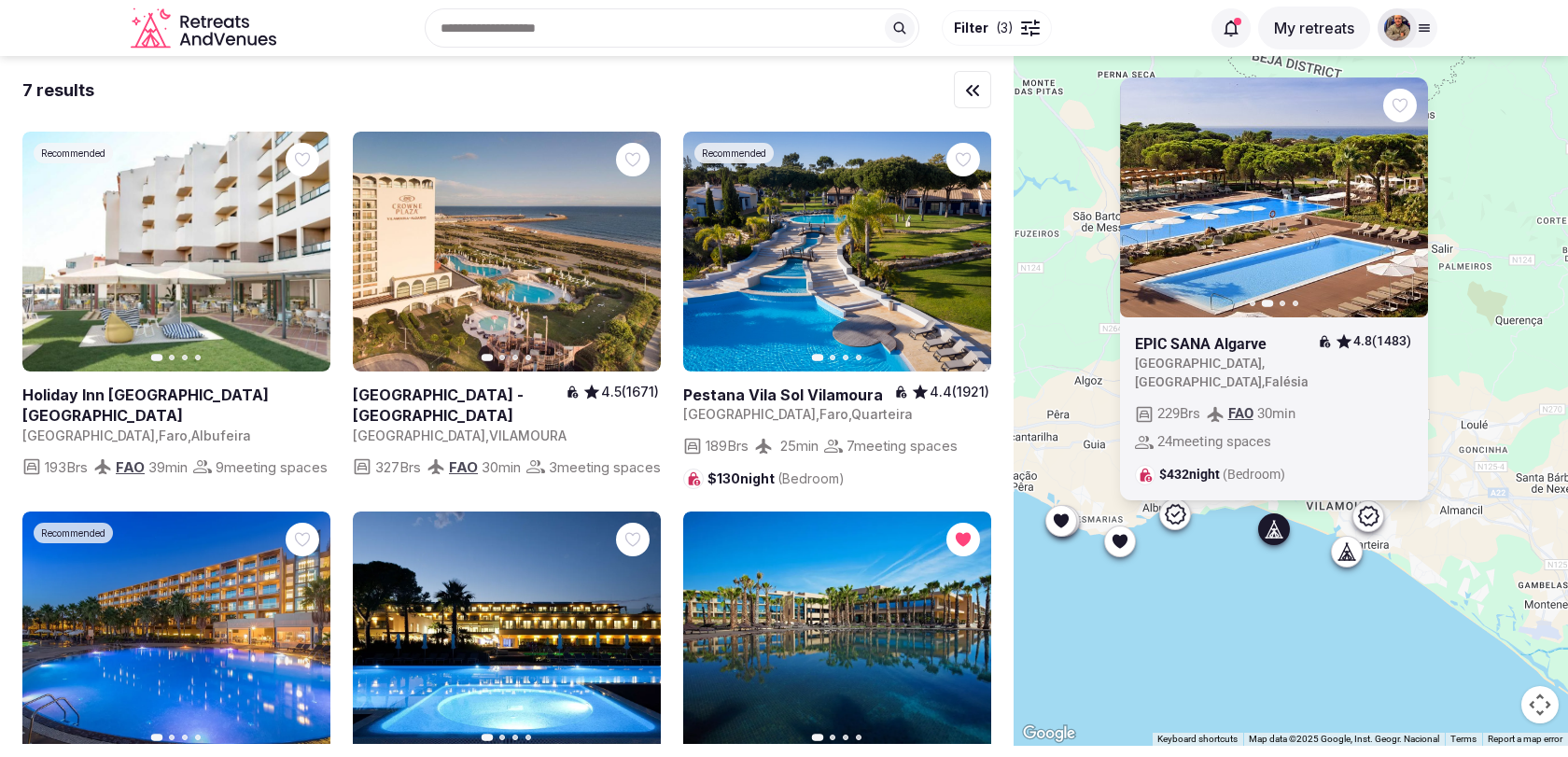
click at [1404, 204] on icon "button" at bounding box center [1402, 197] width 15 height 15
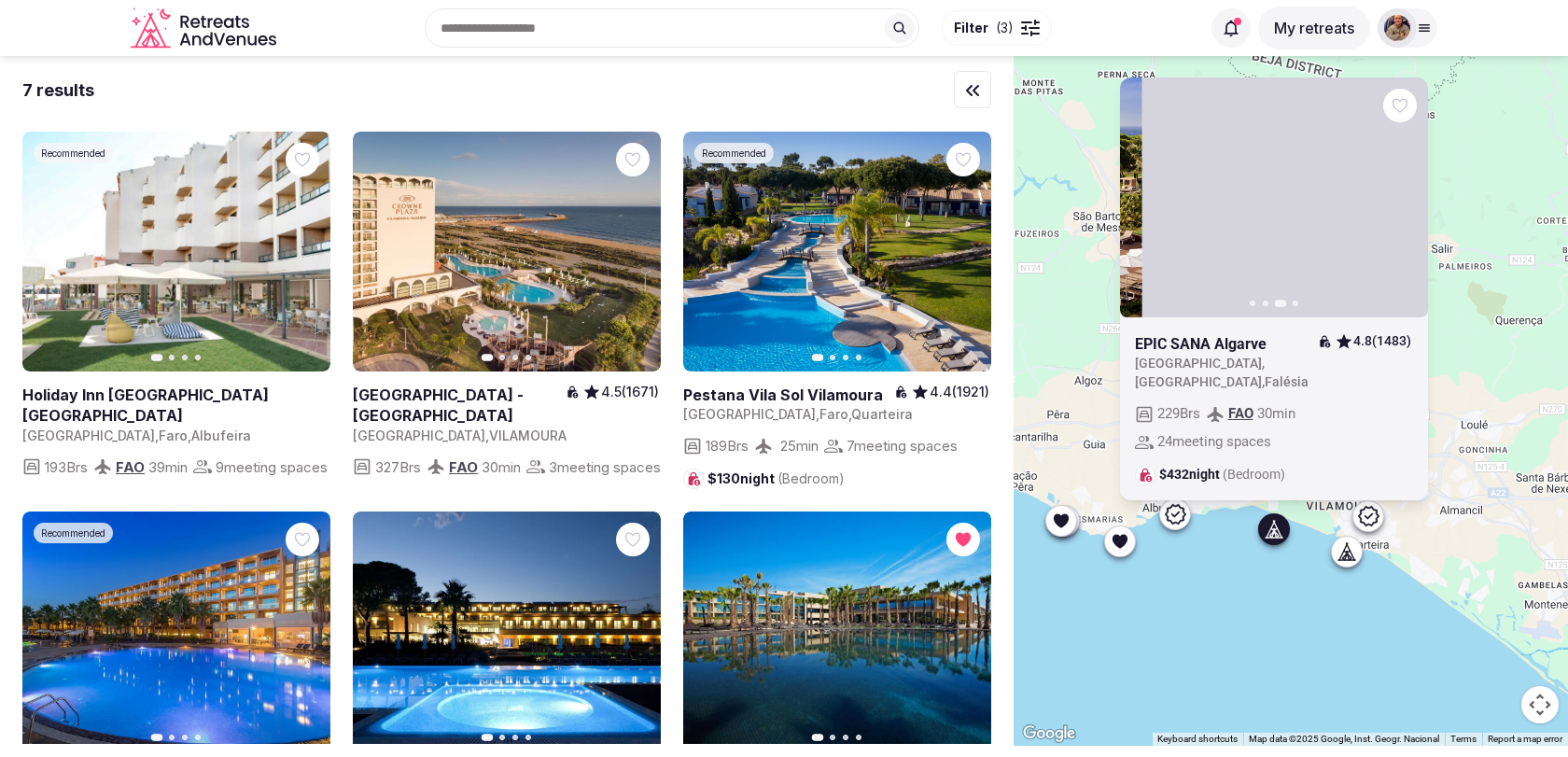
click at [1404, 204] on icon "button" at bounding box center [1402, 197] width 15 height 15
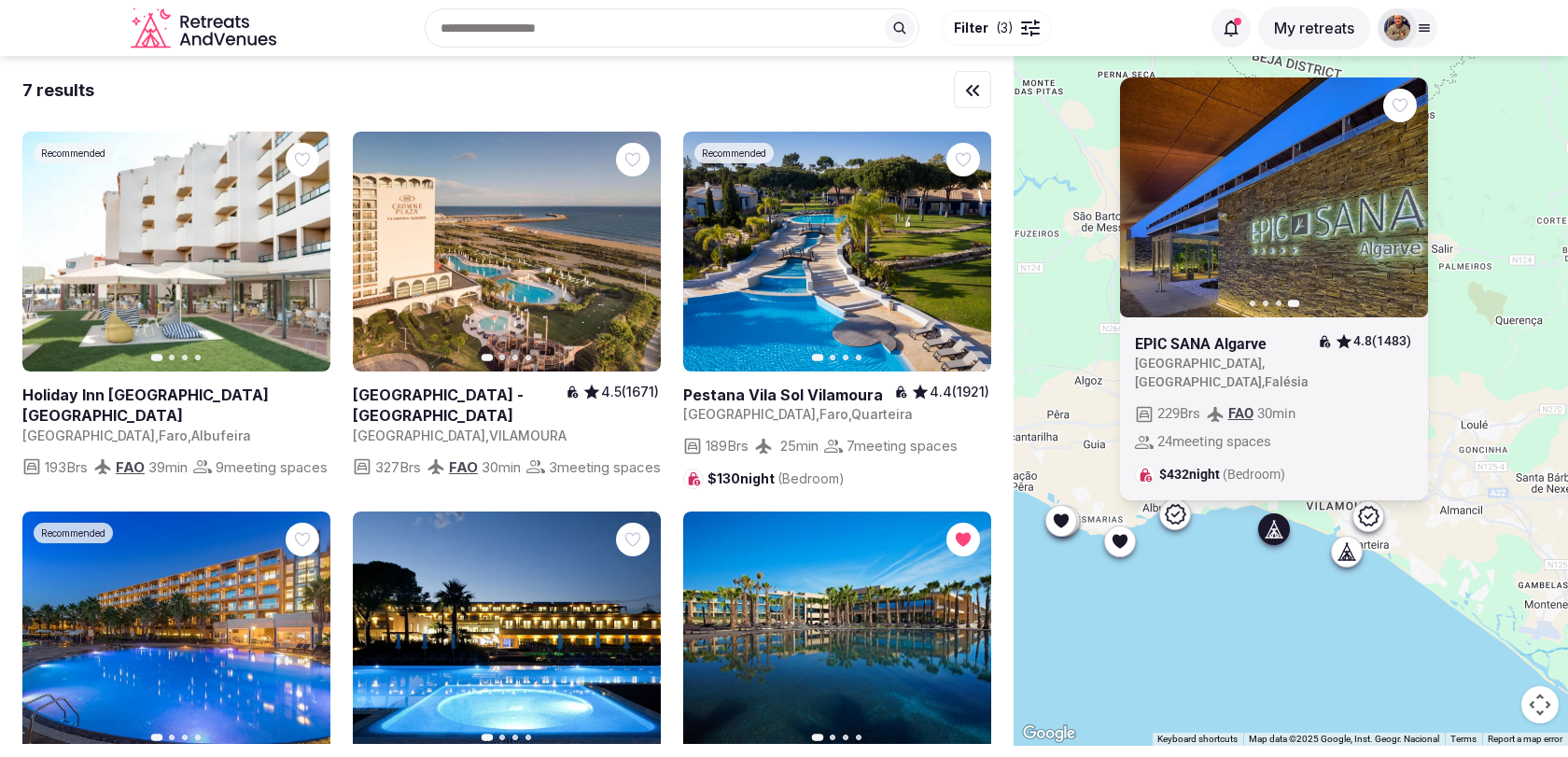
click at [1177, 527] on div at bounding box center [1175, 514] width 30 height 30
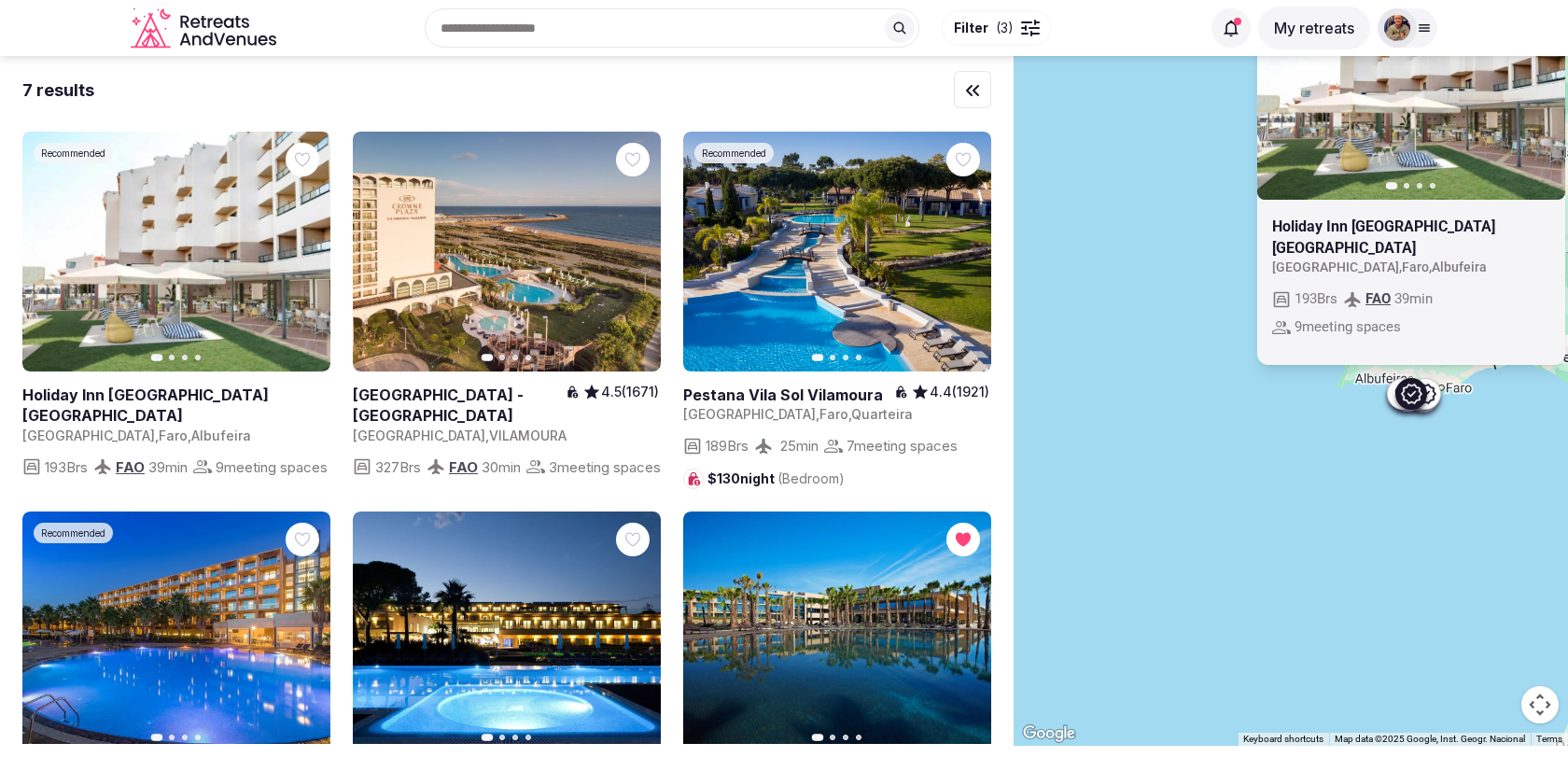
click at [1394, 562] on div "Recommended Previous slide Next slide Holiday Inn [GEOGRAPHIC_DATA] [GEOGRAPHIC…" at bounding box center [1291, 402] width 555 height 690
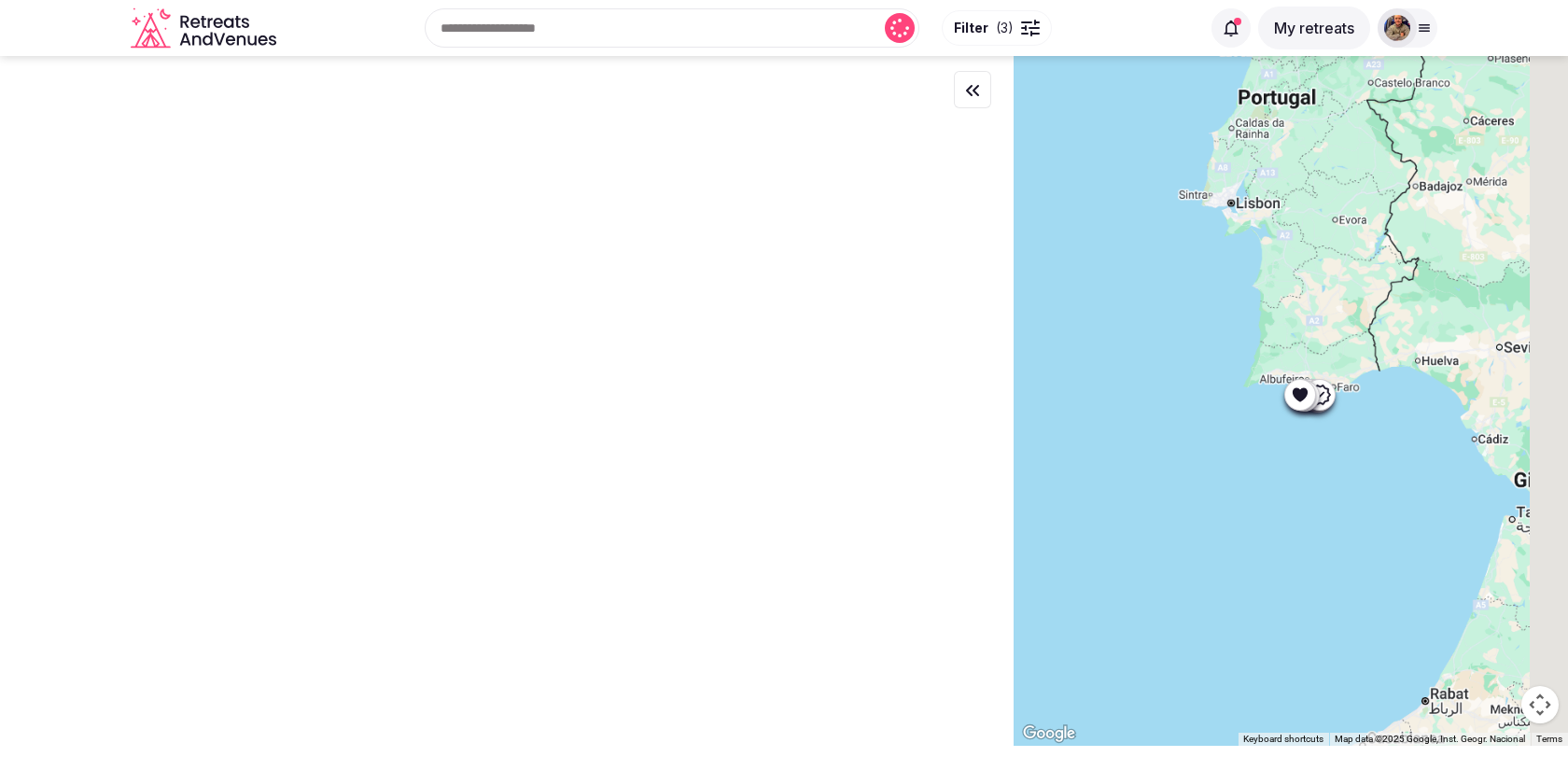
drag, startPoint x: 1517, startPoint y: 437, endPoint x: 1292, endPoint y: 434, distance: 225.0
click at [1296, 434] on div at bounding box center [1291, 402] width 555 height 690
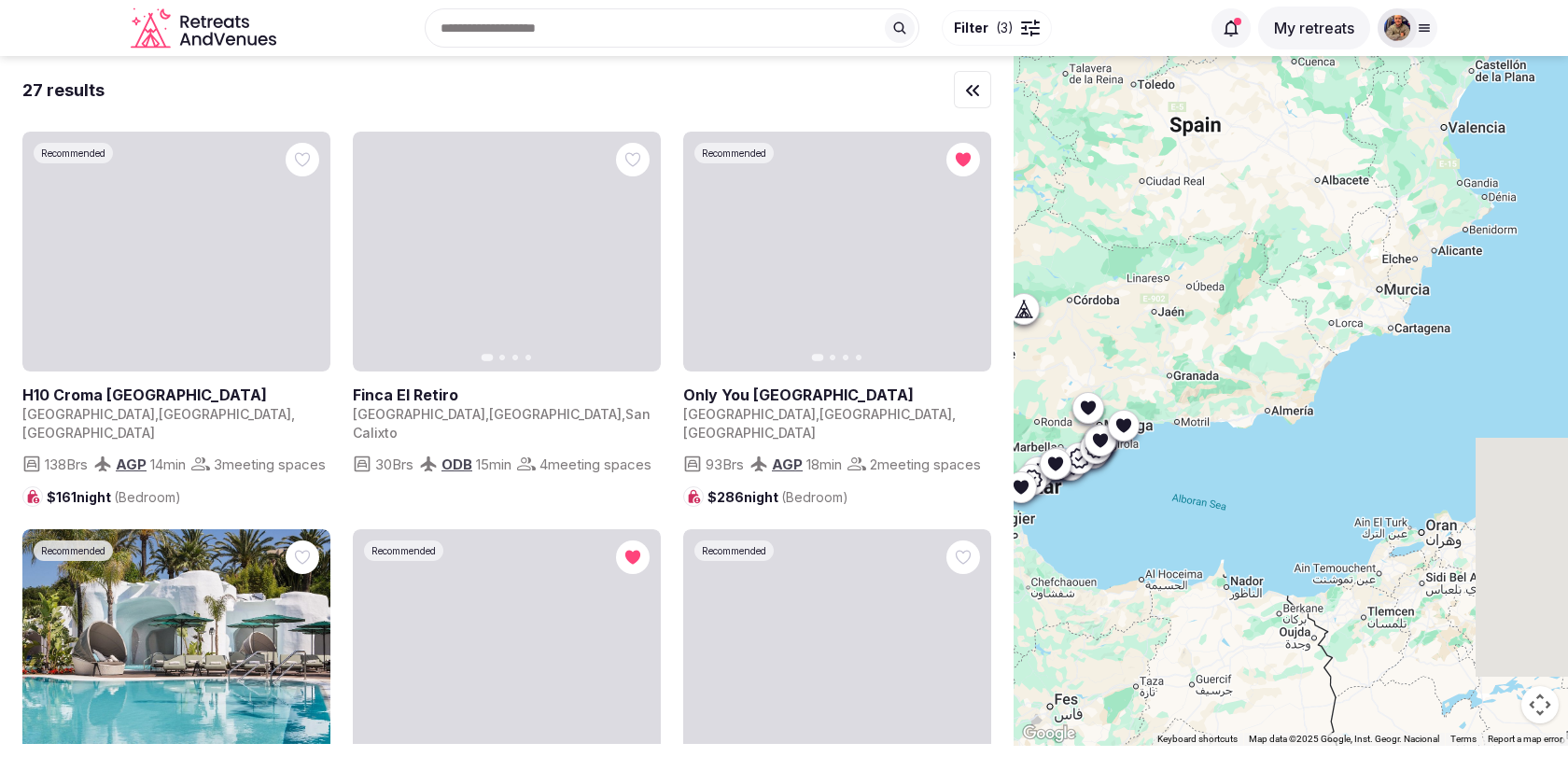
drag, startPoint x: 1402, startPoint y: 357, endPoint x: 1158, endPoint y: 391, distance: 246.4
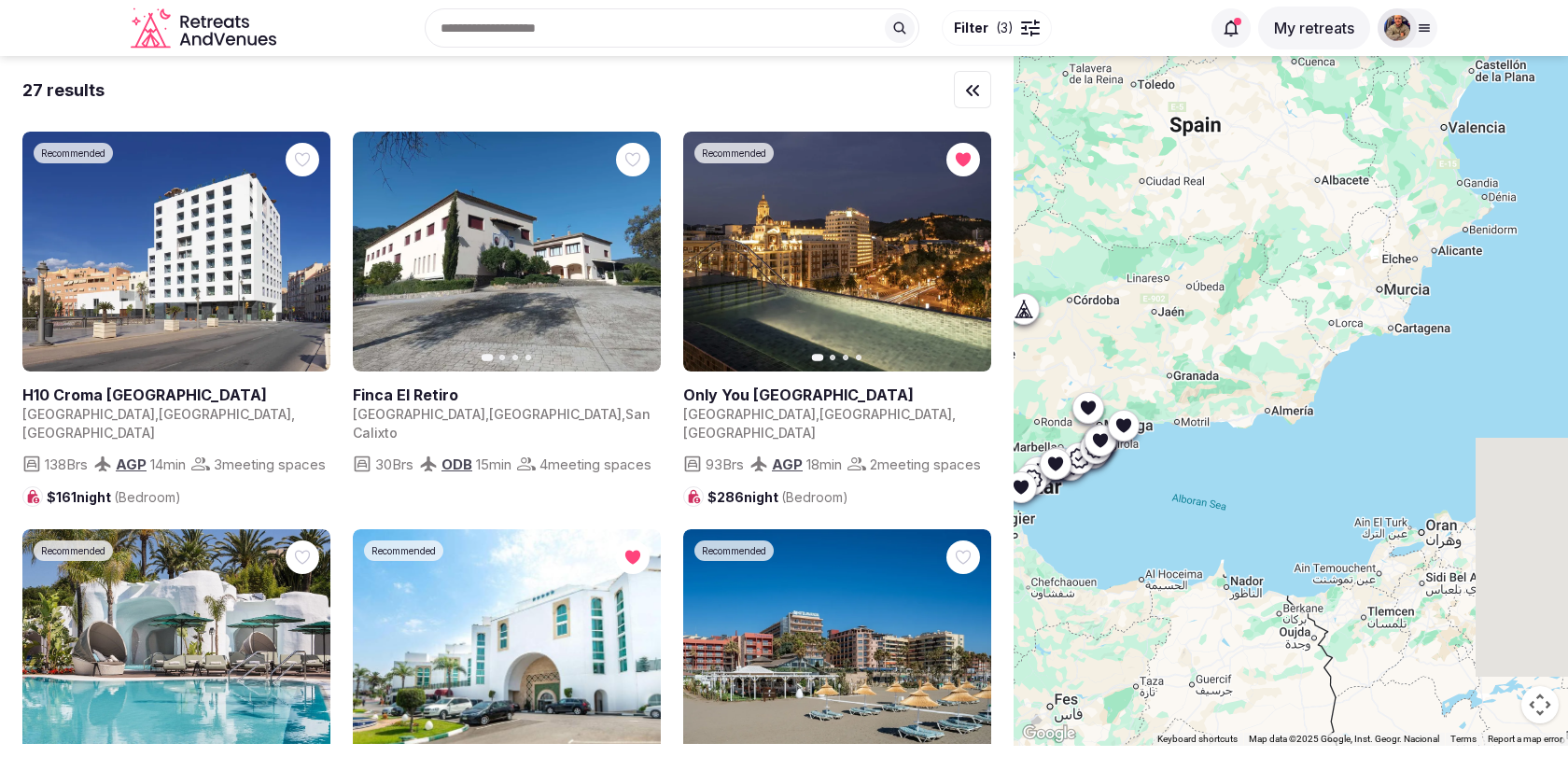
click at [1158, 391] on div at bounding box center [1291, 402] width 555 height 690
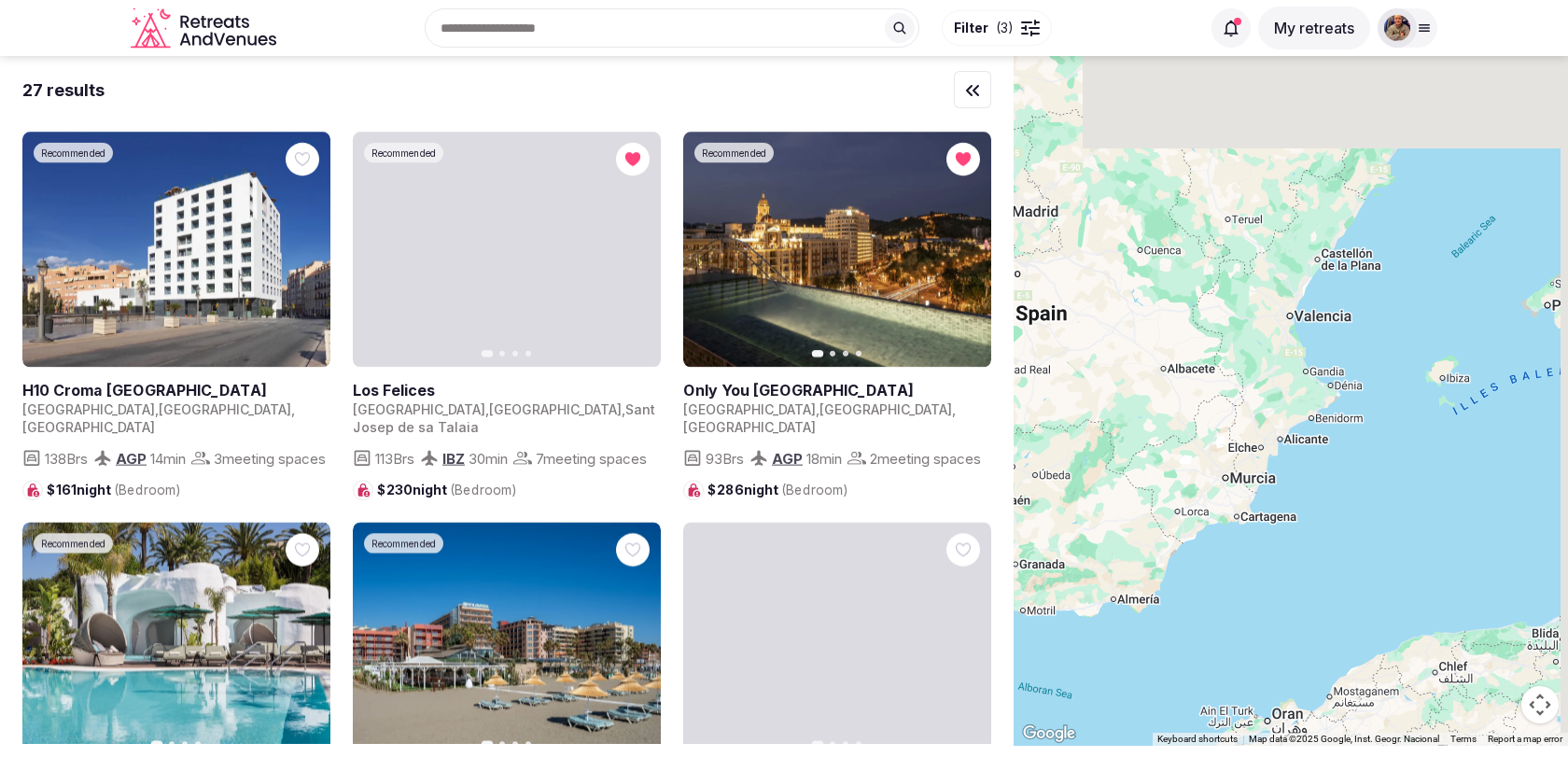
drag, startPoint x: 1318, startPoint y: 261, endPoint x: 1183, endPoint y: 437, distance: 221.8
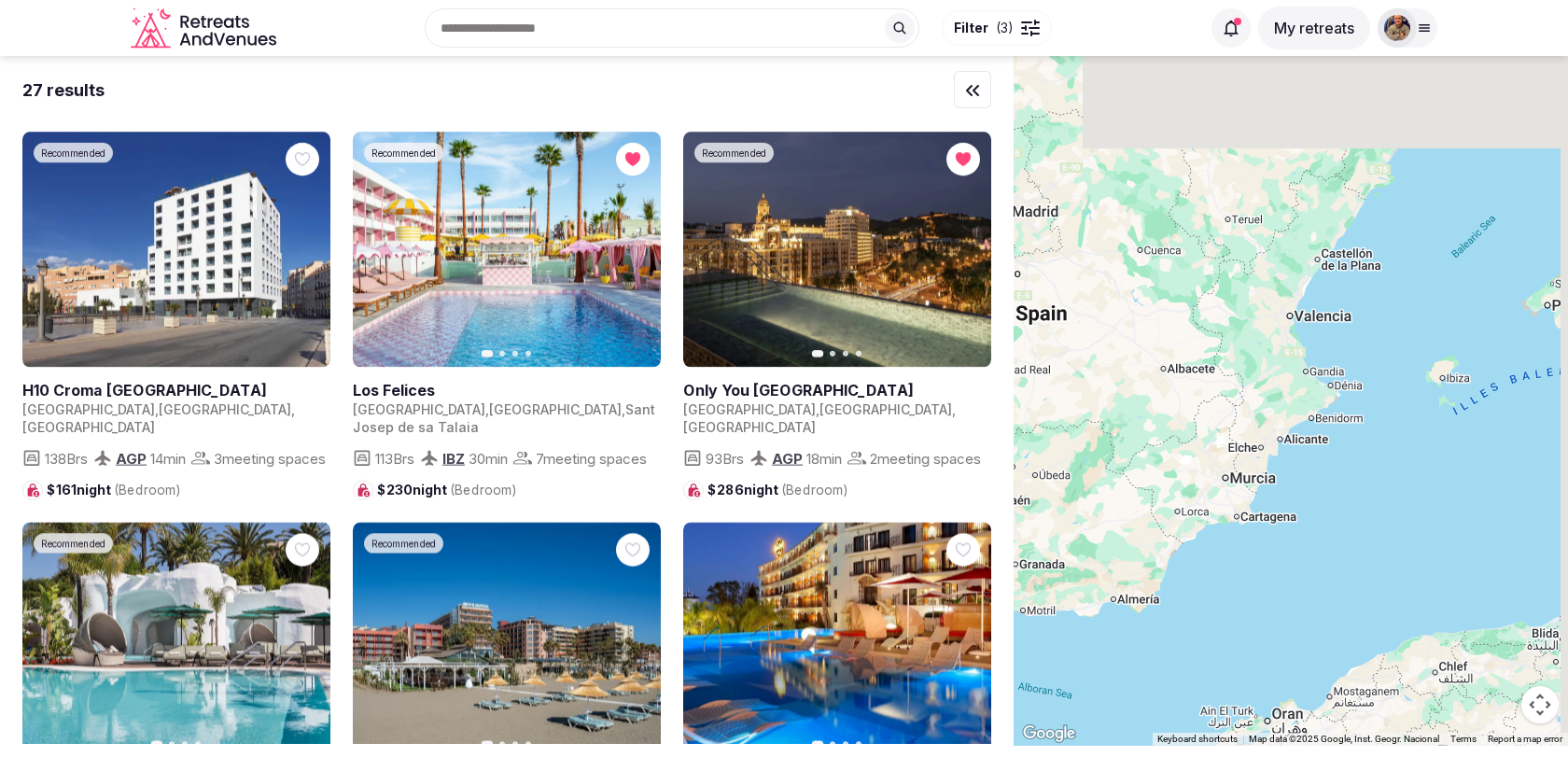
click at [1183, 437] on div at bounding box center [1291, 402] width 555 height 690
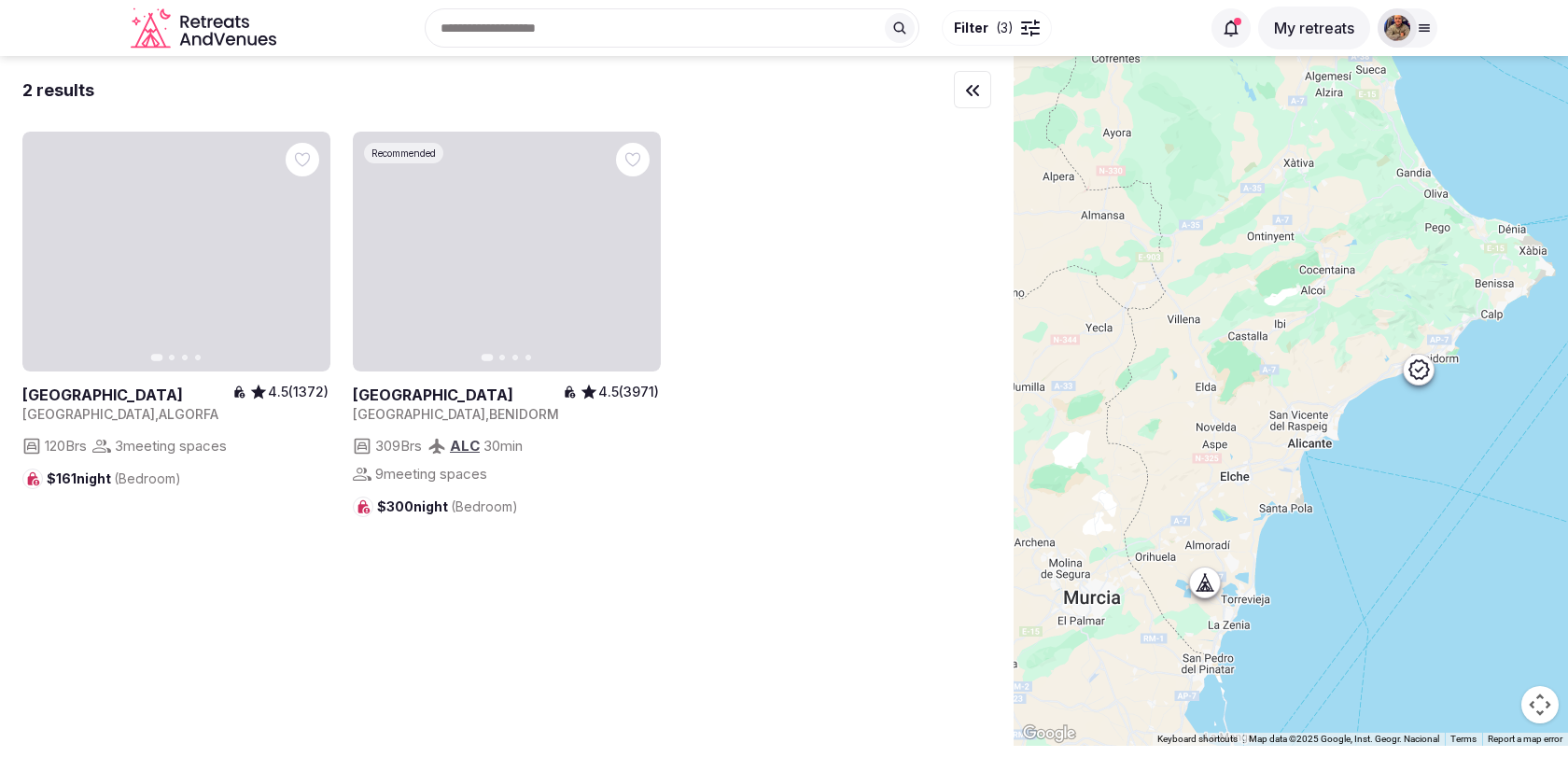
click at [1416, 367] on icon at bounding box center [1419, 369] width 23 height 23
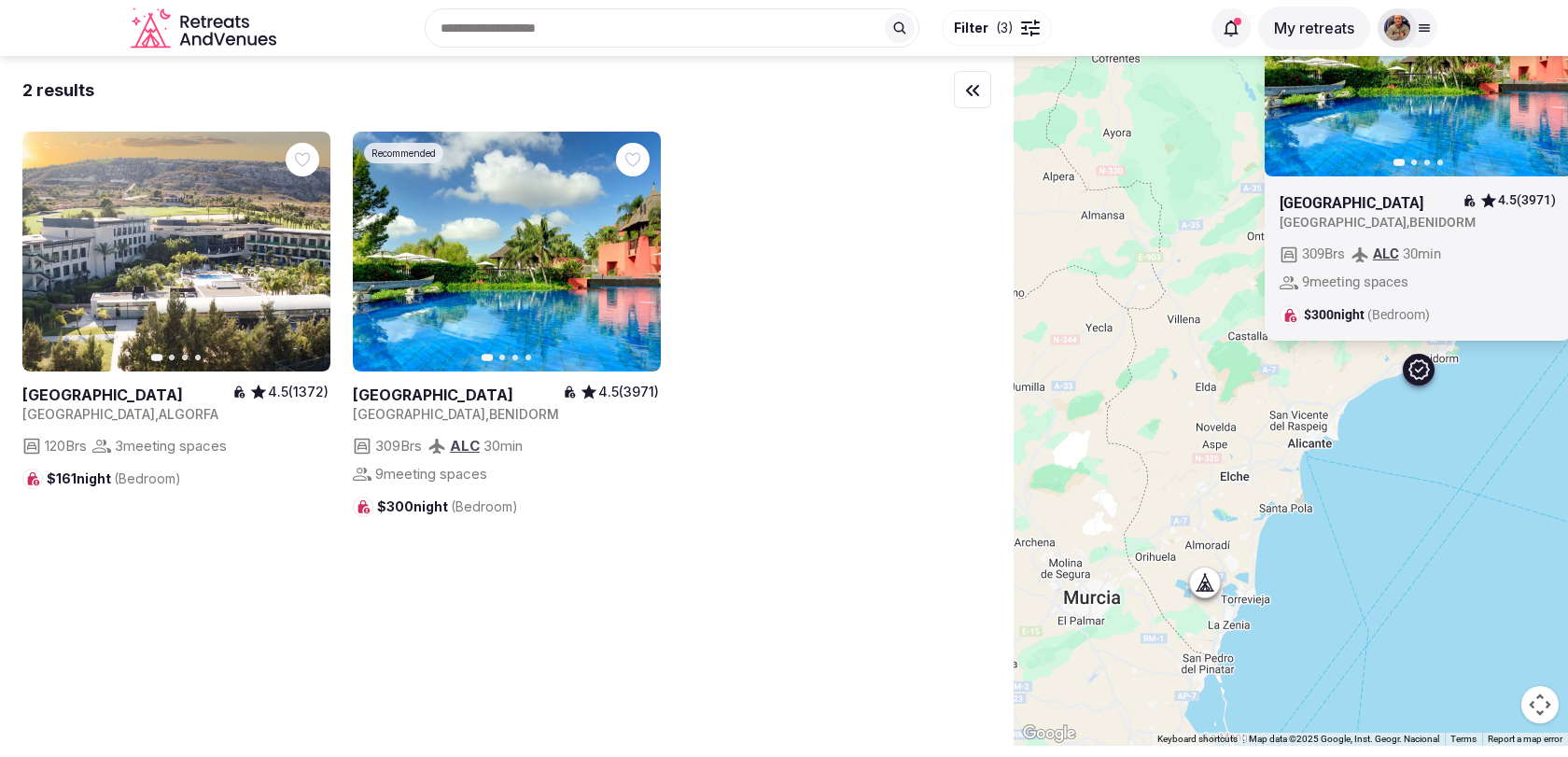
click at [1335, 398] on div "Recommended Previous slide Next slide [GEOGRAPHIC_DATA] 4.5 (3971) [GEOGRAPHIC_…" at bounding box center [1291, 402] width 555 height 690
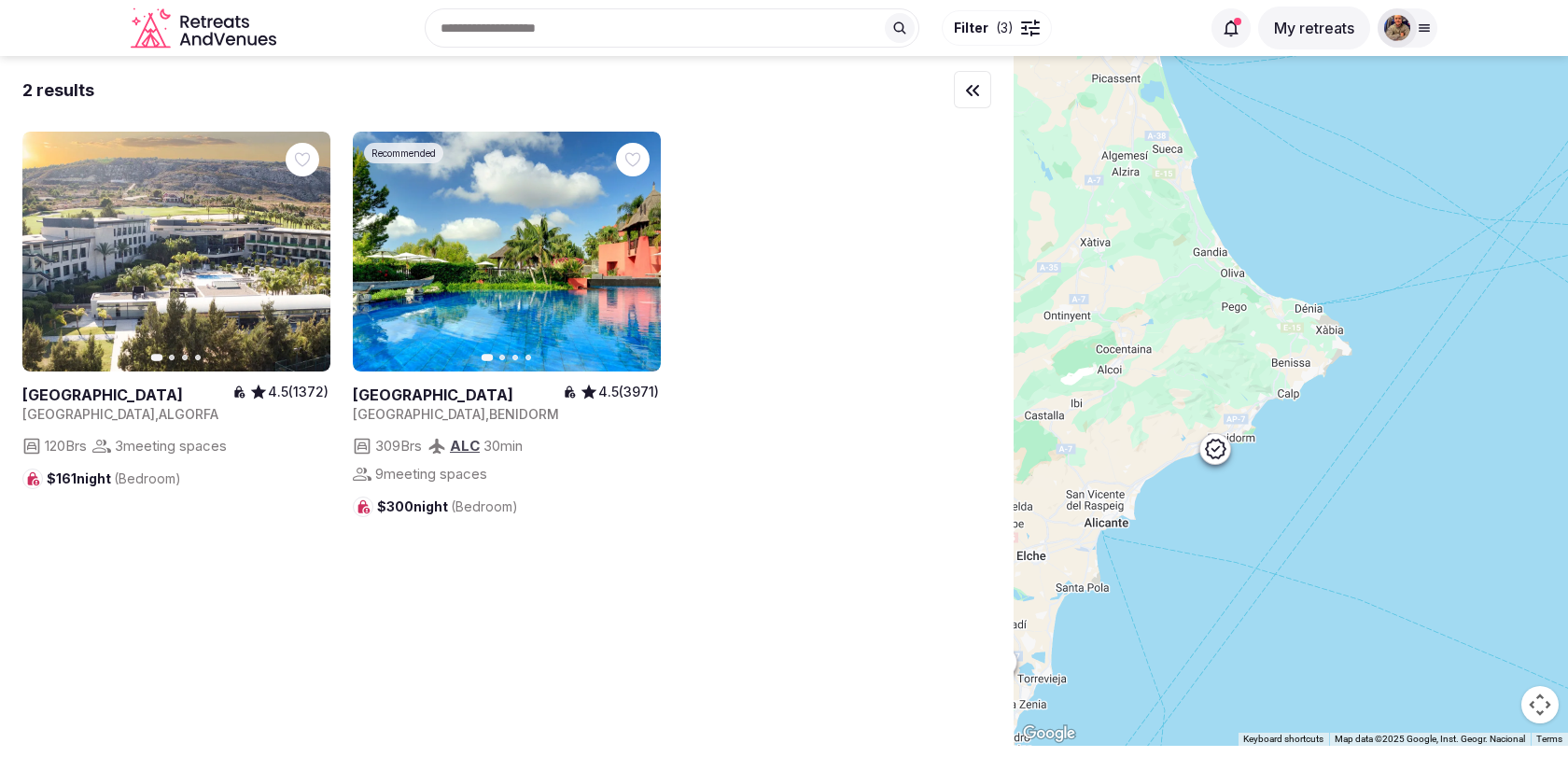
drag, startPoint x: 1372, startPoint y: 366, endPoint x: 1166, endPoint y: 447, distance: 221.4
click at [1166, 447] on div at bounding box center [1291, 402] width 555 height 690
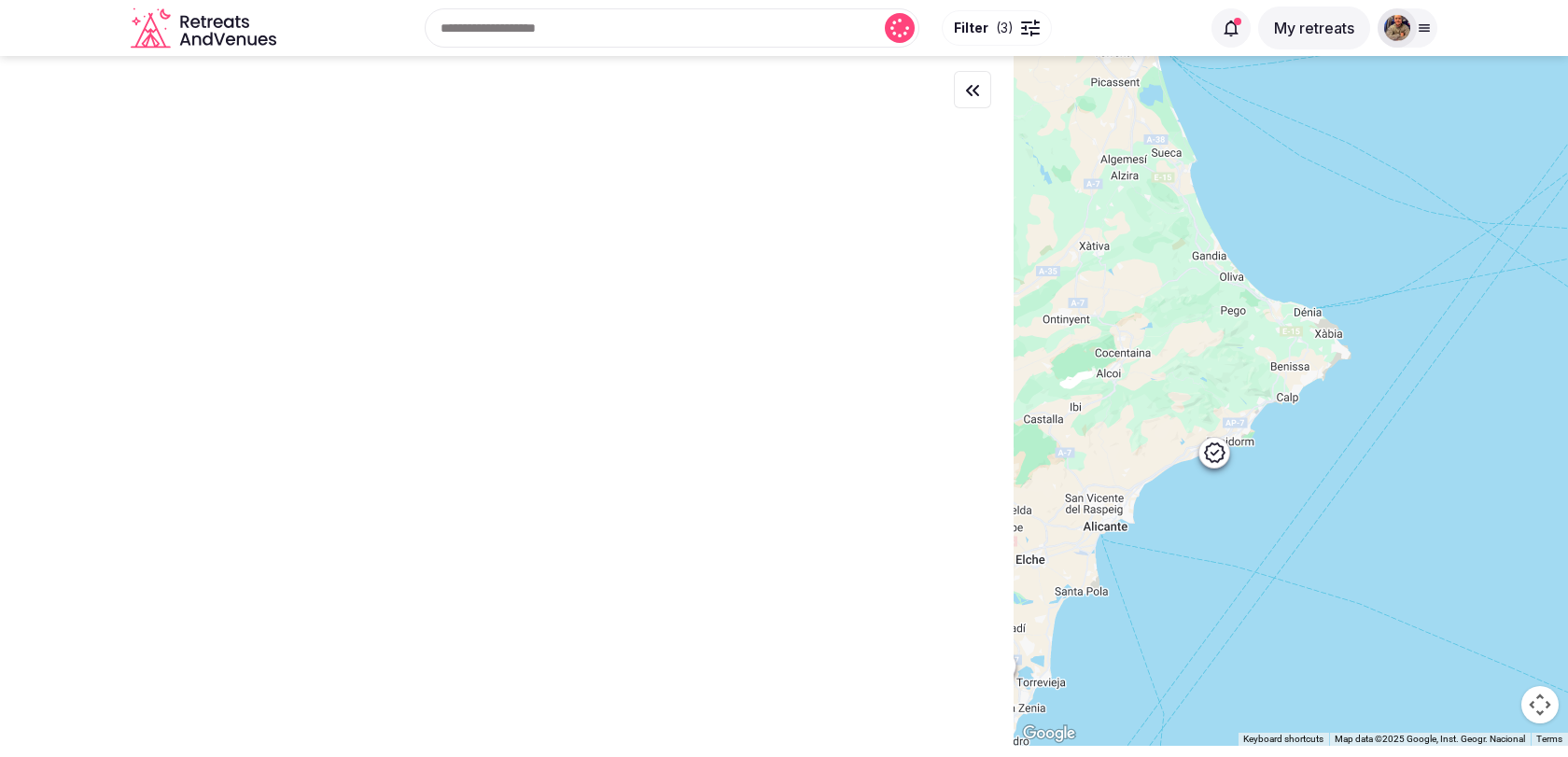
click at [1222, 462] on icon at bounding box center [1215, 452] width 23 height 23
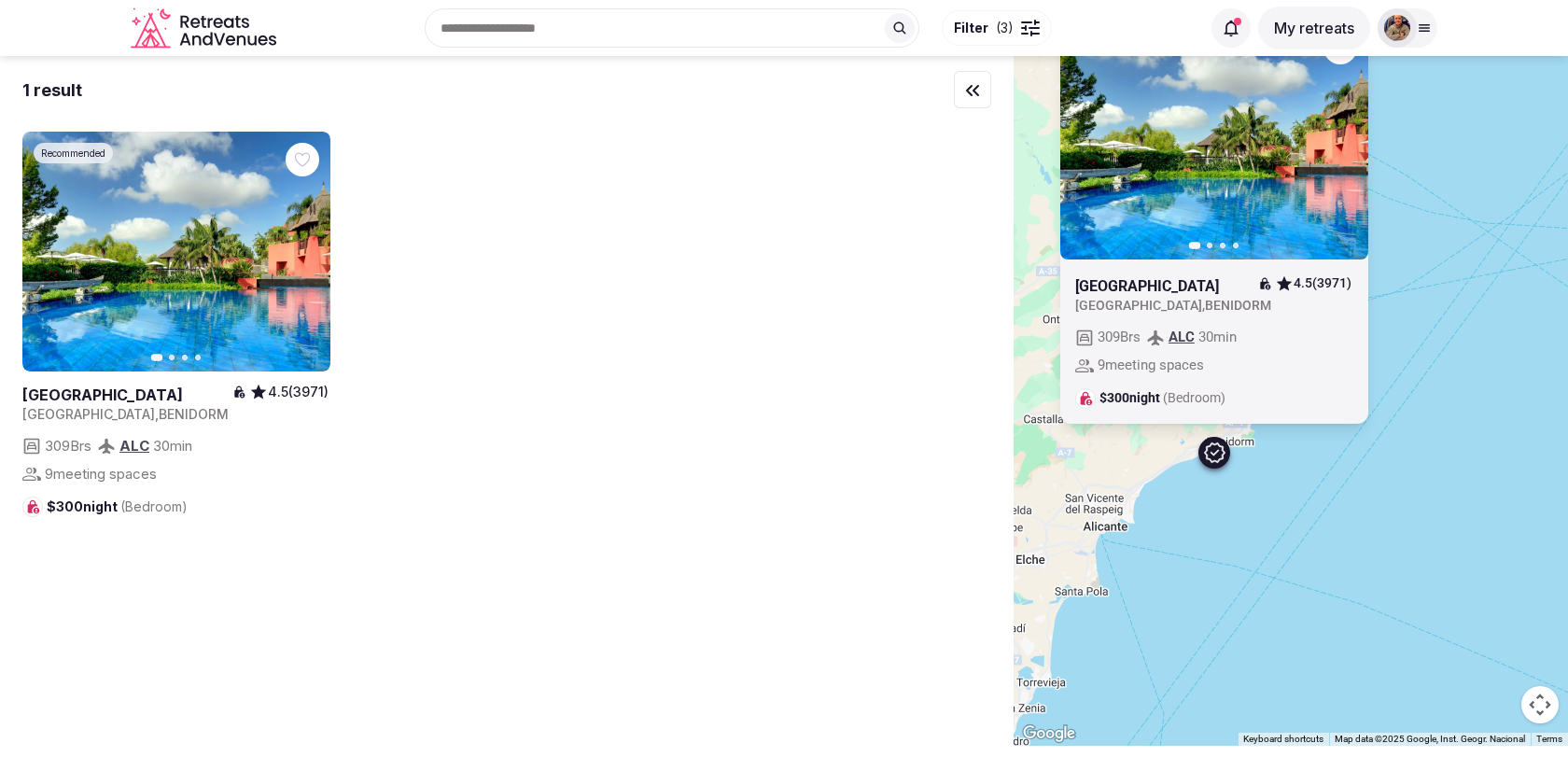
click at [1309, 474] on div "Recommended Previous slide Next slide [GEOGRAPHIC_DATA] 4.5 (3971) [GEOGRAPHIC_…" at bounding box center [1291, 402] width 555 height 690
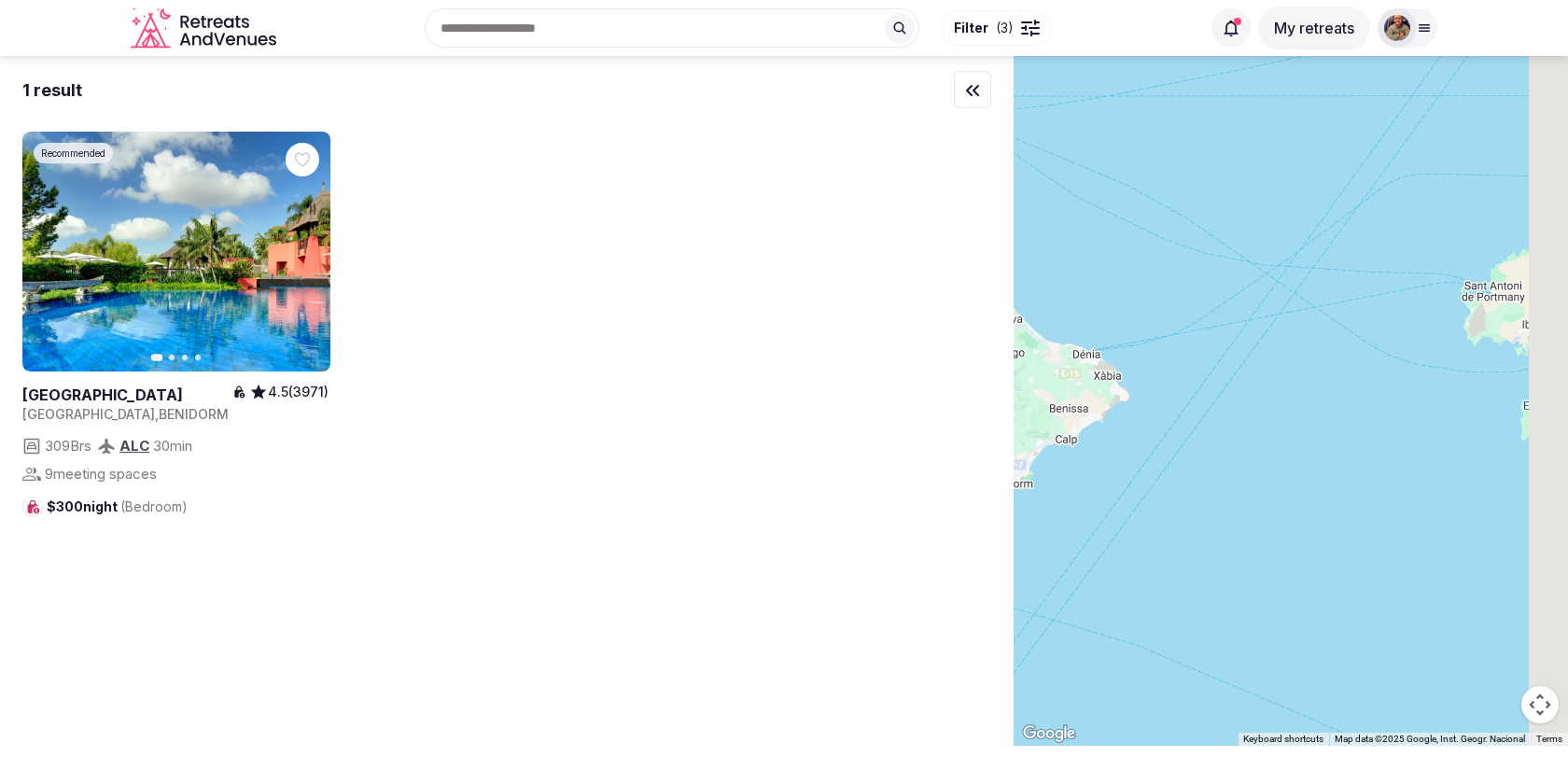
drag, startPoint x: 1373, startPoint y: 434, endPoint x: 1111, endPoint y: 484, distance: 266.7
click at [1118, 483] on div at bounding box center [1291, 402] width 555 height 690
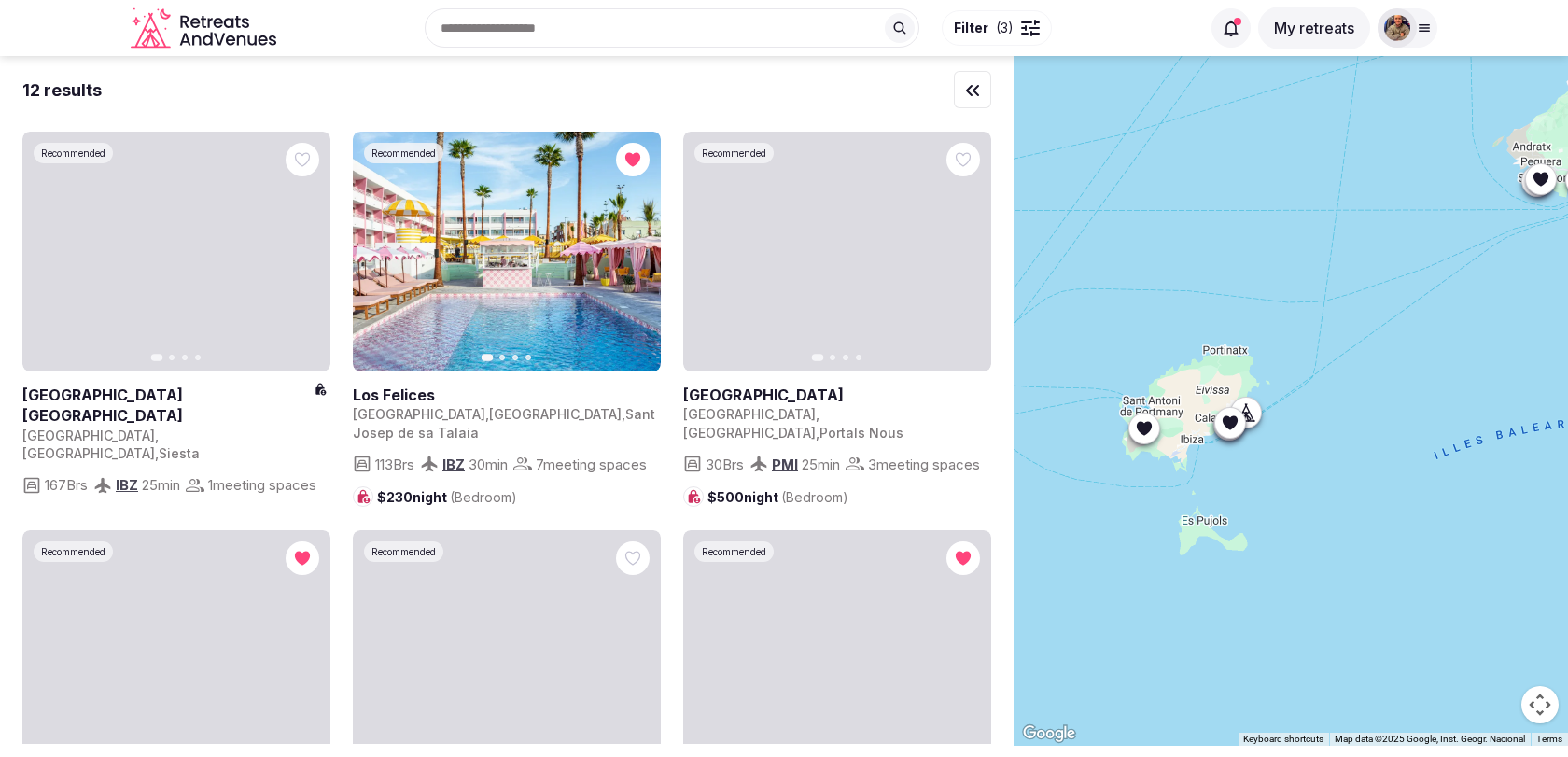
drag, startPoint x: 1321, startPoint y: 379, endPoint x: 1392, endPoint y: 395, distance: 72.8
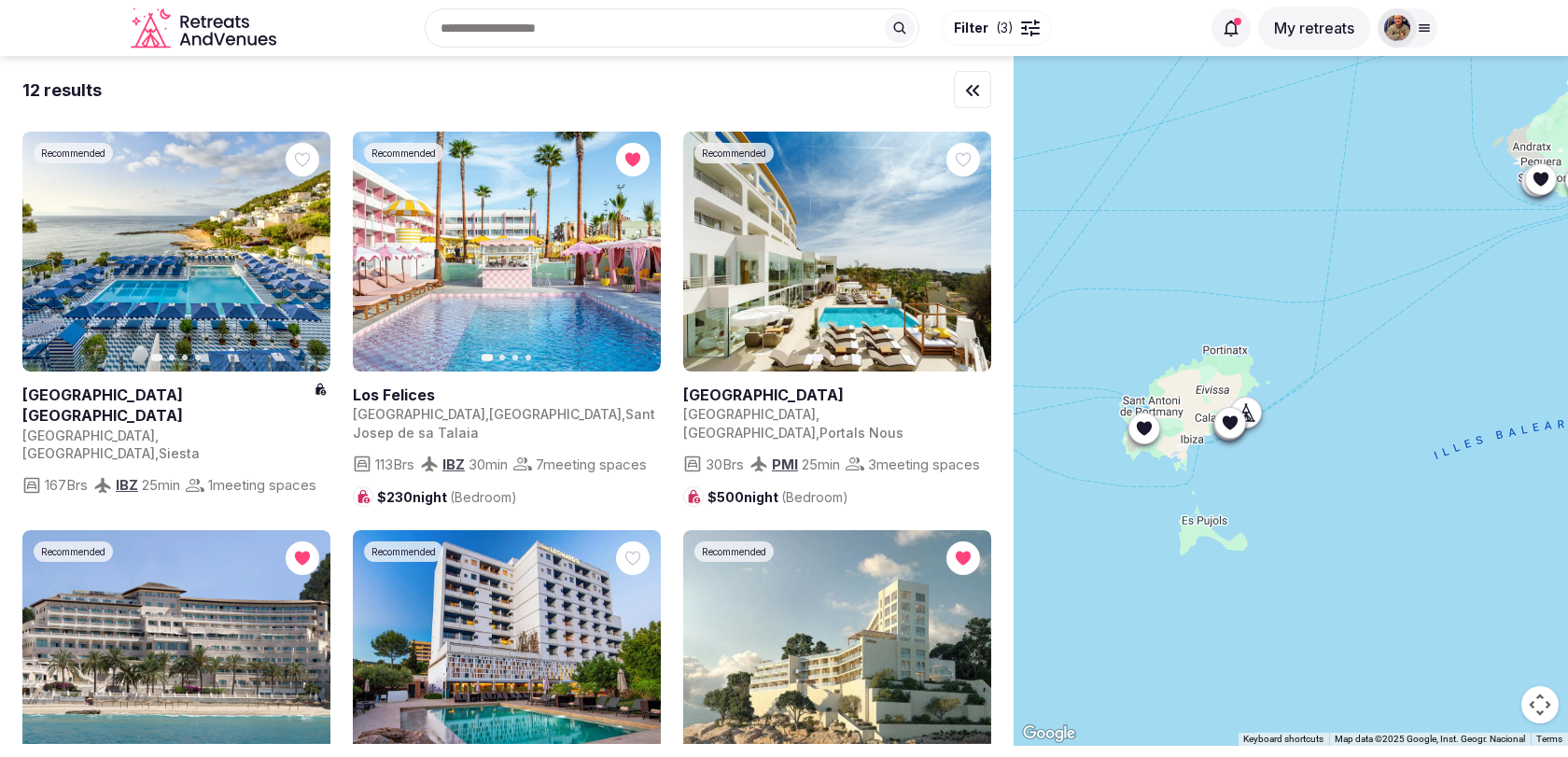
click at [1392, 395] on div at bounding box center [1291, 402] width 555 height 690
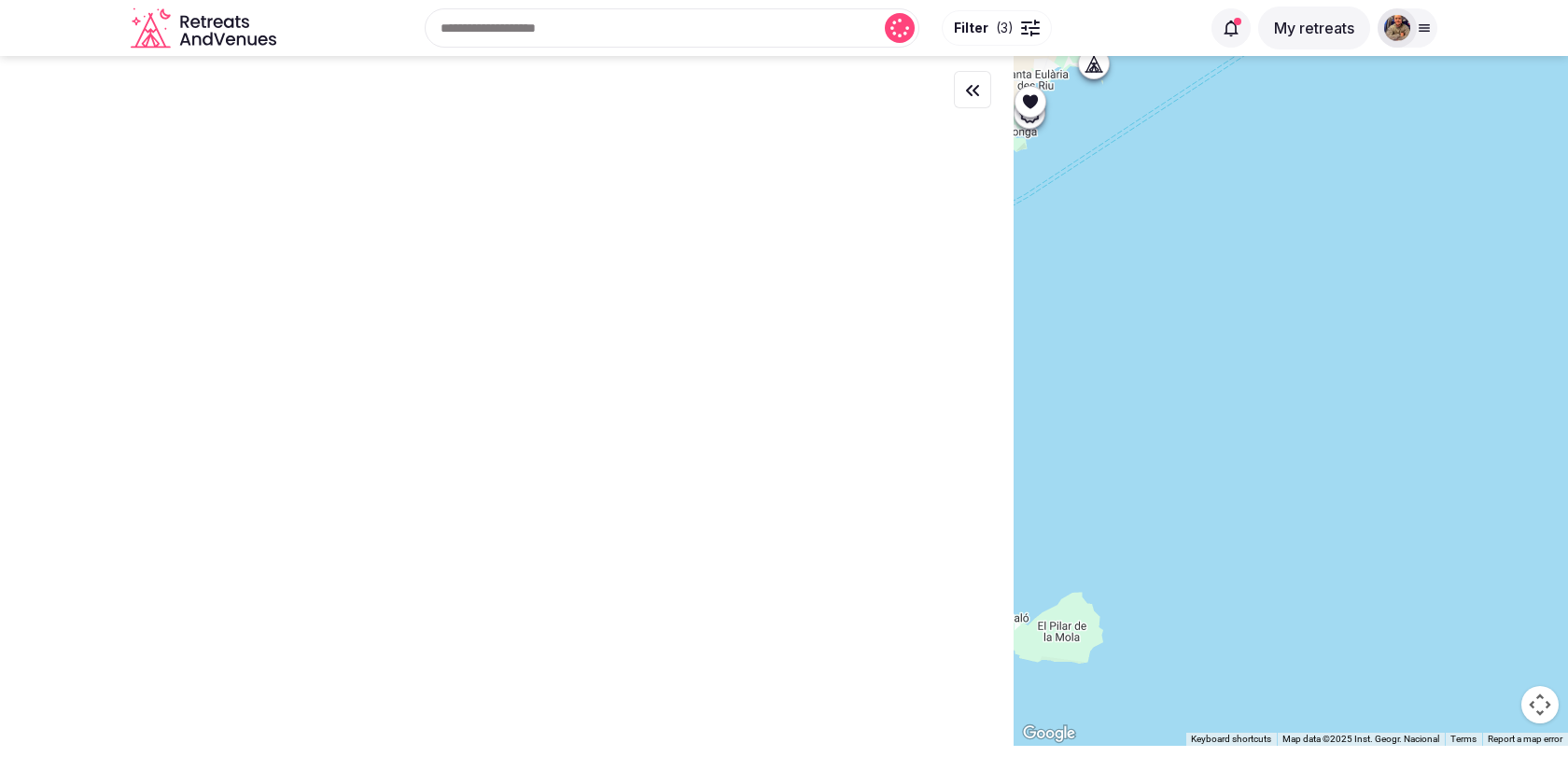
drag, startPoint x: 1211, startPoint y: 299, endPoint x: 1487, endPoint y: 524, distance: 356.1
click at [1477, 518] on div at bounding box center [1291, 402] width 555 height 690
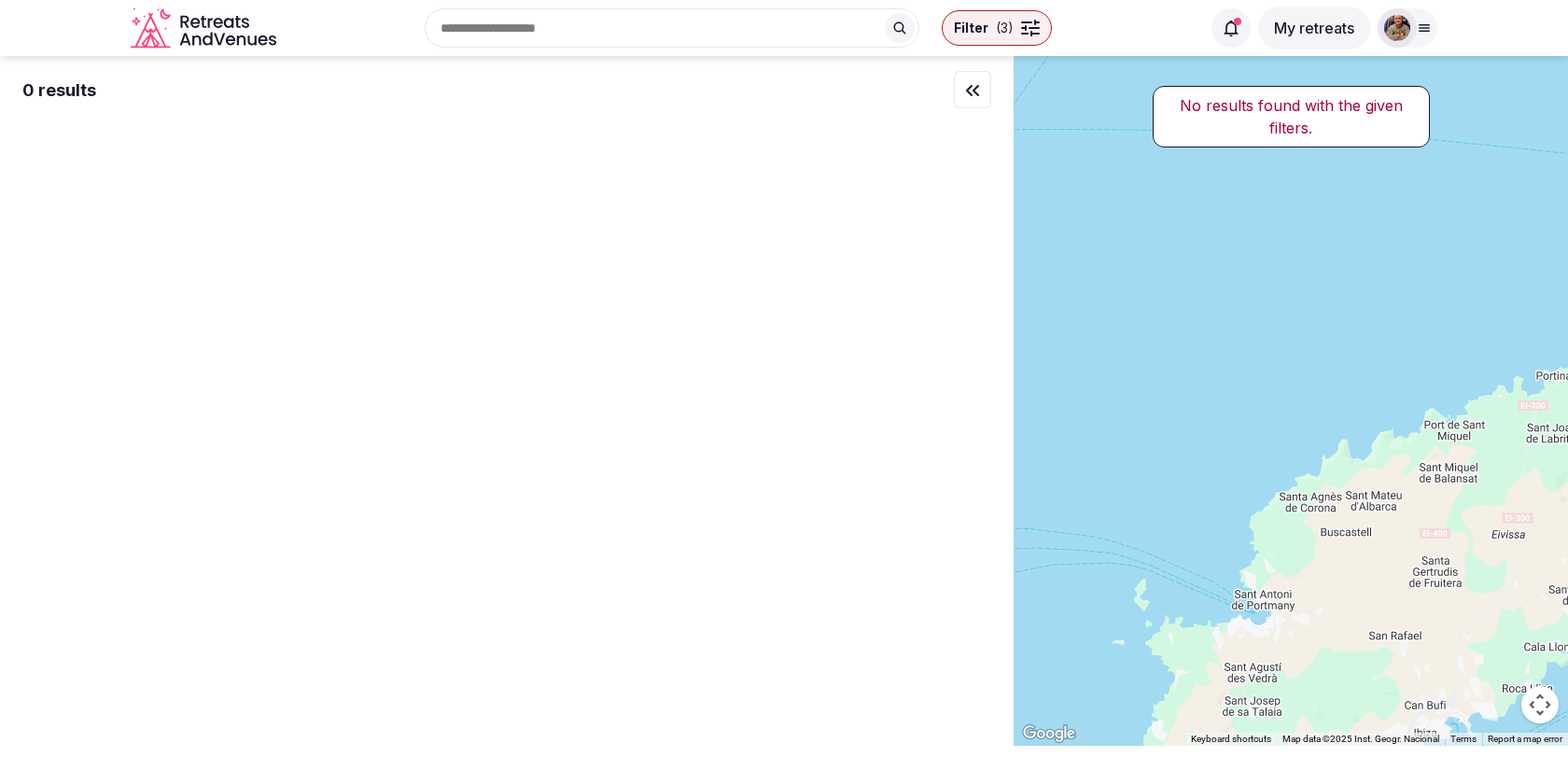
drag, startPoint x: 1449, startPoint y: 419, endPoint x: 1215, endPoint y: 280, distance: 272.2
click at [1216, 280] on div at bounding box center [1291, 402] width 555 height 690
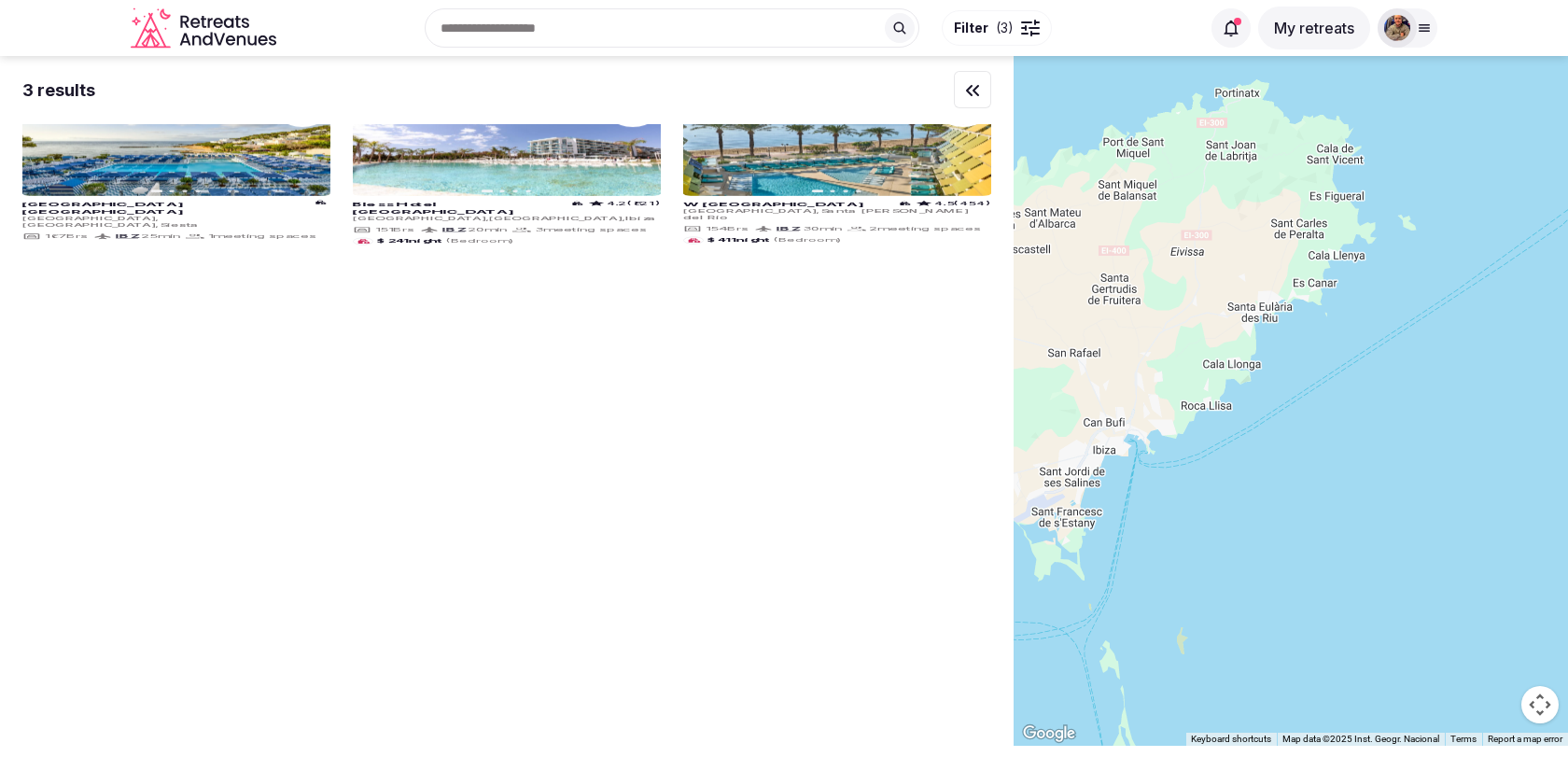
drag, startPoint x: 1294, startPoint y: 335, endPoint x: 1427, endPoint y: 285, distance: 142.1
click at [1427, 286] on div at bounding box center [1291, 402] width 555 height 690
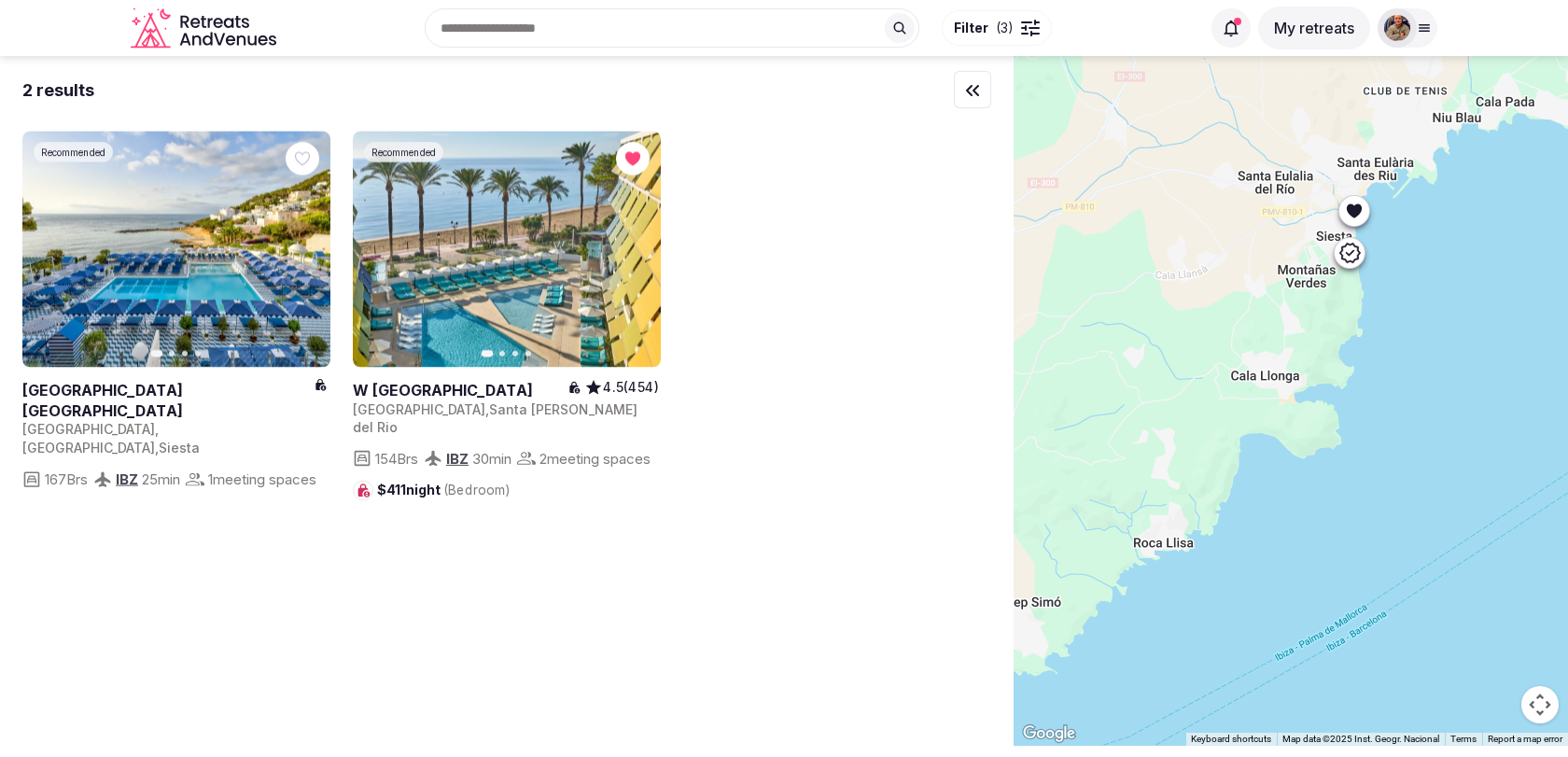
click at [1362, 224] on div at bounding box center [1355, 210] width 30 height 30
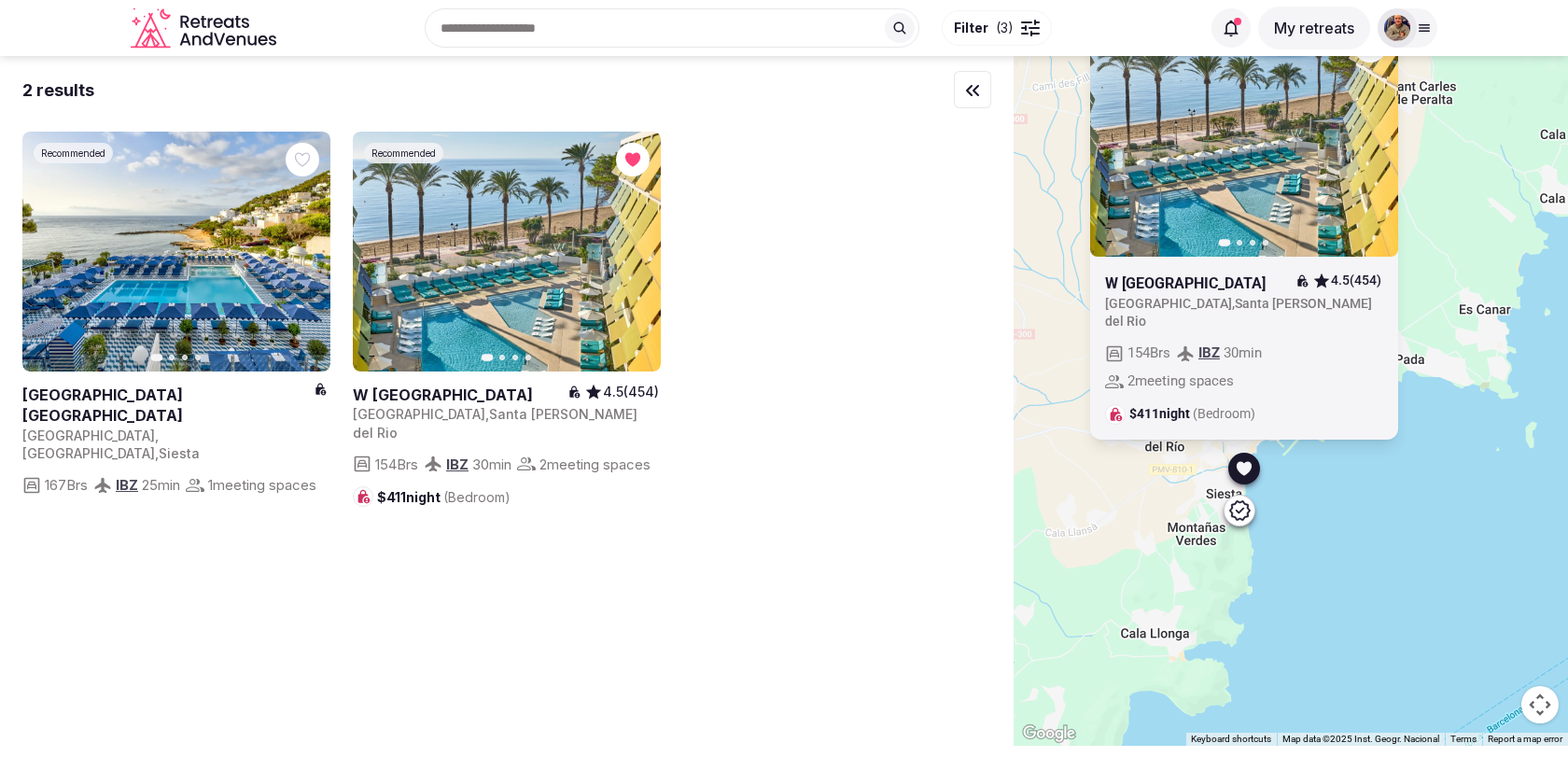
drag, startPoint x: 1408, startPoint y: 262, endPoint x: 1293, endPoint y: 537, distance: 298.1
click at [1293, 537] on div "Recommended Previous slide Next slide W [GEOGRAPHIC_DATA] 4.5 (454) [GEOGRAPHIC…" at bounding box center [1291, 402] width 555 height 690
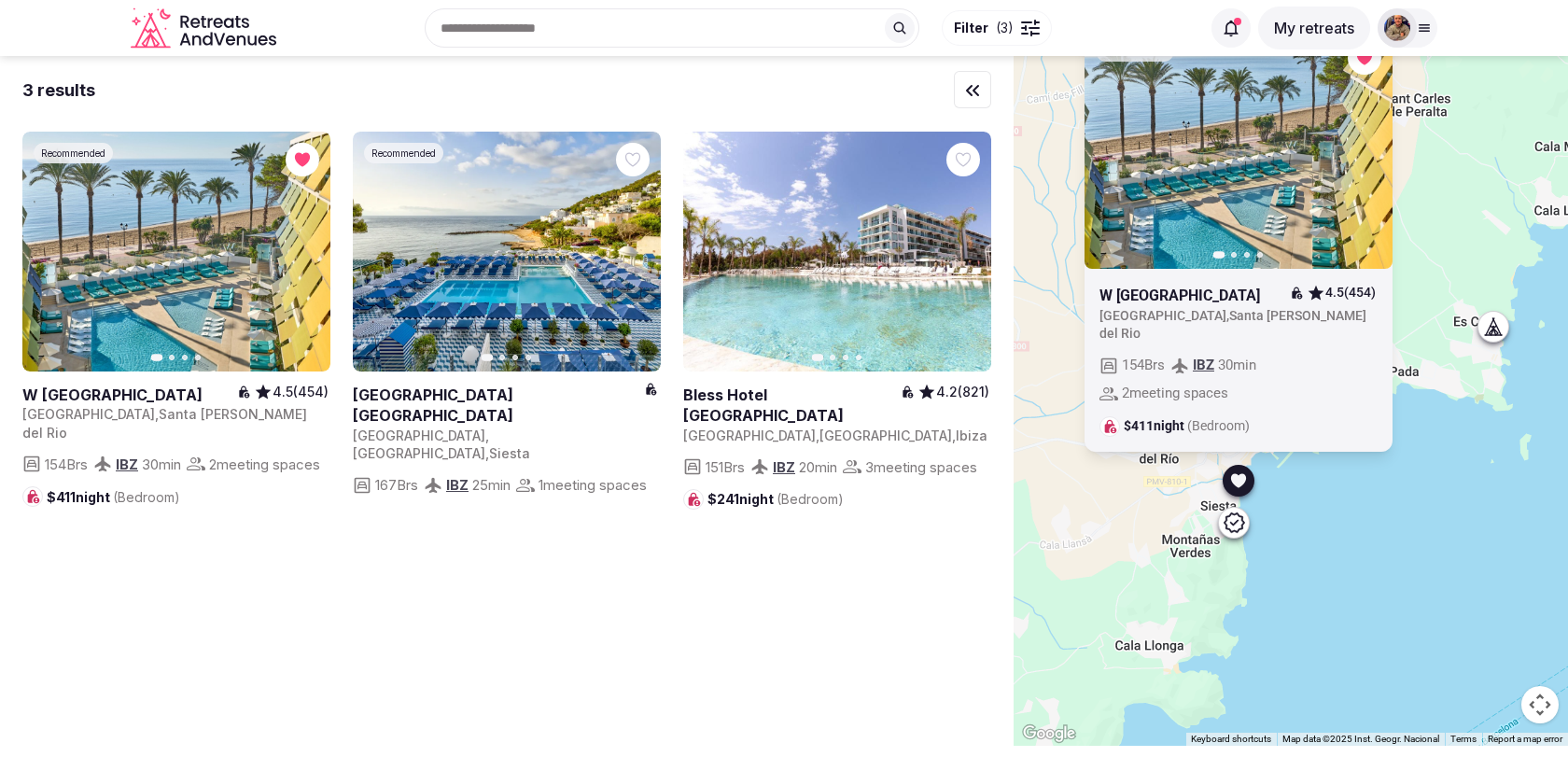
click at [1237, 529] on icon at bounding box center [1235, 522] width 21 height 20
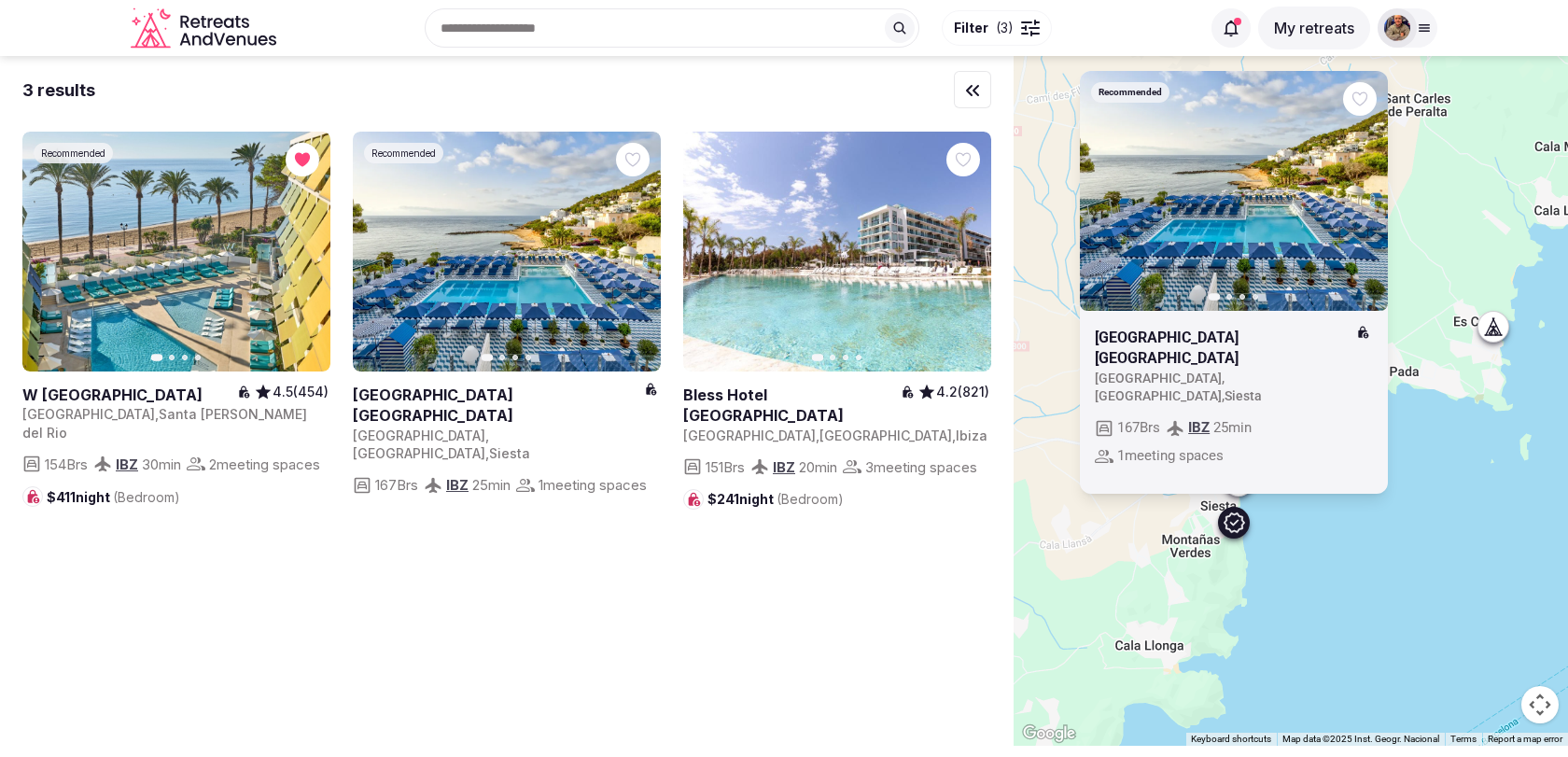
click at [1492, 335] on div at bounding box center [1494, 327] width 30 height 30
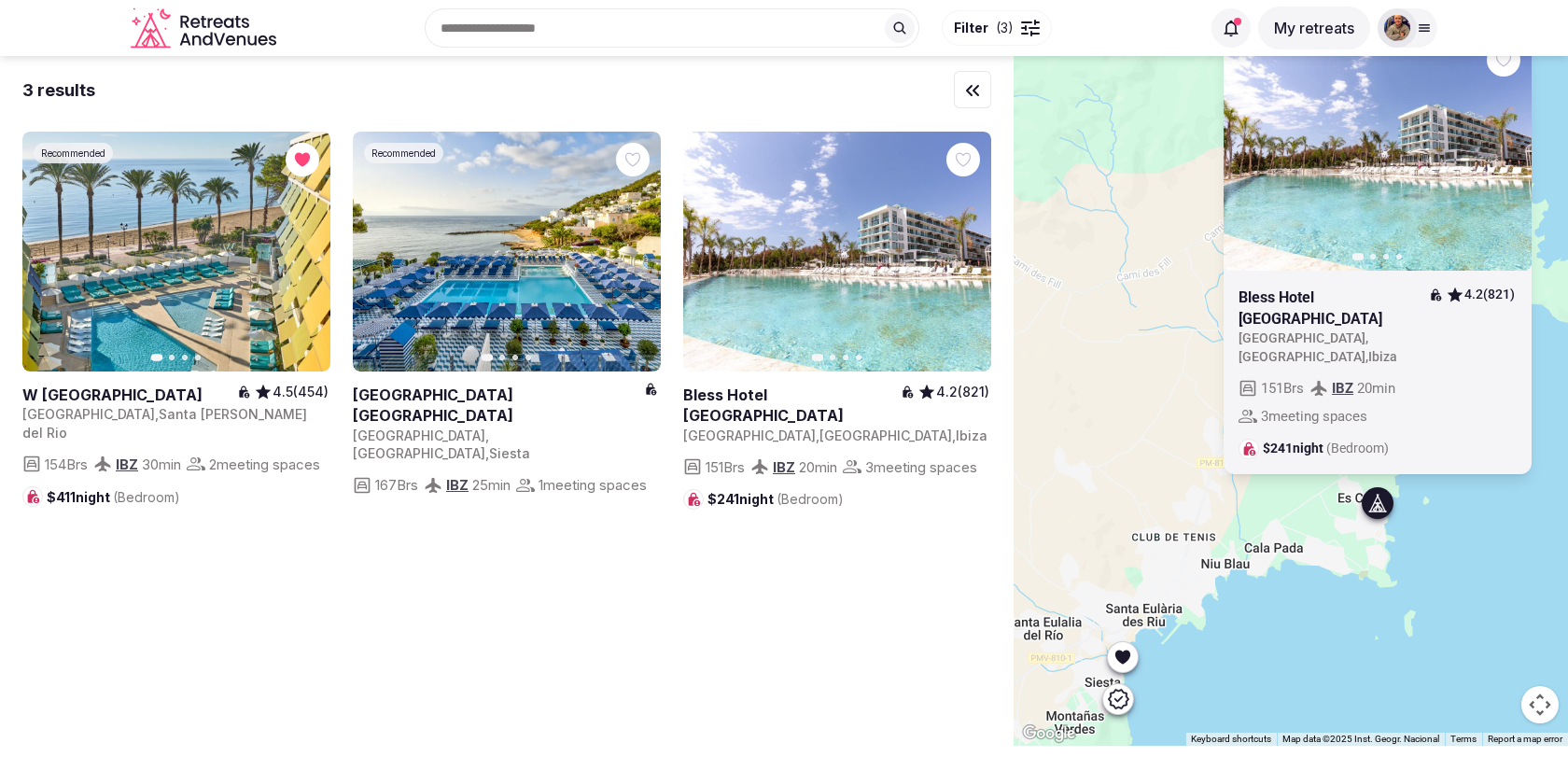
drag, startPoint x: 1507, startPoint y: 403, endPoint x: 1389, endPoint y: 581, distance: 213.6
click at [1389, 581] on div "Previous slide Next slide Bless Hotel Ibiza 4.2 (821) [GEOGRAPHIC_DATA] , [GEOG…" at bounding box center [1291, 402] width 555 height 690
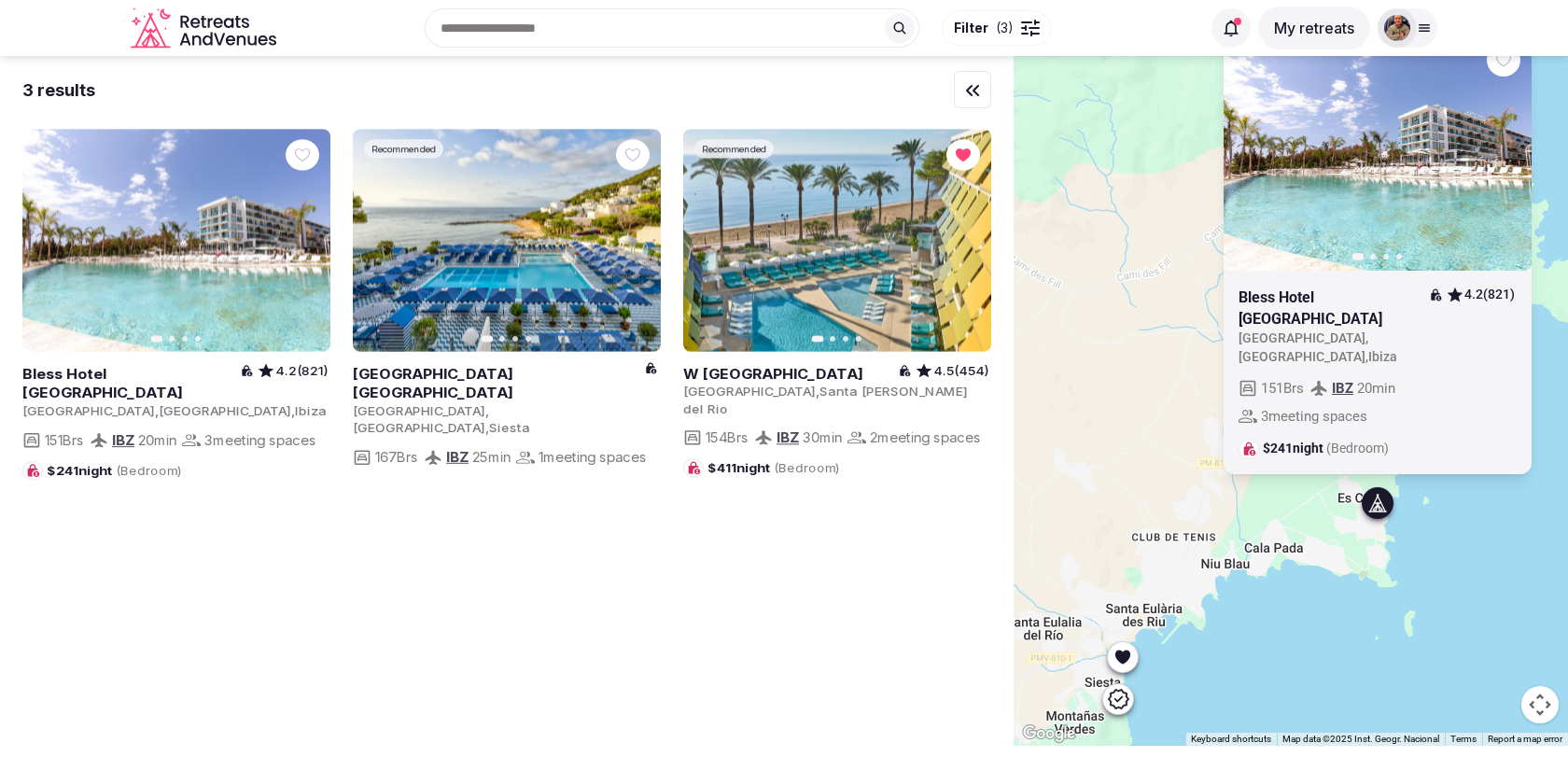
click at [1510, 158] on icon "button" at bounding box center [1505, 150] width 15 height 15
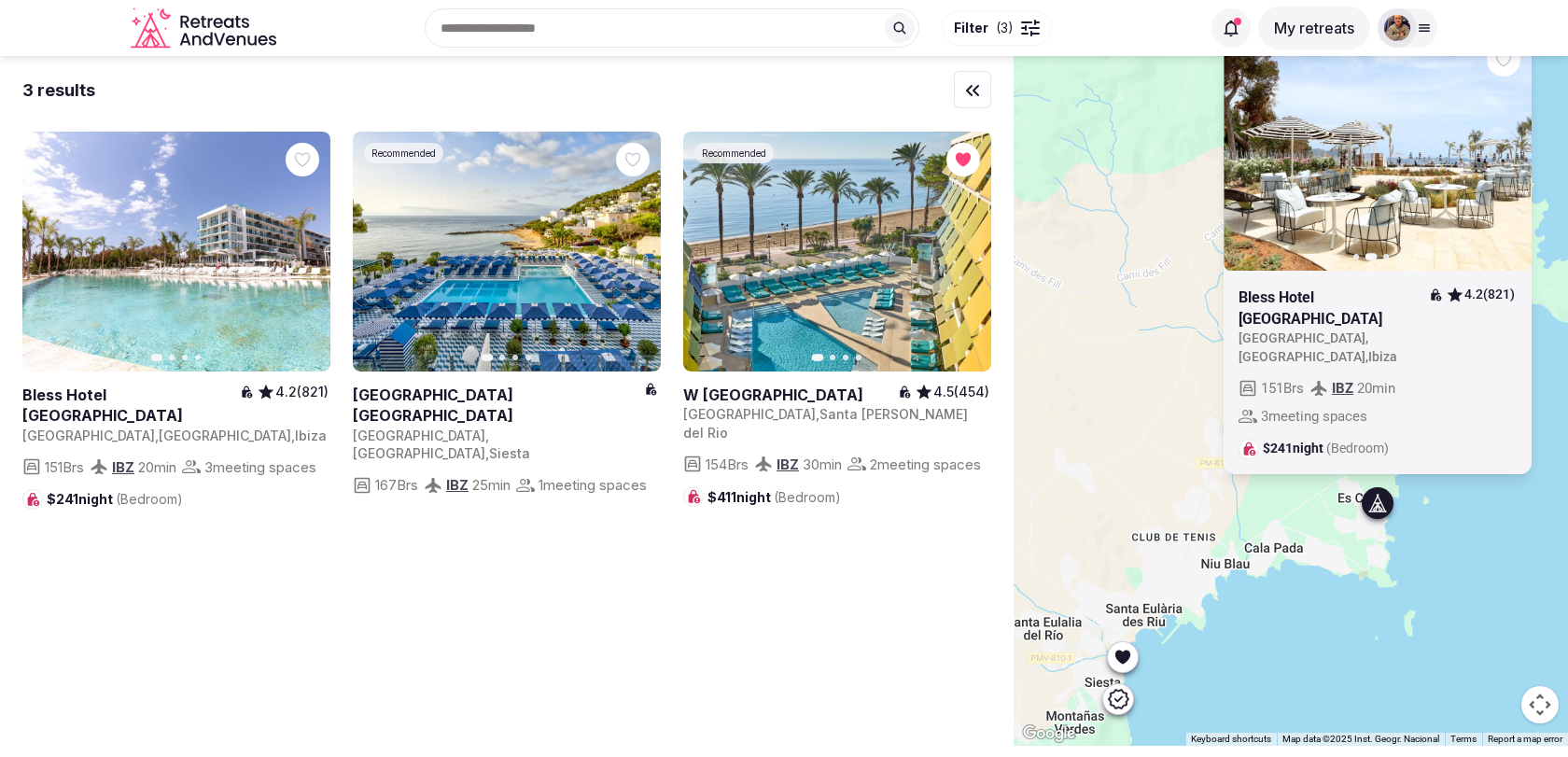
click at [1510, 158] on icon "button" at bounding box center [1505, 150] width 15 height 15
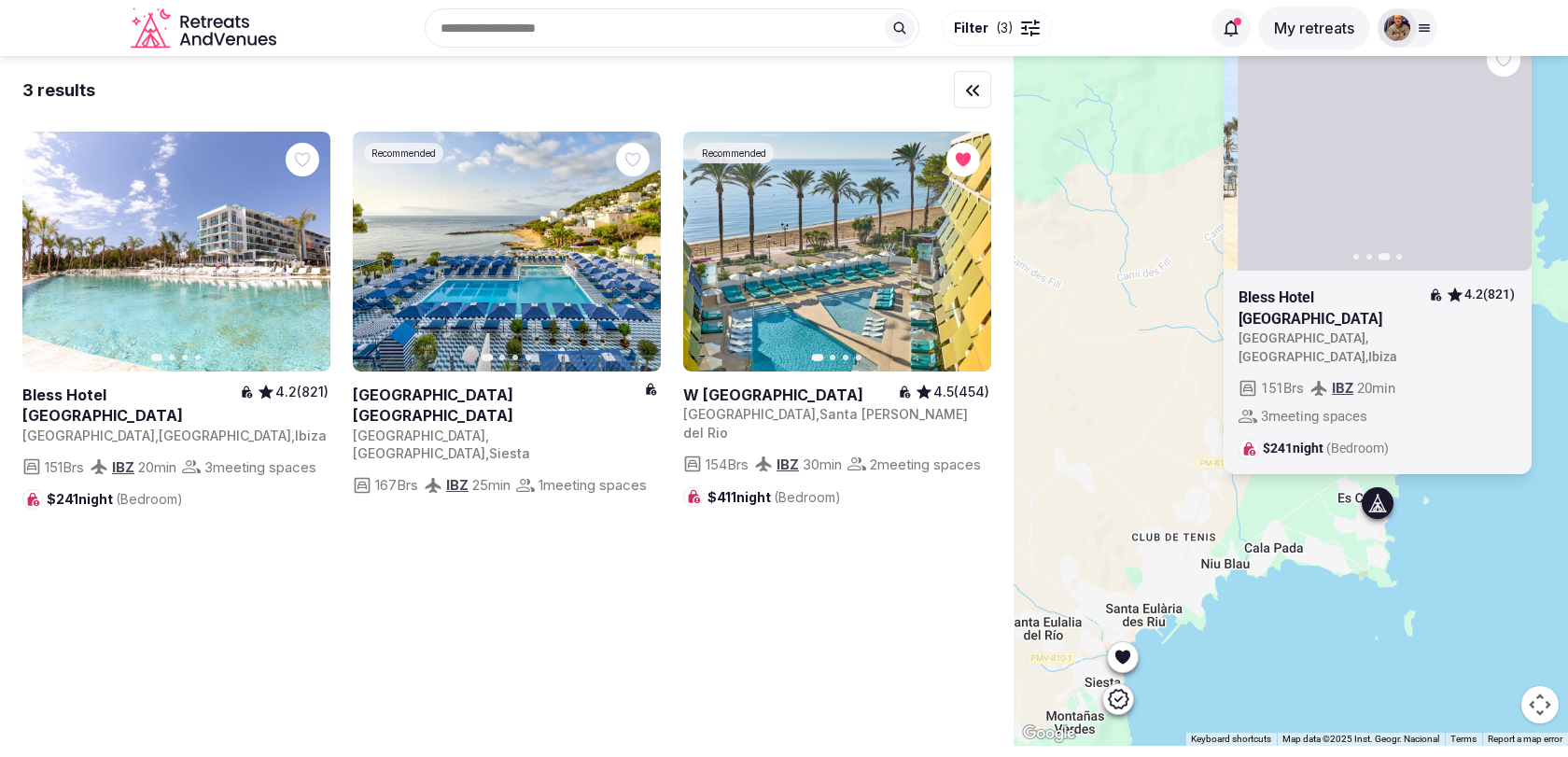
click at [1510, 158] on icon "button" at bounding box center [1505, 150] width 15 height 15
click at [0, 0] on icon "button" at bounding box center [0, 0] width 0 height 0
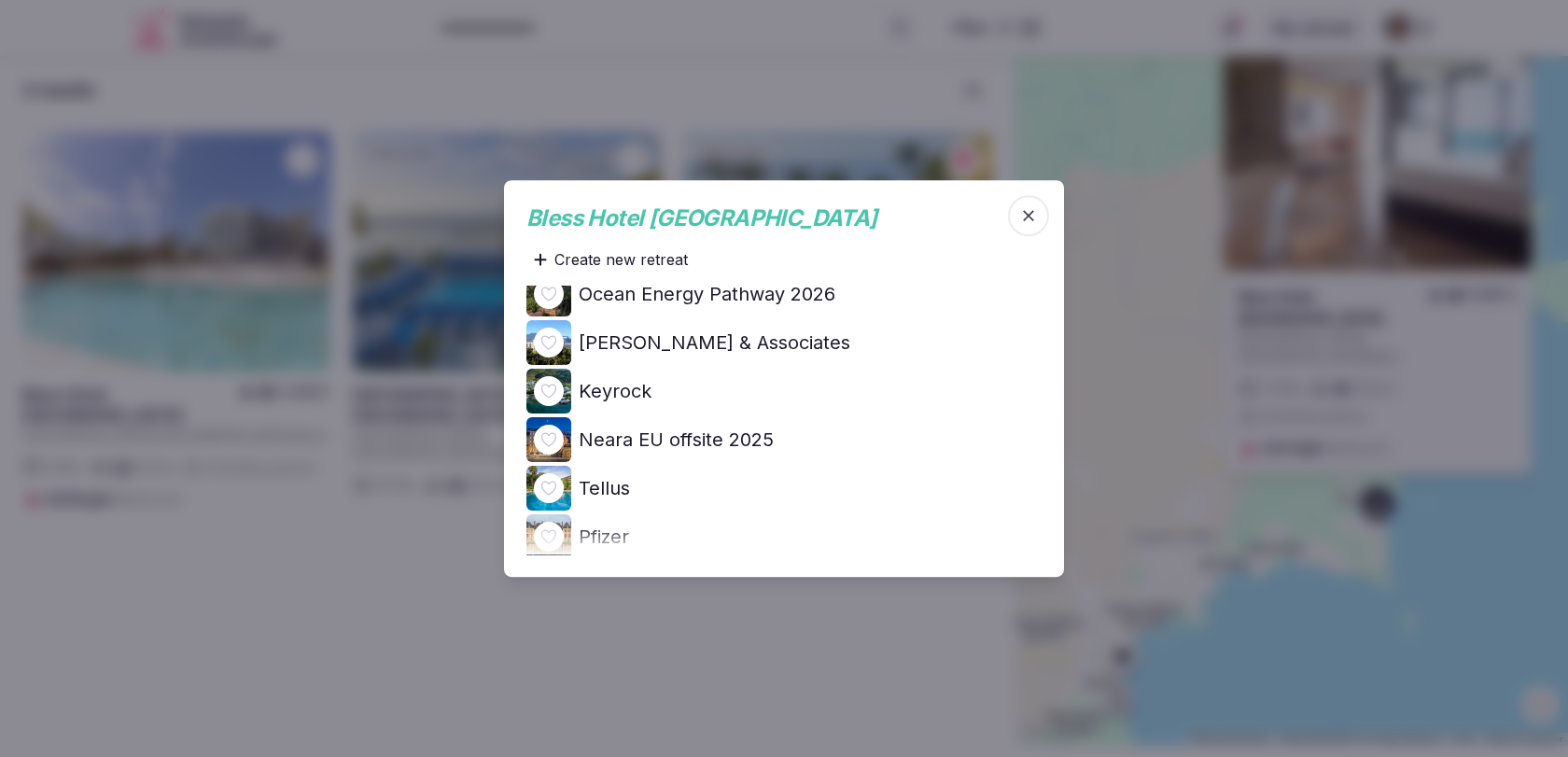
click at [820, 292] on h4 "Ocean Energy Pathway 2026" at bounding box center [707, 294] width 257 height 26
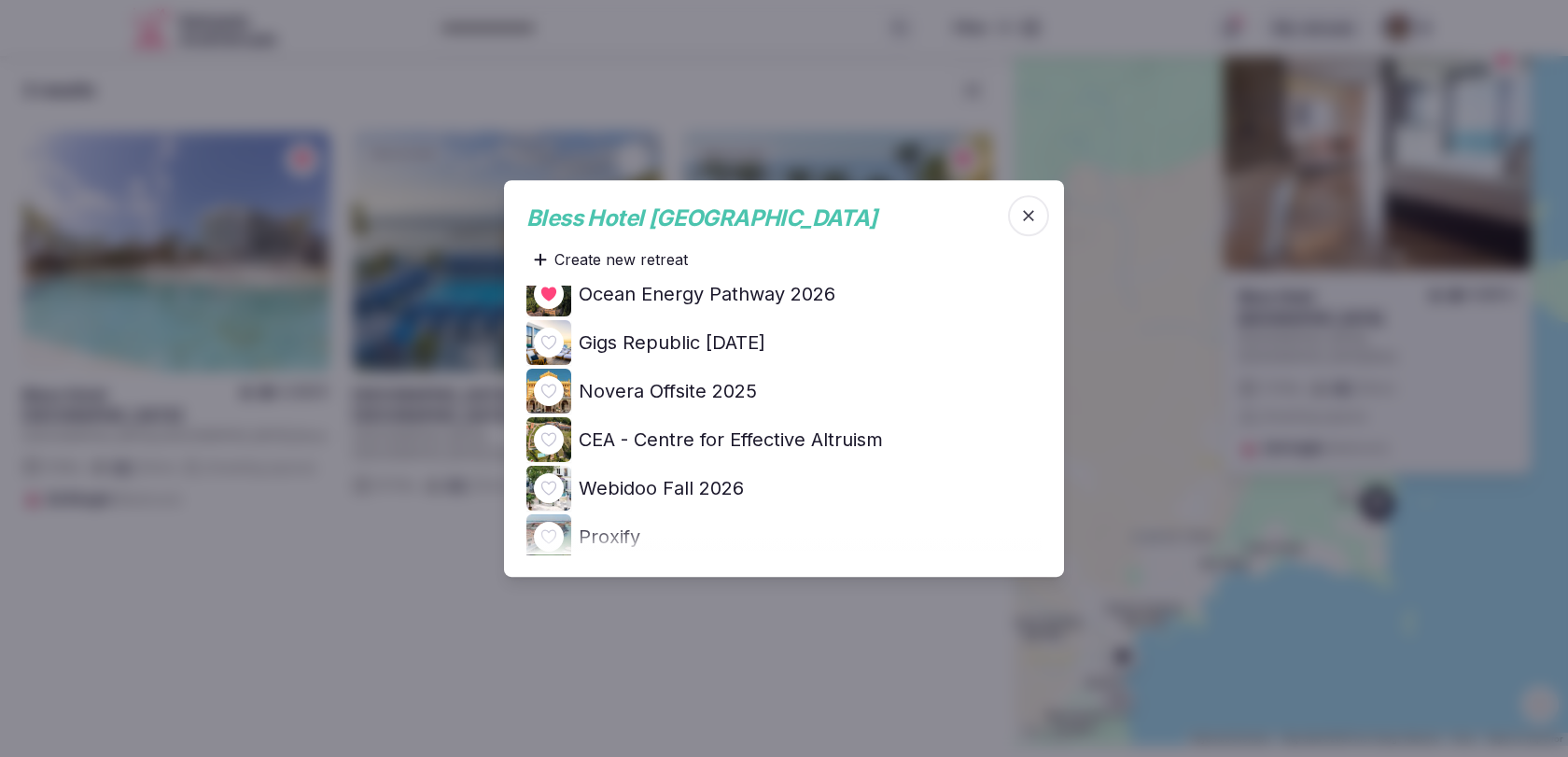
click at [1019, 207] on icon "button" at bounding box center [1028, 215] width 19 height 19
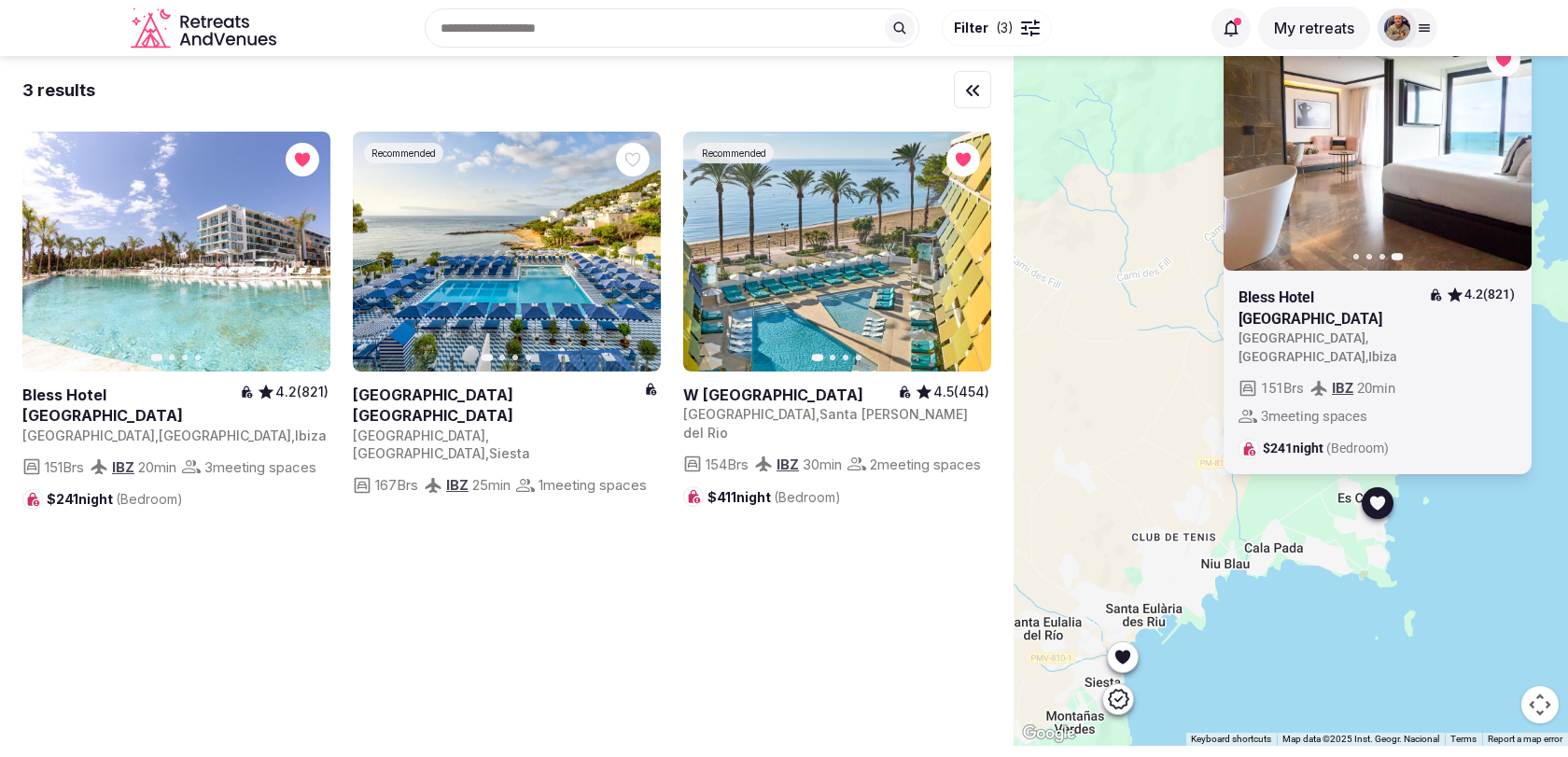
click at [1368, 516] on div at bounding box center [1377, 503] width 30 height 30
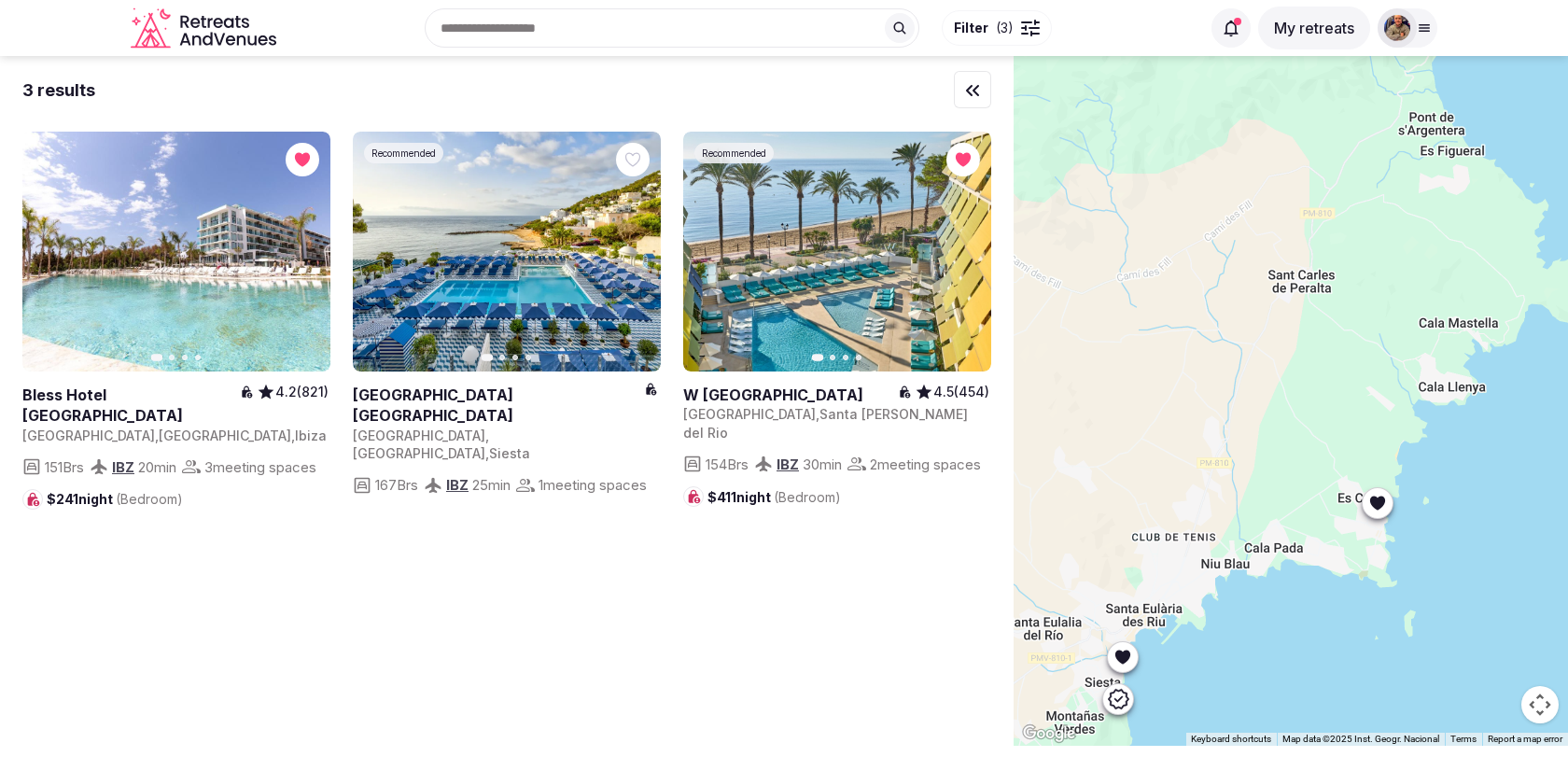
click at [1377, 513] on div at bounding box center [1377, 503] width 30 height 30
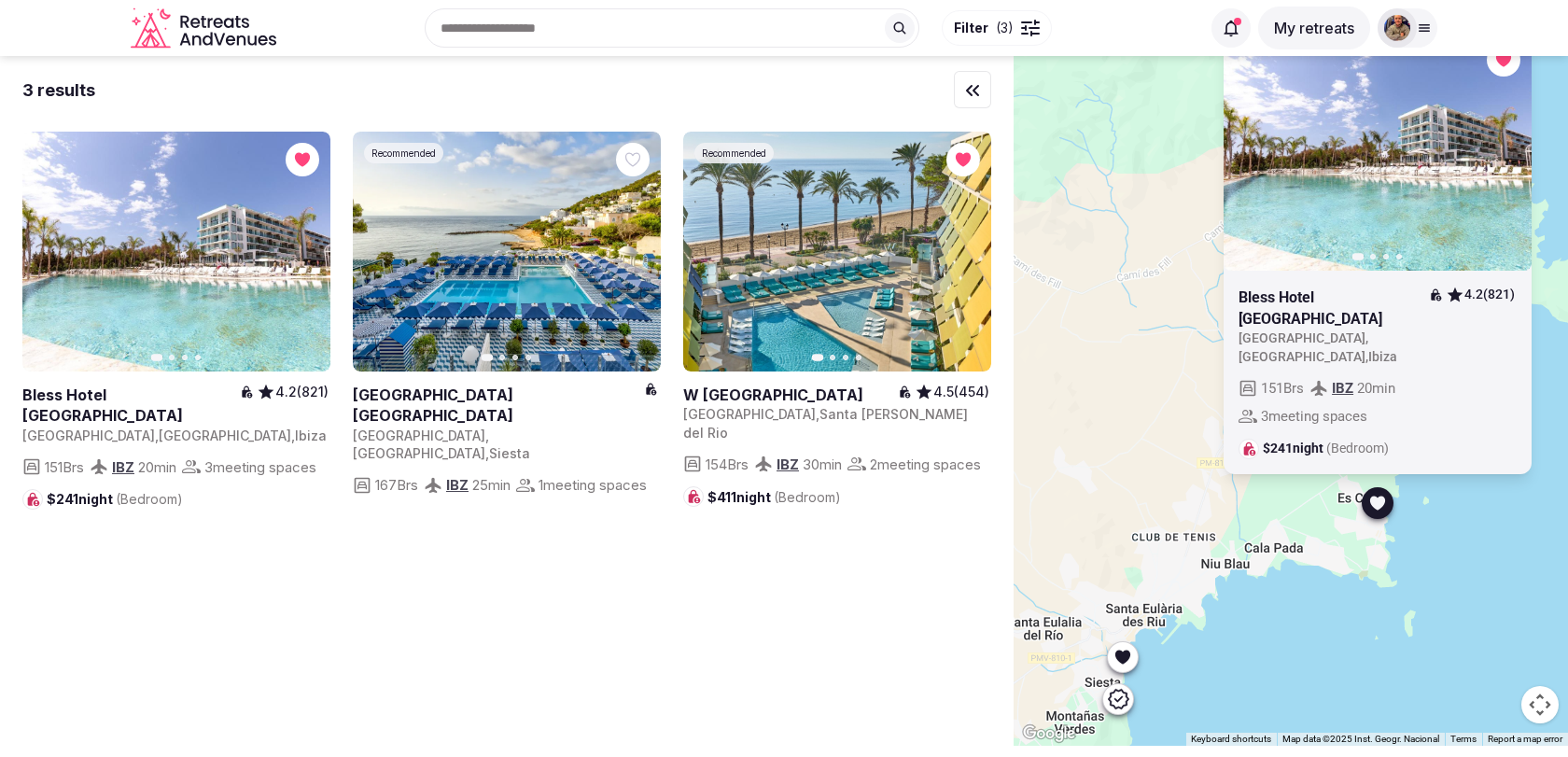
click at [1507, 158] on icon "button" at bounding box center [1505, 150] width 15 height 15
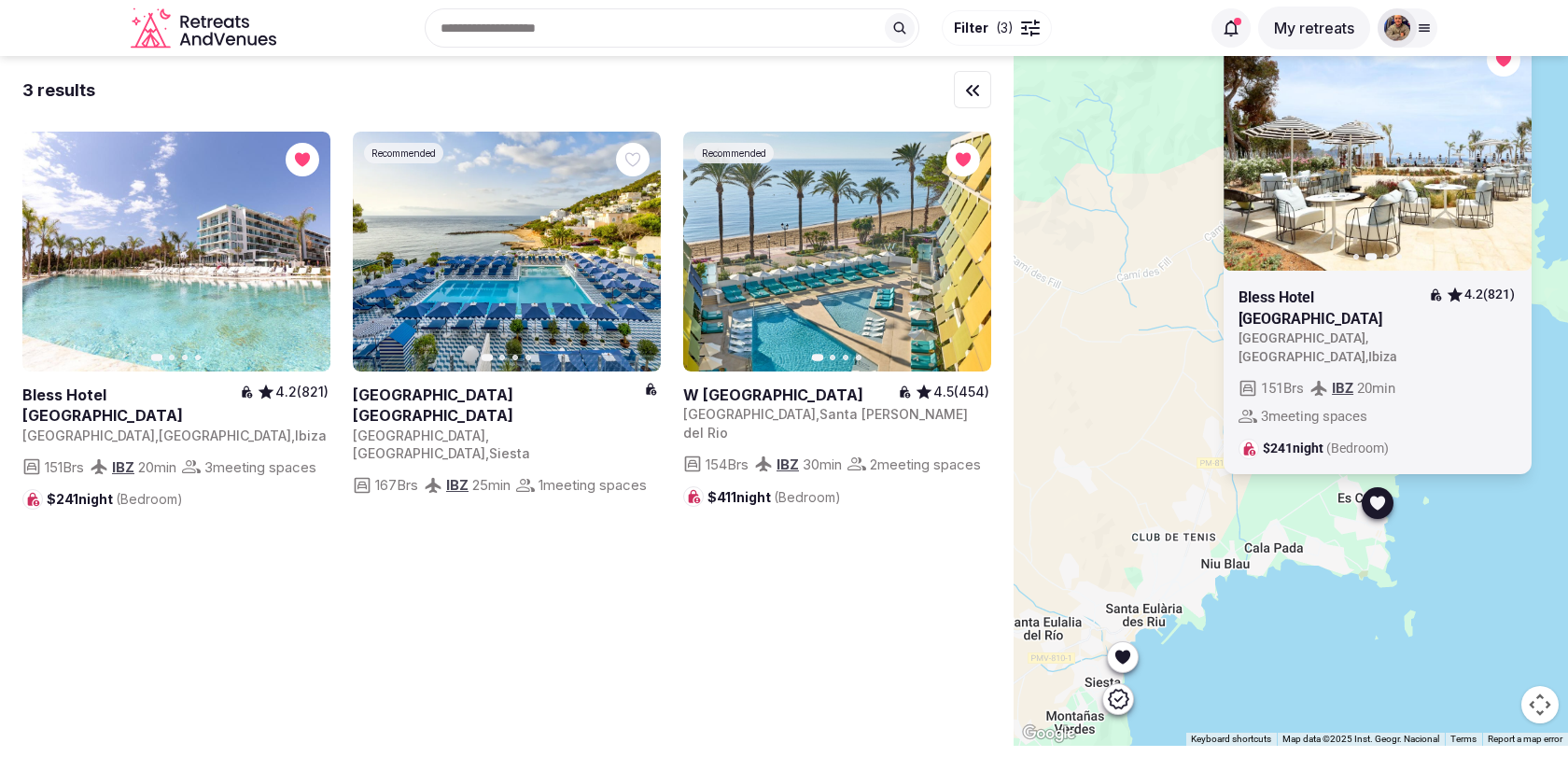
click at [1128, 649] on icon at bounding box center [1122, 656] width 19 height 19
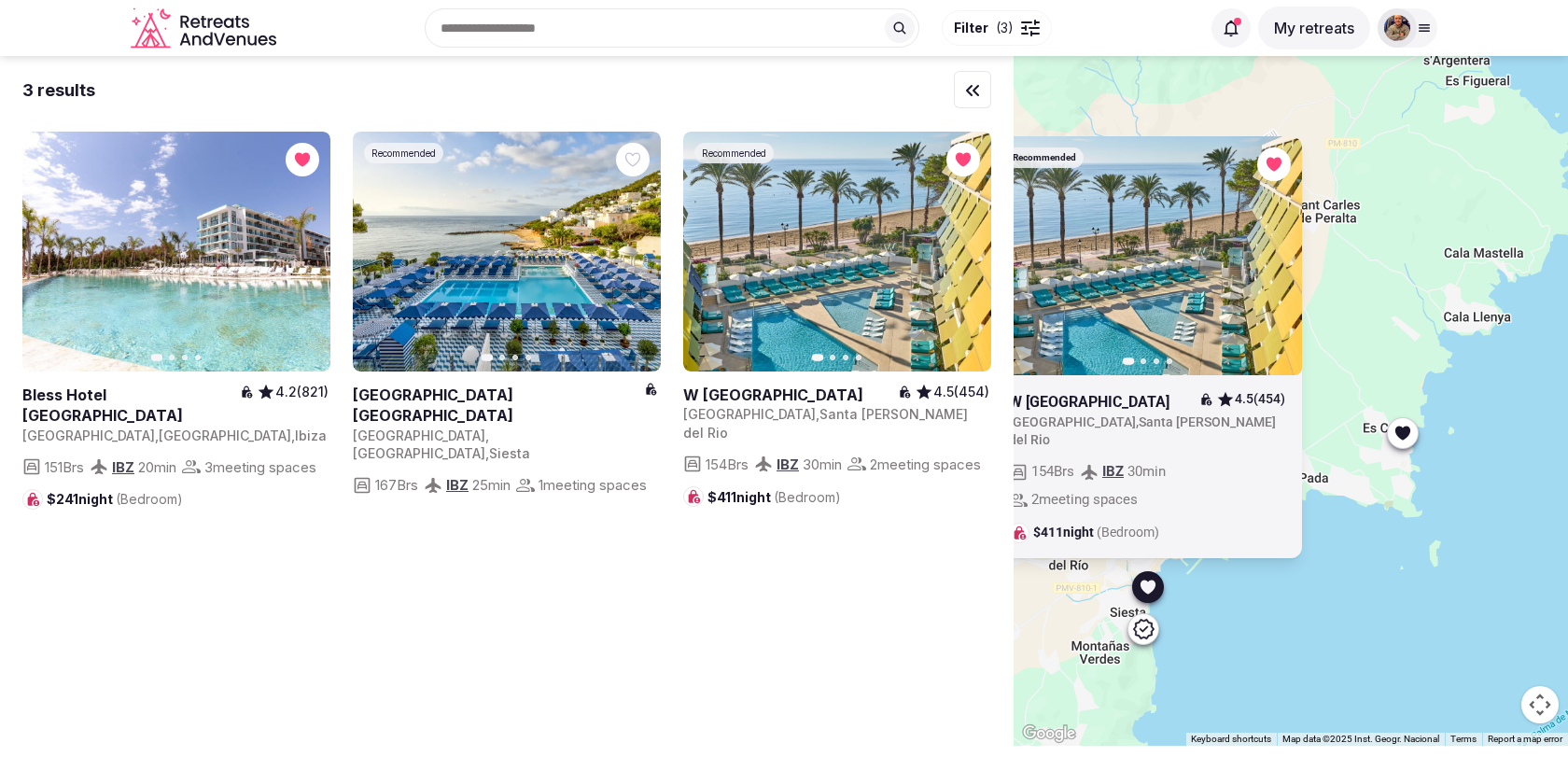
drag, startPoint x: 1174, startPoint y: 654, endPoint x: 1258, endPoint y: 531, distance: 148.9
click at [1257, 532] on div "Recommended Previous slide Next slide W [GEOGRAPHIC_DATA] 4.5 (454) [GEOGRAPHIC…" at bounding box center [1291, 402] width 555 height 690
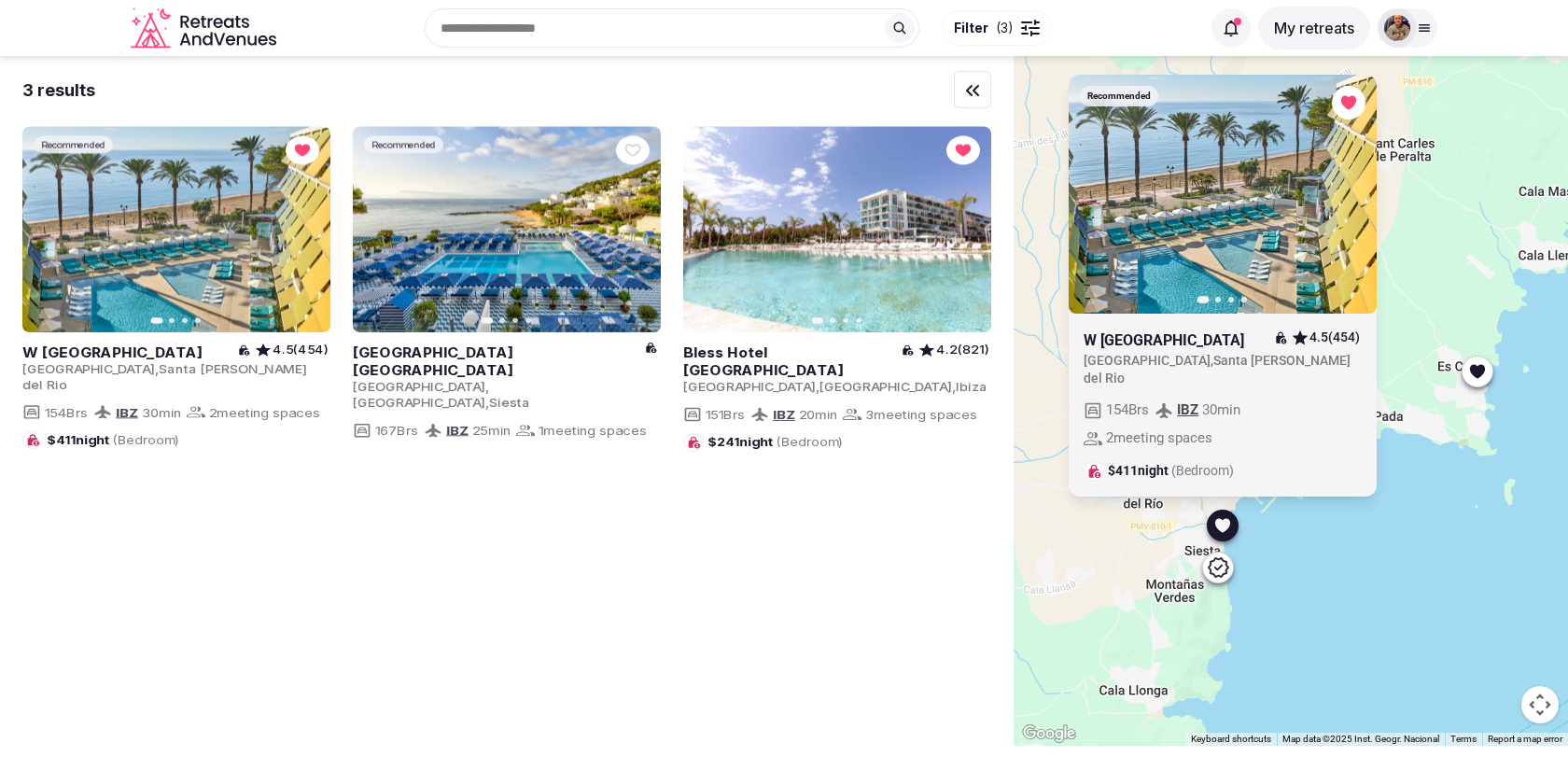
click at [1225, 574] on icon at bounding box center [1219, 567] width 21 height 20
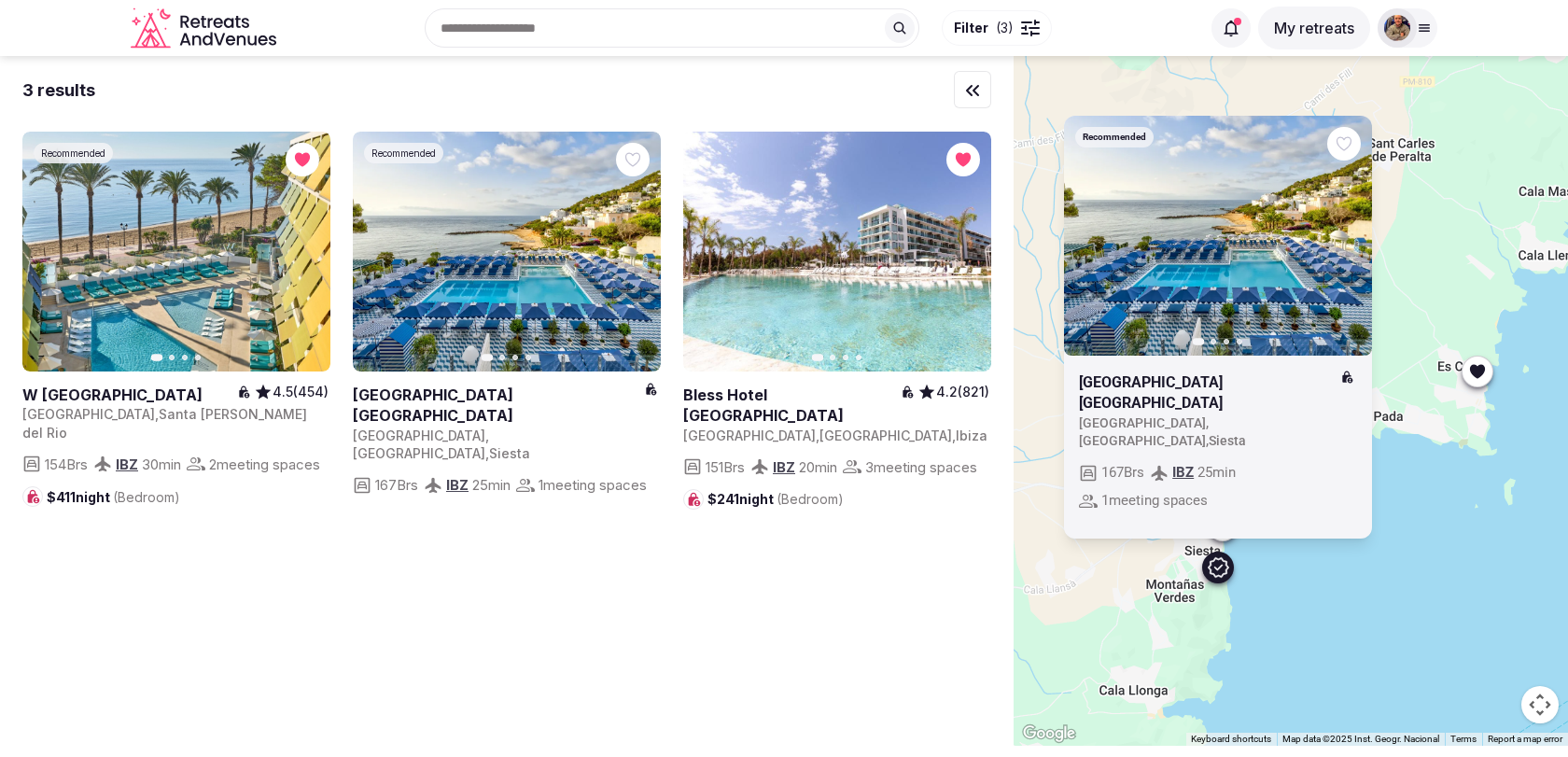
click at [1345, 250] on button "Next slide" at bounding box center [1346, 235] width 30 height 30
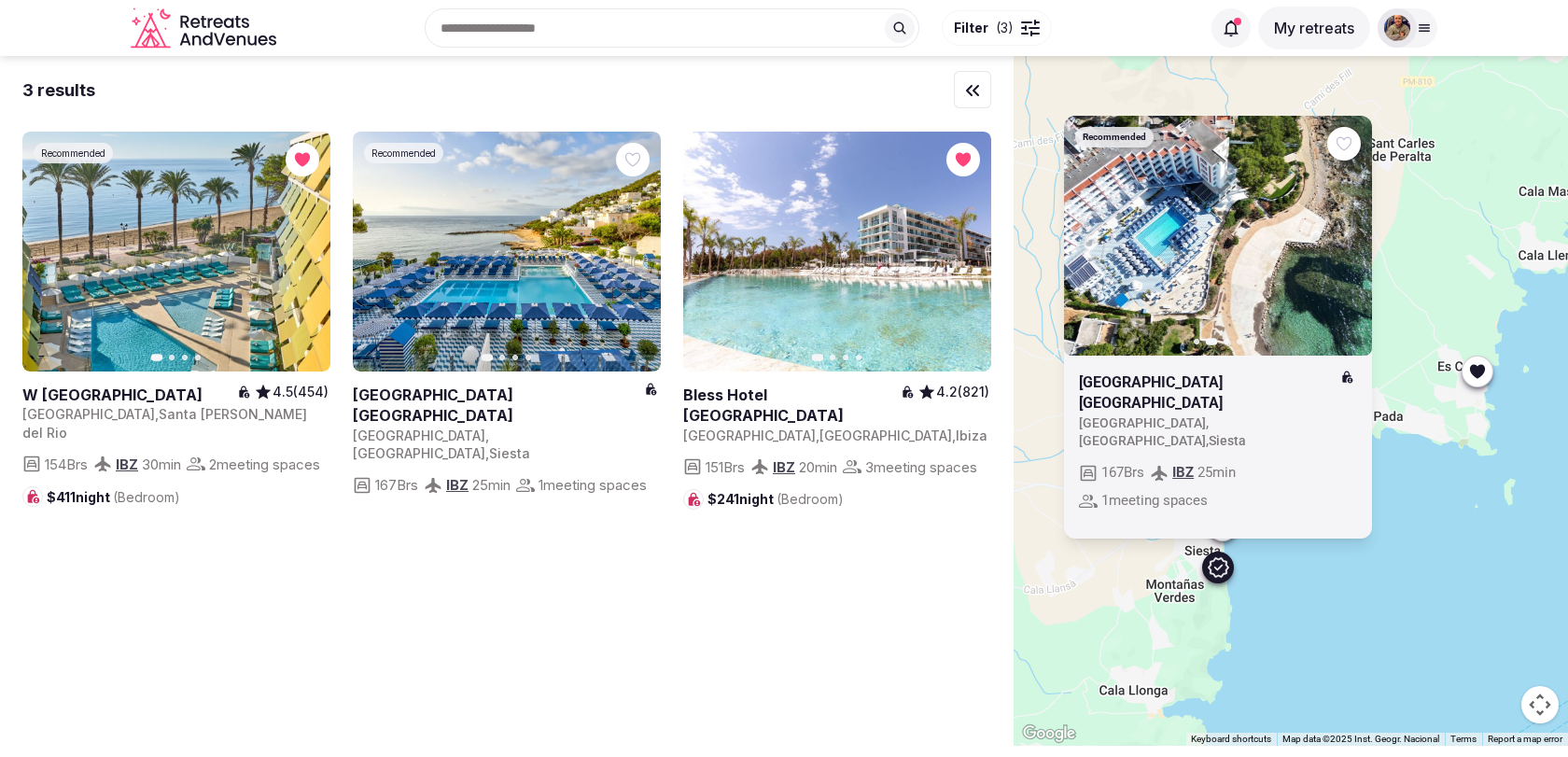
click at [1345, 250] on button "Next slide" at bounding box center [1346, 235] width 30 height 30
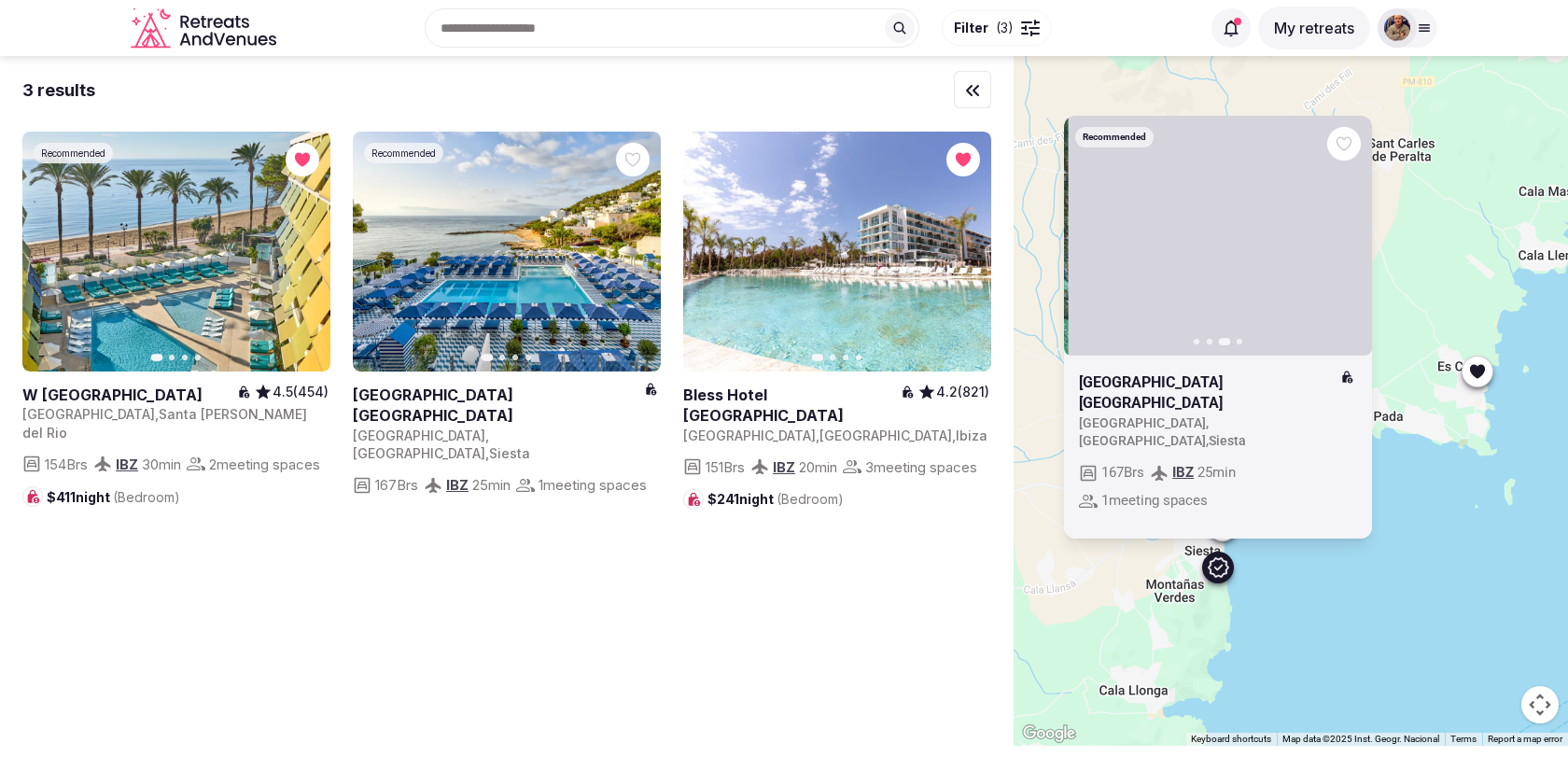
click at [1345, 250] on button "Next slide" at bounding box center [1346, 235] width 30 height 30
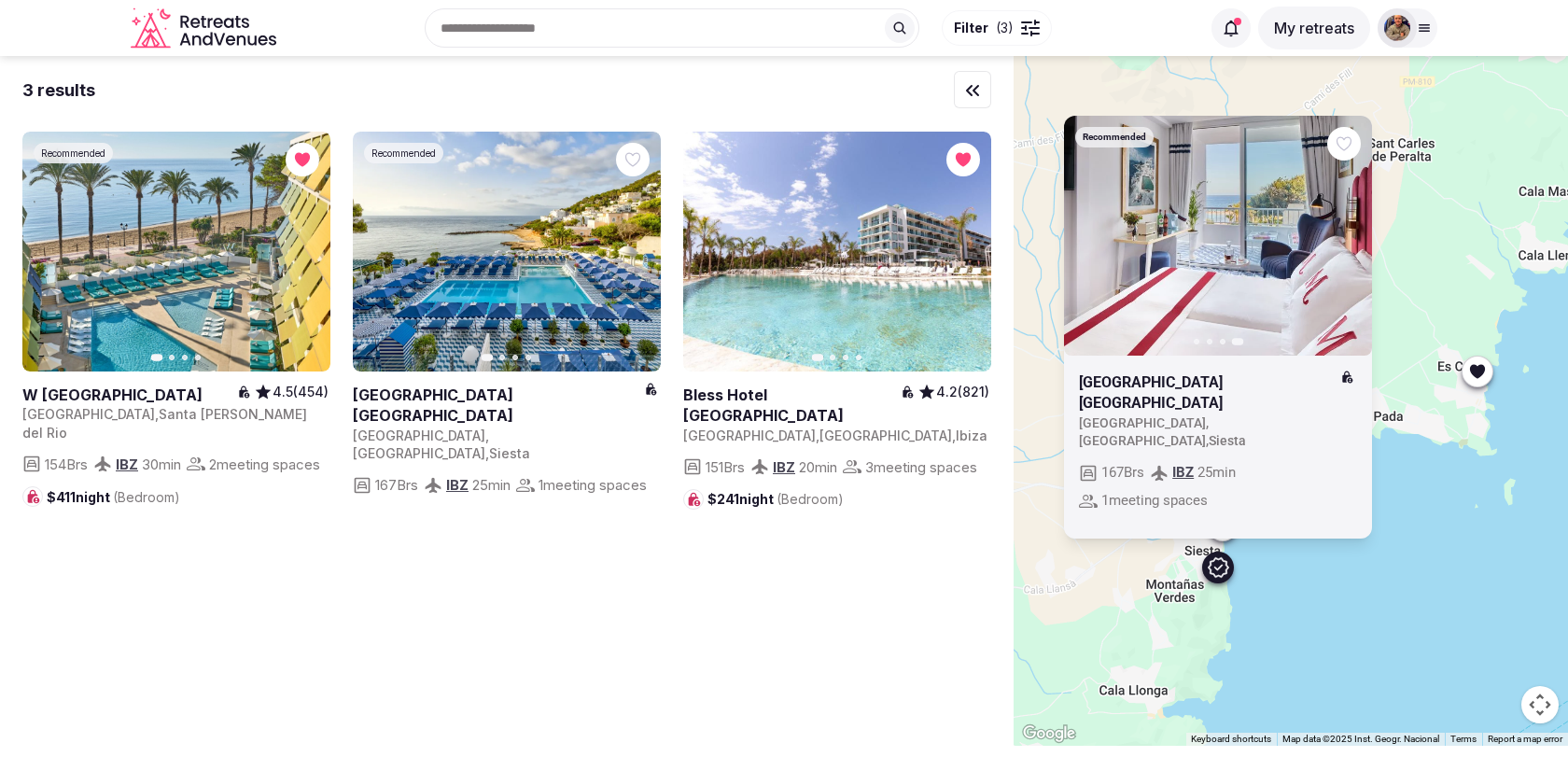
click at [1096, 243] on icon "button" at bounding box center [1090, 235] width 15 height 15
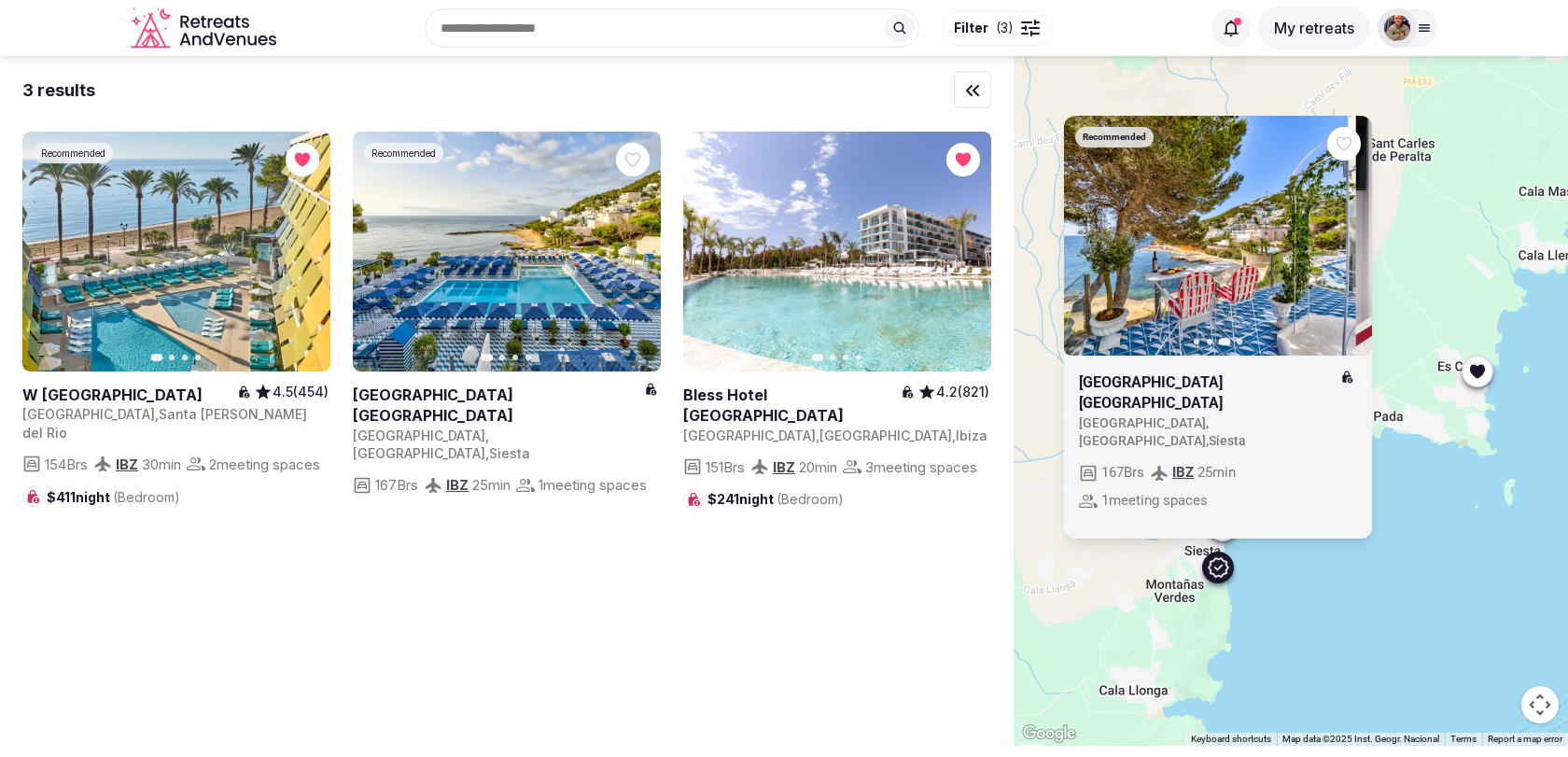
click at [1096, 243] on icon "button" at bounding box center [1090, 235] width 15 height 15
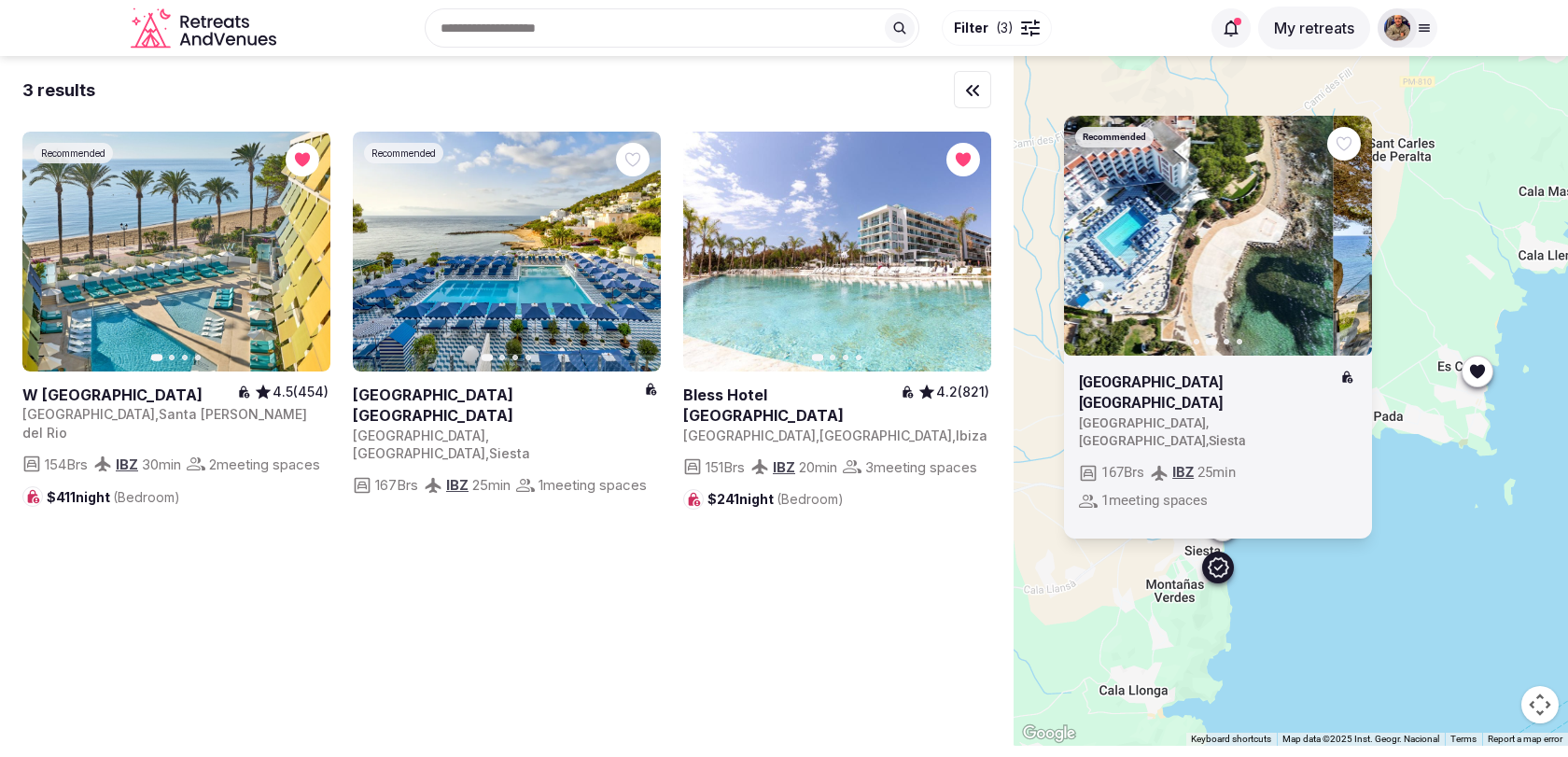
click at [1096, 243] on icon "button" at bounding box center [1090, 235] width 15 height 15
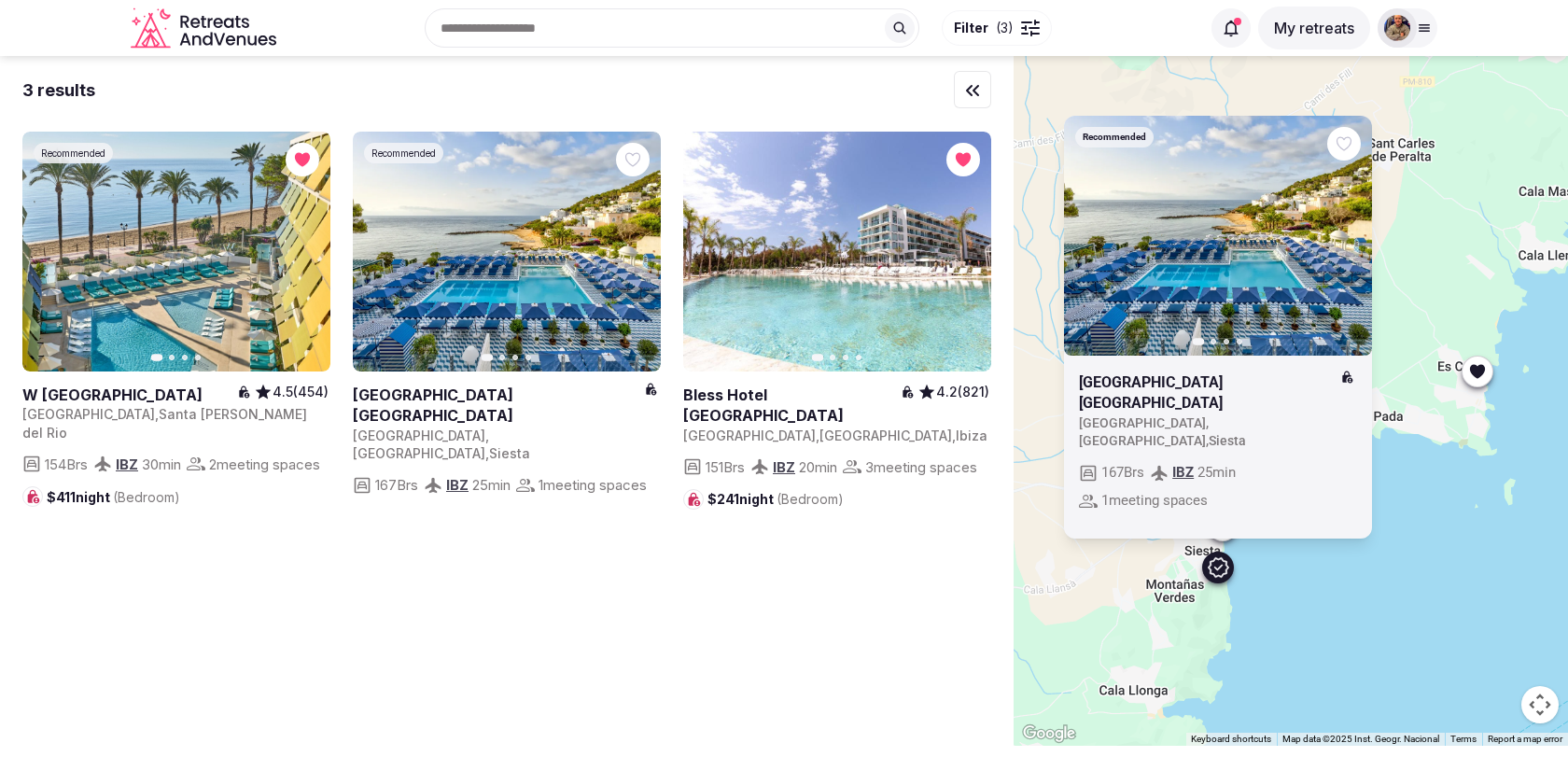
click at [1315, 606] on div "Recommended Previous slide Next slide [GEOGRAPHIC_DATA] [GEOGRAPHIC_DATA] [GEOG…" at bounding box center [1291, 402] width 555 height 690
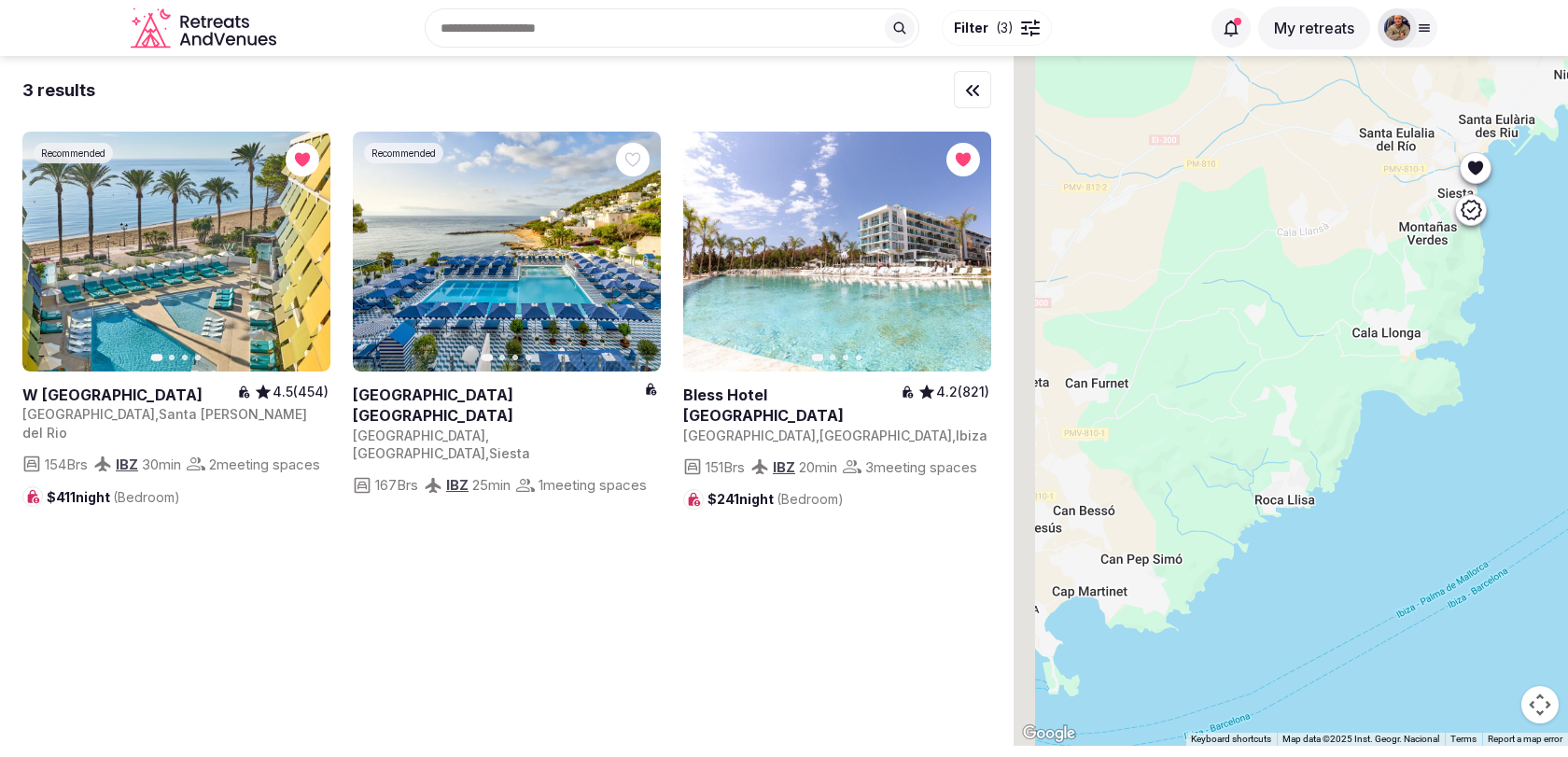
drag, startPoint x: 1241, startPoint y: 654, endPoint x: 1497, endPoint y: 271, distance: 460.7
click at [1497, 271] on div at bounding box center [1291, 402] width 555 height 690
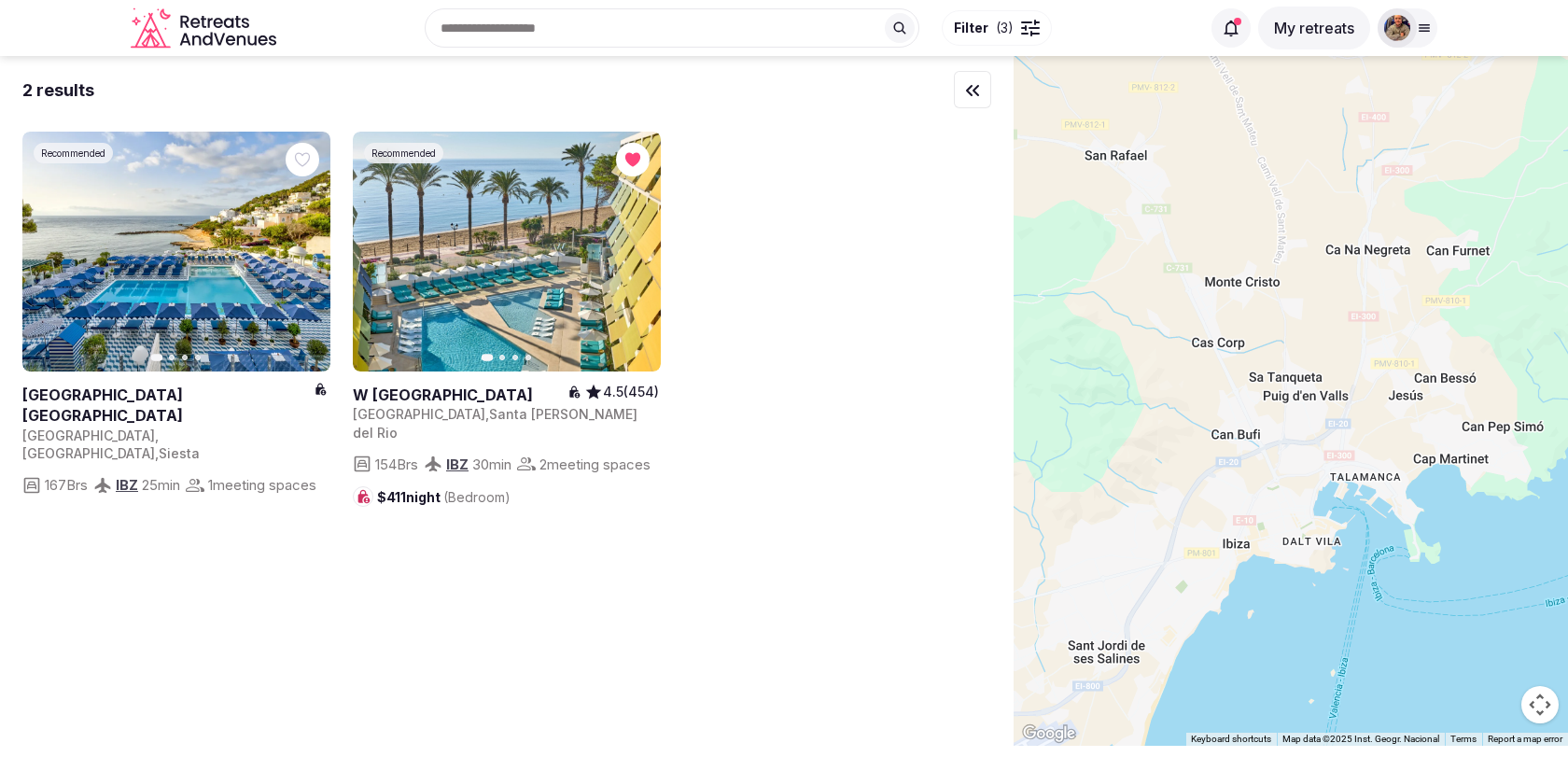
drag, startPoint x: 1200, startPoint y: 425, endPoint x: 1563, endPoint y: 314, distance: 379.6
click at [1563, 314] on div at bounding box center [1291, 402] width 555 height 690
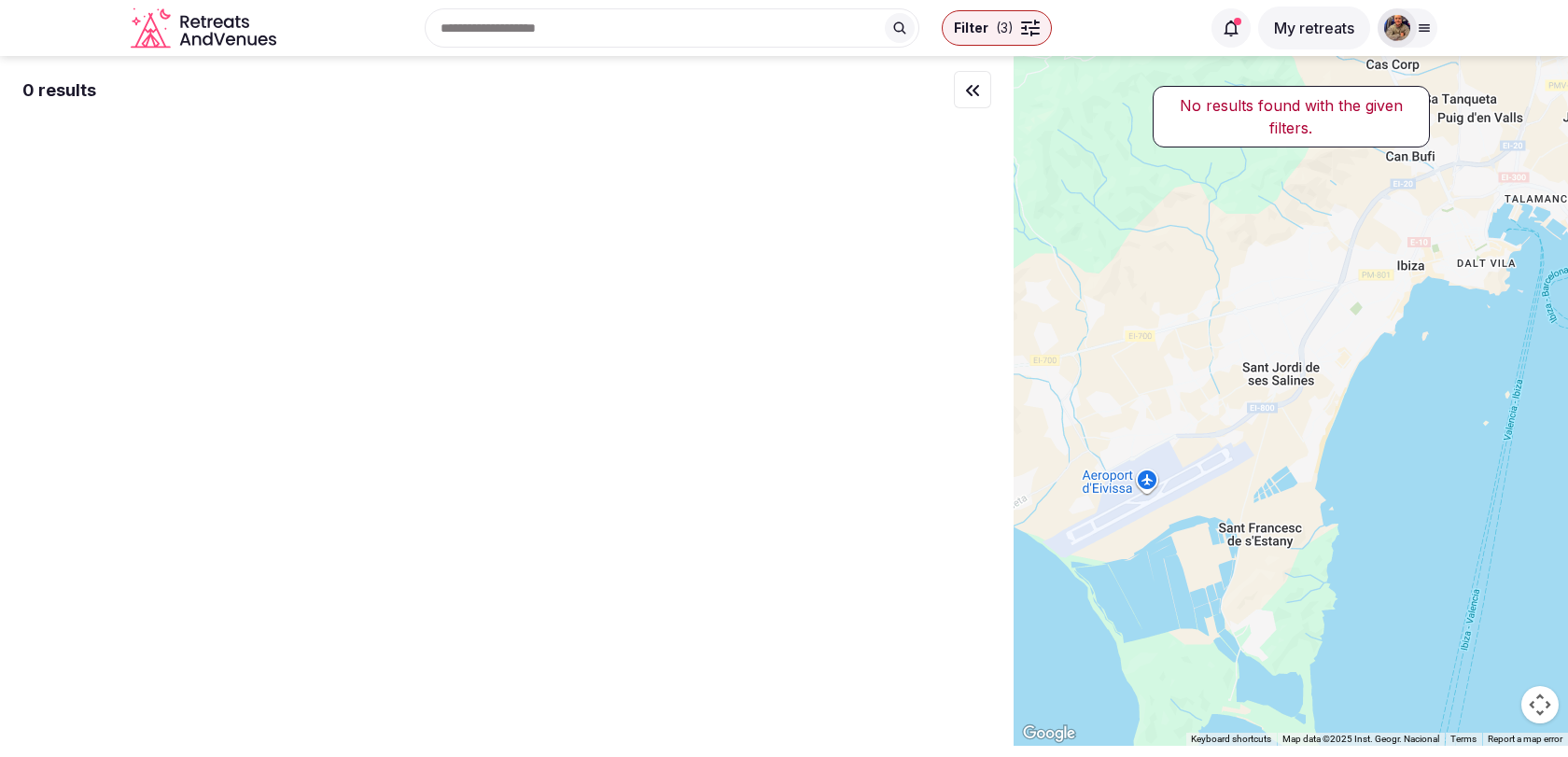
drag, startPoint x: 1398, startPoint y: 596, endPoint x: 1567, endPoint y: 280, distance: 358.4
click at [1567, 280] on div at bounding box center [1291, 402] width 555 height 690
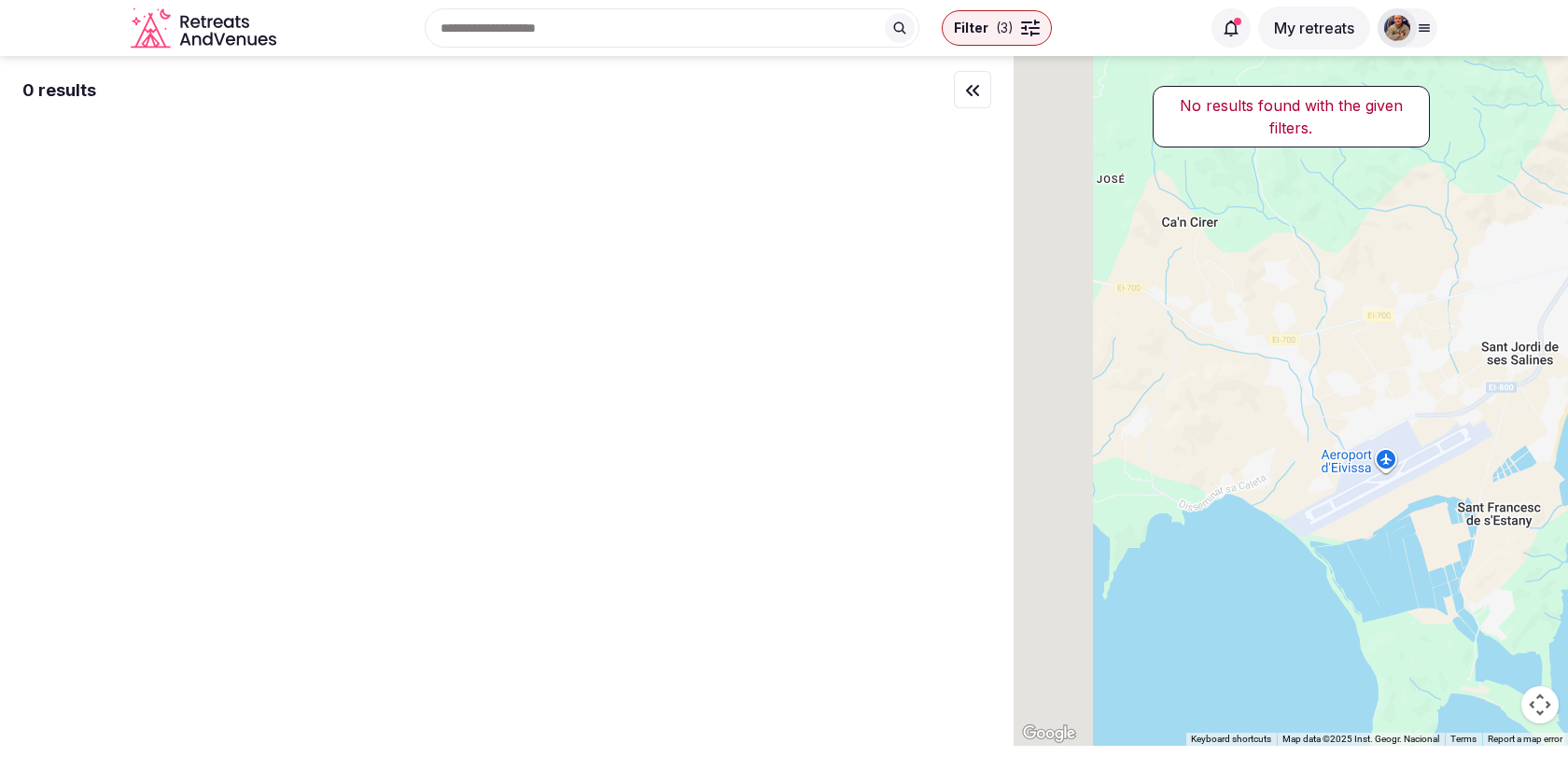
drag, startPoint x: 1286, startPoint y: 355, endPoint x: 1567, endPoint y: 395, distance: 283.8
click at [1567, 392] on div at bounding box center [1291, 402] width 555 height 690
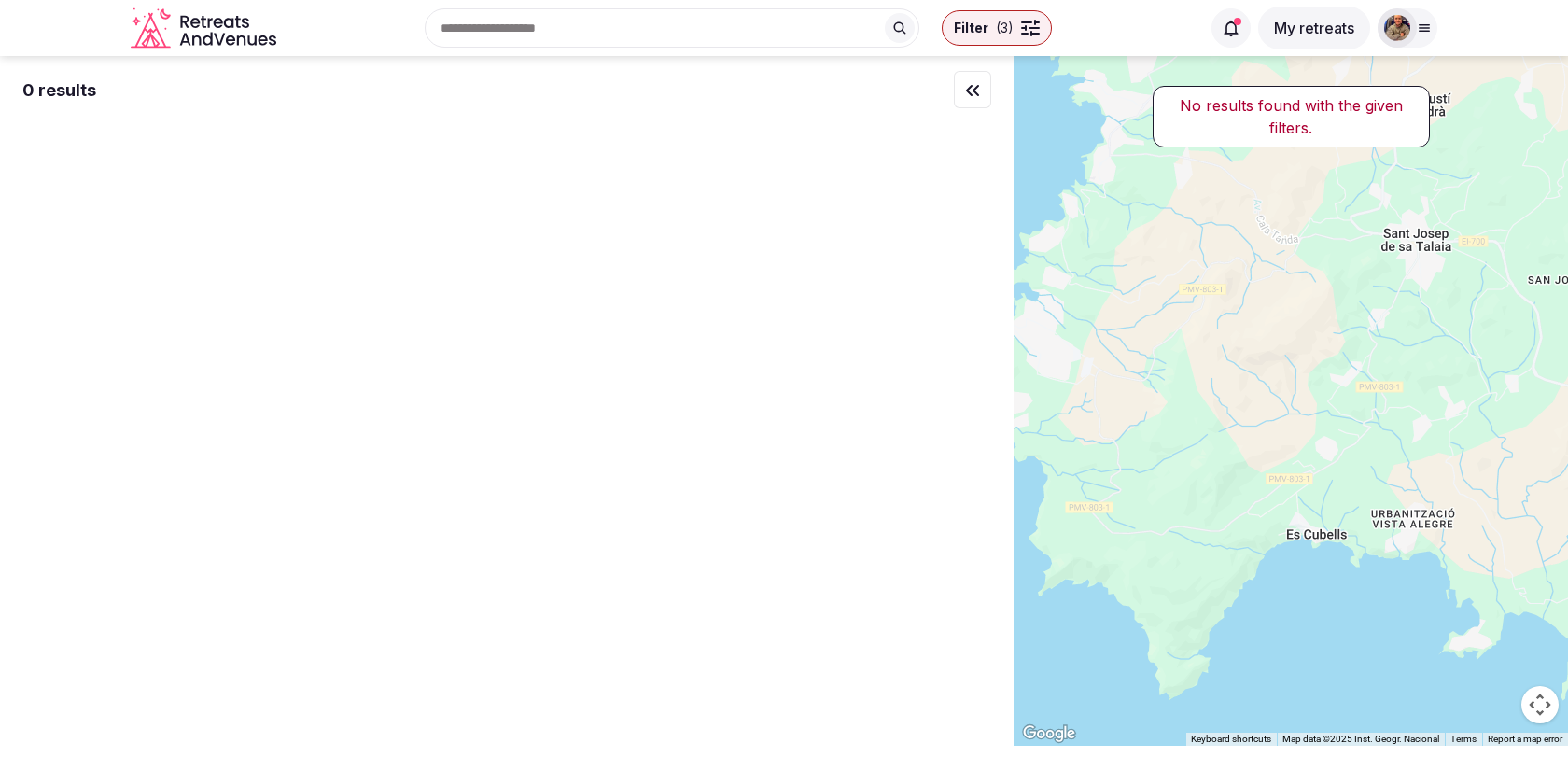
drag, startPoint x: 1489, startPoint y: 422, endPoint x: 1243, endPoint y: 421, distance: 246.0
click at [1243, 421] on div at bounding box center [1291, 402] width 555 height 690
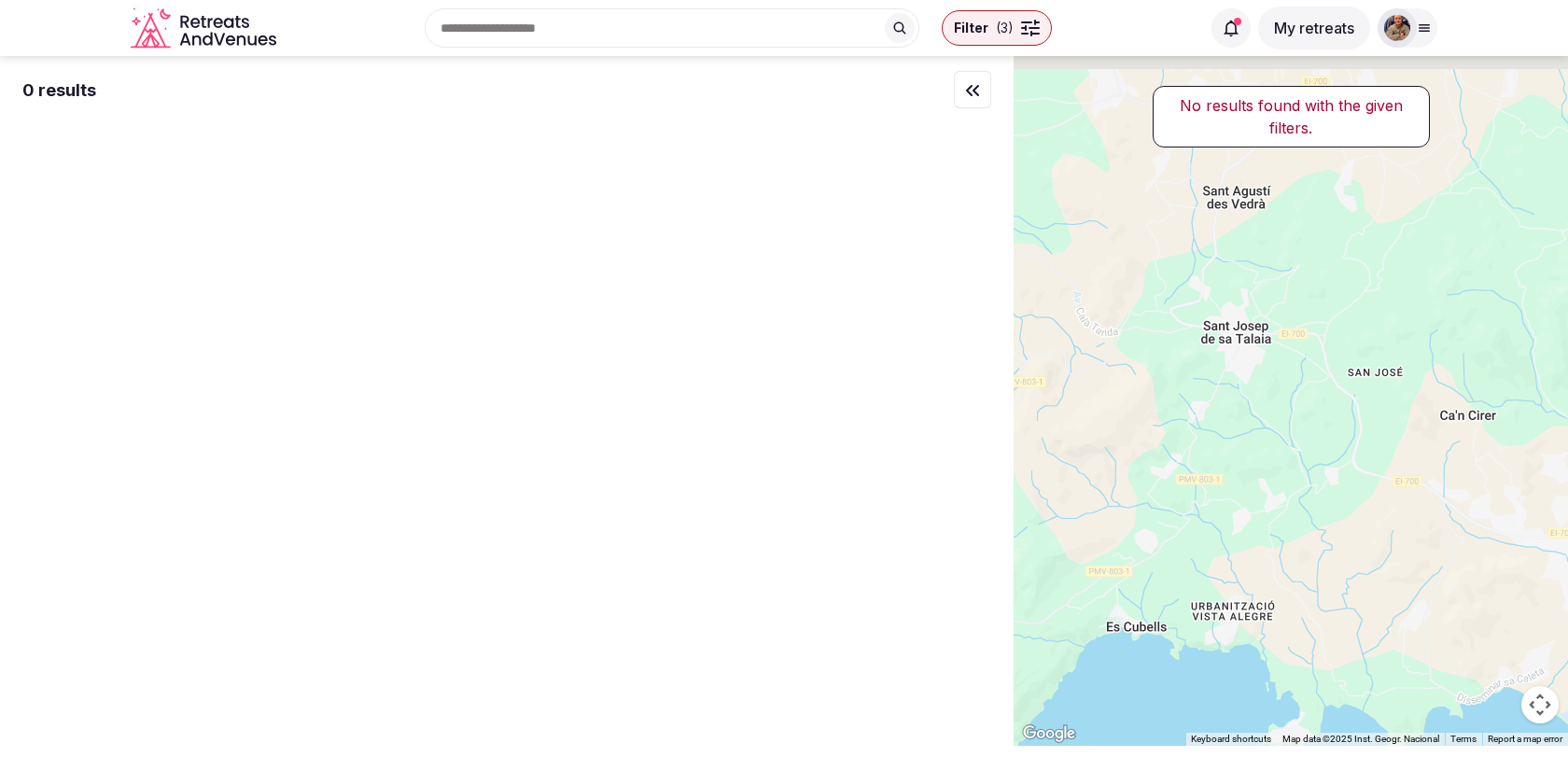
drag, startPoint x: 1244, startPoint y: 417, endPoint x: 1427, endPoint y: 616, distance: 270.4
click at [1427, 616] on div at bounding box center [1291, 402] width 555 height 690
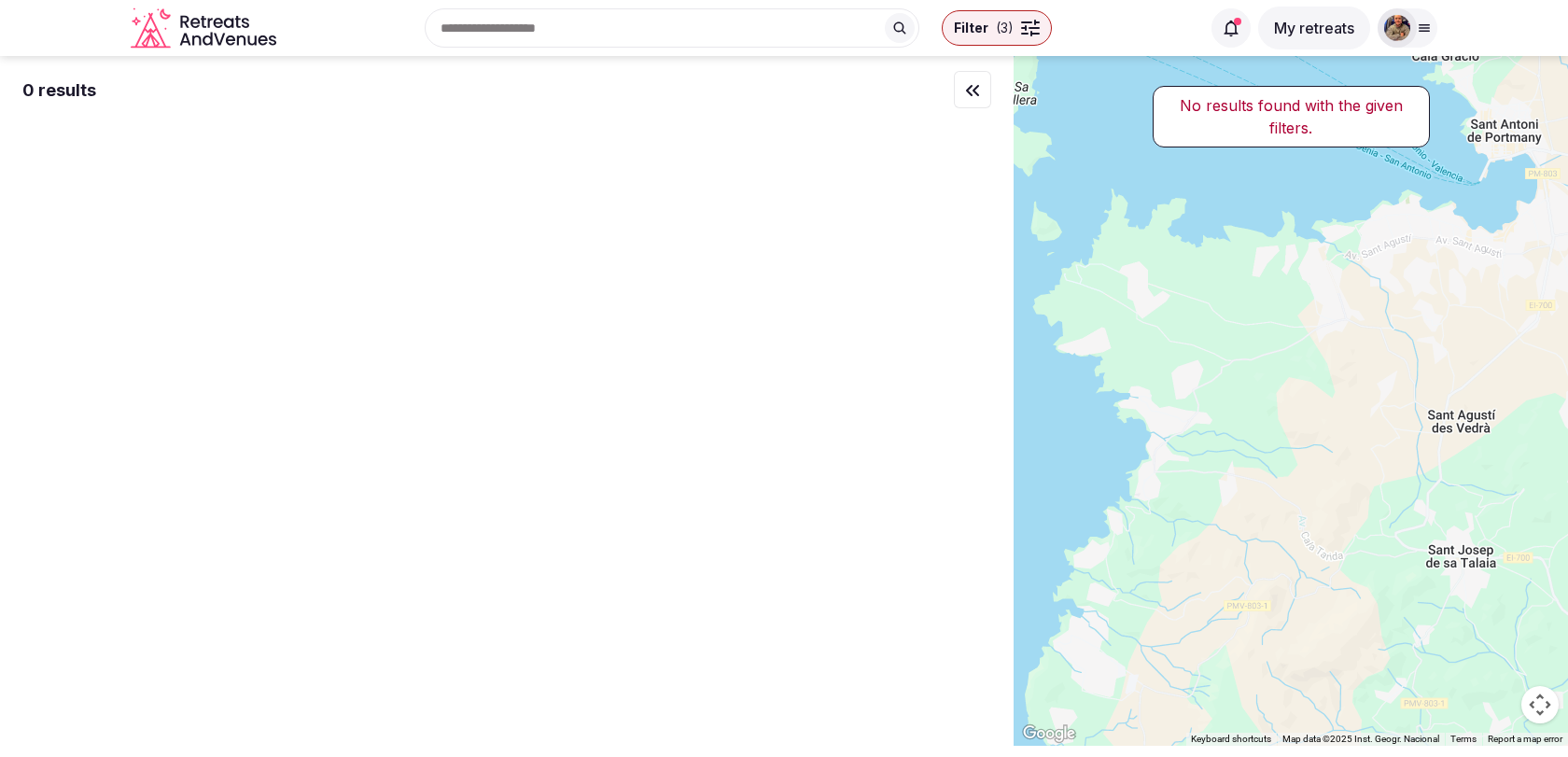
drag, startPoint x: 1497, startPoint y: 537, endPoint x: 1229, endPoint y: 257, distance: 387.6
click at [1230, 256] on div at bounding box center [1291, 402] width 555 height 690
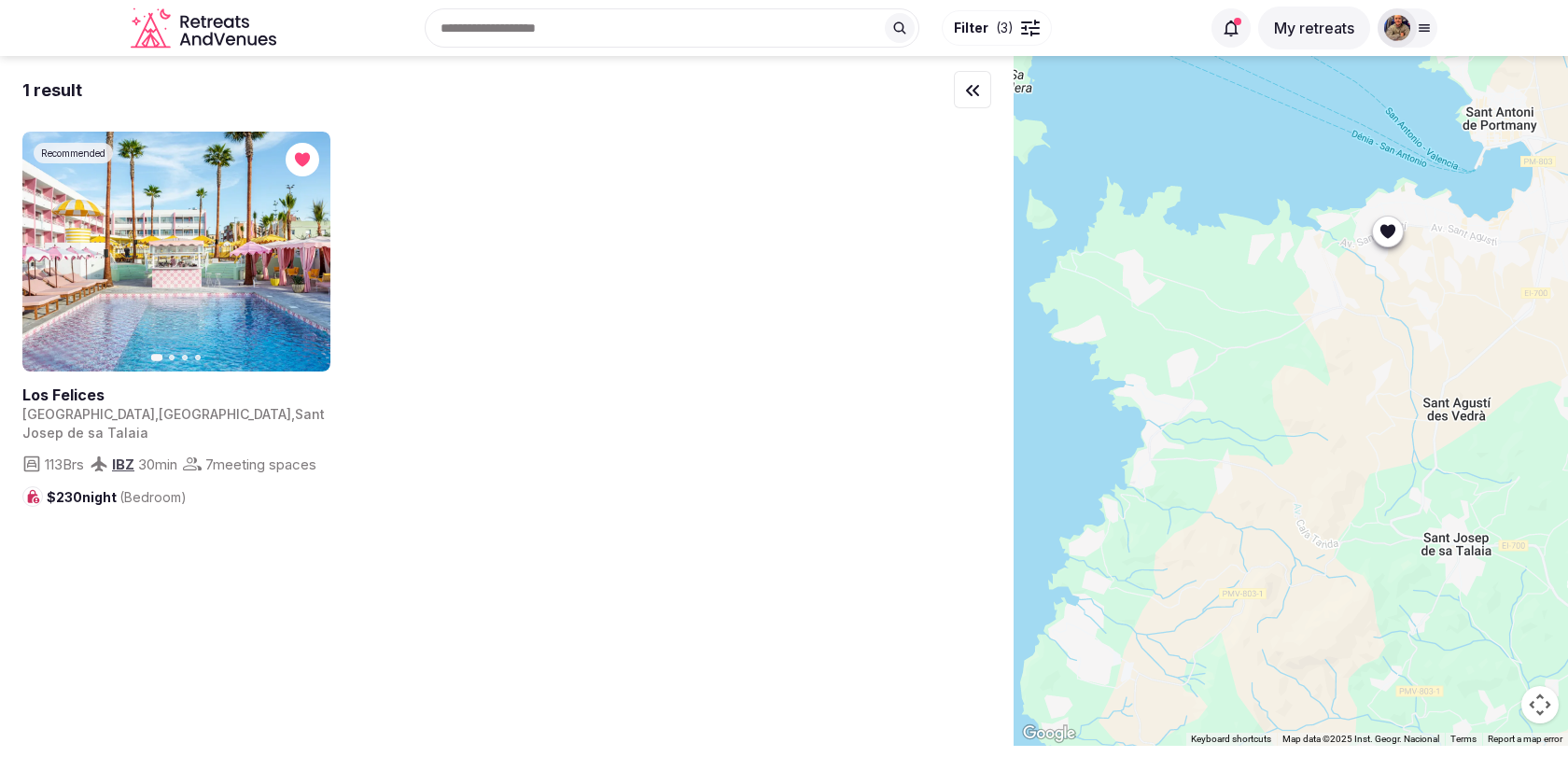
click at [1388, 241] on div at bounding box center [1388, 231] width 30 height 30
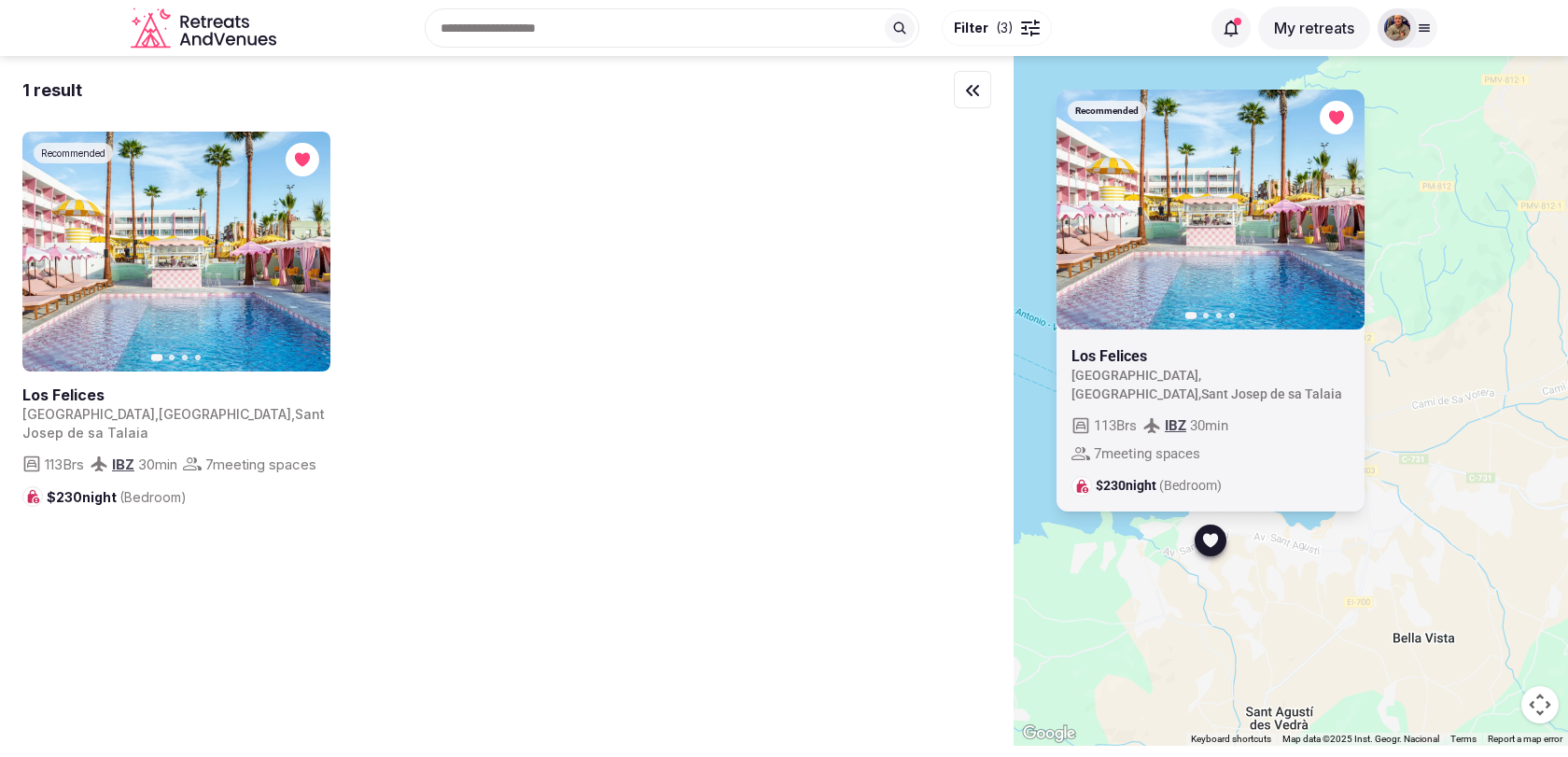
drag, startPoint x: 1423, startPoint y: 271, endPoint x: 1243, endPoint y: 582, distance: 359.3
click at [1243, 582] on div "Recommended Previous slide Next slide [GEOGRAPHIC_DATA] [GEOGRAPHIC_DATA] , [GE…" at bounding box center [1291, 402] width 555 height 690
click at [1341, 215] on icon "button" at bounding box center [1340, 209] width 8 height 13
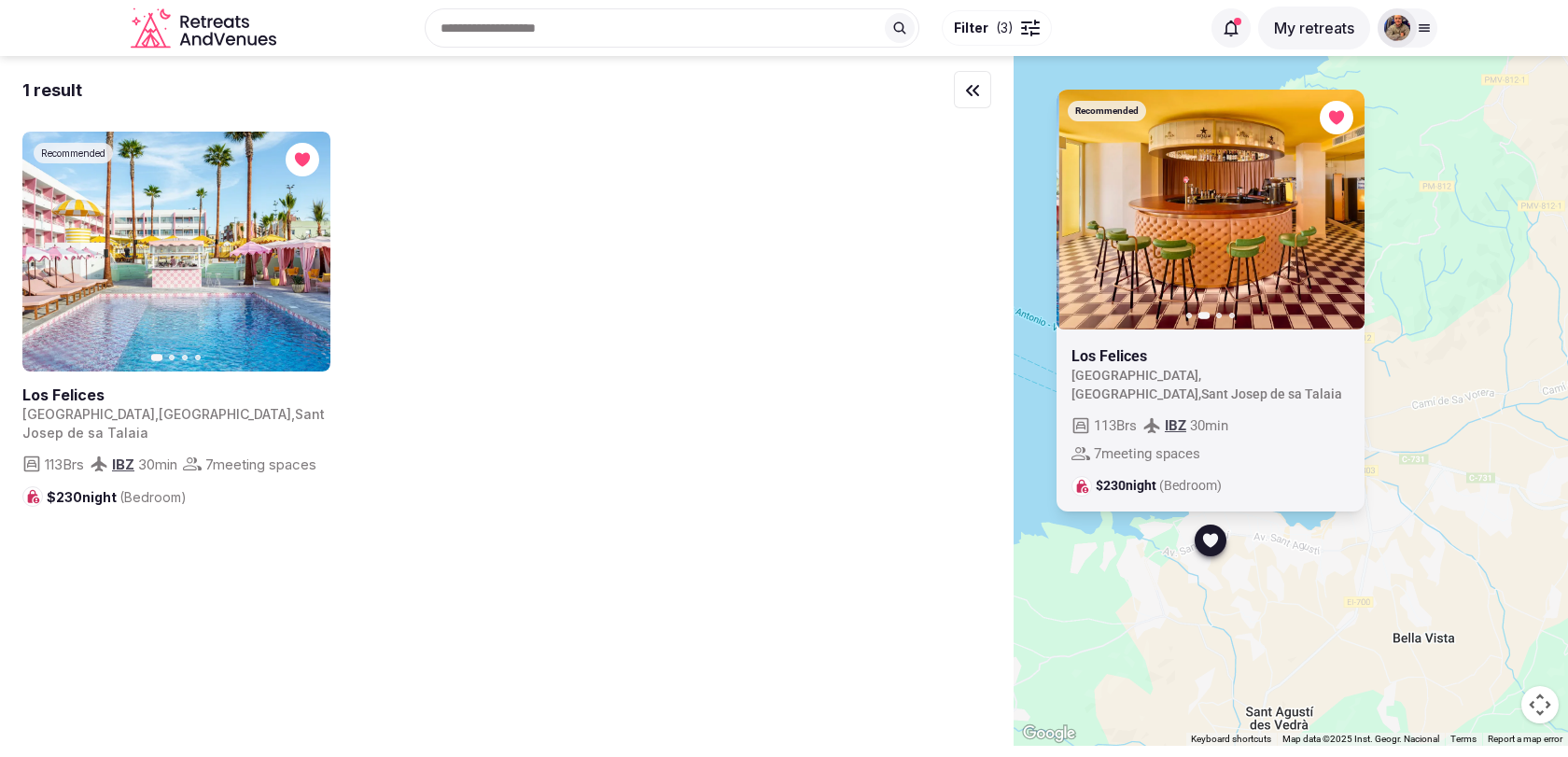
click at [1341, 215] on icon "button" at bounding box center [1340, 209] width 8 height 13
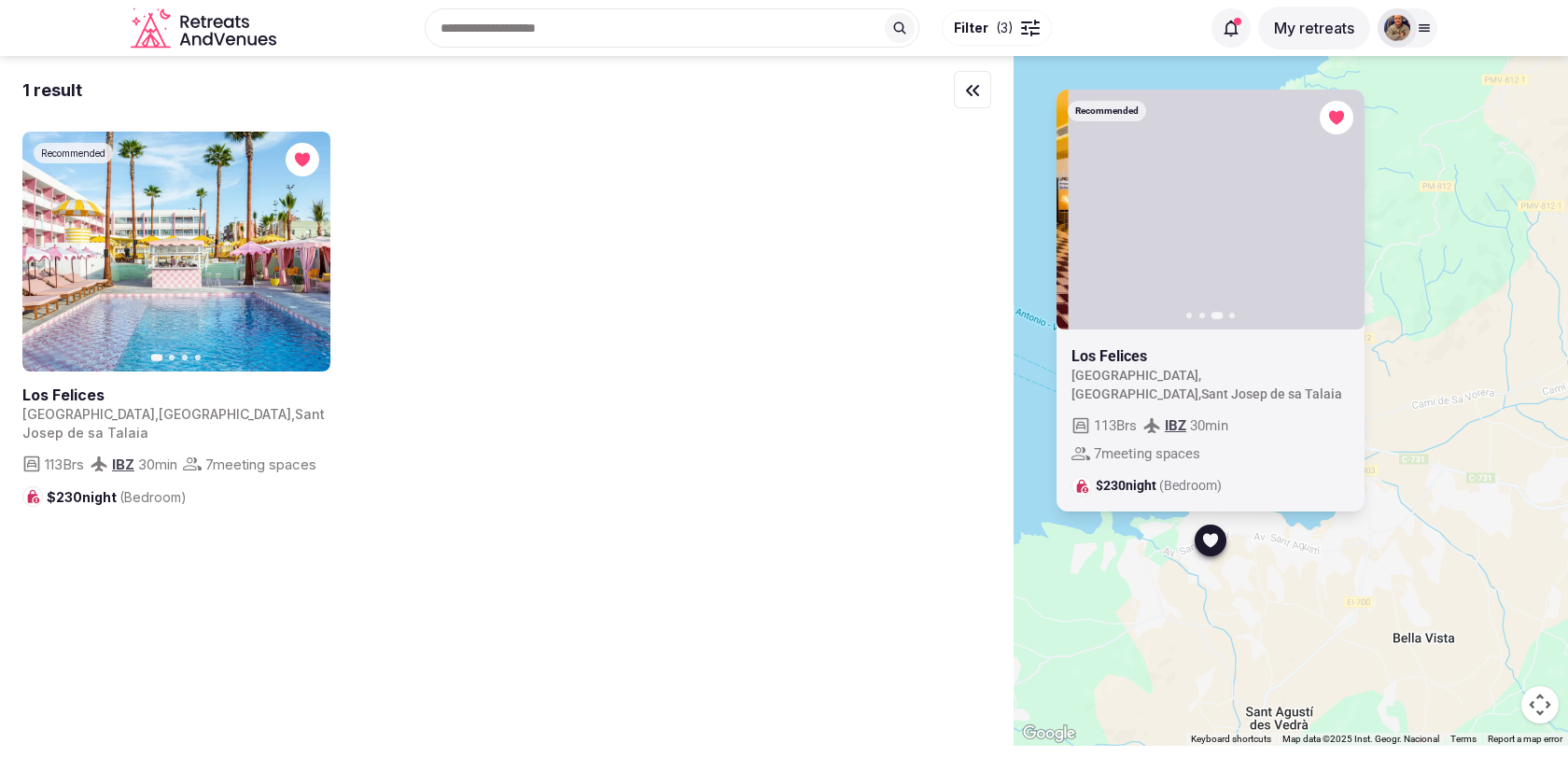
click at [1341, 215] on icon "button" at bounding box center [1340, 209] width 8 height 13
click at [0, 0] on icon "button" at bounding box center [0, 0] width 0 height 0
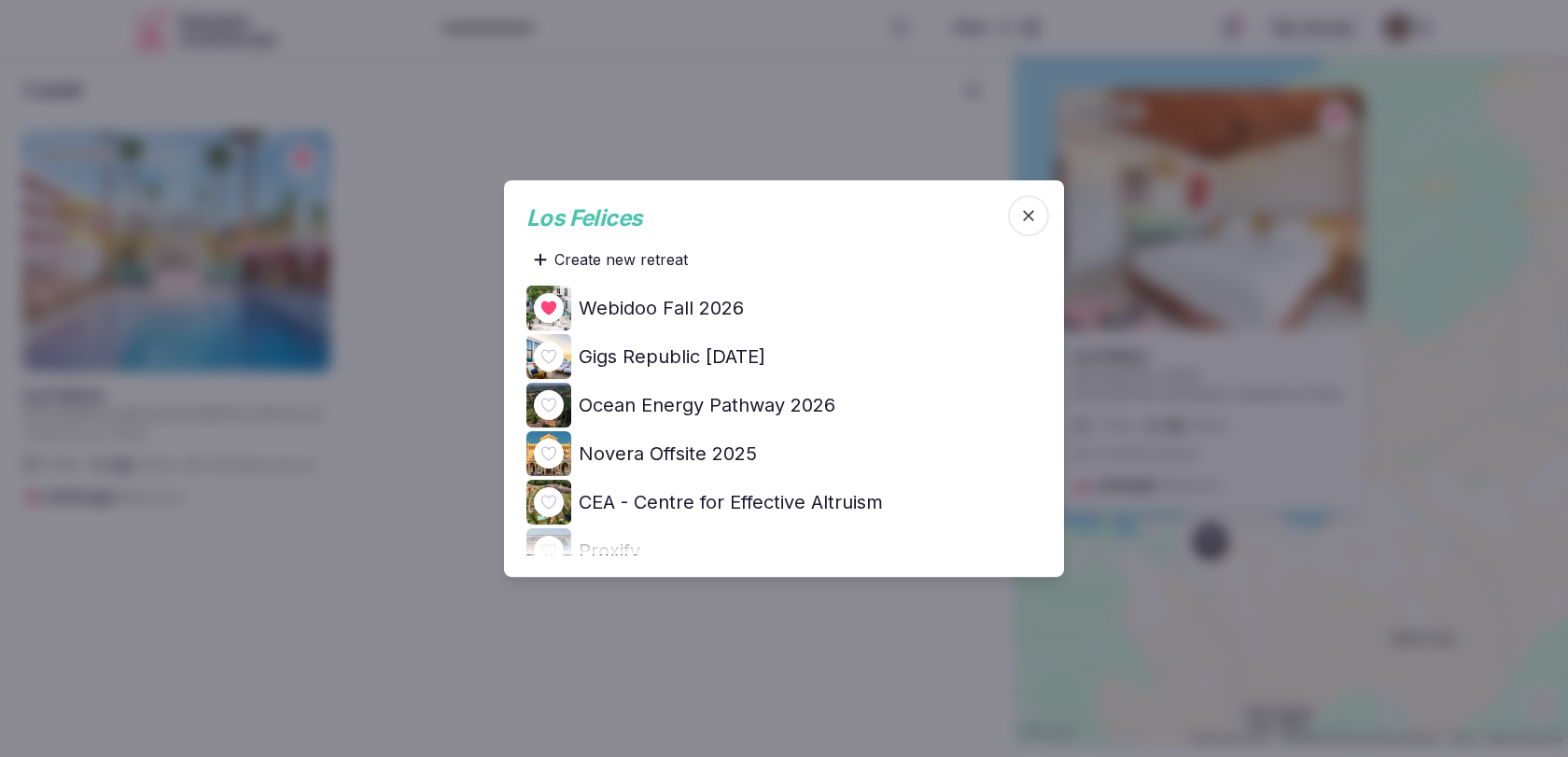
click at [771, 405] on h4 "Ocean Energy Pathway 2026" at bounding box center [707, 405] width 257 height 26
click at [1031, 219] on icon "button" at bounding box center [1028, 215] width 19 height 19
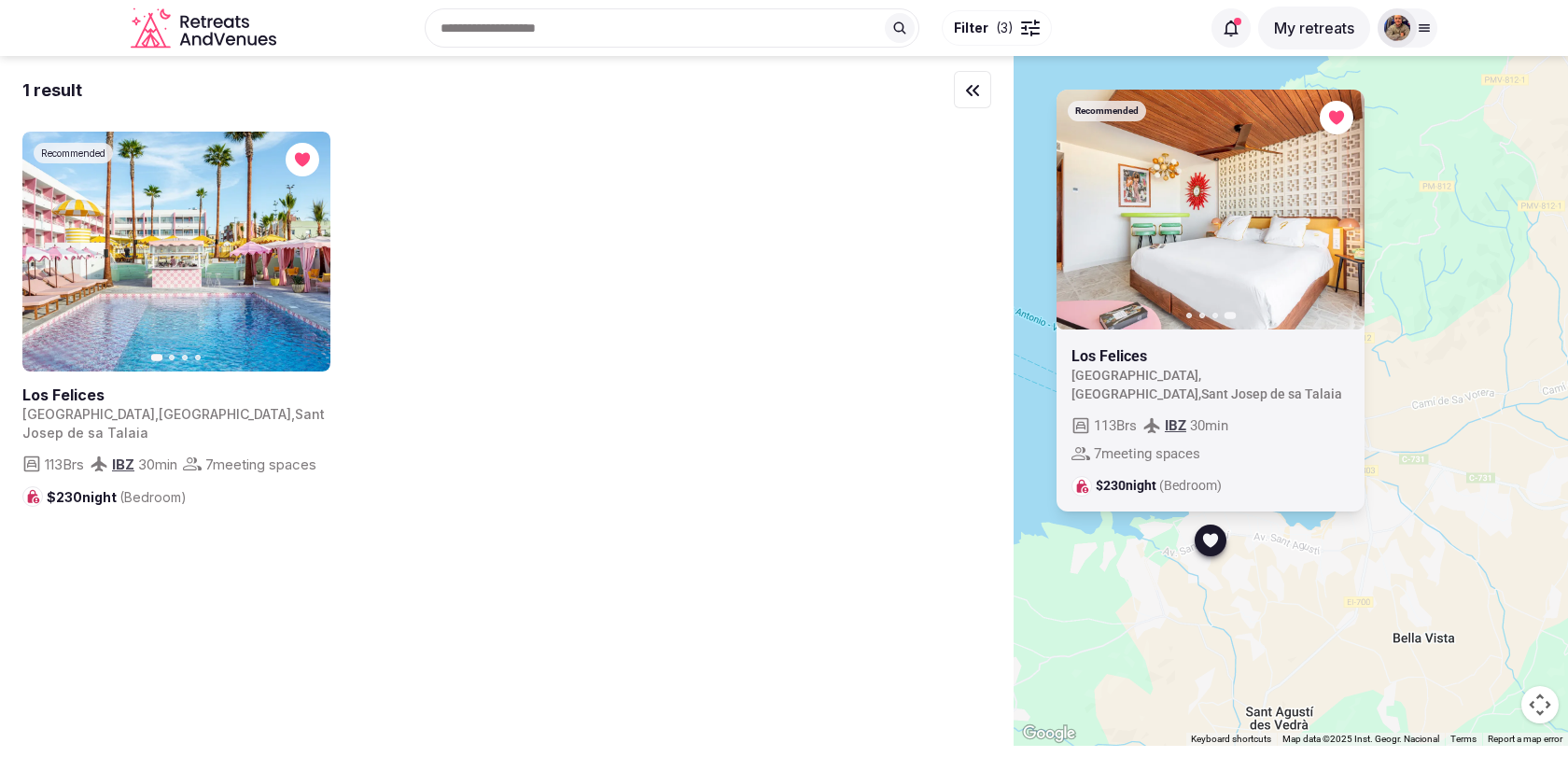
click at [1425, 436] on div "Recommended Previous slide Next slide [GEOGRAPHIC_DATA] [GEOGRAPHIC_DATA] , [GE…" at bounding box center [1291, 402] width 555 height 690
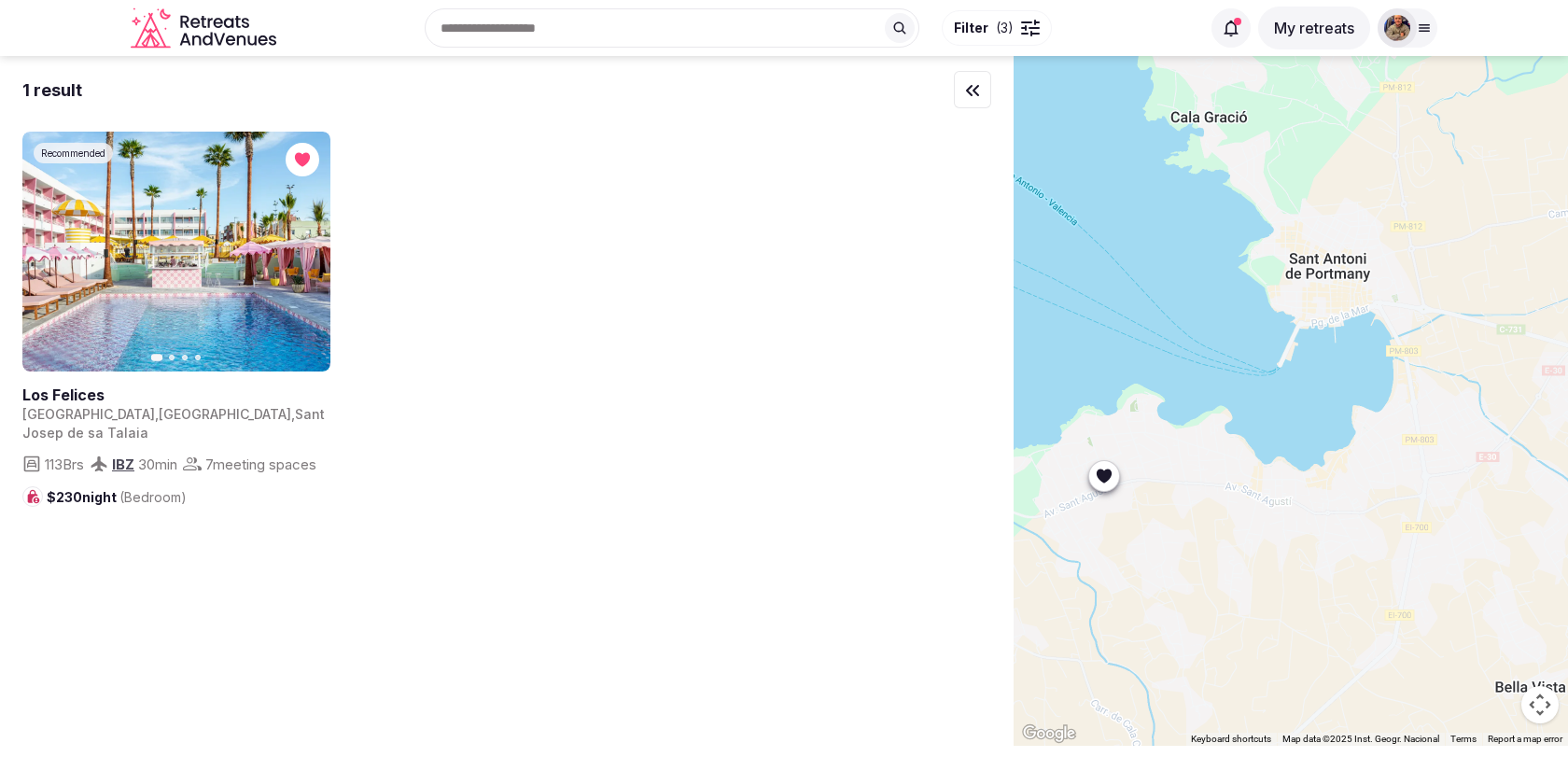
click at [1387, 288] on div at bounding box center [1291, 402] width 555 height 690
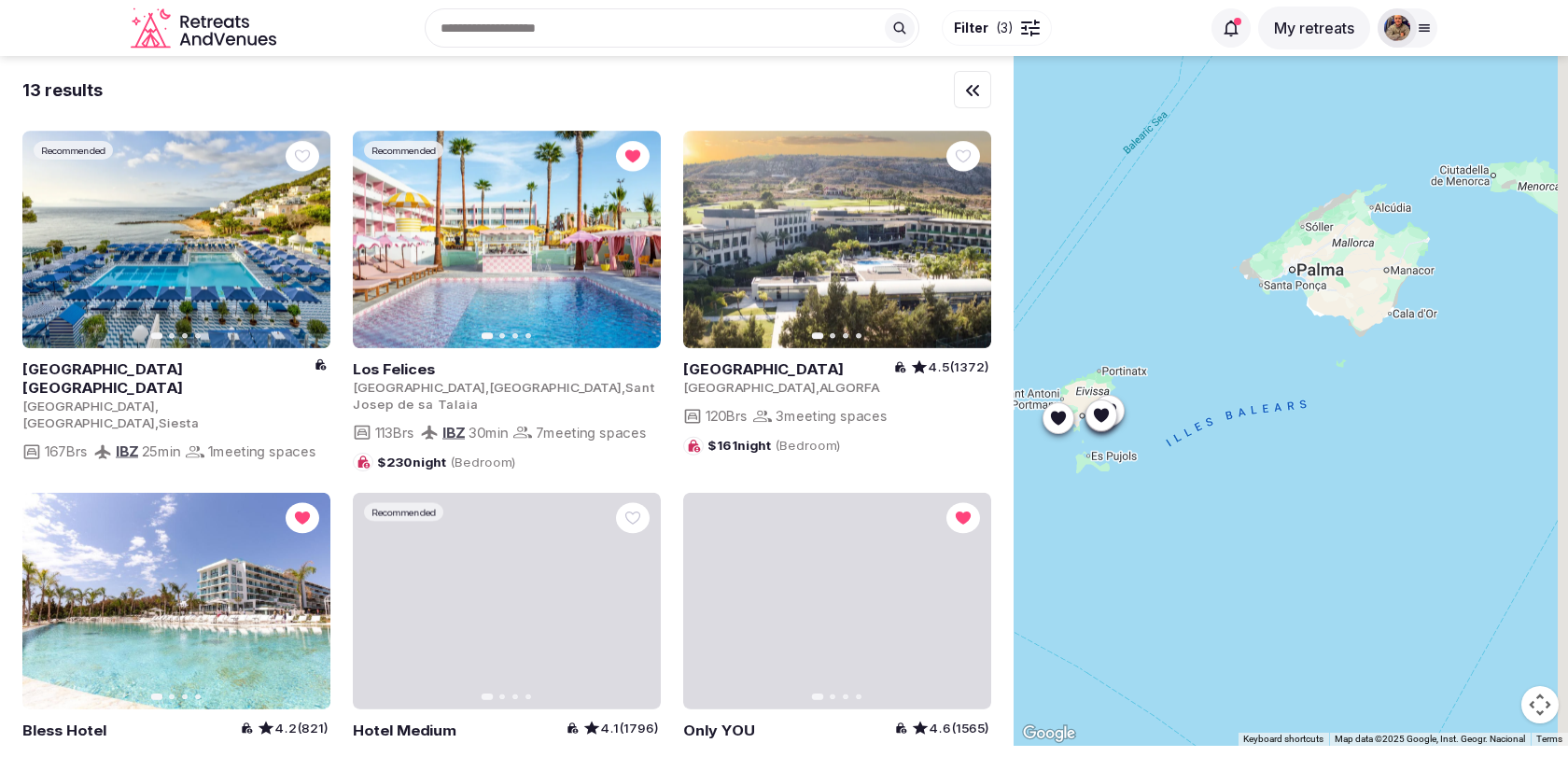
drag, startPoint x: 1461, startPoint y: 254, endPoint x: 1126, endPoint y: 392, distance: 362.3
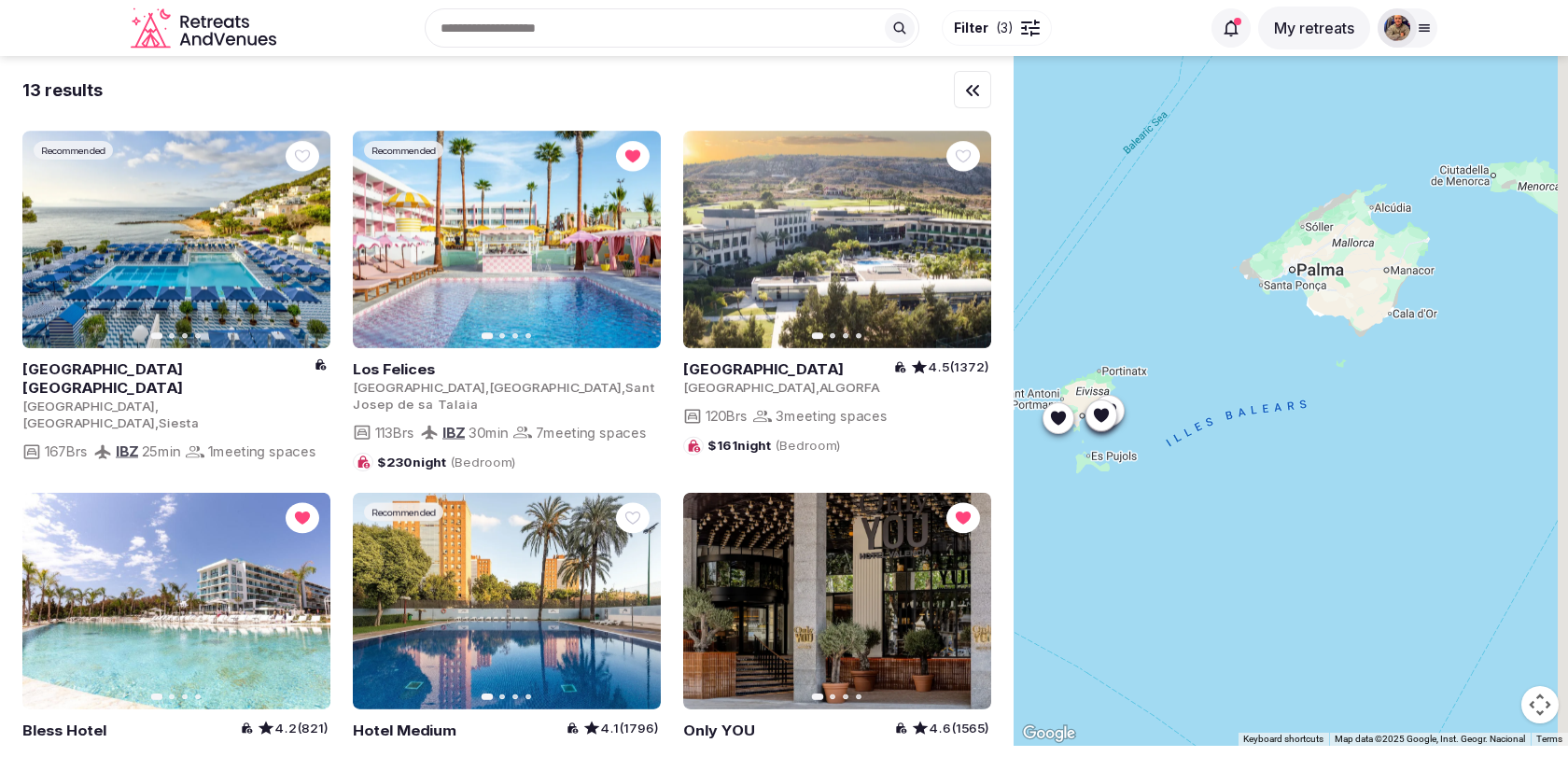
click at [1126, 392] on div at bounding box center [1291, 402] width 555 height 690
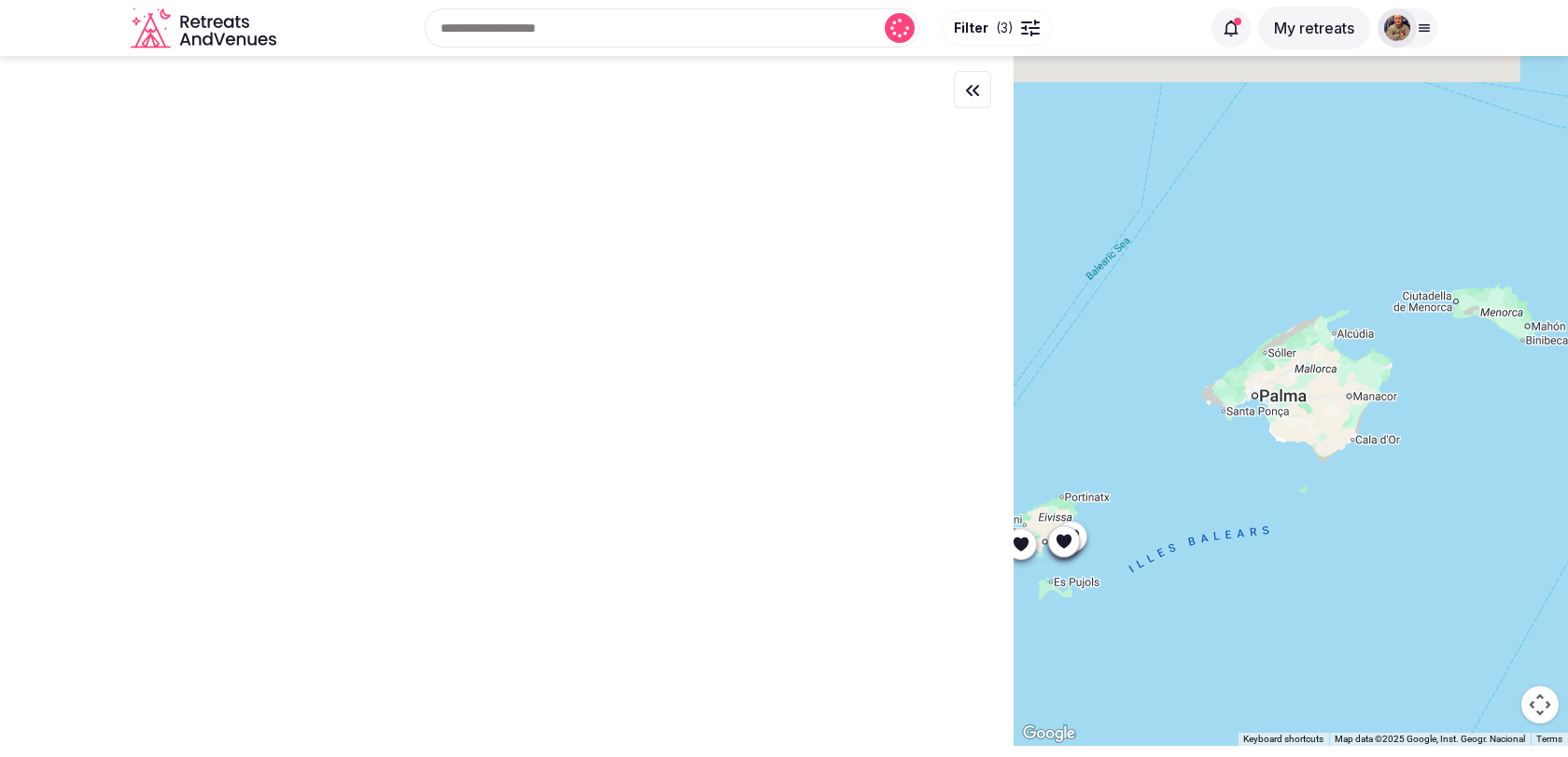
drag, startPoint x: 1362, startPoint y: 289, endPoint x: 1341, endPoint y: 381, distance: 94.4
click at [1341, 381] on div at bounding box center [1291, 402] width 555 height 690
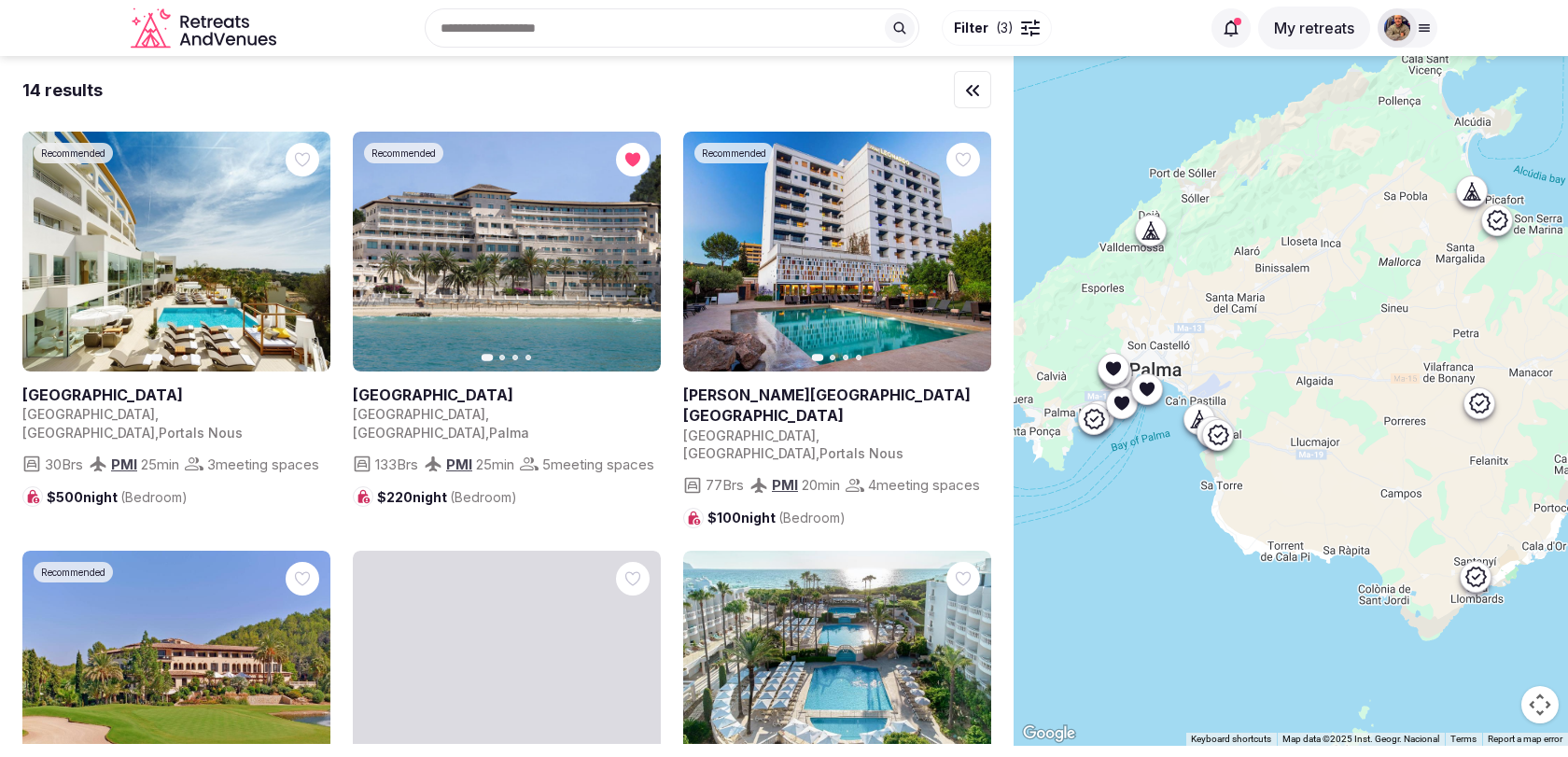
click at [1152, 385] on icon at bounding box center [1147, 388] width 15 height 14
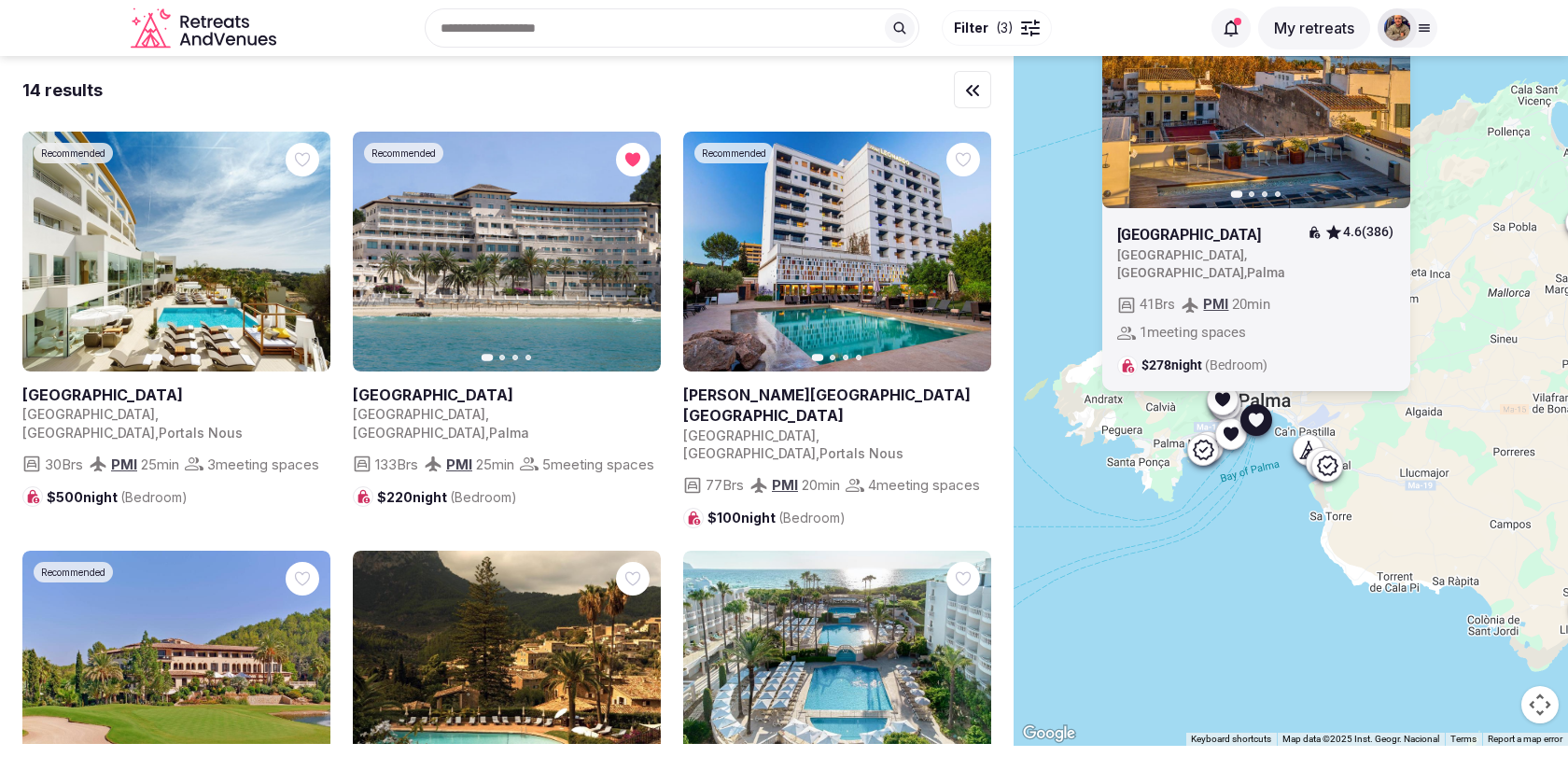
drag, startPoint x: 1222, startPoint y: 380, endPoint x: 1333, endPoint y: 411, distance: 115.2
click at [1333, 411] on div "Previous slide Next slide [GEOGRAPHIC_DATA] Tres 4.6 (386) [GEOGRAPHIC_DATA] , …" at bounding box center [1291, 402] width 555 height 690
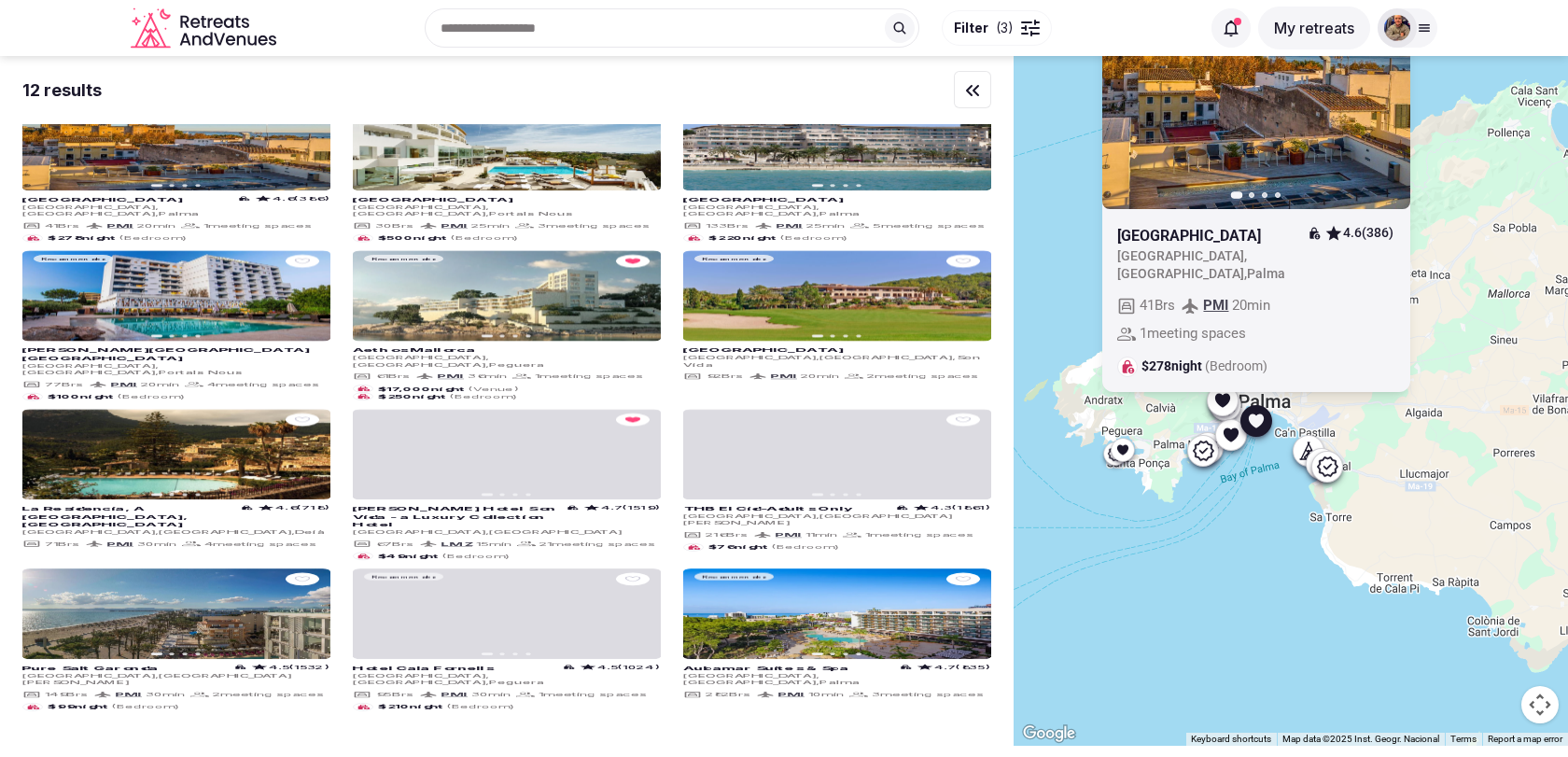
click at [1227, 401] on icon at bounding box center [1223, 400] width 15 height 14
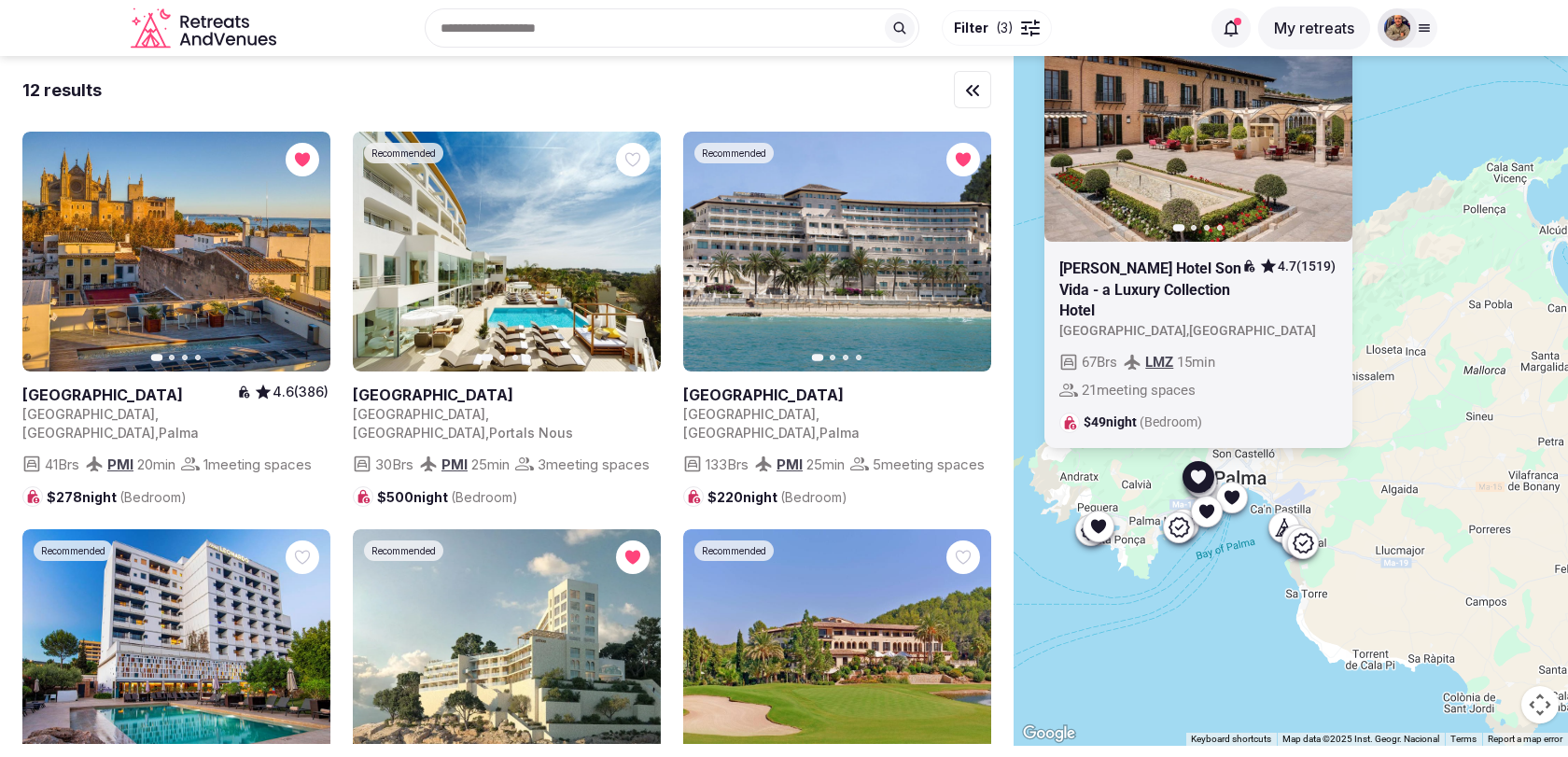
drag, startPoint x: 1325, startPoint y: 402, endPoint x: 1300, endPoint y: 480, distance: 81.9
click at [1300, 480] on div "Previous slide Next slide [PERSON_NAME] Hotel Son Vida - a Luxury Collection Ho…" at bounding box center [1291, 402] width 555 height 690
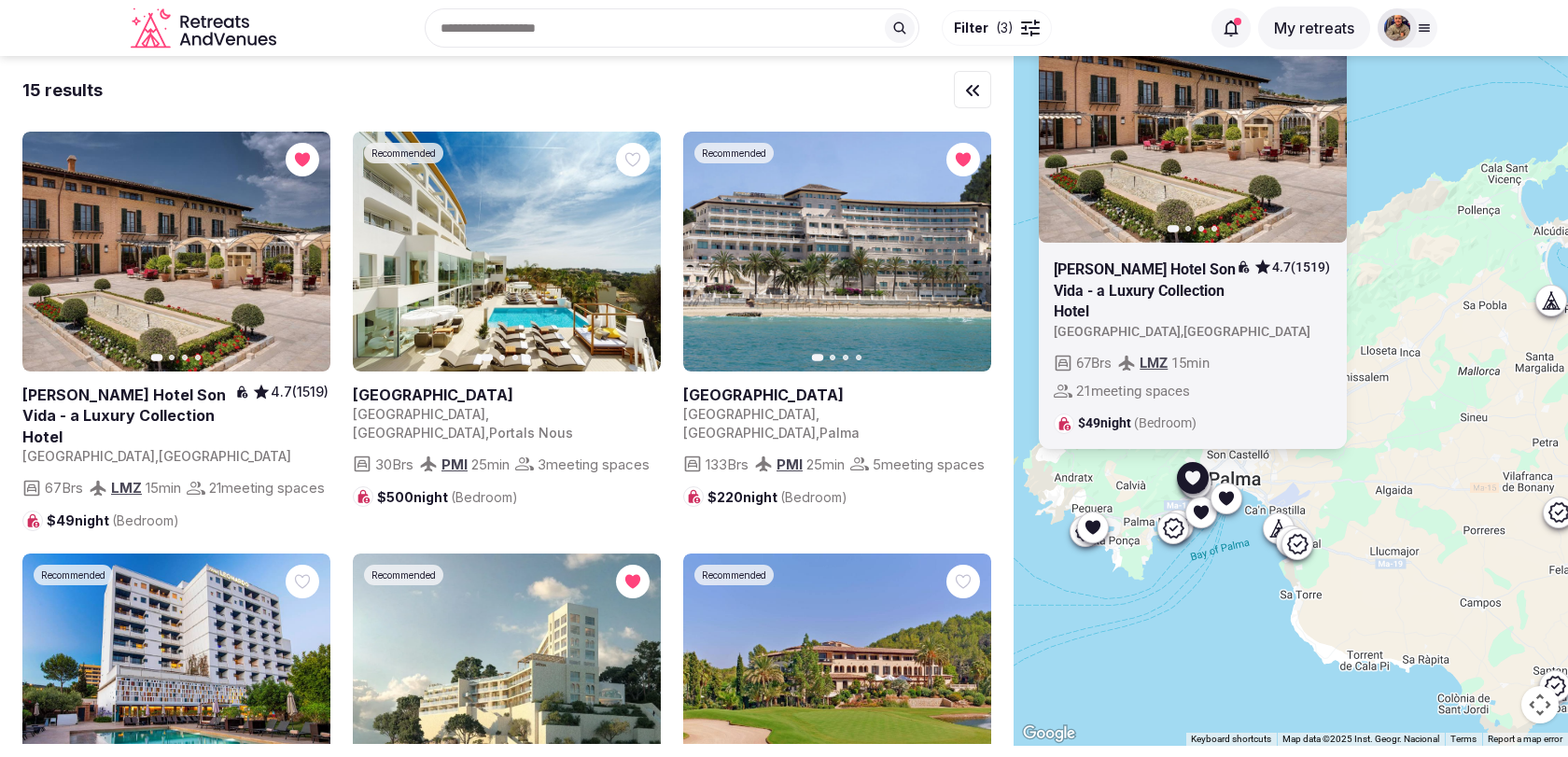
click at [1322, 130] on icon "button" at bounding box center [1322, 123] width 8 height 13
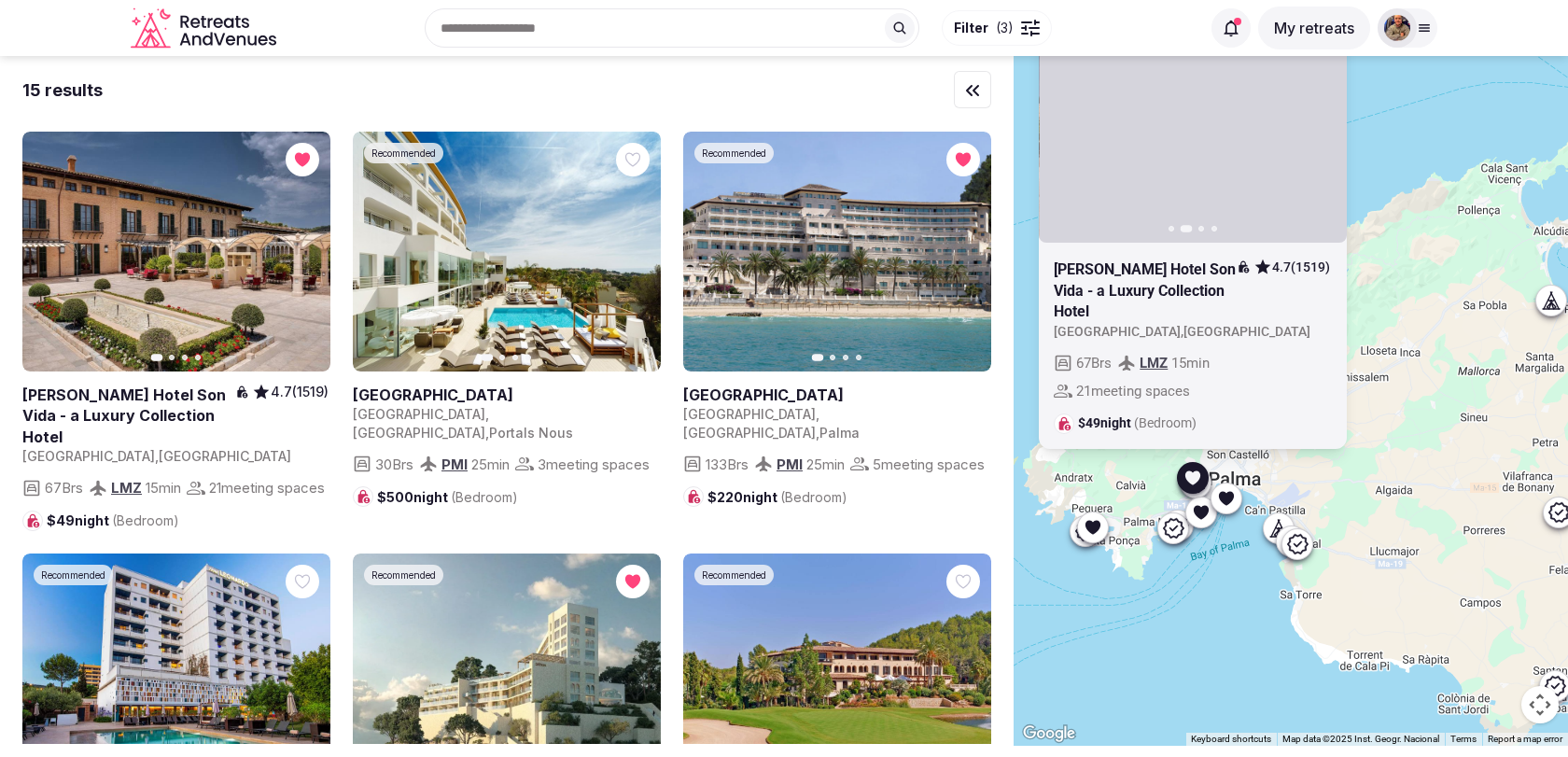
click at [1322, 130] on icon "button" at bounding box center [1322, 123] width 8 height 13
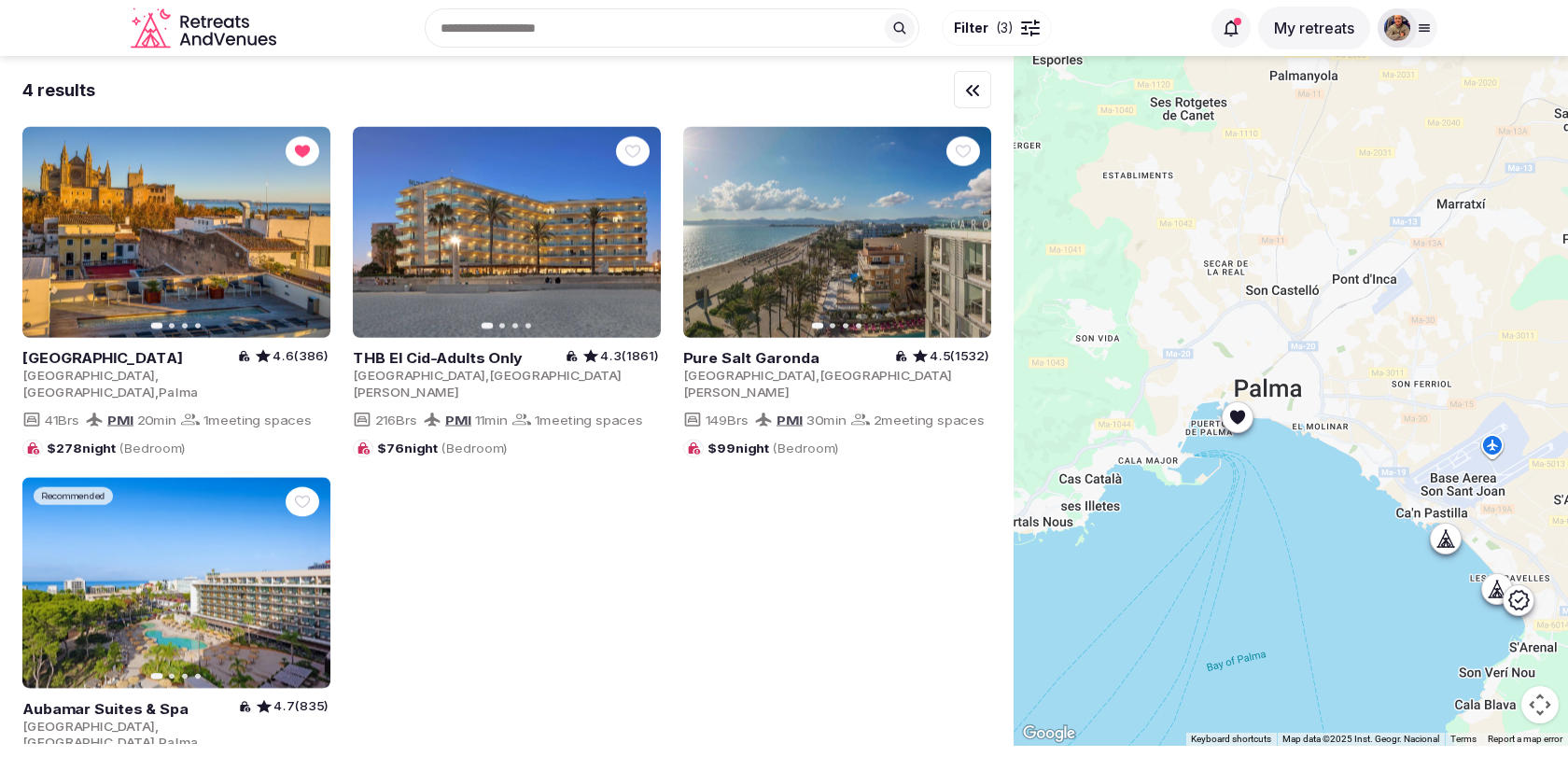
drag, startPoint x: 1230, startPoint y: 439, endPoint x: 1382, endPoint y: 436, distance: 152.0
click at [1383, 436] on div at bounding box center [1291, 402] width 555 height 690
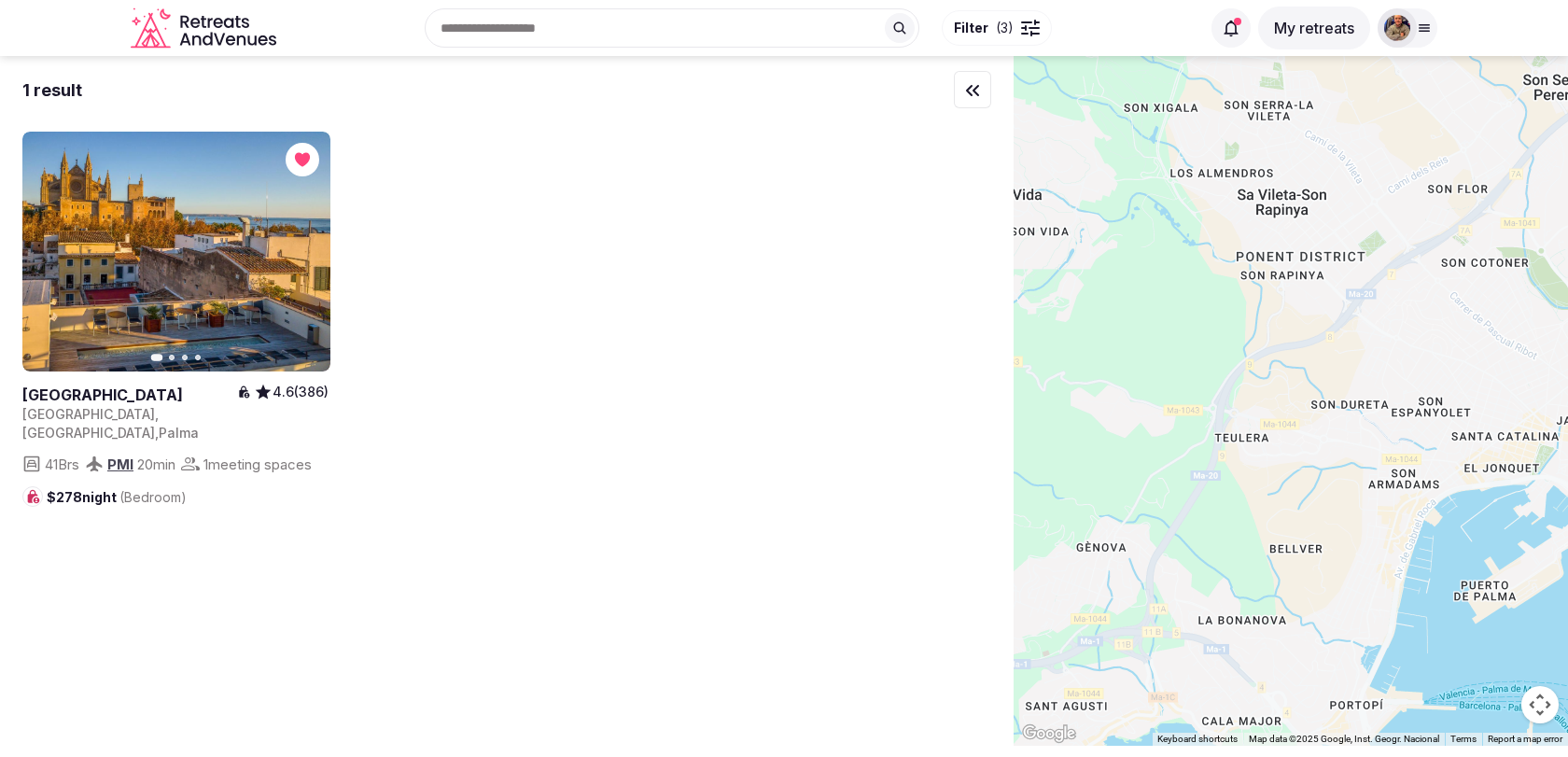
drag, startPoint x: 1173, startPoint y: 344, endPoint x: 1480, endPoint y: 382, distance: 309.3
click at [1479, 381] on div at bounding box center [1291, 402] width 555 height 690
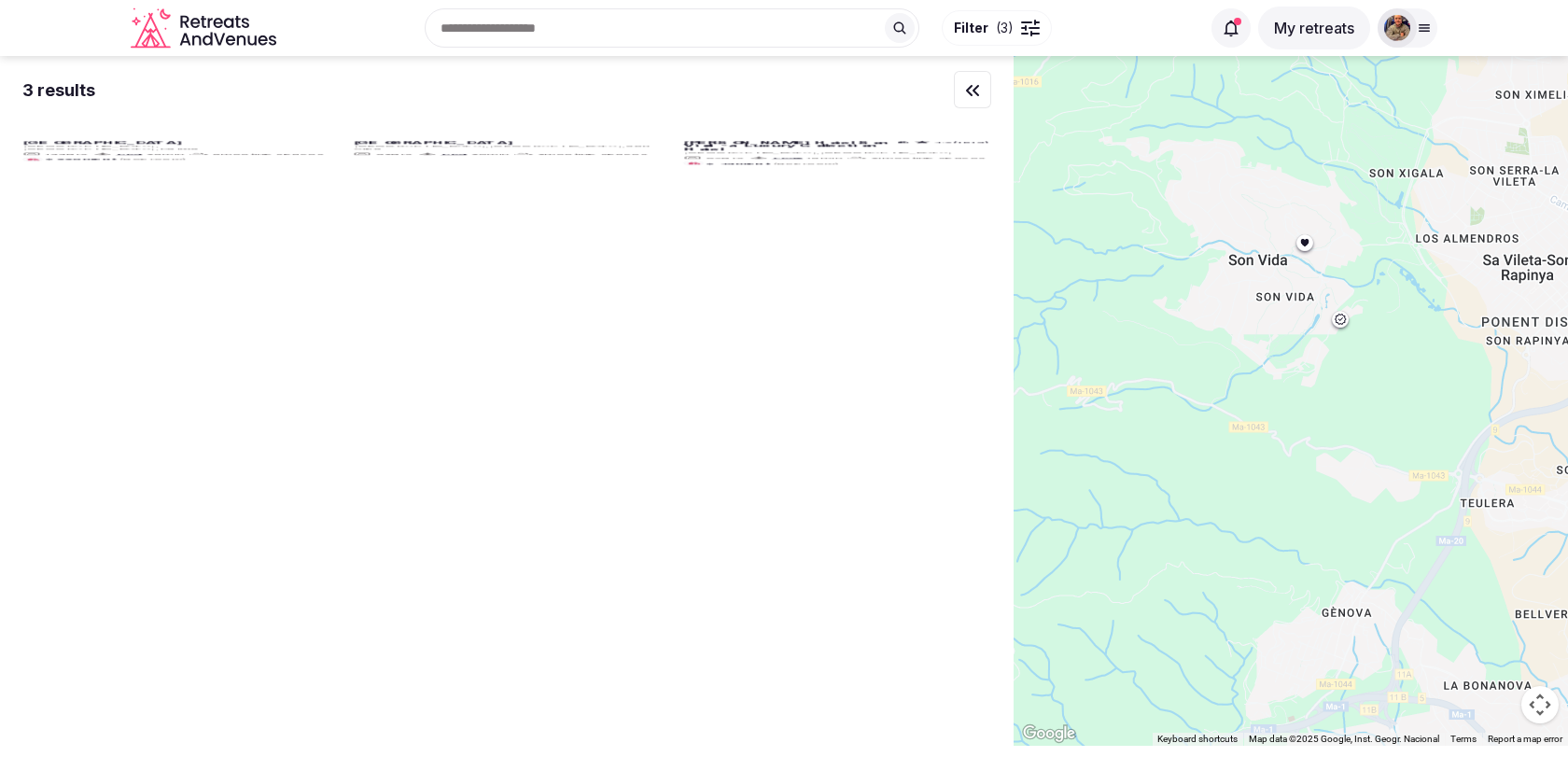
drag, startPoint x: 1195, startPoint y: 353, endPoint x: 1408, endPoint y: 430, distance: 226.5
click at [1409, 430] on div at bounding box center [1291, 402] width 555 height 690
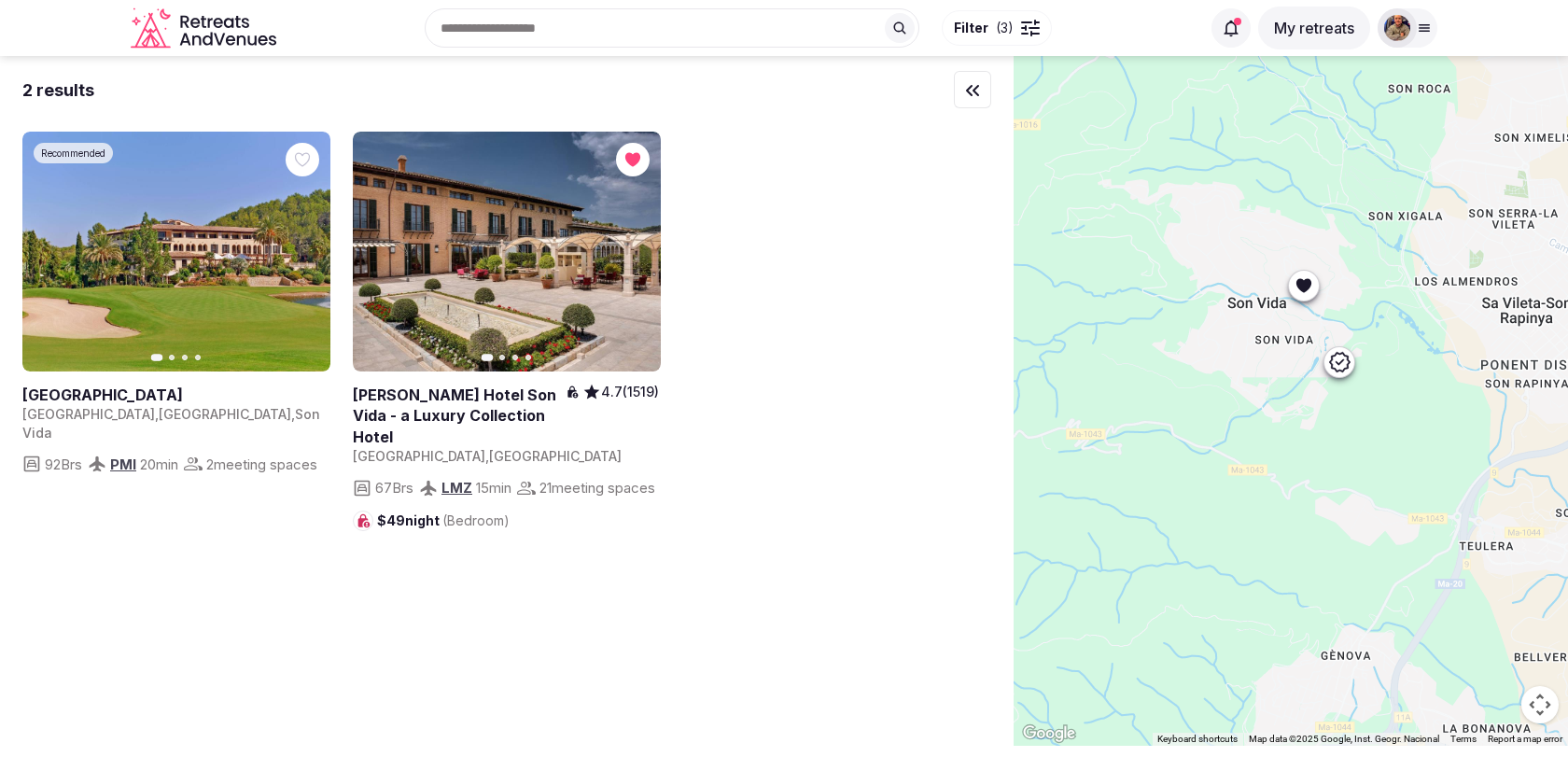
click at [1303, 293] on icon at bounding box center [1304, 286] width 19 height 19
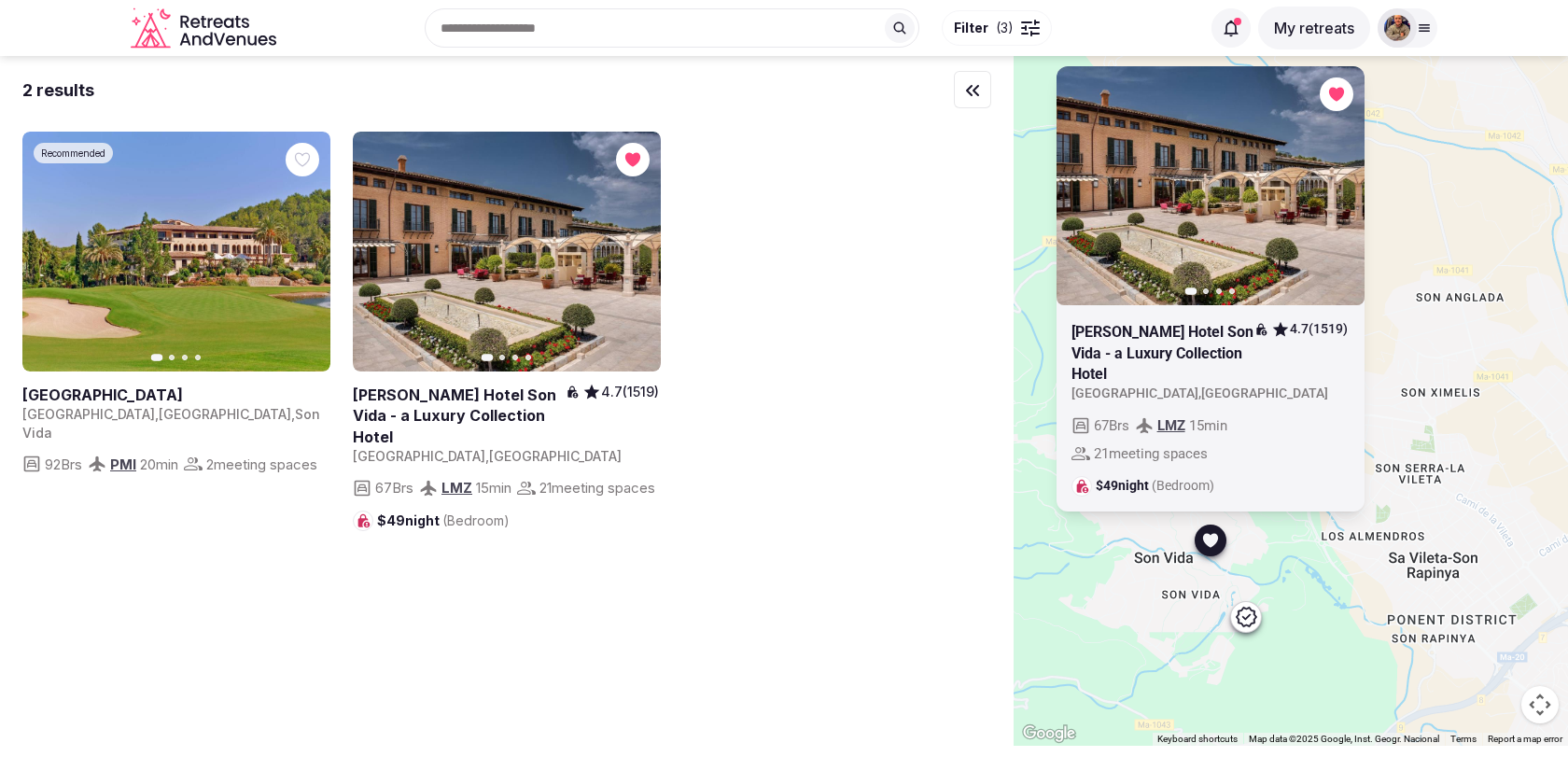
drag, startPoint x: 1356, startPoint y: 311, endPoint x: 1258, endPoint y: 563, distance: 270.4
click at [1258, 563] on div "Previous slide Next slide [PERSON_NAME] Hotel Son Vida - a Luxury Collection Ho…" at bounding box center [1291, 402] width 555 height 690
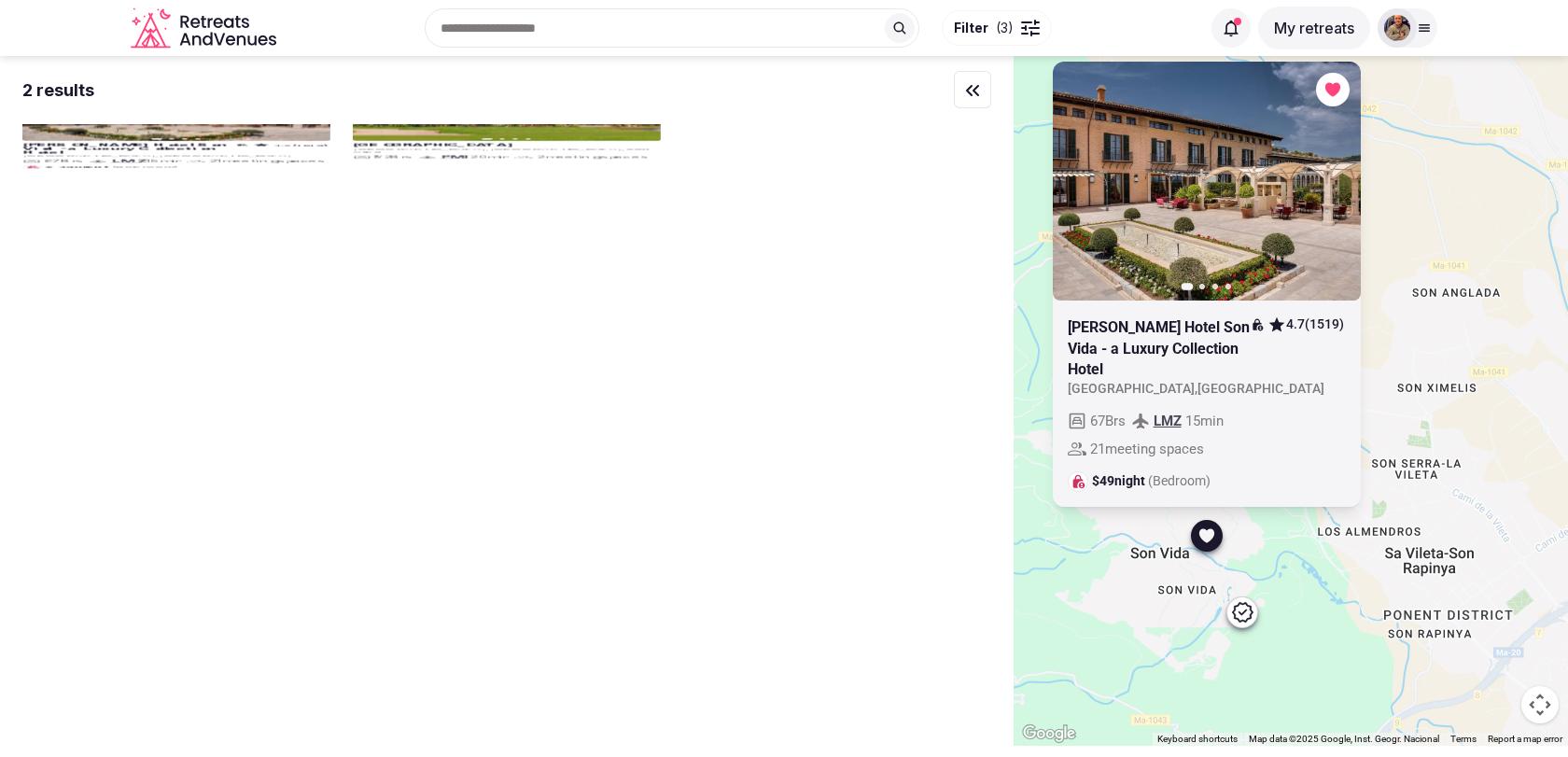
click at [1336, 188] on icon "button" at bounding box center [1335, 181] width 15 height 15
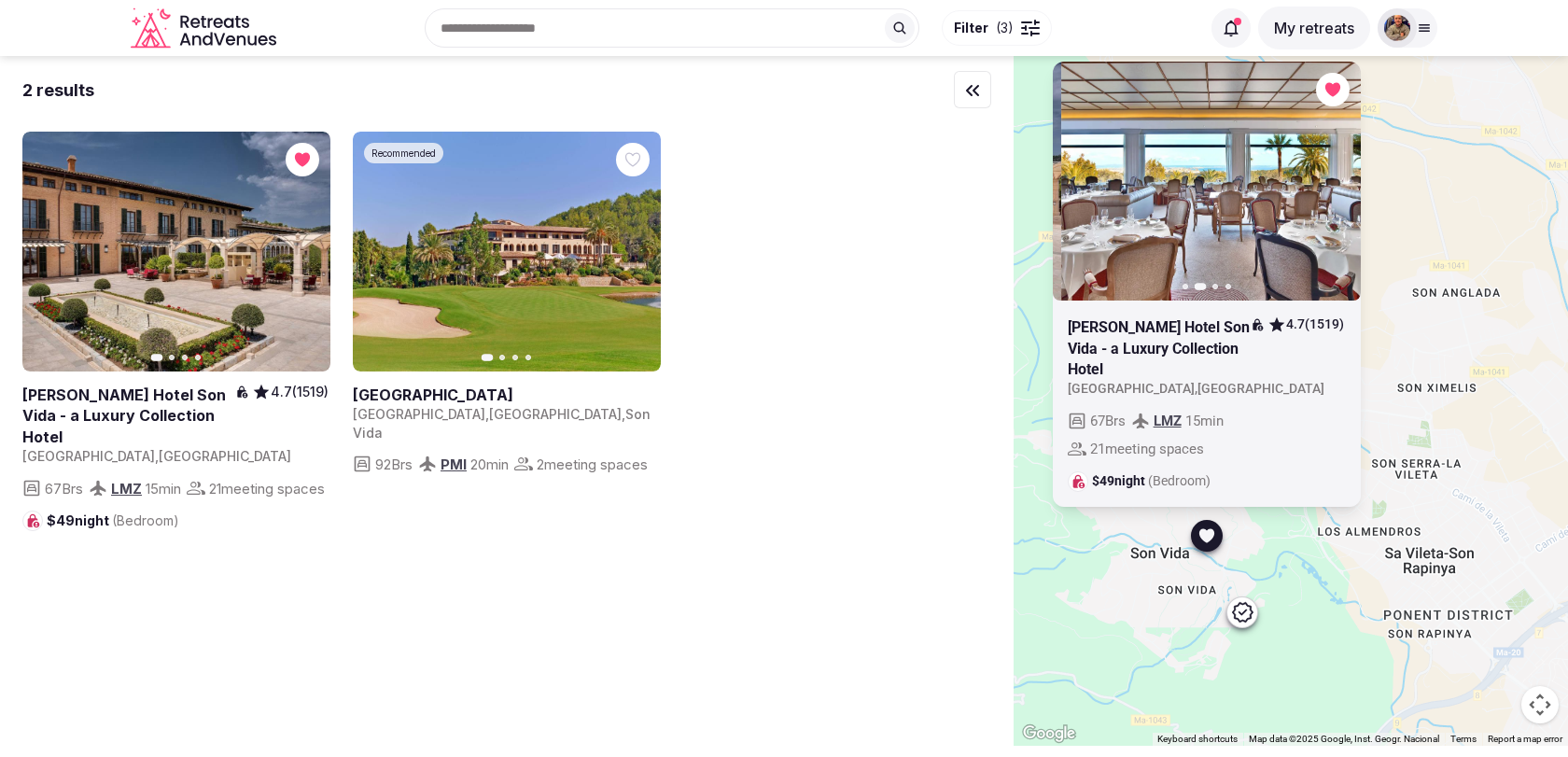
click at [1336, 188] on icon "button" at bounding box center [1335, 181] width 15 height 15
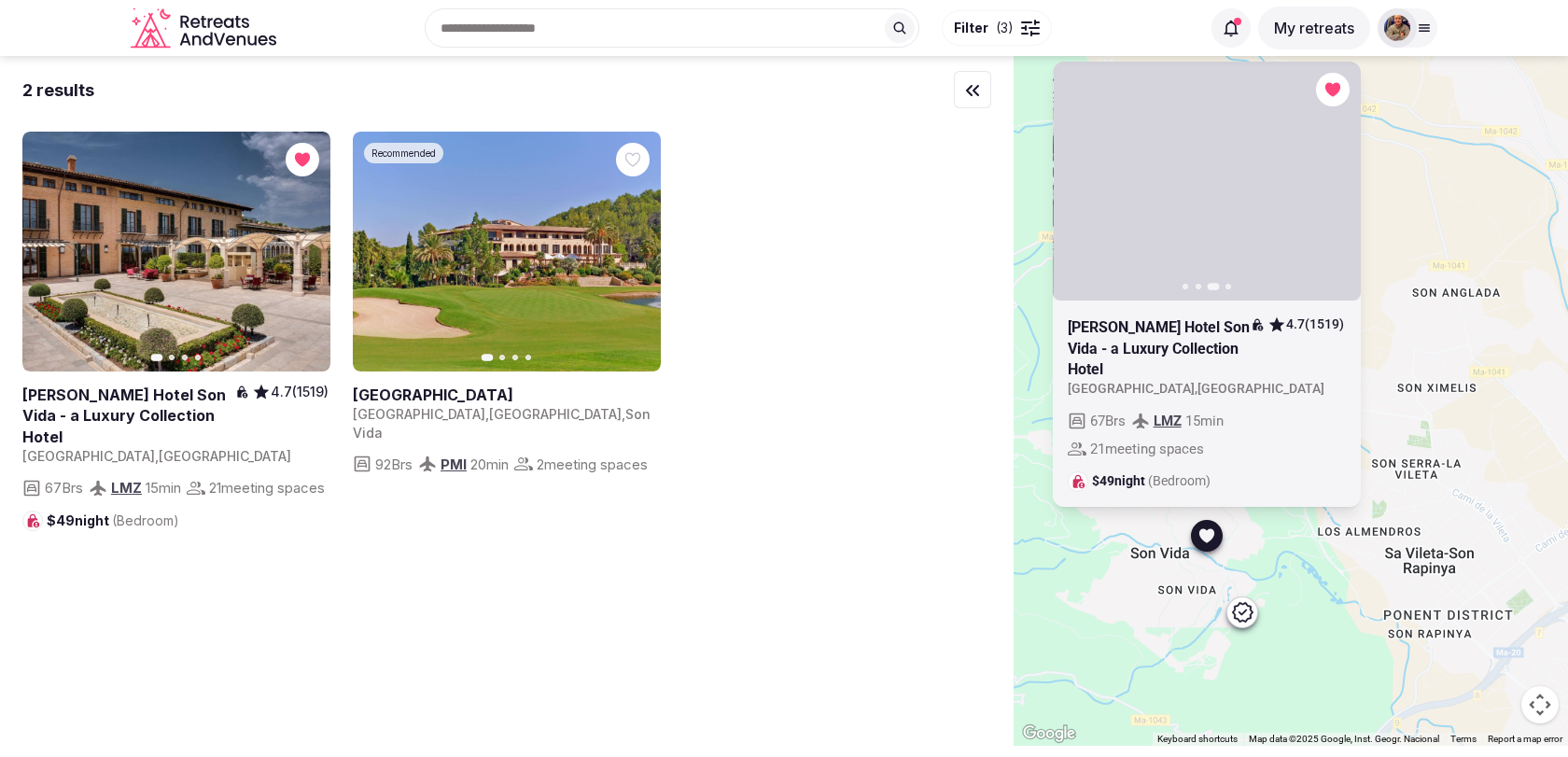
click at [1257, 610] on div at bounding box center [1242, 612] width 32 height 32
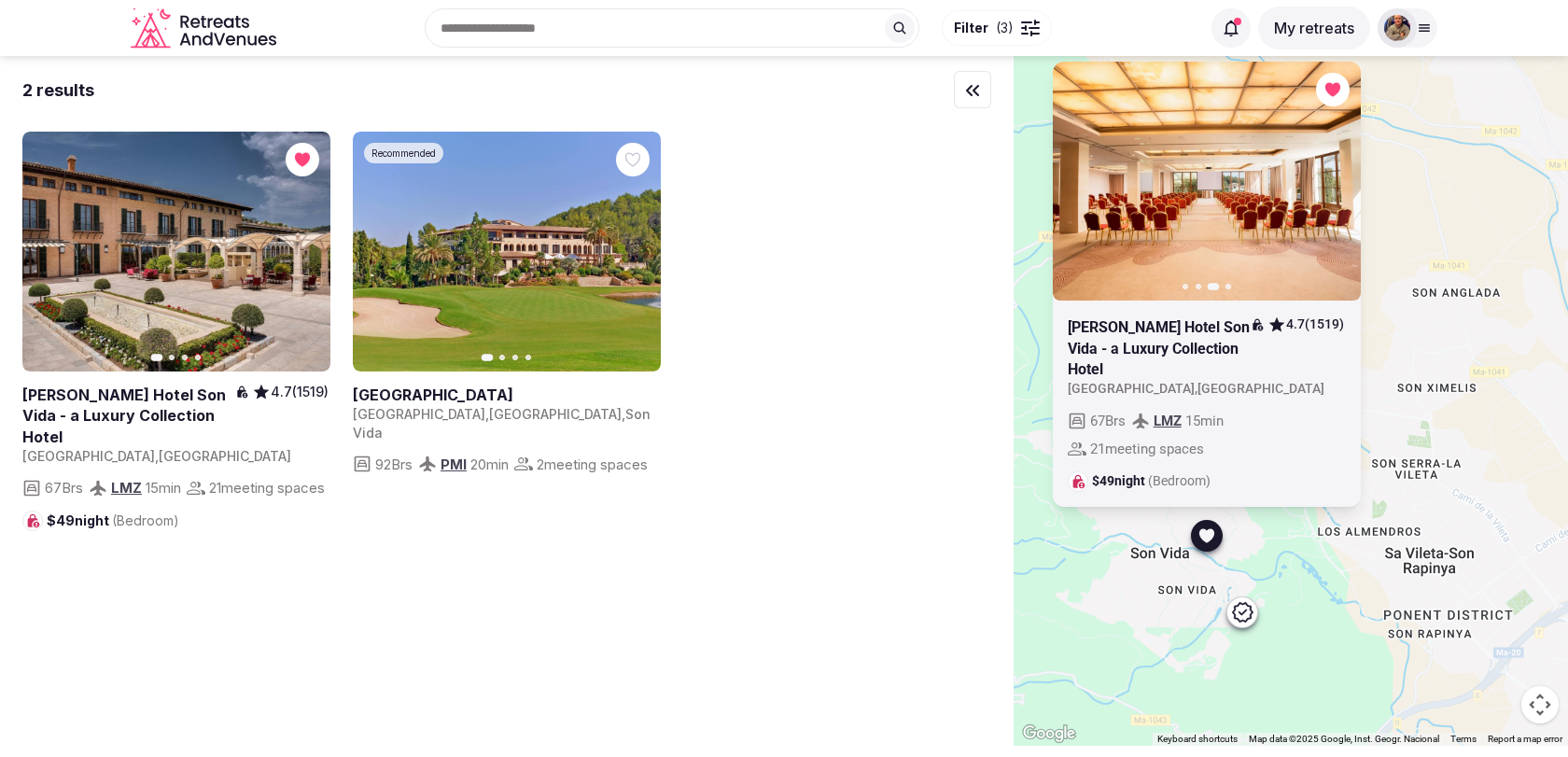
click at [1238, 614] on icon at bounding box center [1242, 612] width 23 height 23
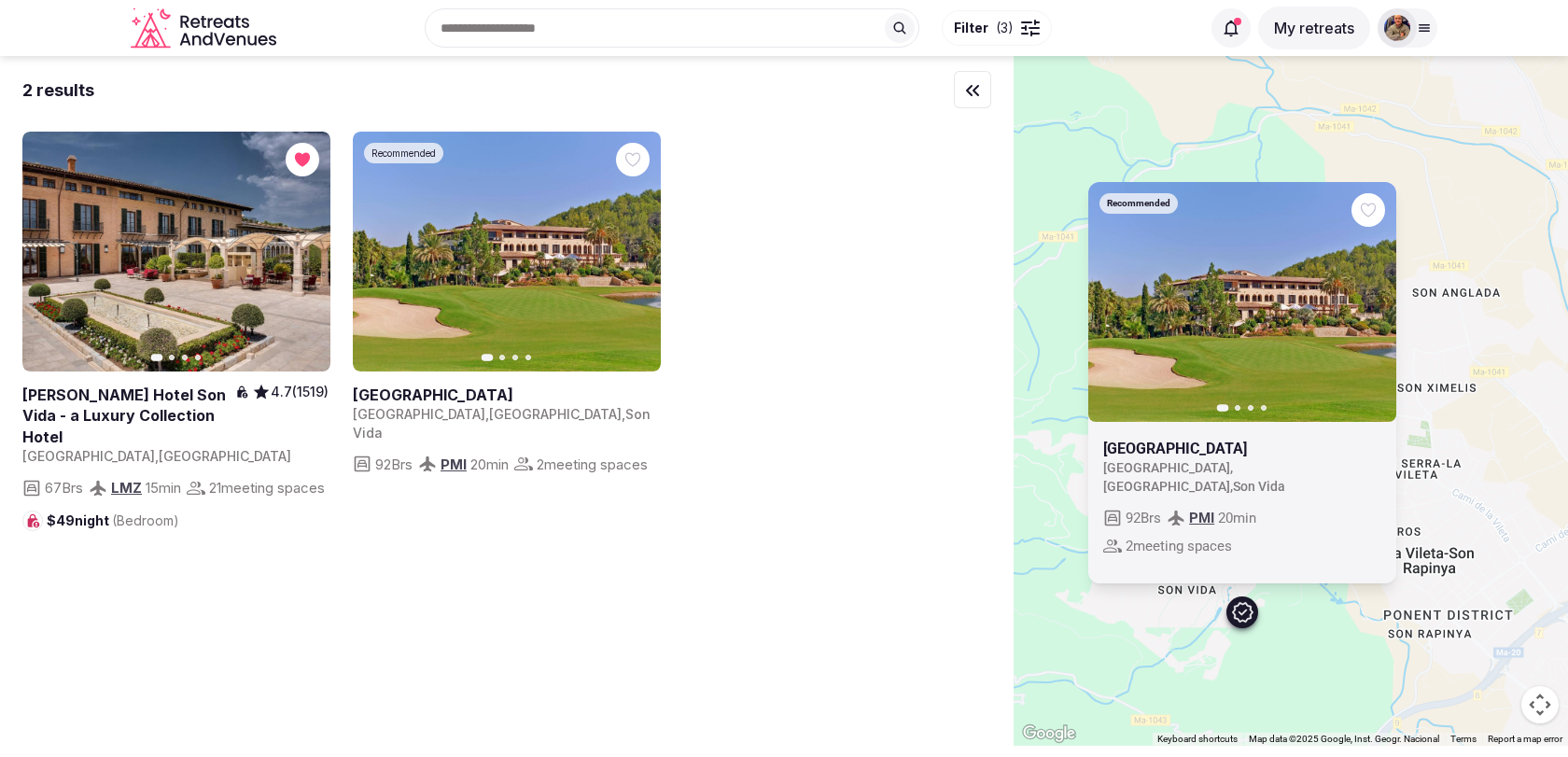
click at [1375, 309] on icon "button" at bounding box center [1370, 302] width 15 height 15
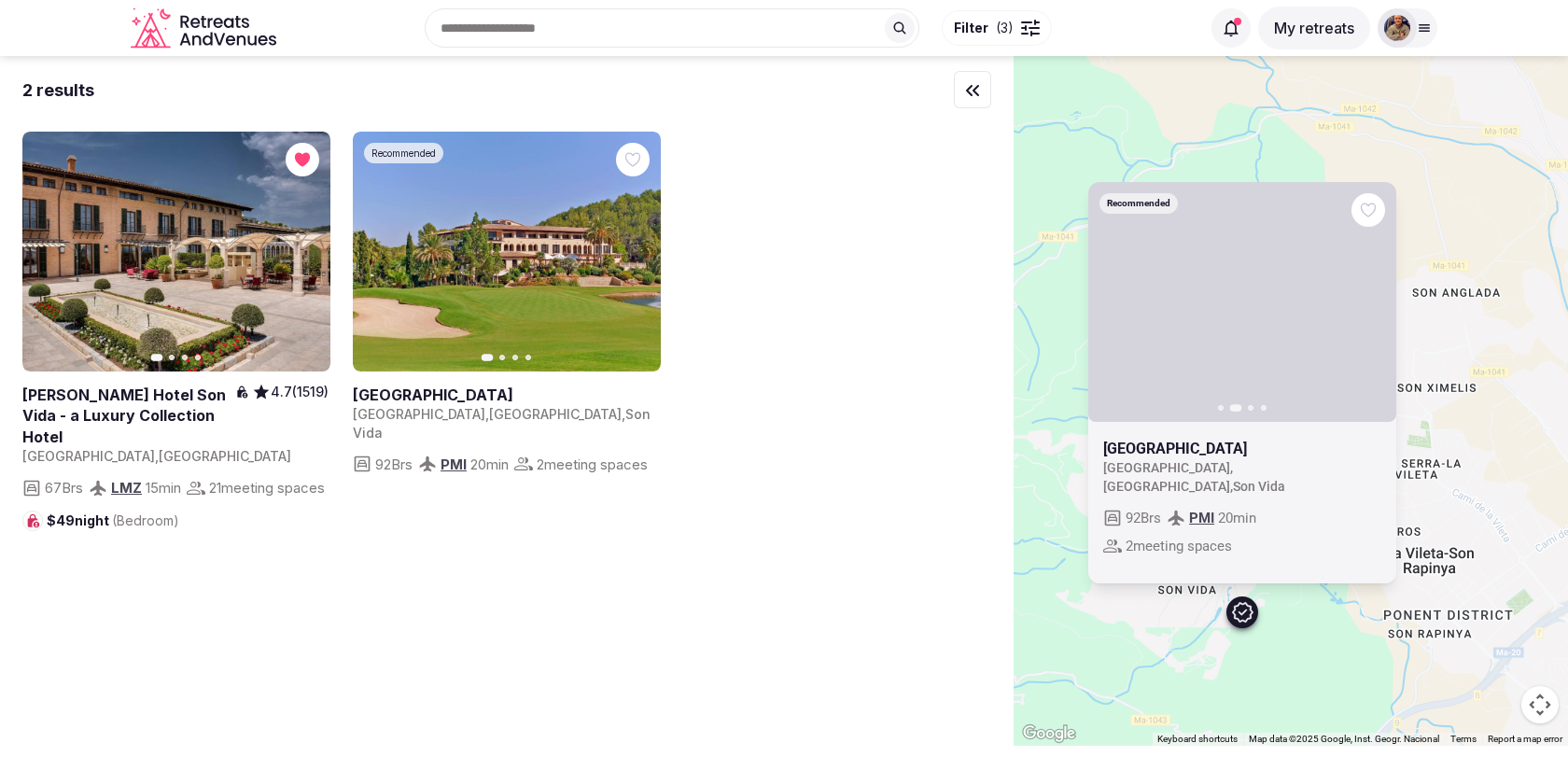
click at [1113, 309] on icon "button" at bounding box center [1114, 302] width 15 height 15
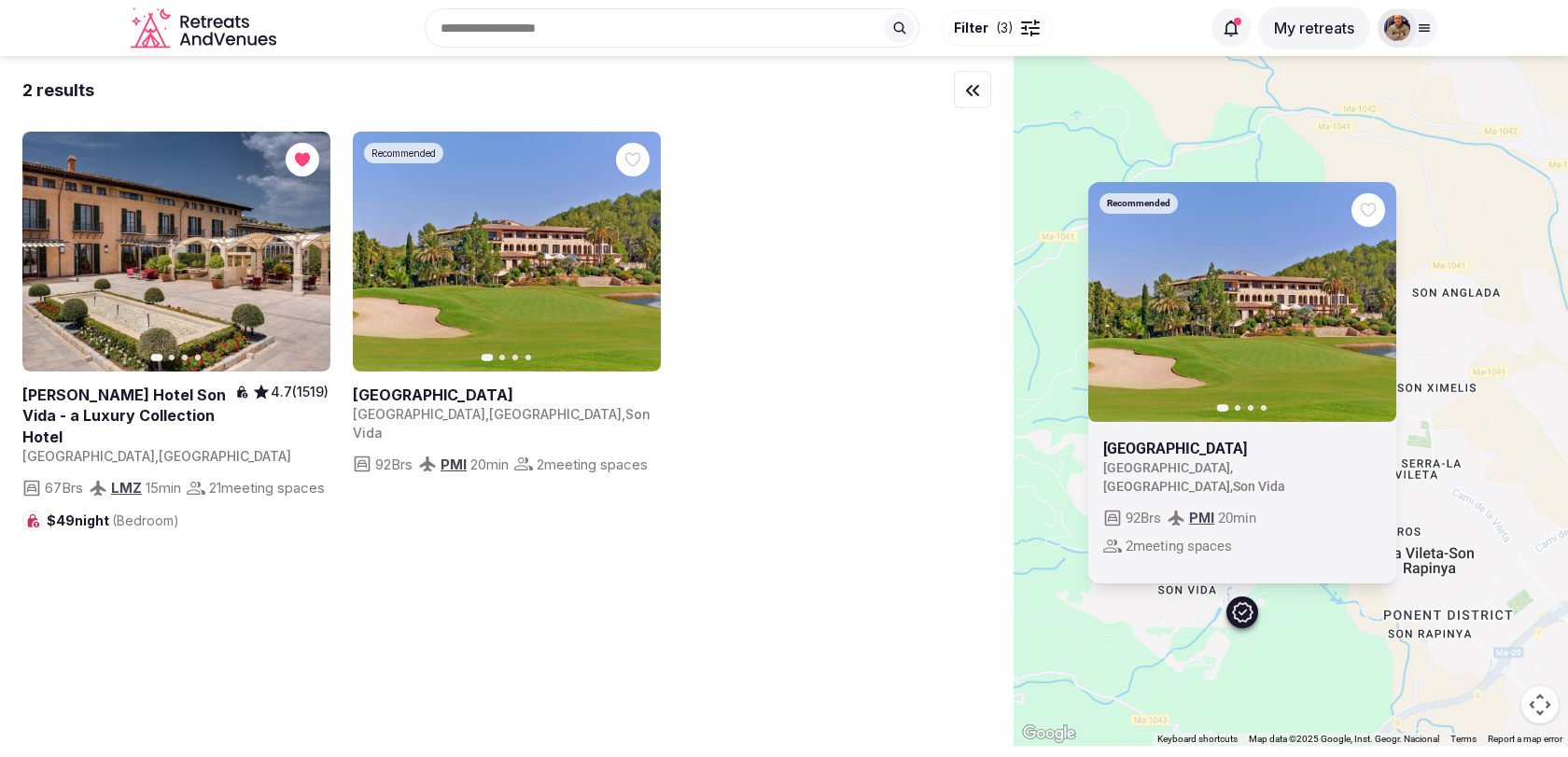
click at [1411, 584] on div "Recommended Previous slide Next slide [GEOGRAPHIC_DATA] [GEOGRAPHIC_DATA] , [GE…" at bounding box center [1291, 402] width 555 height 690
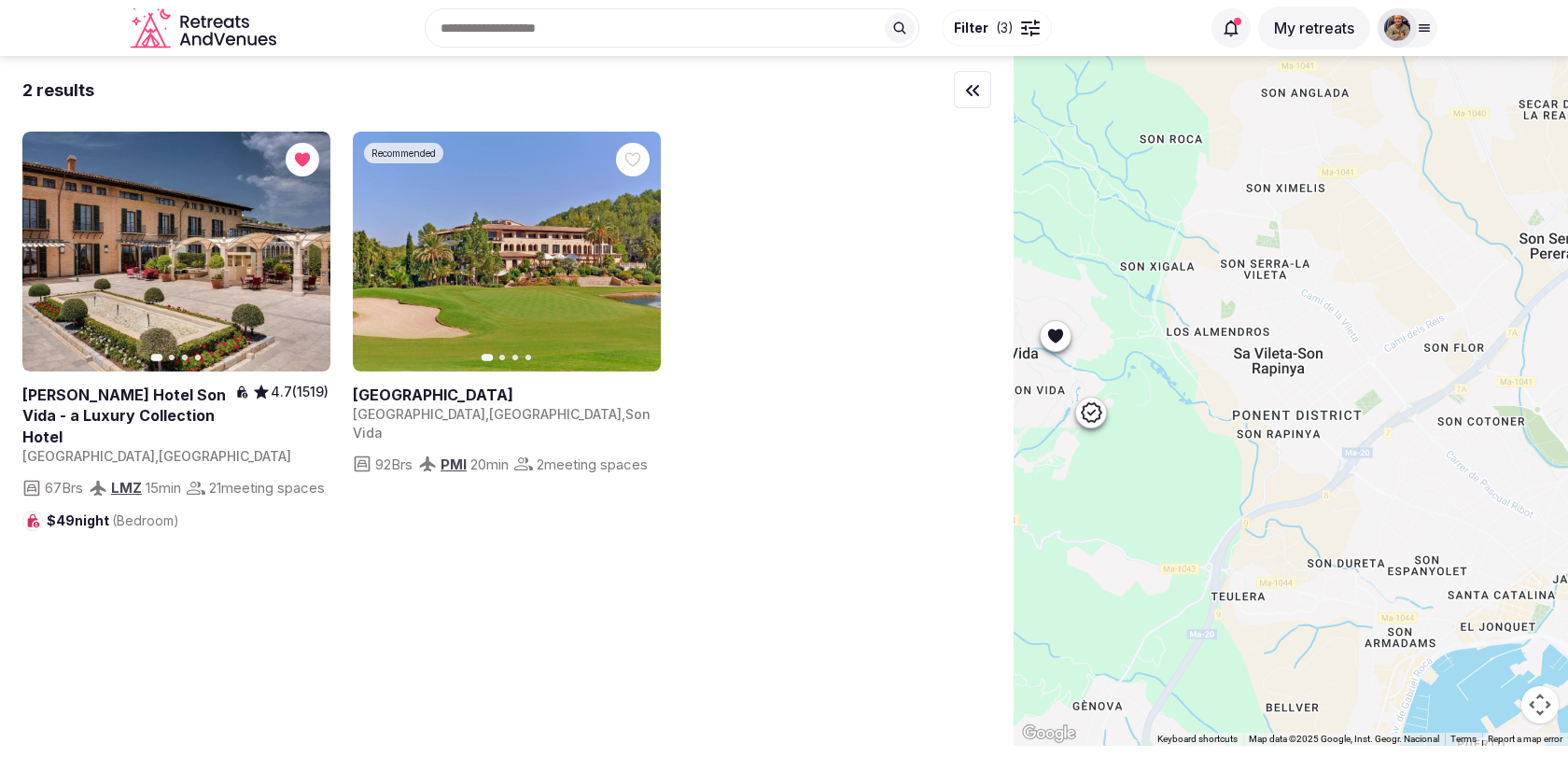
drag, startPoint x: 1435, startPoint y: 611, endPoint x: 1249, endPoint y: 379, distance: 297.4
click at [1249, 379] on div at bounding box center [1291, 402] width 555 height 690
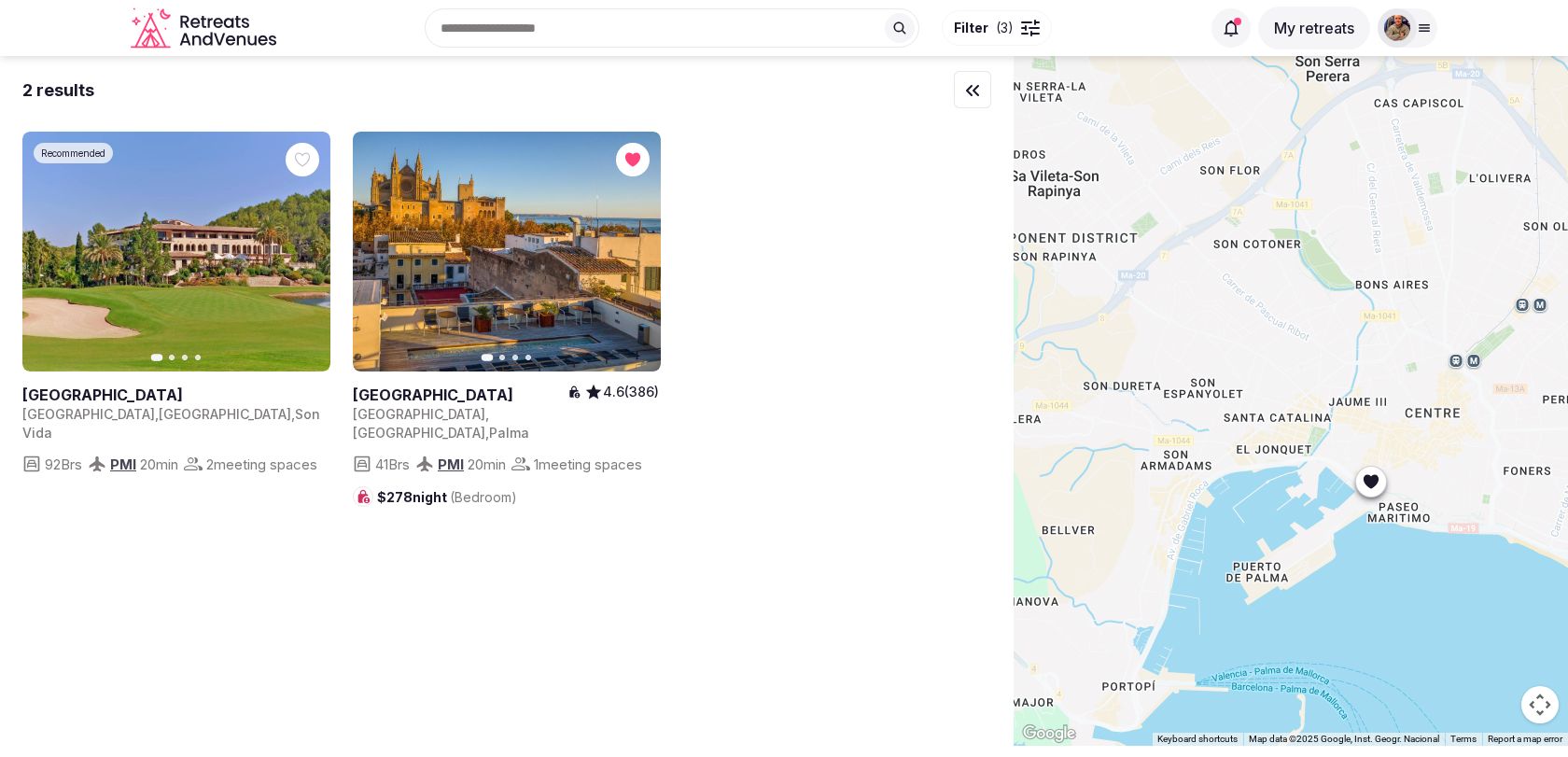
drag, startPoint x: 1364, startPoint y: 480, endPoint x: 1187, endPoint y: 353, distance: 217.8
click at [1187, 353] on div at bounding box center [1291, 402] width 555 height 690
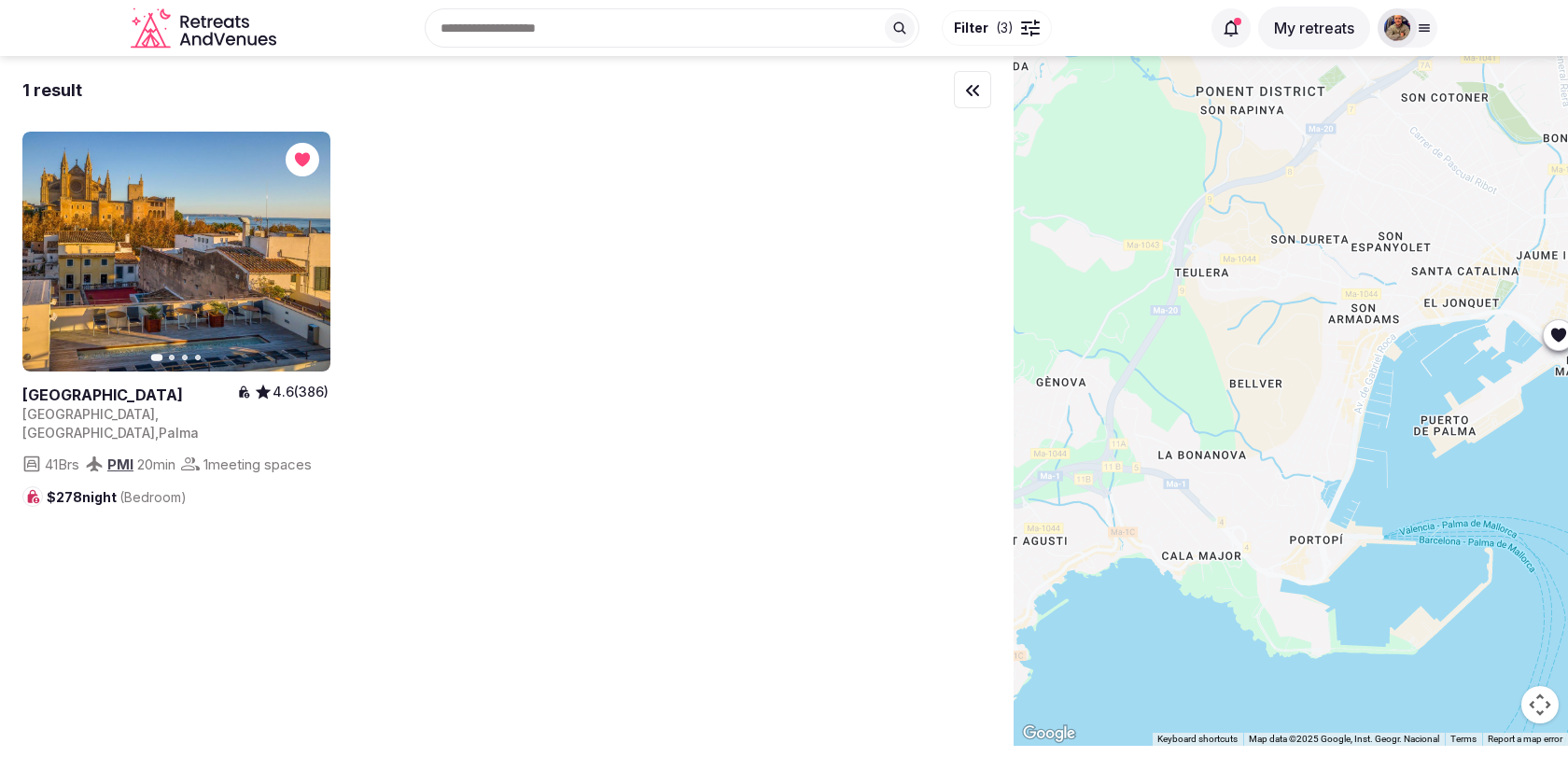
drag, startPoint x: 1187, startPoint y: 353, endPoint x: 1430, endPoint y: 167, distance: 306.0
click at [1430, 167] on div at bounding box center [1291, 402] width 555 height 690
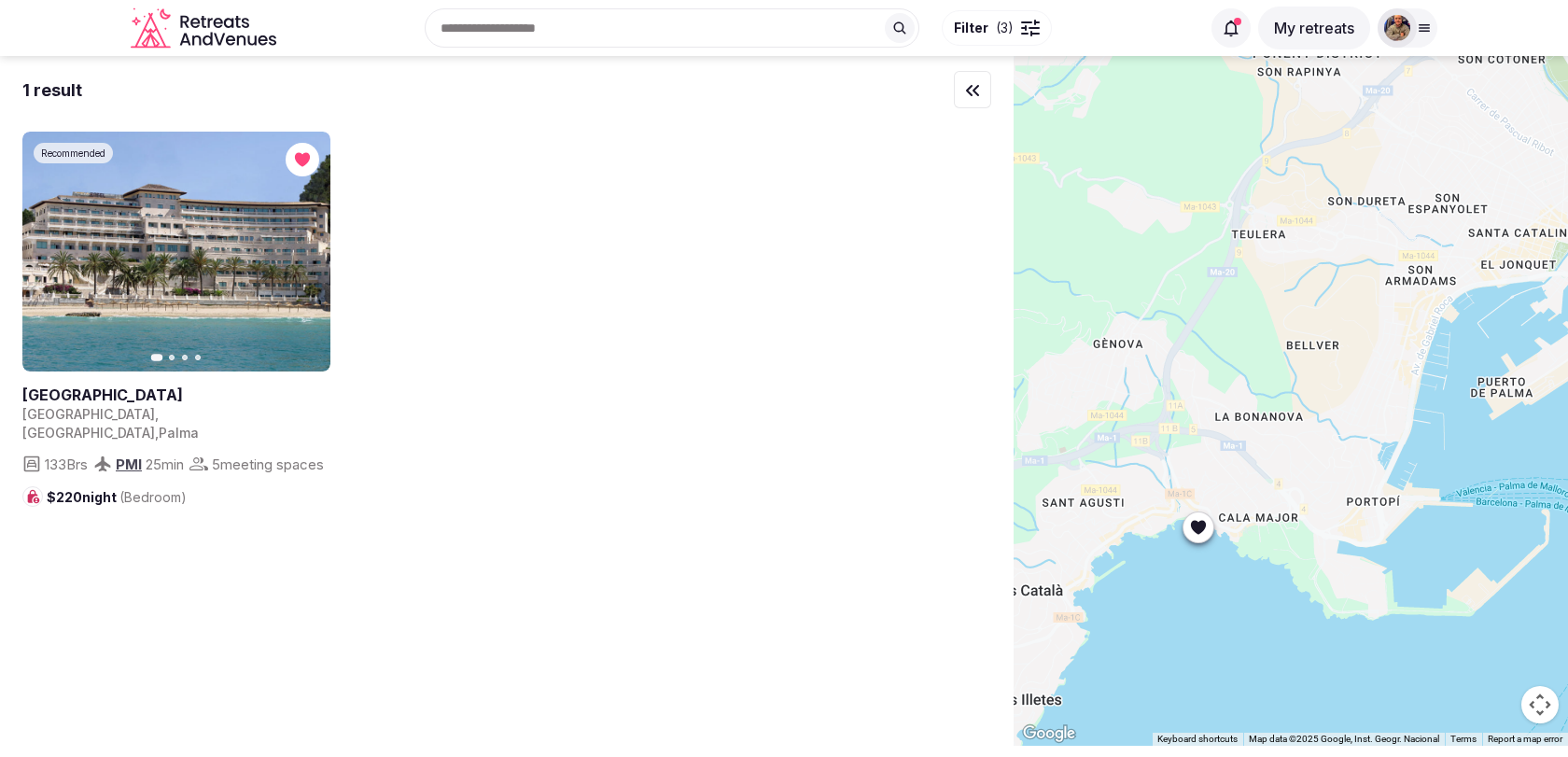
click at [1204, 527] on icon at bounding box center [1199, 527] width 15 height 14
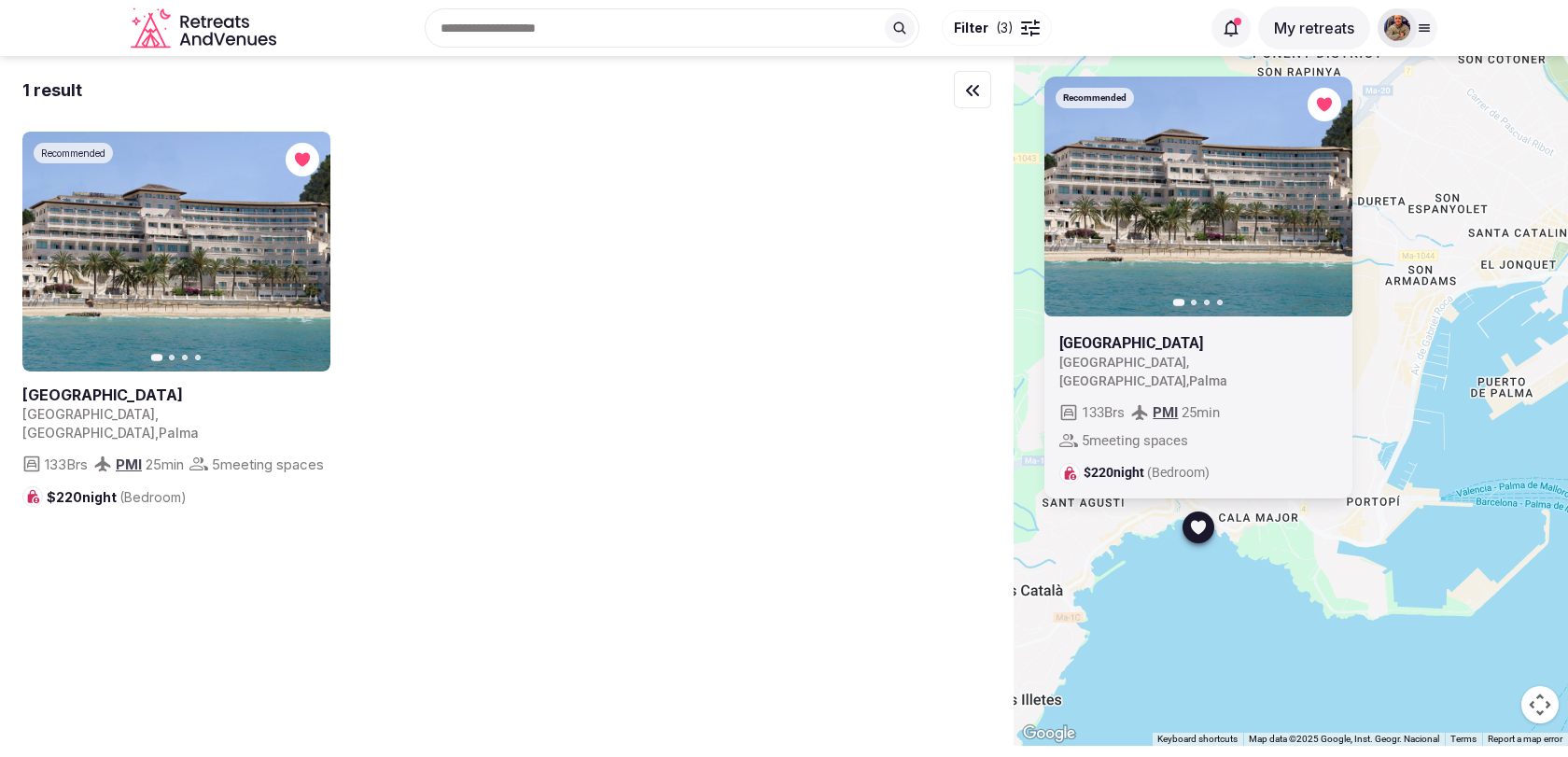
click at [1332, 203] on icon "button" at bounding box center [1326, 197] width 15 height 15
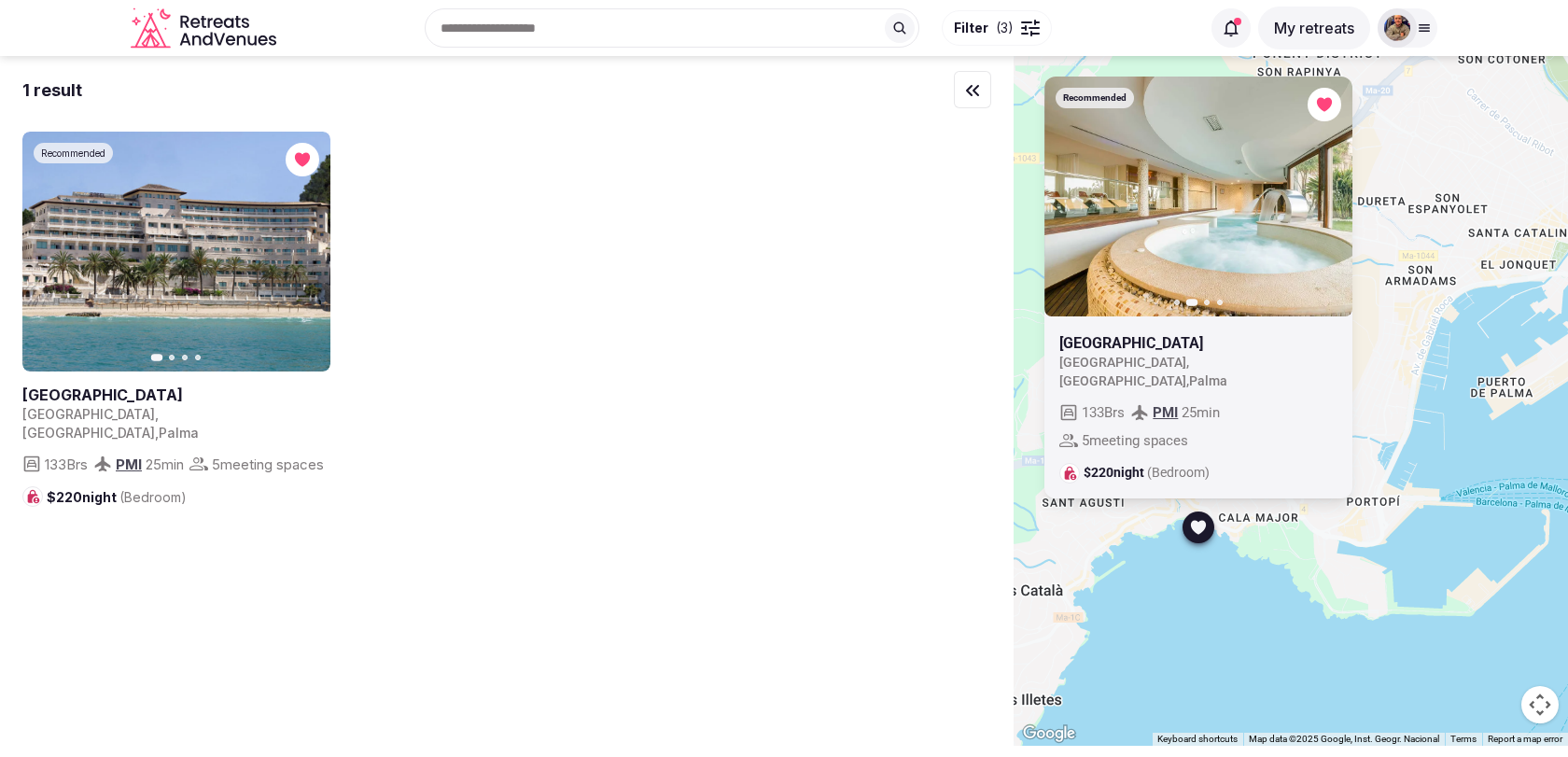
click at [1332, 203] on icon "button" at bounding box center [1326, 197] width 15 height 15
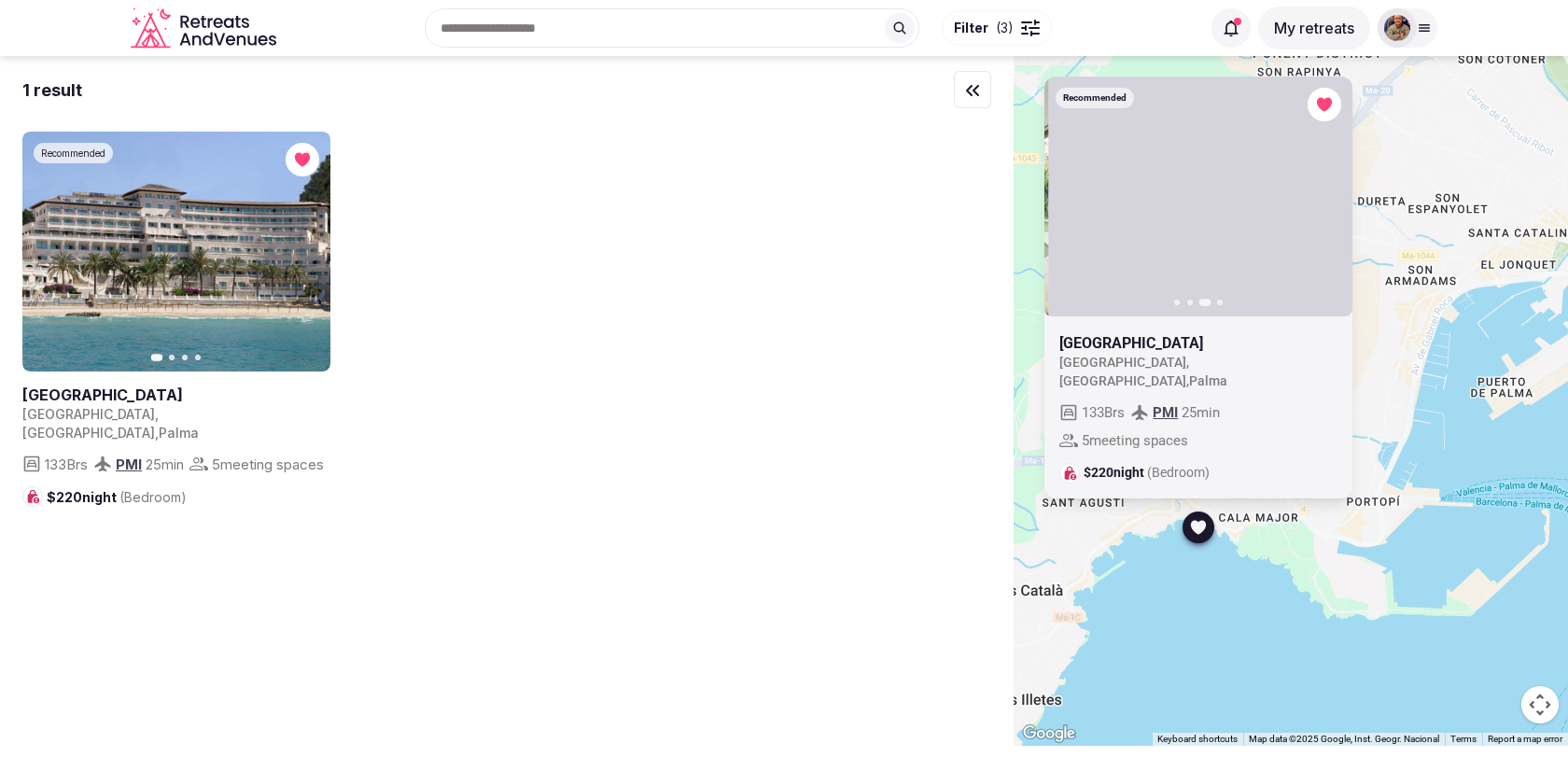
click at [1332, 203] on icon "button" at bounding box center [1326, 197] width 15 height 15
drag, startPoint x: 1452, startPoint y: 356, endPoint x: 1187, endPoint y: 356, distance: 265.0
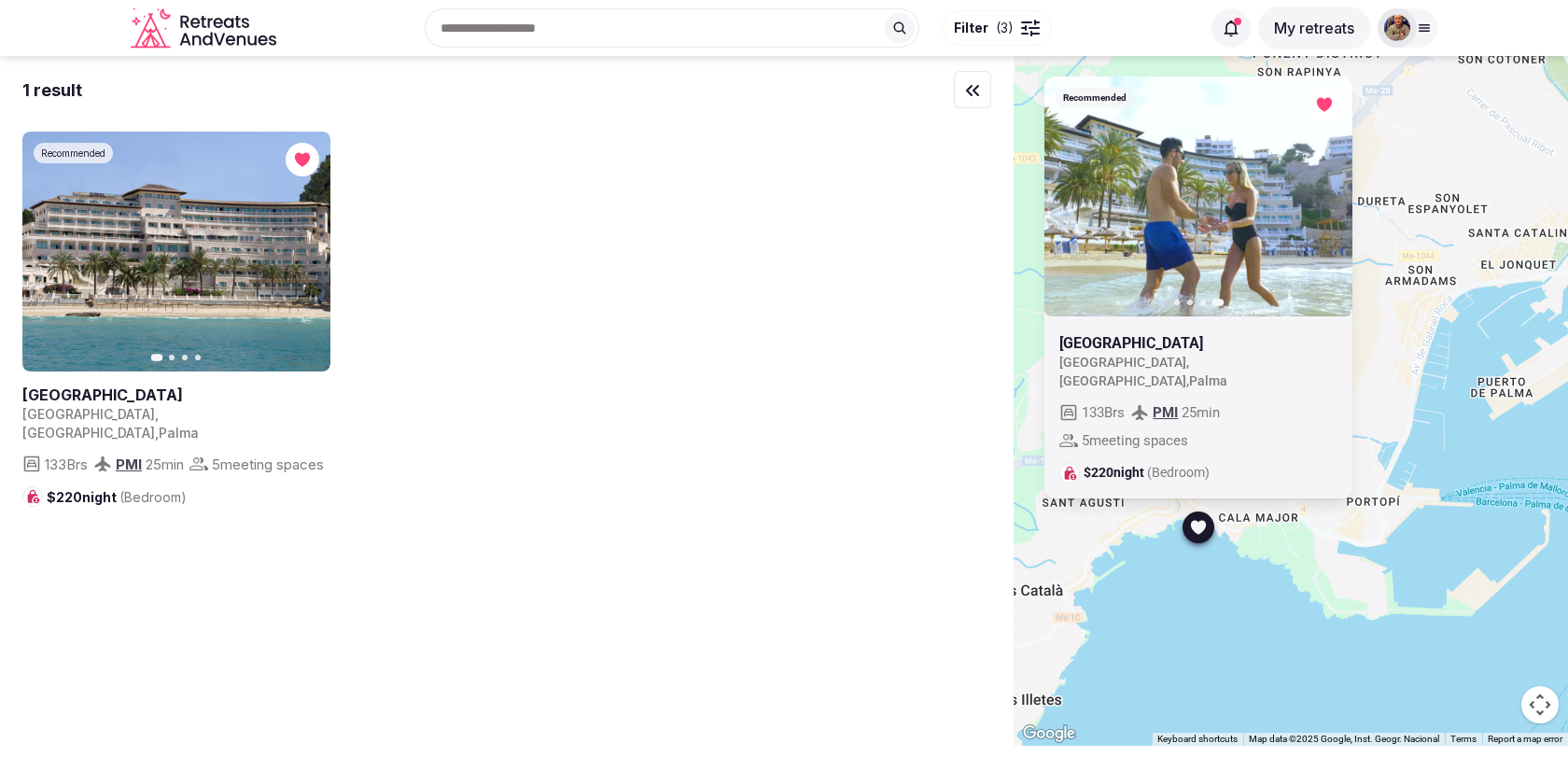
click at [1196, 356] on div "Recommended Previous slide Next slide [GEOGRAPHIC_DATA] [GEOGRAPHIC_DATA] [GEOG…" at bounding box center [1291, 402] width 555 height 690
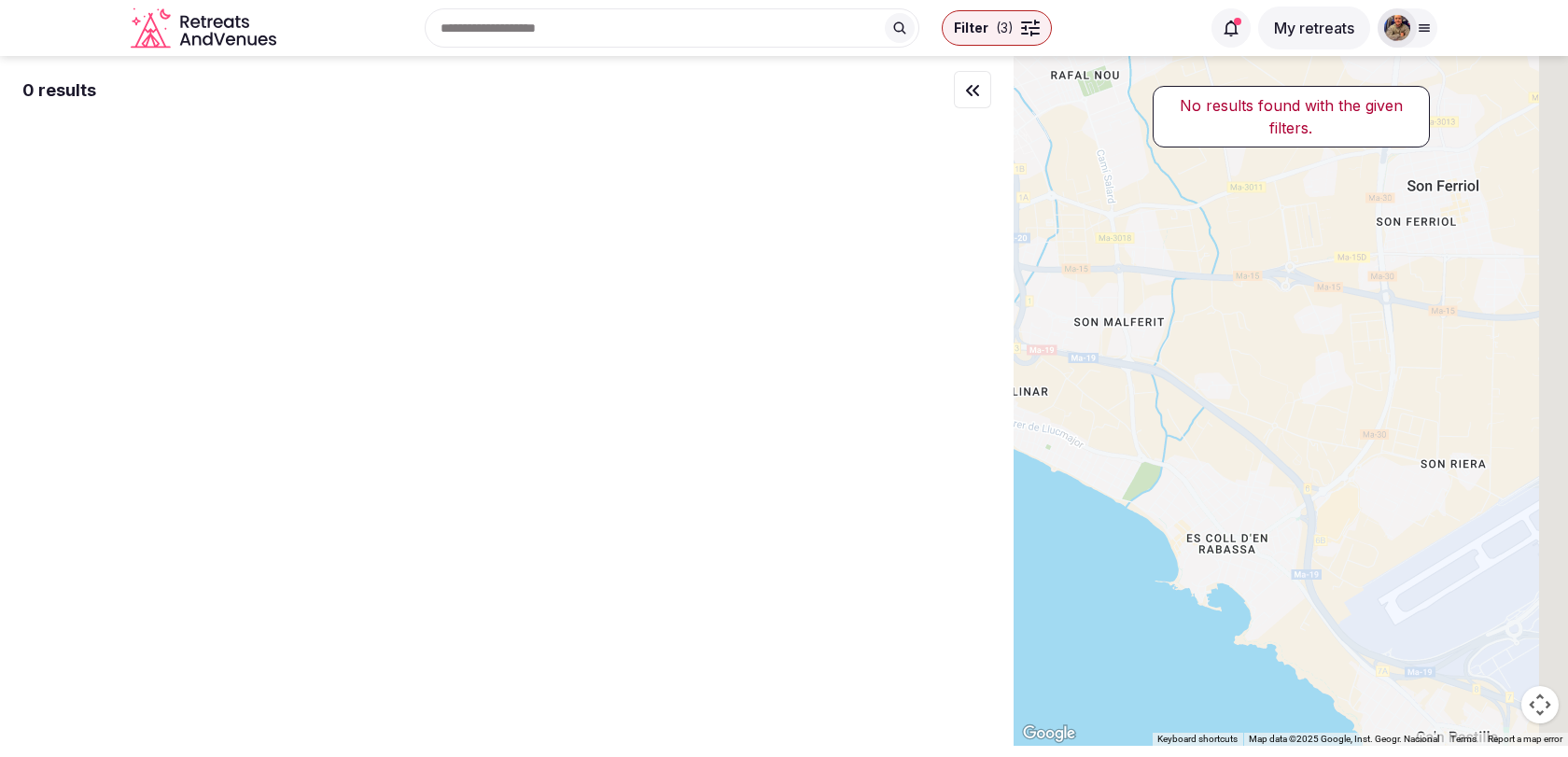
drag, startPoint x: 1310, startPoint y: 363, endPoint x: 1142, endPoint y: 377, distance: 168.6
click at [1144, 376] on div at bounding box center [1291, 402] width 555 height 690
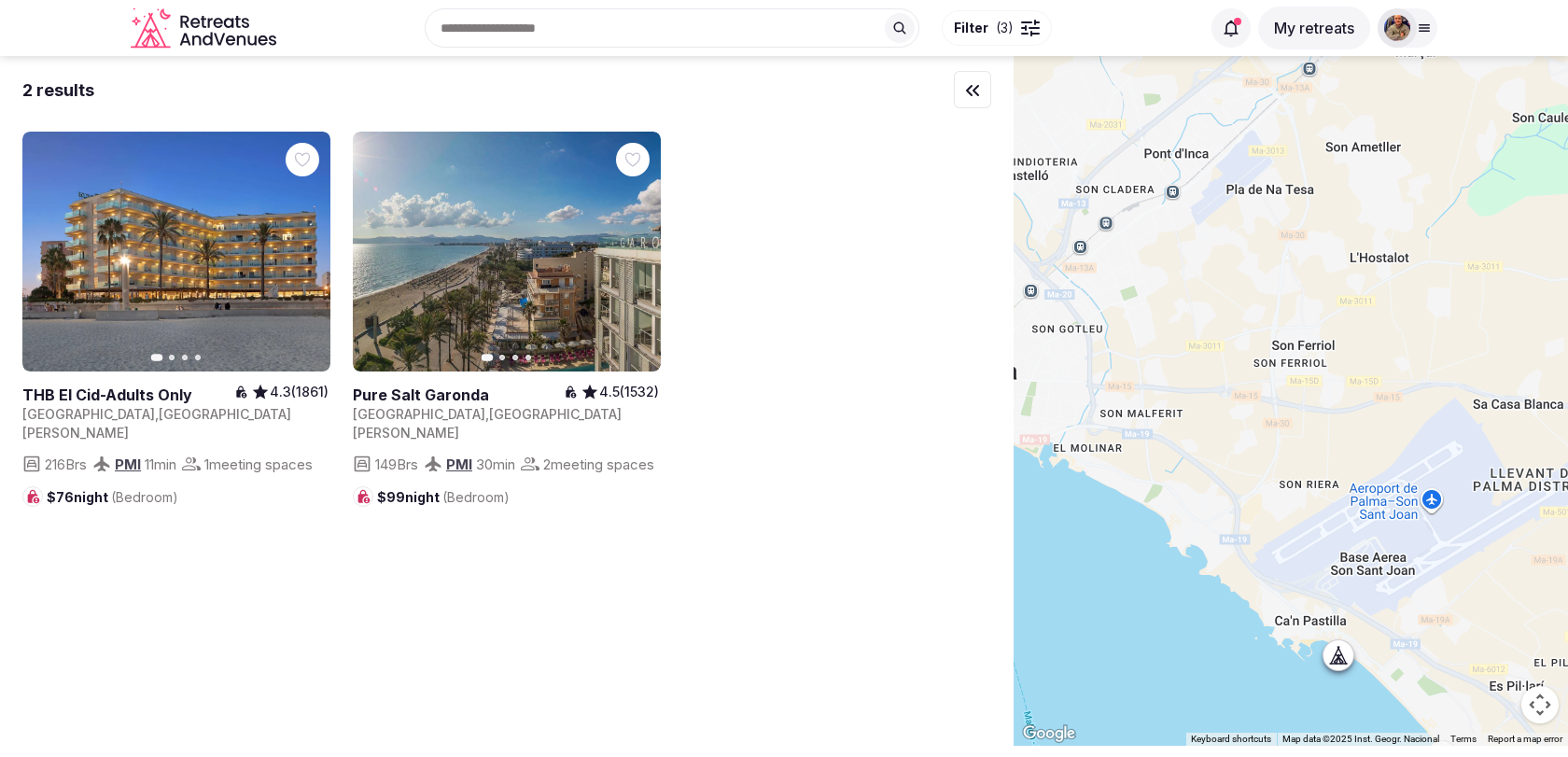
click at [1350, 668] on div at bounding box center [1339, 655] width 30 height 30
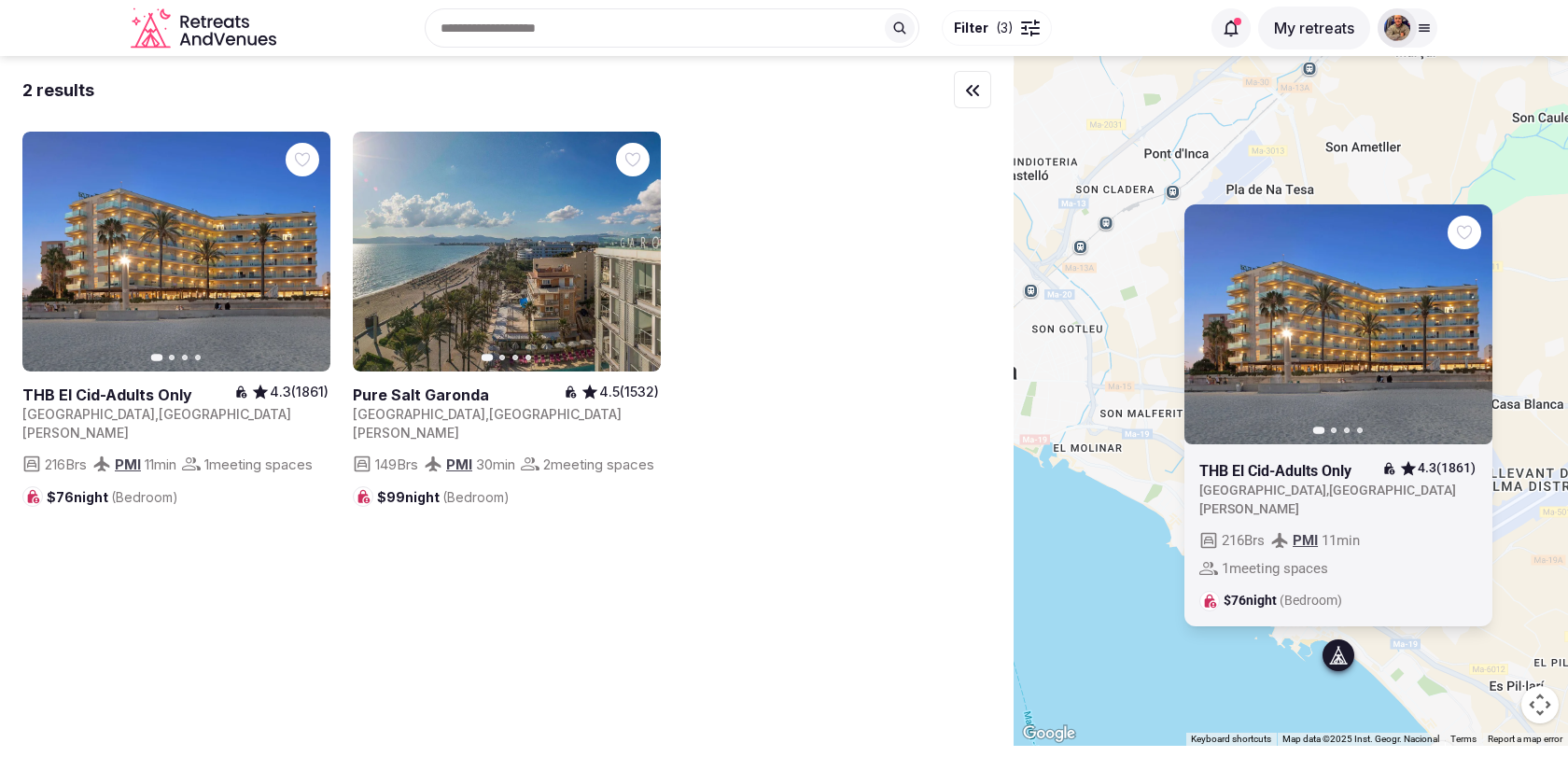
click at [1468, 331] on icon "button" at bounding box center [1466, 324] width 15 height 15
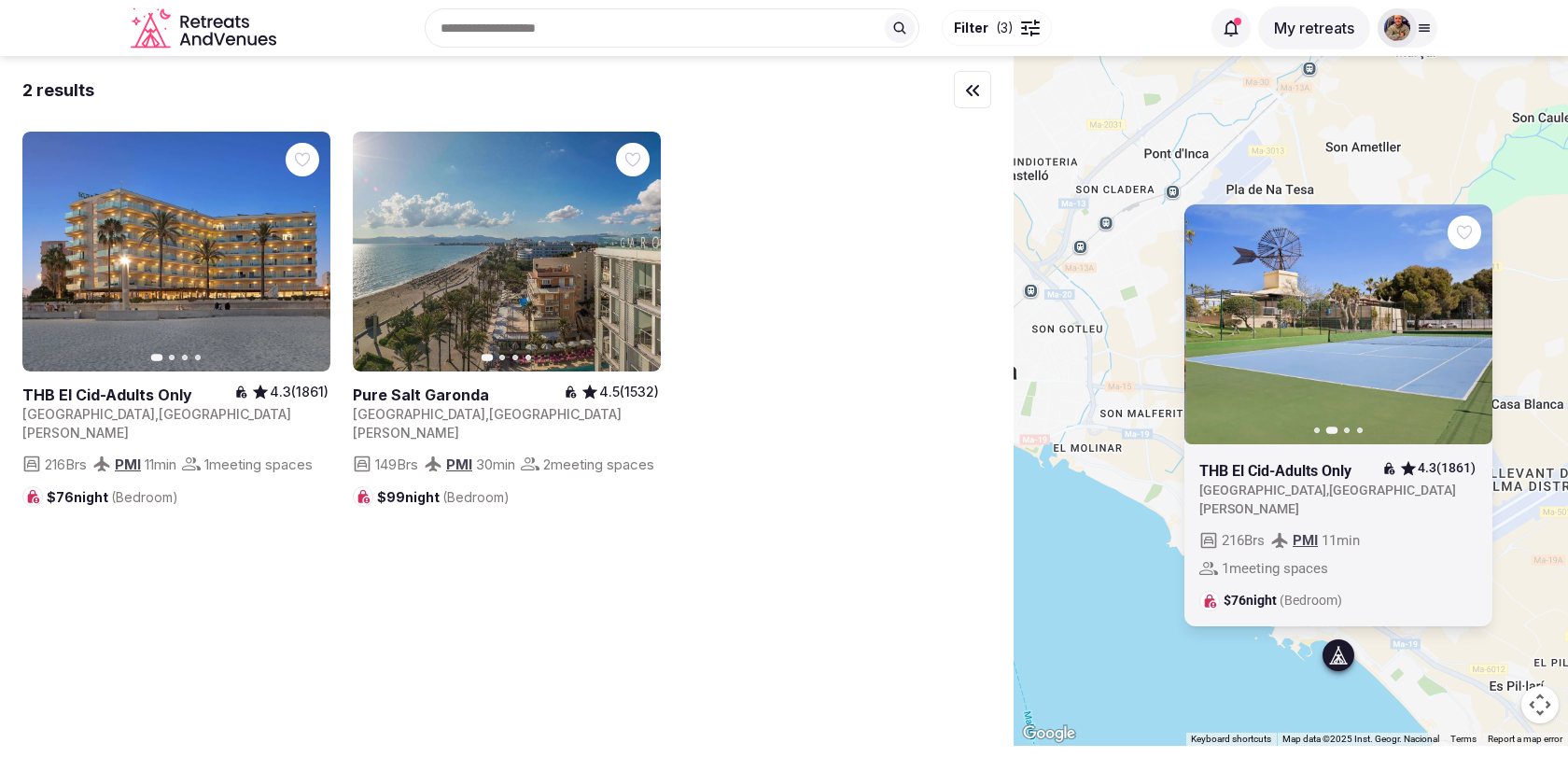
click at [1468, 331] on icon "button" at bounding box center [1466, 324] width 15 height 15
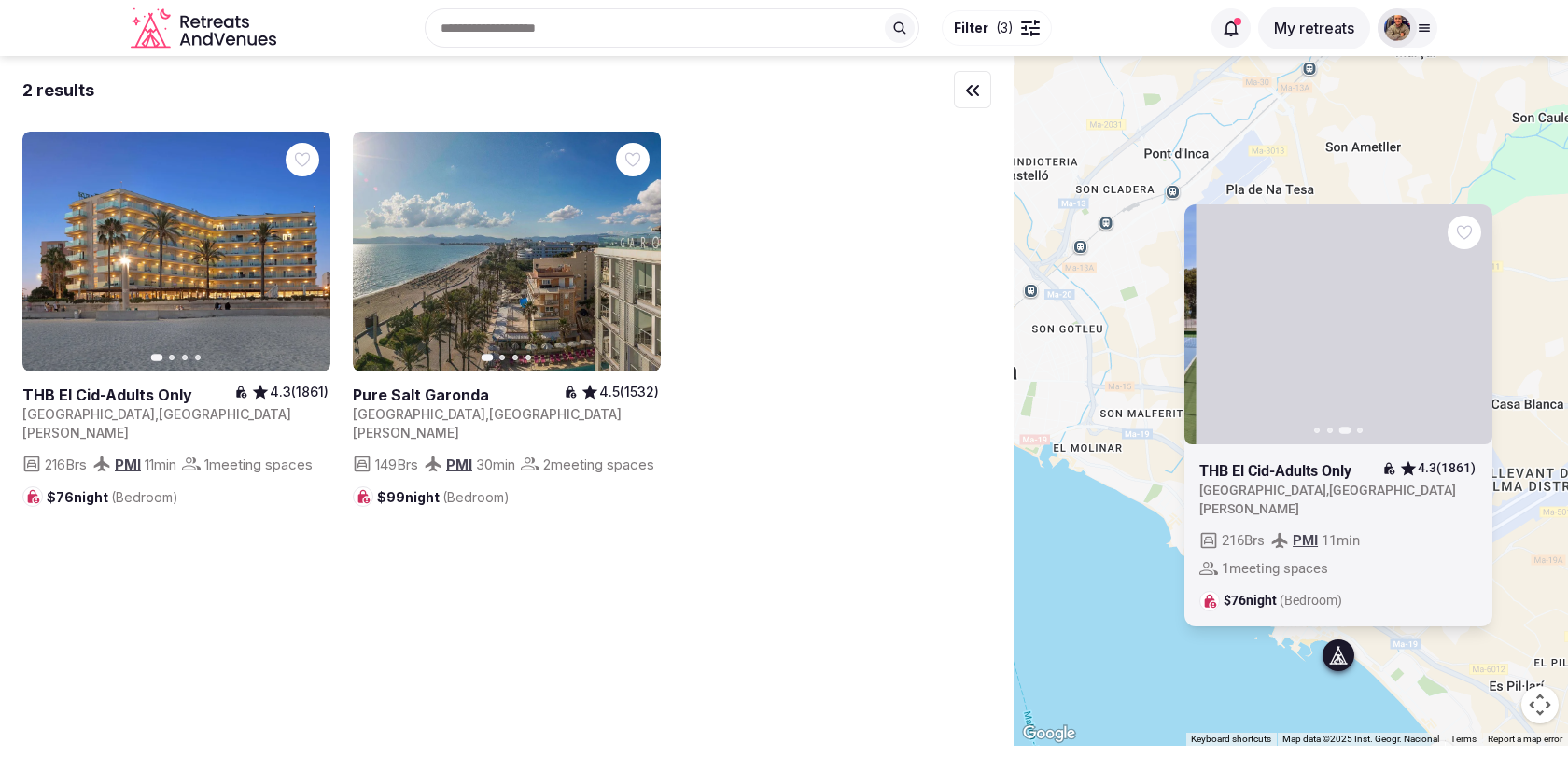
click at [1468, 331] on icon "button" at bounding box center [1466, 324] width 15 height 15
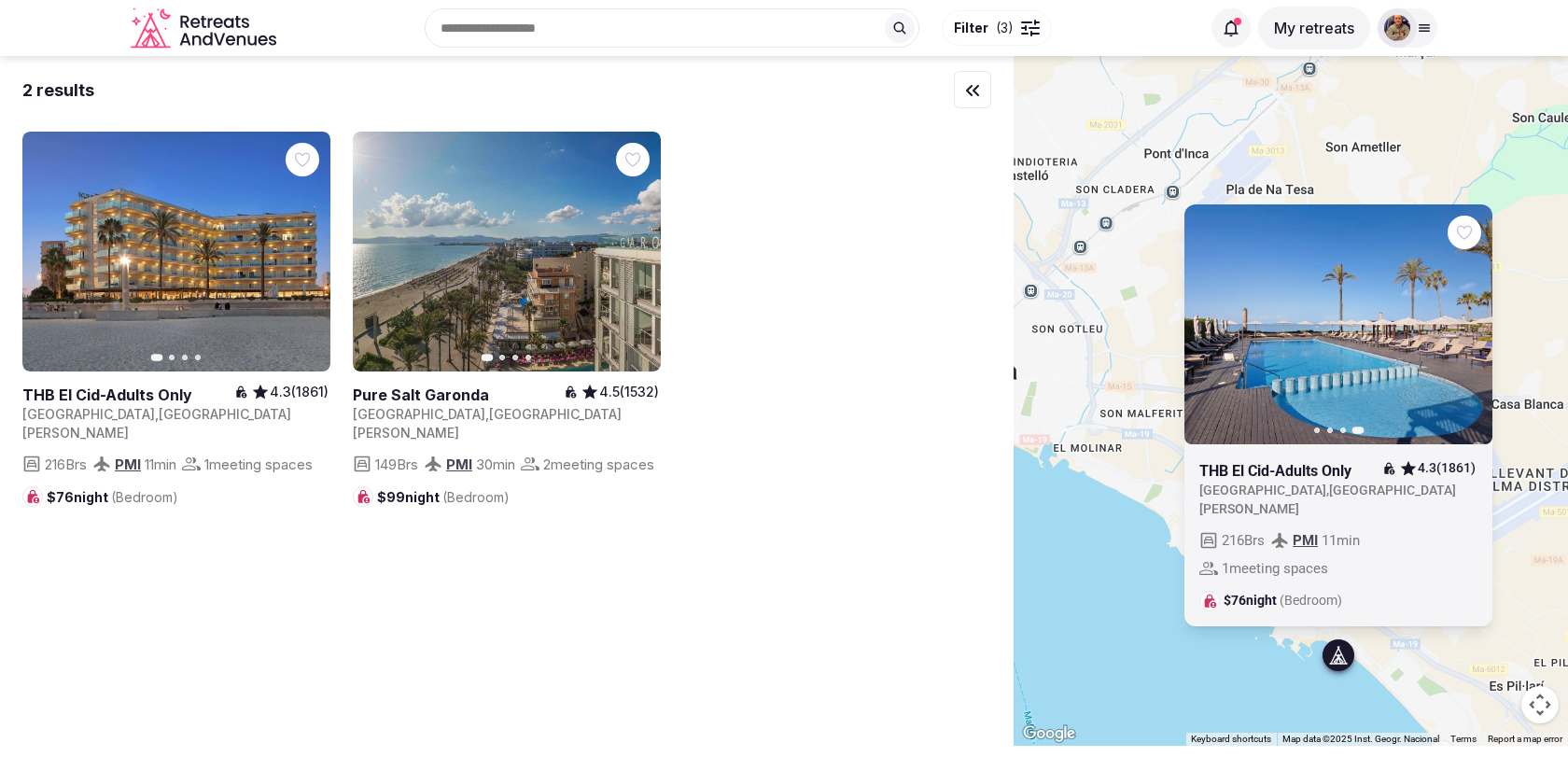
click at [1530, 584] on div "Previous slide Next slide THB El Cid-Adults Only 4.3 (1861) [GEOGRAPHIC_DATA] ,…" at bounding box center [1291, 402] width 555 height 690
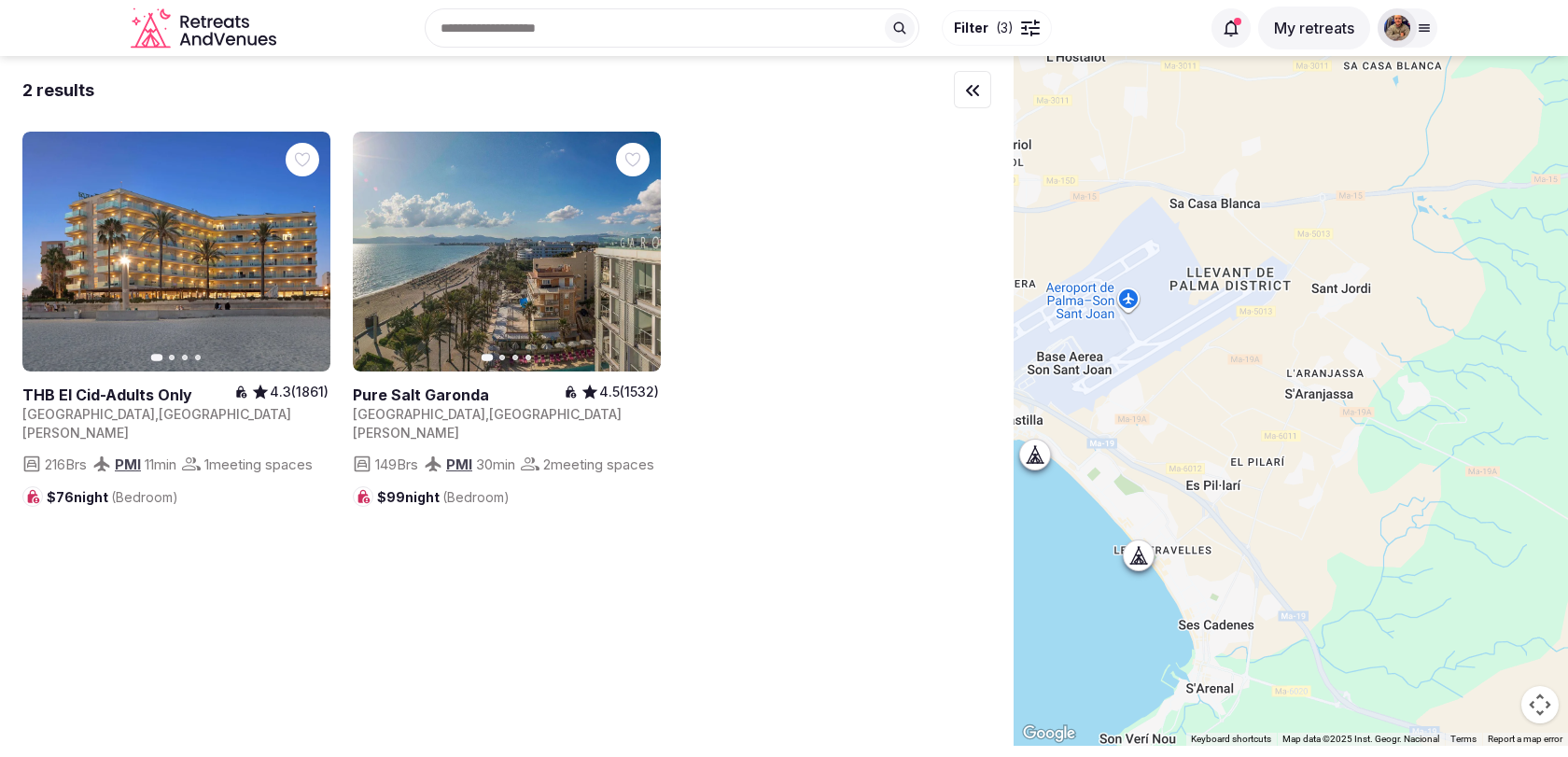
drag, startPoint x: 1547, startPoint y: 595, endPoint x: 1242, endPoint y: 395, distance: 364.7
click at [1242, 395] on div at bounding box center [1291, 402] width 555 height 690
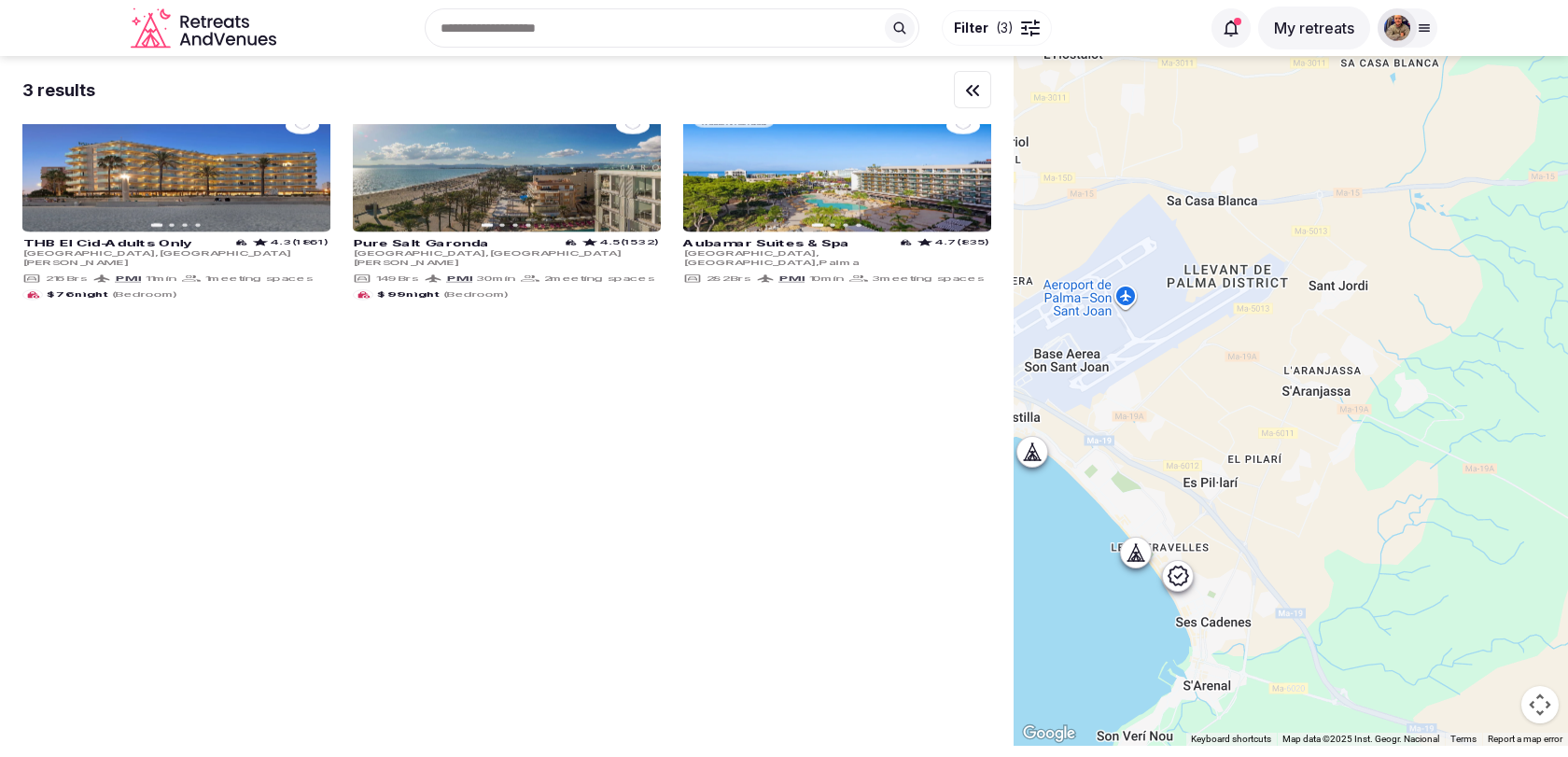
click at [1139, 562] on div at bounding box center [1136, 553] width 30 height 30
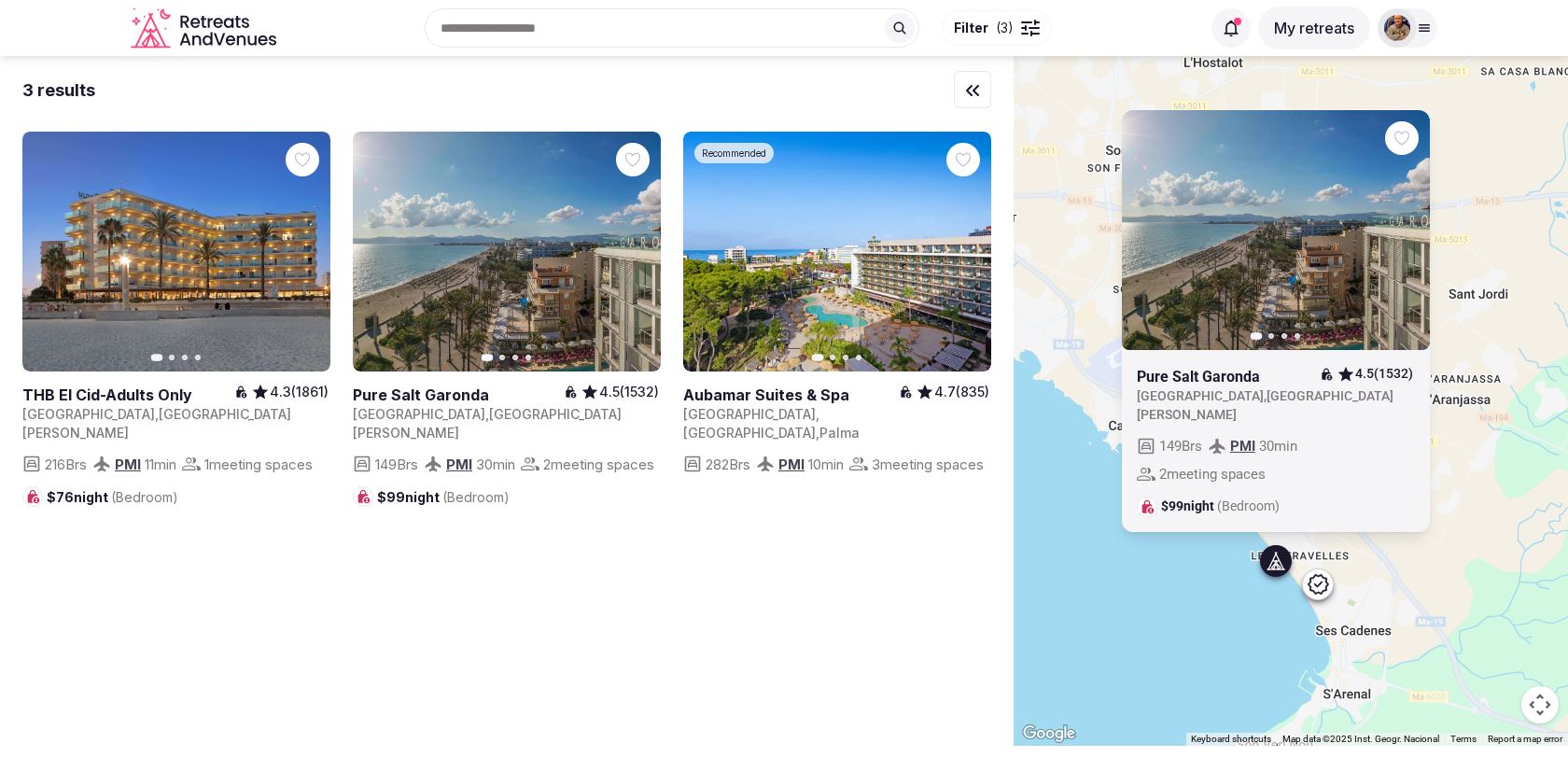
drag, startPoint x: 1214, startPoint y: 553, endPoint x: 1356, endPoint y: 561, distance: 142.2
click at [1356, 561] on div "Previous slide Next slide Pure Salt Garonda 4.5 (1532) [GEOGRAPHIC_DATA] , [GEO…" at bounding box center [1291, 402] width 555 height 690
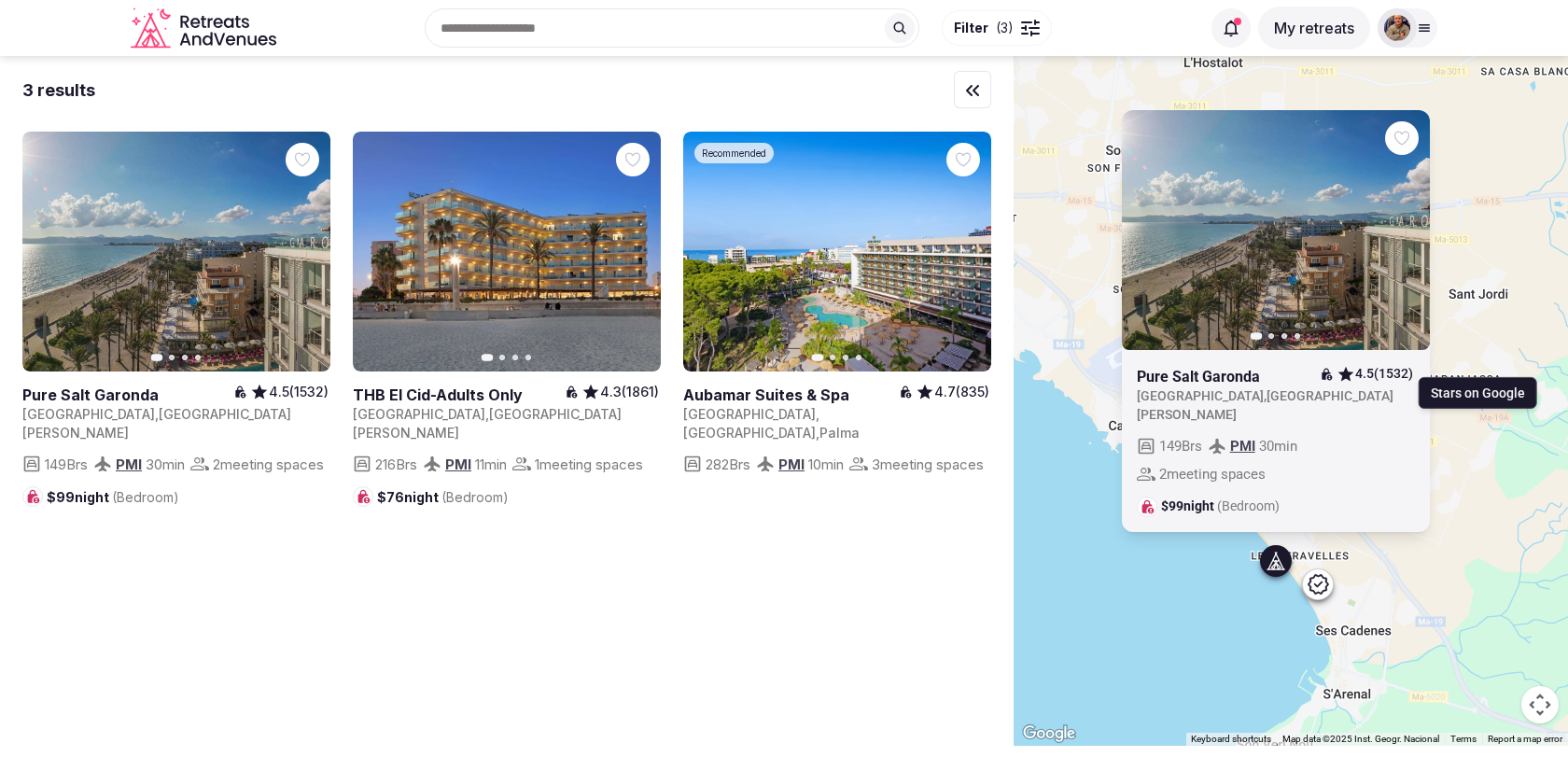
click at [1407, 237] on icon "button" at bounding box center [1403, 229] width 15 height 15
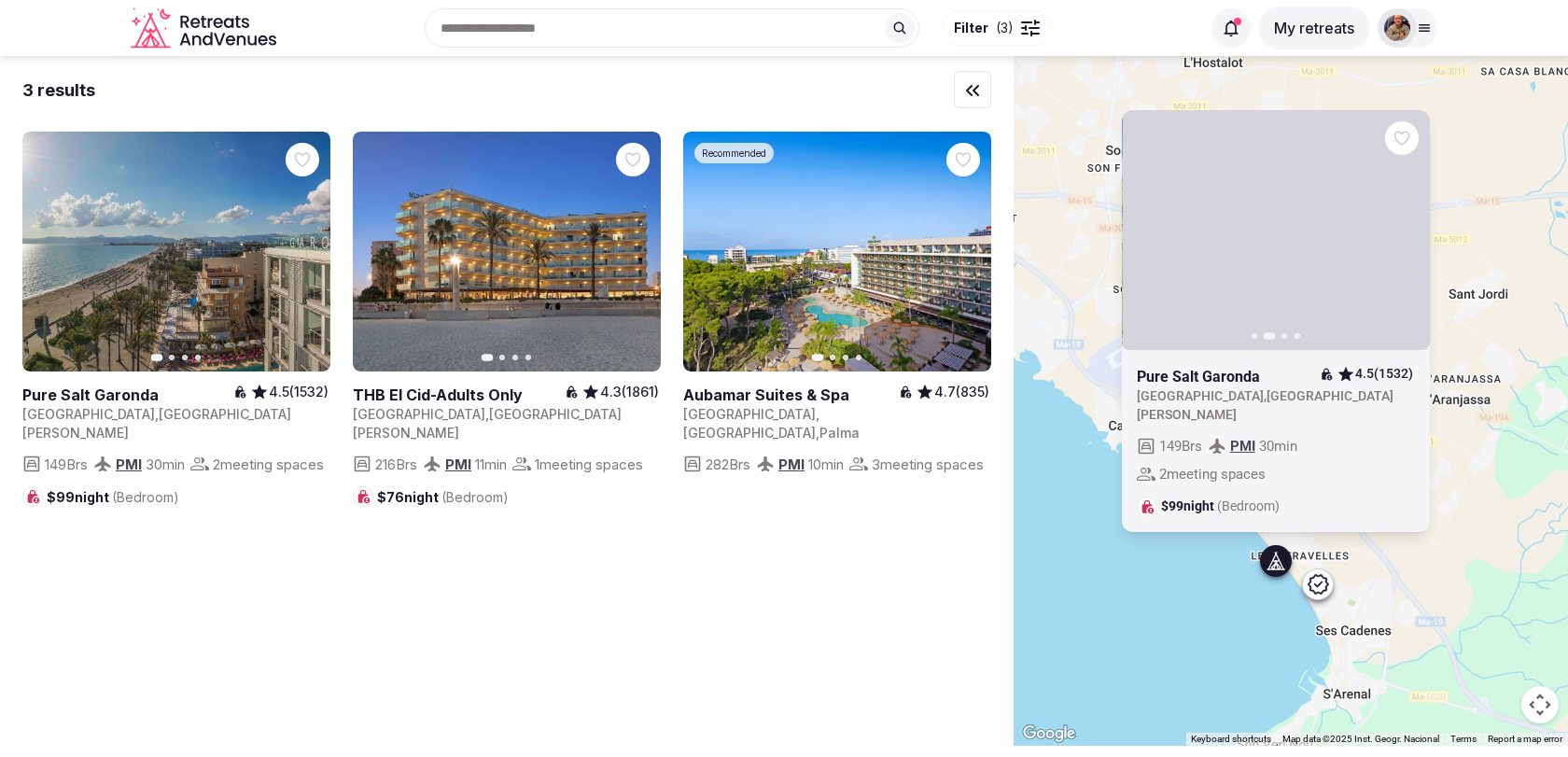
click at [1407, 237] on icon "button" at bounding box center [1403, 229] width 15 height 15
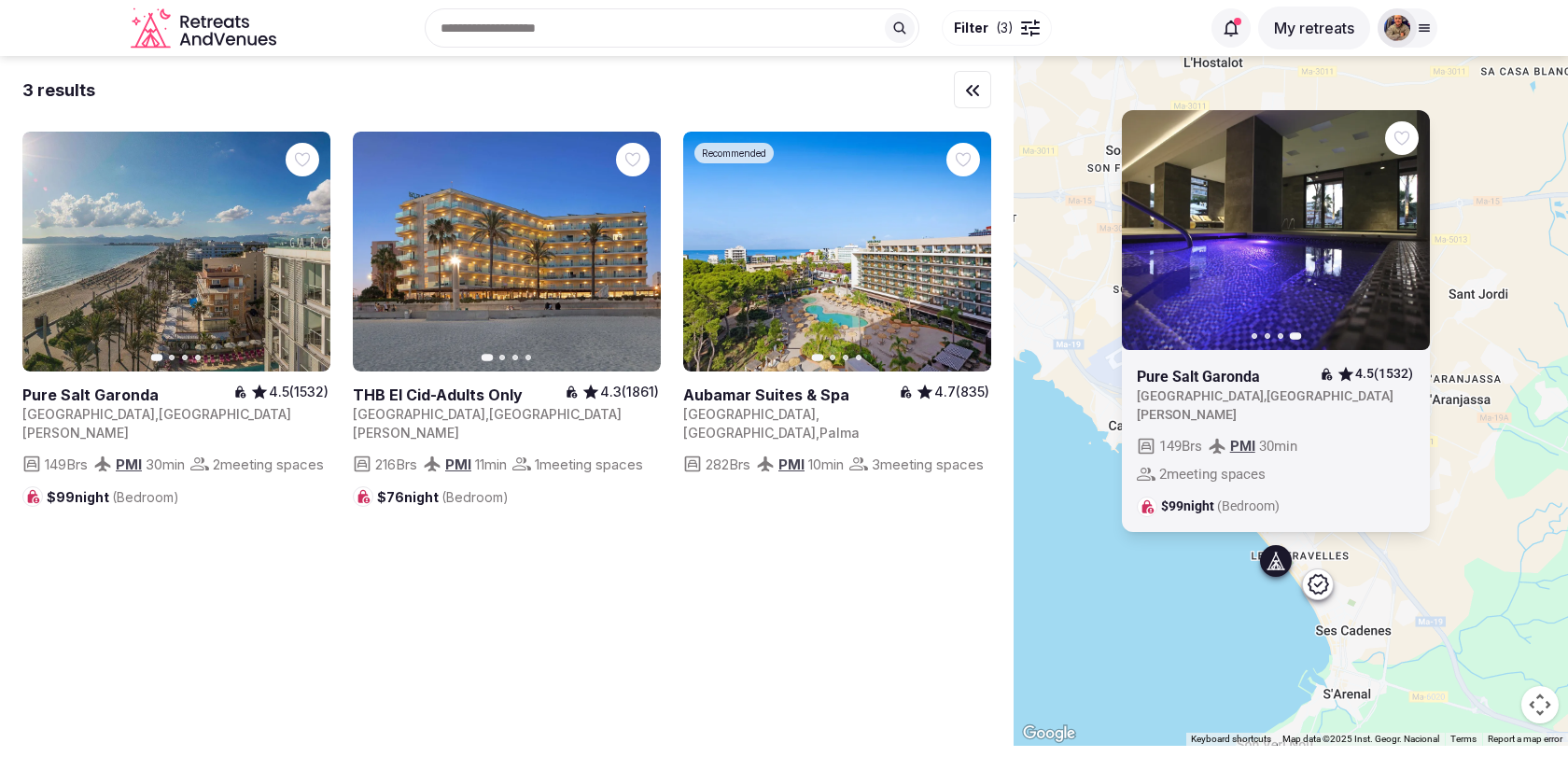
click at [1515, 562] on div "Previous slide Next slide Pure Salt Garonda 4.5 (1532) [GEOGRAPHIC_DATA] , [GEO…" at bounding box center [1291, 402] width 555 height 690
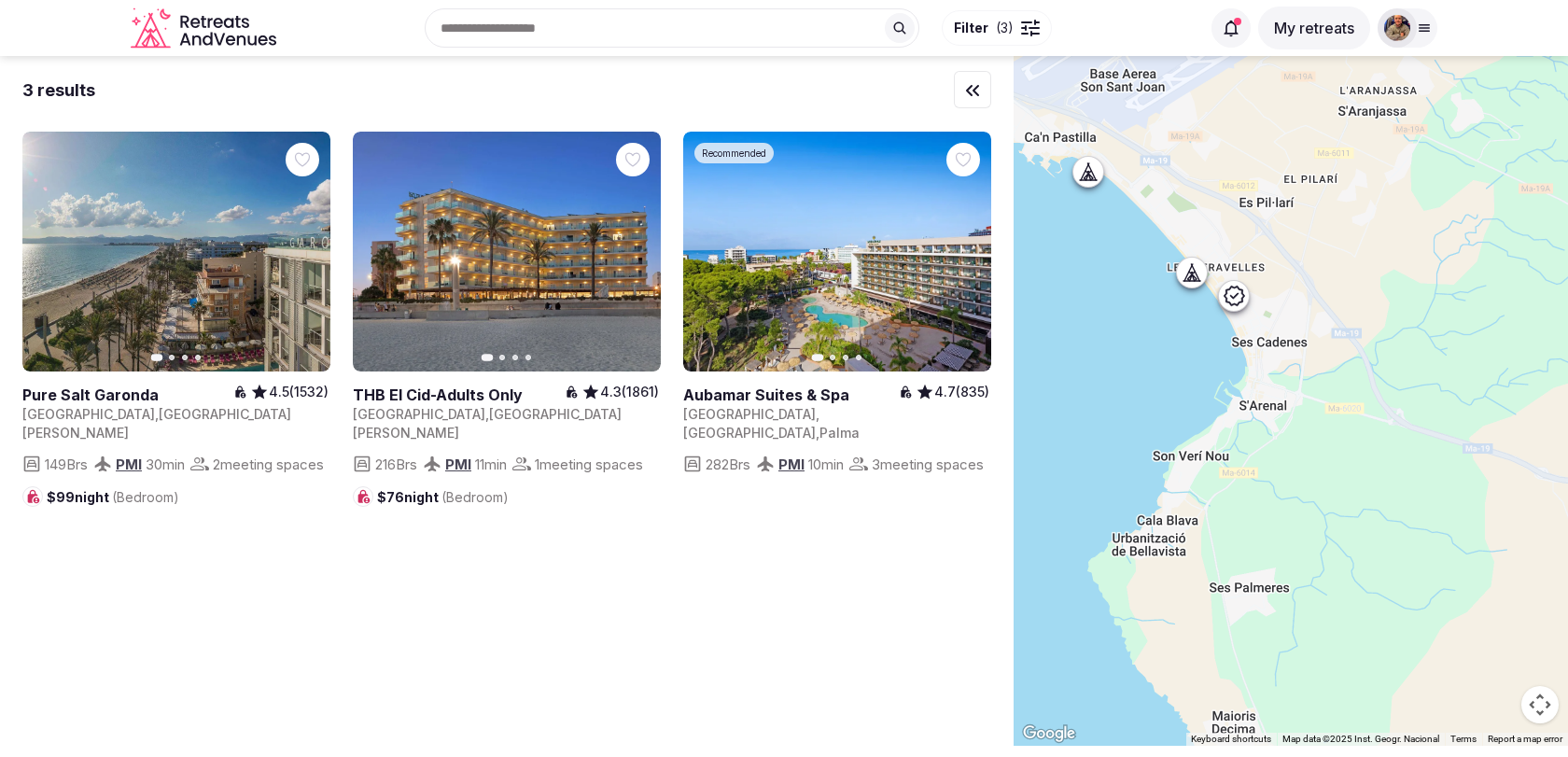
drag, startPoint x: 1491, startPoint y: 591, endPoint x: 1405, endPoint y: 302, distance: 301.5
click at [1405, 302] on div at bounding box center [1291, 402] width 555 height 690
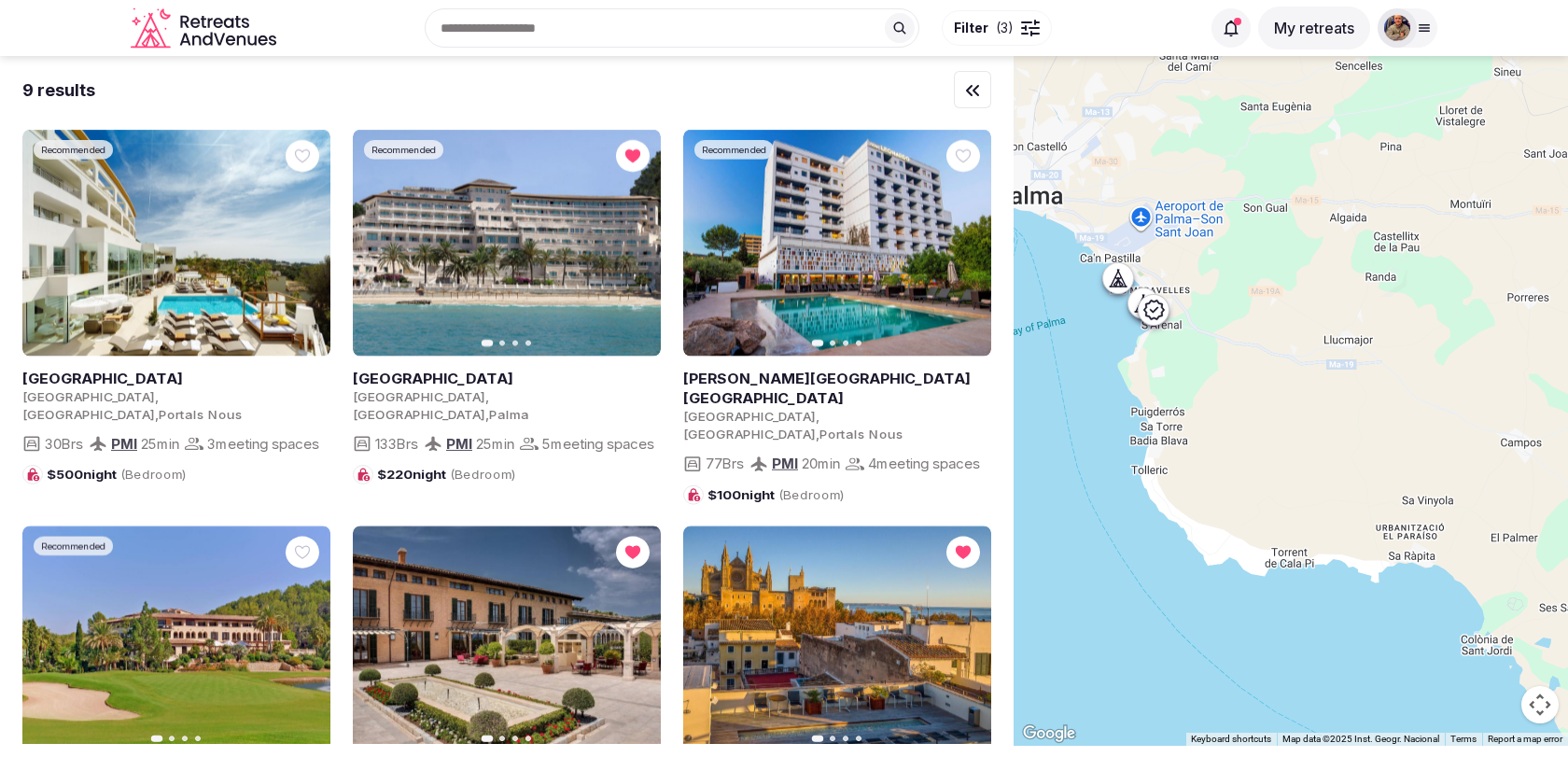
drag, startPoint x: 1472, startPoint y: 391, endPoint x: 1243, endPoint y: 391, distance: 229.0
click at [1243, 391] on div at bounding box center [1291, 402] width 555 height 690
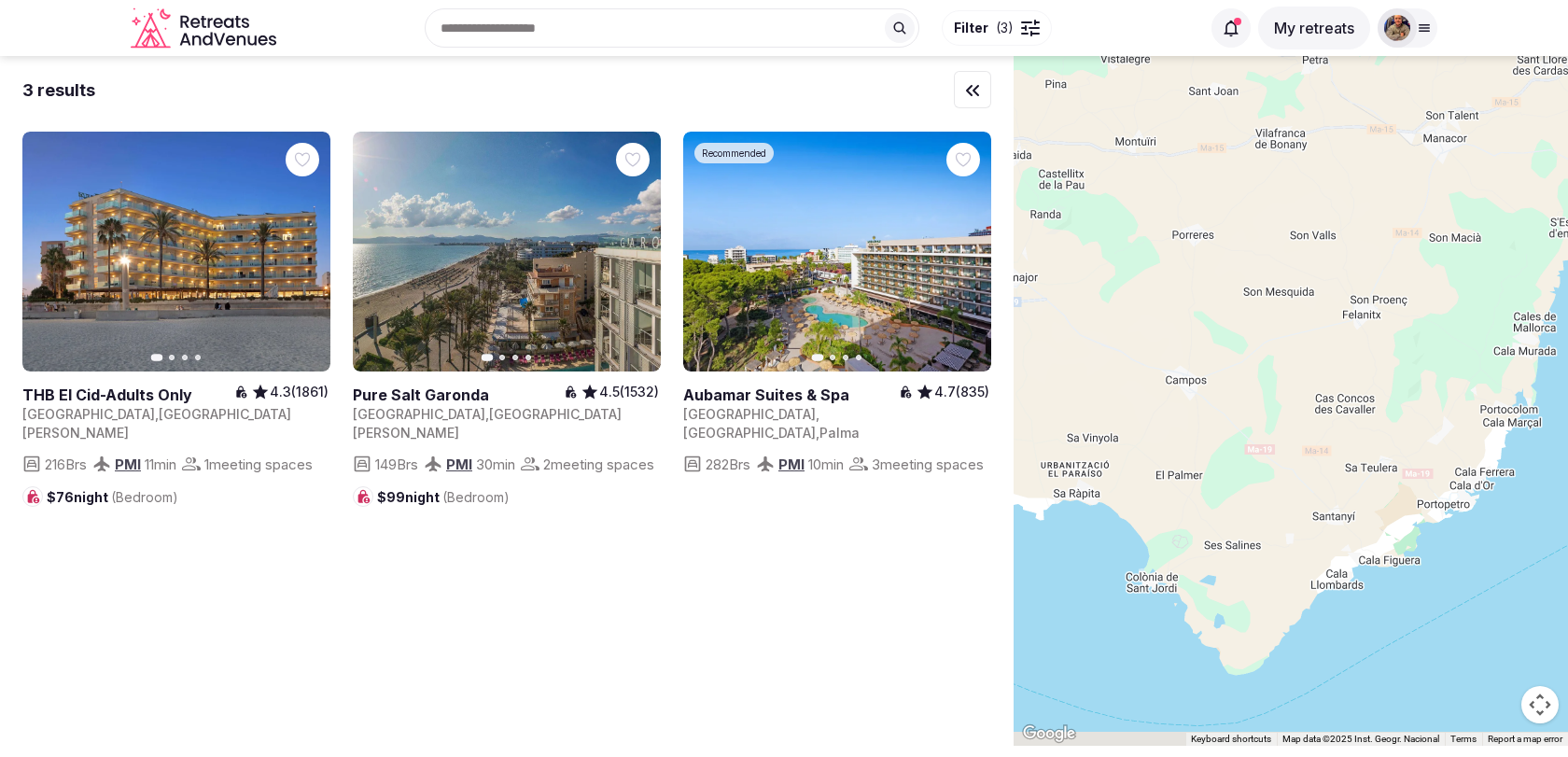
drag, startPoint x: 1427, startPoint y: 399, endPoint x: 1079, endPoint y: 316, distance: 357.8
click at [1079, 316] on div at bounding box center [1291, 402] width 555 height 690
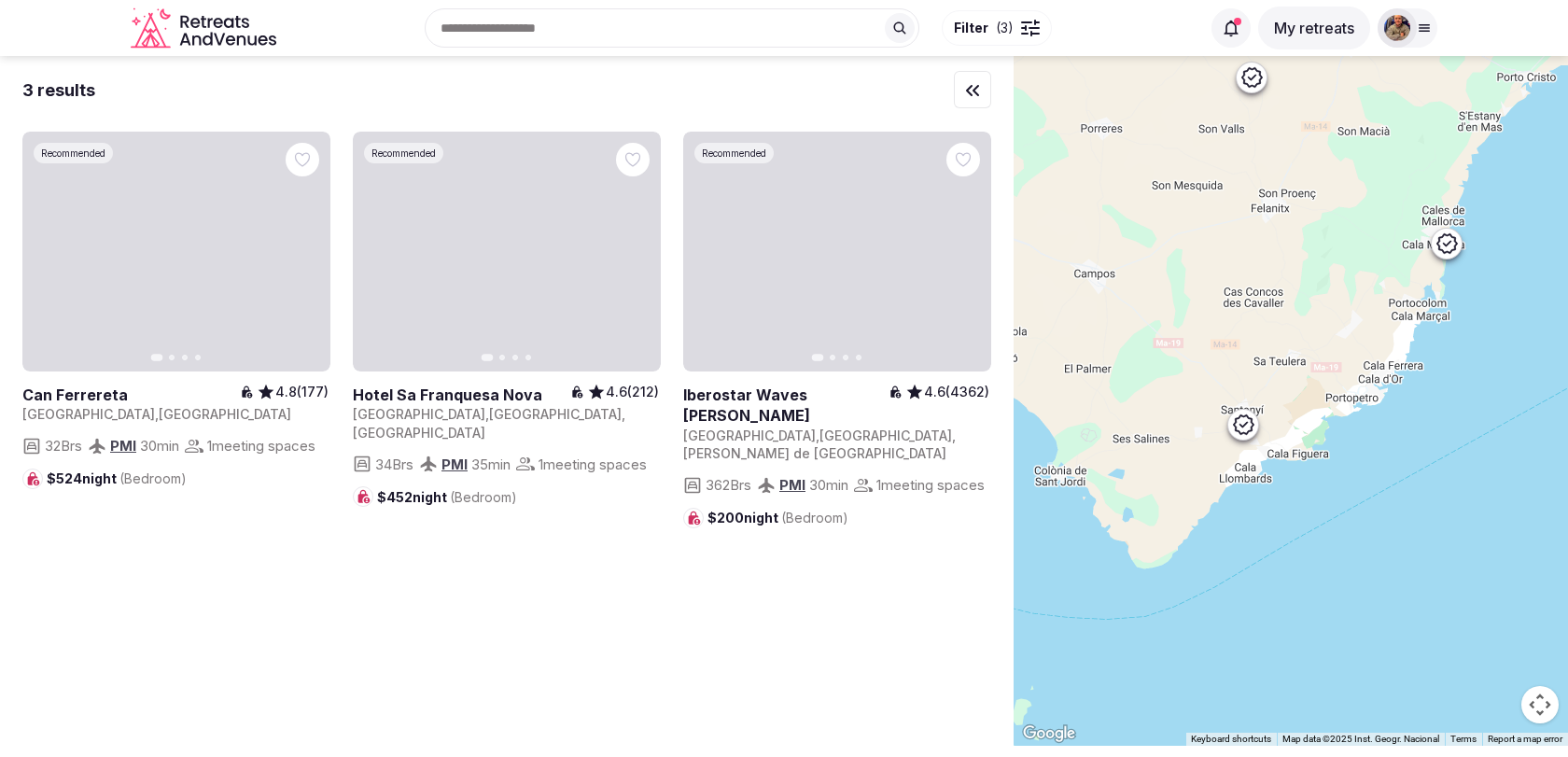
click at [1457, 239] on icon at bounding box center [1447, 243] width 23 height 23
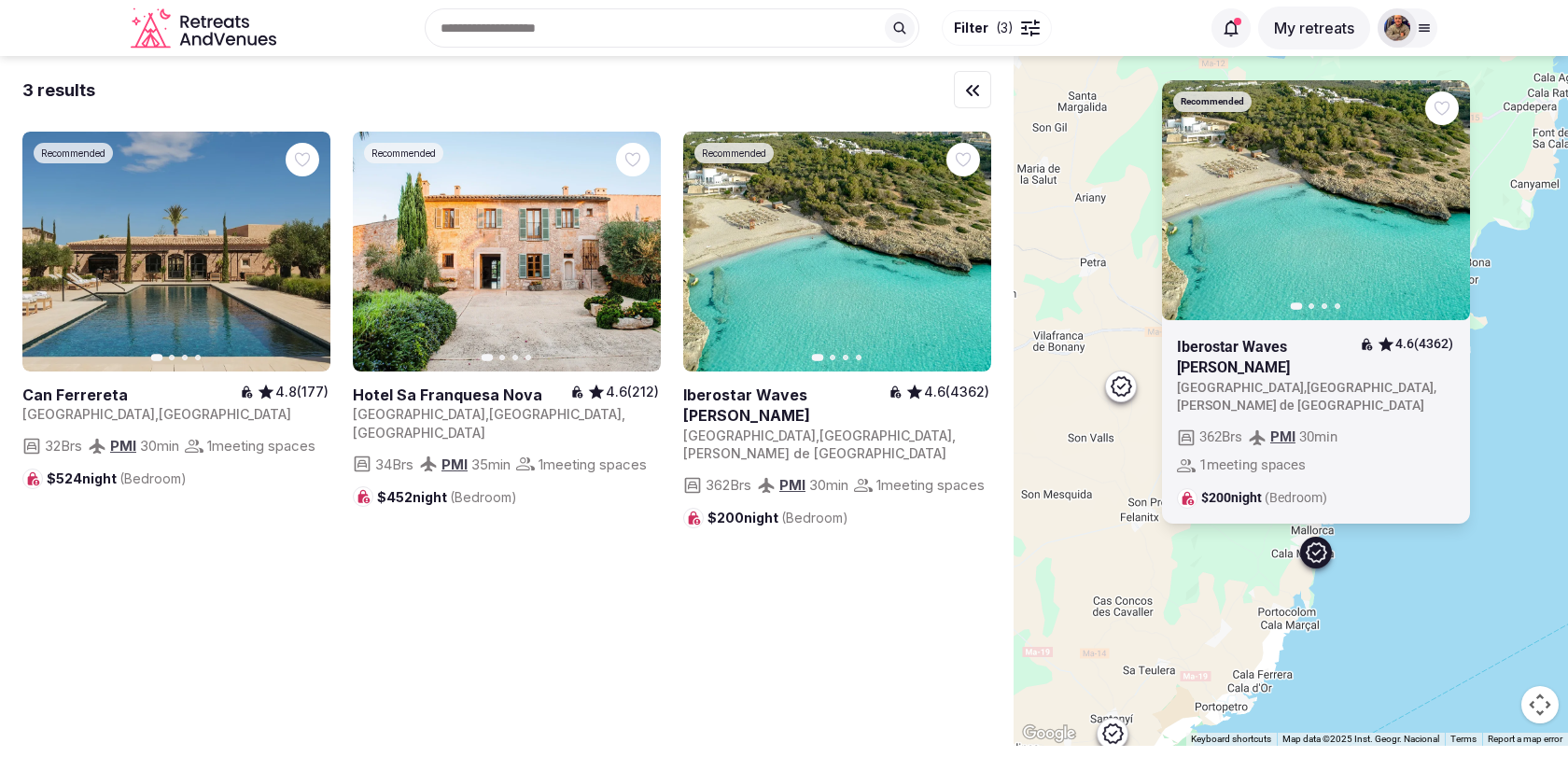
drag, startPoint x: 1370, startPoint y: 293, endPoint x: 1238, endPoint y: 604, distance: 337.9
click at [1238, 604] on div "Recommended Previous slide Next slide Iberostar Waves [PERSON_NAME] 4.6 (4362) …" at bounding box center [1291, 402] width 555 height 690
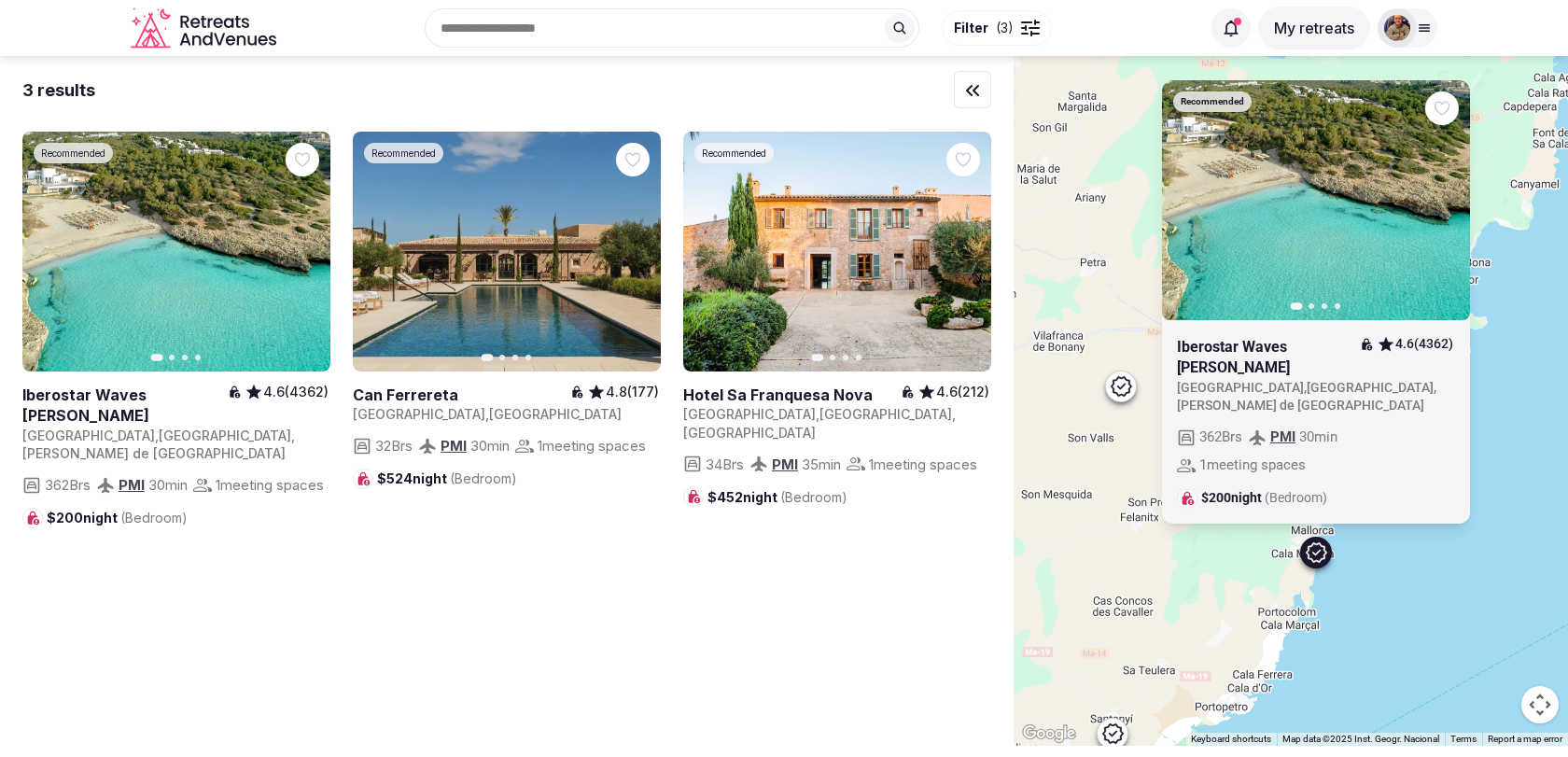
click at [1451, 214] on button "Next slide" at bounding box center [1444, 200] width 30 height 30
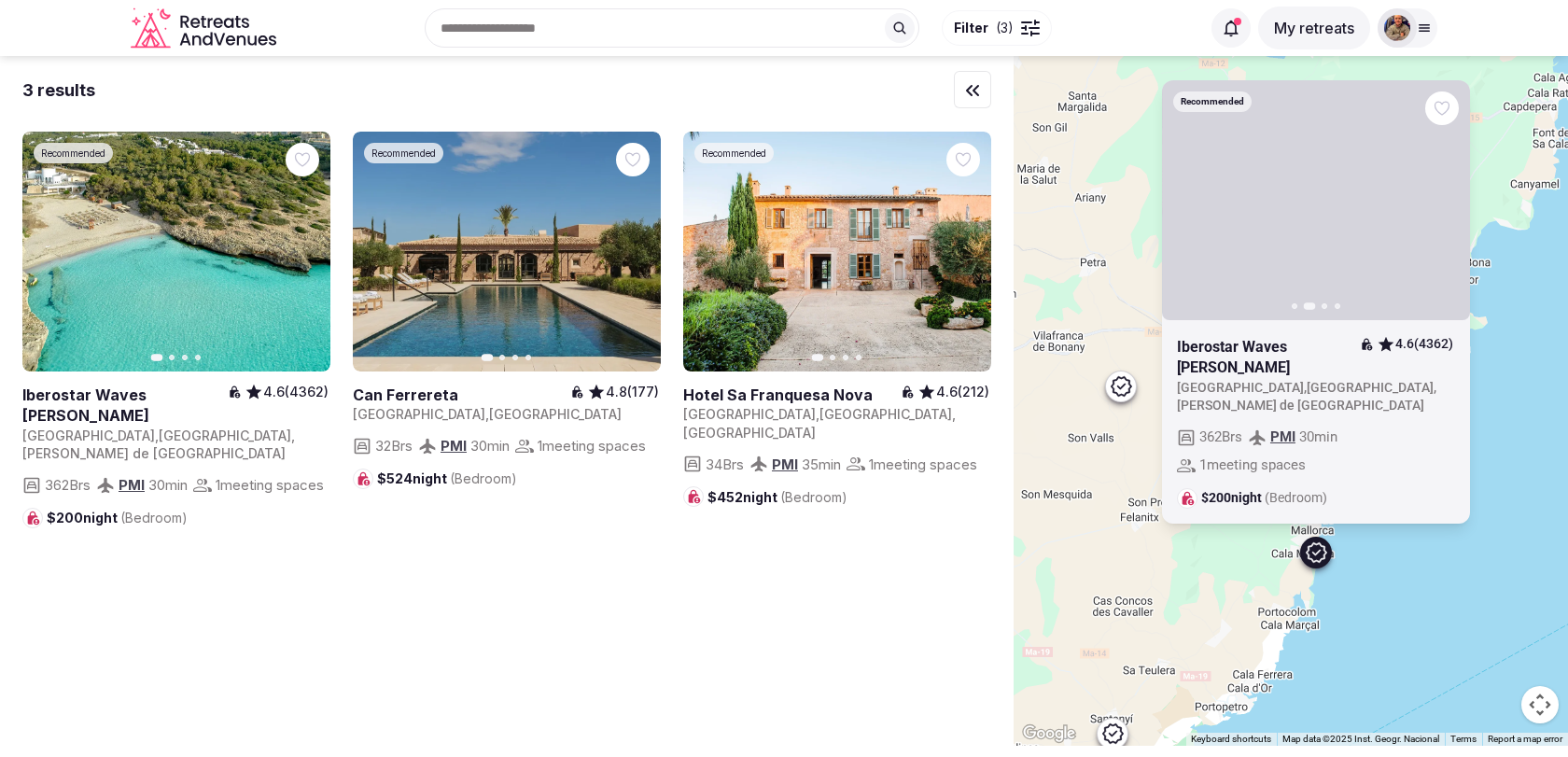
click at [1446, 207] on icon "button" at bounding box center [1444, 200] width 15 height 15
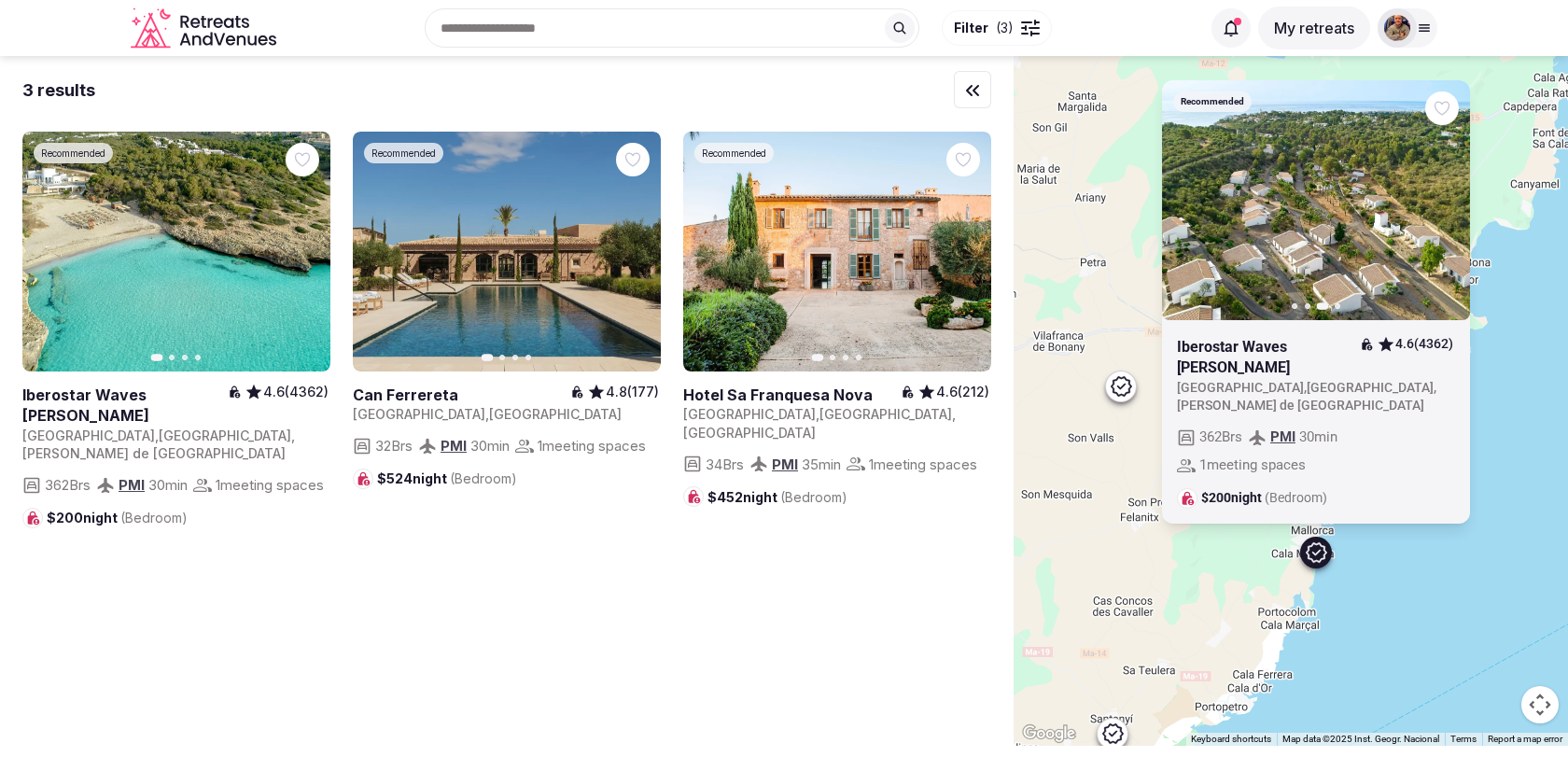
click at [1446, 207] on icon "button" at bounding box center [1444, 200] width 15 height 15
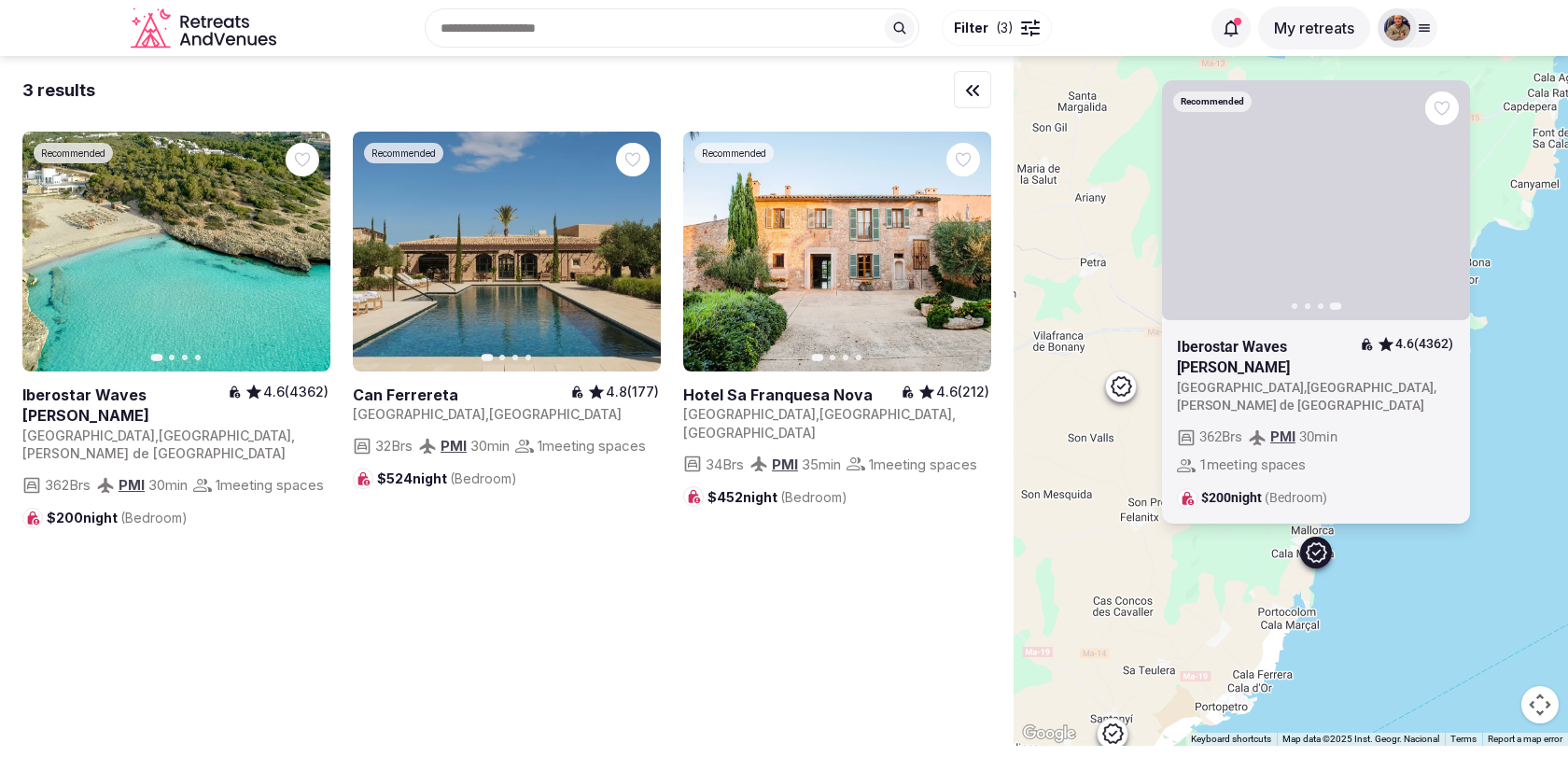
click at [1187, 207] on icon "button" at bounding box center [1188, 200] width 15 height 15
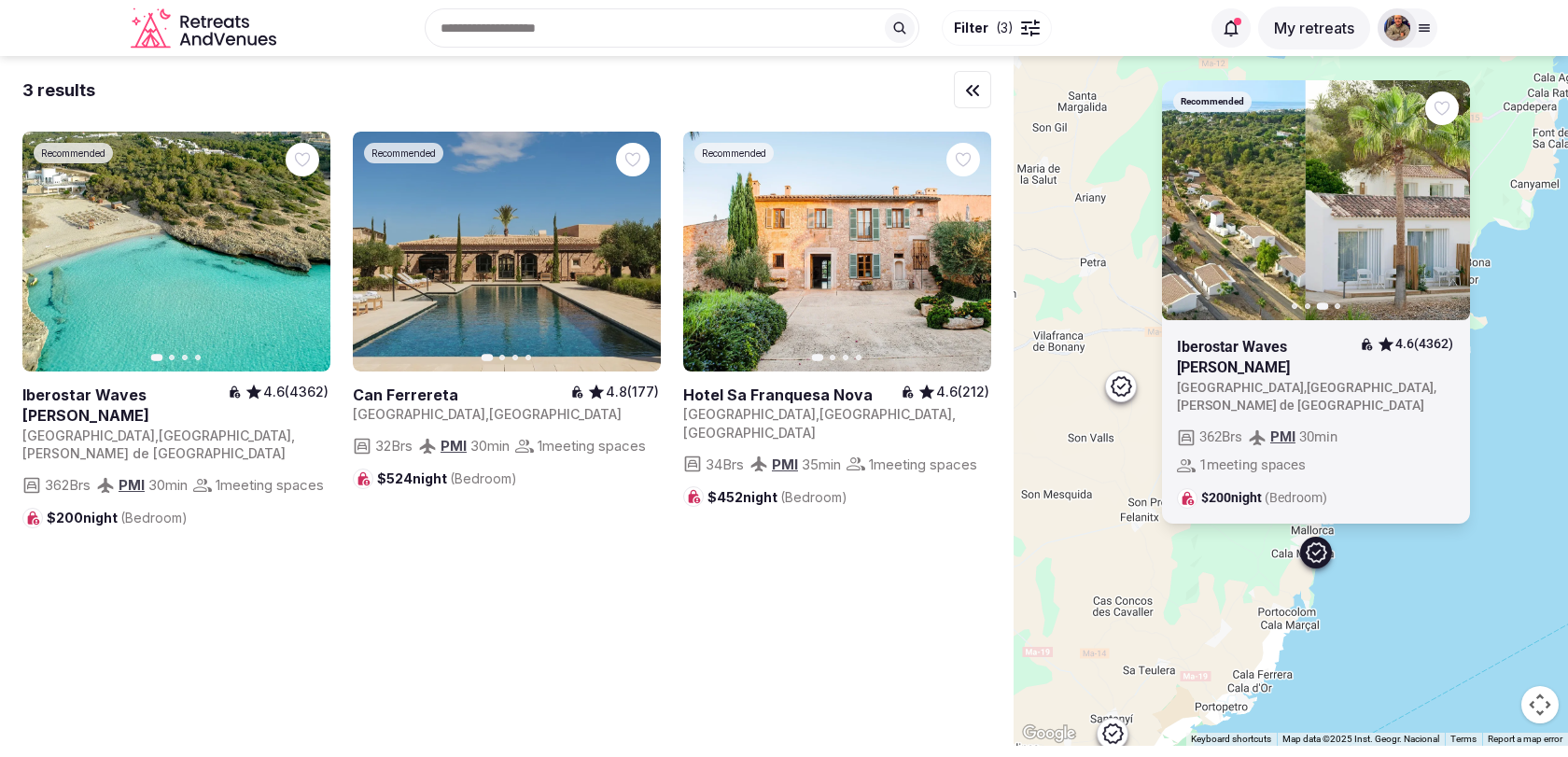
click at [1187, 207] on icon "button" at bounding box center [1188, 200] width 15 height 15
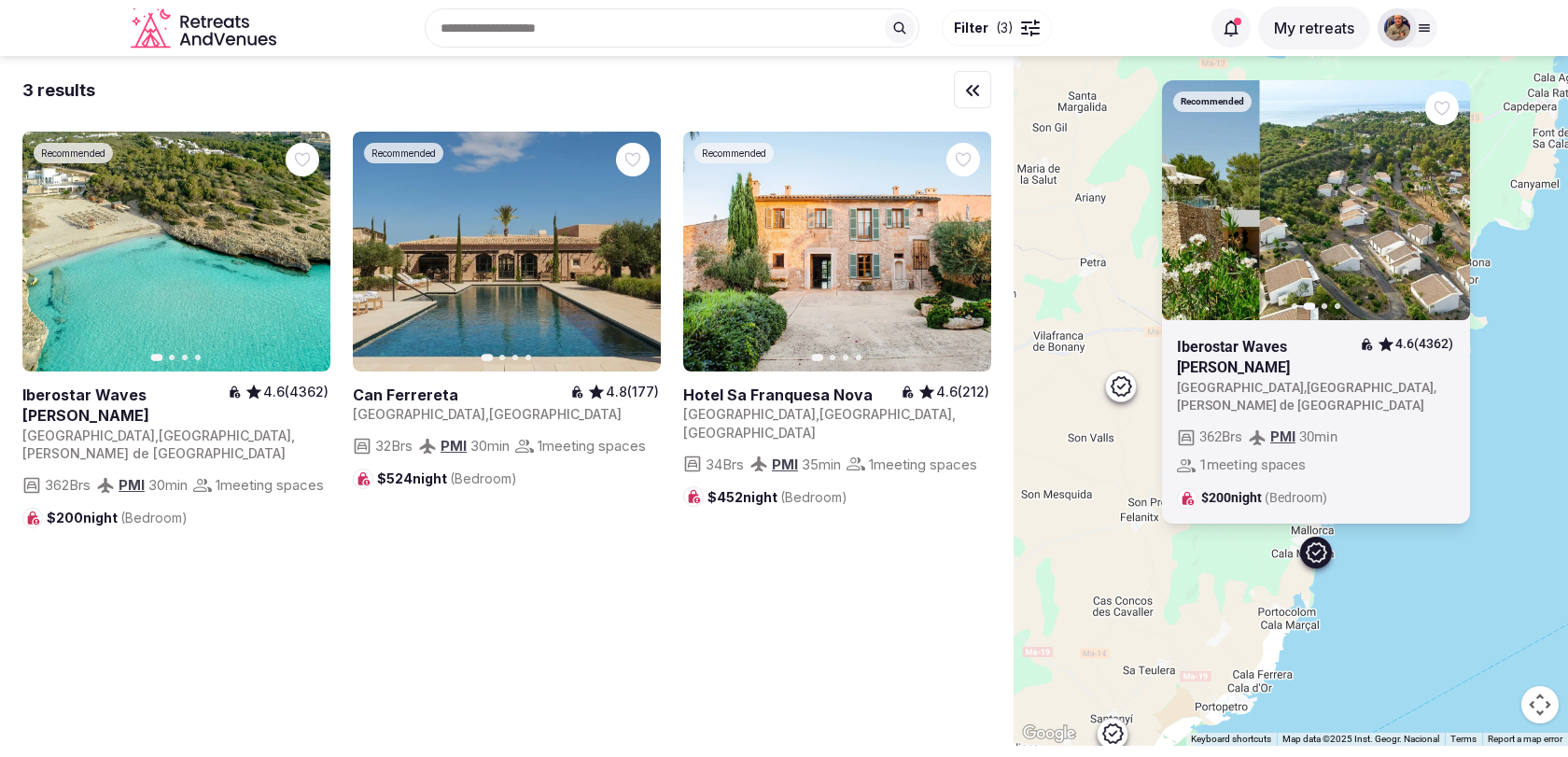
click at [1187, 207] on icon "button" at bounding box center [1188, 200] width 15 height 15
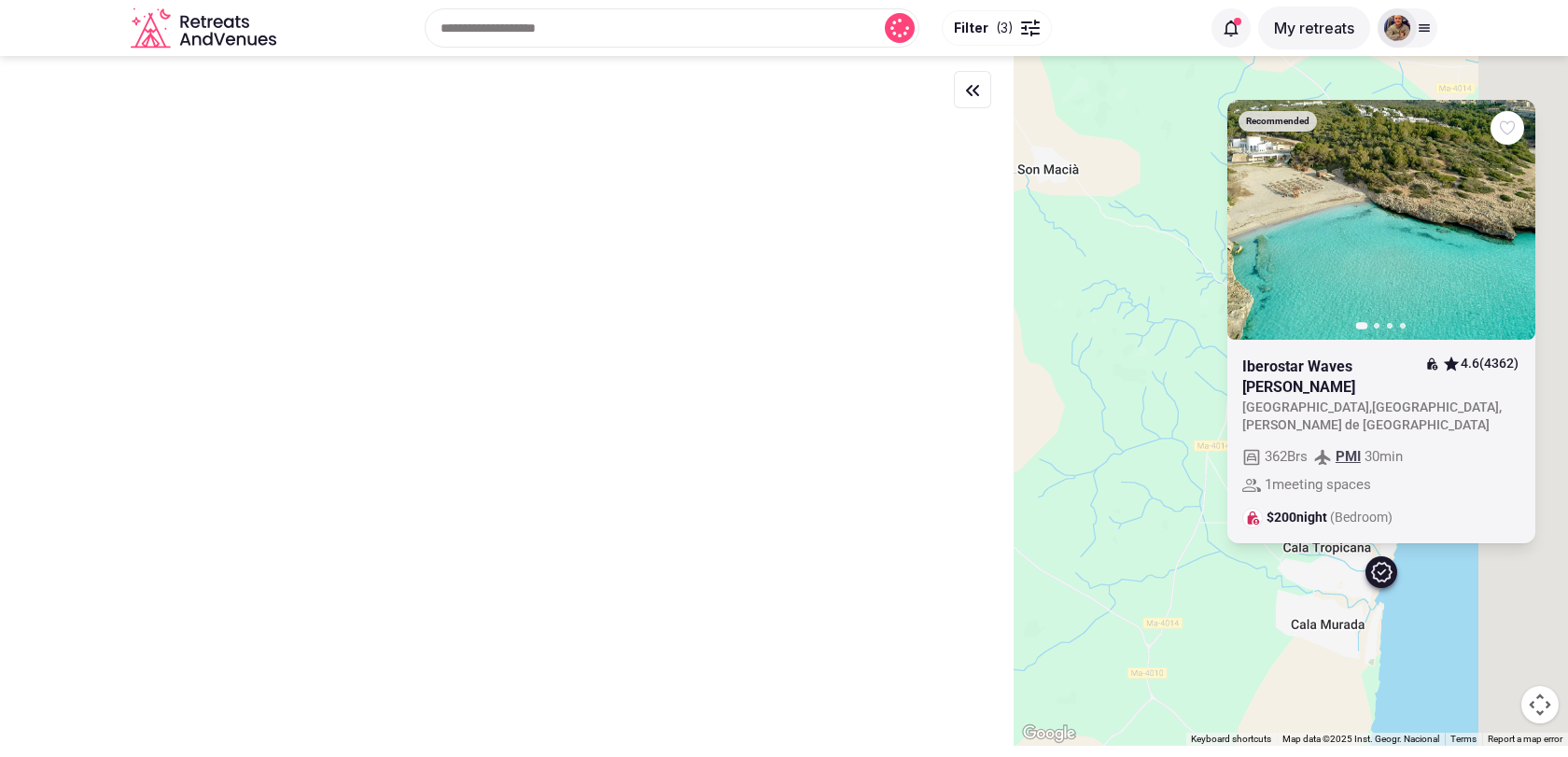
drag, startPoint x: 1363, startPoint y: 617, endPoint x: 1144, endPoint y: 595, distance: 220.1
click at [1144, 595] on div "Recommended Previous slide Next slide Iberostar Waves [PERSON_NAME] 4.6 (4362) …" at bounding box center [1291, 402] width 555 height 690
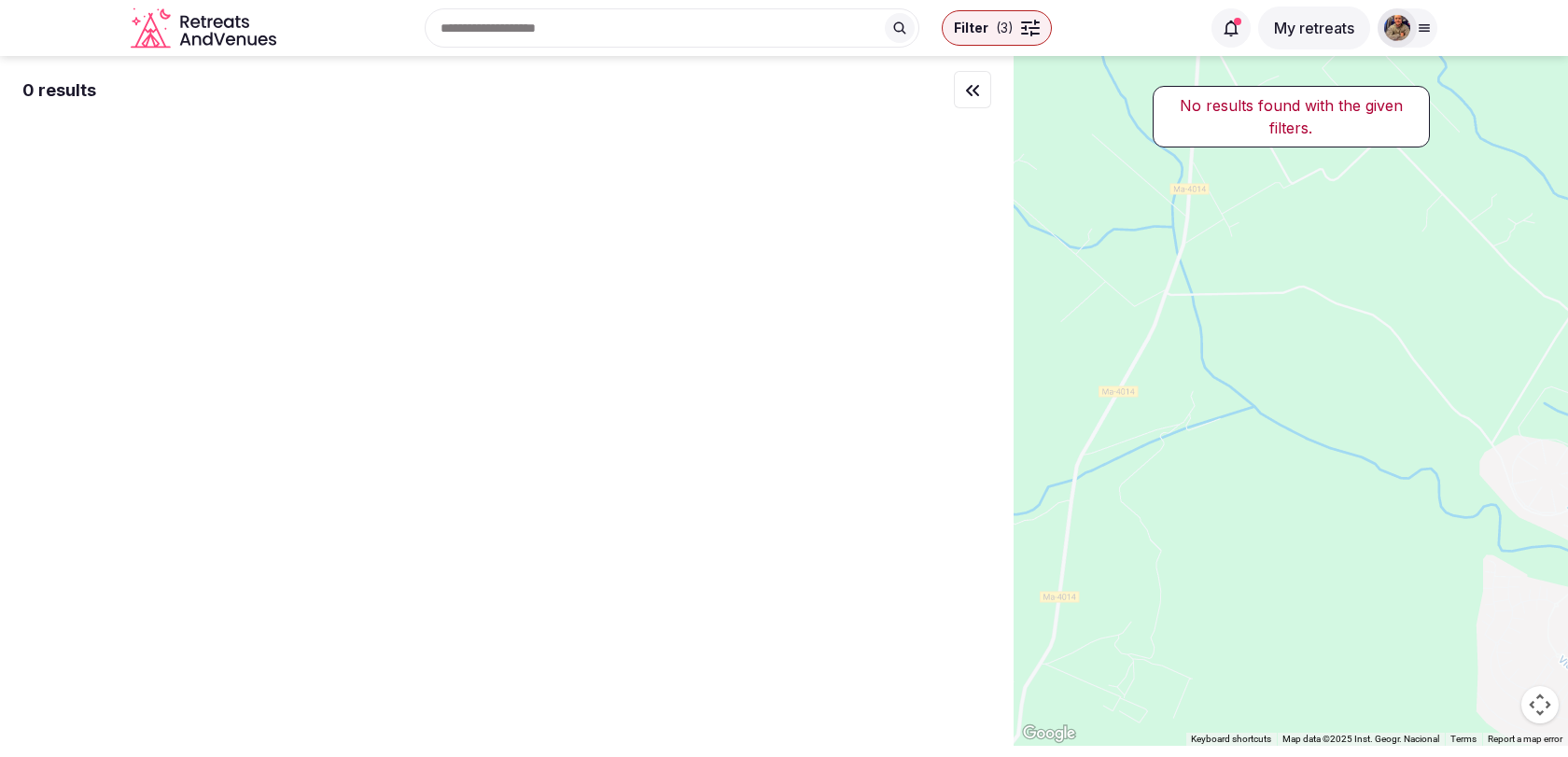
drag, startPoint x: 1324, startPoint y: 507, endPoint x: 1060, endPoint y: 507, distance: 264.0
click at [1062, 507] on div at bounding box center [1291, 402] width 555 height 690
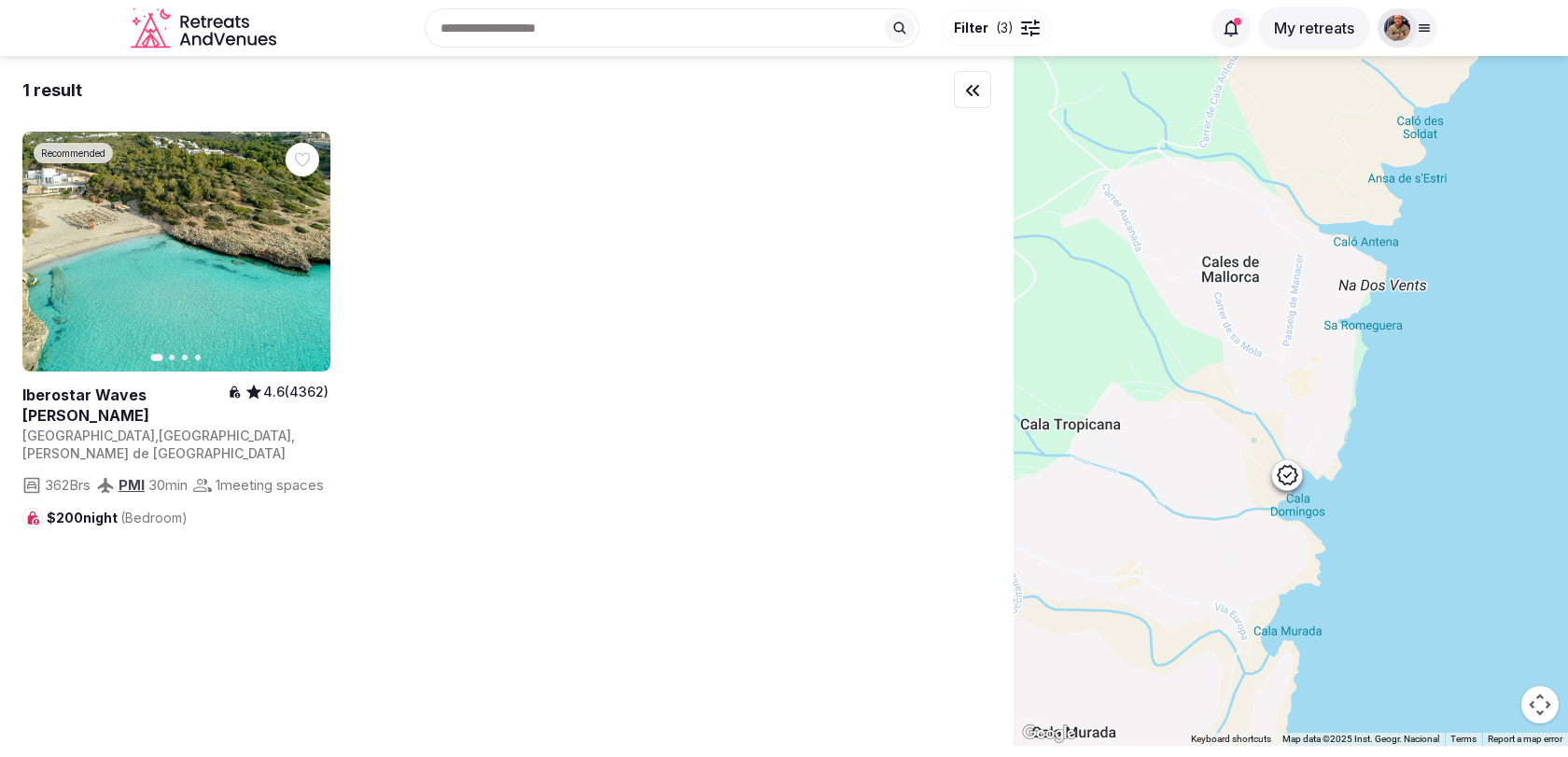
drag, startPoint x: 1254, startPoint y: 490, endPoint x: 1184, endPoint y: 531, distance: 81.1
click at [1184, 532] on div at bounding box center [1291, 402] width 555 height 690
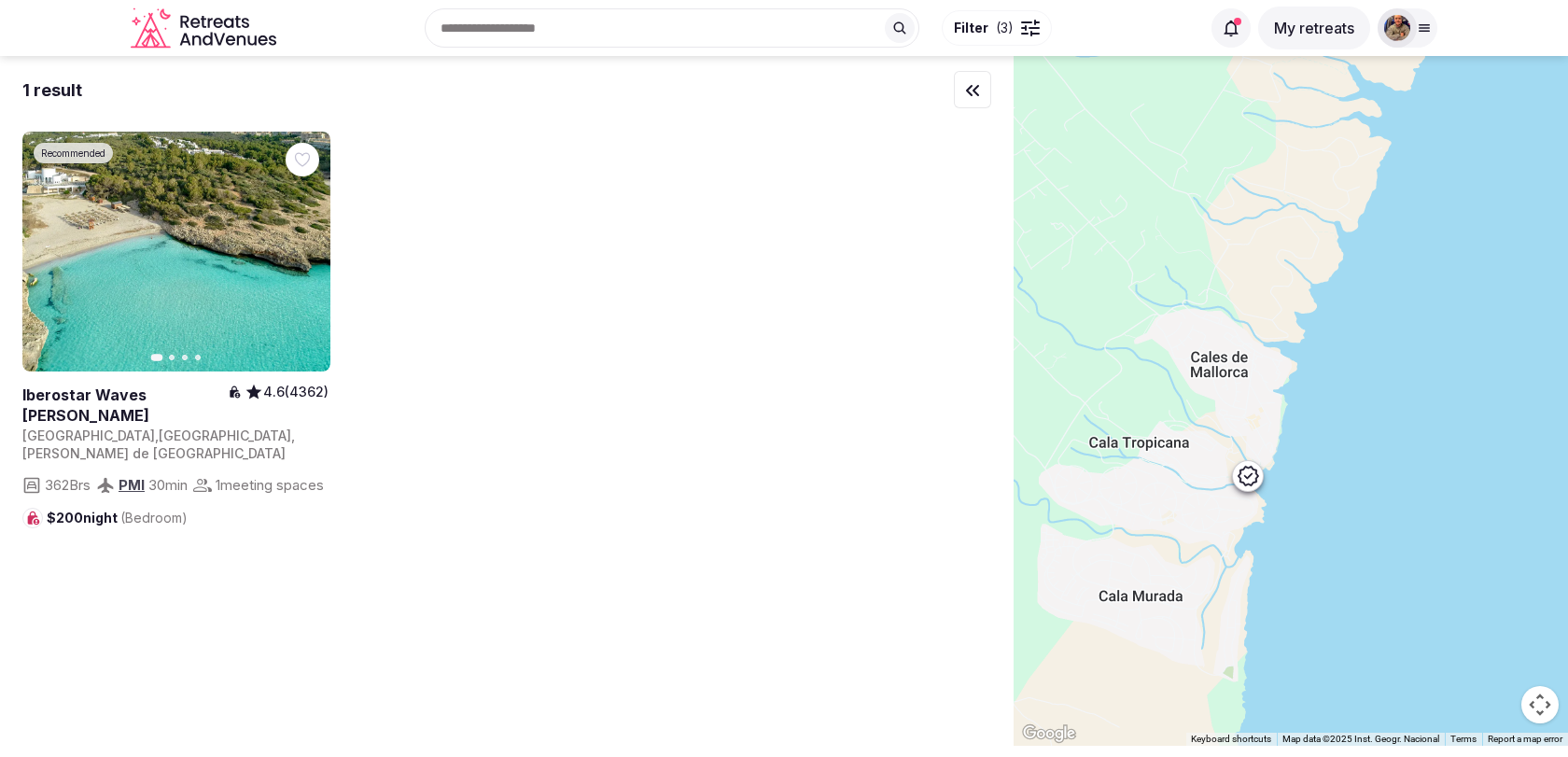
click at [1249, 483] on icon at bounding box center [1247, 475] width 21 height 20
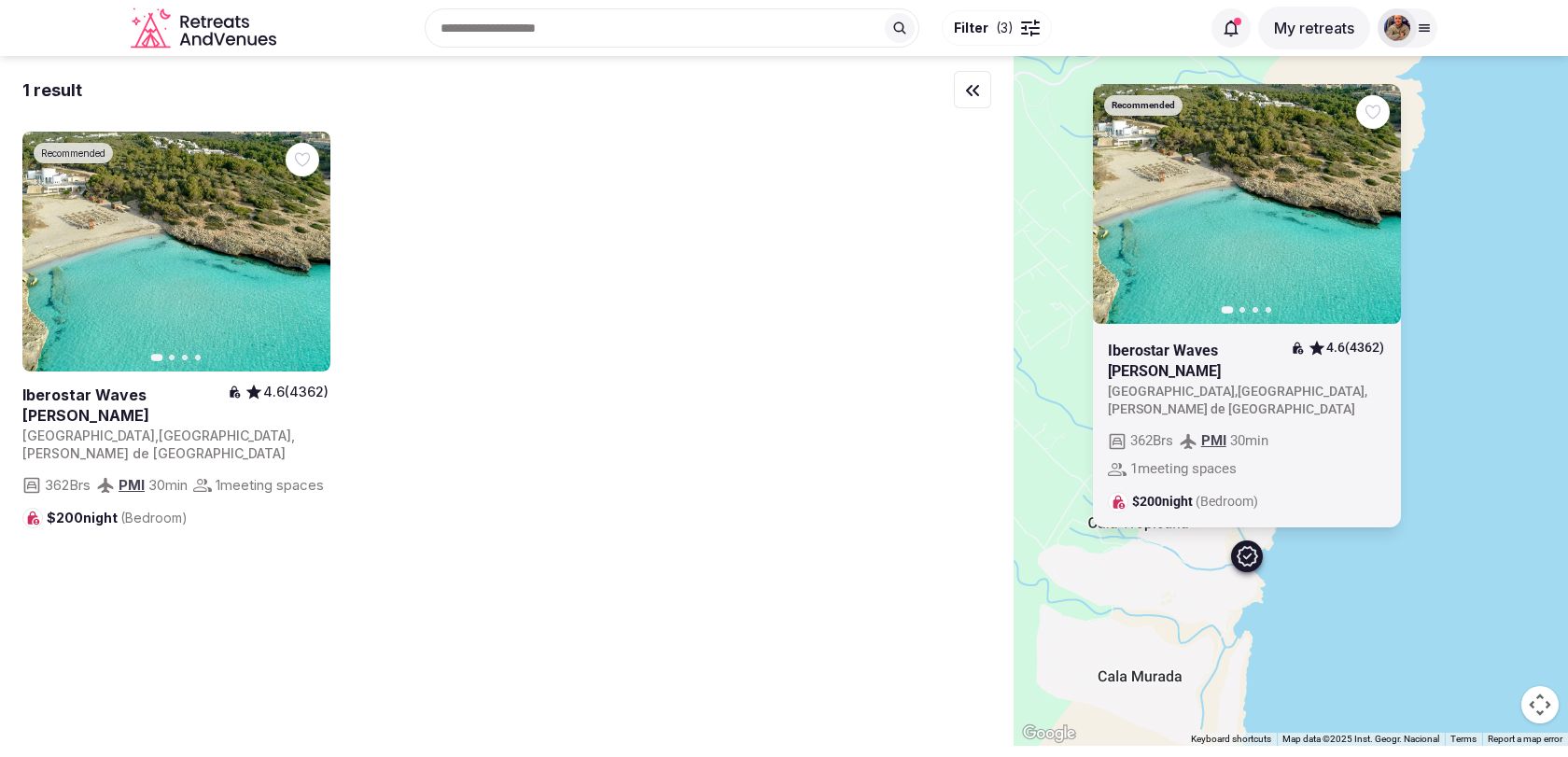
drag, startPoint x: 1195, startPoint y: 508, endPoint x: 1192, endPoint y: 591, distance: 83.1
click at [1192, 591] on div "Recommended Previous slide Next slide Iberostar Waves [PERSON_NAME] 4.6 (4362) …" at bounding box center [1291, 402] width 555 height 690
click at [0, 0] on icon "button" at bounding box center [0, 0] width 0 height 0
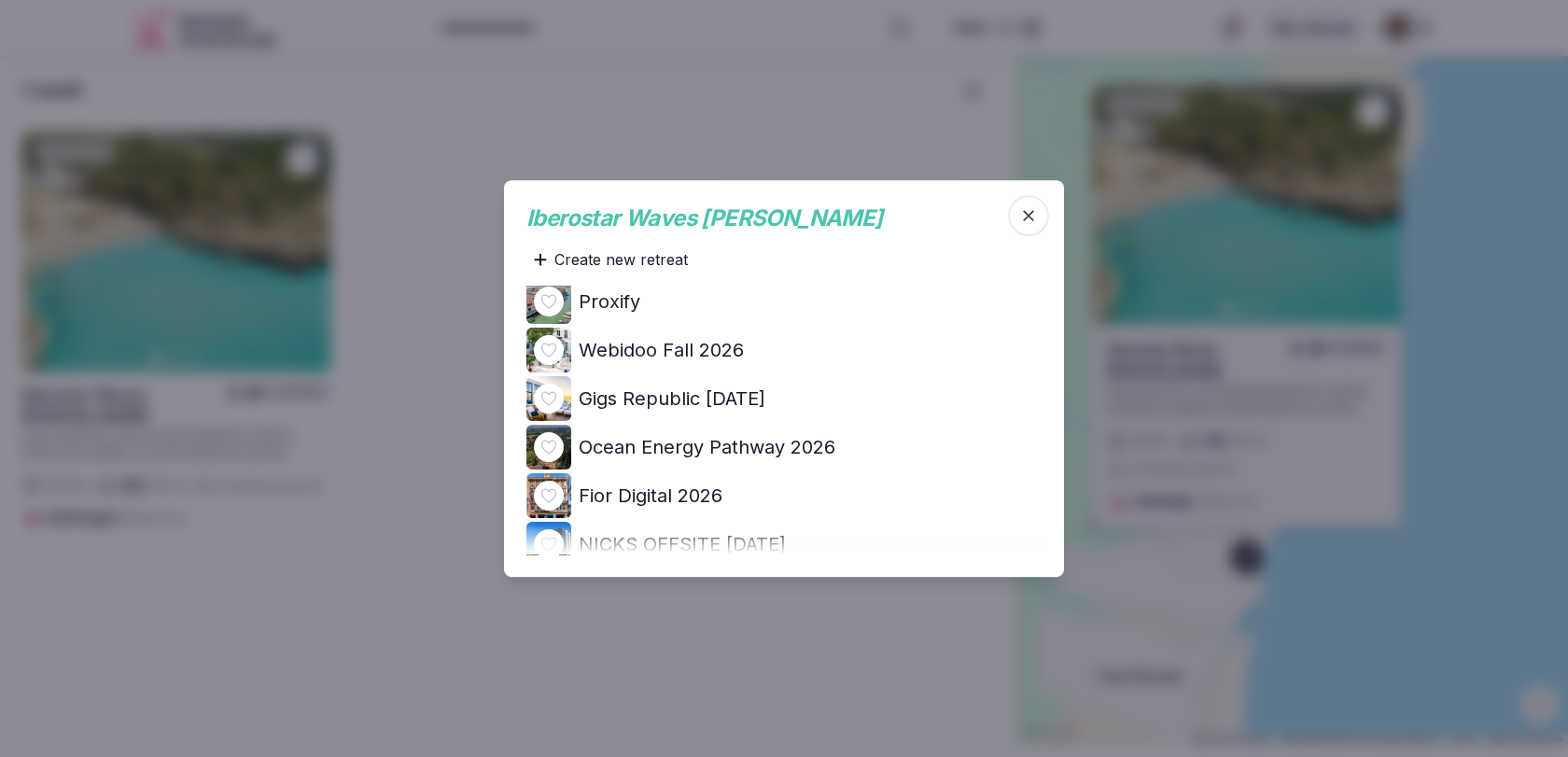
scroll to position [124, 0]
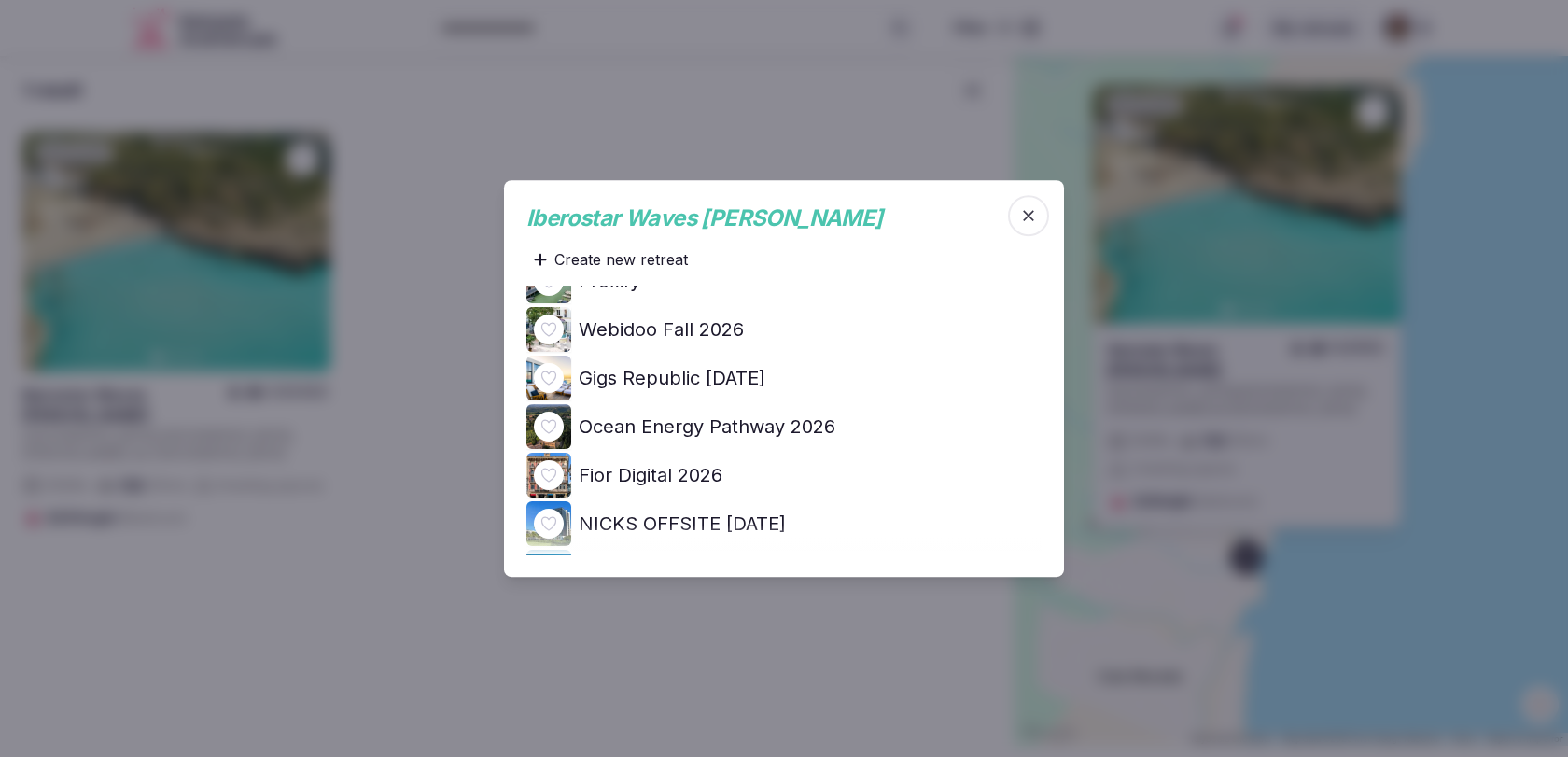
click at [792, 428] on h4 "Ocean Energy Pathway 2026" at bounding box center [707, 427] width 257 height 26
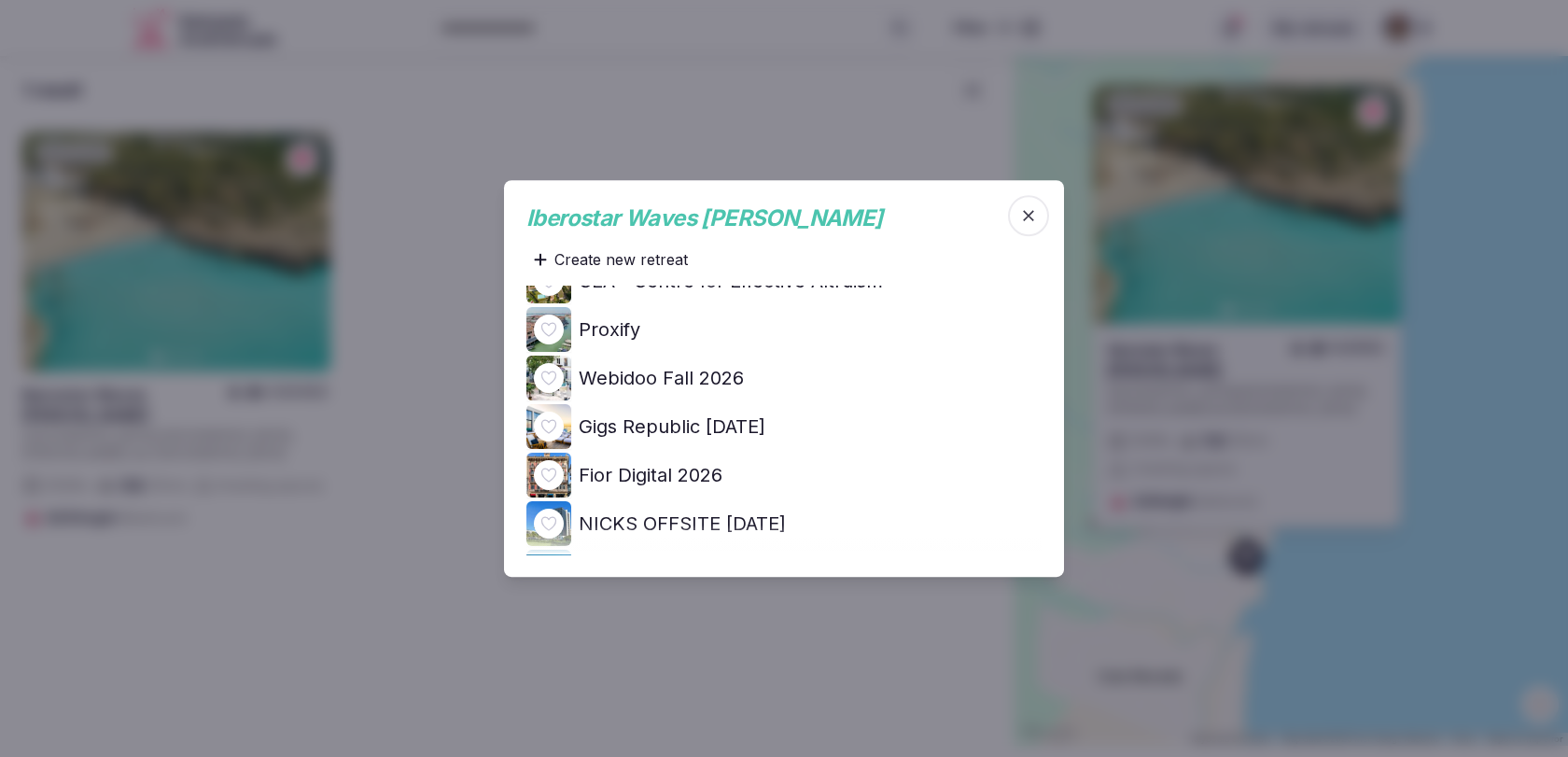
scroll to position [0, 0]
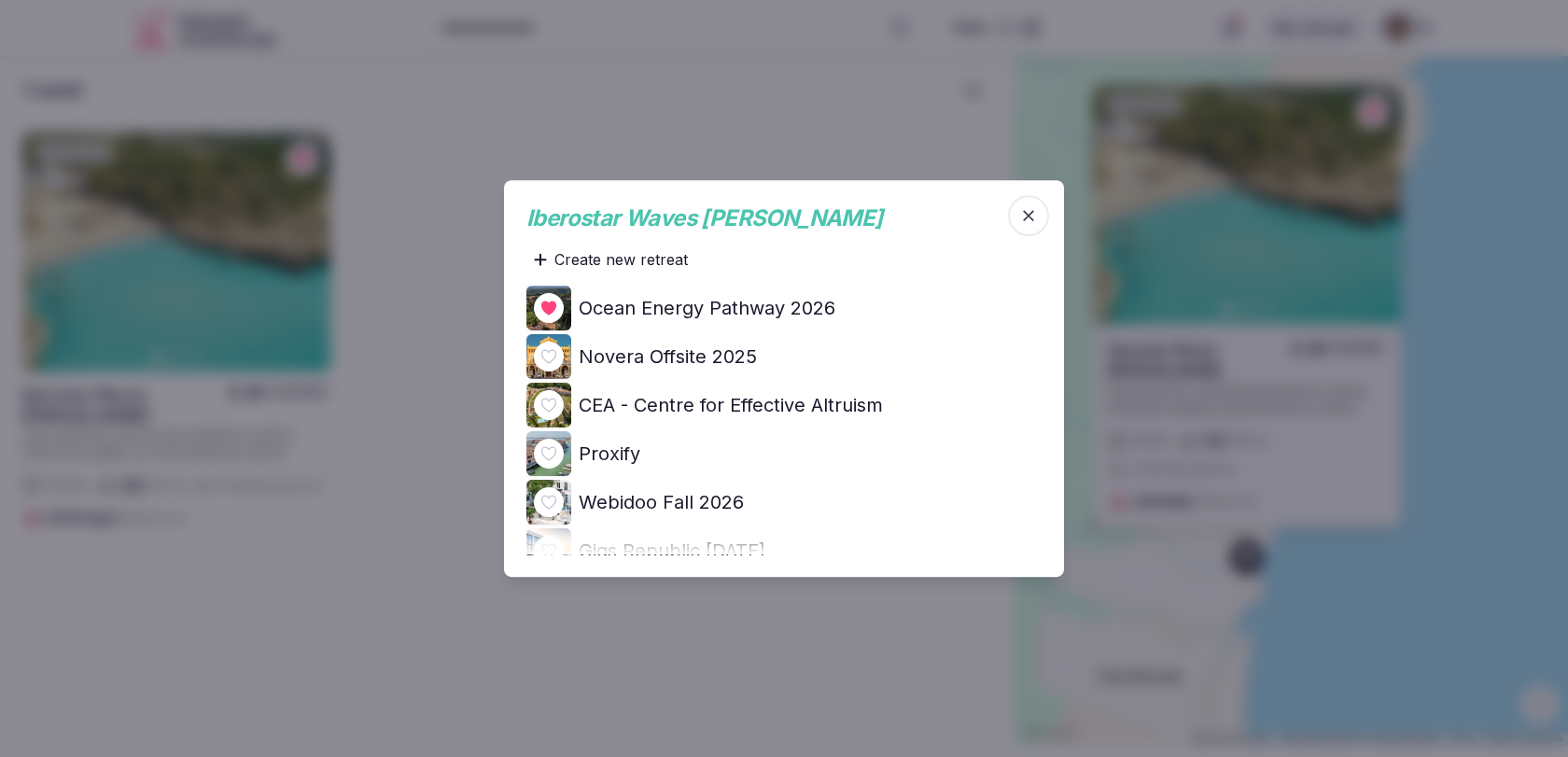
click at [1031, 213] on icon "button" at bounding box center [1028, 215] width 19 height 19
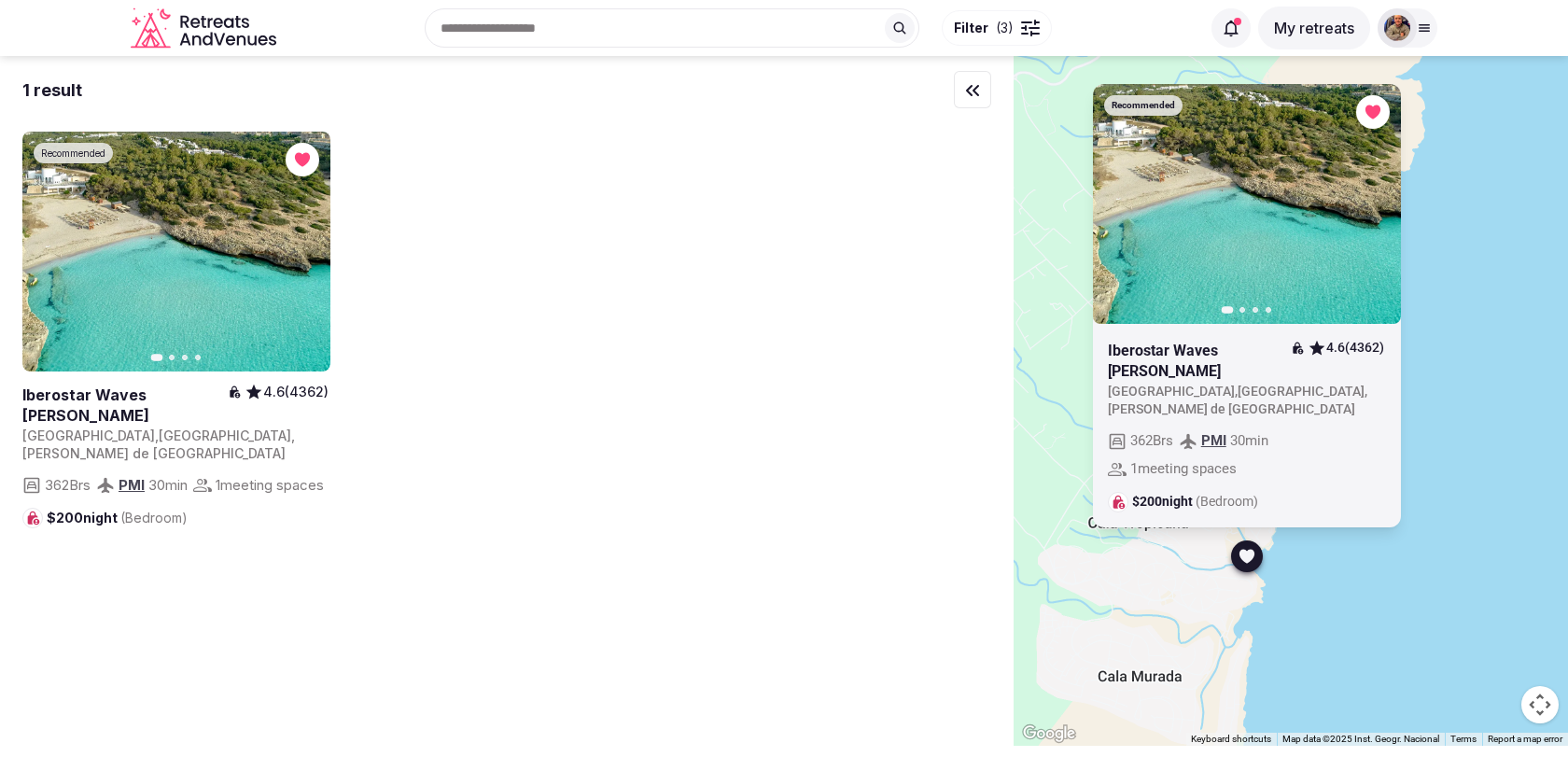
click at [1428, 339] on div "Recommended Previous slide Next slide Iberostar Waves [PERSON_NAME] 4.6 (4362) …" at bounding box center [1291, 402] width 555 height 690
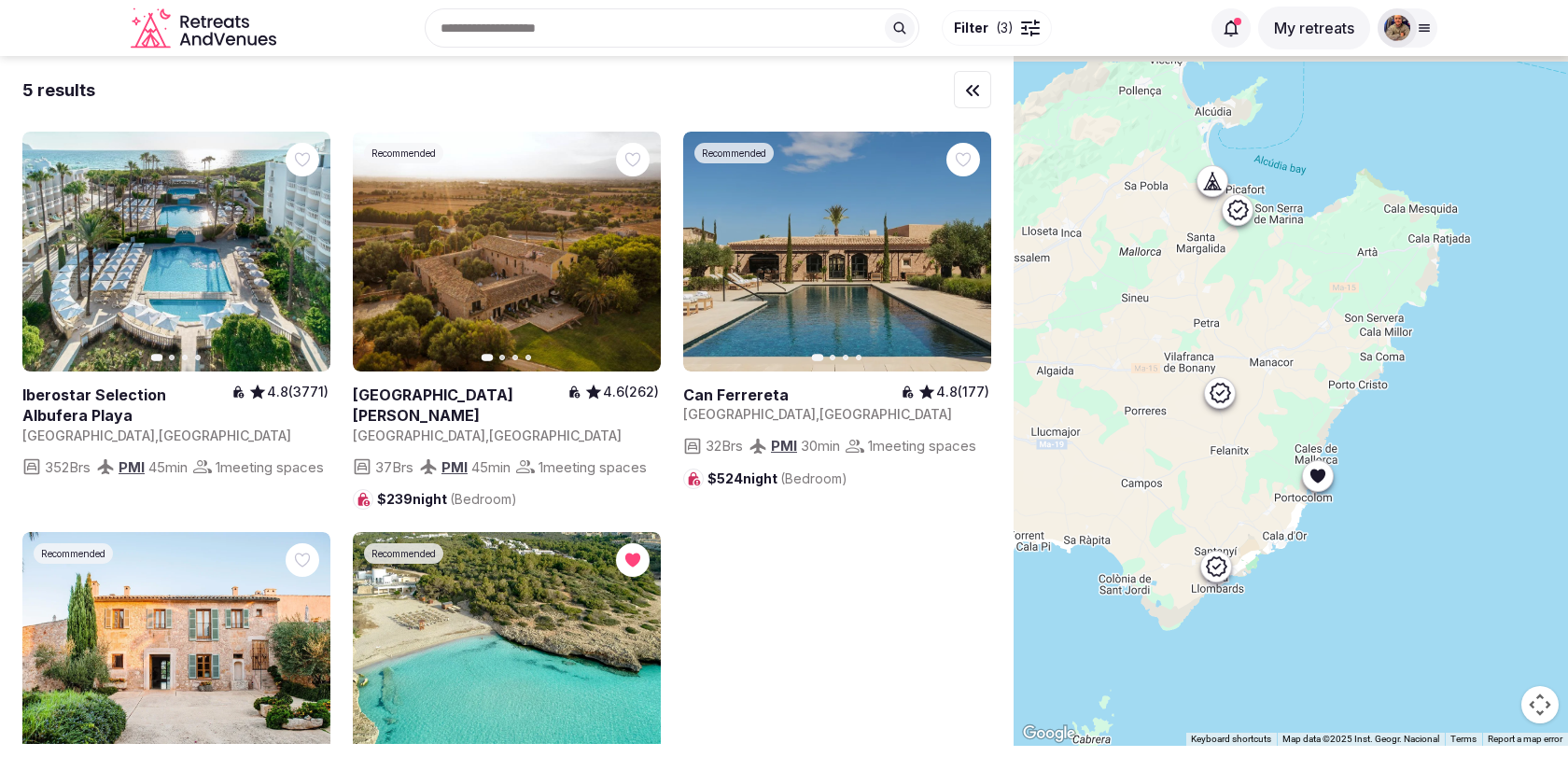
drag, startPoint x: 1283, startPoint y: 298, endPoint x: 1314, endPoint y: 431, distance: 136.6
click at [1314, 431] on div at bounding box center [1291, 402] width 555 height 690
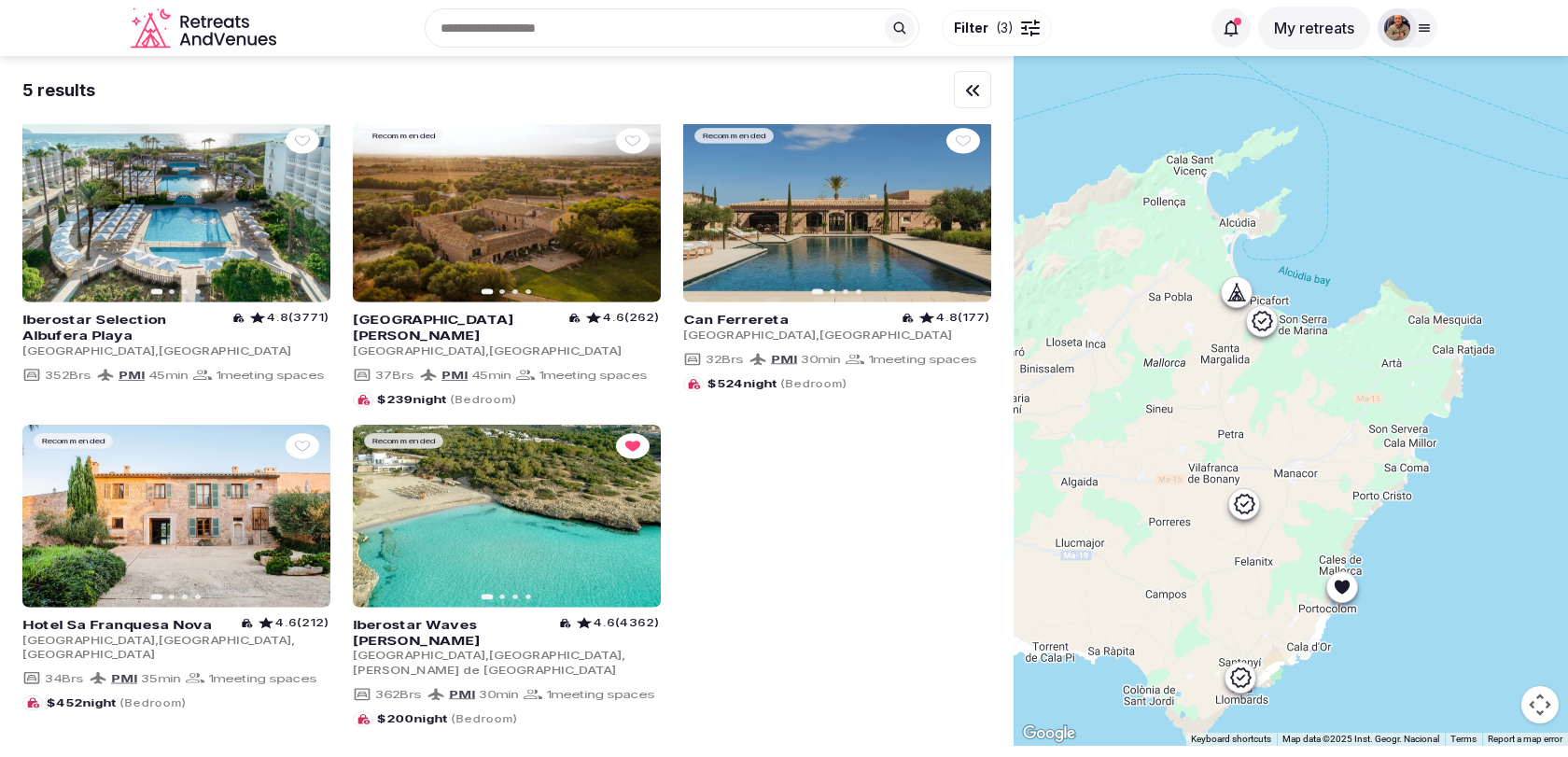
click at [1238, 292] on icon at bounding box center [1236, 292] width 6 height 2
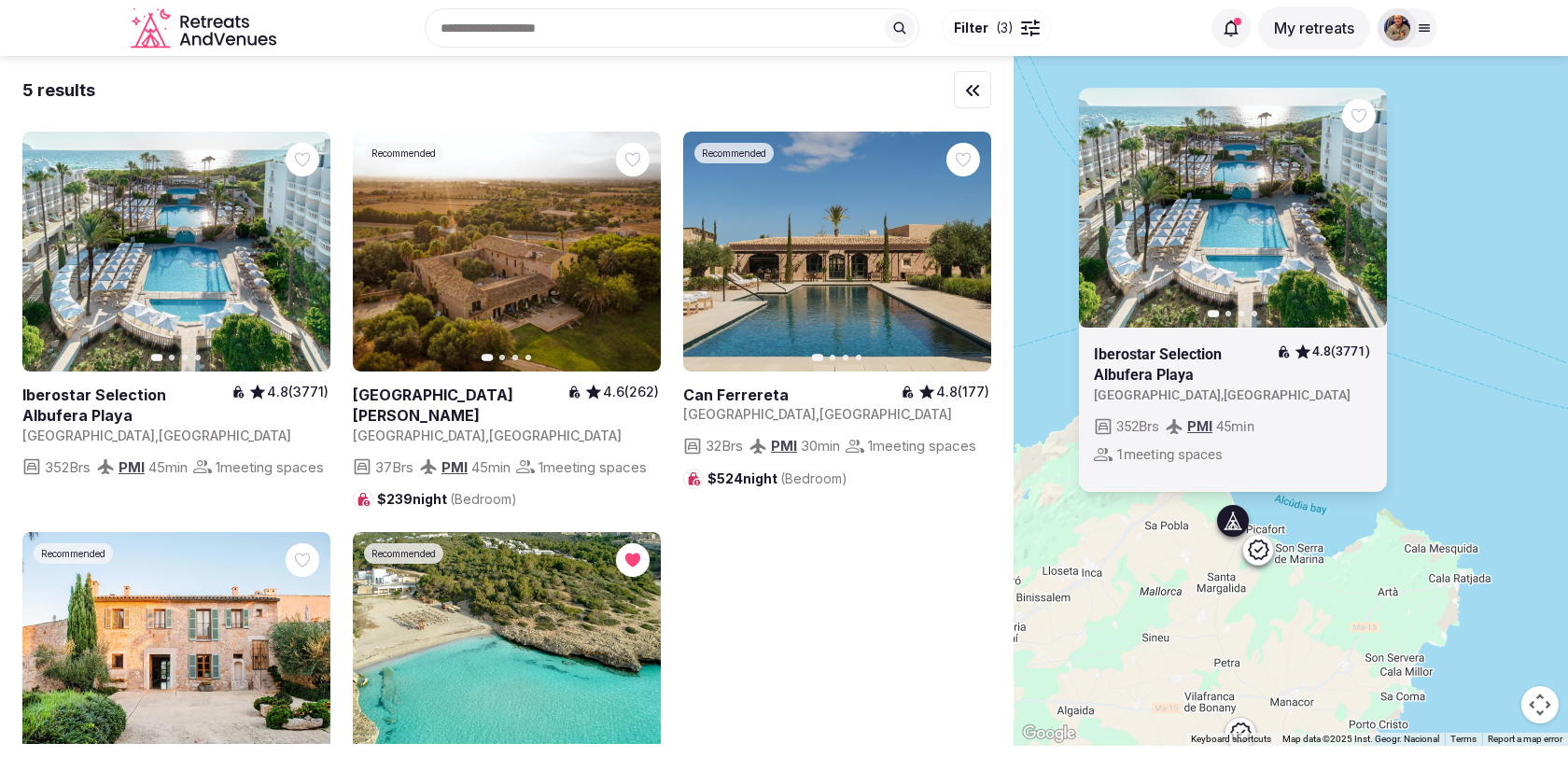
drag, startPoint x: 1200, startPoint y: 371, endPoint x: 1194, endPoint y: 600, distance: 229.1
click at [1195, 600] on div "Previous slide Next slide Iberostar Selection Albufera Playa 4.8 (3771) [GEOGRA…" at bounding box center [1291, 402] width 555 height 690
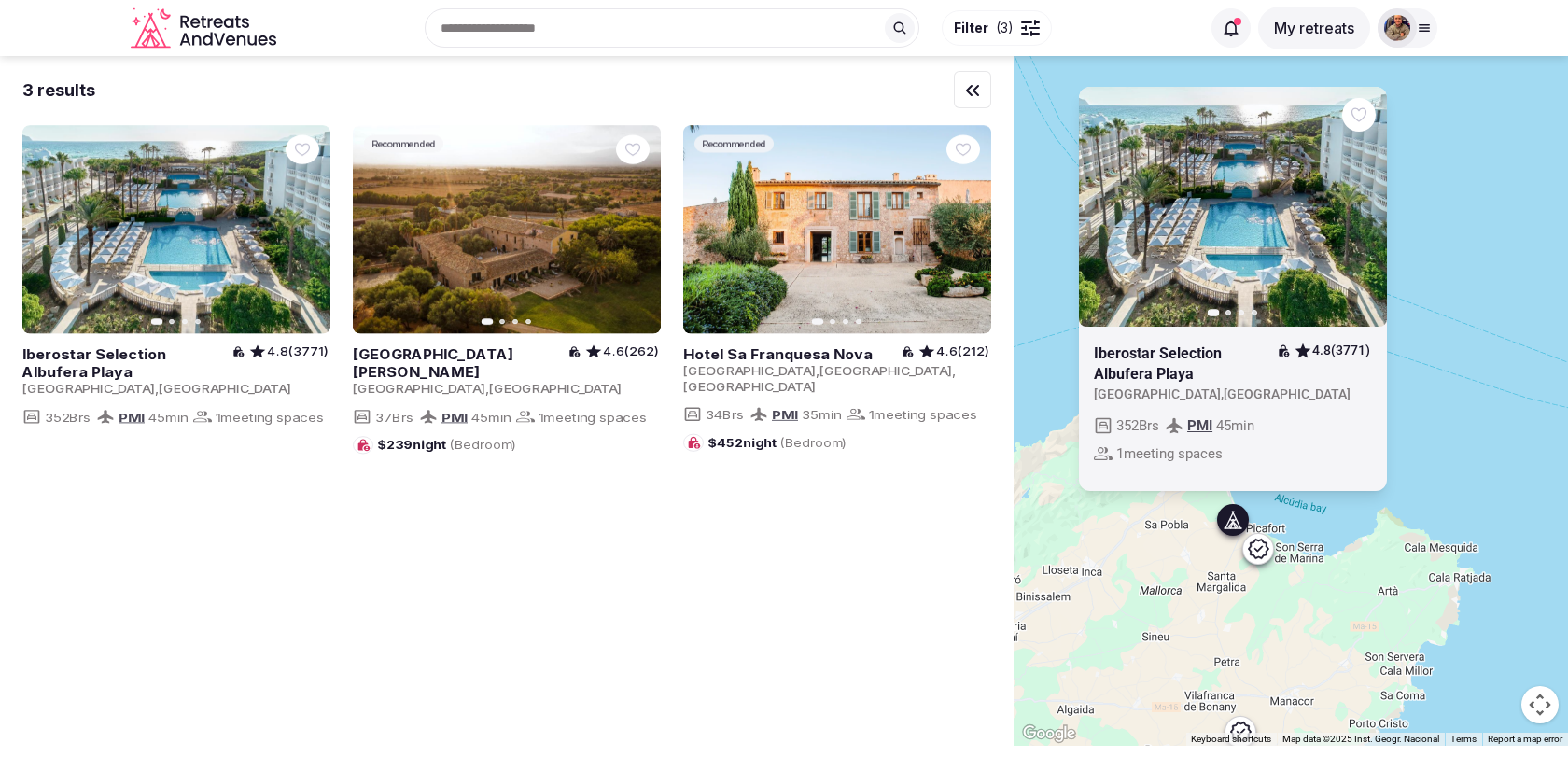
click at [1260, 559] on icon at bounding box center [1258, 548] width 23 height 23
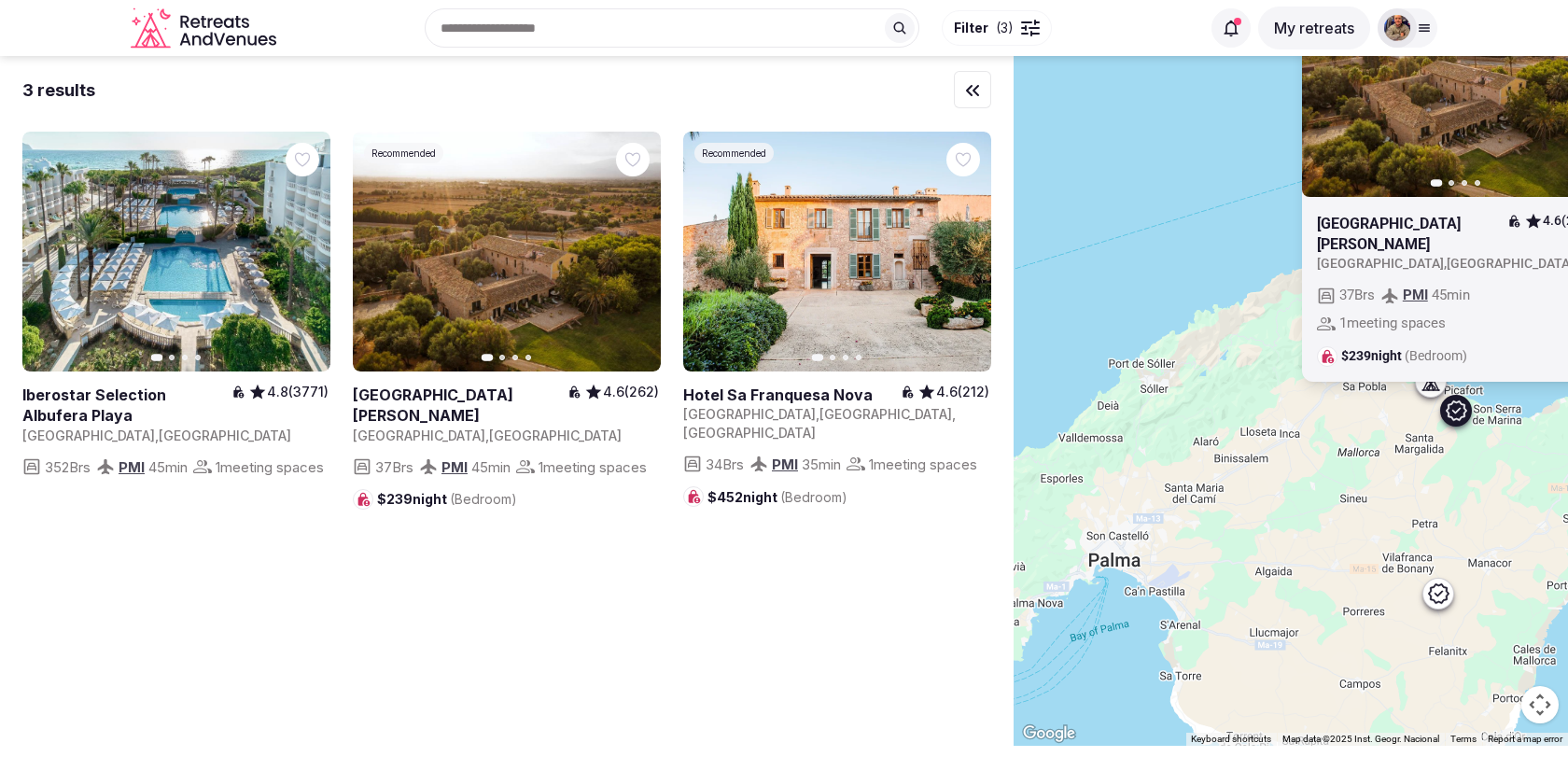
drag, startPoint x: 1131, startPoint y: 610, endPoint x: 1344, endPoint y: 453, distance: 264.6
click at [1344, 453] on div "Recommended Previous slide Next slide [GEOGRAPHIC_DATA][PERSON_NAME] 4.6 (262) …" at bounding box center [1291, 402] width 555 height 690
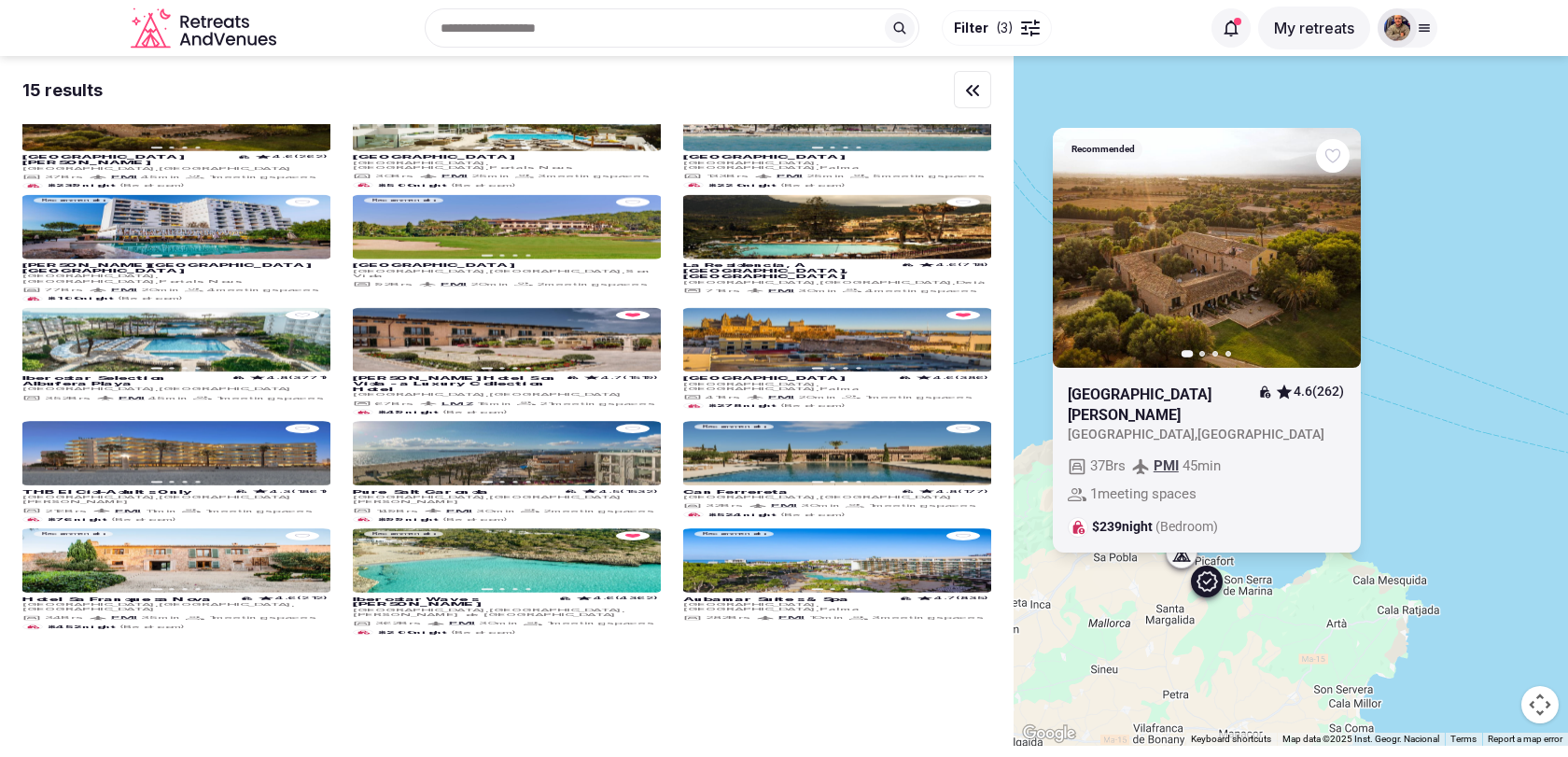
drag, startPoint x: 1344, startPoint y: 453, endPoint x: 1074, endPoint y: 653, distance: 336.0
click at [1075, 653] on div "Recommended Previous slide Next slide [GEOGRAPHIC_DATA][PERSON_NAME] 4.6 (262) …" at bounding box center [1291, 402] width 555 height 690
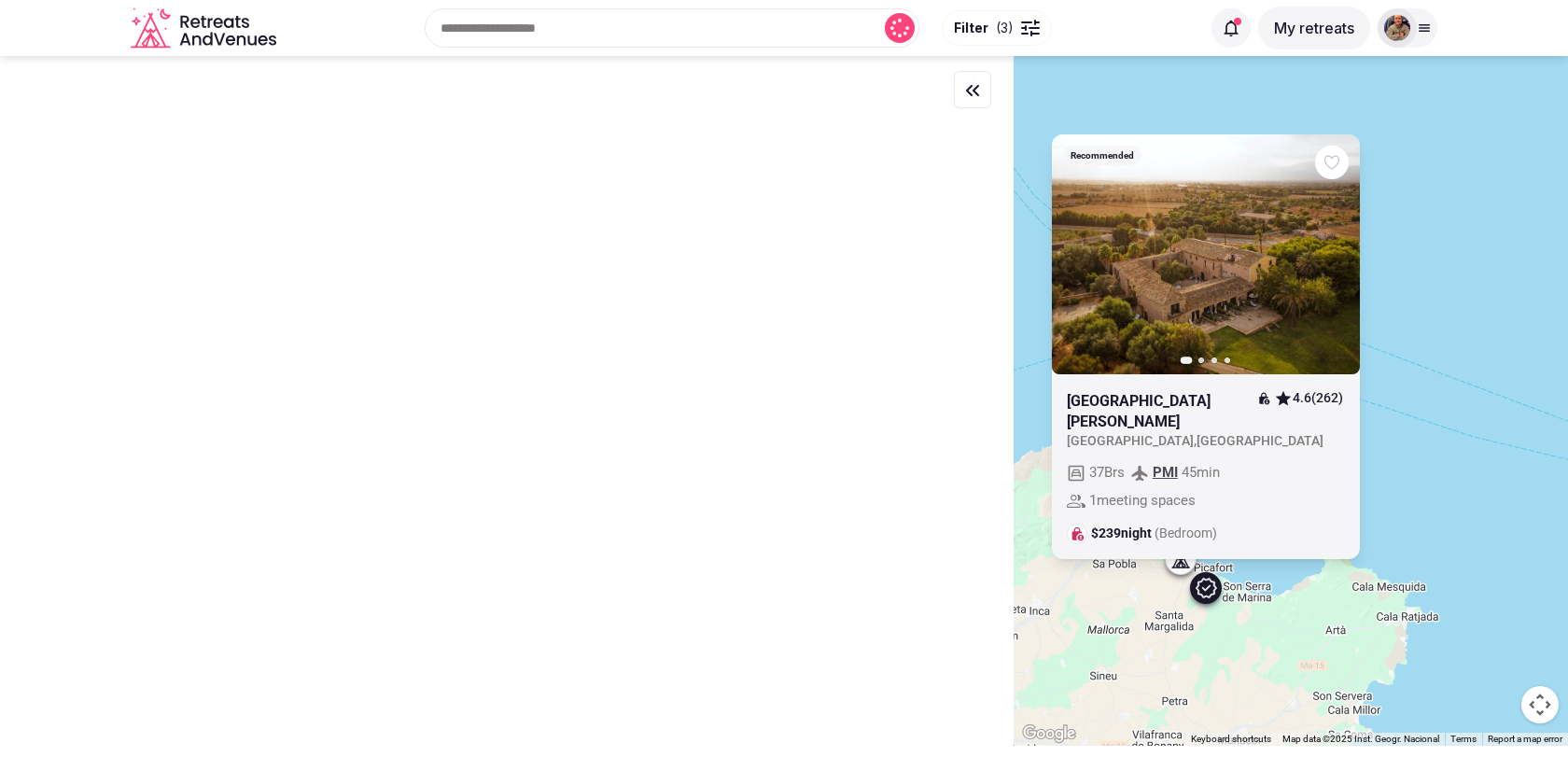
click at [1336, 256] on icon "button" at bounding box center [1334, 254] width 15 height 15
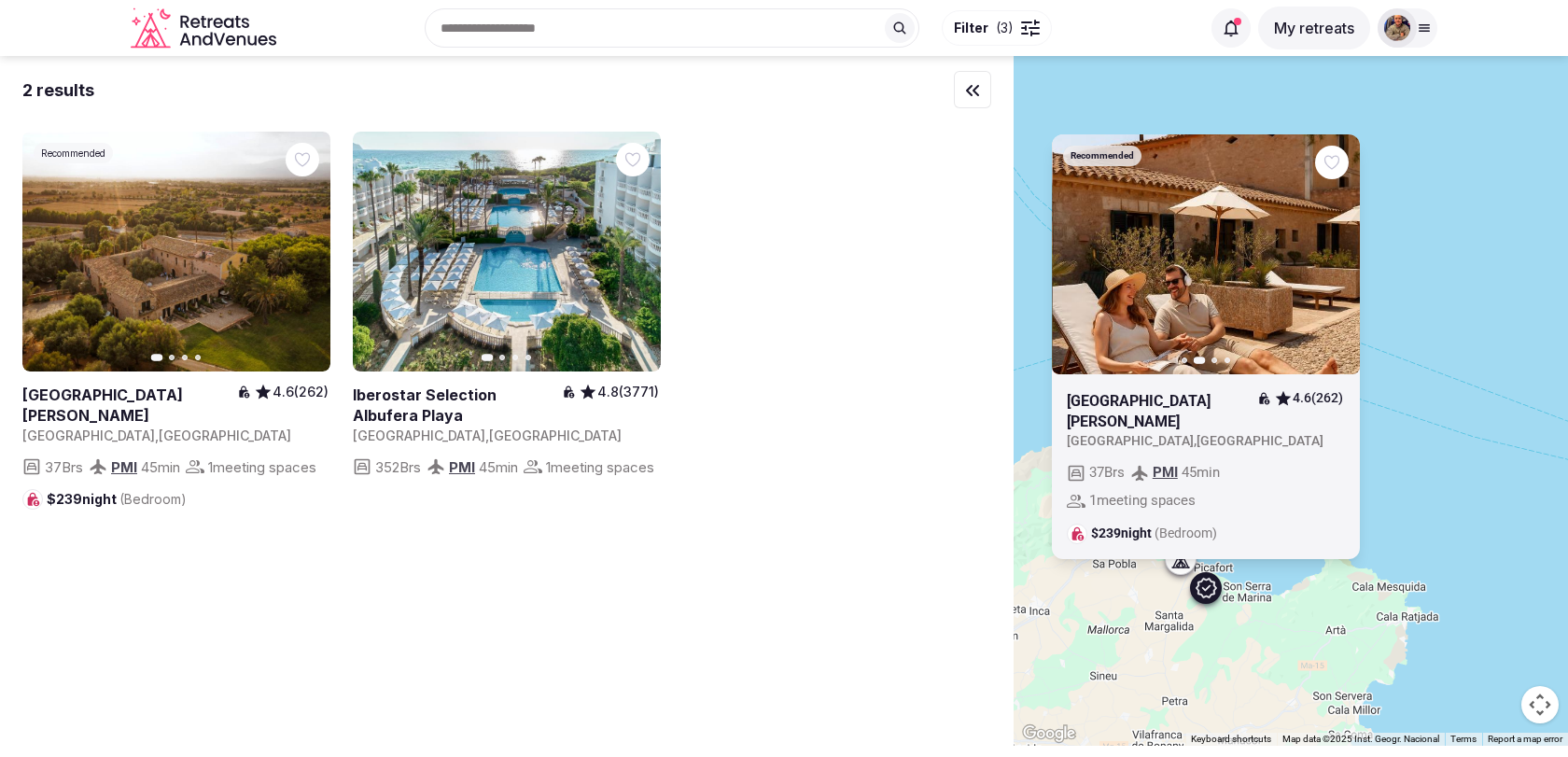
click at [1336, 256] on icon "button" at bounding box center [1334, 254] width 15 height 15
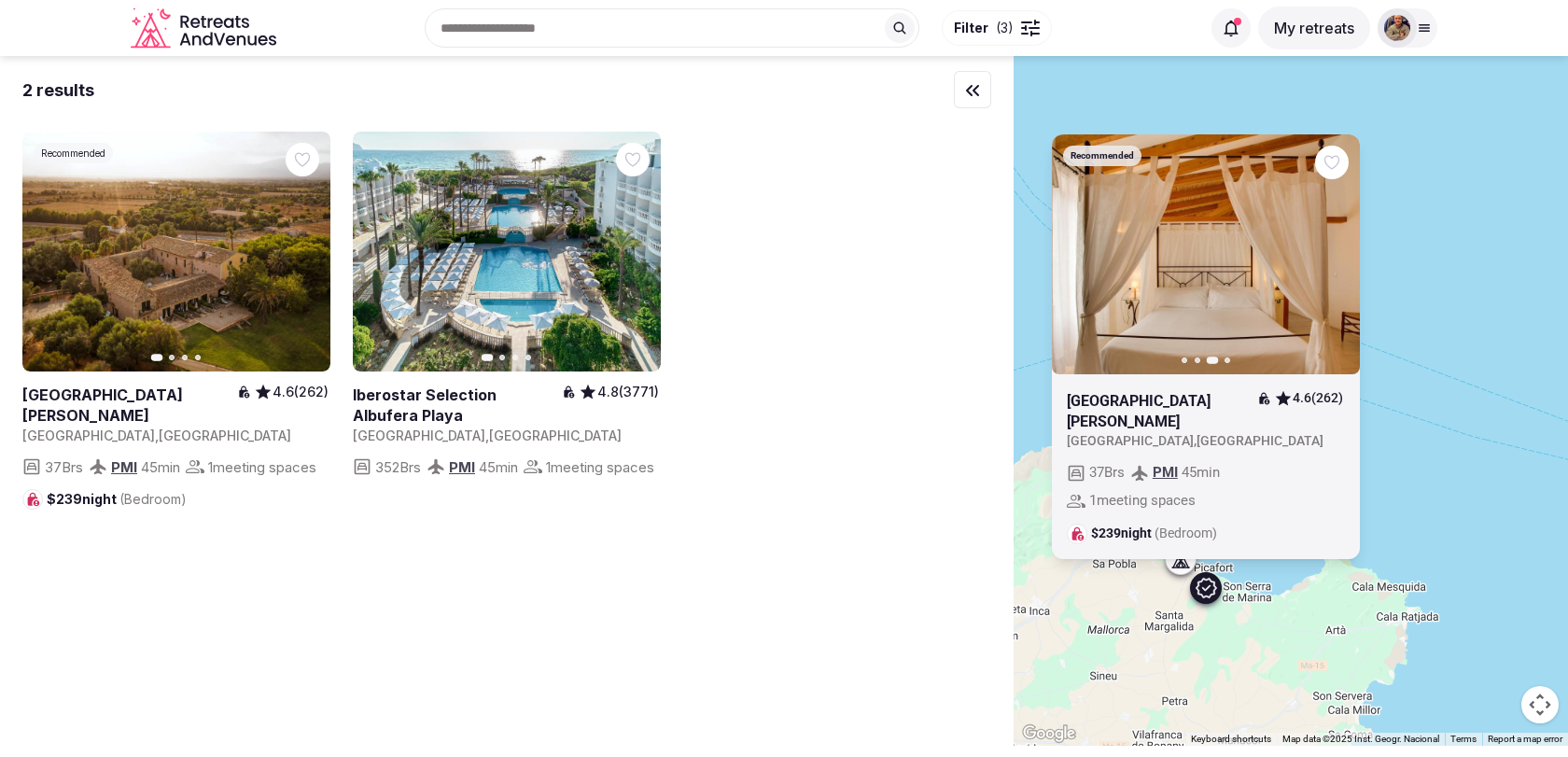
click at [1336, 256] on icon "button" at bounding box center [1334, 254] width 15 height 15
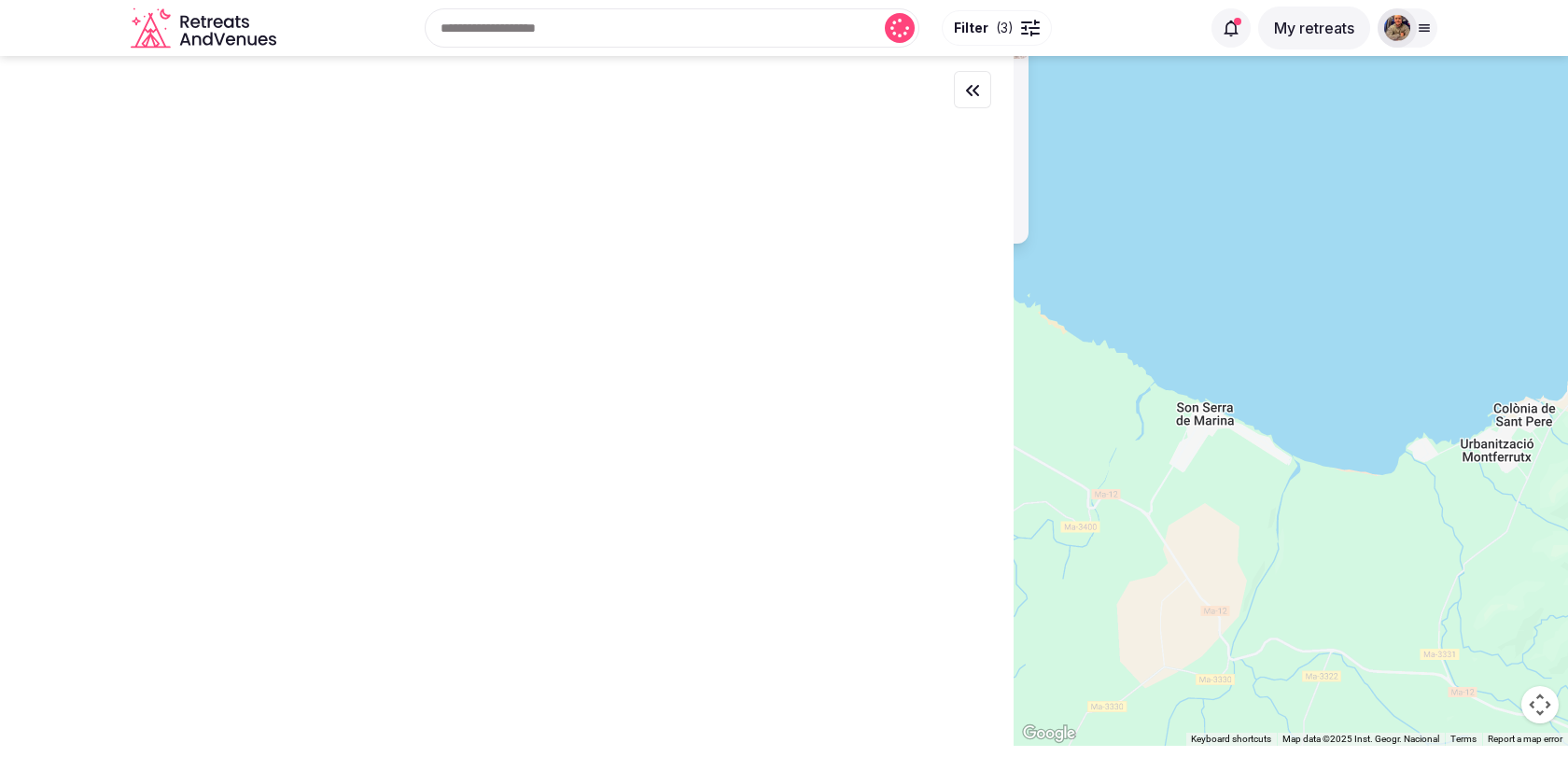
drag, startPoint x: 1101, startPoint y: 522, endPoint x: 1304, endPoint y: 577, distance: 210.3
click at [1302, 576] on div "Recommended Previous slide Next slide [GEOGRAPHIC_DATA][PERSON_NAME] 4.6 (262) …" at bounding box center [1291, 402] width 555 height 690
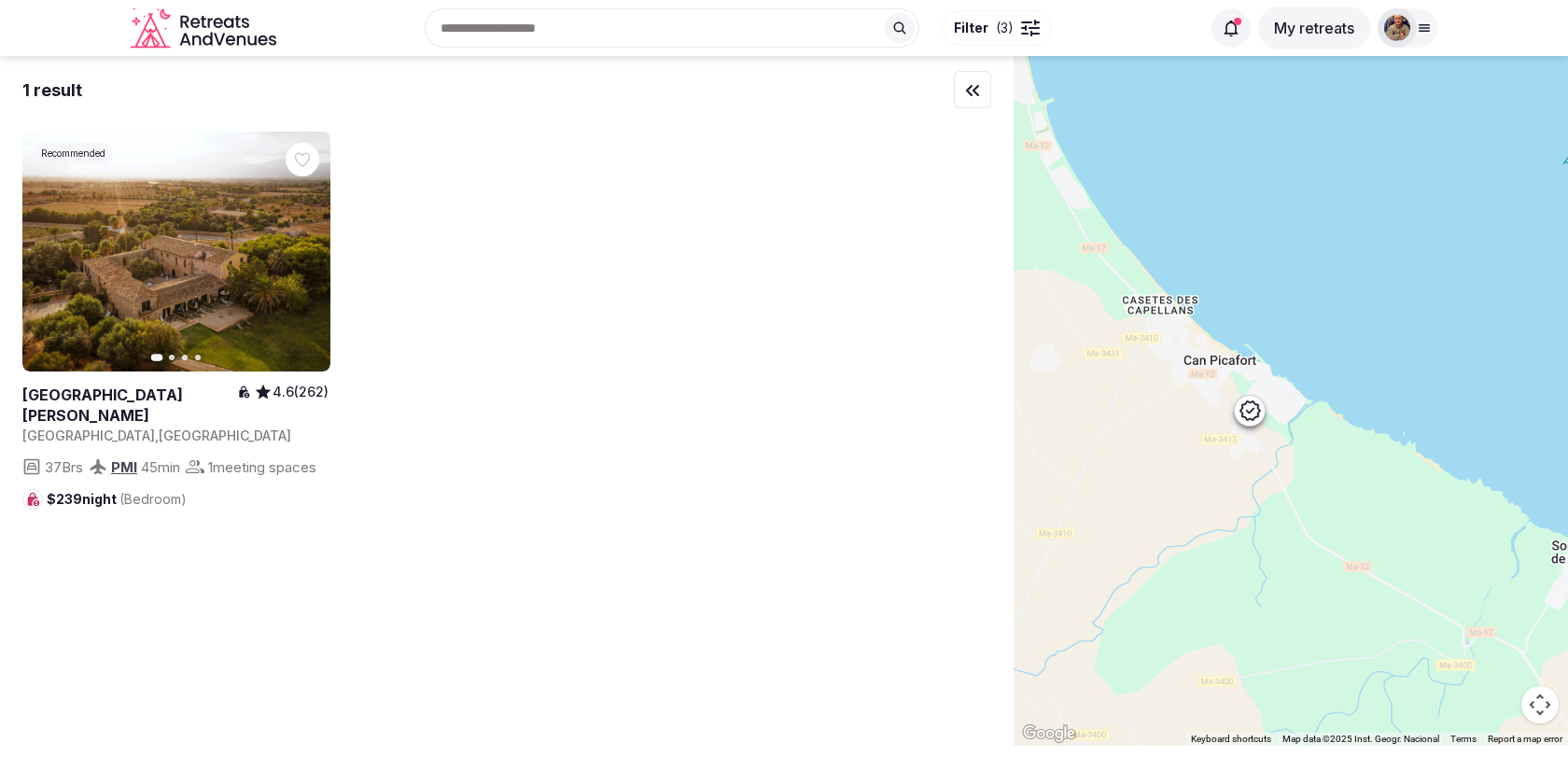
drag, startPoint x: 1180, startPoint y: 424, endPoint x: 1291, endPoint y: 479, distance: 123.9
click at [1291, 479] on div at bounding box center [1291, 402] width 555 height 690
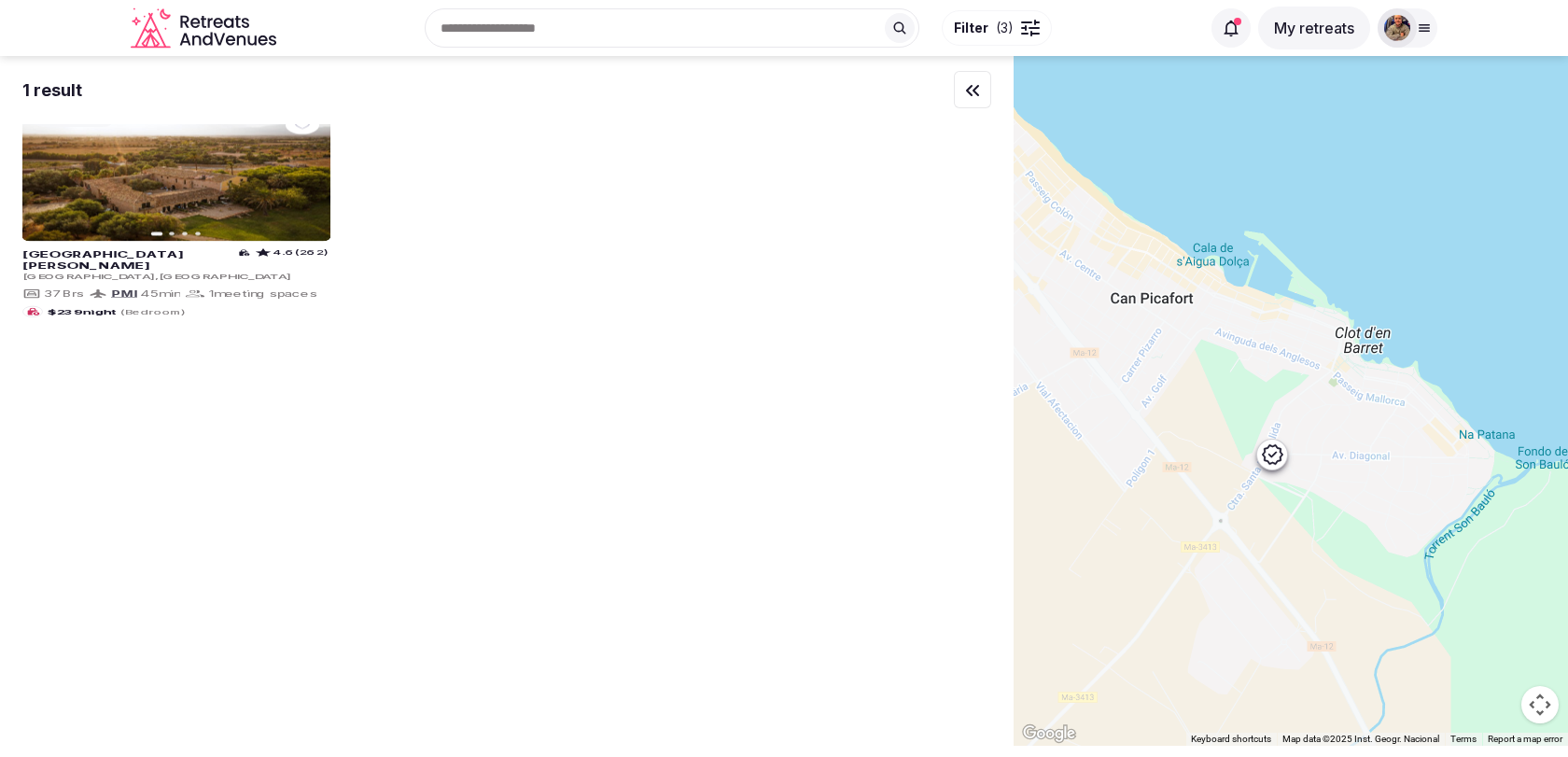
drag, startPoint x: 1223, startPoint y: 378, endPoint x: 1361, endPoint y: 583, distance: 247.1
click at [1361, 583] on div at bounding box center [1291, 402] width 555 height 690
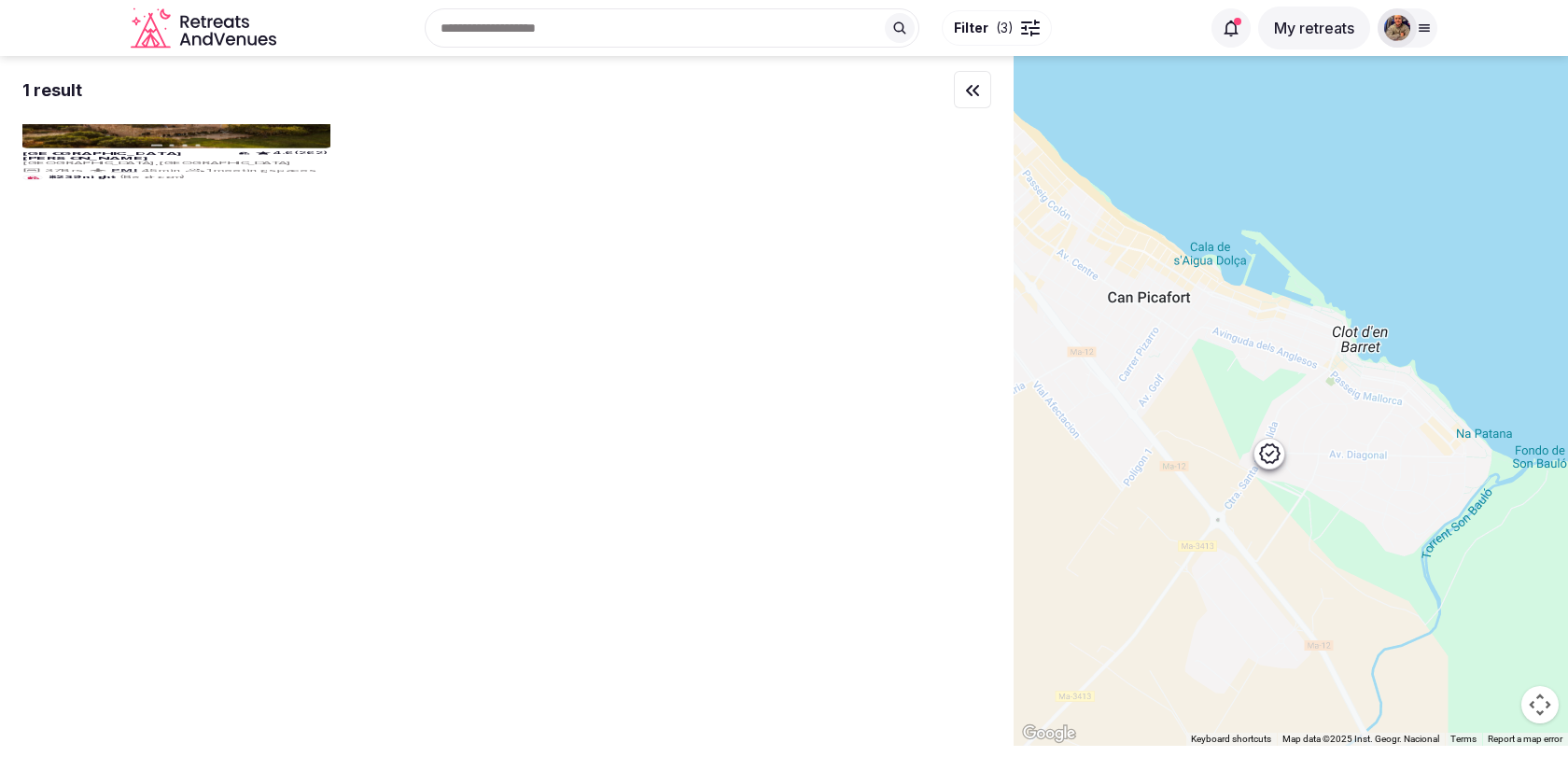
click at [1274, 459] on div at bounding box center [1291, 402] width 555 height 690
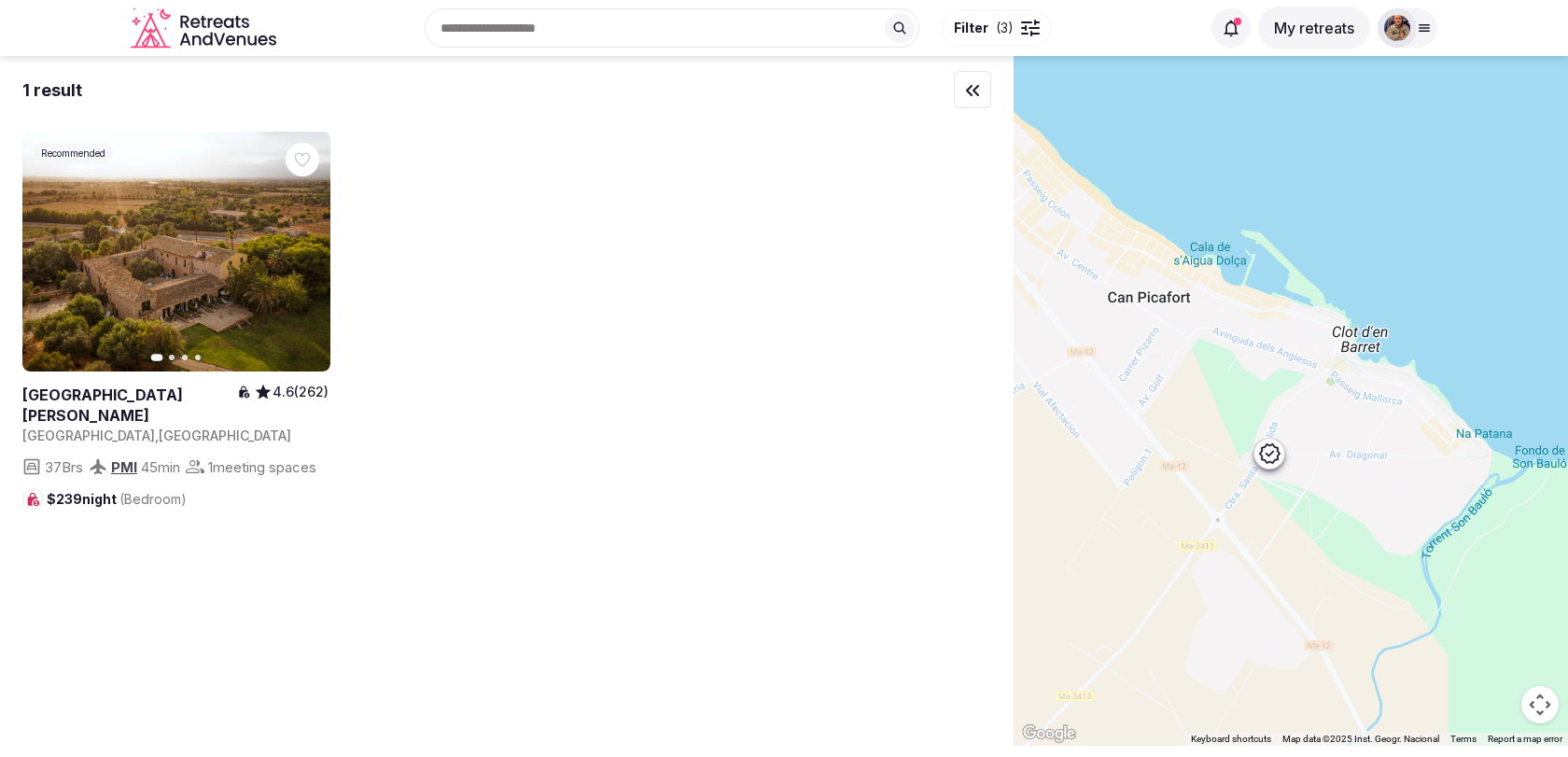
click at [1269, 454] on icon at bounding box center [1269, 453] width 23 height 23
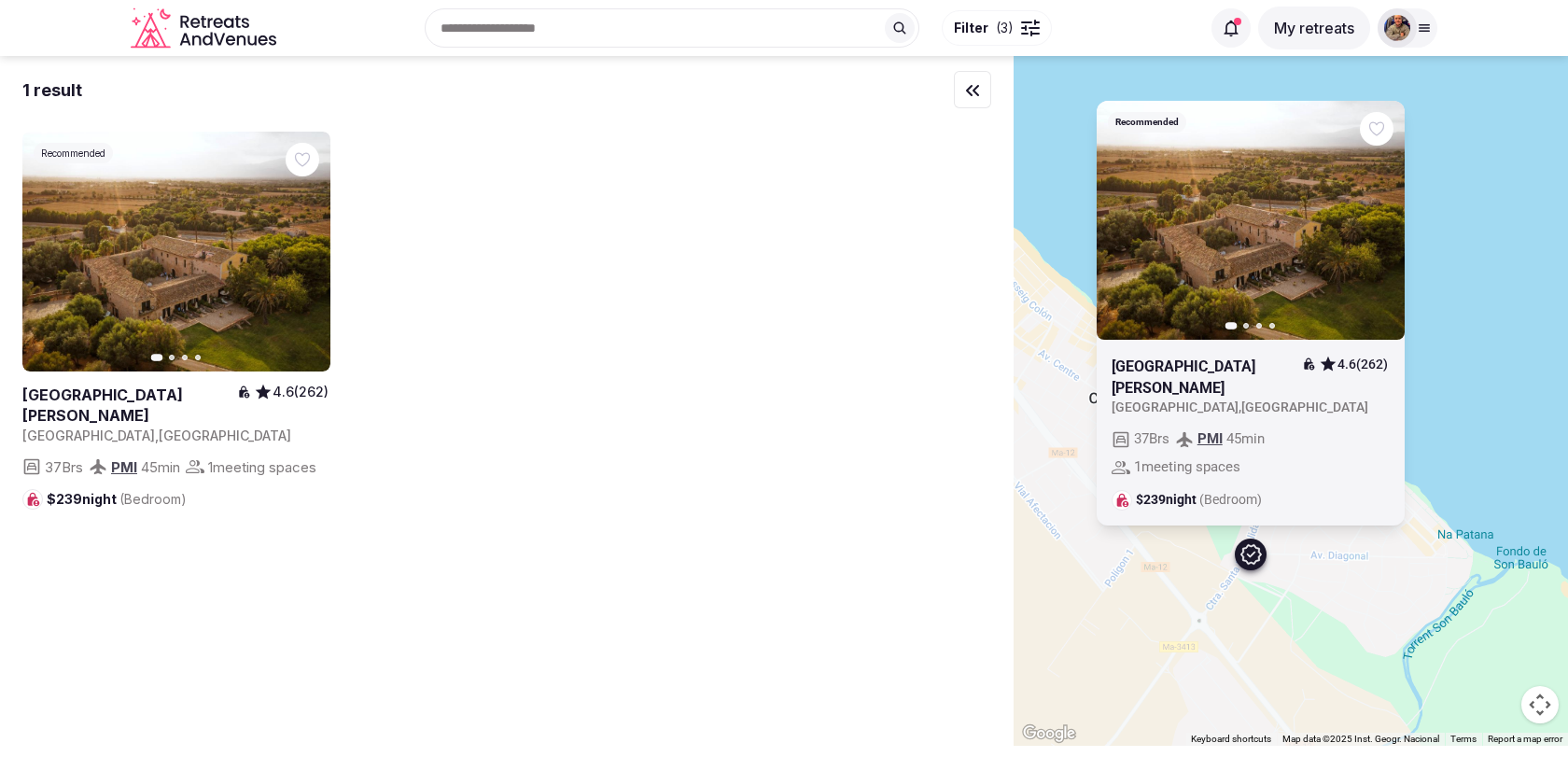
drag, startPoint x: 1355, startPoint y: 447, endPoint x: 1325, endPoint y: 553, distance: 110.2
click at [1325, 553] on div "Recommended Previous slide Next slide [GEOGRAPHIC_DATA][PERSON_NAME] 4.6 (262) …" at bounding box center [1291, 402] width 555 height 690
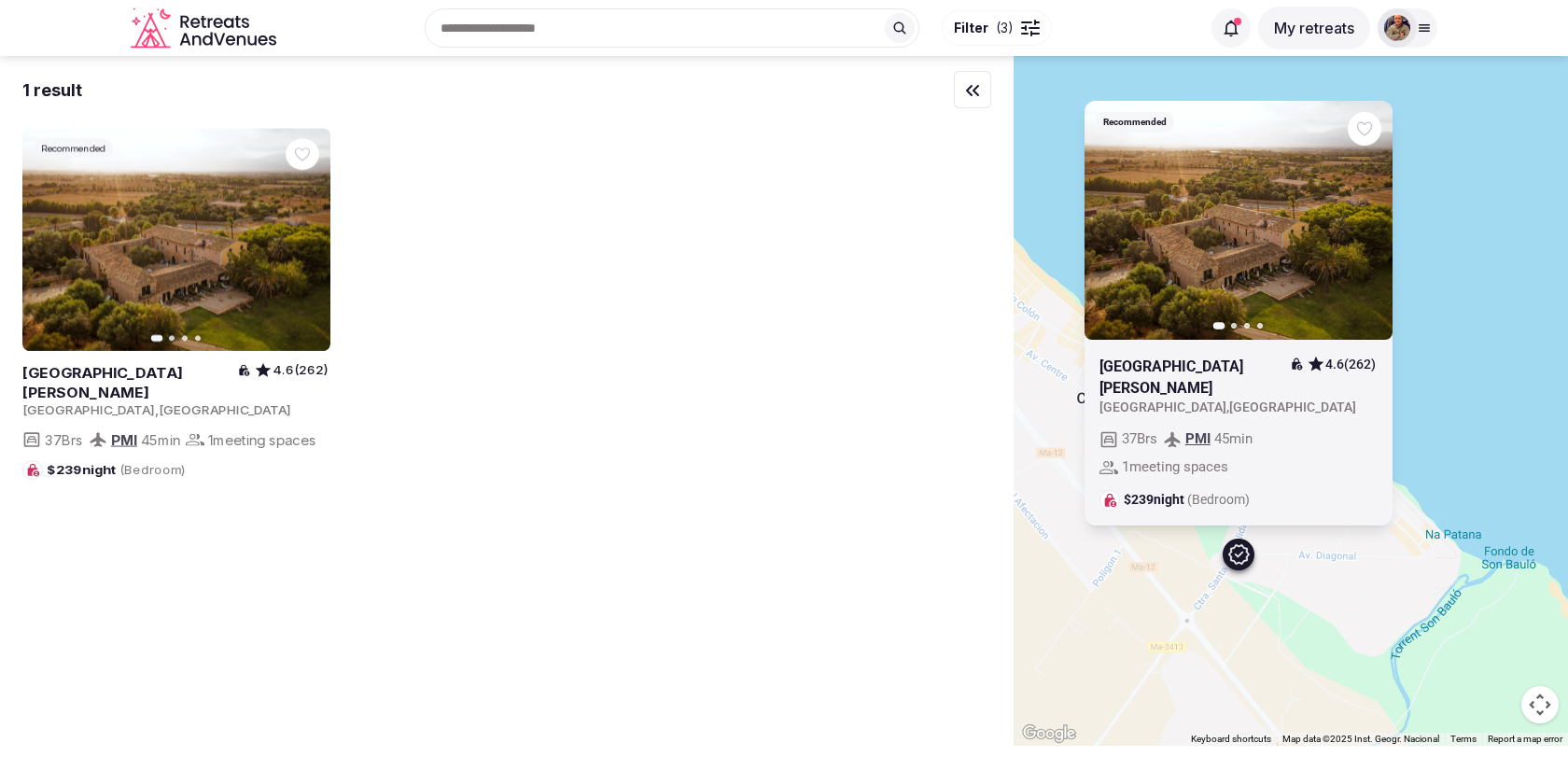
click at [0, 0] on icon "button" at bounding box center [0, 0] width 0 height 0
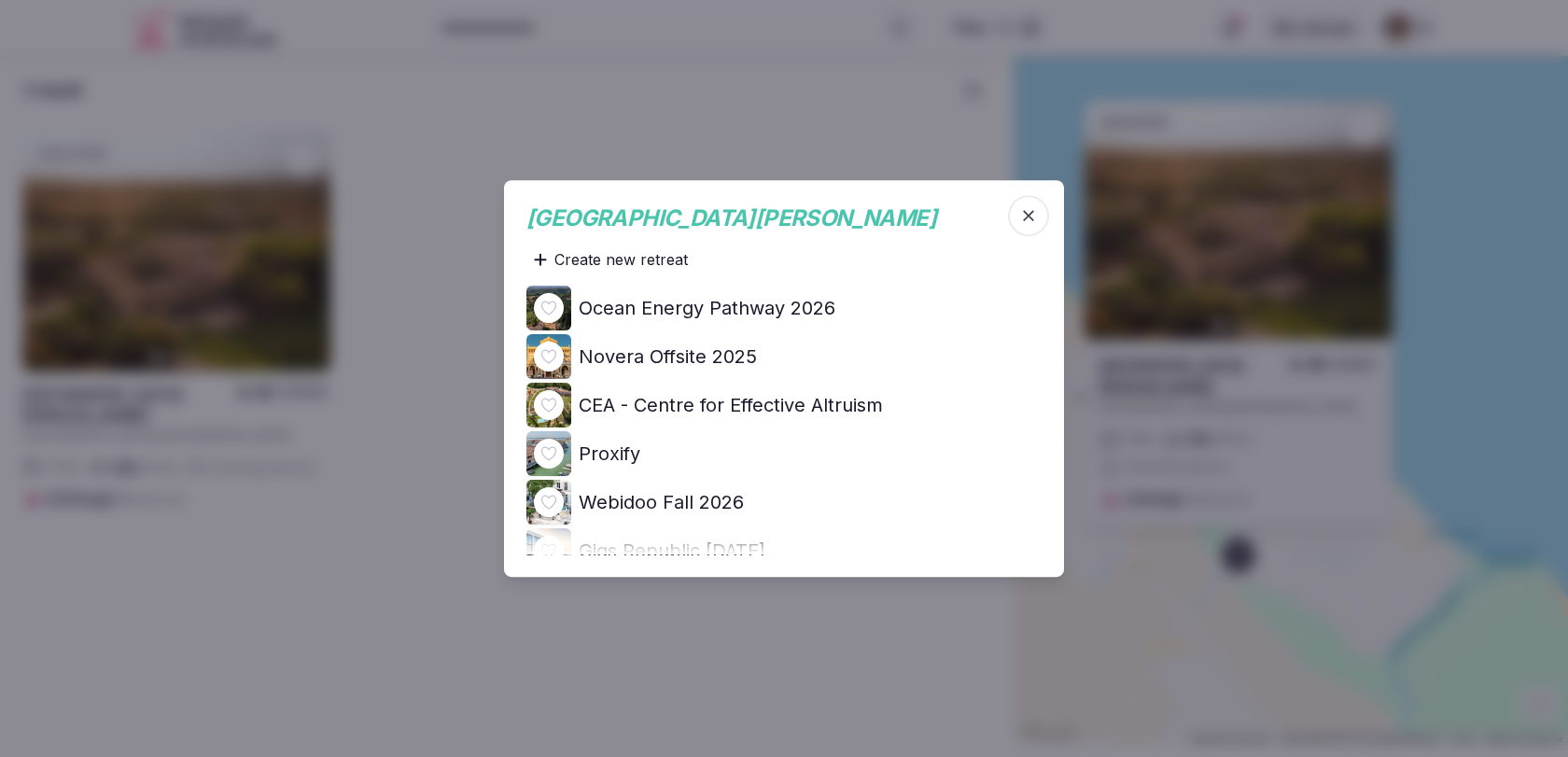
click at [779, 314] on h4 "Ocean Energy Pathway 2026" at bounding box center [707, 308] width 257 height 26
click at [1034, 218] on icon "button" at bounding box center [1028, 215] width 19 height 19
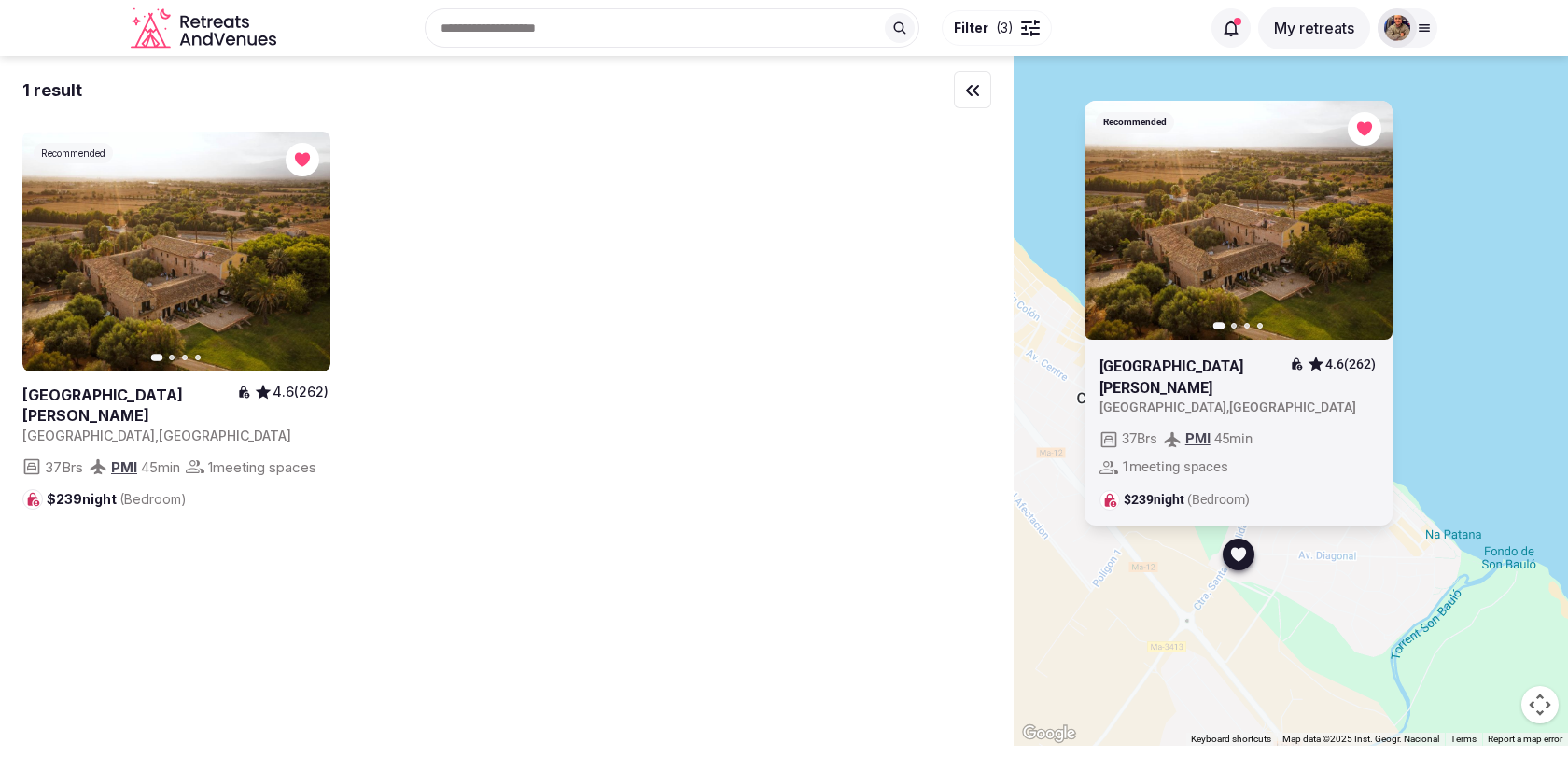
click at [1033, 412] on div "Recommended Previous slide Next slide [GEOGRAPHIC_DATA][PERSON_NAME] 4.6 (262) …" at bounding box center [1291, 402] width 555 height 690
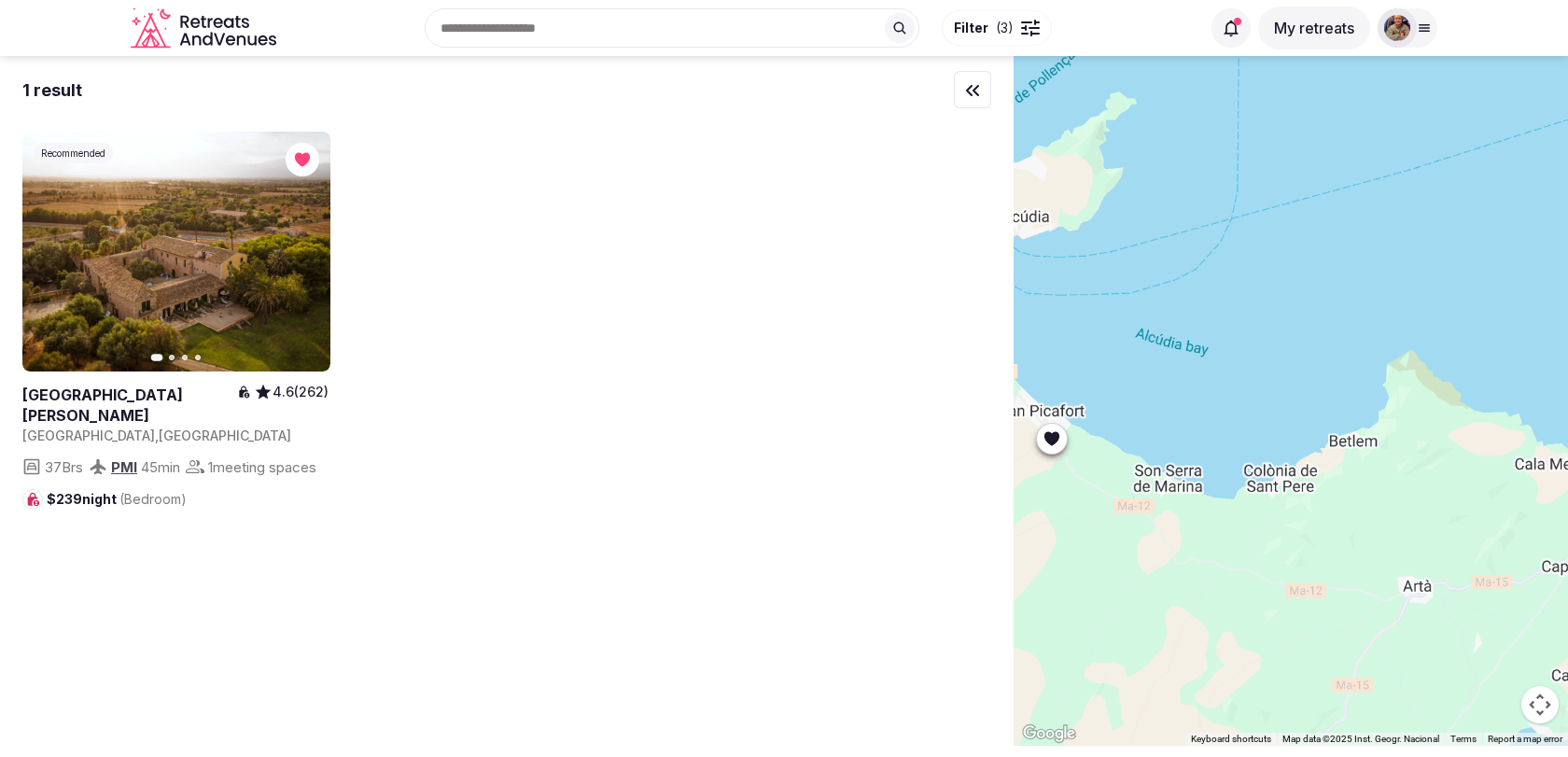
drag, startPoint x: 1073, startPoint y: 569, endPoint x: 1302, endPoint y: 466, distance: 251.1
click at [1297, 466] on div at bounding box center [1291, 402] width 555 height 690
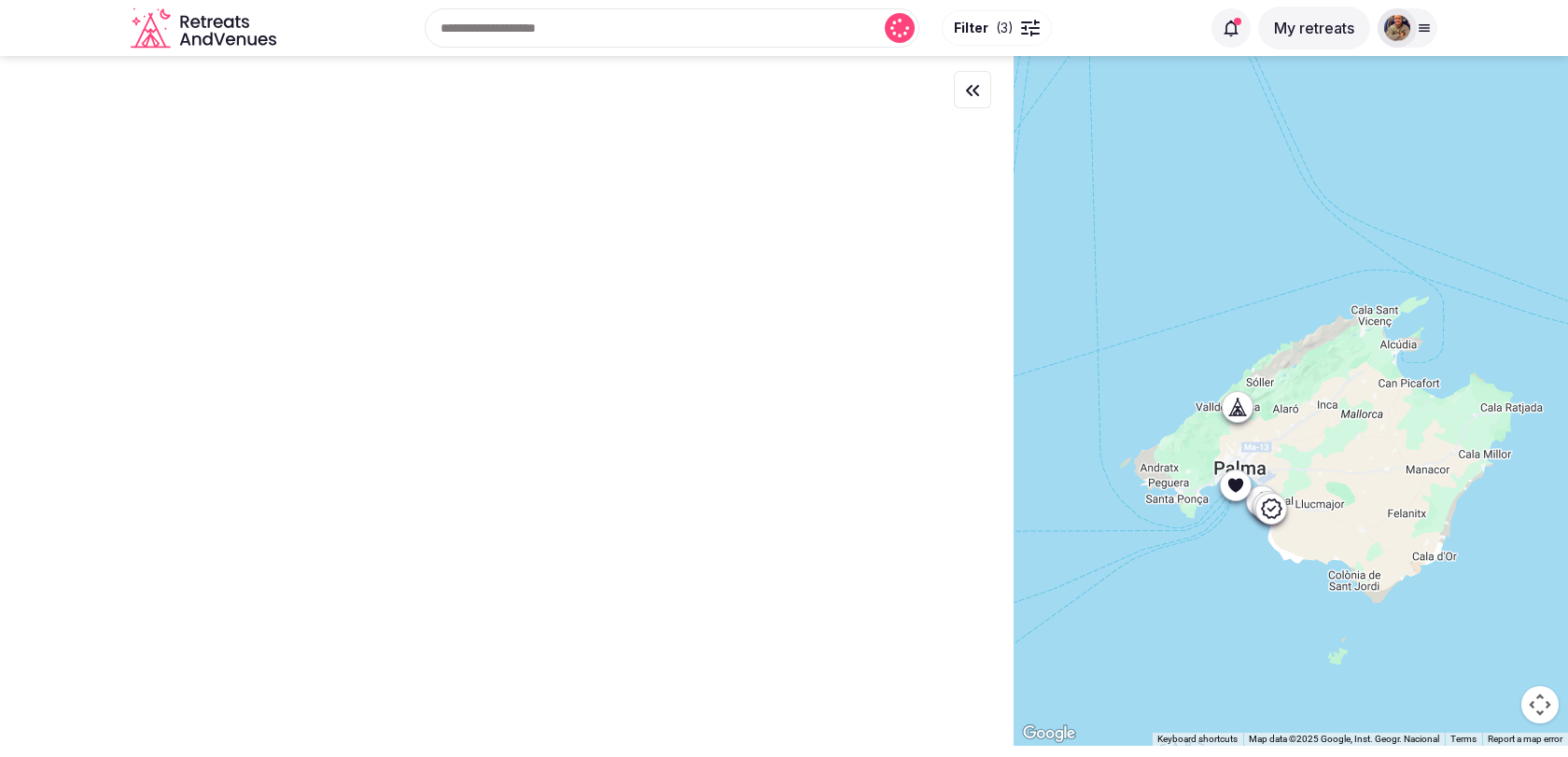
drag, startPoint x: 1193, startPoint y: 430, endPoint x: 1228, endPoint y: 434, distance: 35.2
click at [1225, 434] on div at bounding box center [1291, 402] width 555 height 690
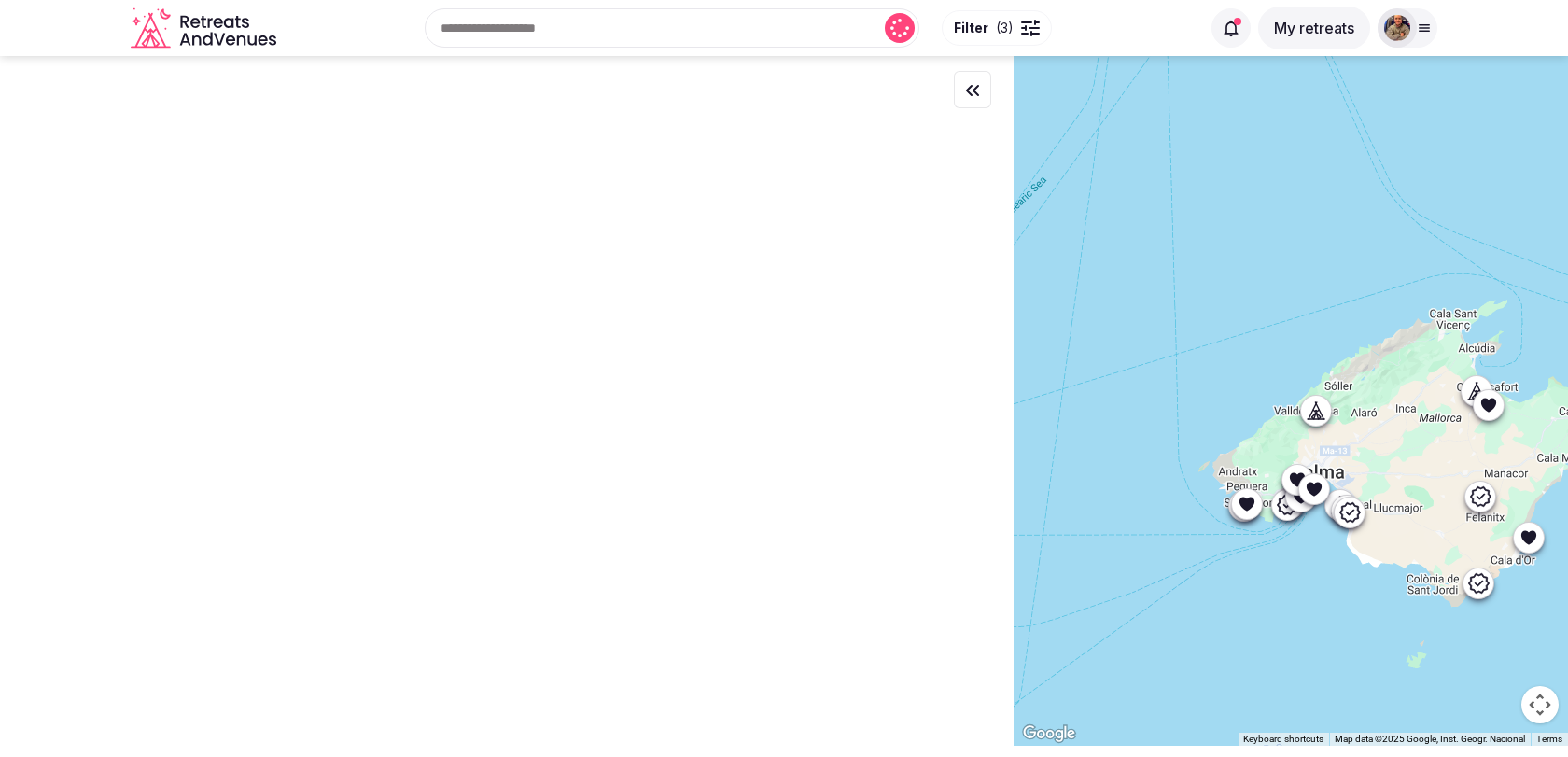
click at [1332, 411] on div at bounding box center [1332, 410] width 32 height 32
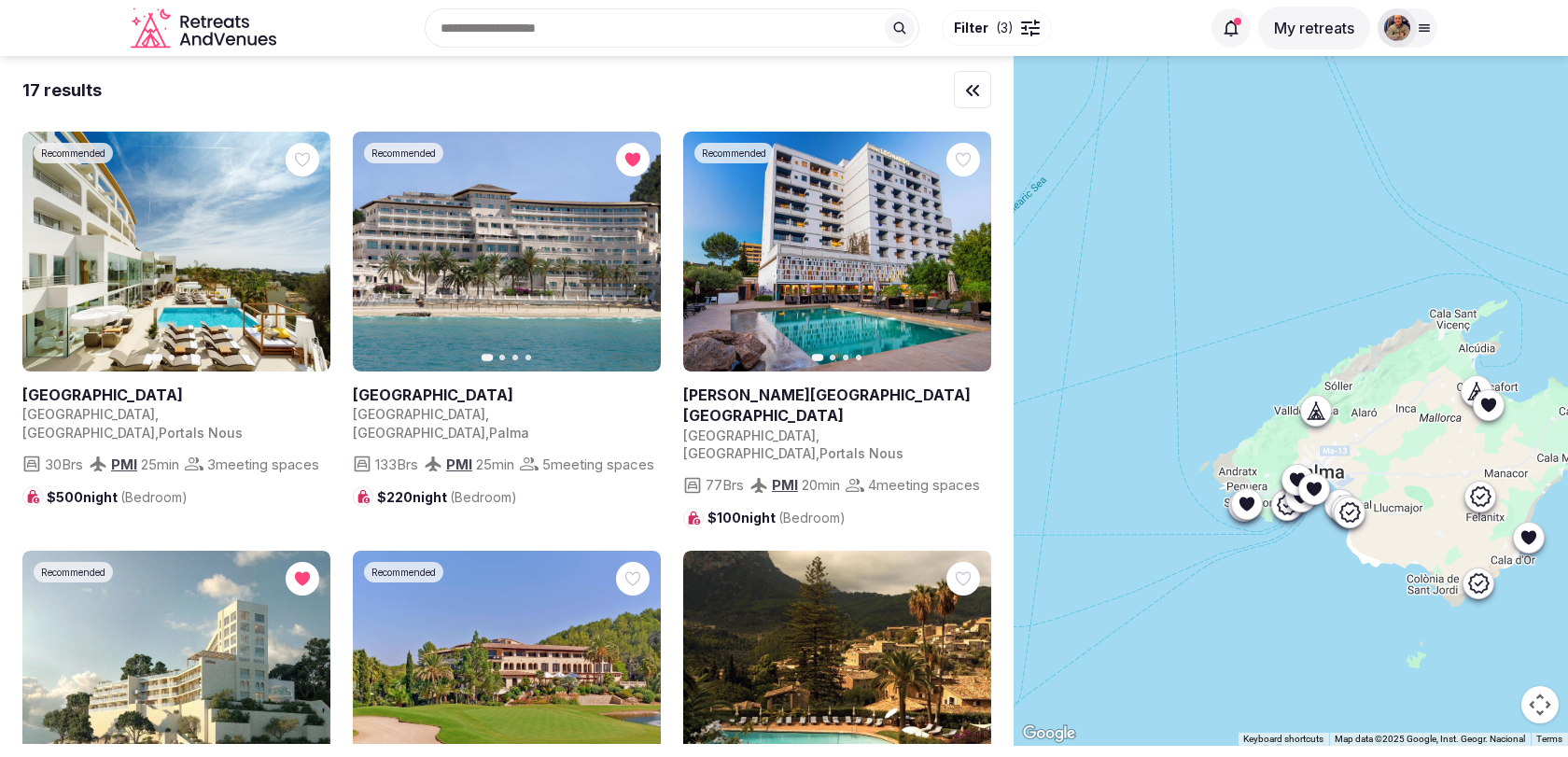
click at [1319, 410] on icon at bounding box center [1319, 410] width 8 height 17
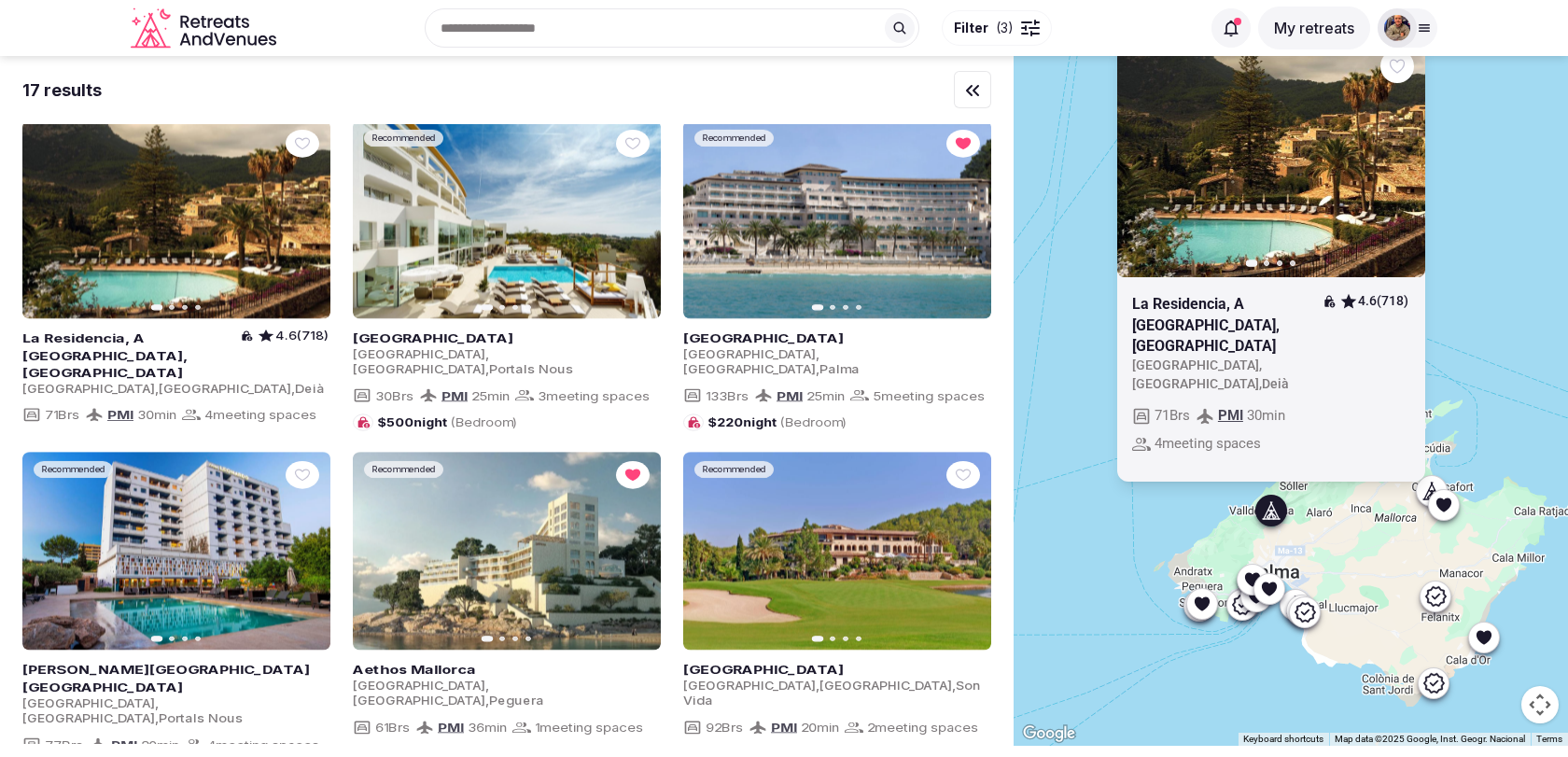
drag, startPoint x: 1267, startPoint y: 446, endPoint x: 1223, endPoint y: 547, distance: 110.2
click at [1223, 547] on div "Previous slide Next slide La Residencia, A [GEOGRAPHIC_DATA], [GEOGRAPHIC_DATA]…" at bounding box center [1291, 402] width 555 height 690
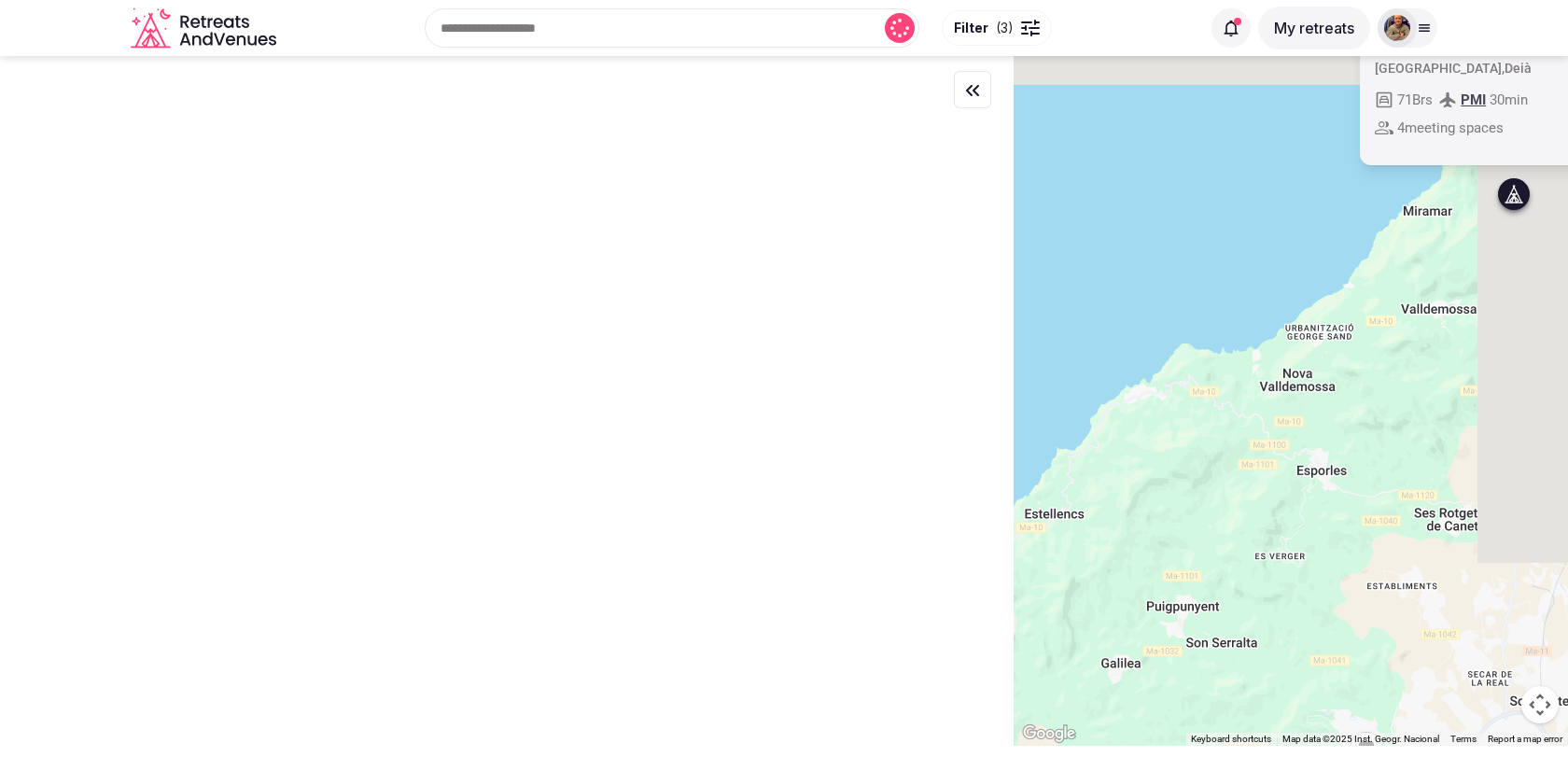
drag, startPoint x: 1393, startPoint y: 449, endPoint x: 1144, endPoint y: 591, distance: 286.6
click at [1149, 590] on div "Previous slide Next slide La Residencia, A [GEOGRAPHIC_DATA], [GEOGRAPHIC_DATA]…" at bounding box center [1291, 402] width 555 height 690
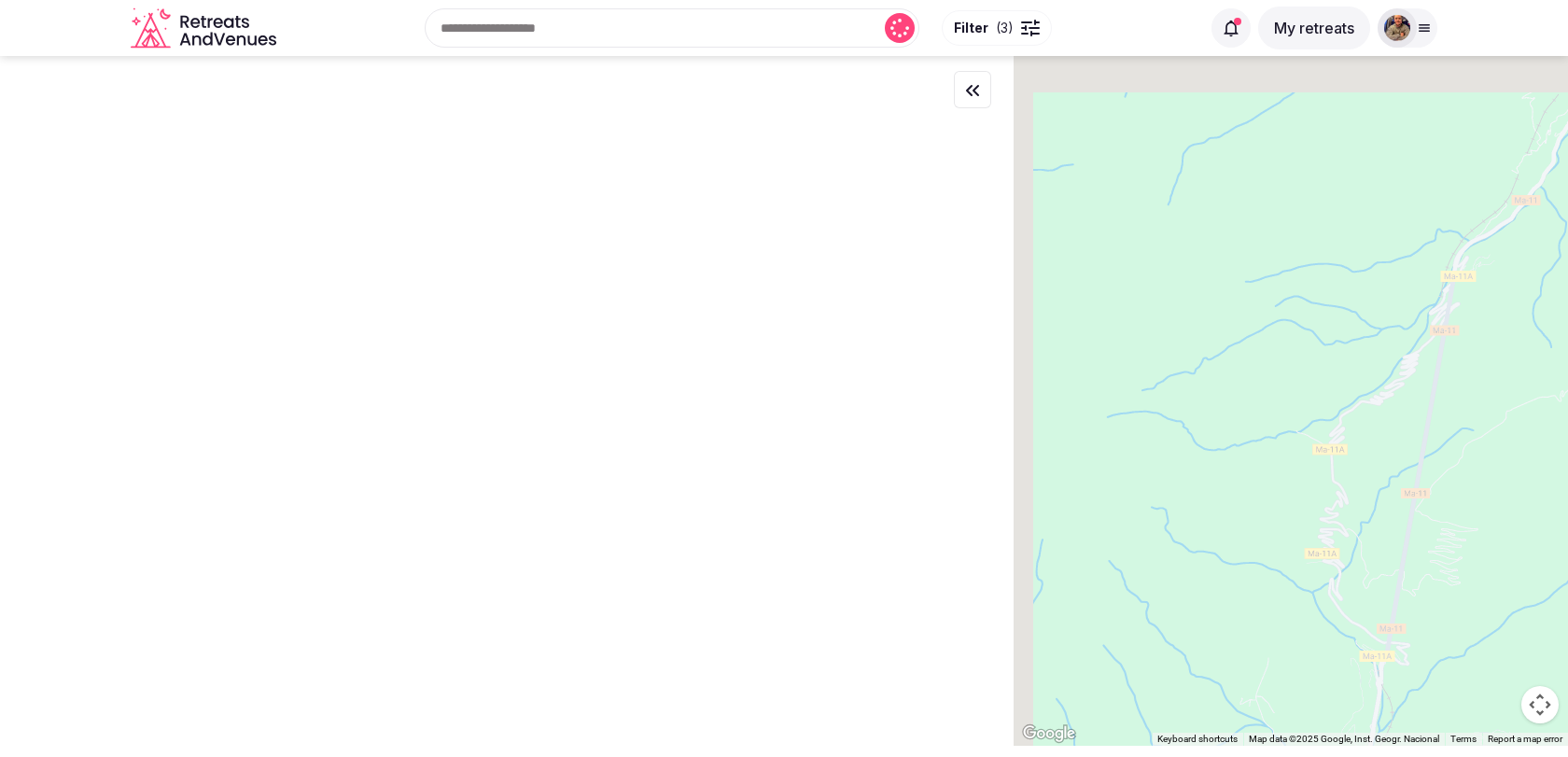
drag, startPoint x: 1125, startPoint y: 416, endPoint x: 1292, endPoint y: 504, distance: 188.8
click at [1289, 502] on div at bounding box center [1291, 402] width 555 height 690
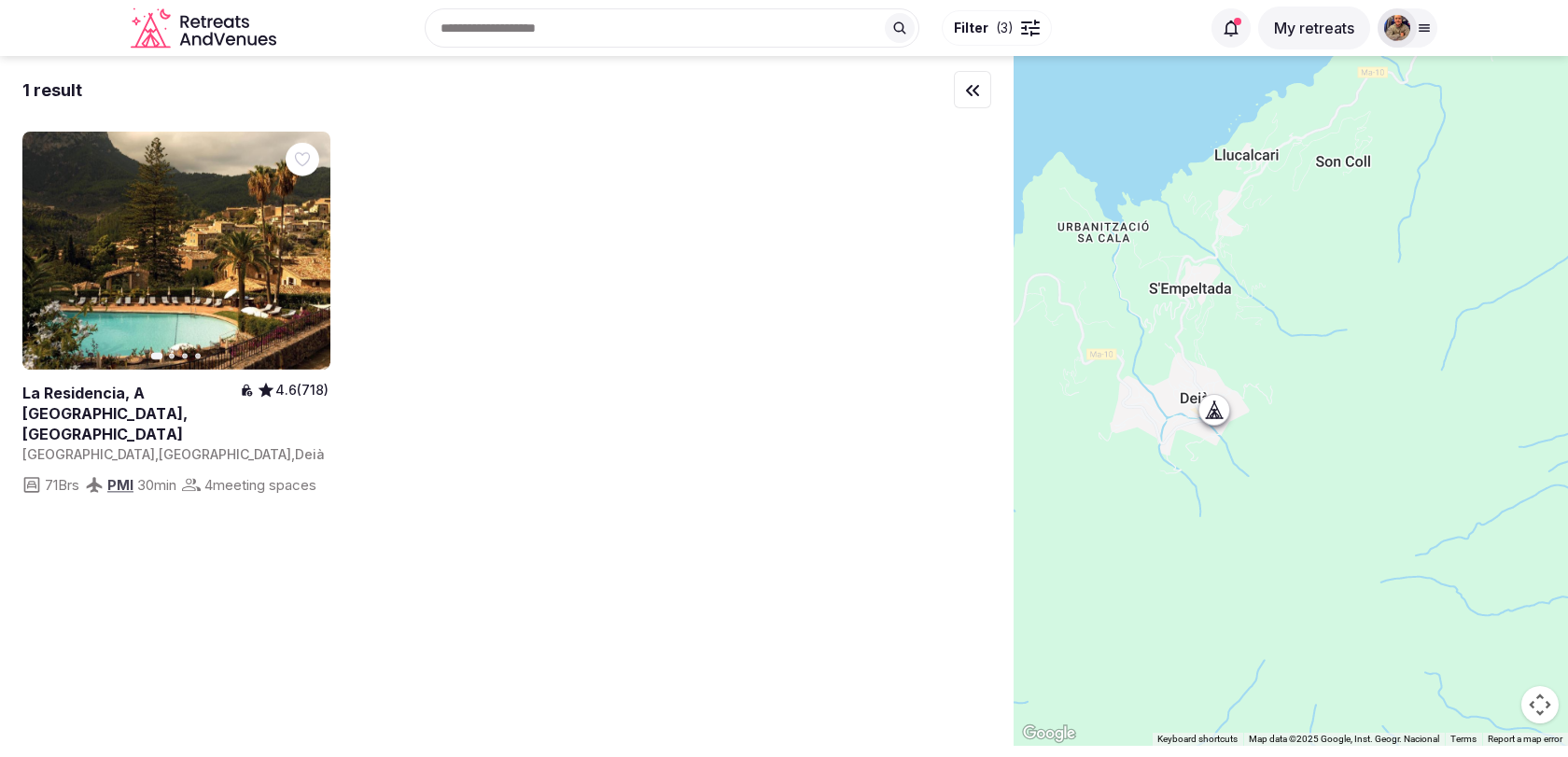
drag, startPoint x: 1196, startPoint y: 435, endPoint x: 1255, endPoint y: 454, distance: 62.0
click at [1255, 454] on div at bounding box center [1291, 402] width 555 height 690
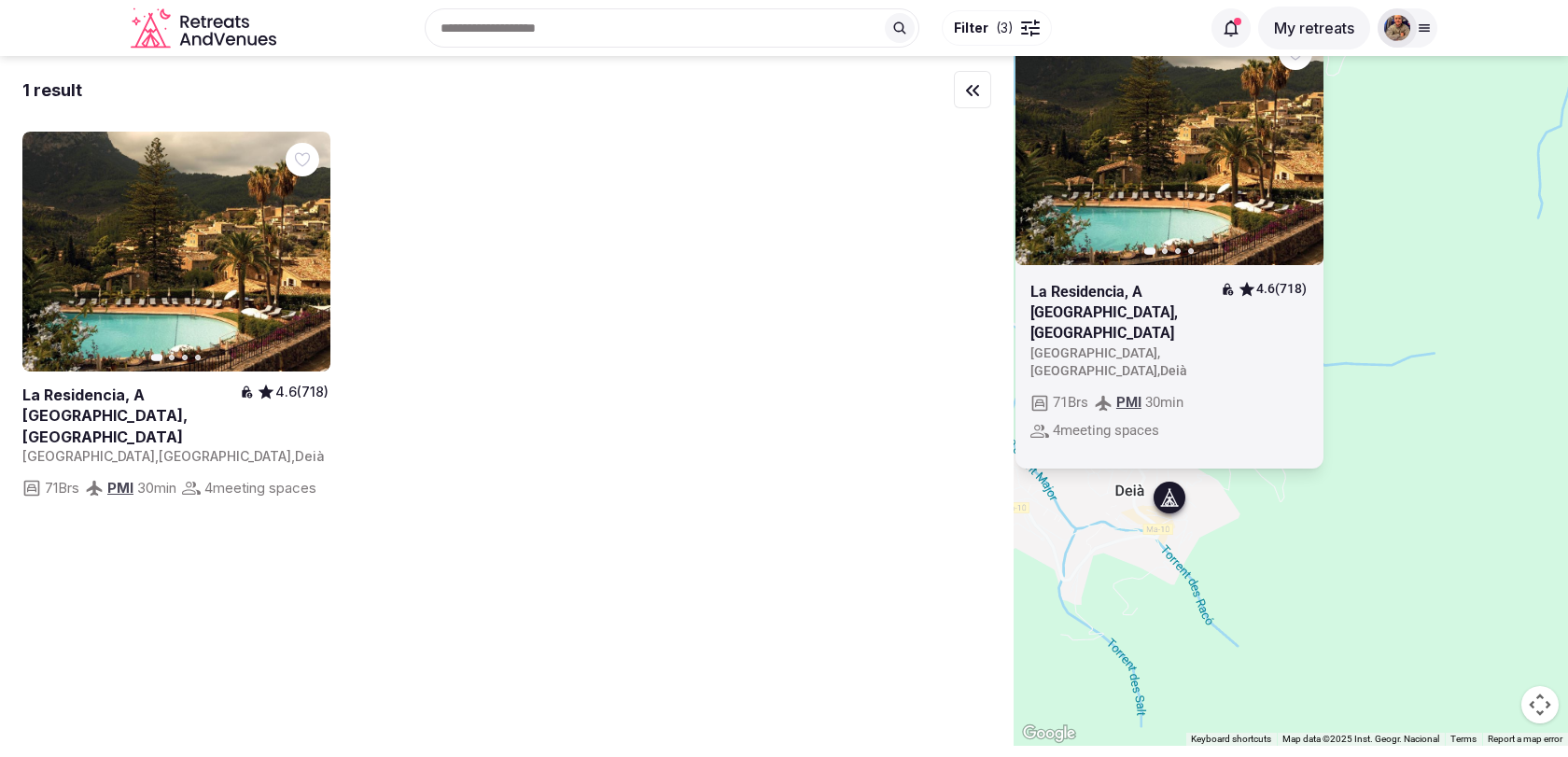
click at [0, 0] on icon "button" at bounding box center [0, 0] width 0 height 0
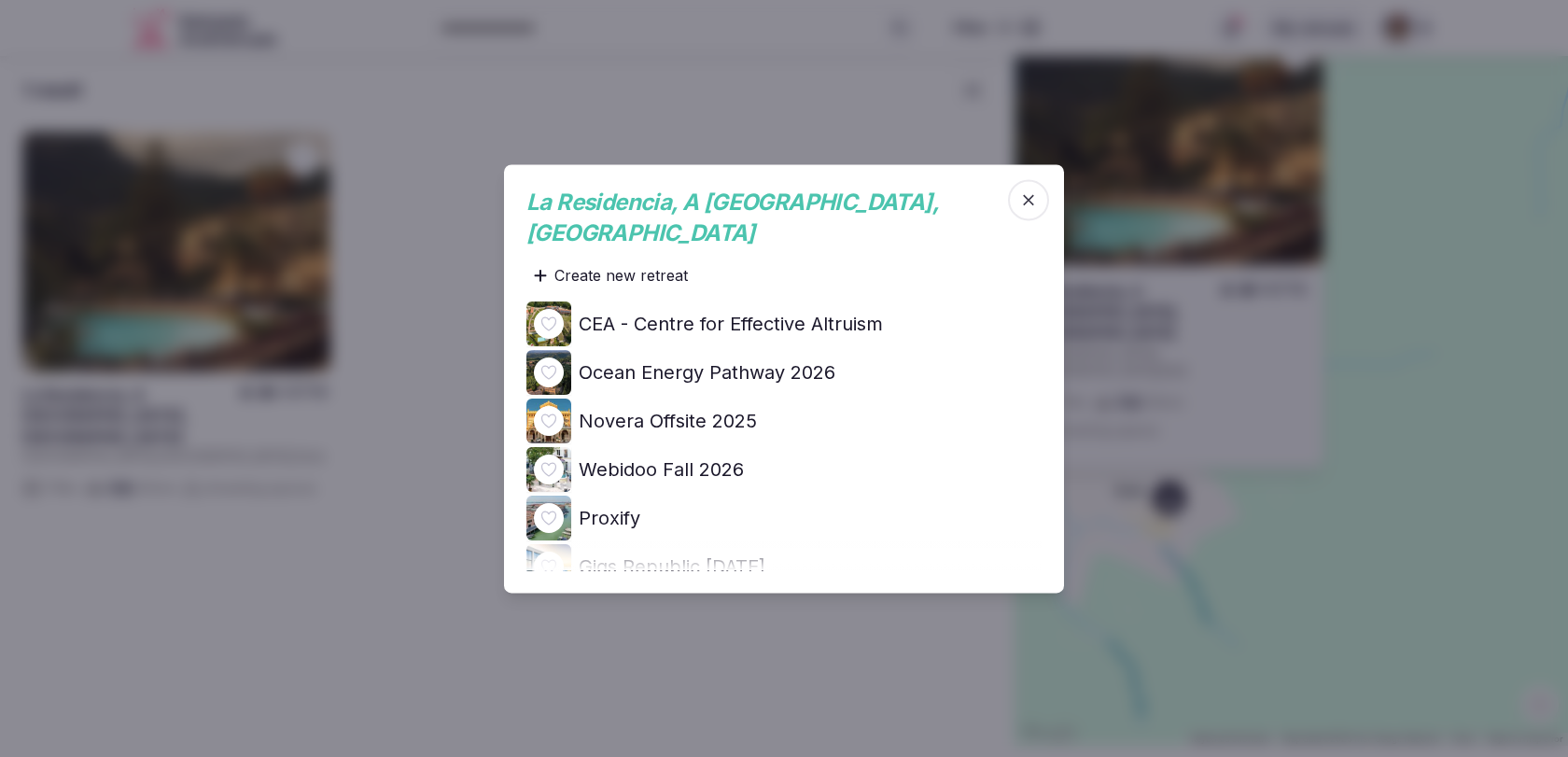
click at [811, 362] on h4 "Ocean Energy Pathway 2026" at bounding box center [707, 372] width 257 height 26
click at [1039, 220] on span "button" at bounding box center [1028, 200] width 41 height 41
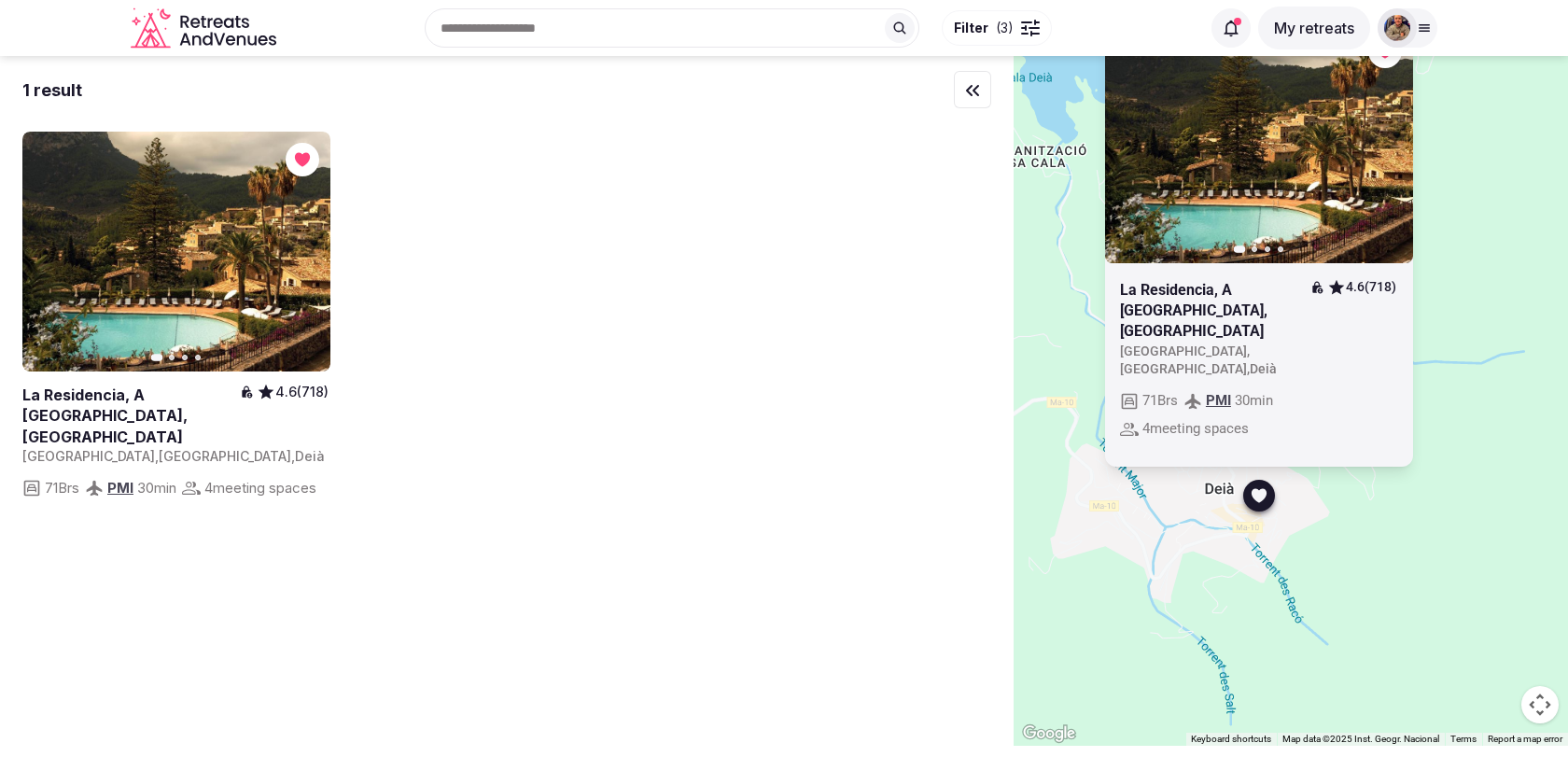
drag, startPoint x: 1093, startPoint y: 517, endPoint x: 1185, endPoint y: 515, distance: 92.0
click at [1185, 515] on div "Previous slide Next slide La Residencia, A [GEOGRAPHIC_DATA], [GEOGRAPHIC_DATA]…" at bounding box center [1291, 402] width 555 height 690
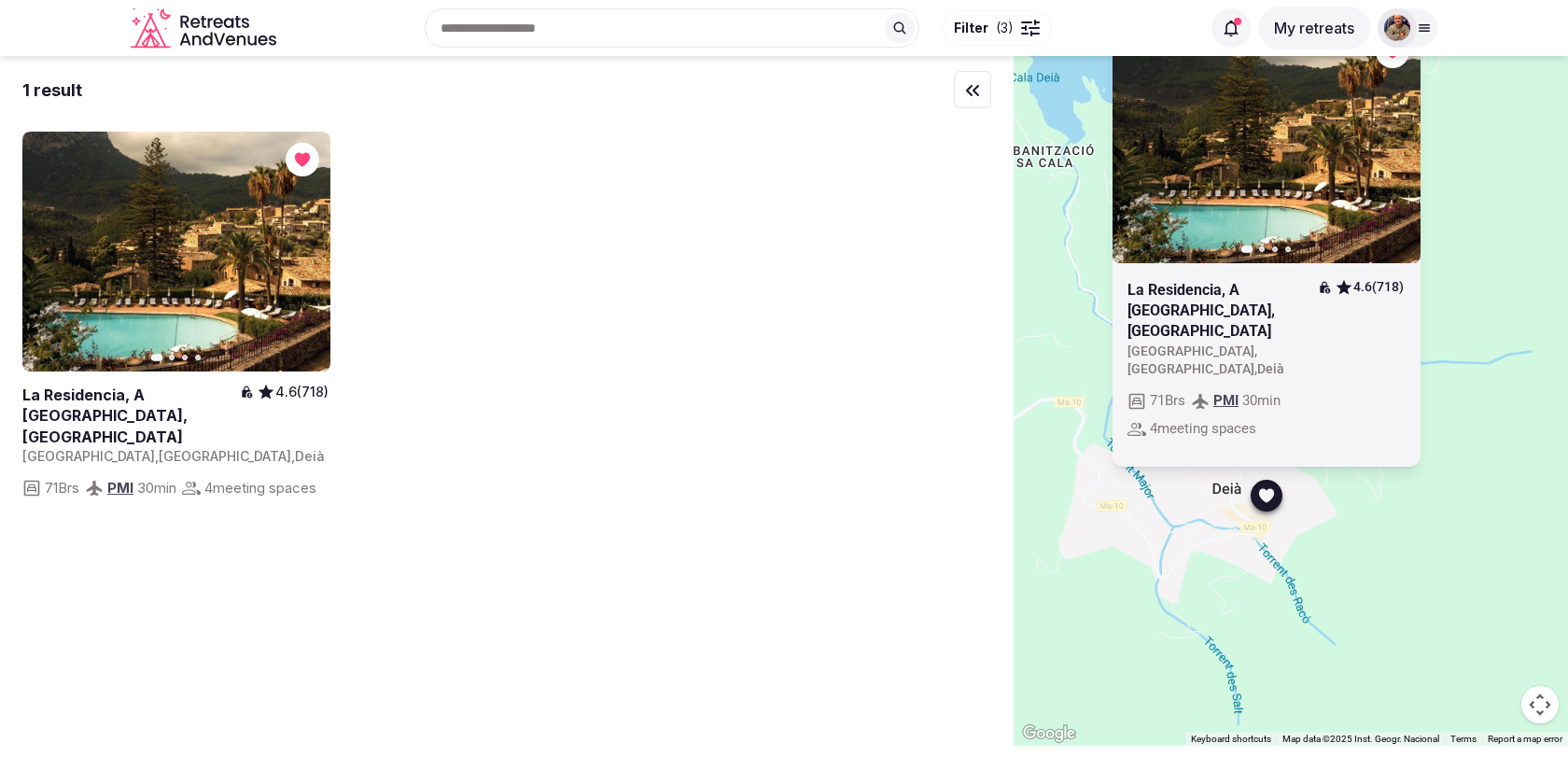
click at [1093, 605] on div "Previous slide Next slide La Residencia, A [GEOGRAPHIC_DATA], [GEOGRAPHIC_DATA]…" at bounding box center [1291, 402] width 555 height 690
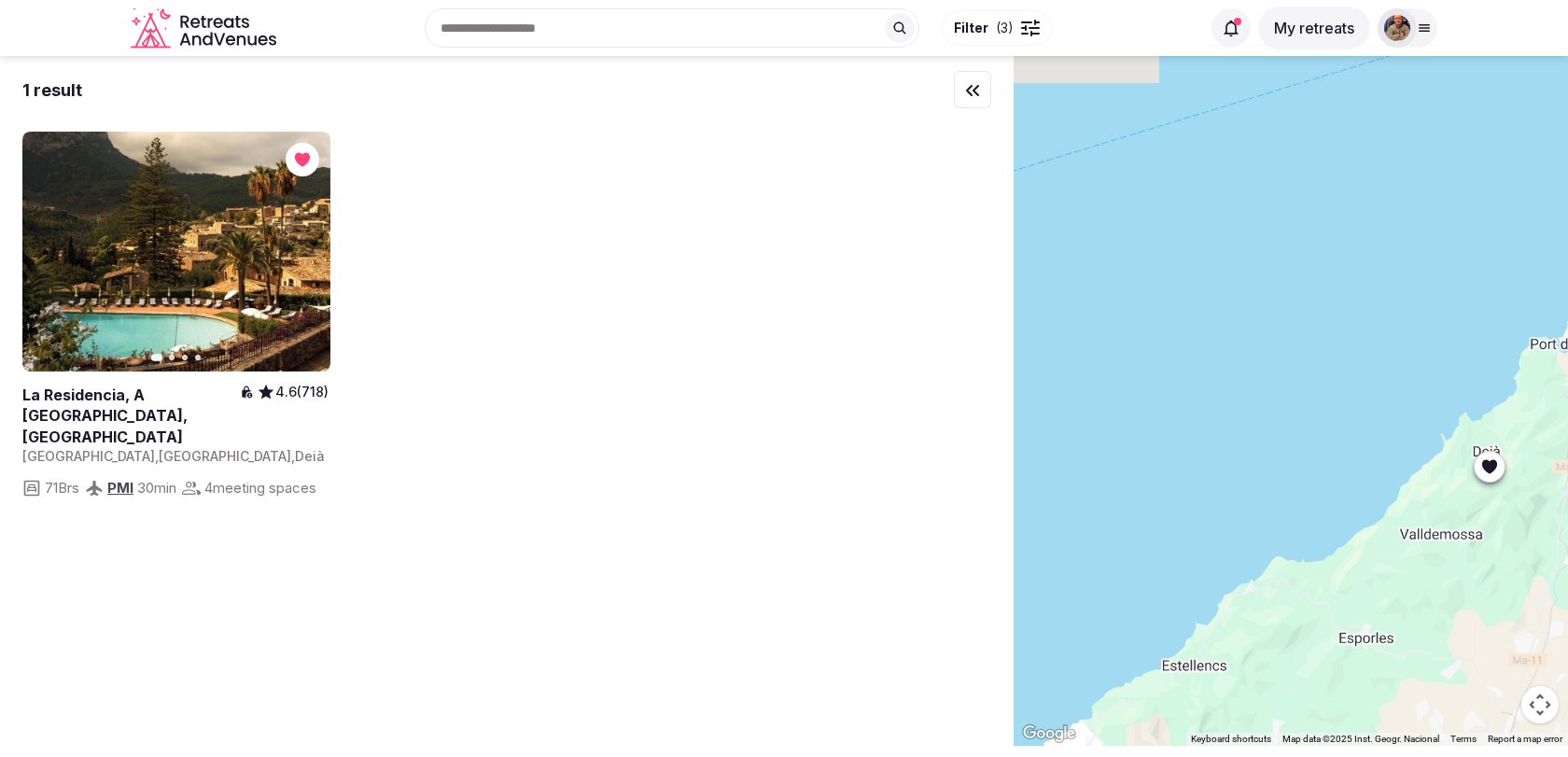
drag, startPoint x: 1093, startPoint y: 605, endPoint x: 1544, endPoint y: 448, distance: 477.5
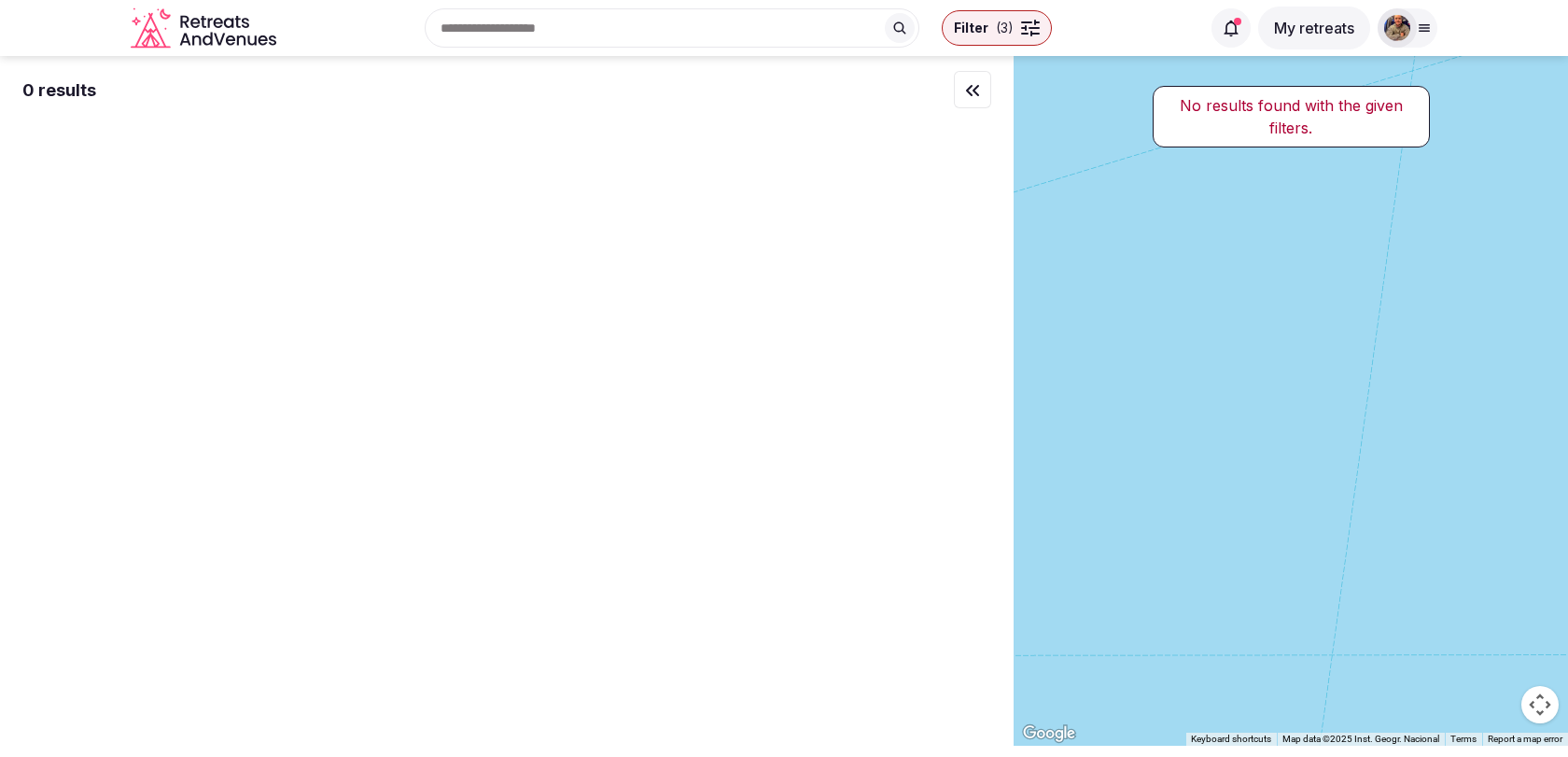
drag, startPoint x: 1275, startPoint y: 483, endPoint x: 1509, endPoint y: 478, distance: 234.1
click at [1497, 478] on div at bounding box center [1291, 402] width 555 height 690
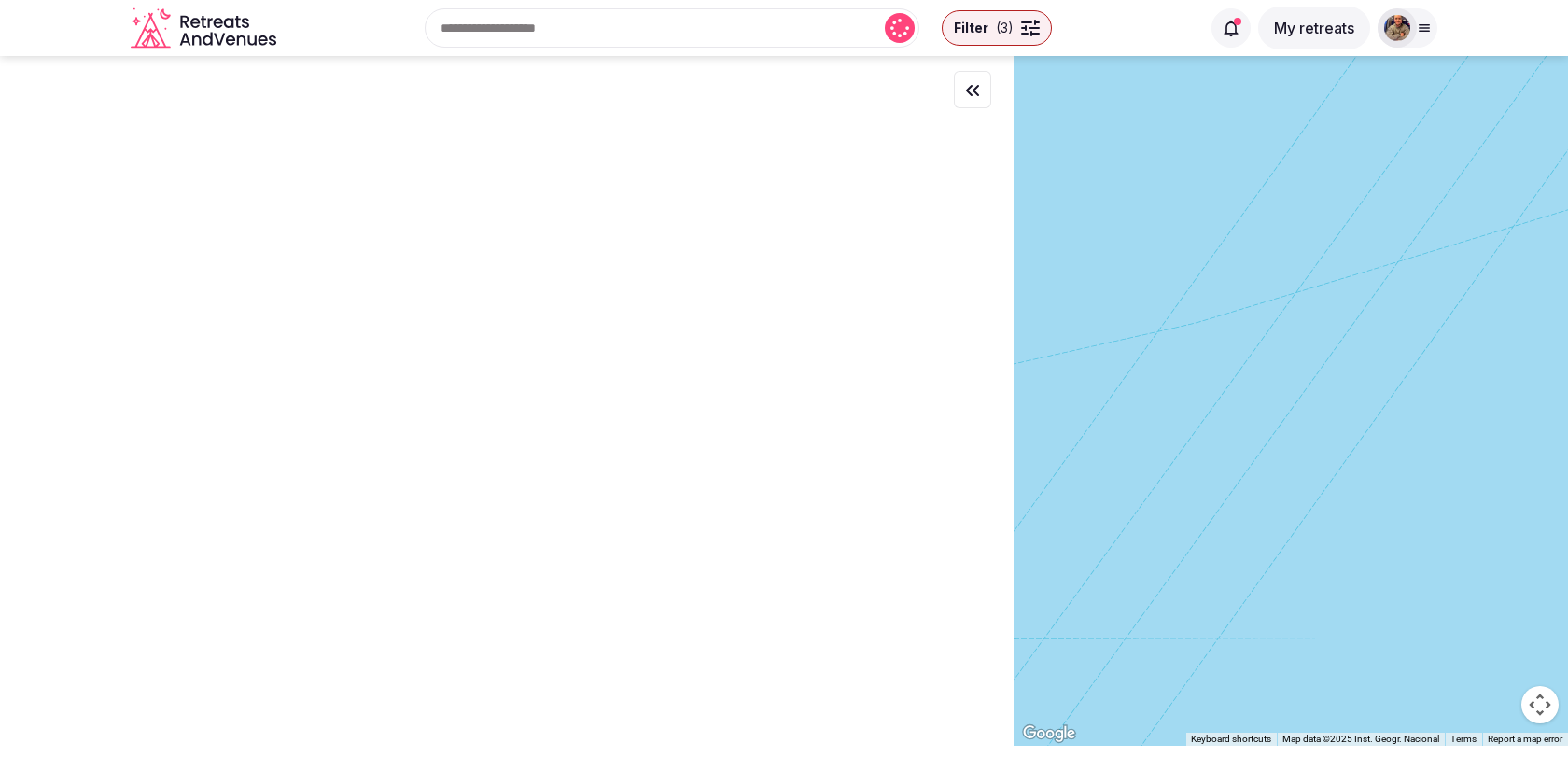
drag, startPoint x: 1306, startPoint y: 474, endPoint x: 1567, endPoint y: 474, distance: 261.0
click at [1567, 474] on div at bounding box center [1291, 402] width 555 height 690
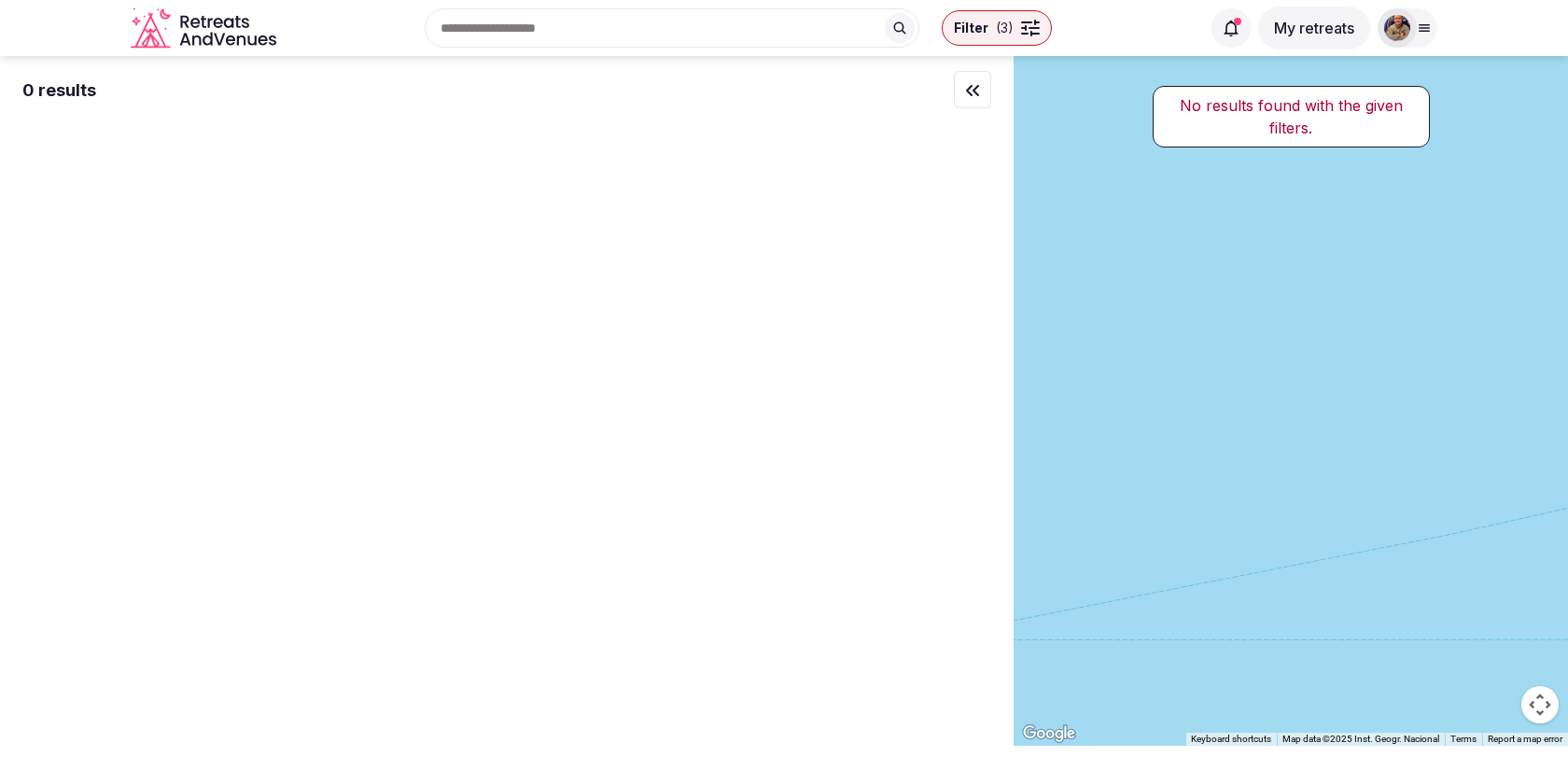
drag, startPoint x: 1141, startPoint y: 441, endPoint x: 1544, endPoint y: 450, distance: 403.1
click at [1538, 450] on div at bounding box center [1291, 402] width 555 height 690
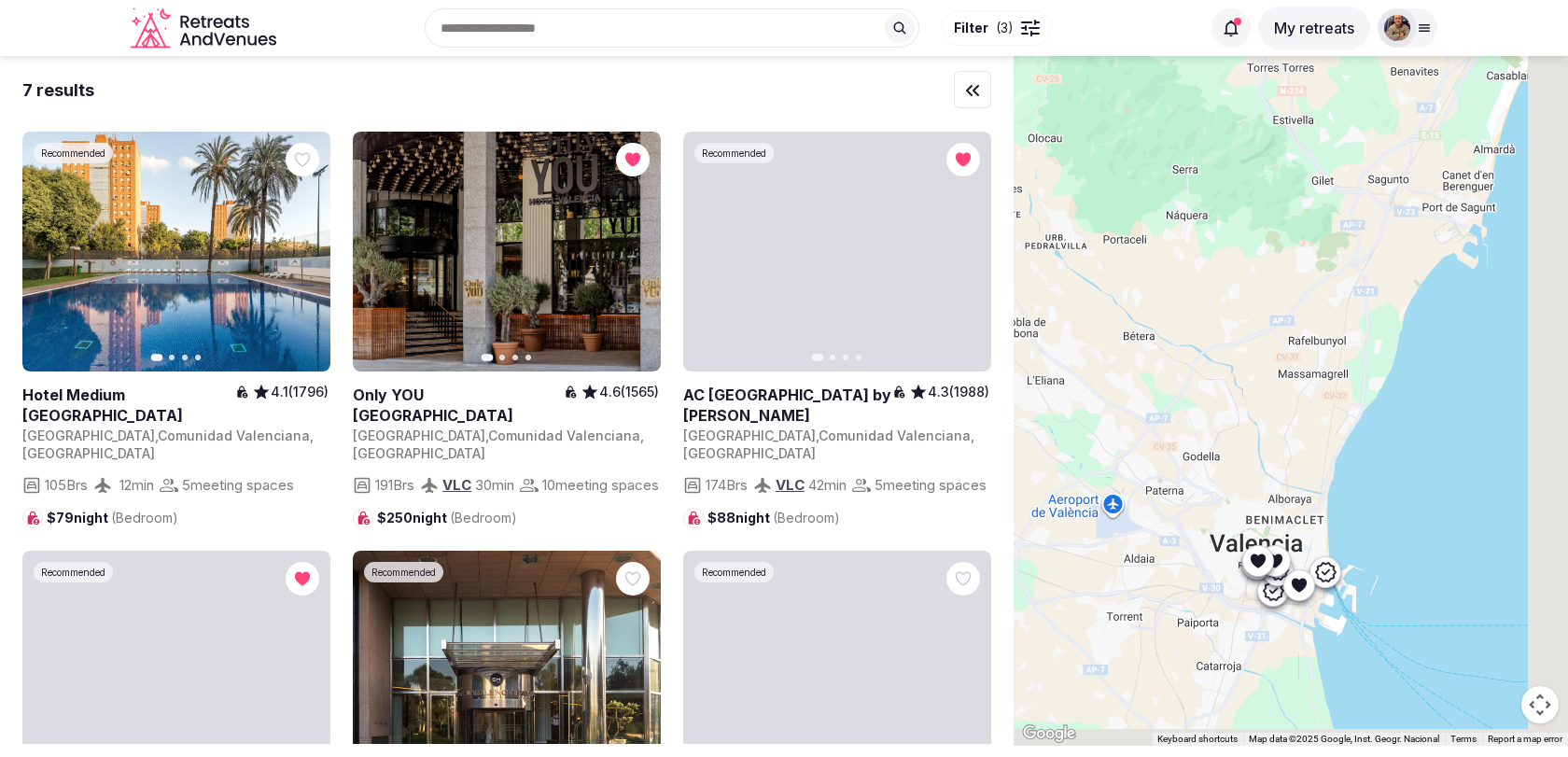
drag, startPoint x: 1548, startPoint y: 459, endPoint x: 1293, endPoint y: 407, distance: 260.2
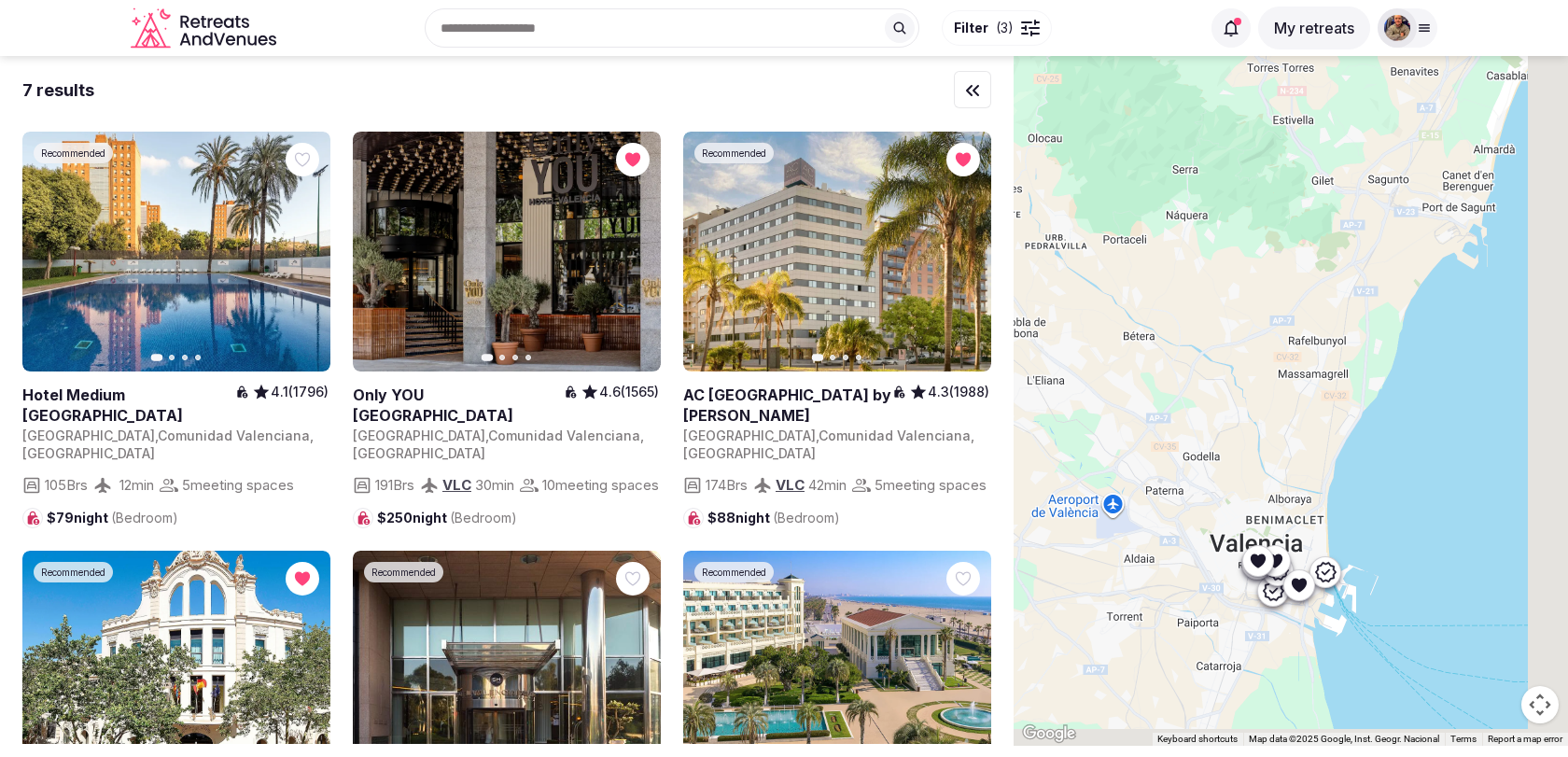
click at [1293, 407] on div at bounding box center [1291, 402] width 555 height 690
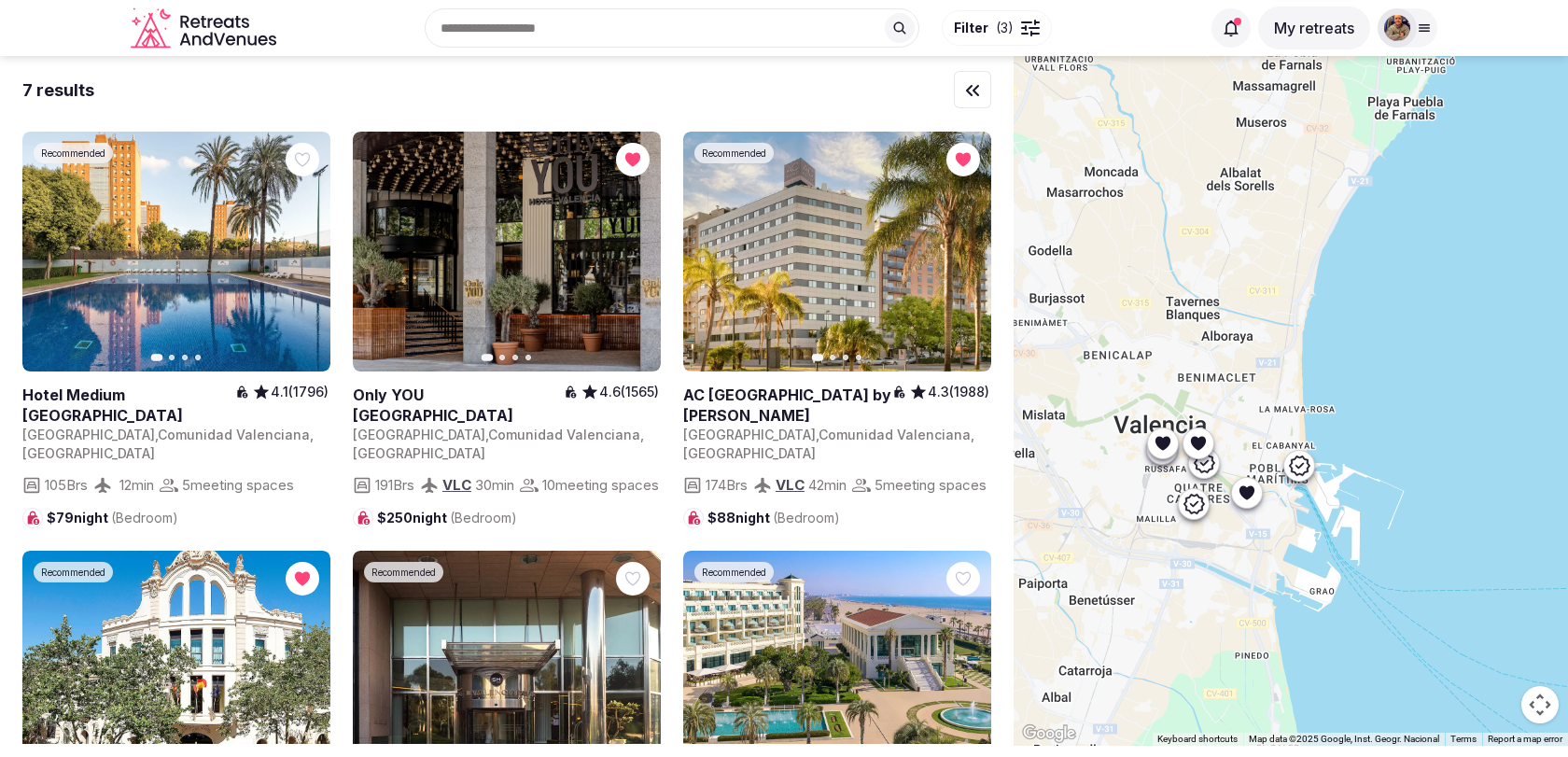
drag, startPoint x: 1296, startPoint y: 469, endPoint x: 1276, endPoint y: 201, distance: 268.7
click at [1276, 201] on div at bounding box center [1291, 402] width 555 height 690
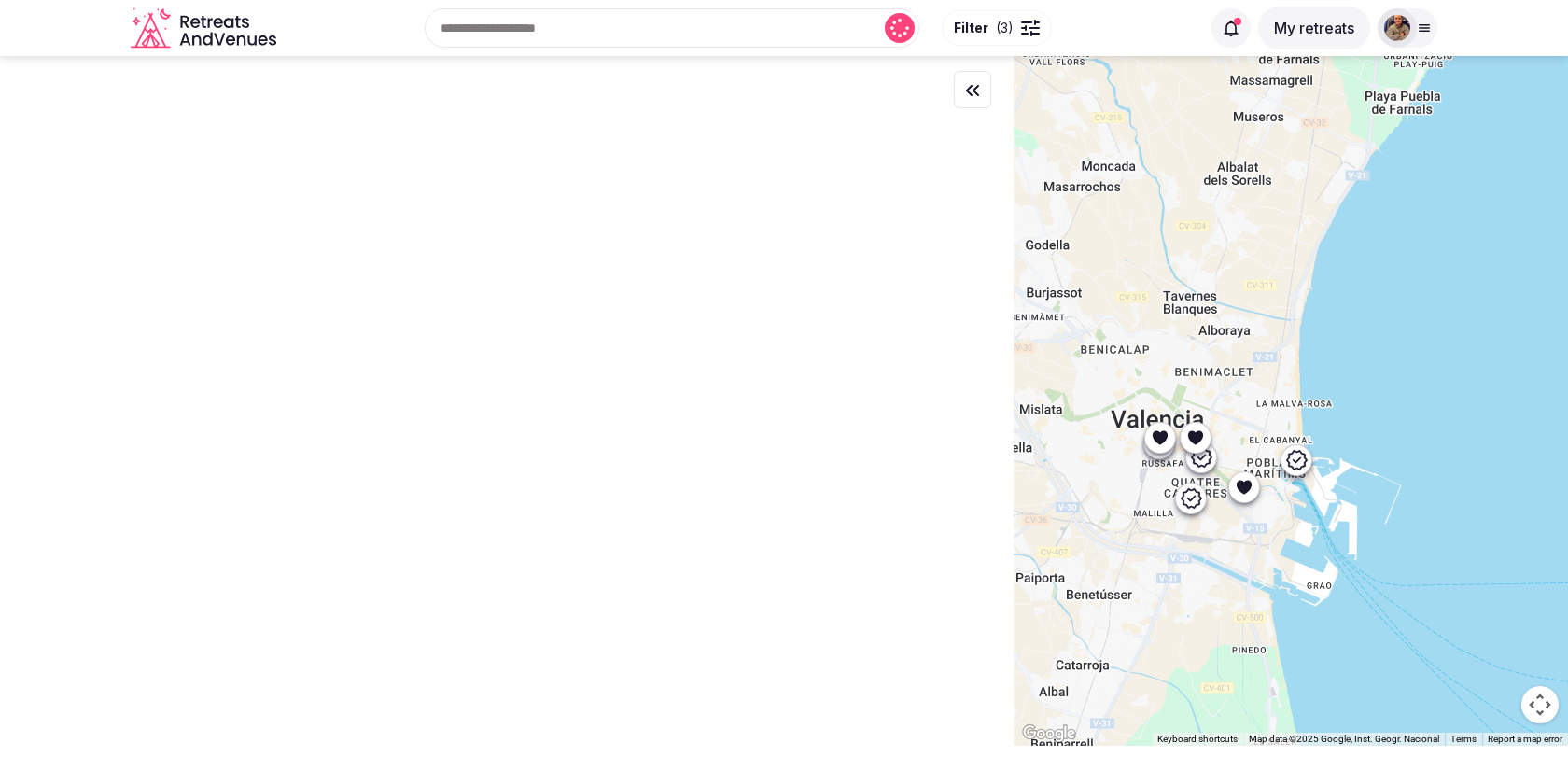
click at [1304, 466] on icon at bounding box center [1296, 461] width 23 height 23
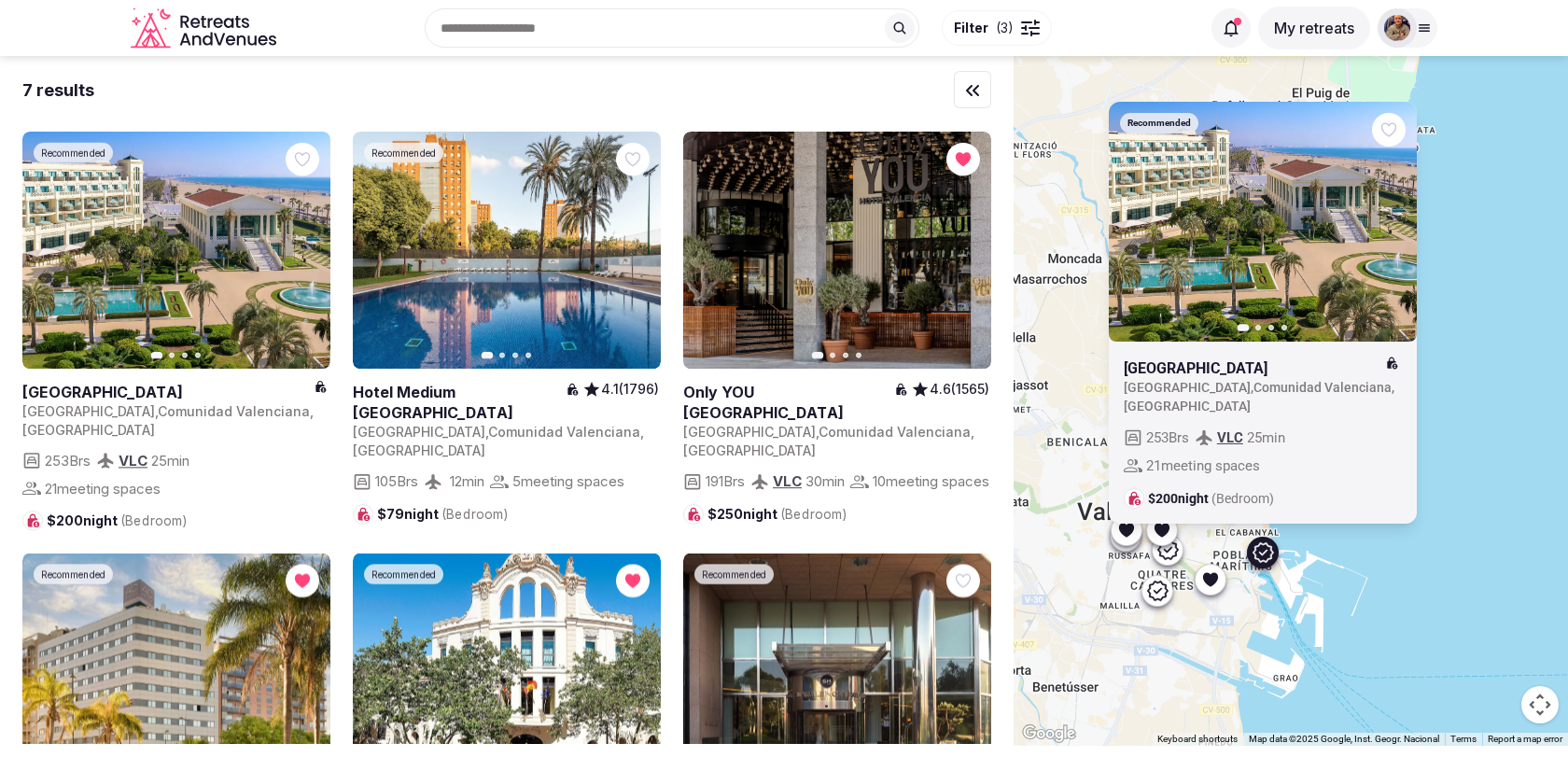
drag, startPoint x: 1277, startPoint y: 531, endPoint x: 1242, endPoint y: 624, distance: 99.4
click at [1242, 624] on div "Recommended Previous slide Next slide [GEOGRAPHIC_DATA] [GEOGRAPHIC_DATA] , [GE…" at bounding box center [1291, 402] width 555 height 690
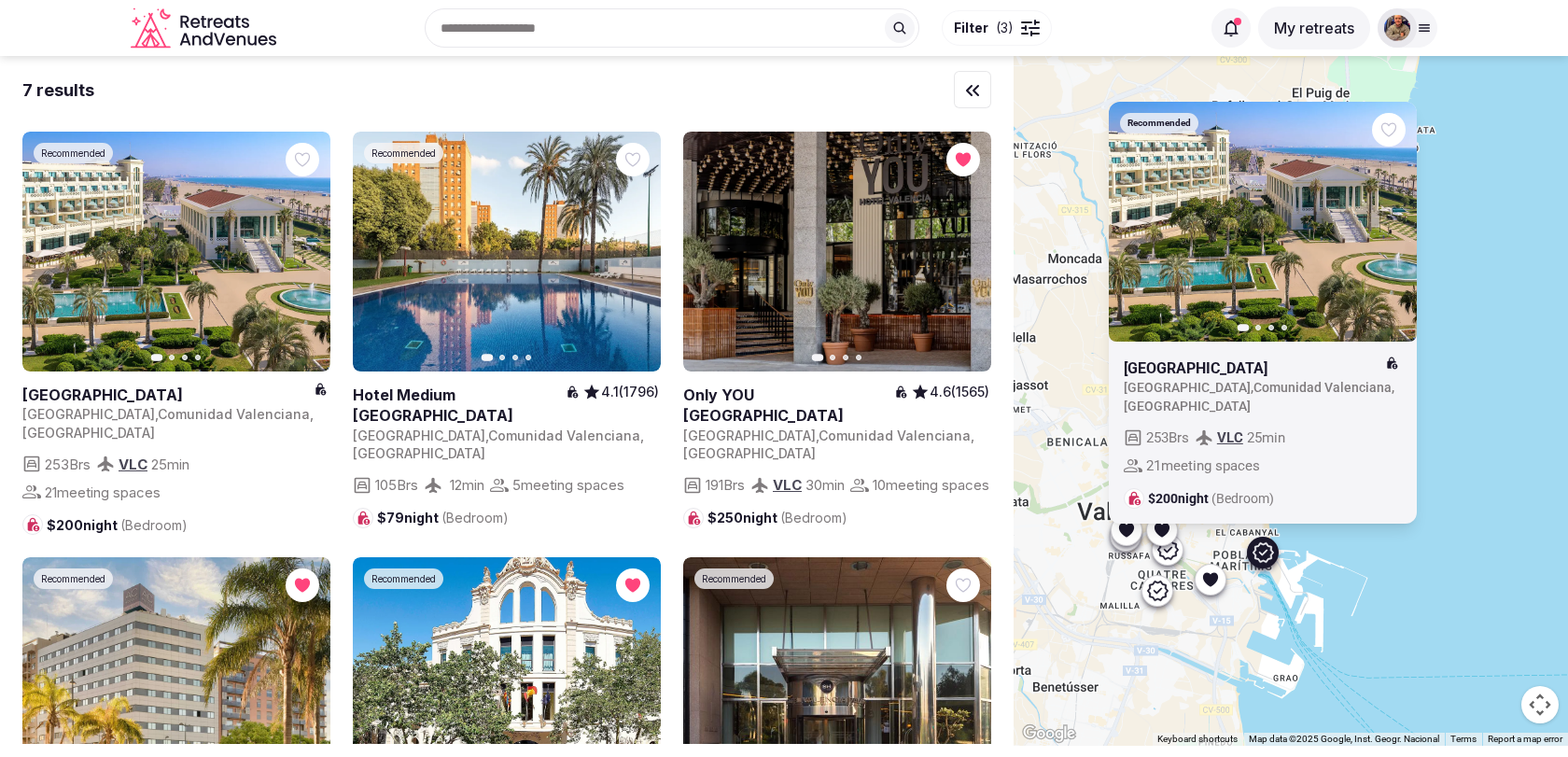
click at [1214, 582] on icon at bounding box center [1211, 580] width 19 height 19
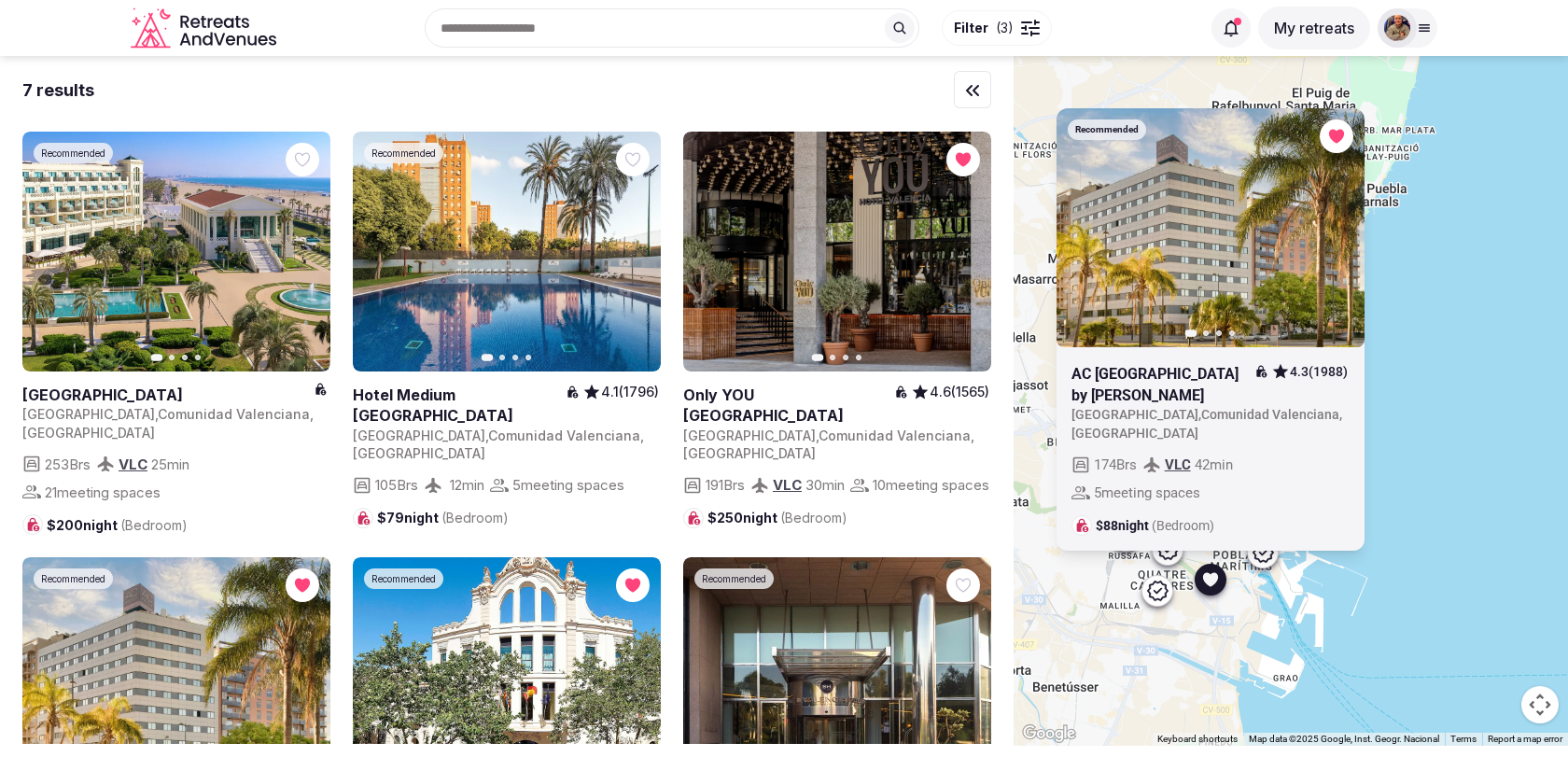
click at [1166, 593] on icon at bounding box center [1157, 591] width 23 height 23
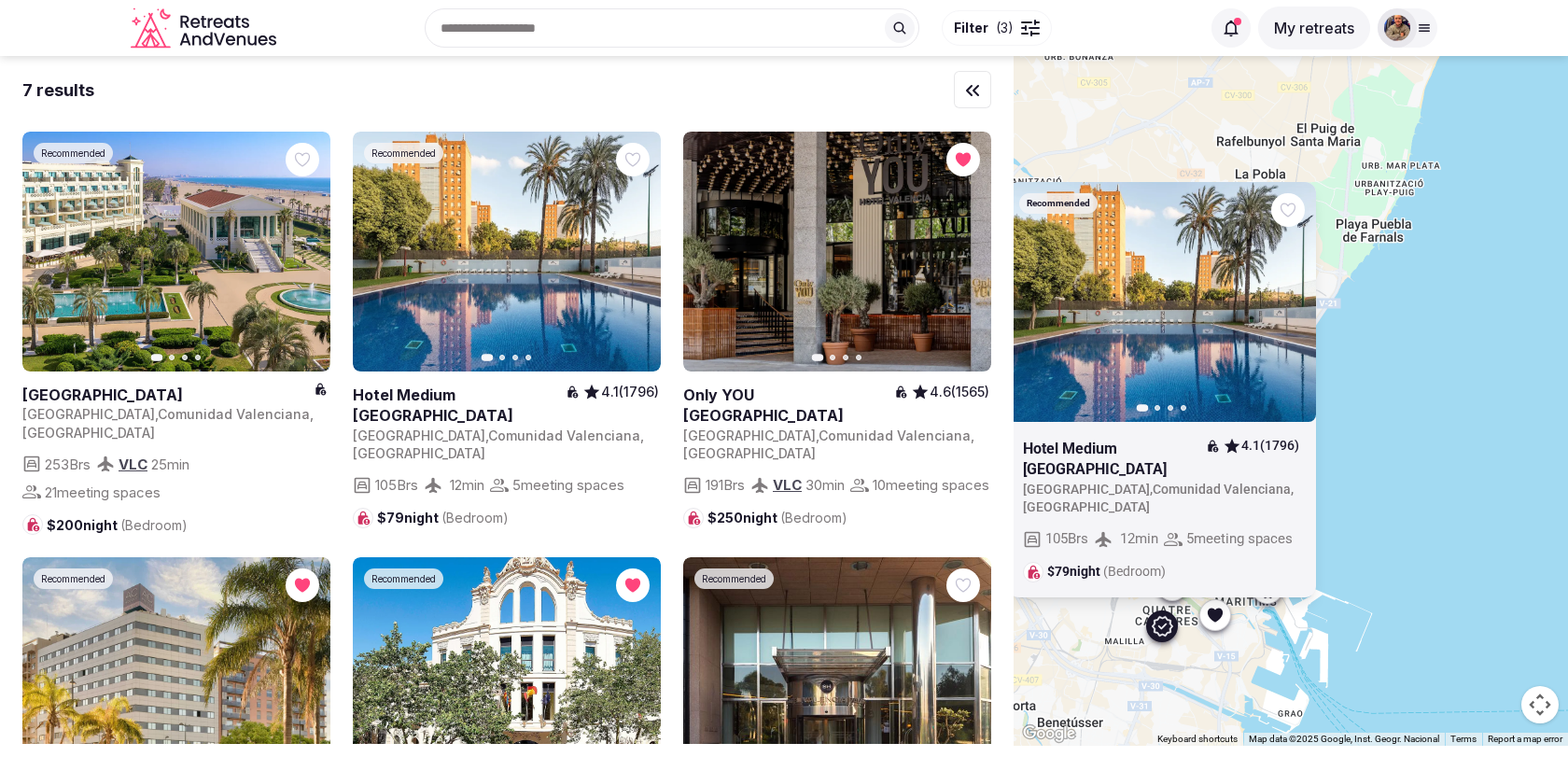
drag, startPoint x: 1201, startPoint y: 609, endPoint x: 1206, endPoint y: 649, distance: 40.3
click at [1206, 649] on div "Recommended Previous slide Next slide Hotel Medium Valencia 4.1 (1796) Spain , …" at bounding box center [1291, 402] width 555 height 690
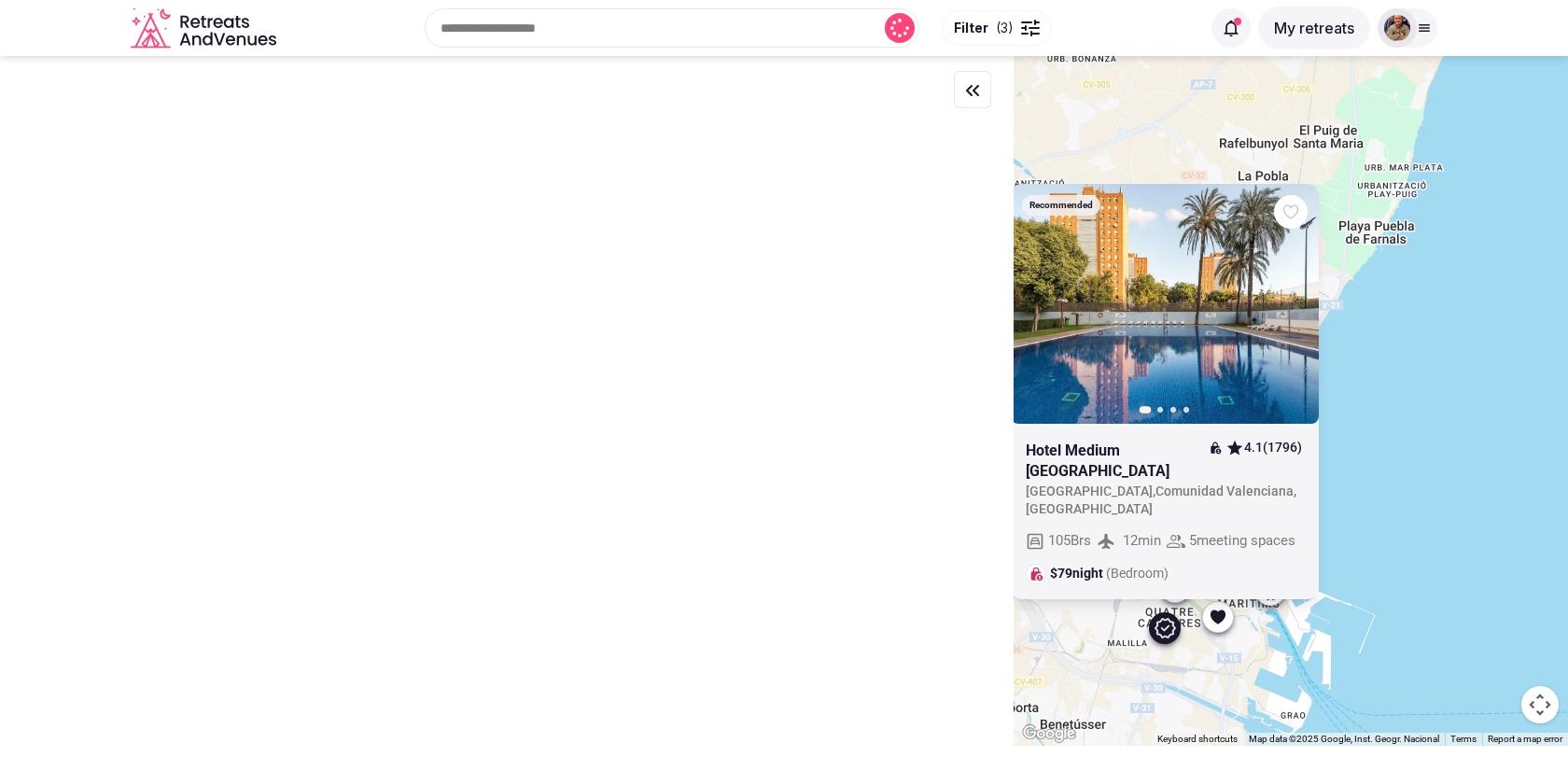
click at [1133, 632] on div "Recommended Previous slide Next slide Hotel Medium Valencia 4.1 (1796) Spain , …" at bounding box center [1291, 402] width 555 height 690
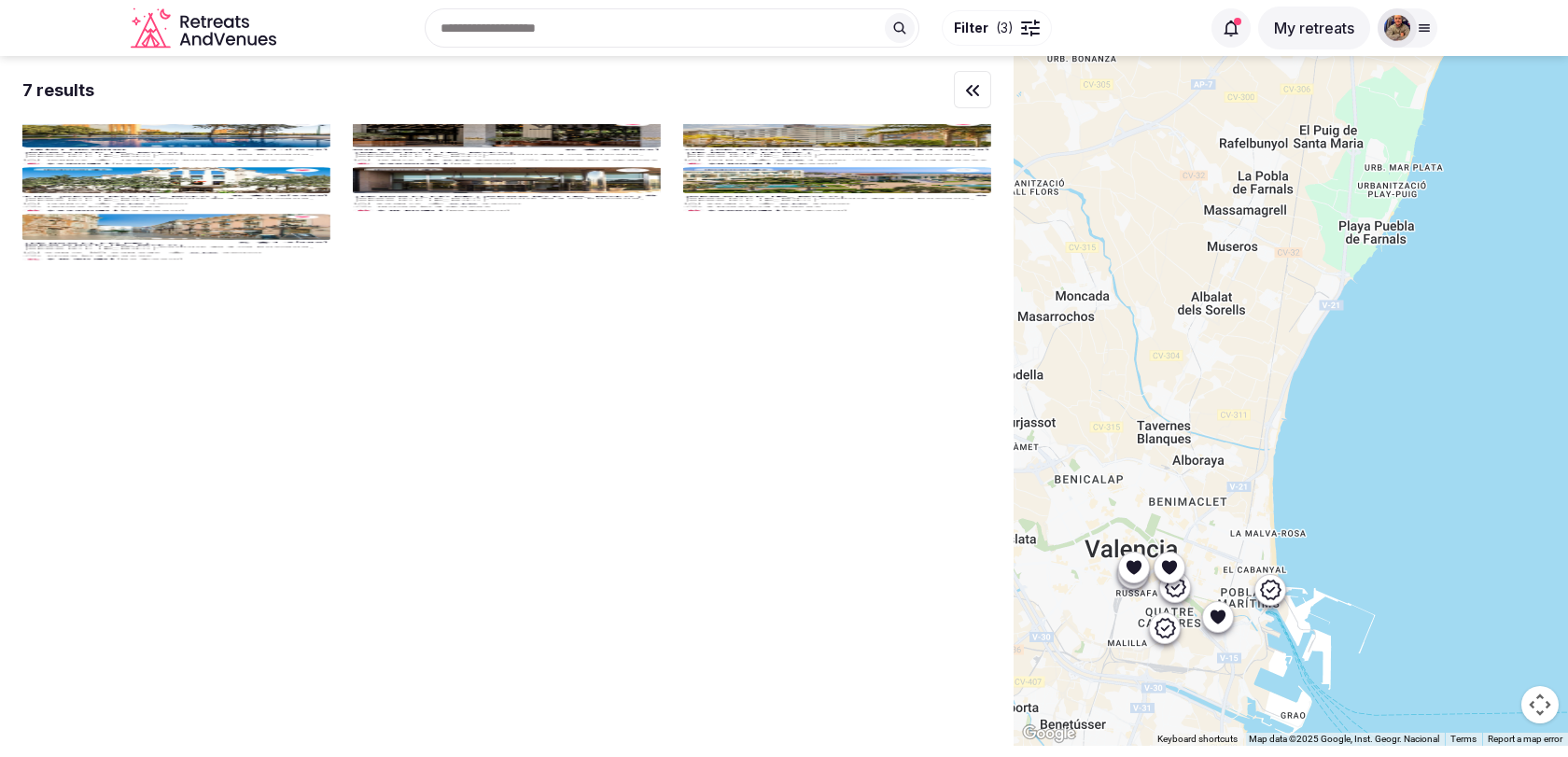
click at [1182, 592] on icon at bounding box center [1175, 587] width 23 height 23
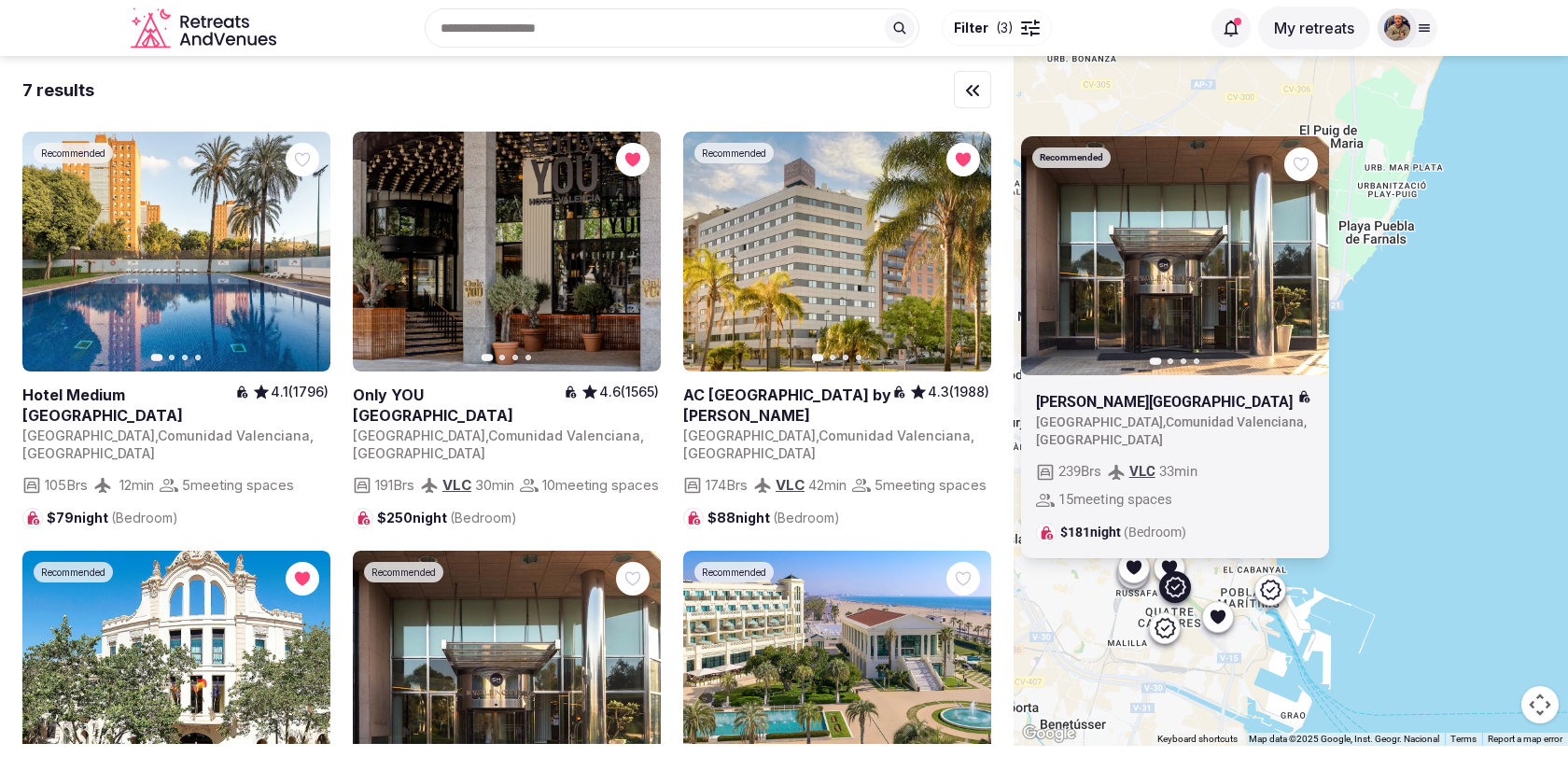
click at [1163, 560] on icon at bounding box center [1168, 567] width 15 height 14
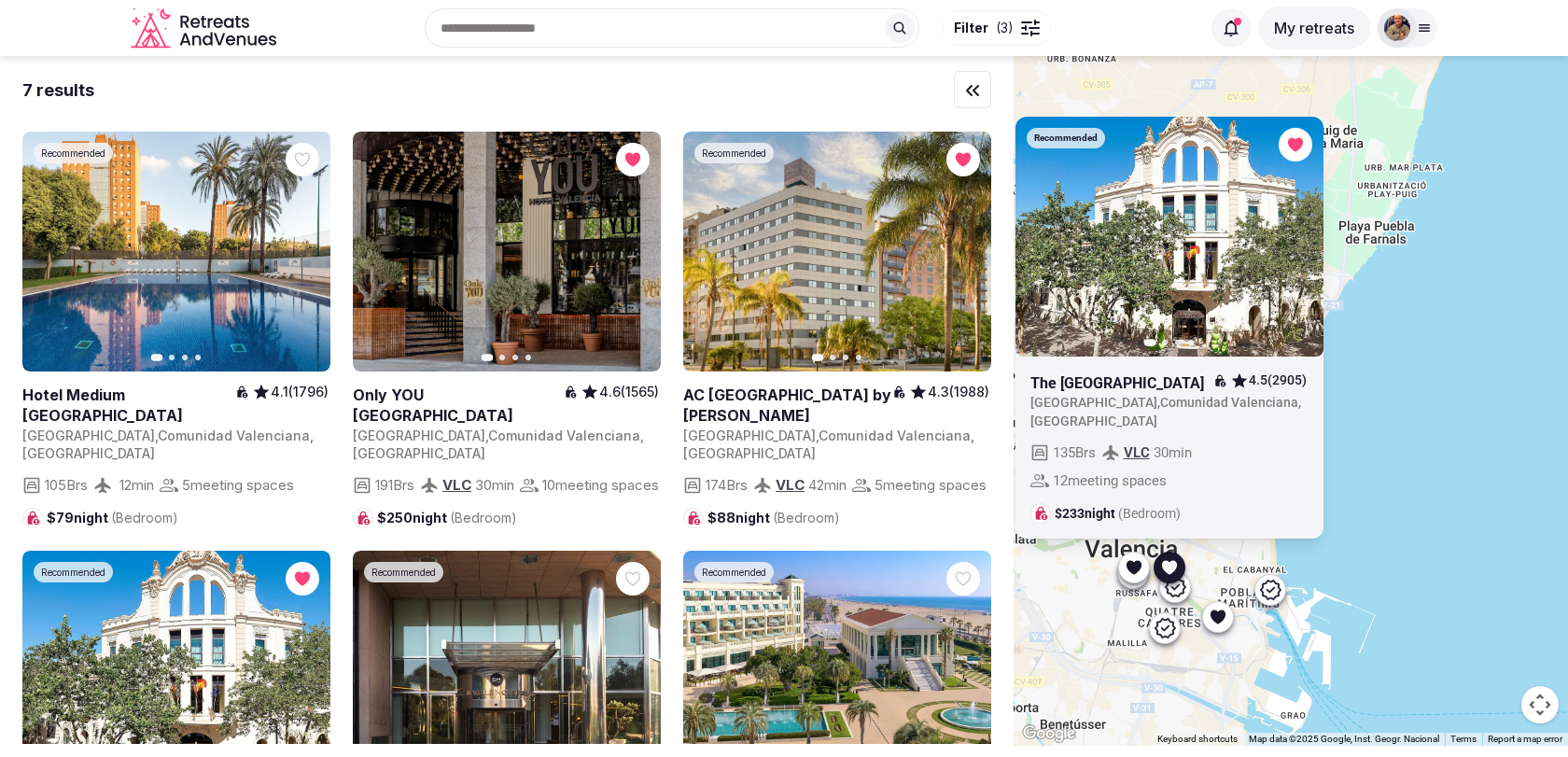
click at [1129, 574] on icon at bounding box center [1134, 568] width 19 height 19
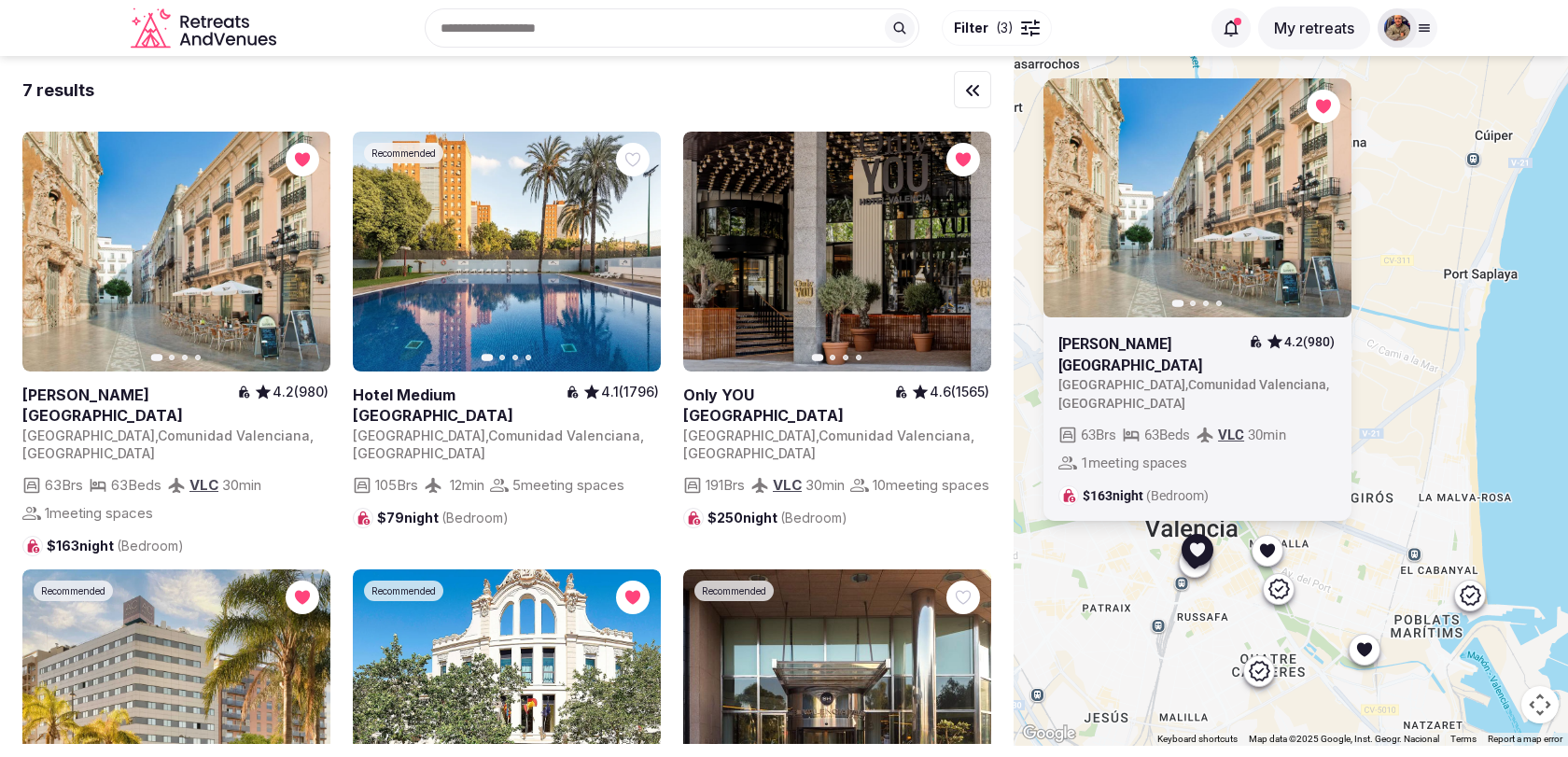
drag, startPoint x: 1116, startPoint y: 578, endPoint x: 1182, endPoint y: 613, distance: 74.7
click at [1182, 613] on div "Previous slide Next slide SH Ingles Boutique Hotel 4.2 (980) Spain , Comunidad …" at bounding box center [1291, 402] width 555 height 690
click at [1200, 569] on icon at bounding box center [1195, 561] width 19 height 19
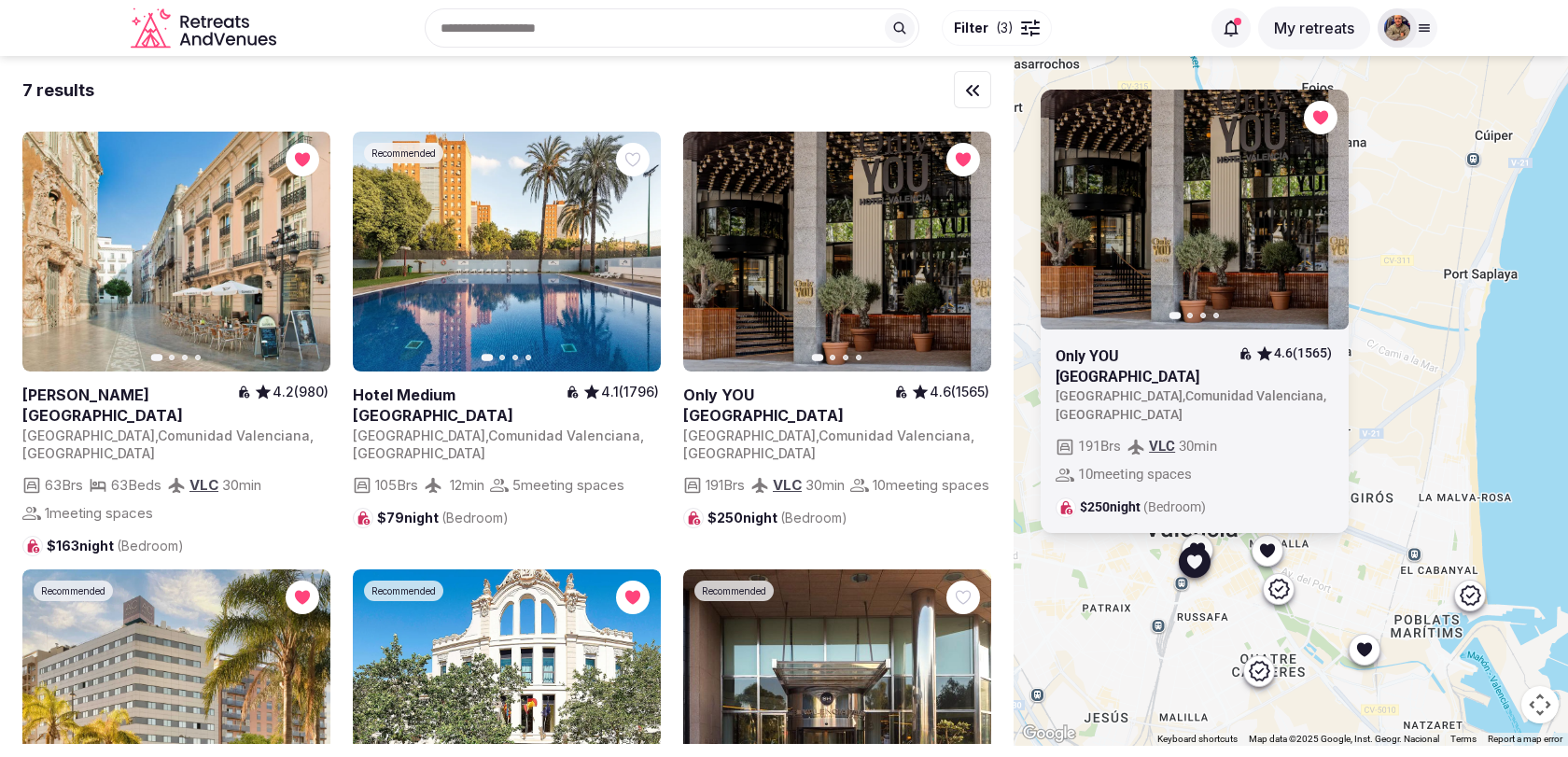
click at [0, 0] on icon "button" at bounding box center [0, 0] width 0 height 0
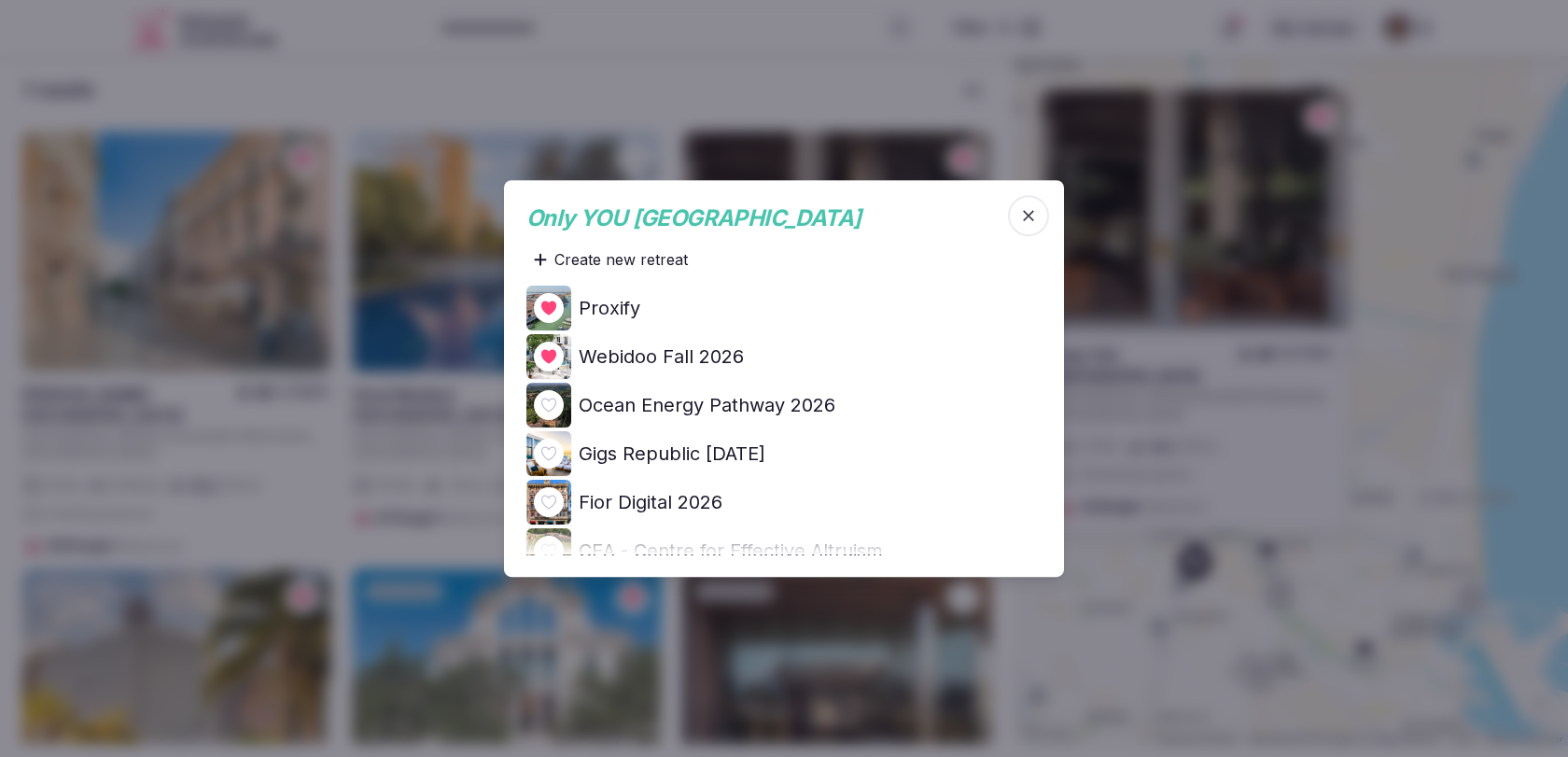
click at [795, 407] on h4 "Ocean Energy Pathway 2026" at bounding box center [707, 405] width 257 height 26
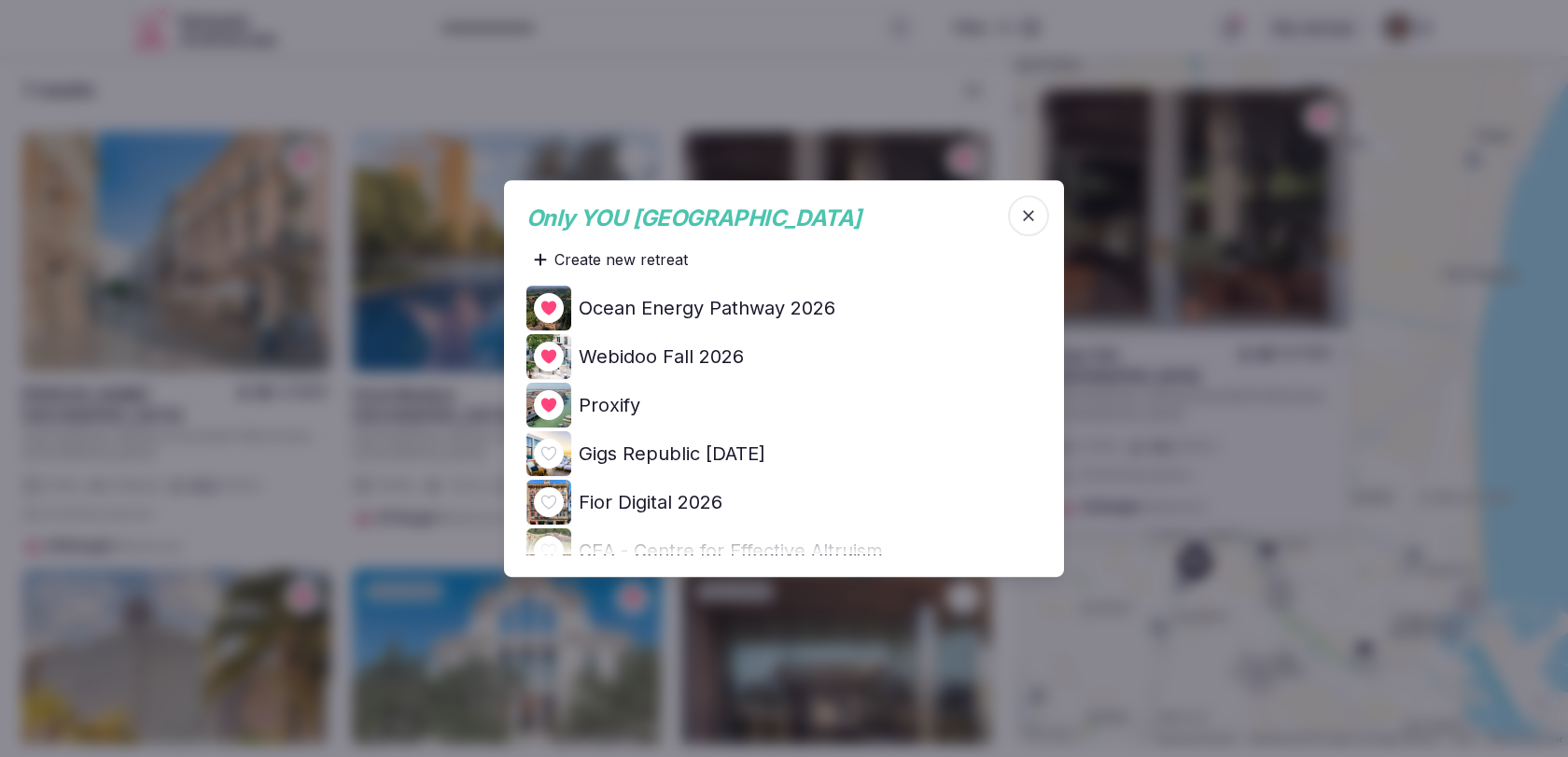
click at [1034, 216] on icon "button" at bounding box center [1028, 215] width 19 height 19
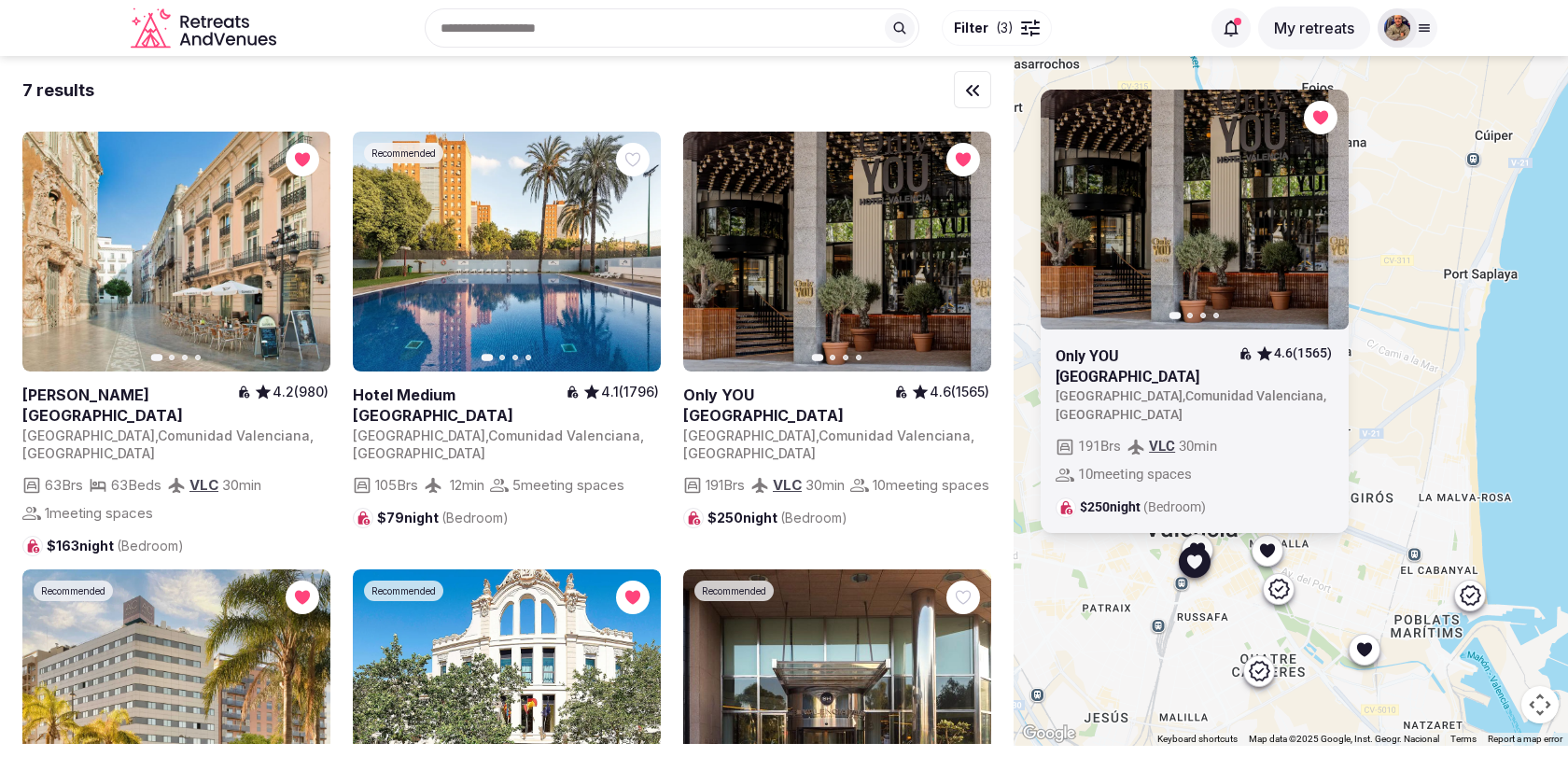
click at [1361, 452] on div "Previous slide Next slide Only YOU Hotel Valencia 4.6 (1565) Spain , Comunidad …" at bounding box center [1291, 402] width 555 height 690
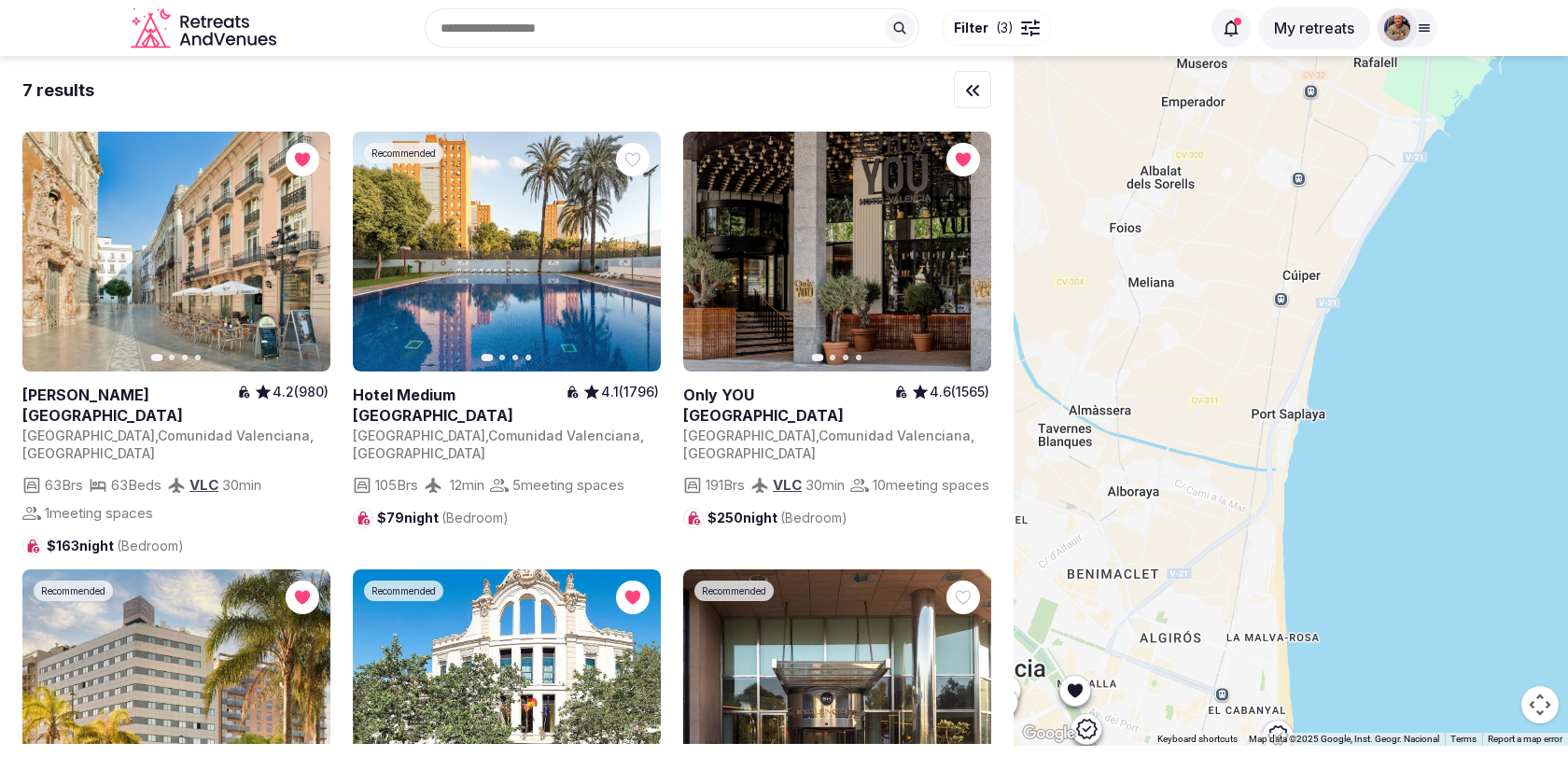
drag, startPoint x: 1397, startPoint y: 398, endPoint x: 1194, endPoint y: 542, distance: 248.9
click at [1195, 542] on div at bounding box center [1291, 402] width 555 height 690
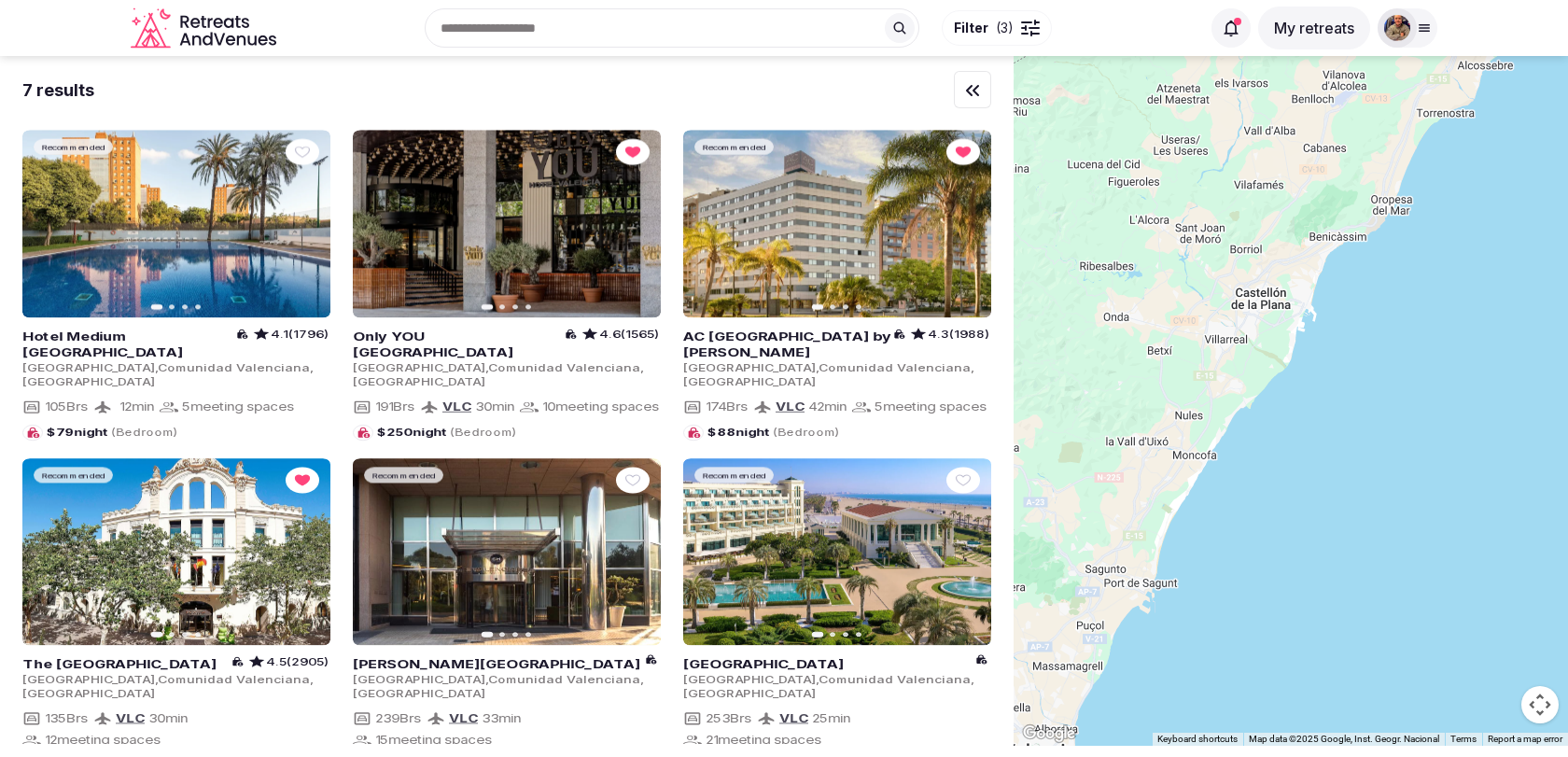
drag, startPoint x: 1298, startPoint y: 279, endPoint x: 1178, endPoint y: 467, distance: 223.0
click at [1178, 465] on div at bounding box center [1291, 402] width 555 height 690
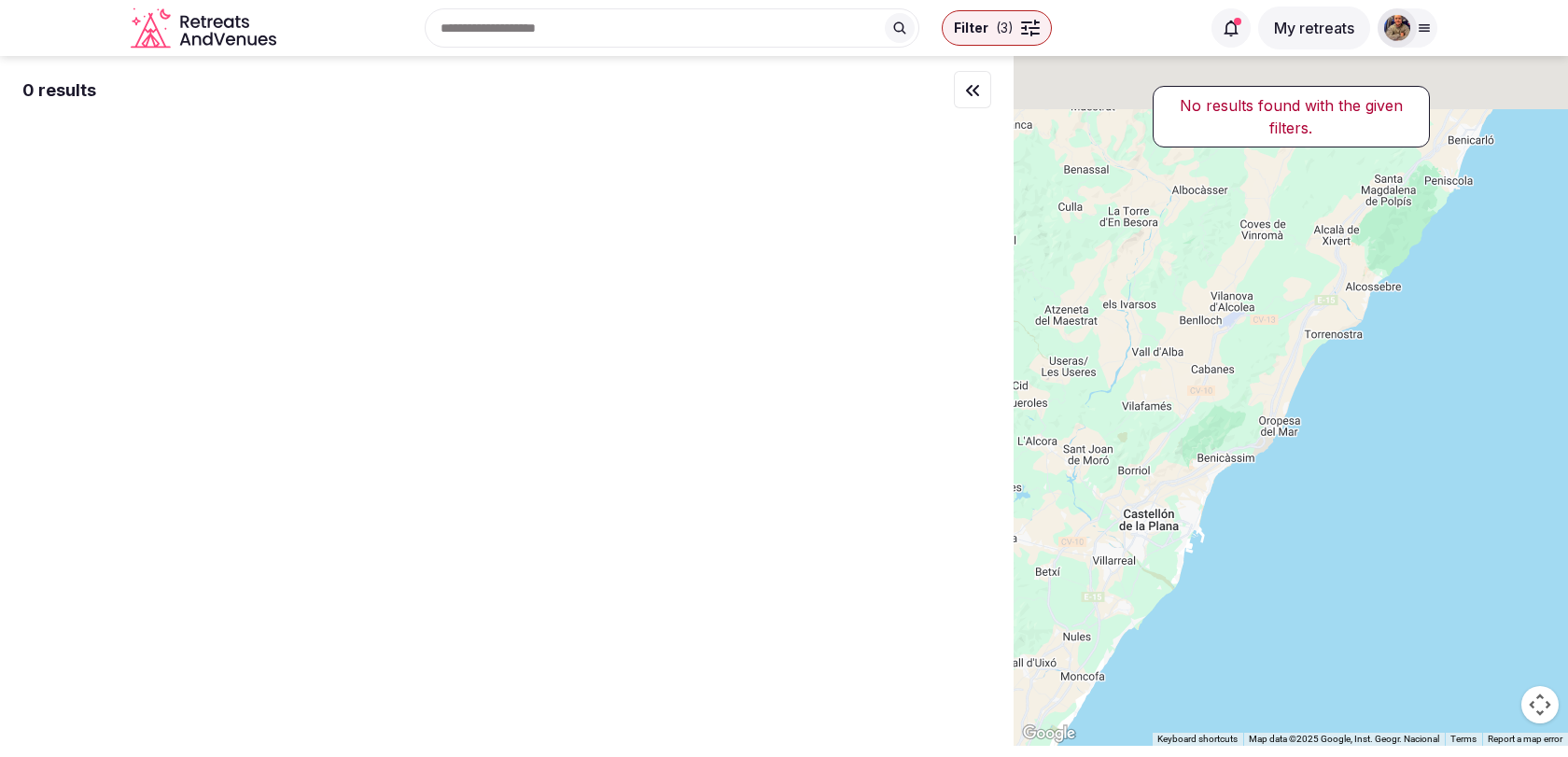
drag, startPoint x: 1295, startPoint y: 196, endPoint x: 1129, endPoint y: 498, distance: 344.6
click at [1130, 497] on div at bounding box center [1291, 402] width 555 height 690
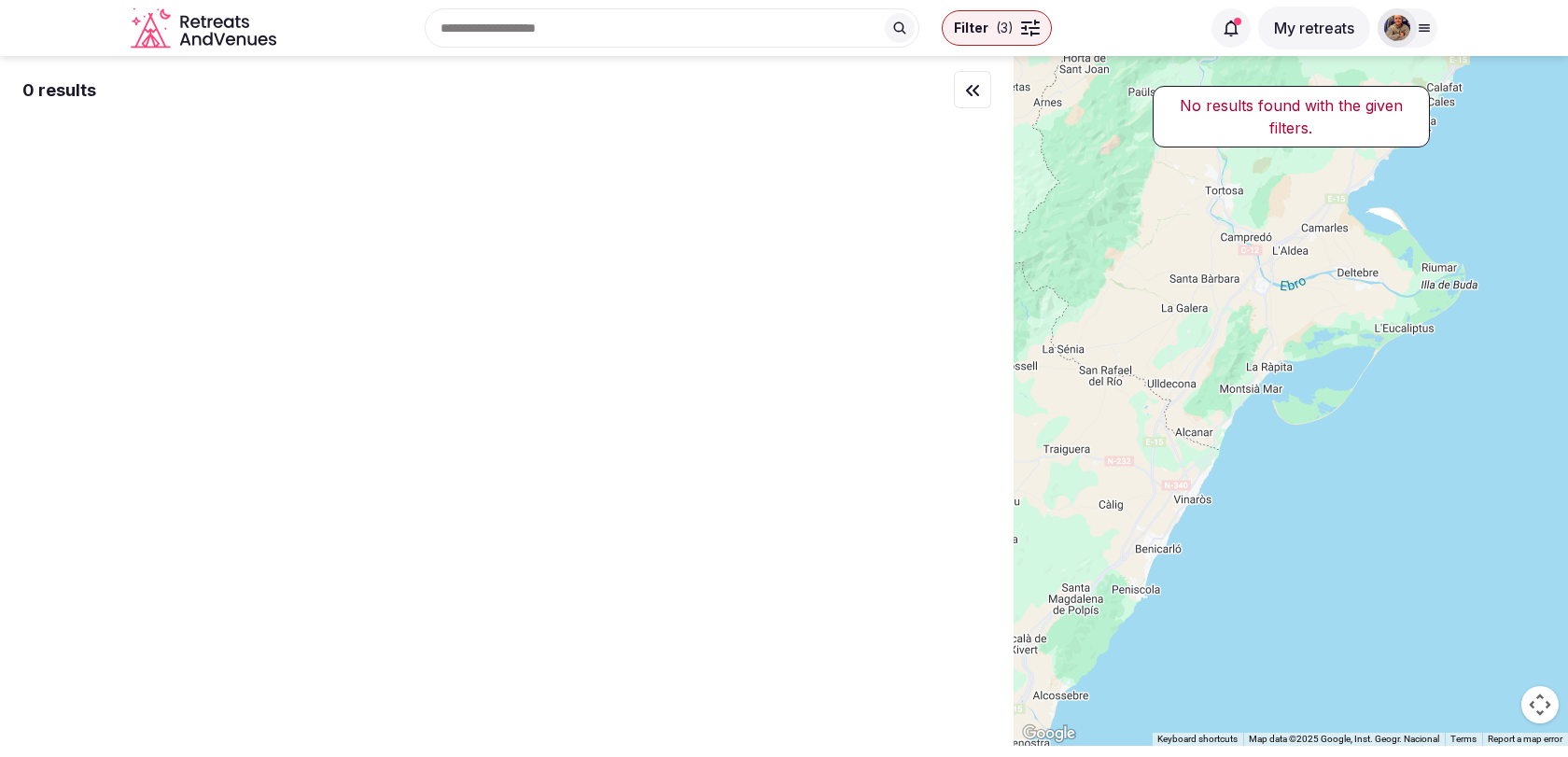
drag, startPoint x: 1299, startPoint y: 323, endPoint x: 1070, endPoint y: 561, distance: 330.3
click at [1072, 558] on div at bounding box center [1291, 402] width 555 height 690
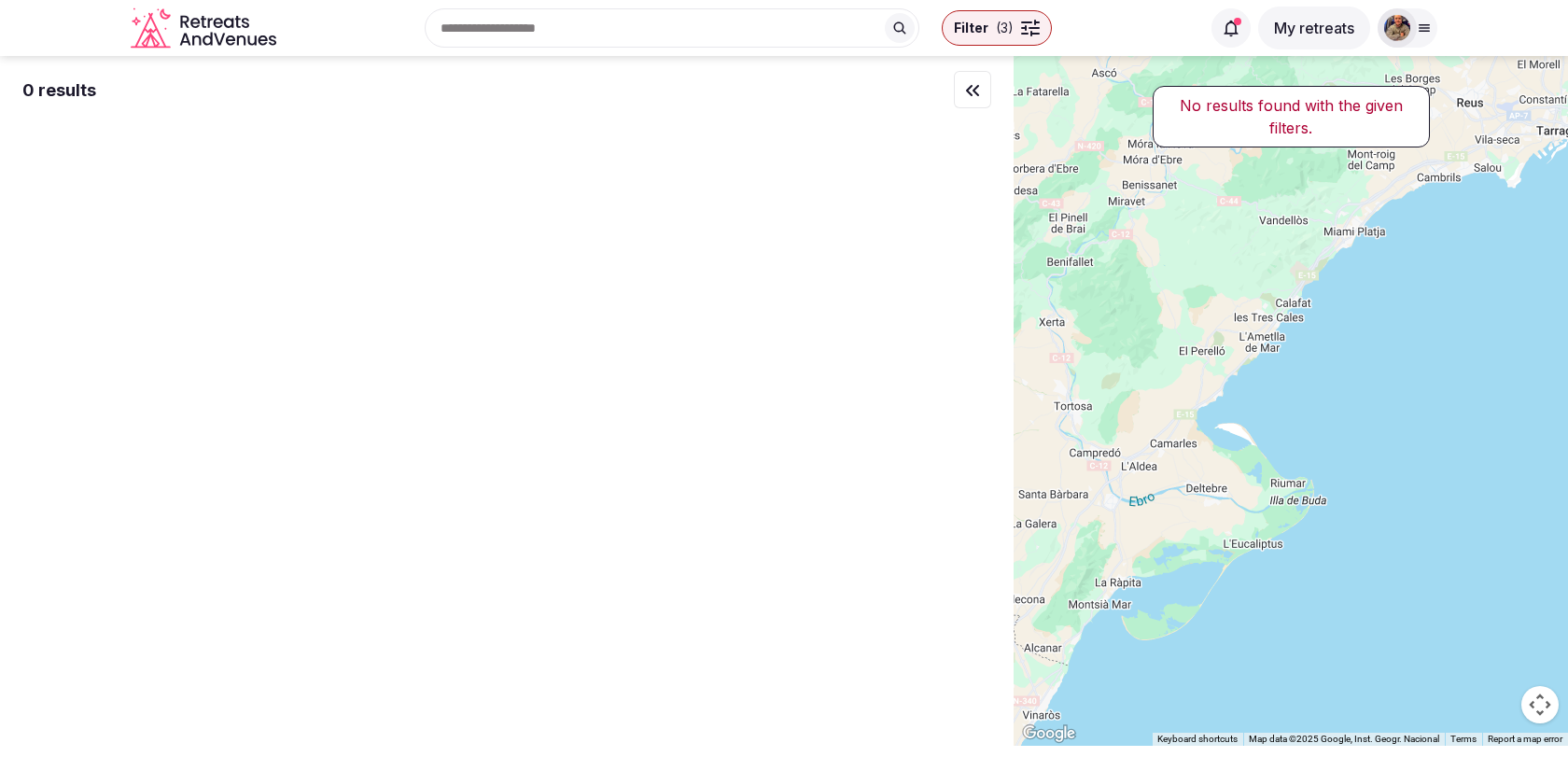
drag, startPoint x: 1103, startPoint y: 498, endPoint x: 1292, endPoint y: 328, distance: 254.2
click at [1292, 328] on div at bounding box center [1291, 402] width 555 height 690
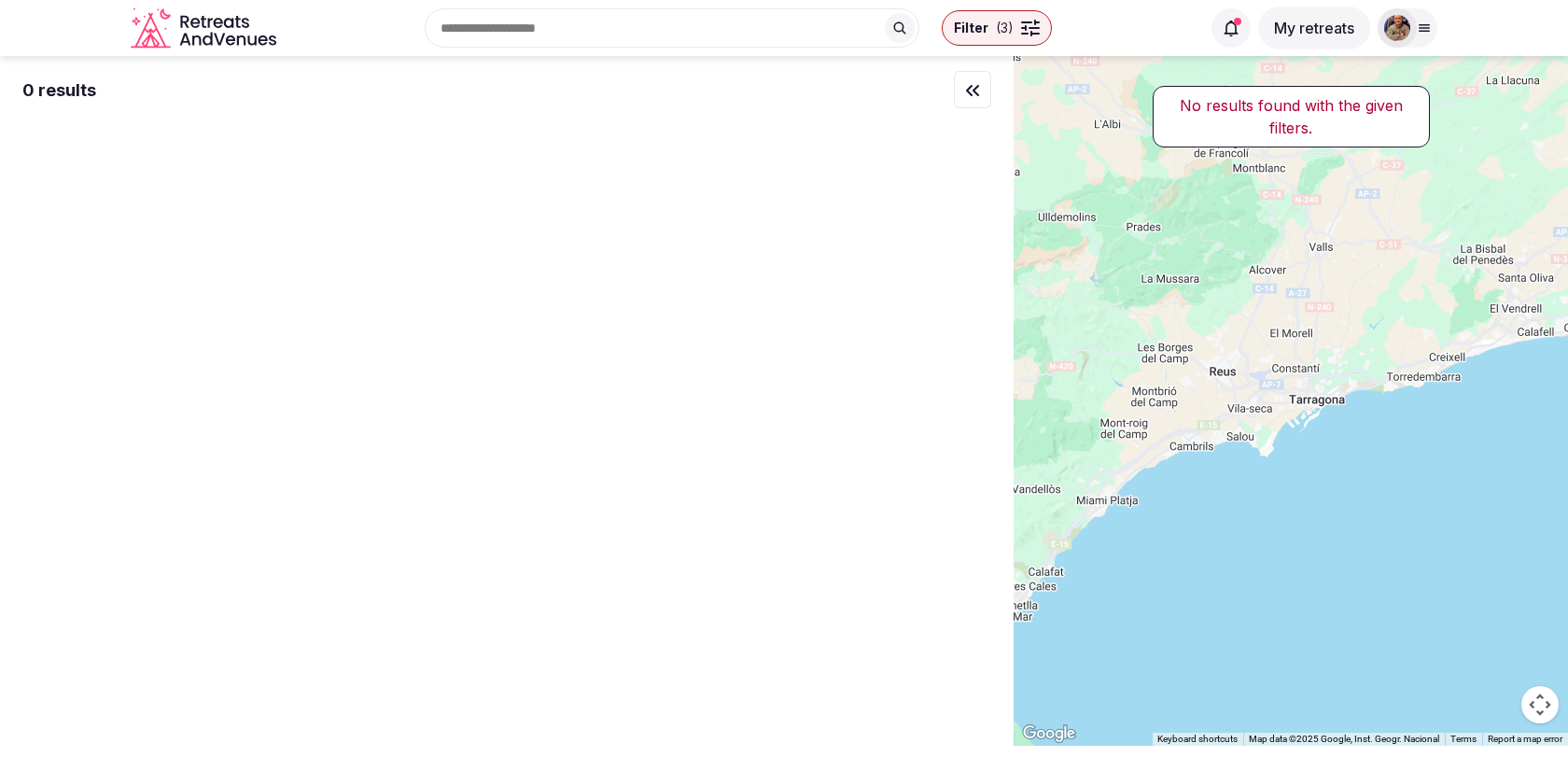
drag, startPoint x: 1326, startPoint y: 308, endPoint x: 1060, endPoint y: 595, distance: 391.3
click at [1060, 595] on div at bounding box center [1291, 402] width 555 height 690
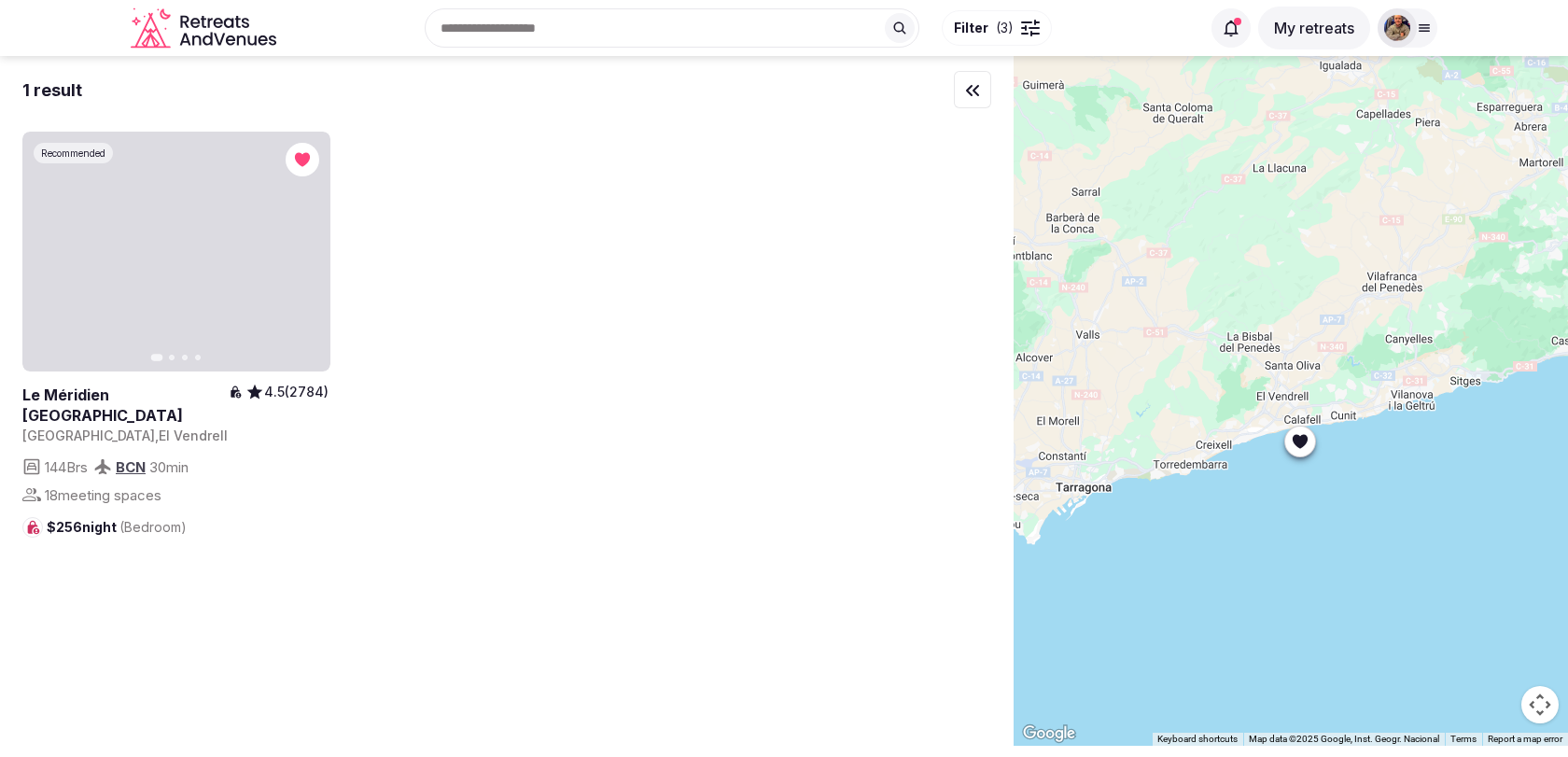
drag, startPoint x: 1302, startPoint y: 370, endPoint x: 1044, endPoint y: 435, distance: 266.1
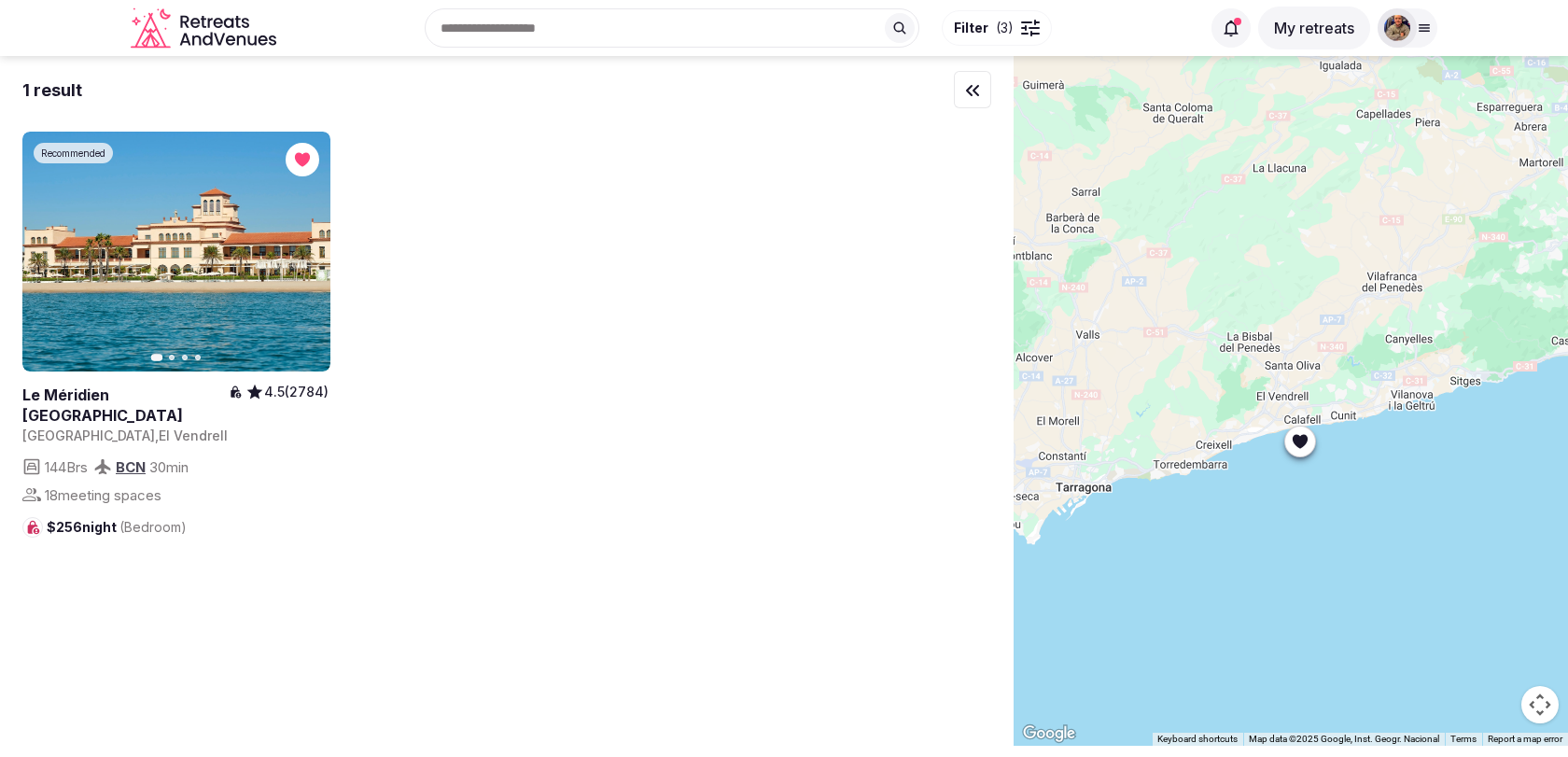
click at [1044, 435] on div at bounding box center [1291, 402] width 555 height 690
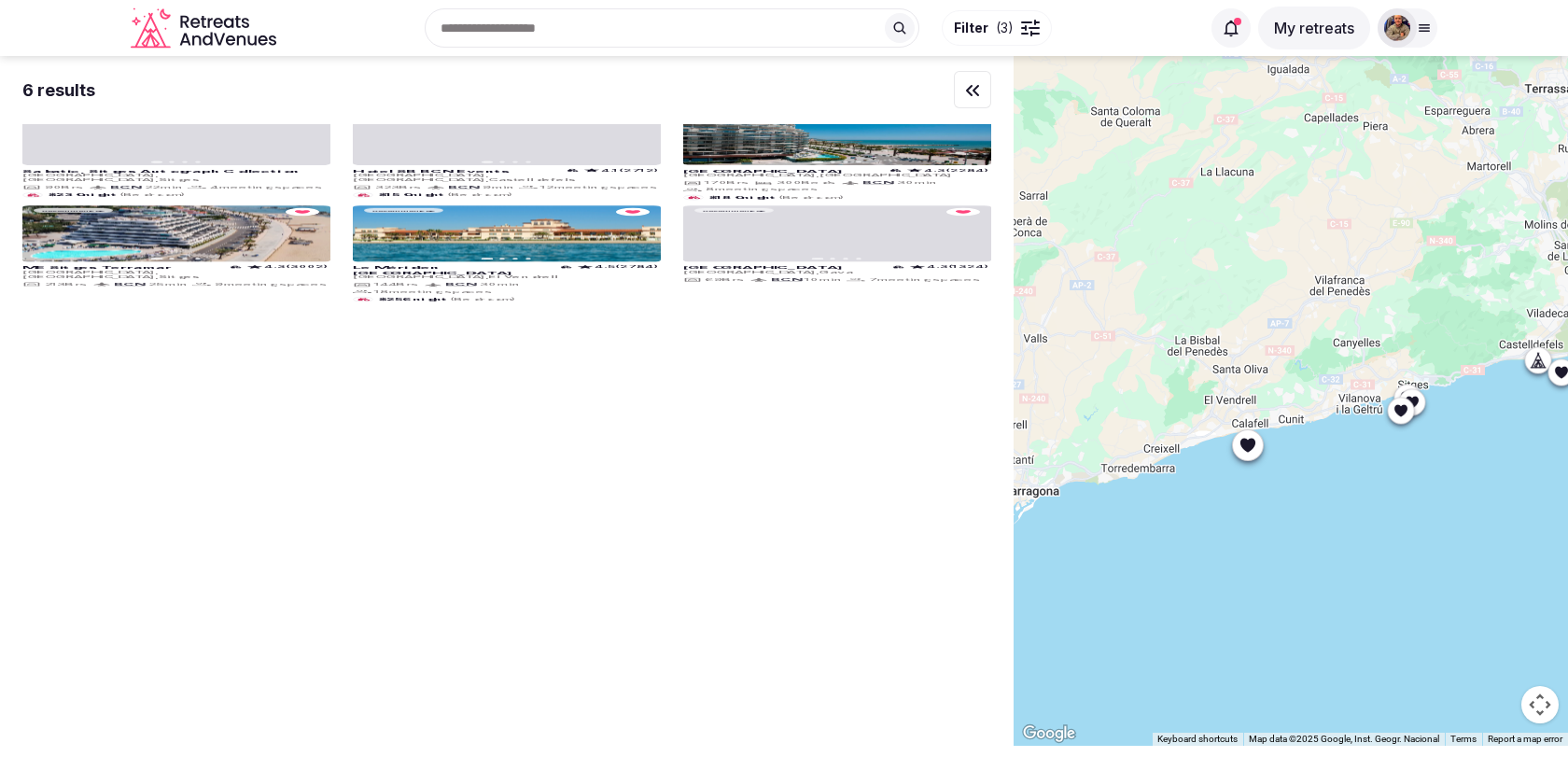
click at [1242, 452] on icon at bounding box center [1247, 446] width 19 height 19
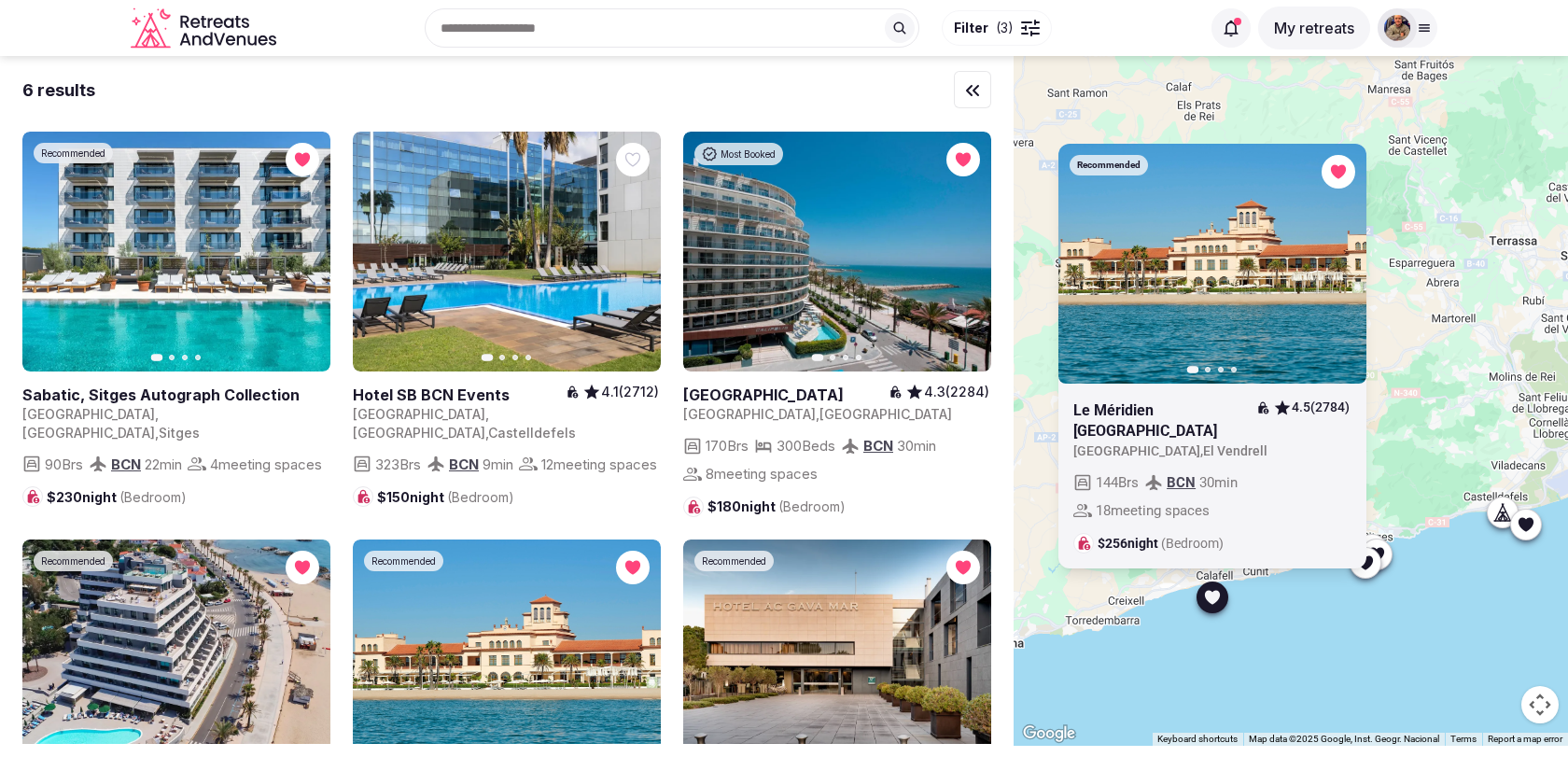
drag, startPoint x: 1212, startPoint y: 457, endPoint x: 1174, endPoint y: 609, distance: 156.7
click at [1174, 609] on div "Recommended Previous slide Next slide Le Méridien Ra Beach Hotel & Spa 4.5 (278…" at bounding box center [1291, 402] width 555 height 690
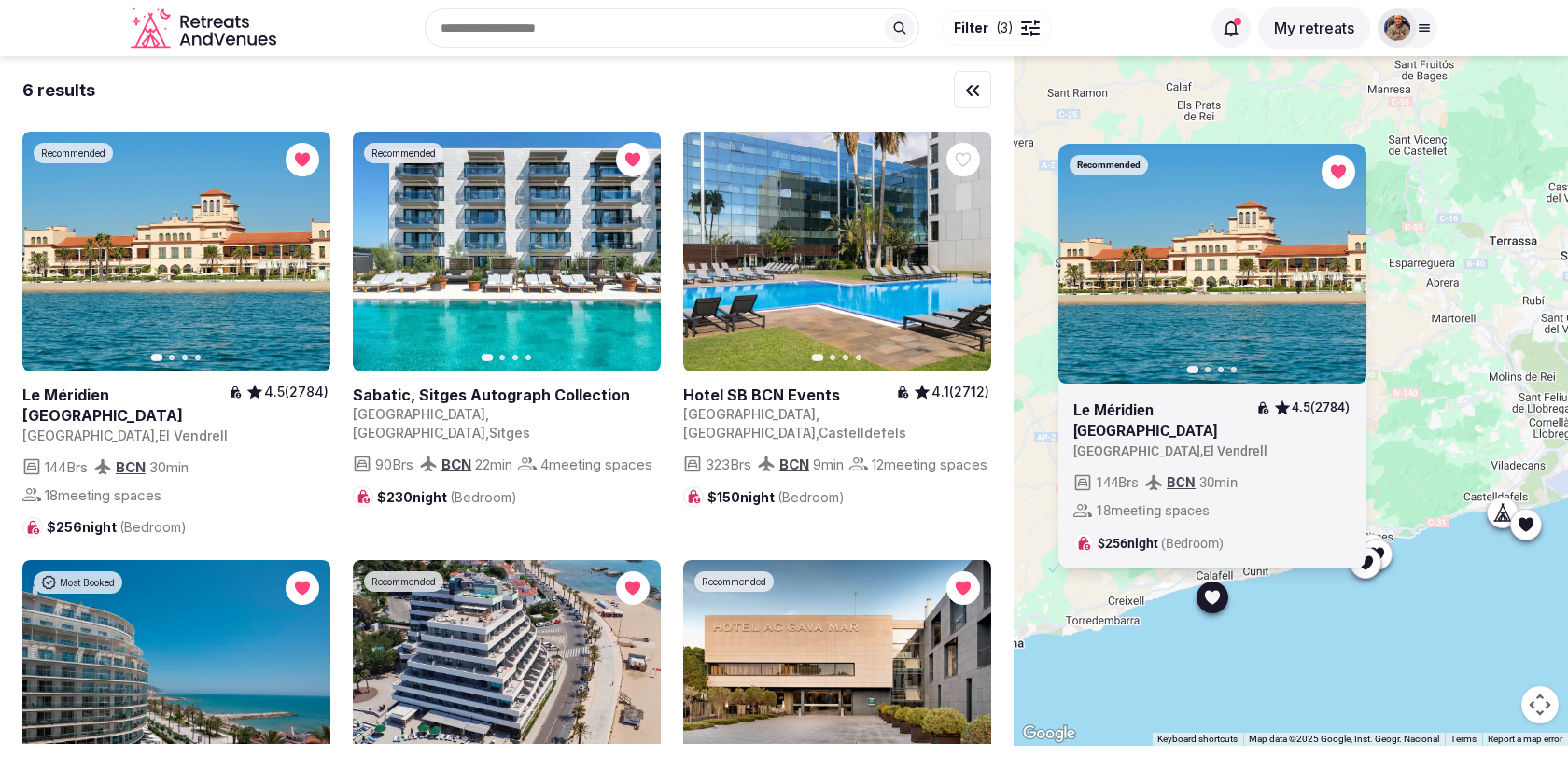
click at [0, 0] on icon "button" at bounding box center [0, 0] width 0 height 0
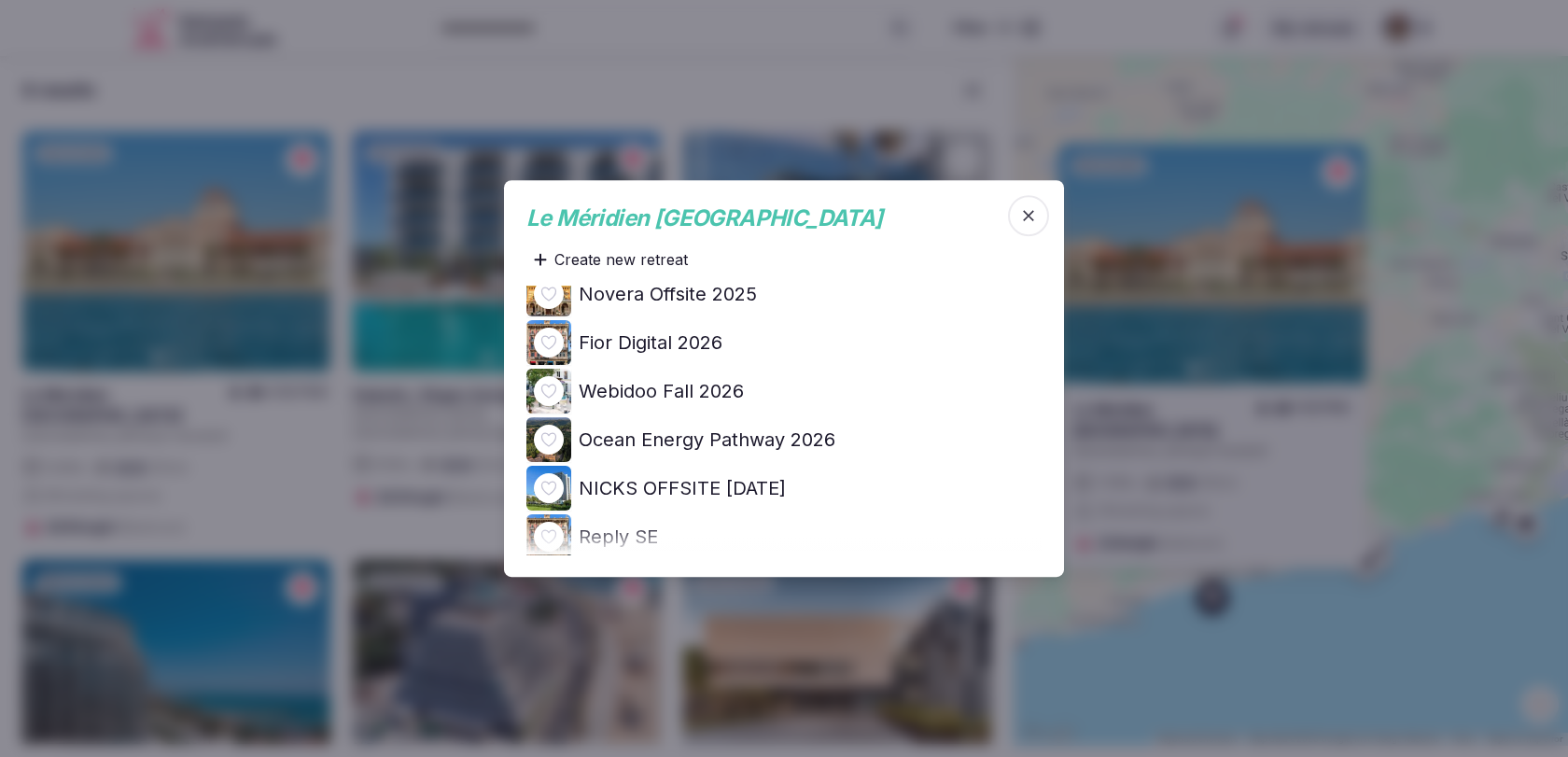
scroll to position [323, 0]
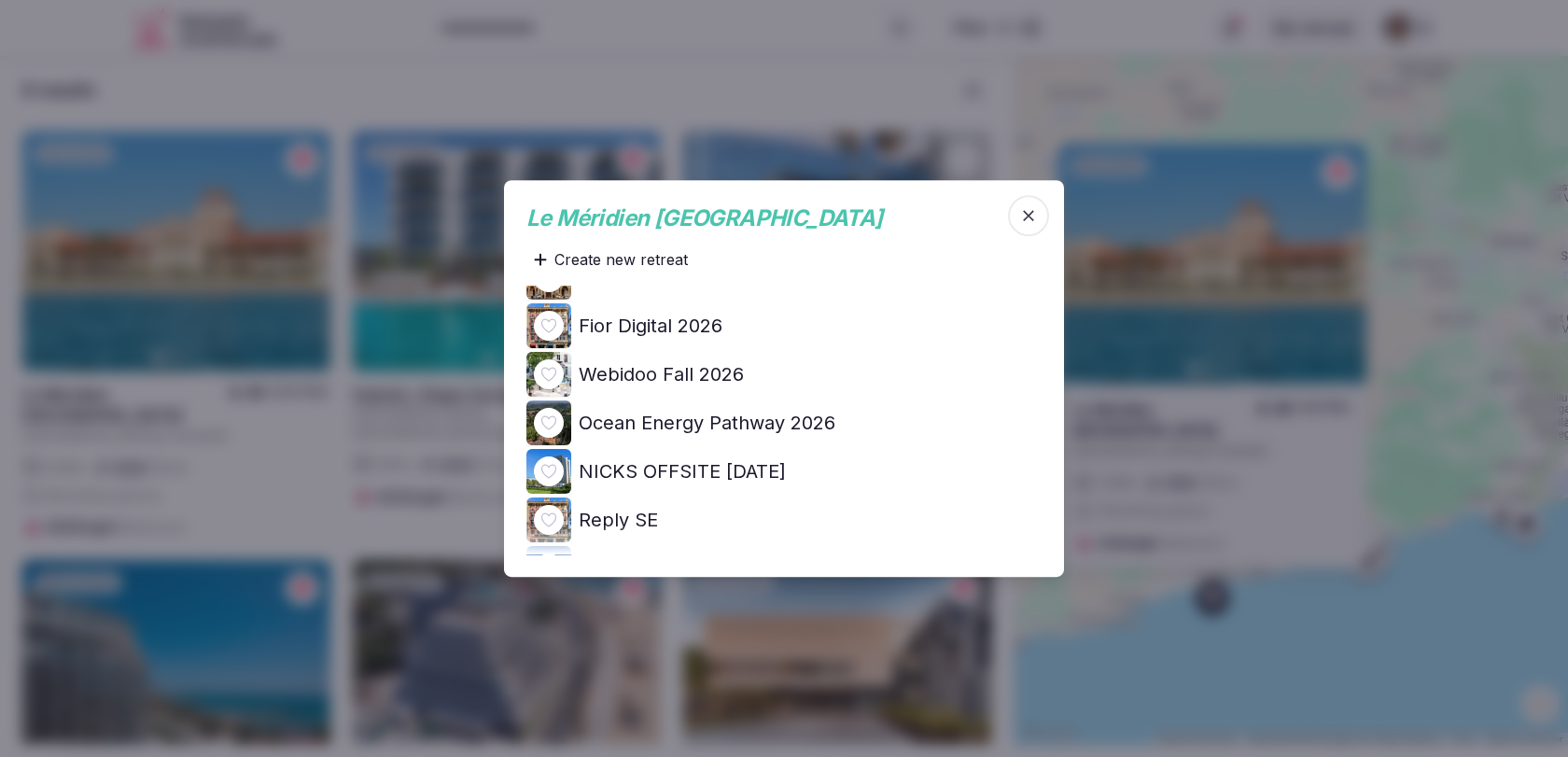
click at [809, 428] on h4 "Ocean Energy Pathway 2026" at bounding box center [707, 423] width 257 height 26
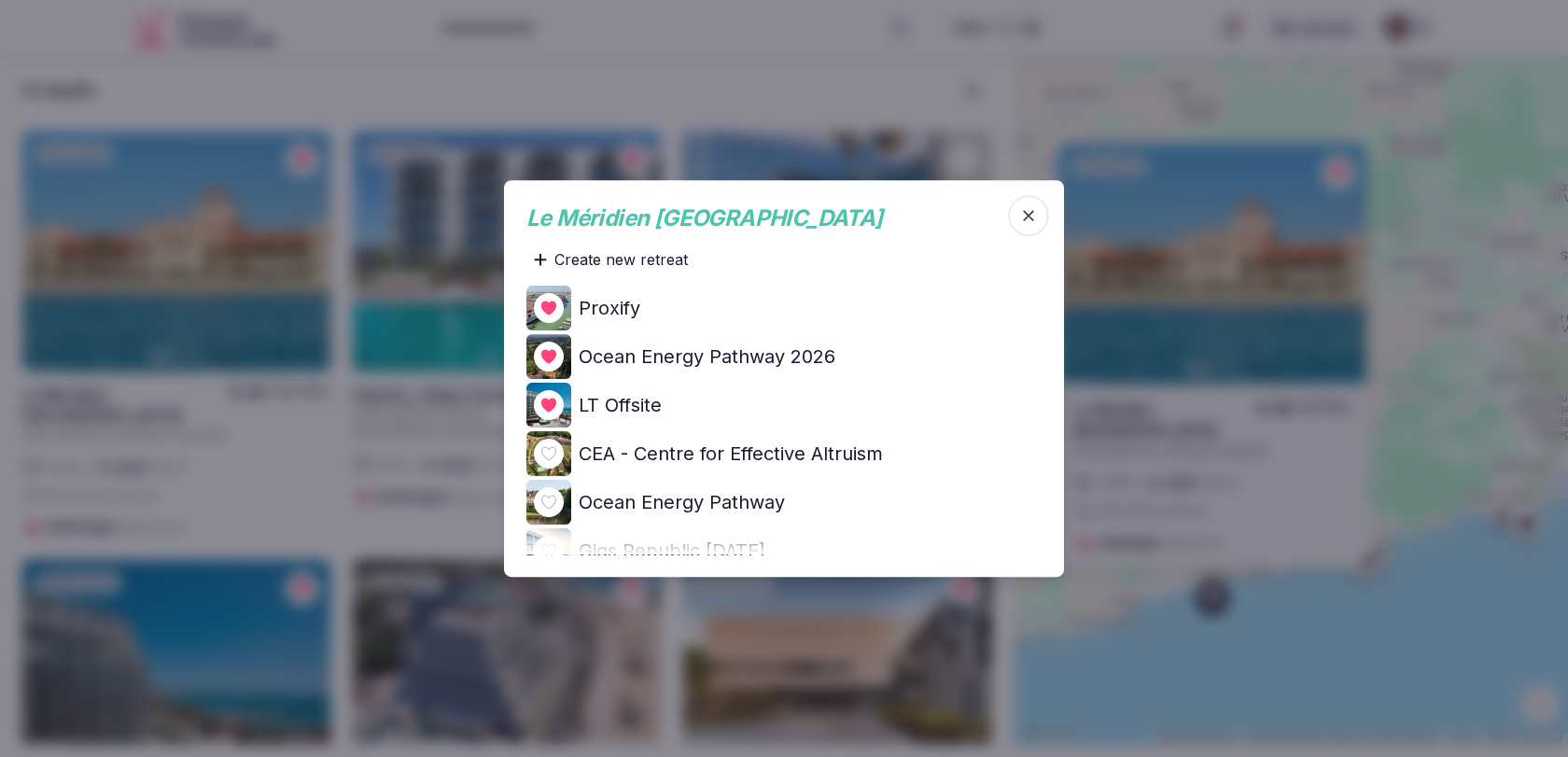
click at [1025, 216] on icon "button" at bounding box center [1028, 215] width 19 height 19
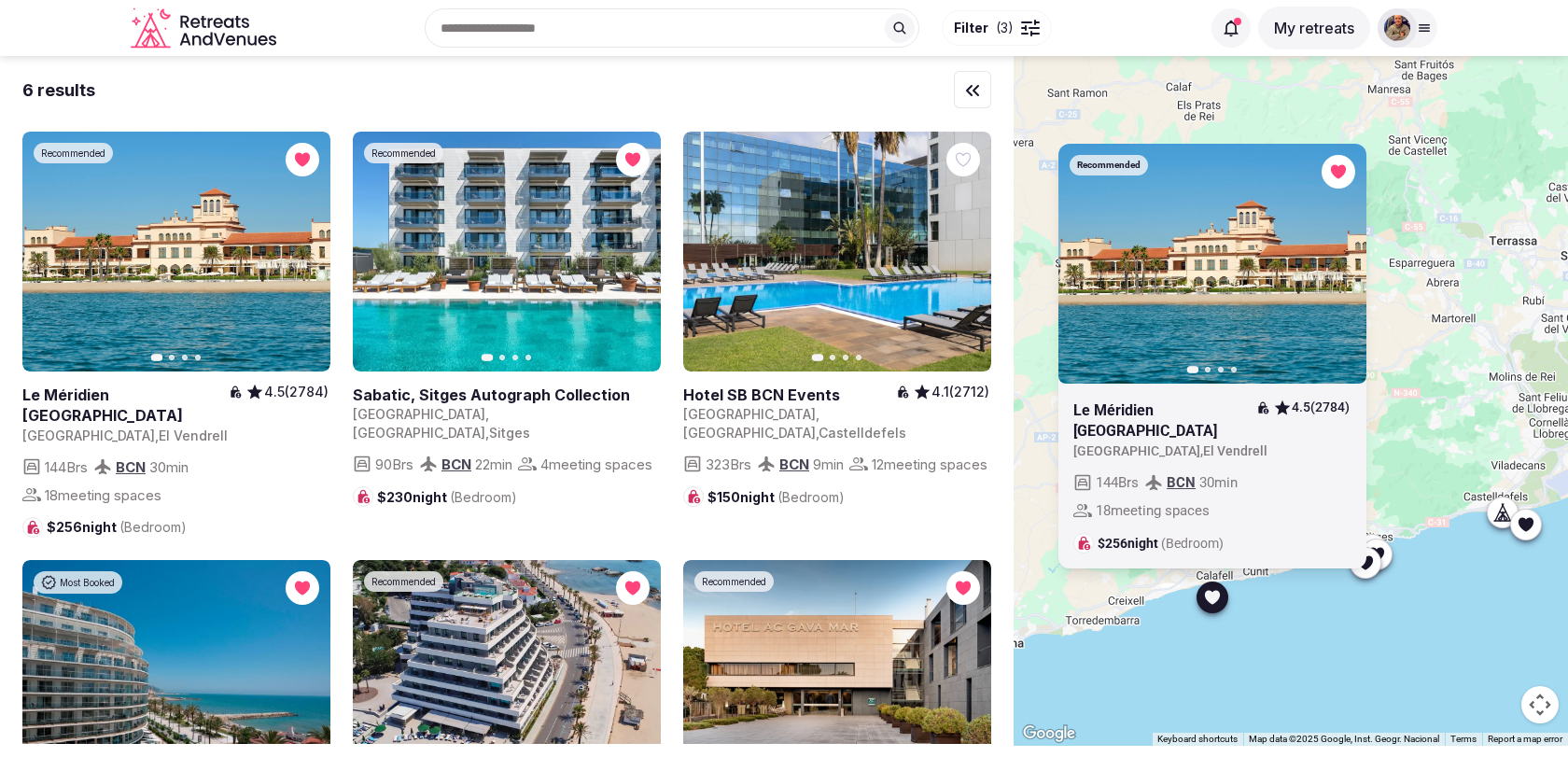
click at [1435, 443] on div "Recommended Previous slide Next slide Le Méridien Ra Beach Hotel & Spa 4.5 (278…" at bounding box center [1291, 402] width 555 height 690
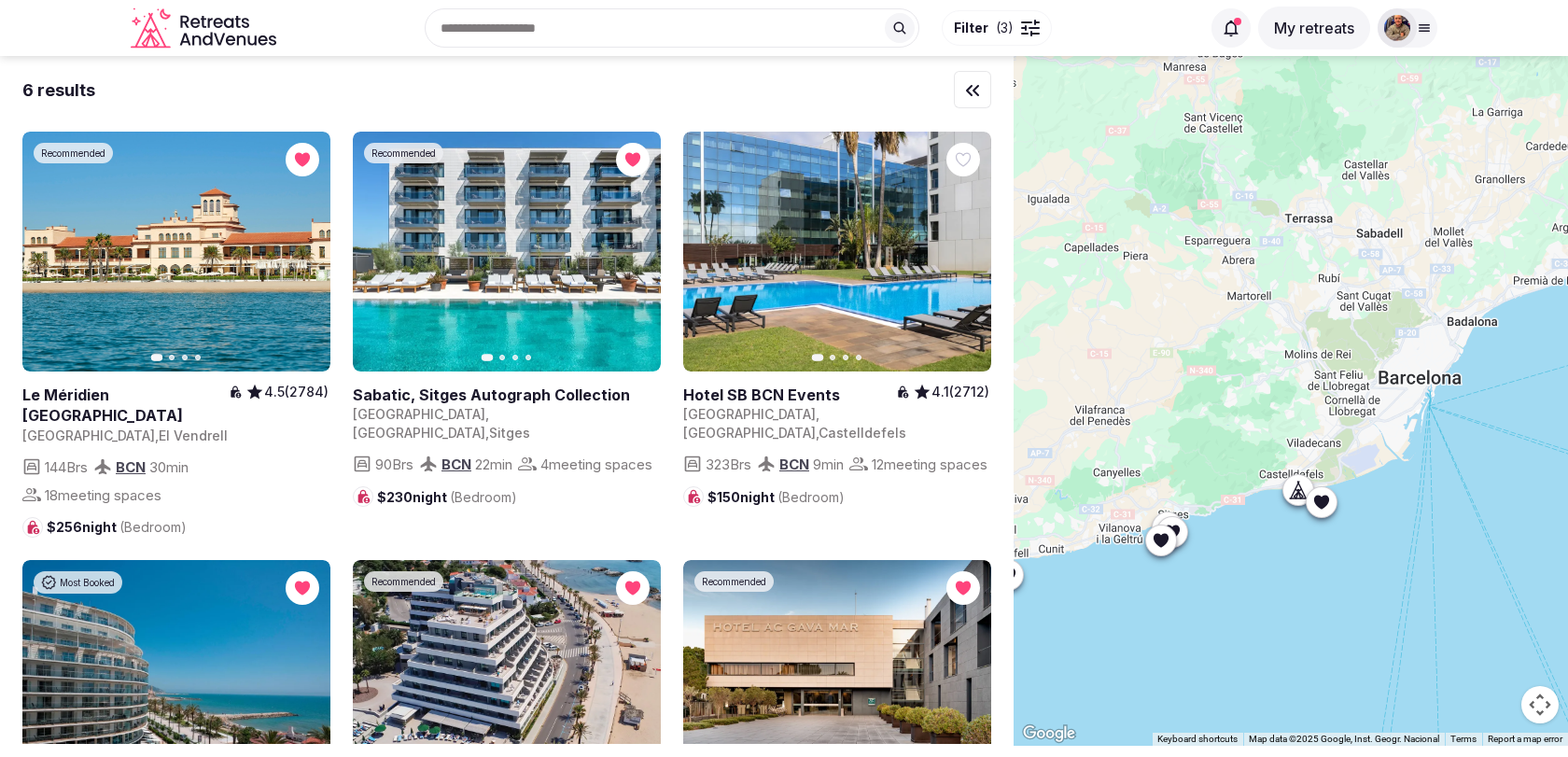
drag, startPoint x: 1435, startPoint y: 443, endPoint x: 1227, endPoint y: 420, distance: 209.3
click at [1227, 420] on div at bounding box center [1291, 402] width 555 height 690
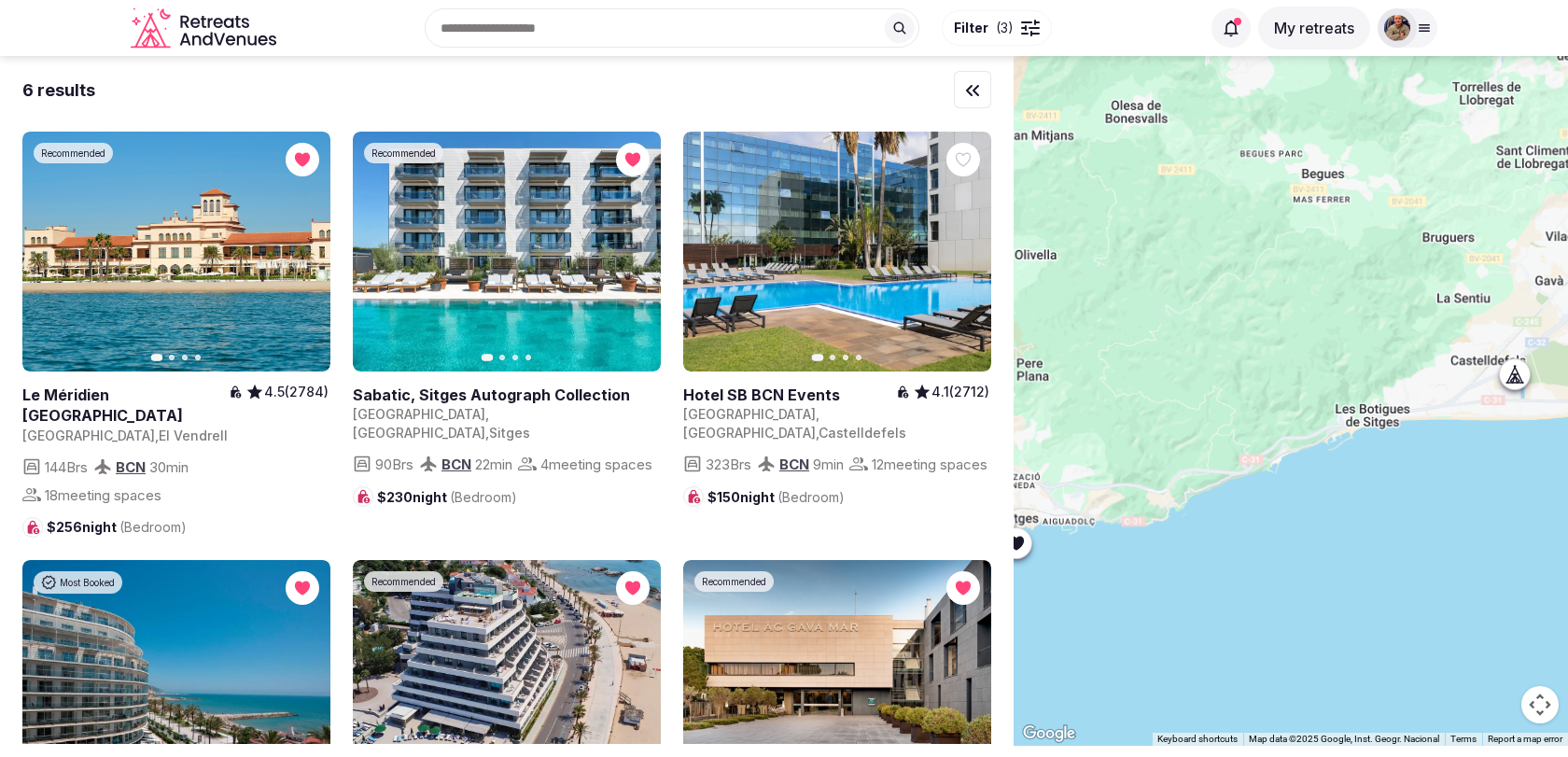
drag, startPoint x: 1227, startPoint y: 424, endPoint x: 1482, endPoint y: 206, distance: 335.5
click at [1478, 204] on div at bounding box center [1291, 402] width 555 height 690
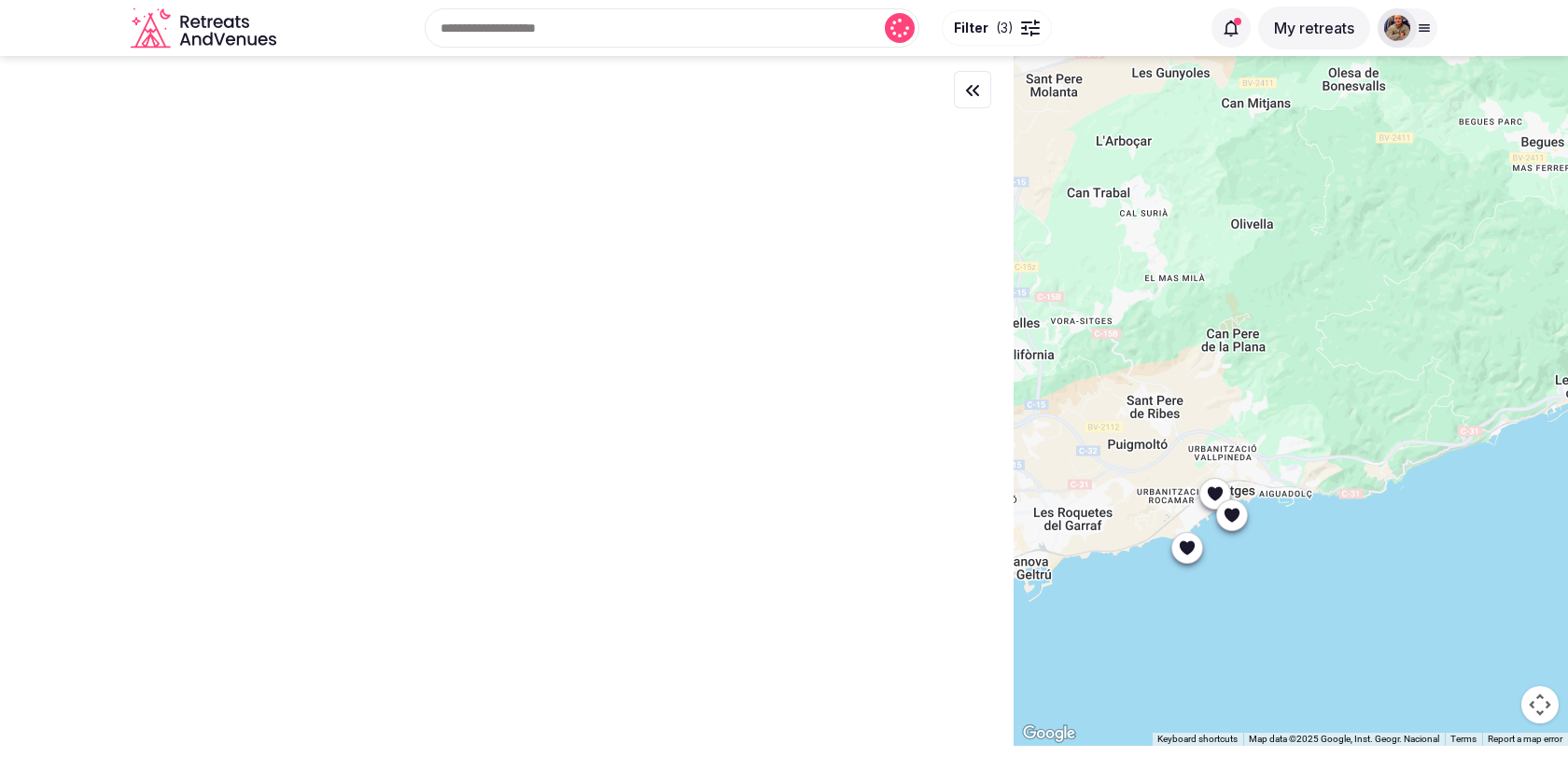
drag, startPoint x: 1374, startPoint y: 418, endPoint x: 1429, endPoint y: 348, distance: 89.0
click at [1429, 349] on div at bounding box center [1291, 402] width 555 height 690
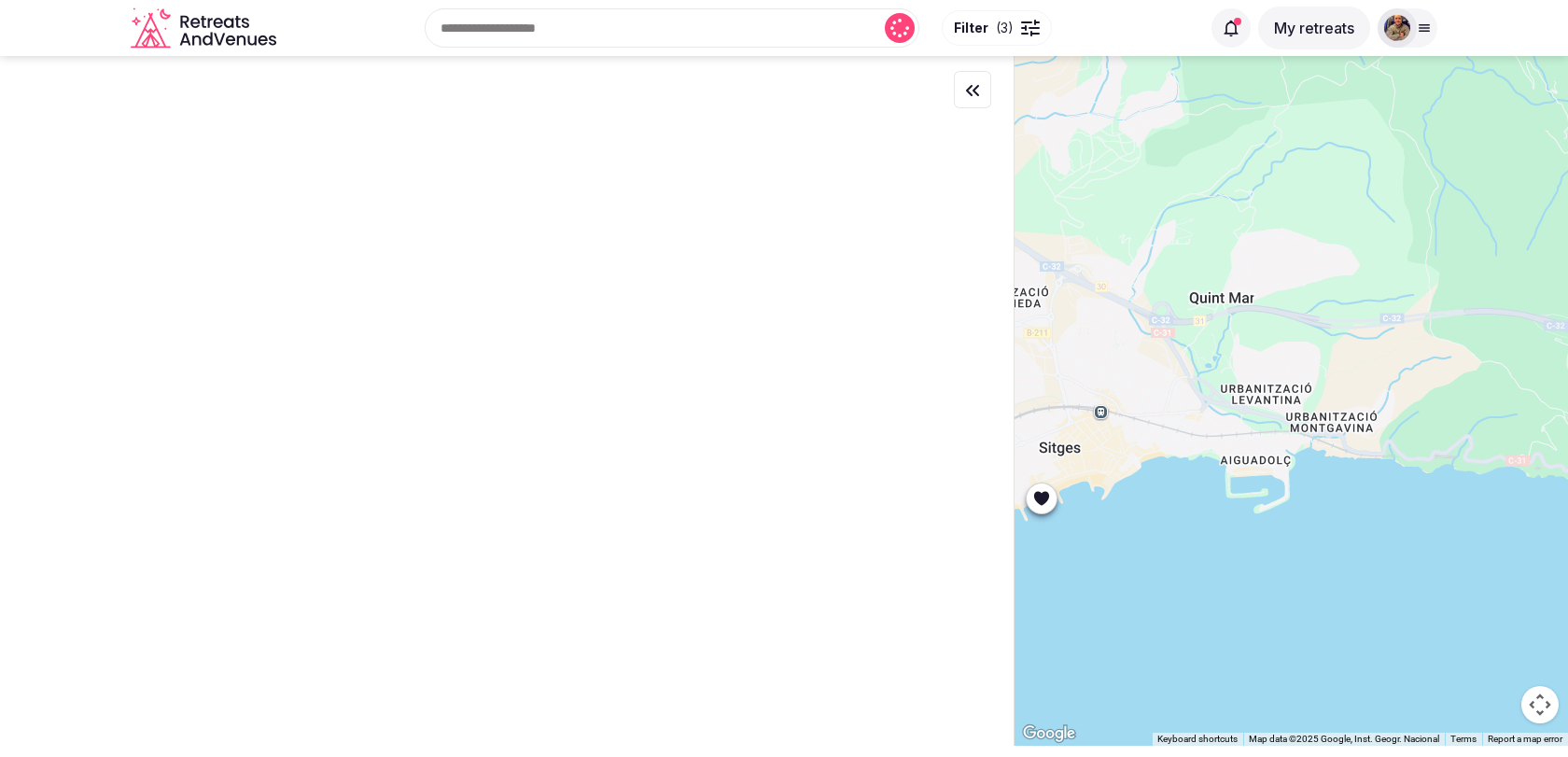
drag, startPoint x: 1303, startPoint y: 368, endPoint x: 1543, endPoint y: 289, distance: 252.7
click at [1542, 289] on div at bounding box center [1291, 402] width 555 height 690
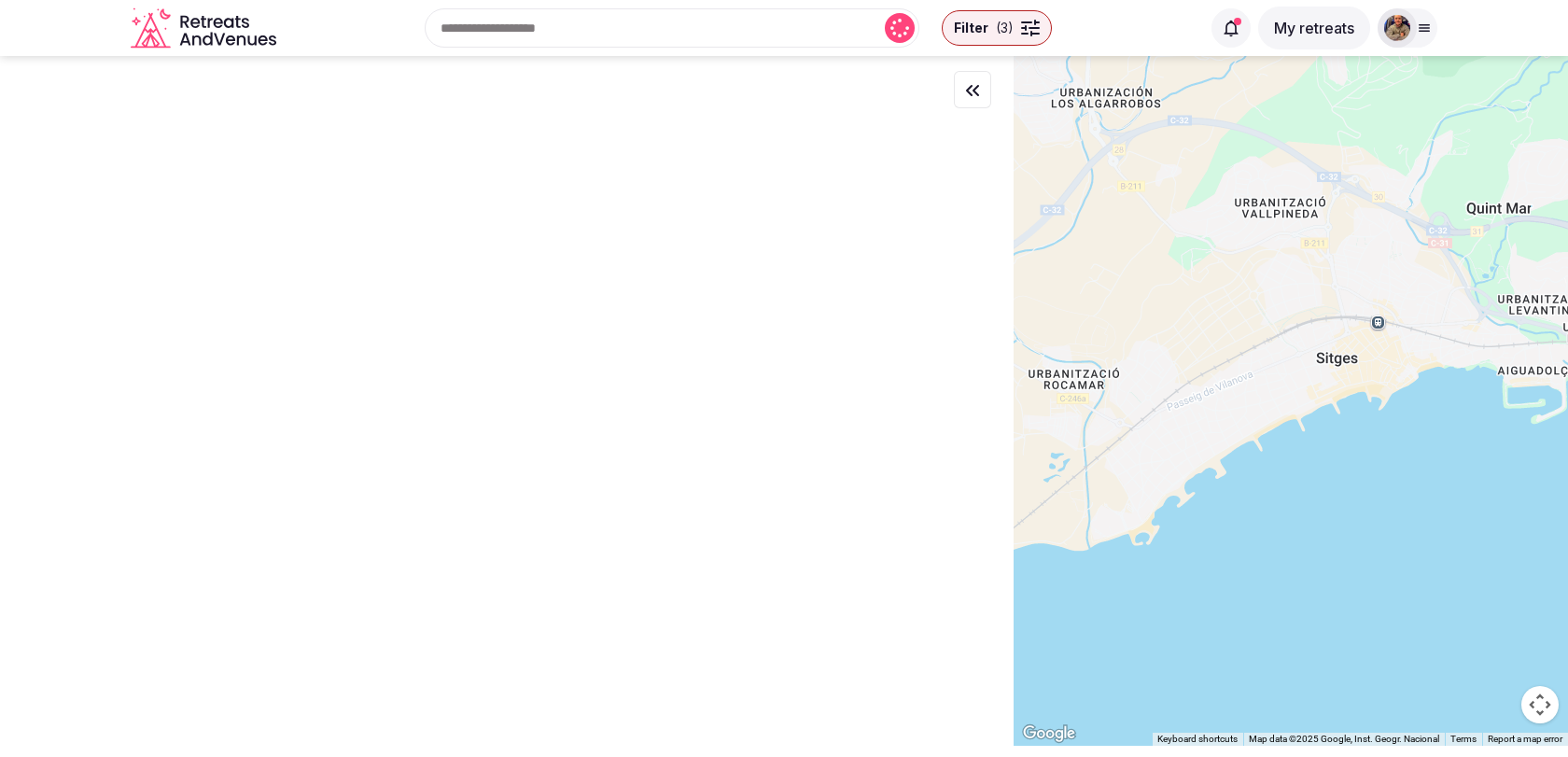
click at [1406, 329] on div at bounding box center [1291, 402] width 555 height 690
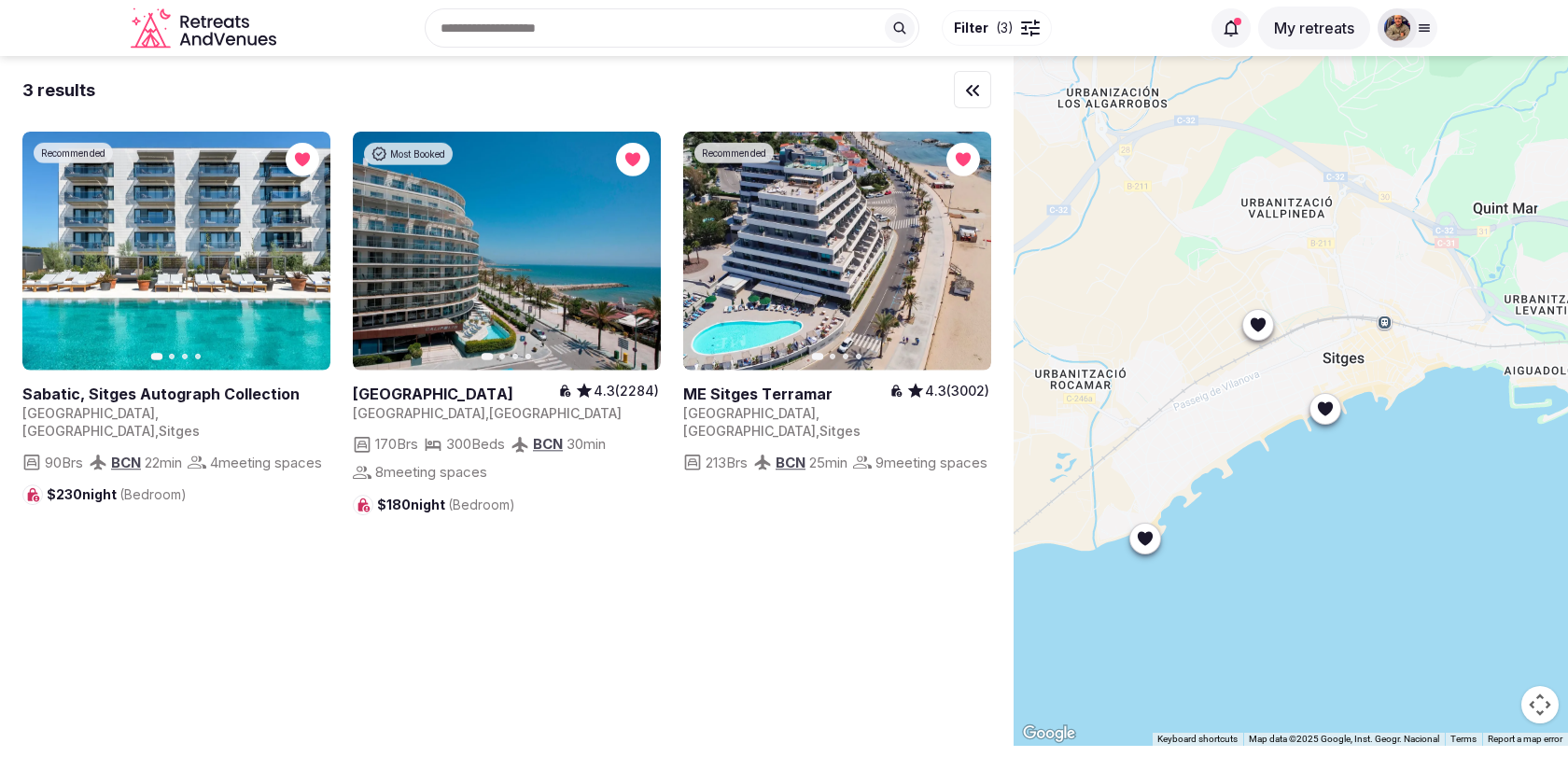
click at [1416, 329] on div at bounding box center [1291, 402] width 555 height 690
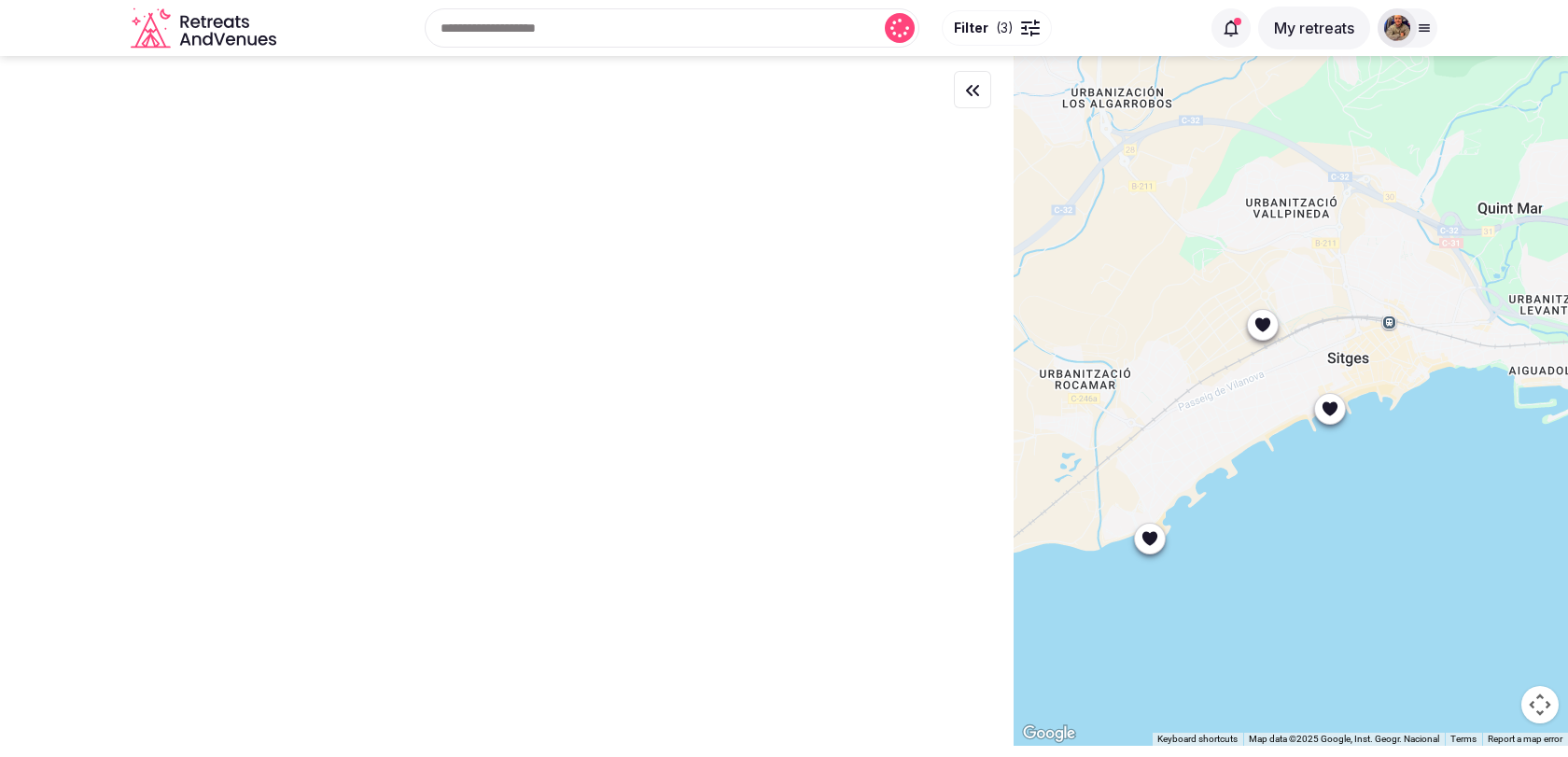
click at [1279, 325] on div at bounding box center [1278, 324] width 32 height 32
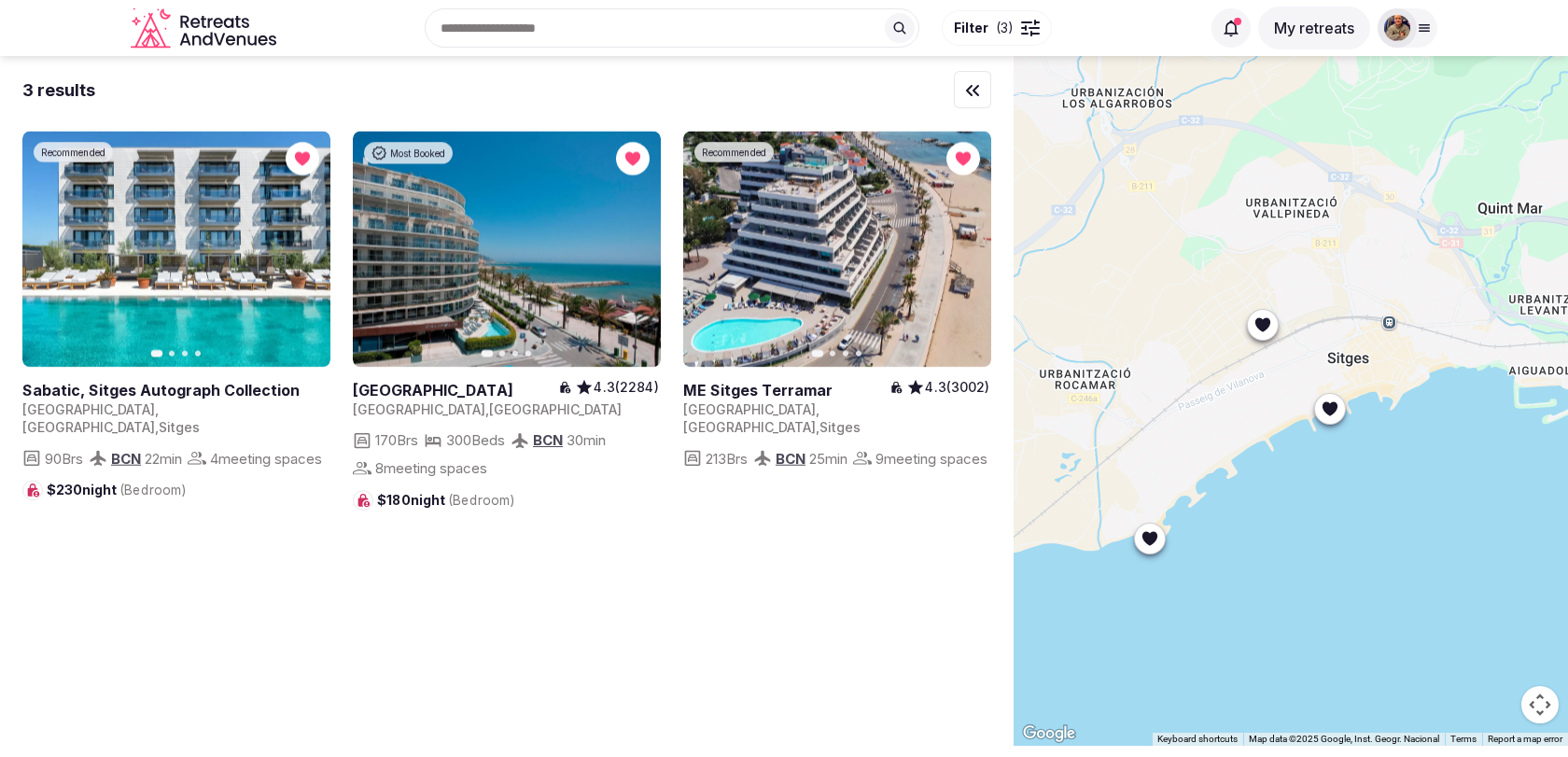
click at [1266, 327] on icon at bounding box center [1262, 324] width 19 height 19
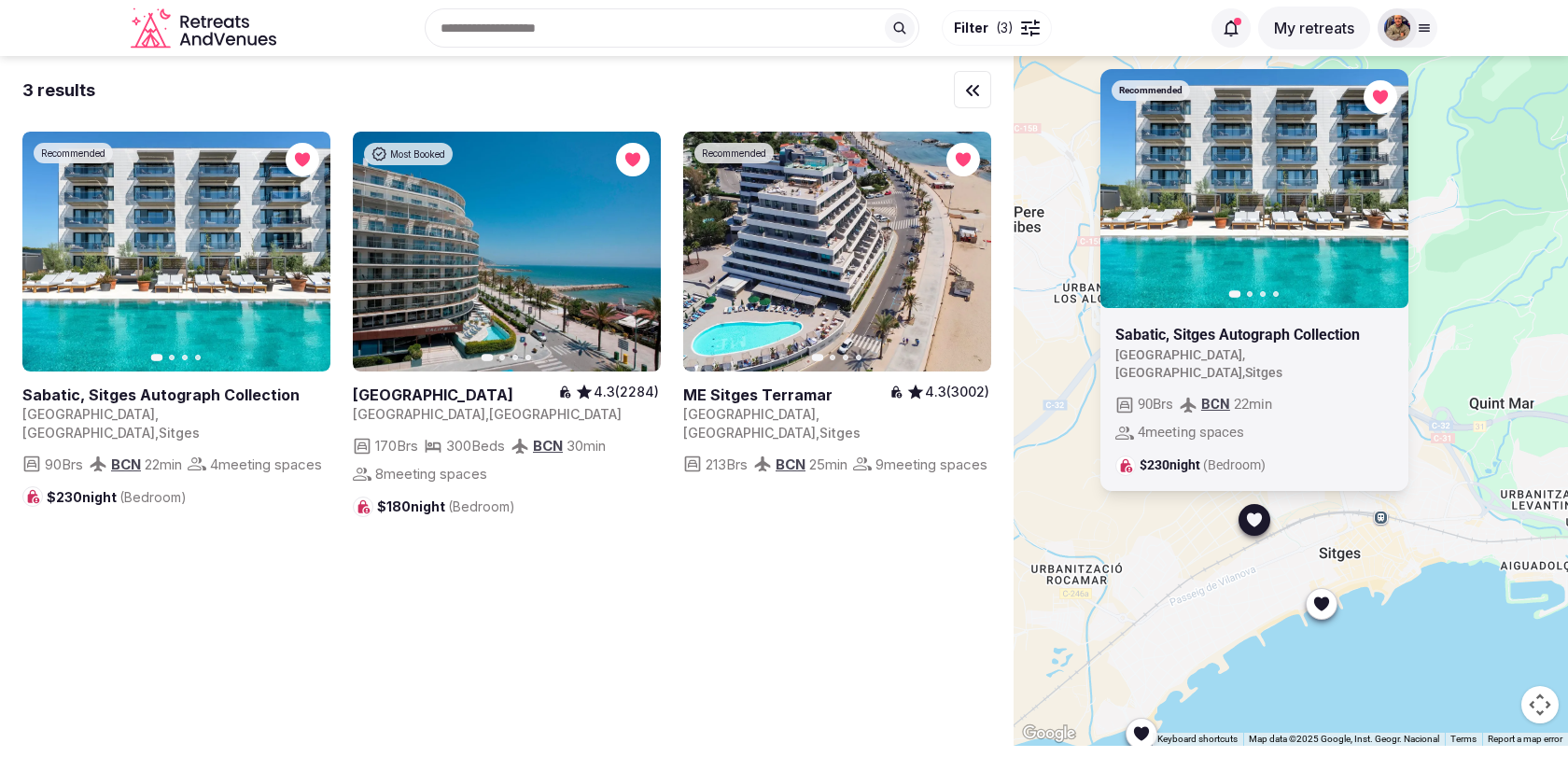
drag, startPoint x: 1210, startPoint y: 377, endPoint x: 1200, endPoint y: 581, distance: 204.2
click at [1200, 581] on div "Recommended Previous slide Next slide Sabatic, Sitges Autograph Collection Spai…" at bounding box center [1291, 402] width 555 height 690
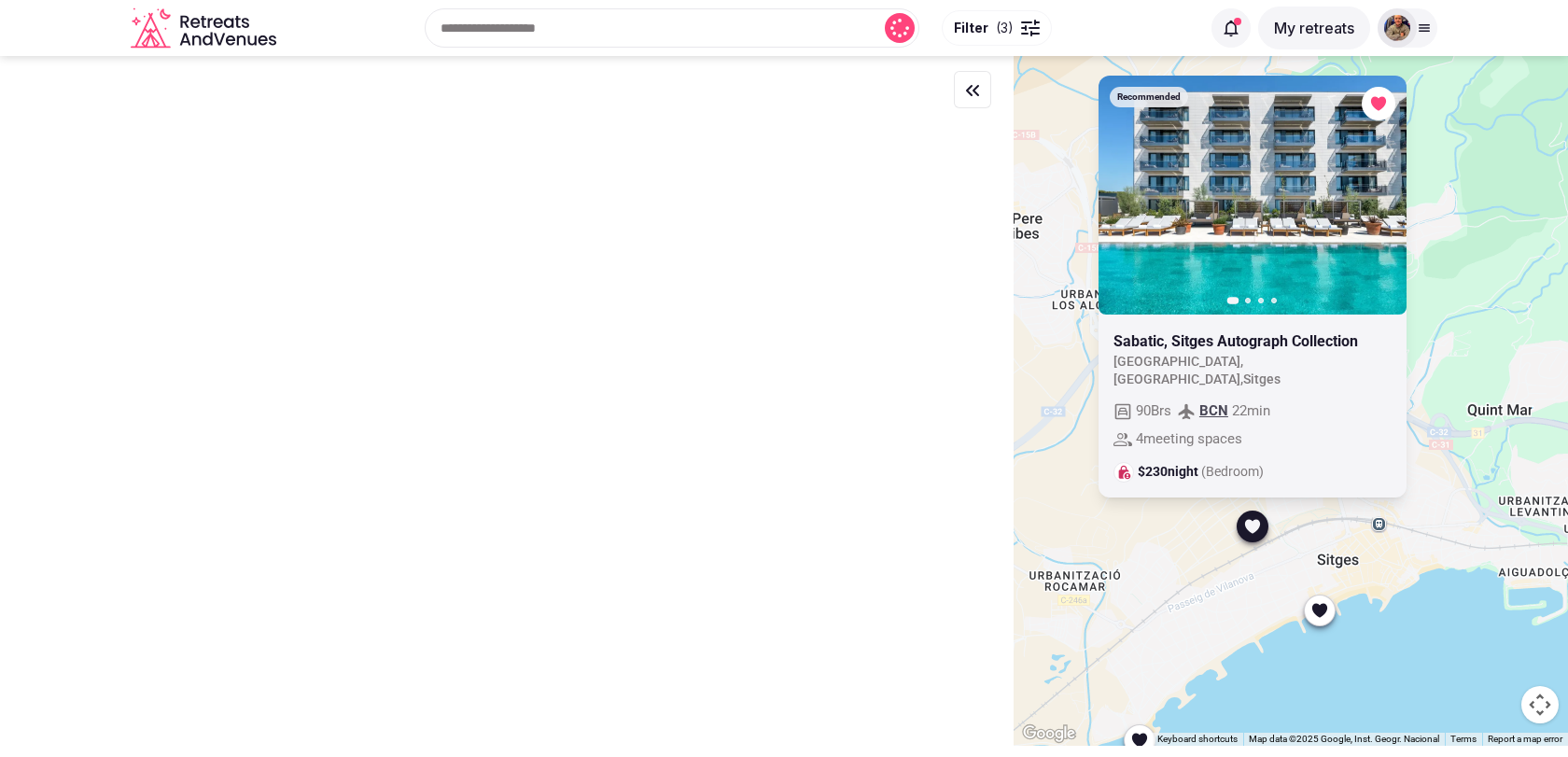
click at [0, 0] on icon "button" at bounding box center [0, 0] width 0 height 0
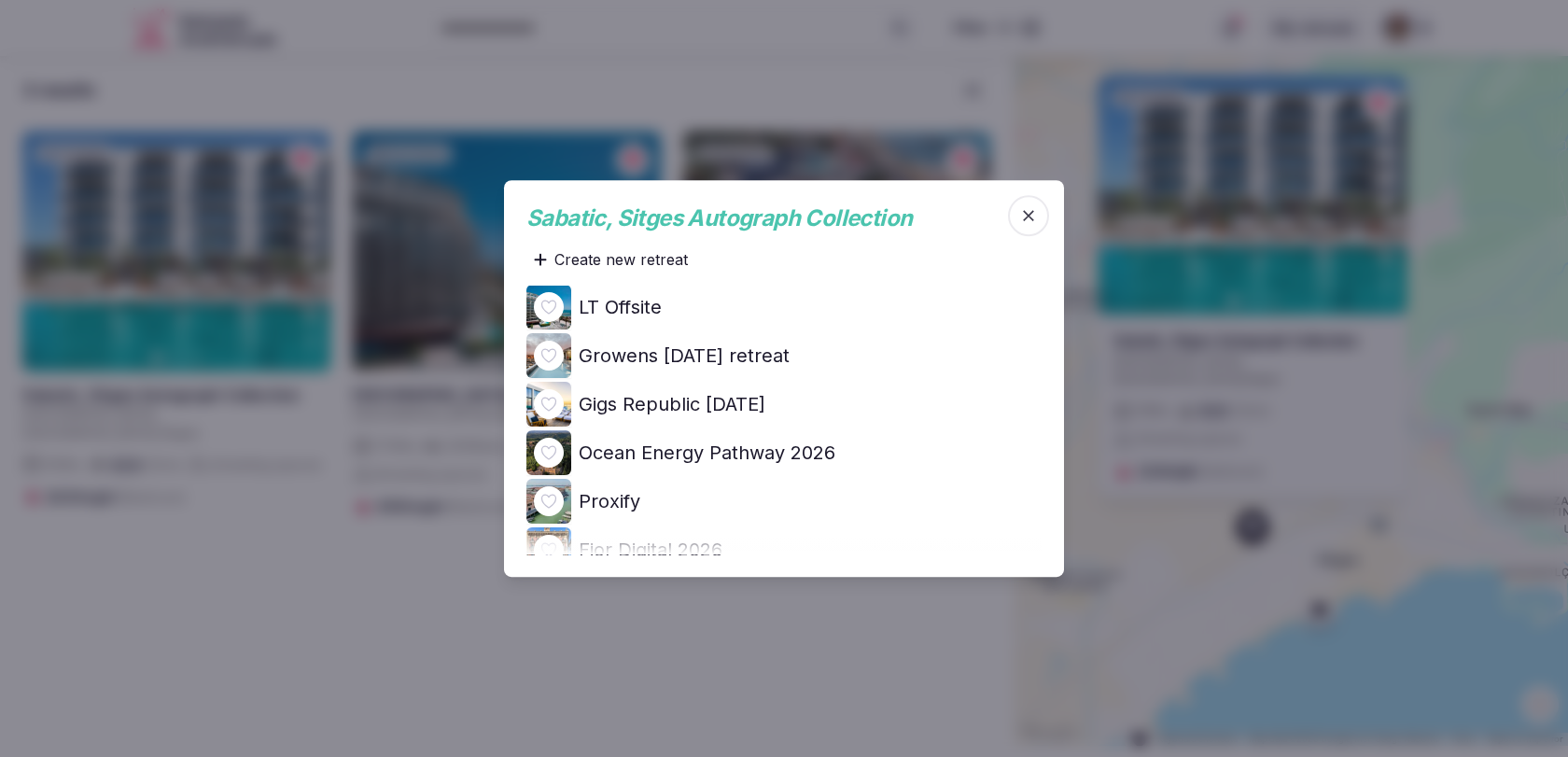
scroll to position [153, 0]
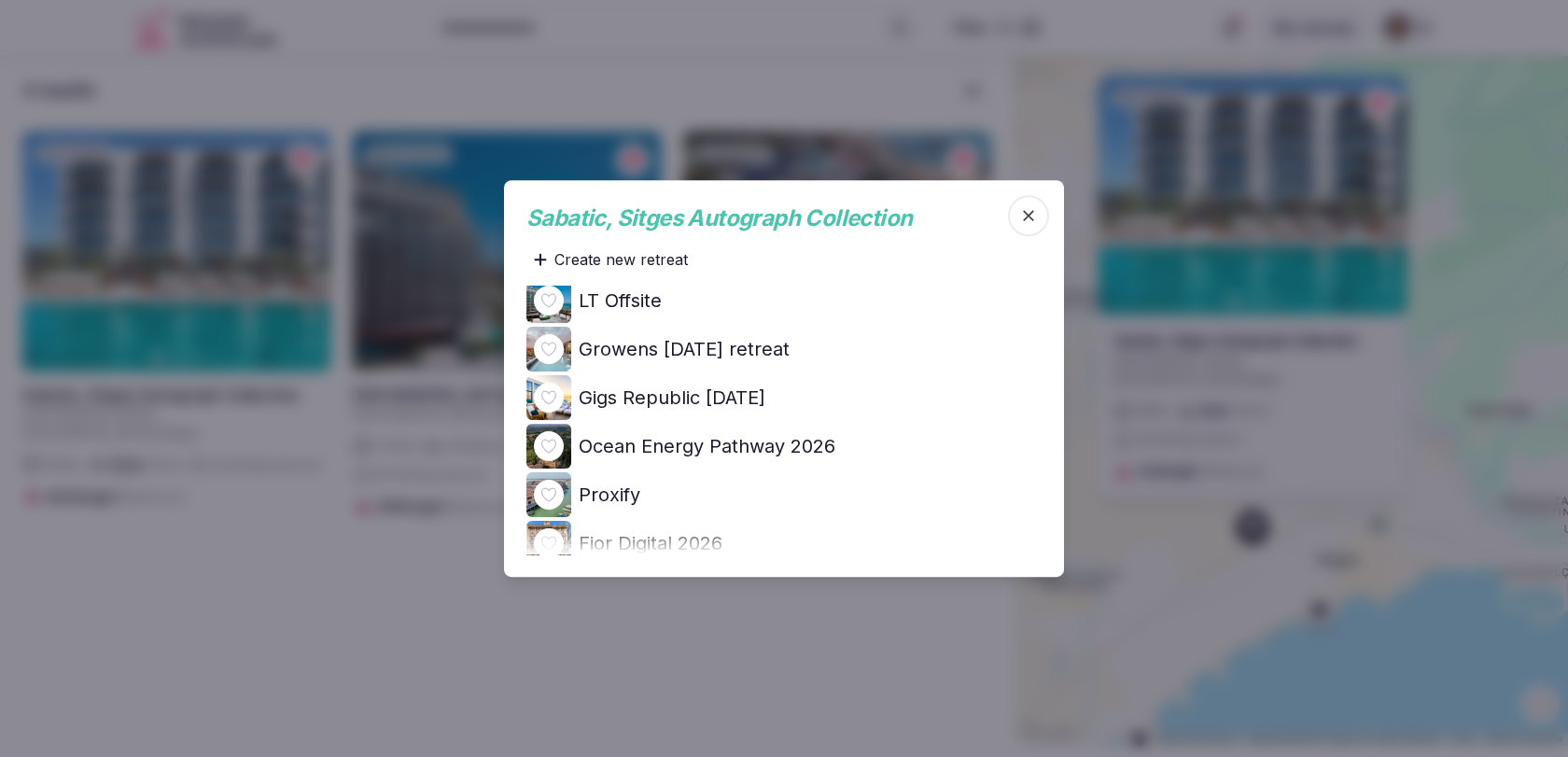
click at [801, 439] on h4 "Ocean Energy Pathway 2026" at bounding box center [707, 447] width 257 height 26
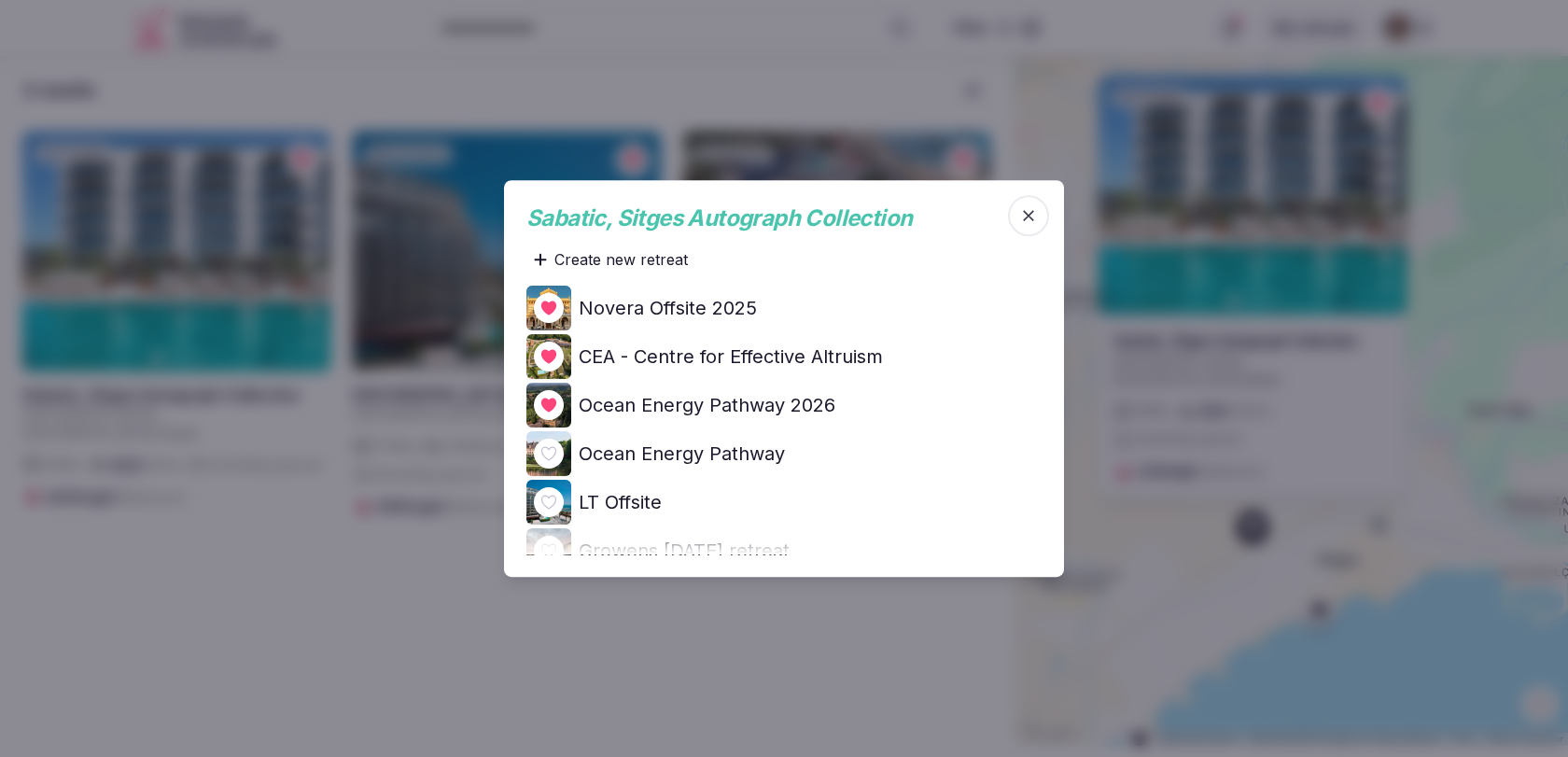
click at [1178, 541] on div at bounding box center [784, 378] width 1568 height 757
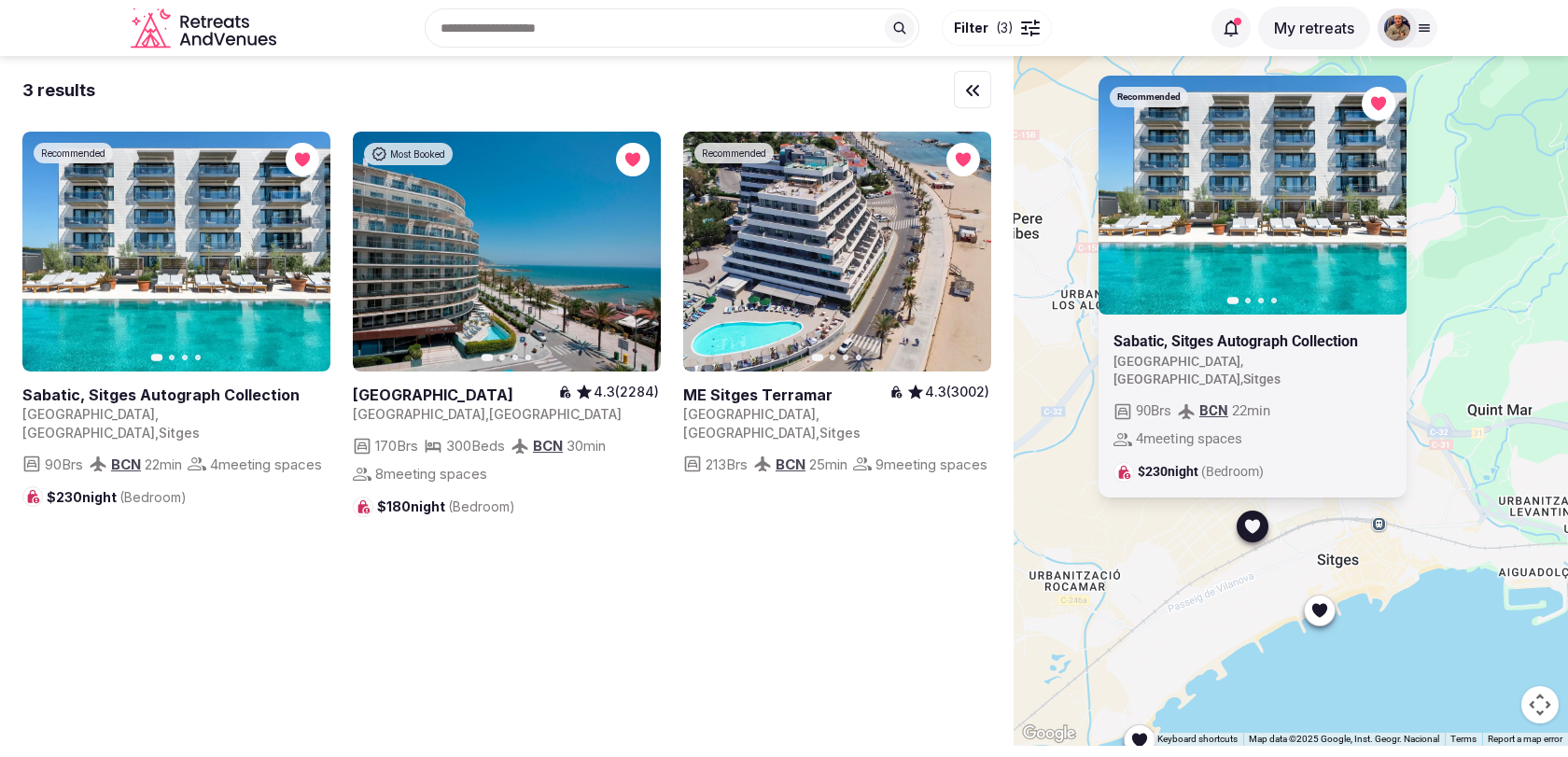
click at [1330, 622] on div at bounding box center [1320, 610] width 30 height 30
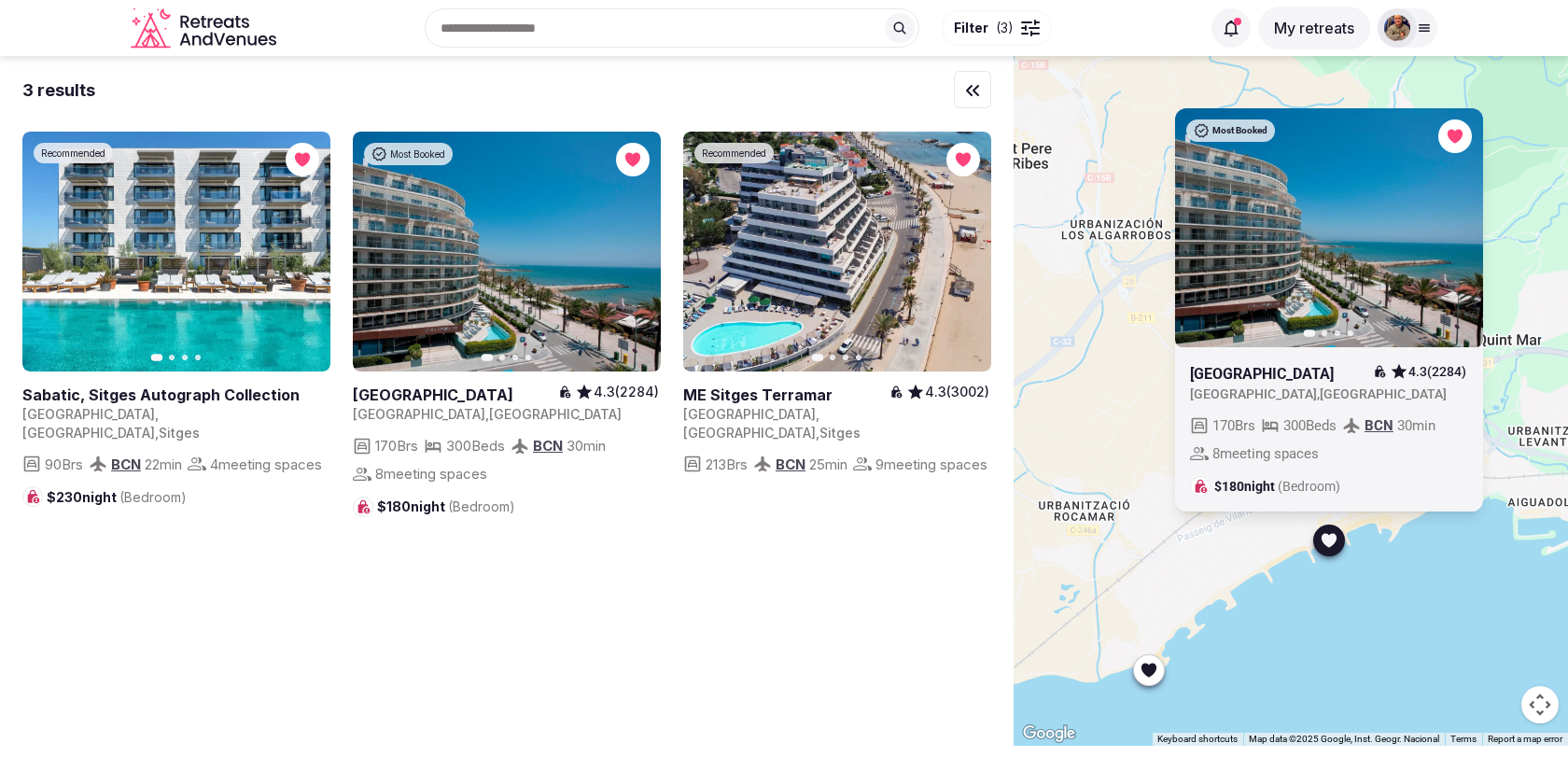
drag, startPoint x: 1168, startPoint y: 640, endPoint x: 1174, endPoint y: 568, distance: 72.2
click at [1174, 568] on div "Most Booked Previous slide Next slide Hotel Calipolis 4.3 (2284) Spain , BARCEL…" at bounding box center [1291, 402] width 555 height 690
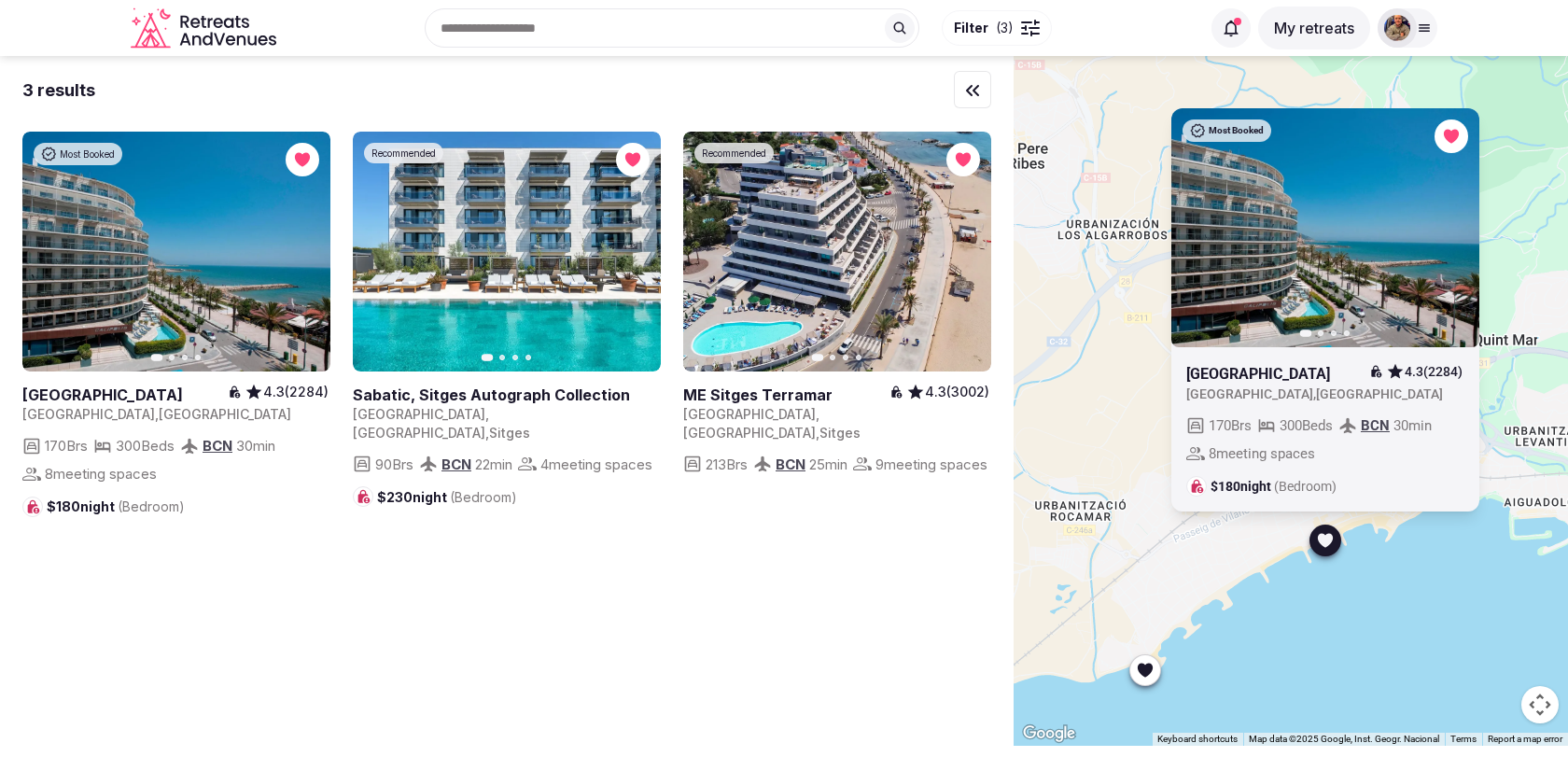
click at [0, 0] on icon "button" at bounding box center [0, 0] width 0 height 0
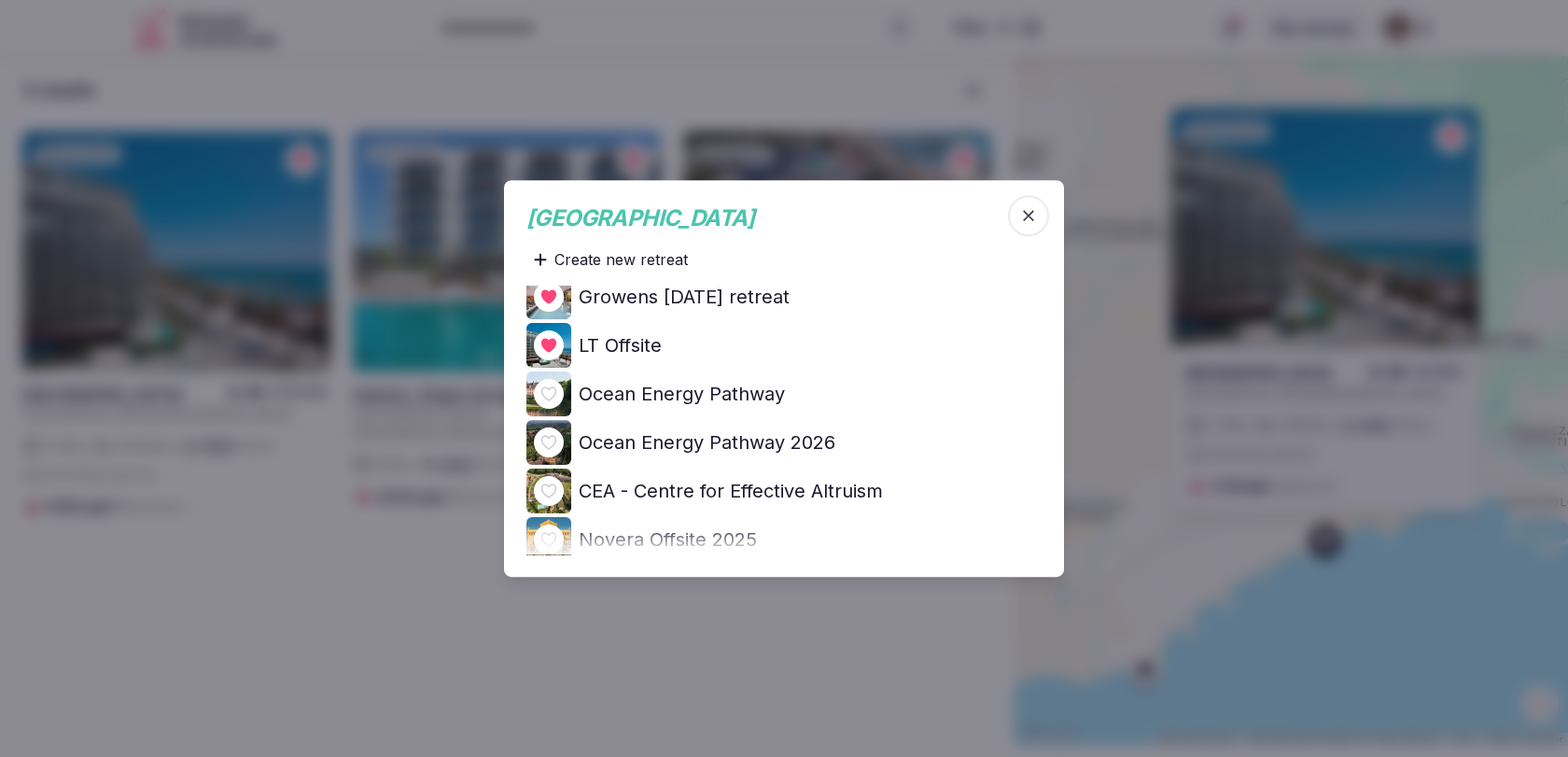
scroll to position [67, 0]
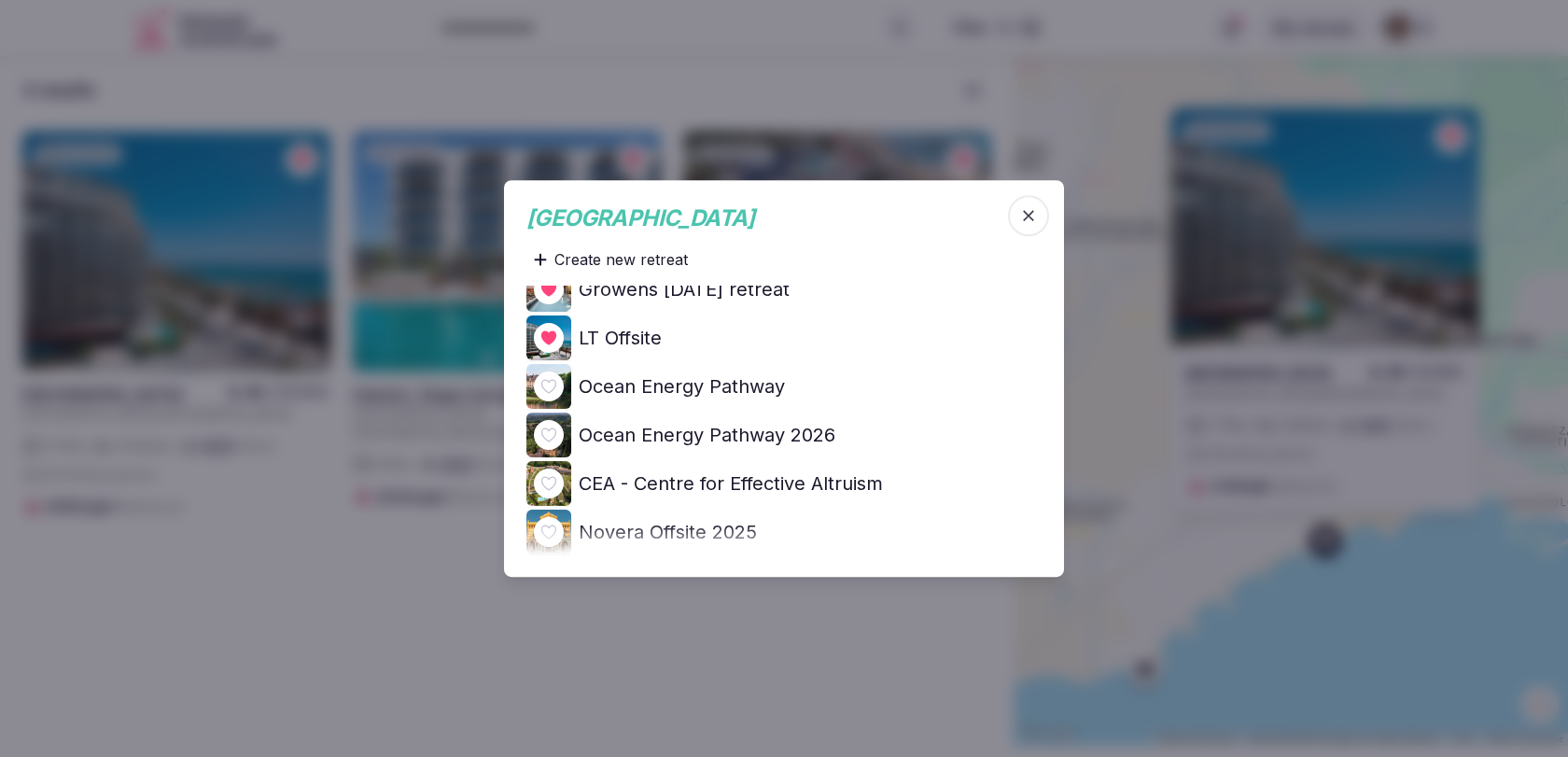
click at [743, 434] on h4 "Ocean Energy Pathway 2026" at bounding box center [707, 435] width 257 height 26
click at [1033, 586] on div at bounding box center [784, 378] width 1568 height 757
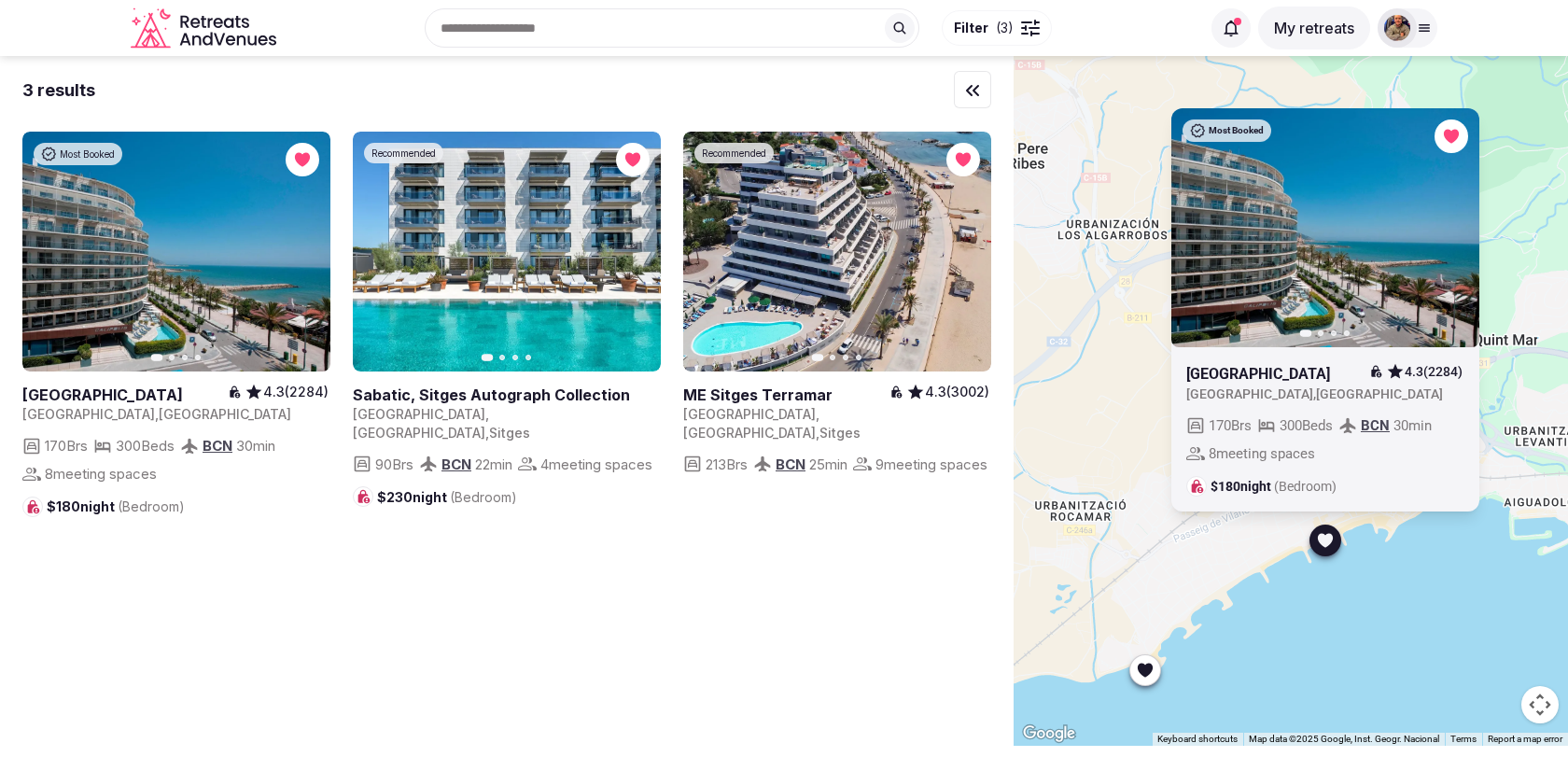
click at [1152, 672] on icon at bounding box center [1145, 670] width 19 height 19
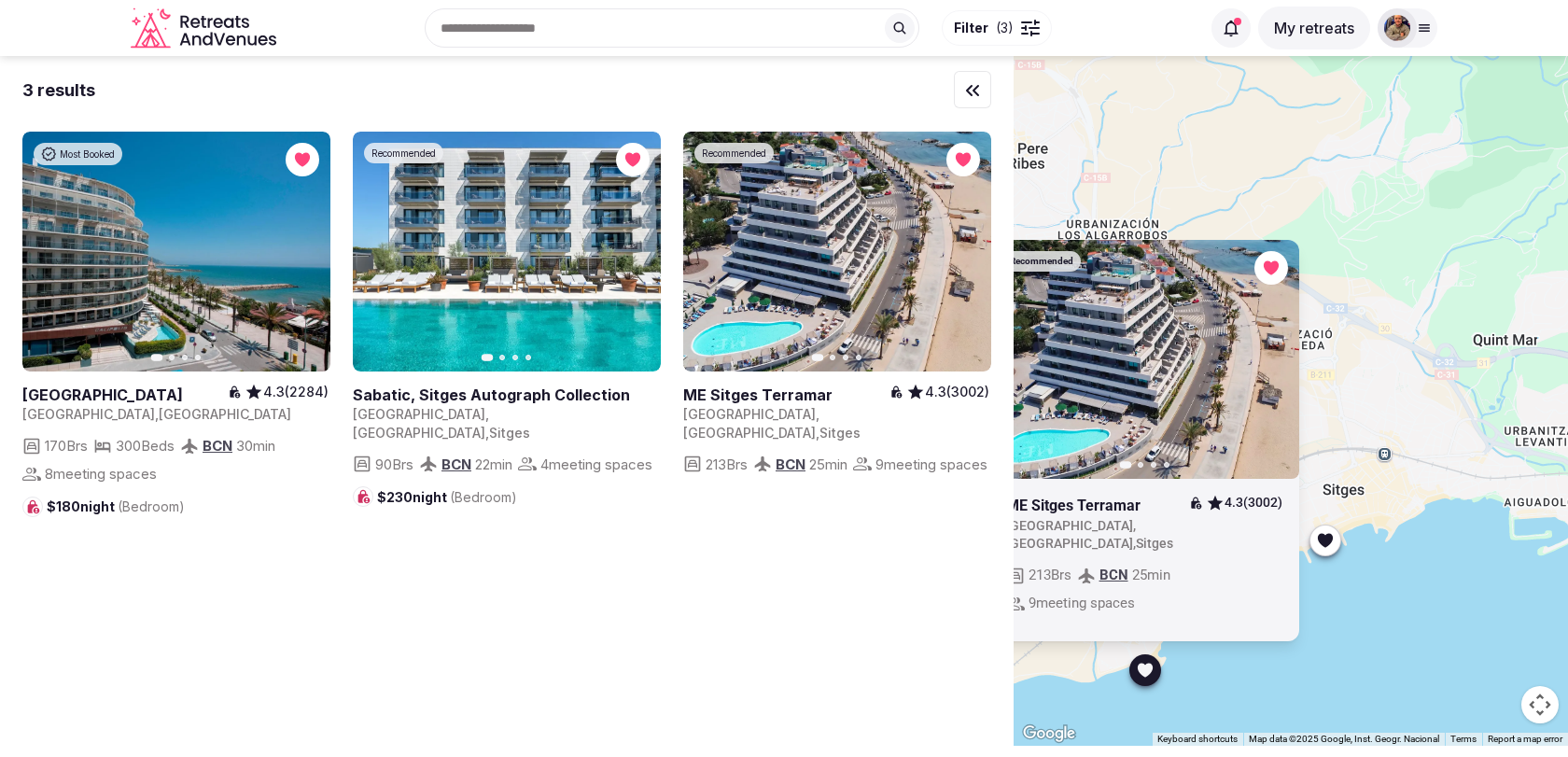
click at [0, 0] on icon "button" at bounding box center [0, 0] width 0 height 0
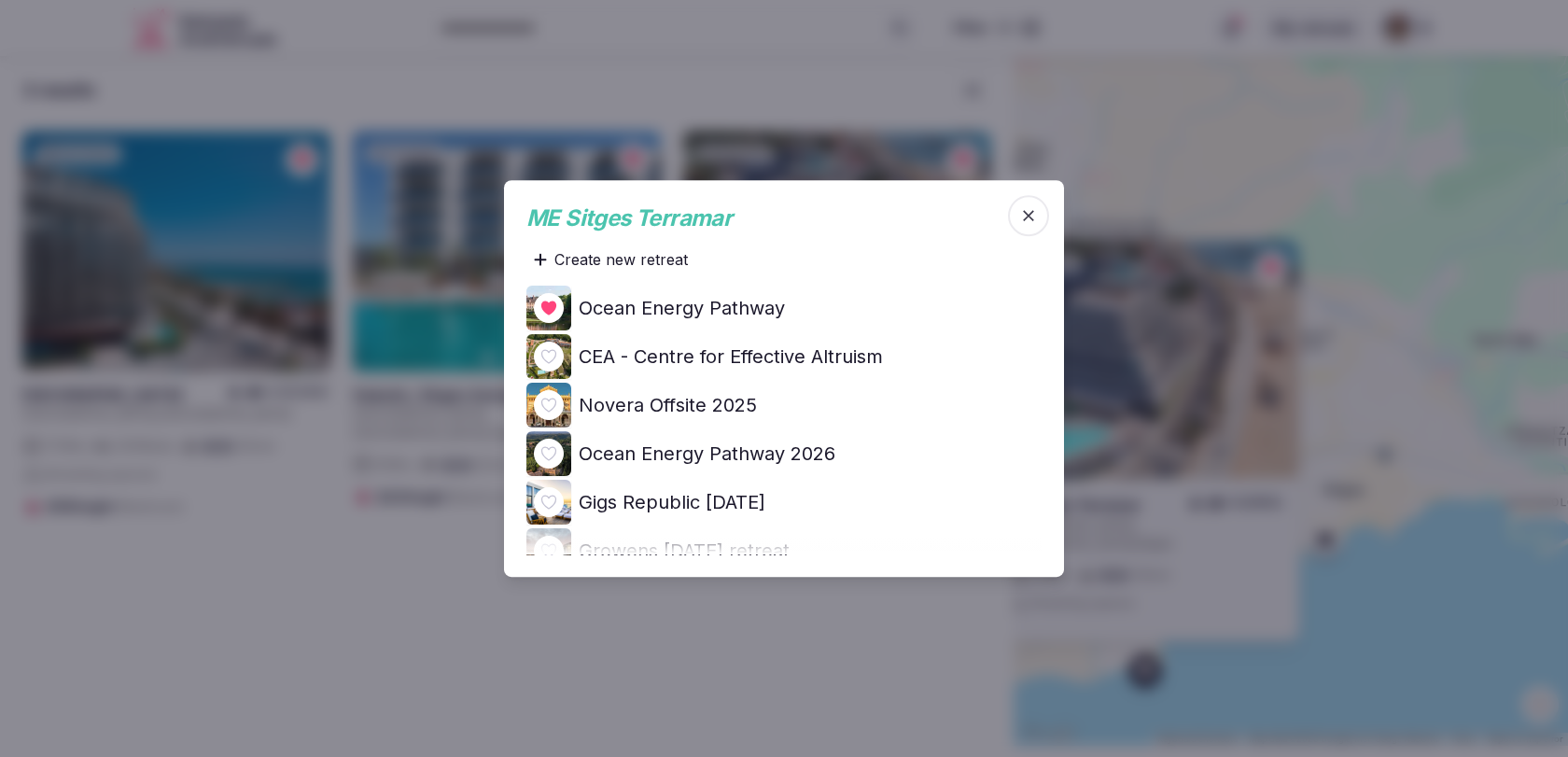
click at [762, 453] on h4 "Ocean Energy Pathway 2026" at bounding box center [707, 454] width 257 height 26
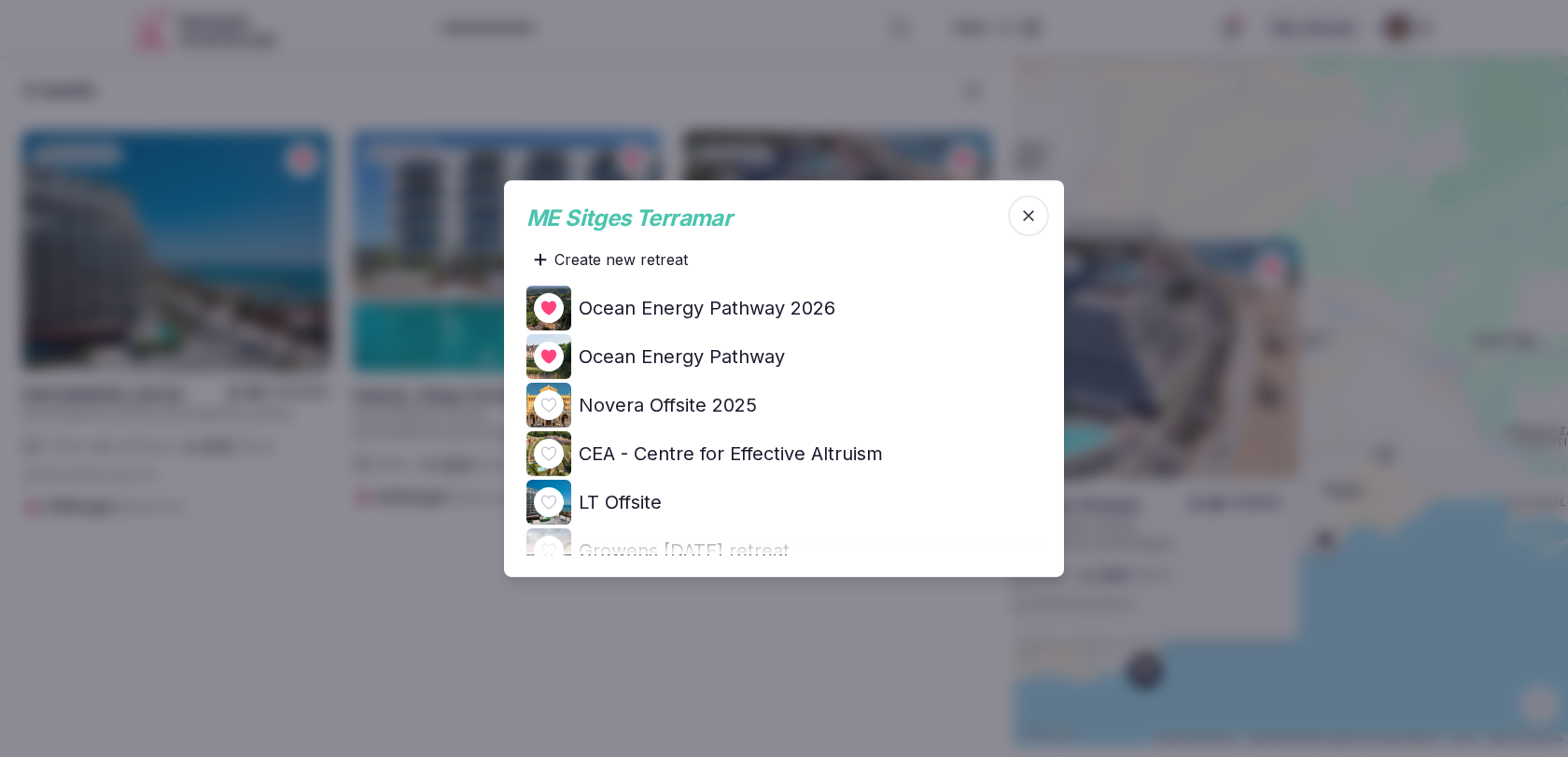
click at [1013, 218] on span "button" at bounding box center [1028, 215] width 41 height 41
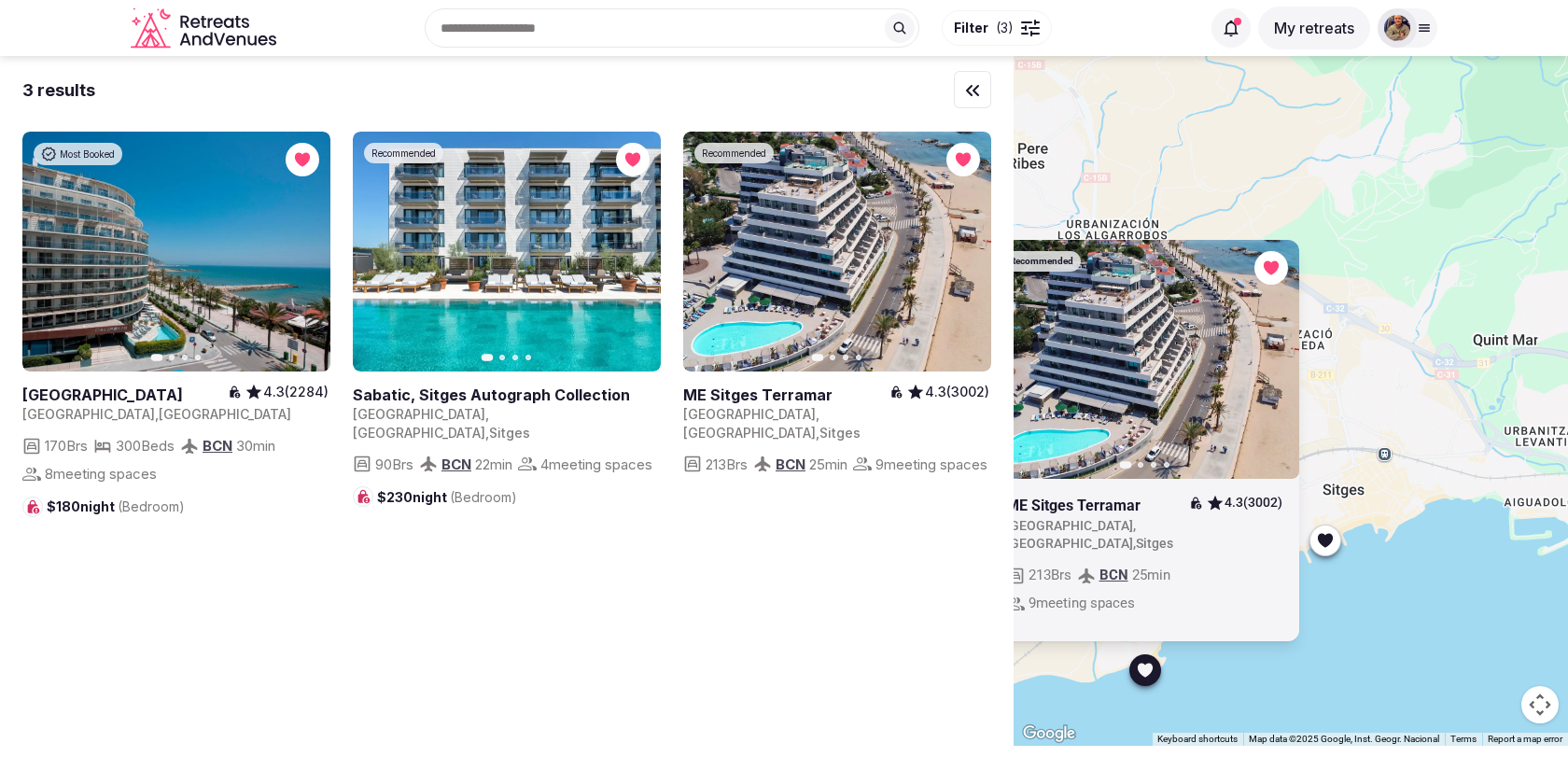
click at [1162, 166] on div "Recommended Previous slide Next slide ME Sitges Terramar 4.3 (3002) Spain , Cat…" at bounding box center [1291, 402] width 555 height 690
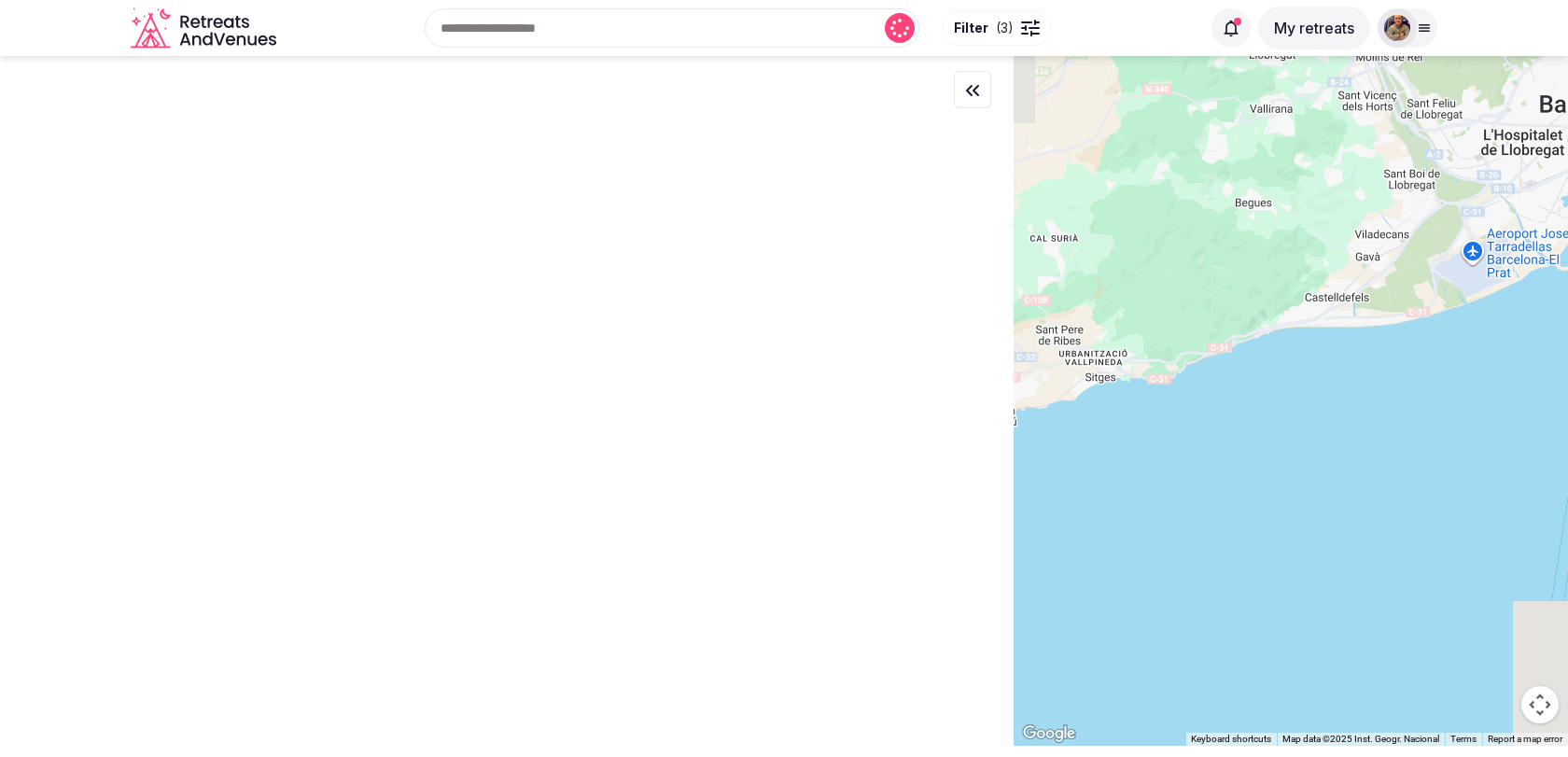
drag, startPoint x: 1162, startPoint y: 166, endPoint x: 1052, endPoint y: 397, distance: 255.9
click at [1053, 395] on div at bounding box center [1291, 402] width 555 height 690
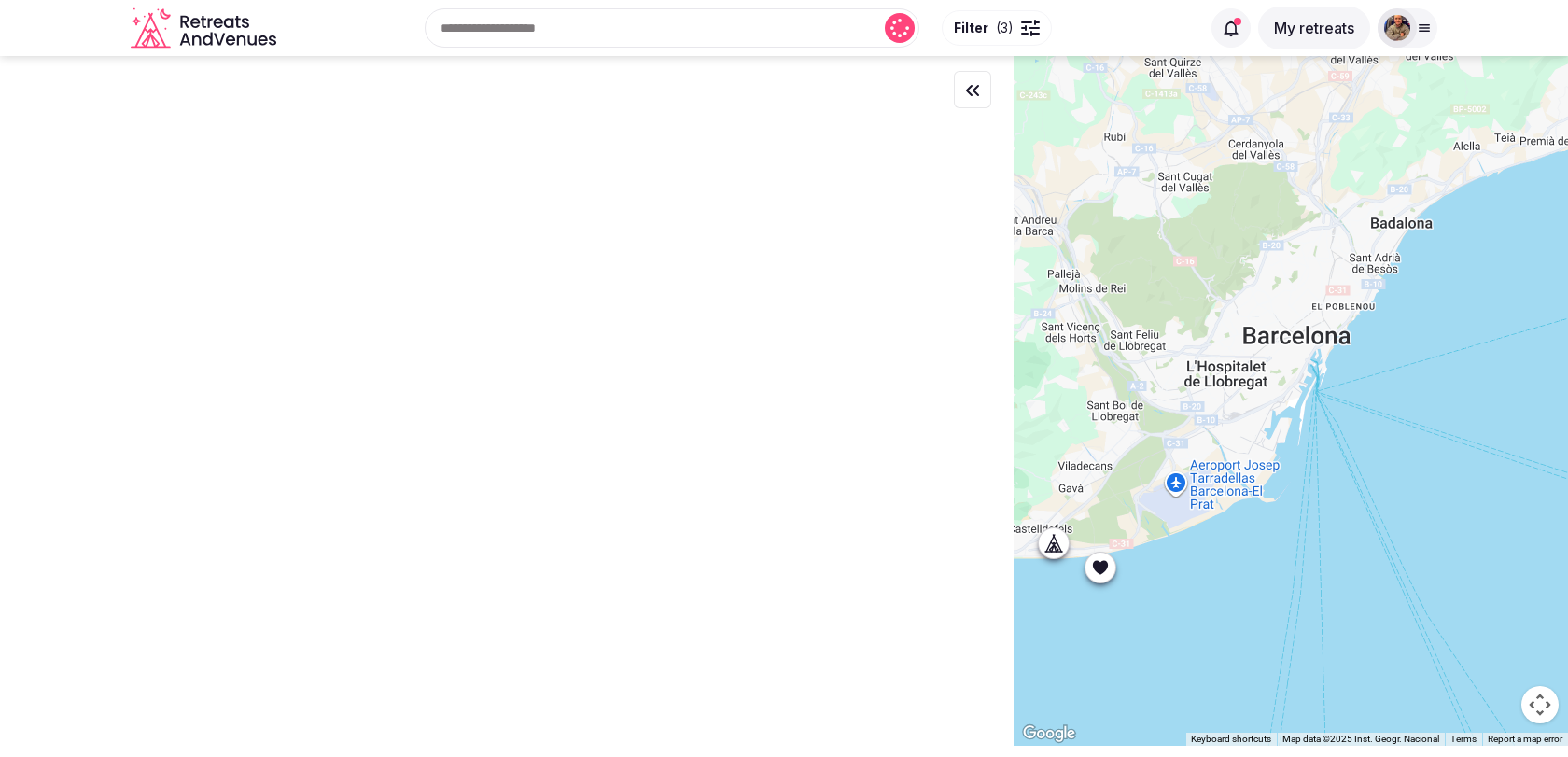
drag, startPoint x: 1351, startPoint y: 352, endPoint x: 1151, endPoint y: 308, distance: 204.8
click at [1151, 308] on div at bounding box center [1291, 402] width 555 height 690
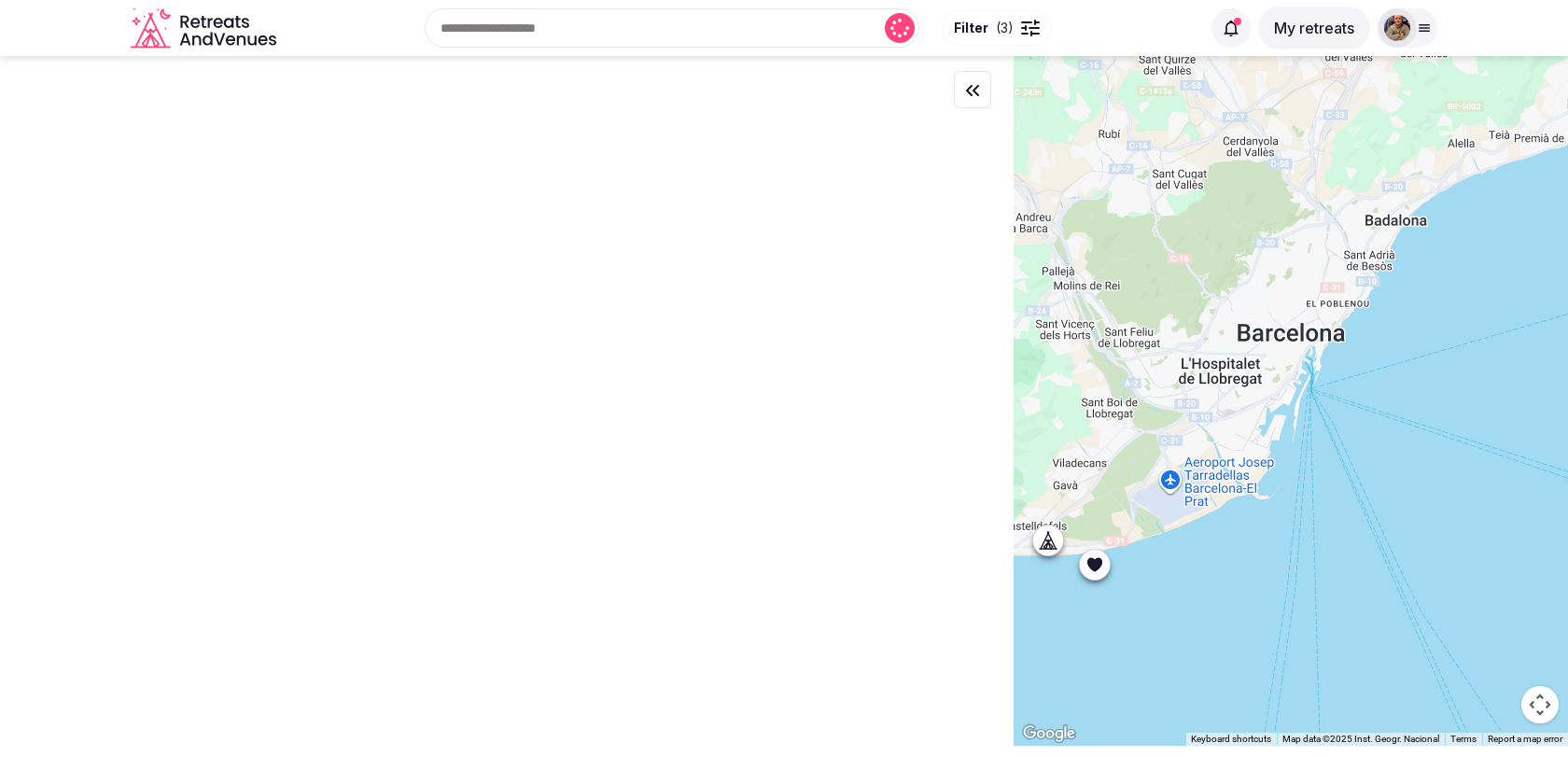
drag, startPoint x: 1076, startPoint y: 429, endPoint x: 1176, endPoint y: 429, distance: 100.0
click at [1176, 429] on div at bounding box center [1291, 402] width 555 height 690
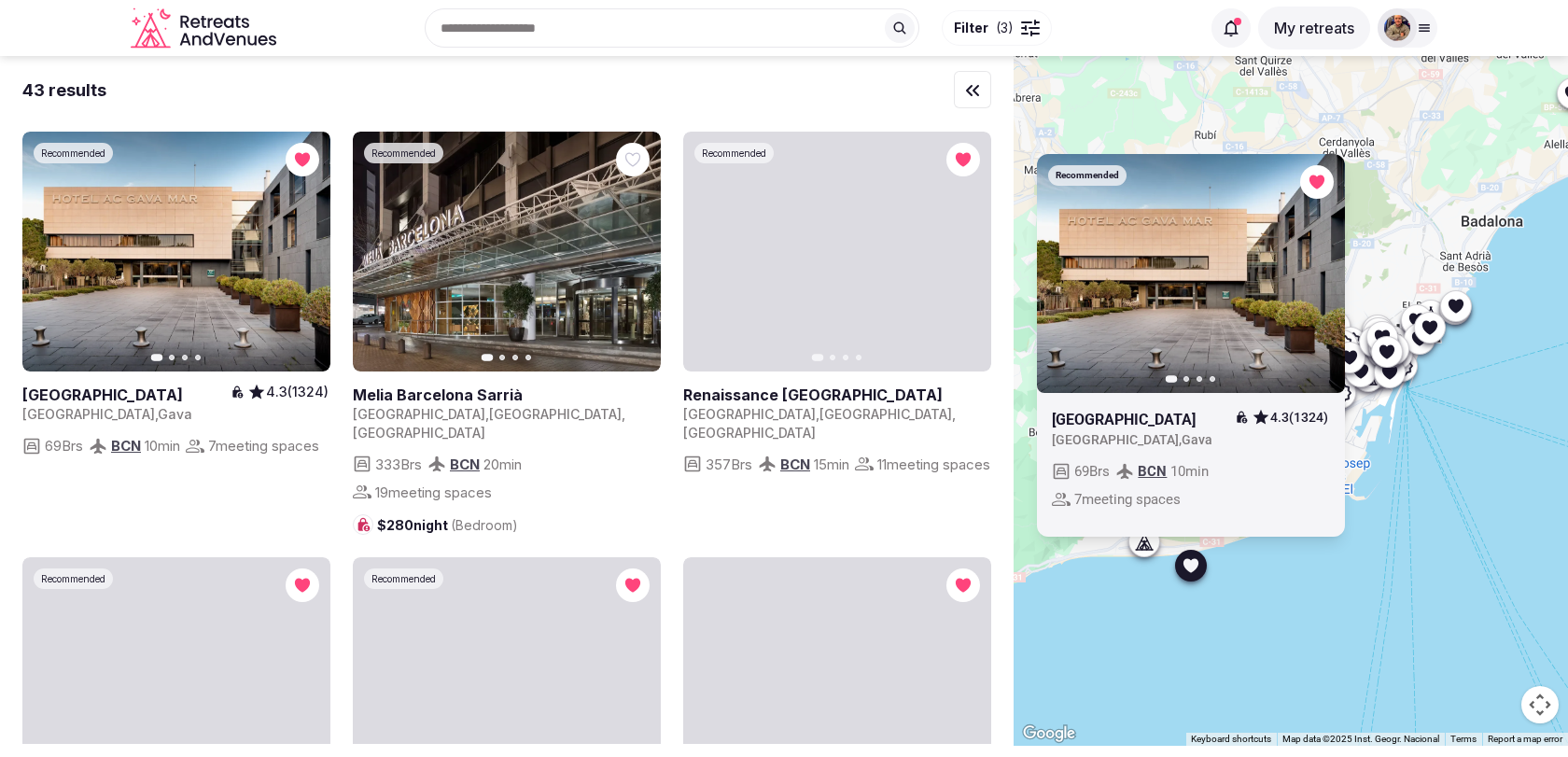
drag, startPoint x: 1125, startPoint y: 581, endPoint x: 1154, endPoint y: 582, distance: 29.0
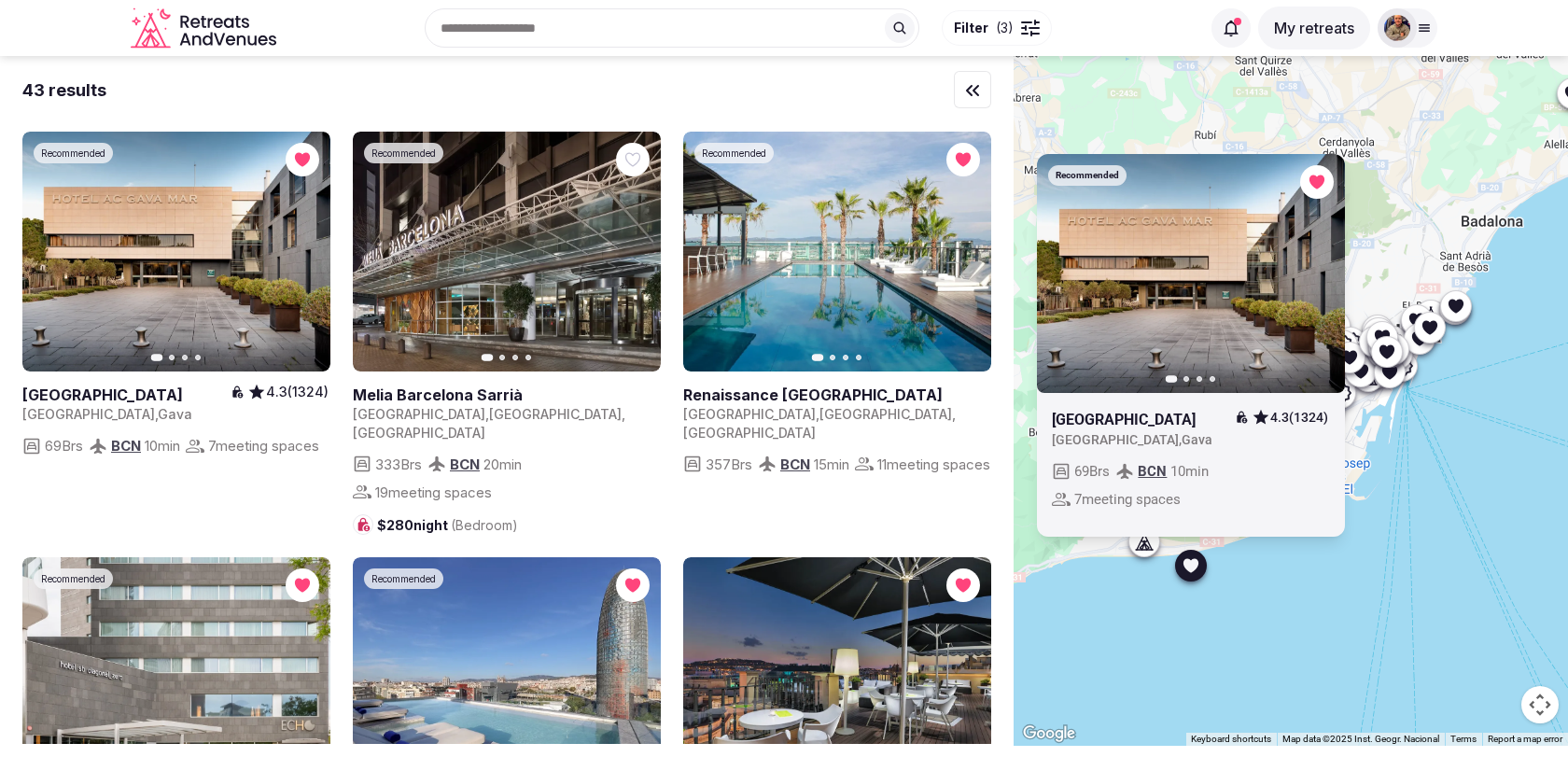
click at [1154, 582] on div "Recommended Previous slide Next slide AC Hotel Gavà Mar Airport 4.3 (1324) Spai…" at bounding box center [1291, 402] width 555 height 690
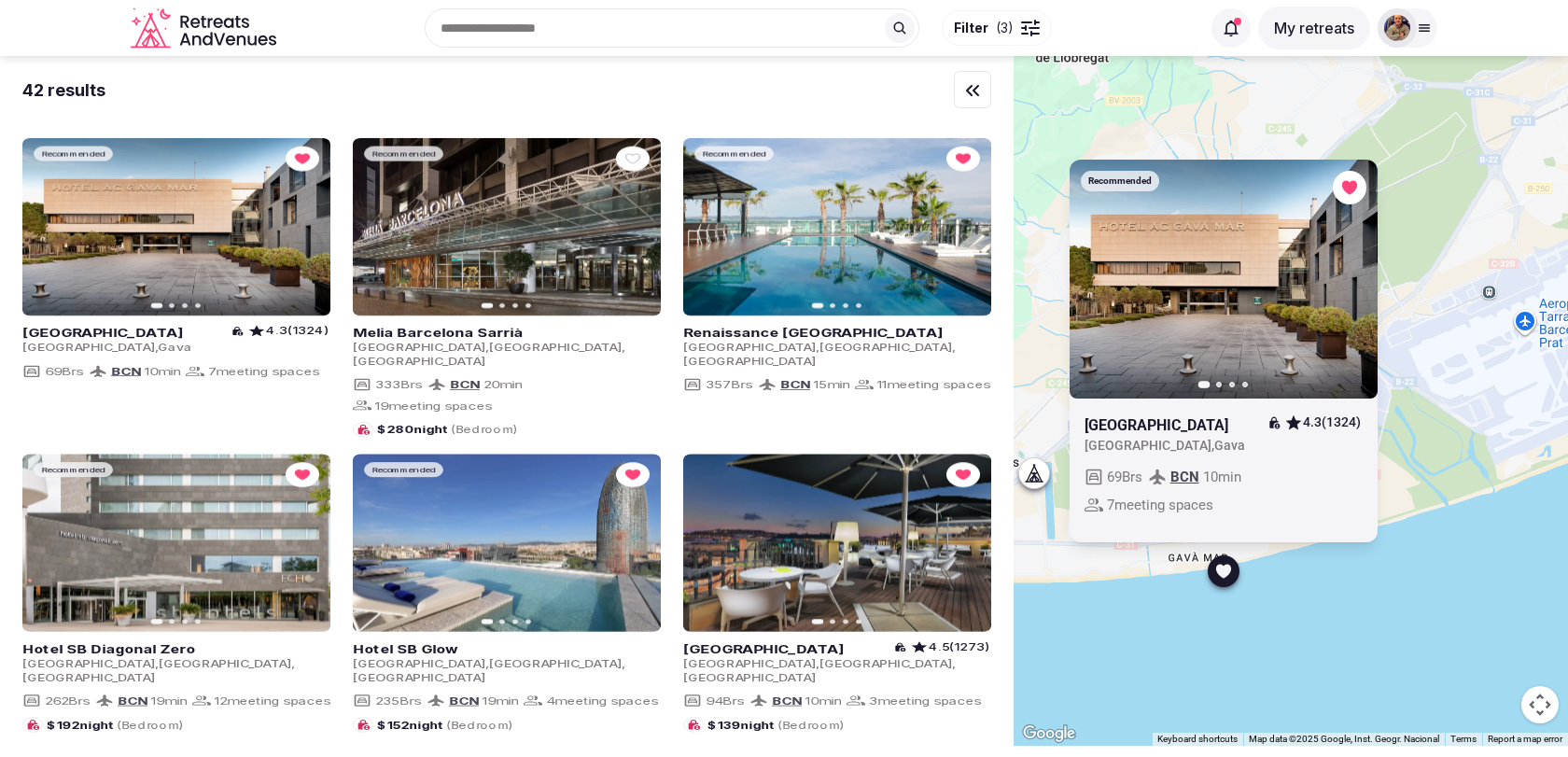
drag, startPoint x: 1215, startPoint y: 526, endPoint x: 1135, endPoint y: 629, distance: 130.4
click at [1135, 629] on div "Recommended Previous slide Next slide AC Hotel Gavà Mar Airport 4.3 (1324) Spai…" at bounding box center [1291, 402] width 555 height 690
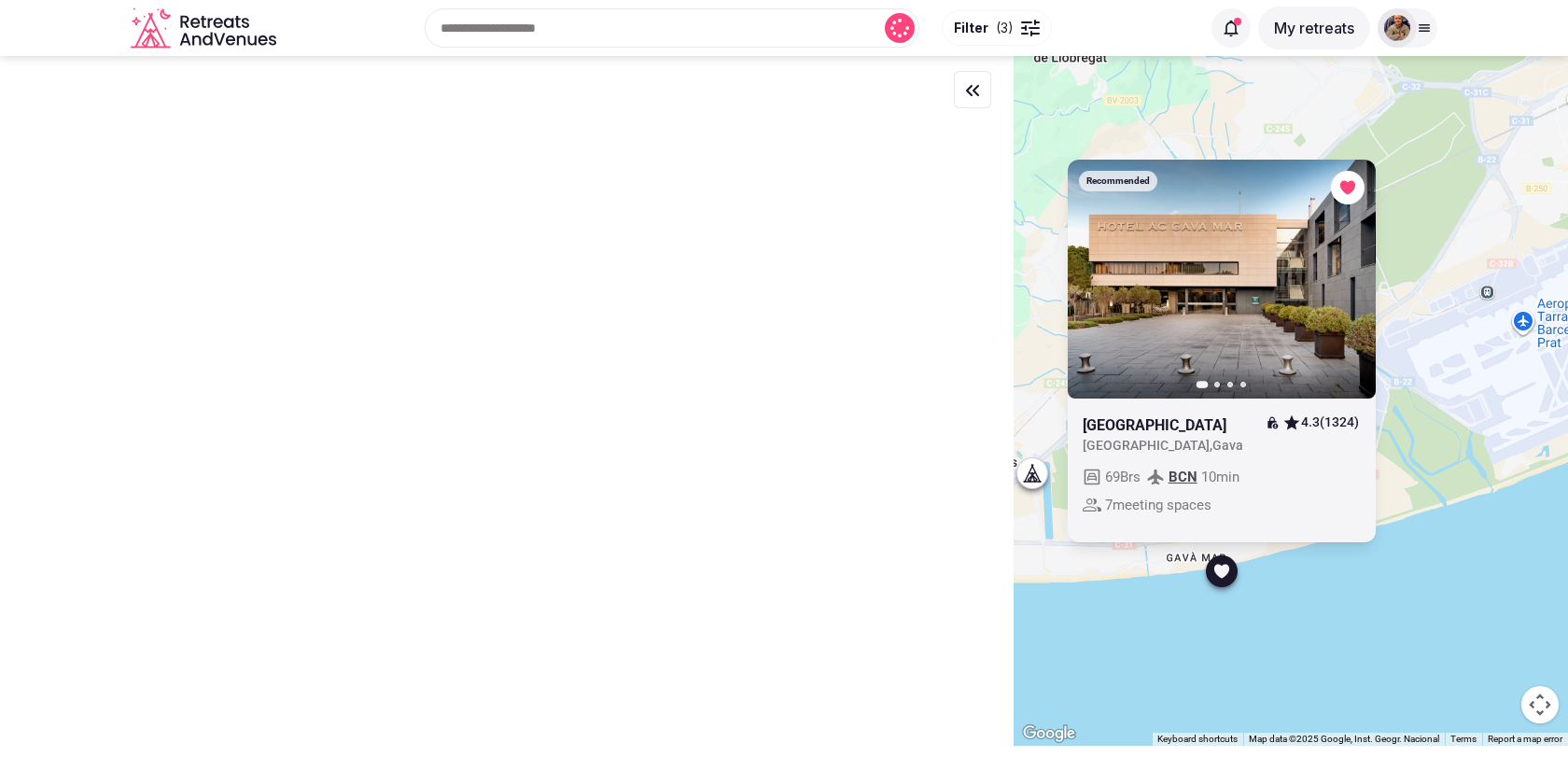
click at [1341, 281] on button "Next slide" at bounding box center [1350, 278] width 30 height 30
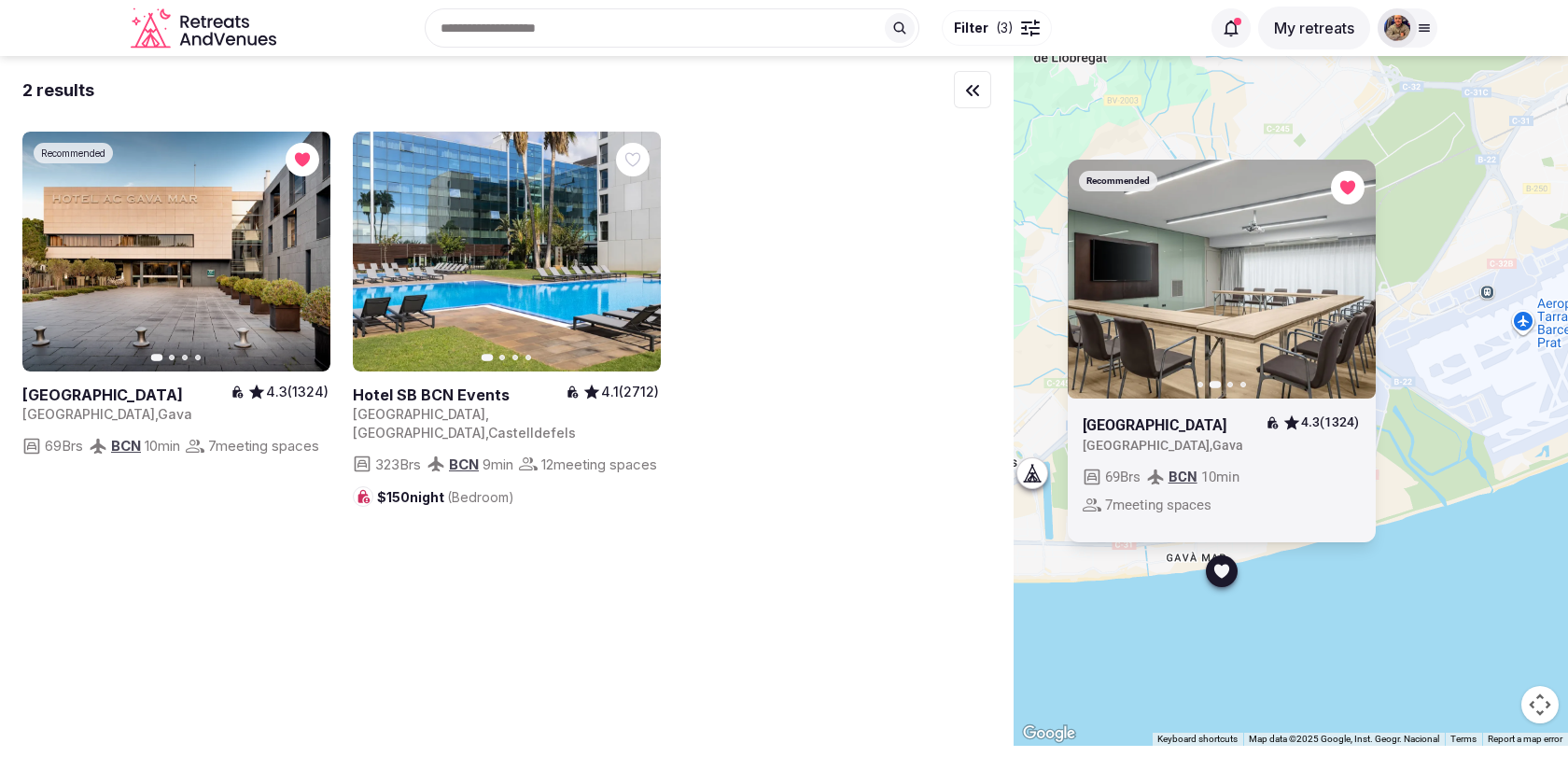
click at [1341, 281] on button "Next slide" at bounding box center [1350, 278] width 30 height 30
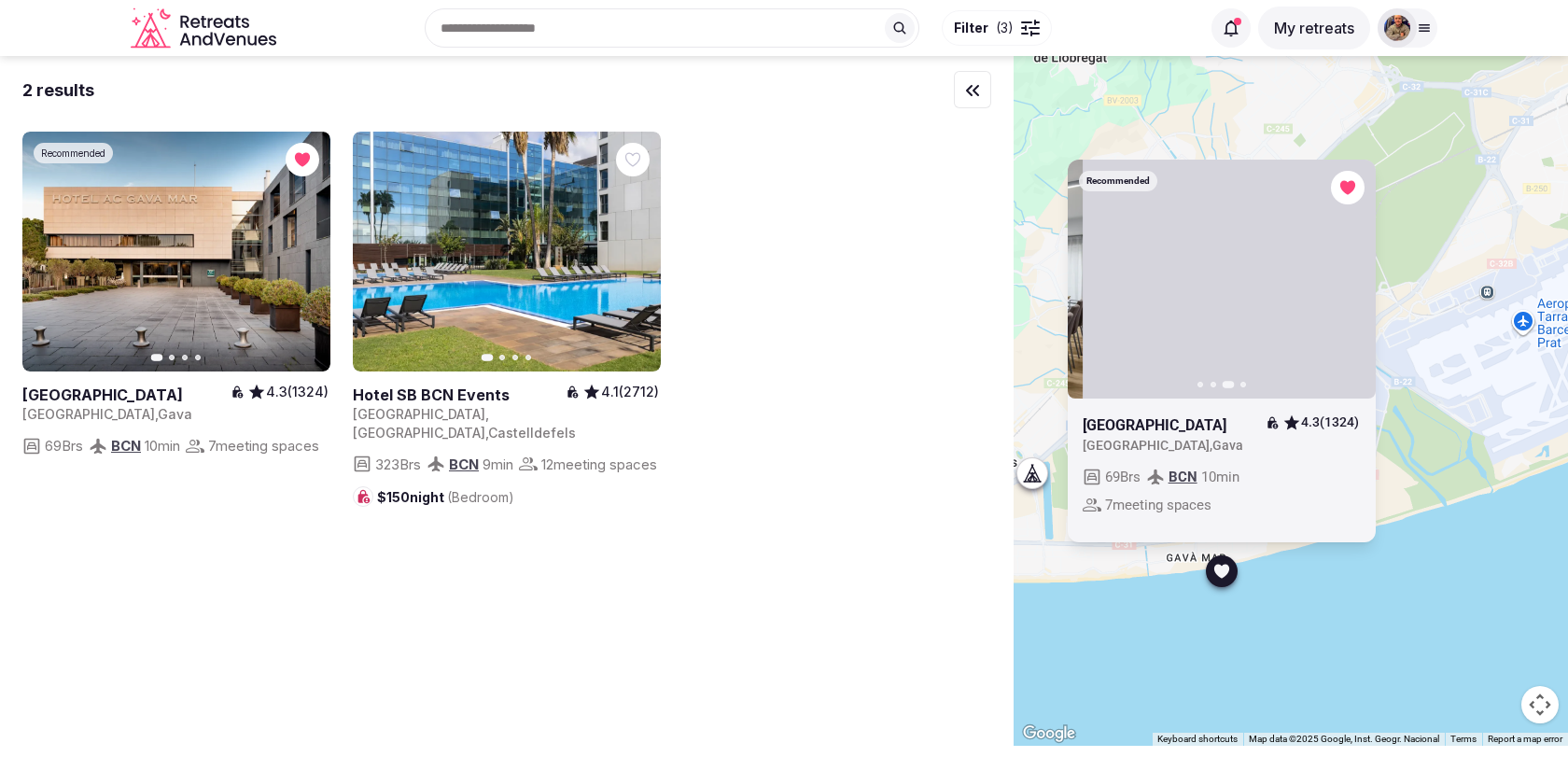
click at [1341, 281] on button "Next slide" at bounding box center [1350, 278] width 30 height 30
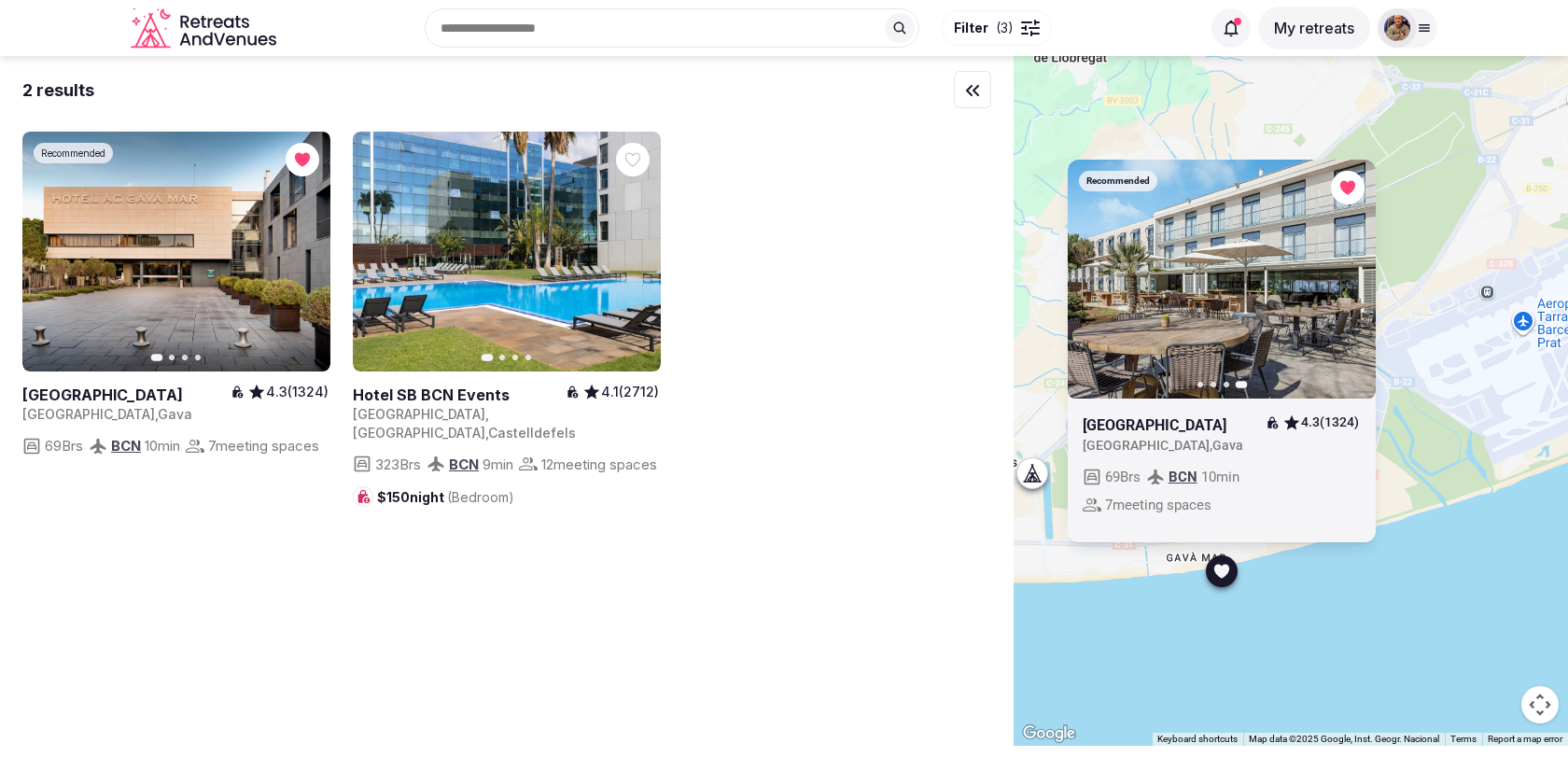
click at [1154, 587] on div "Recommended Previous slide Next slide AC Hotel Gavà Mar Airport 4.3 (1324) Spai…" at bounding box center [1291, 402] width 555 height 690
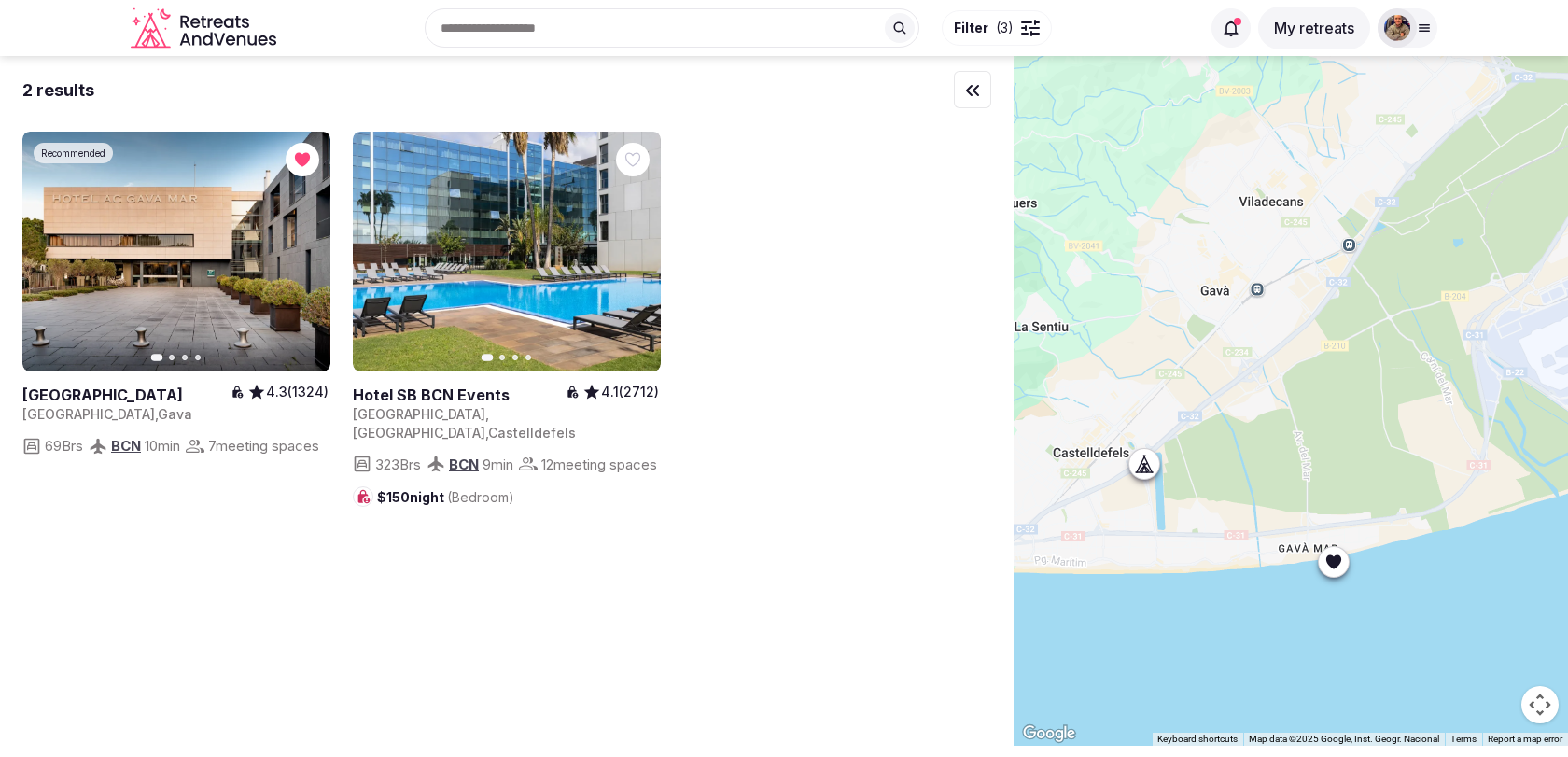
drag, startPoint x: 1159, startPoint y: 495, endPoint x: 1275, endPoint y: 485, distance: 116.4
click at [1275, 485] on div at bounding box center [1291, 402] width 555 height 690
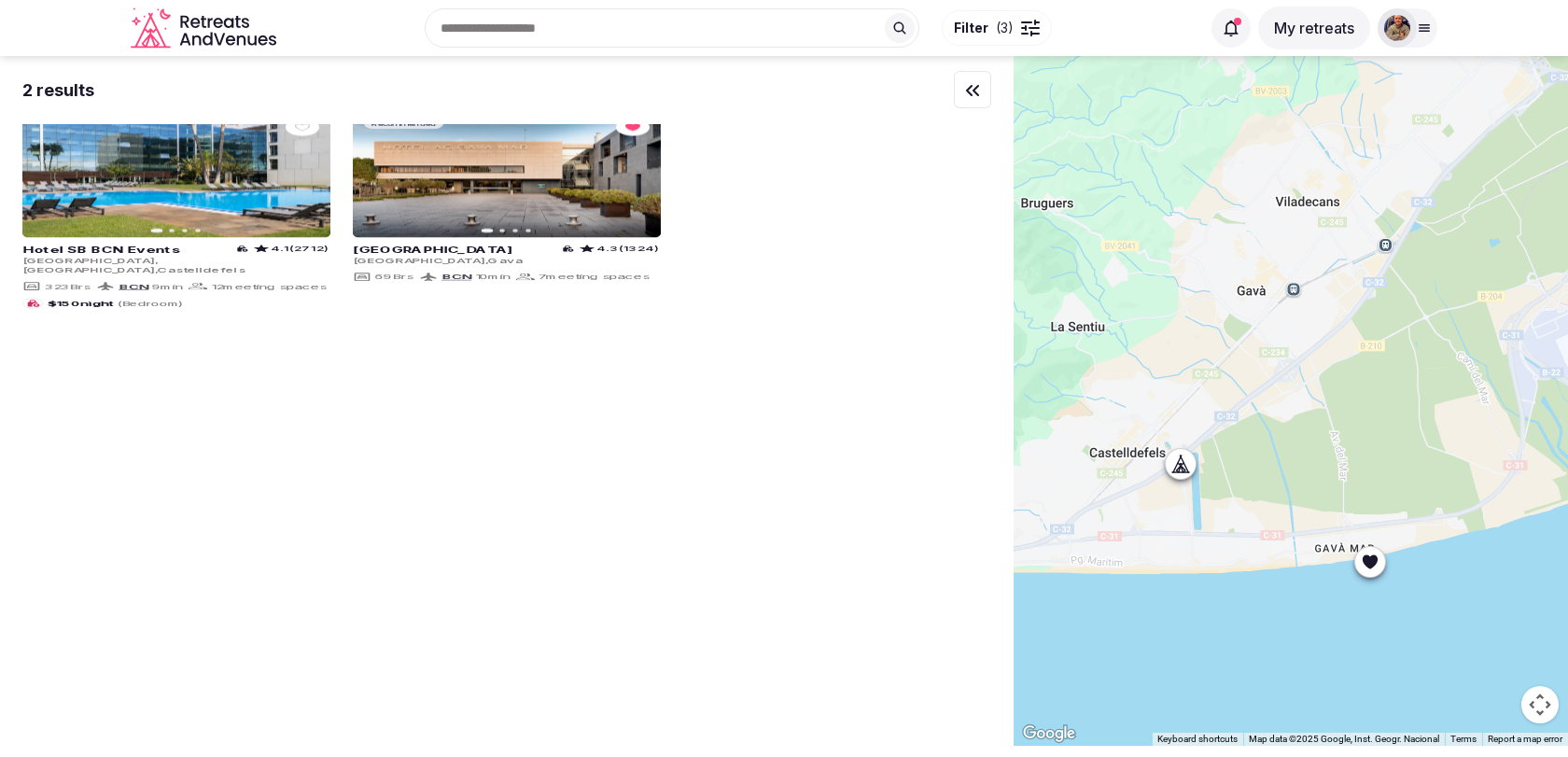
click at [1181, 470] on icon at bounding box center [1181, 464] width 19 height 19
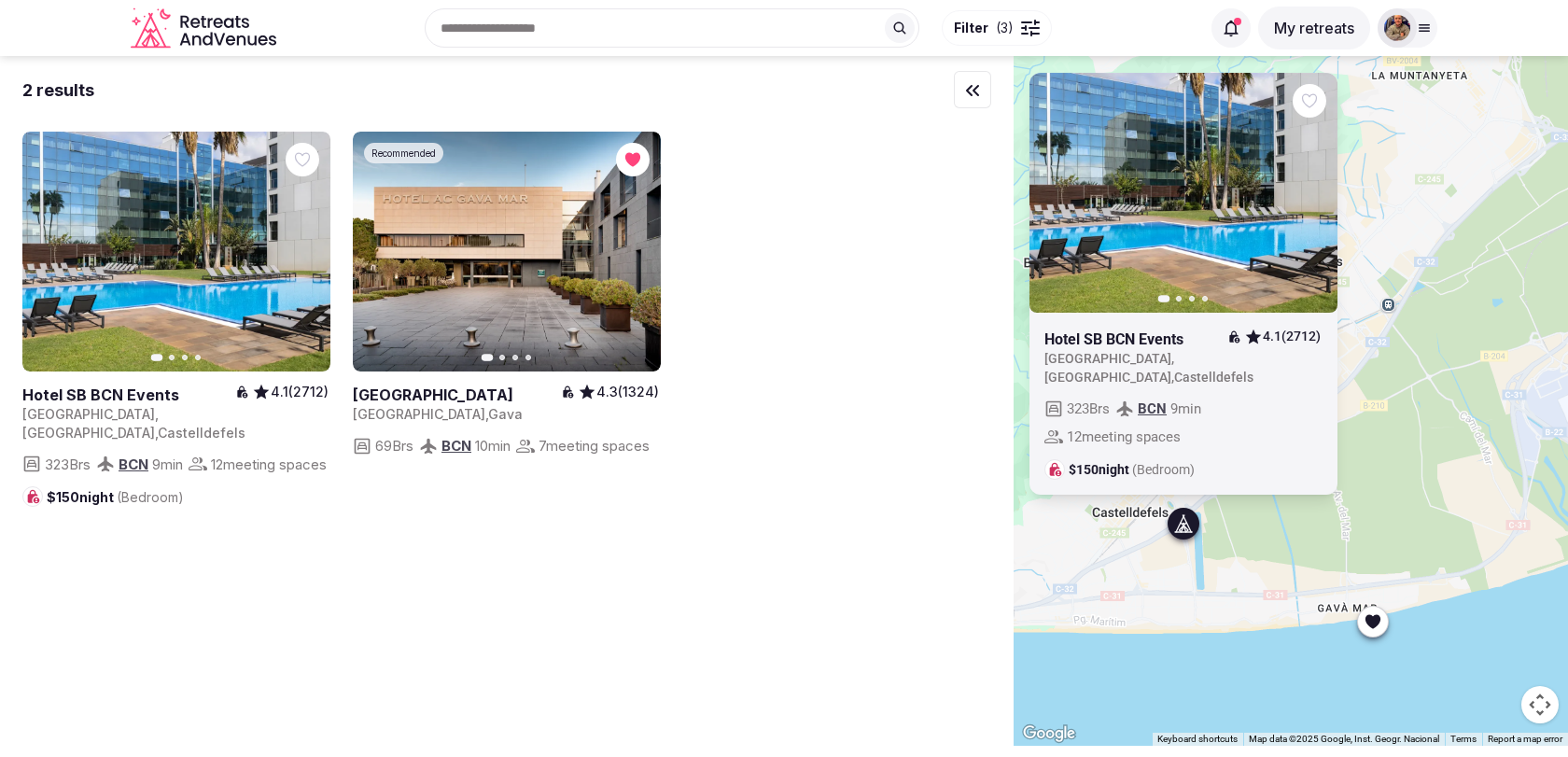
drag, startPoint x: 1260, startPoint y: 474, endPoint x: 1262, endPoint y: 539, distance: 65.0
click at [1262, 539] on div "Previous slide Next slide Hotel SB BCN Events 4.1 (2712) Spain , Catalunya , Ca…" at bounding box center [1291, 402] width 555 height 690
click at [1314, 200] on icon "button" at bounding box center [1310, 194] width 15 height 15
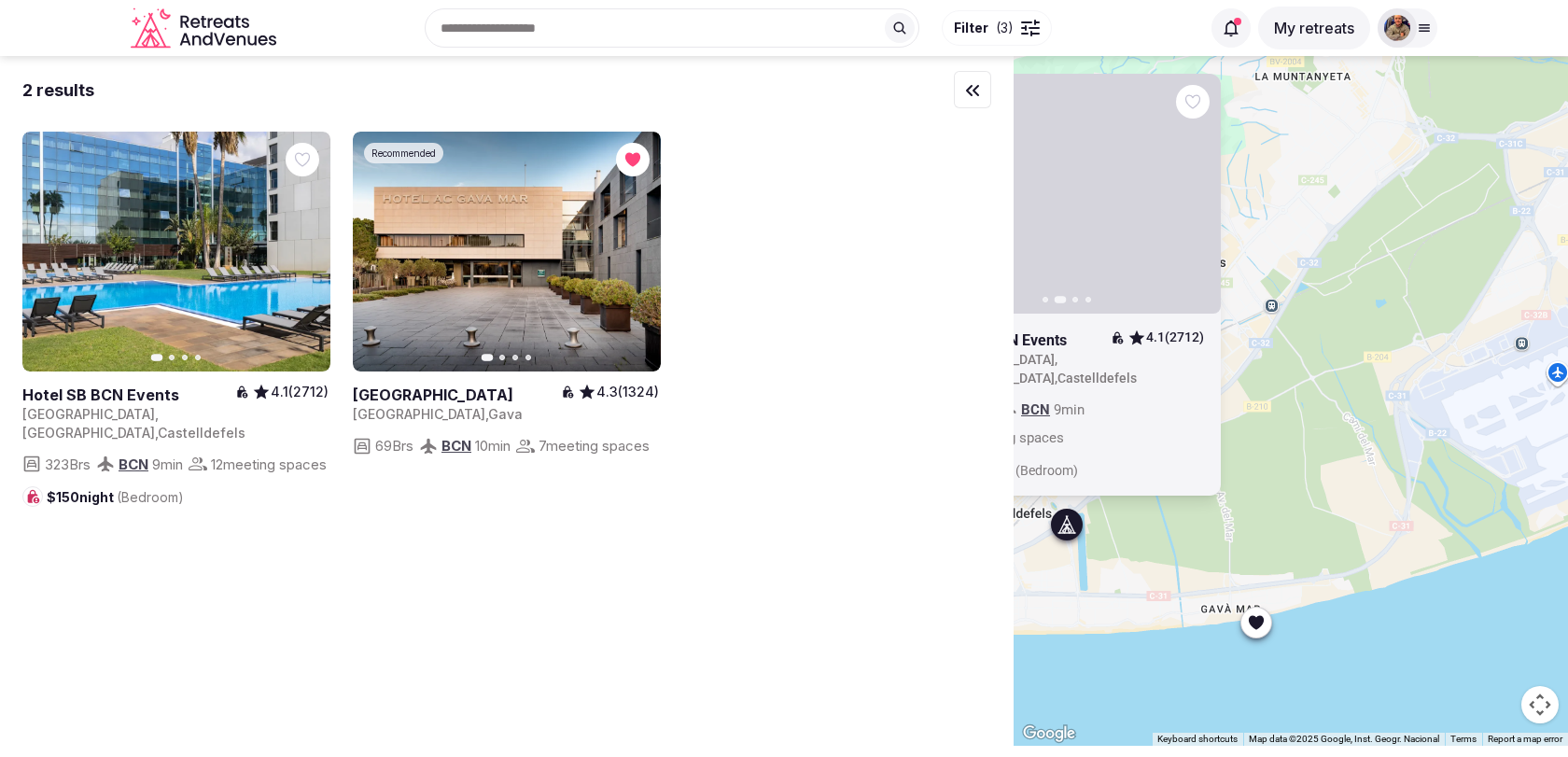
drag, startPoint x: 1420, startPoint y: 323, endPoint x: 1212, endPoint y: 327, distance: 208.0
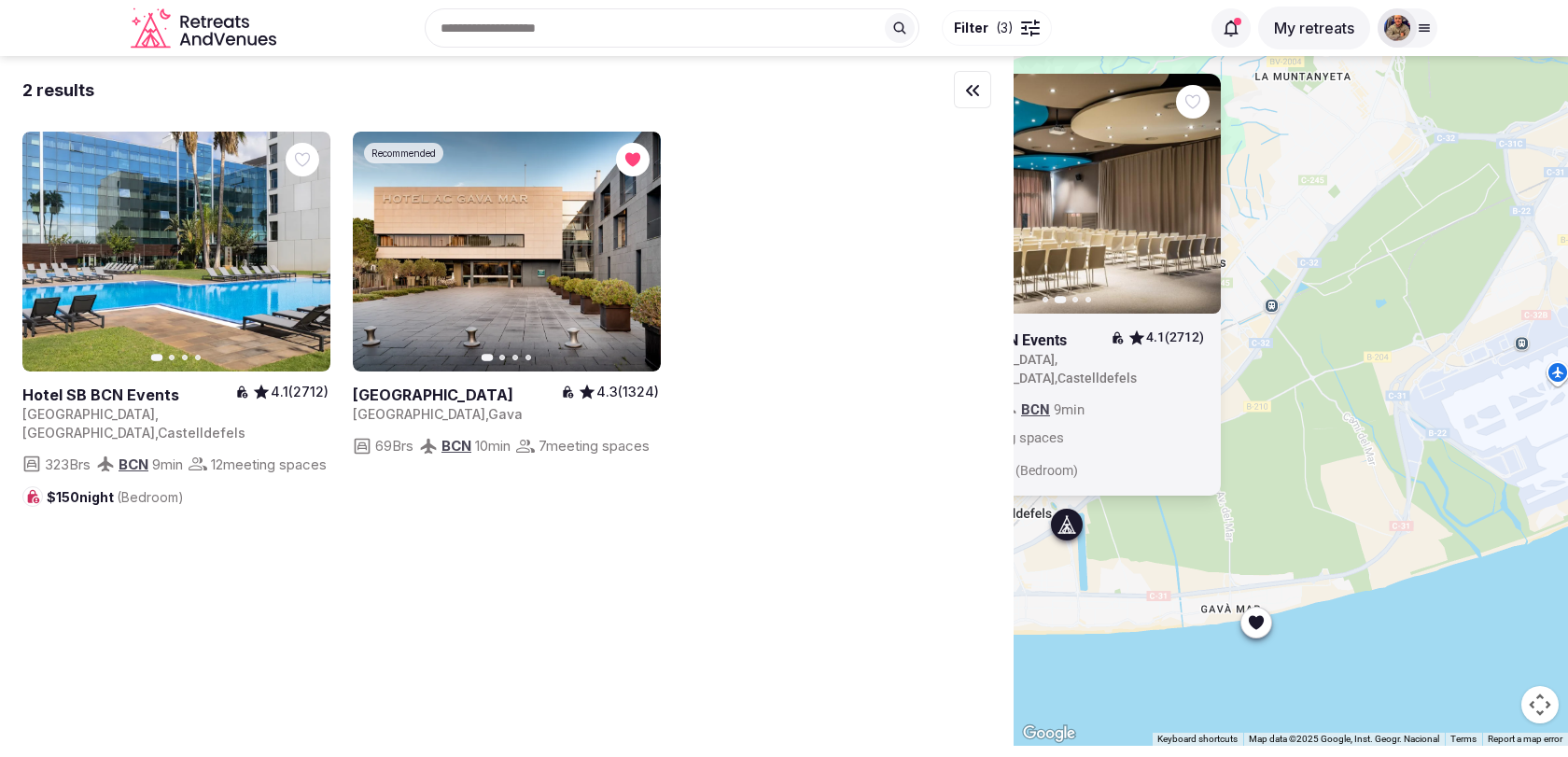
click at [1215, 326] on div "Previous slide Next slide Hotel SB BCN Events 4.1 (2712) Spain , Catalunya , Ca…" at bounding box center [1291, 402] width 555 height 690
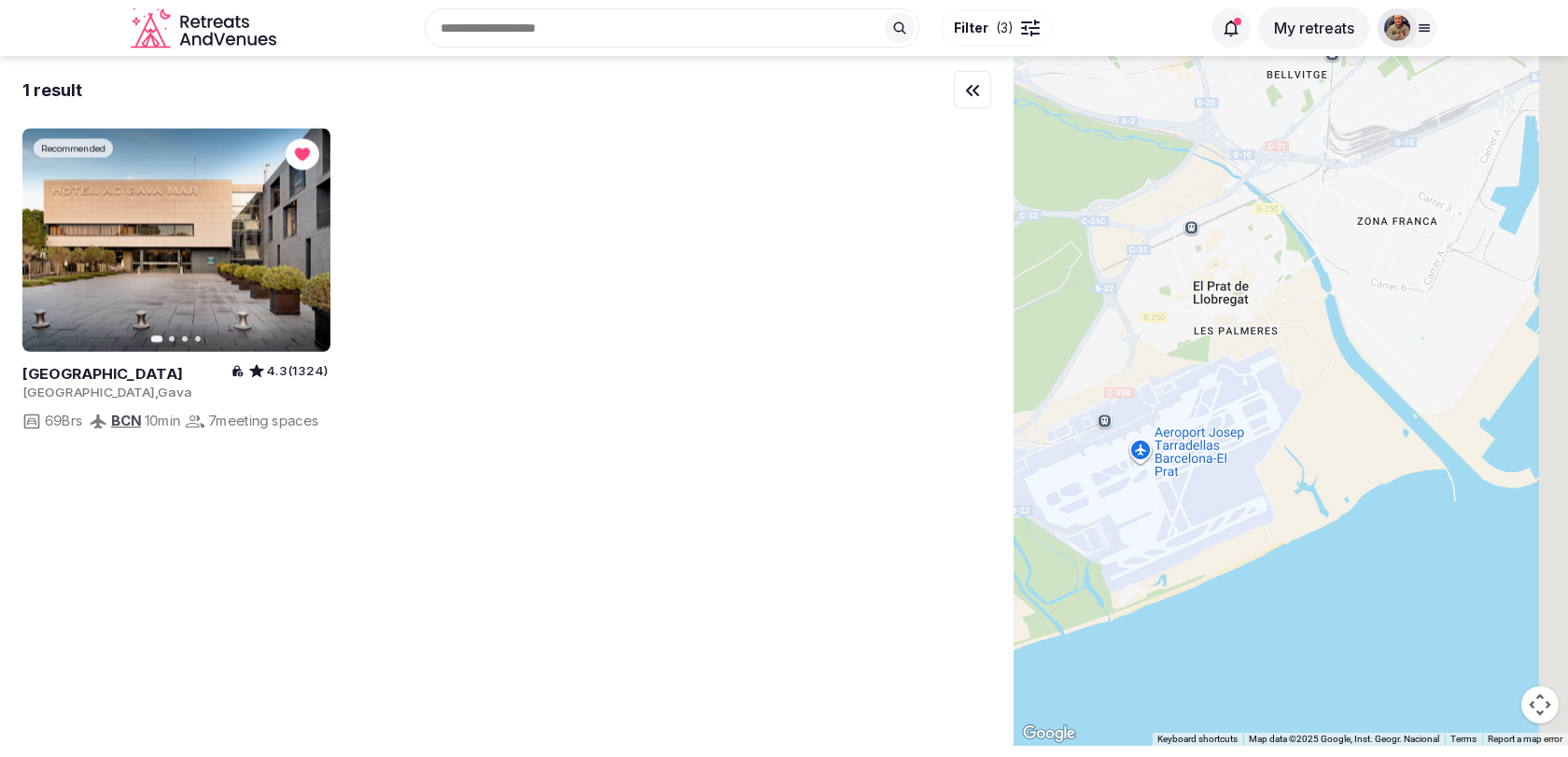
drag, startPoint x: 1311, startPoint y: 336, endPoint x: 1081, endPoint y: 428, distance: 247.7
click at [1086, 418] on div at bounding box center [1291, 402] width 555 height 690
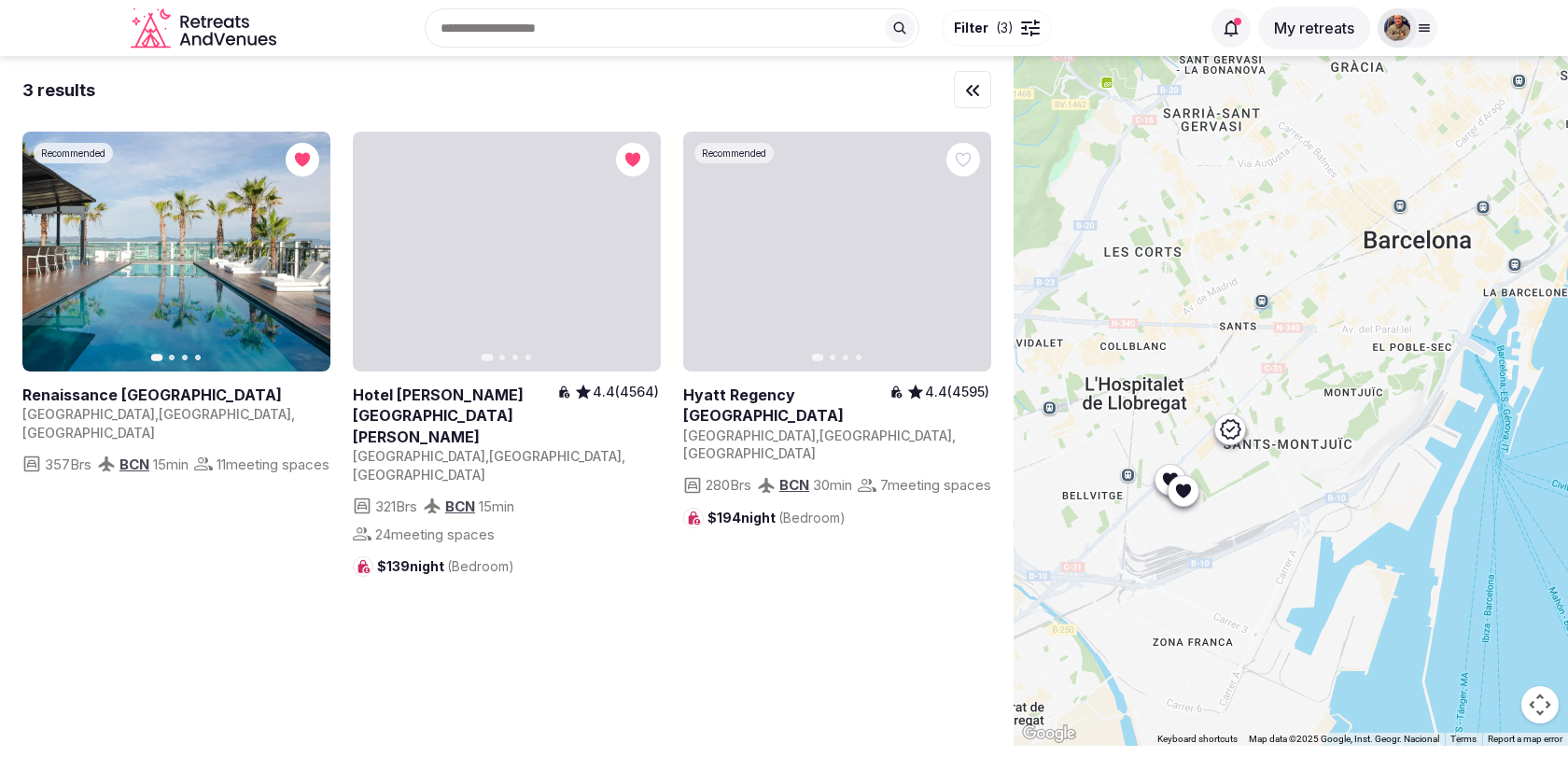
drag, startPoint x: 1149, startPoint y: 345, endPoint x: 1188, endPoint y: 639, distance: 296.6
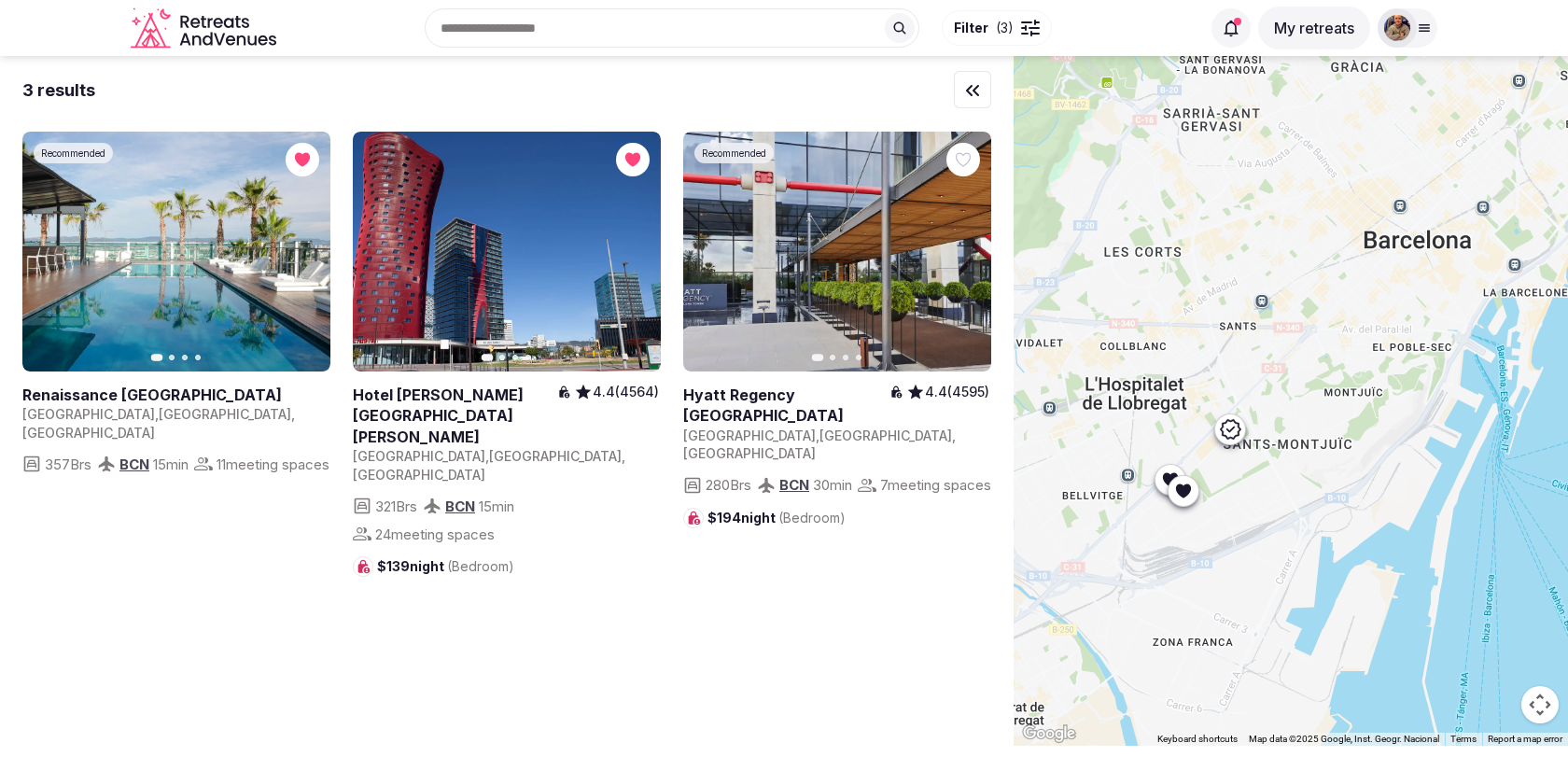
click at [1188, 639] on div at bounding box center [1291, 402] width 555 height 690
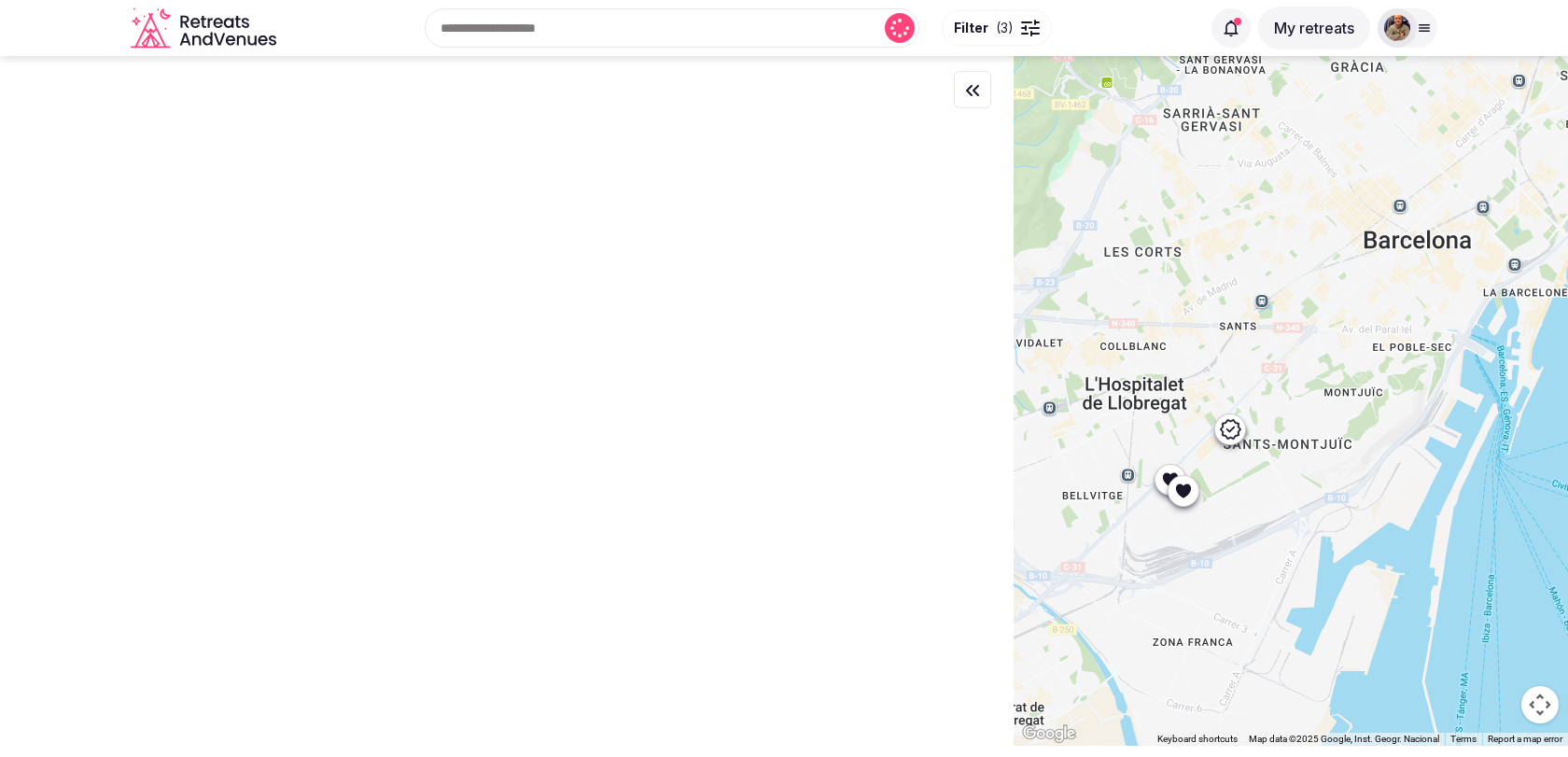
click at [1222, 427] on div at bounding box center [1291, 402] width 555 height 690
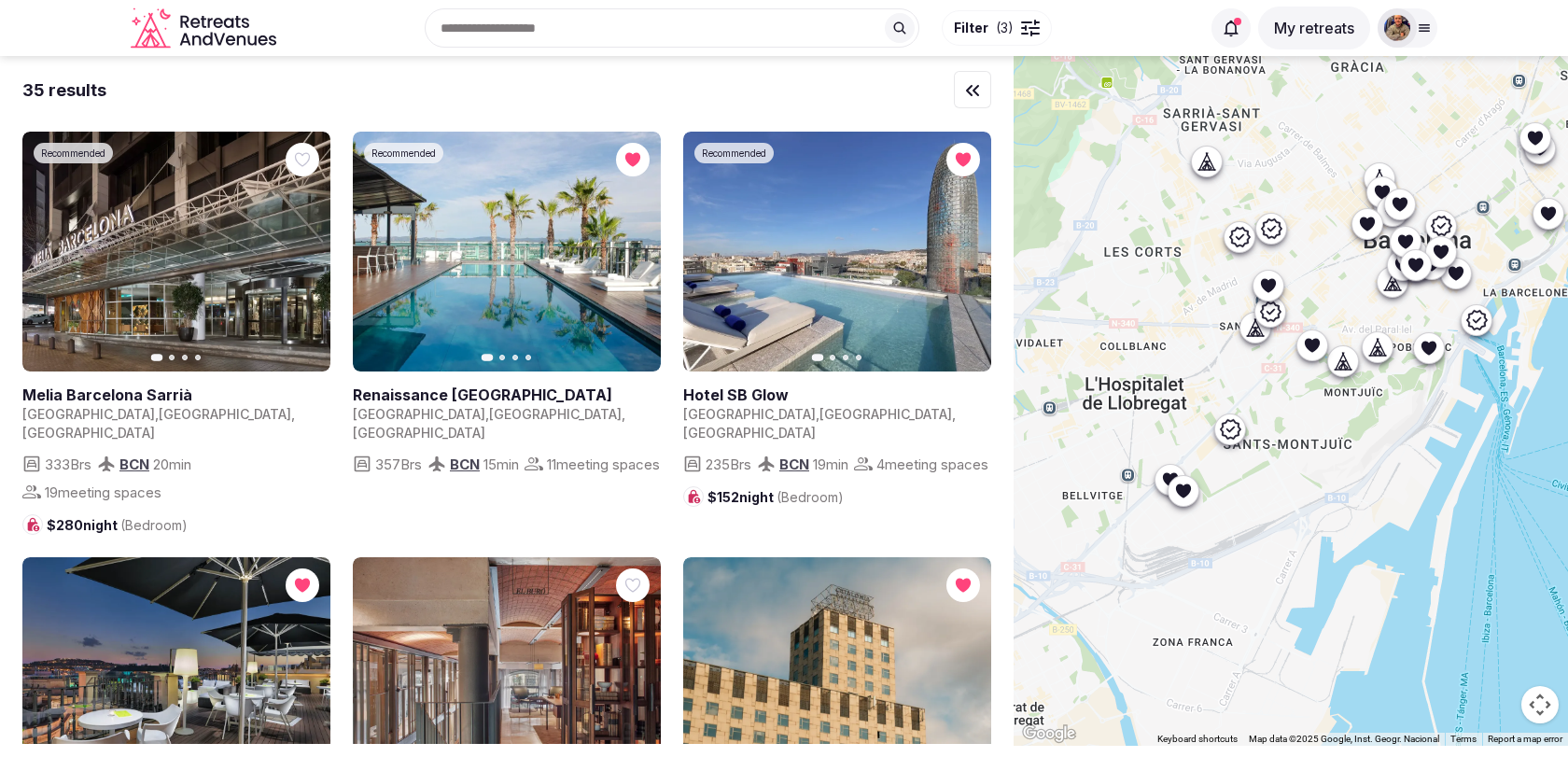
click at [1230, 429] on icon at bounding box center [1231, 429] width 21 height 20
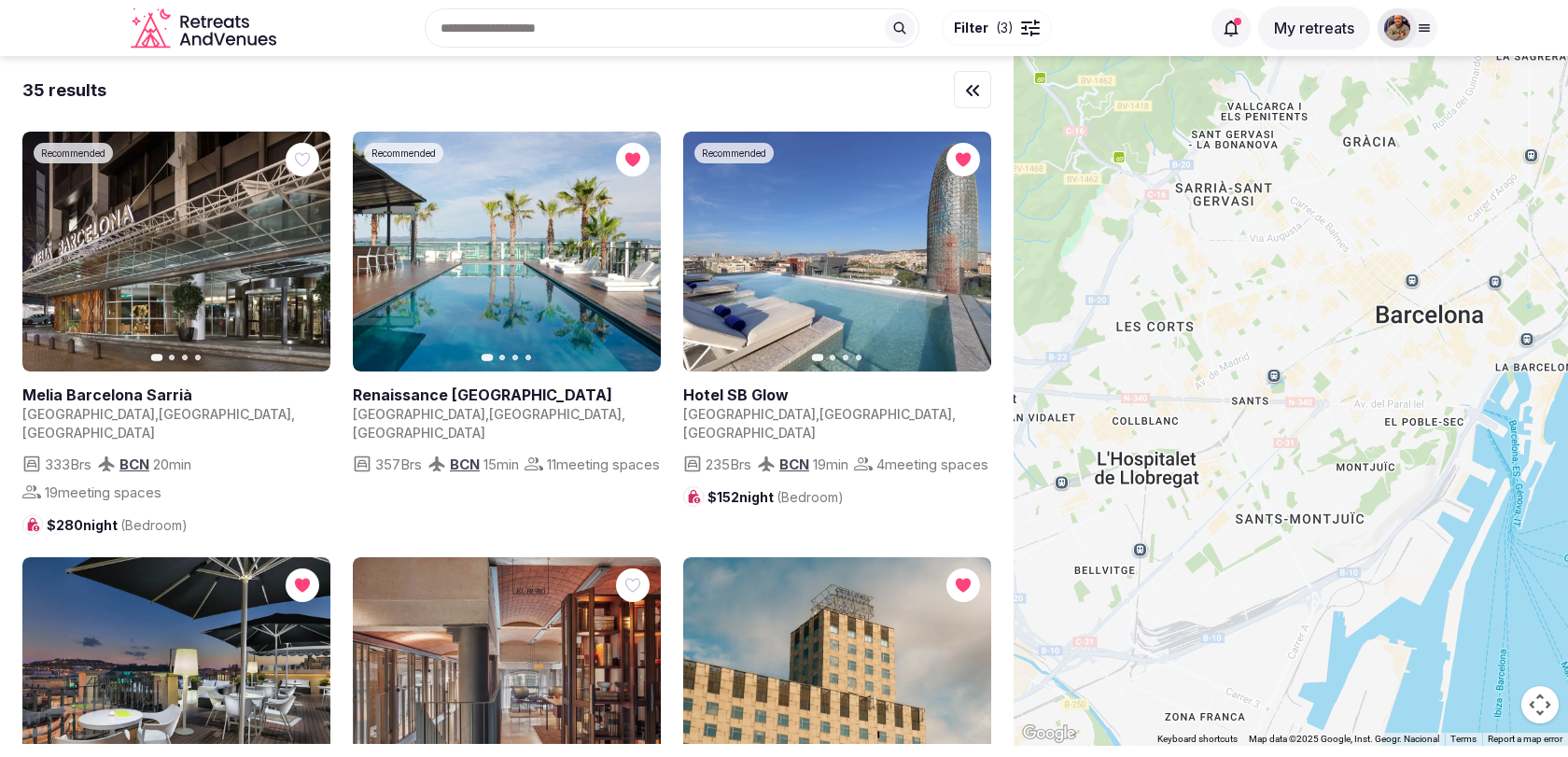
drag, startPoint x: 1240, startPoint y: 467, endPoint x: 1253, endPoint y: 546, distance: 80.1
click at [1253, 547] on div at bounding box center [1291, 402] width 555 height 690
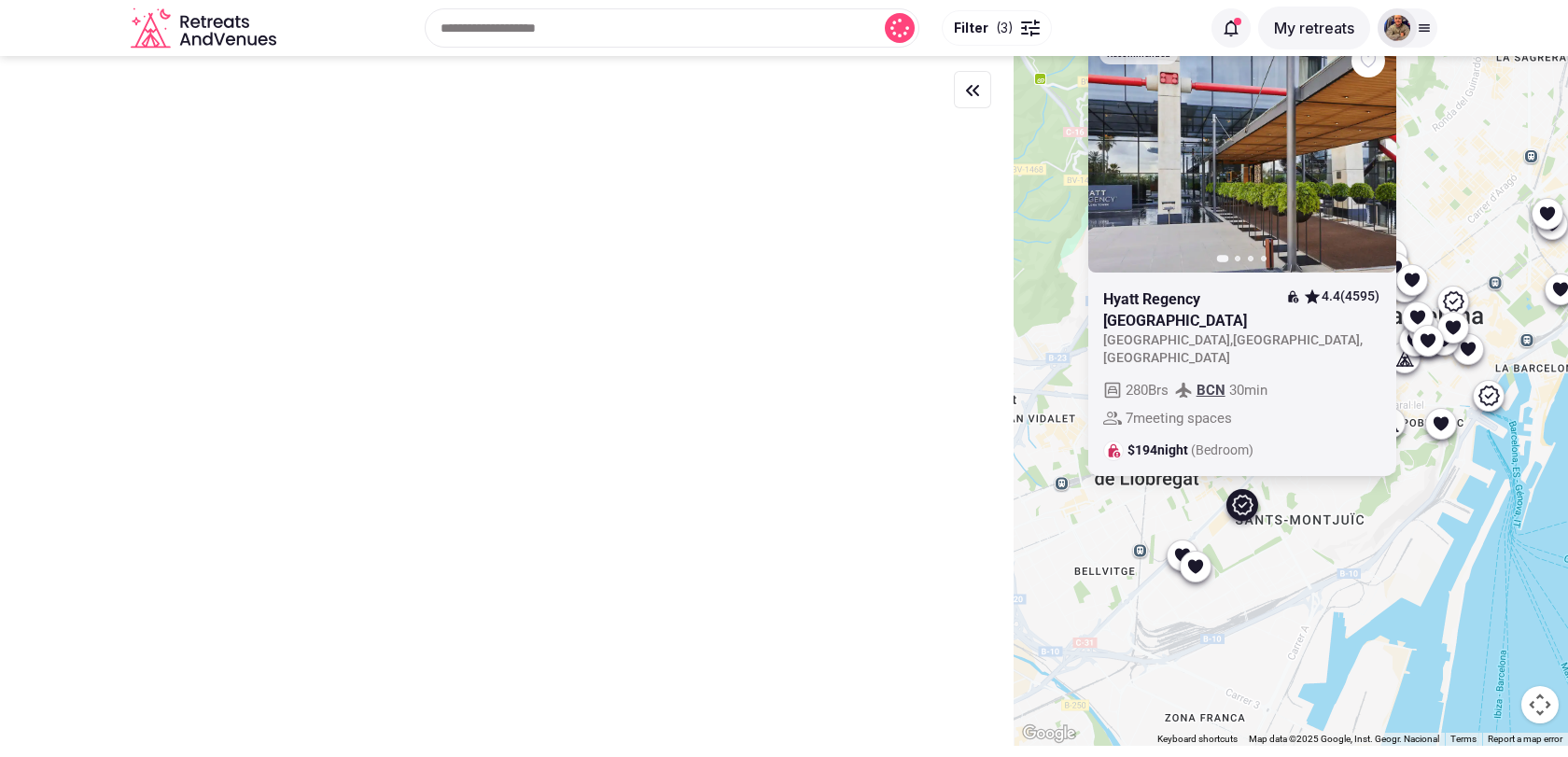
click at [1190, 564] on icon at bounding box center [1196, 566] width 15 height 14
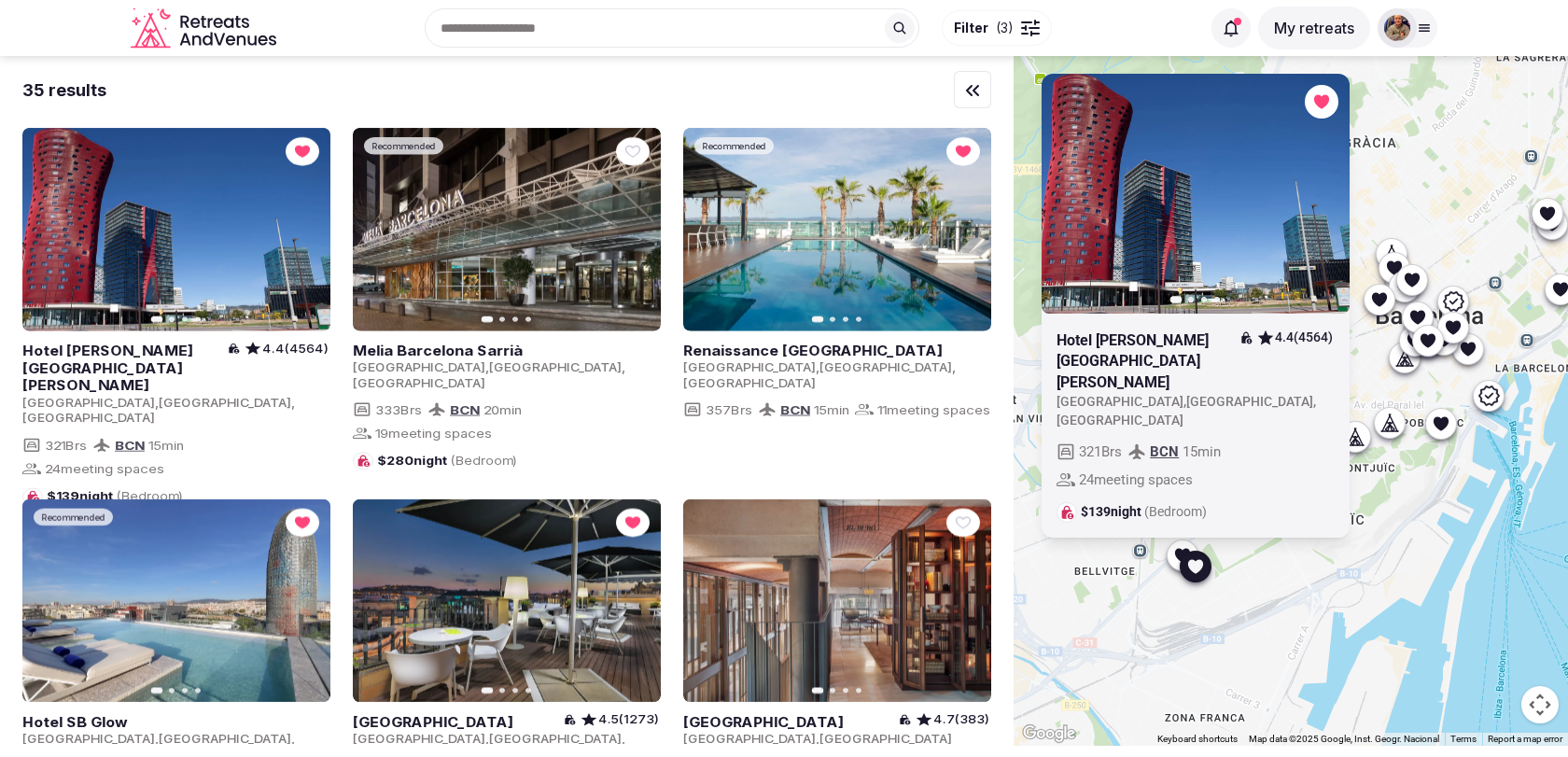
click at [1173, 553] on icon at bounding box center [1183, 556] width 19 height 19
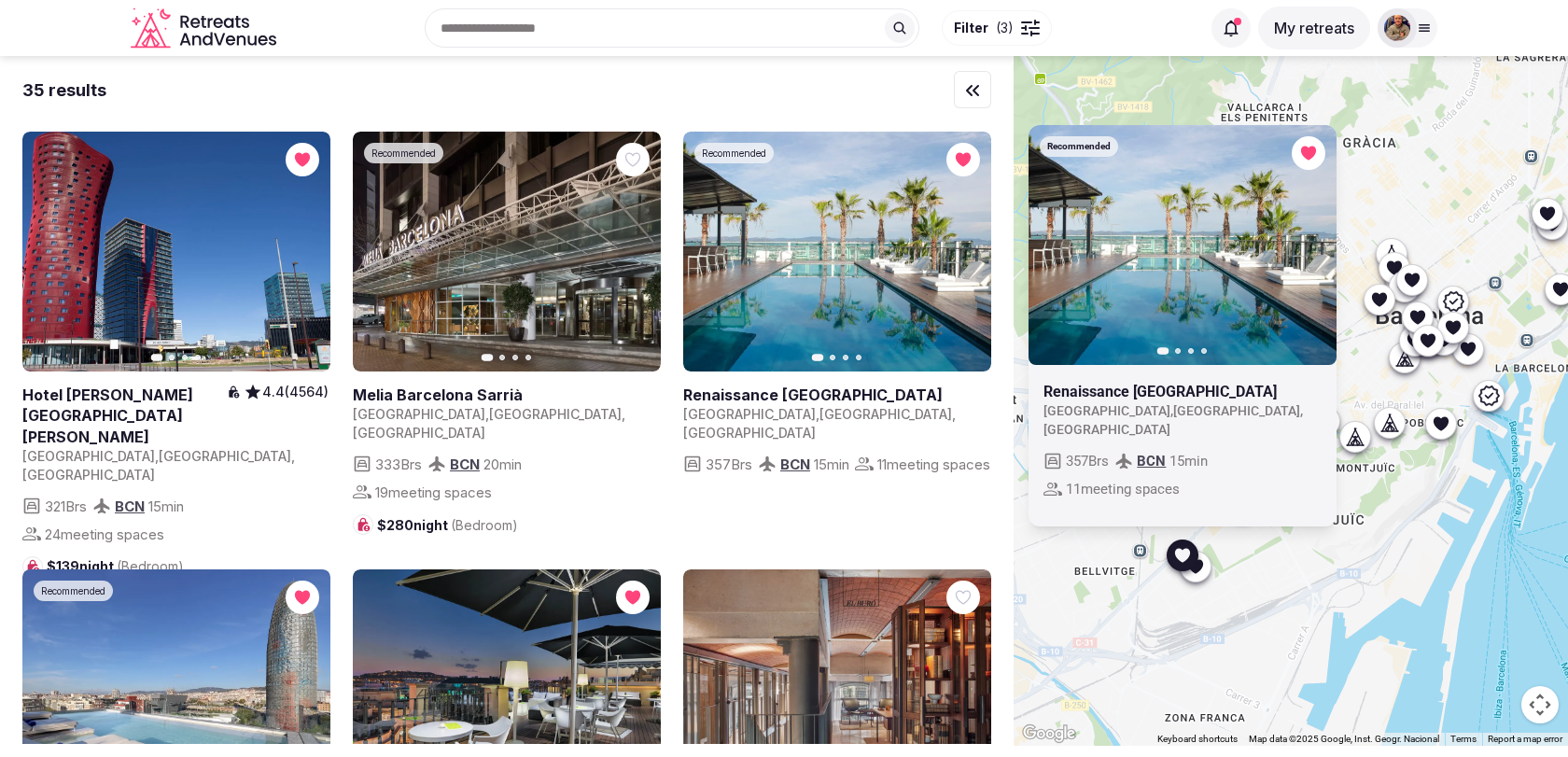
click at [1315, 252] on icon "button" at bounding box center [1310, 244] width 15 height 15
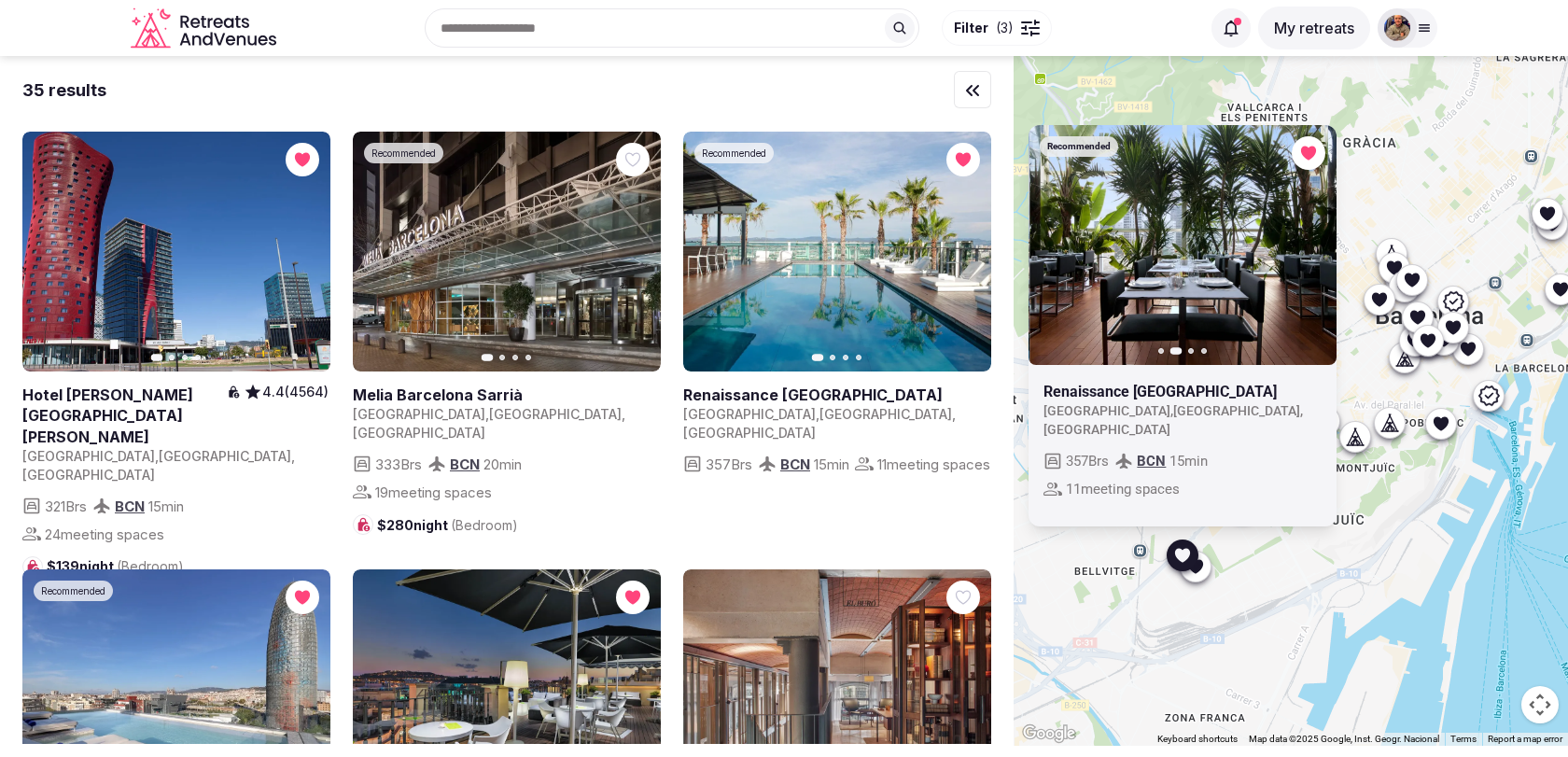
click at [1315, 252] on icon "button" at bounding box center [1310, 244] width 15 height 15
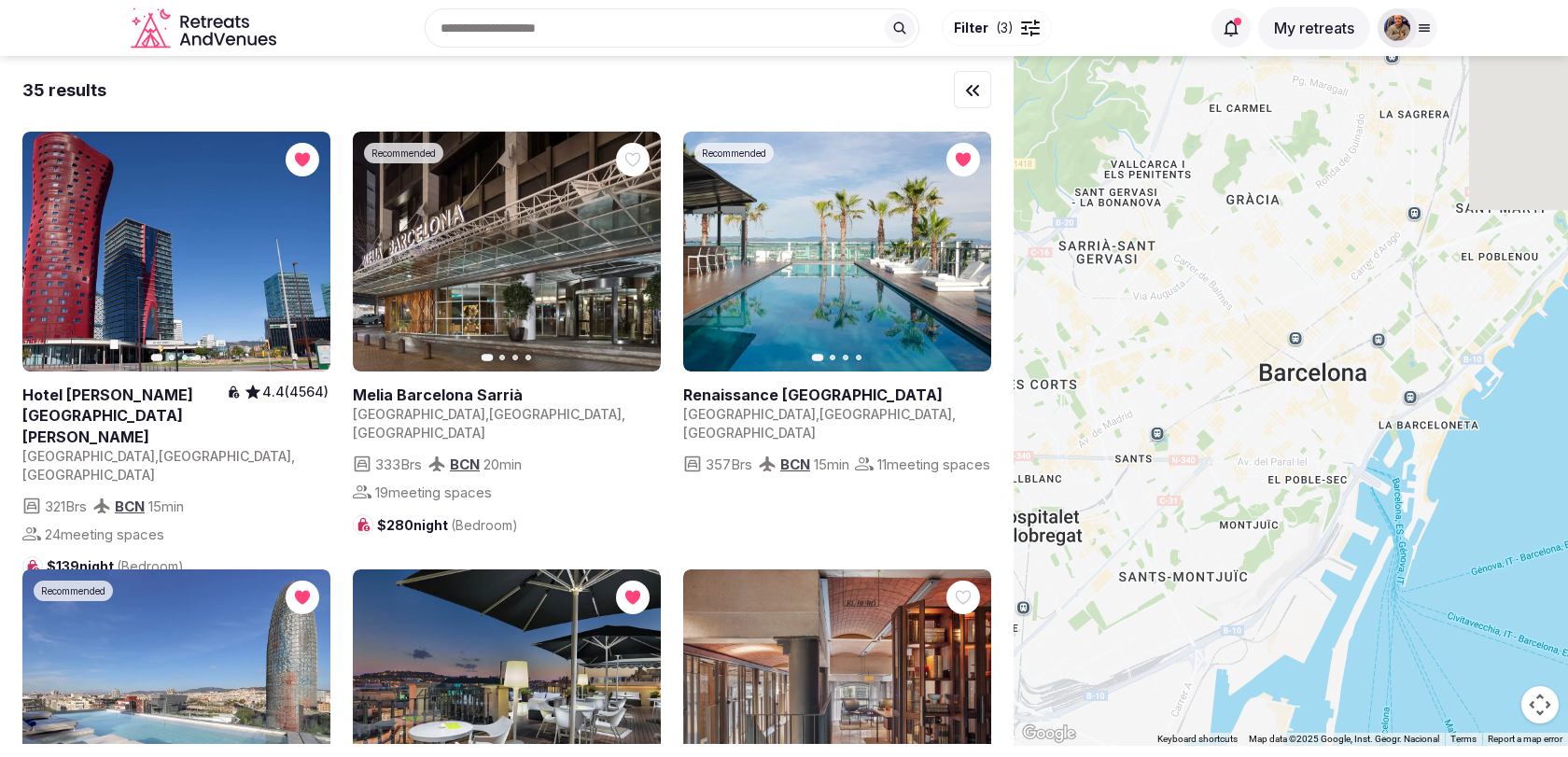
drag, startPoint x: 1393, startPoint y: 192, endPoint x: 1234, endPoint y: 313, distance: 199.8
click at [1234, 313] on div at bounding box center [1291, 402] width 555 height 690
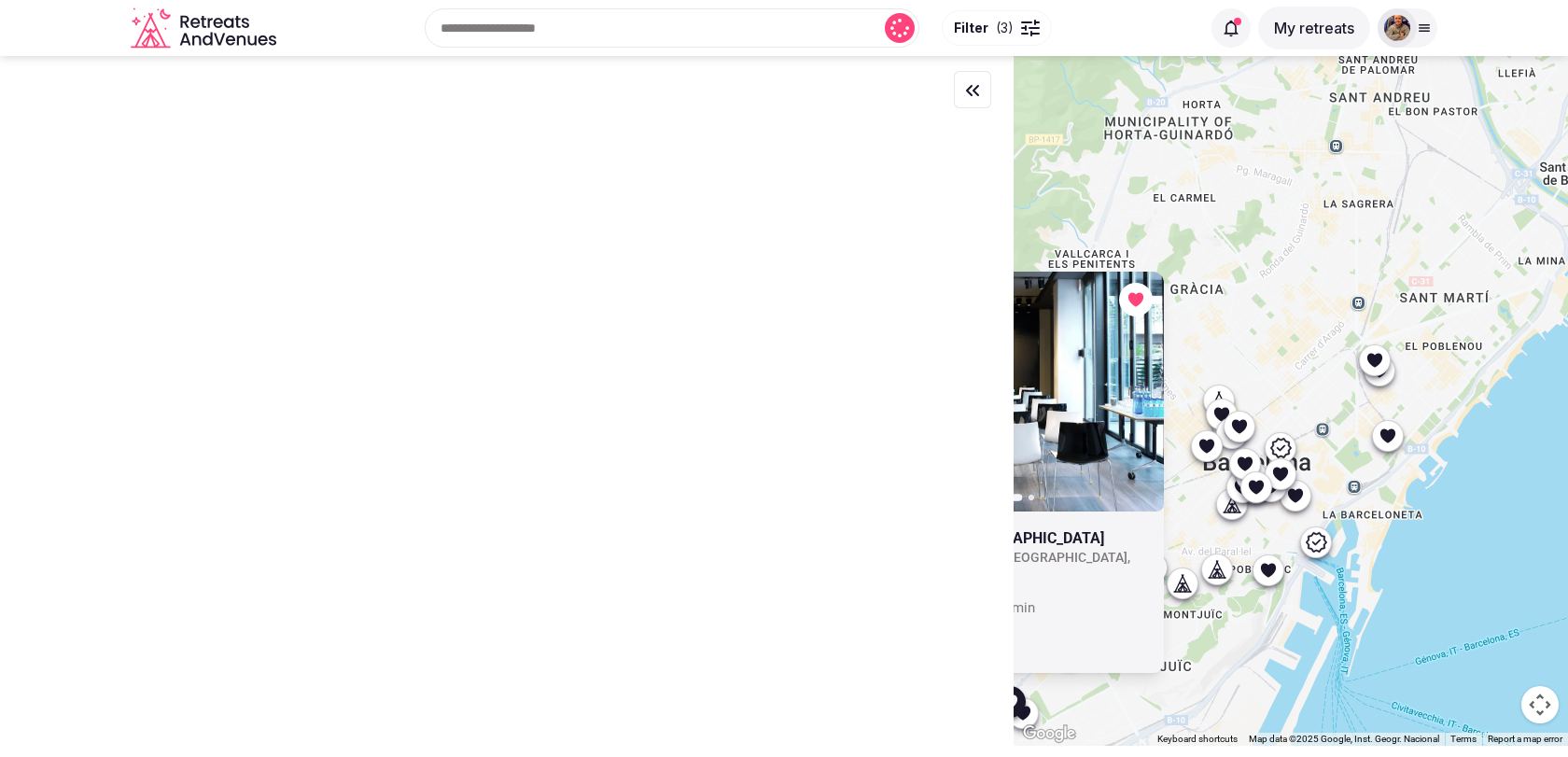
click at [1380, 433] on icon at bounding box center [1388, 435] width 15 height 14
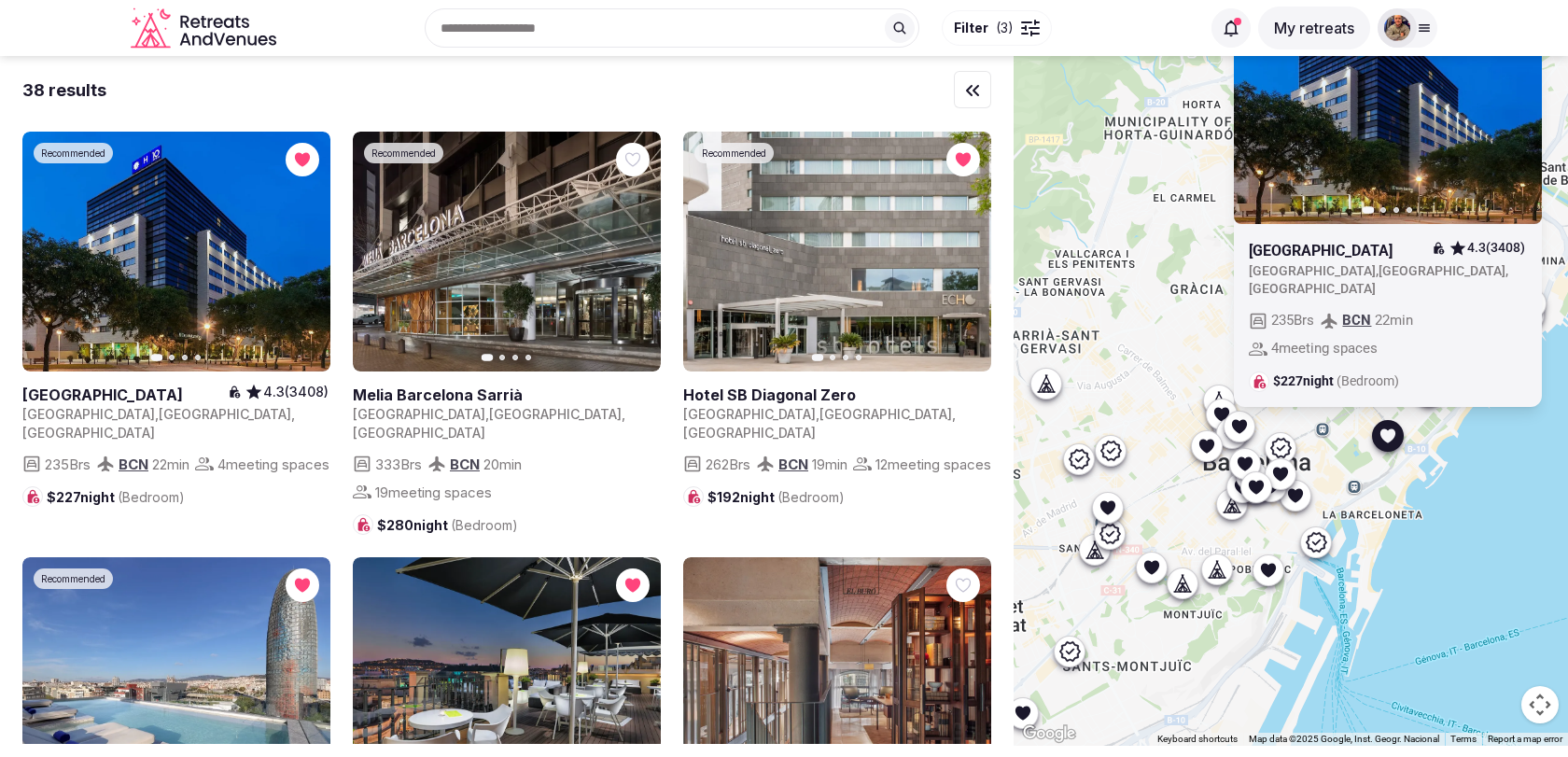
click at [1194, 355] on div "Recommended Previous slide Next slide H10 Marina Barcelona 4.3 (3408) Spain , C…" at bounding box center [1291, 402] width 555 height 690
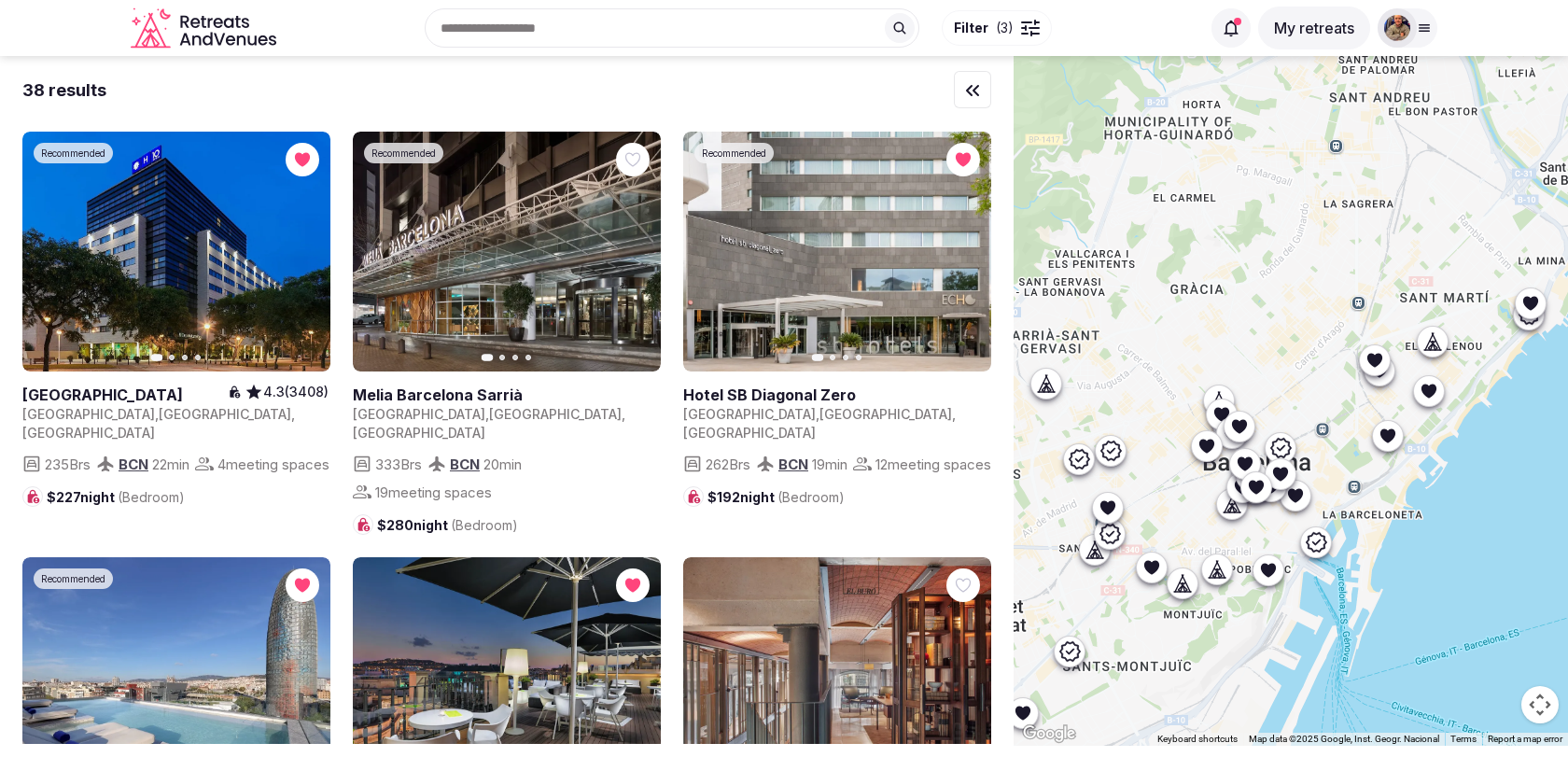
click at [1427, 341] on icon at bounding box center [1433, 341] width 19 height 19
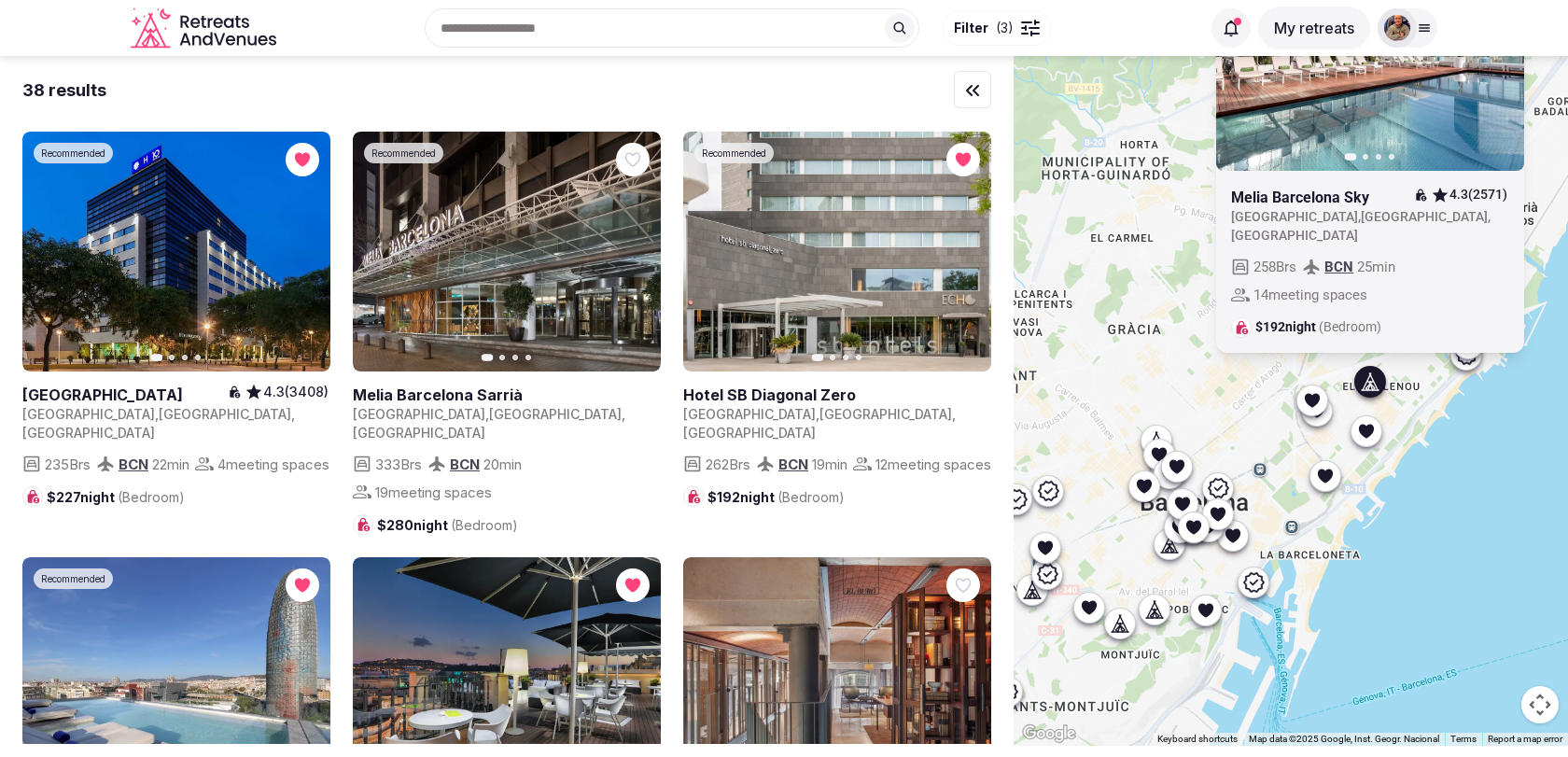
drag, startPoint x: 1311, startPoint y: 386, endPoint x: 1230, endPoint y: 434, distance: 94.2
click at [1230, 434] on div "Previous slide Next slide Melia Barcelona Sky 4.3 (2571) Spain , Catalunya , Ba…" at bounding box center [1291, 402] width 555 height 690
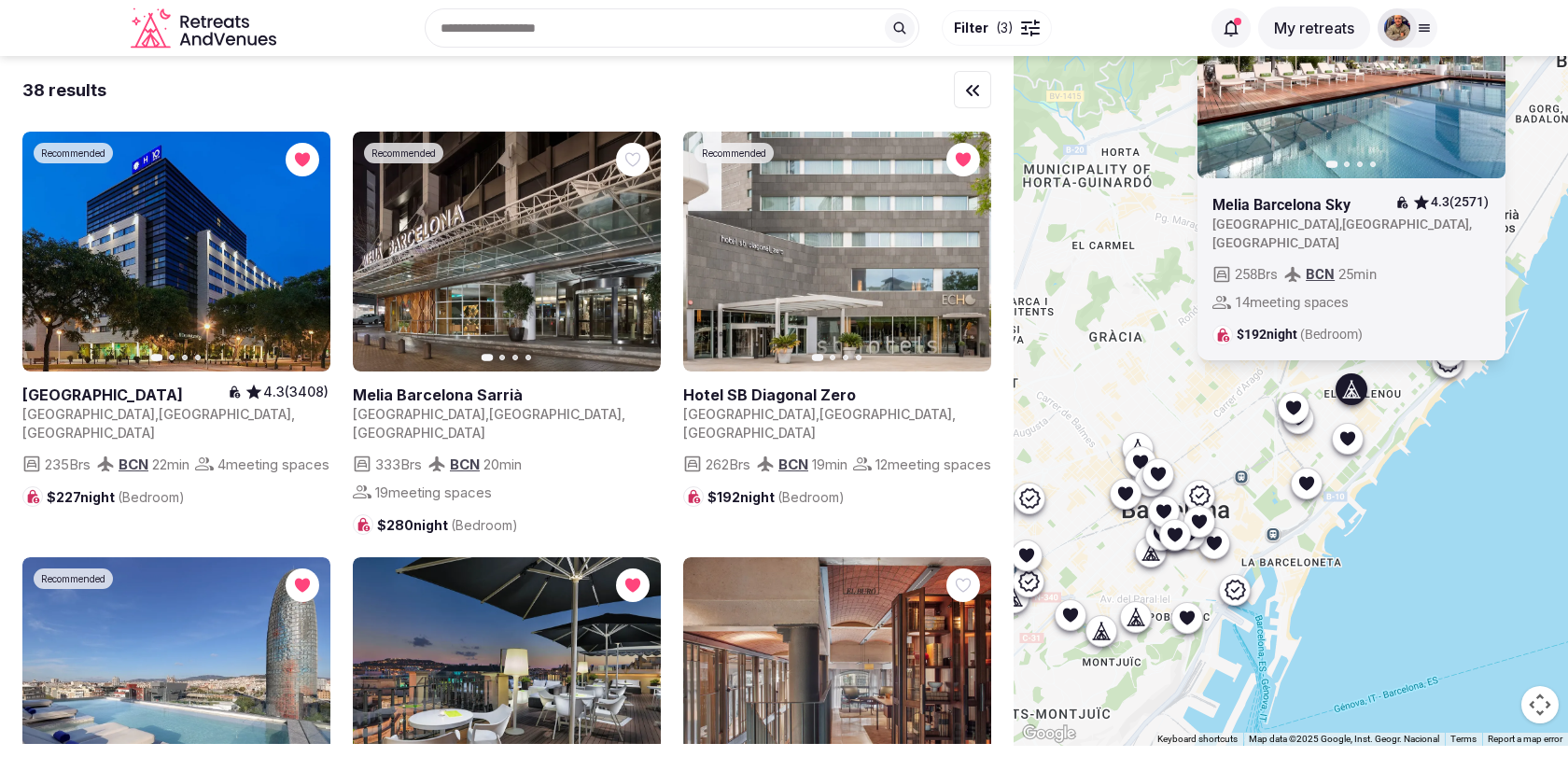
click at [1139, 447] on div at bounding box center [1140, 462] width 30 height 30
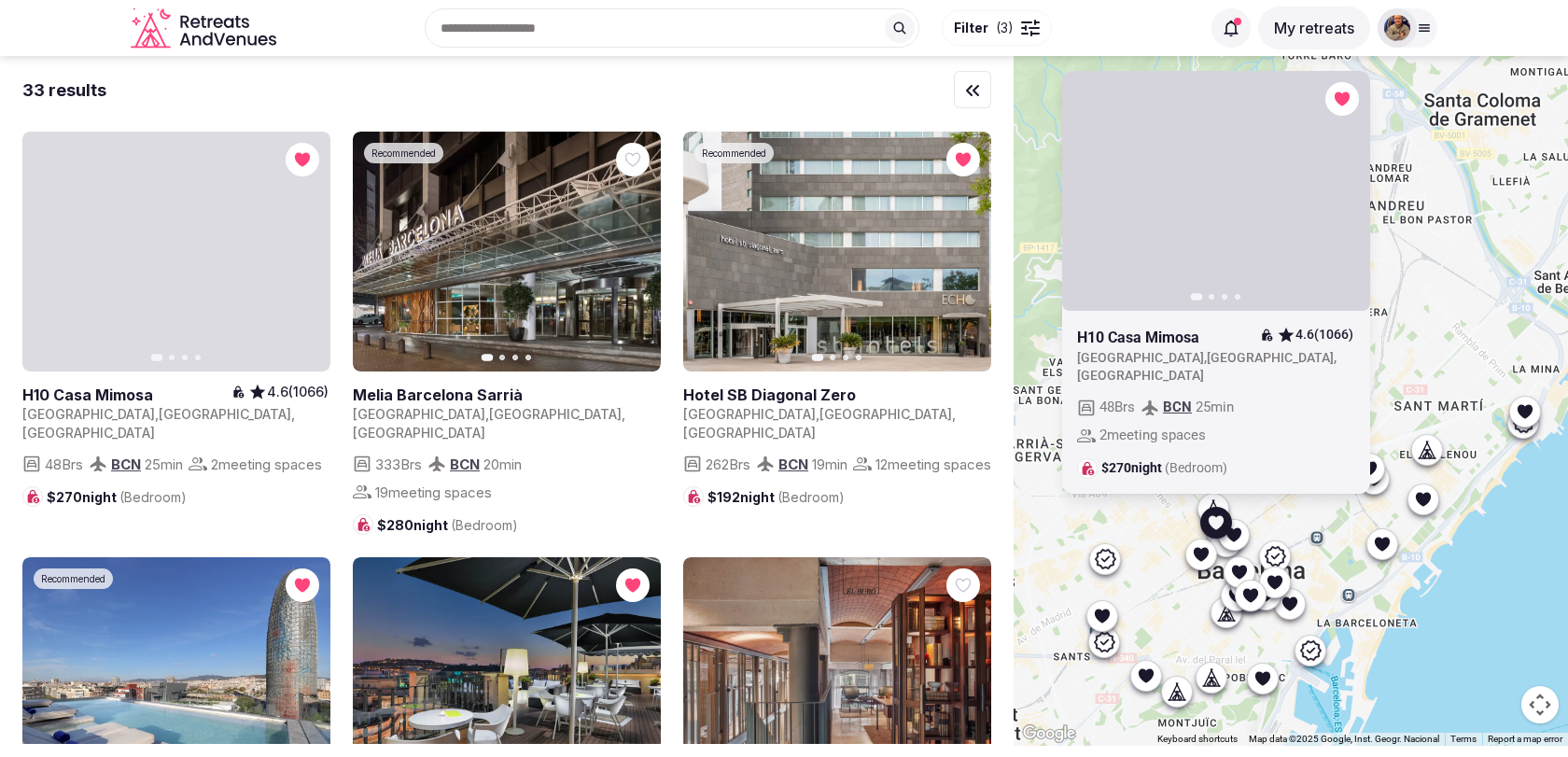
drag, startPoint x: 1102, startPoint y: 467, endPoint x: 1181, endPoint y: 529, distance: 100.4
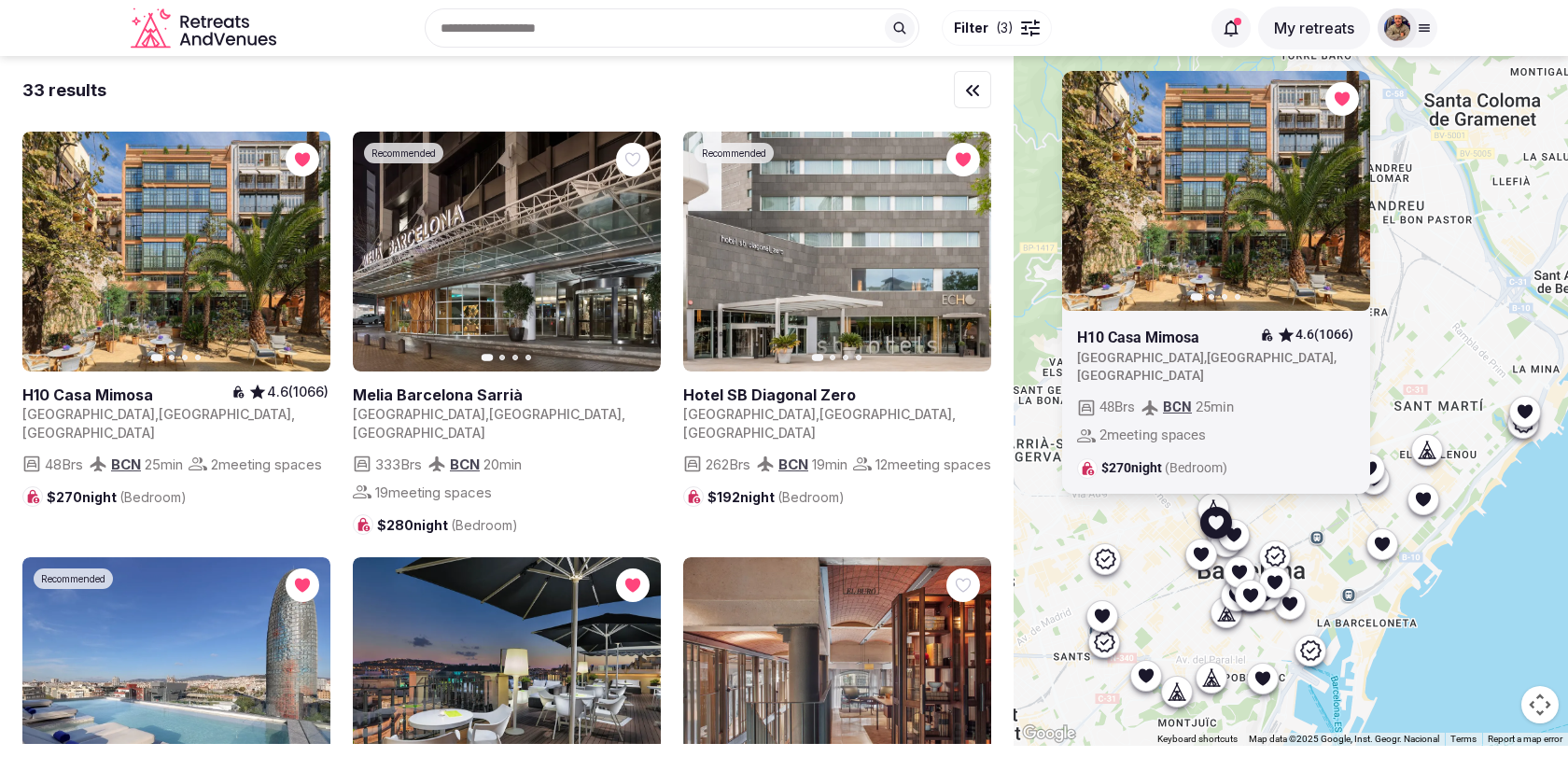
click at [1181, 529] on div "Previous slide Next slide H10 Casa Mimosa 4.6 (1066) Spain , Catalunya , Barcel…" at bounding box center [1291, 402] width 555 height 690
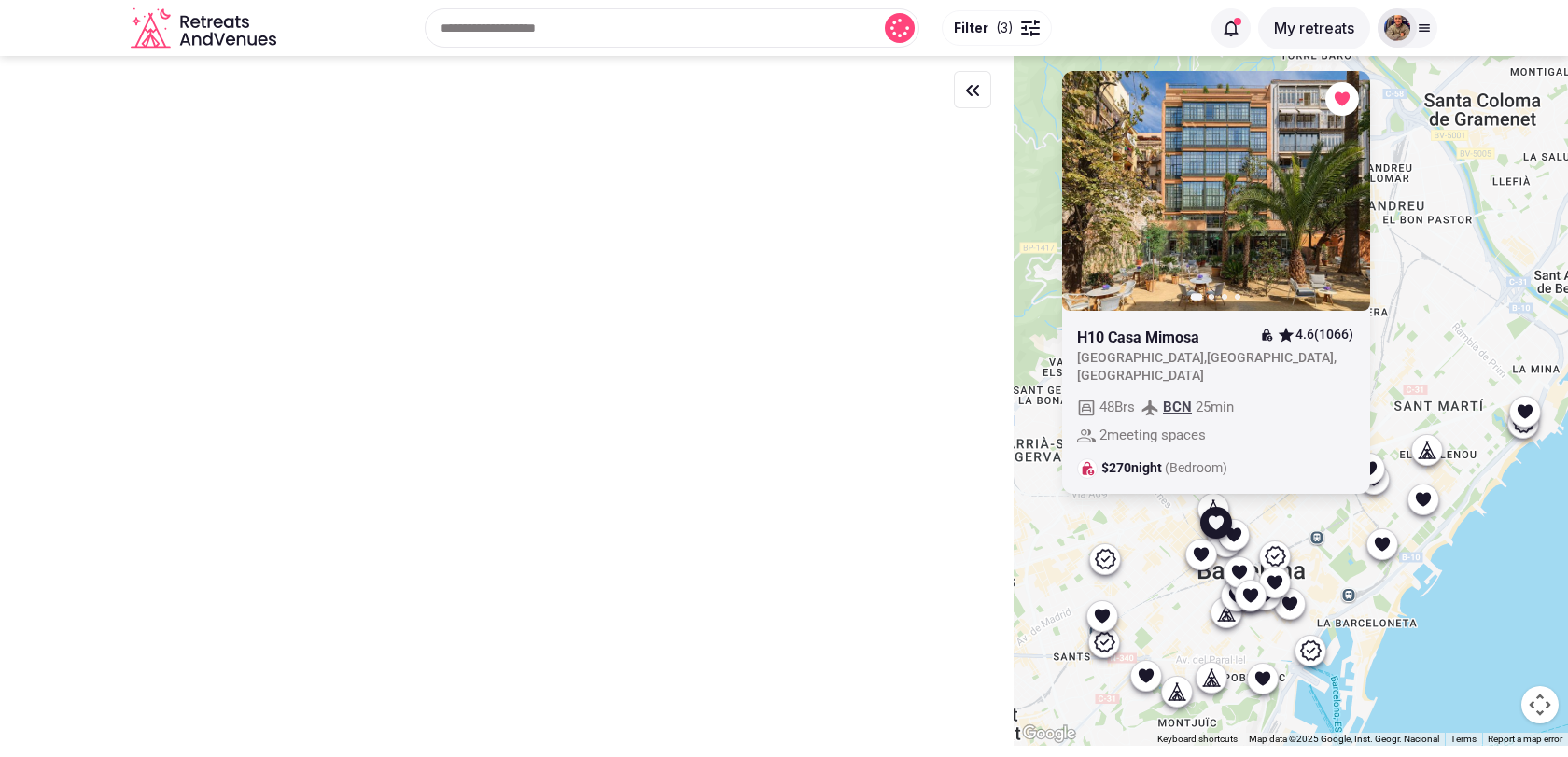
click at [1334, 195] on link at bounding box center [1216, 190] width 308 height 240
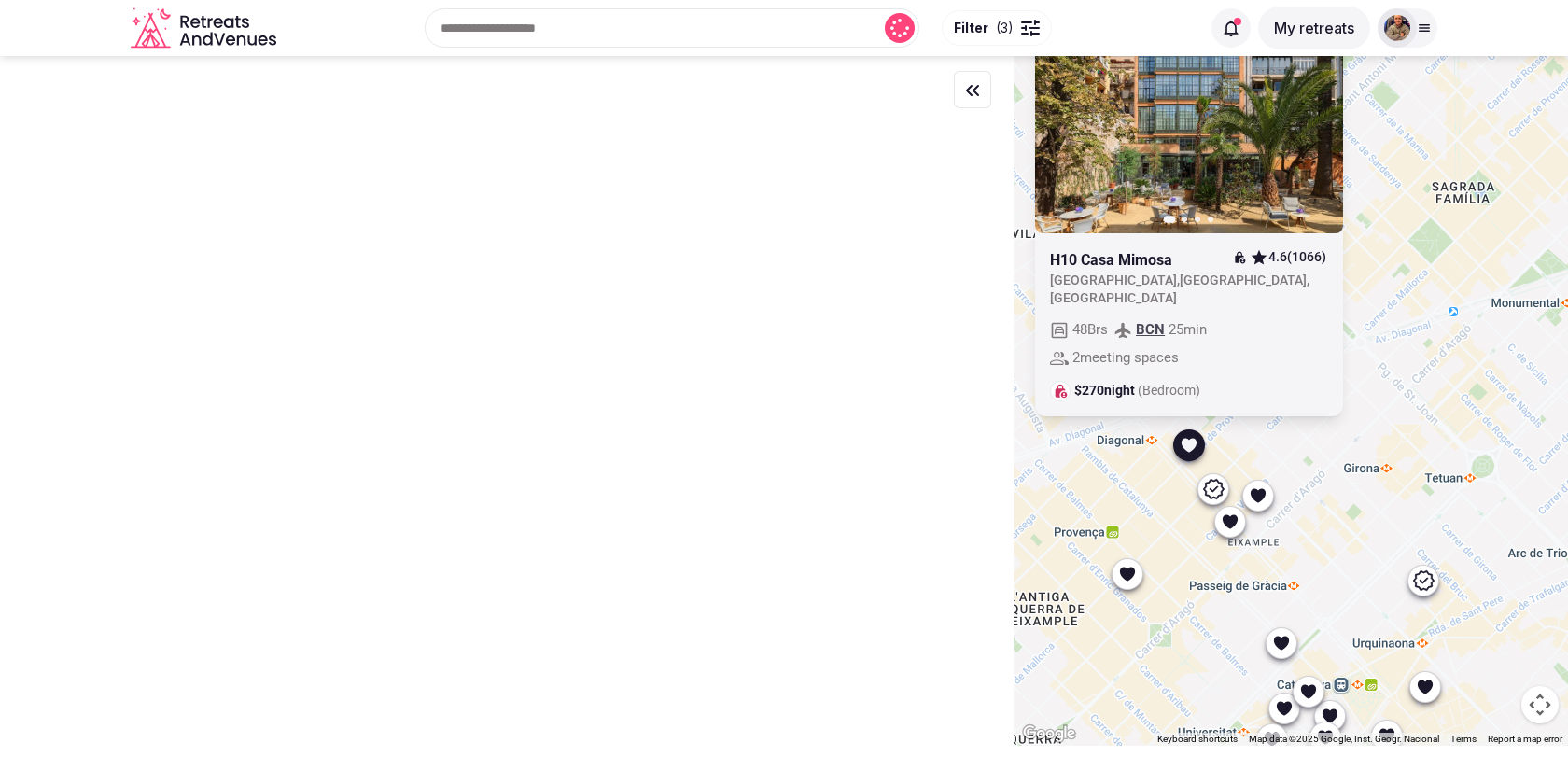
drag, startPoint x: 1232, startPoint y: 467, endPoint x: 1345, endPoint y: 569, distance: 152.2
click at [1345, 569] on div "Previous slide Next slide H10 Casa Mimosa 4.6 (1066) [GEOGRAPHIC_DATA] , [GEOGR…" at bounding box center [1291, 402] width 555 height 690
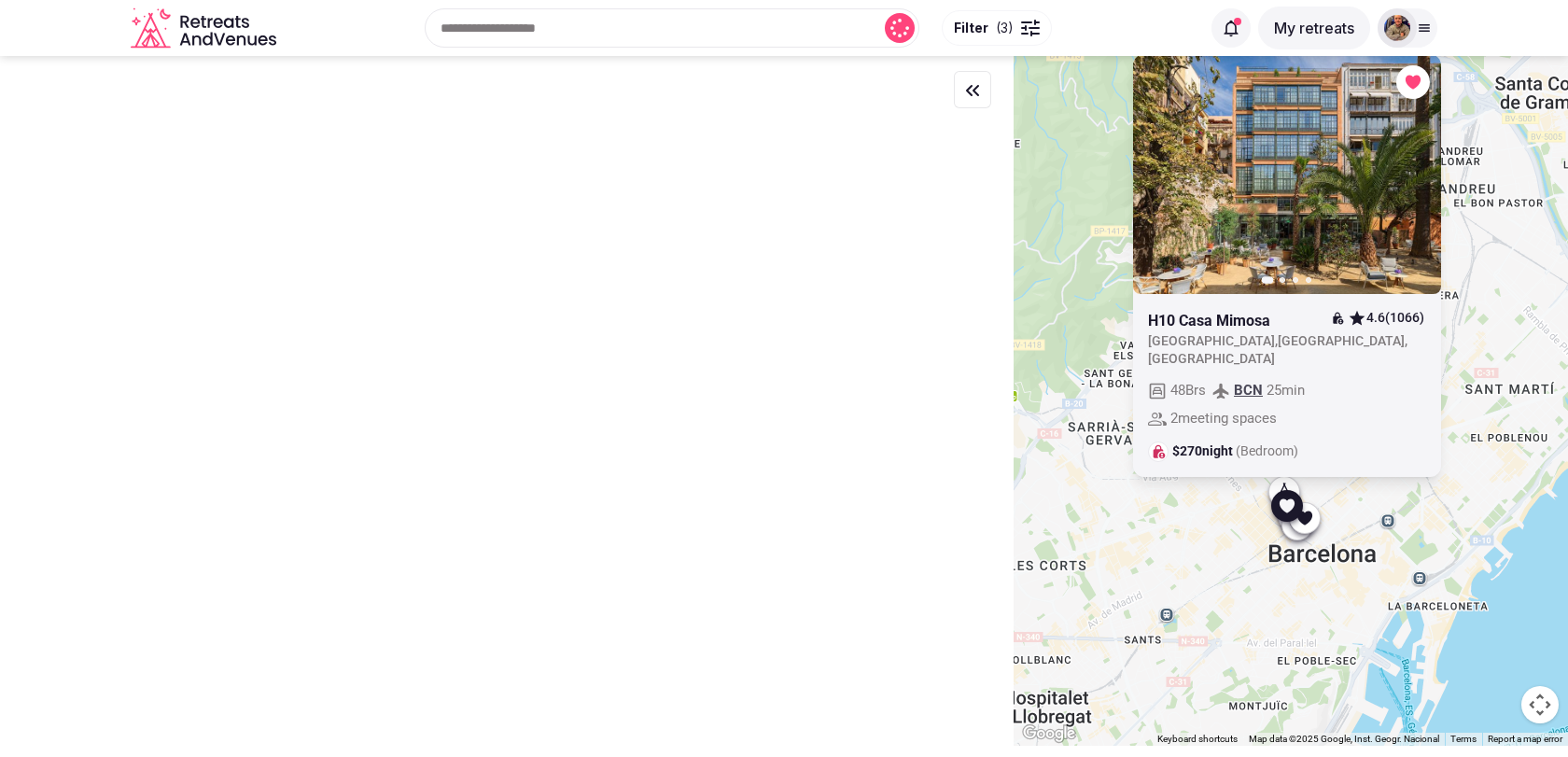
click at [1214, 569] on div "Previous slide Next slide H10 Casa Mimosa 4.6 (1066) [GEOGRAPHIC_DATA] , [GEOGR…" at bounding box center [1291, 402] width 555 height 690
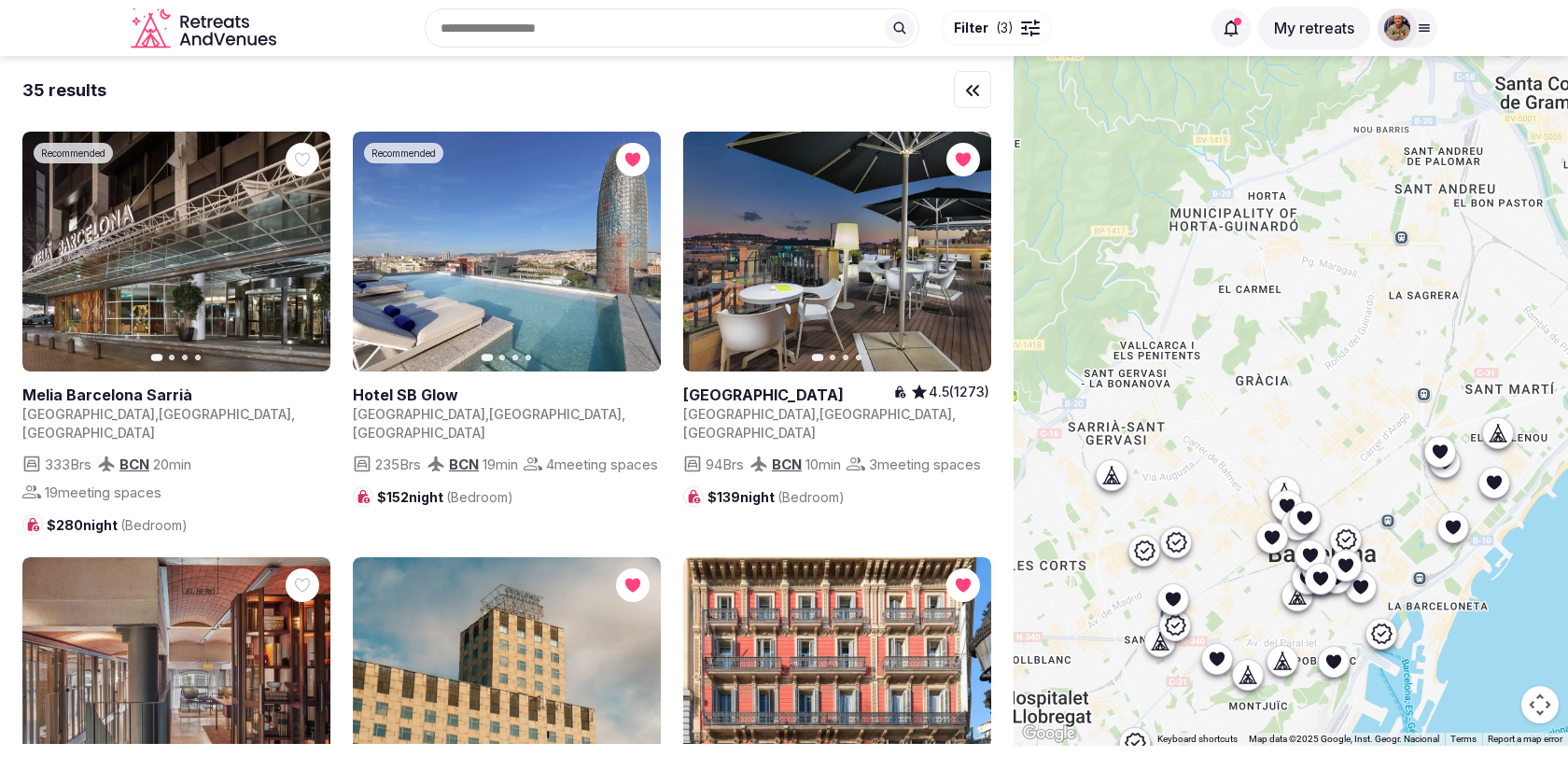
click at [1114, 475] on icon at bounding box center [1114, 475] width 8 height 17
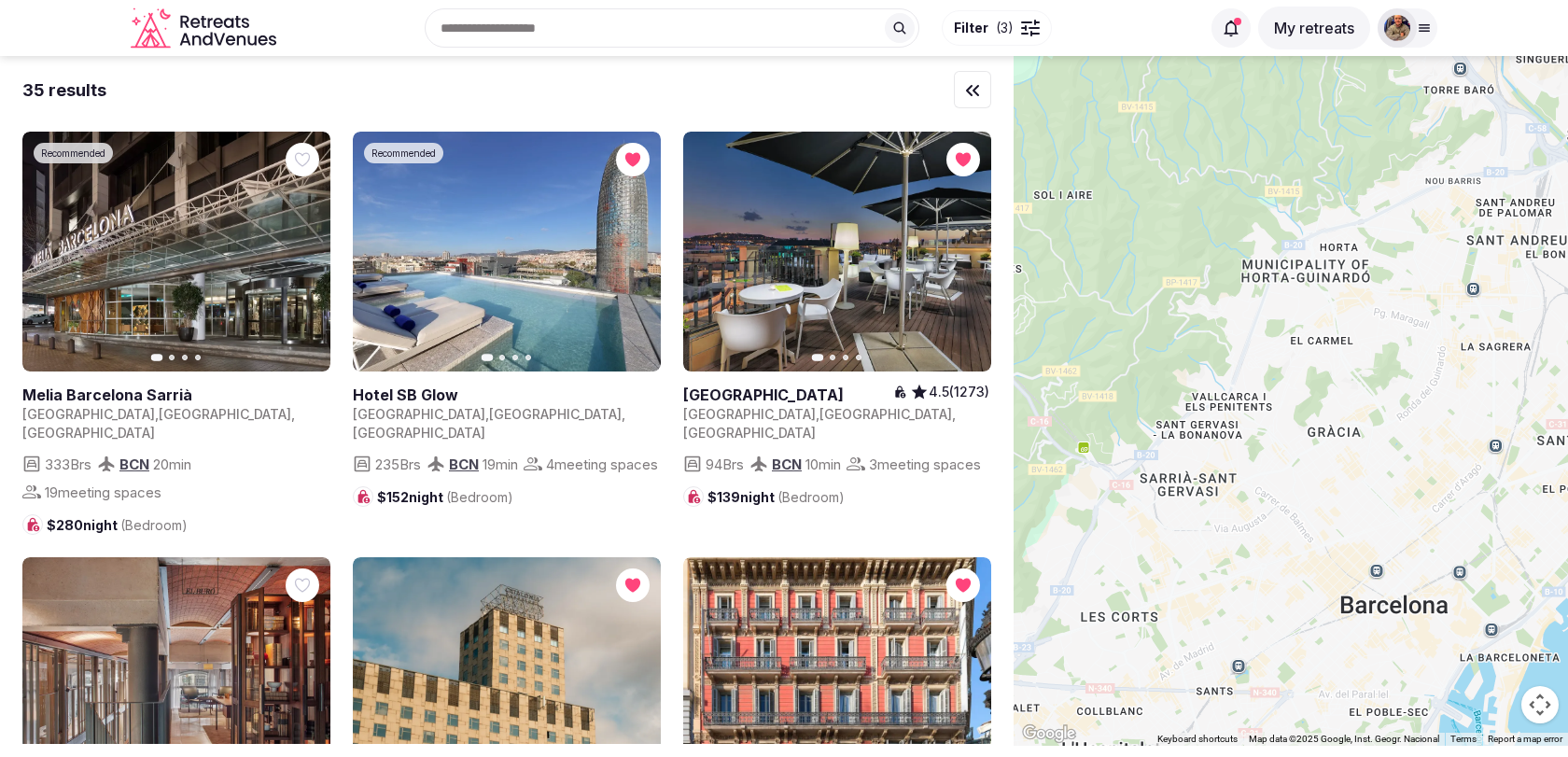
drag, startPoint x: 1175, startPoint y: 497, endPoint x: 1248, endPoint y: 548, distance: 89.1
click at [1249, 548] on div at bounding box center [1291, 402] width 555 height 690
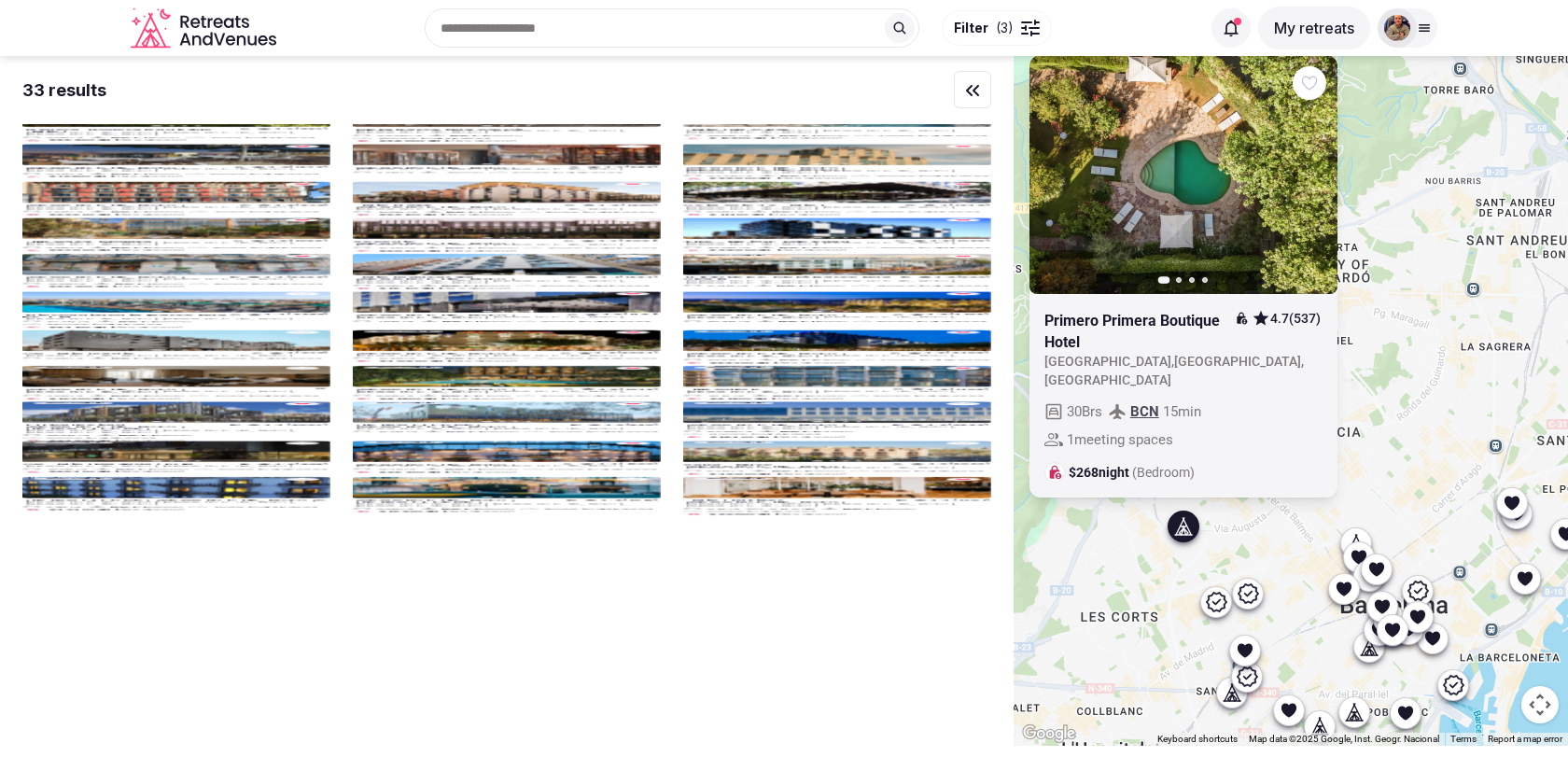
click at [1301, 188] on button "Next slide" at bounding box center [1311, 175] width 30 height 30
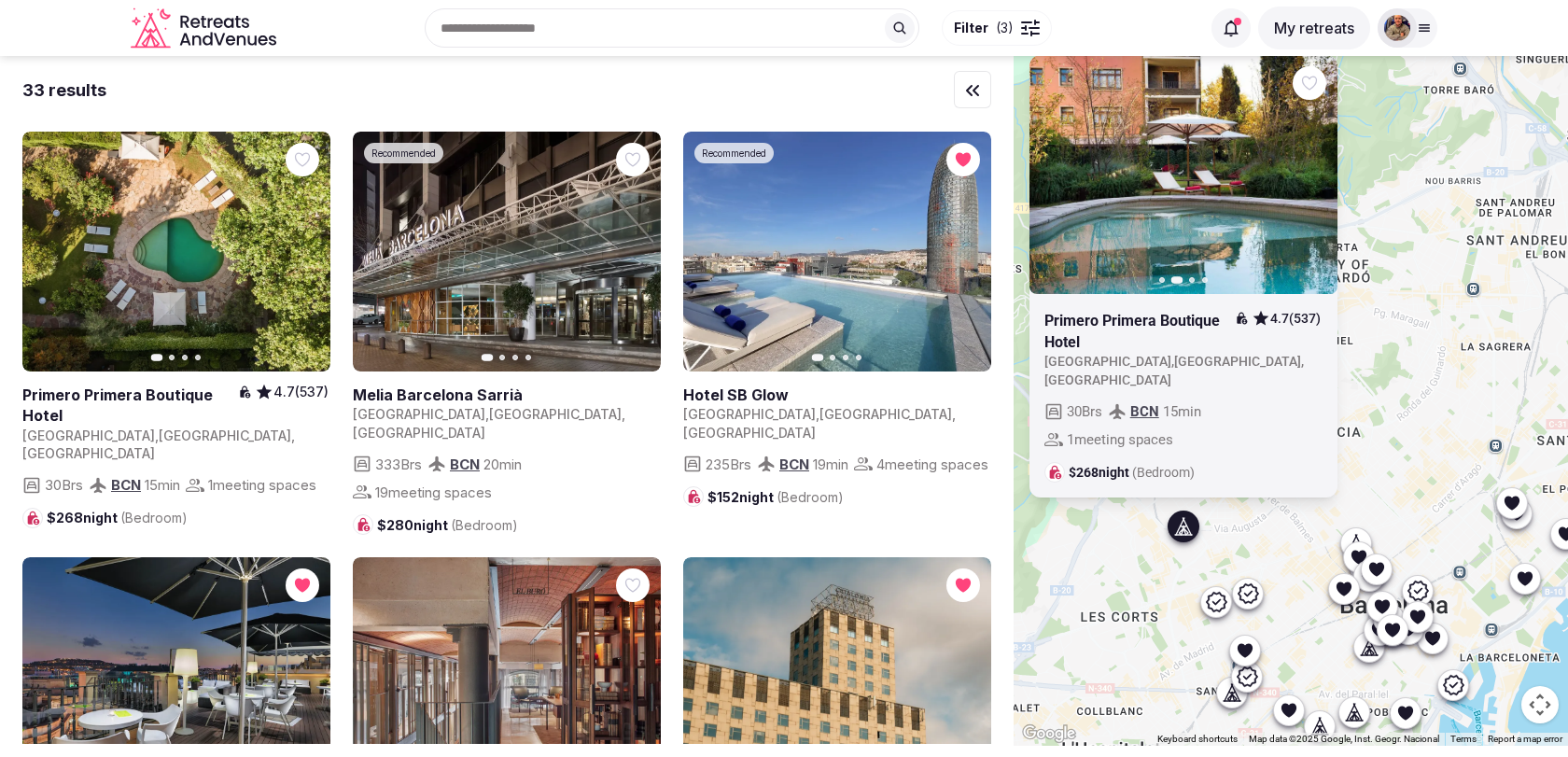
click at [1309, 182] on icon "button" at bounding box center [1311, 175] width 15 height 15
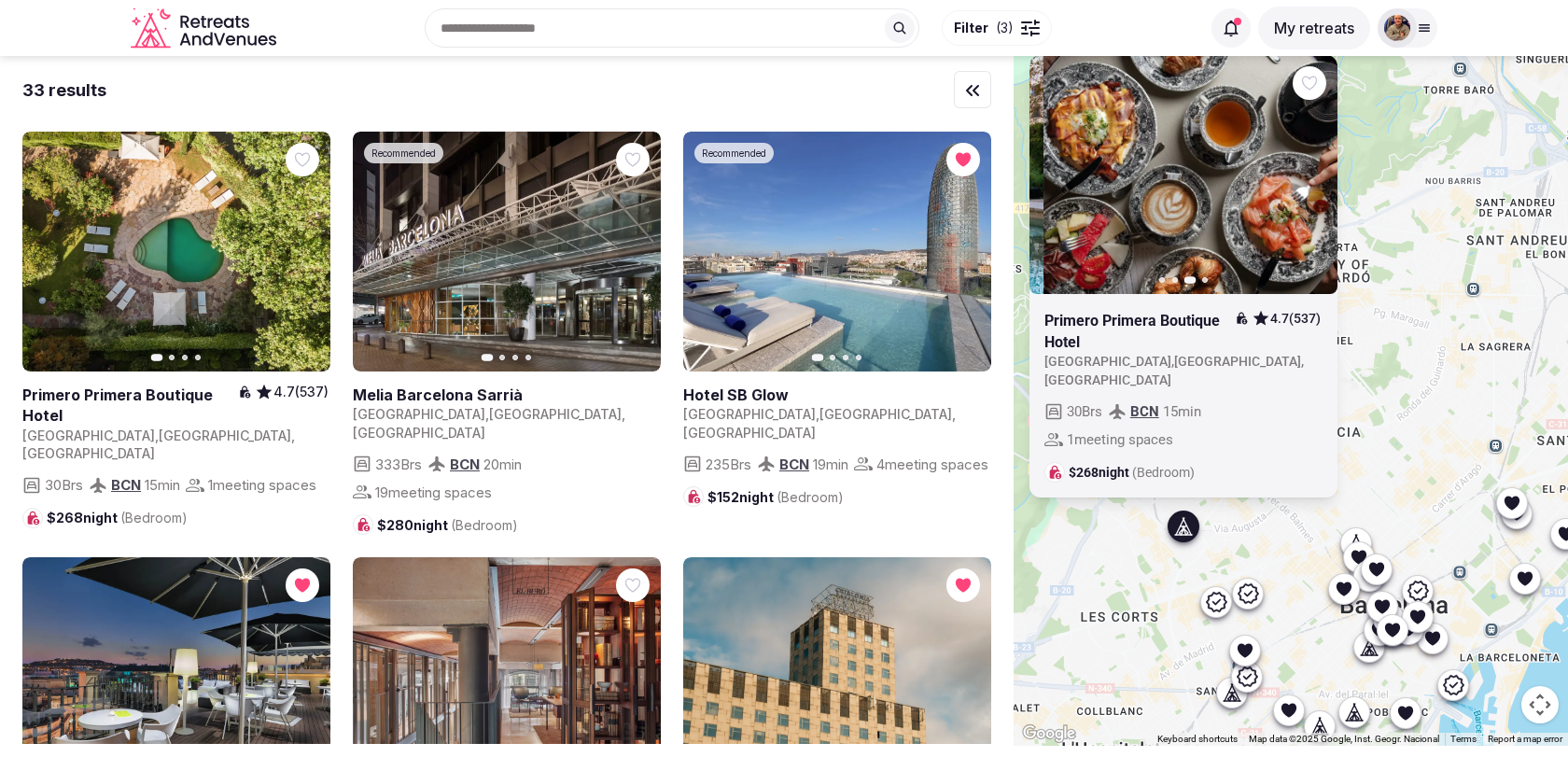
click at [1309, 182] on icon "button" at bounding box center [1311, 175] width 15 height 15
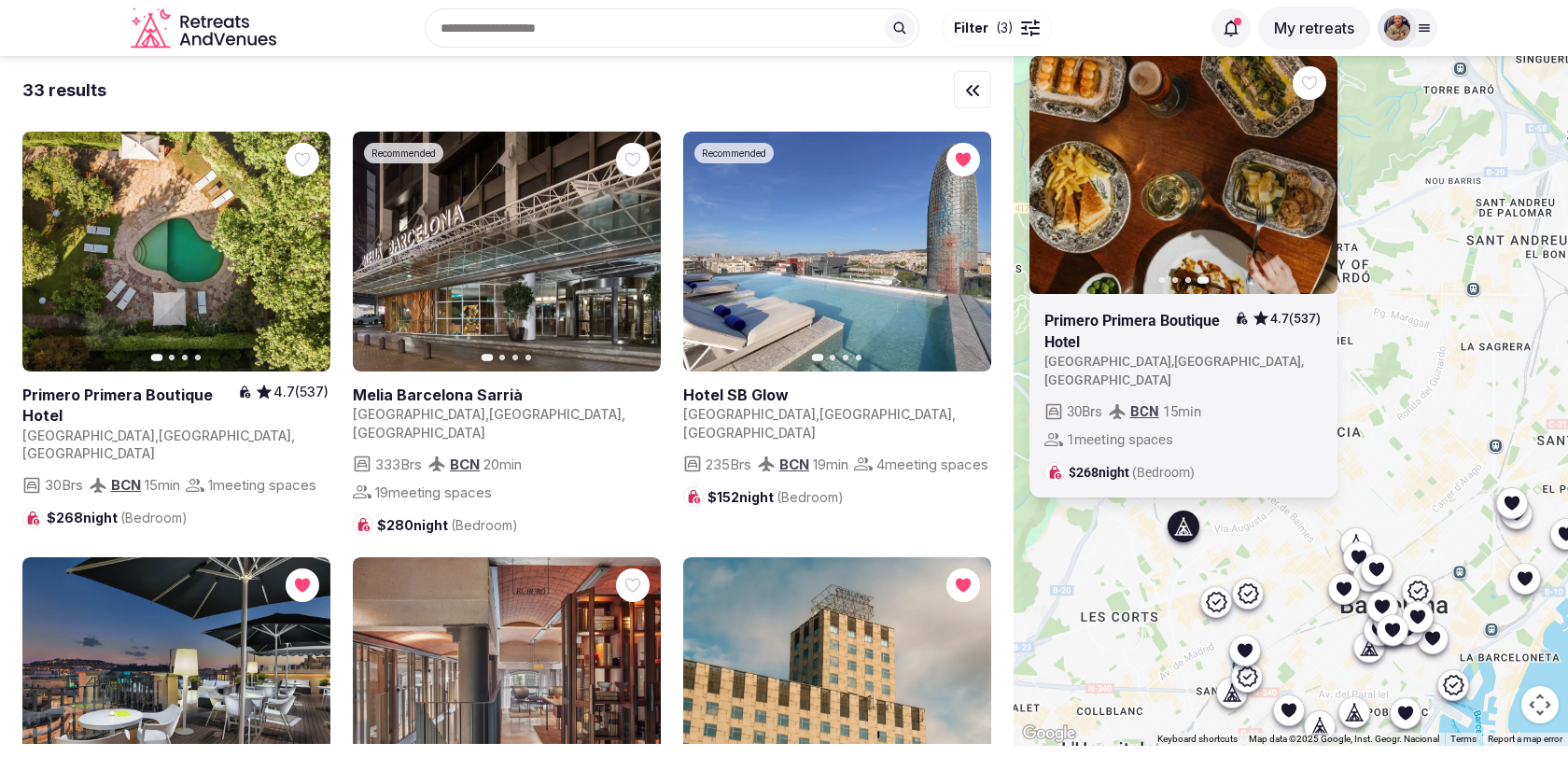
click at [1062, 190] on button "Previous slide" at bounding box center [1056, 175] width 30 height 30
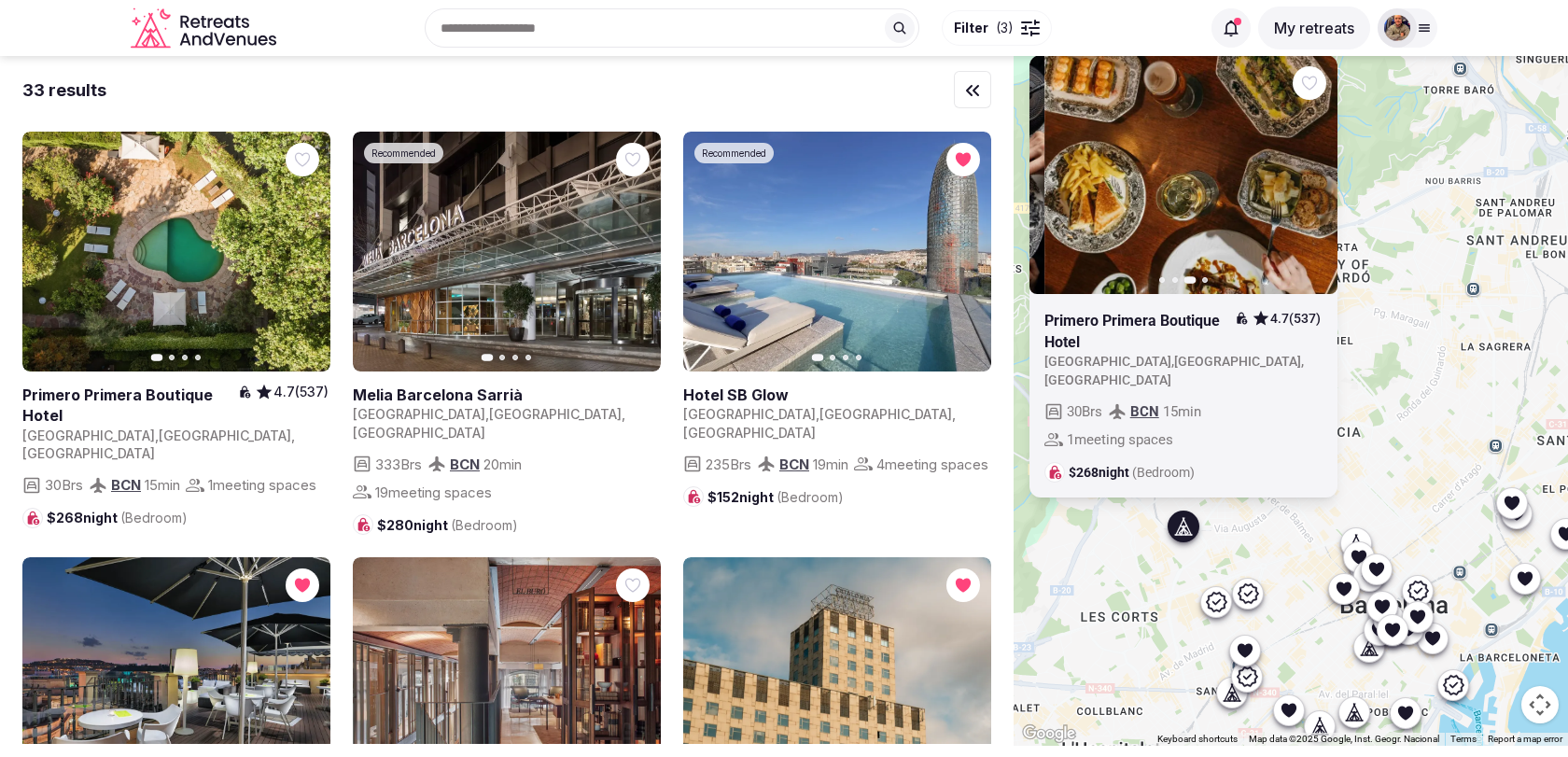
click at [1062, 190] on button "Previous slide" at bounding box center [1056, 175] width 30 height 30
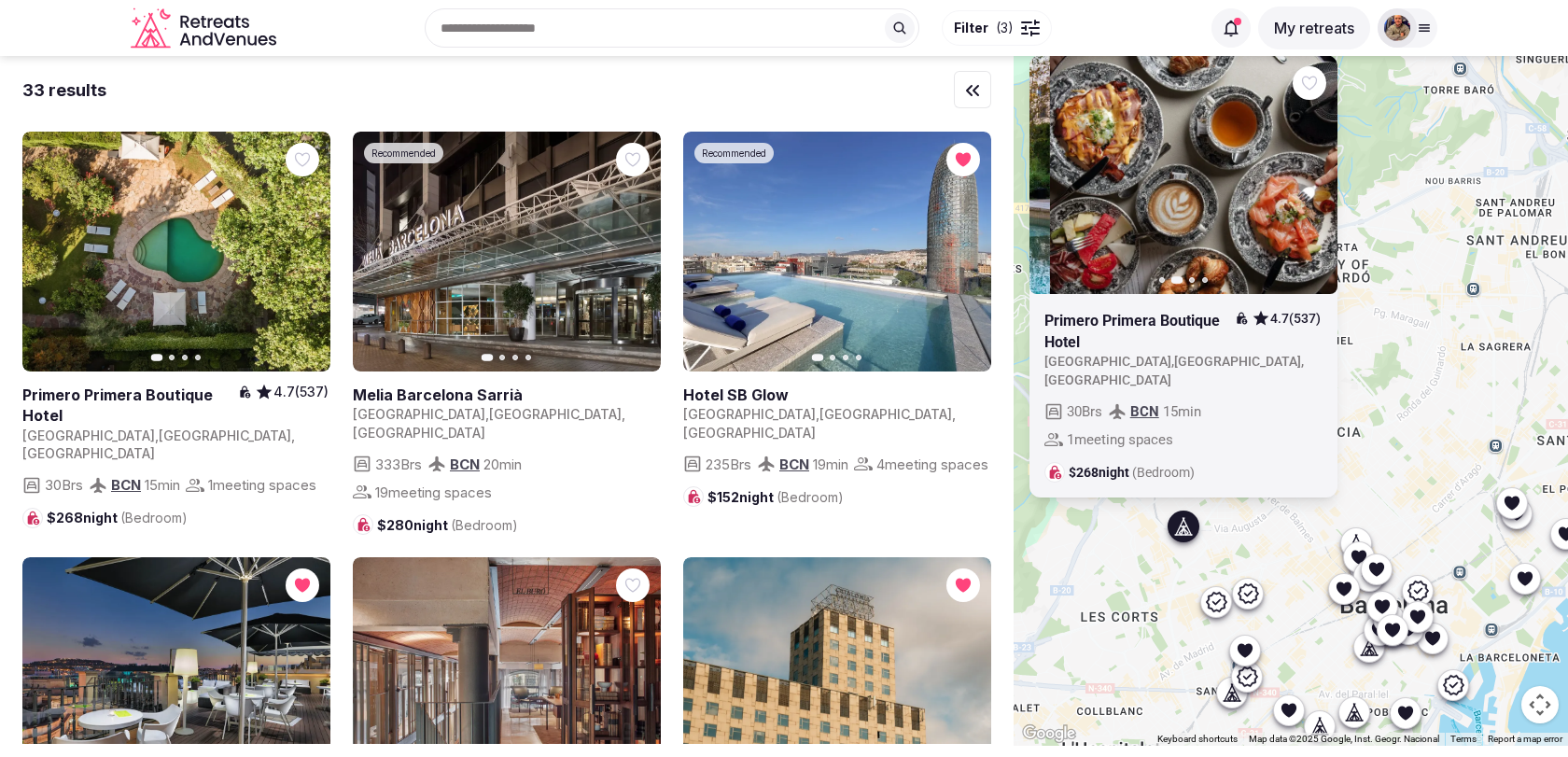
click at [1062, 190] on button "Previous slide" at bounding box center [1056, 175] width 30 height 30
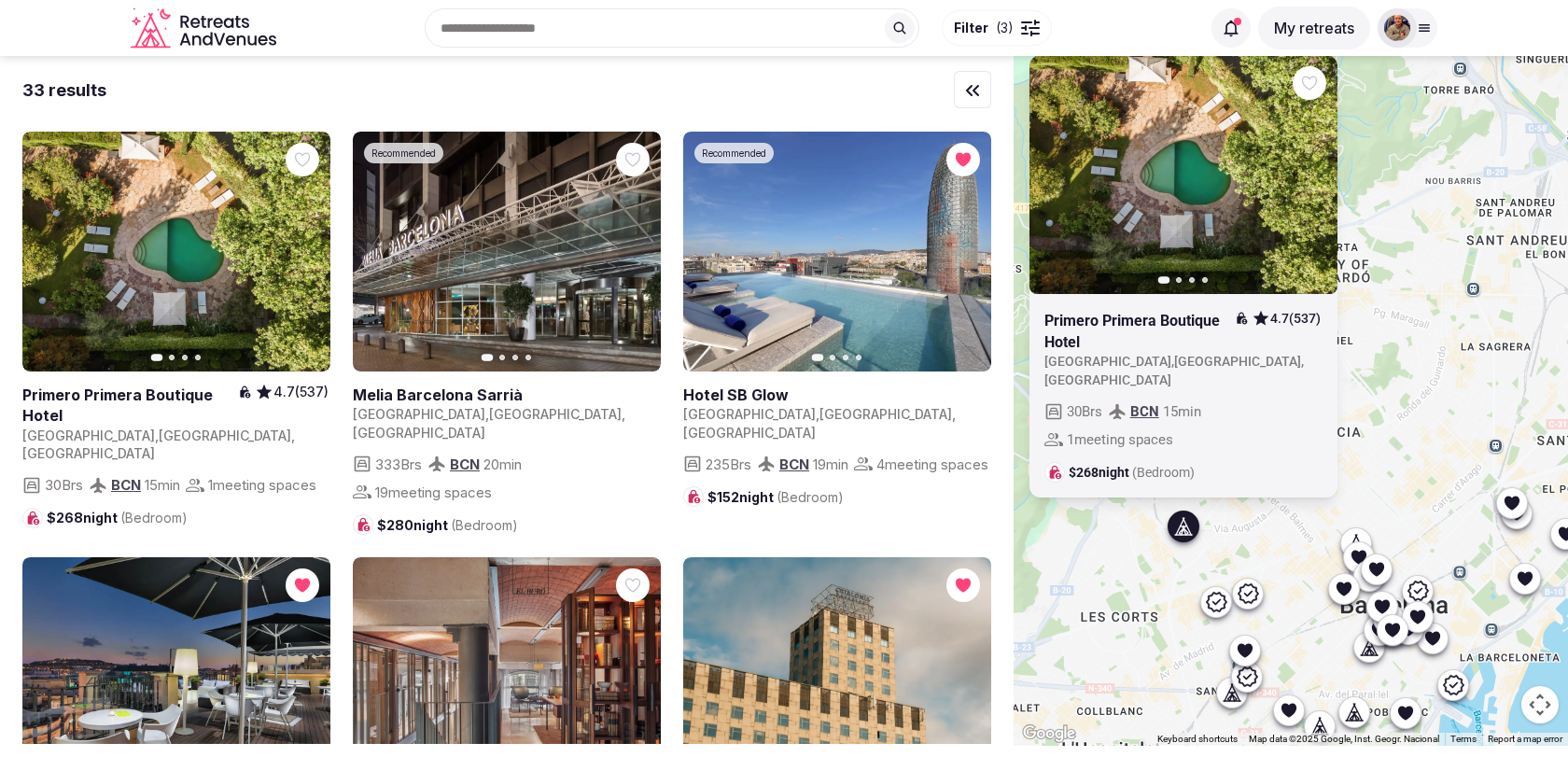
click at [1118, 245] on link at bounding box center [1184, 174] width 308 height 240
click at [1419, 484] on div "Previous slide Next slide Primero Primera Boutique Hotel 4.7 (537) Spain , Cata…" at bounding box center [1291, 402] width 555 height 690
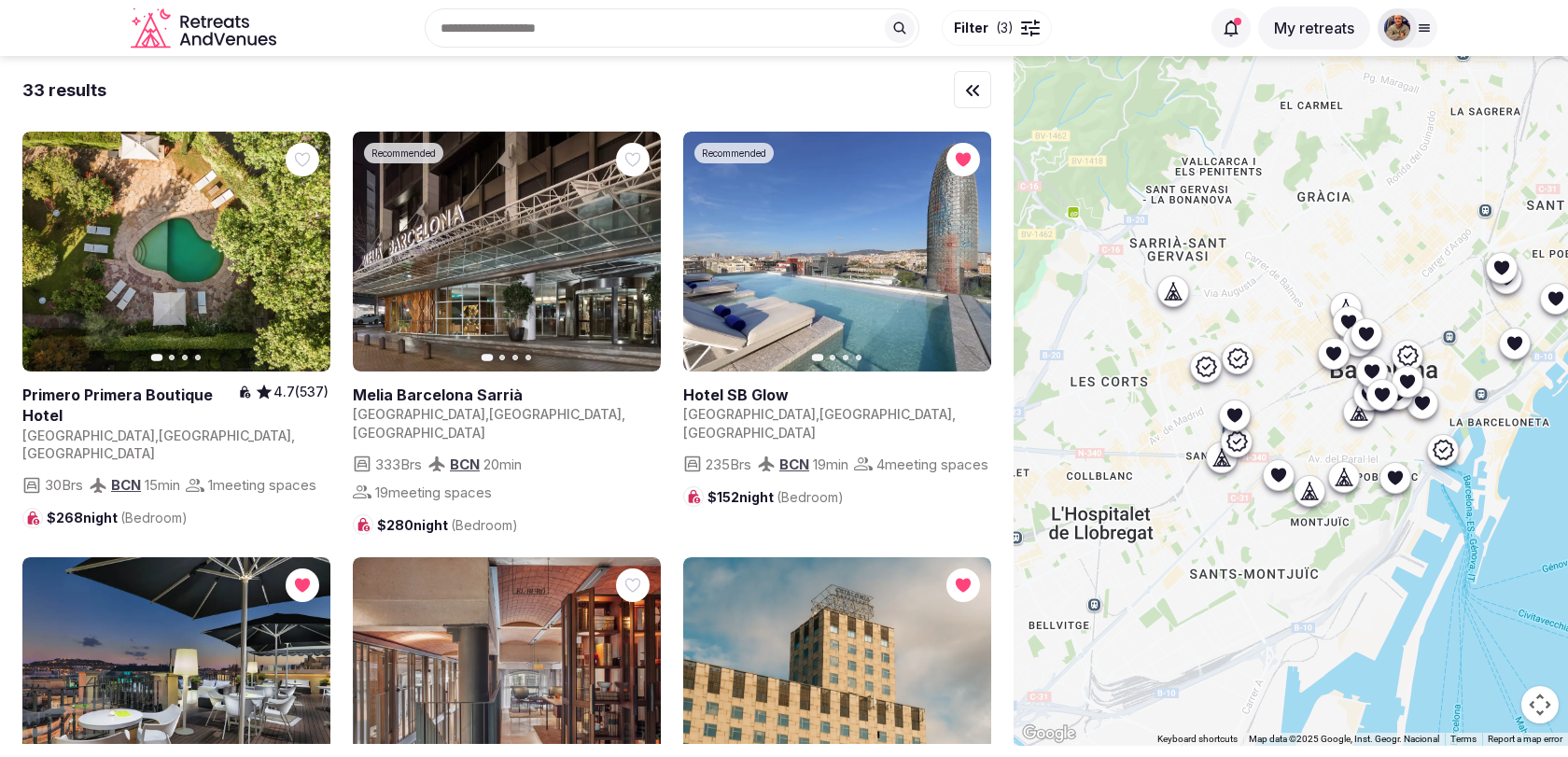
drag, startPoint x: 1419, startPoint y: 484, endPoint x: 1405, endPoint y: 249, distance: 235.4
click at [1405, 249] on div at bounding box center [1291, 402] width 555 height 690
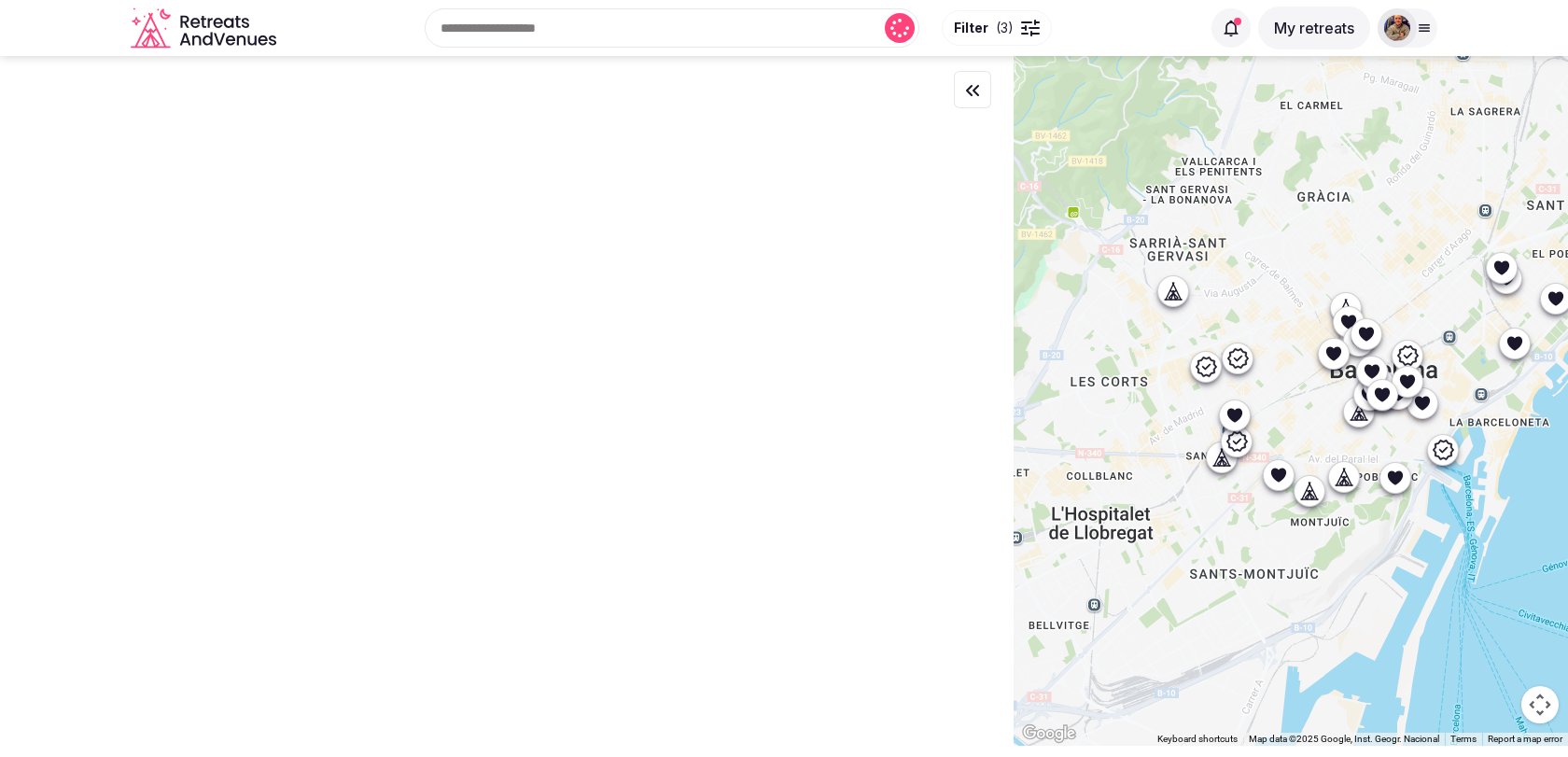
click at [1313, 499] on icon at bounding box center [1309, 499] width 17 height 0
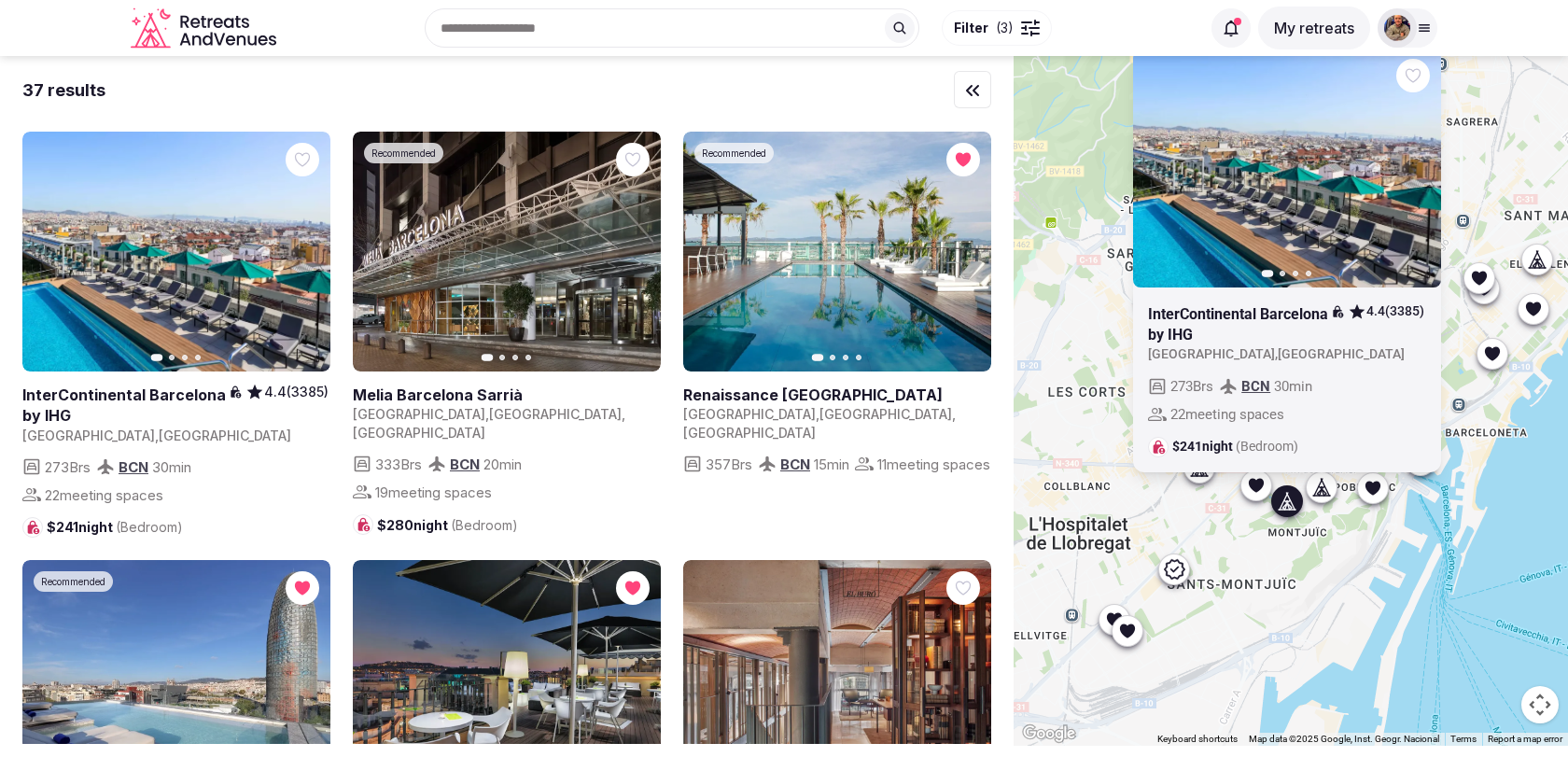
drag, startPoint x: 1359, startPoint y: 531, endPoint x: 1327, endPoint y: 545, distance: 34.9
click at [1327, 545] on div "Previous slide Next slide InterContinental Barcelona by IHG 4.4 (3385) Spain , …" at bounding box center [1291, 402] width 555 height 690
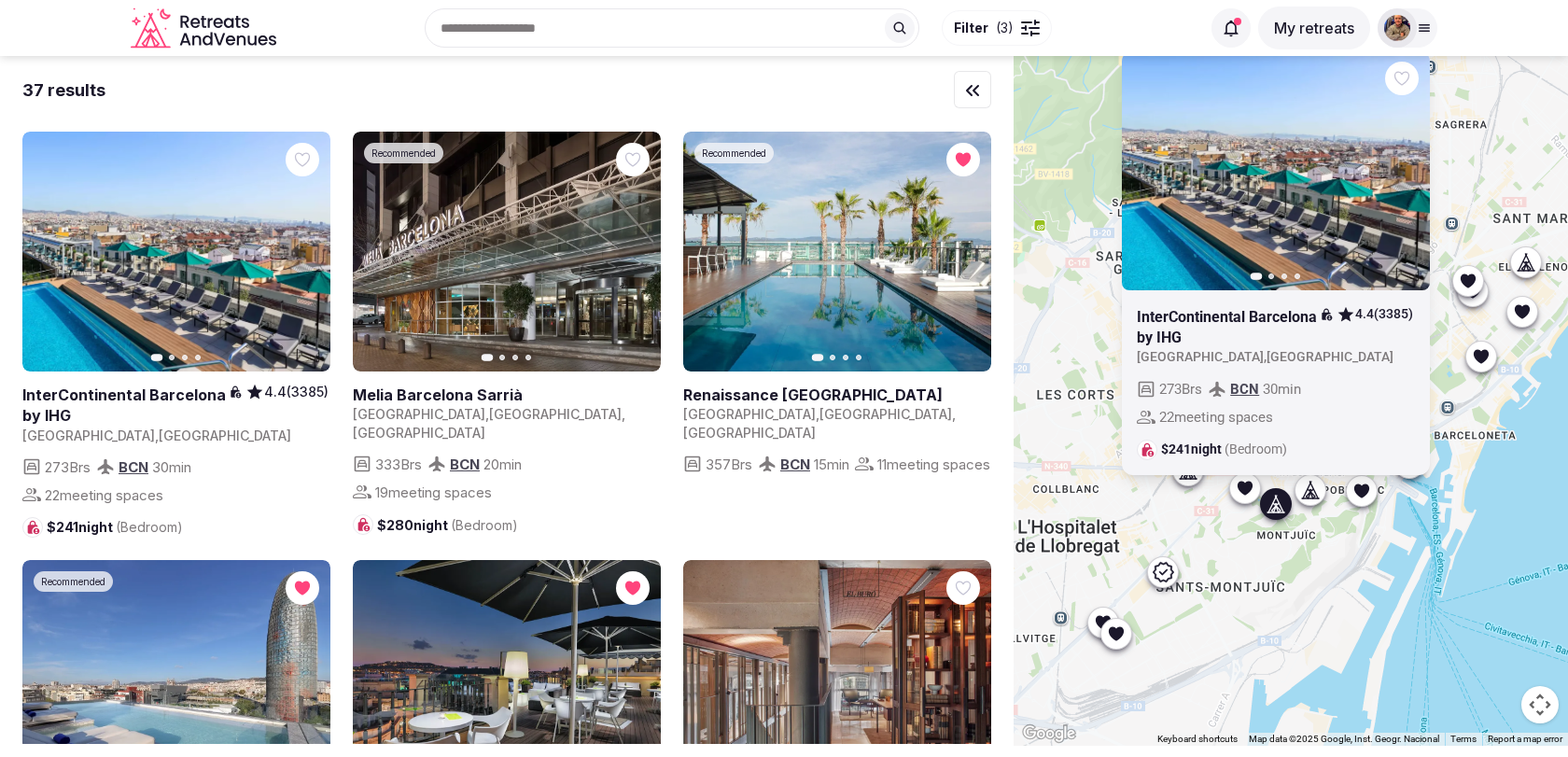
click at [1363, 500] on div "Previous slide Next slide InterContinental Barcelona by IHG 4.4 (3385) Spain , …" at bounding box center [1291, 402] width 555 height 690
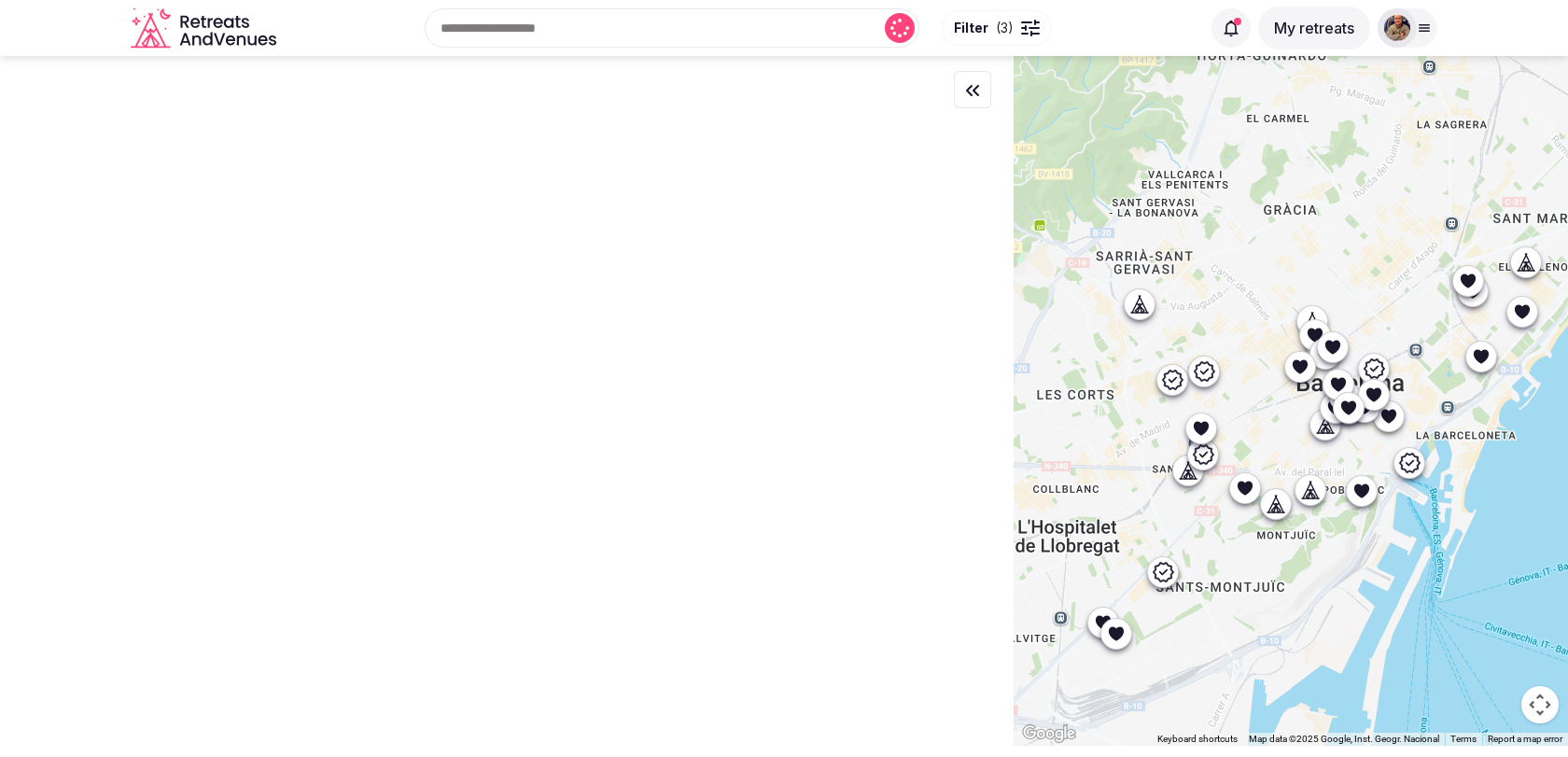
click at [1363, 500] on div at bounding box center [1291, 402] width 555 height 690
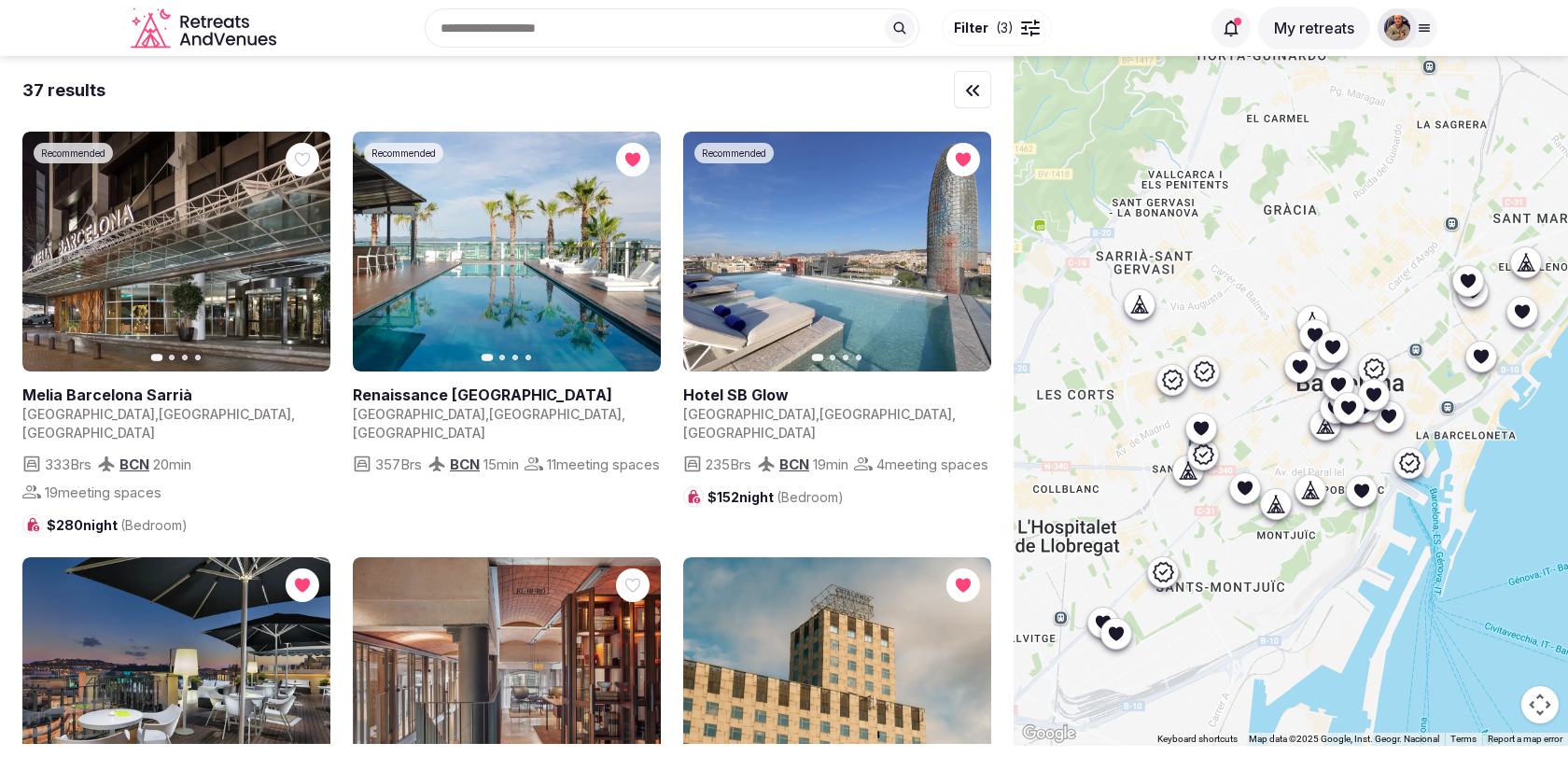
click at [1363, 500] on div at bounding box center [1362, 490] width 30 height 30
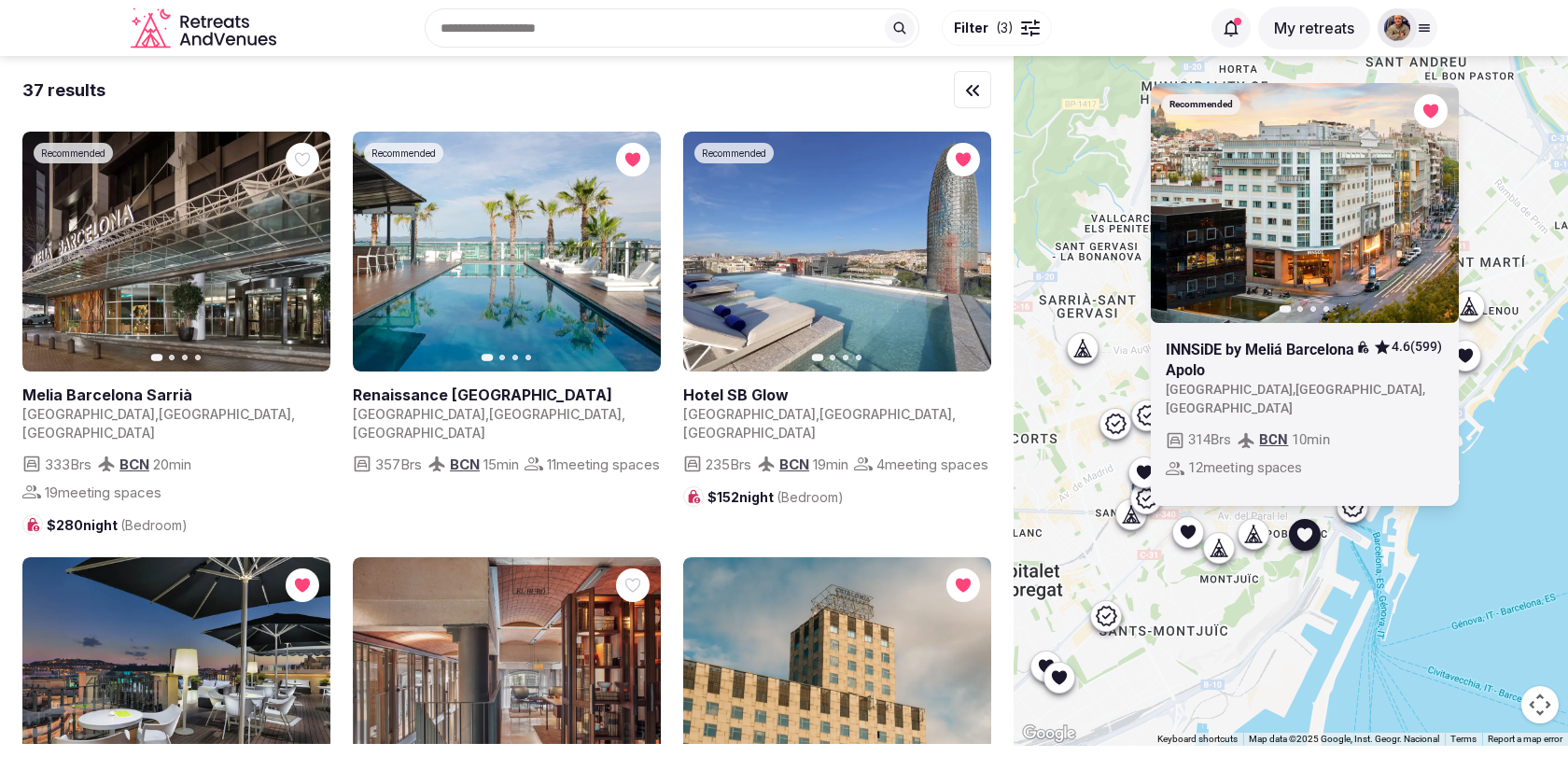
drag, startPoint x: 1354, startPoint y: 521, endPoint x: 1294, endPoint y: 566, distance: 75.0
click at [1294, 566] on div "Recommended Previous slide Next slide INNSiDE by Meliá Barcelona Apolo 4.6 (599…" at bounding box center [1291, 402] width 555 height 690
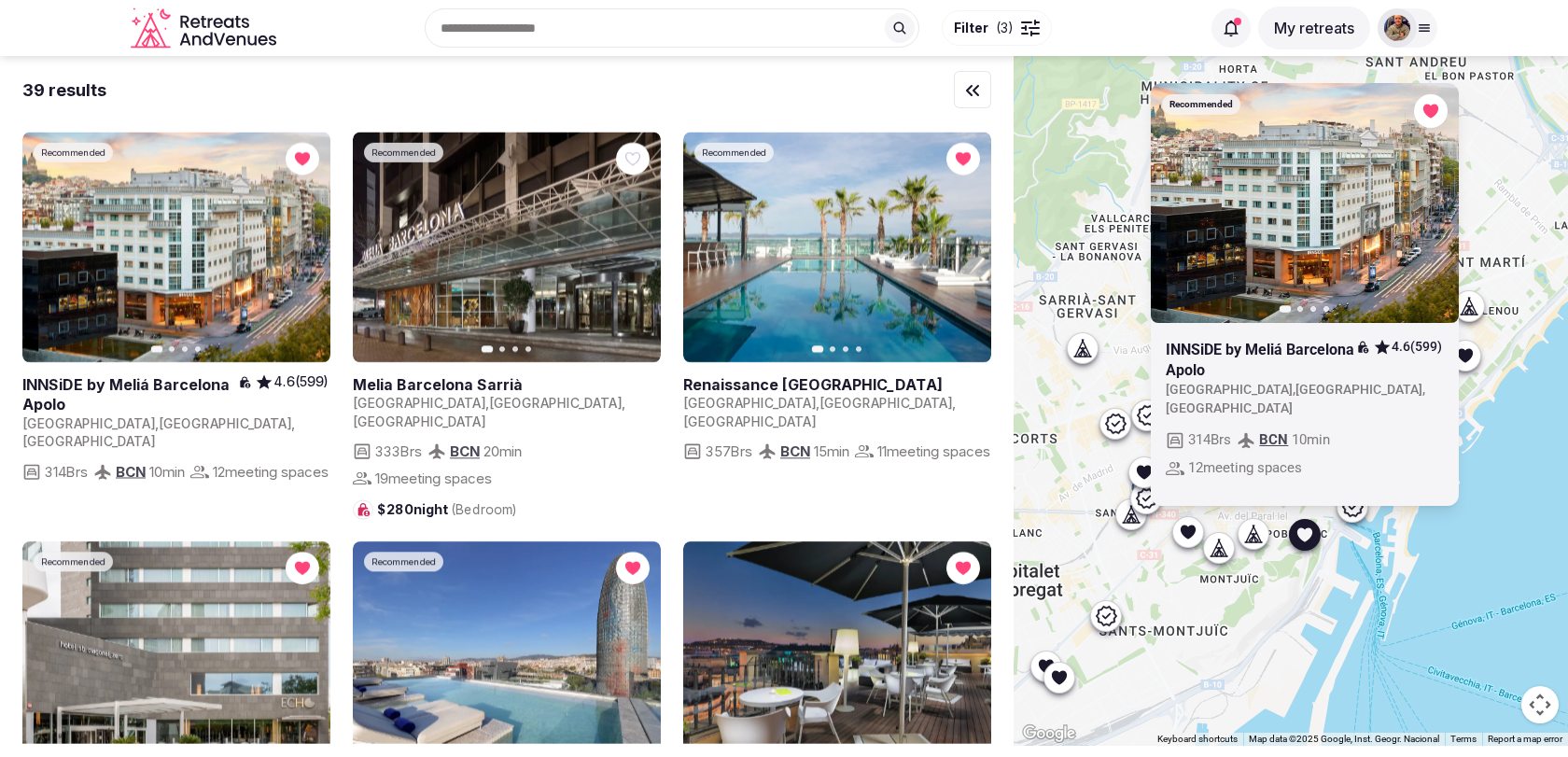
click at [1132, 296] on div "Recommended Previous slide Next slide INNSiDE by Meliá Barcelona Apolo 4.6 (599…" at bounding box center [1291, 402] width 555 height 690
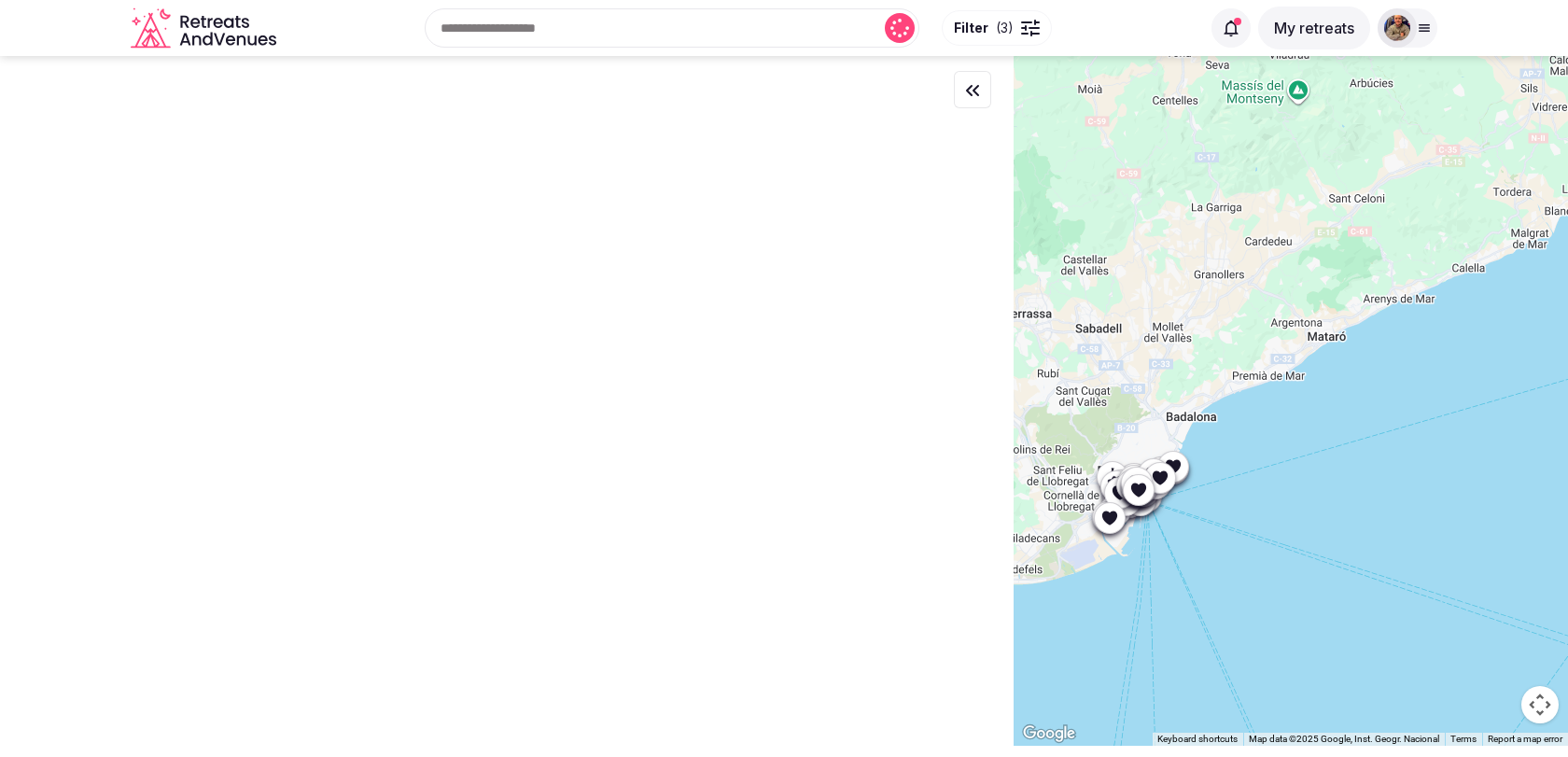
drag, startPoint x: 1197, startPoint y: 207, endPoint x: 1189, endPoint y: 363, distance: 156.2
click at [1189, 363] on div at bounding box center [1291, 402] width 555 height 690
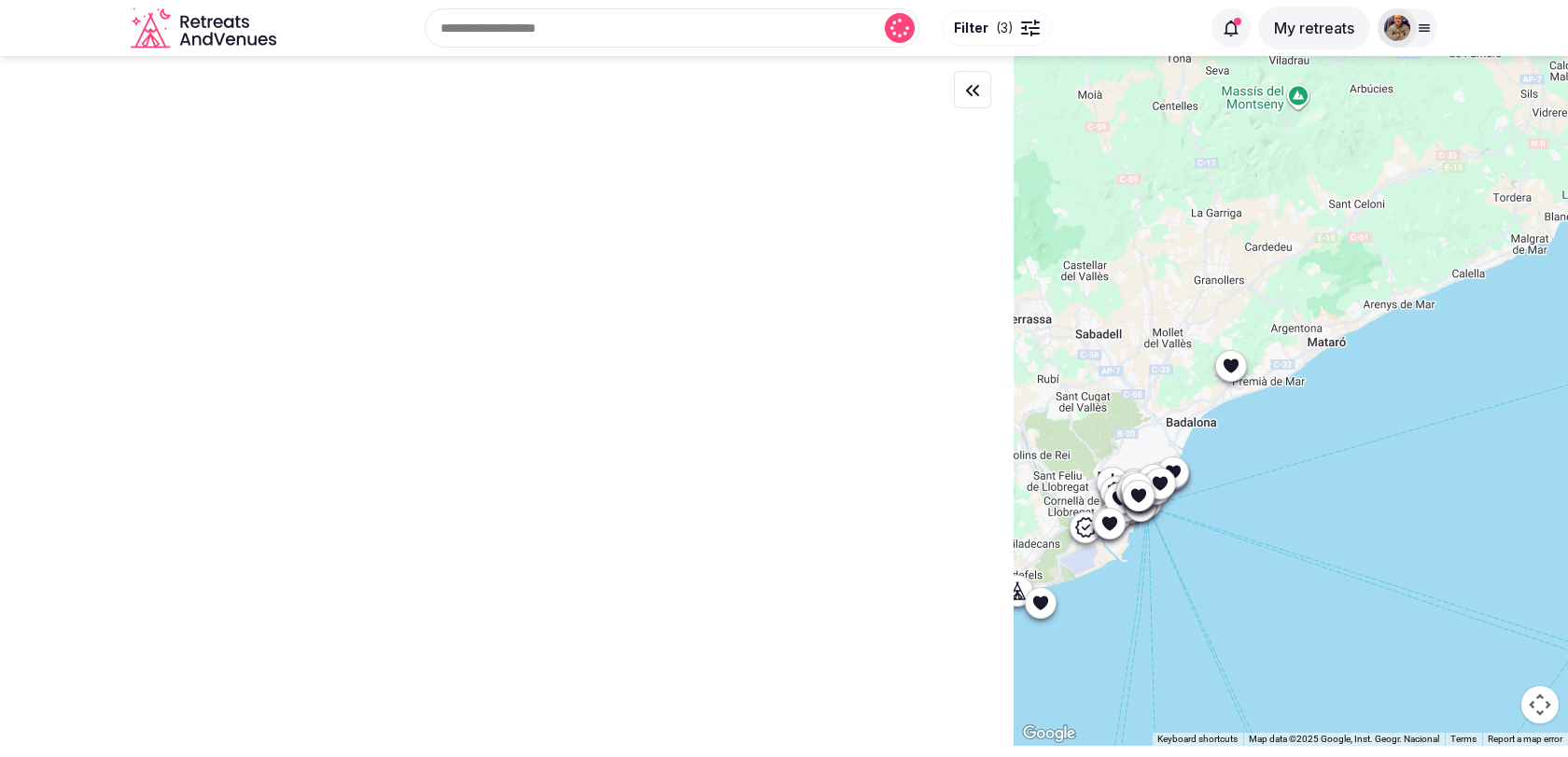
drag, startPoint x: 1360, startPoint y: 244, endPoint x: 1315, endPoint y: 264, distance: 49.2
click at [1315, 264] on div at bounding box center [1291, 402] width 555 height 690
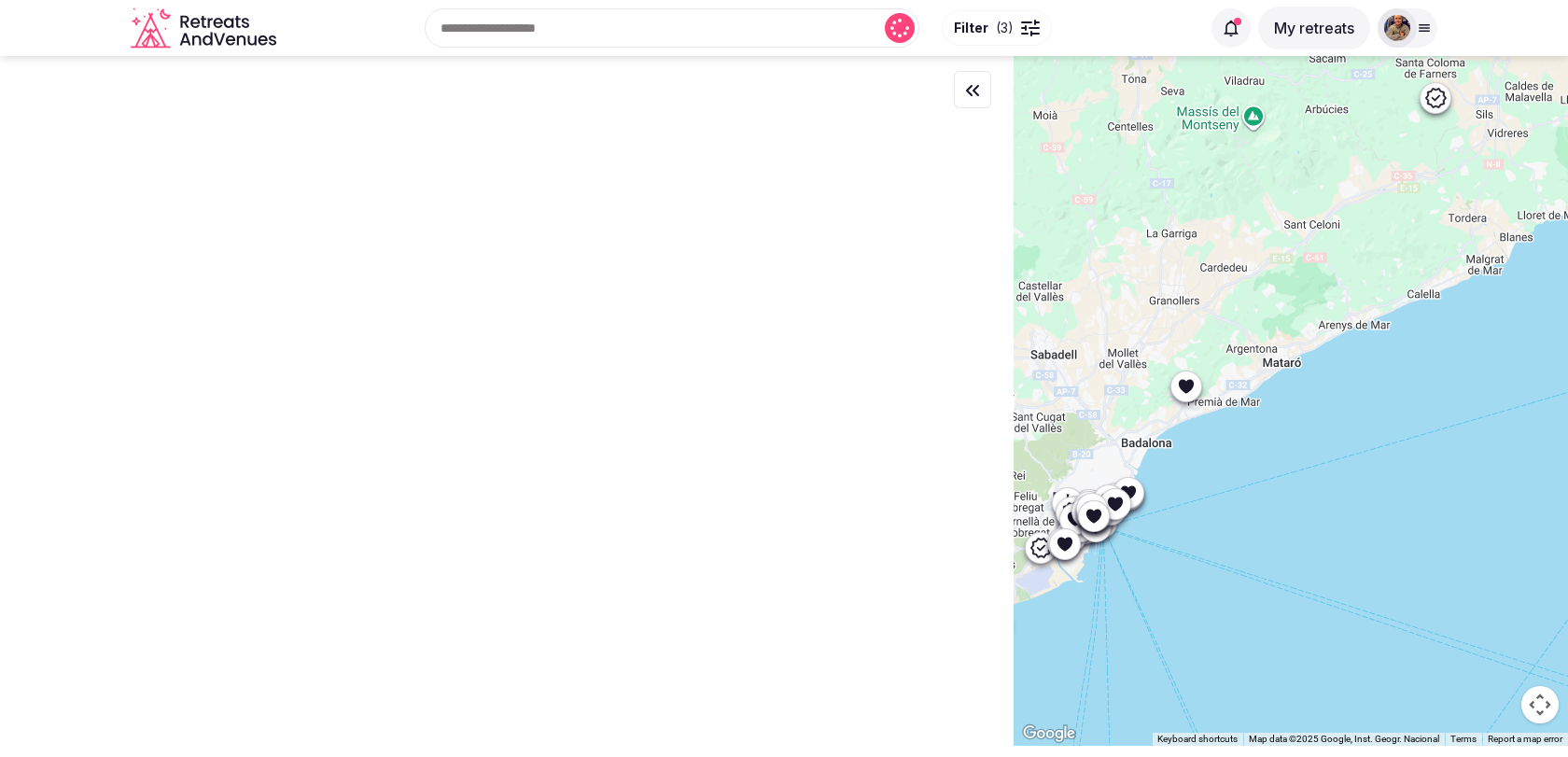
click at [1185, 393] on icon at bounding box center [1186, 386] width 19 height 19
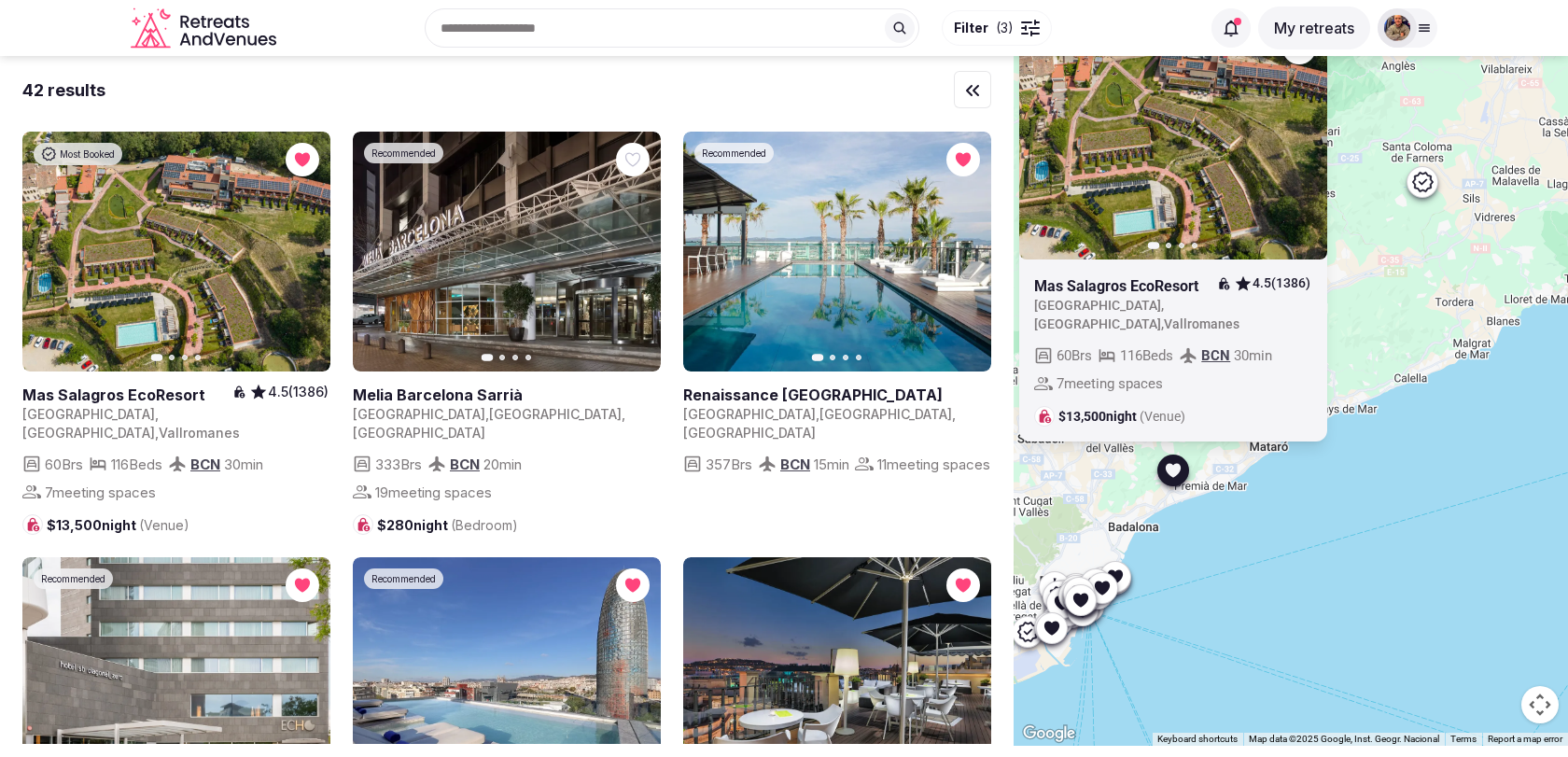
drag, startPoint x: 1142, startPoint y: 409, endPoint x: 1129, endPoint y: 496, distance: 88.0
click at [1129, 496] on div "Most Booked Previous slide Next slide Mas Salagros EcoResort 4.5 (1386) Spain ,…" at bounding box center [1291, 402] width 555 height 690
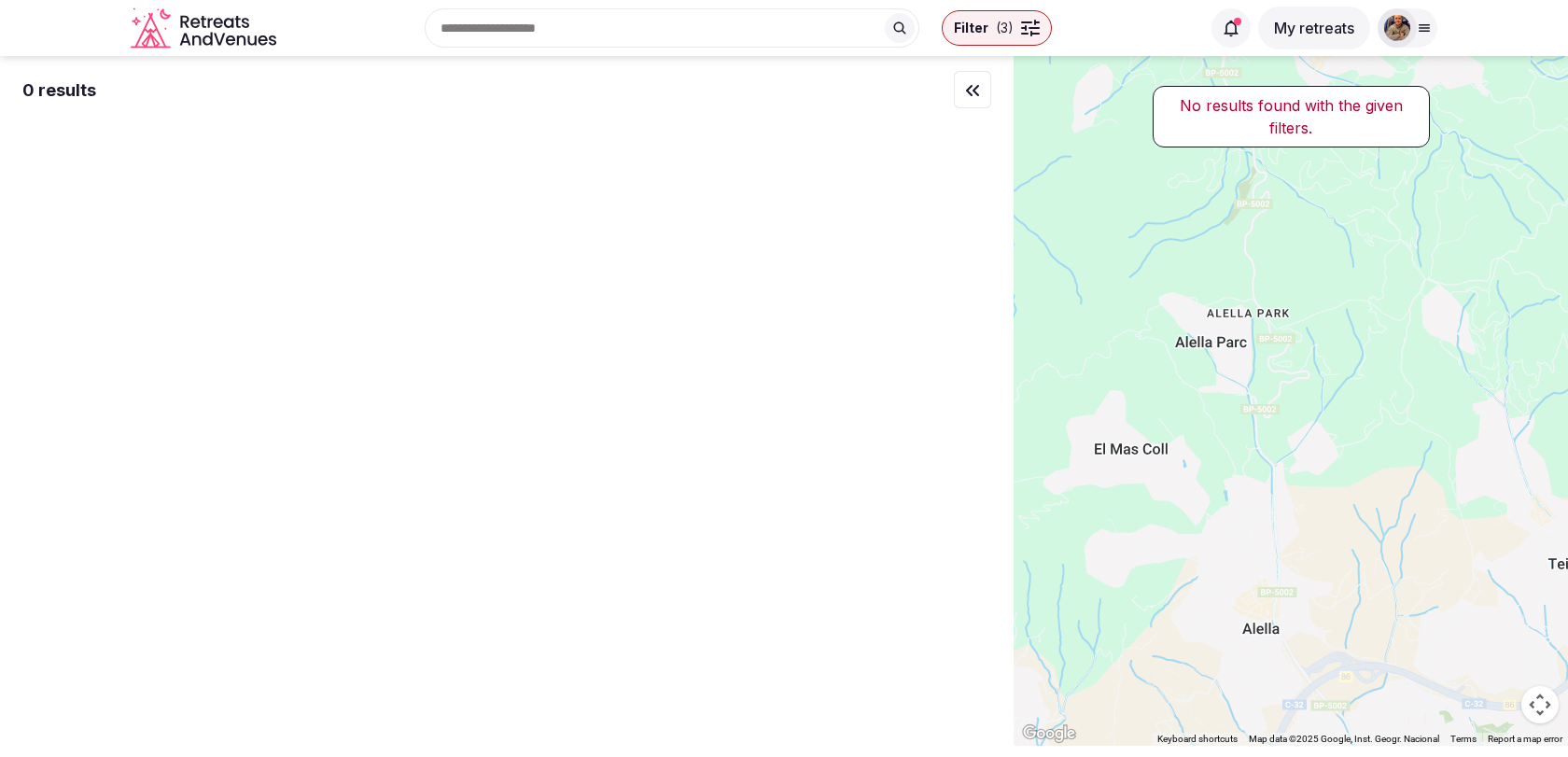
drag, startPoint x: 1334, startPoint y: 346, endPoint x: 1173, endPoint y: 611, distance: 310.1
click at [1173, 608] on div at bounding box center [1291, 402] width 555 height 690
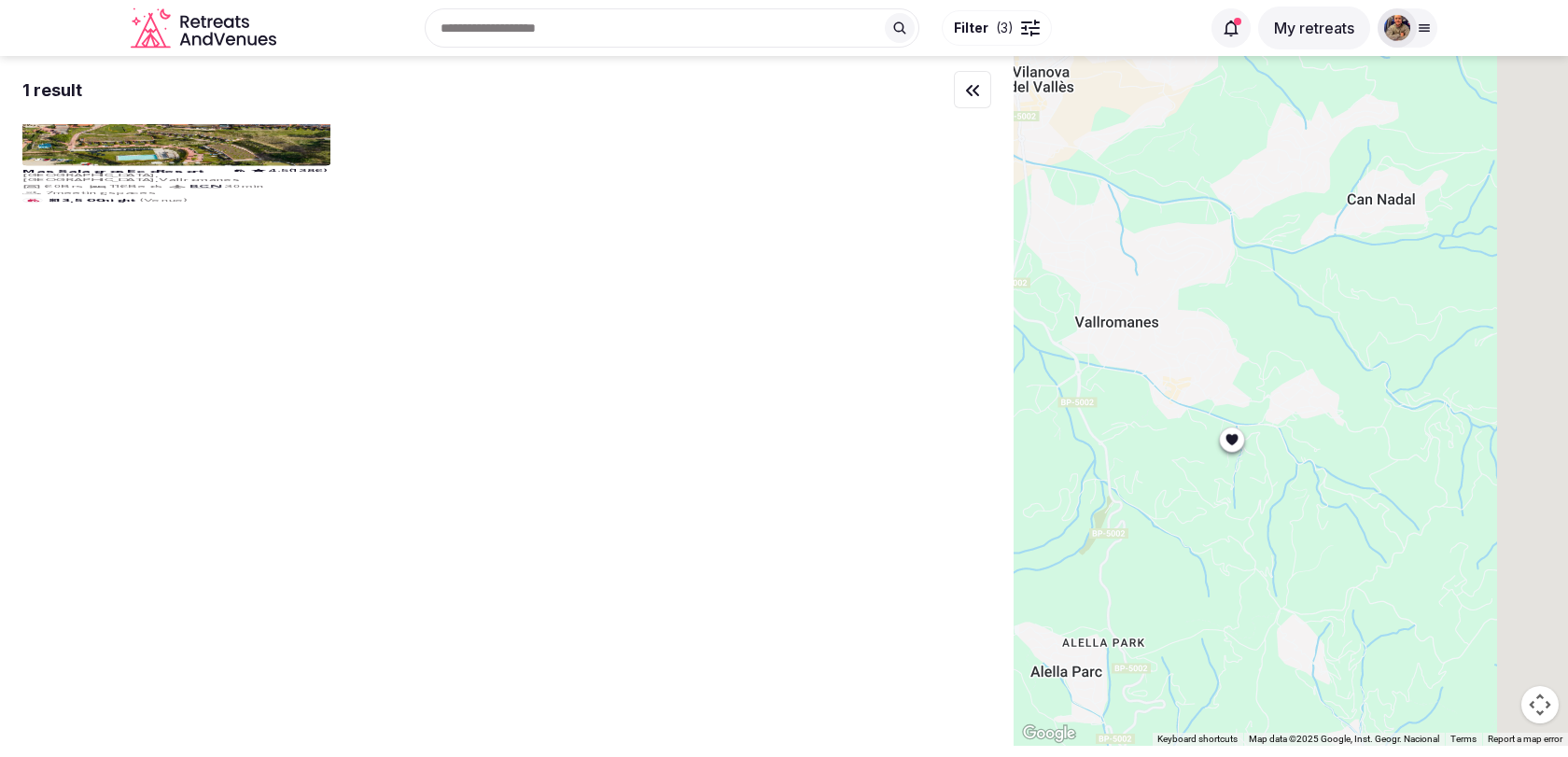
drag, startPoint x: 1366, startPoint y: 440, endPoint x: 1172, endPoint y: 659, distance: 292.6
click at [1173, 658] on div at bounding box center [1291, 402] width 555 height 690
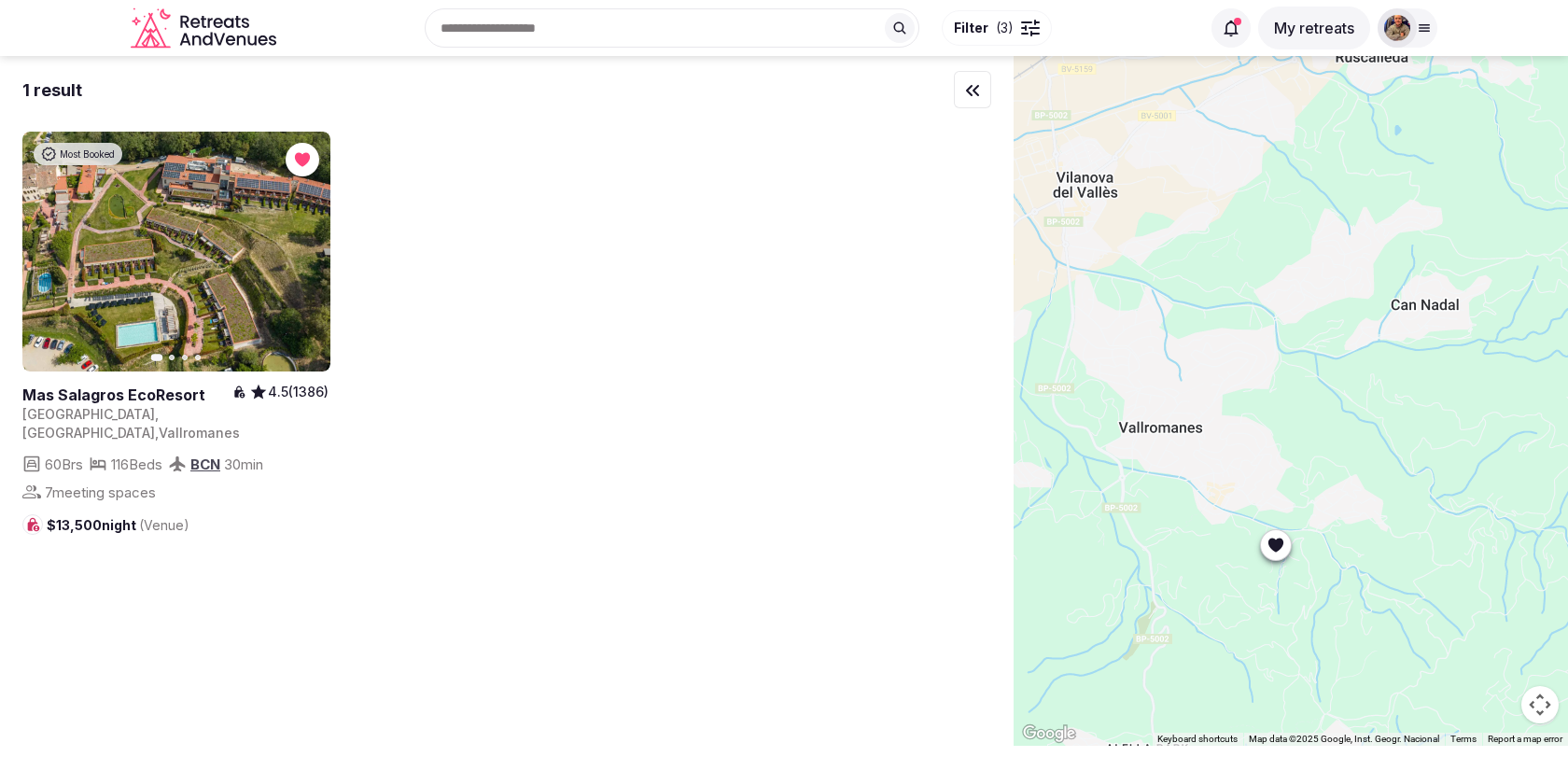
drag, startPoint x: 1132, startPoint y: 648, endPoint x: 1248, endPoint y: 598, distance: 126.3
click at [1249, 598] on div at bounding box center [1291, 402] width 555 height 690
click at [1278, 556] on div at bounding box center [1278, 544] width 30 height 30
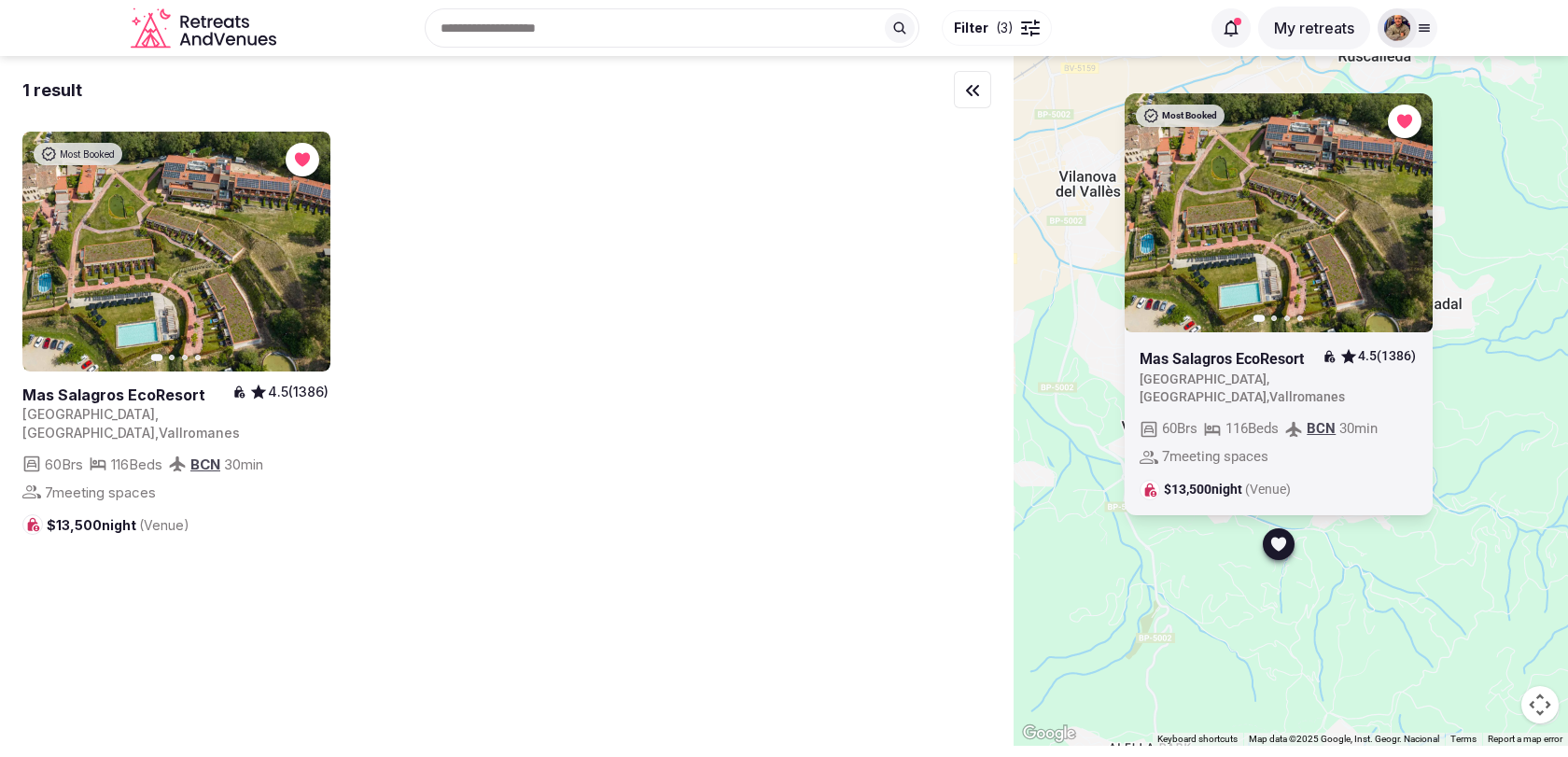
click at [0, 0] on icon "button" at bounding box center [0, 0] width 0 height 0
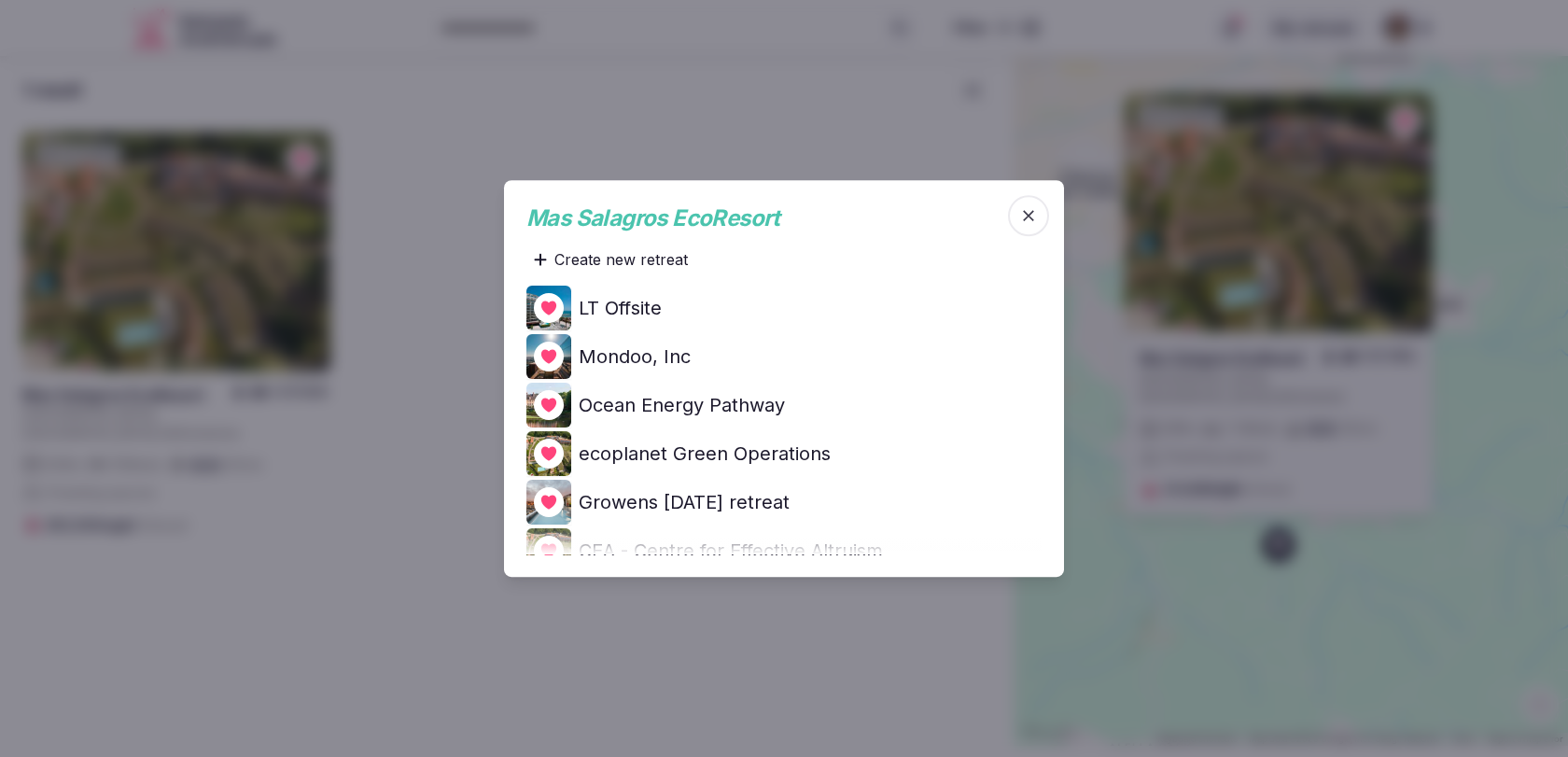
scroll to position [28, 0]
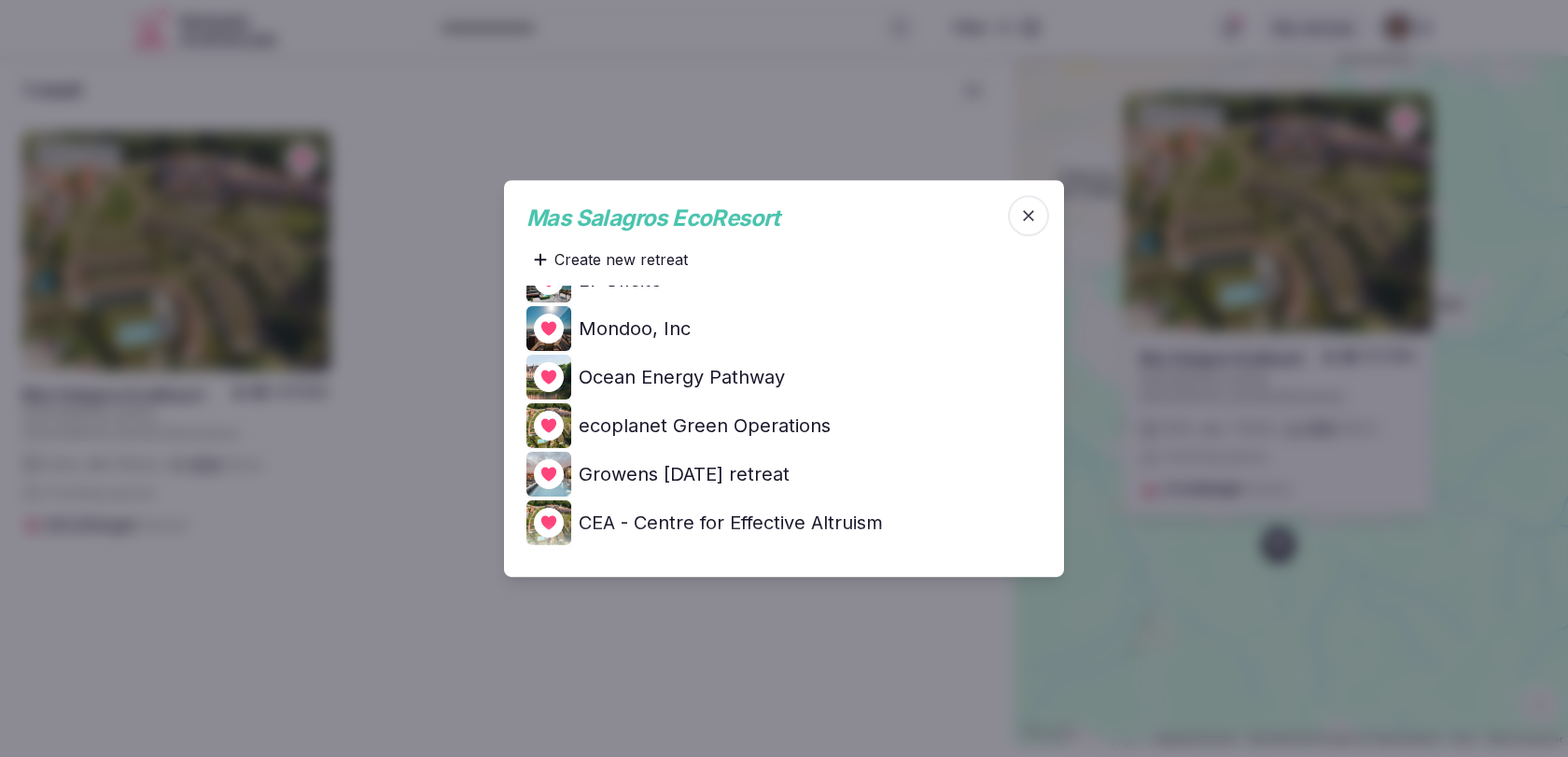
click at [1036, 215] on icon "button" at bounding box center [1028, 215] width 19 height 19
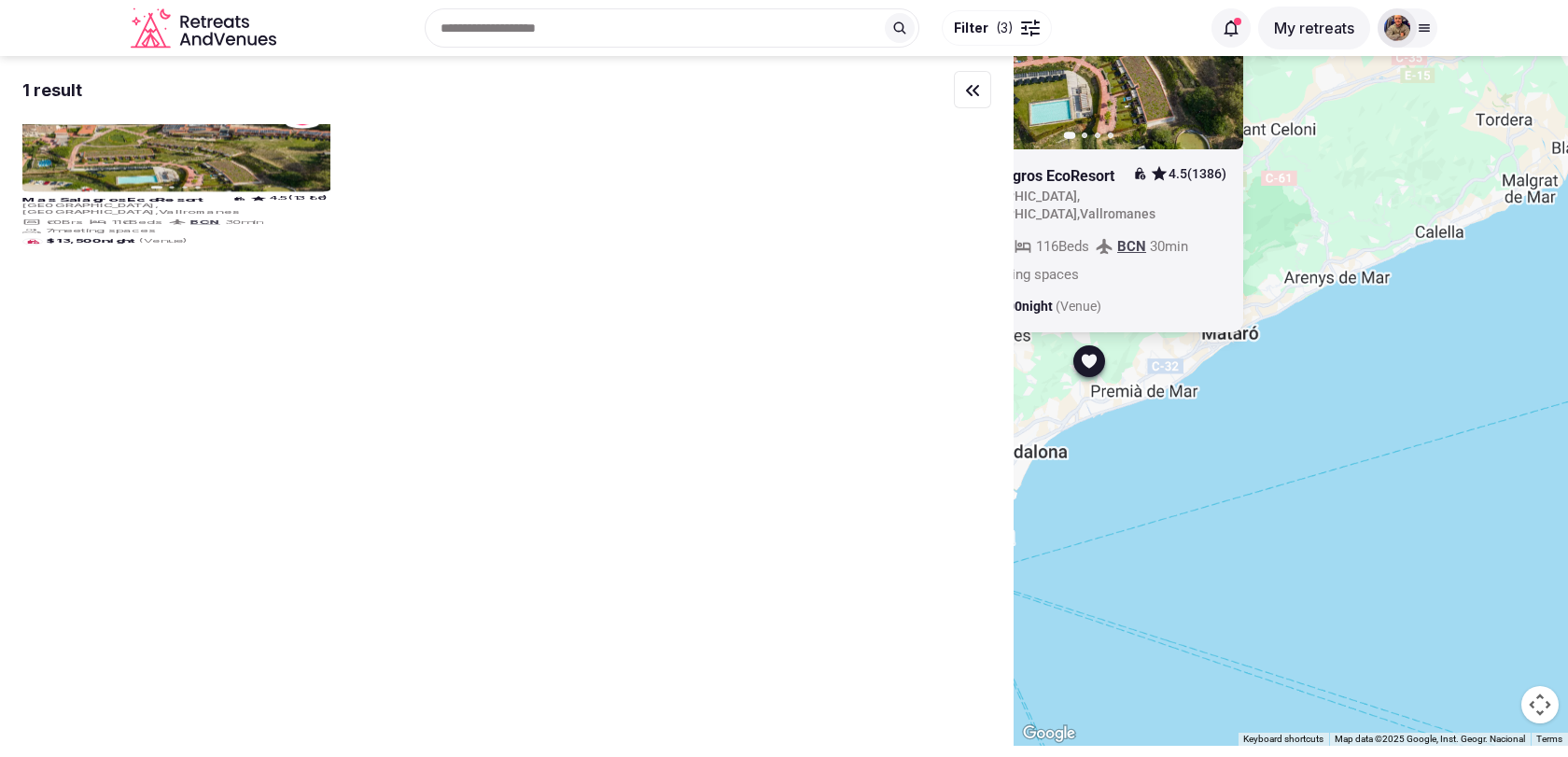
click at [1298, 287] on div "Most Booked Previous slide Next slide Mas Salagros EcoResort 4.5 (1386) Spain ,…" at bounding box center [1291, 402] width 555 height 690
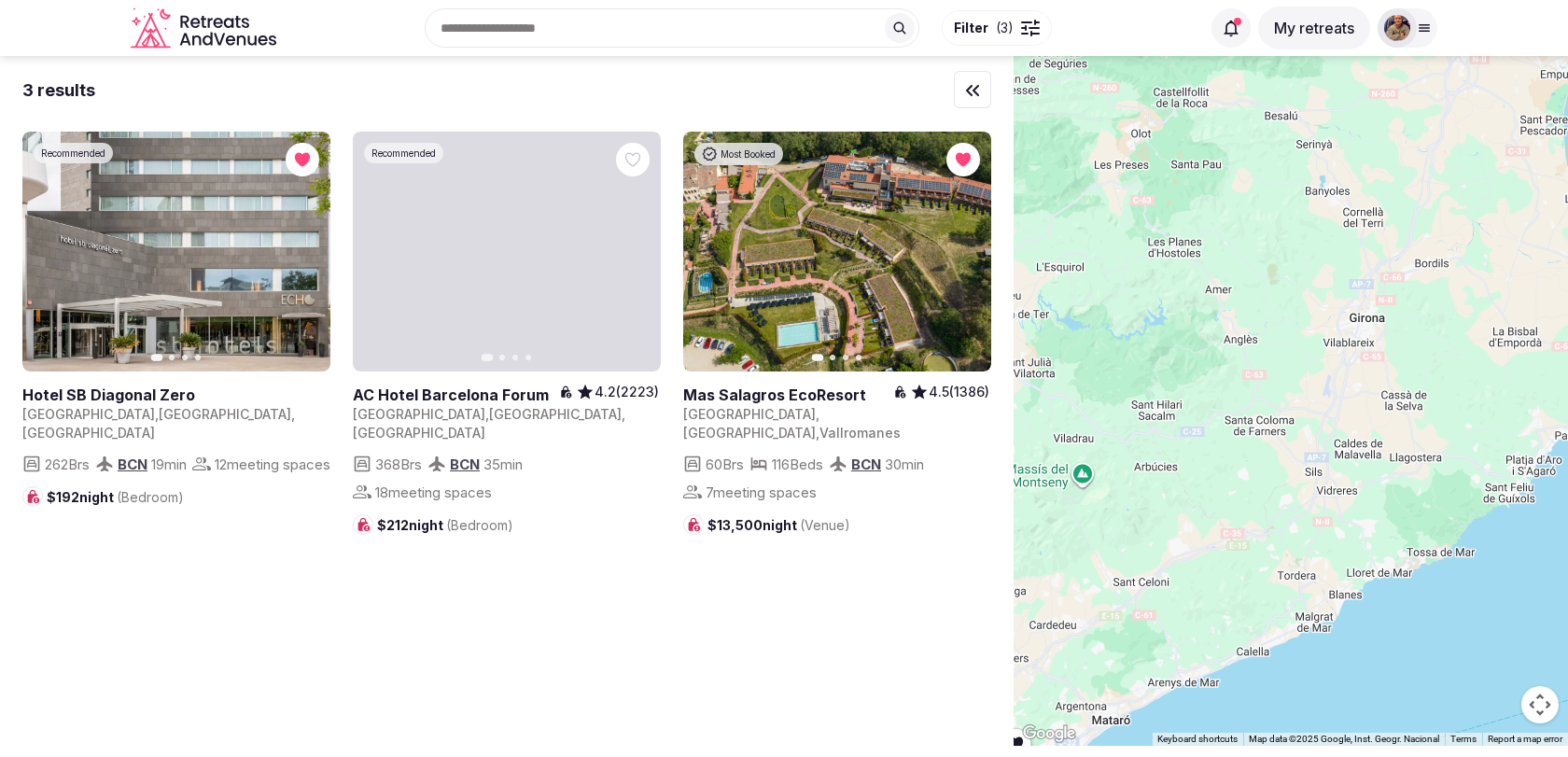
drag, startPoint x: 1298, startPoint y: 288, endPoint x: 1227, endPoint y: 680, distance: 398.4
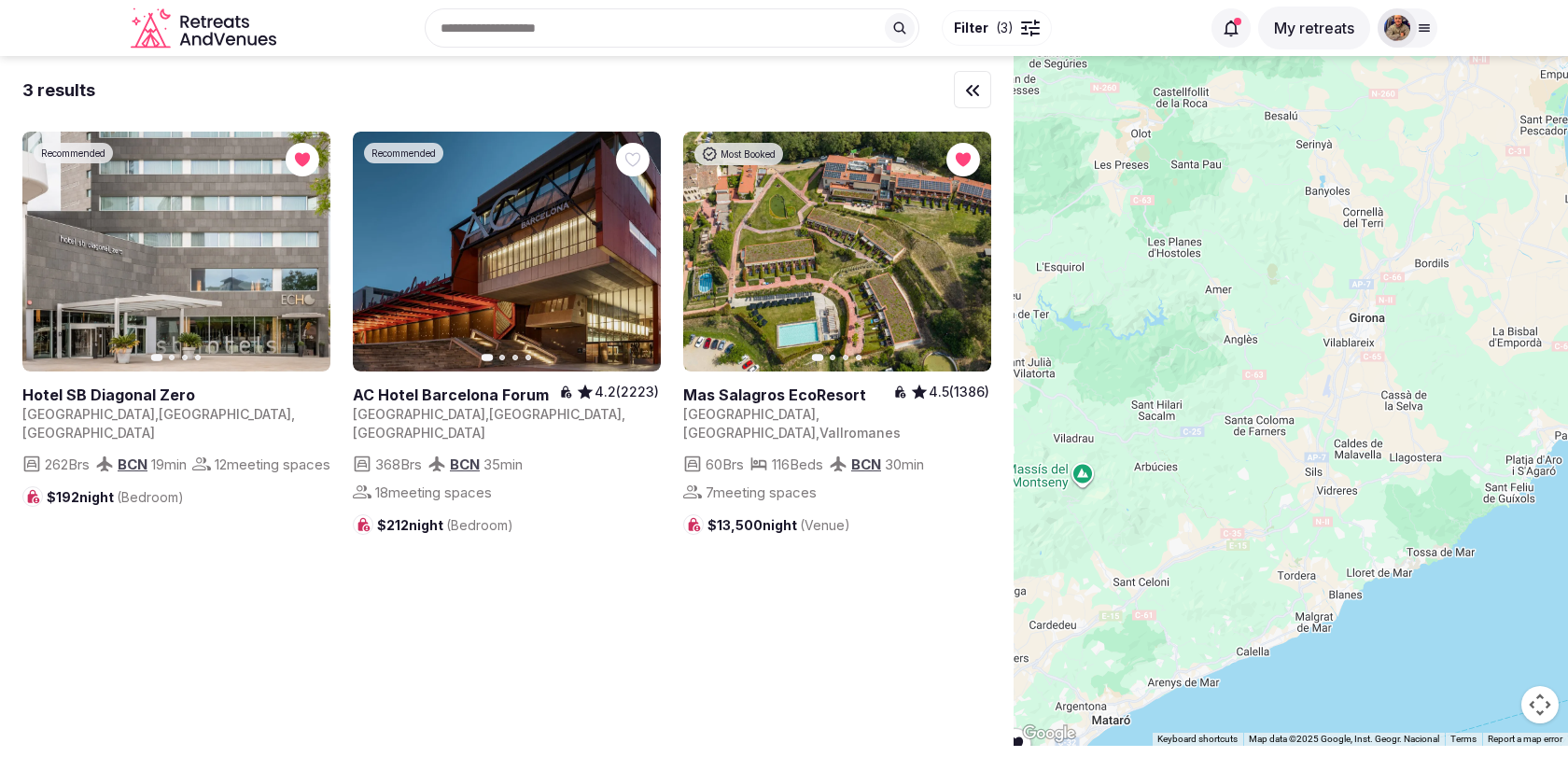
click at [1227, 680] on div at bounding box center [1291, 402] width 555 height 690
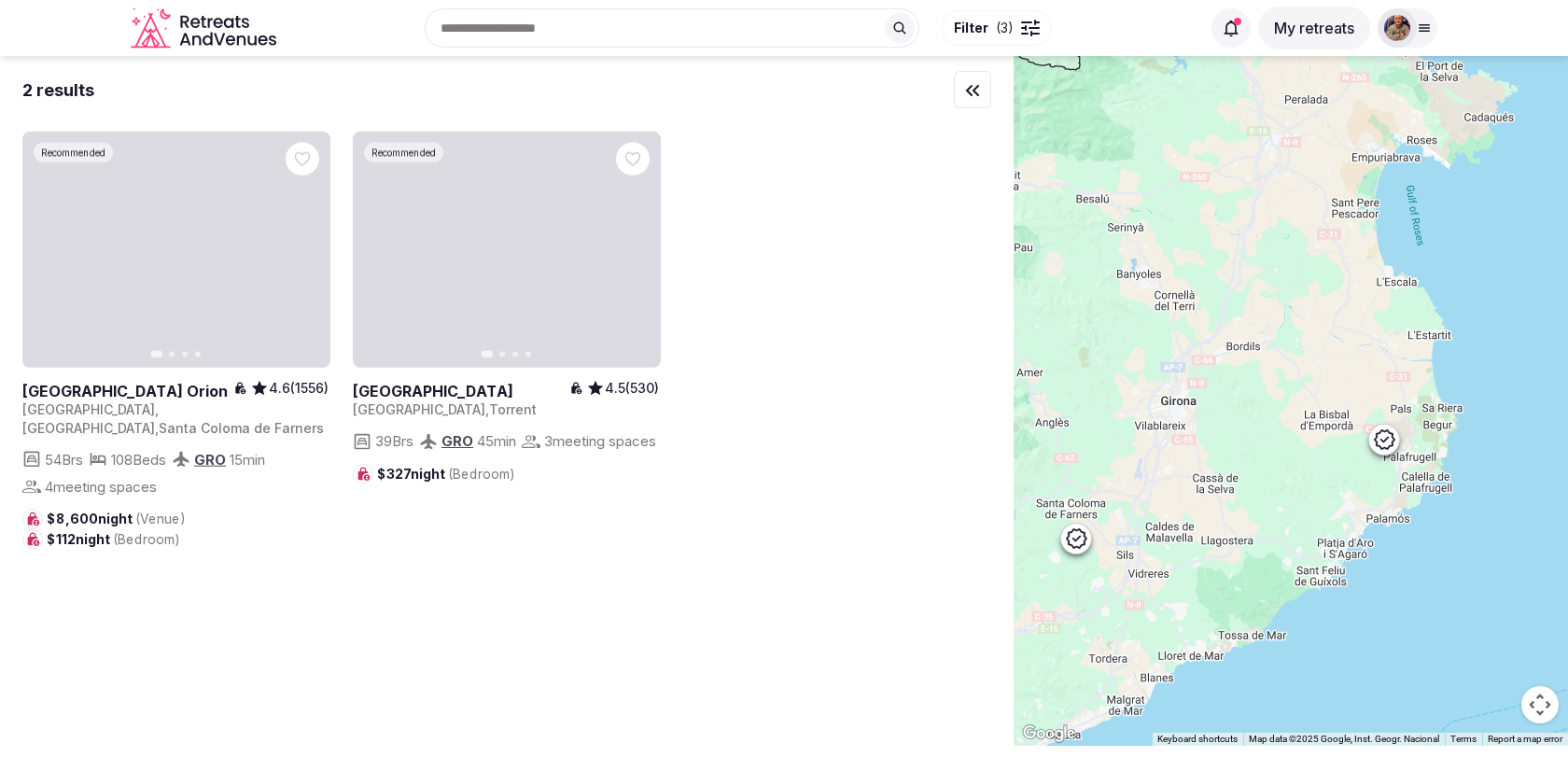
drag, startPoint x: 1378, startPoint y: 466, endPoint x: 1220, endPoint y: 531, distance: 170.8
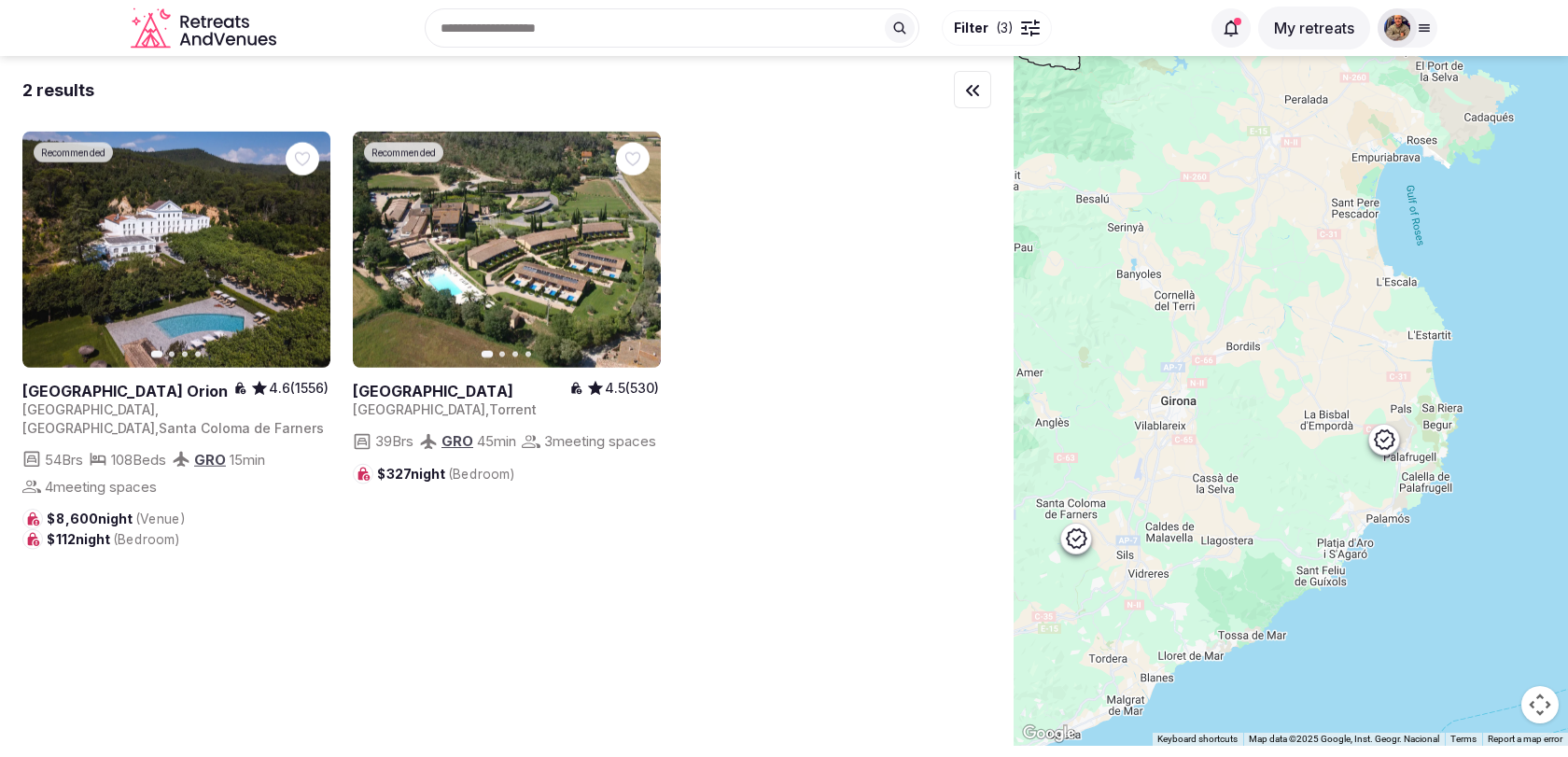
click at [1220, 531] on div at bounding box center [1291, 402] width 555 height 690
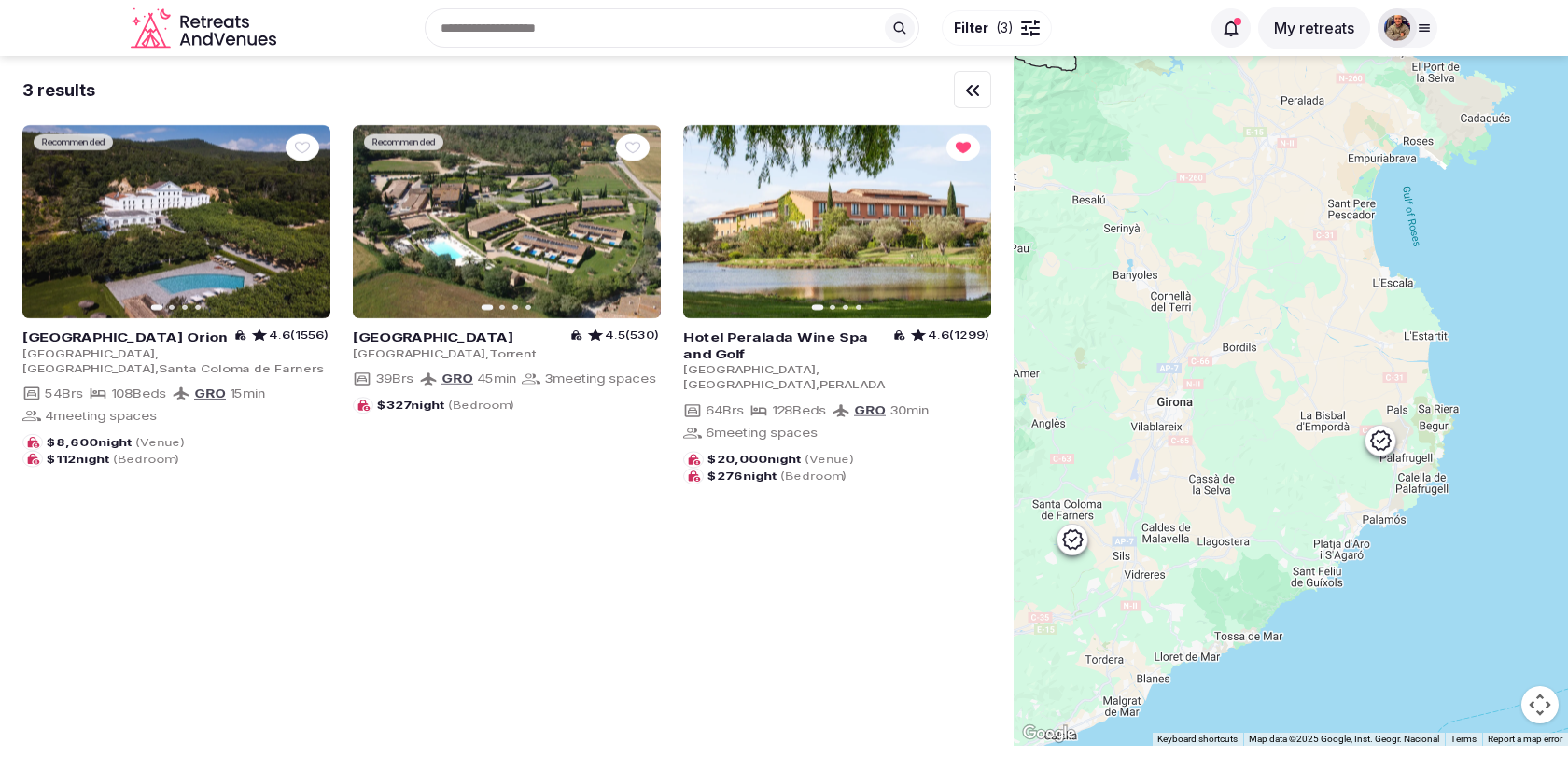
click at [1379, 448] on icon at bounding box center [1381, 440] width 21 height 20
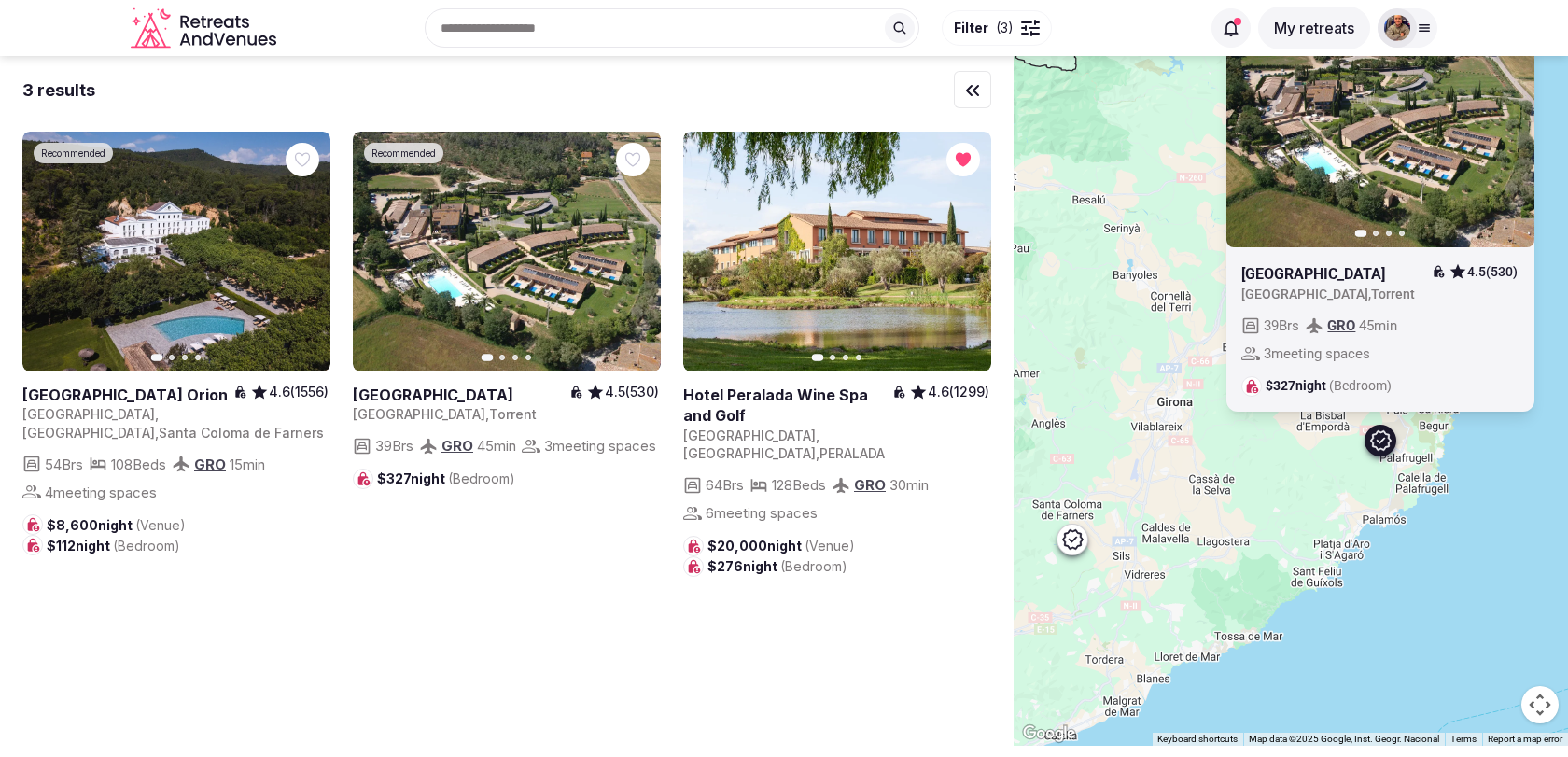
click at [1066, 535] on icon at bounding box center [1073, 540] width 23 height 23
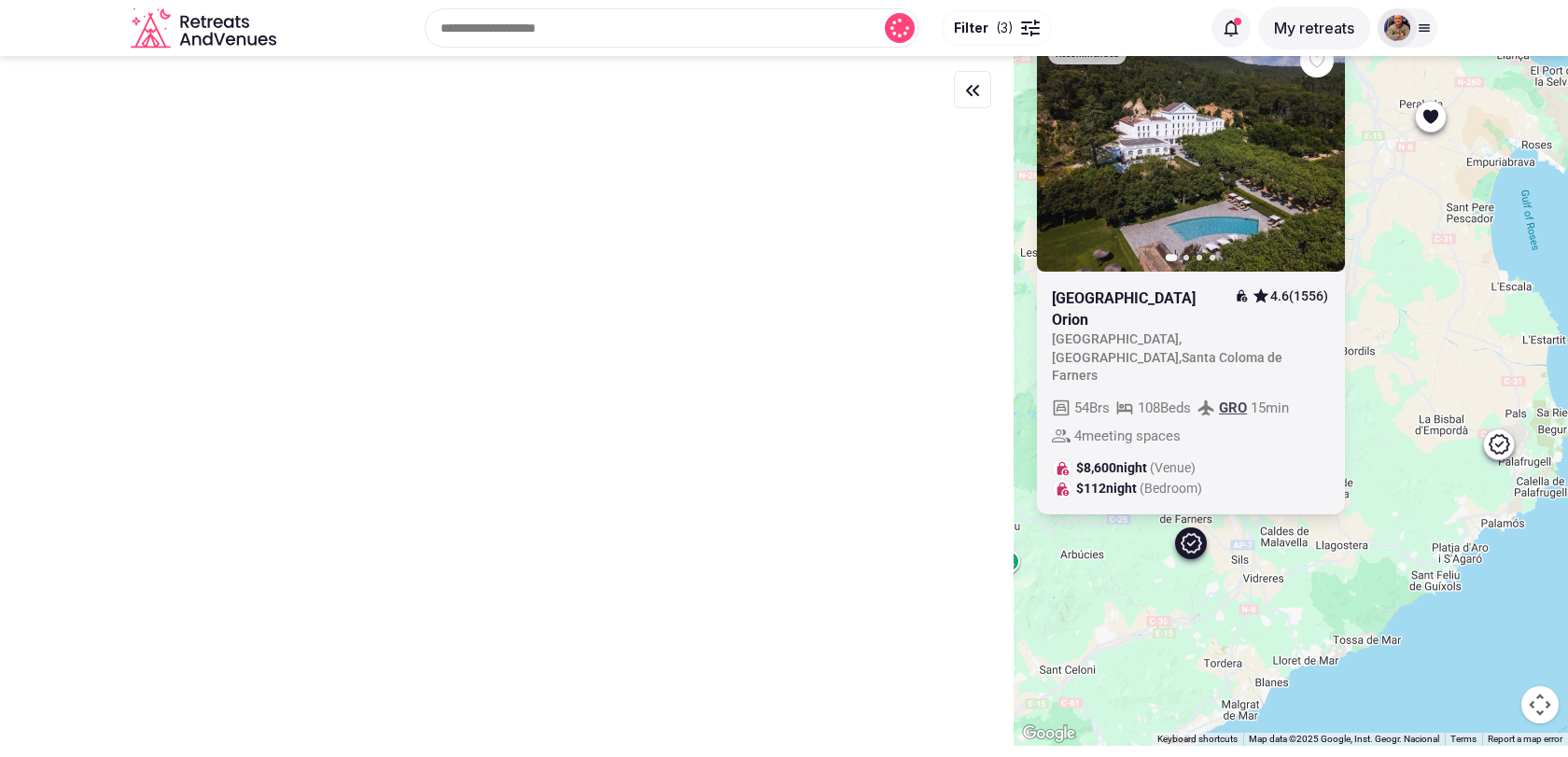
drag, startPoint x: 1128, startPoint y: 560, endPoint x: 1249, endPoint y: 563, distance: 121.0
click at [1249, 563] on div "Recommended Previous slide Next slide Hotel Balneari Termes Orion 4.6 (1556) Sp…" at bounding box center [1291, 402] width 555 height 690
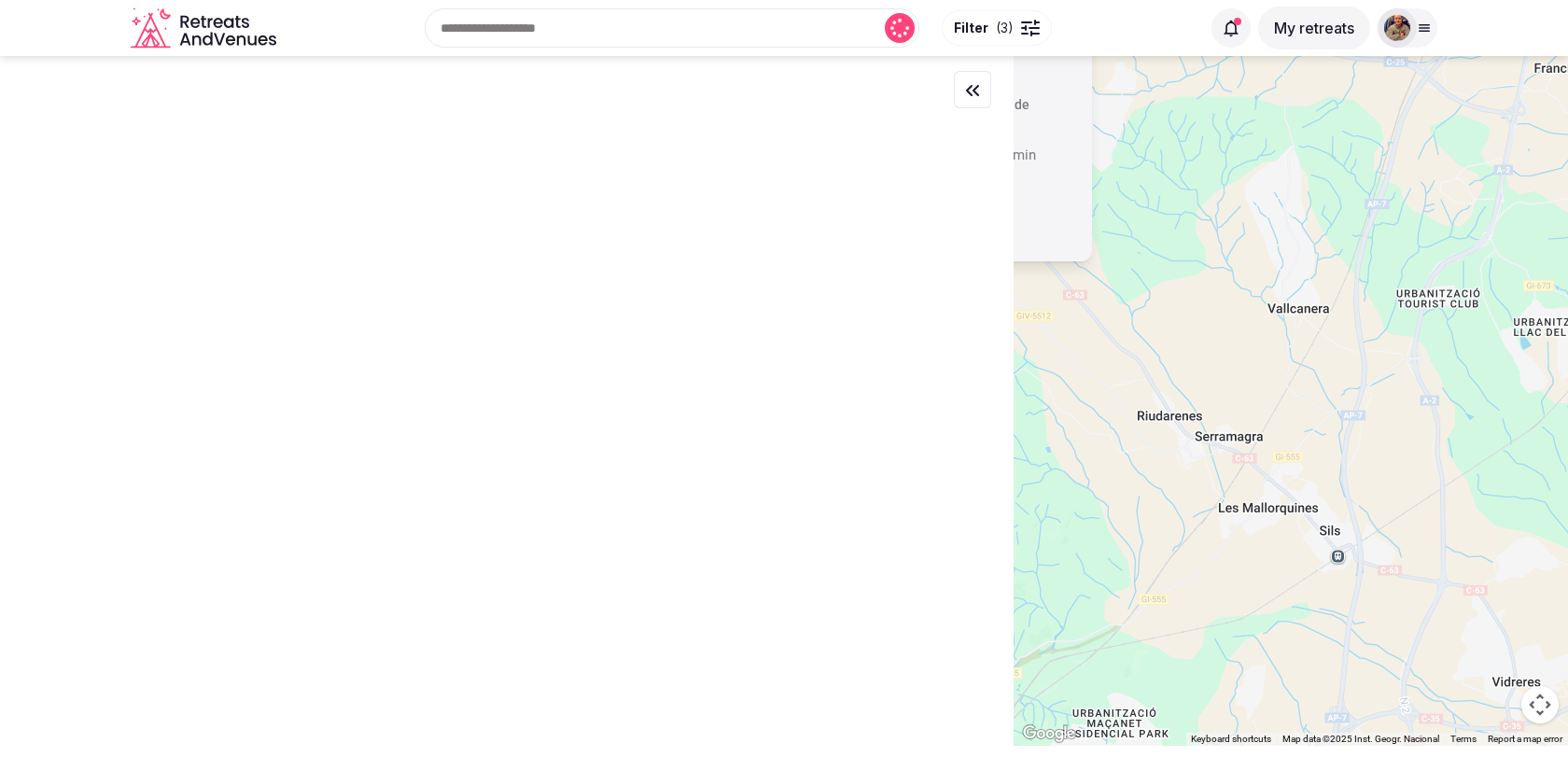
drag, startPoint x: 1173, startPoint y: 528, endPoint x: 1413, endPoint y: 534, distance: 240.1
click at [1410, 534] on div "Recommended Previous slide Next slide Hotel Balneari Termes Orion 4.6 (1556) Sp…" at bounding box center [1291, 402] width 555 height 690
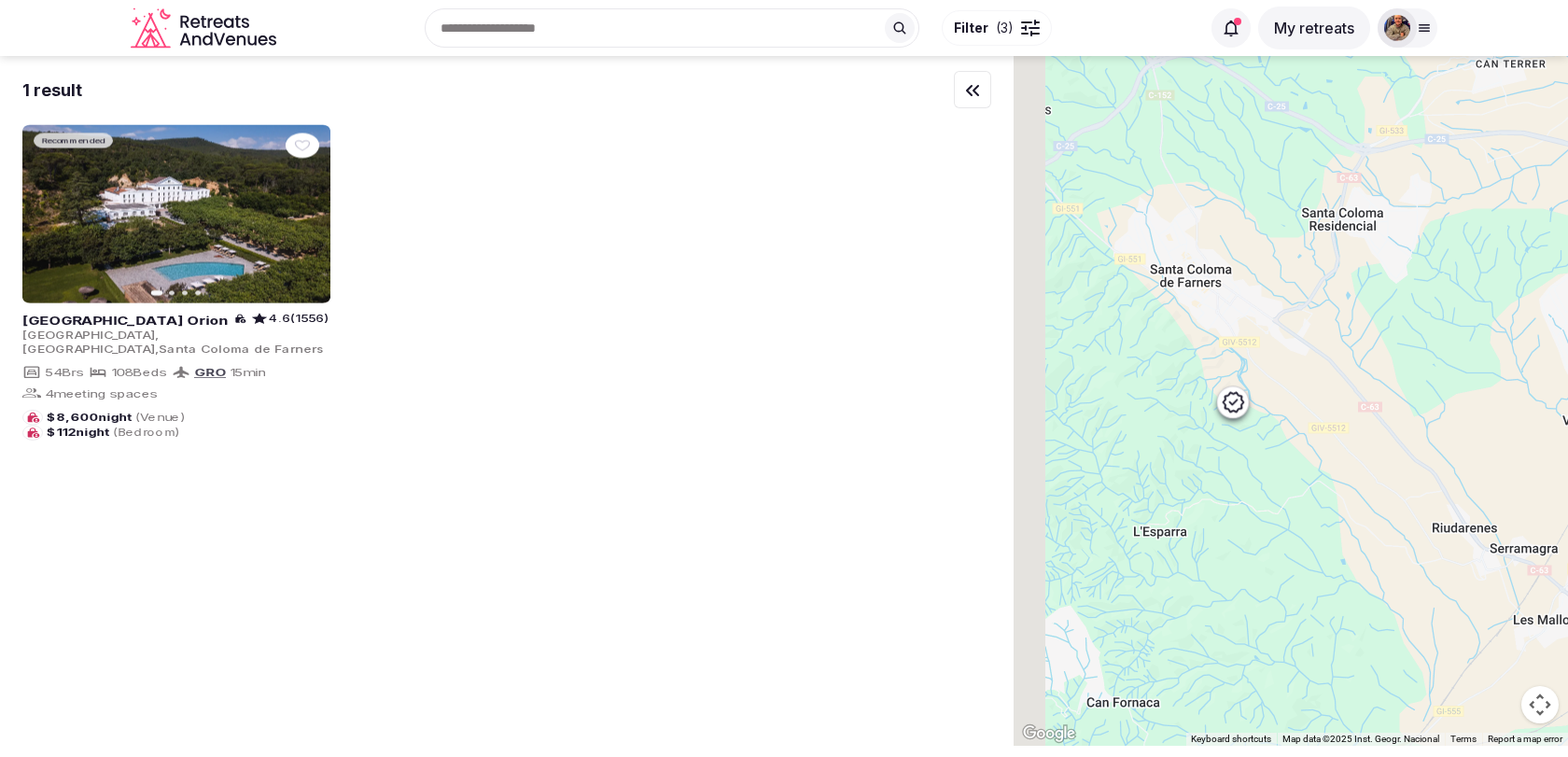
drag, startPoint x: 1330, startPoint y: 402, endPoint x: 1454, endPoint y: 505, distance: 161.2
click at [1454, 505] on div at bounding box center [1291, 402] width 555 height 690
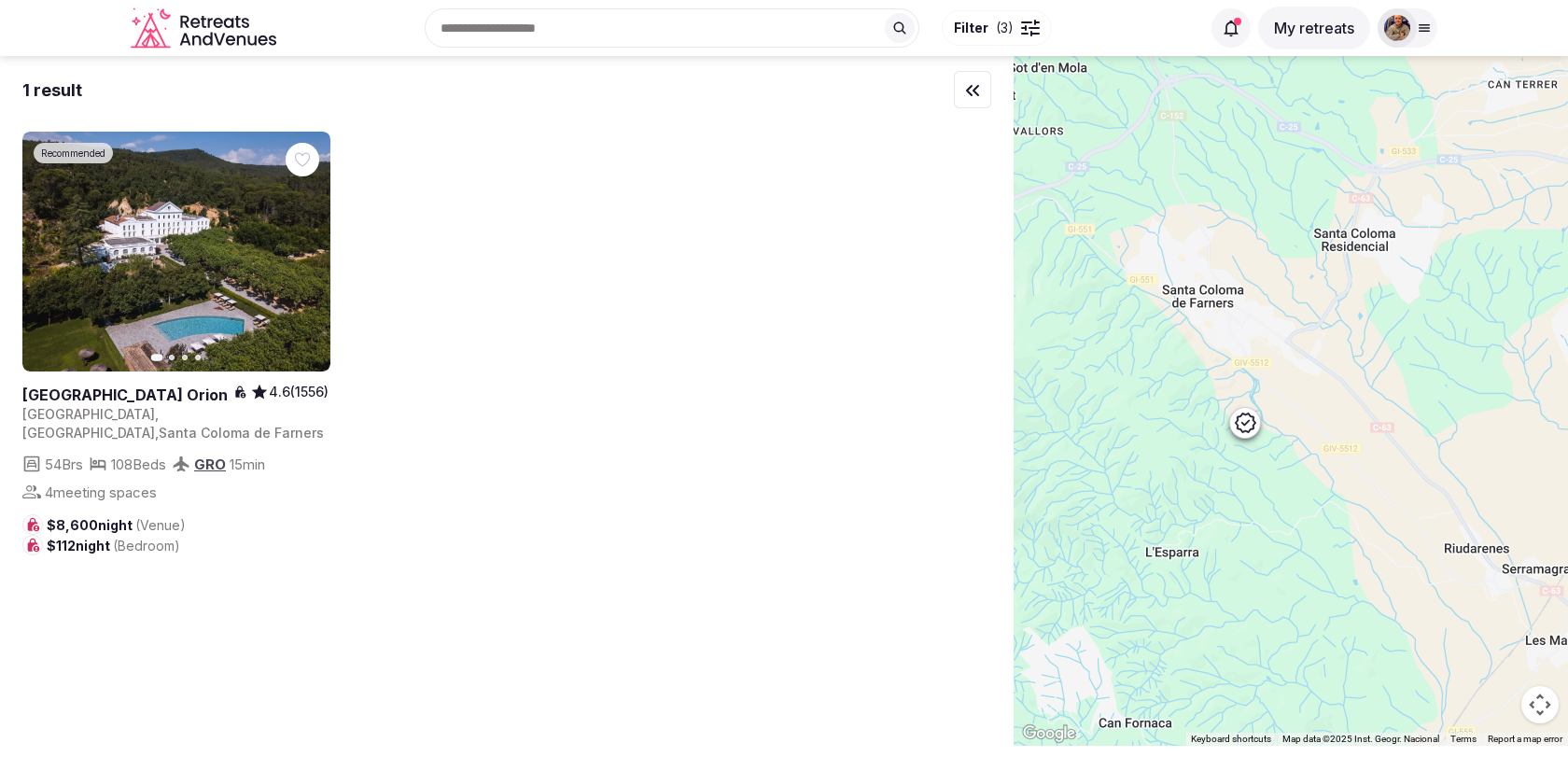
click at [1250, 434] on icon at bounding box center [1245, 423] width 23 height 23
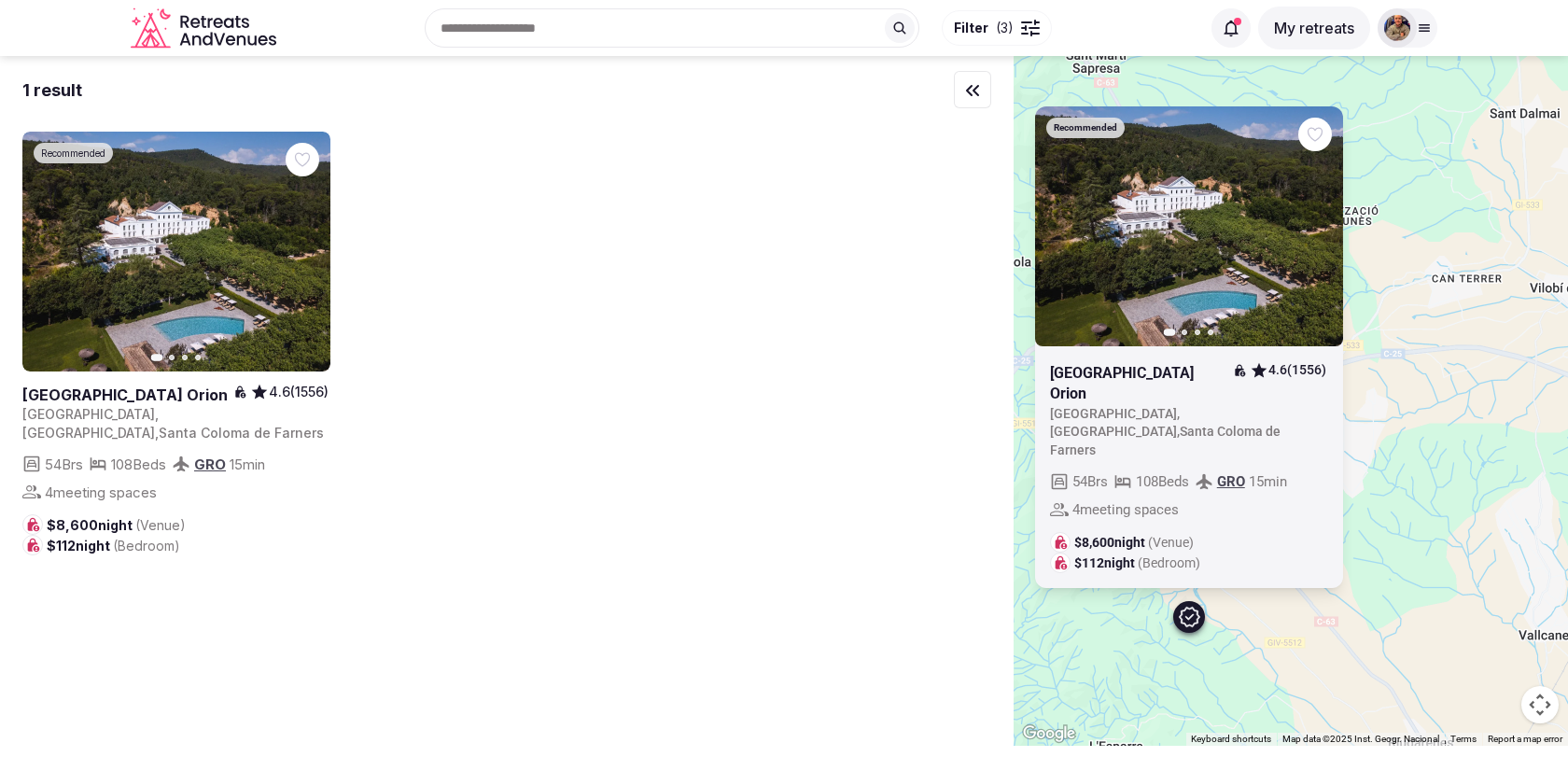
drag, startPoint x: 1321, startPoint y: 418, endPoint x: 1263, endPoint y: 615, distance: 205.4
click at [1264, 616] on div "Recommended Previous slide Next slide Hotel Balneari Termes Orion 4.6 (1556) Sp…" at bounding box center [1291, 402] width 555 height 690
click at [0, 0] on icon "button" at bounding box center [0, 0] width 0 height 0
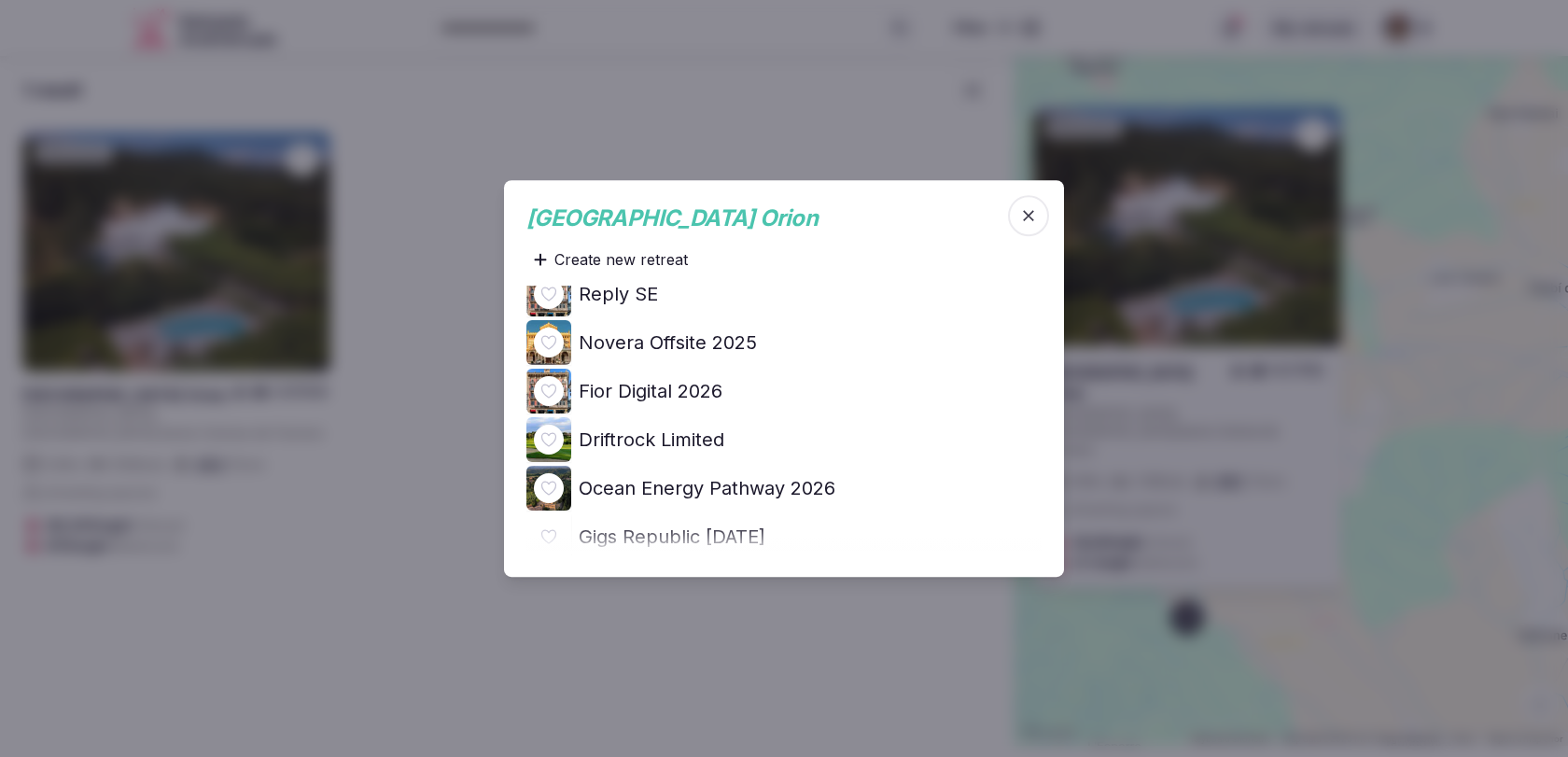
scroll to position [421, 0]
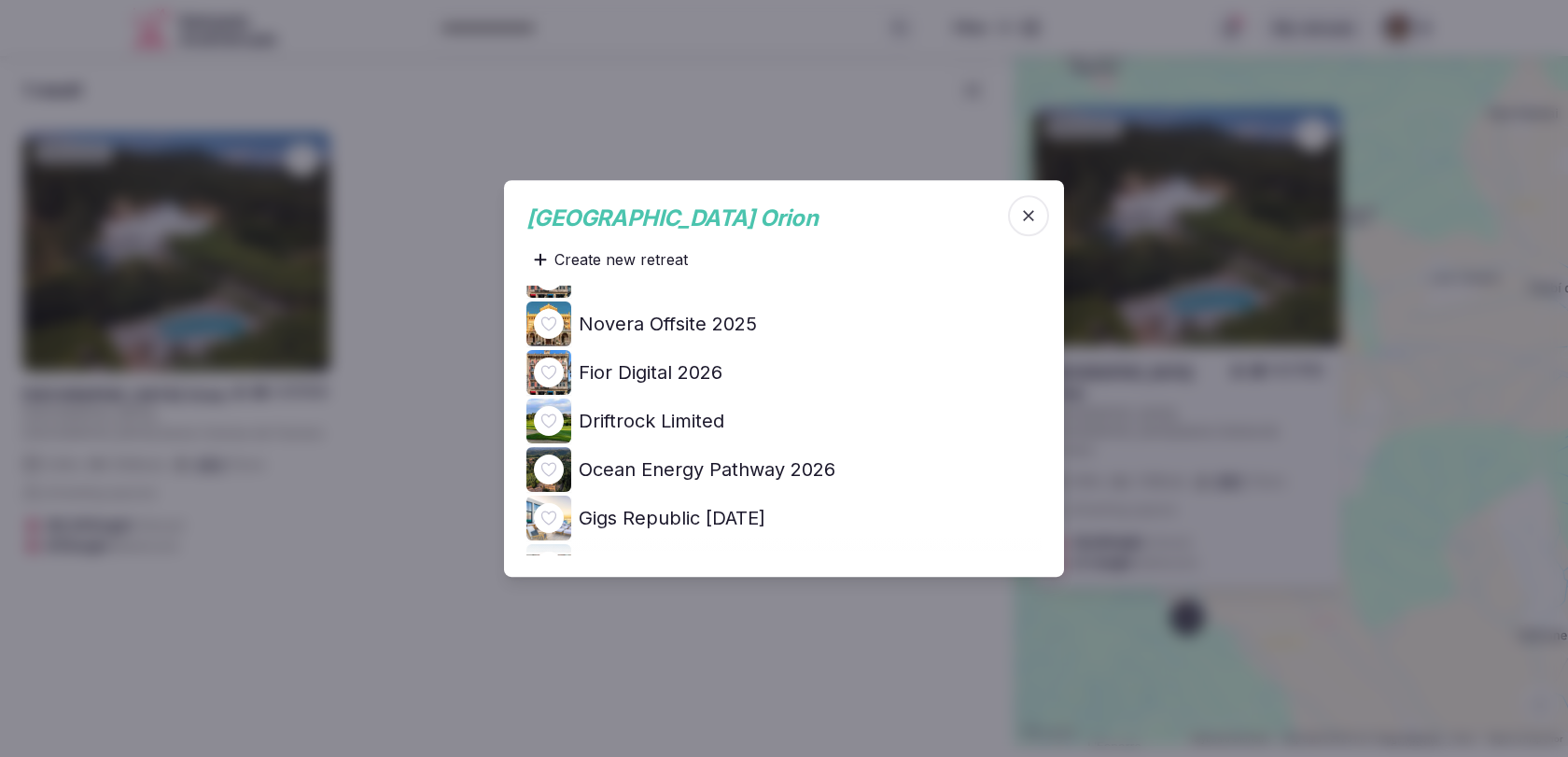
click at [792, 477] on h4 "Ocean Energy Pathway 2026" at bounding box center [707, 469] width 257 height 26
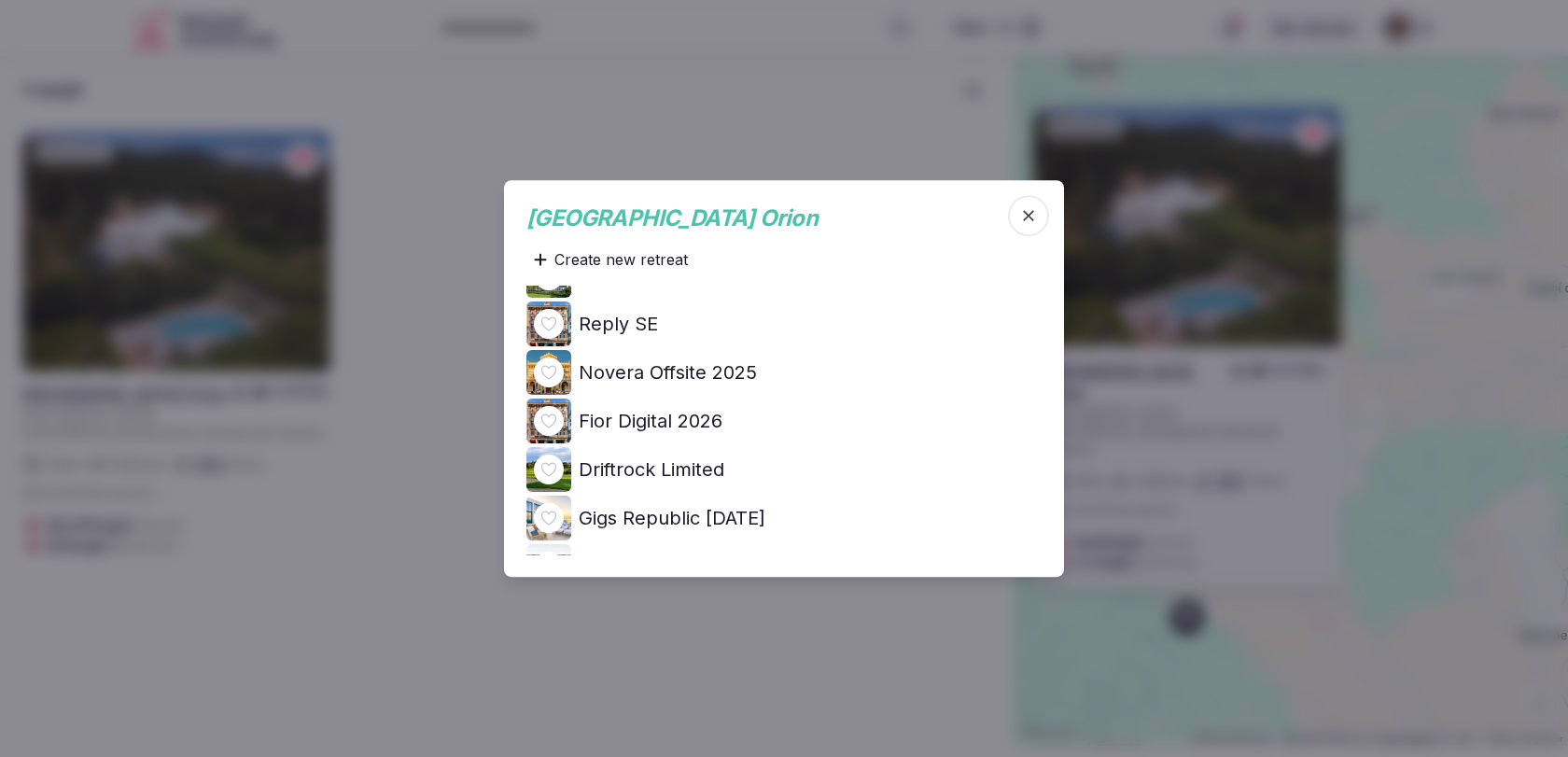
scroll to position [0, 0]
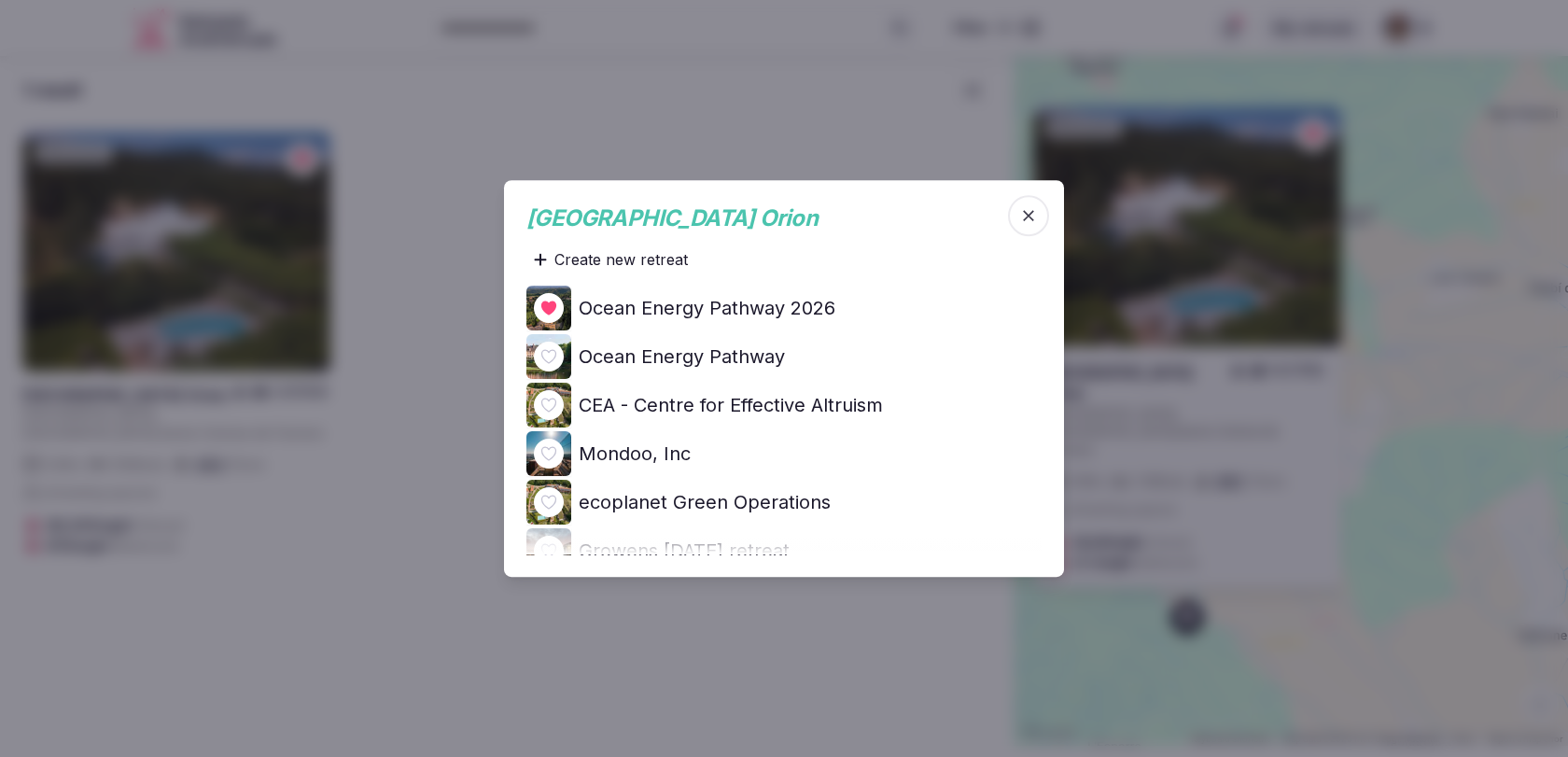
click at [1040, 216] on span "button" at bounding box center [1028, 215] width 41 height 41
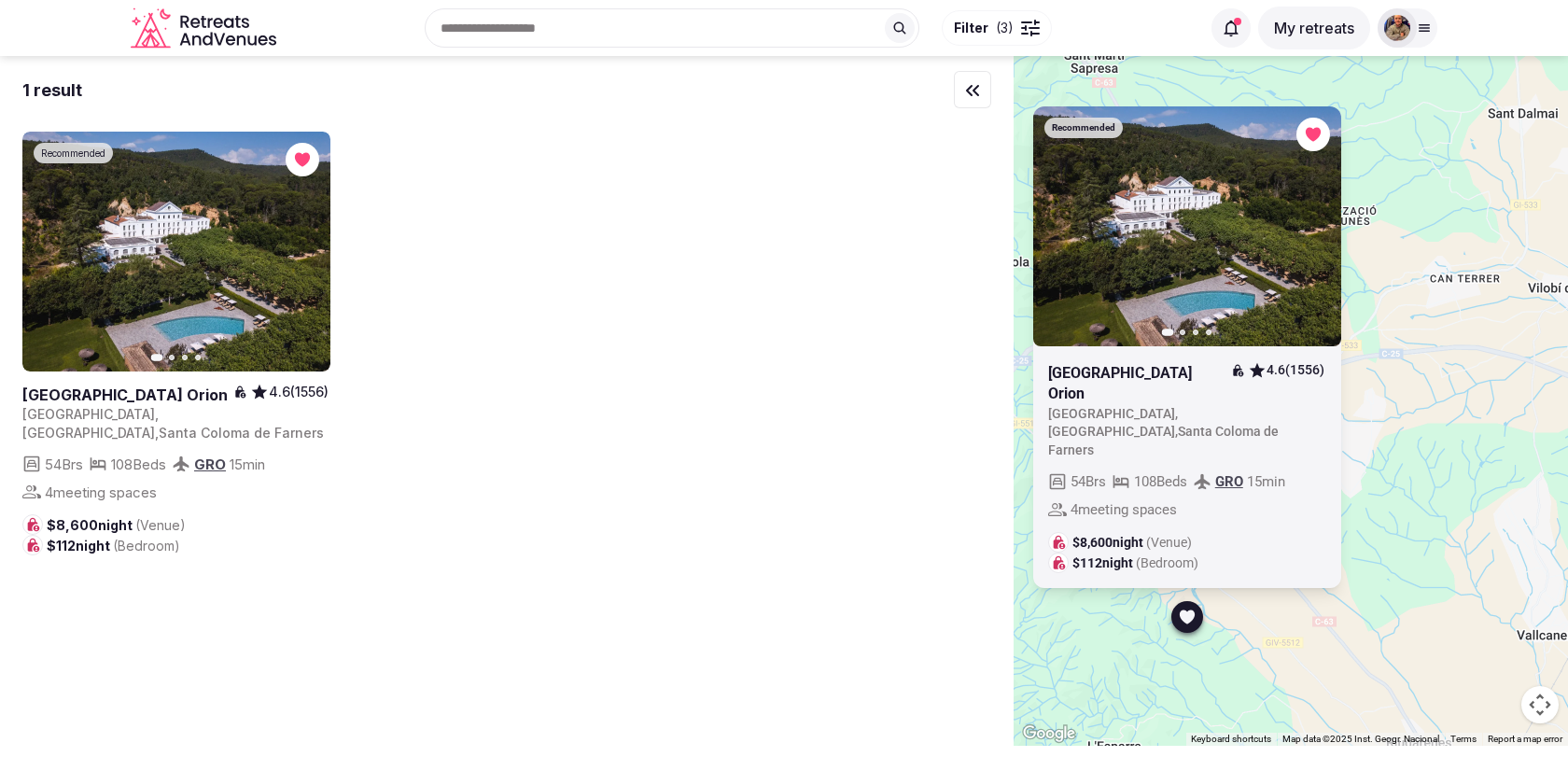
click at [1453, 318] on div "Recommended Previous slide Next slide Hotel Balneari Termes Orion 4.6 (1556) Sp…" at bounding box center [1291, 402] width 555 height 690
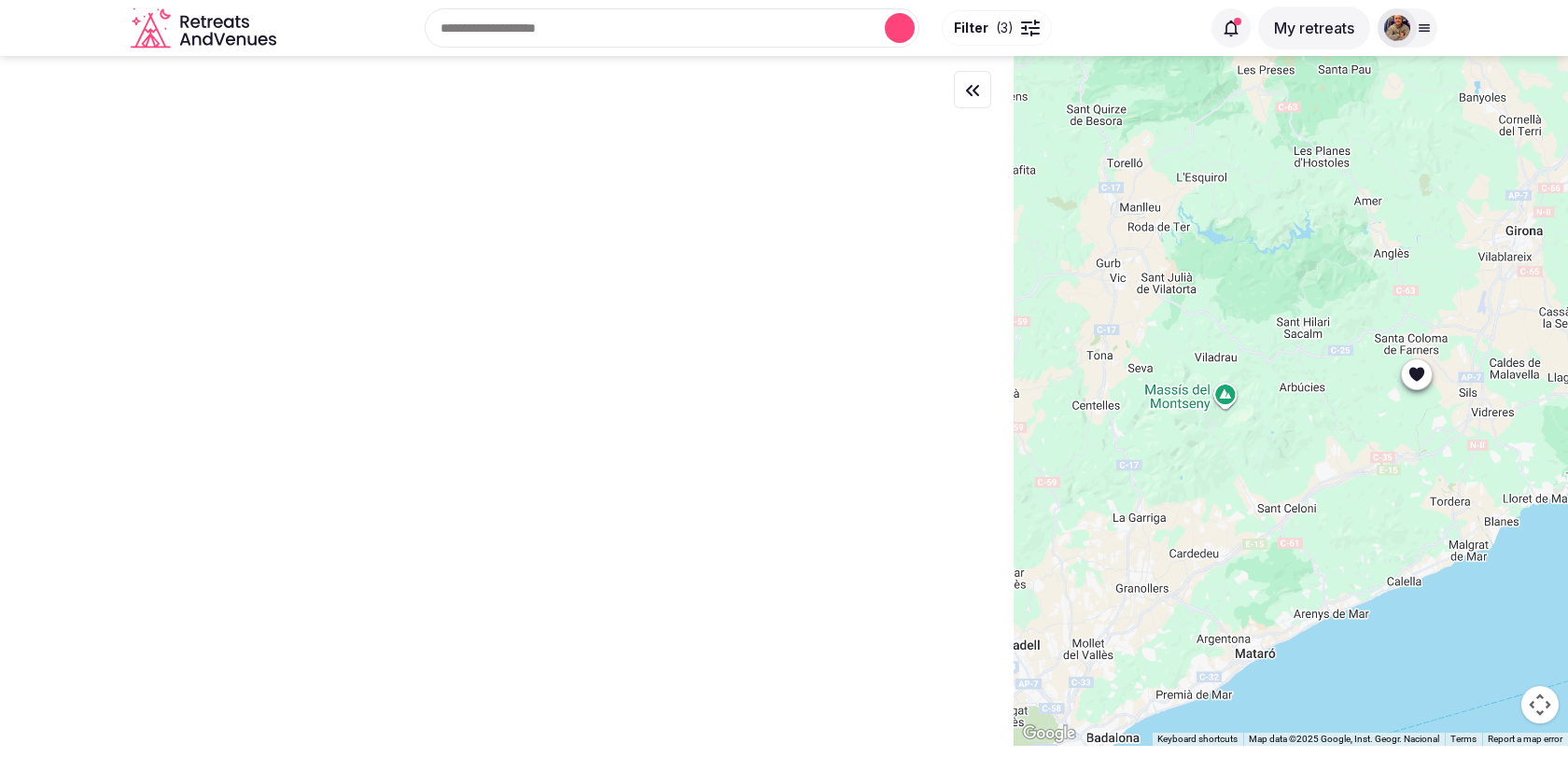
drag, startPoint x: 1225, startPoint y: 224, endPoint x: 1282, endPoint y: 420, distance: 204.1
click at [1253, 297] on div at bounding box center [1291, 402] width 555 height 690
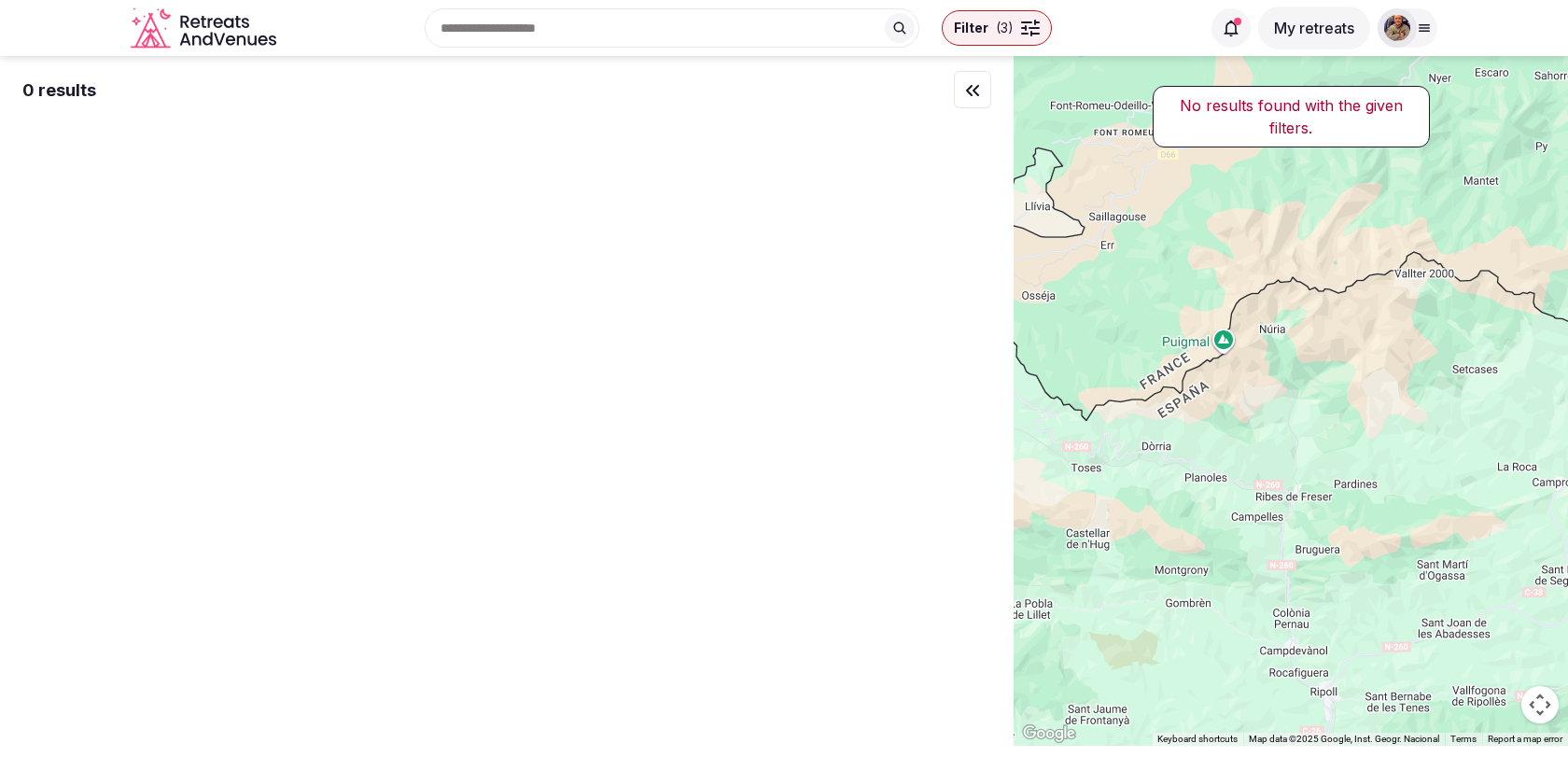
click at [1282, 435] on div at bounding box center [1291, 402] width 555 height 690
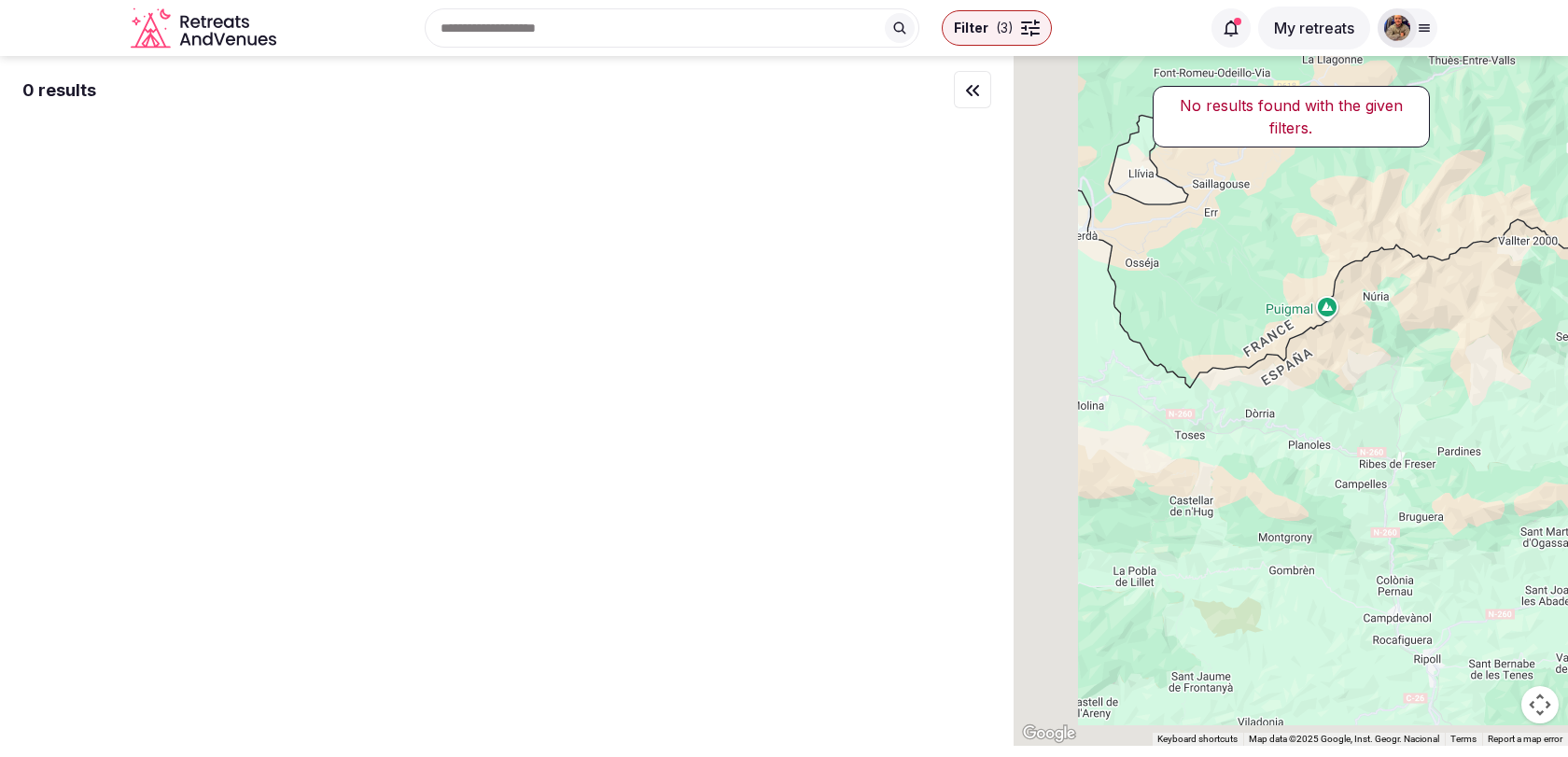
drag, startPoint x: 1226, startPoint y: 478, endPoint x: 1537, endPoint y: 407, distance: 319.0
click at [1518, 407] on div at bounding box center [1291, 402] width 555 height 690
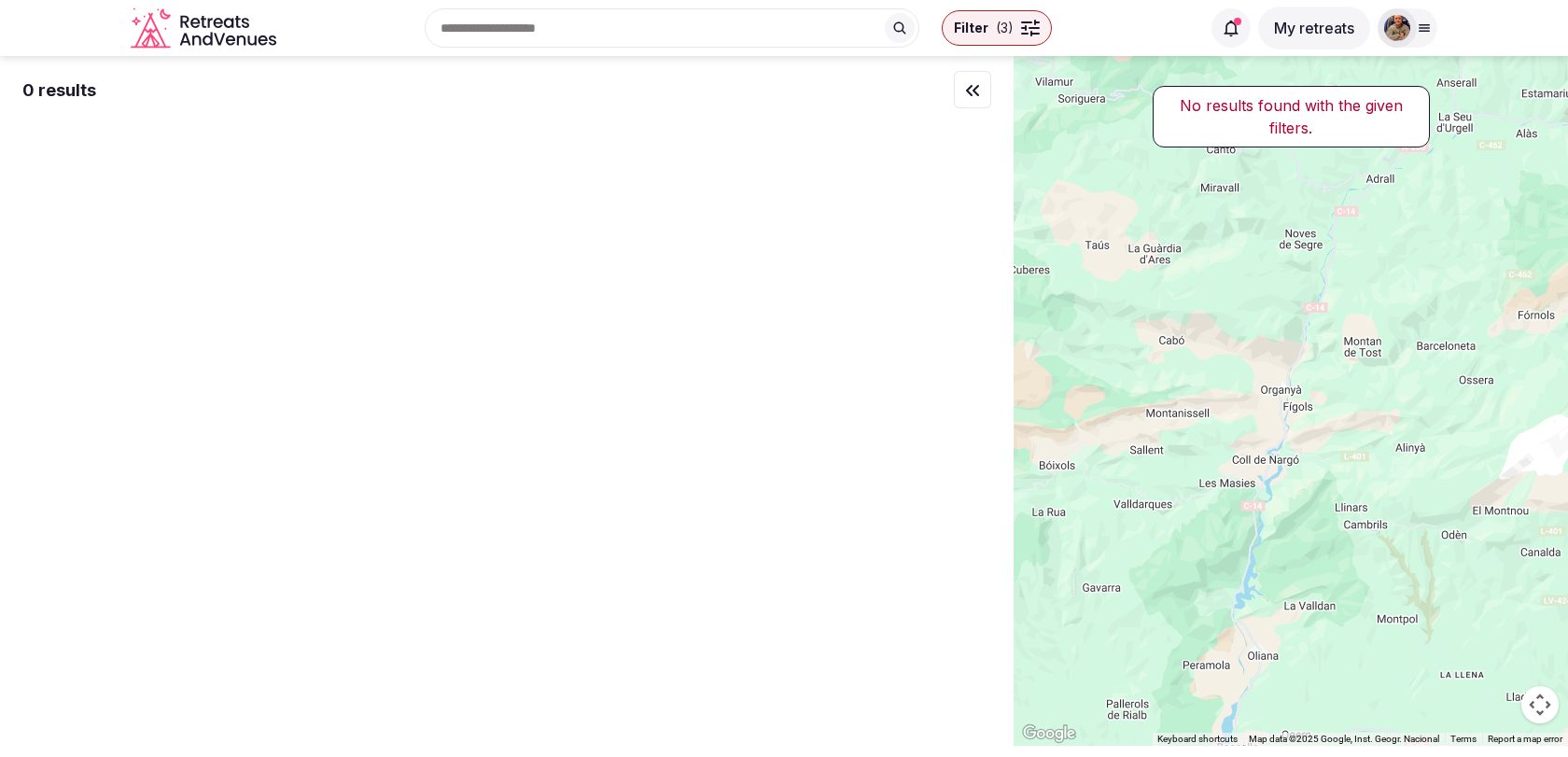
drag, startPoint x: 1209, startPoint y: 377, endPoint x: 1514, endPoint y: 402, distance: 306.0
click at [1485, 397] on div at bounding box center [1291, 402] width 555 height 690
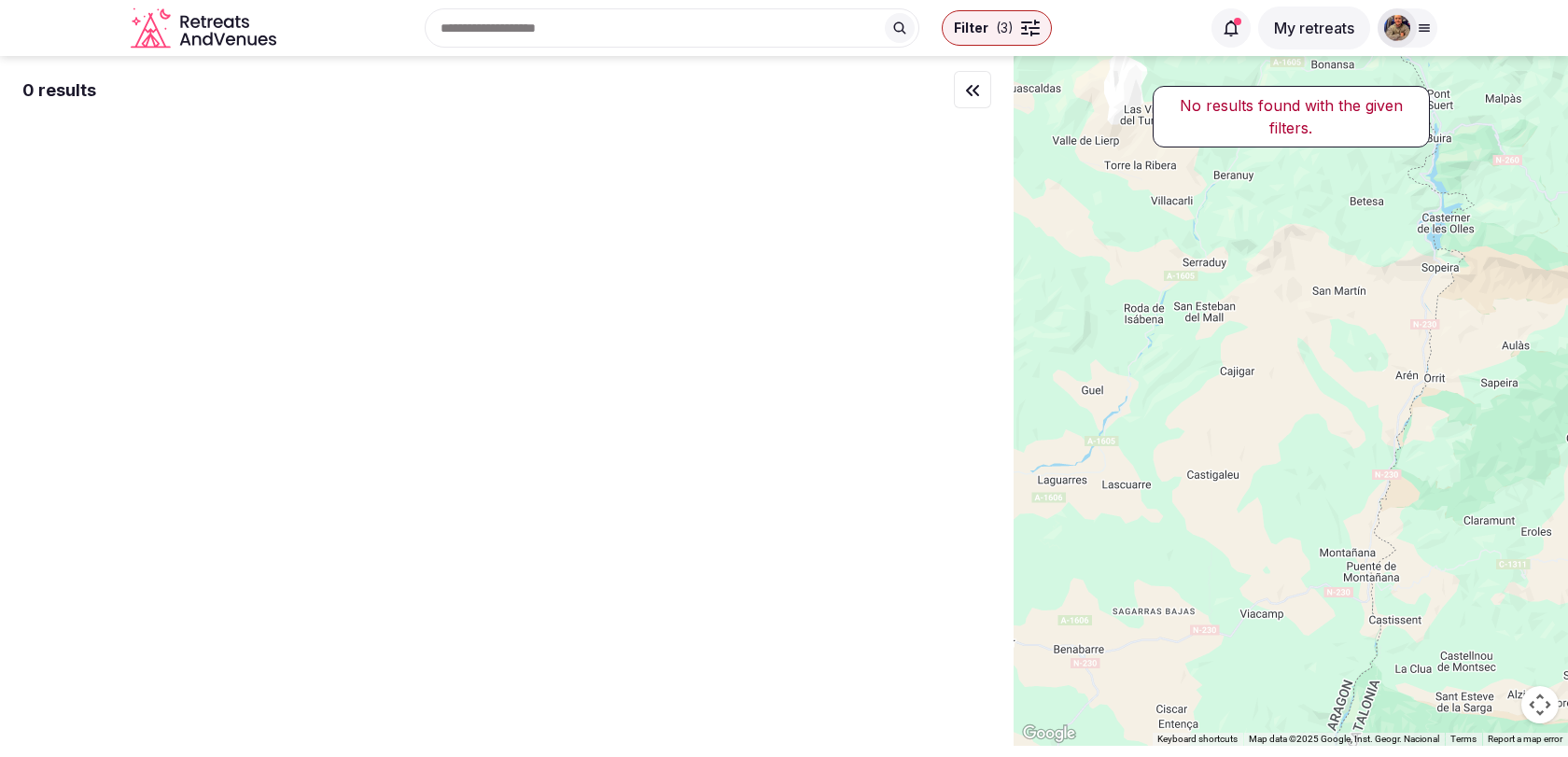
drag, startPoint x: 1308, startPoint y: 384, endPoint x: 1567, endPoint y: 435, distance: 264.0
click at [1567, 435] on div at bounding box center [1291, 402] width 555 height 690
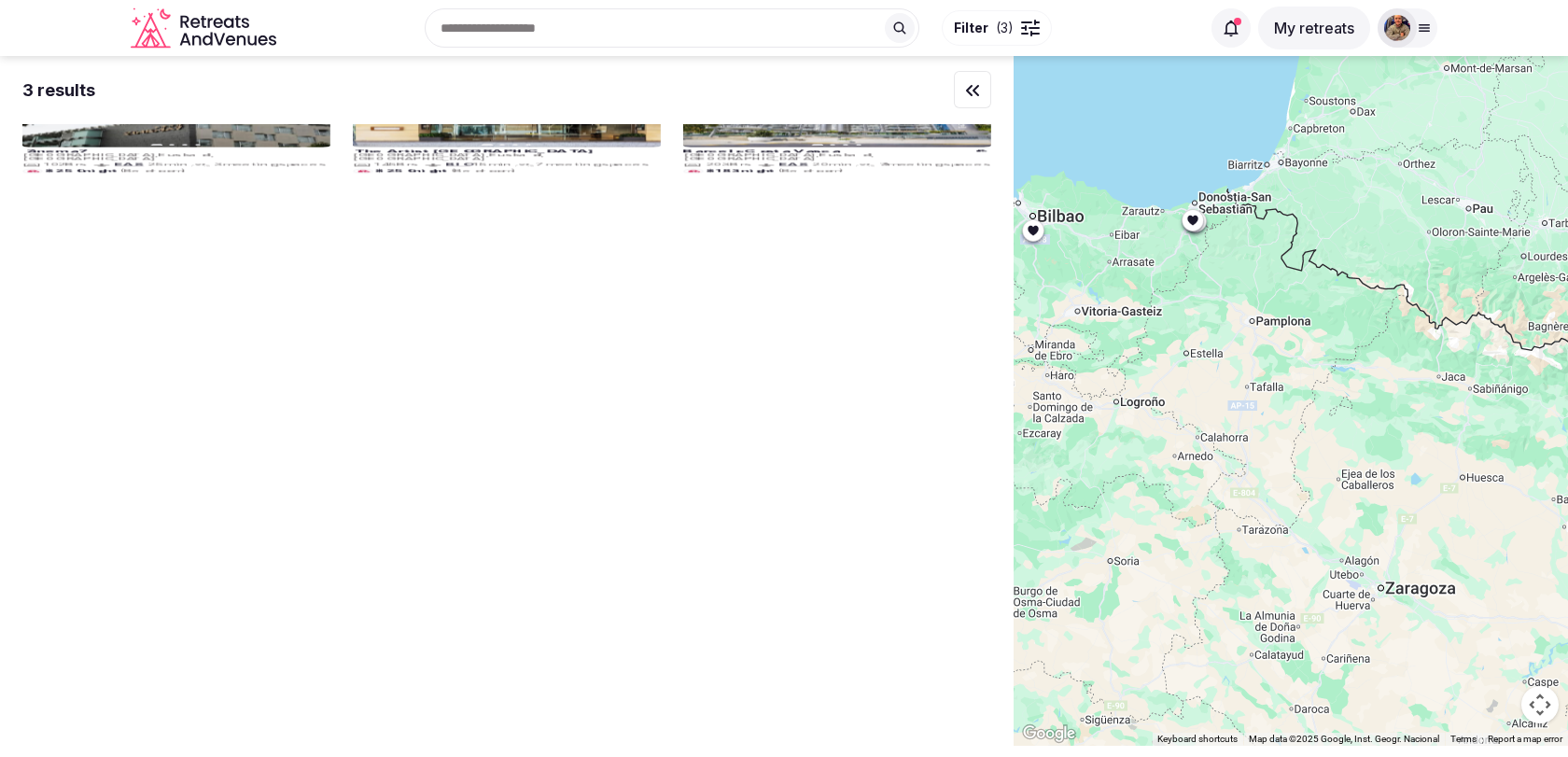
drag, startPoint x: 1256, startPoint y: 358, endPoint x: 1518, endPoint y: 358, distance: 262.0
click at [1510, 358] on div at bounding box center [1291, 402] width 555 height 690
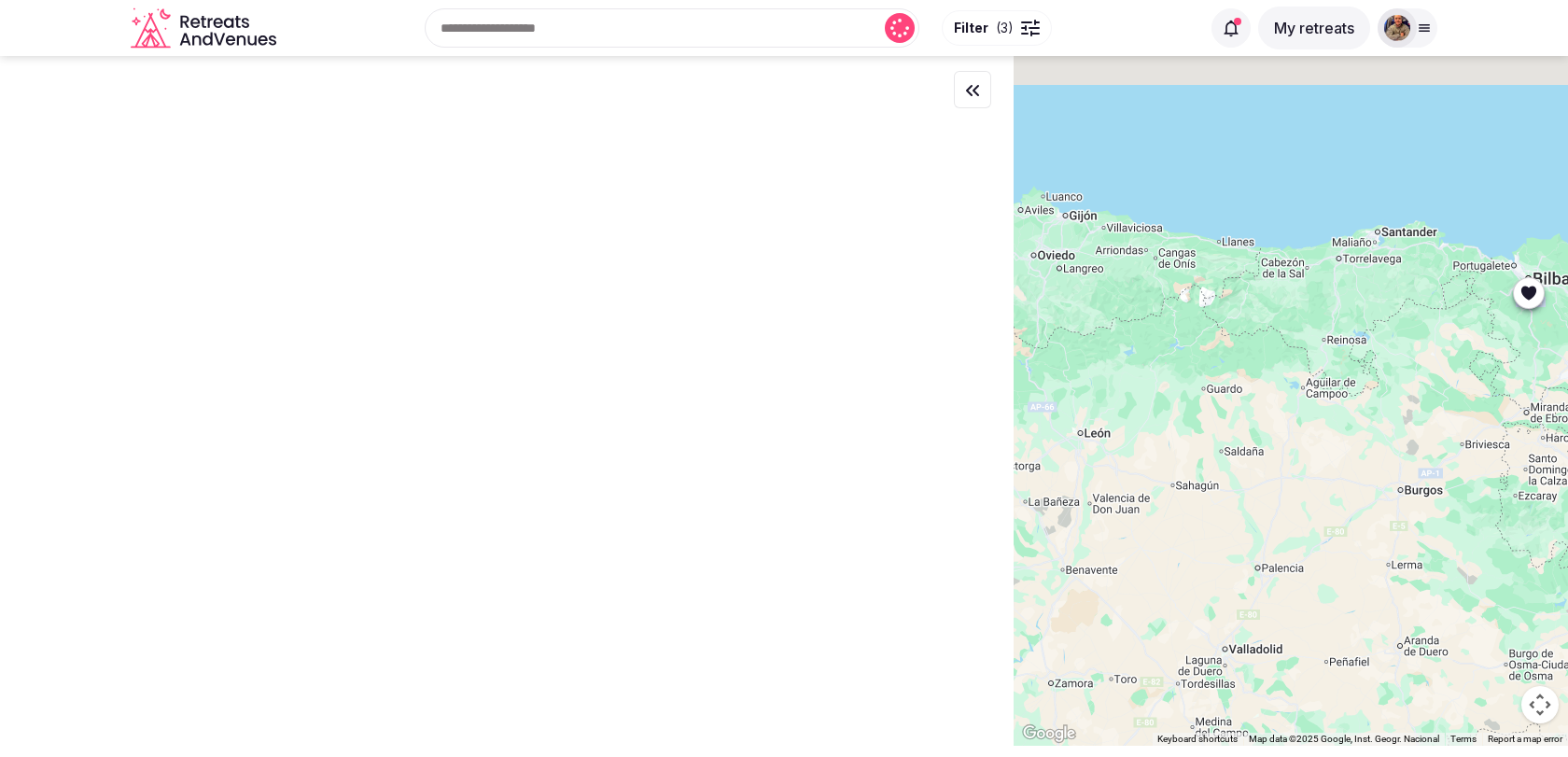
drag, startPoint x: 1505, startPoint y: 358, endPoint x: 1222, endPoint y: 426, distance: 291.1
click at [1222, 426] on div at bounding box center [1291, 402] width 555 height 690
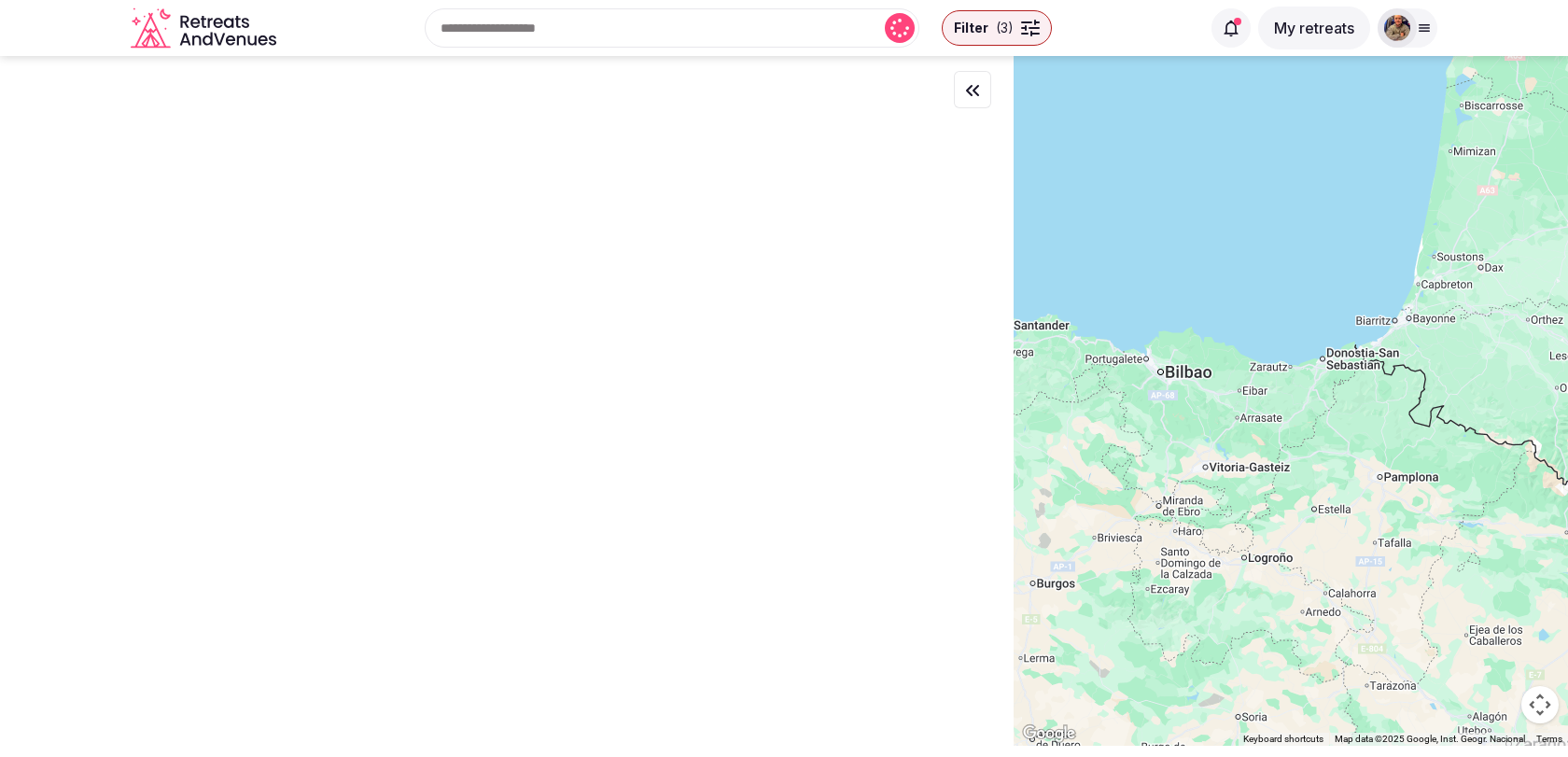
drag, startPoint x: 1218, startPoint y: 426, endPoint x: 1257, endPoint y: 439, distance: 41.1
click at [1257, 439] on div at bounding box center [1291, 402] width 555 height 690
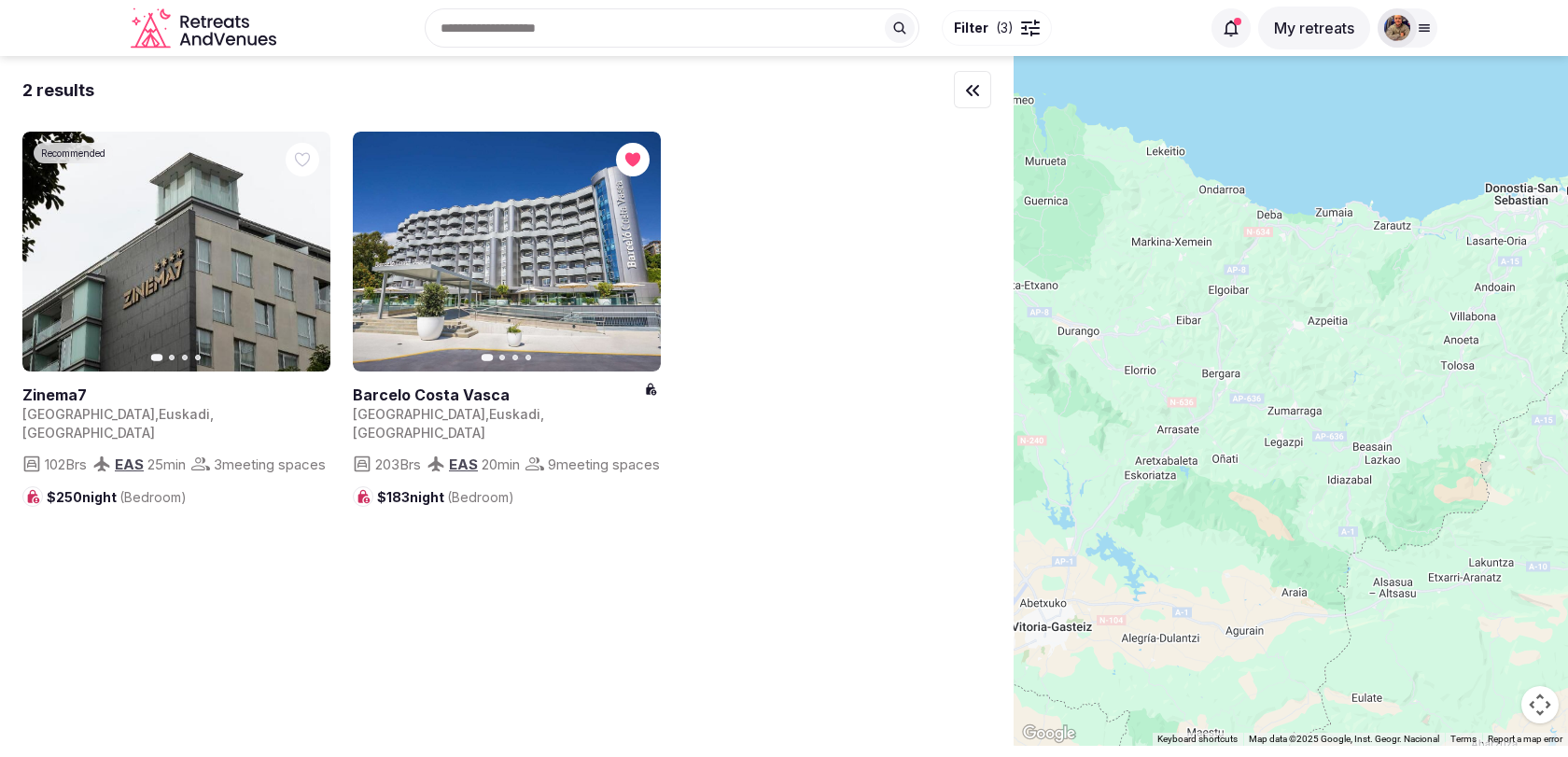
drag, startPoint x: 1277, startPoint y: 322, endPoint x: 1281, endPoint y: 438, distance: 116.1
click at [1281, 438] on div at bounding box center [1291, 402] width 555 height 690
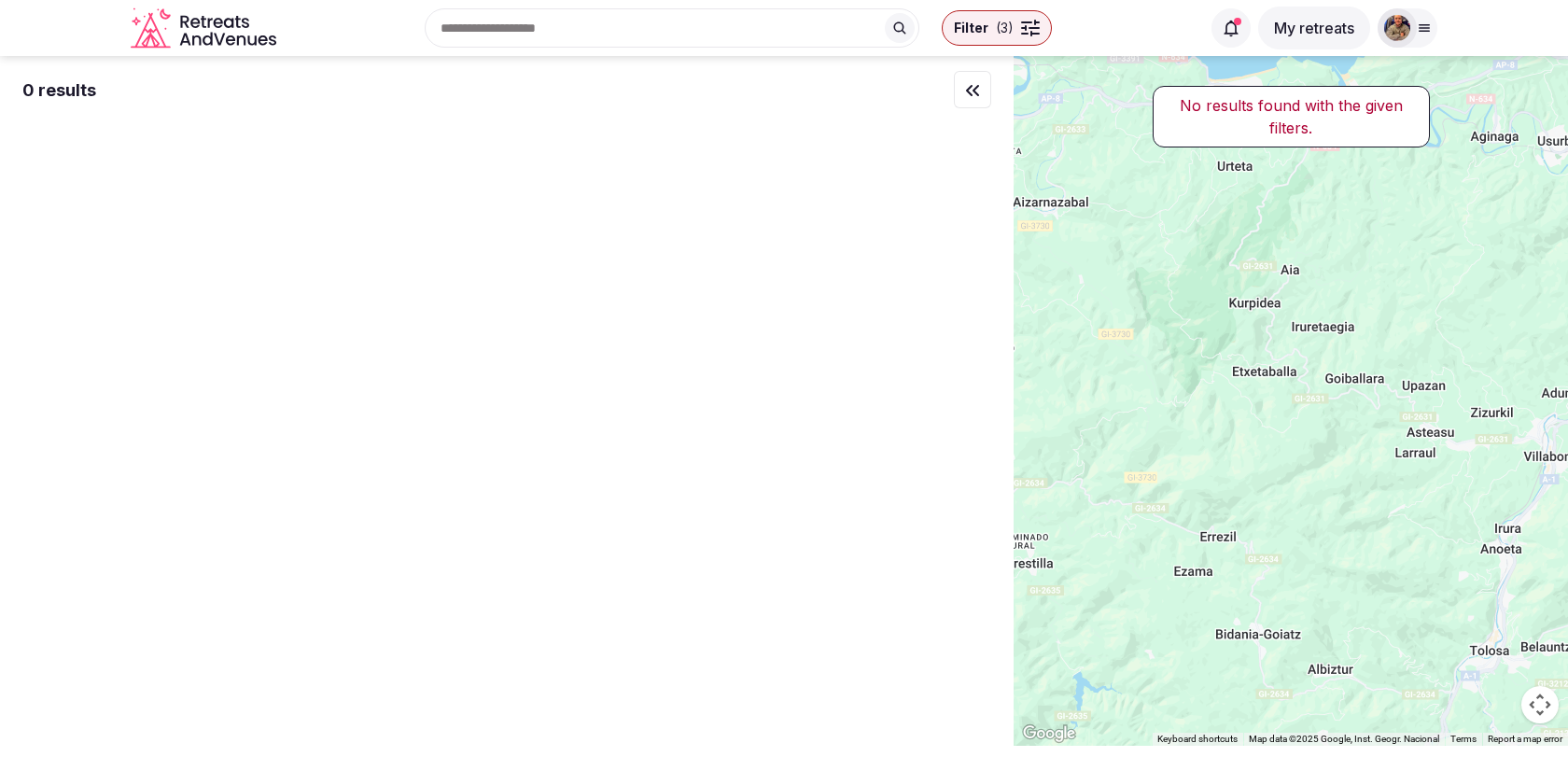
drag, startPoint x: 1529, startPoint y: 209, endPoint x: 1328, endPoint y: 351, distance: 246.1
click at [1333, 339] on div at bounding box center [1291, 402] width 555 height 690
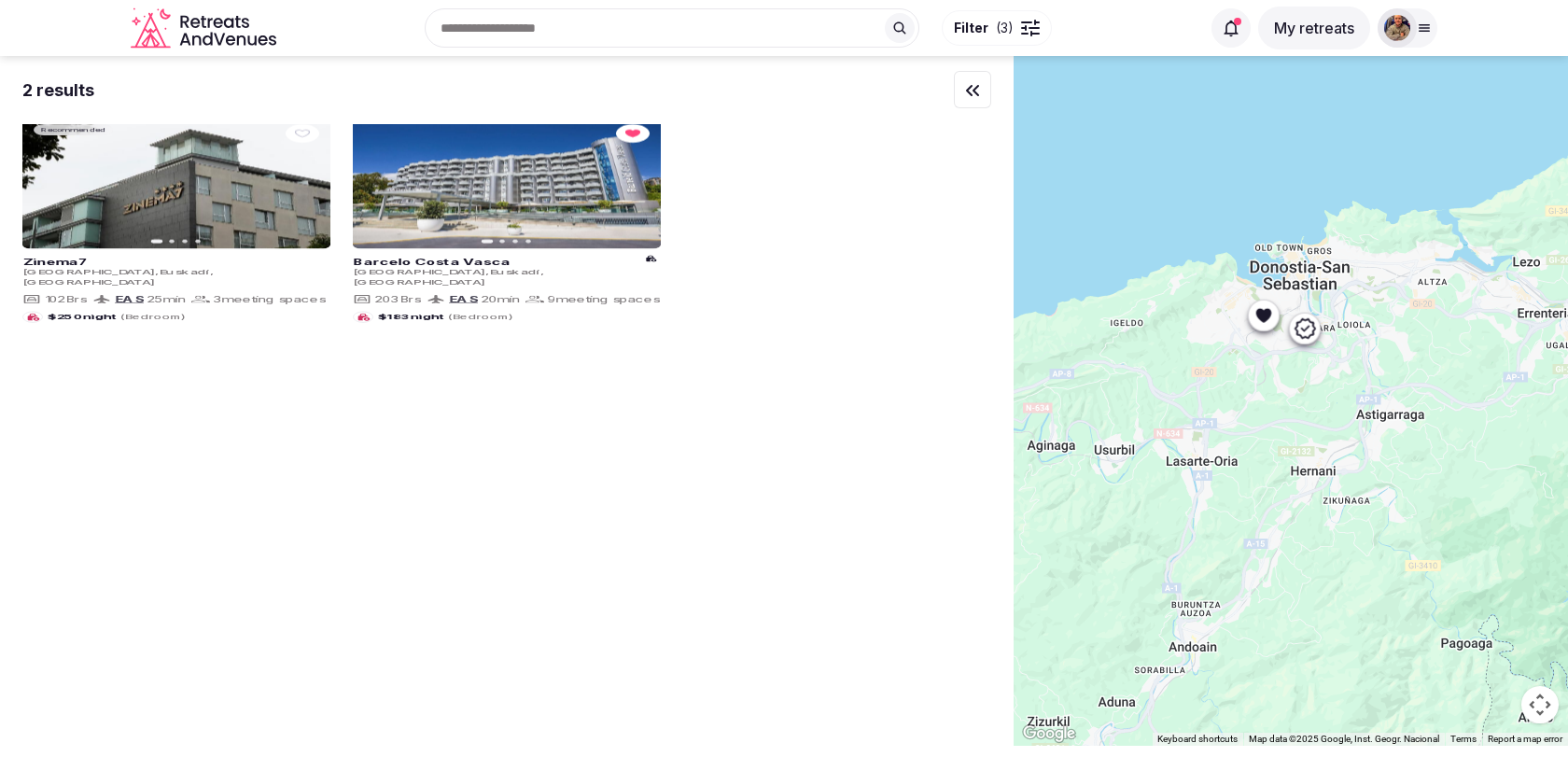
drag, startPoint x: 1289, startPoint y: 379, endPoint x: 1218, endPoint y: 429, distance: 86.8
click at [1218, 428] on div at bounding box center [1291, 402] width 555 height 690
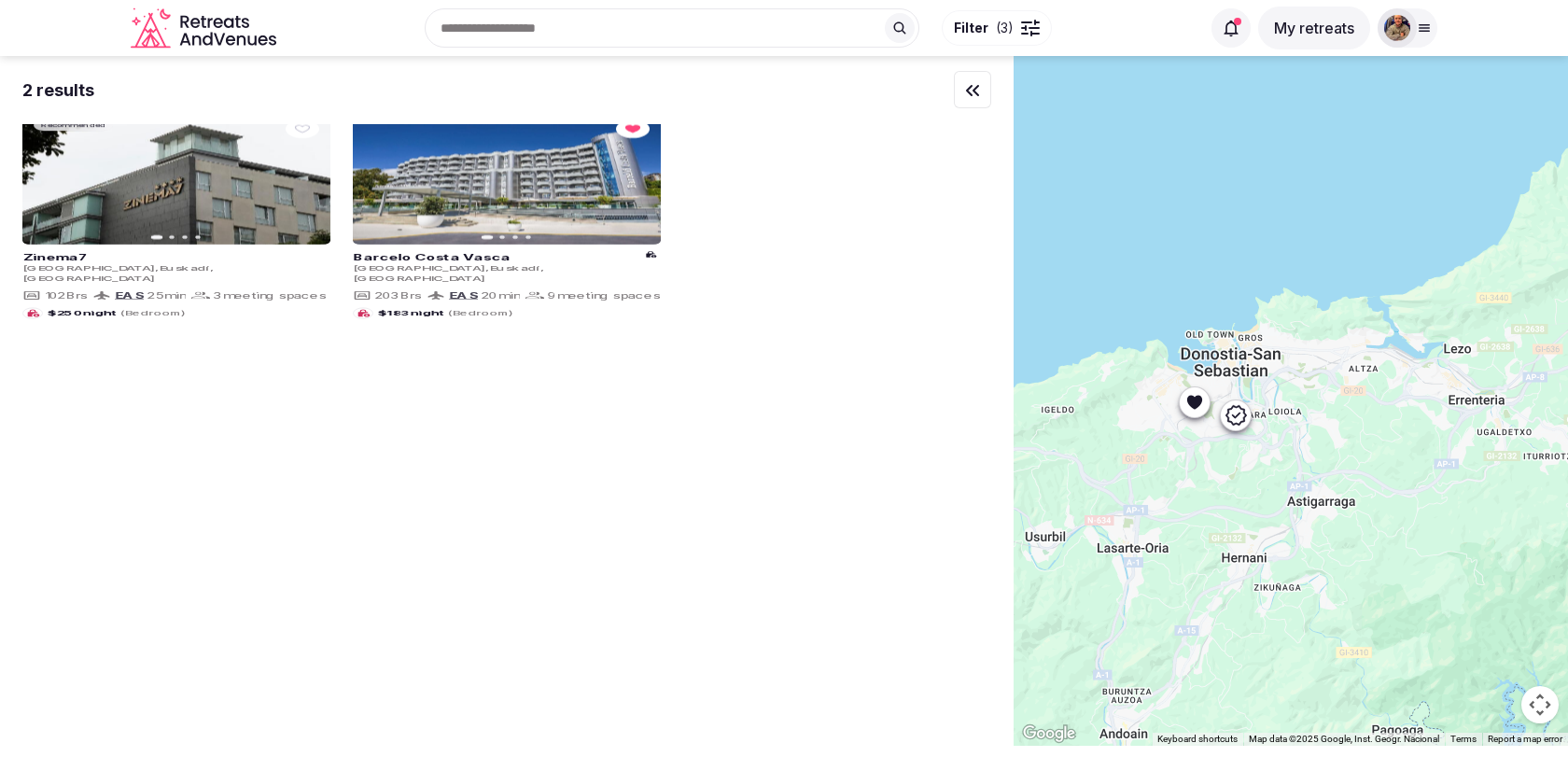
drag, startPoint x: 1218, startPoint y: 429, endPoint x: 1243, endPoint y: 455, distance: 36.1
click at [1243, 455] on div at bounding box center [1291, 402] width 555 height 690
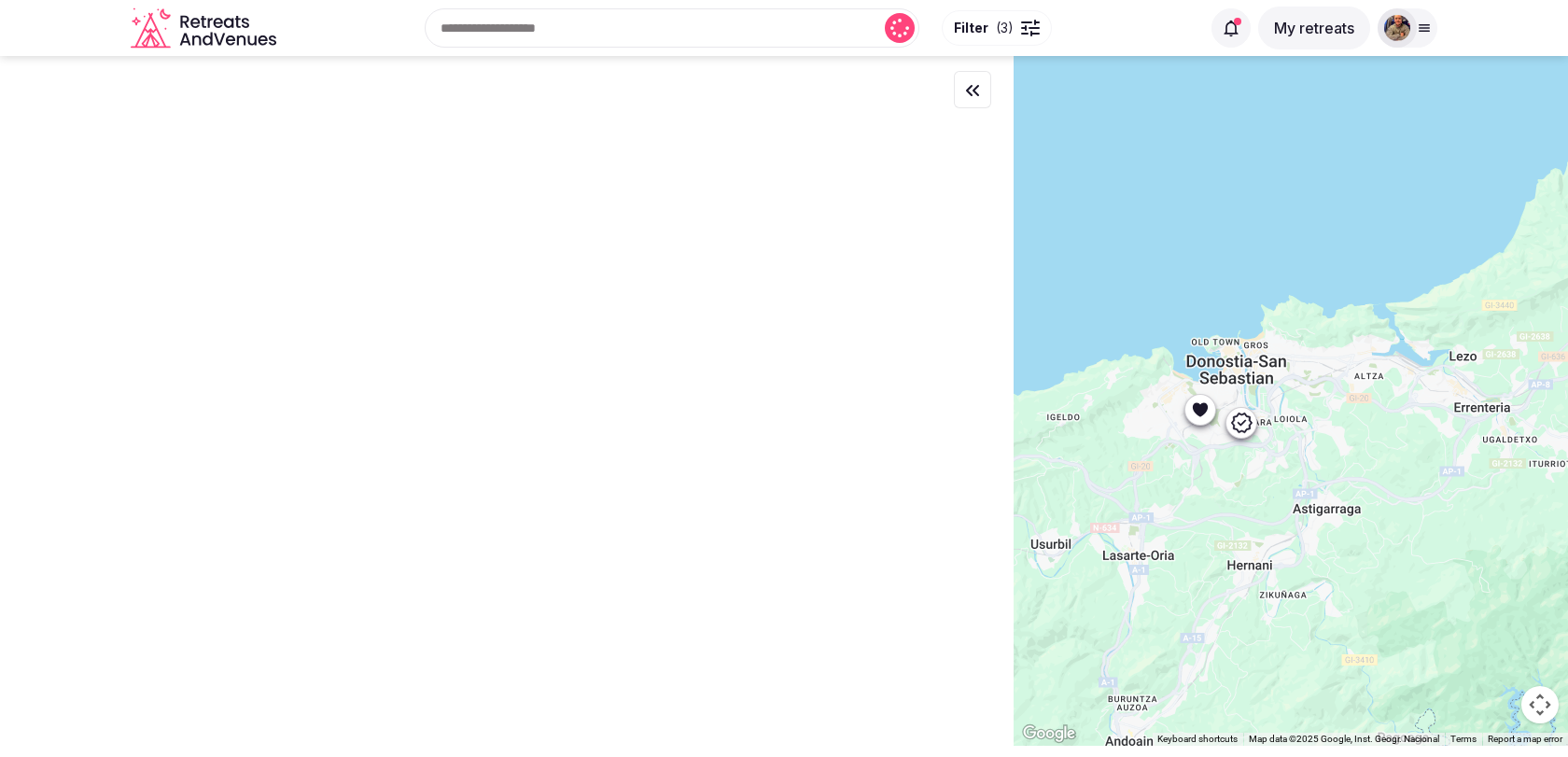
click at [1243, 433] on icon at bounding box center [1241, 422] width 23 height 23
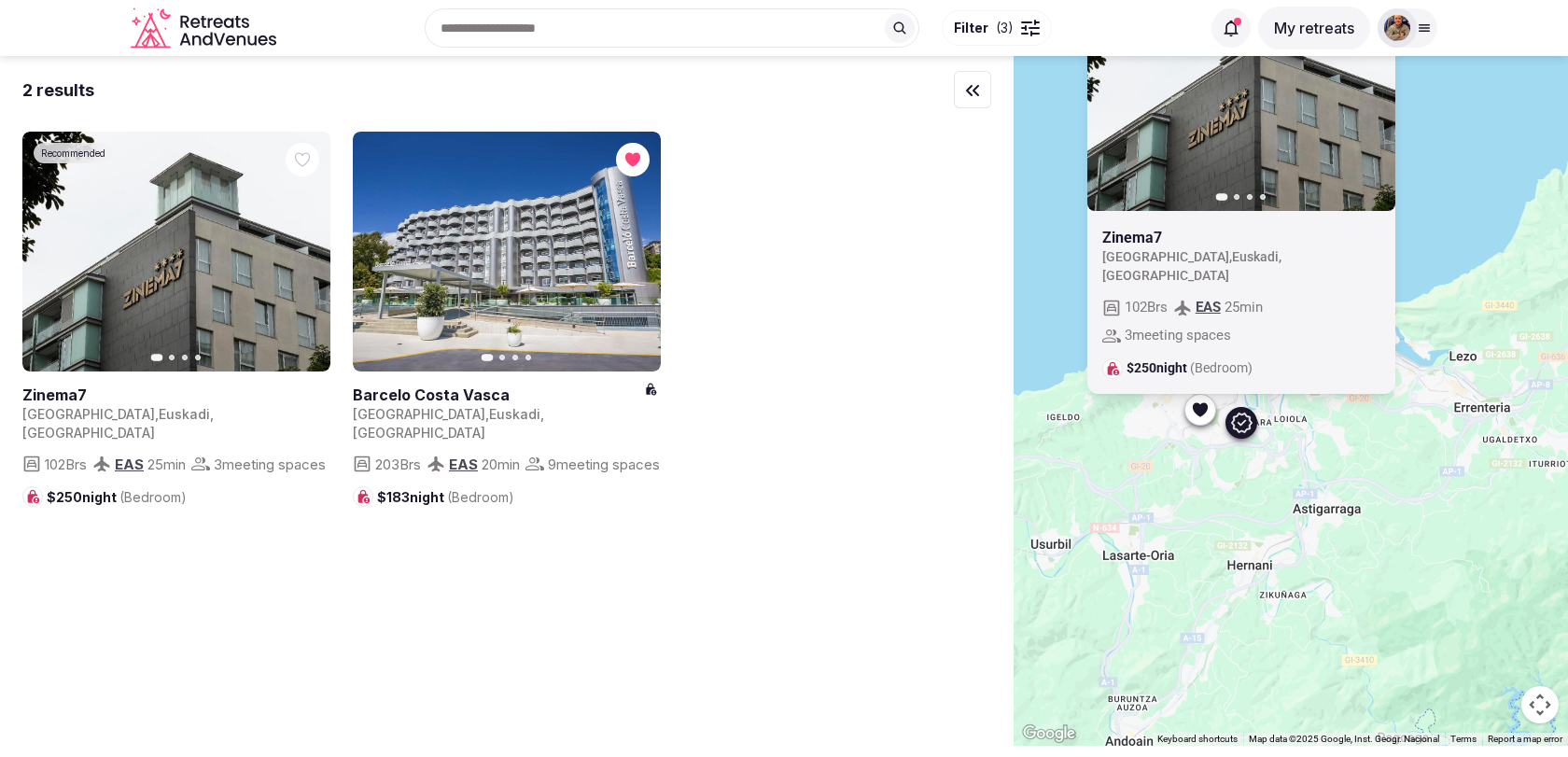
click at [1193, 419] on div at bounding box center [1200, 409] width 30 height 30
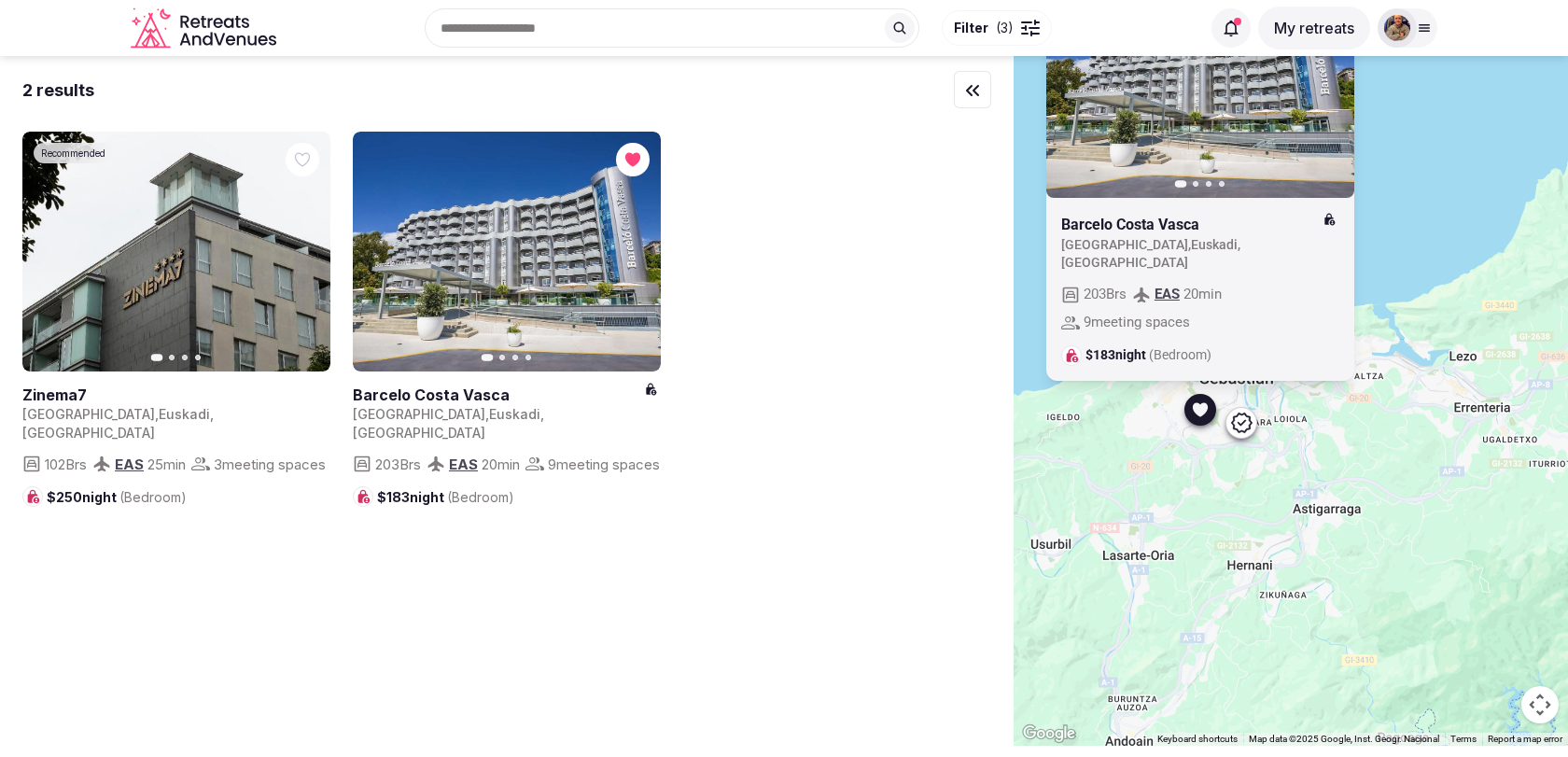
click at [1138, 439] on div "Previous slide Next slide Barcelo Costa Vasca Spain , Euskadi , Donostia 203 Br…" at bounding box center [1291, 402] width 555 height 690
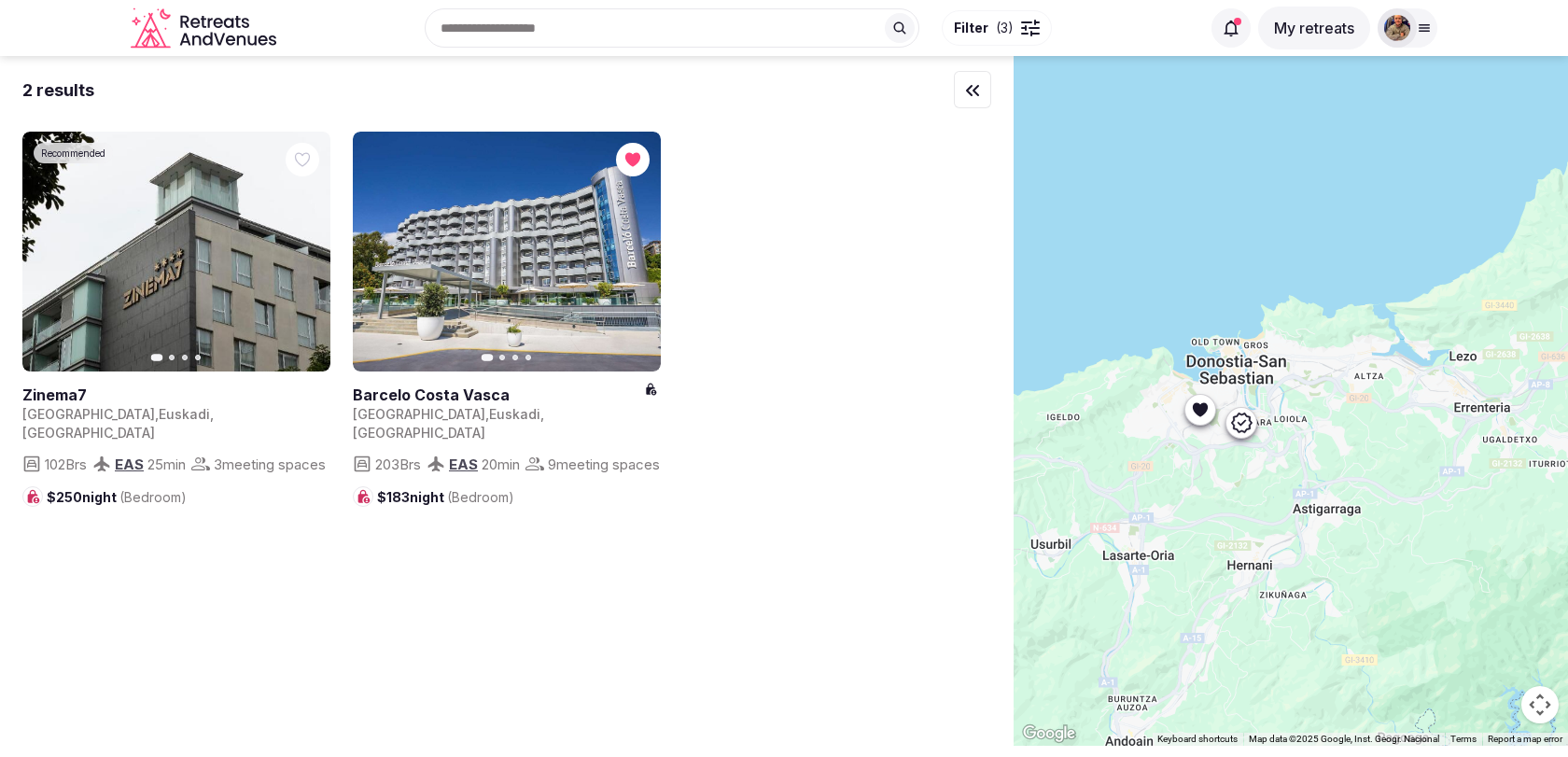
drag, startPoint x: 1121, startPoint y: 454, endPoint x: 1499, endPoint y: 410, distance: 380.6
click at [1488, 412] on div at bounding box center [1291, 402] width 555 height 690
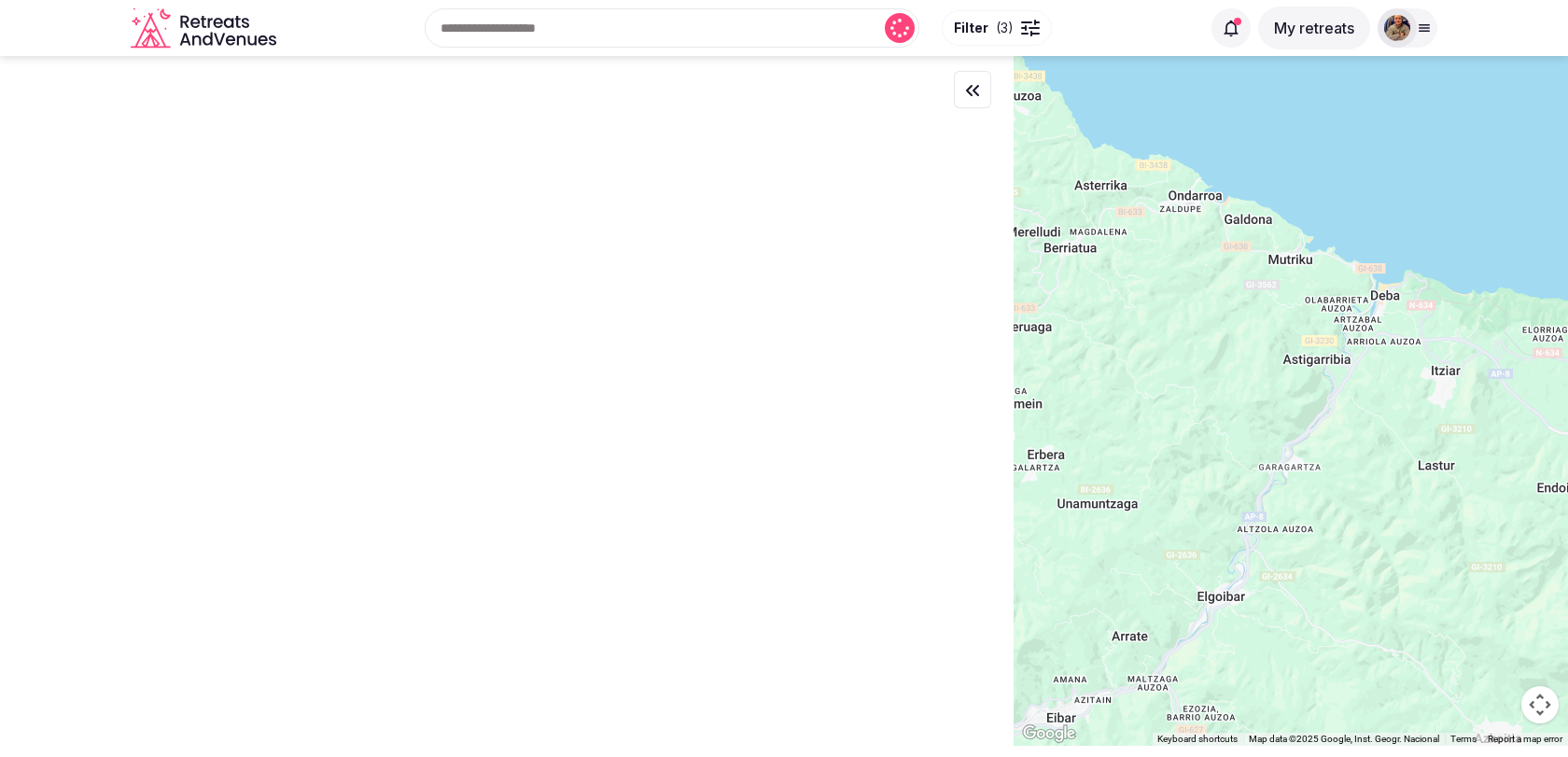
drag, startPoint x: 1259, startPoint y: 397, endPoint x: 1471, endPoint y: 397, distance: 212.0
click at [1469, 397] on div at bounding box center [1291, 402] width 555 height 690
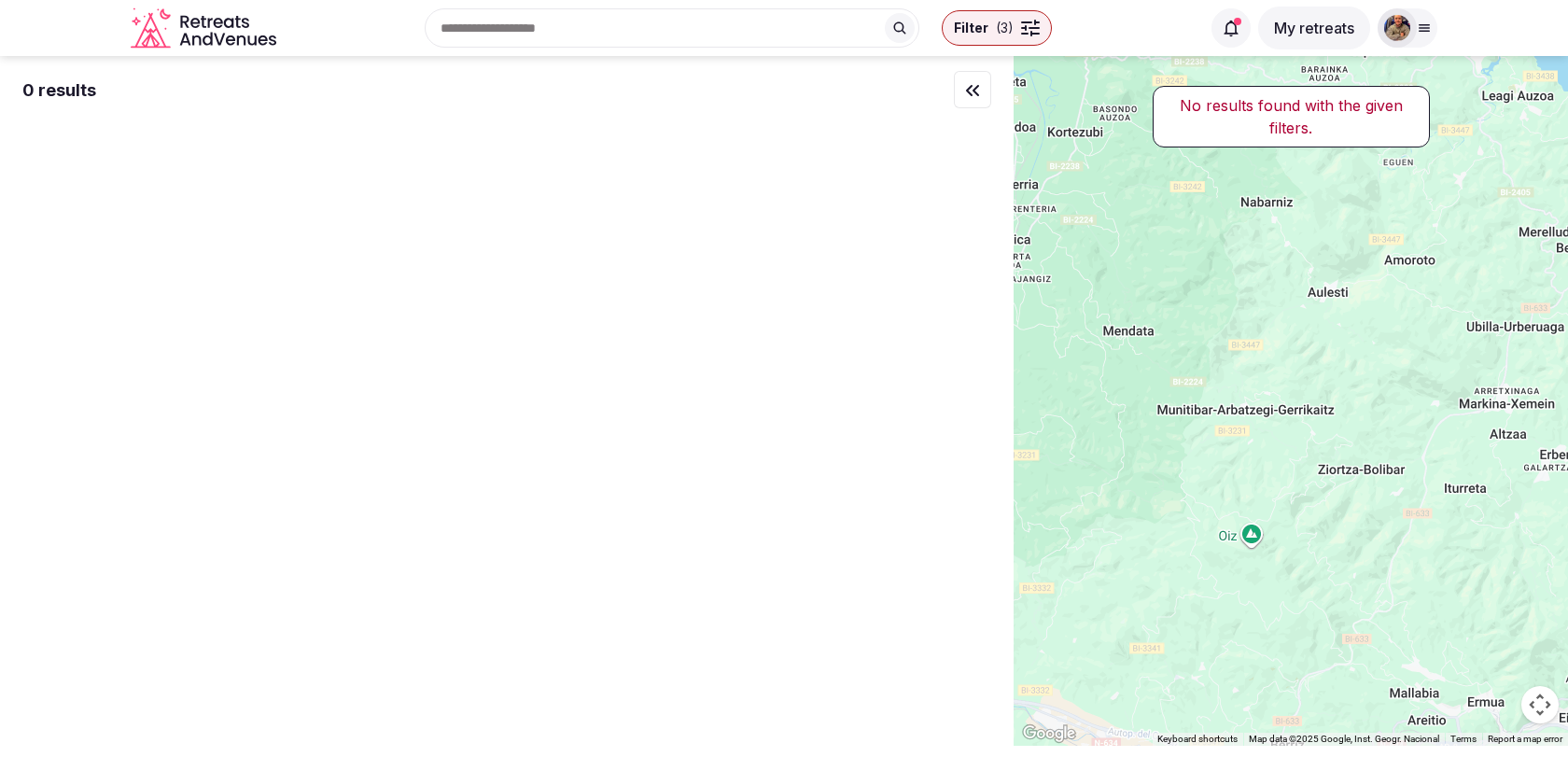
drag, startPoint x: 1339, startPoint y: 381, endPoint x: 1533, endPoint y: 456, distance: 208.0
click at [1529, 456] on div at bounding box center [1291, 402] width 555 height 690
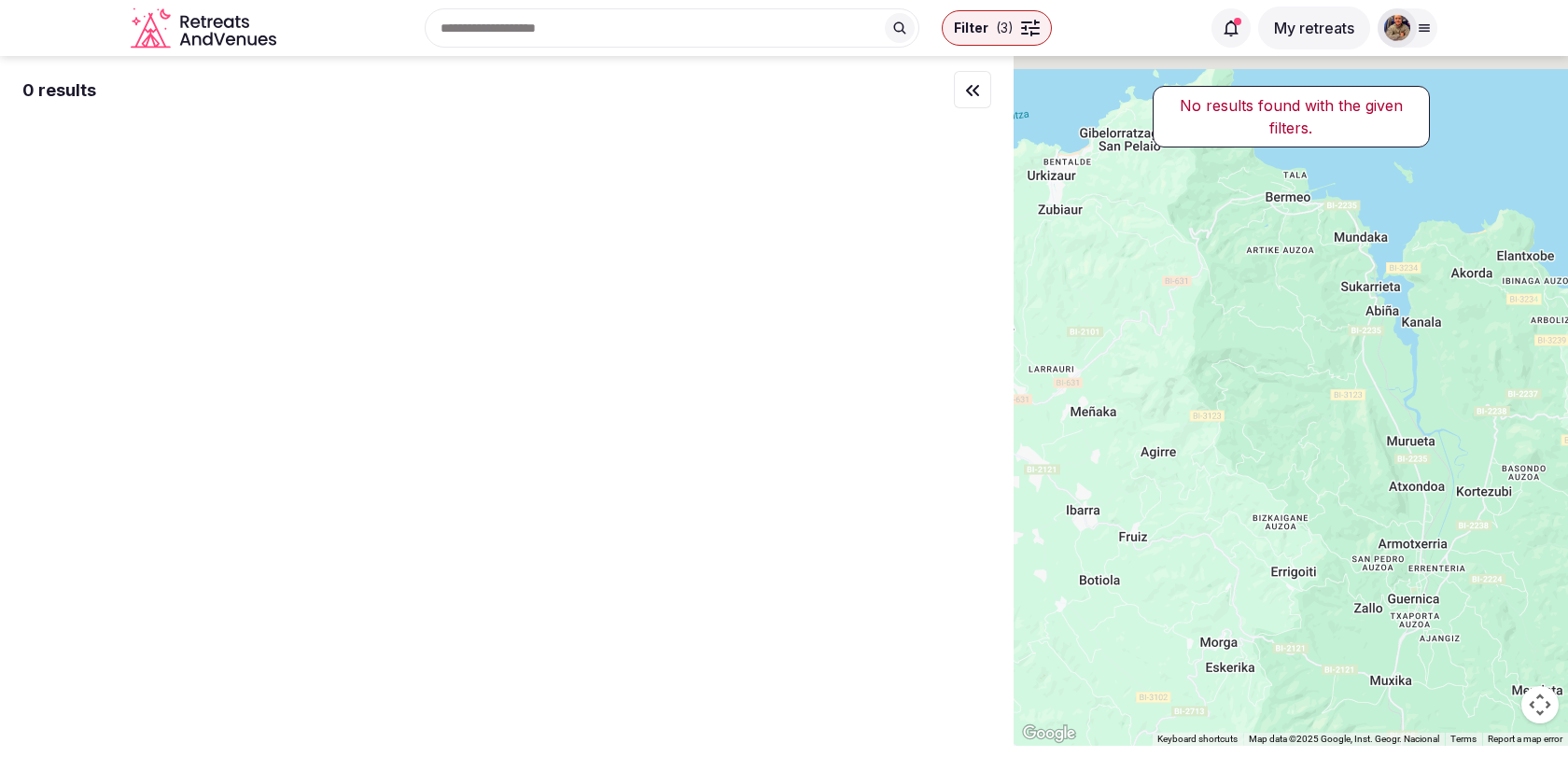
drag, startPoint x: 1404, startPoint y: 433, endPoint x: 1358, endPoint y: 595, distance: 168.4
click at [1358, 595] on div at bounding box center [1291, 402] width 555 height 690
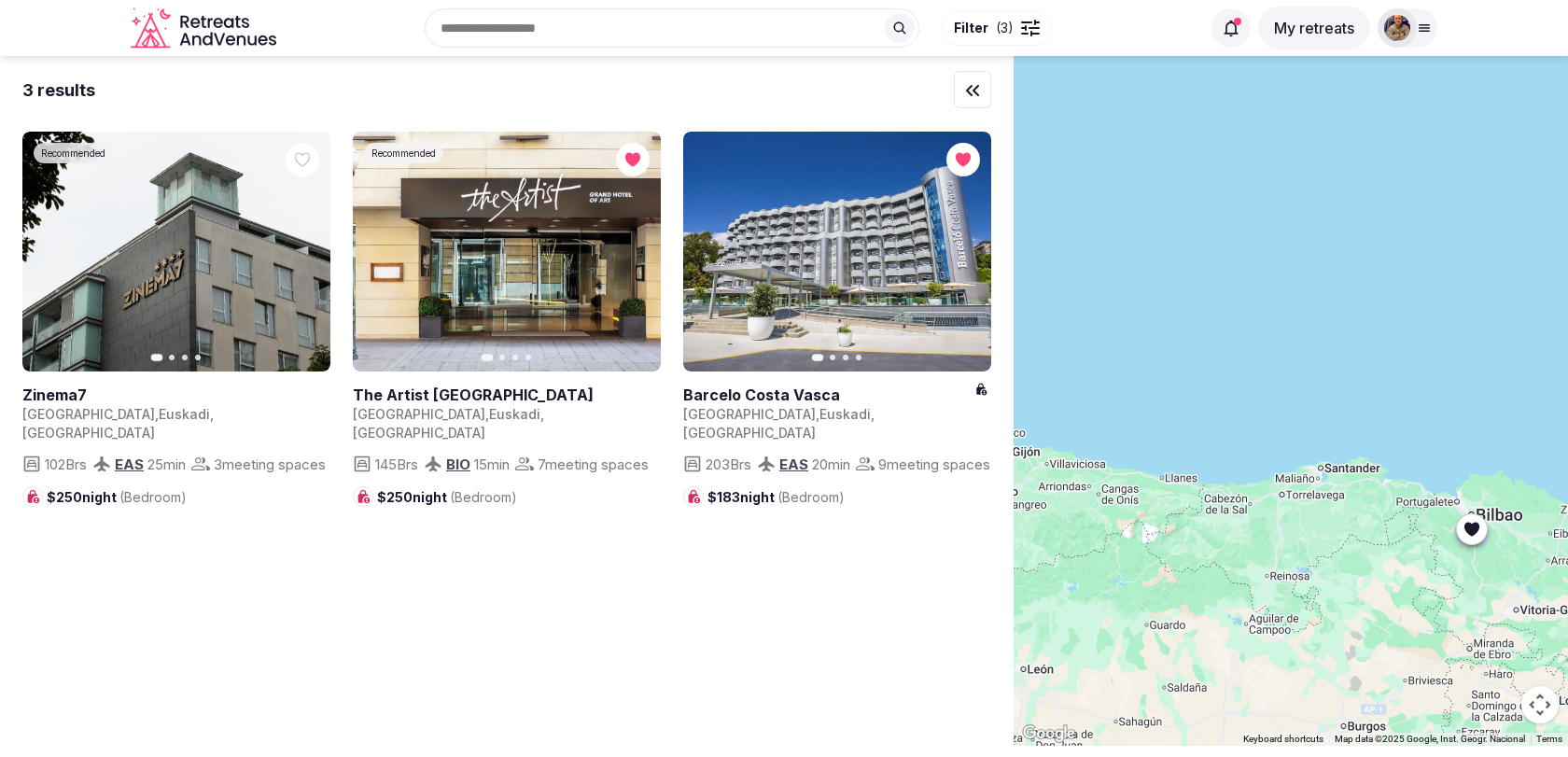
drag, startPoint x: 1231, startPoint y: 626, endPoint x: 1370, endPoint y: 518, distance: 176.0
click at [1370, 518] on div at bounding box center [1291, 402] width 555 height 690
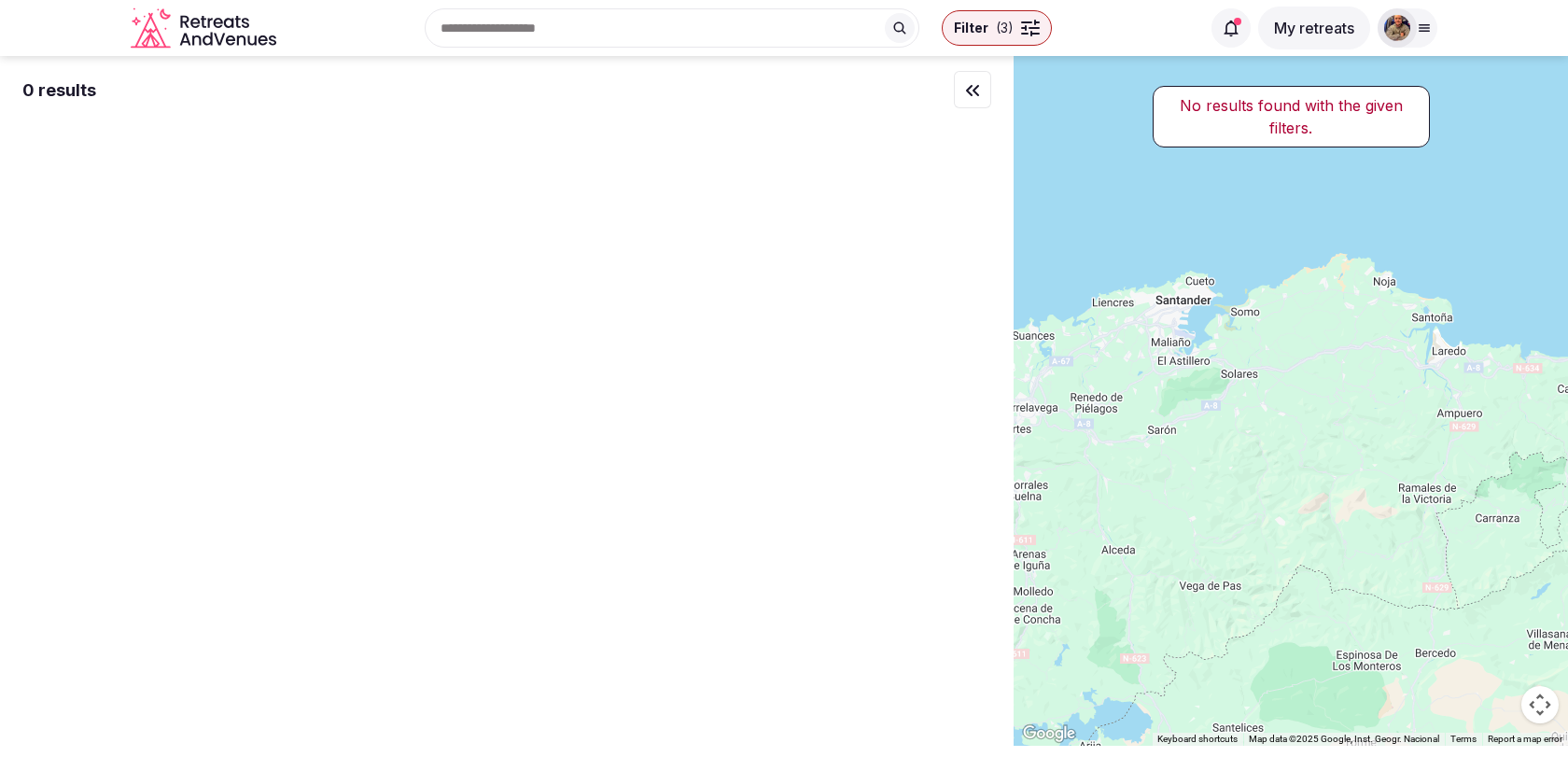
drag, startPoint x: 1239, startPoint y: 461, endPoint x: 1385, endPoint y: 482, distance: 147.5
click at [1385, 482] on div at bounding box center [1291, 402] width 555 height 690
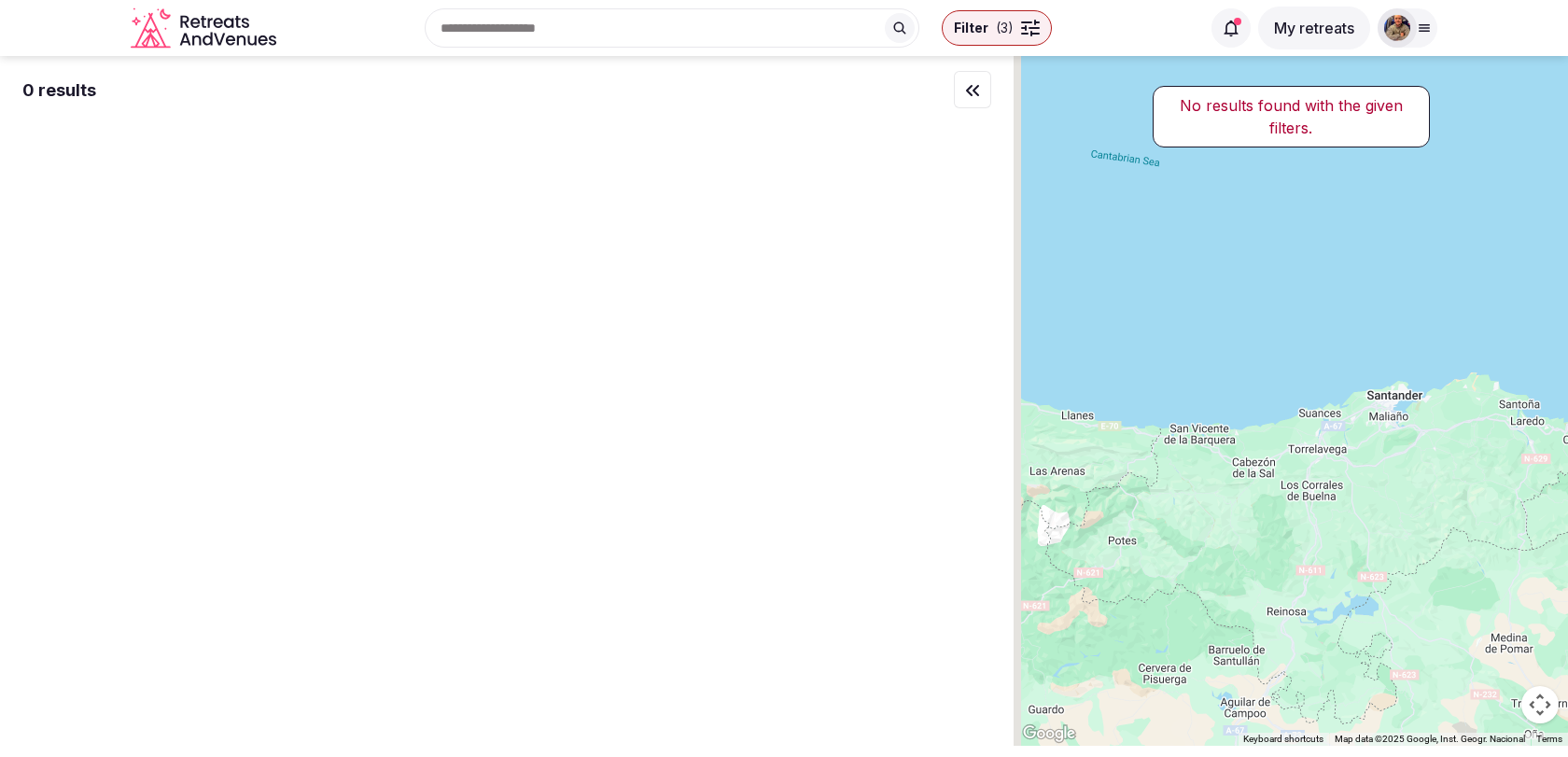
drag, startPoint x: 1278, startPoint y: 535, endPoint x: 1425, endPoint y: 535, distance: 147.0
click at [1420, 535] on div at bounding box center [1291, 402] width 555 height 690
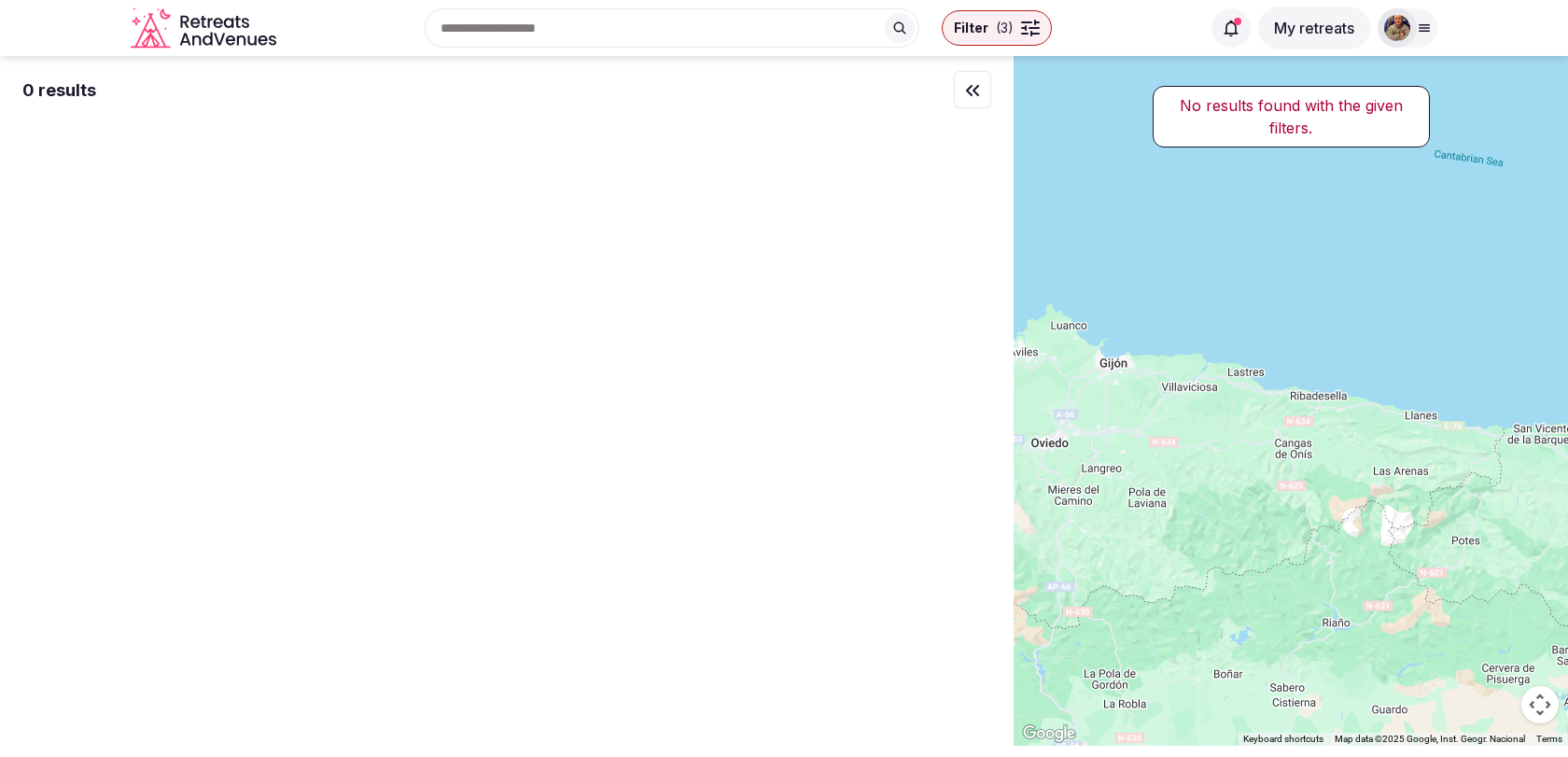
drag, startPoint x: 1425, startPoint y: 535, endPoint x: 1525, endPoint y: 535, distance: 100.0
click at [1525, 537] on div at bounding box center [1291, 402] width 555 height 690
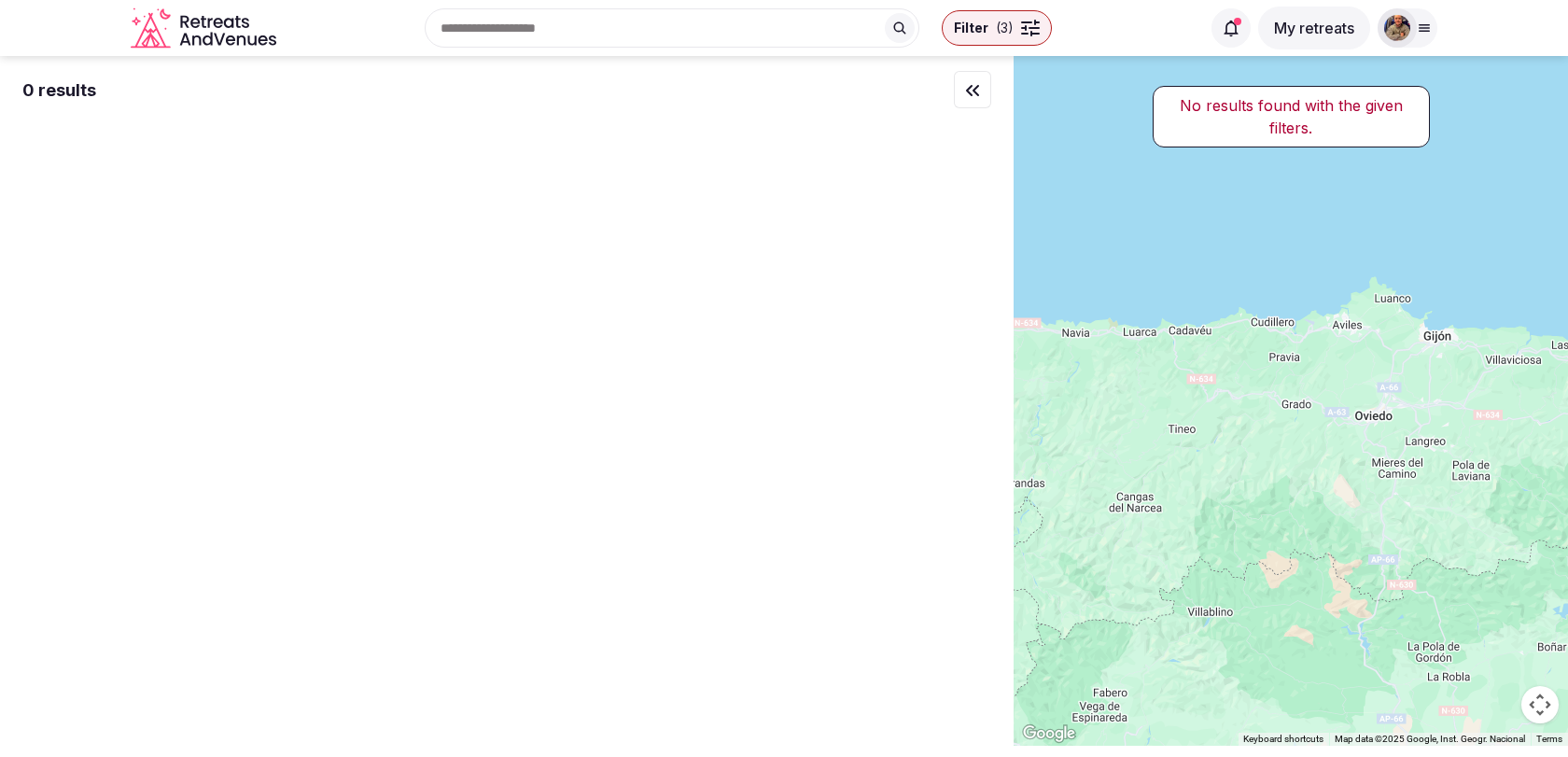
drag, startPoint x: 1188, startPoint y: 527, endPoint x: 1398, endPoint y: 491, distance: 213.1
click at [1393, 491] on div at bounding box center [1291, 402] width 555 height 690
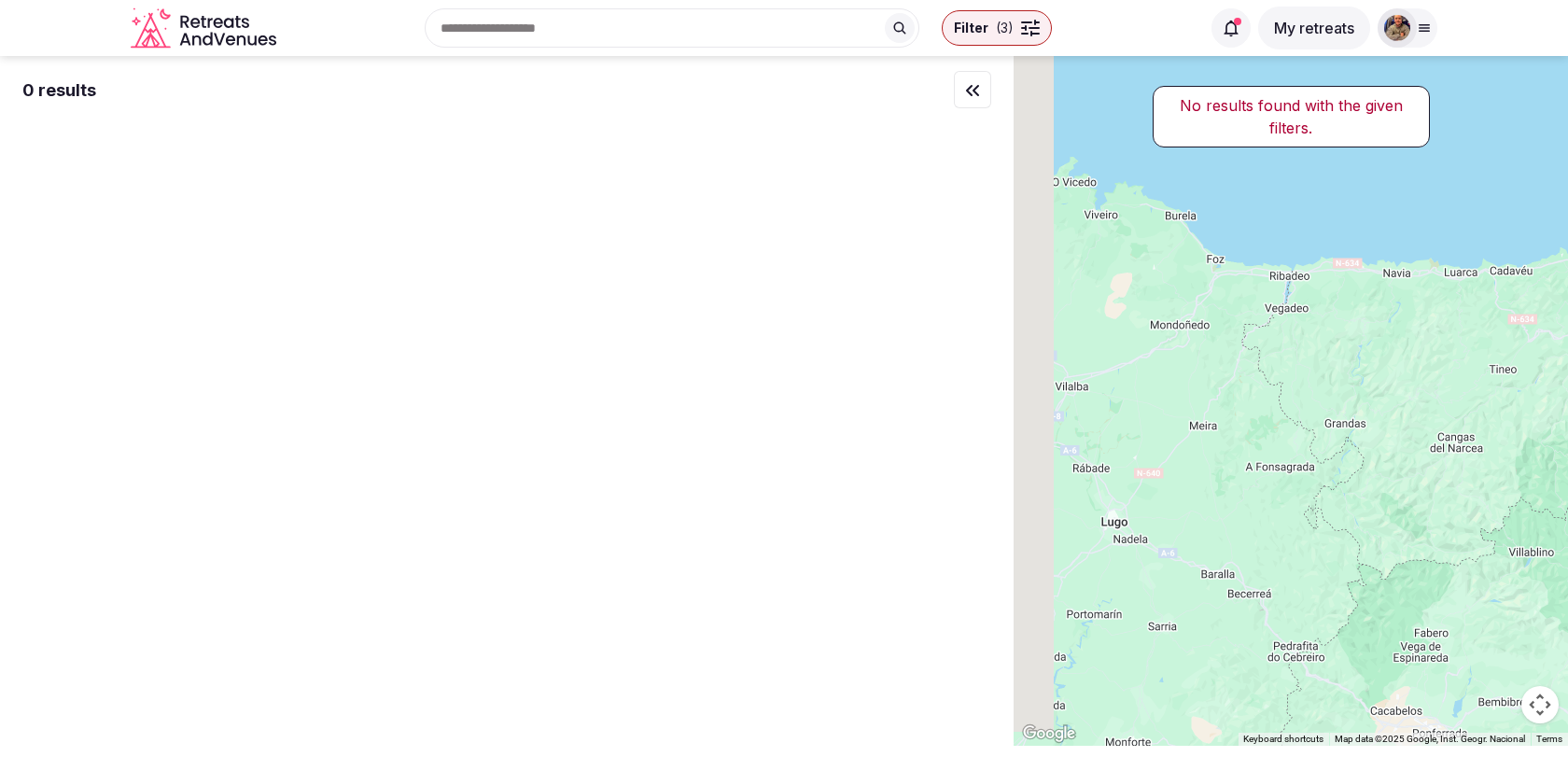
drag, startPoint x: 1343, startPoint y: 503, endPoint x: 1510, endPoint y: 503, distance: 167.0
click at [1507, 503] on div at bounding box center [1291, 402] width 555 height 690
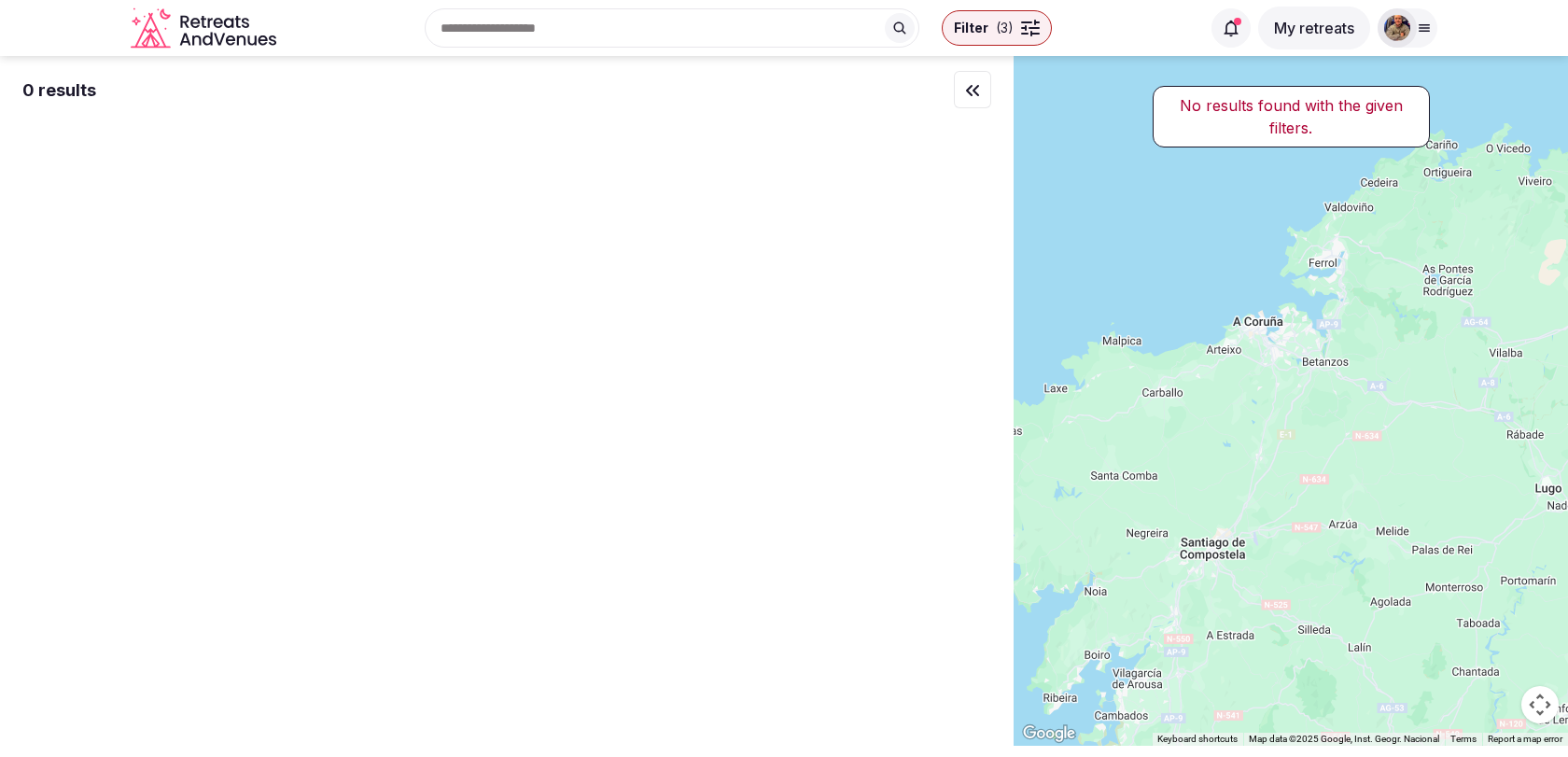
drag, startPoint x: 1292, startPoint y: 558, endPoint x: 1496, endPoint y: 448, distance: 231.8
click at [1494, 450] on div at bounding box center [1291, 402] width 555 height 690
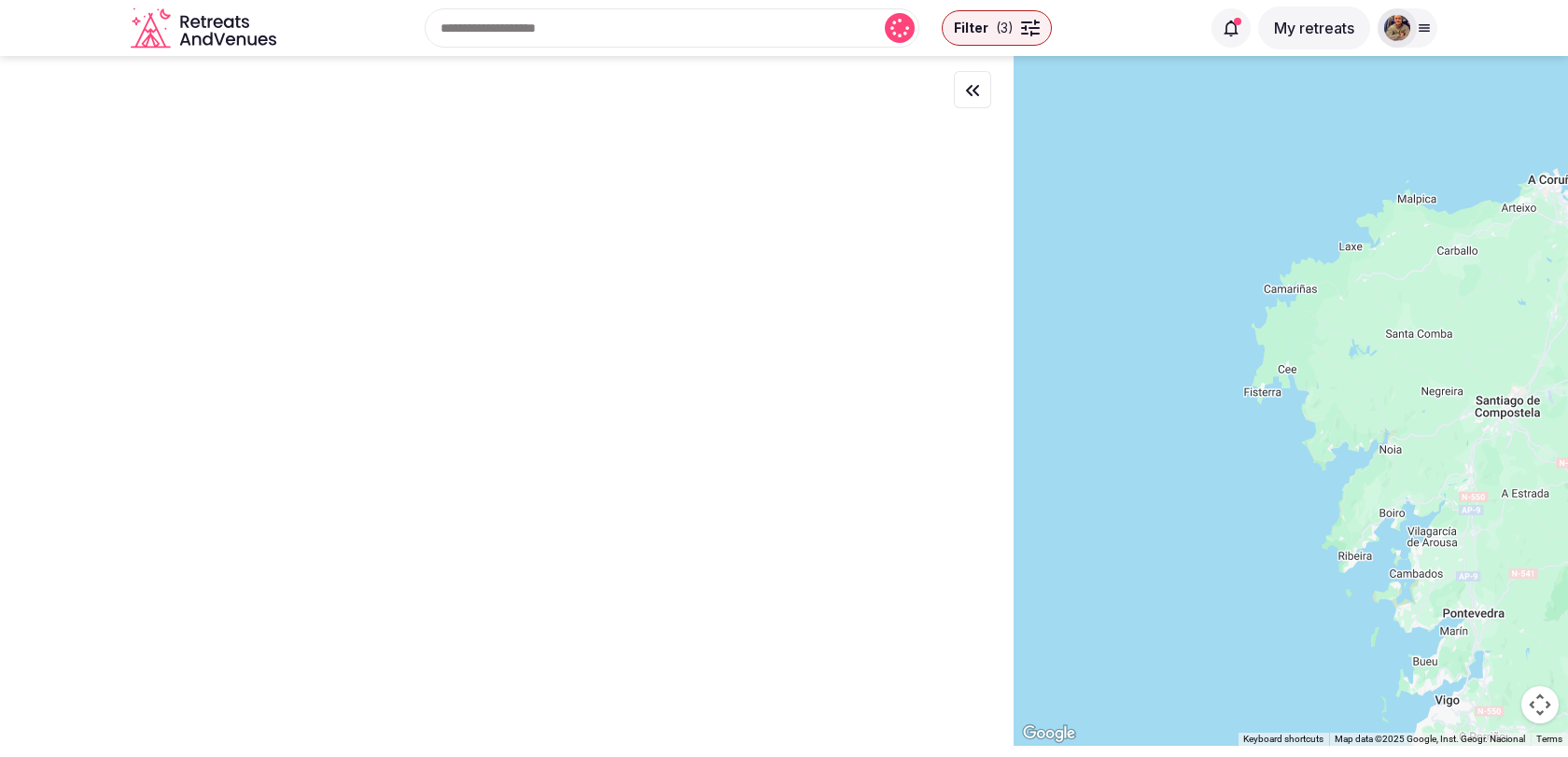
drag, startPoint x: 1496, startPoint y: 448, endPoint x: 1248, endPoint y: 360, distance: 263.2
click at [1249, 360] on div at bounding box center [1291, 402] width 555 height 690
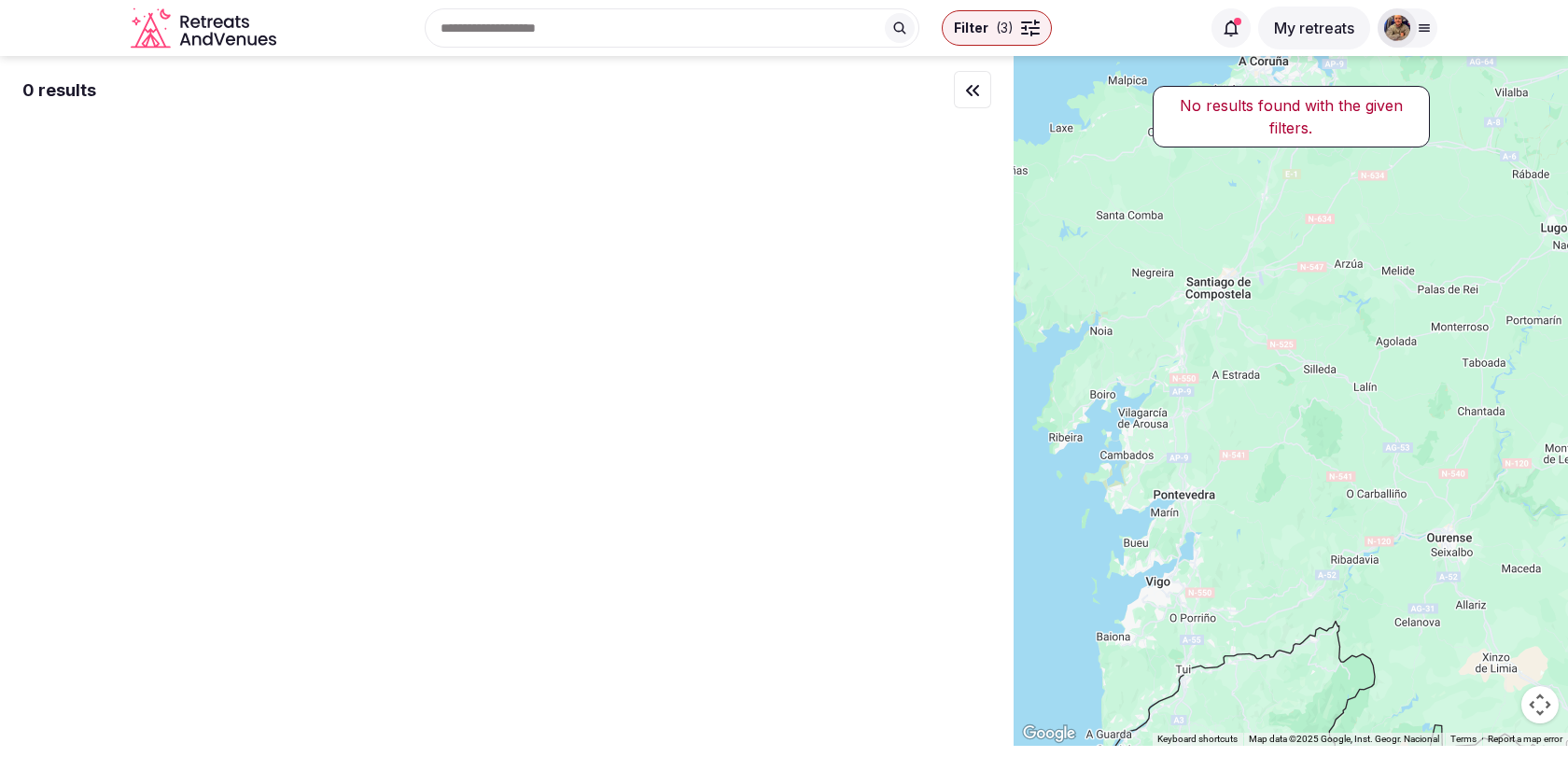
drag, startPoint x: 1339, startPoint y: 435, endPoint x: 951, endPoint y: 303, distance: 409.8
click at [955, 304] on div "0 results No results found with the given filters. ← Move left → Move right ↑ M…" at bounding box center [784, 402] width 1568 height 690
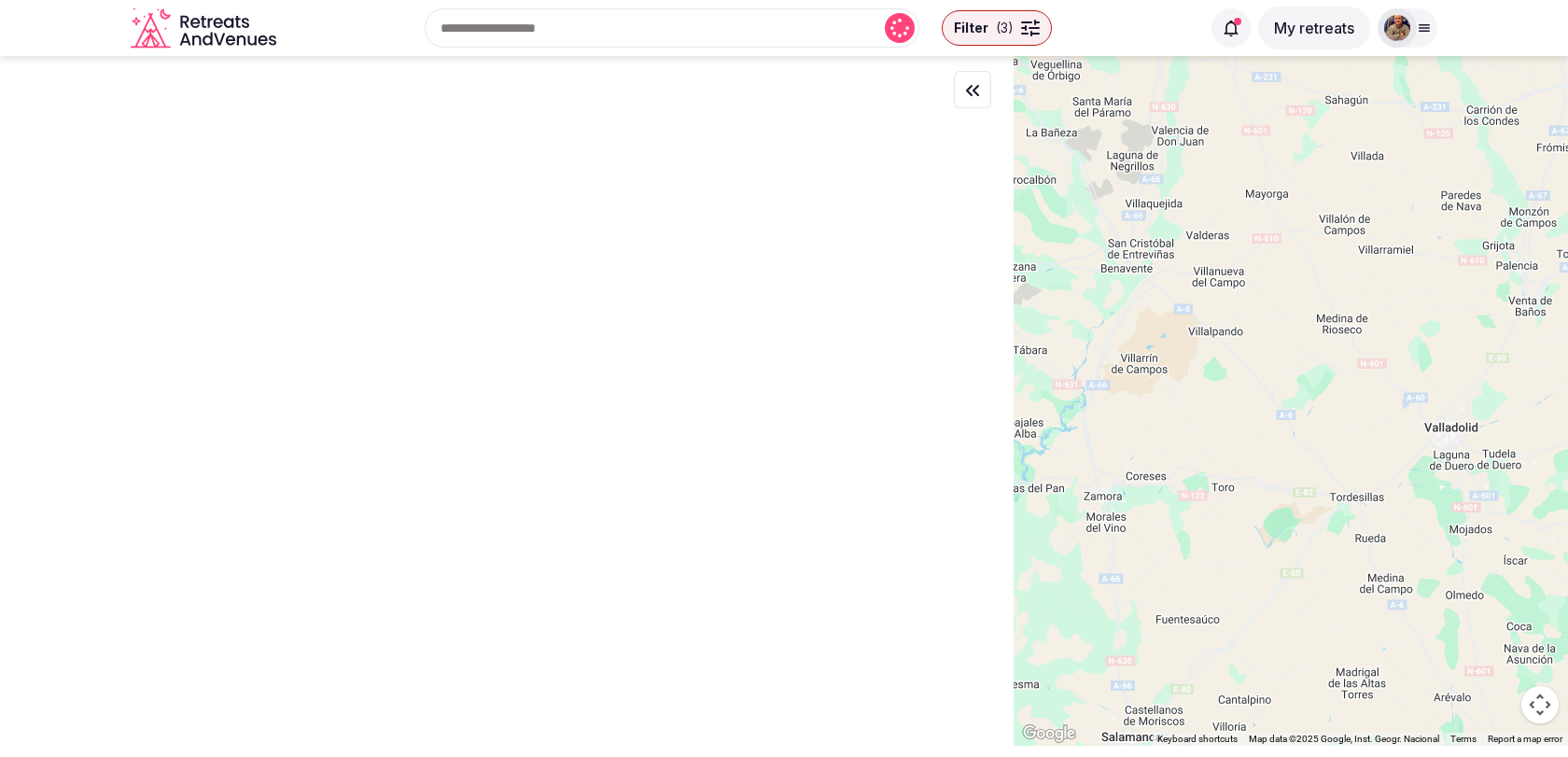
drag, startPoint x: 1109, startPoint y: 489, endPoint x: 1194, endPoint y: 155, distance: 344.6
click at [1188, 170] on div at bounding box center [1291, 402] width 555 height 690
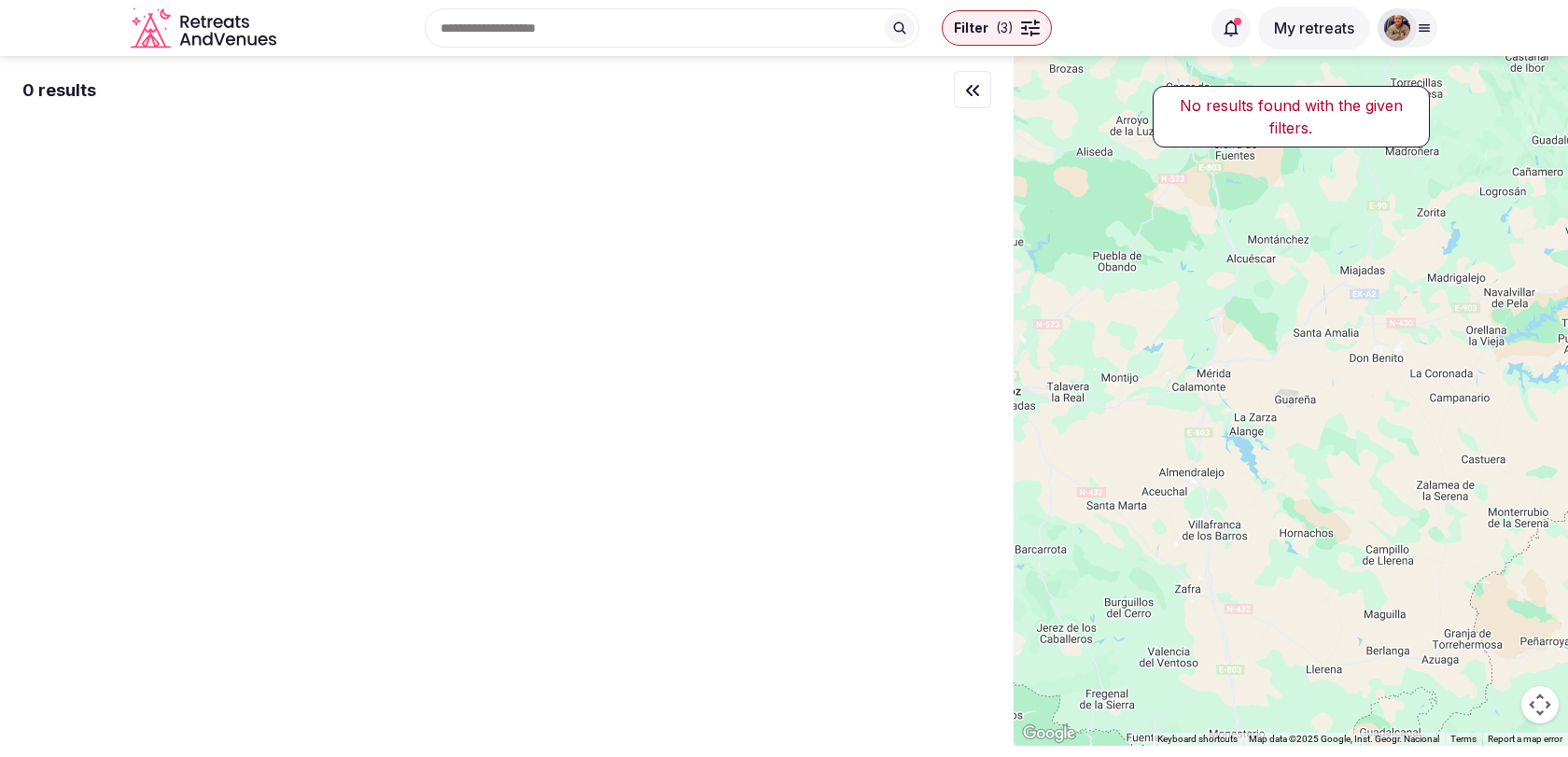
drag, startPoint x: 1198, startPoint y: 509, endPoint x: 1198, endPoint y: 273, distance: 236.0
click at [1198, 277] on div at bounding box center [1291, 402] width 555 height 690
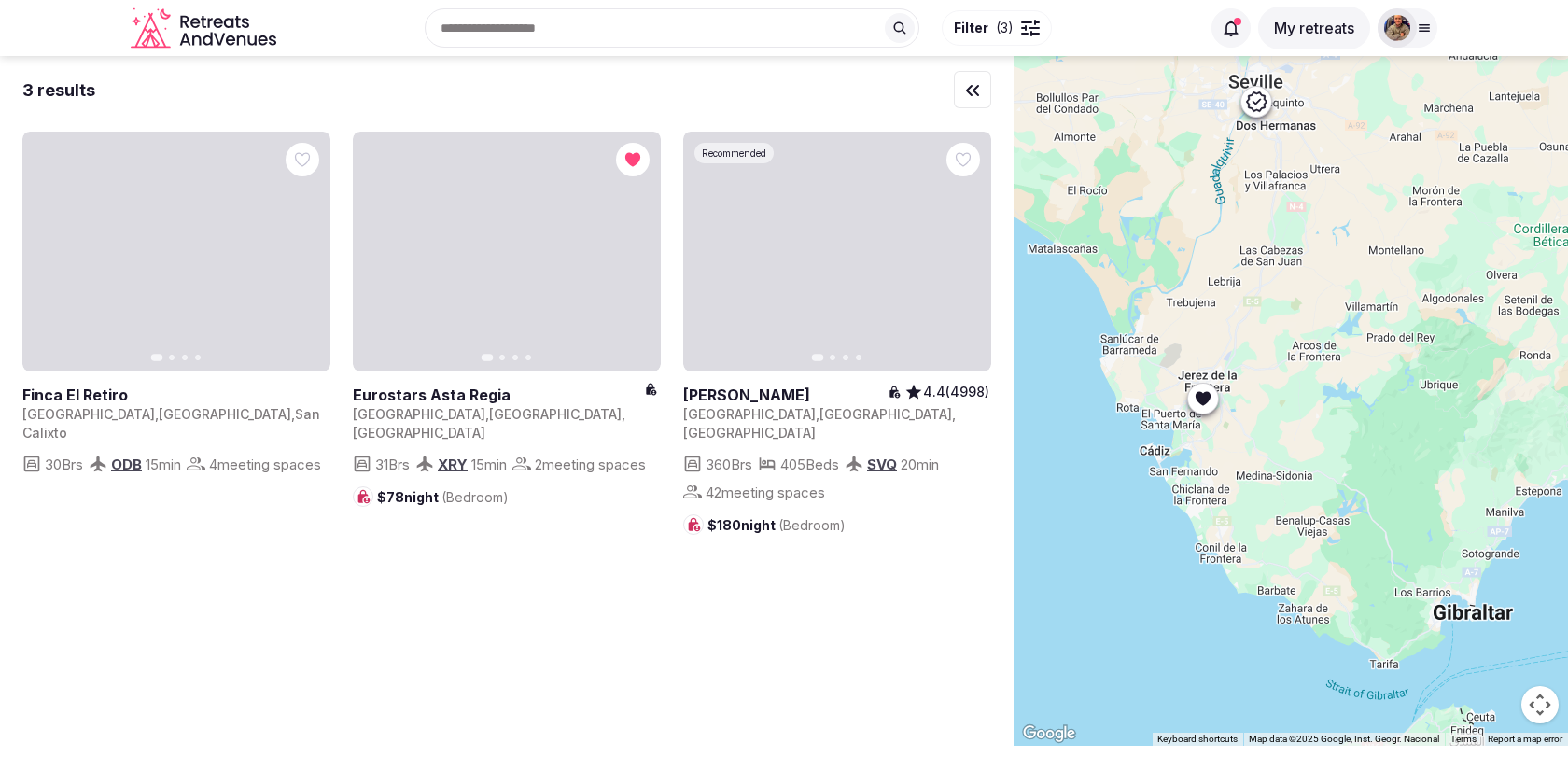
drag
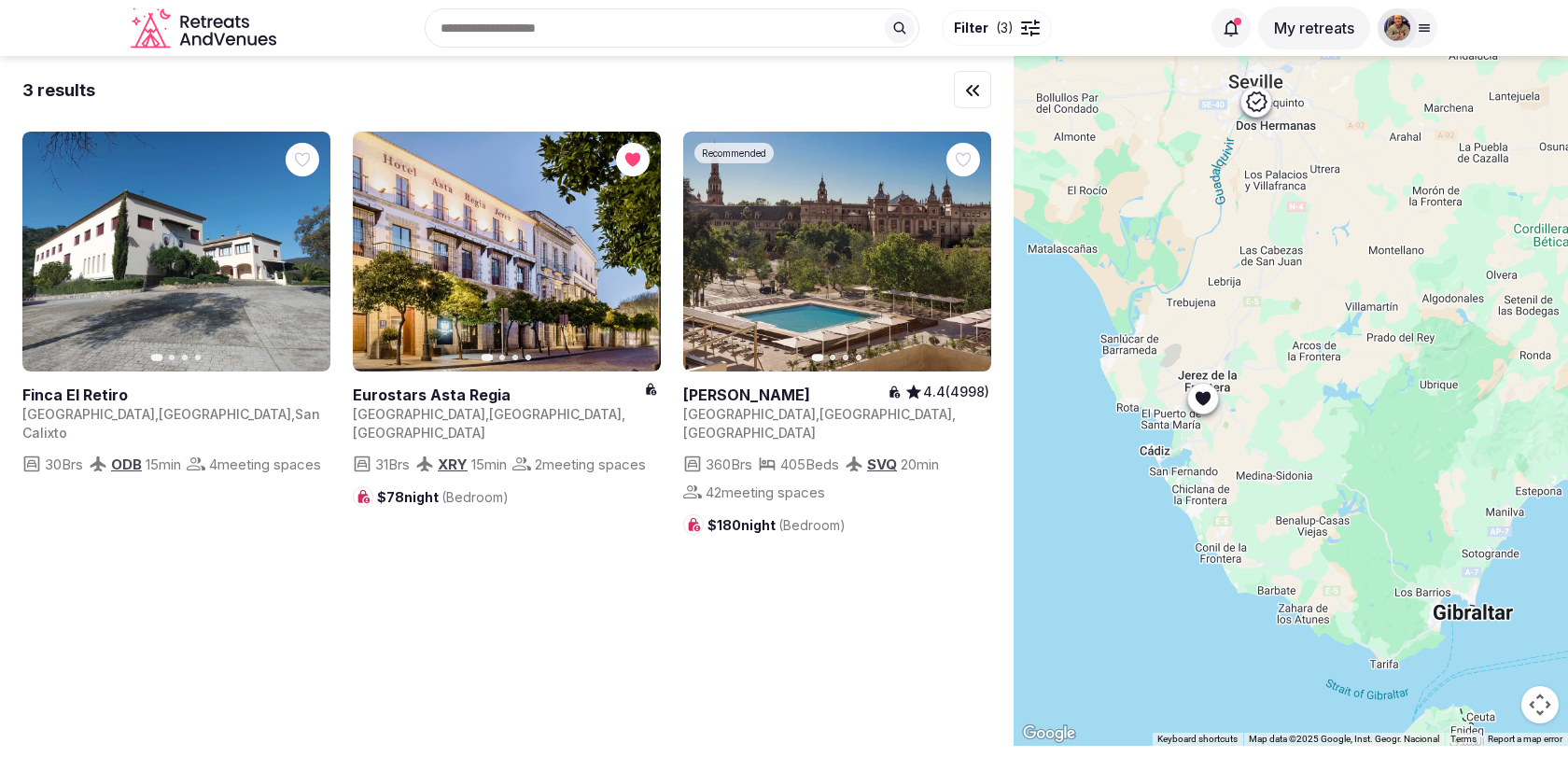
click at [1185, 208] on div at bounding box center [1291, 402] width 555 height 690
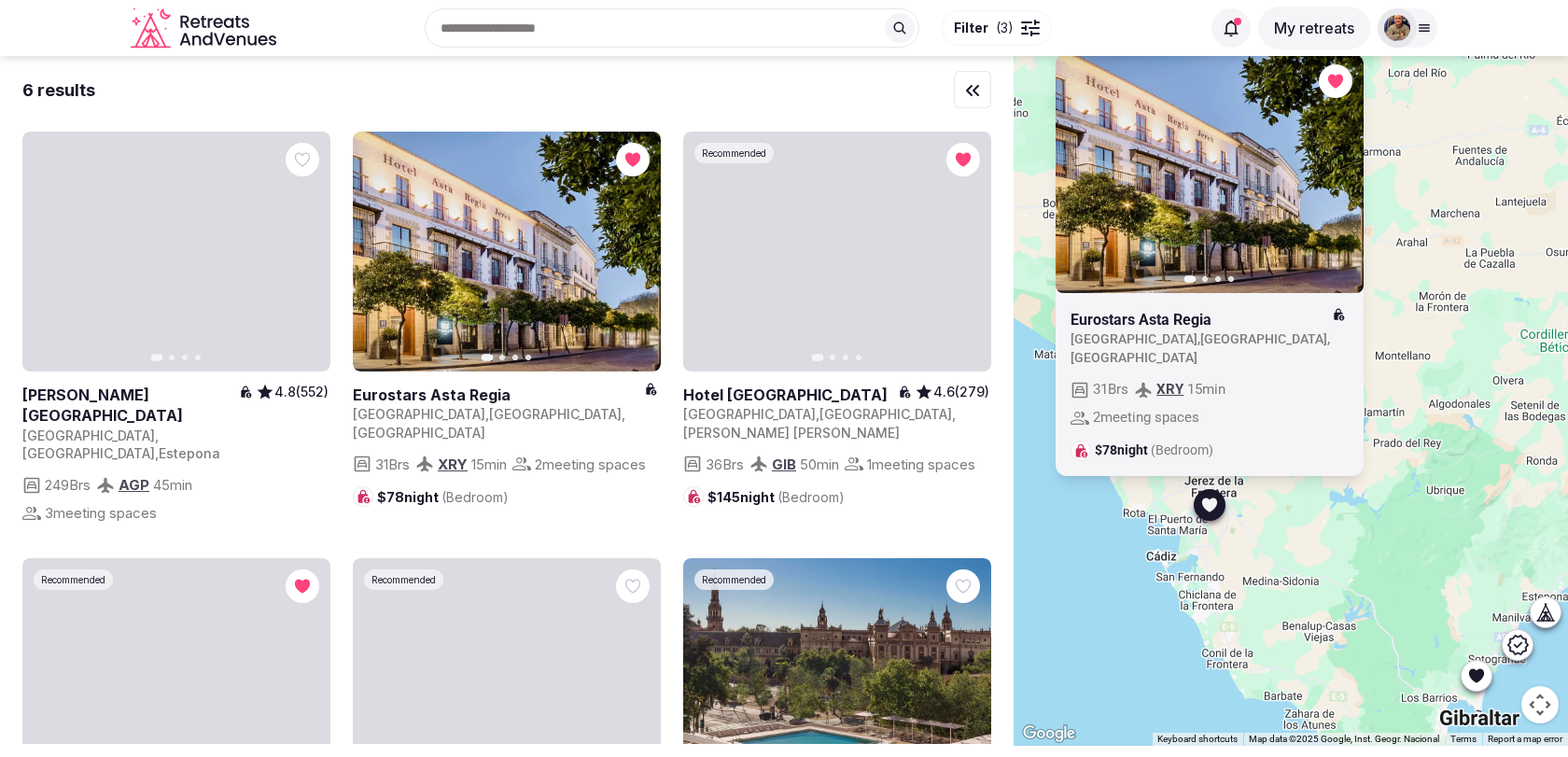
click at [1296, 528] on div "Previous slide Next slide Eurostars Asta Regia Spain , Andalucía , Jerez de la …" at bounding box center [1291, 402] width 555 height 690
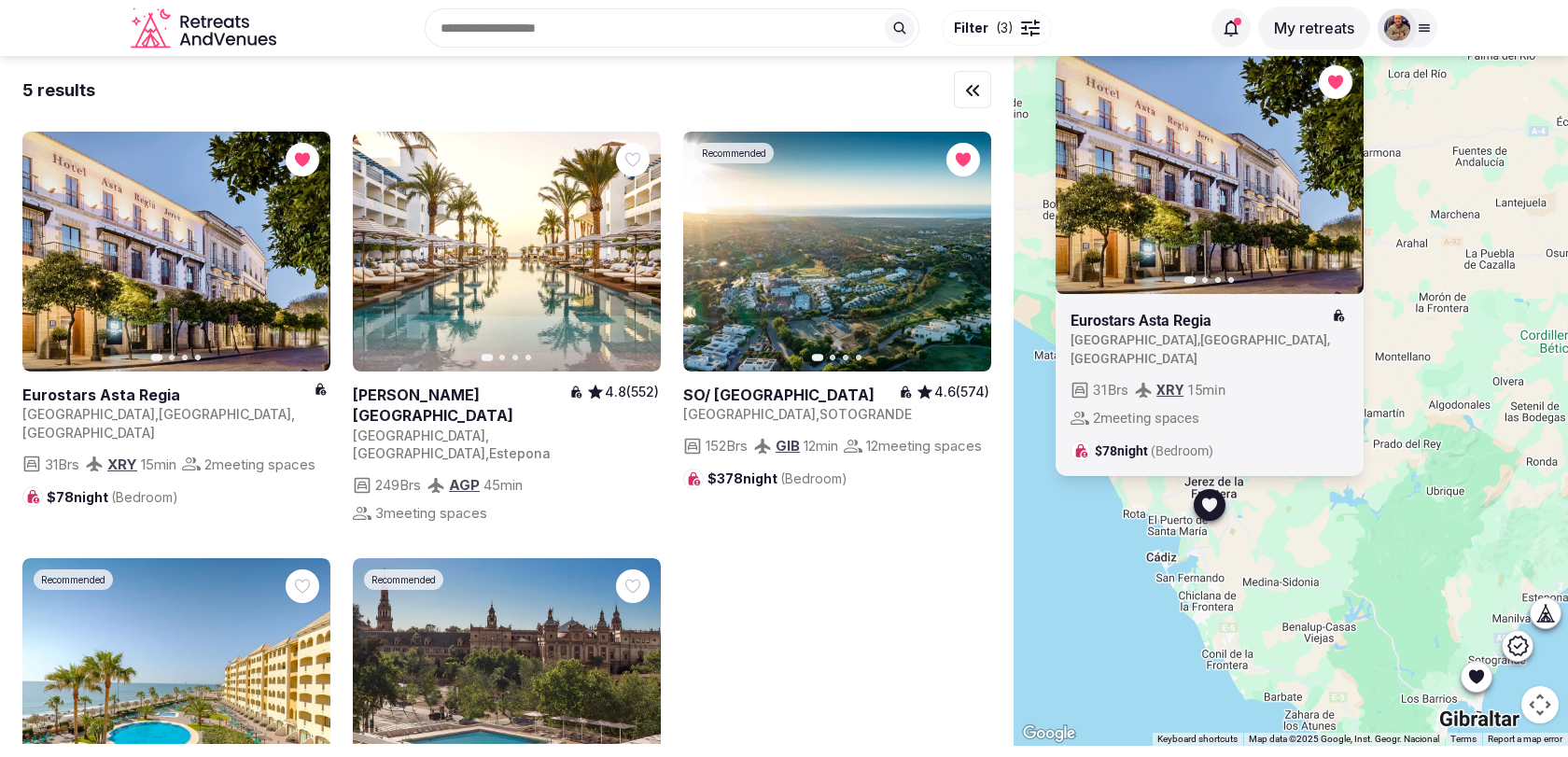
click at [1338, 181] on icon "button" at bounding box center [1339, 174] width 8 height 13
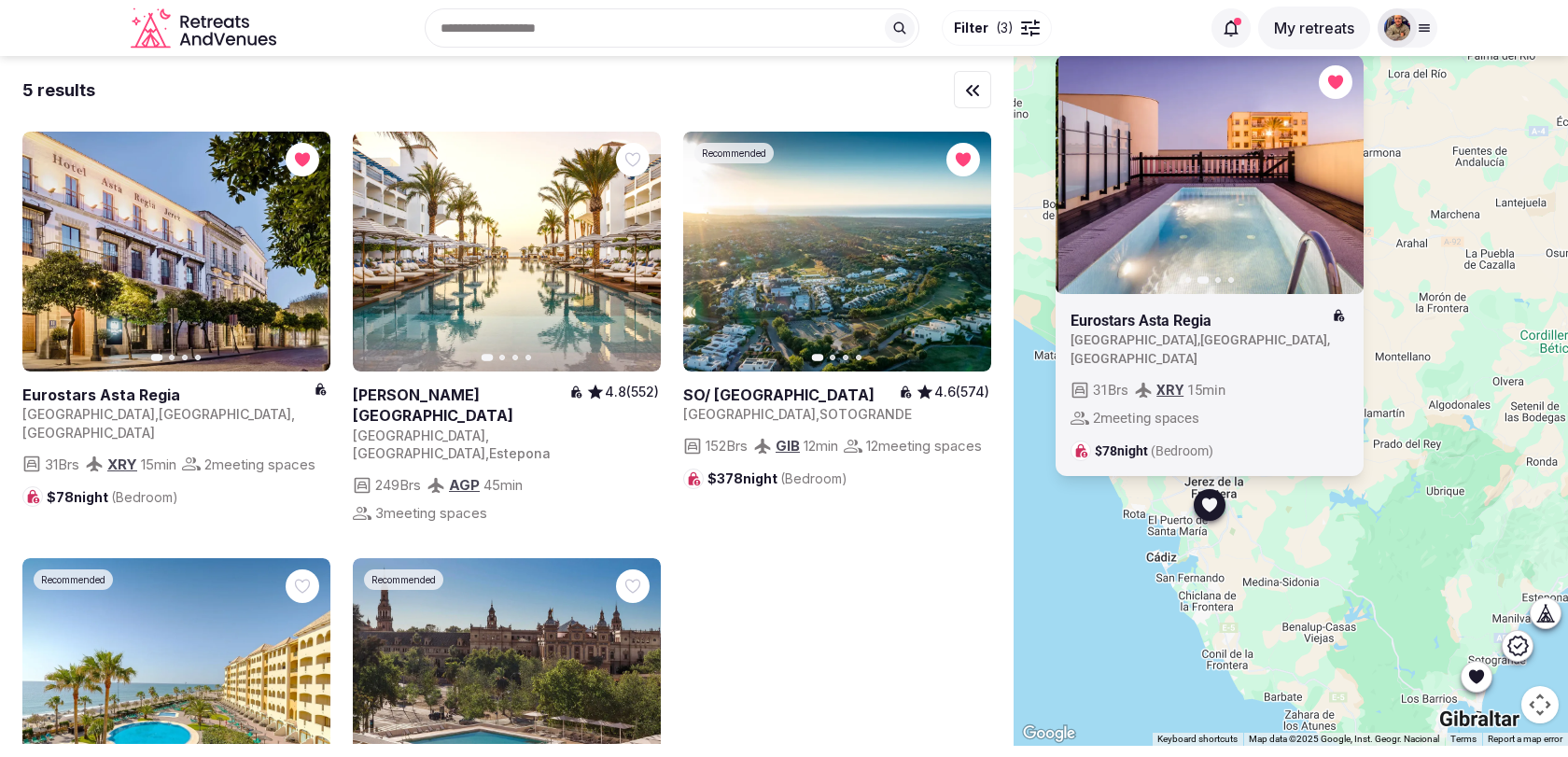
click at [1338, 181] on icon "button" at bounding box center [1339, 174] width 8 height 13
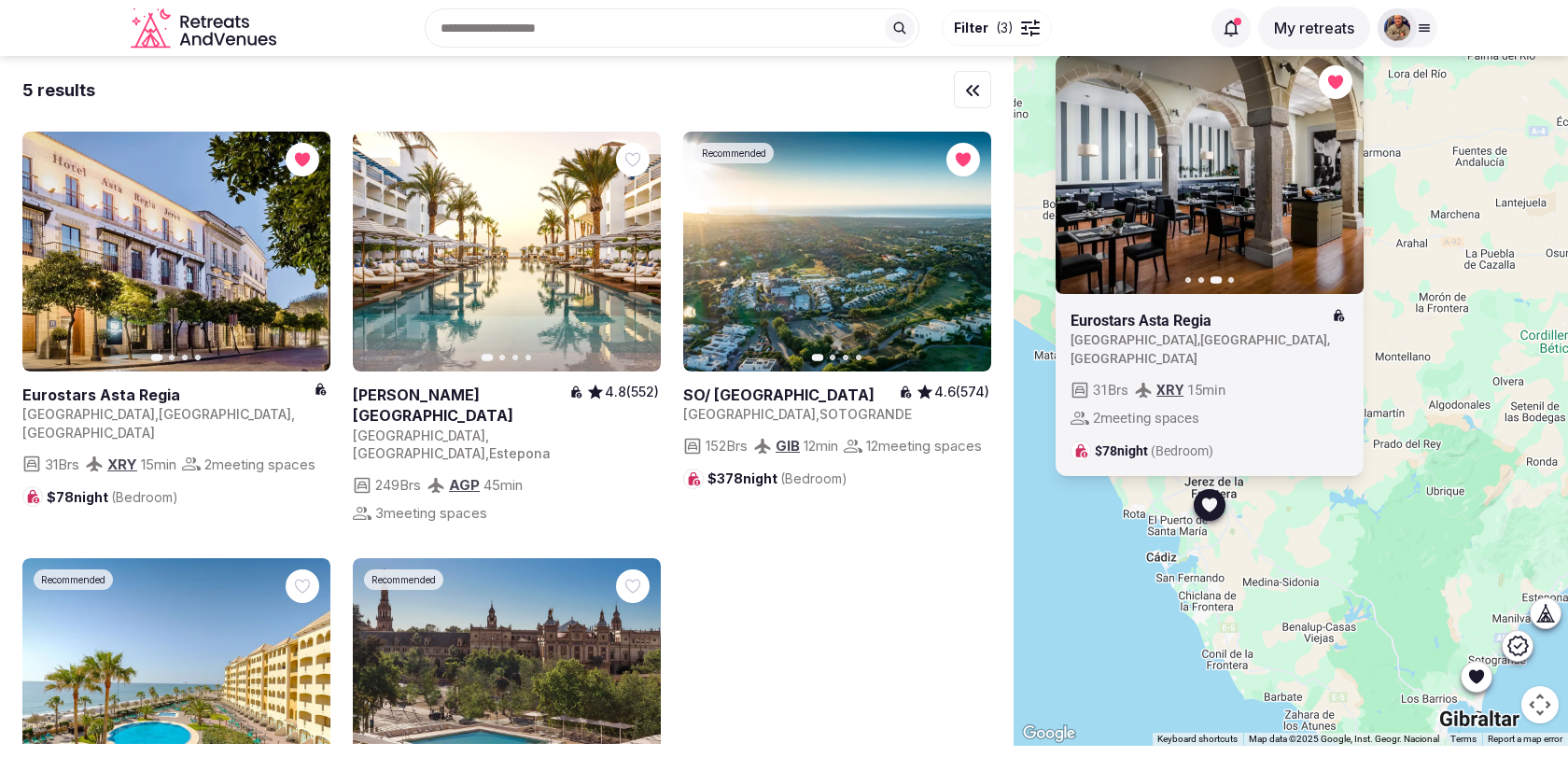
click at [1339, 189] on button "Next slide" at bounding box center [1338, 174] width 30 height 30
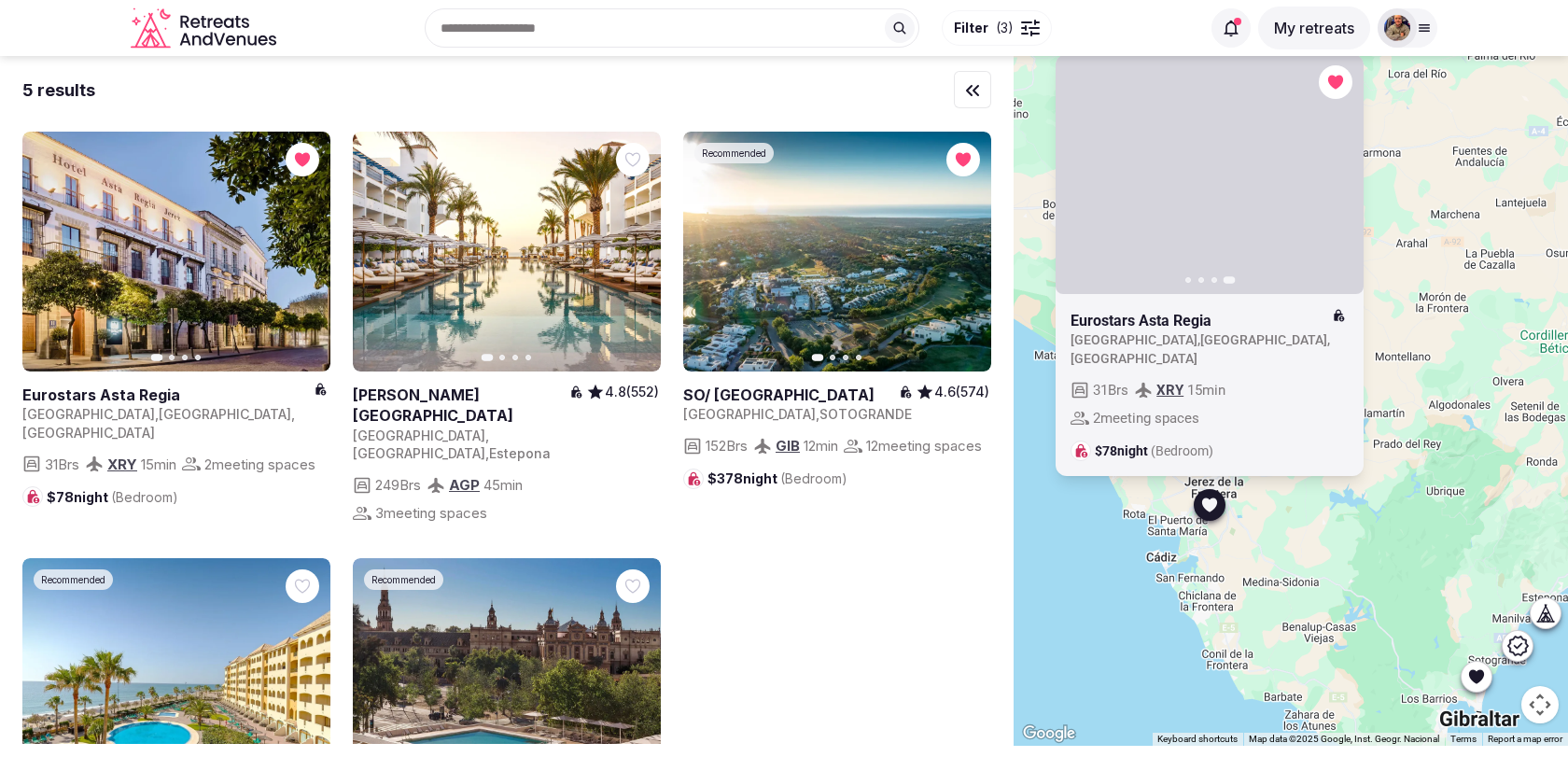
click at [0, 0] on icon "button" at bounding box center [0, 0] width 0 height 0
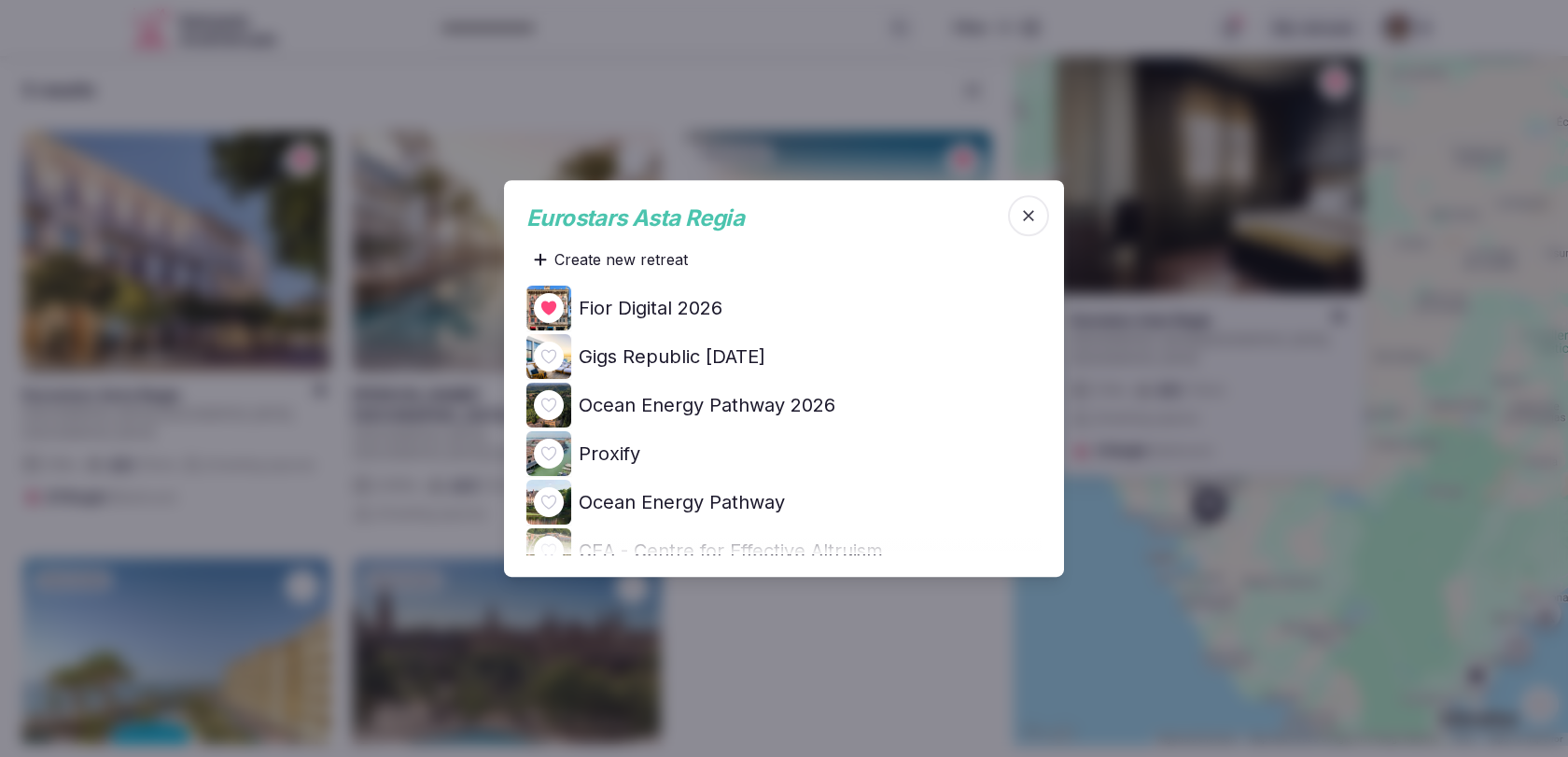
click at [792, 399] on h4 "Ocean Energy Pathway 2026" at bounding box center [707, 405] width 257 height 26
click at [1038, 221] on icon "button" at bounding box center [1028, 215] width 19 height 19
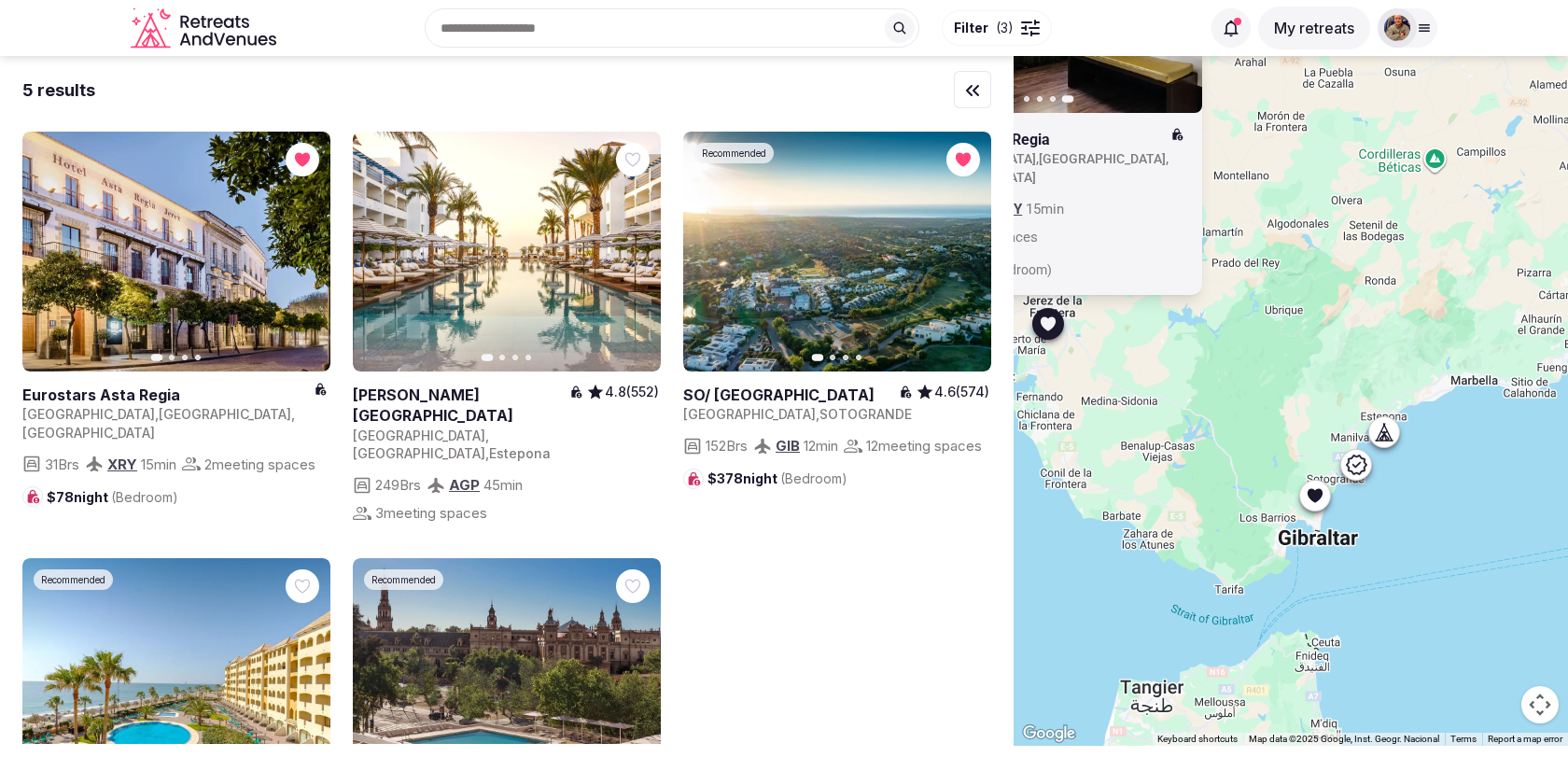
drag, startPoint x: 1272, startPoint y: 526, endPoint x: 1078, endPoint y: 323, distance: 280.8
click at [1079, 323] on div "Previous slide Next slide Eurostars Asta Regia Spain , Andalucía , Jerez de la …" at bounding box center [1291, 402] width 555 height 690
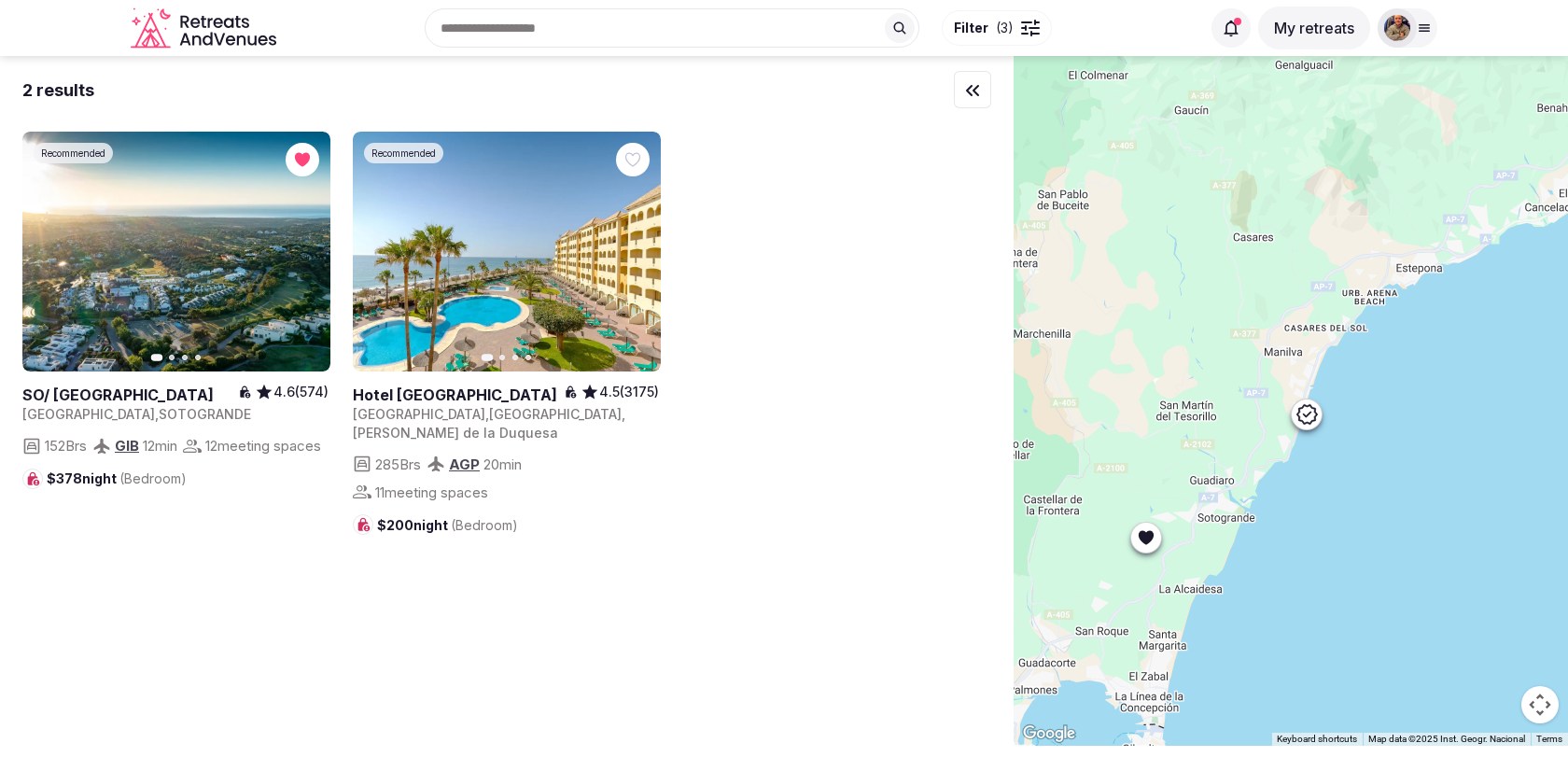
drag, startPoint x: 1385, startPoint y: 449, endPoint x: 1126, endPoint y: 244, distance: 330.3
click at [1126, 244] on div at bounding box center [1291, 402] width 555 height 690
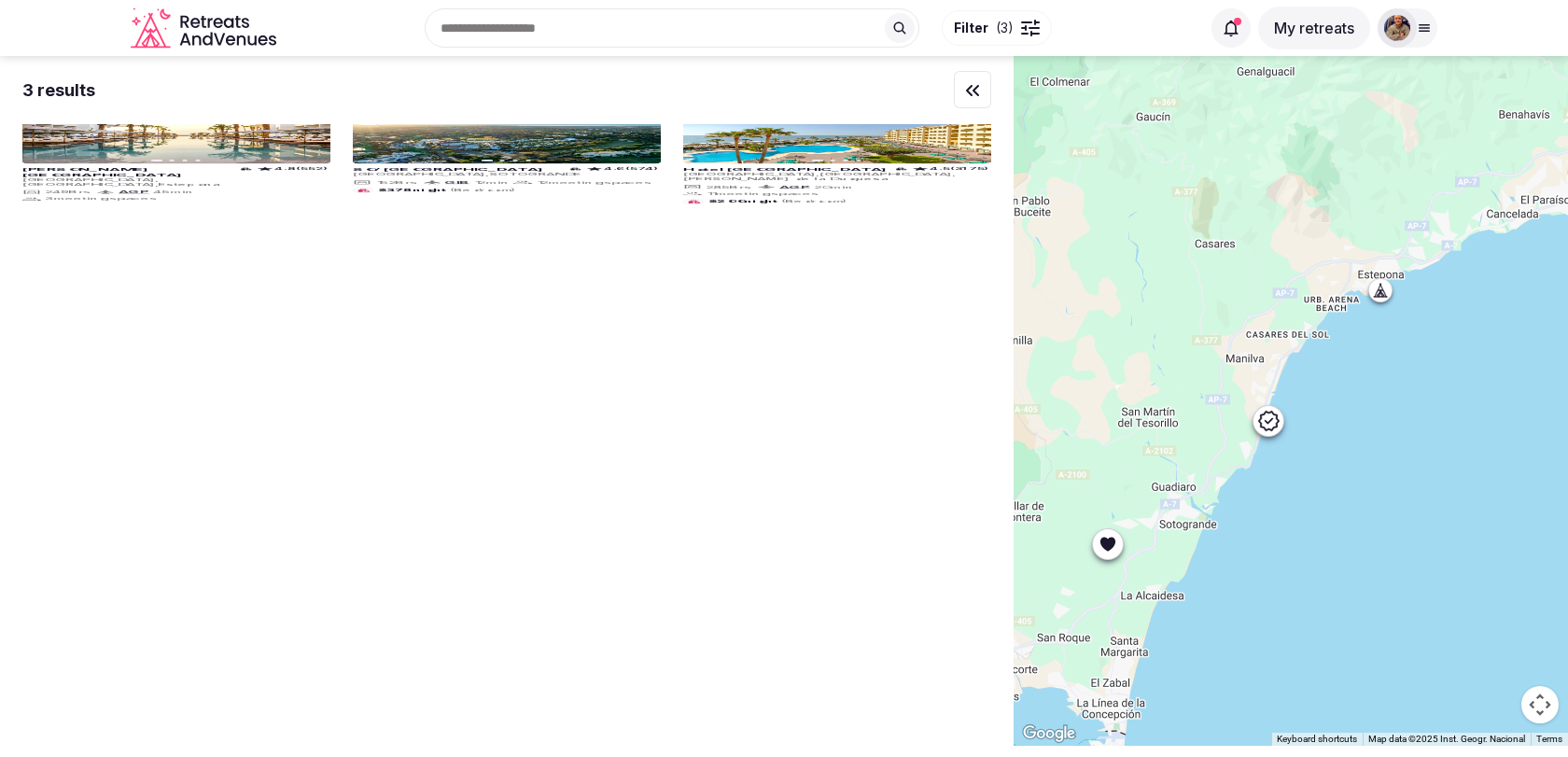
click at [1262, 412] on icon at bounding box center [1268, 421] width 23 height 23
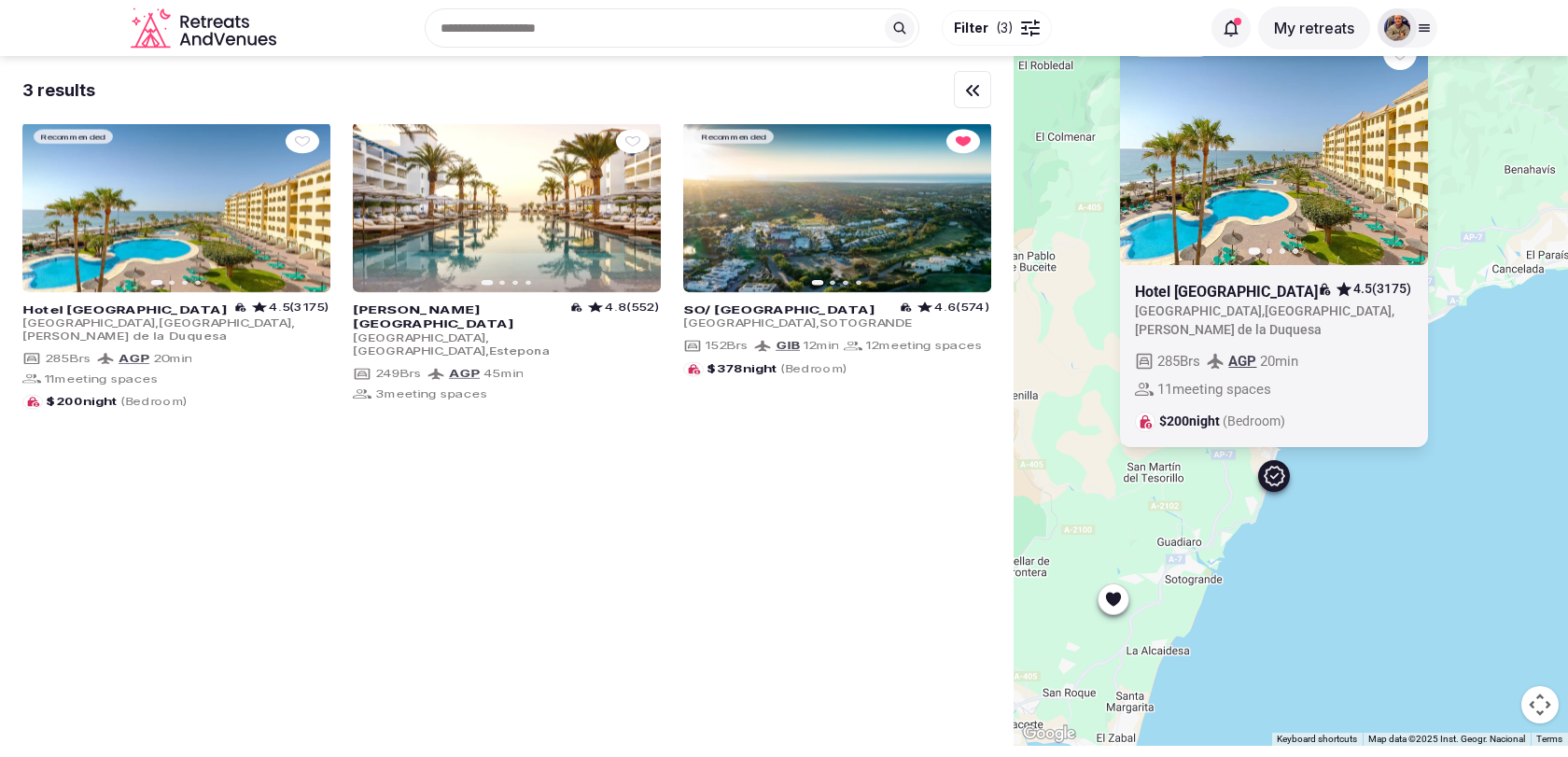
drag, startPoint x: 1231, startPoint y: 428, endPoint x: 1479, endPoint y: 437, distance: 248.2
click at [1471, 436] on div "Recommended Previous slide Next slide Hotel IPV Palace & SPA 4.5 (3175) Spain ,…" at bounding box center [1291, 402] width 555 height 690
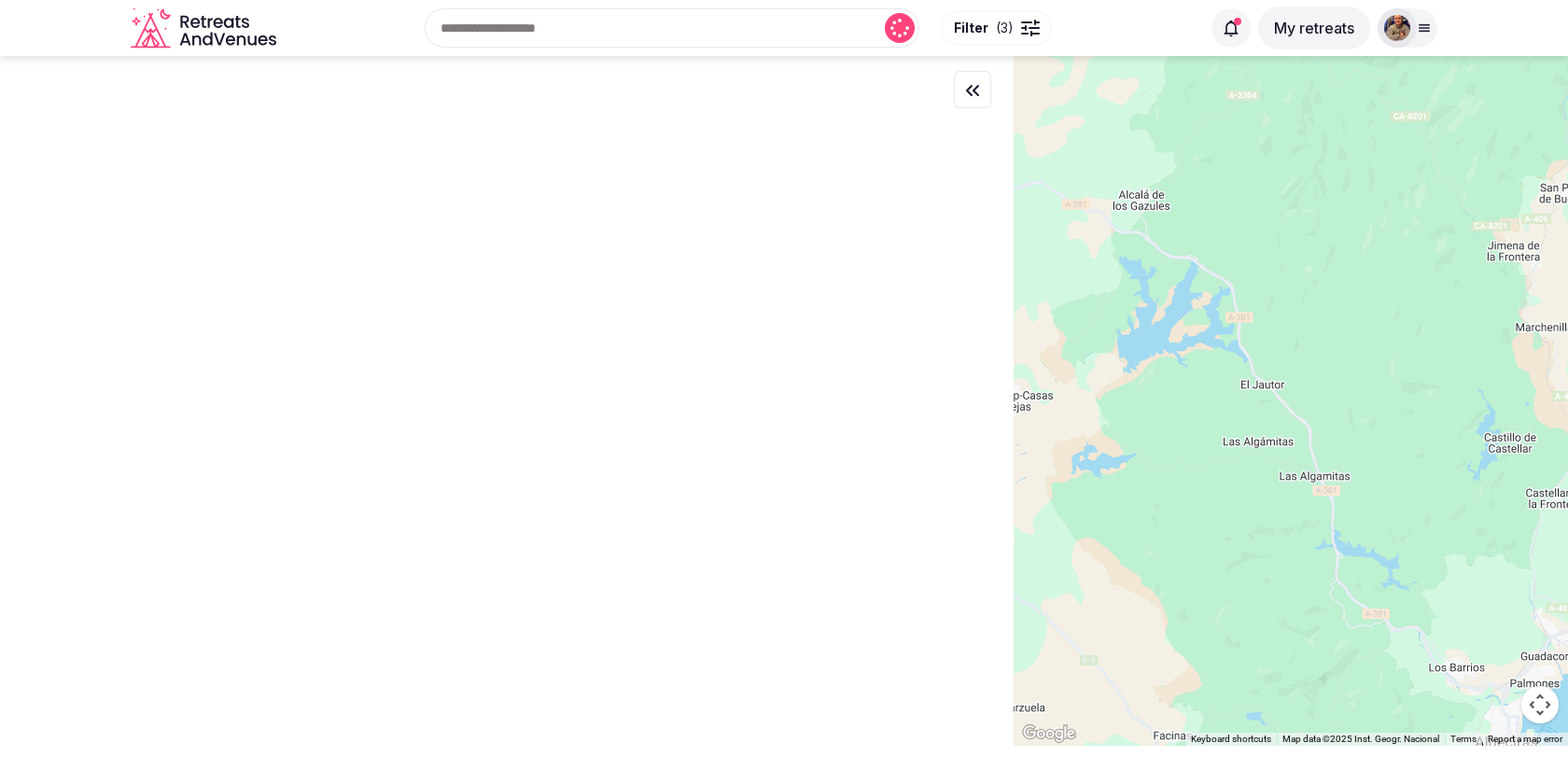
click at [1479, 402] on div "Recommended Previous slide Next slide Hotel IPV Palace & SPA 4.5 (3175) Spain ,…" at bounding box center [1291, 402] width 555 height 690
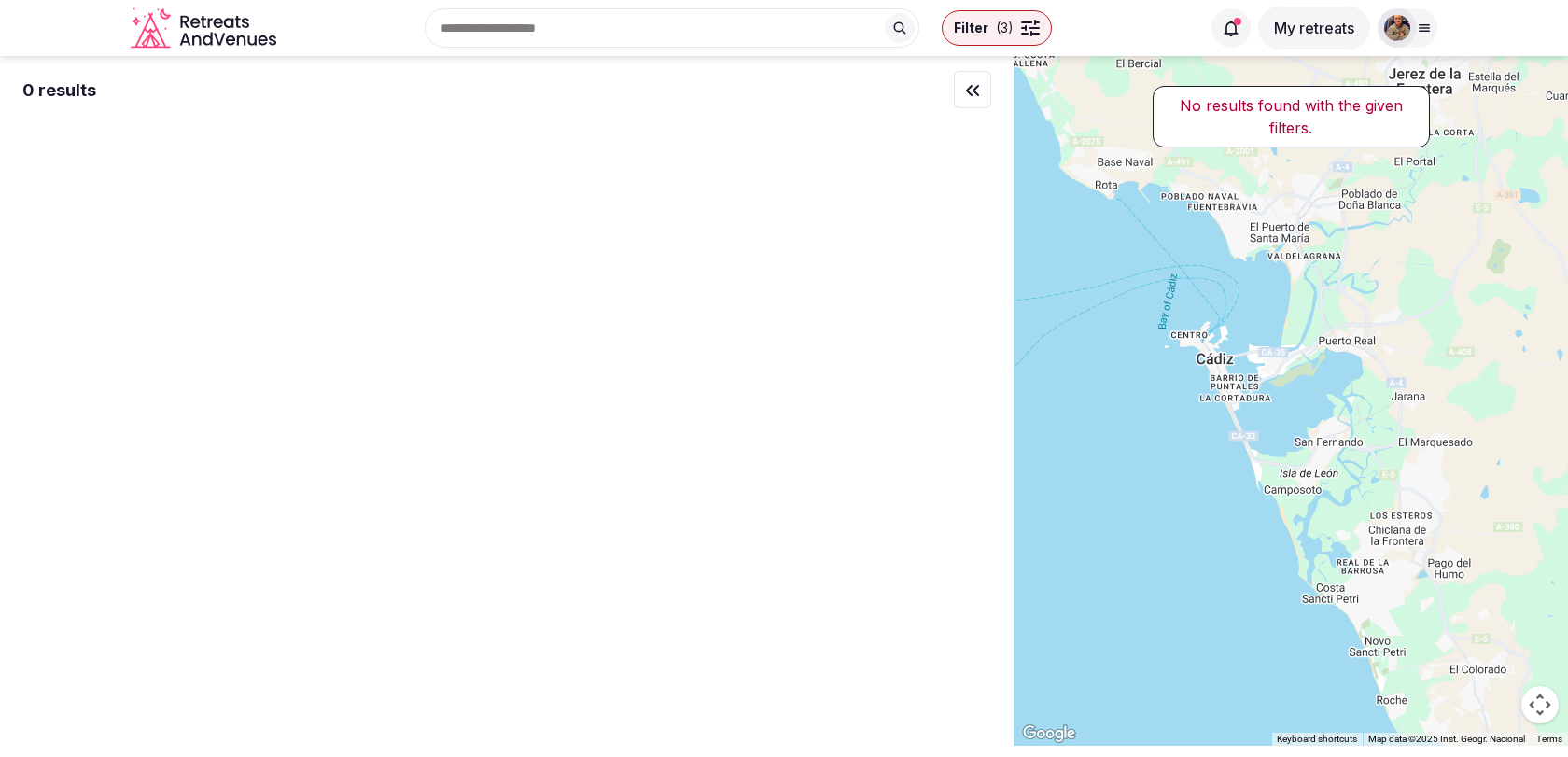
click at [1407, 668] on div at bounding box center [1291, 402] width 555 height 690
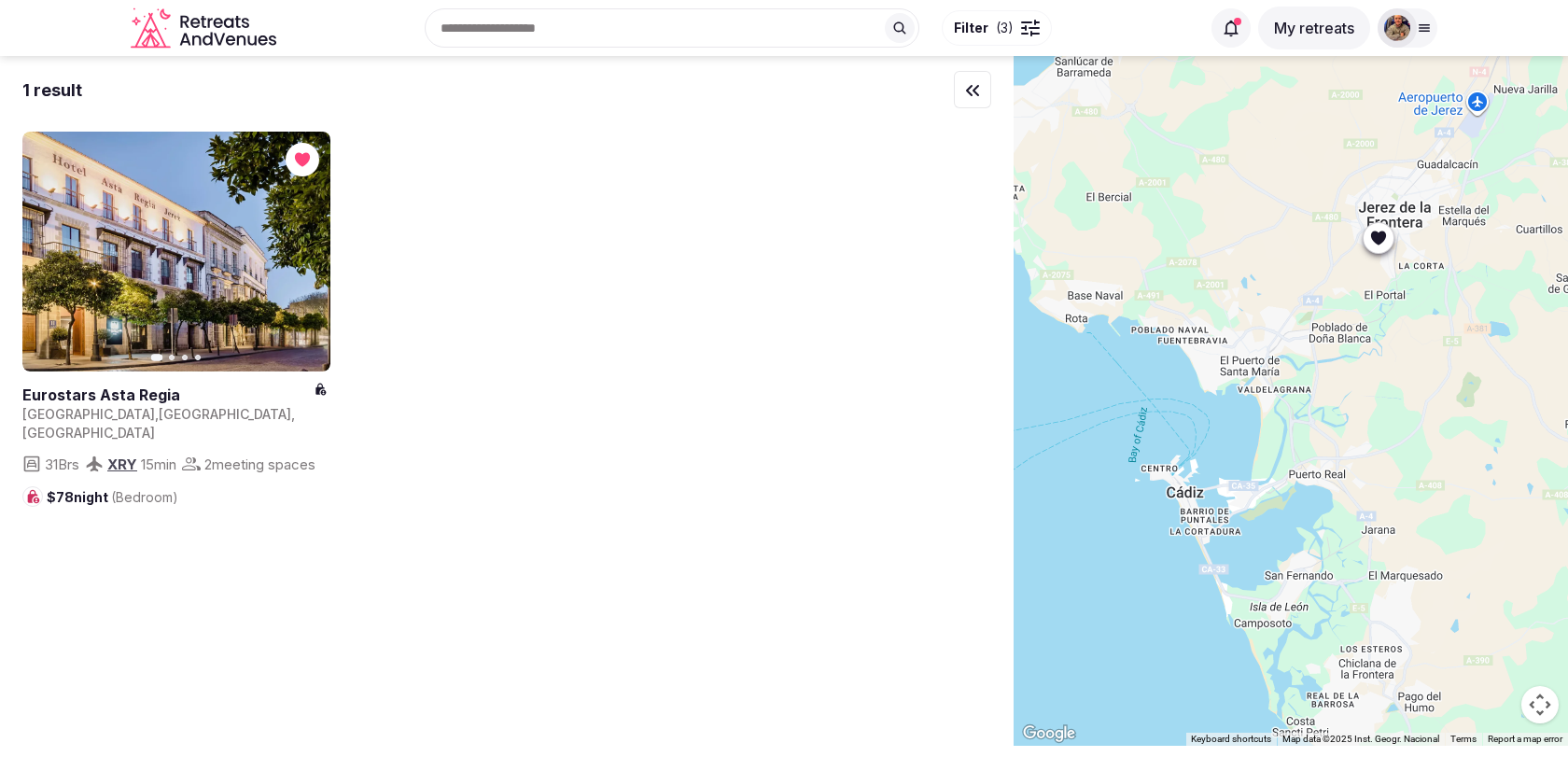
drag, startPoint x: 1357, startPoint y: 275, endPoint x: 1492, endPoint y: 597, distance: 349.2
click at [1492, 595] on div at bounding box center [1291, 402] width 555 height 690
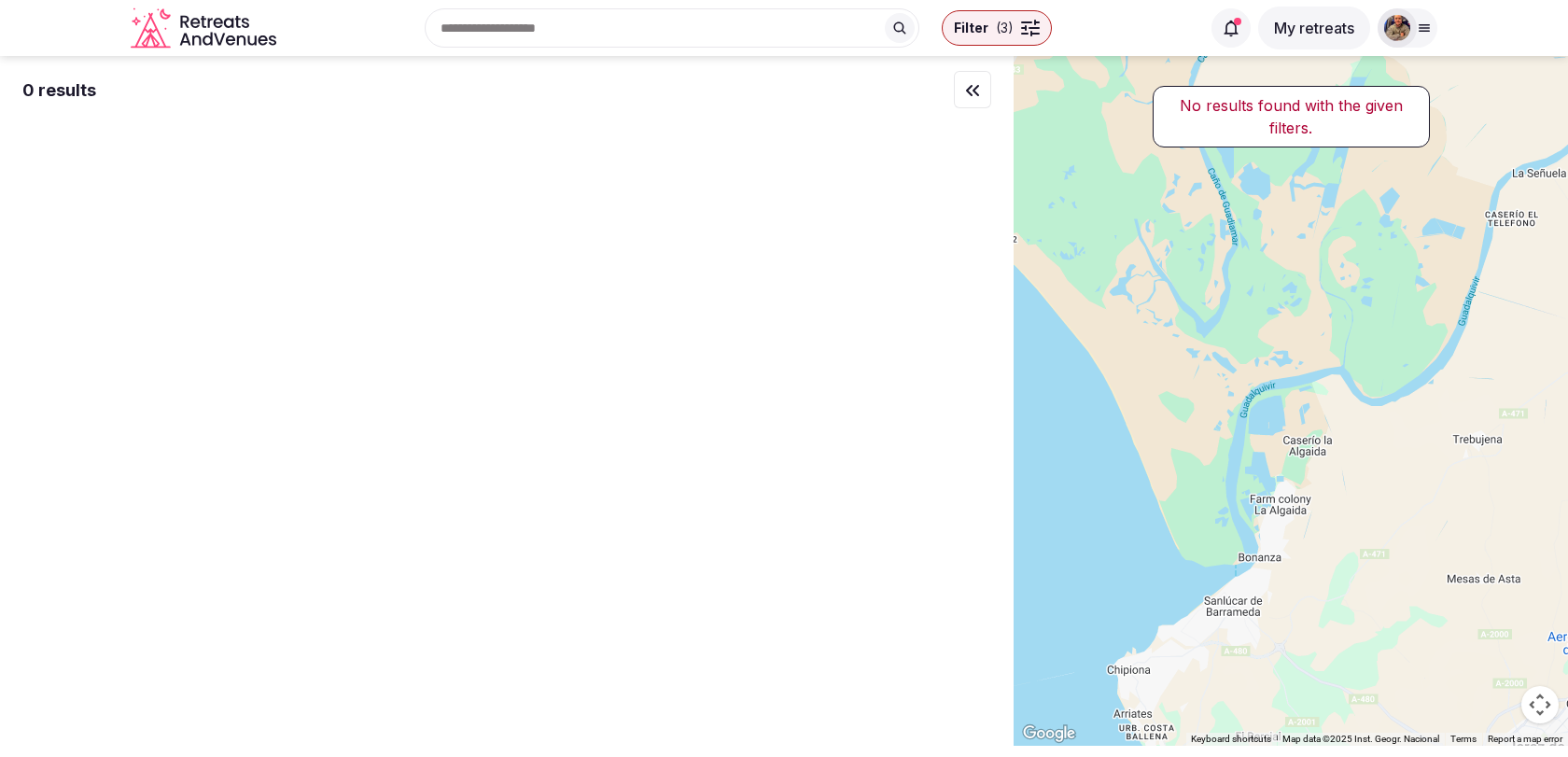
click at [1215, 495] on div at bounding box center [1291, 402] width 555 height 690
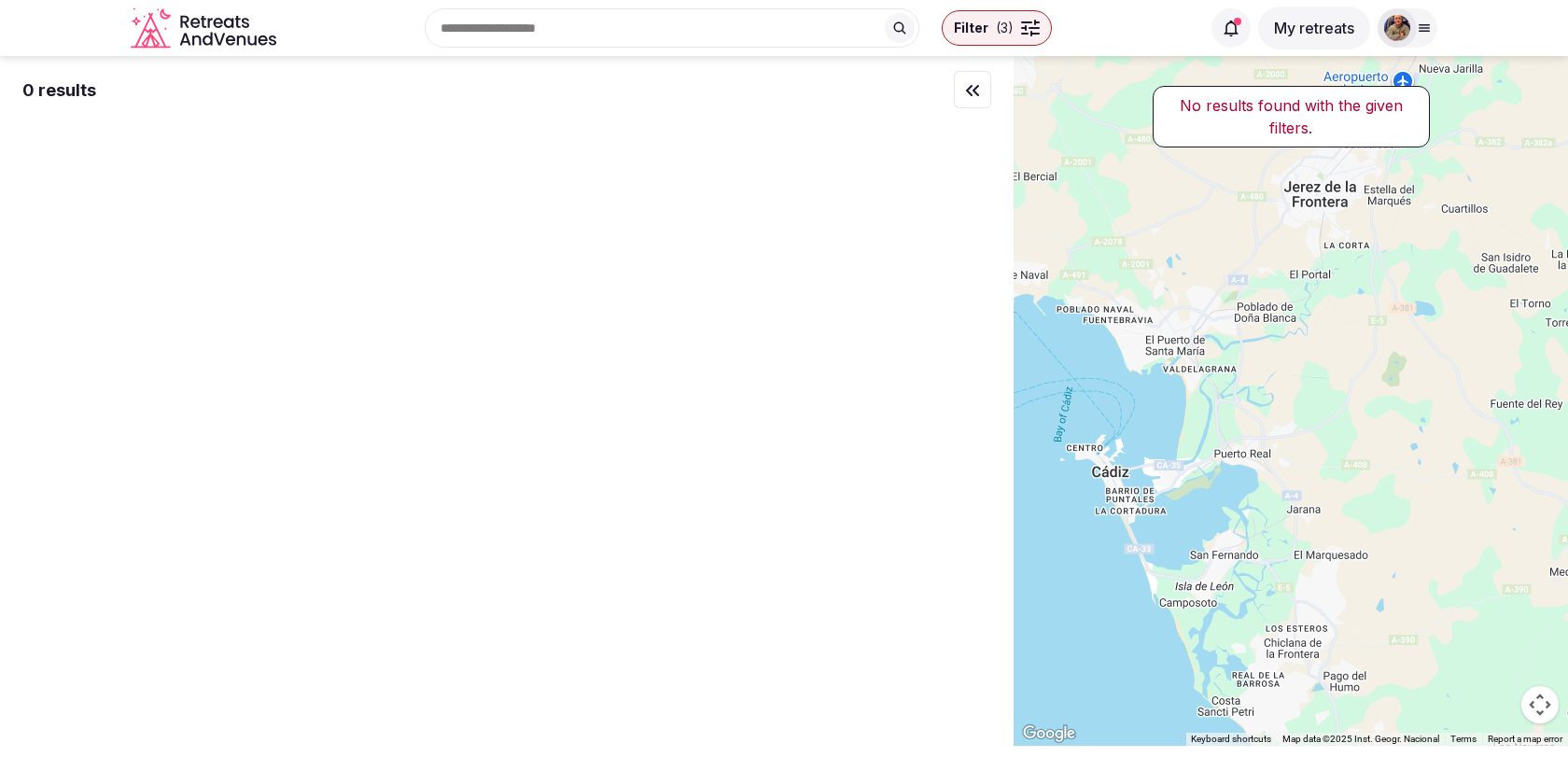
click at [1078, 53] on body "Recent searches Lisbon, Portugal Brown City, MI 48416 Bilbao, Biscay, Spain Cor…" at bounding box center [784, 378] width 1568 height 757
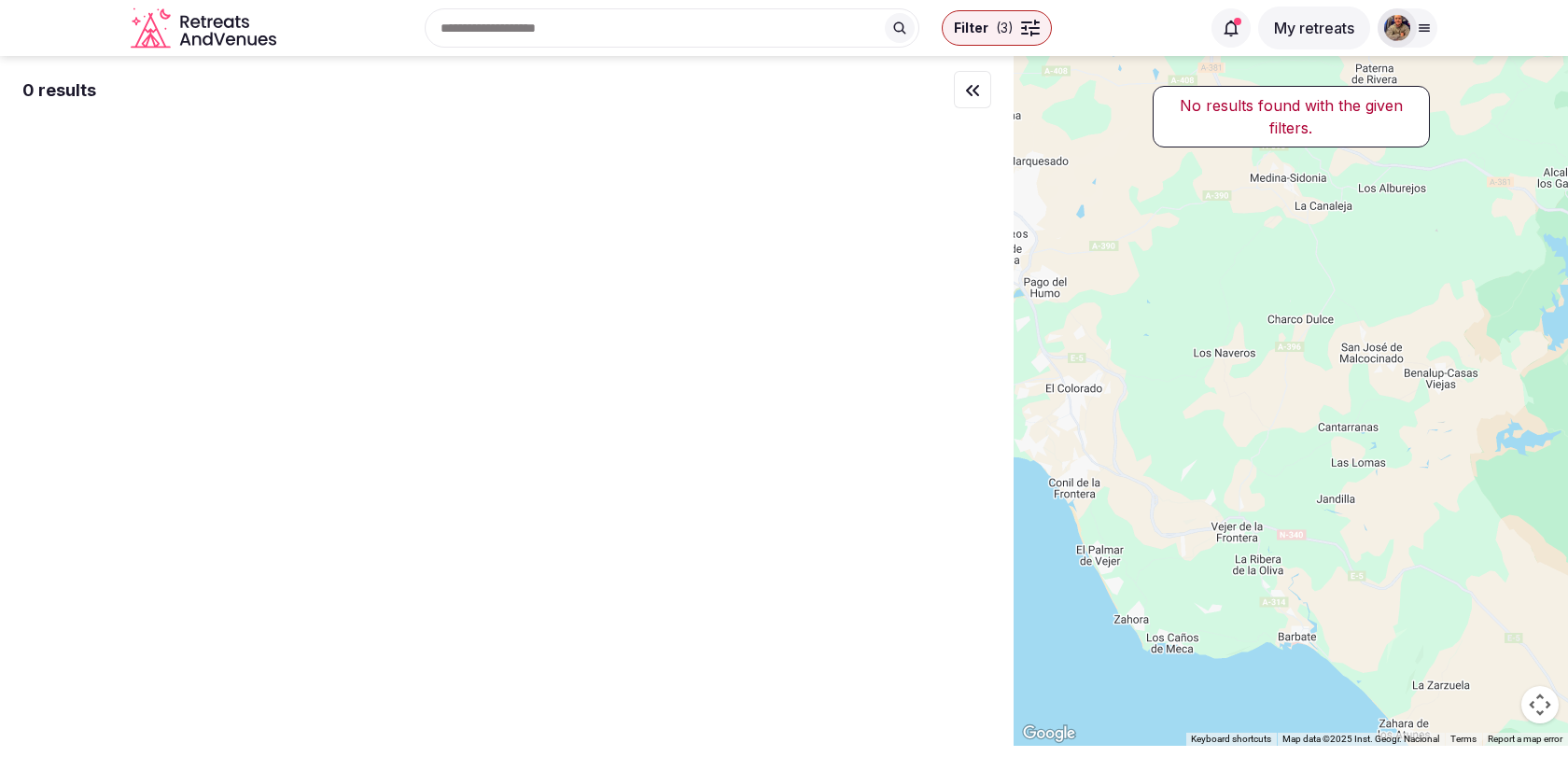
drag, startPoint x: 1237, startPoint y: 481, endPoint x: 938, endPoint y: 88, distance: 493.8
click at [938, 88] on div "0 results No results found with the given filters. ← Move left → Move right ↑ M…" at bounding box center [784, 402] width 1568 height 690
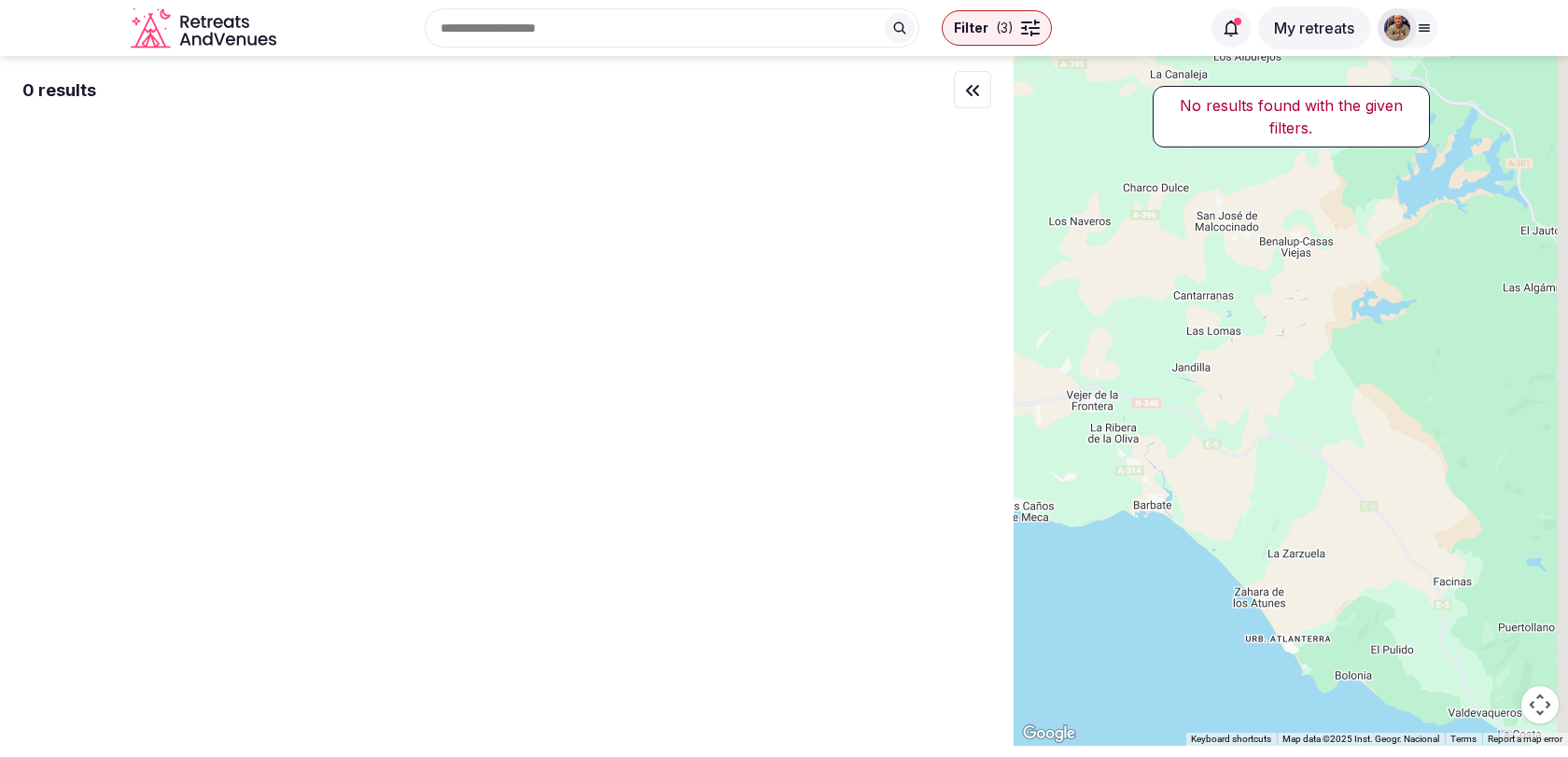
drag, startPoint x: 1132, startPoint y: 414, endPoint x: 978, endPoint y: 276, distance: 206.8
click at [983, 278] on div "0 results No results found with the given filters. ← Move left → Move right ↑ M…" at bounding box center [784, 402] width 1568 height 690
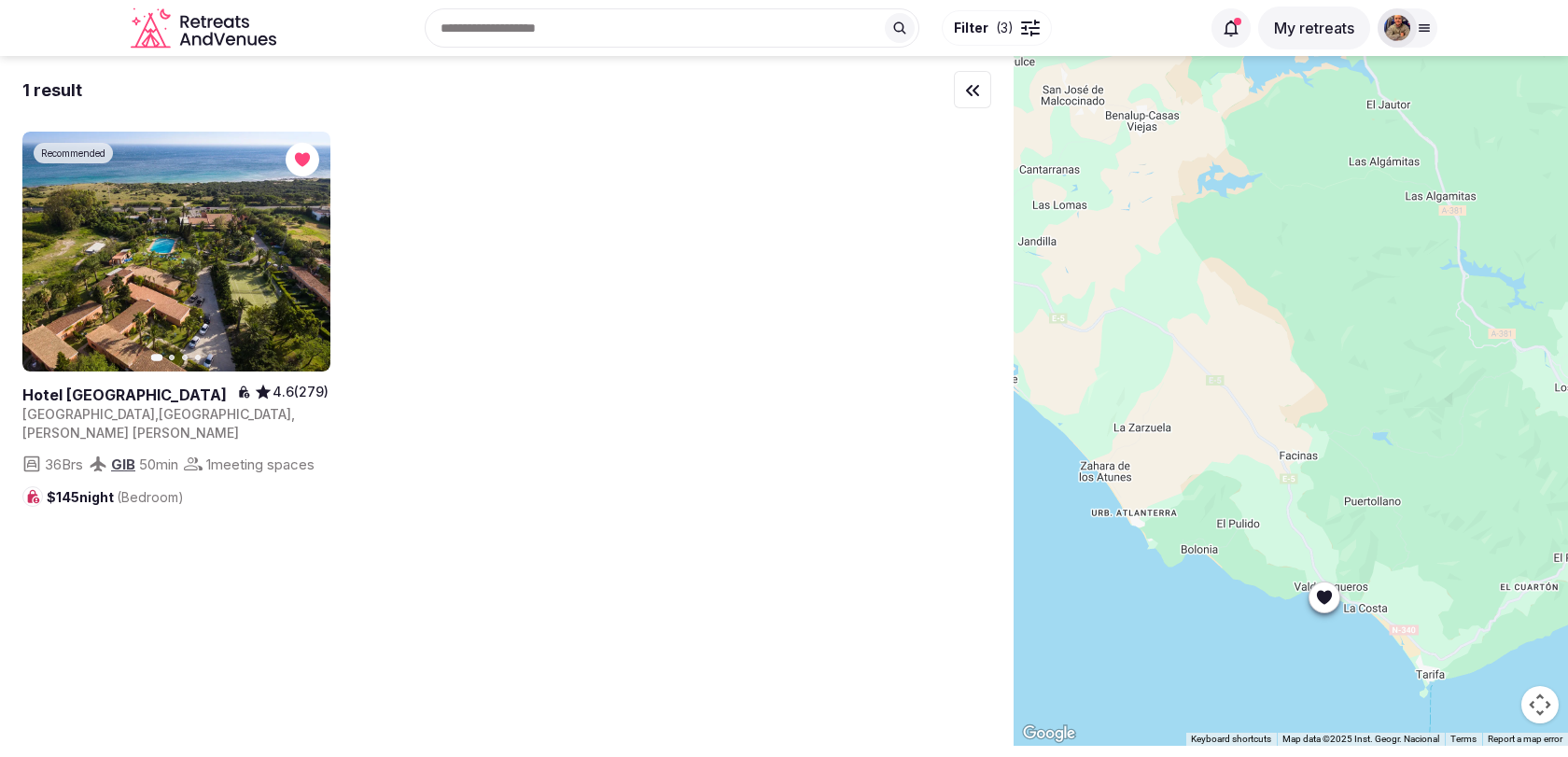
drag, startPoint x: 1197, startPoint y: 347, endPoint x: 1280, endPoint y: 414, distance: 106.7
click at [1280, 414] on div at bounding box center [1291, 402] width 555 height 690
click at [1326, 600] on icon at bounding box center [1325, 596] width 15 height 14
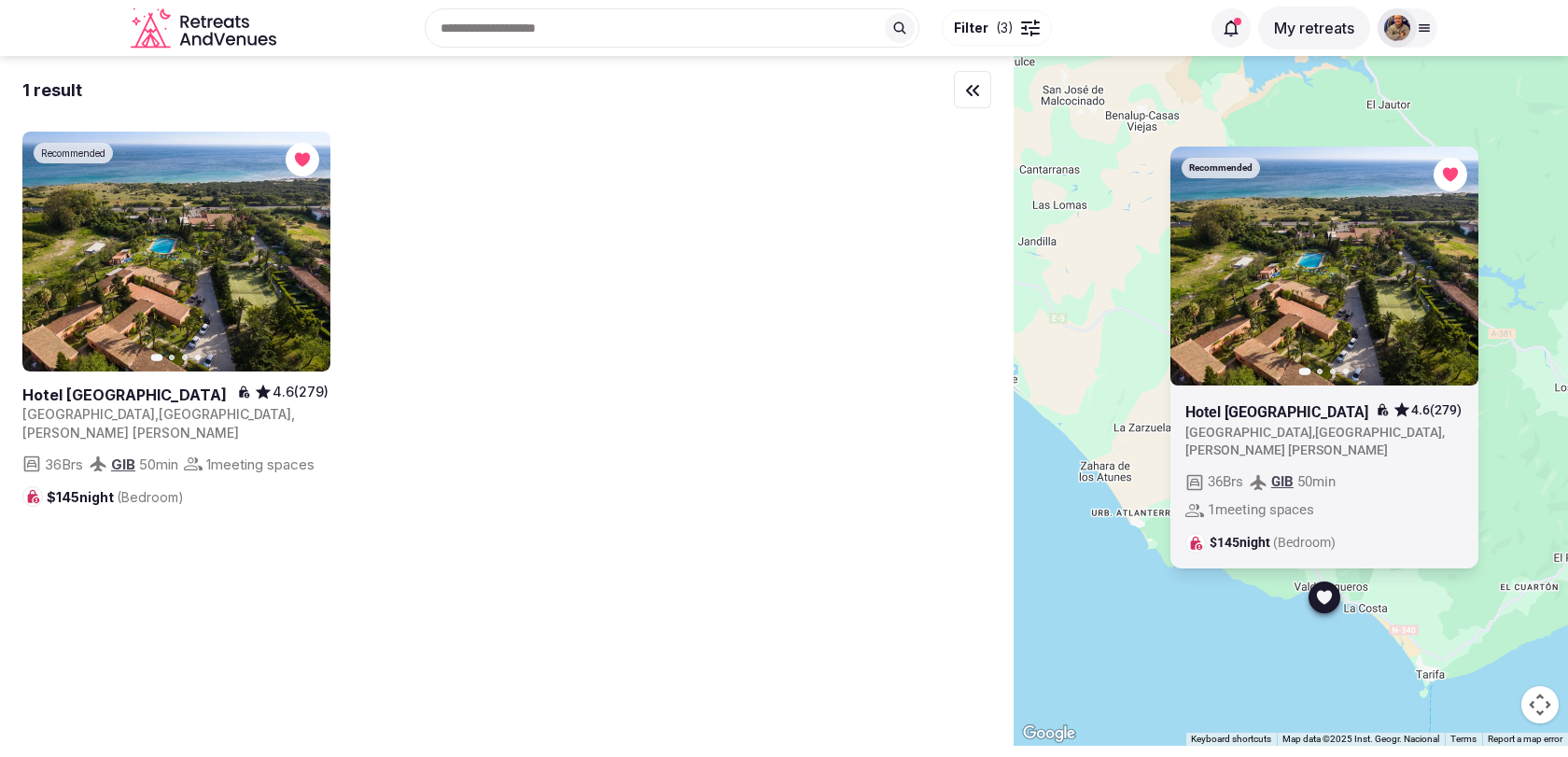
click at [1445, 273] on icon "button" at bounding box center [1452, 265] width 15 height 15
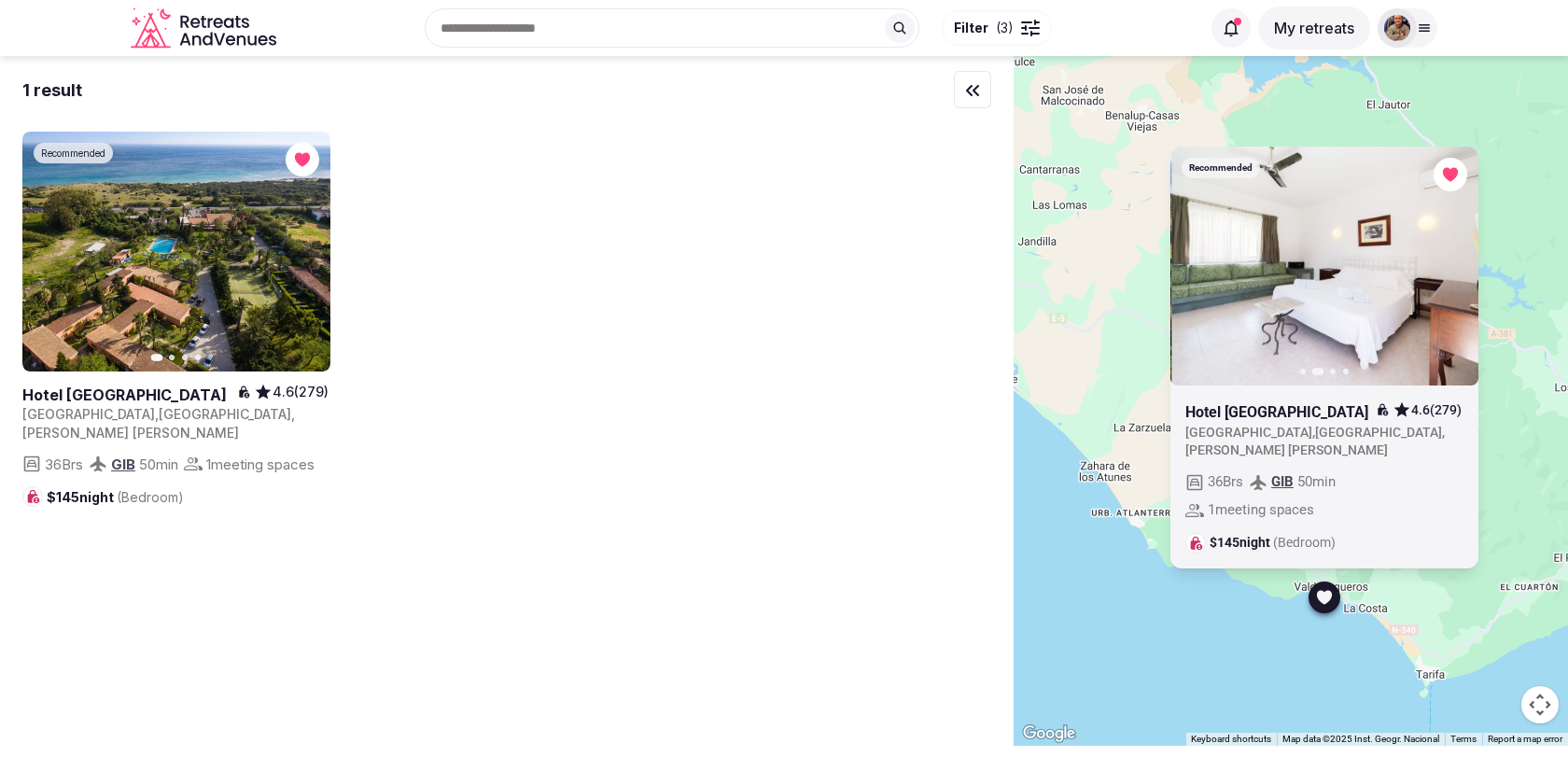
click at [1445, 273] on icon "button" at bounding box center [1452, 265] width 15 height 15
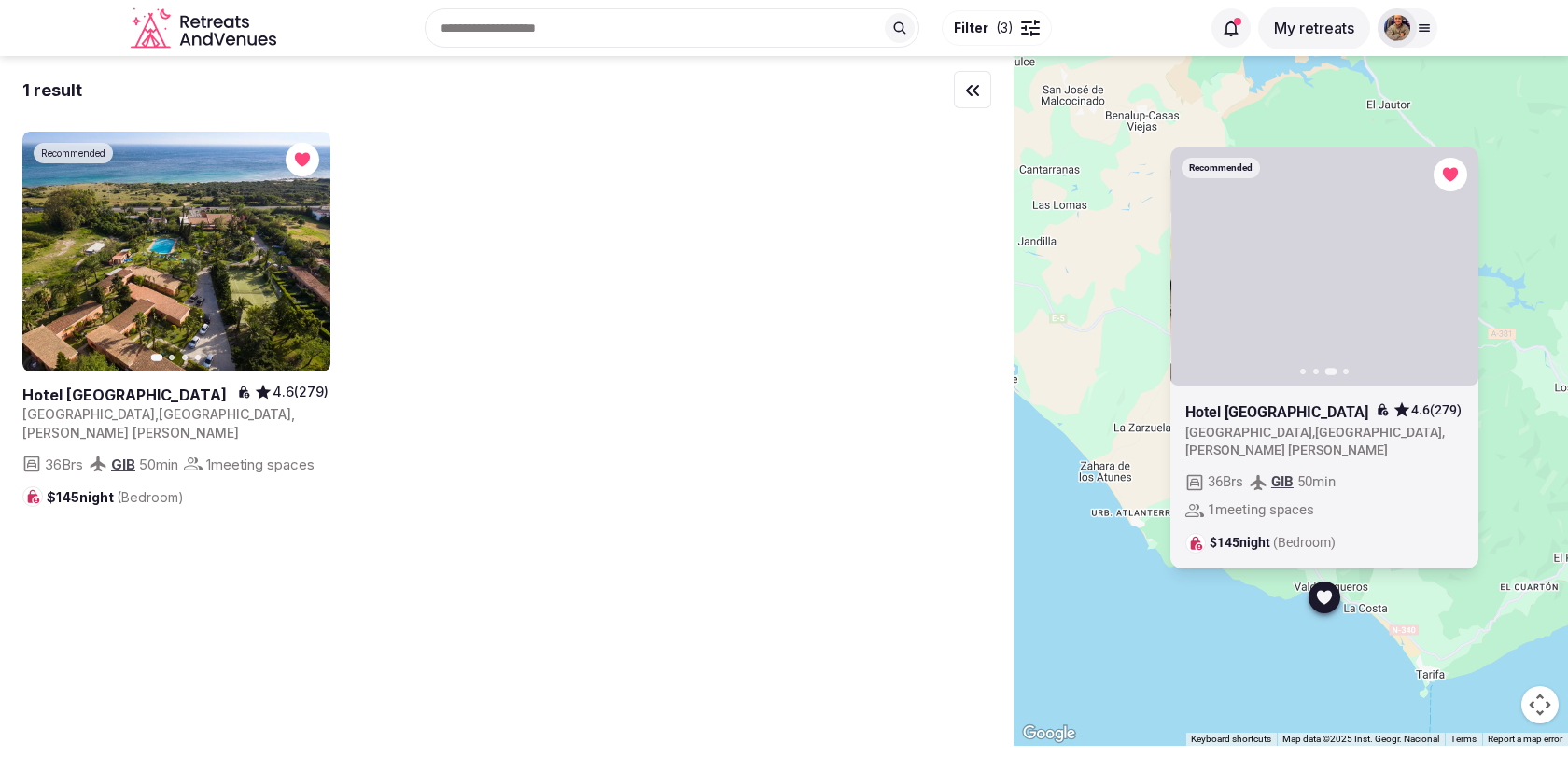
click at [1507, 381] on div "Recommended Previous slide Next slide Hotel Punta Sur 4.6 (279) Spain , Andaluc…" at bounding box center [1291, 402] width 555 height 690
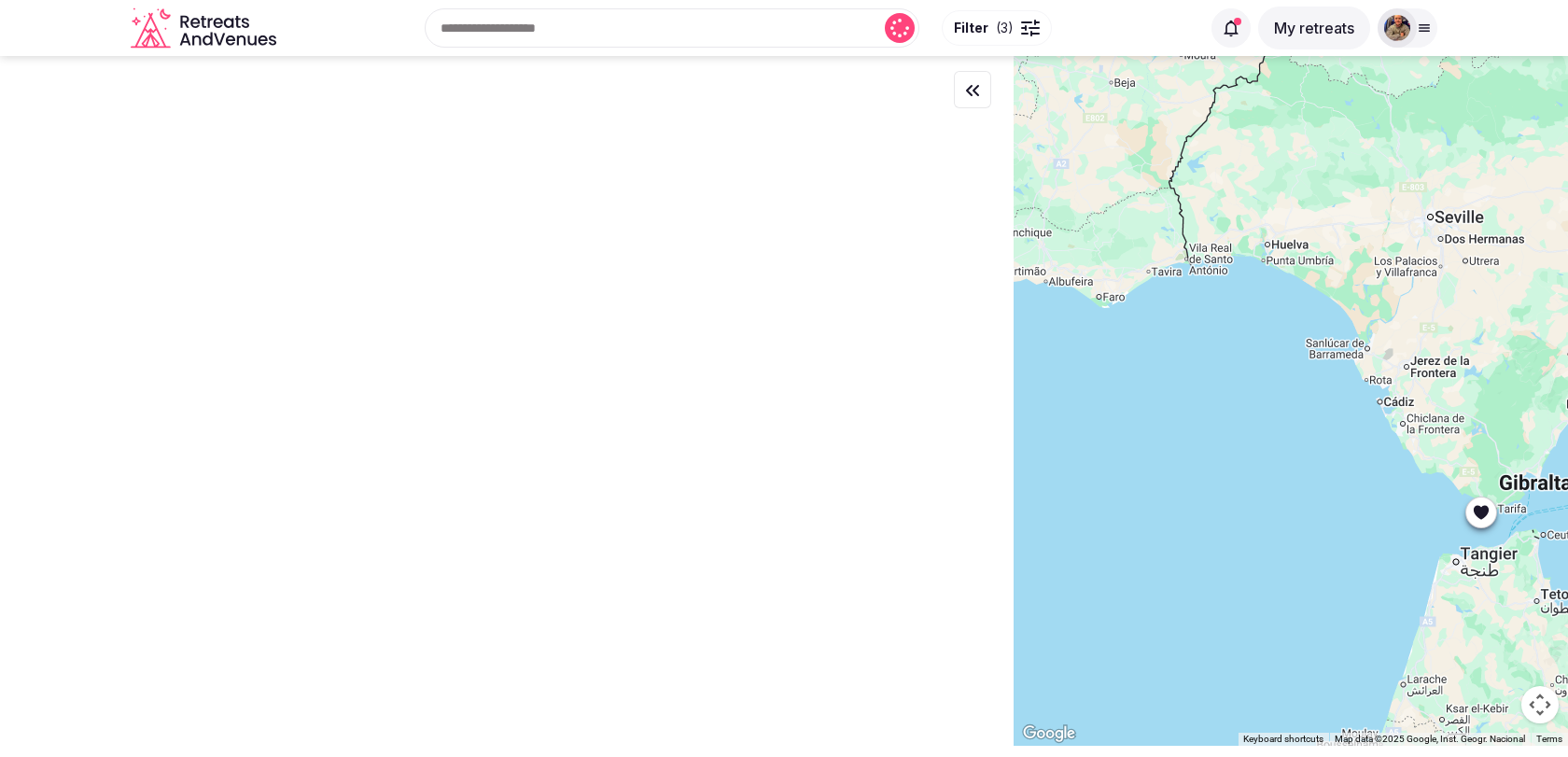
drag, startPoint x: 1441, startPoint y: 322, endPoint x: 1415, endPoint y: 429, distance: 110.1
click at [1415, 429] on div at bounding box center [1291, 402] width 555 height 690
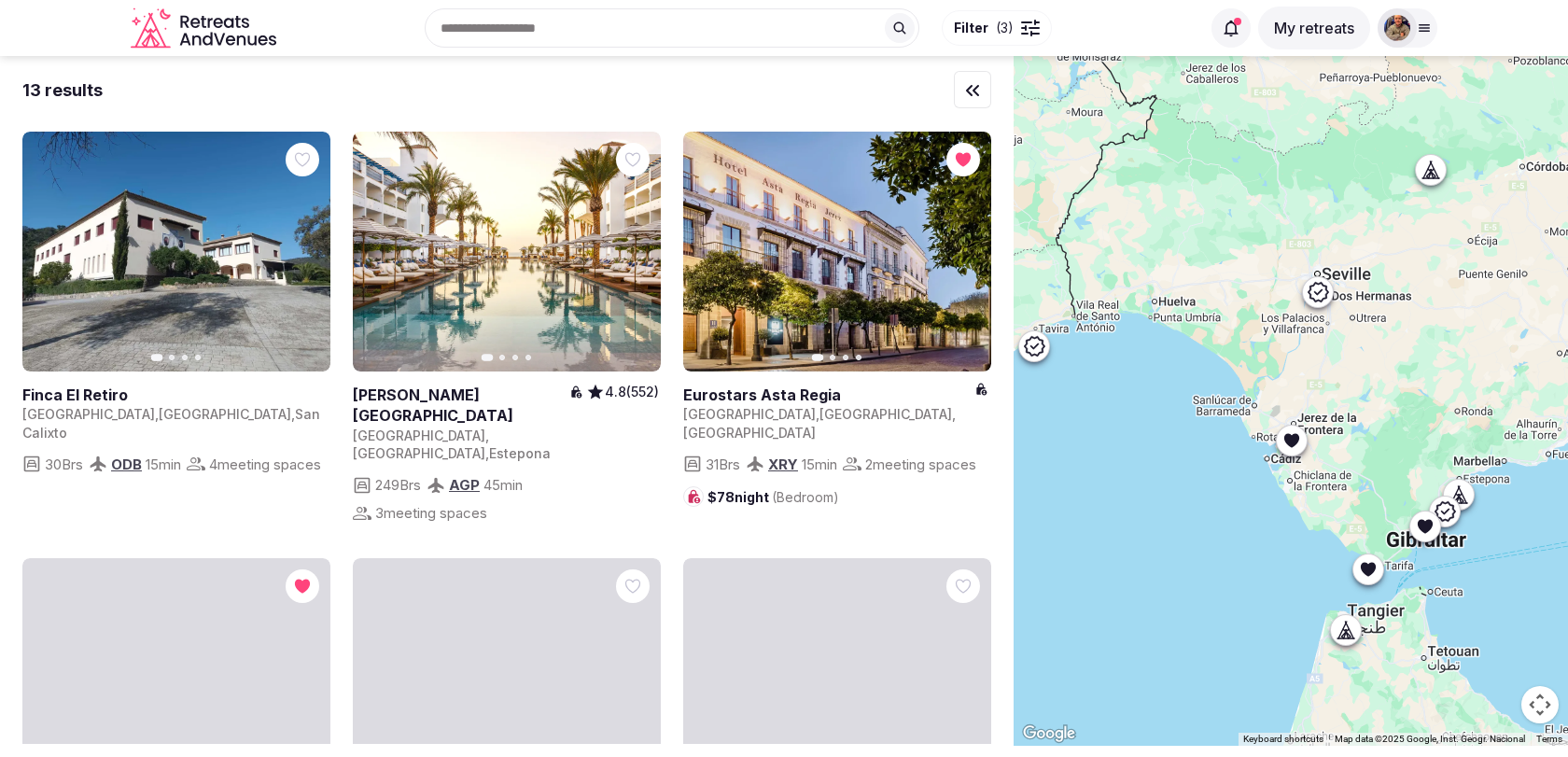
drag, startPoint x: 1468, startPoint y: 431, endPoint x: 1384, endPoint y: 460, distance: 88.9
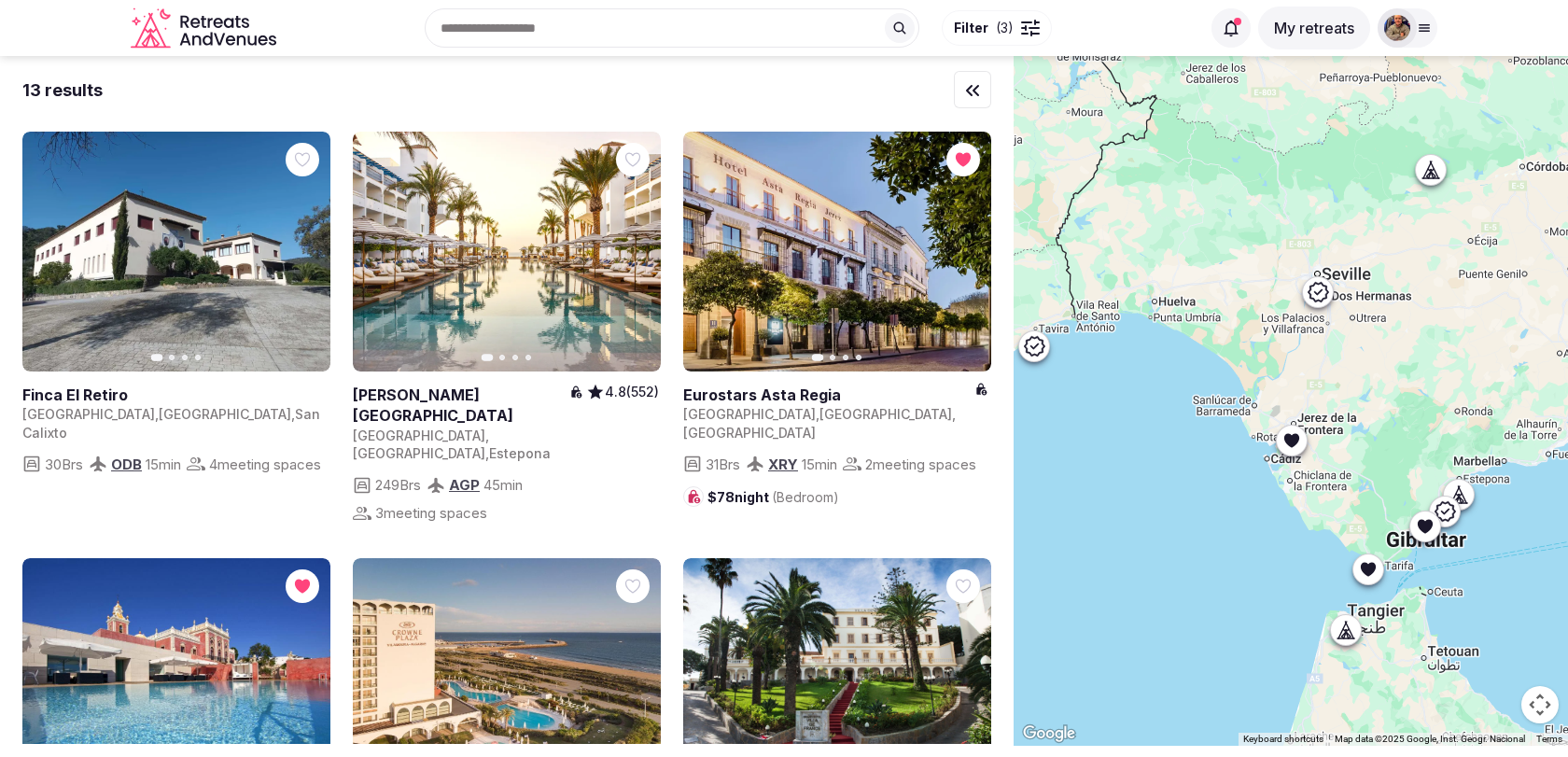
click at [1385, 460] on div at bounding box center [1291, 402] width 555 height 690
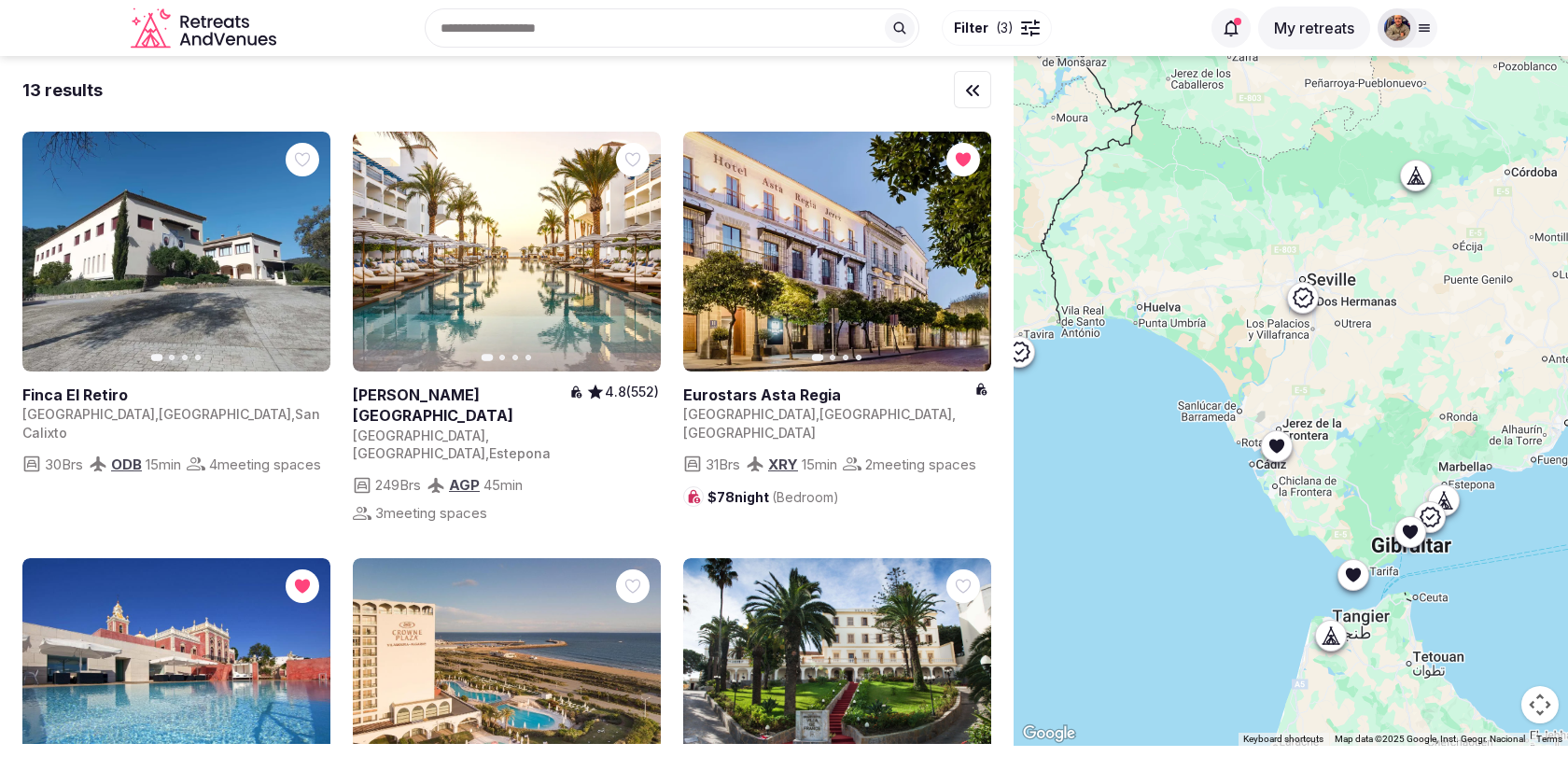
click at [1309, 294] on icon at bounding box center [1303, 297] width 21 height 20
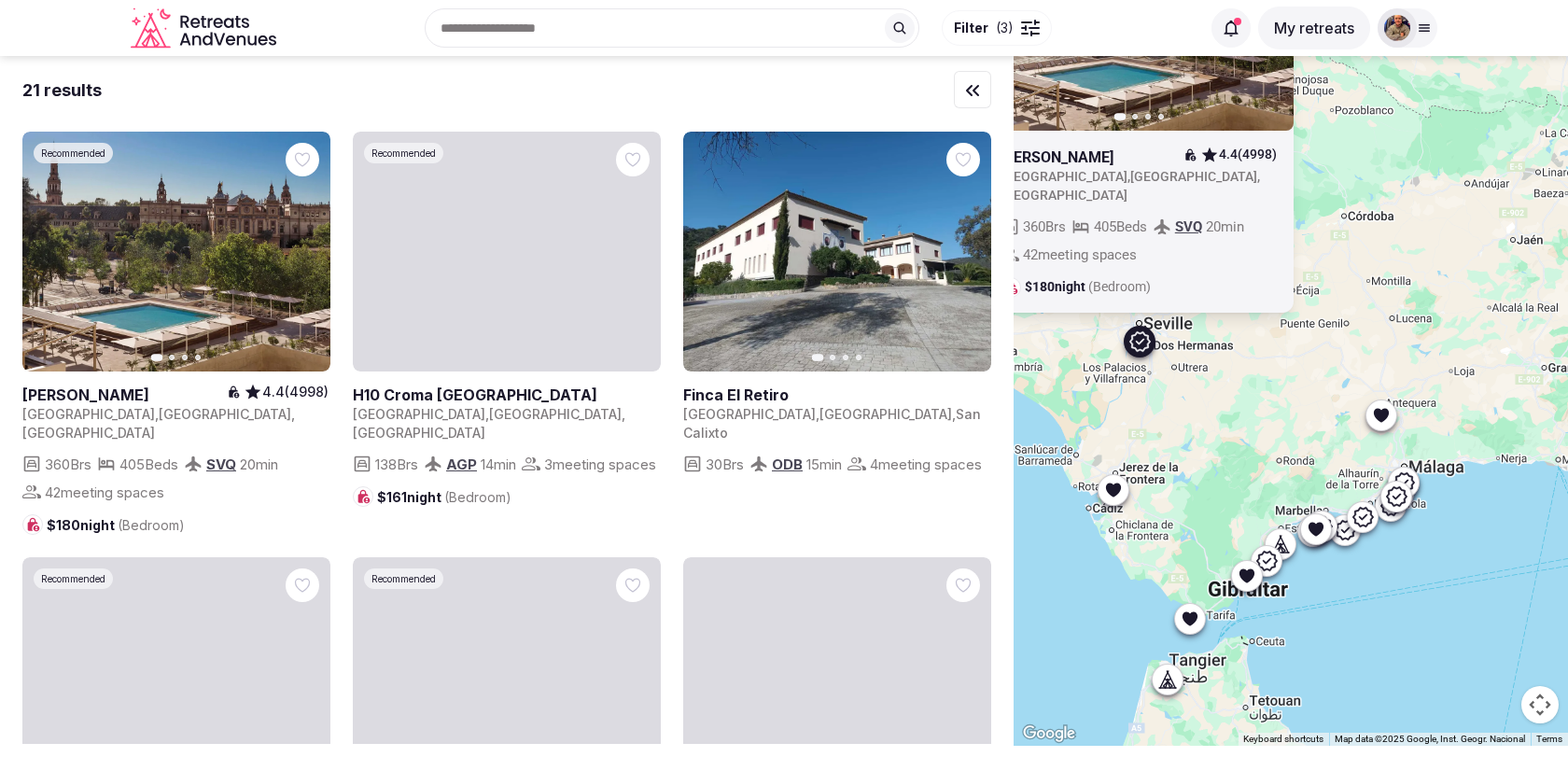
drag, startPoint x: 1390, startPoint y: 365, endPoint x: 1211, endPoint y: 370, distance: 179.1
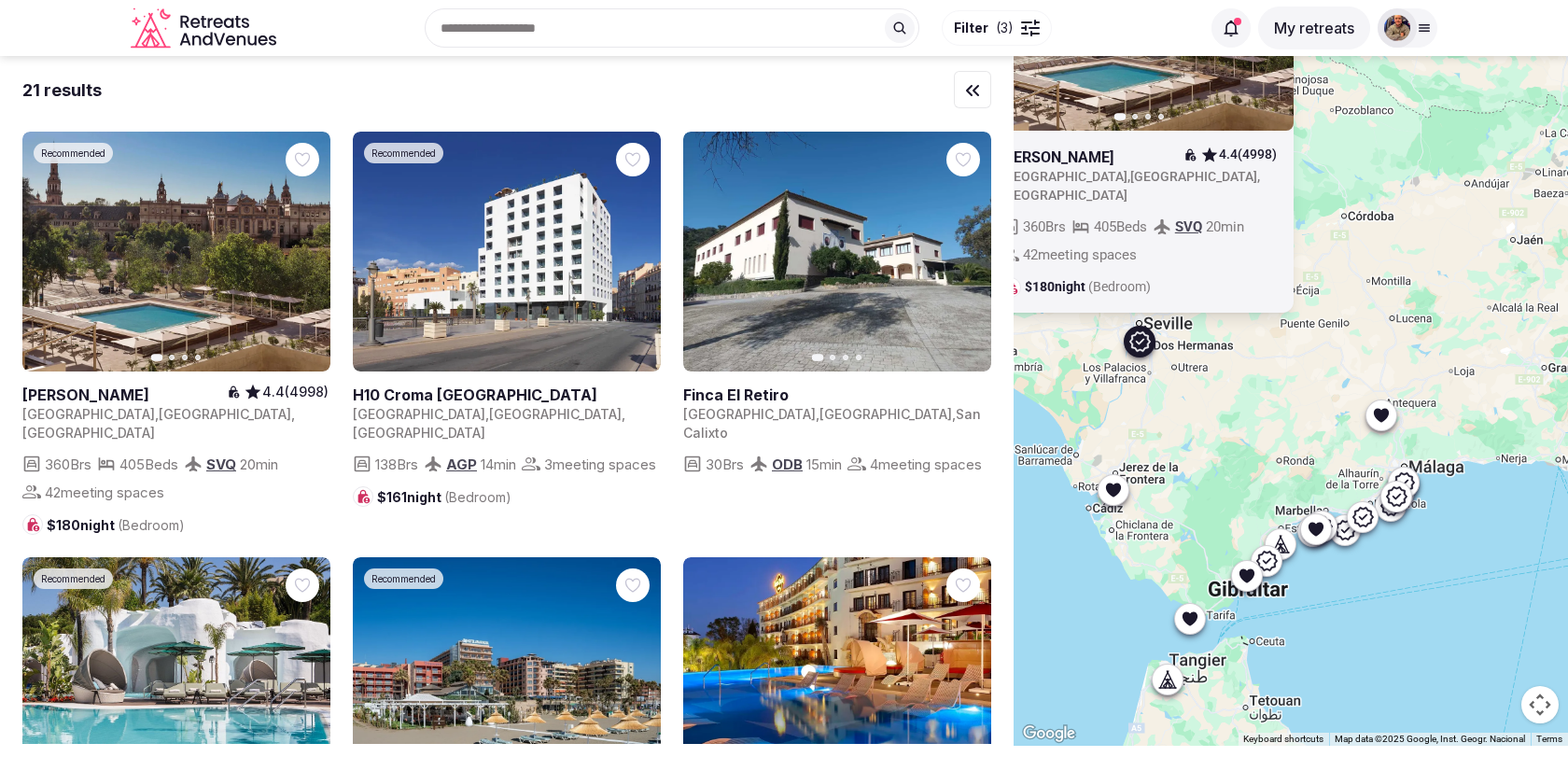
click at [1211, 373] on div "Recommended Previous slide Next slide Melia Sevilla 4.4 (4998) Spain , Andalucí…" at bounding box center [1291, 402] width 555 height 690
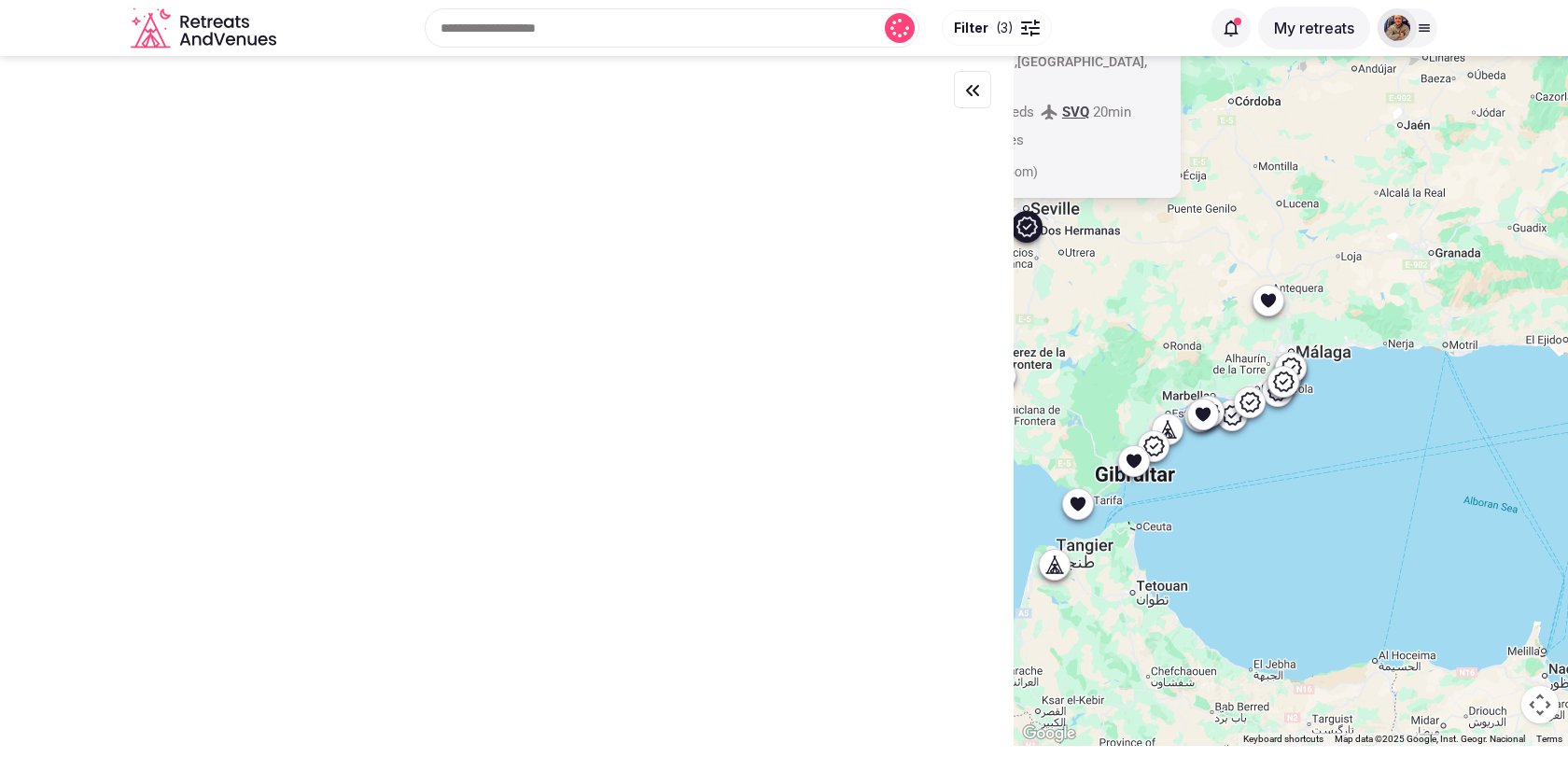
drag, startPoint x: 1305, startPoint y: 376, endPoint x: 1213, endPoint y: 320, distance: 107.7
click at [1213, 320] on div "Recommended Previous slide Next slide Melia Sevilla 4.4 (4998) Spain , Andalucí…" at bounding box center [1291, 402] width 555 height 690
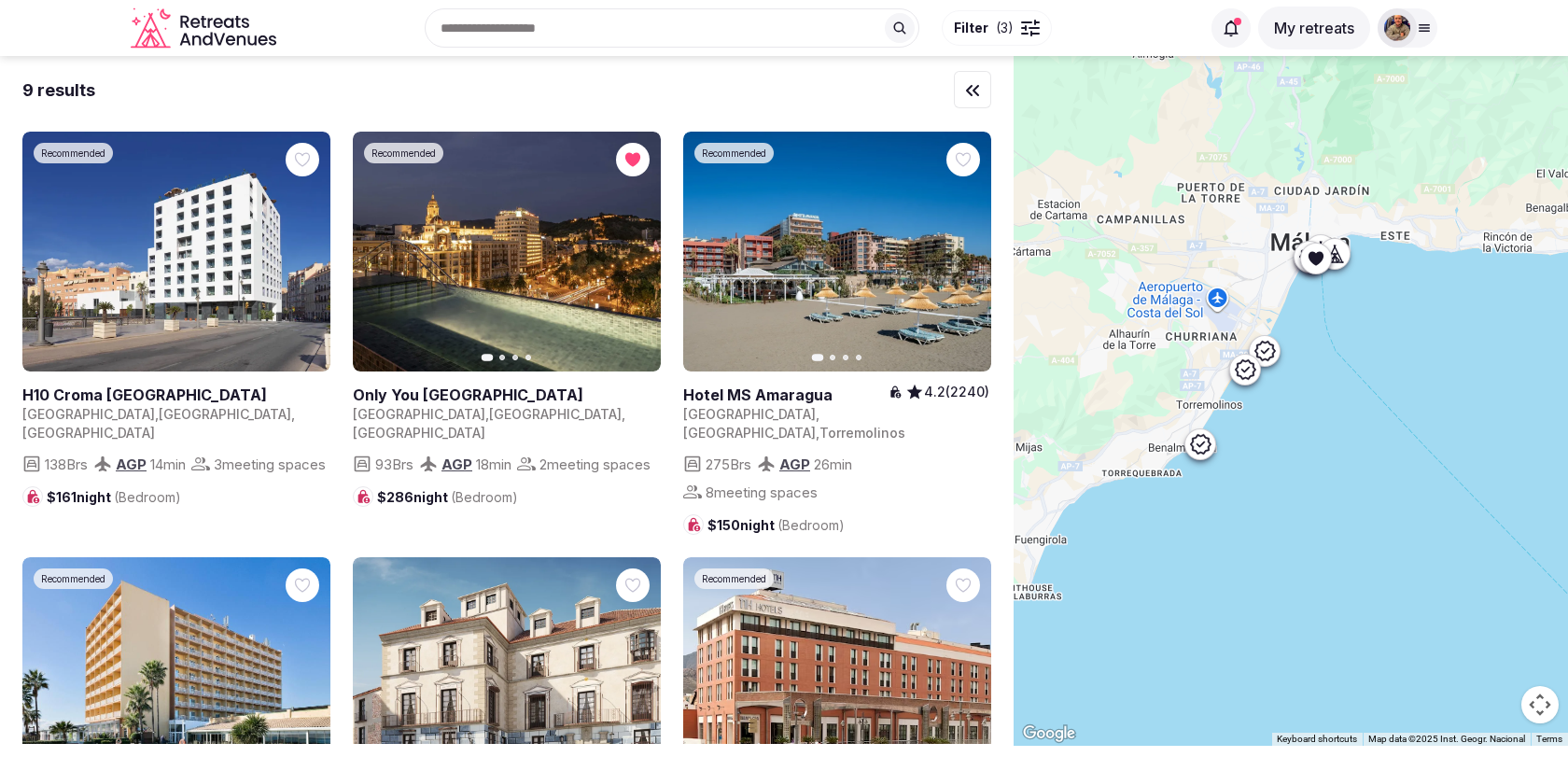
drag, startPoint x: 1315, startPoint y: 292, endPoint x: 1165, endPoint y: 379, distance: 173.4
click at [1165, 379] on div at bounding box center [1291, 402] width 555 height 690
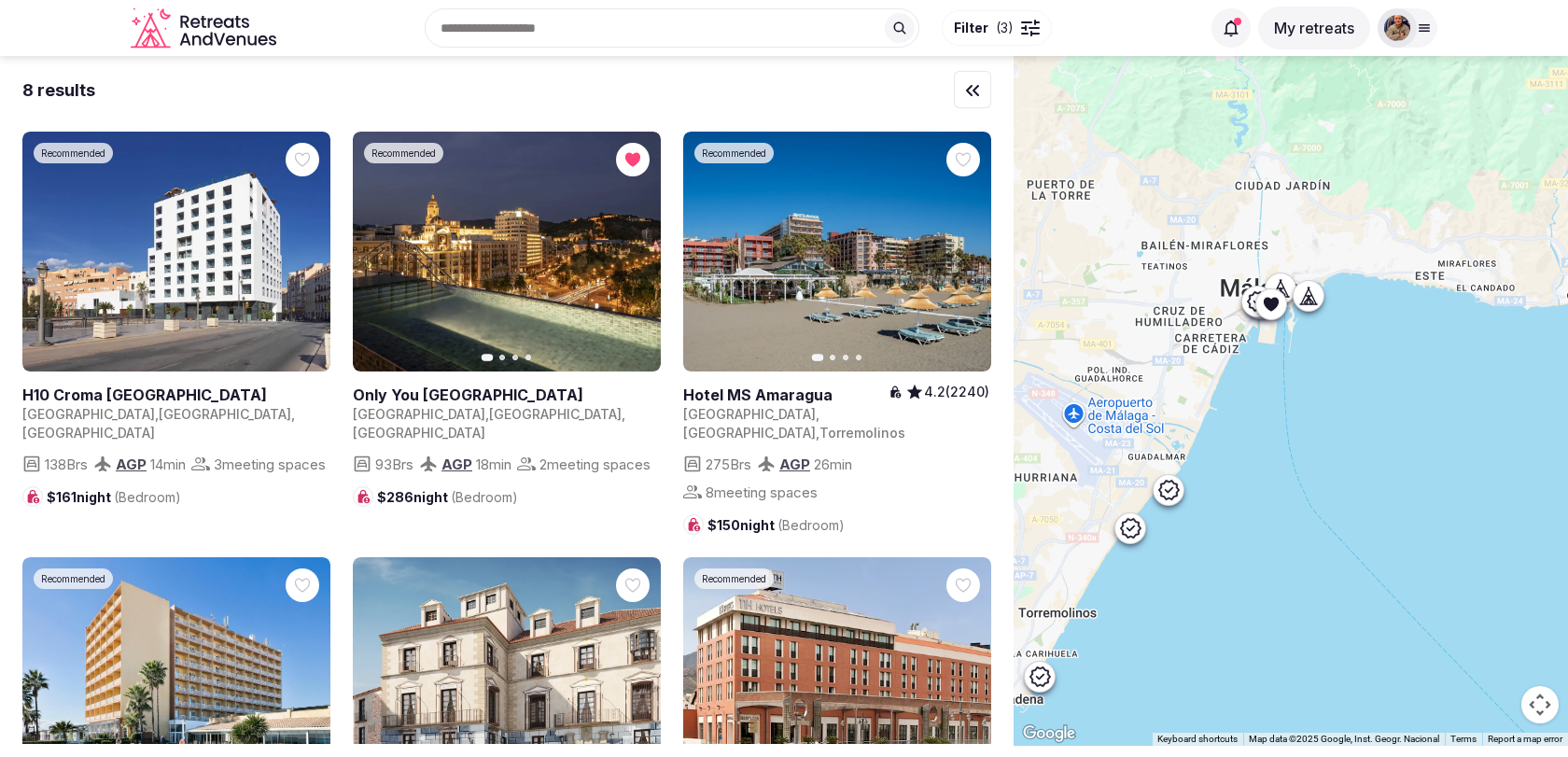
drag, startPoint x: 1330, startPoint y: 267, endPoint x: 1131, endPoint y: 450, distance: 270.4
click at [1132, 449] on div at bounding box center [1291, 402] width 555 height 690
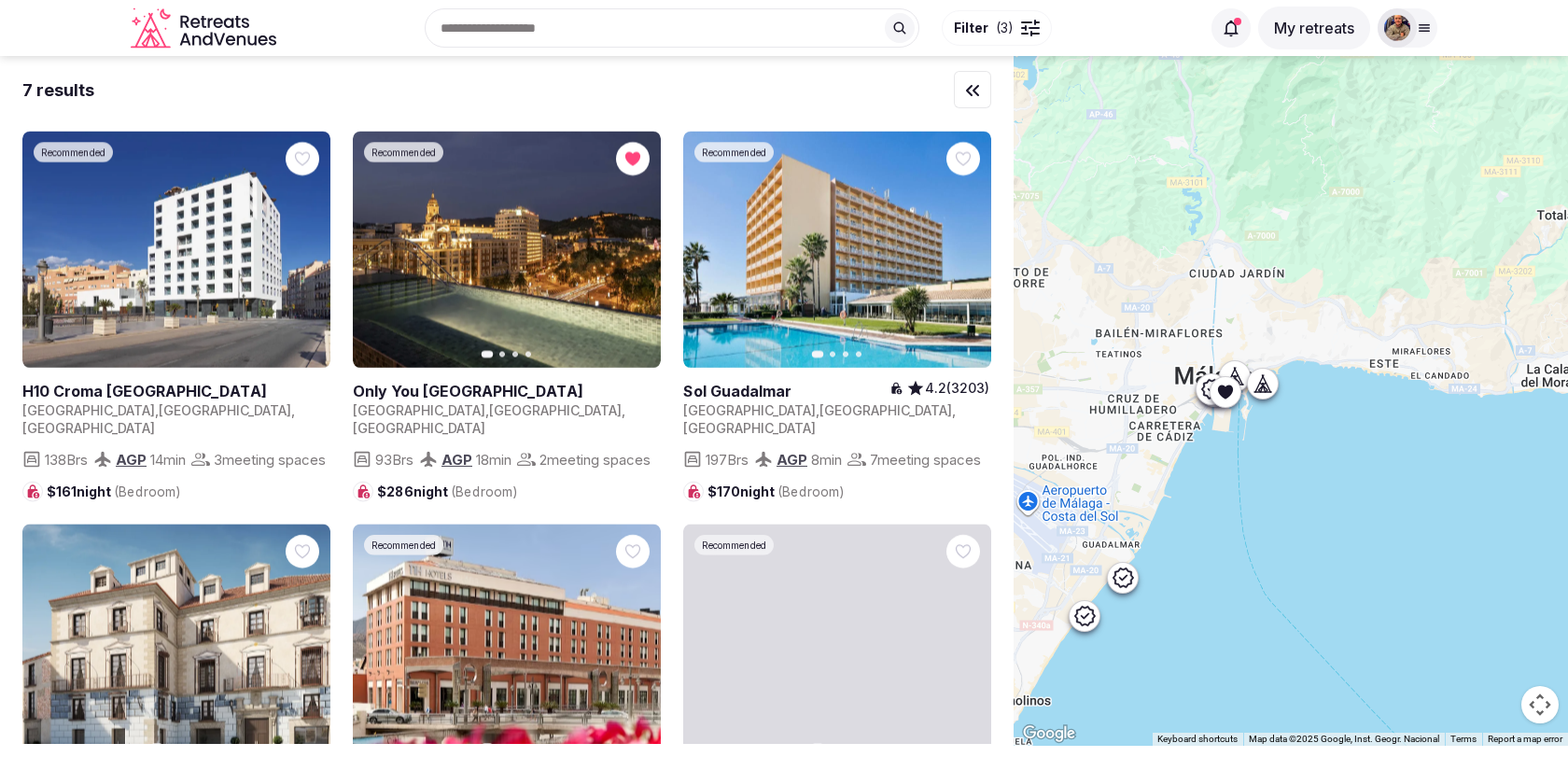
click at [1260, 384] on icon at bounding box center [1262, 383] width 19 height 19
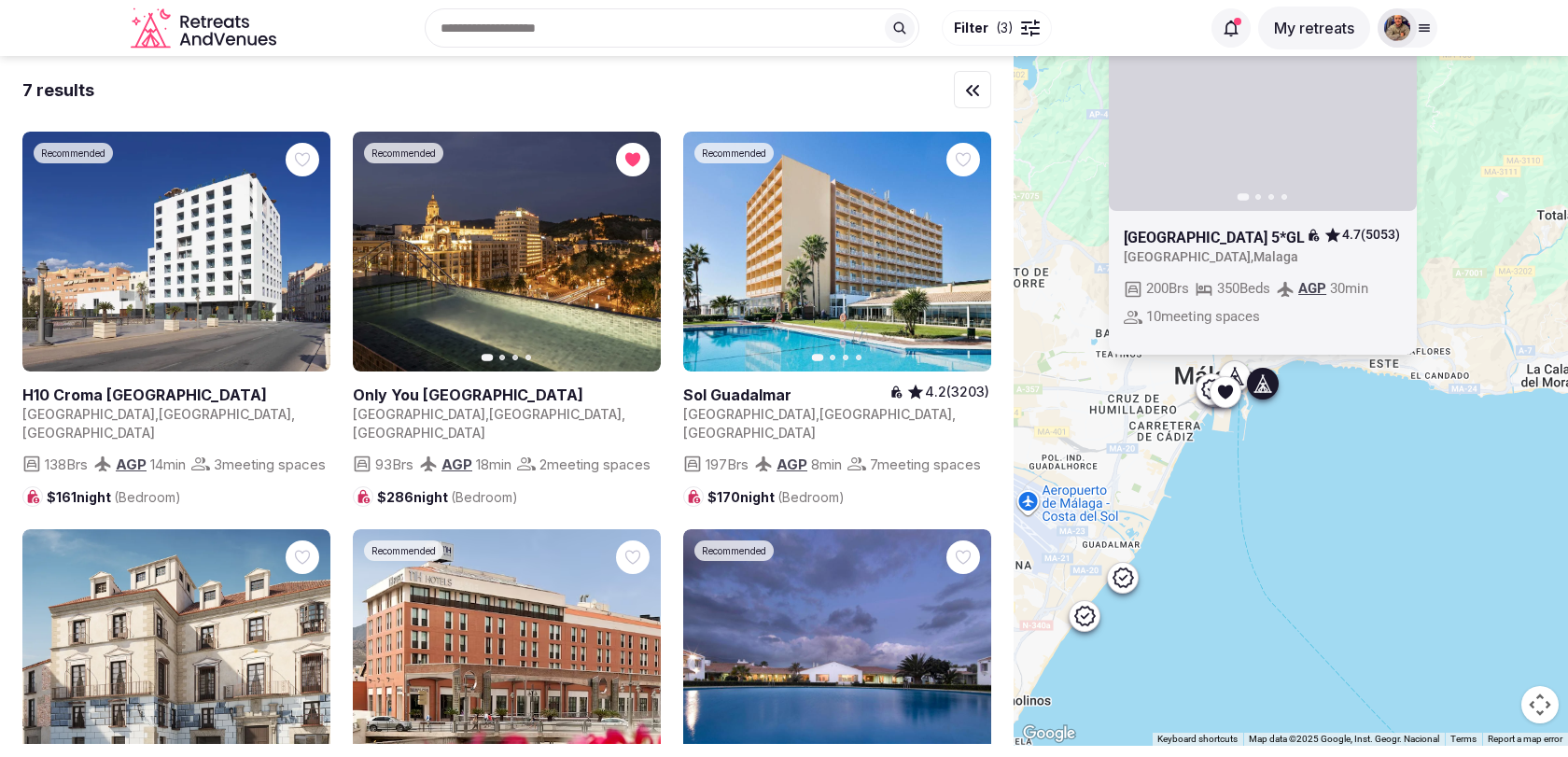
click at [1239, 373] on icon at bounding box center [1235, 376] width 19 height 19
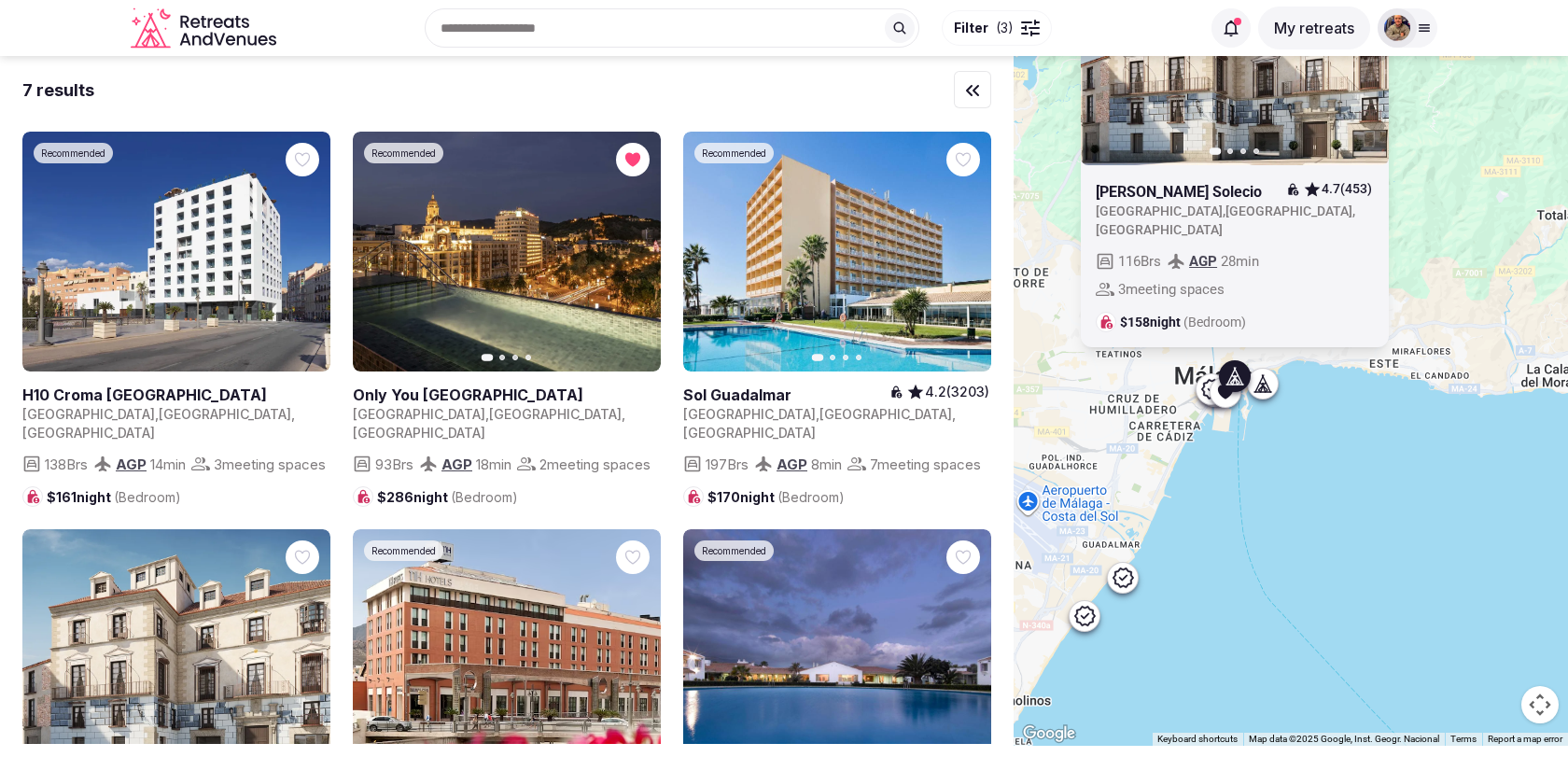
click at [1205, 377] on icon at bounding box center [1212, 388] width 23 height 23
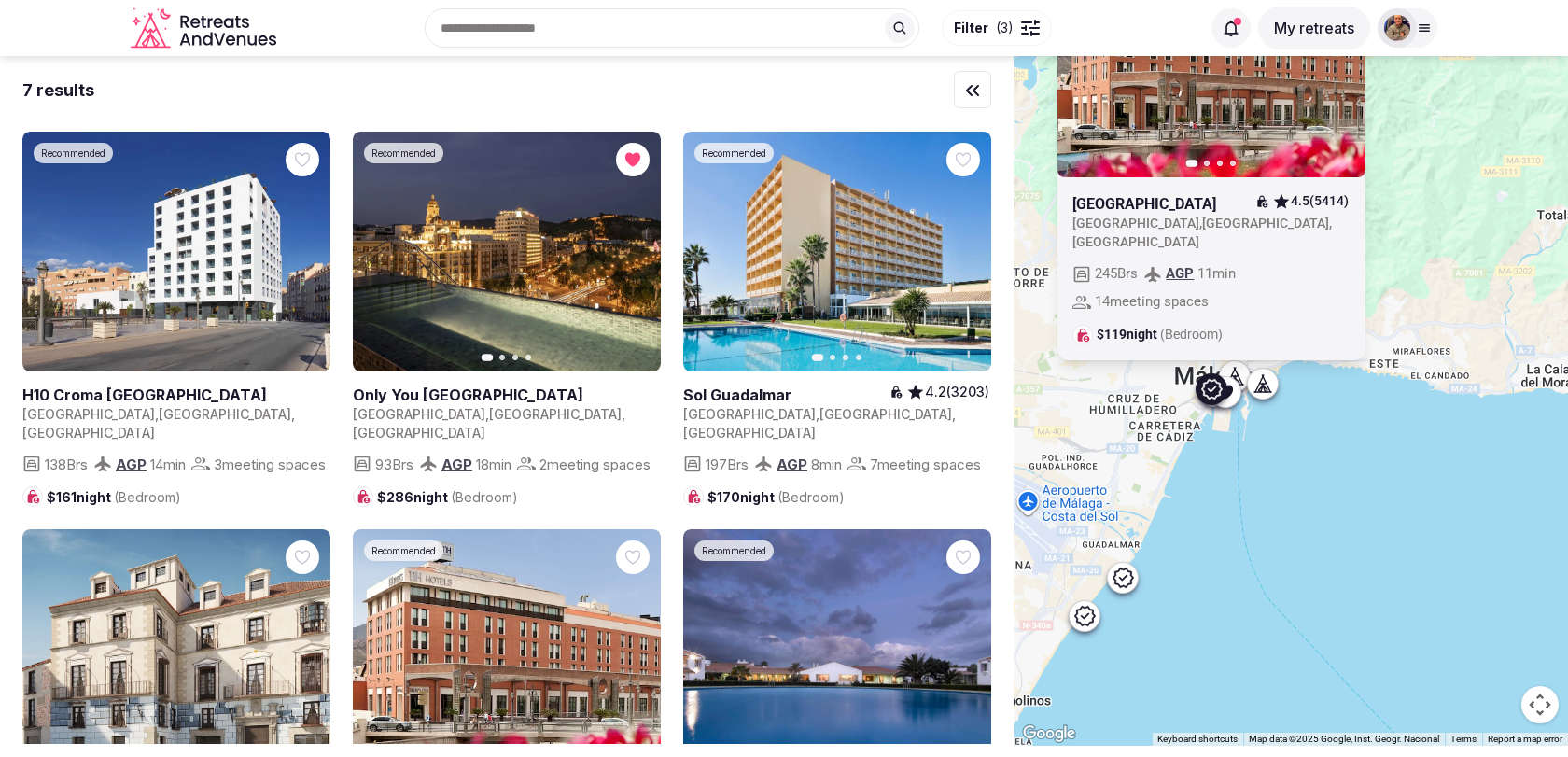
click at [1328, 449] on div "Recommended Previous slide Next slide Hotel NH Malaga 4.5 (5414) Spain , Andalu…" at bounding box center [1291, 402] width 555 height 690
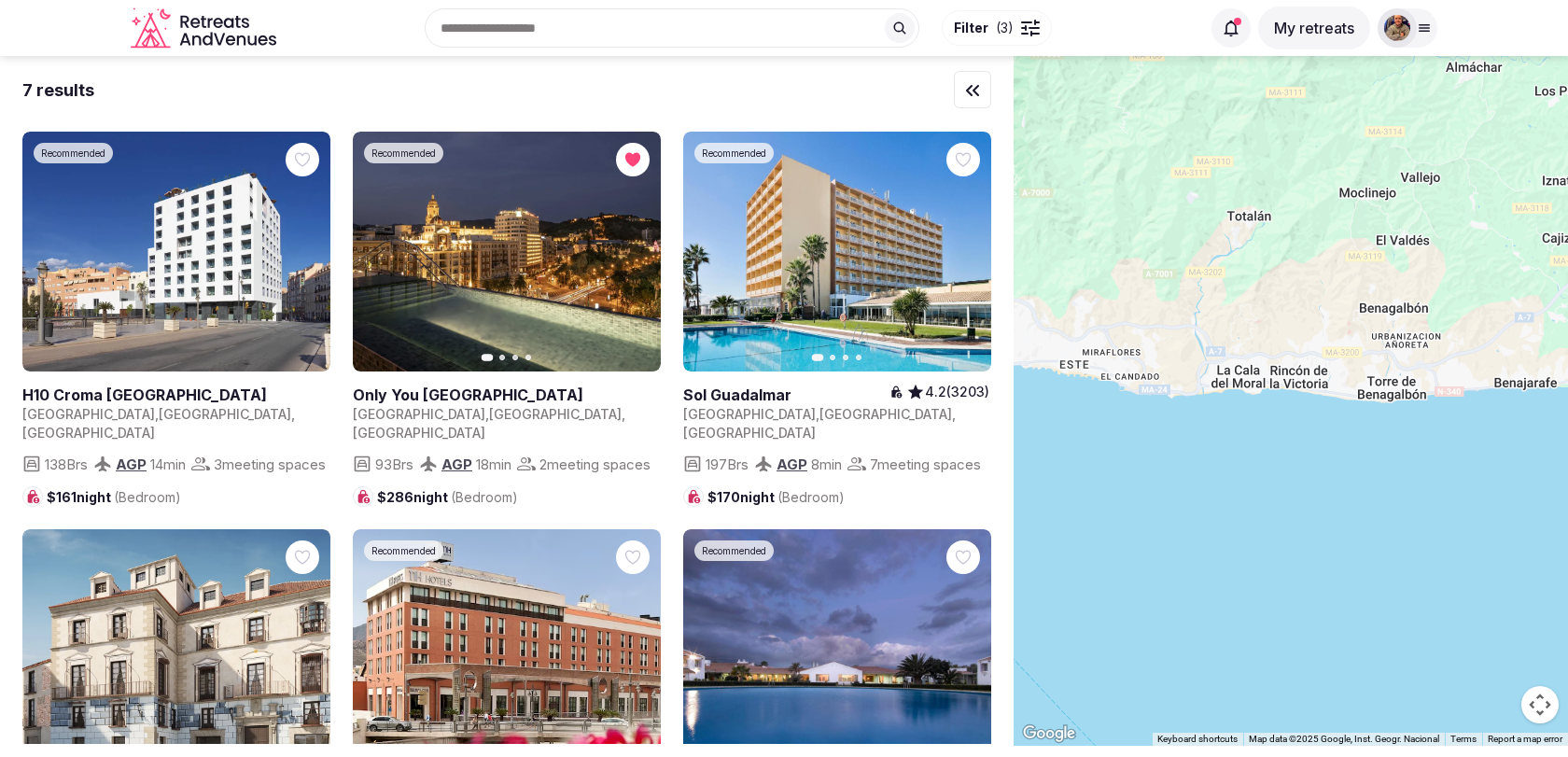
drag, startPoint x: 1422, startPoint y: 357, endPoint x: 1099, endPoint y: 360, distance: 323.0
click at [1099, 360] on div at bounding box center [1291, 402] width 555 height 690
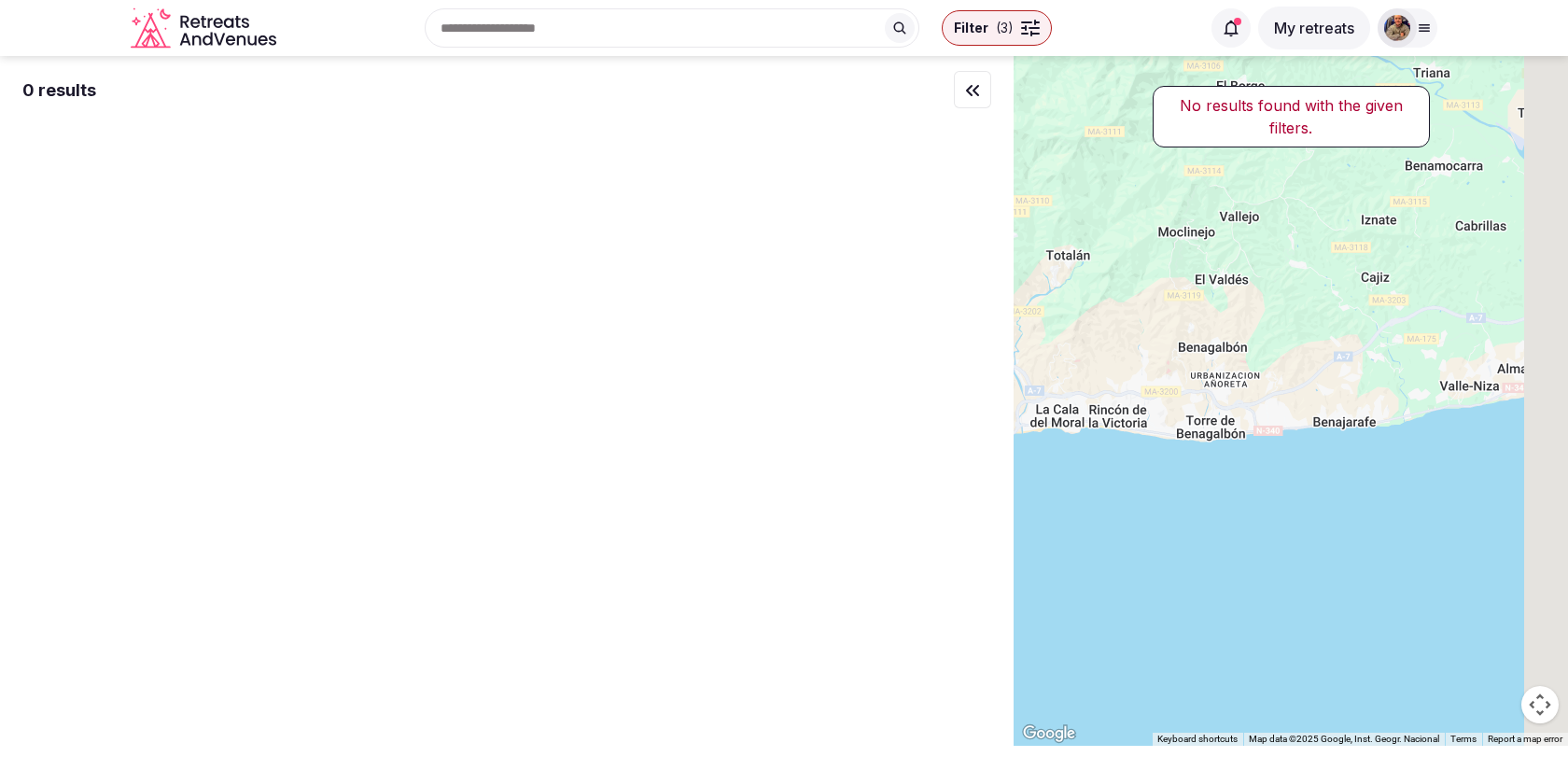
drag, startPoint x: 1333, startPoint y: 321, endPoint x: 1133, endPoint y: 364, distance: 204.6
click at [1134, 363] on div at bounding box center [1291, 402] width 555 height 690
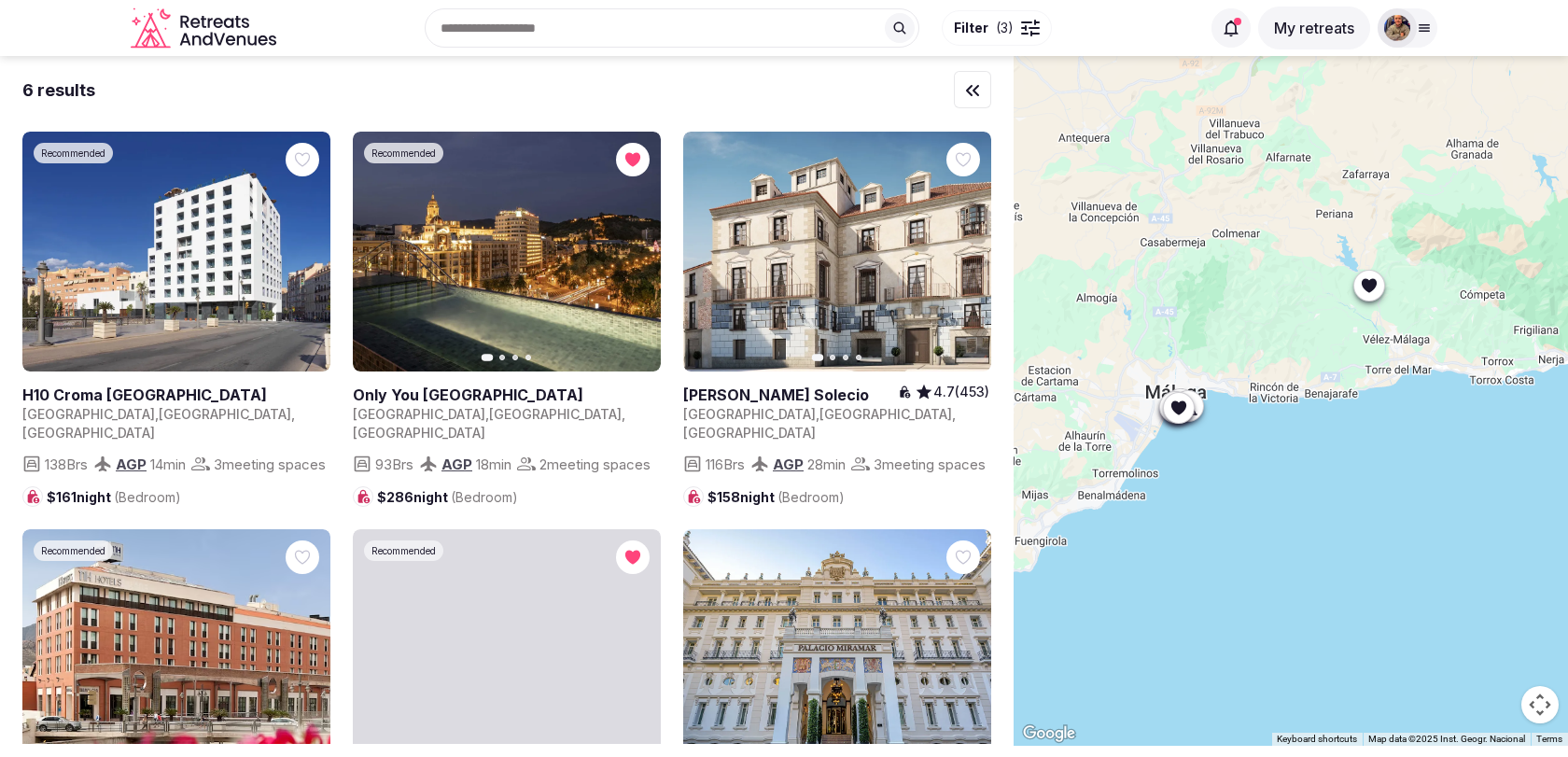
drag, startPoint x: 1149, startPoint y: 355, endPoint x: 1310, endPoint y: 368, distance: 161.5
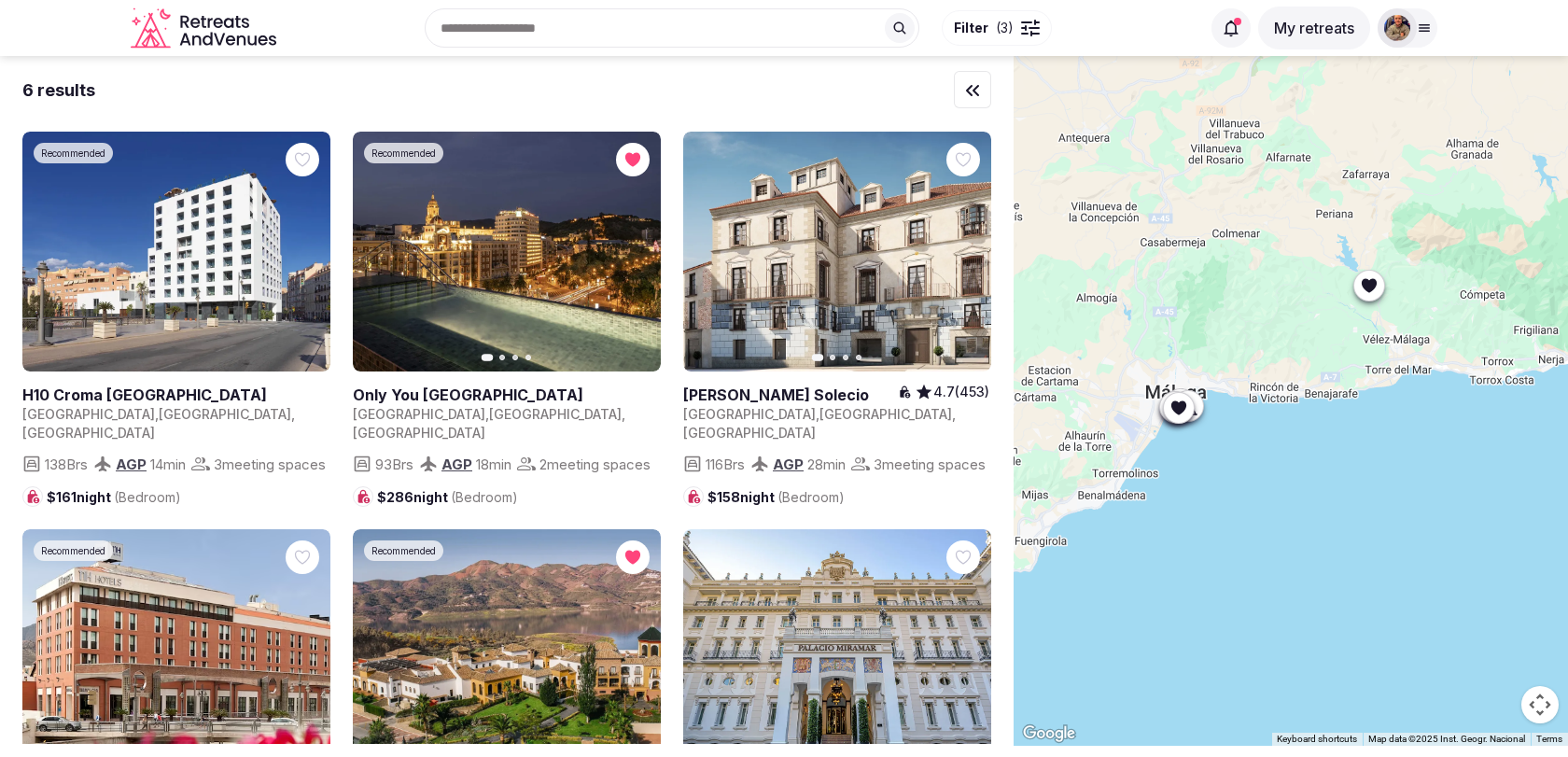
click at [1310, 368] on div at bounding box center [1291, 402] width 555 height 690
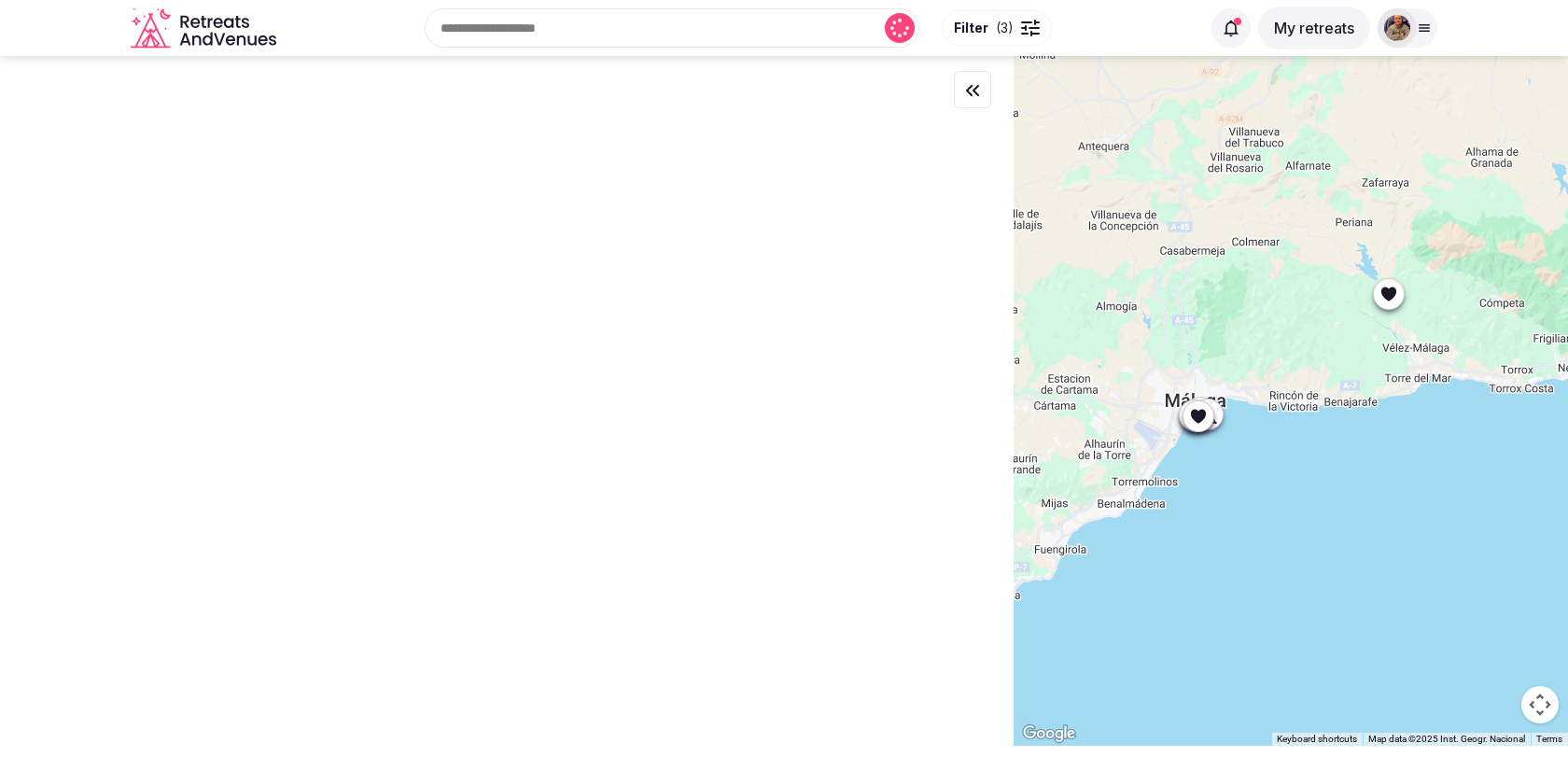
click at [1388, 292] on icon at bounding box center [1388, 293] width 15 height 14
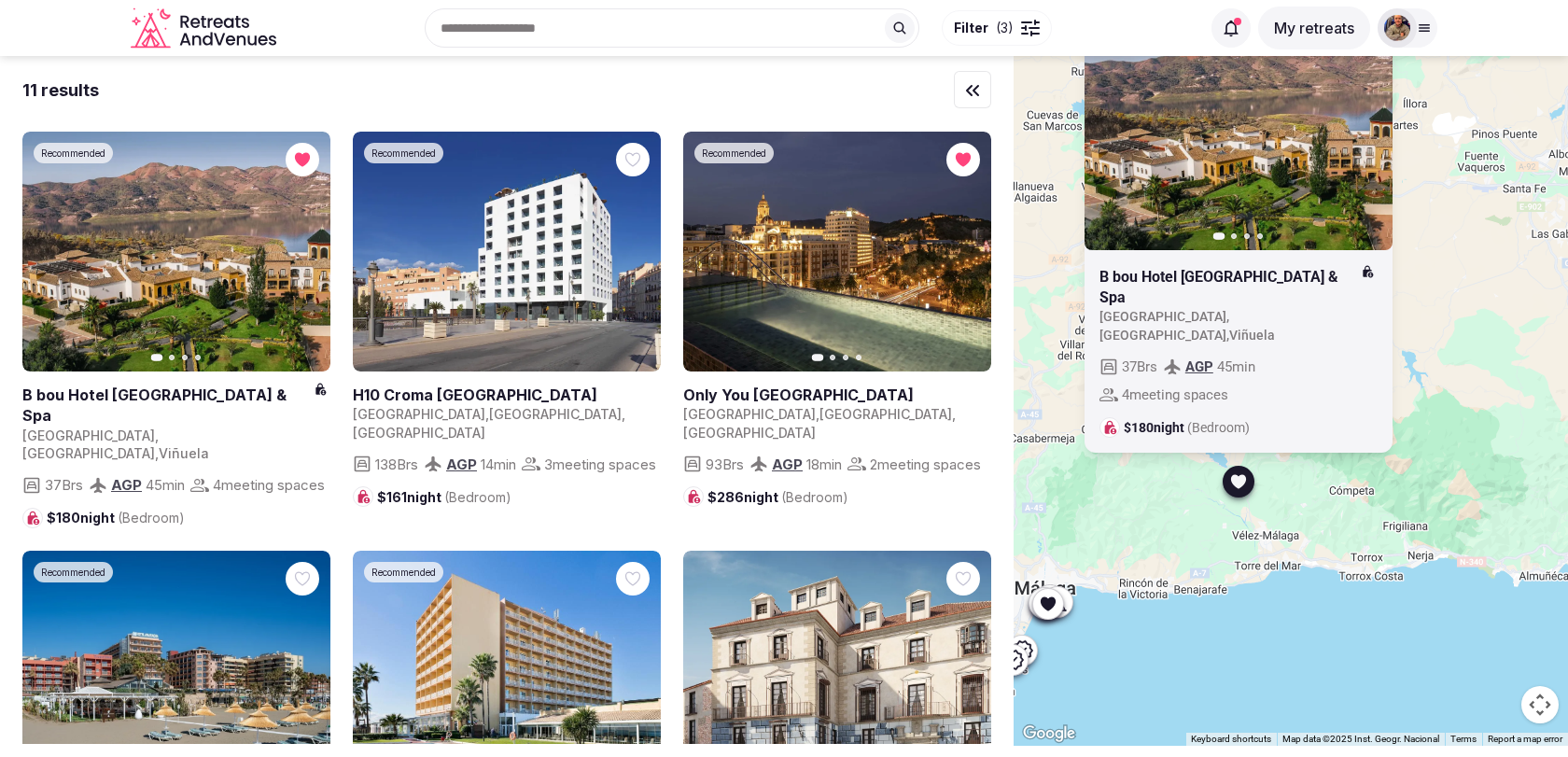
drag, startPoint x: 1328, startPoint y: 354, endPoint x: 1174, endPoint y: 548, distance: 247.7
click at [1174, 548] on div "Recommended Previous slide Next slide B bou Hotel La Viñuela & Spa Spain , Anda…" at bounding box center [1291, 402] width 555 height 690
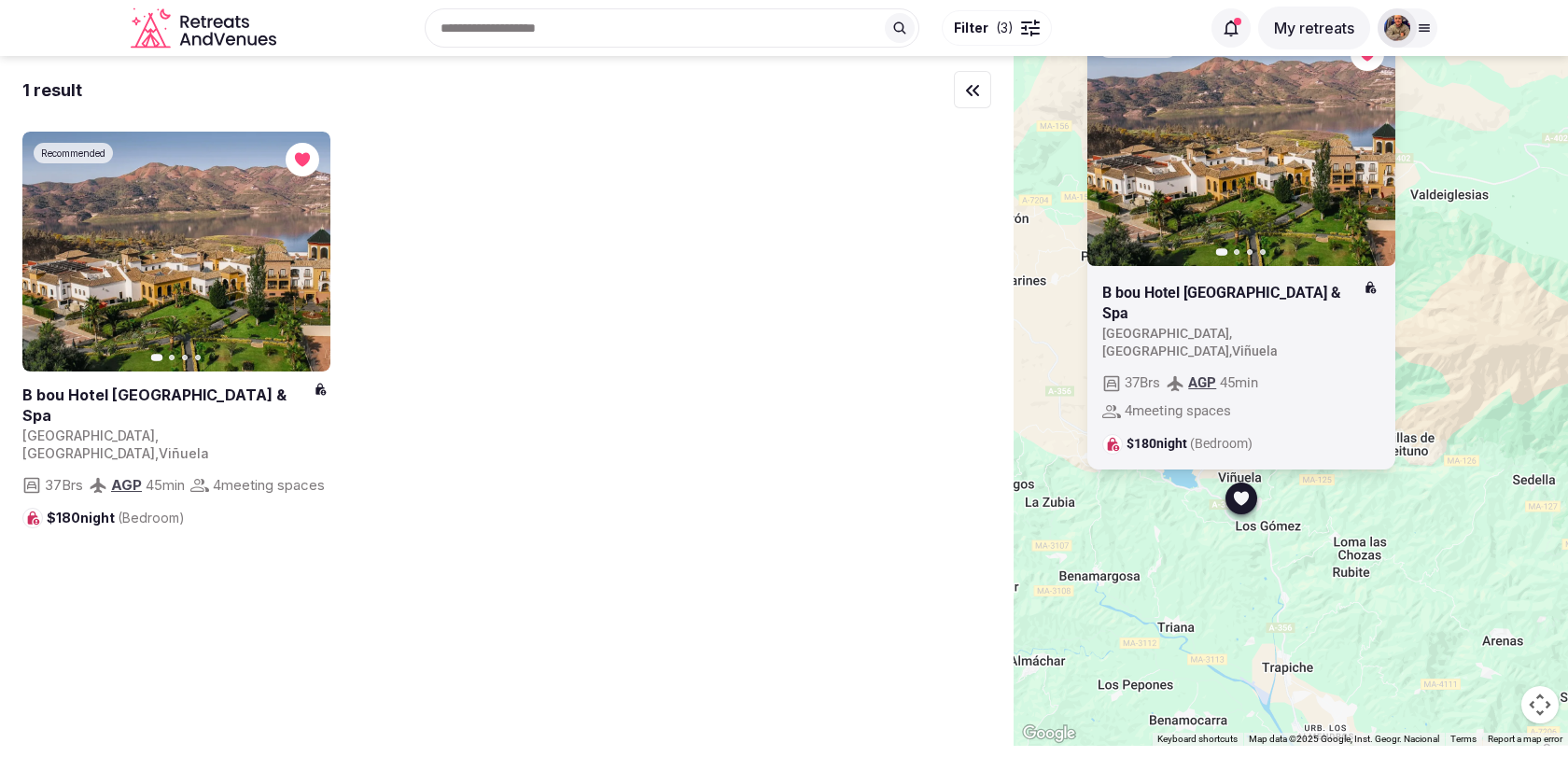
drag, startPoint x: 1275, startPoint y: 475, endPoint x: 1226, endPoint y: 549, distance: 88.8
click at [1226, 549] on div "Recommended Previous slide Next slide B bou Hotel La Viñuela & Spa Spain , Anda…" at bounding box center [1291, 402] width 555 height 690
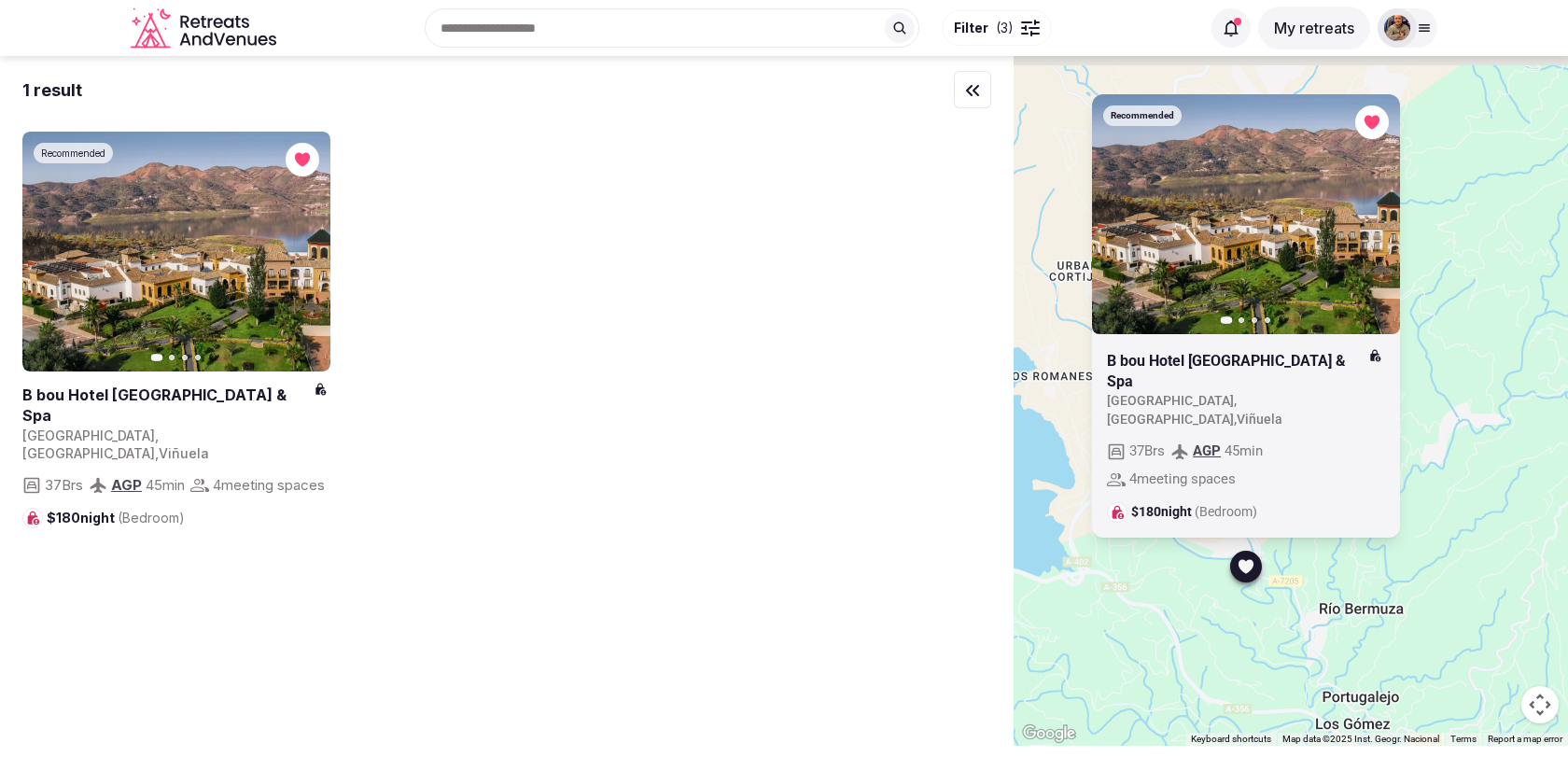
drag, startPoint x: 1472, startPoint y: 196, endPoint x: 1468, endPoint y: 371, distance: 175.0
click at [1468, 371] on div "Recommended Previous slide Next slide B bou Hotel La Viñuela & Spa Spain , Anda…" at bounding box center [1291, 402] width 555 height 690
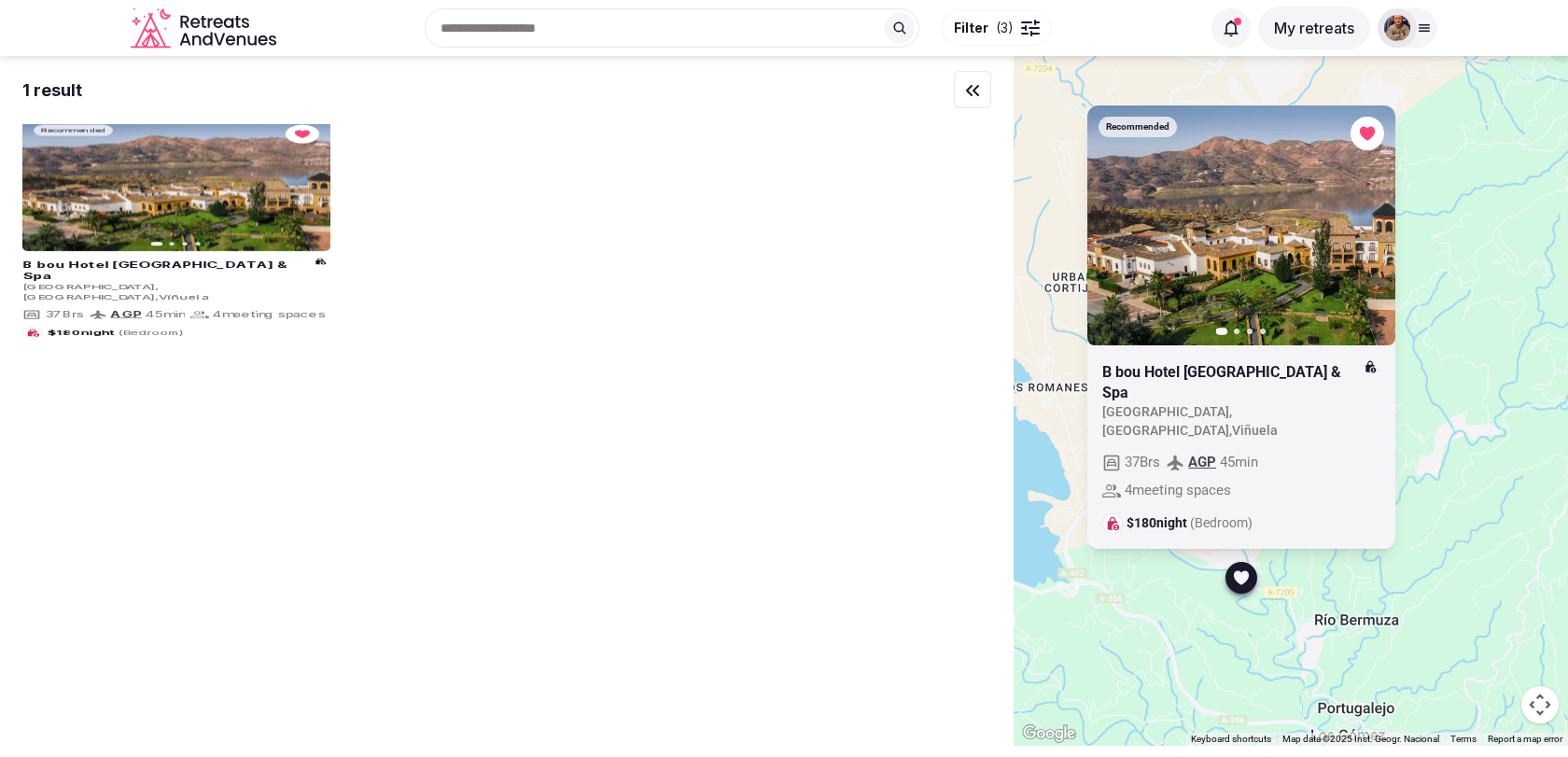
click at [1372, 188] on link at bounding box center [1242, 224] width 308 height 240
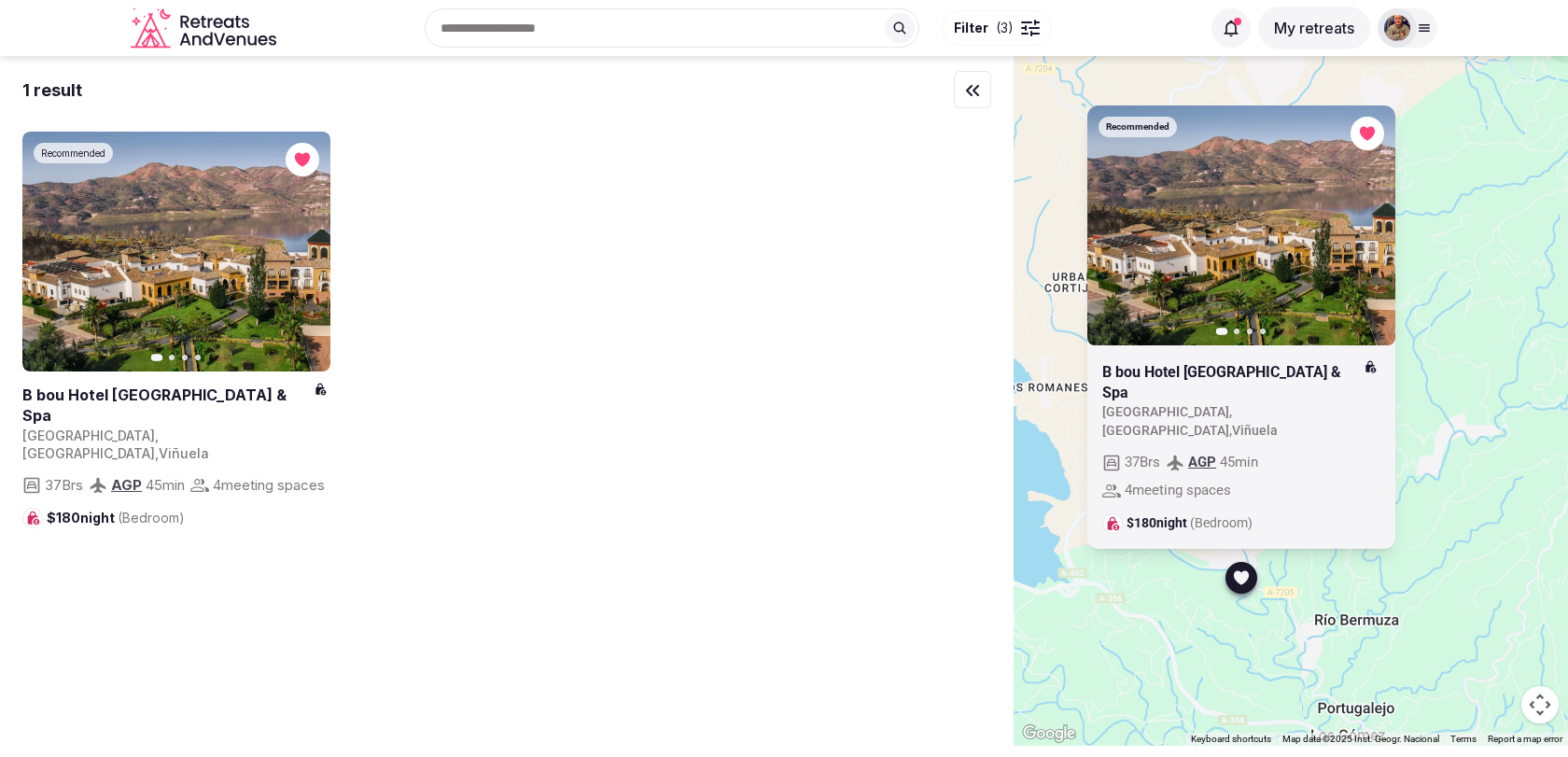
click at [0, 0] on icon "button" at bounding box center [0, 0] width 0 height 0
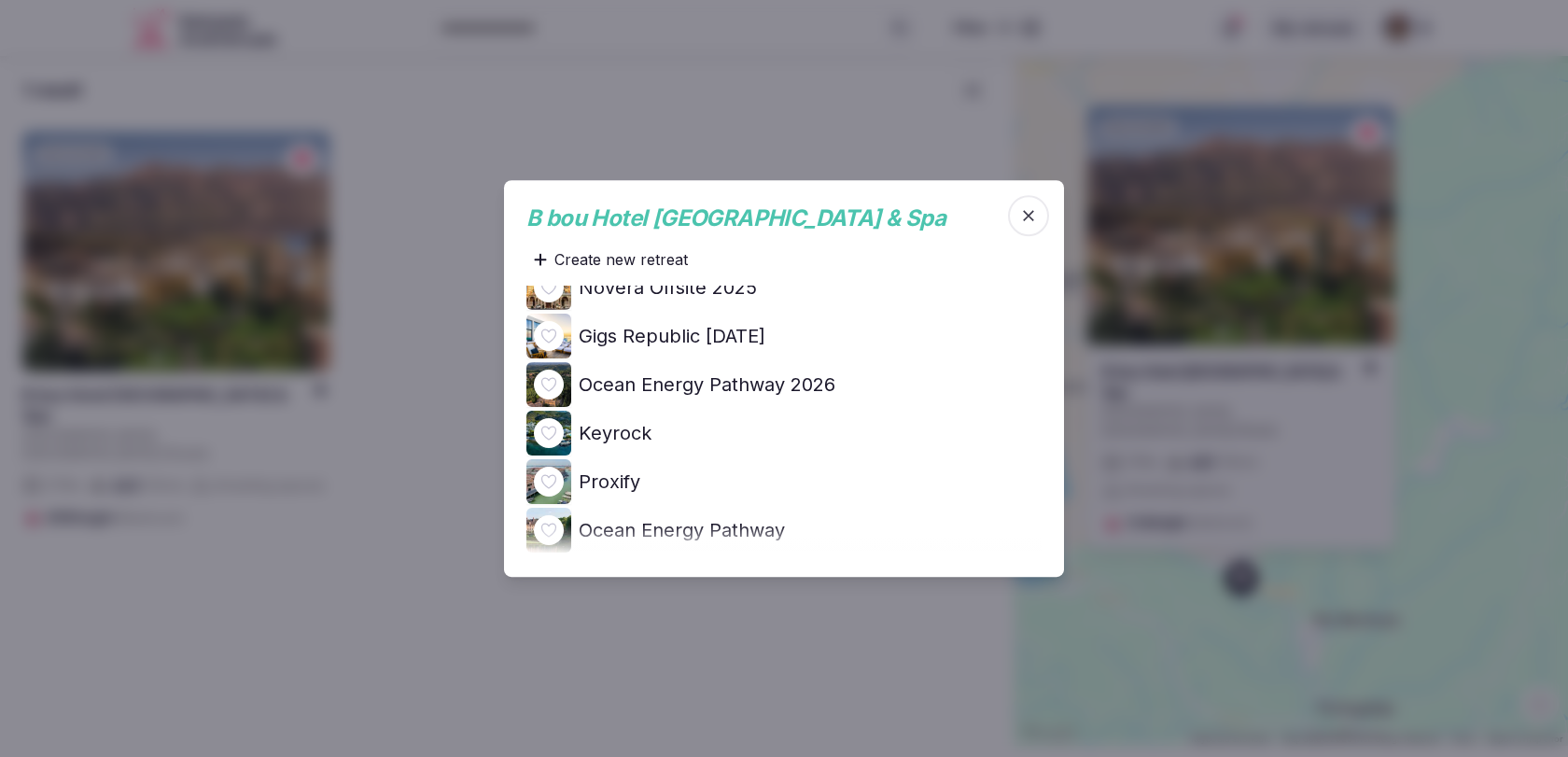
scroll to position [125, 0]
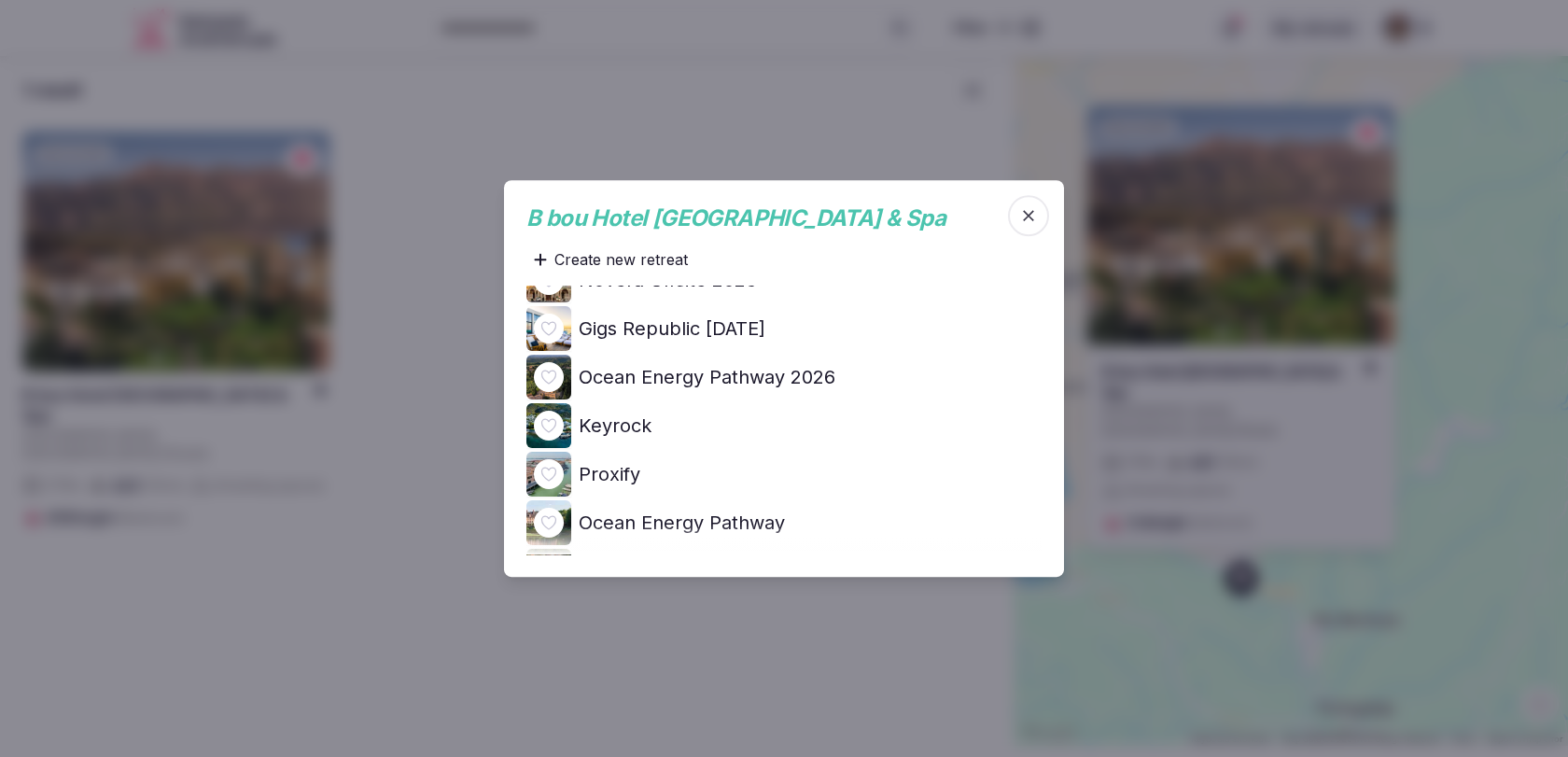
click at [822, 378] on h4 "Ocean Energy Pathway 2026" at bounding box center [707, 377] width 257 height 26
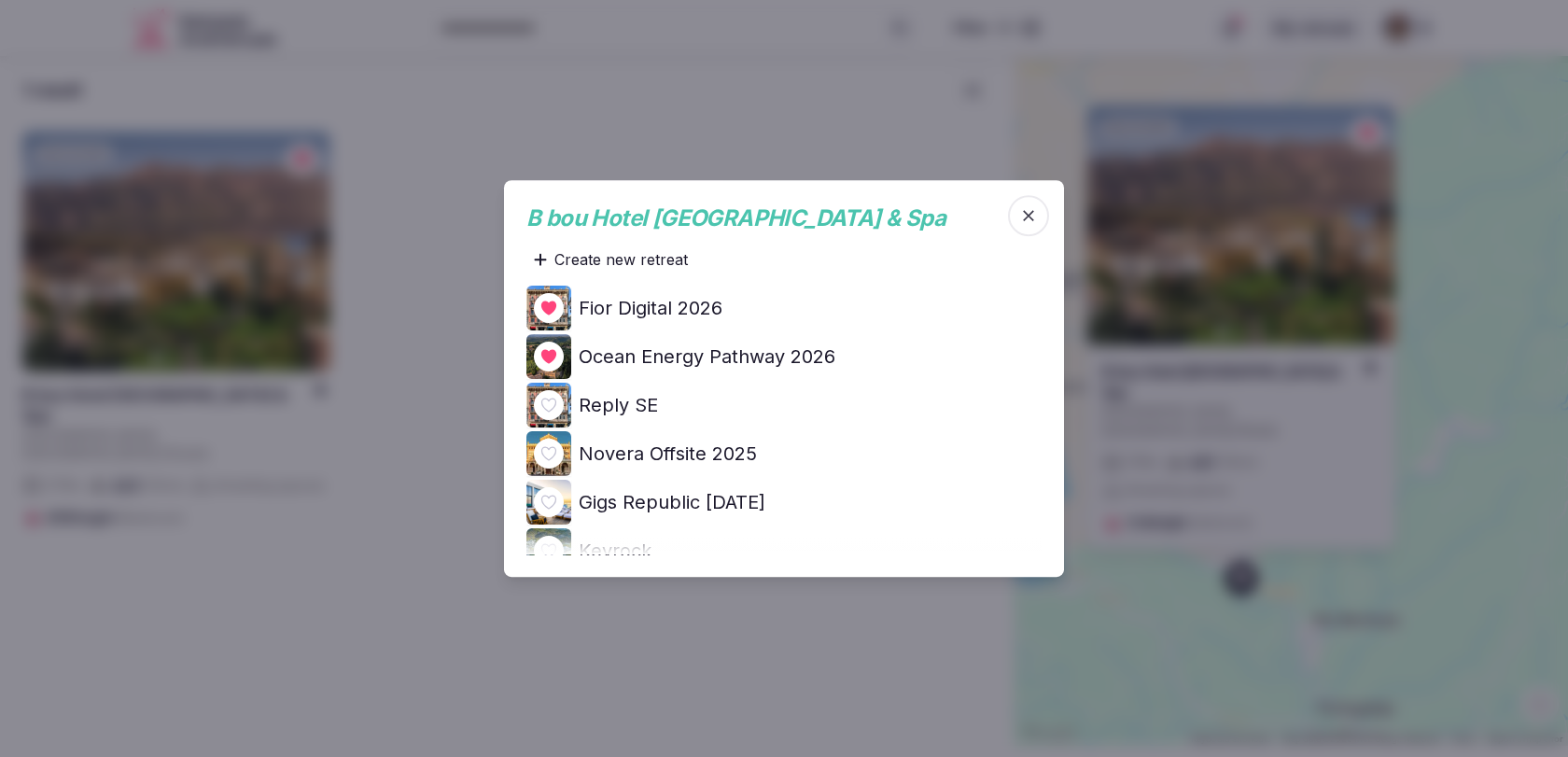
click at [1036, 206] on icon "button" at bounding box center [1028, 215] width 19 height 19
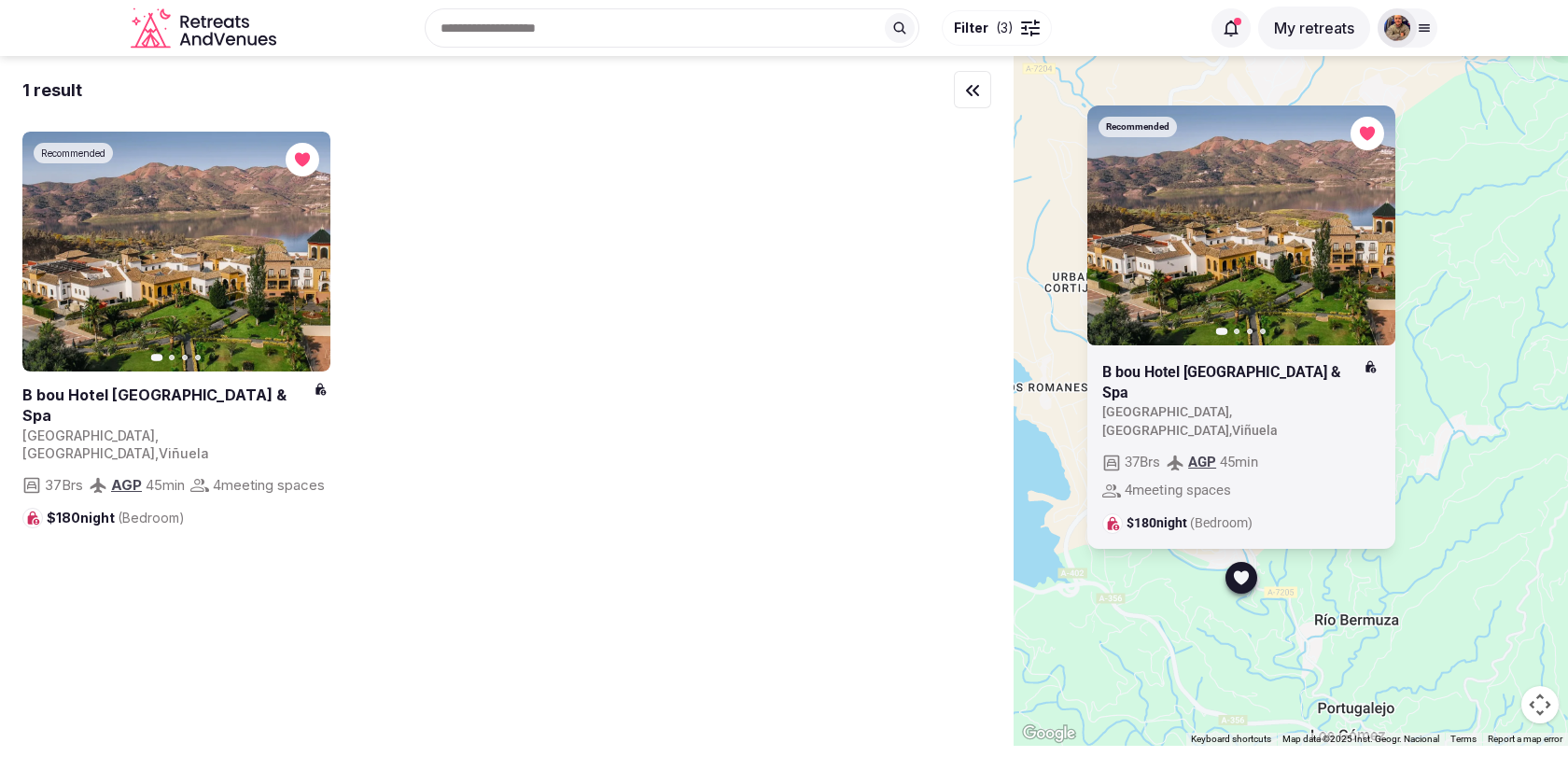
click at [937, 341] on div "Recommended Previous slide Next slide B bou Hotel La Viñuela & Spa Spain , Anda…" at bounding box center [507, 330] width 968 height 397
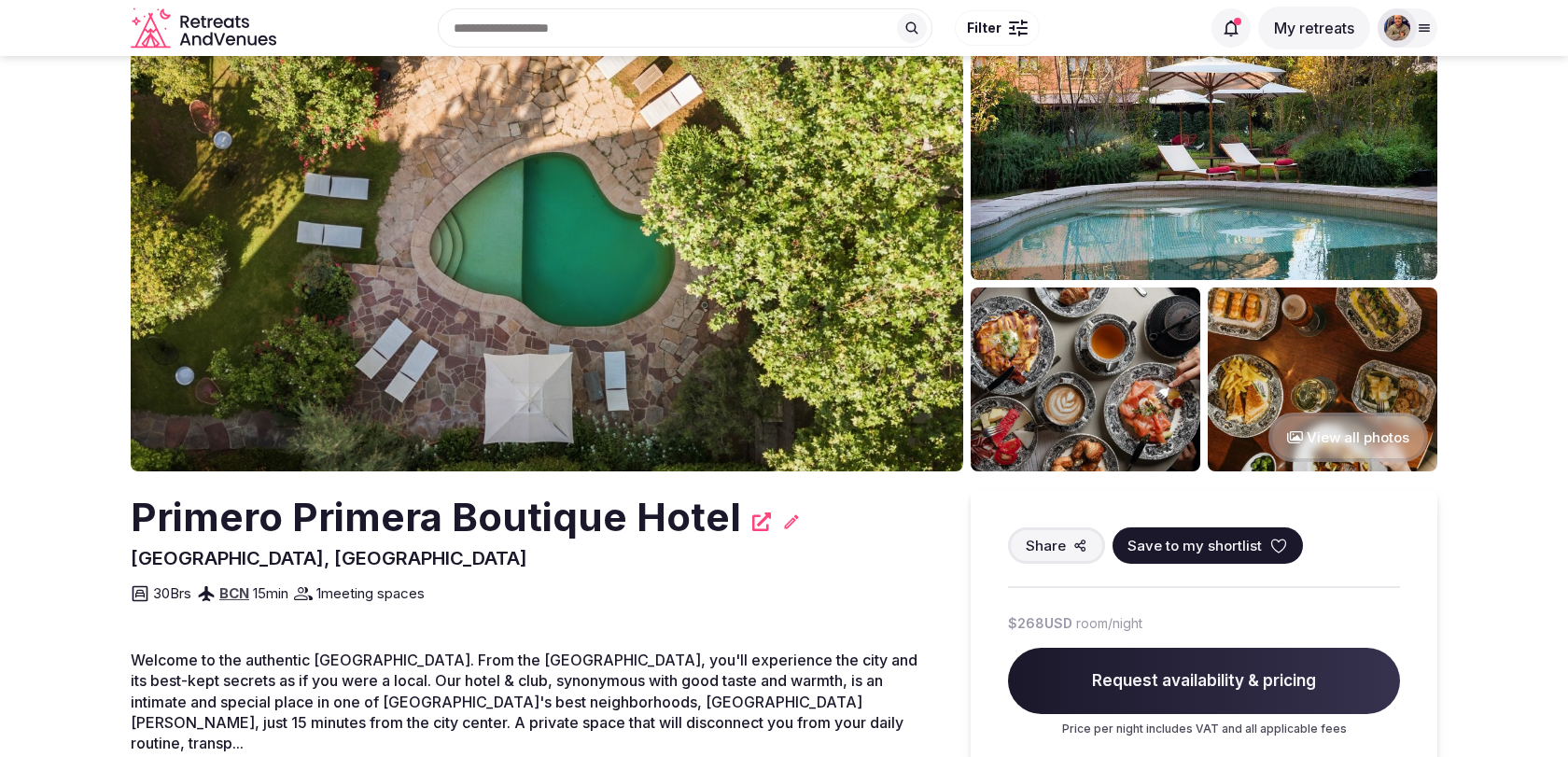
scroll to position [89, 0]
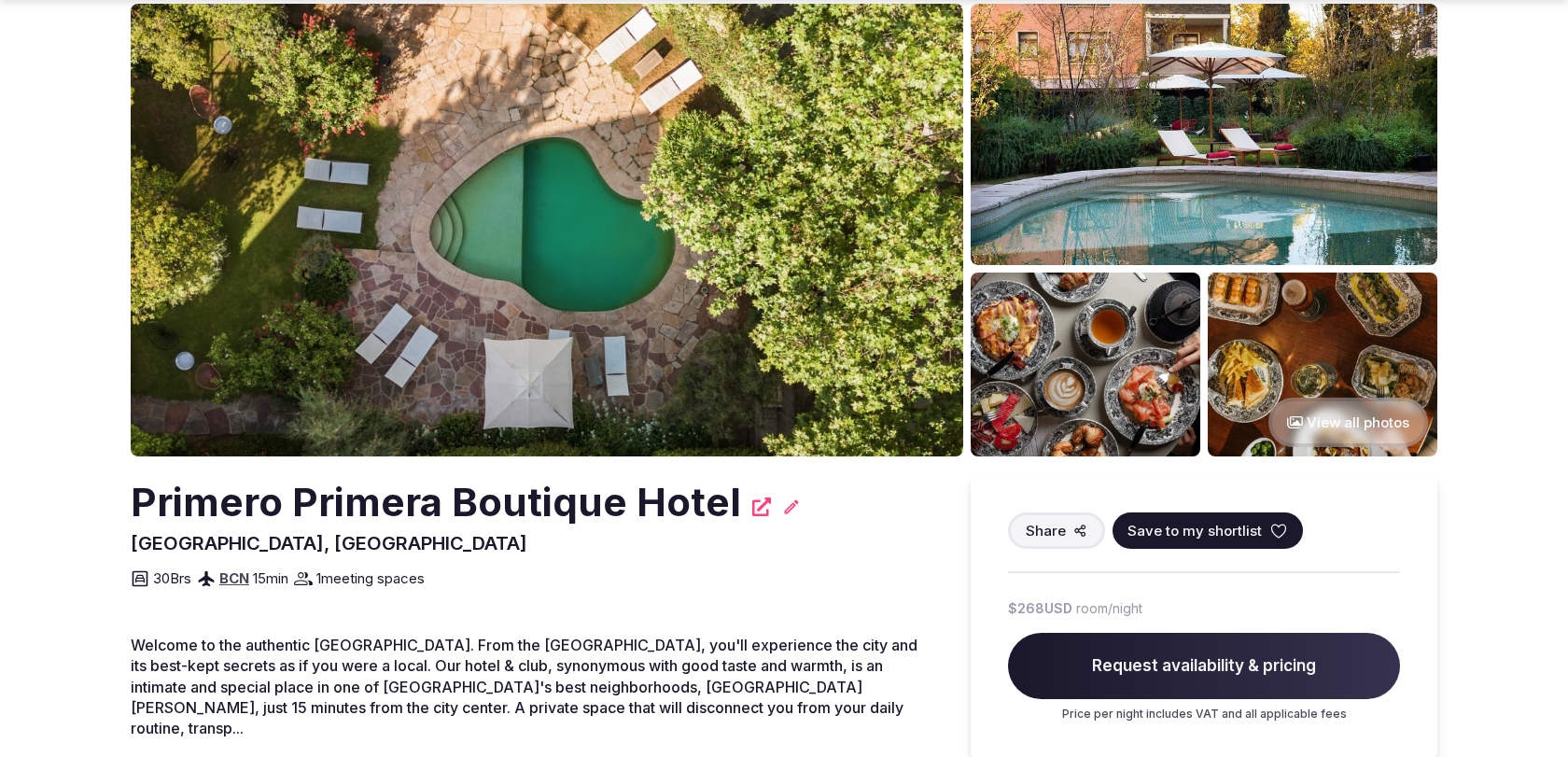
click at [1351, 416] on button "View all photos" at bounding box center [1348, 422] width 160 height 50
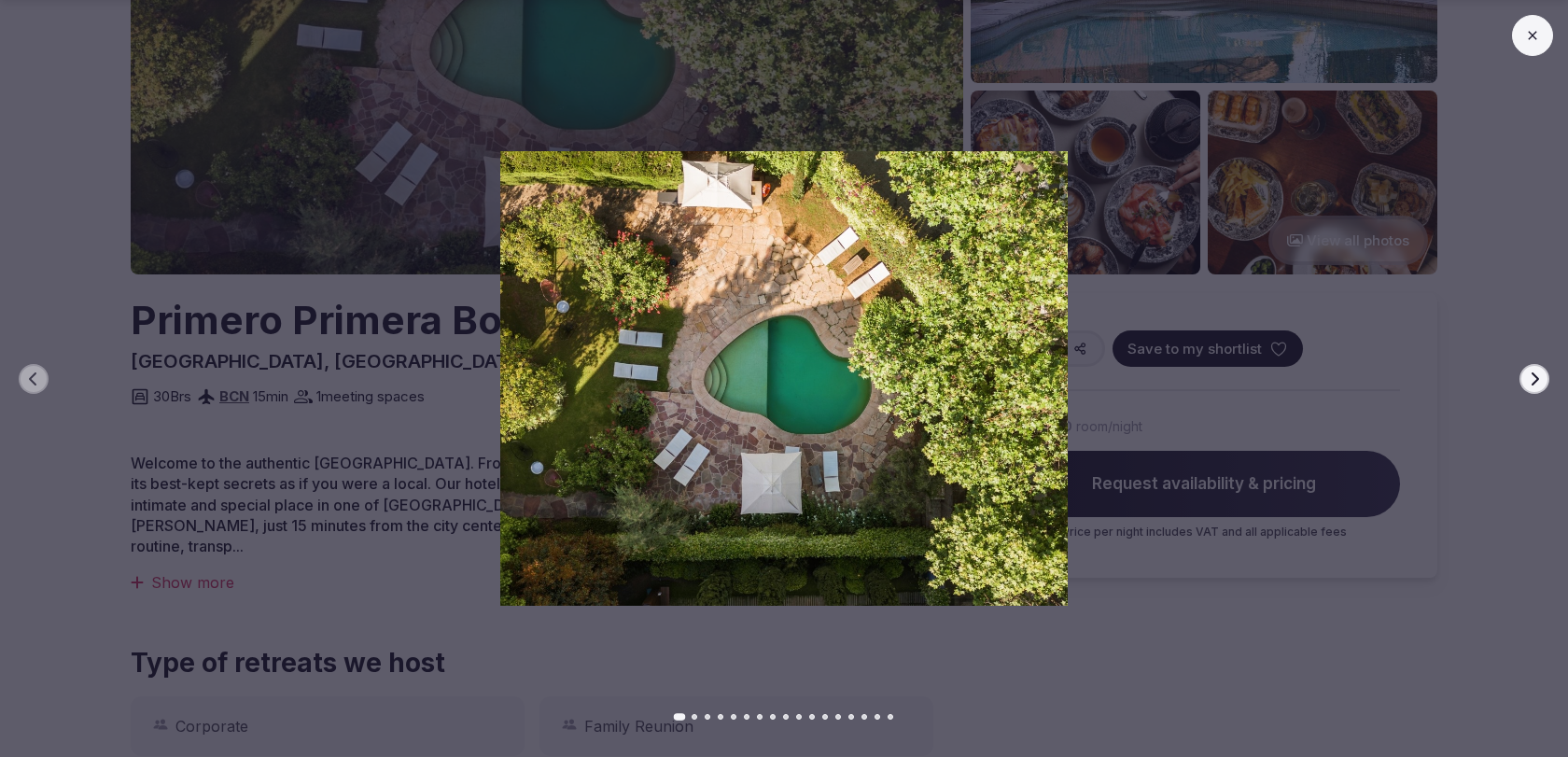
scroll to position [340, 0]
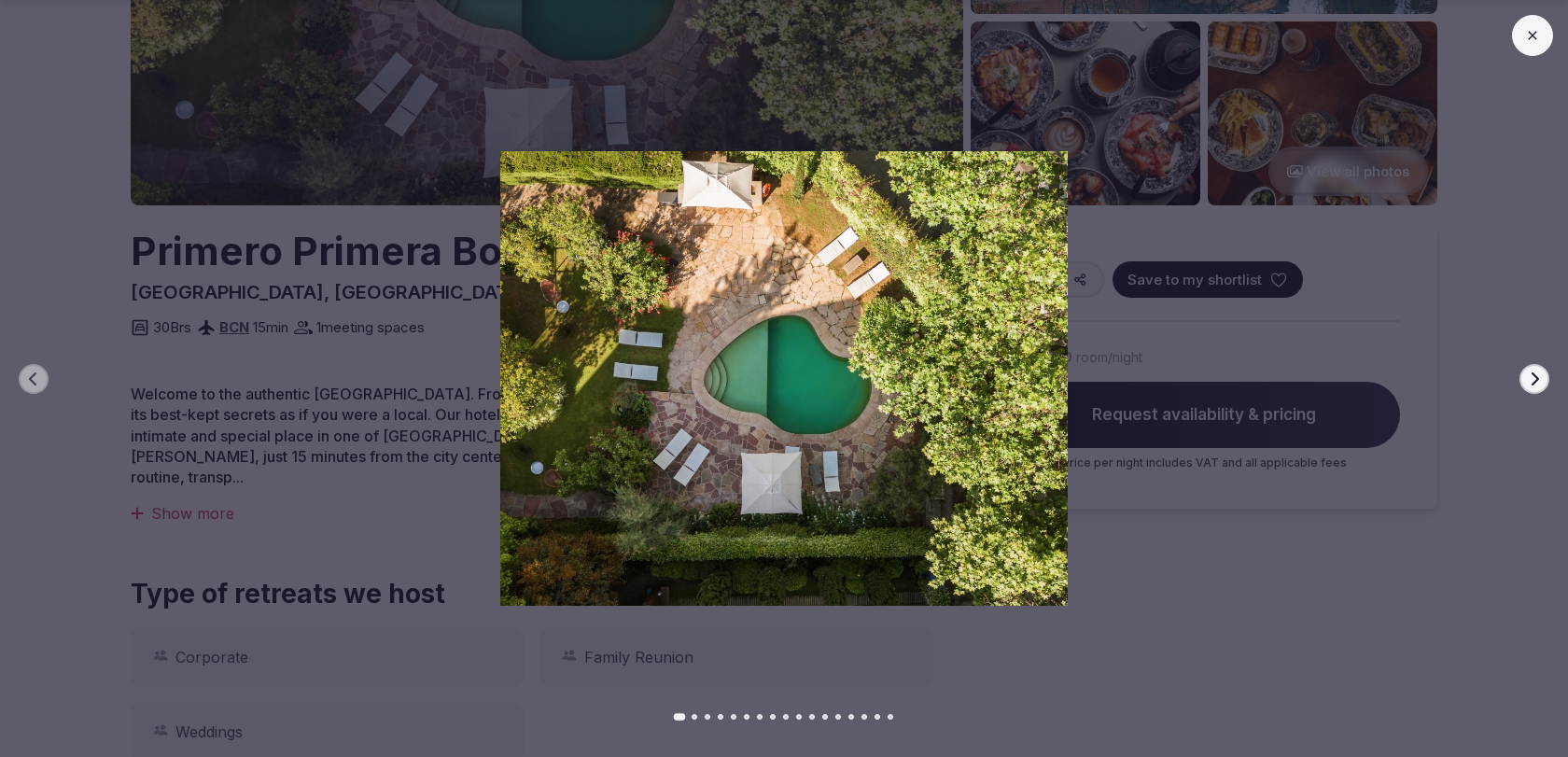
click at [1530, 381] on icon "button" at bounding box center [1534, 379] width 15 height 15
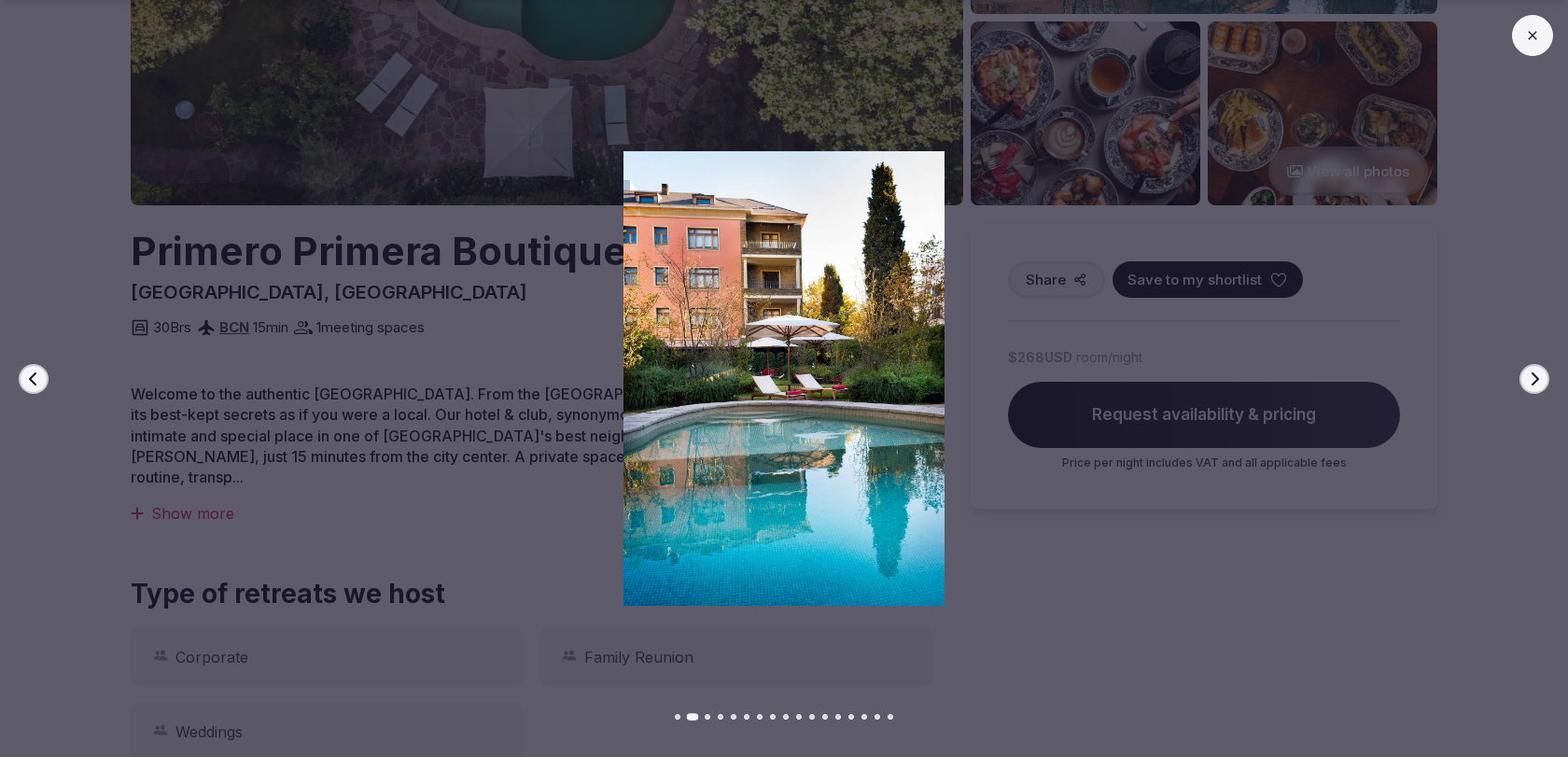
click at [1530, 381] on icon "button" at bounding box center [1534, 379] width 15 height 15
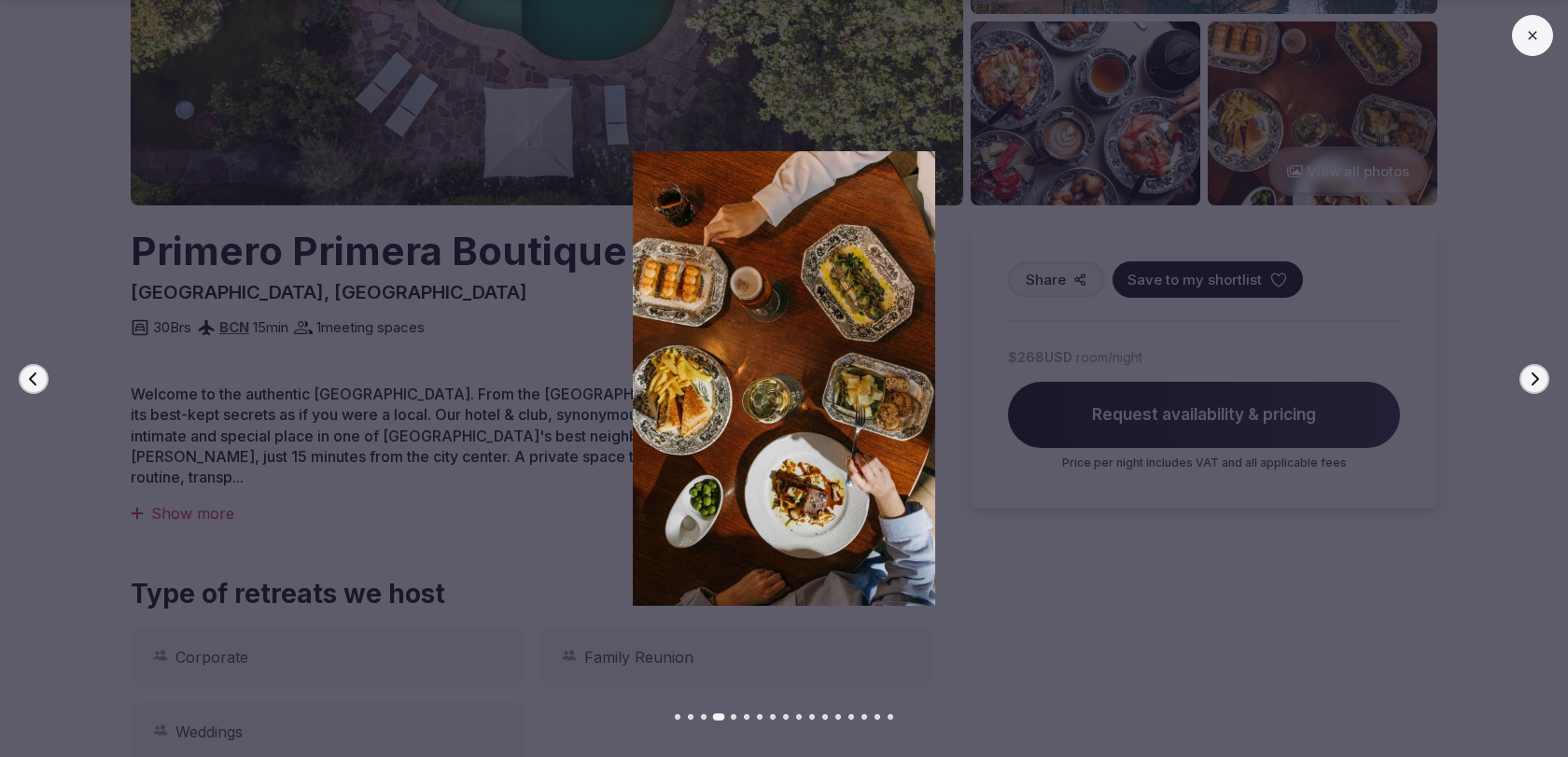
click at [1530, 381] on icon "button" at bounding box center [1534, 379] width 15 height 15
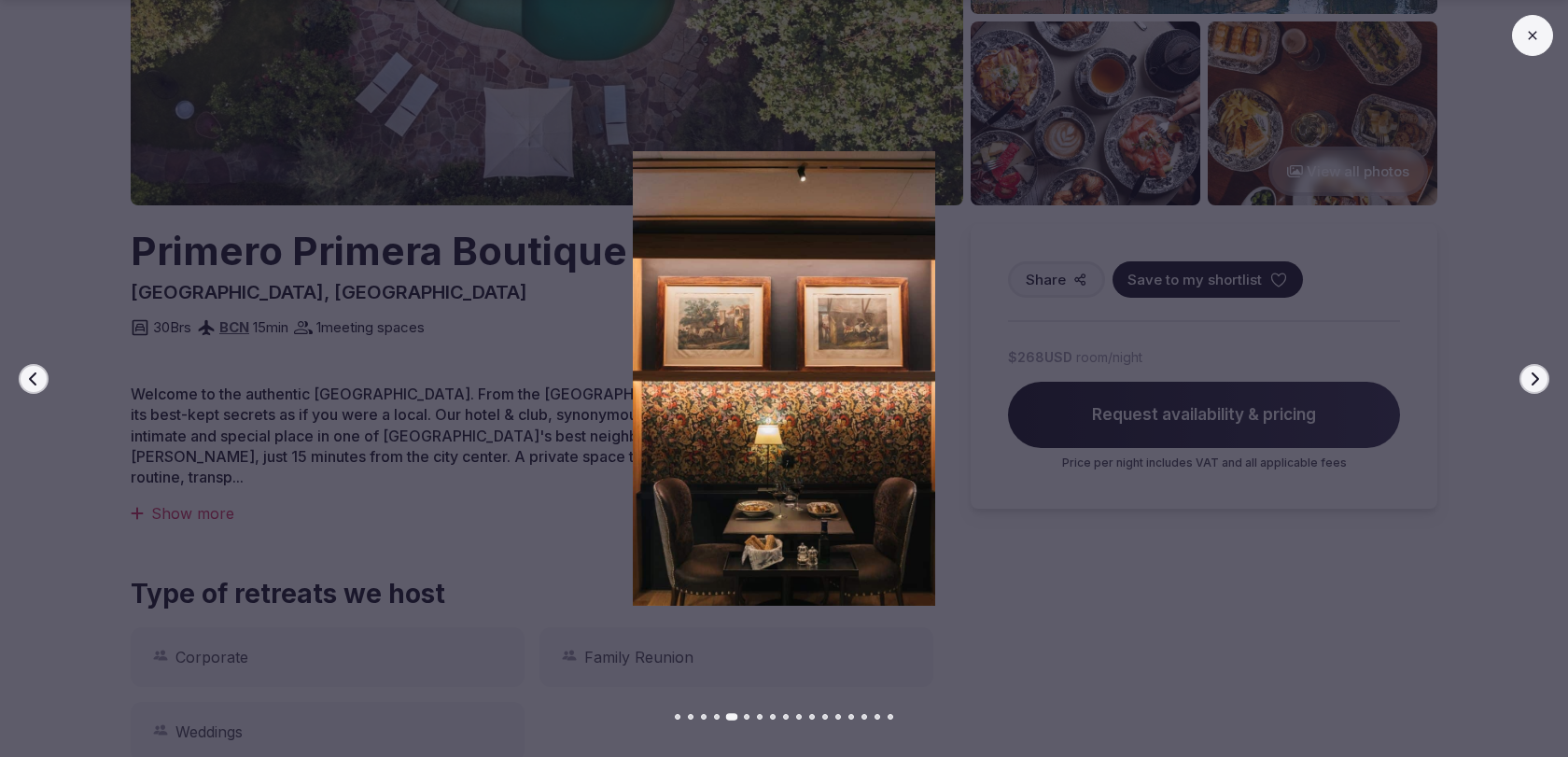
click at [1530, 381] on icon "button" at bounding box center [1534, 379] width 15 height 15
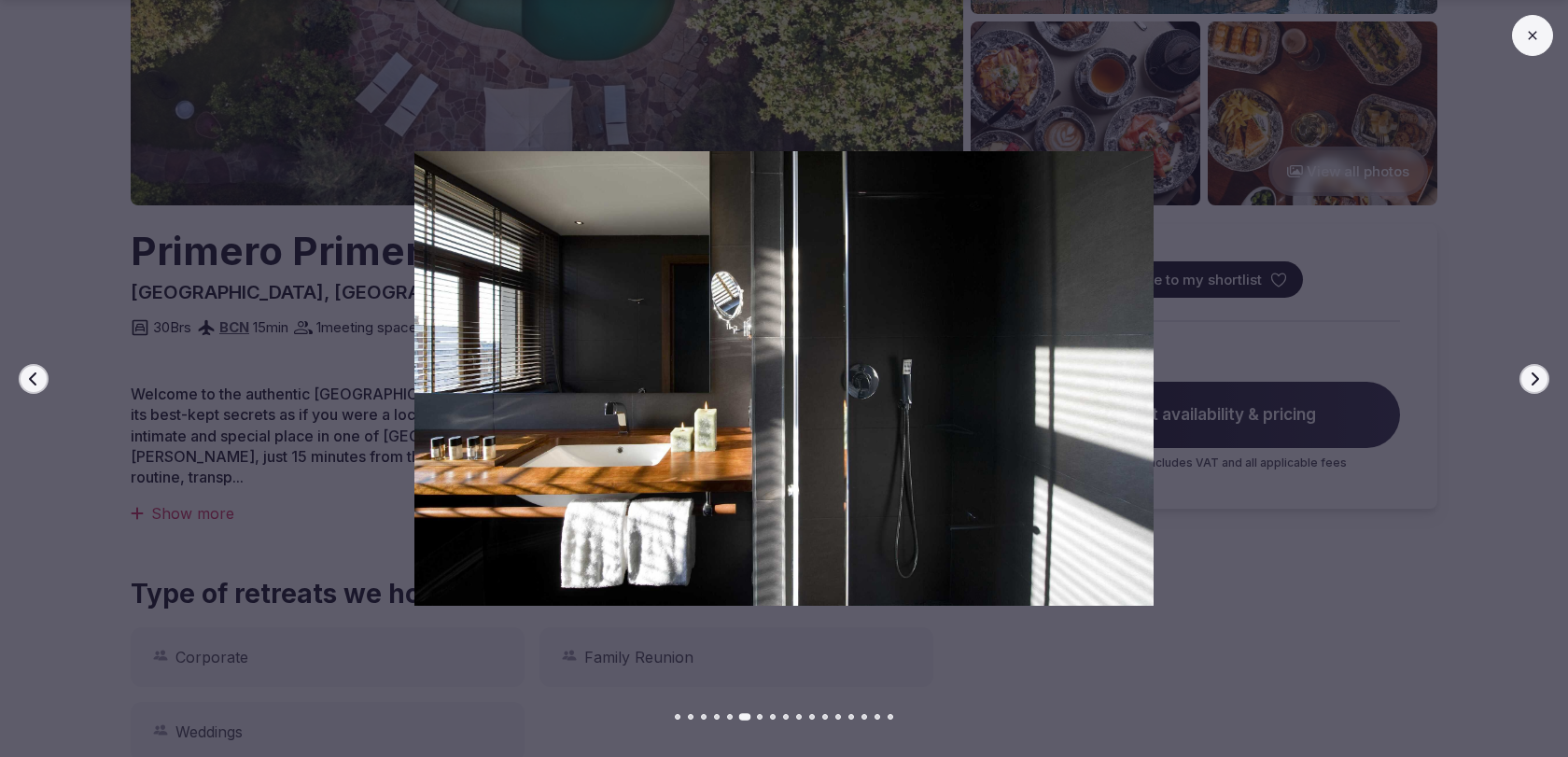
click at [1530, 381] on icon "button" at bounding box center [1534, 379] width 15 height 15
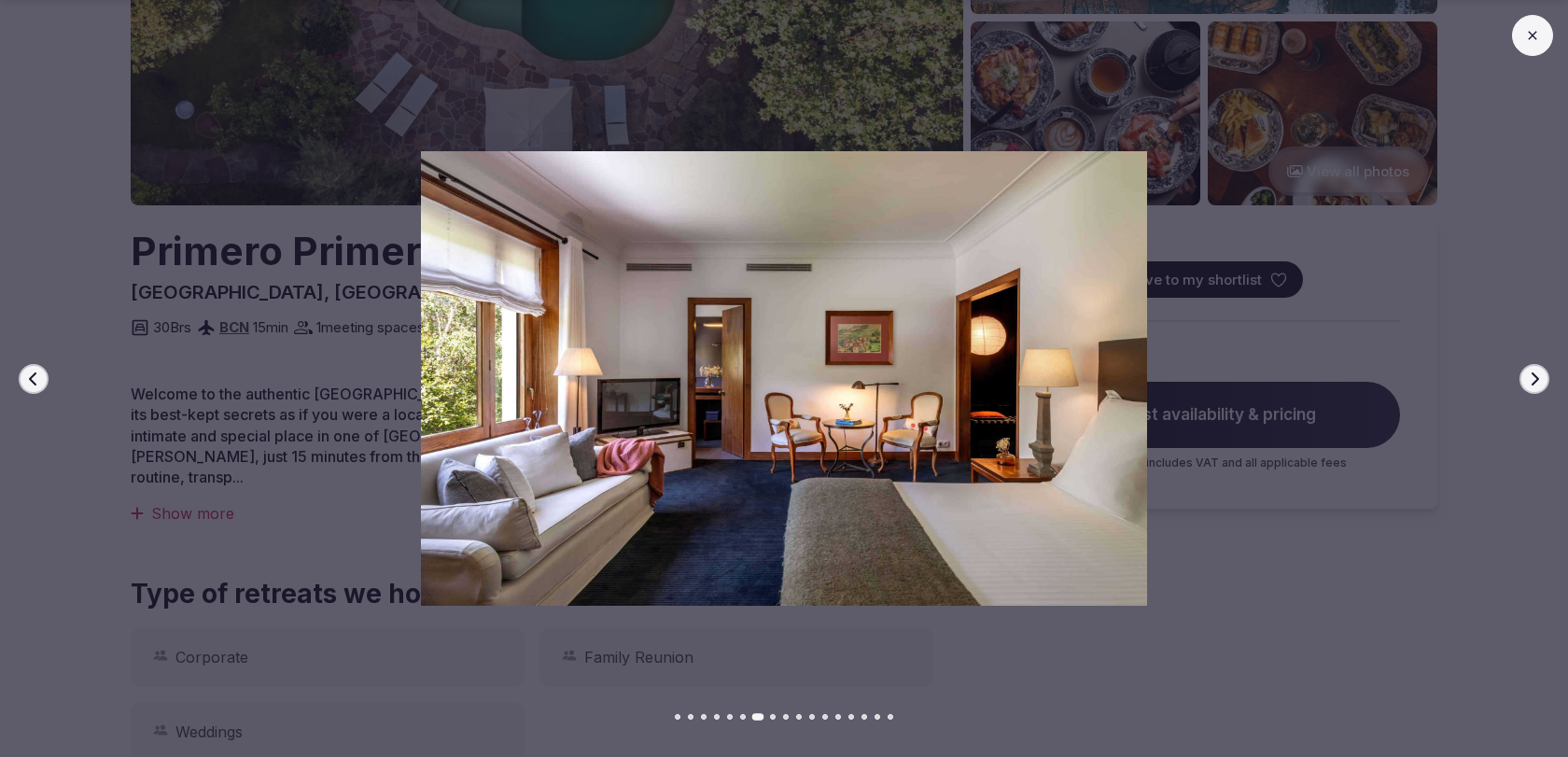
click at [1530, 381] on icon "button" at bounding box center [1534, 379] width 15 height 15
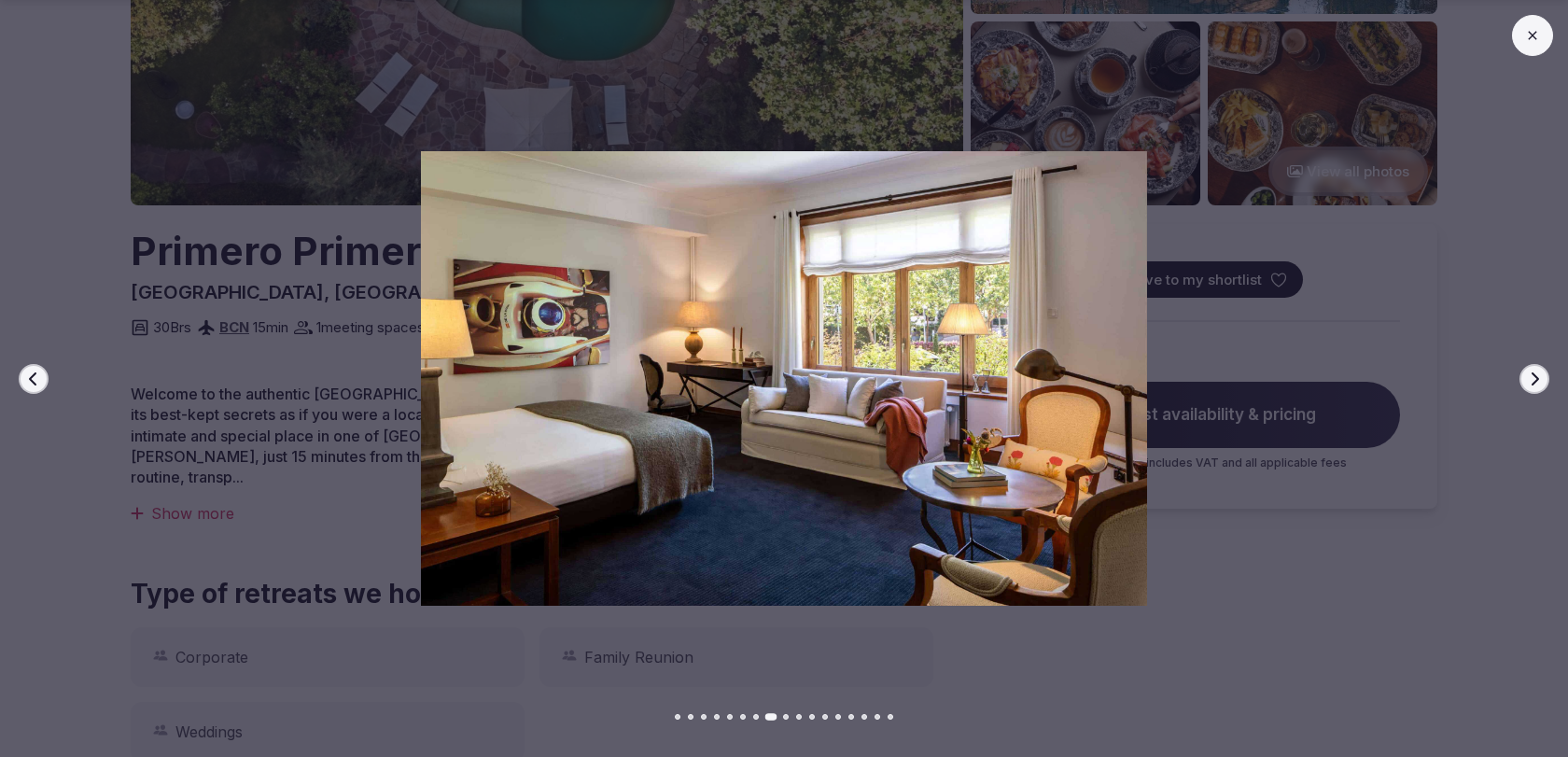
click at [1530, 381] on icon "button" at bounding box center [1534, 379] width 15 height 15
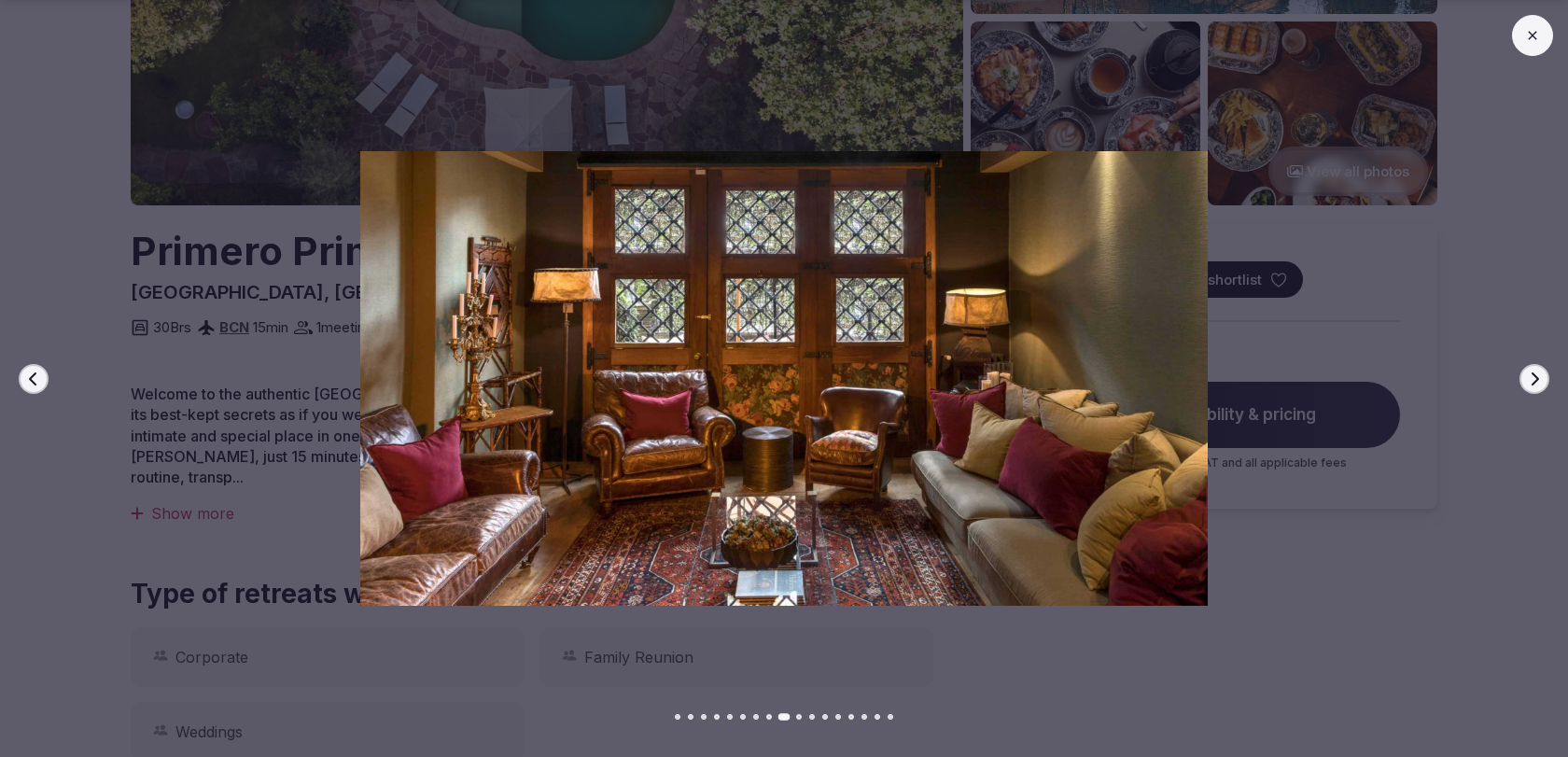
click at [1530, 381] on icon "button" at bounding box center [1534, 379] width 15 height 15
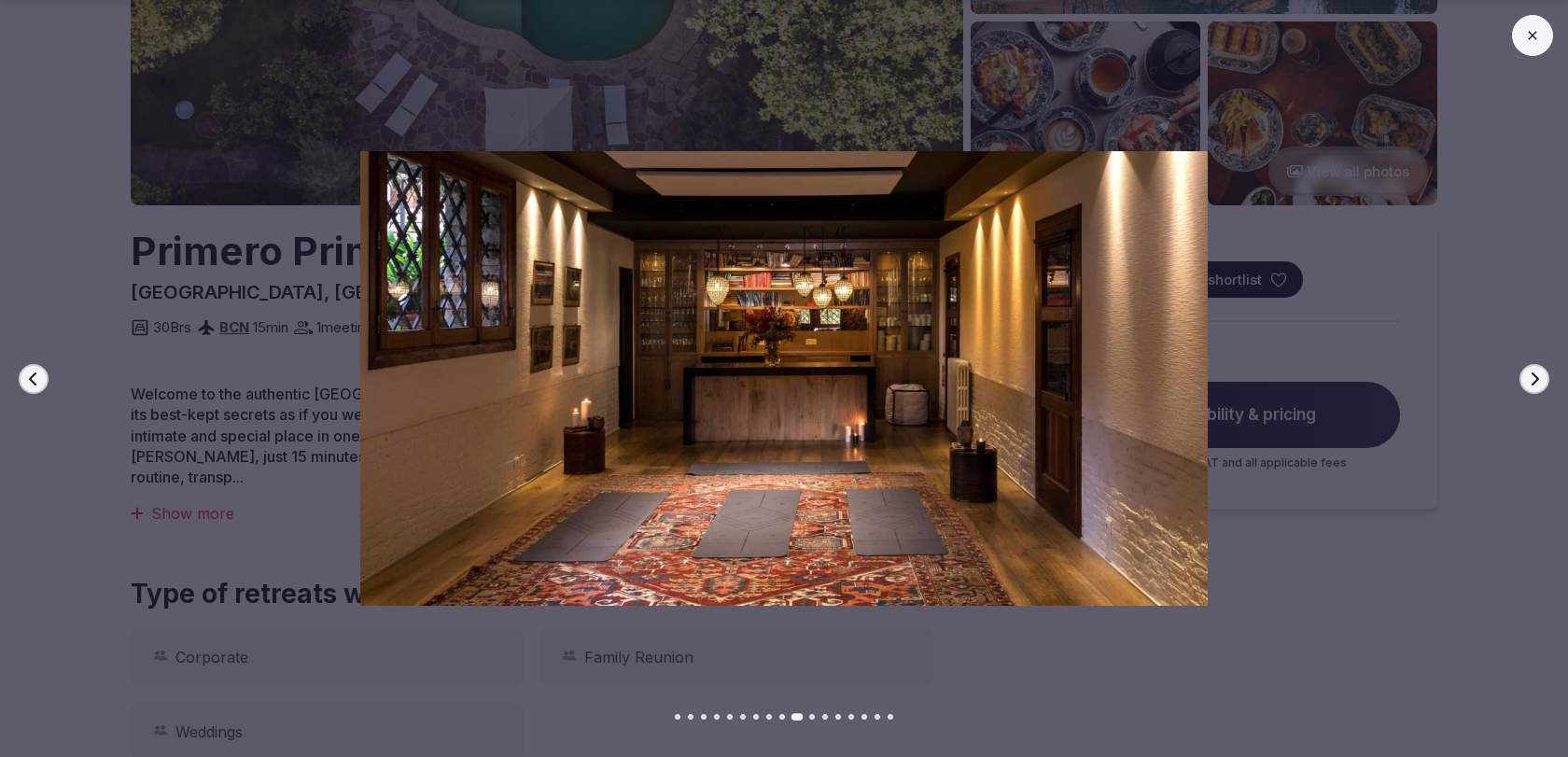
click at [1530, 381] on icon "button" at bounding box center [1534, 379] width 15 height 15
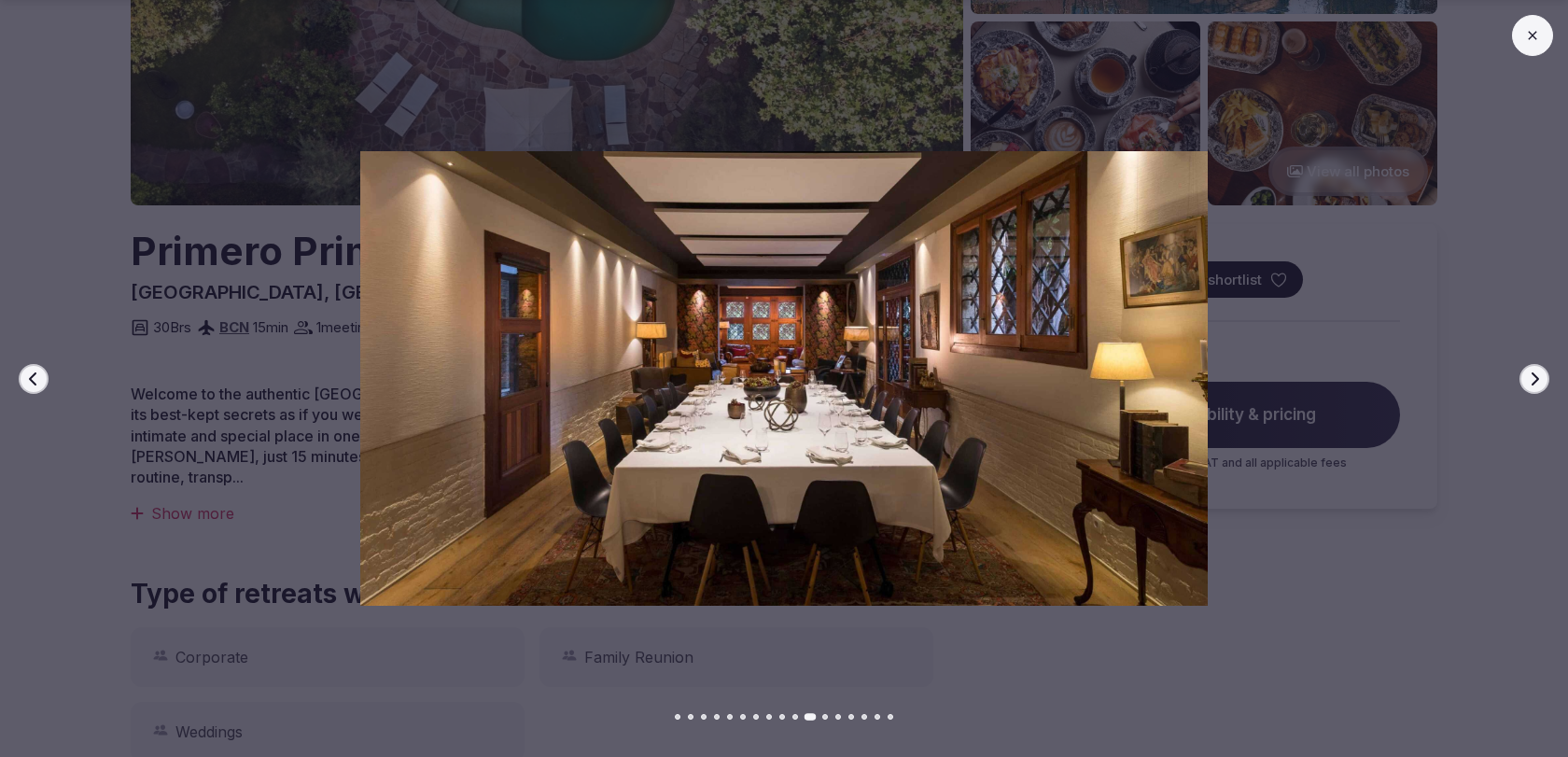
click at [1530, 381] on icon "button" at bounding box center [1534, 379] width 15 height 15
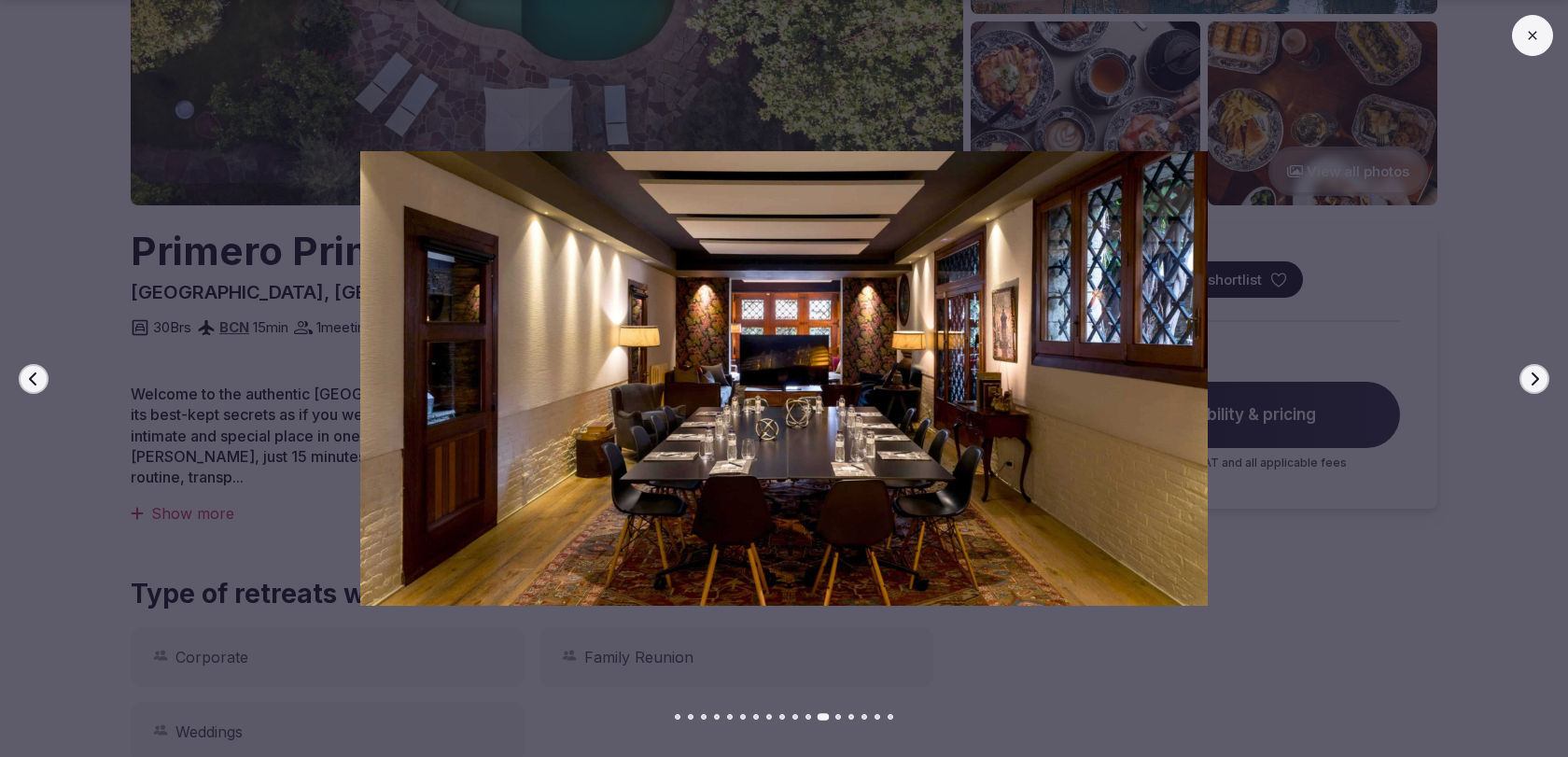
click at [1530, 381] on icon "button" at bounding box center [1534, 379] width 15 height 15
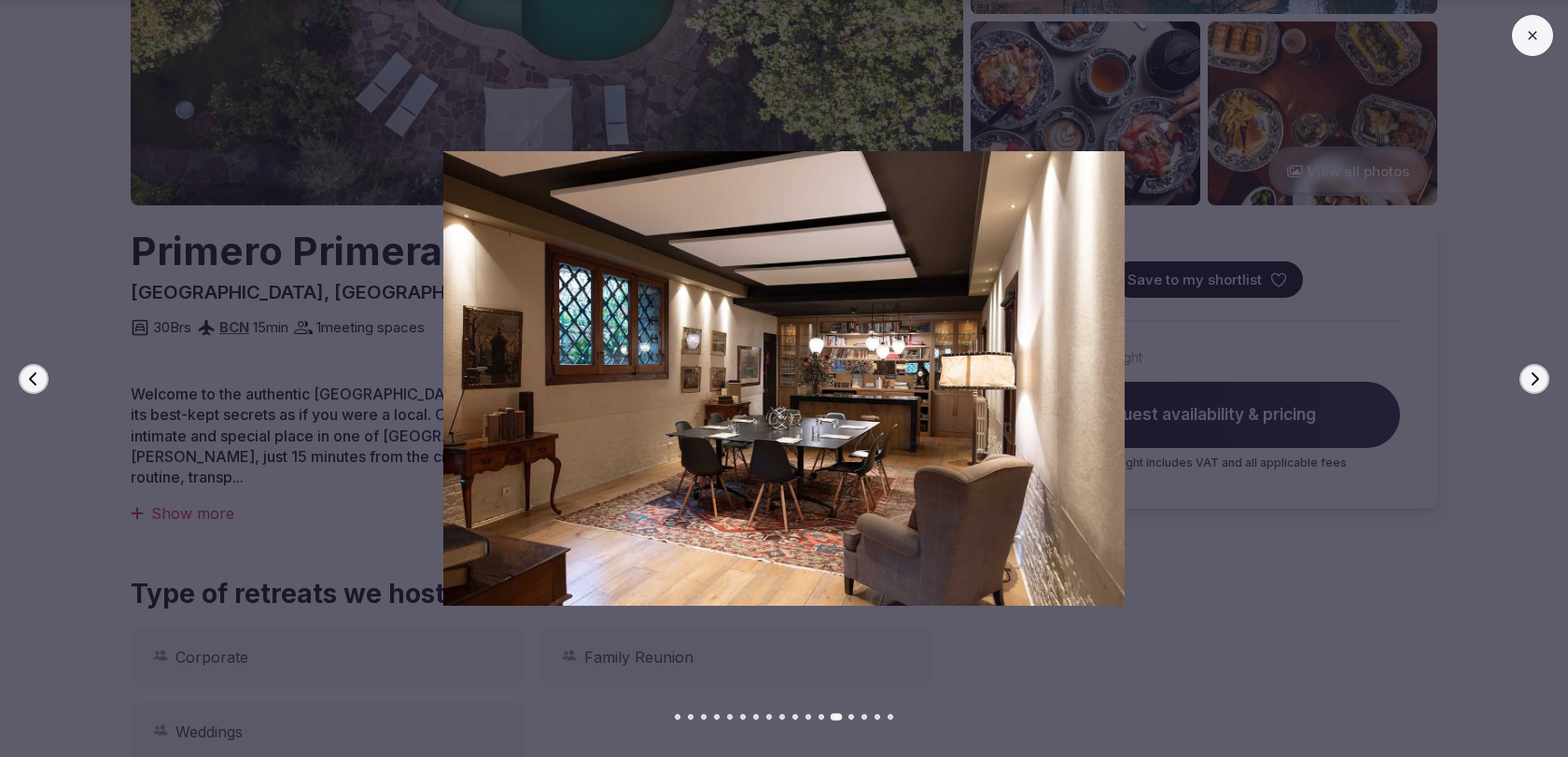
click at [1530, 381] on icon "button" at bounding box center [1534, 379] width 15 height 15
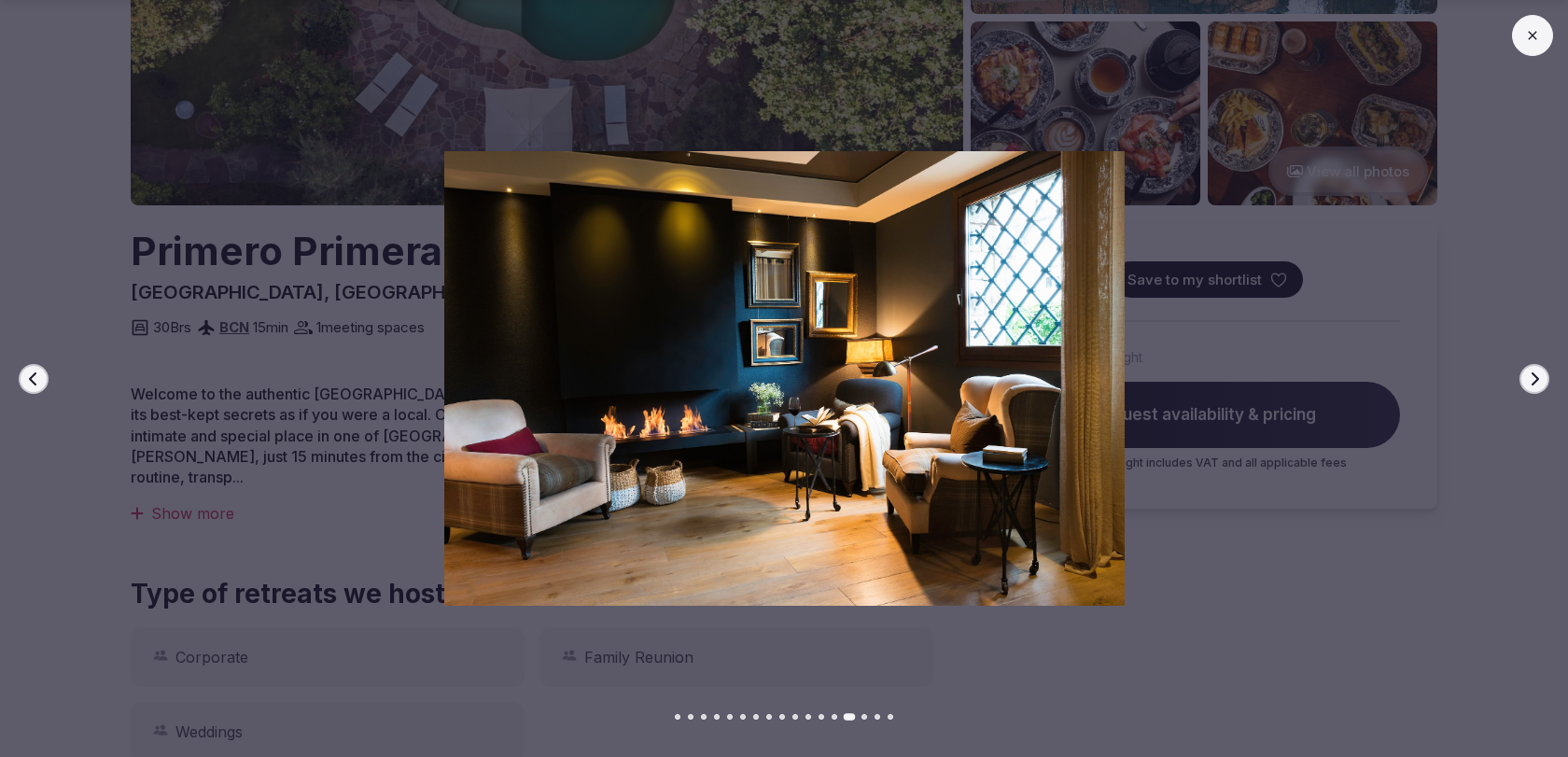
click at [1530, 381] on icon "button" at bounding box center [1534, 379] width 15 height 15
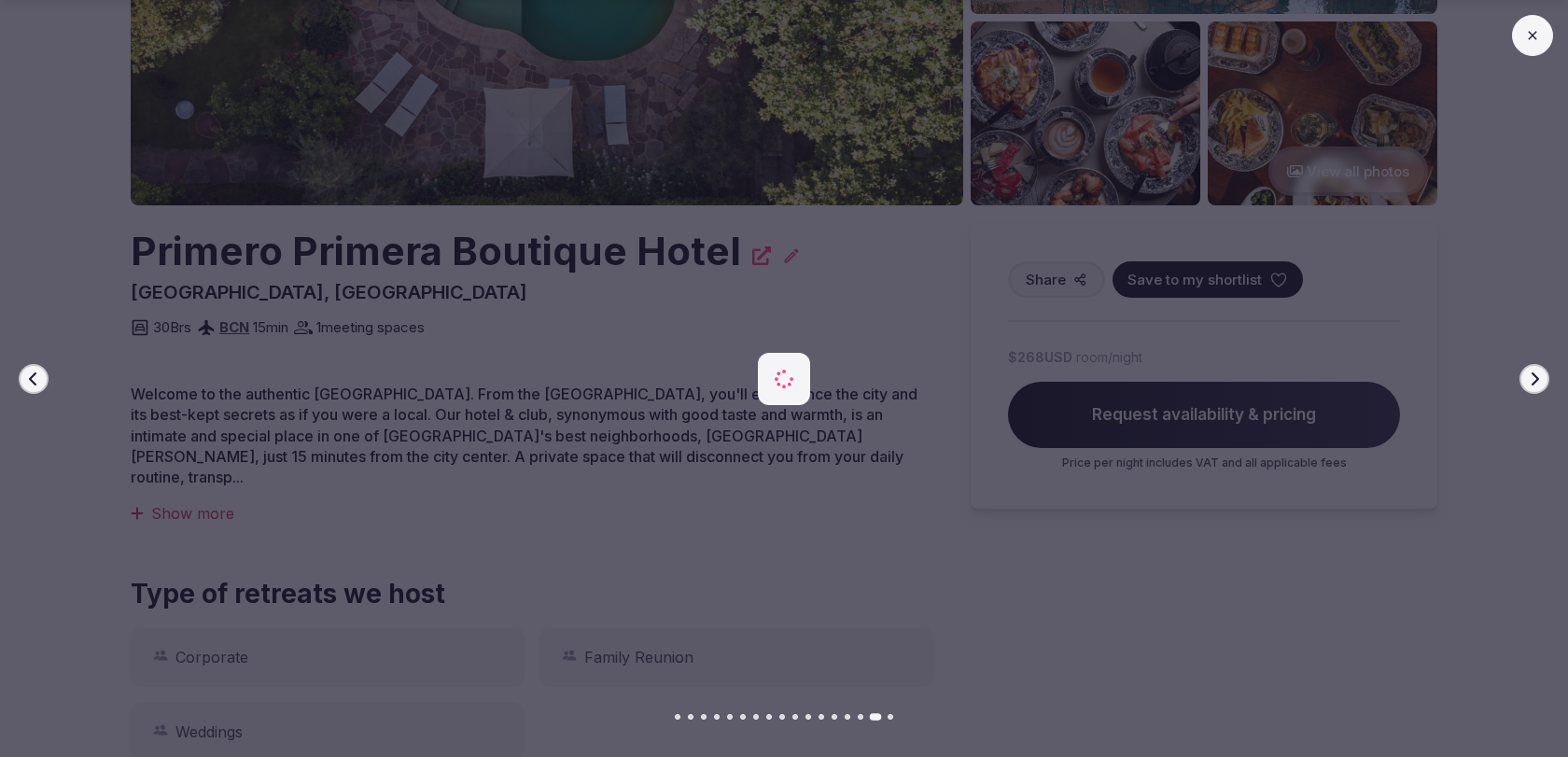
click at [1530, 381] on icon "button" at bounding box center [1534, 379] width 15 height 15
click at [1428, 524] on div at bounding box center [776, 378] width 1583 height 454
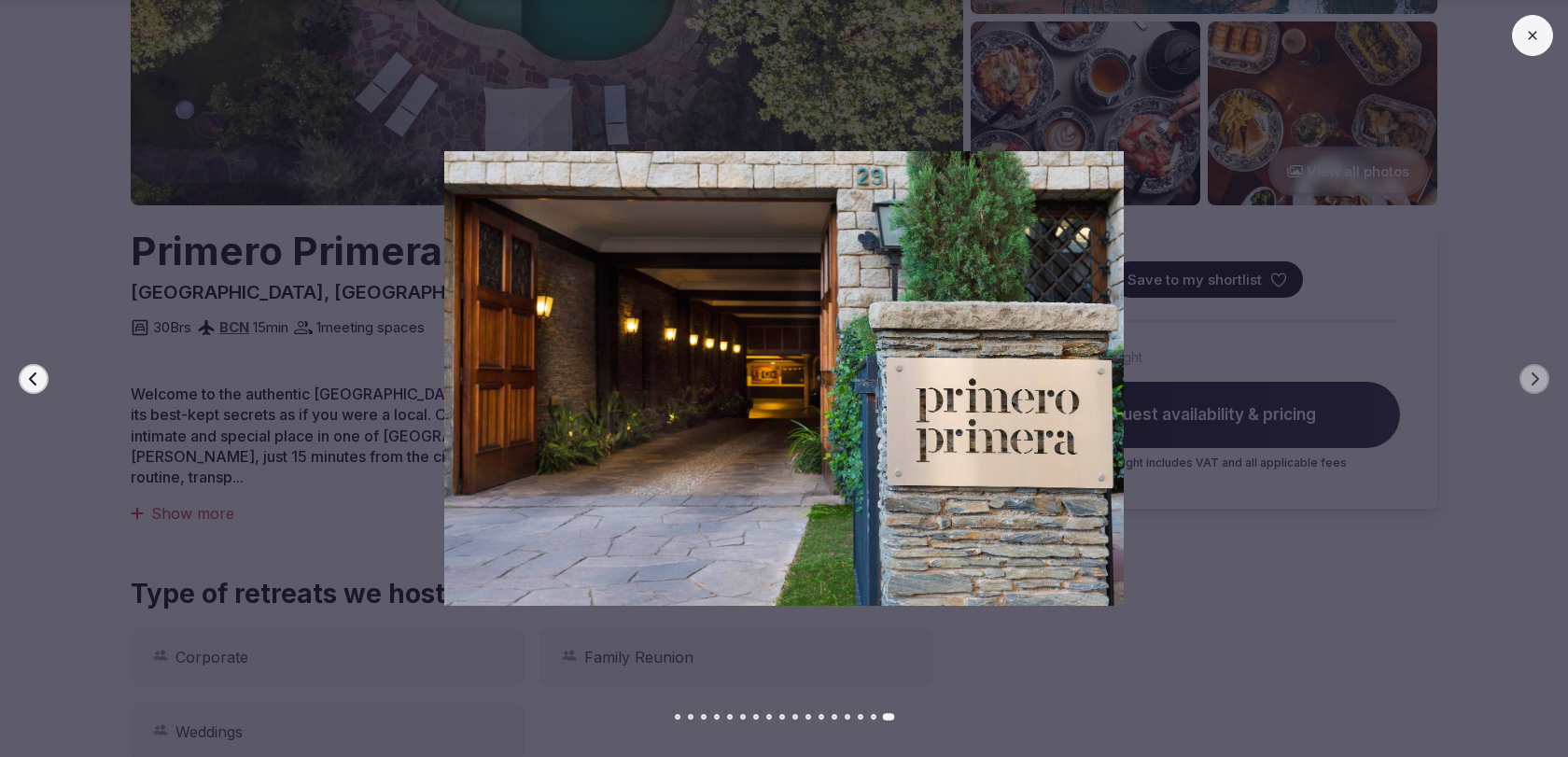
click at [1538, 30] on icon at bounding box center [1532, 36] width 15 height 15
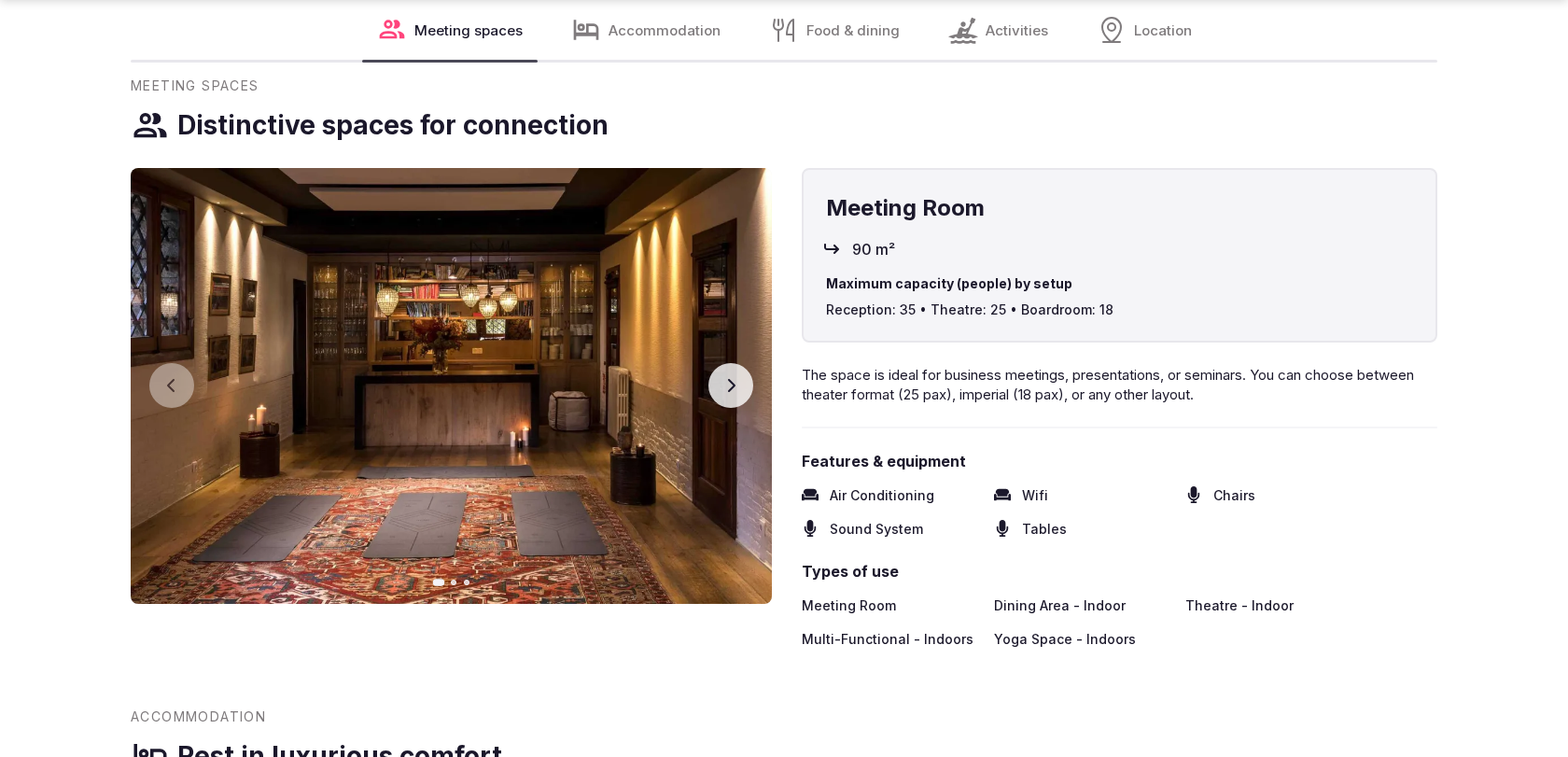
scroll to position [2001, 0]
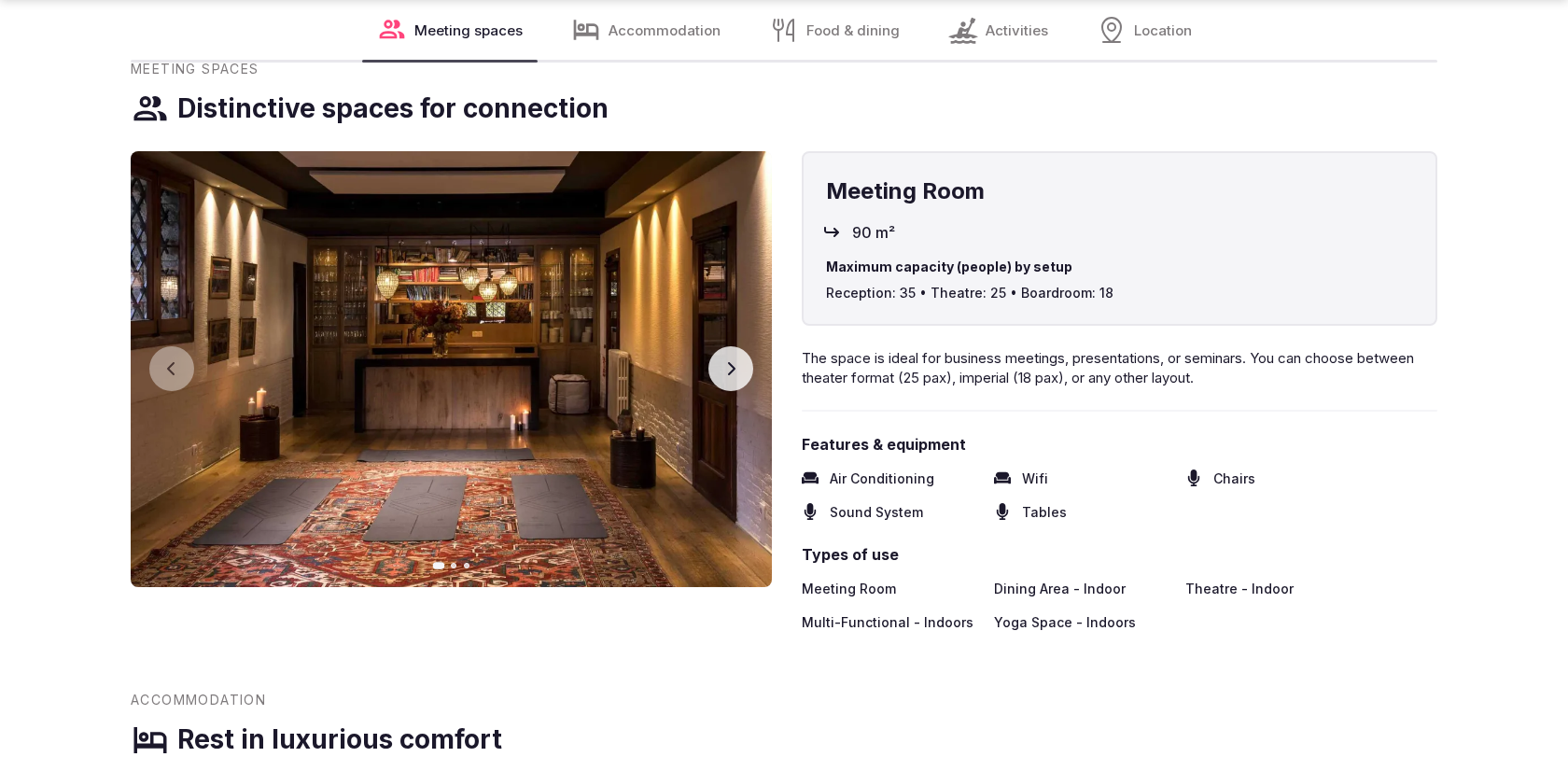
click at [723, 361] on icon "button" at bounding box center [730, 369] width 15 height 15
